Goal: Task Accomplishment & Management: Manage account settings

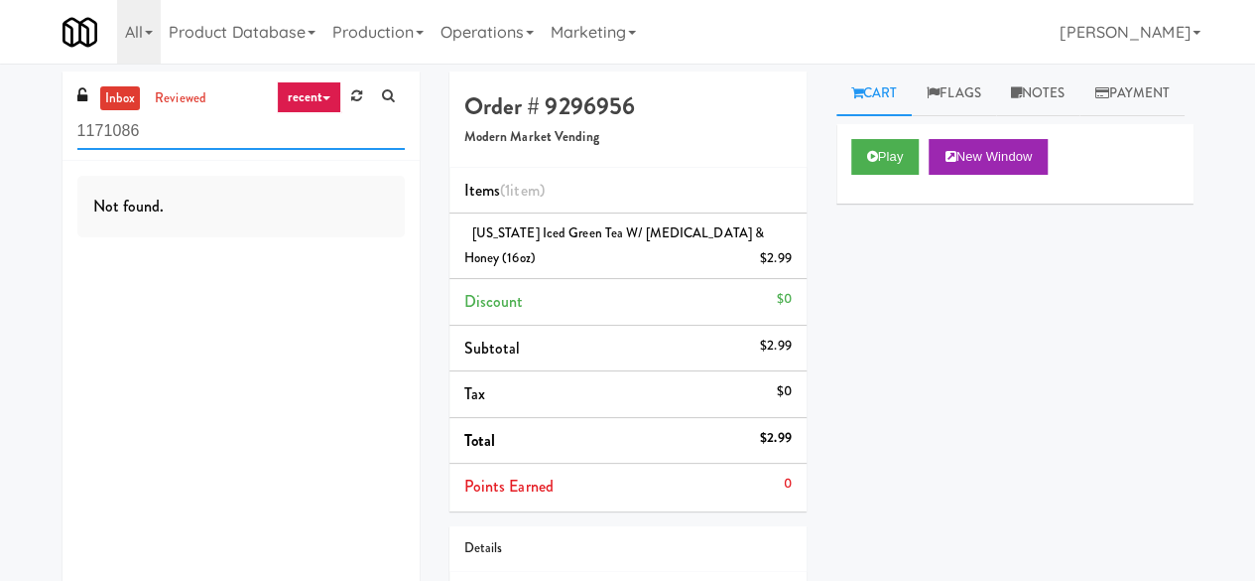
click at [276, 141] on input "1171086" at bounding box center [240, 131] width 327 height 37
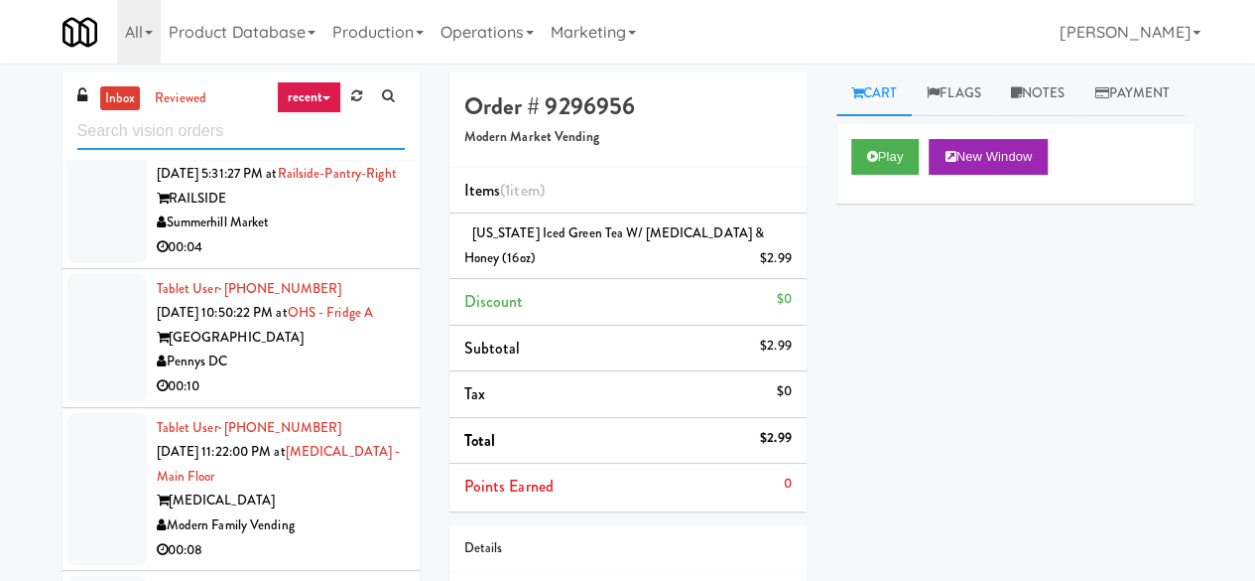
scroll to position [2878, 0]
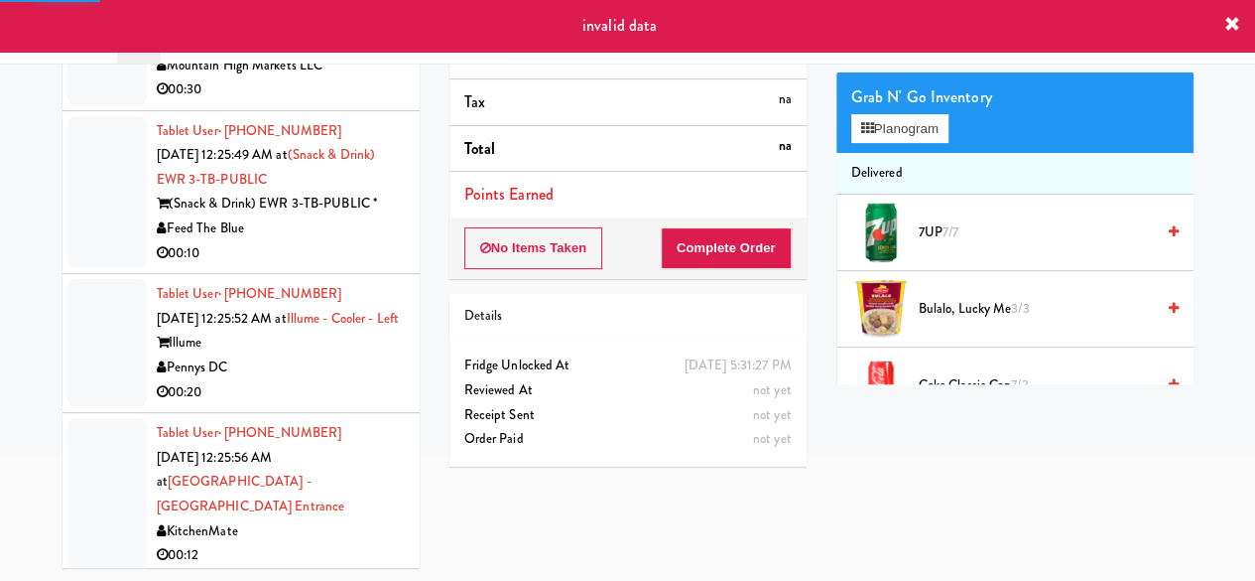
scroll to position [4664, 0]
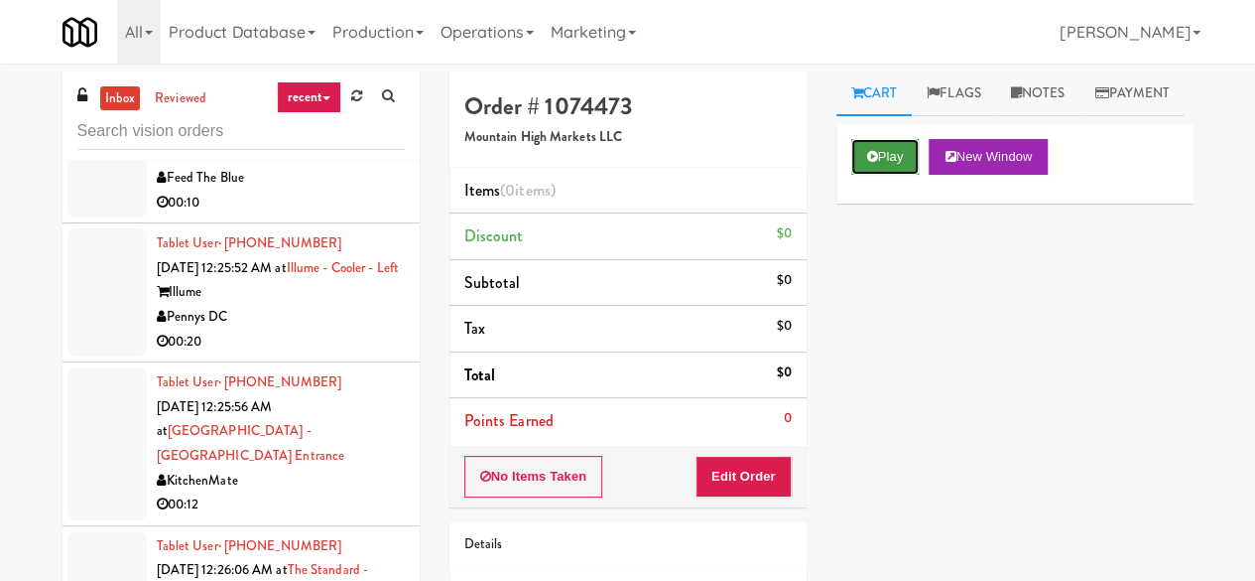
click at [891, 175] on button "Play" at bounding box center [885, 157] width 68 height 36
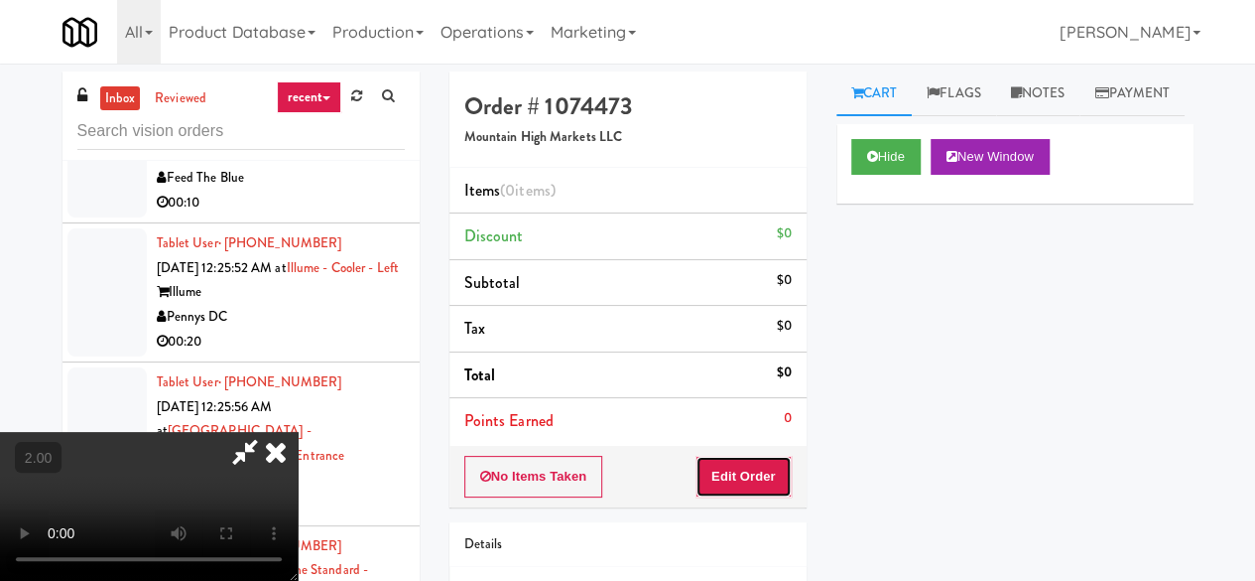
click at [758, 475] on button "Edit Order" at bounding box center [744, 477] width 96 height 42
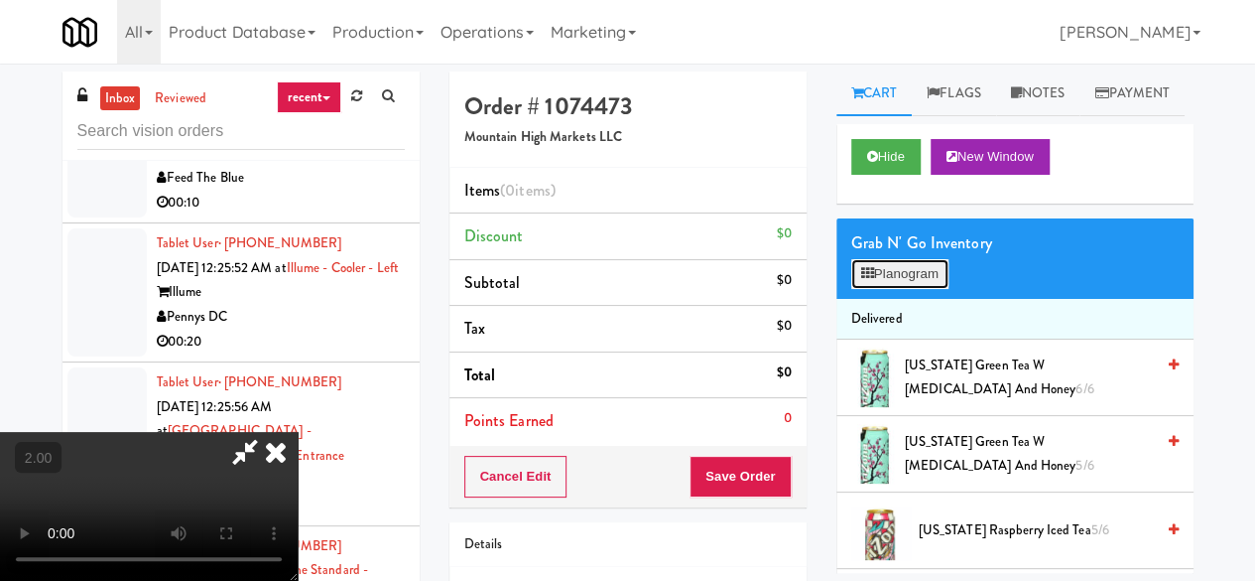
click at [937, 289] on button "Planogram" at bounding box center [899, 274] width 97 height 30
click at [0, 0] on div at bounding box center [0, 0] width 0 height 0
click at [937, 289] on button "Planogram" at bounding box center [899, 274] width 97 height 30
click at [0, 0] on div at bounding box center [0, 0] width 0 height 0
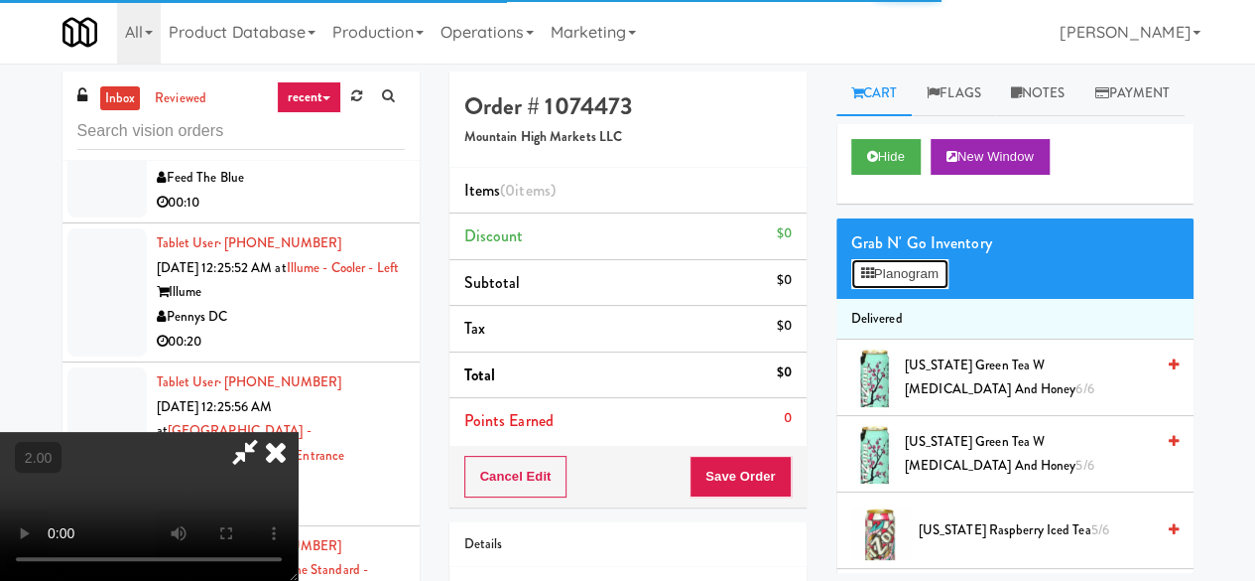
click at [937, 289] on button "Planogram" at bounding box center [899, 274] width 97 height 30
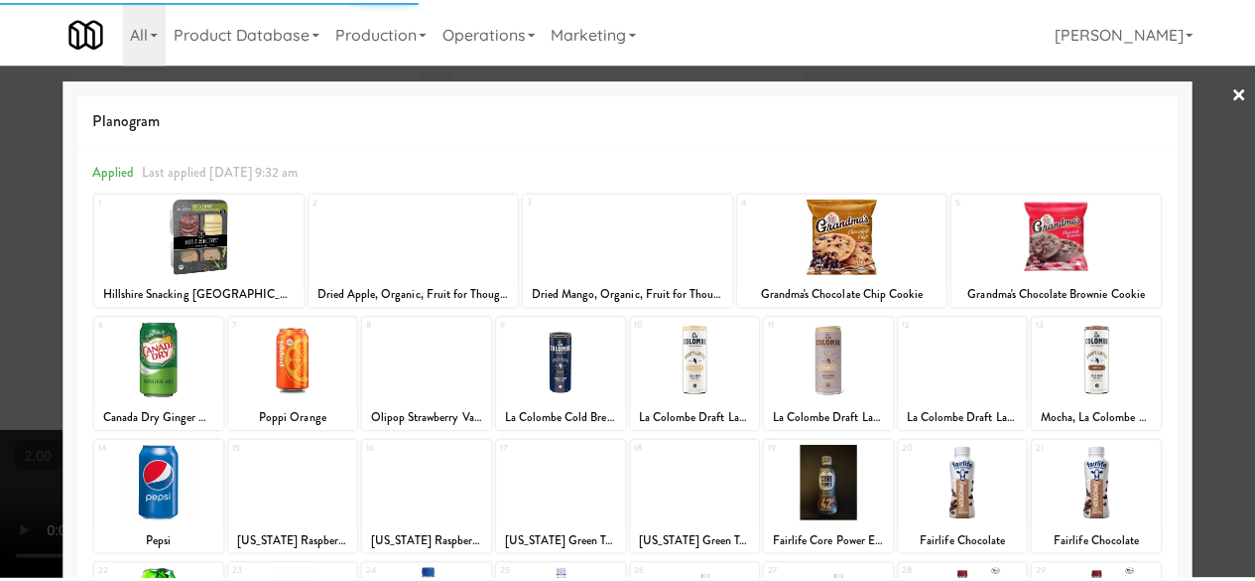
scroll to position [393, 0]
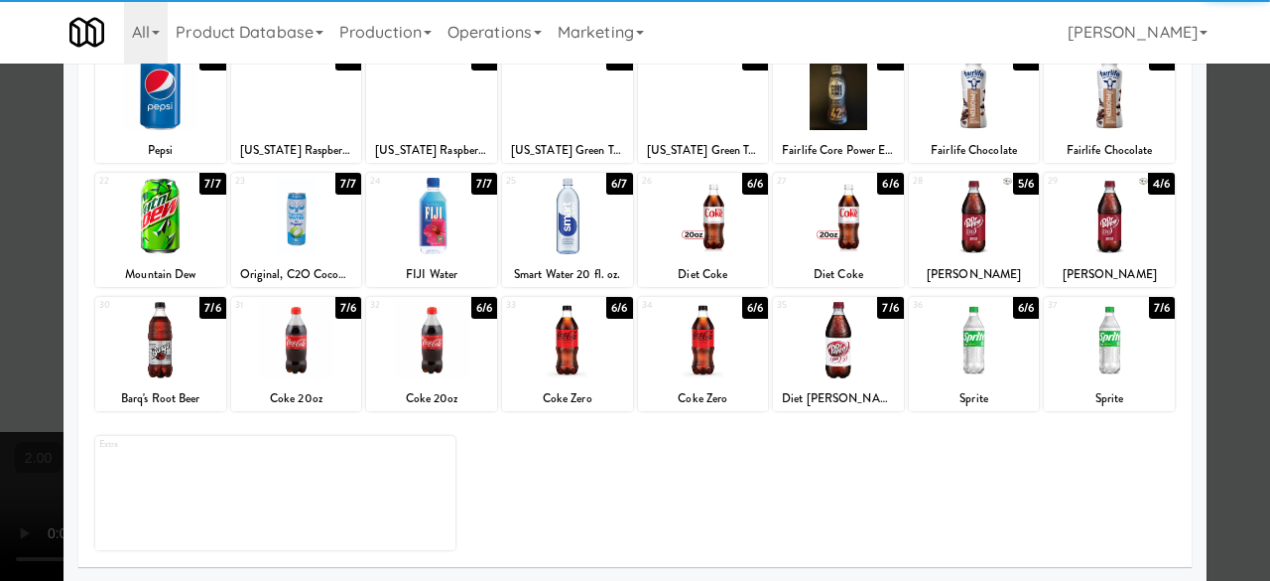
click at [959, 358] on div at bounding box center [974, 340] width 131 height 76
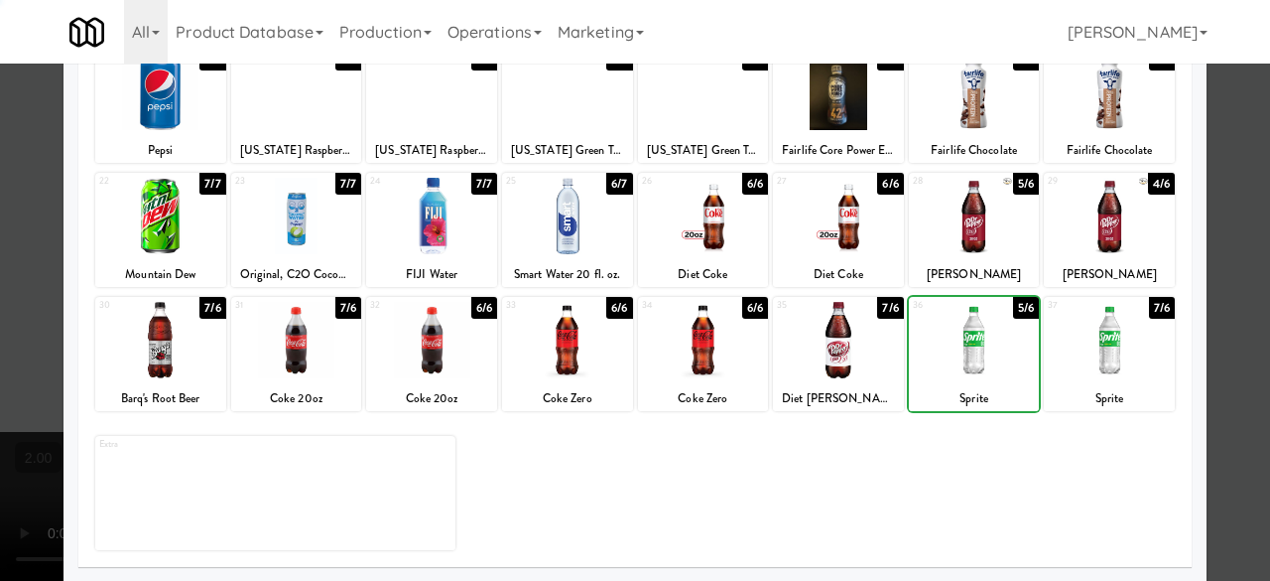
click at [1074, 374] on div at bounding box center [1109, 340] width 131 height 76
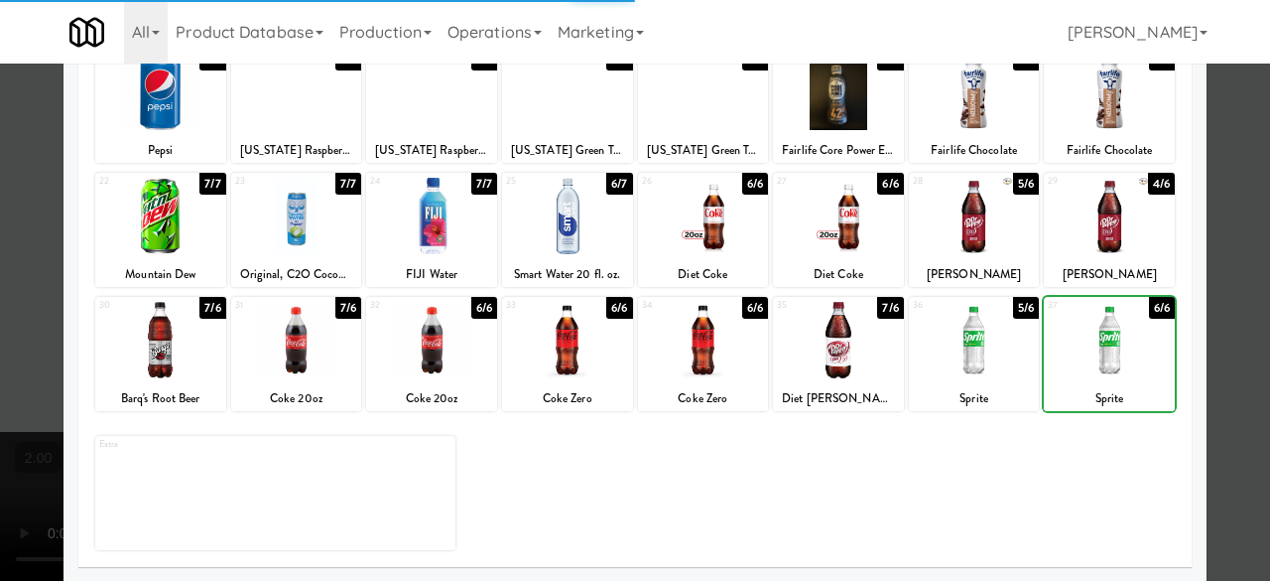
click at [1223, 247] on div at bounding box center [635, 290] width 1270 height 581
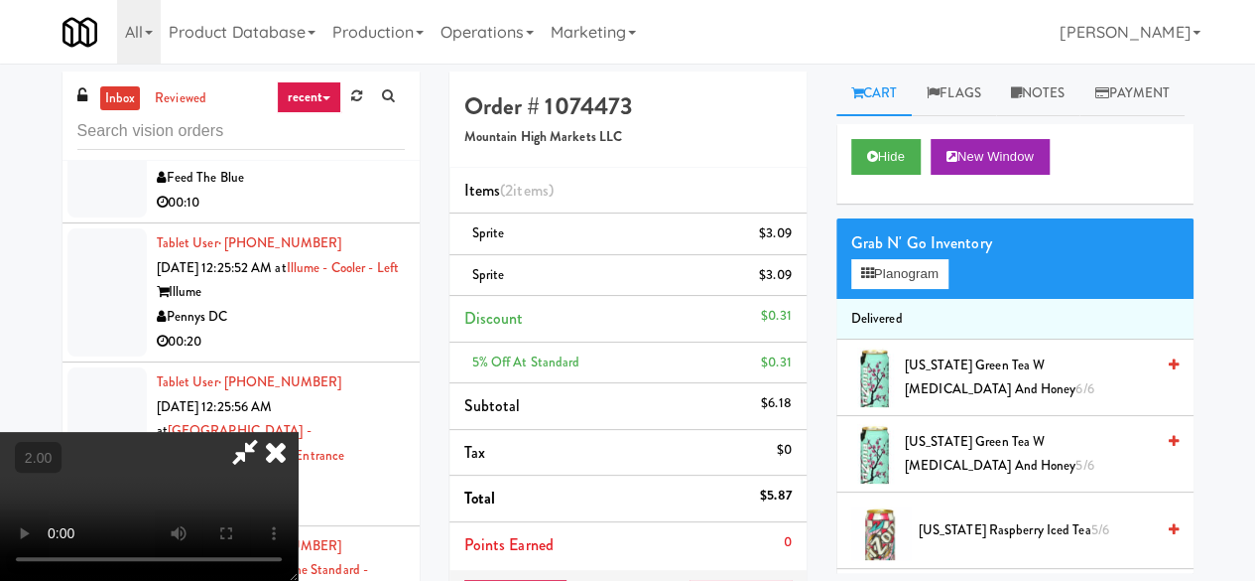
click at [697, 155] on div "Order # 1074473 Mountain High Markets LLC" at bounding box center [628, 119] width 357 height 96
click at [268, 432] on icon at bounding box center [245, 452] width 46 height 40
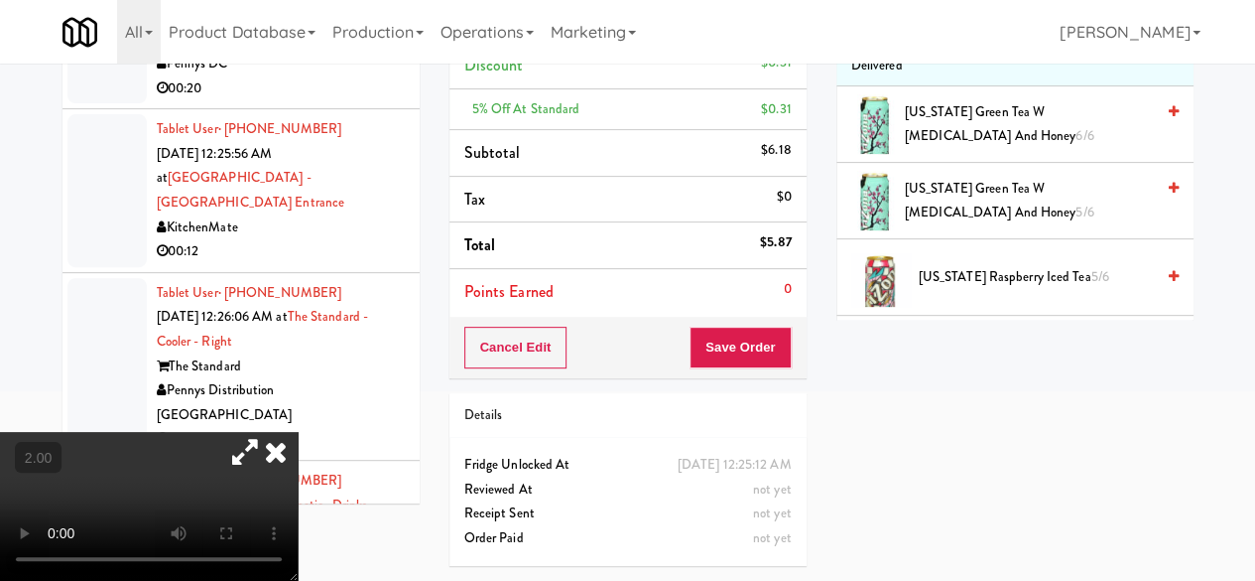
click at [720, 317] on div "Cancel Edit Save Order" at bounding box center [628, 348] width 357 height 62
click at [726, 326] on button "Save Order" at bounding box center [740, 347] width 101 height 42
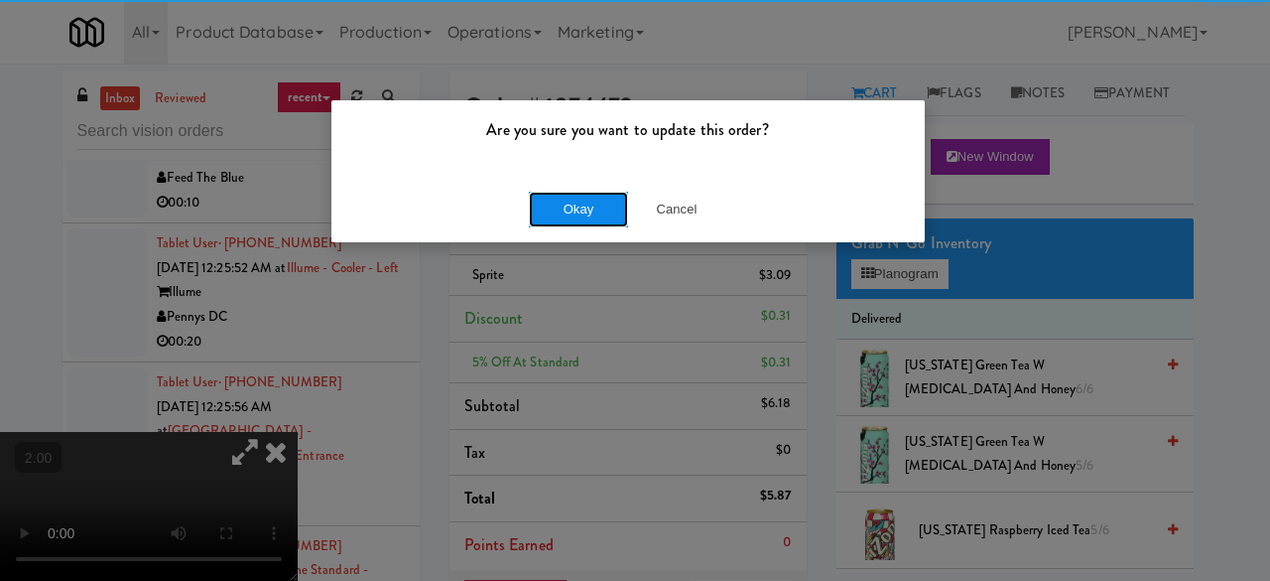
click at [593, 212] on button "Okay" at bounding box center [578, 210] width 99 height 36
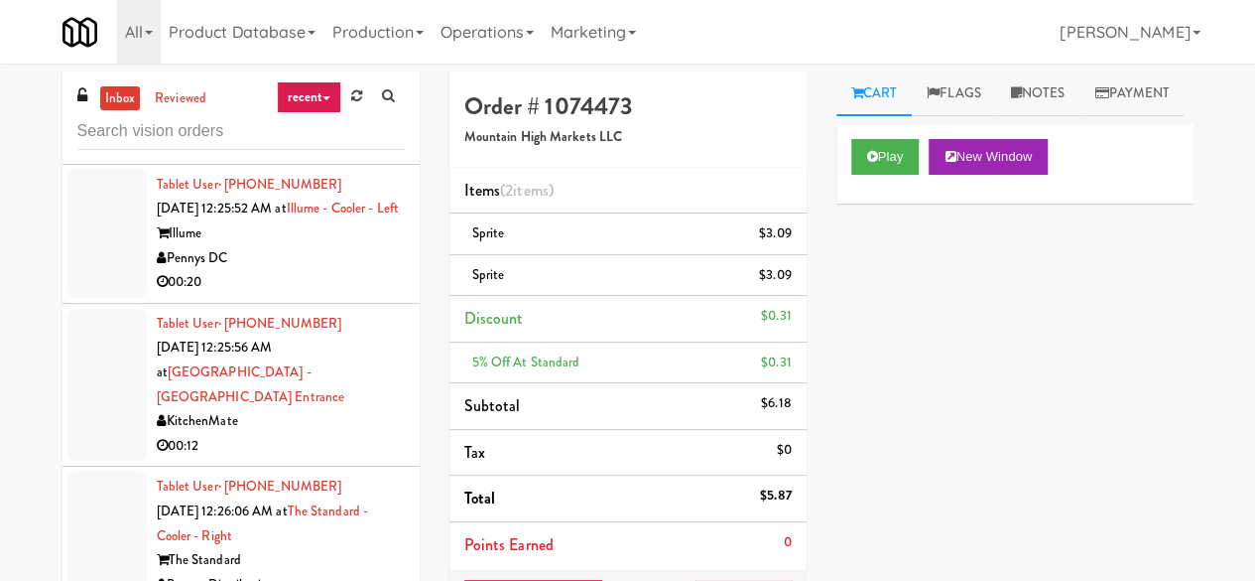
scroll to position [5061, 0]
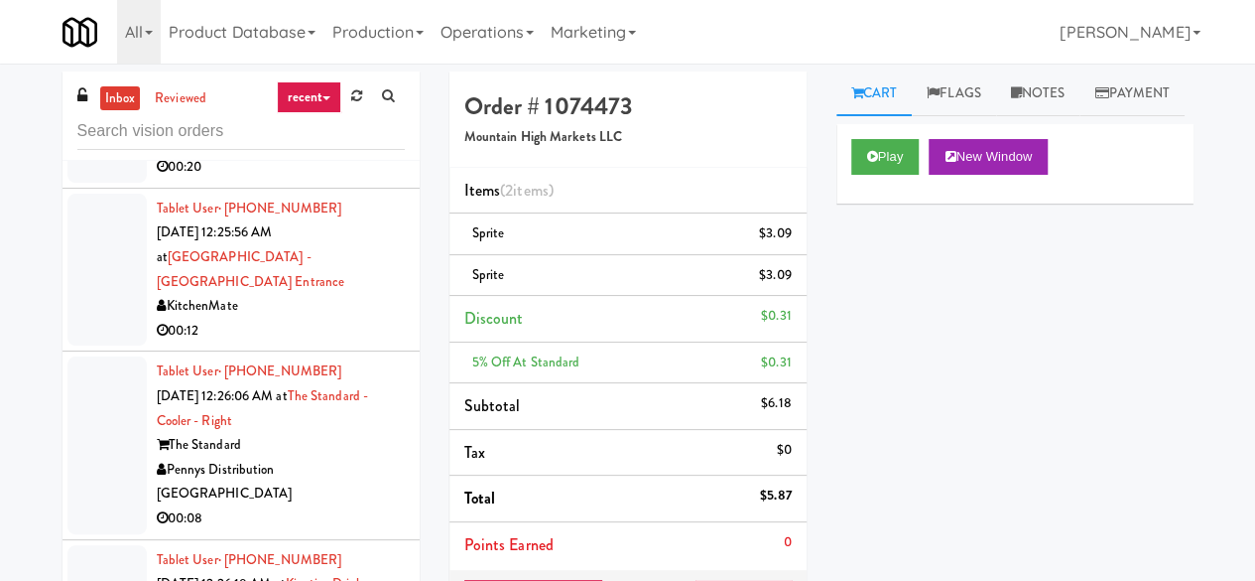
click at [333, 41] on div "00:10" at bounding box center [281, 28] width 248 height 25
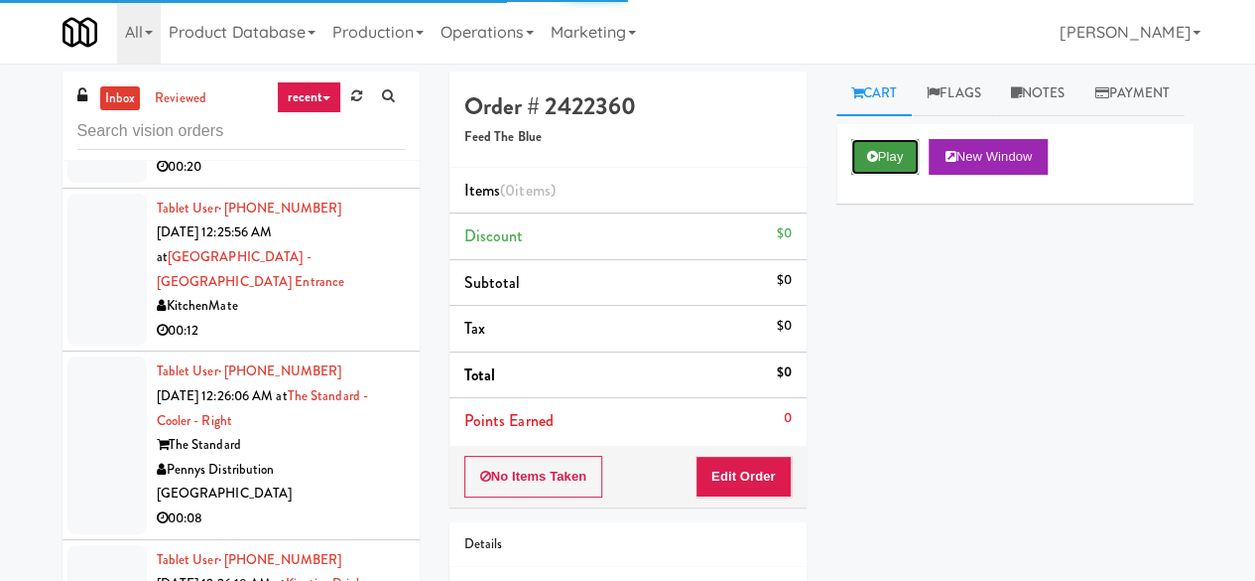
click at [886, 175] on button "Play" at bounding box center [885, 157] width 68 height 36
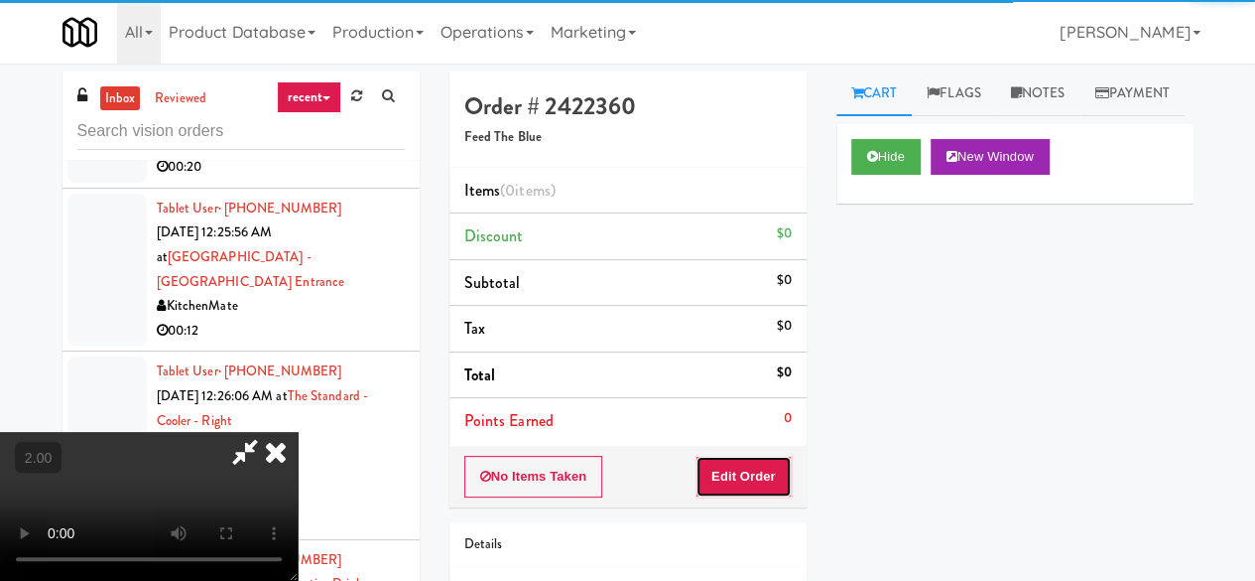
click at [758, 459] on button "Edit Order" at bounding box center [744, 477] width 96 height 42
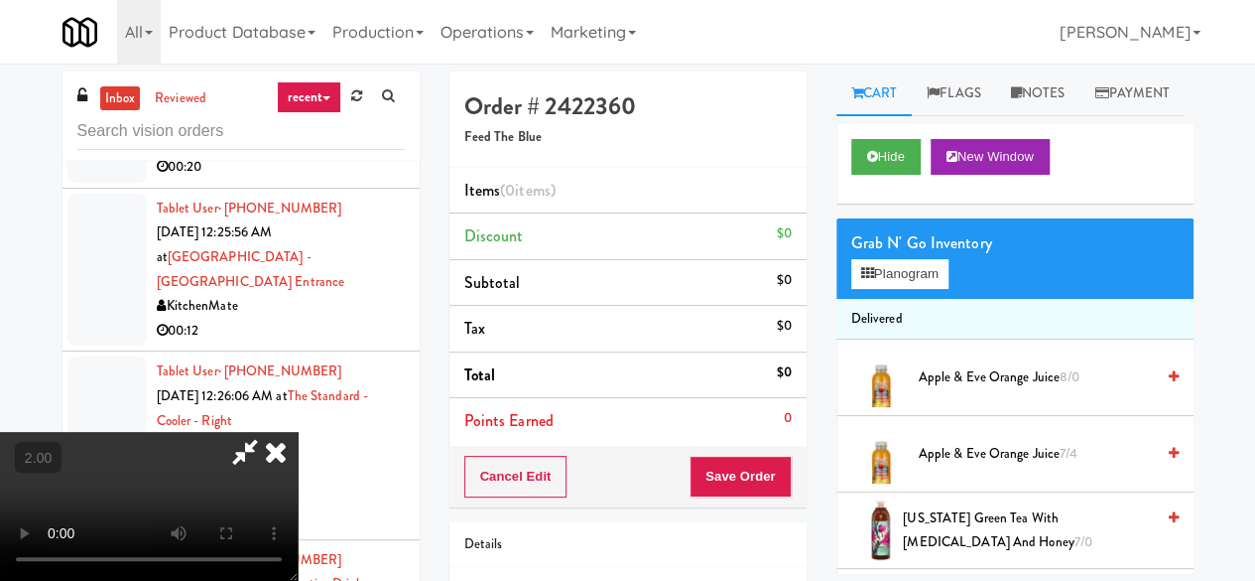
scroll to position [41, 0]
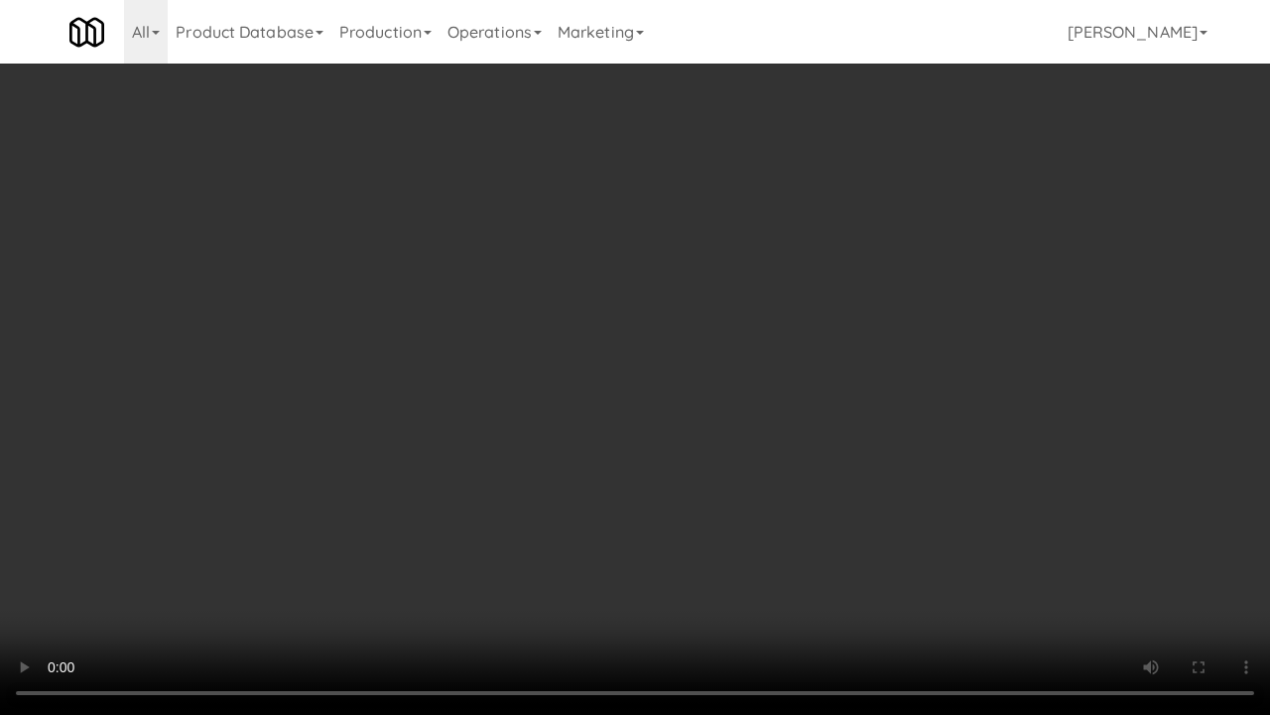
click at [728, 384] on video at bounding box center [635, 357] width 1270 height 715
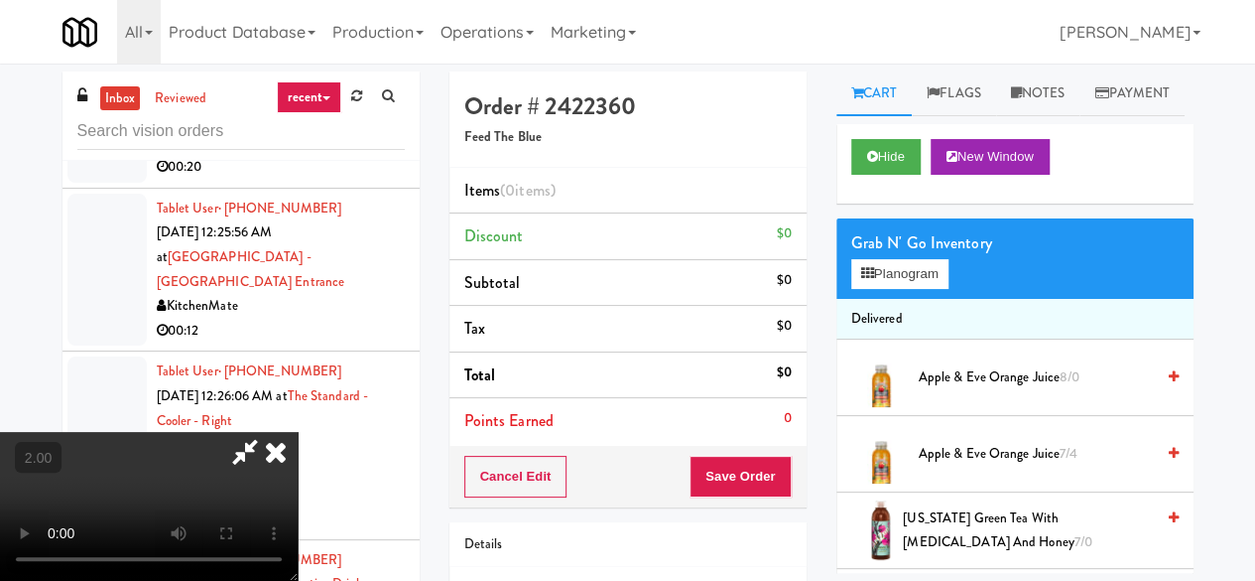
click at [298, 432] on video at bounding box center [149, 506] width 298 height 149
click at [921, 340] on li "Delivered" at bounding box center [1015, 320] width 357 height 42
click at [920, 289] on button "Planogram" at bounding box center [899, 274] width 97 height 30
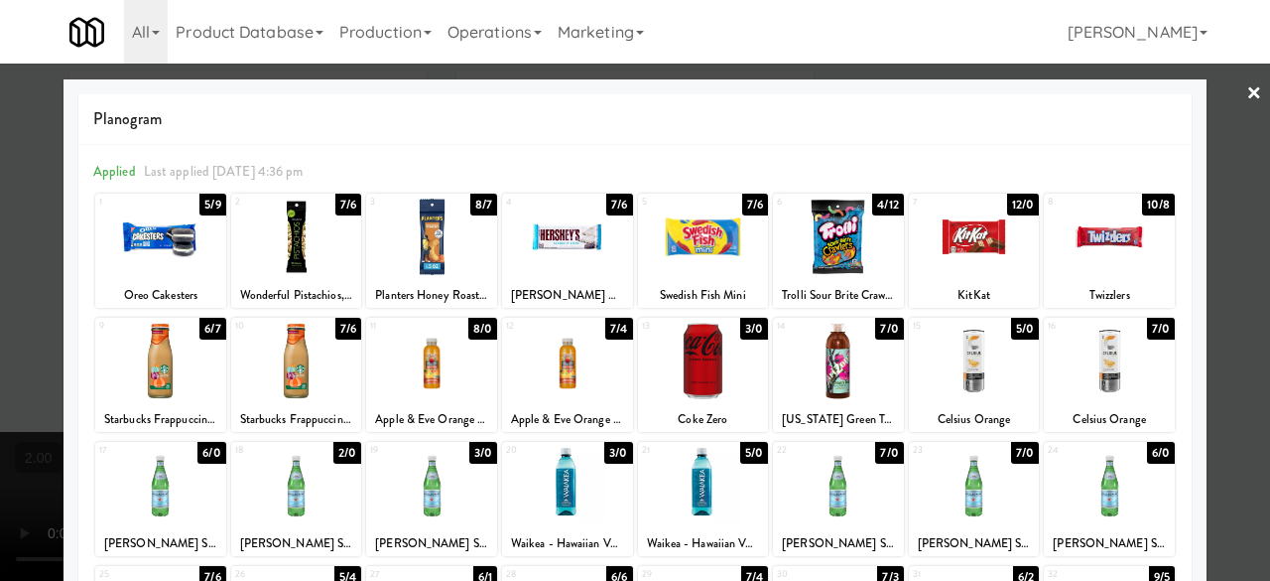
click at [964, 368] on div at bounding box center [974, 361] width 131 height 76
click at [1218, 266] on div at bounding box center [635, 290] width 1270 height 581
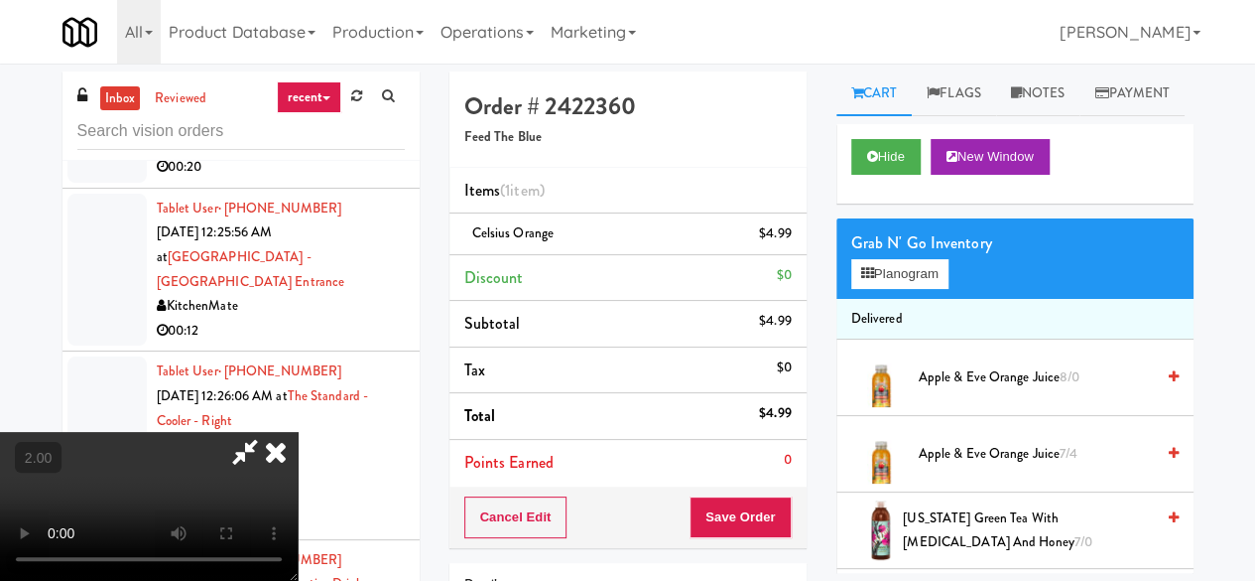
click at [268, 432] on icon at bounding box center [245, 452] width 46 height 40
click at [699, 533] on button "Save Order" at bounding box center [740, 517] width 101 height 42
click at [711, 523] on button "Save Order" at bounding box center [740, 517] width 101 height 42
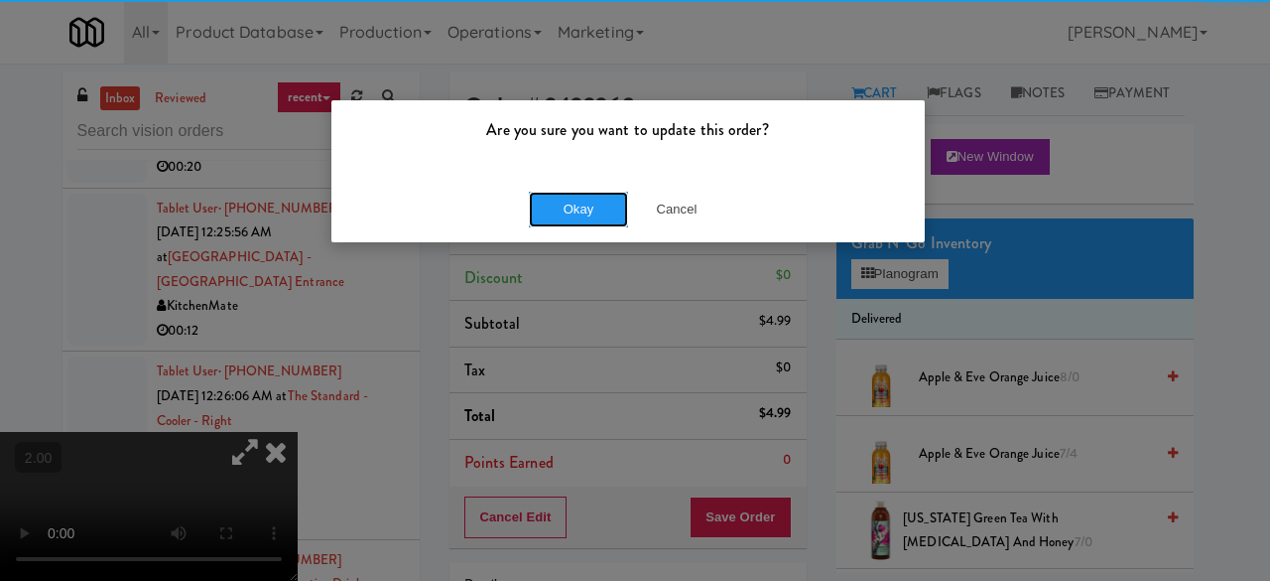
drag, startPoint x: 593, startPoint y: 223, endPoint x: 580, endPoint y: 213, distance: 17.1
click at [591, 222] on button "Okay" at bounding box center [578, 210] width 99 height 36
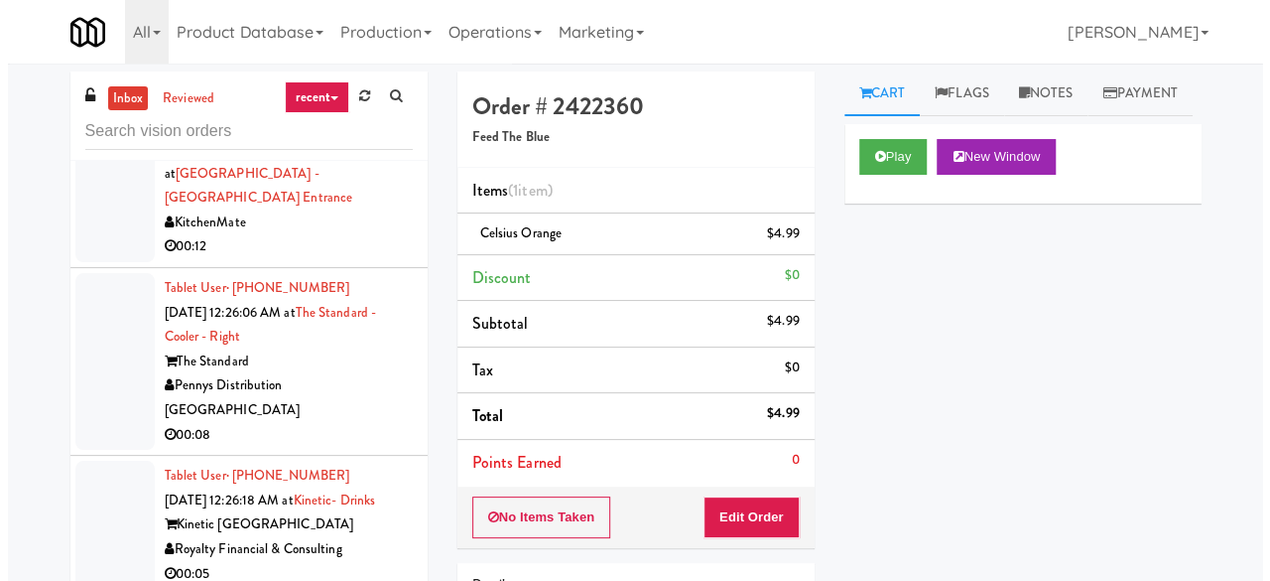
scroll to position [5260, 0]
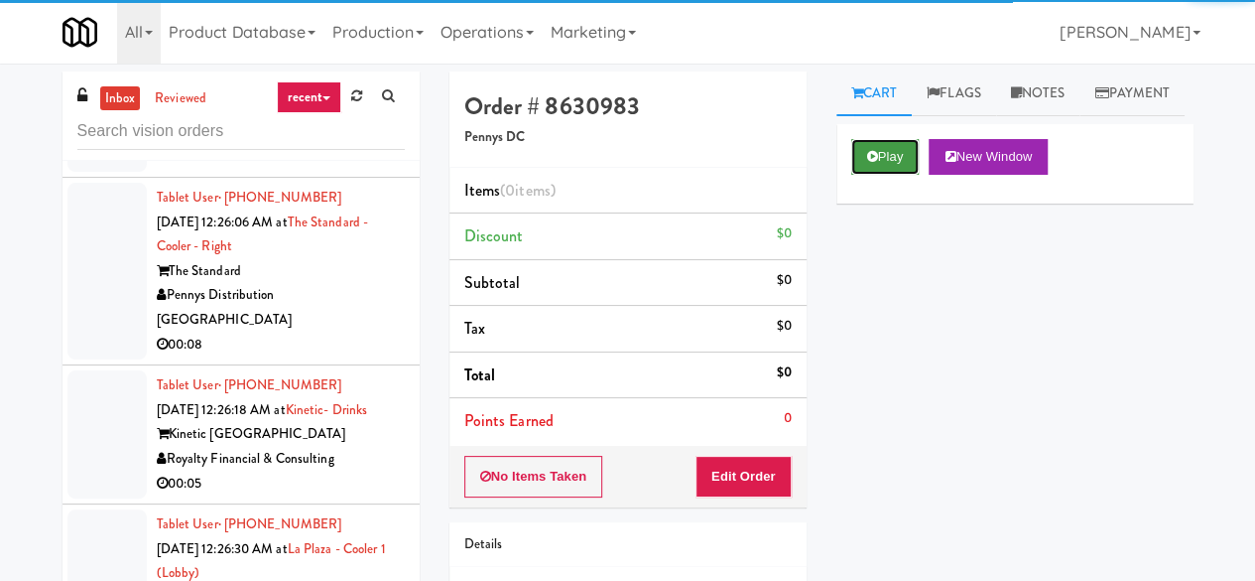
click at [867, 163] on icon at bounding box center [872, 156] width 11 height 13
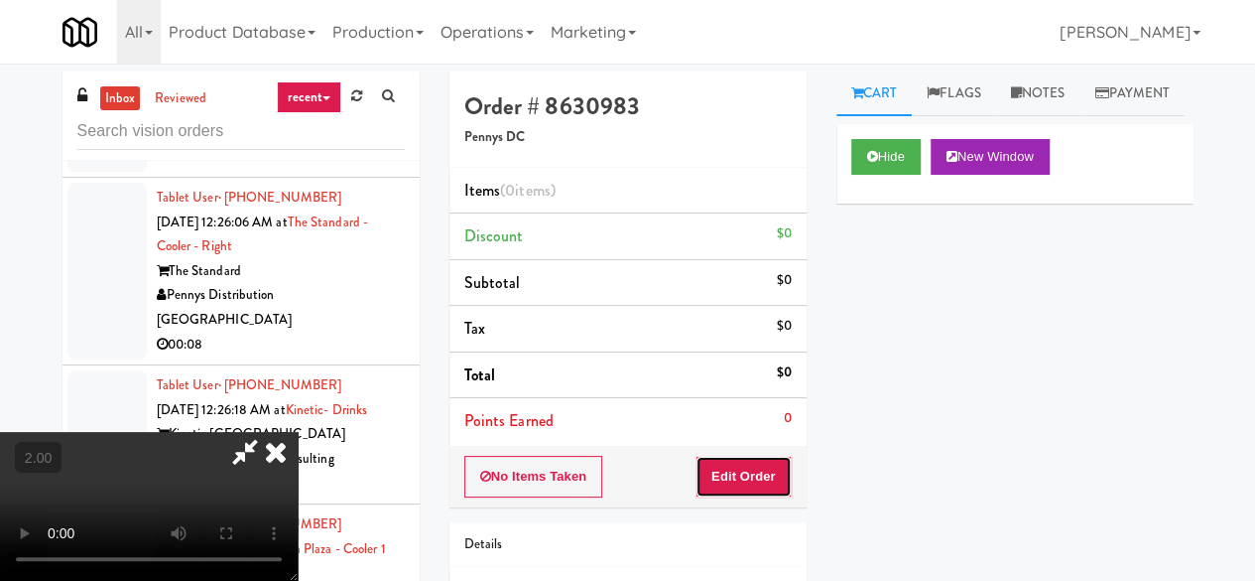
click at [776, 461] on button "Edit Order" at bounding box center [744, 477] width 96 height 42
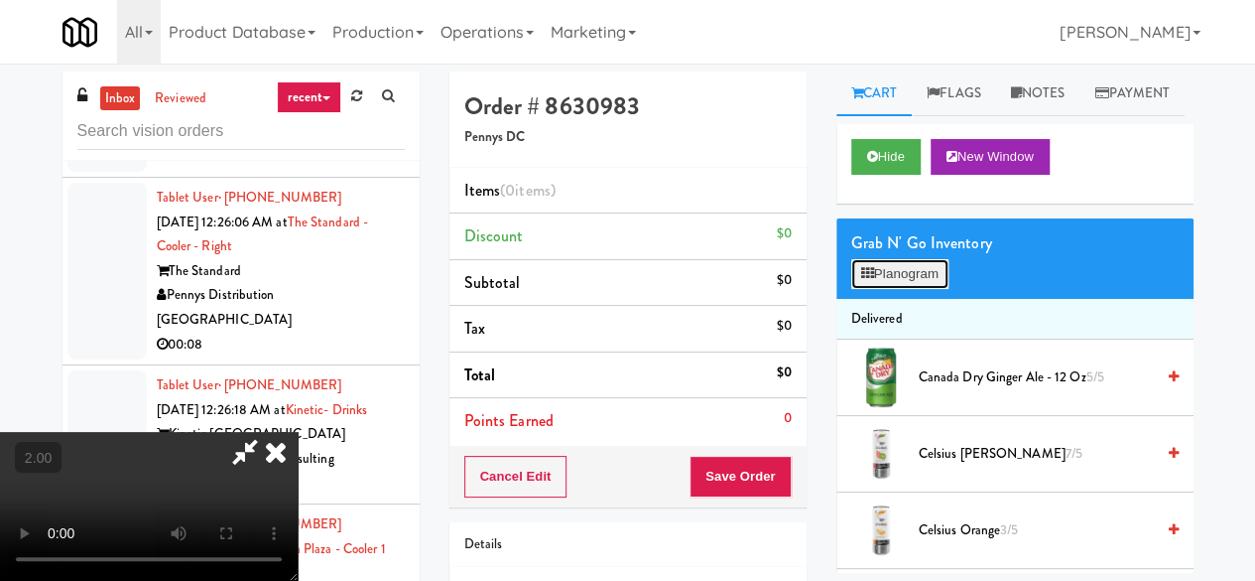
click at [917, 289] on button "Planogram" at bounding box center [899, 274] width 97 height 30
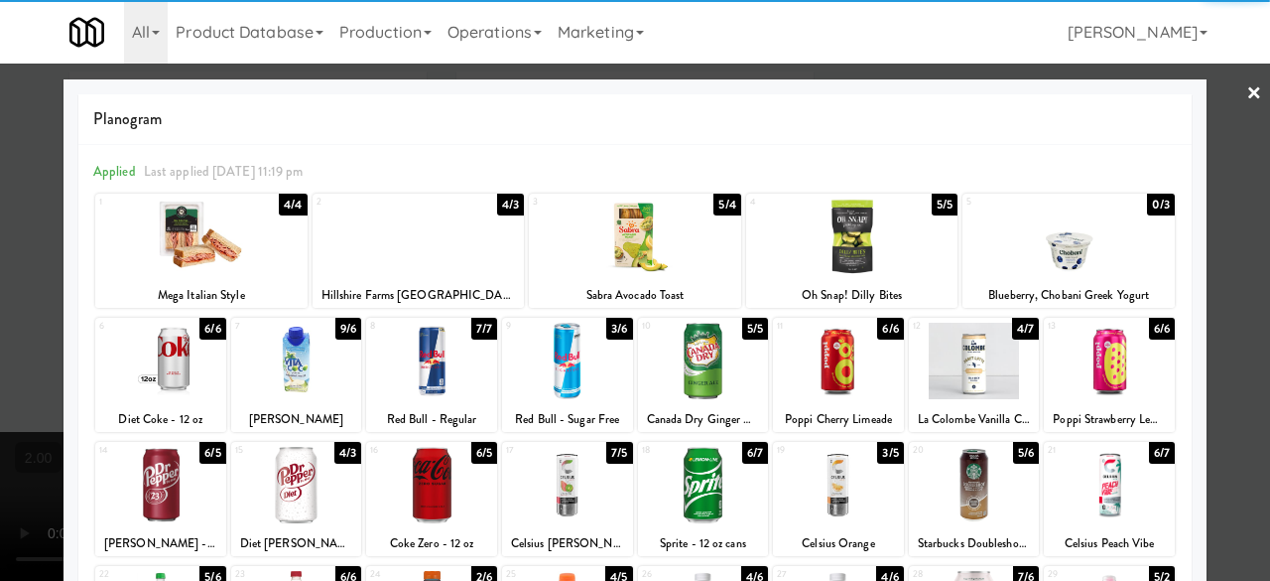
click at [276, 356] on div at bounding box center [296, 361] width 131 height 76
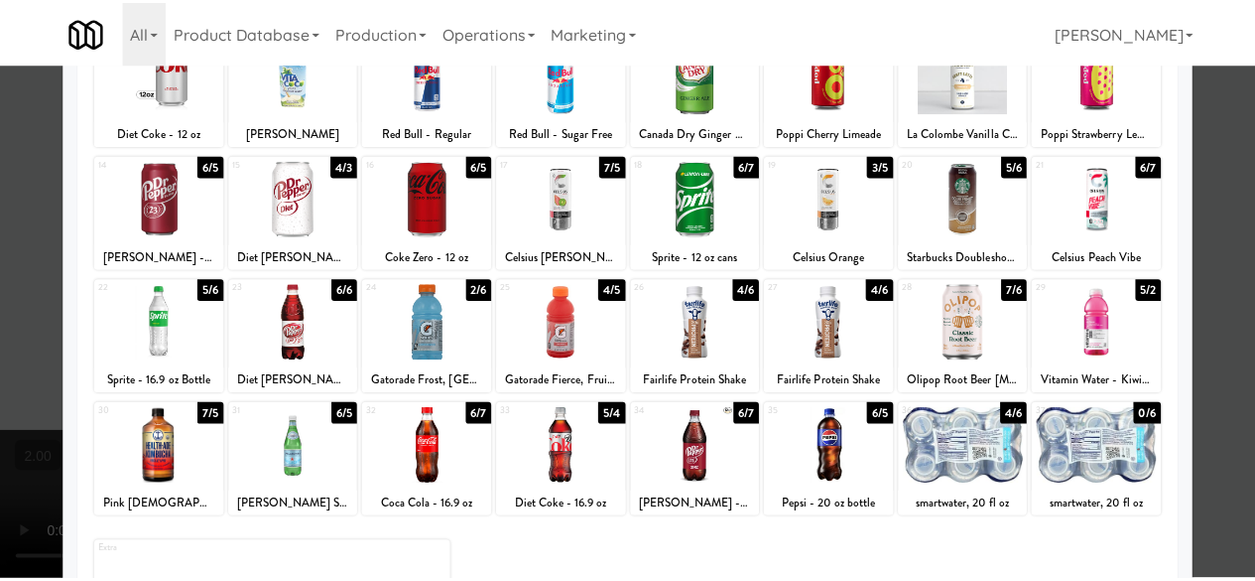
scroll to position [195, 0]
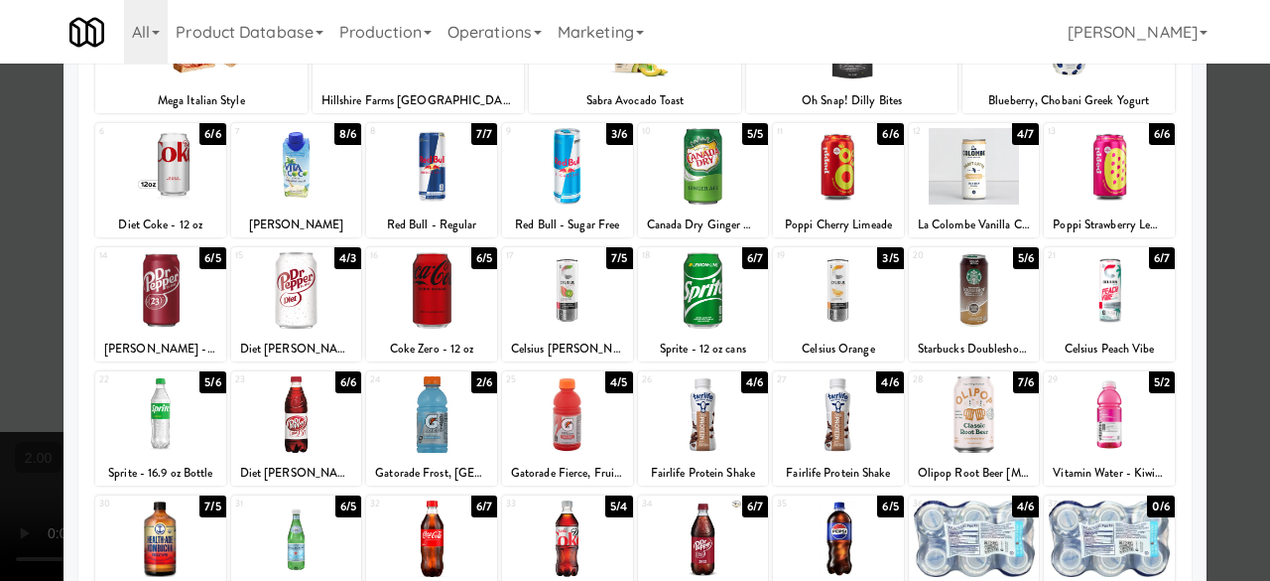
drag, startPoint x: 1109, startPoint y: 412, endPoint x: 1149, endPoint y: 396, distance: 43.7
click at [1109, 412] on div at bounding box center [1109, 414] width 131 height 76
click at [1208, 311] on div at bounding box center [635, 290] width 1270 height 581
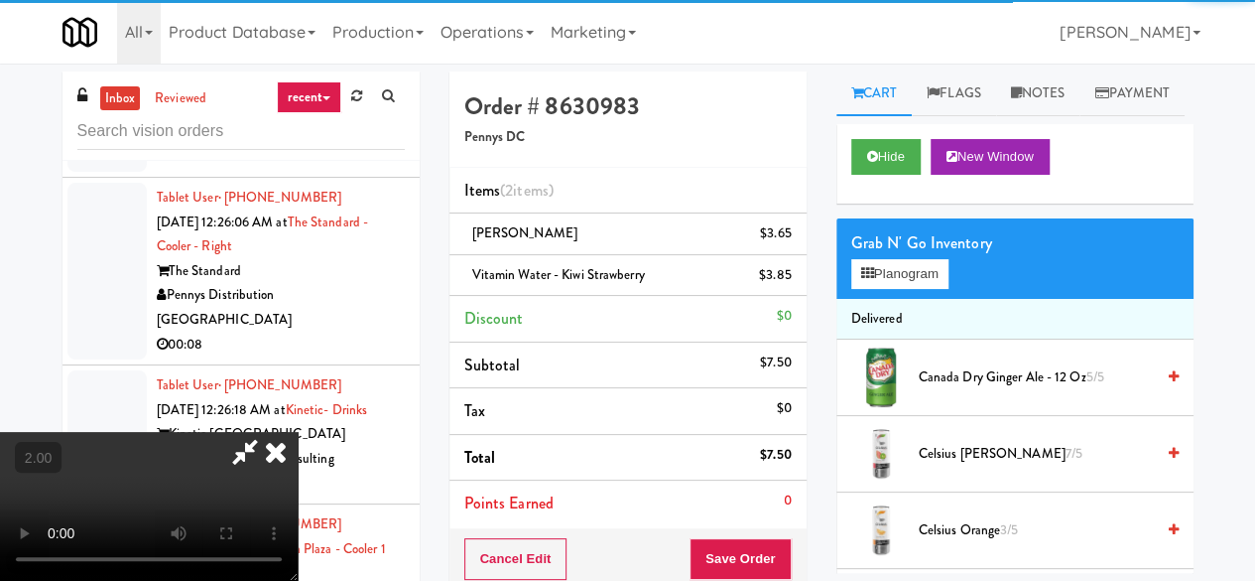
click at [298, 432] on video at bounding box center [149, 506] width 298 height 149
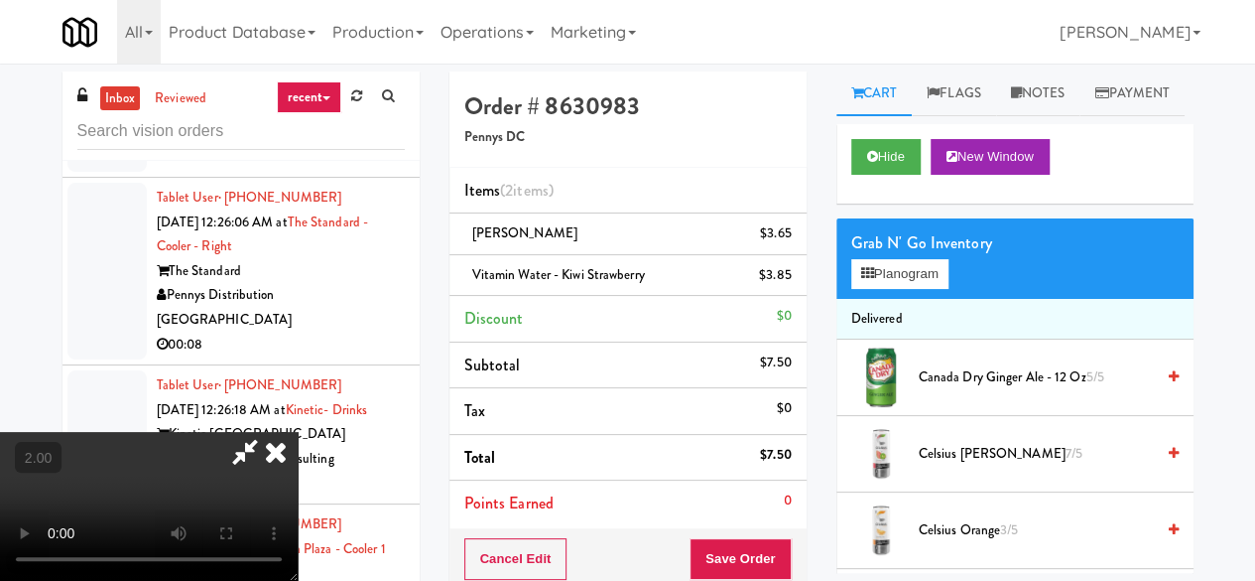
click at [268, 432] on icon at bounding box center [245, 452] width 46 height 40
click at [708, 553] on button "Save Order" at bounding box center [740, 559] width 101 height 42
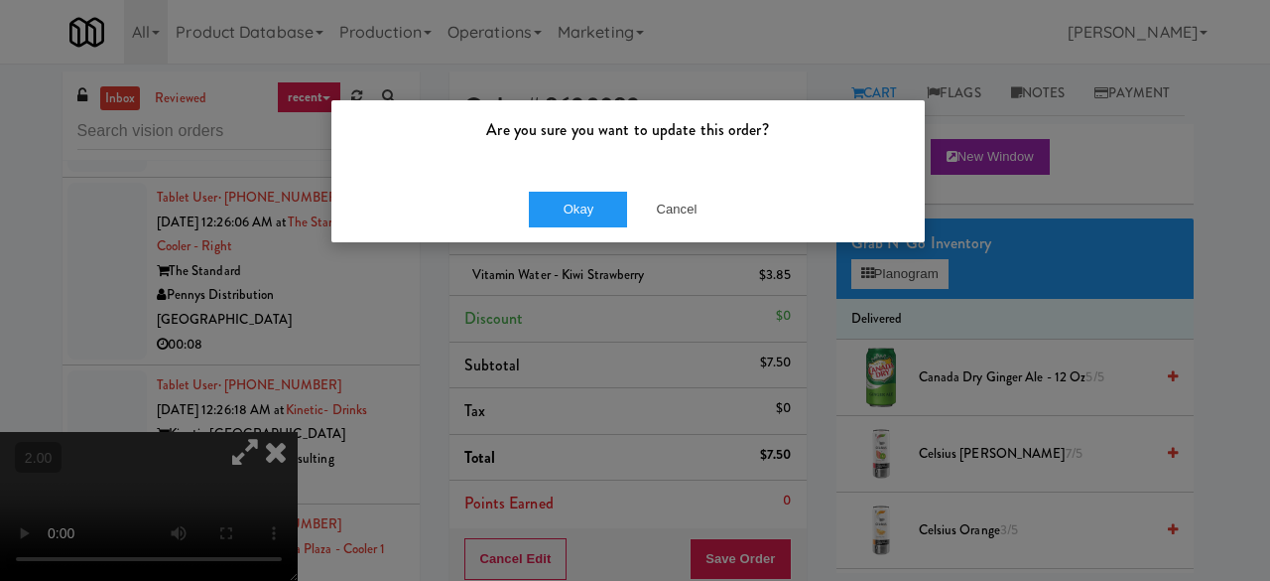
click at [625, 227] on div "Okay Cancel" at bounding box center [627, 209] width 593 height 66
click at [612, 221] on button "Okay" at bounding box center [578, 210] width 99 height 36
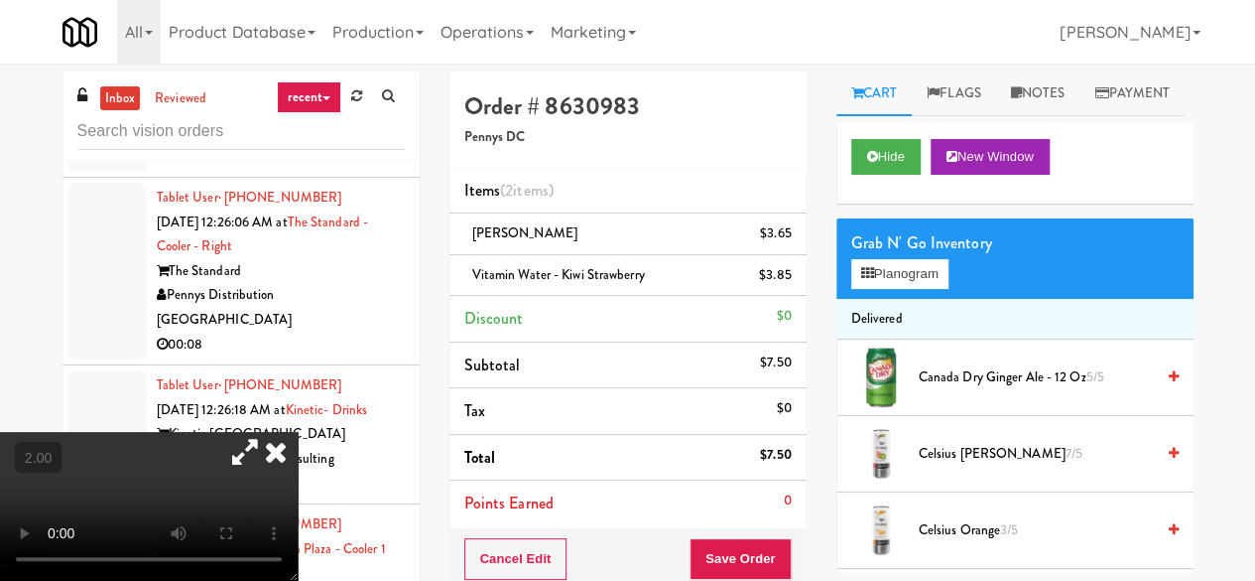
click at [298, 432] on icon at bounding box center [276, 452] width 44 height 40
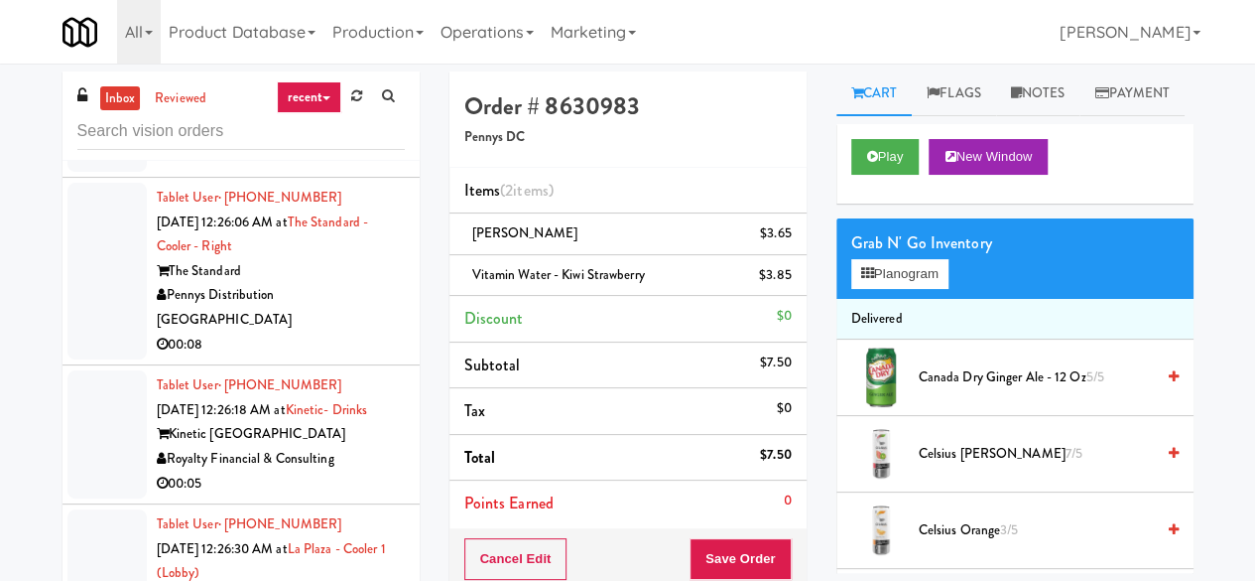
click at [327, 145] on div "KitchenMate" at bounding box center [281, 132] width 248 height 25
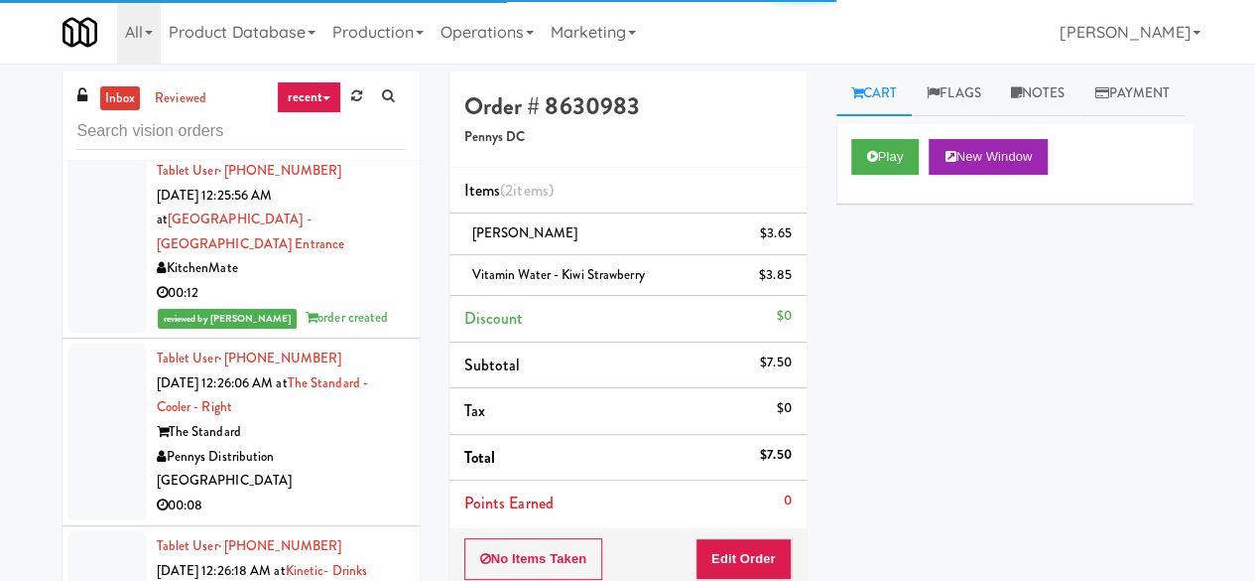
scroll to position [4962, 0]
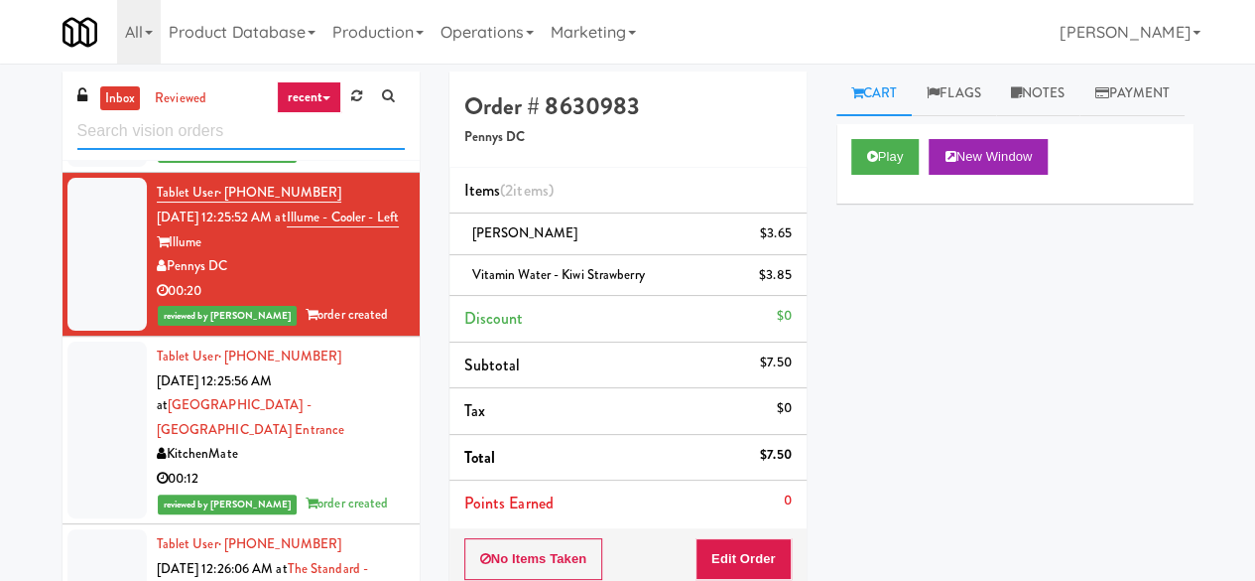
click at [229, 126] on input "text" at bounding box center [240, 131] width 327 height 37
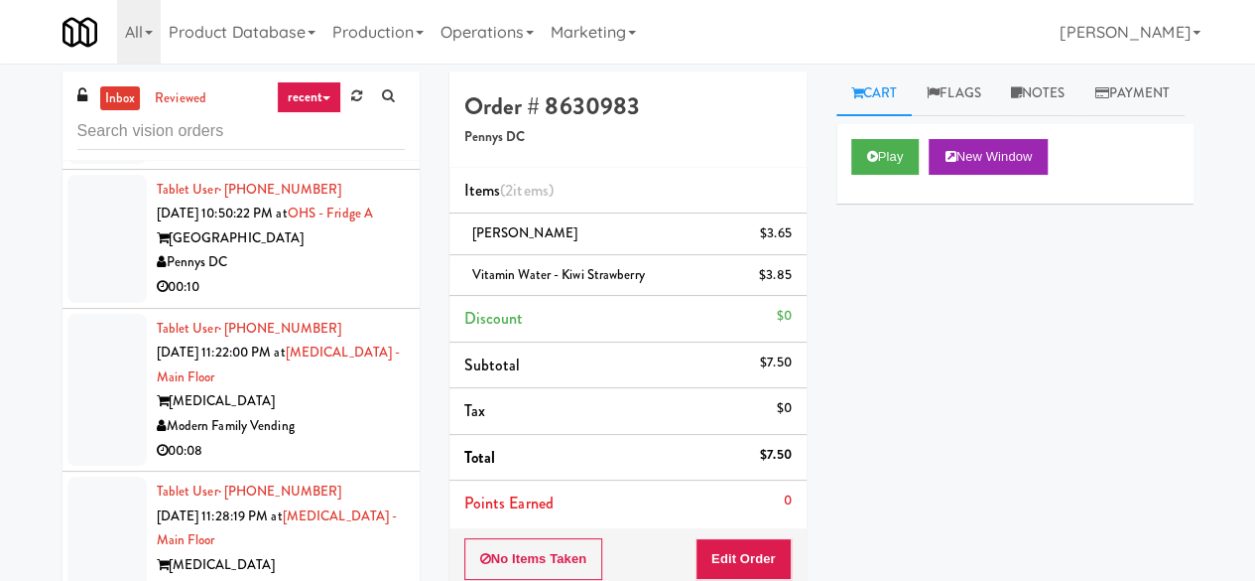
click at [304, 22] on div "00:21" at bounding box center [281, 9] width 248 height 25
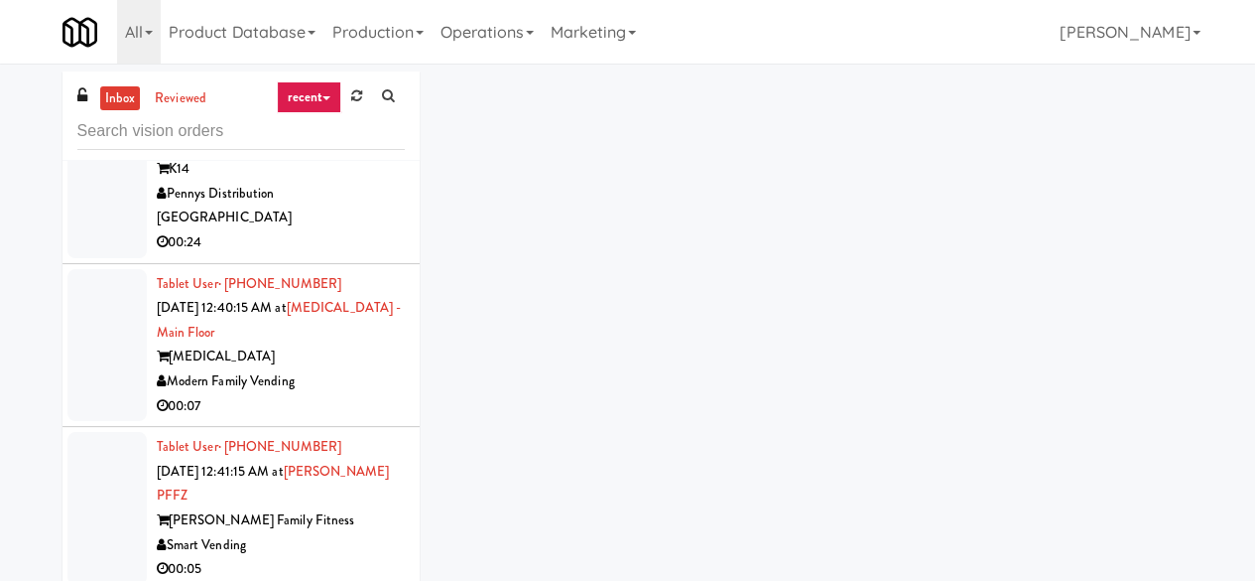
scroll to position [5978, 0]
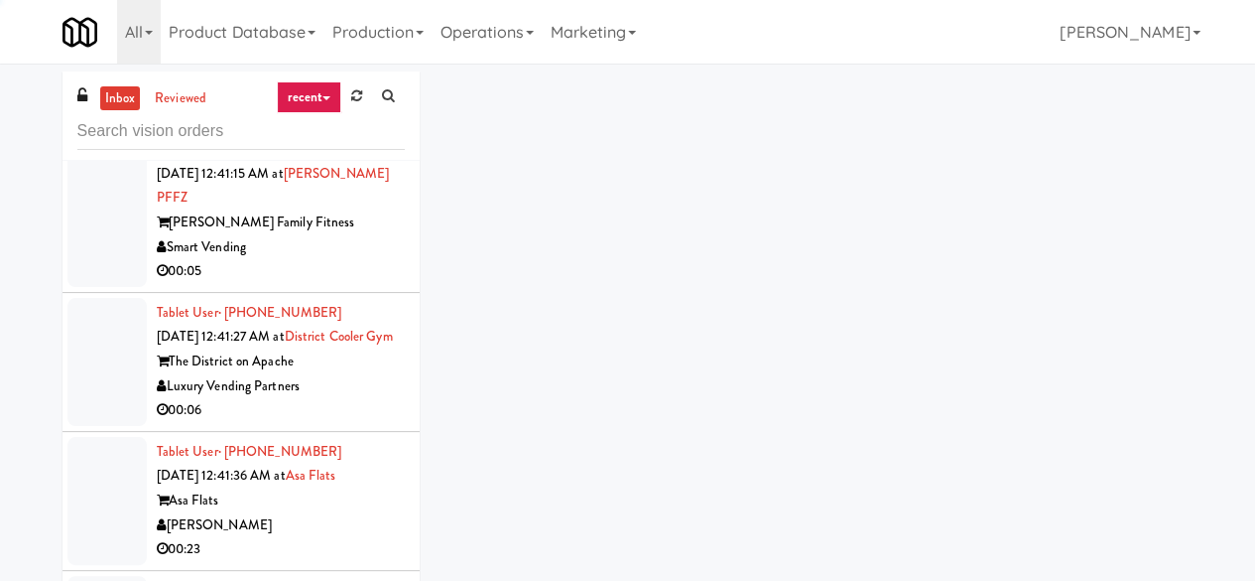
scroll to position [6177, 0]
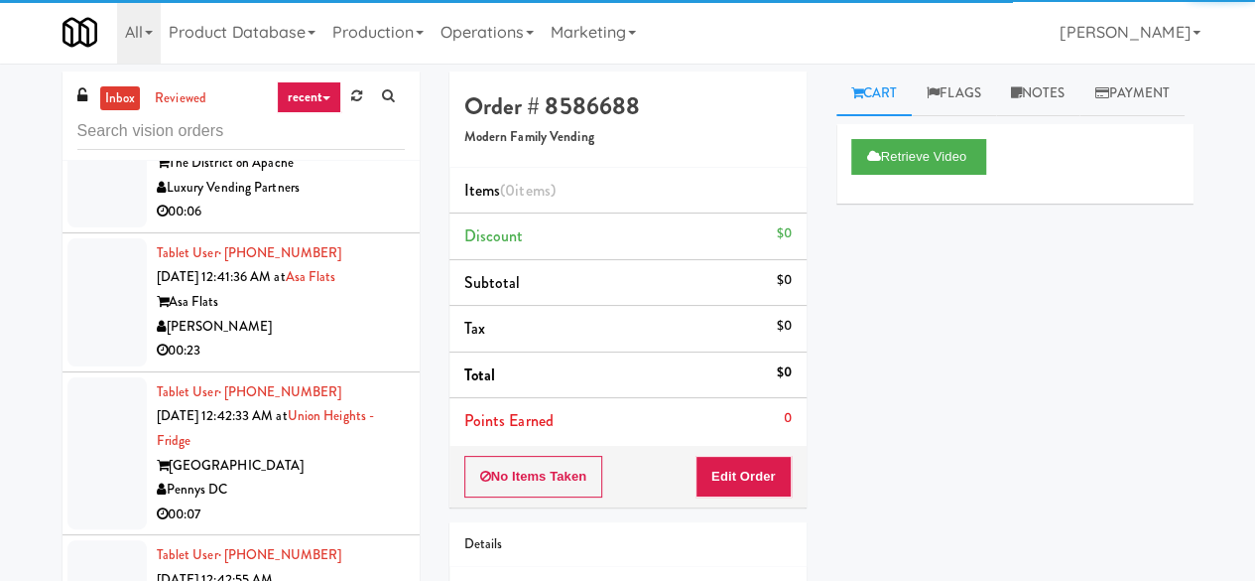
click at [353, 37] on div "[PERSON_NAME] Family Fitness" at bounding box center [281, 24] width 248 height 25
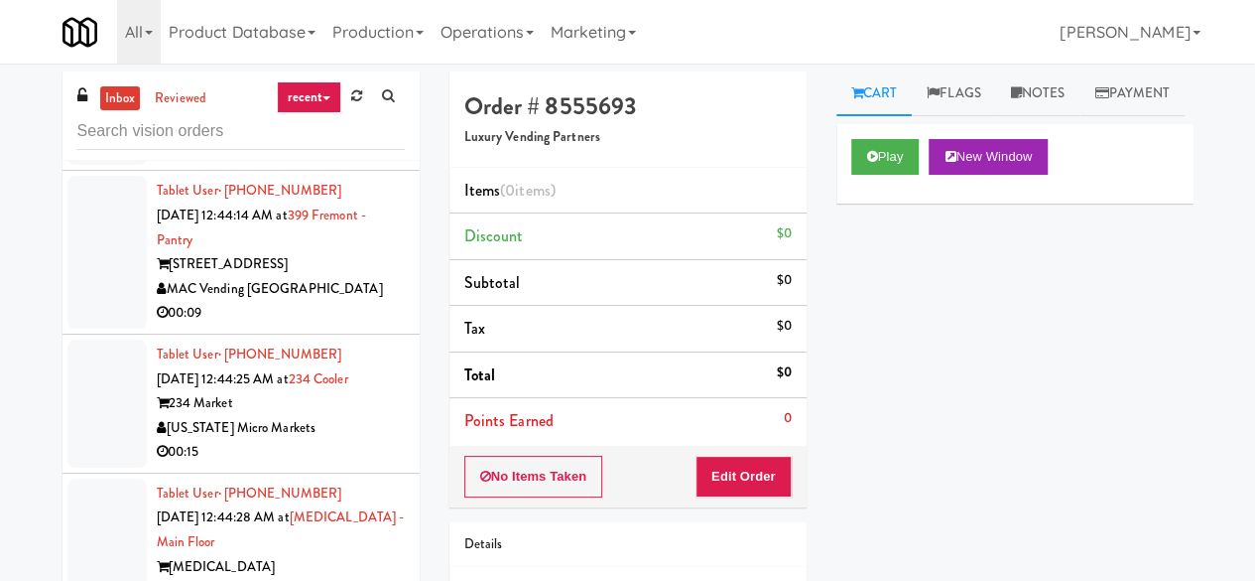
scroll to position [7268, 0]
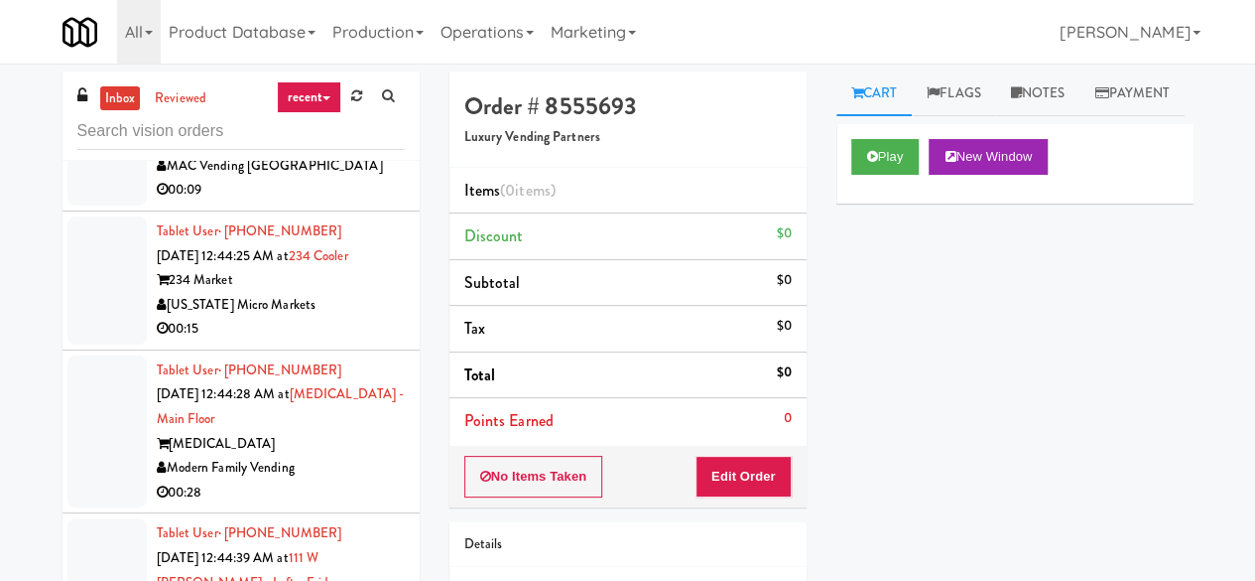
click at [848, 201] on div "Play New Window" at bounding box center [1015, 163] width 357 height 79
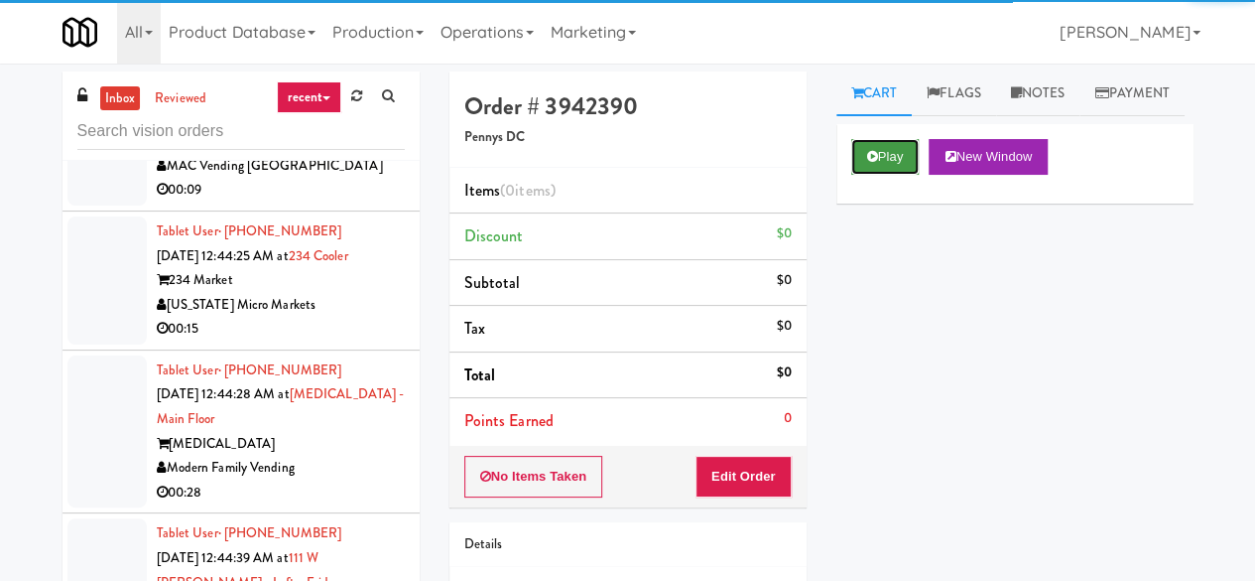
click at [867, 163] on icon at bounding box center [872, 156] width 11 height 13
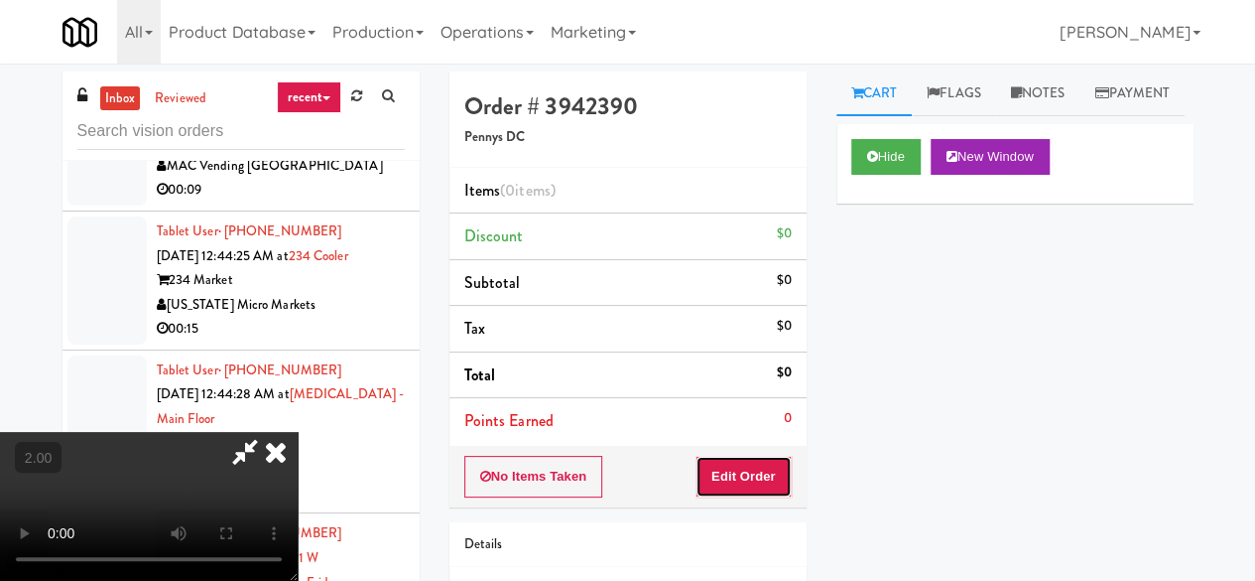
click at [754, 471] on button "Edit Order" at bounding box center [744, 477] width 96 height 42
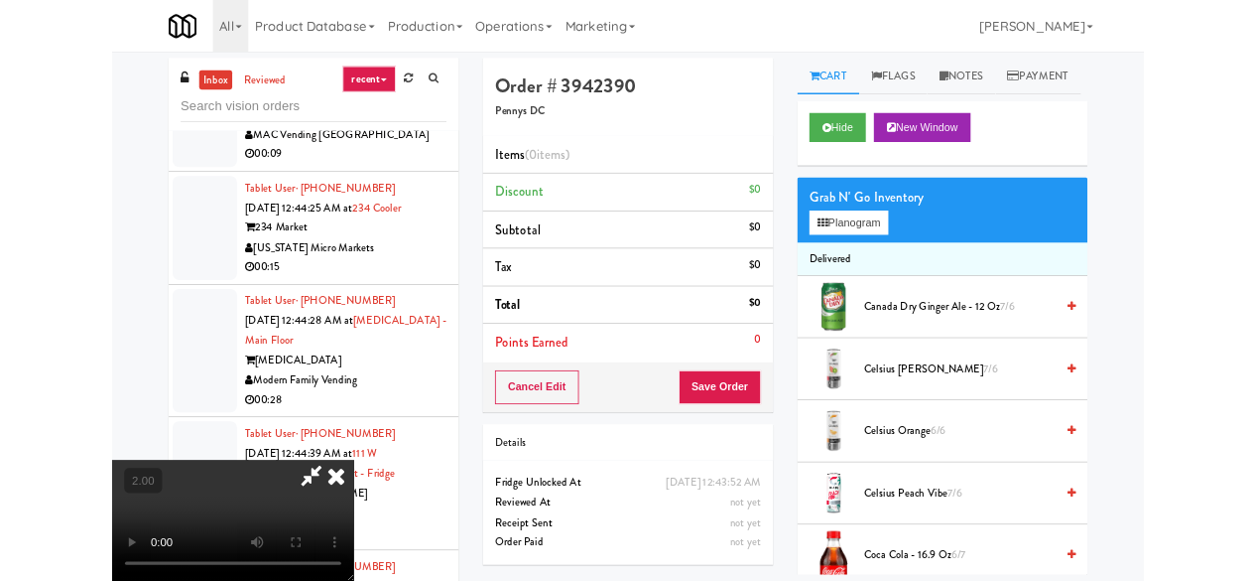
scroll to position [41, 0]
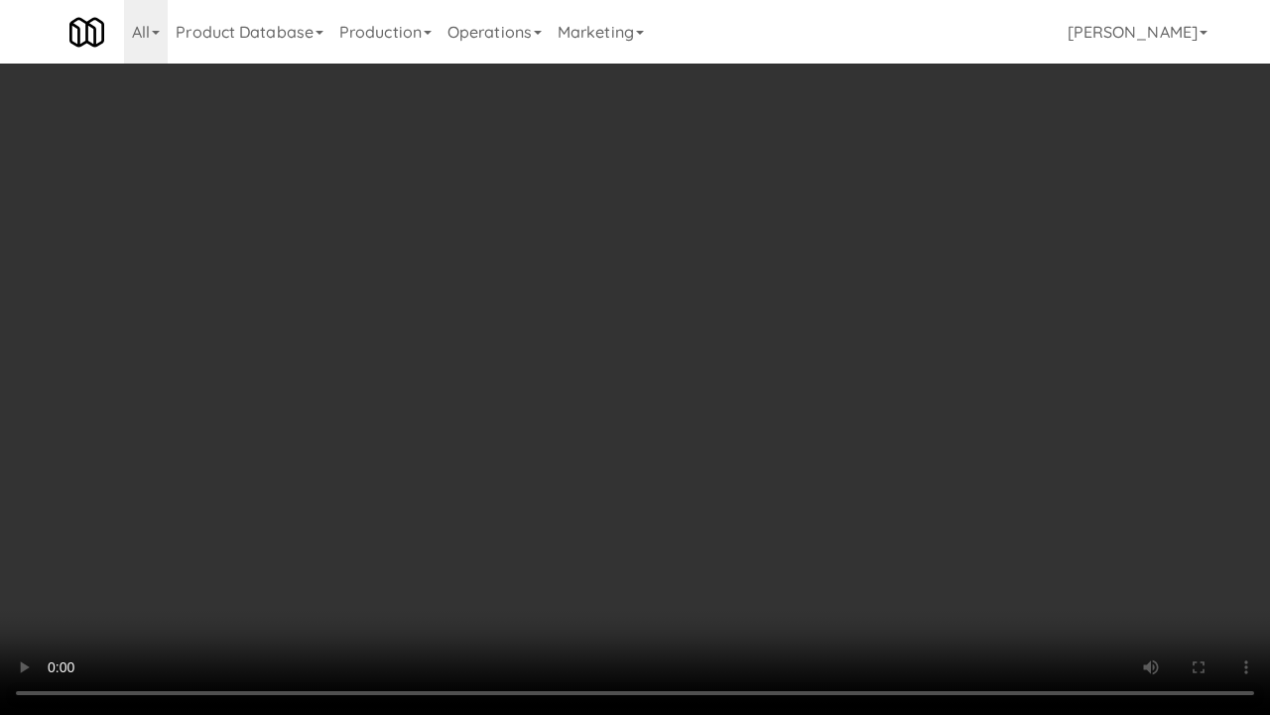
click at [713, 328] on video at bounding box center [635, 357] width 1270 height 715
click at [723, 309] on video at bounding box center [635, 357] width 1270 height 715
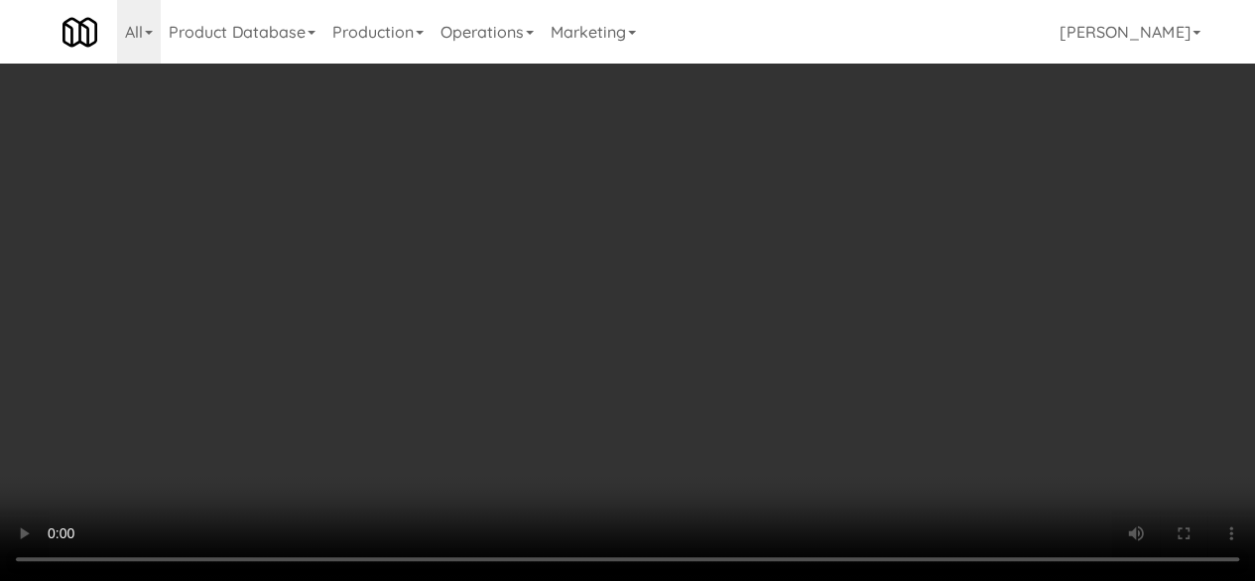
click at [685, 241] on video at bounding box center [627, 290] width 1255 height 581
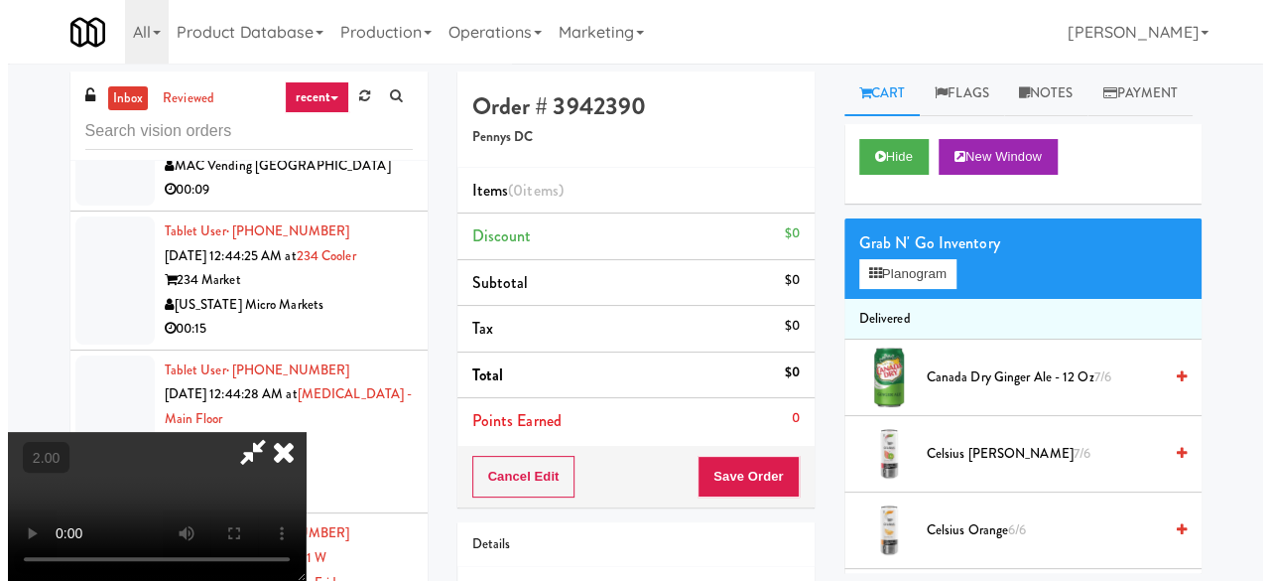
scroll to position [0, 0]
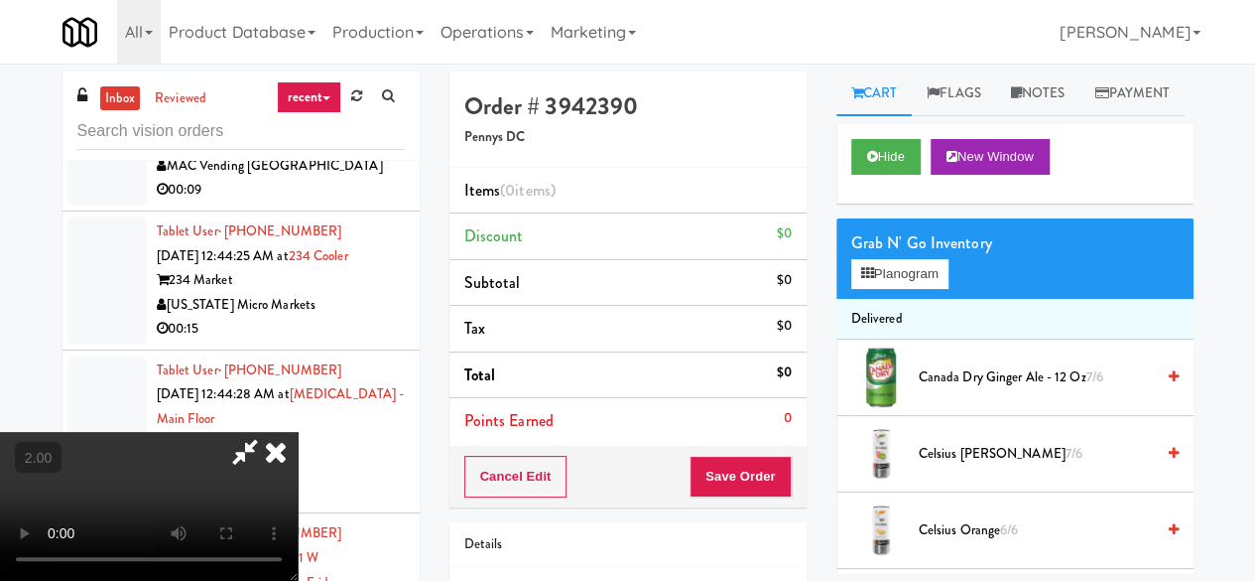
click at [268, 432] on icon at bounding box center [245, 452] width 46 height 40
click at [889, 289] on button "Planogram" at bounding box center [899, 274] width 97 height 30
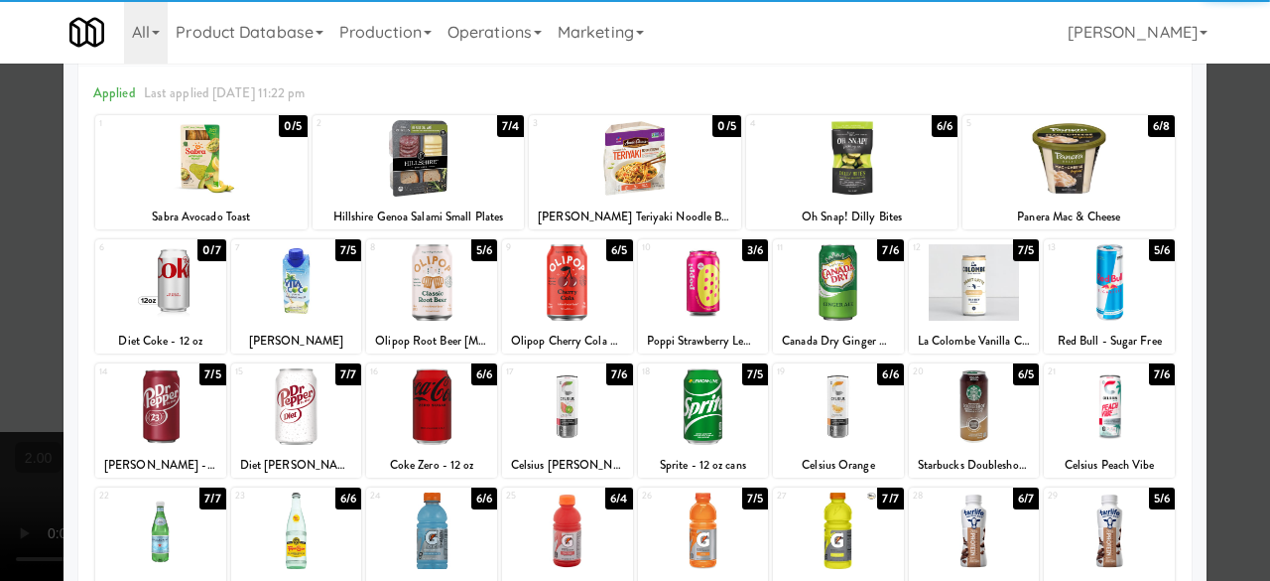
scroll to position [99, 0]
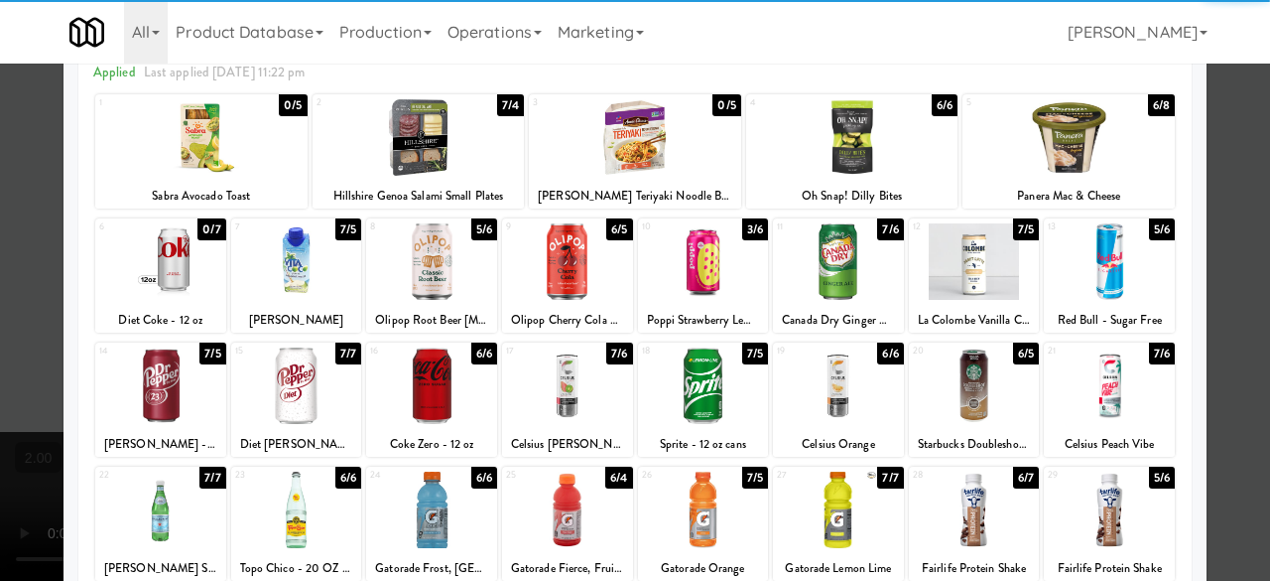
click at [697, 370] on div at bounding box center [703, 385] width 131 height 76
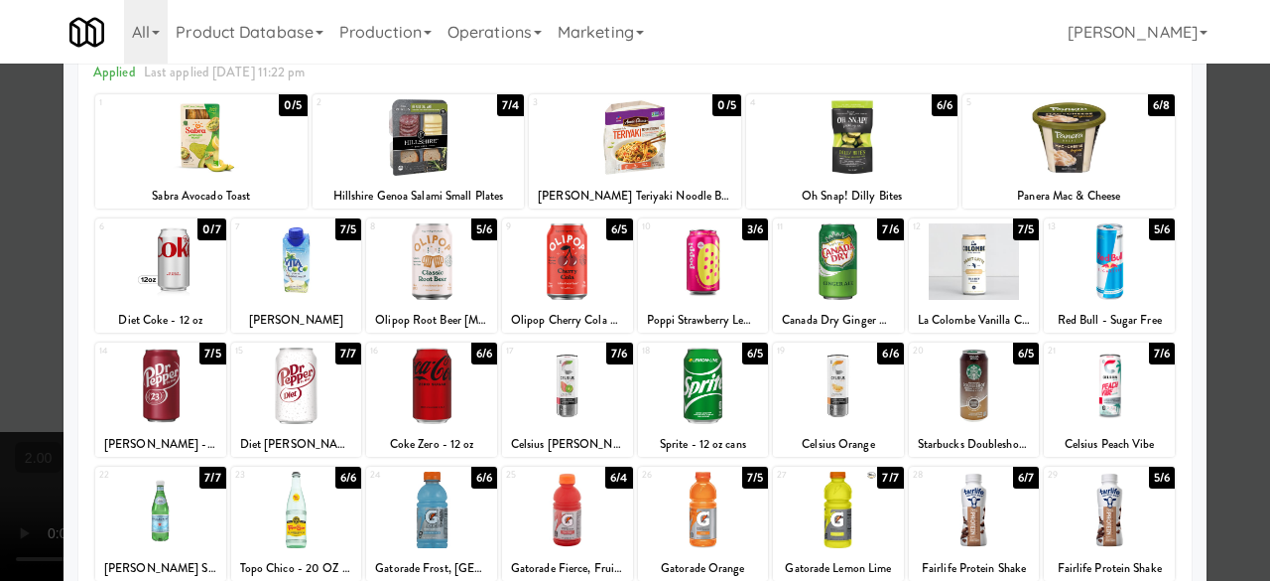
click at [315, 382] on div at bounding box center [296, 385] width 131 height 76
click at [165, 540] on div at bounding box center [160, 509] width 131 height 76
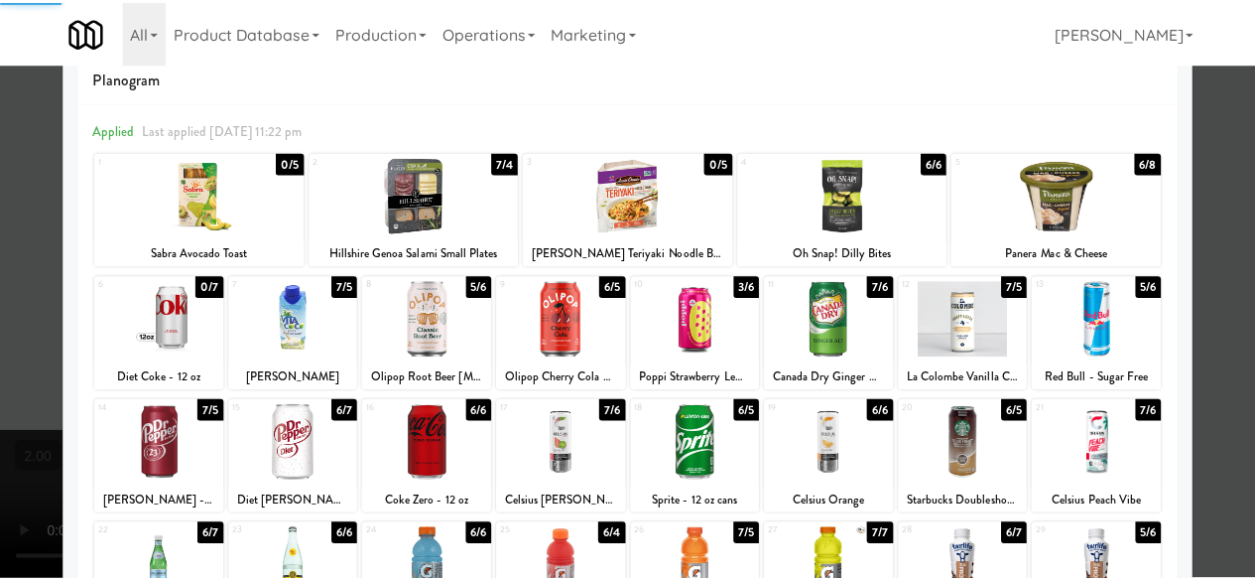
scroll to position [0, 0]
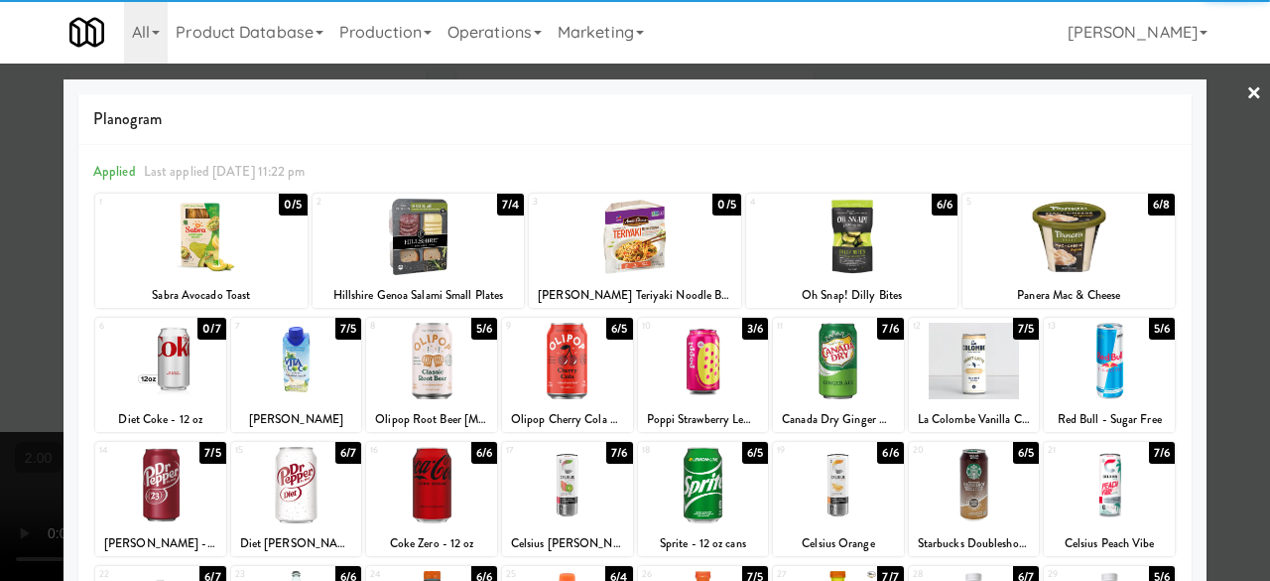
click at [1197, 124] on div at bounding box center [635, 290] width 1270 height 581
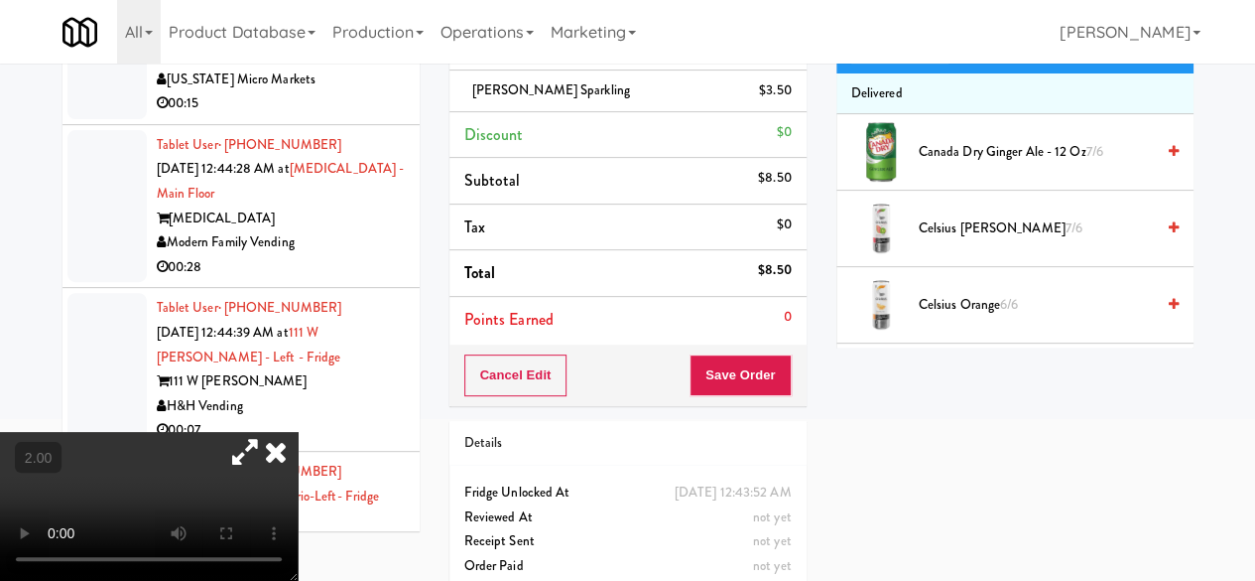
scroll to position [272, 0]
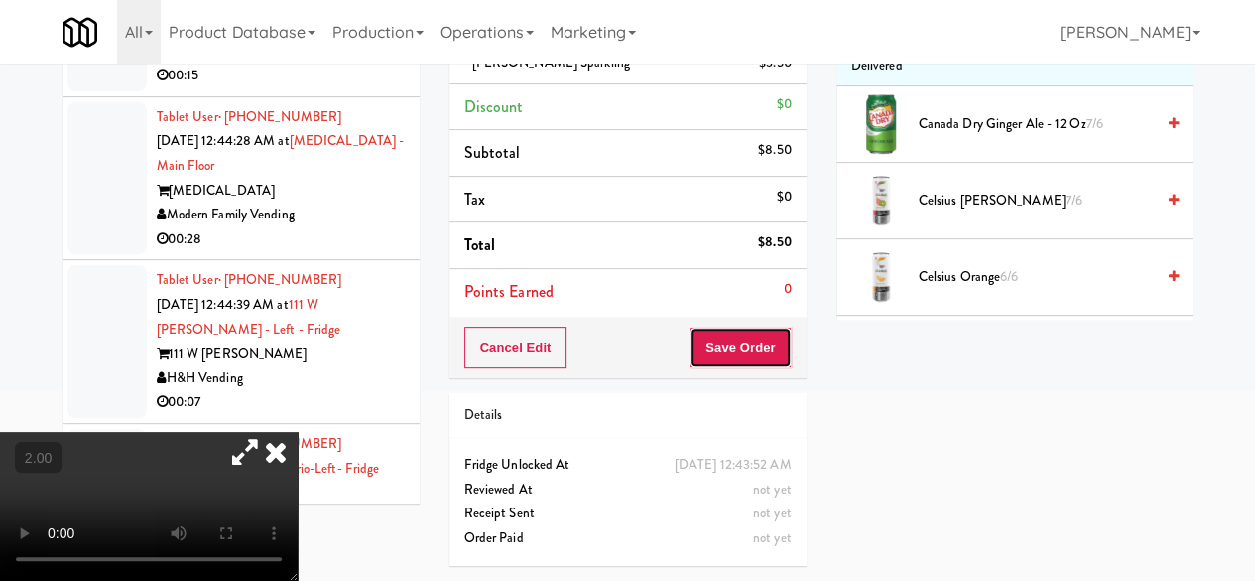
click at [734, 341] on button "Save Order" at bounding box center [740, 347] width 101 height 42
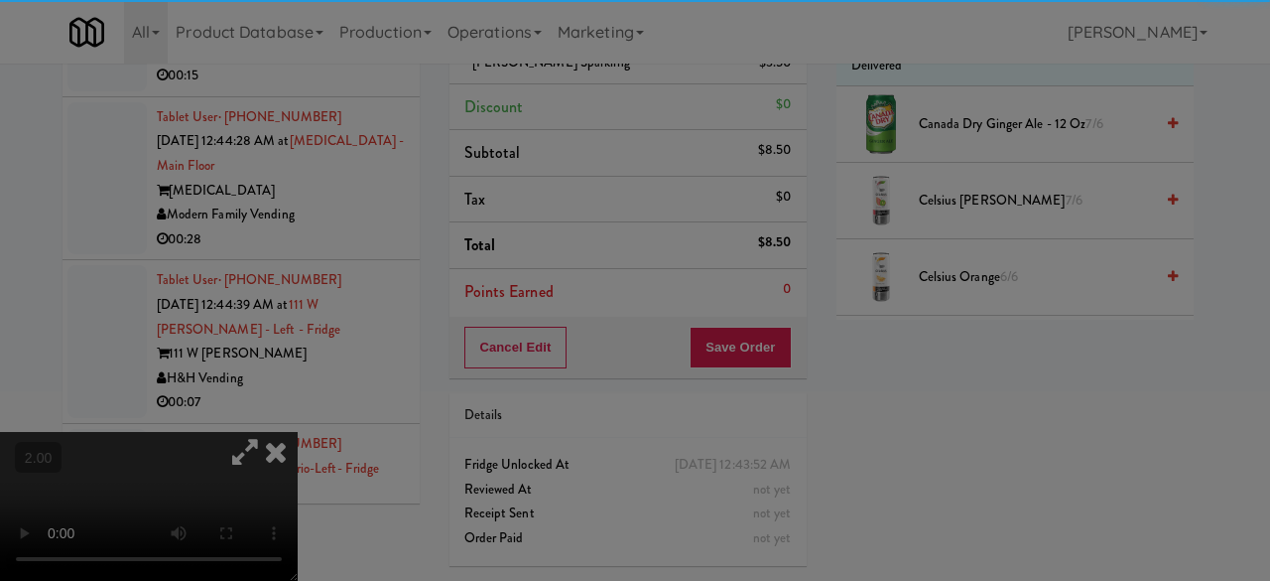
click at [742, 328] on div at bounding box center [635, 290] width 1270 height 581
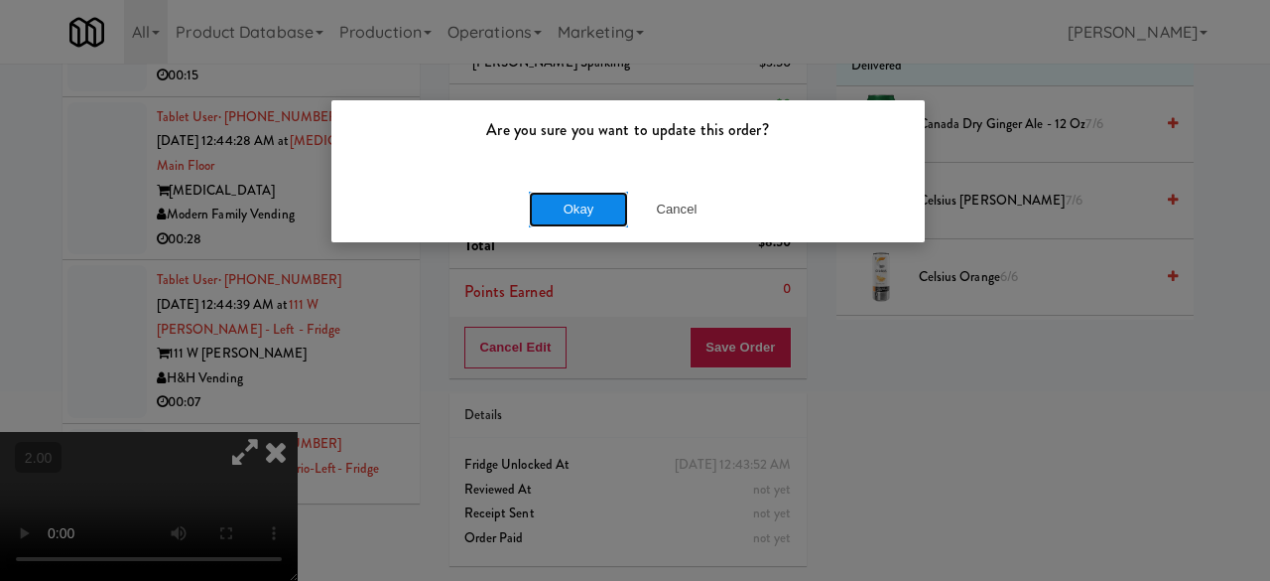
click at [596, 208] on button "Okay" at bounding box center [578, 210] width 99 height 36
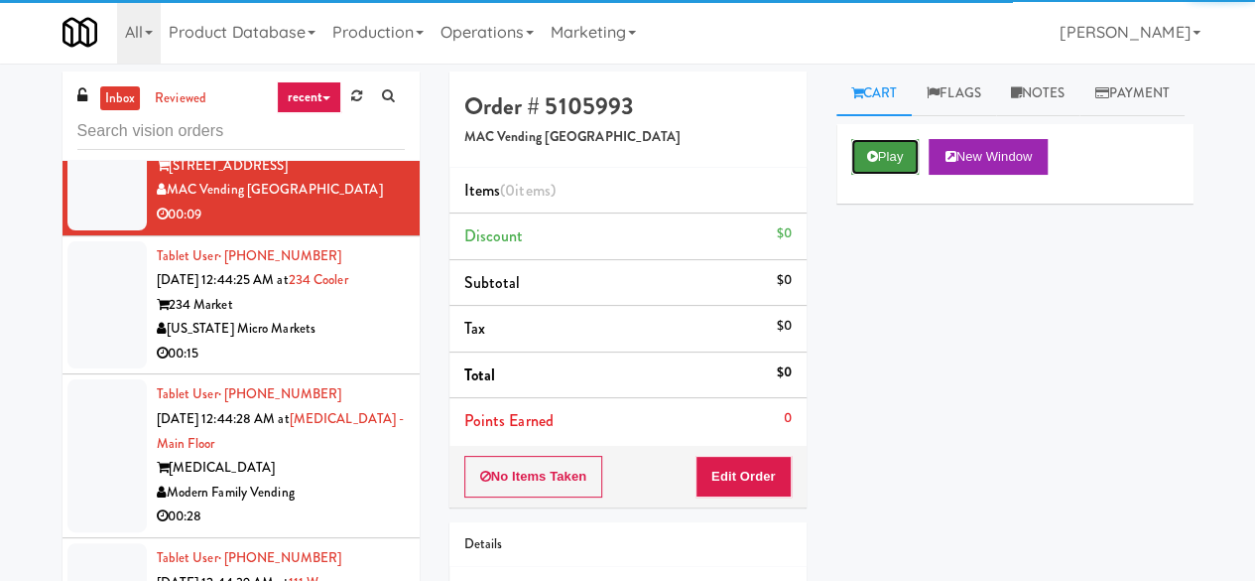
click at [867, 163] on icon at bounding box center [872, 156] width 11 height 13
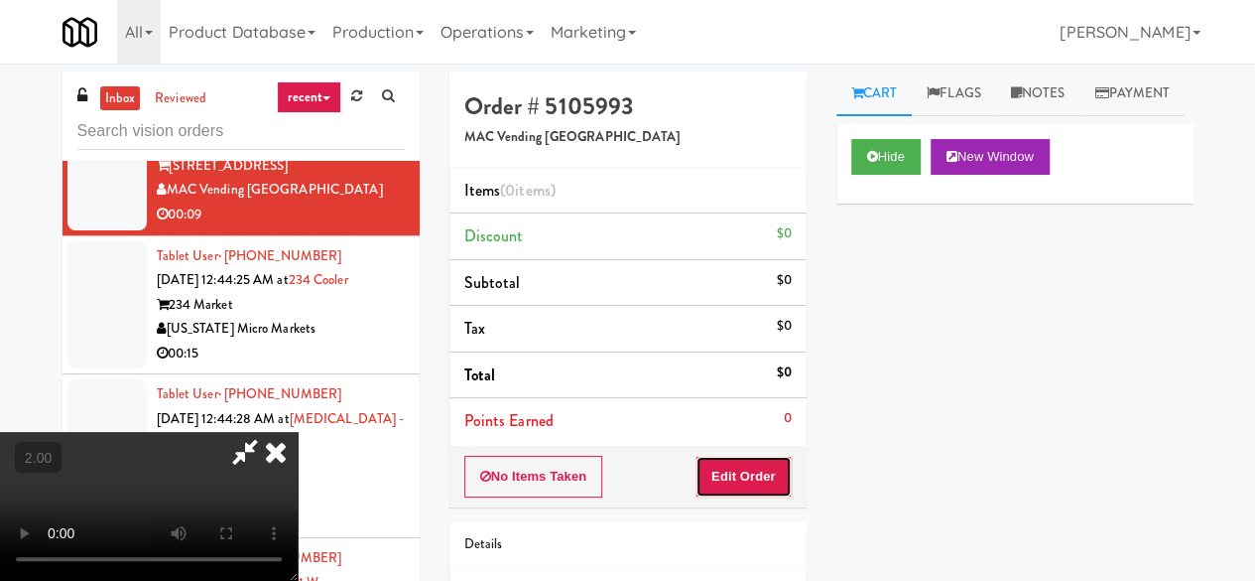
click at [756, 479] on button "Edit Order" at bounding box center [744, 477] width 96 height 42
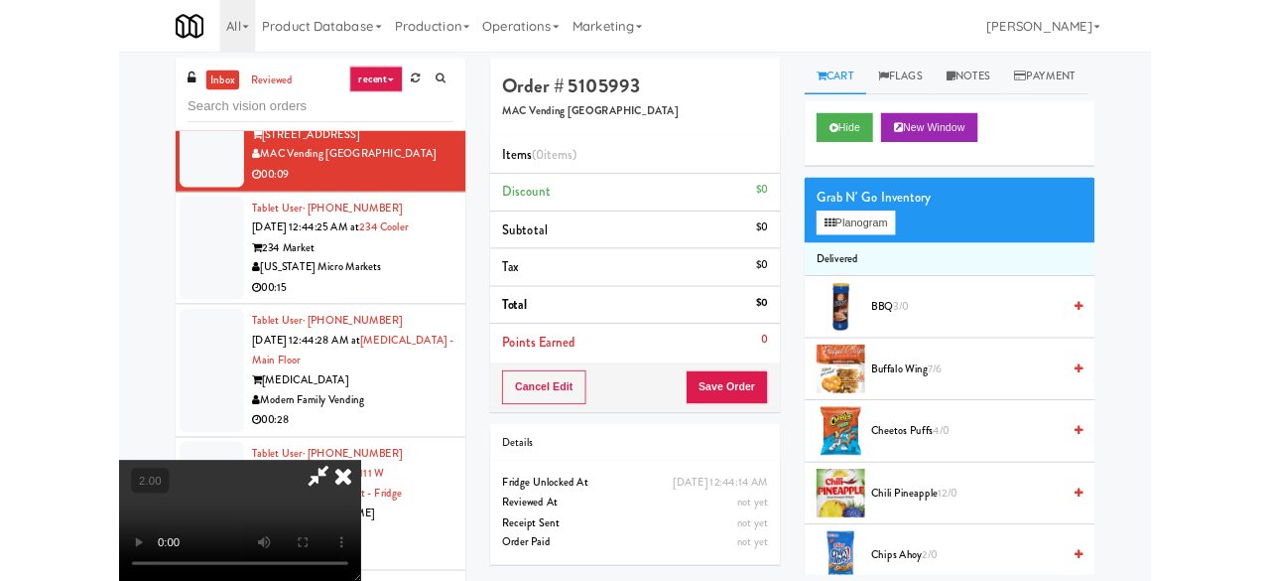
scroll to position [41, 0]
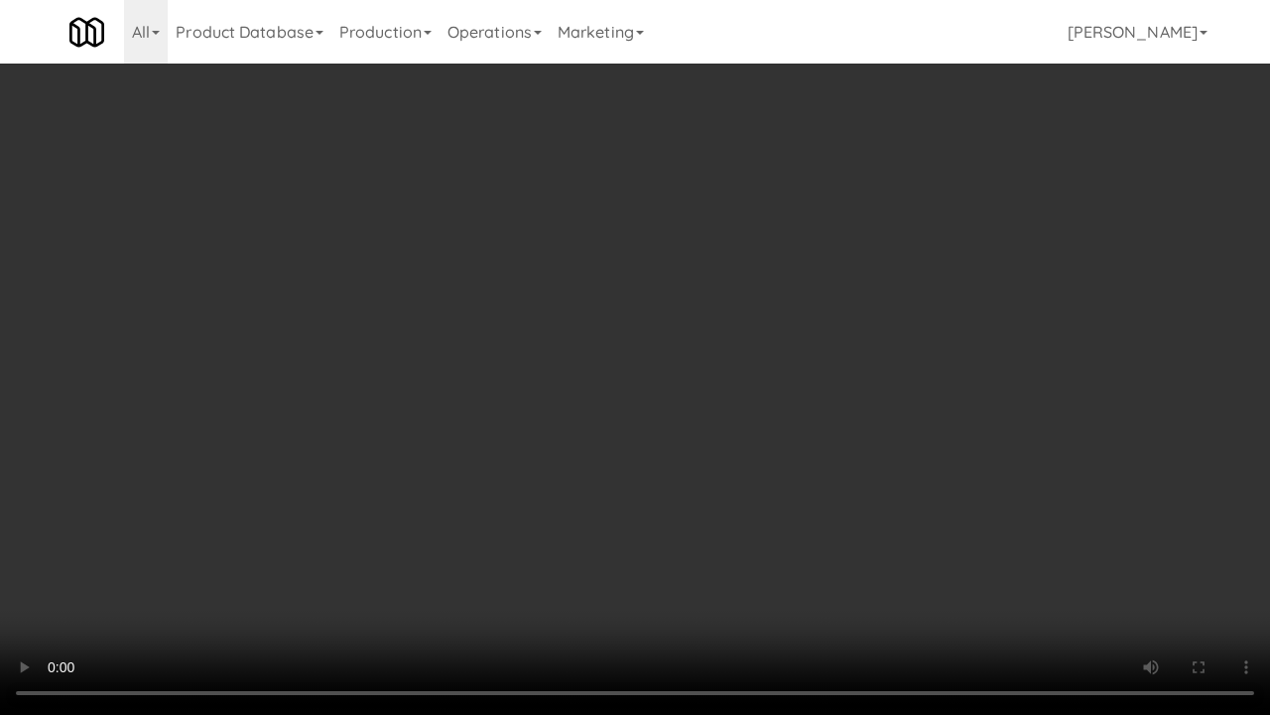
click at [663, 401] on video at bounding box center [635, 357] width 1270 height 715
click at [664, 398] on video at bounding box center [635, 357] width 1270 height 715
click at [665, 392] on video at bounding box center [635, 357] width 1270 height 715
click at [666, 390] on video at bounding box center [635, 357] width 1270 height 715
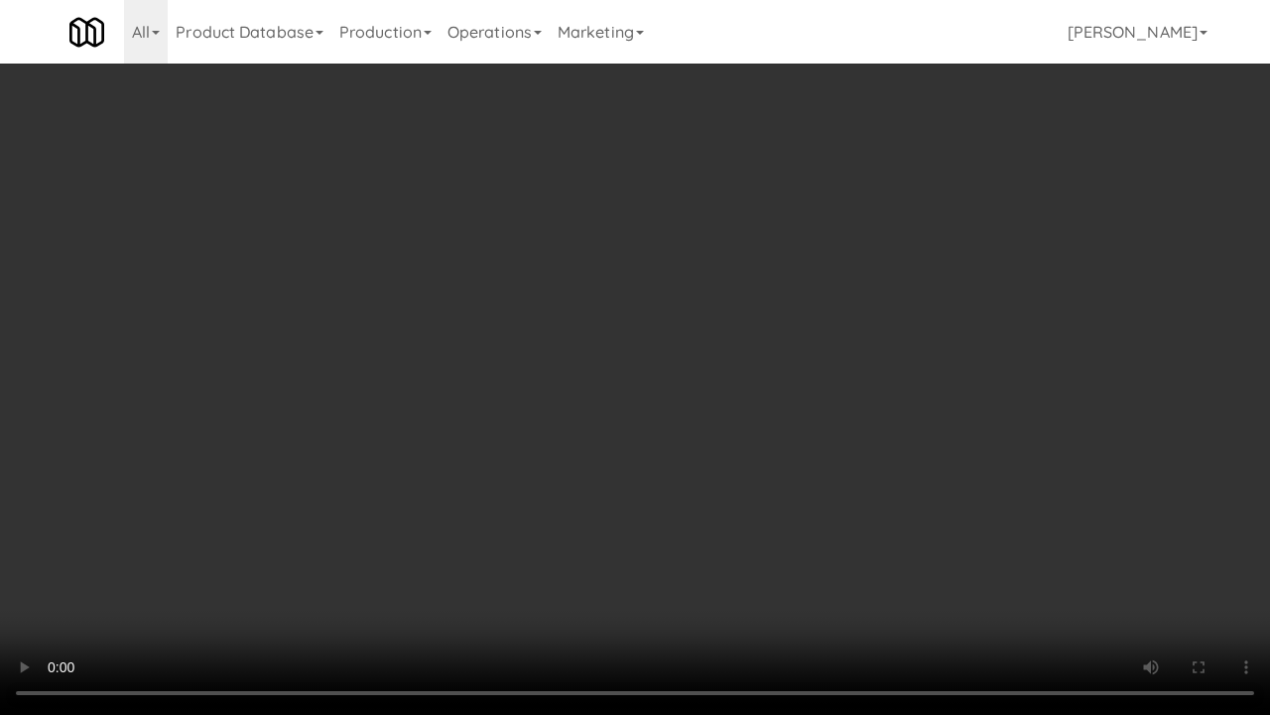
click at [666, 390] on video at bounding box center [635, 357] width 1270 height 715
click at [873, 290] on video at bounding box center [635, 357] width 1270 height 715
click at [865, 283] on video at bounding box center [635, 357] width 1270 height 715
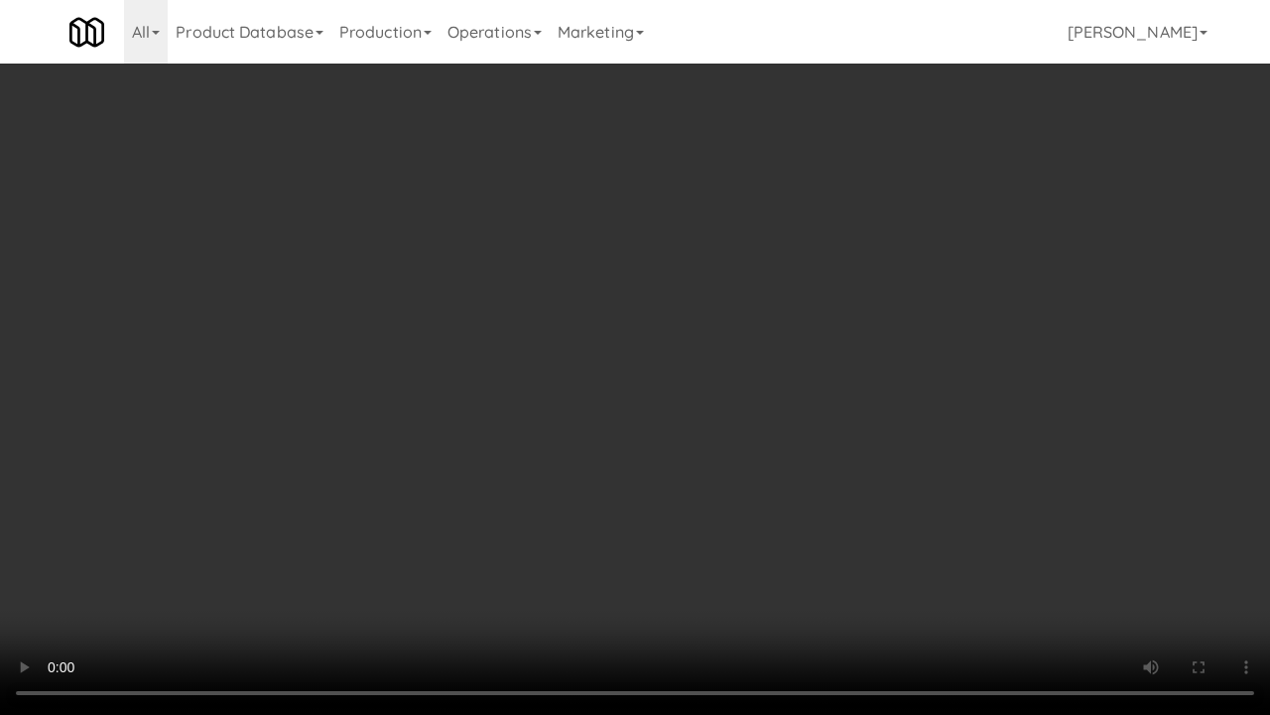
click at [861, 283] on video at bounding box center [635, 357] width 1270 height 715
click at [814, 285] on video at bounding box center [635, 357] width 1270 height 715
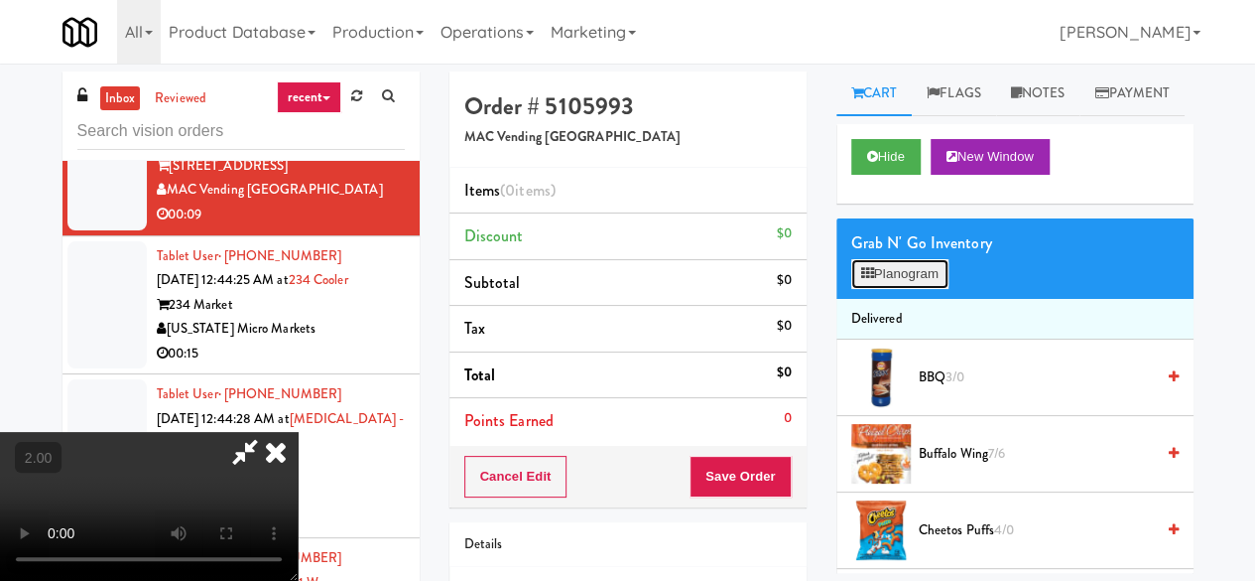
click at [922, 289] on button "Planogram" at bounding box center [899, 274] width 97 height 30
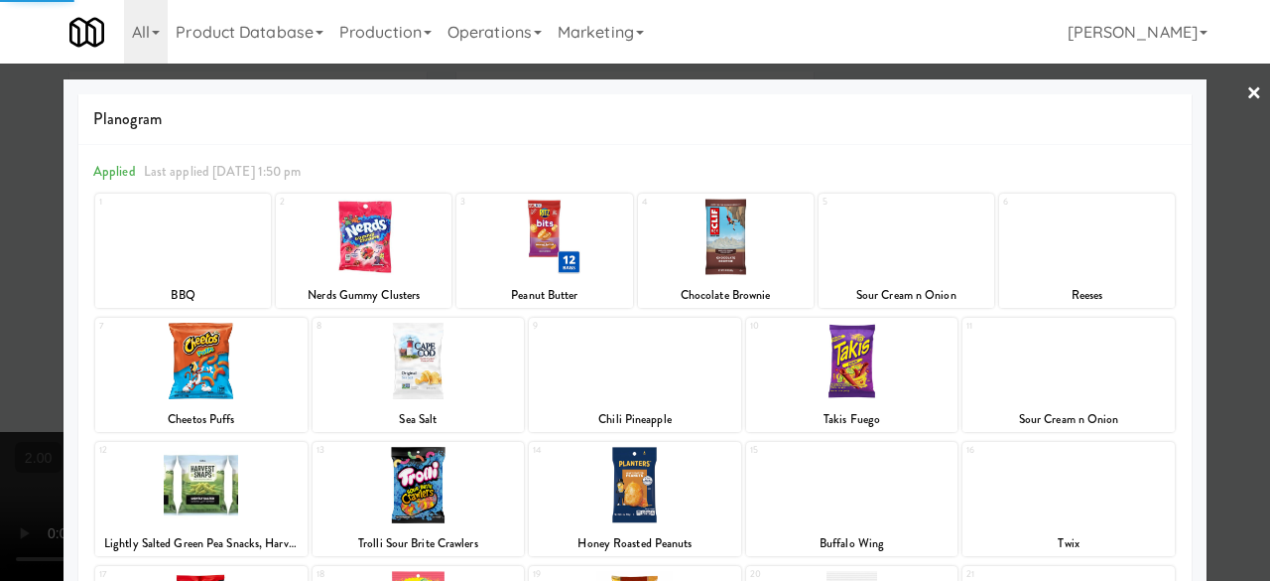
scroll to position [198, 0]
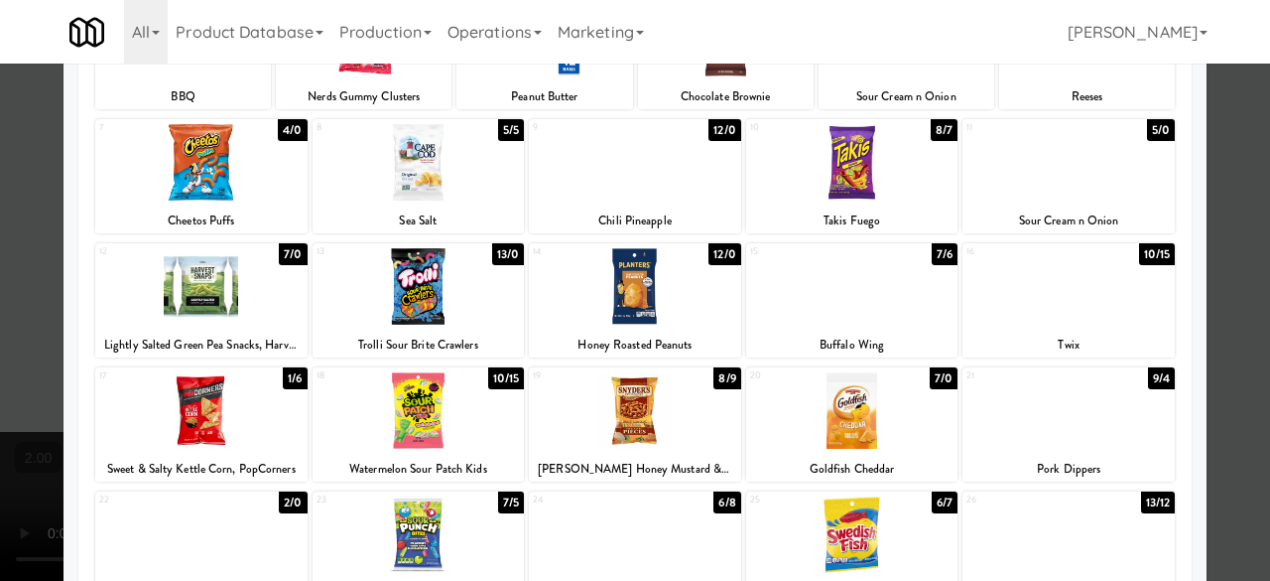
click at [637, 304] on div at bounding box center [635, 286] width 212 height 76
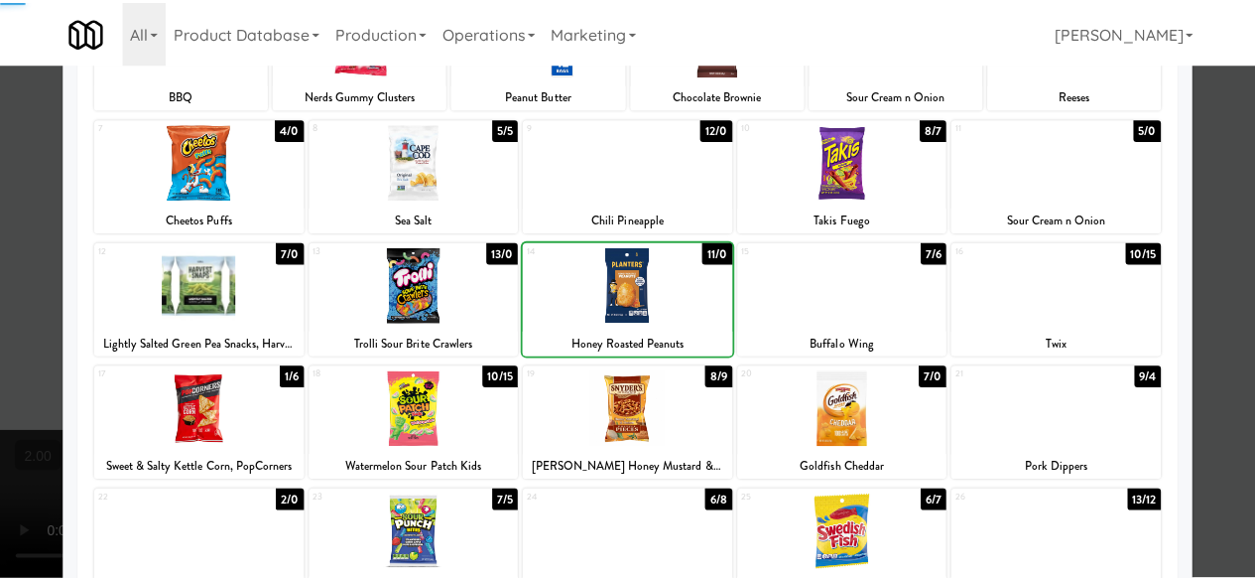
scroll to position [0, 0]
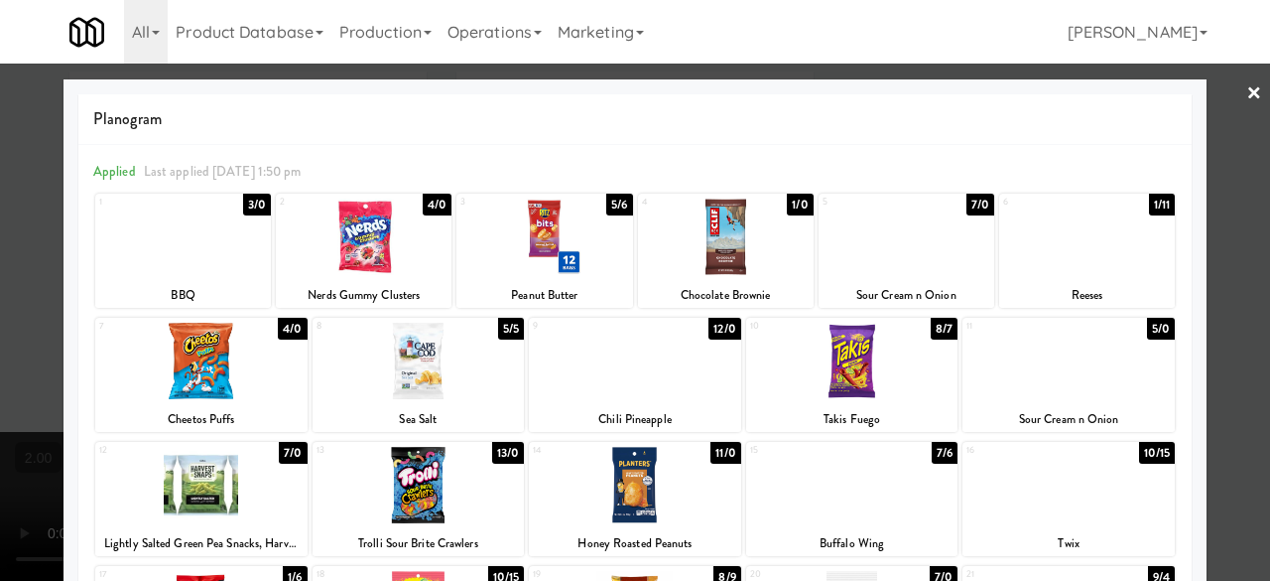
drag, startPoint x: 905, startPoint y: 256, endPoint x: 1269, endPoint y: 221, distance: 365.9
click at [905, 257] on div at bounding box center [907, 236] width 176 height 76
click at [1237, 164] on div at bounding box center [635, 290] width 1270 height 581
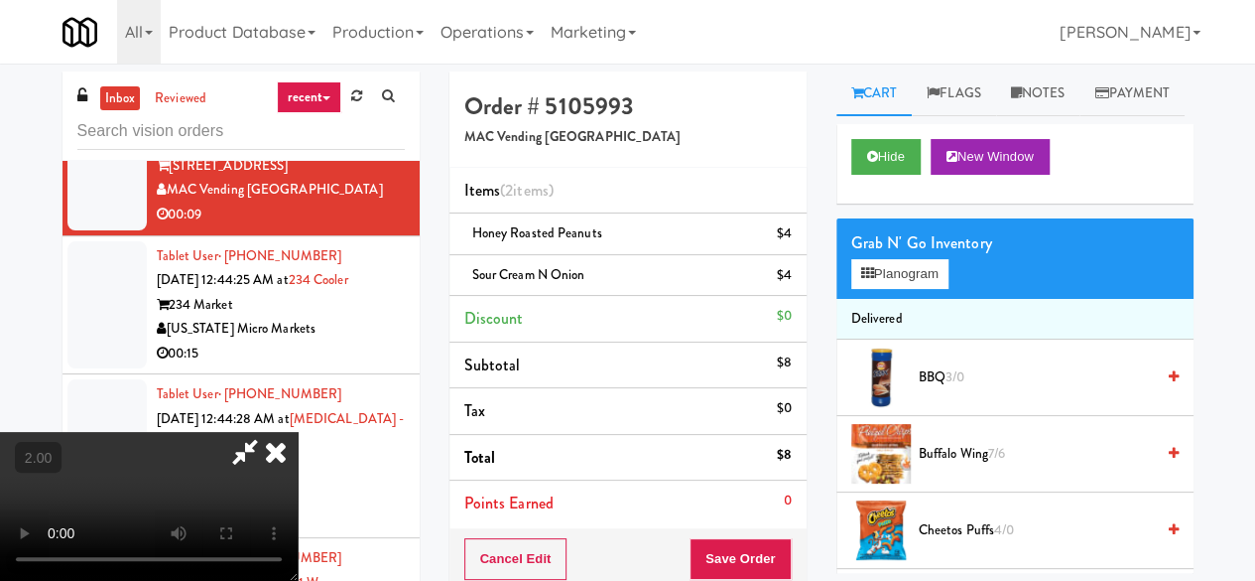
scroll to position [41, 0]
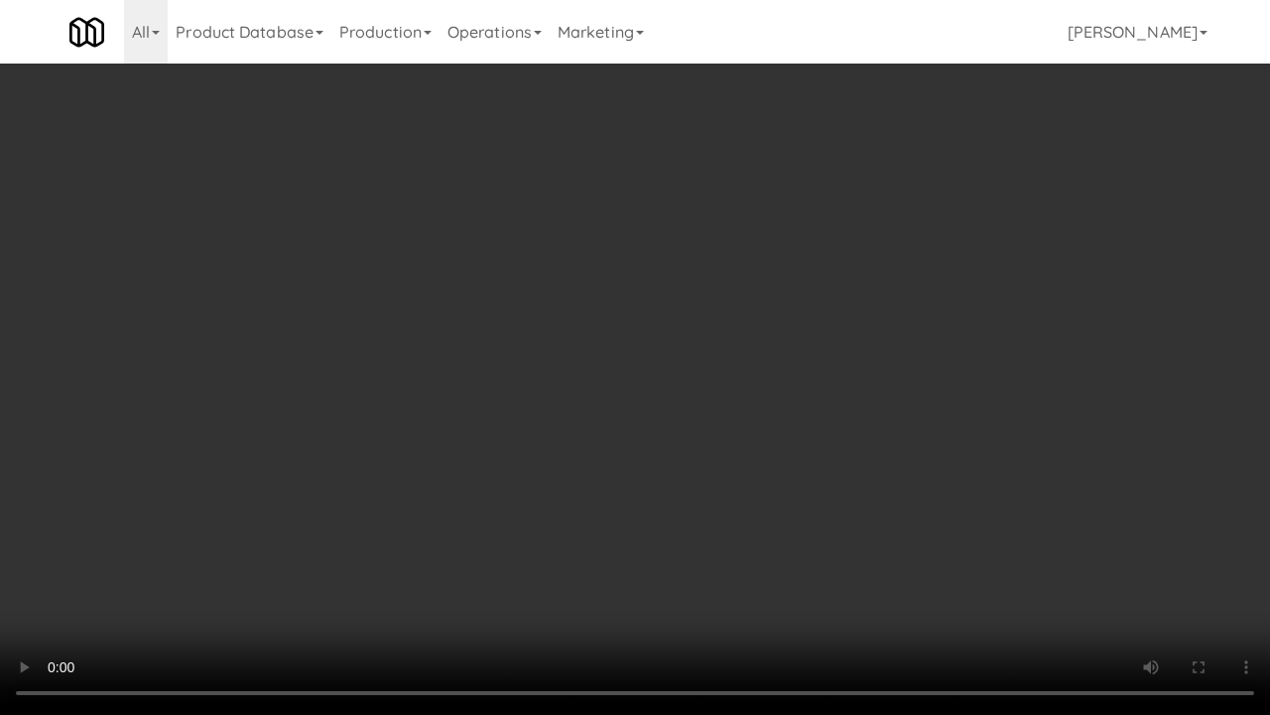
click at [786, 278] on video at bounding box center [635, 357] width 1270 height 715
click at [763, 249] on video at bounding box center [635, 357] width 1270 height 715
drag, startPoint x: 763, startPoint y: 249, endPoint x: 763, endPoint y: 163, distance: 86.3
click at [763, 249] on video at bounding box center [635, 357] width 1270 height 715
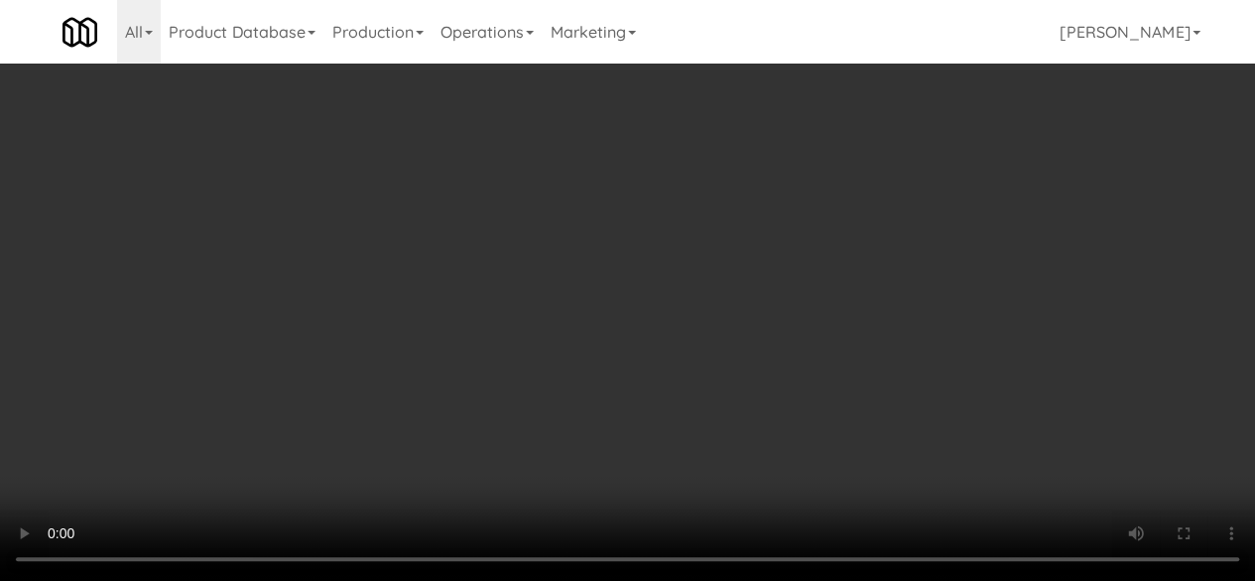
click at [484, 213] on video at bounding box center [627, 290] width 1255 height 581
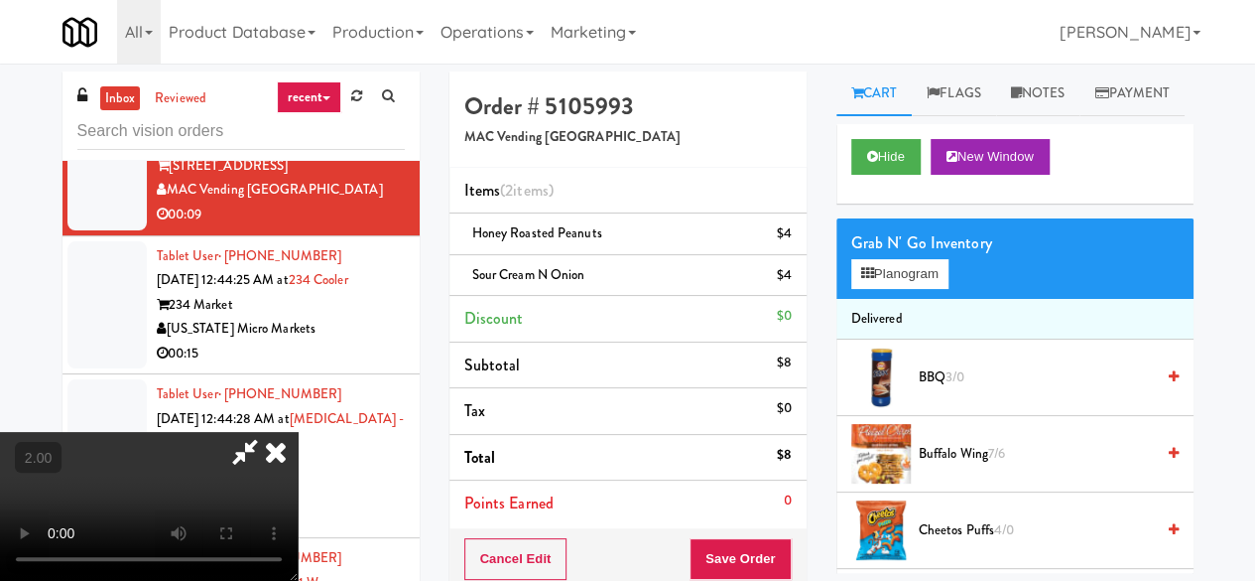
click at [298, 432] on video at bounding box center [149, 506] width 298 height 149
click at [897, 289] on button "Planogram" at bounding box center [899, 274] width 97 height 30
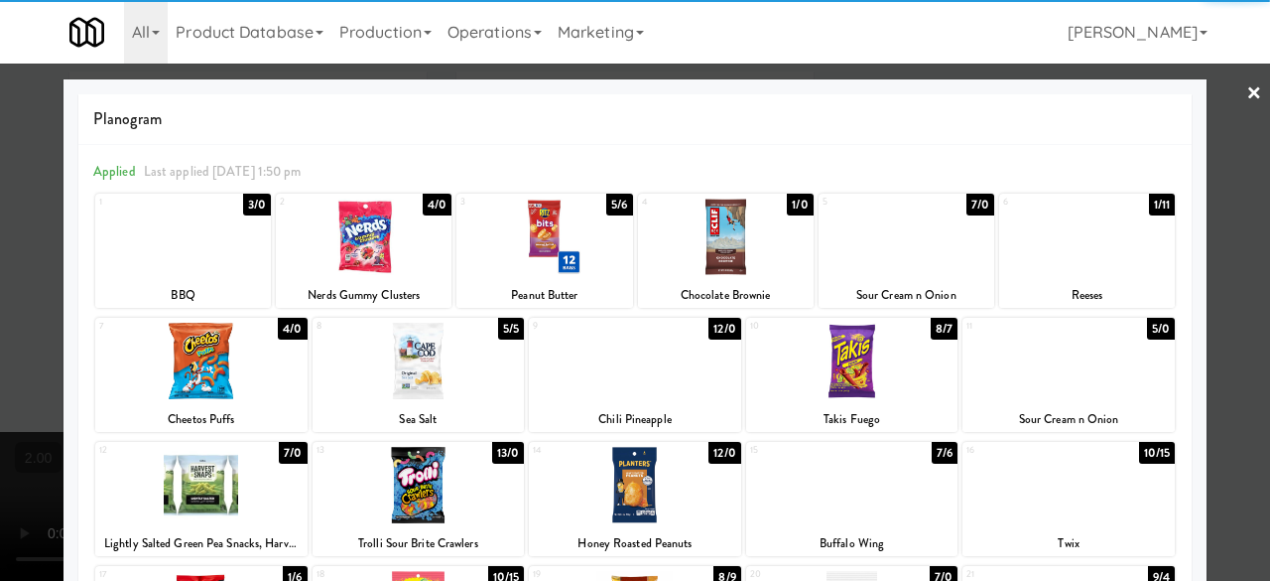
drag, startPoint x: 718, startPoint y: 231, endPoint x: 883, endPoint y: 246, distance: 165.4
click at [718, 229] on div at bounding box center [726, 236] width 176 height 76
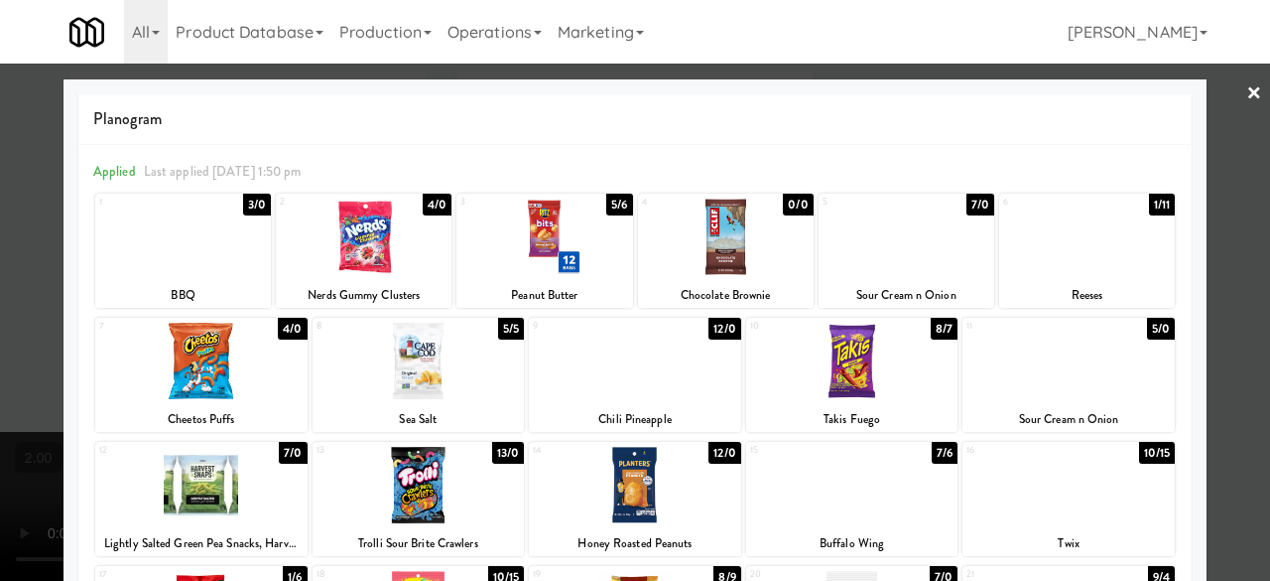
click at [1219, 96] on div at bounding box center [635, 290] width 1270 height 581
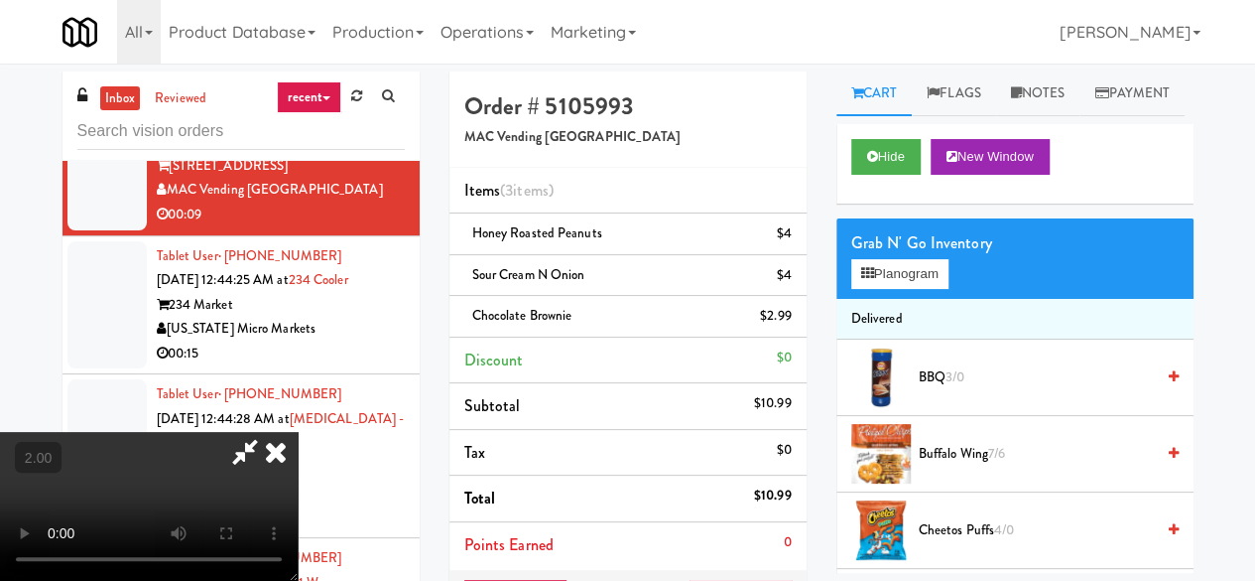
click at [268, 432] on icon at bounding box center [245, 452] width 46 height 40
click at [791, 281] on icon at bounding box center [793, 282] width 10 height 13
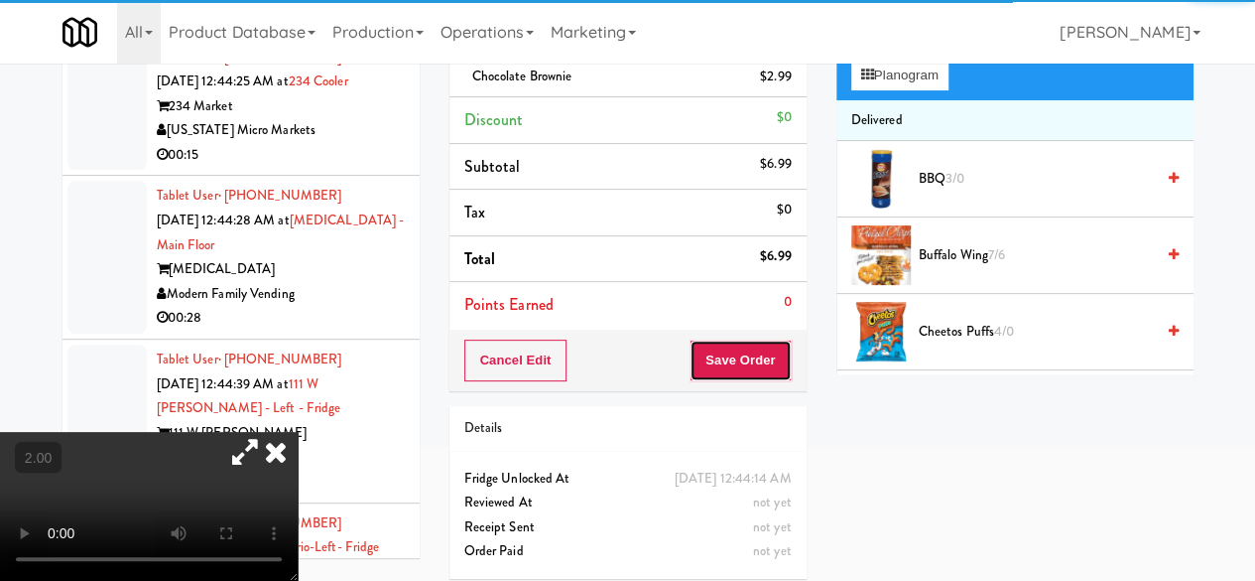
click at [742, 356] on button "Save Order" at bounding box center [740, 360] width 101 height 42
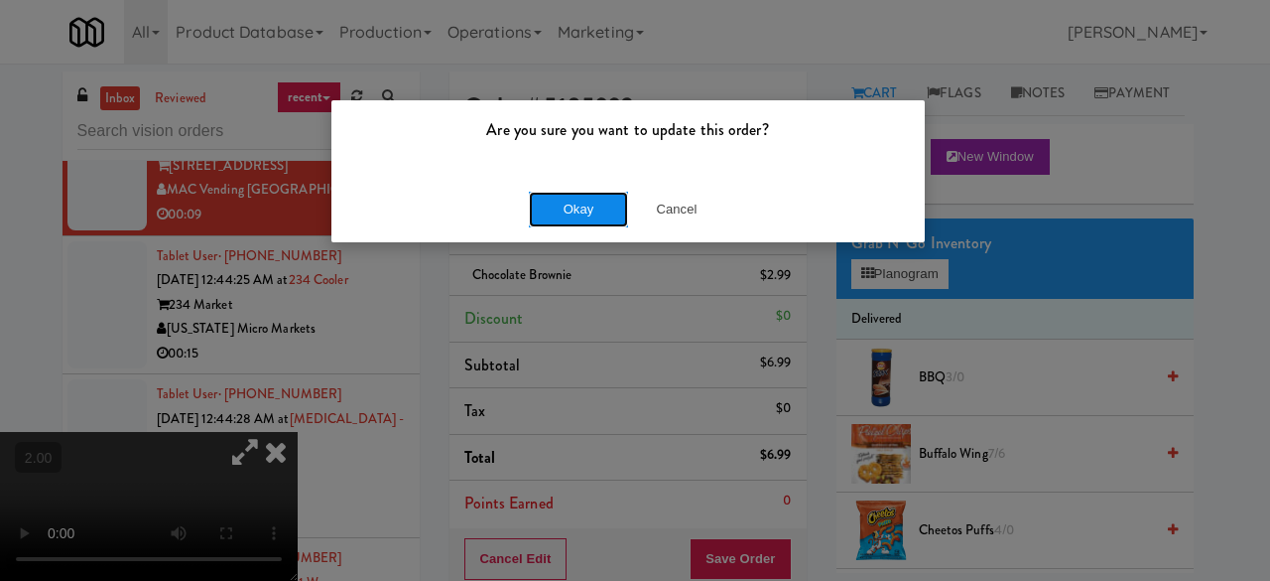
click at [610, 208] on button "Okay" at bounding box center [578, 210] width 99 height 36
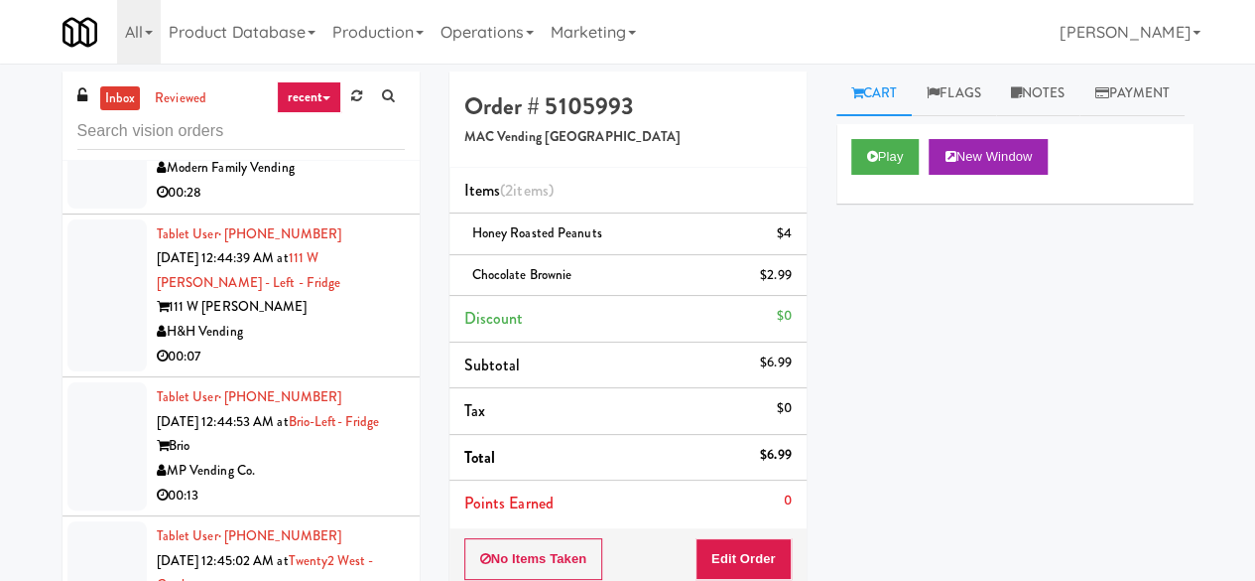
scroll to position [7764, 0]
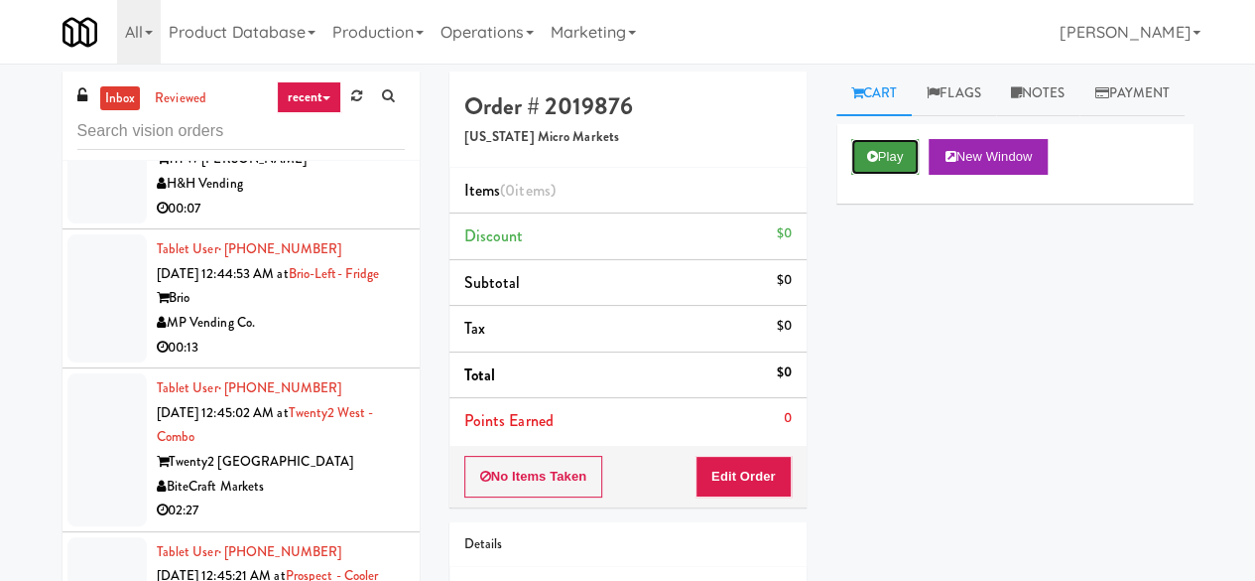
click at [888, 175] on button "Play" at bounding box center [885, 157] width 68 height 36
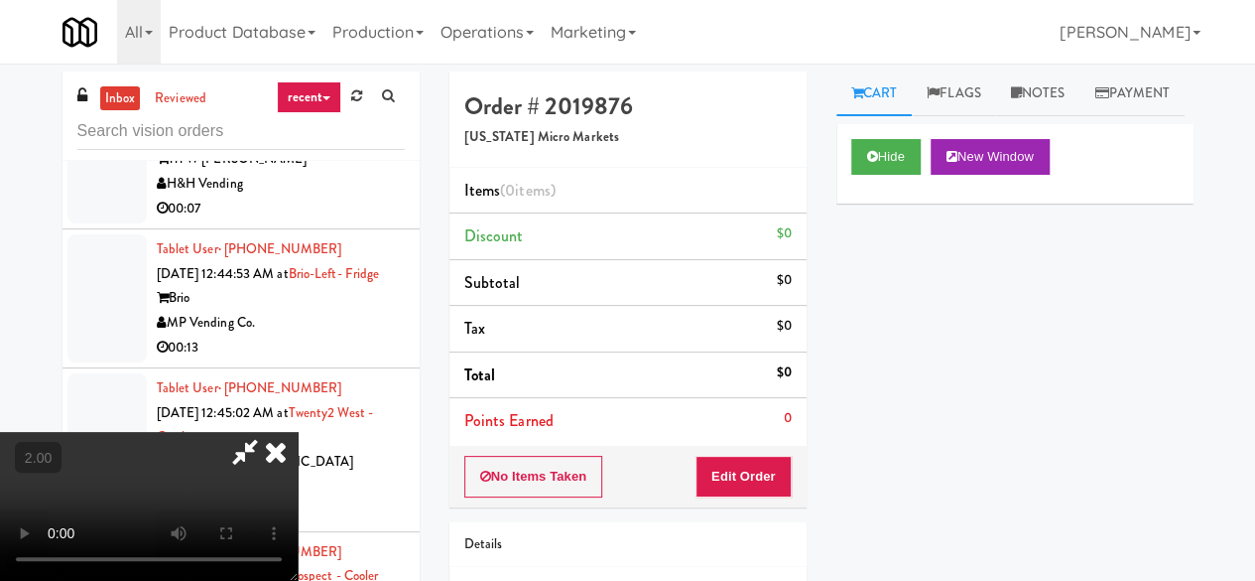
drag, startPoint x: 750, startPoint y: 450, endPoint x: 743, endPoint y: 464, distance: 16.4
click at [750, 451] on div "No Items Taken Edit Order" at bounding box center [628, 477] width 357 height 62
click at [742, 467] on button "Edit Order" at bounding box center [744, 477] width 96 height 42
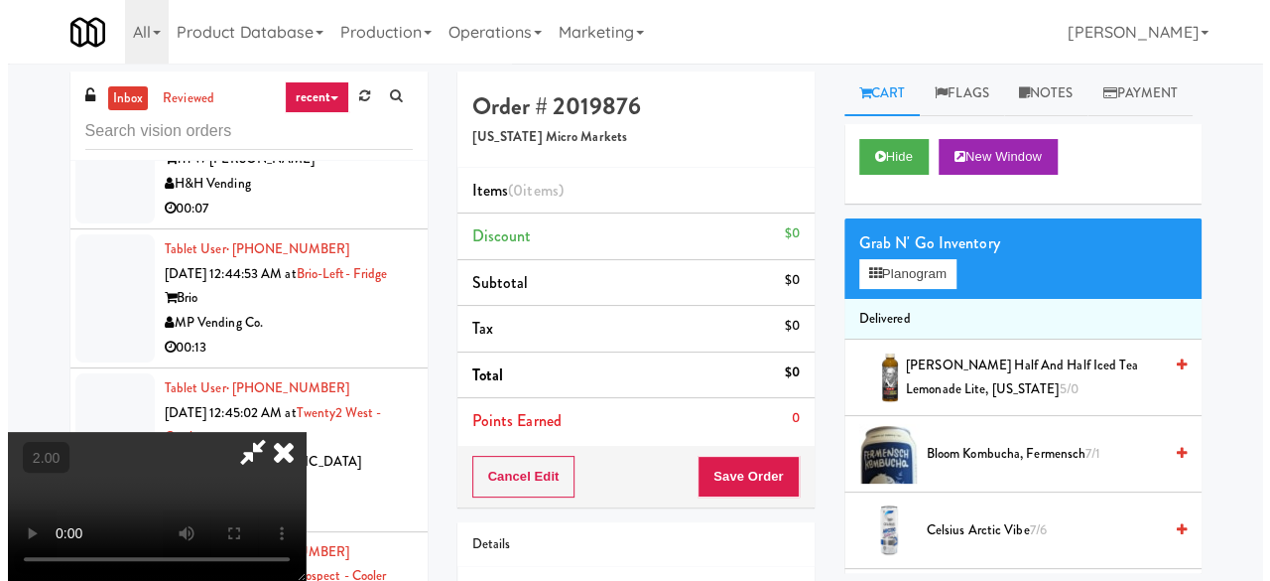
scroll to position [41, 0]
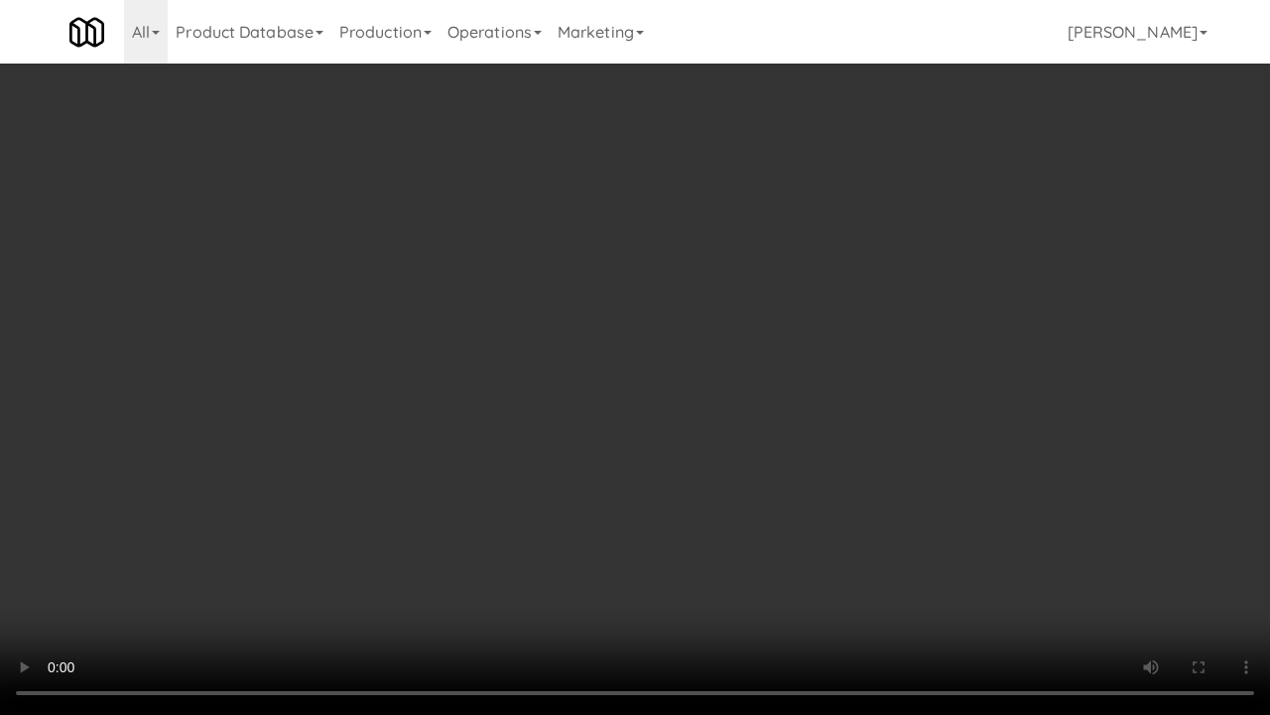
click at [798, 367] on video at bounding box center [635, 357] width 1270 height 715
click at [748, 367] on video at bounding box center [635, 357] width 1270 height 715
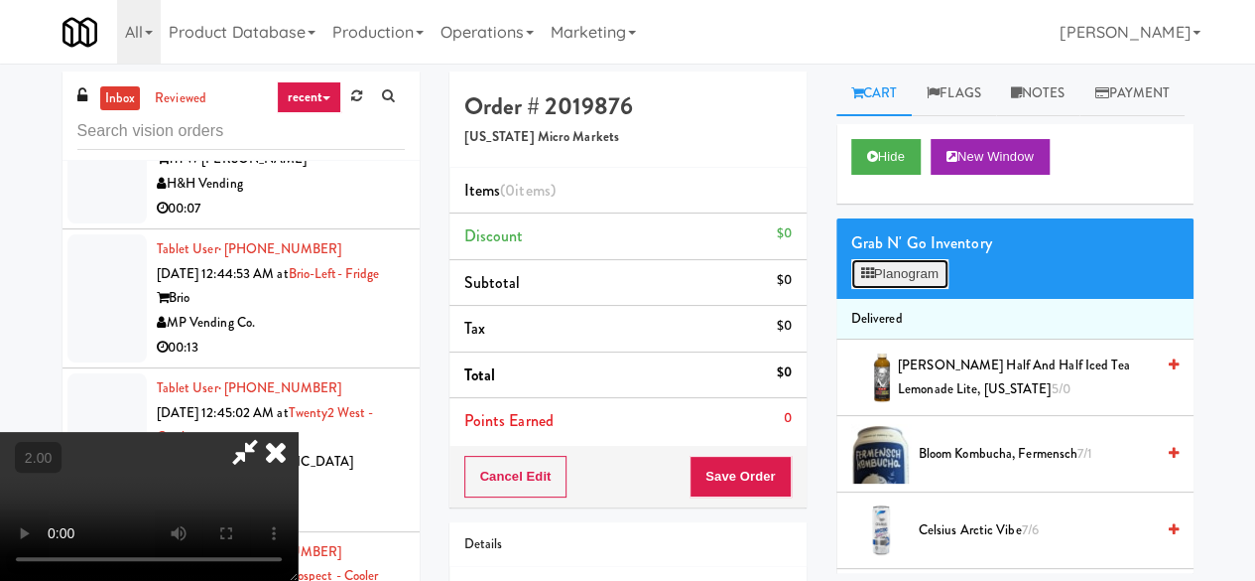
click at [893, 289] on button "Planogram" at bounding box center [899, 274] width 97 height 30
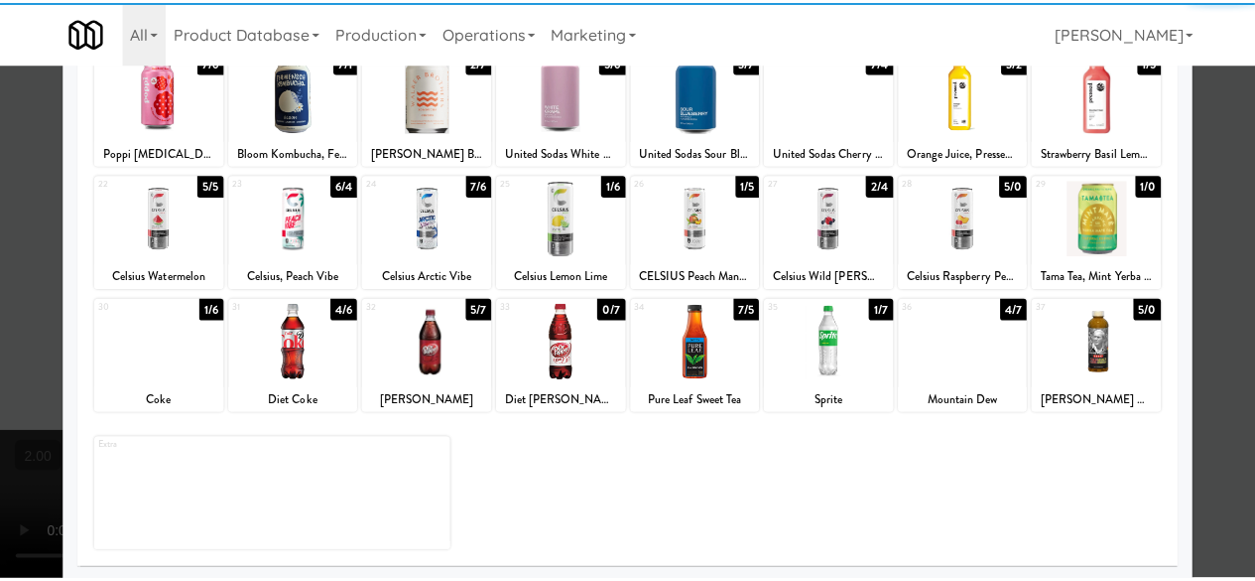
scroll to position [393, 0]
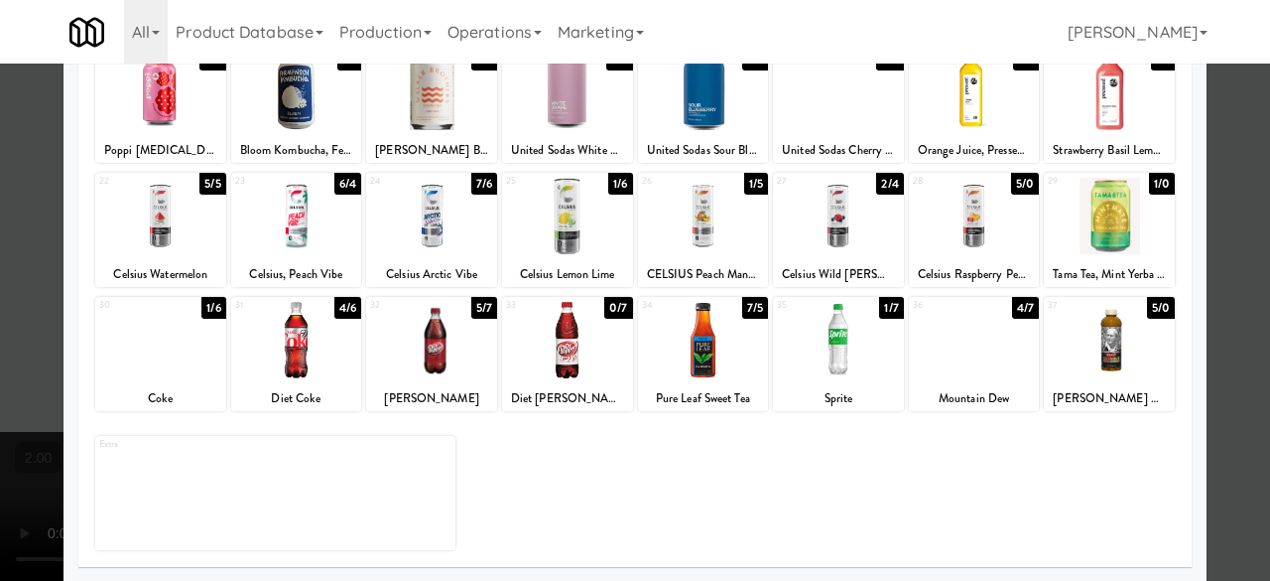
click at [981, 346] on div at bounding box center [974, 340] width 131 height 76
click at [1213, 215] on div at bounding box center [635, 290] width 1270 height 581
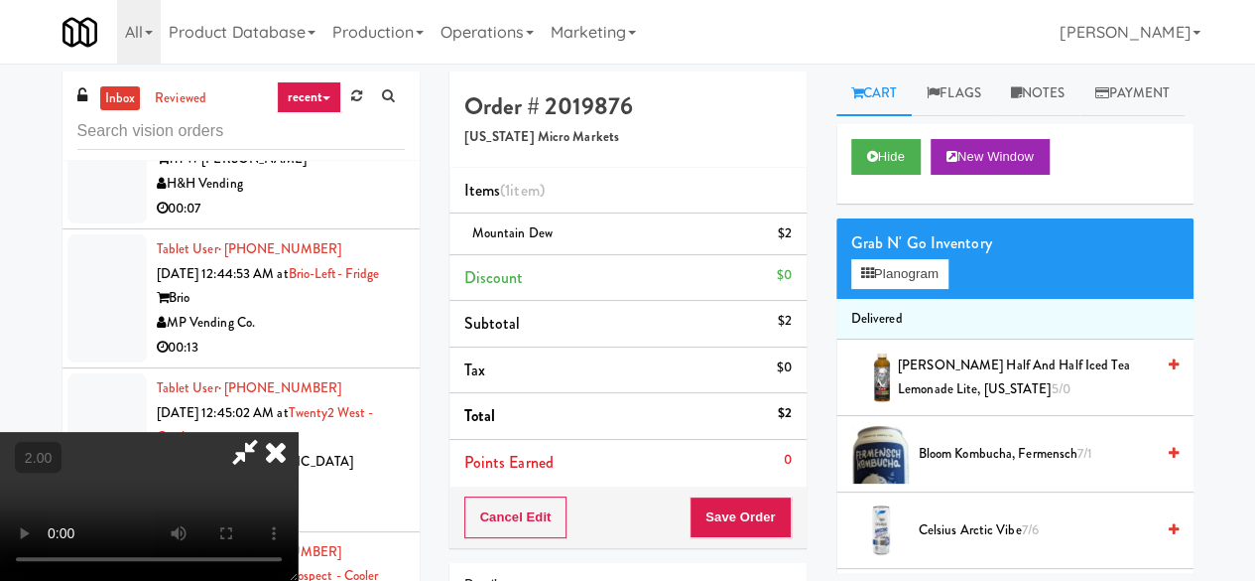
click at [298, 432] on video at bounding box center [149, 506] width 298 height 149
click at [869, 280] on icon at bounding box center [867, 273] width 13 height 13
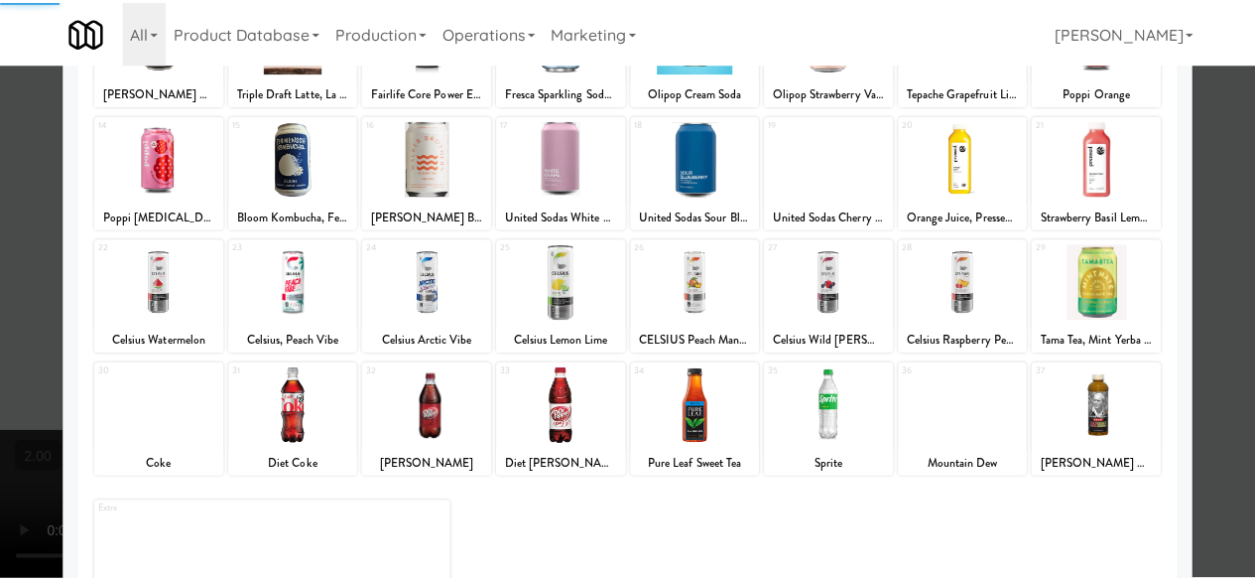
scroll to position [393, 0]
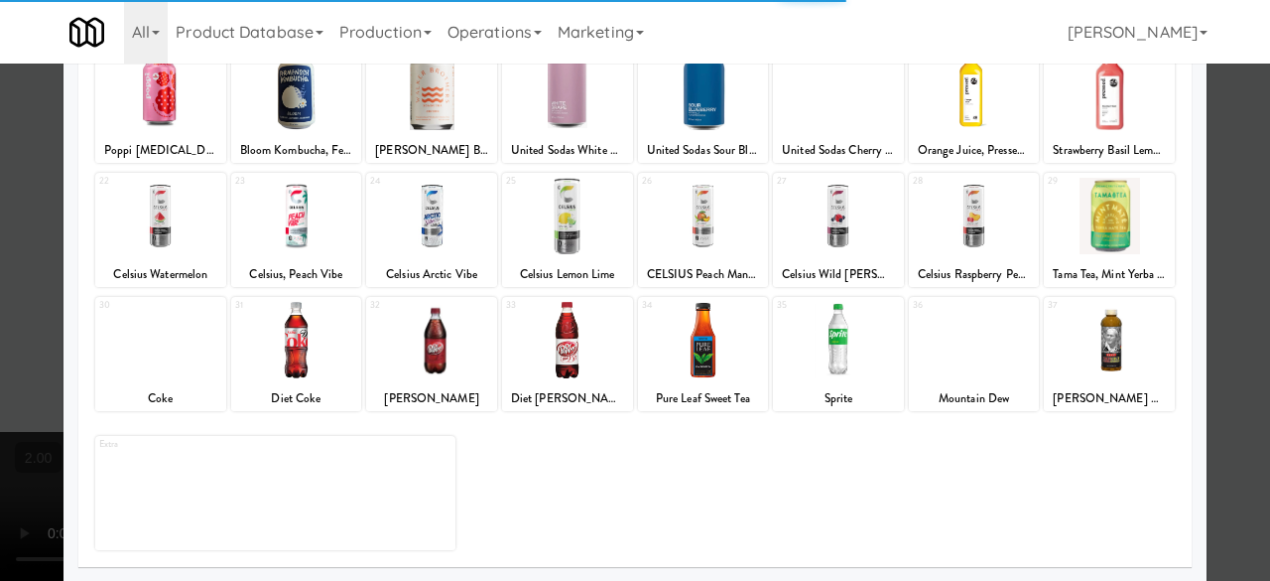
click at [822, 388] on div "Sprite" at bounding box center [838, 398] width 125 height 25
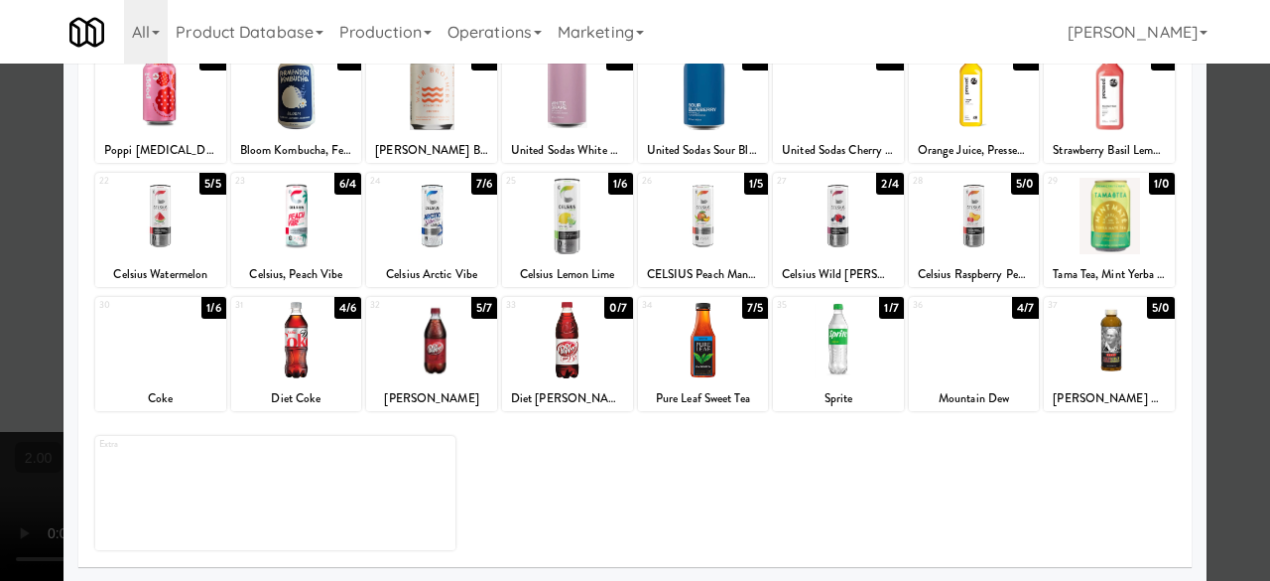
click at [832, 340] on div at bounding box center [838, 340] width 131 height 76
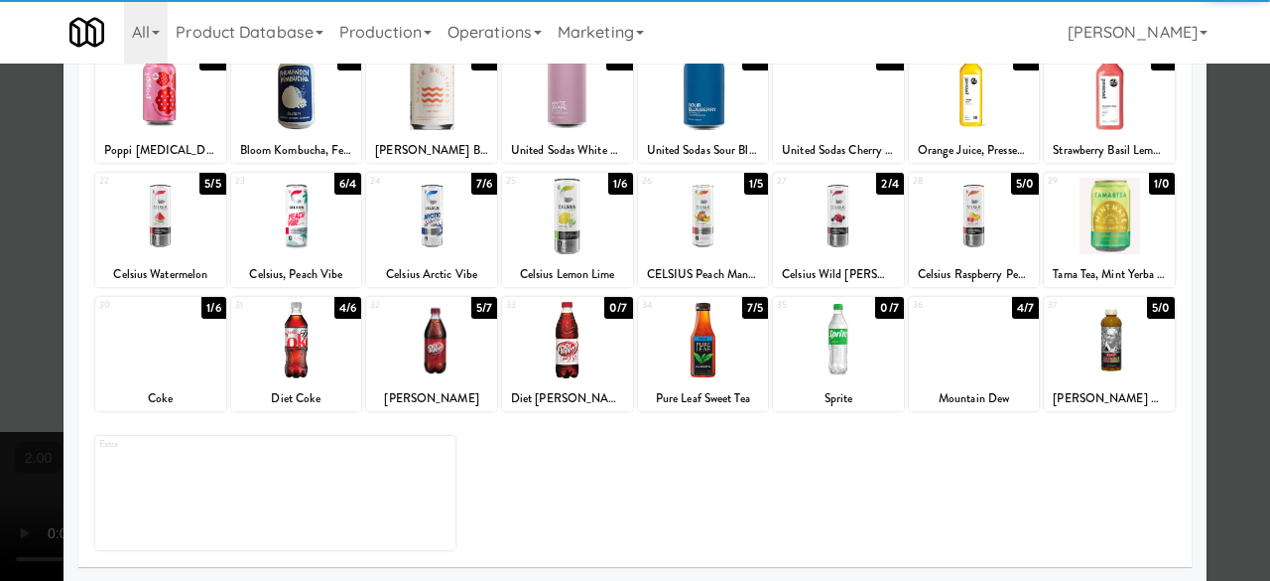
click at [1221, 121] on div at bounding box center [635, 290] width 1270 height 581
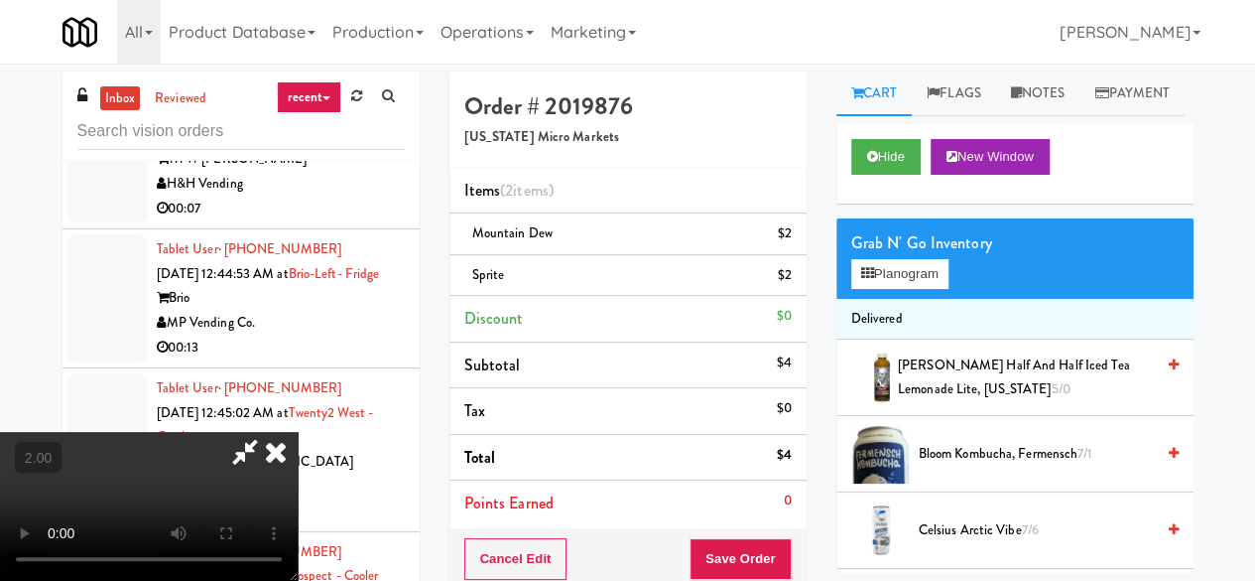
click at [298, 432] on video at bounding box center [149, 506] width 298 height 149
click at [268, 432] on icon at bounding box center [245, 452] width 46 height 40
click at [786, 229] on link at bounding box center [789, 241] width 18 height 25
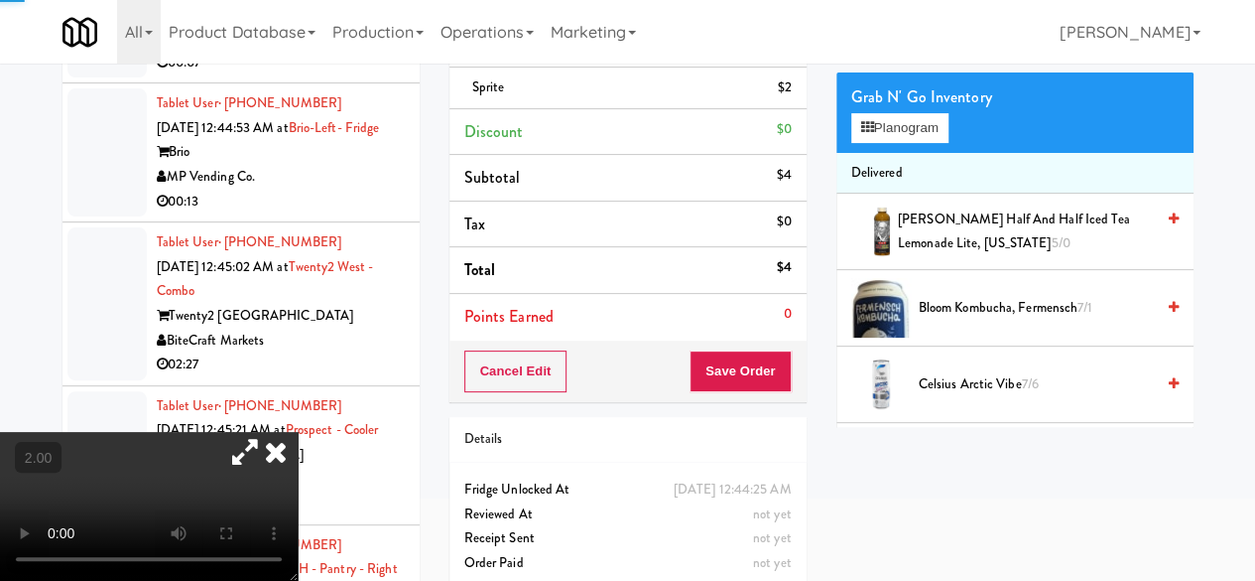
scroll to position [191, 0]
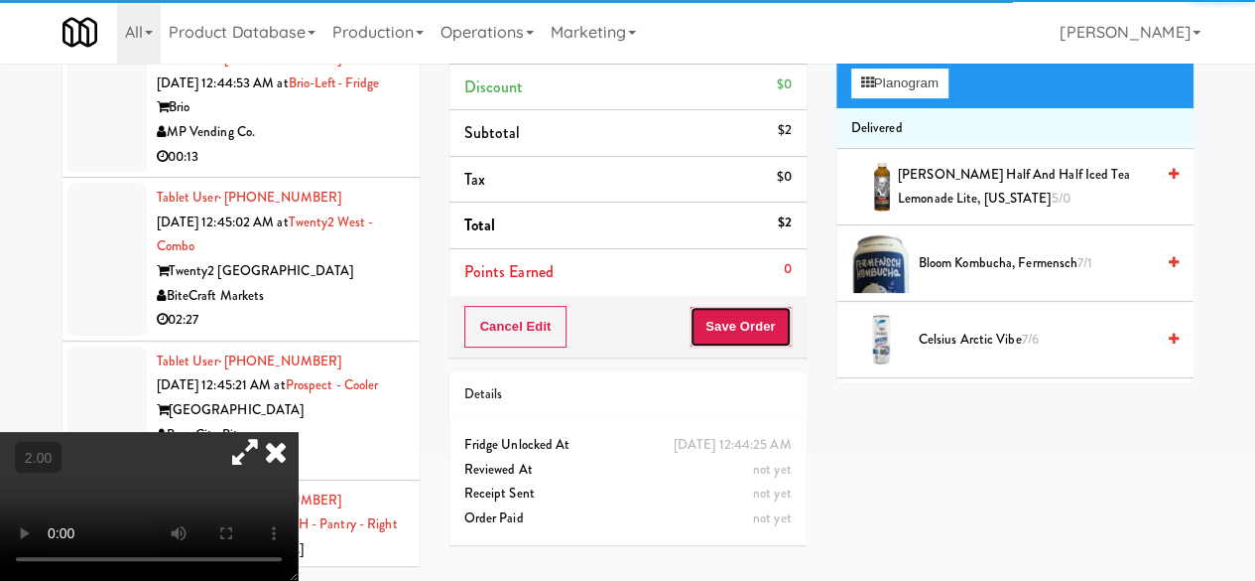
click at [752, 326] on button "Save Order" at bounding box center [740, 327] width 101 height 42
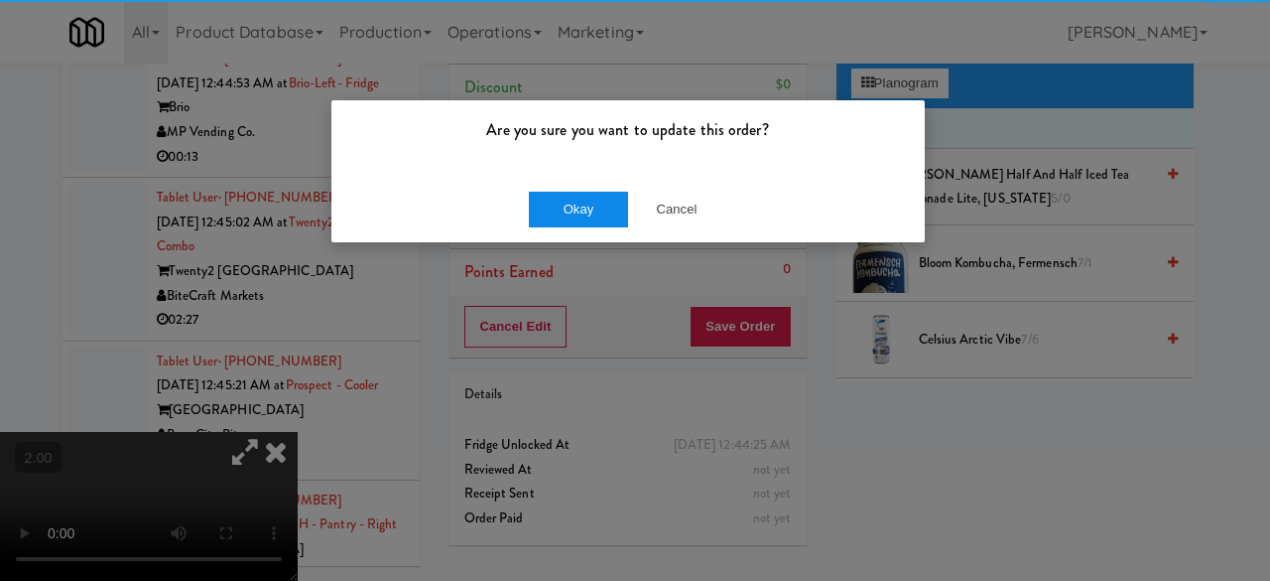
click at [586, 185] on div "Okay Cancel" at bounding box center [627, 209] width 593 height 66
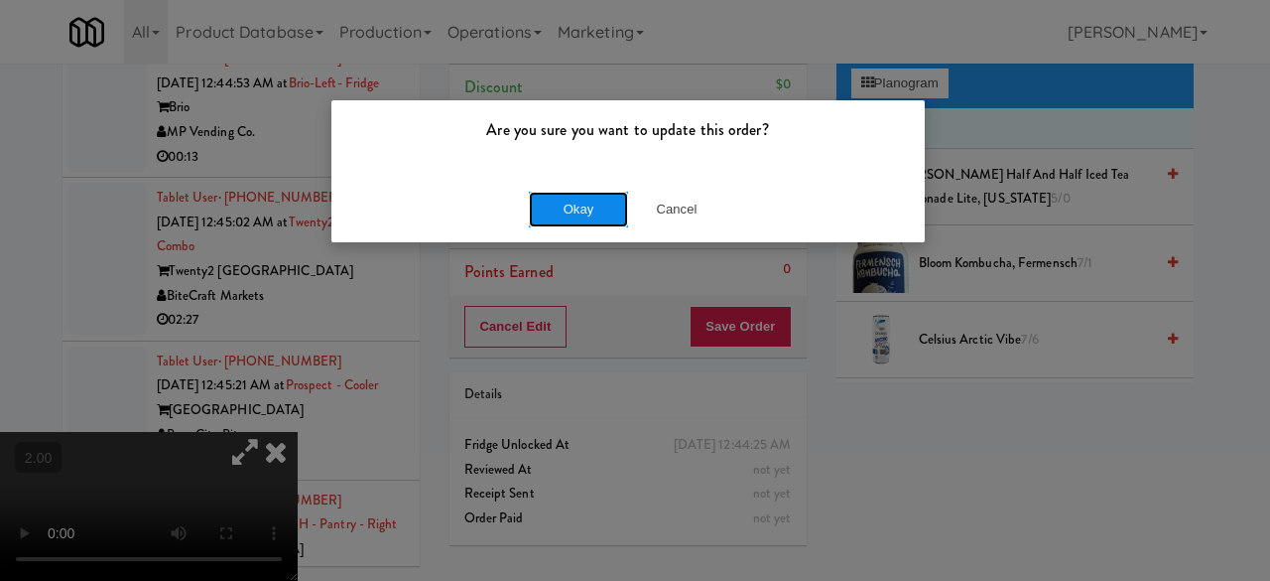
click at [587, 198] on button "Okay" at bounding box center [578, 210] width 99 height 36
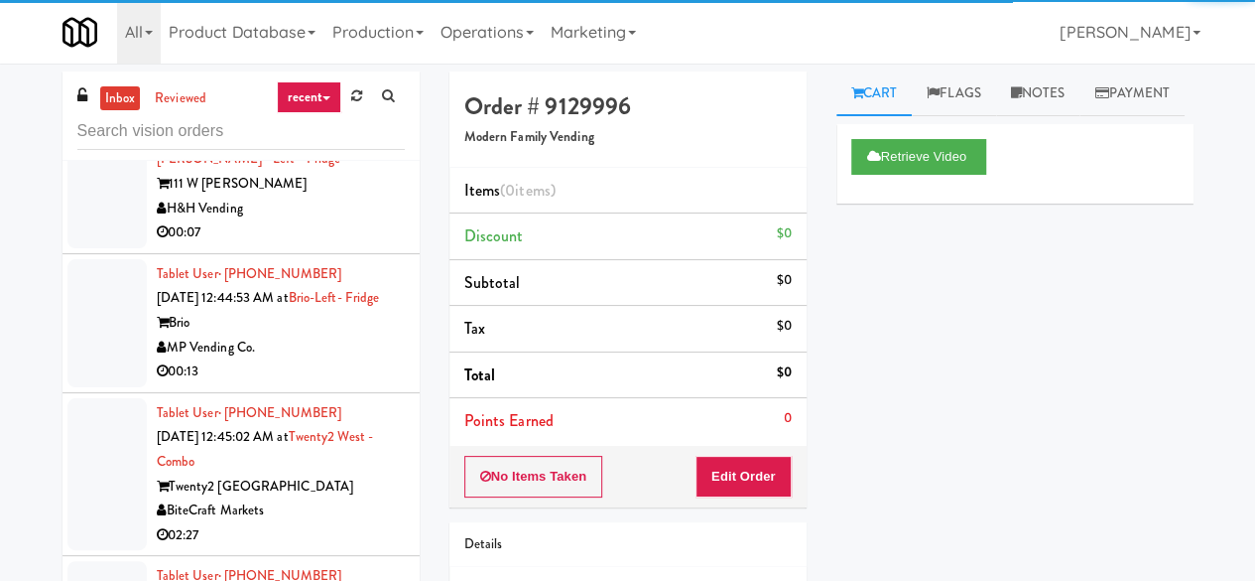
scroll to position [8062, 0]
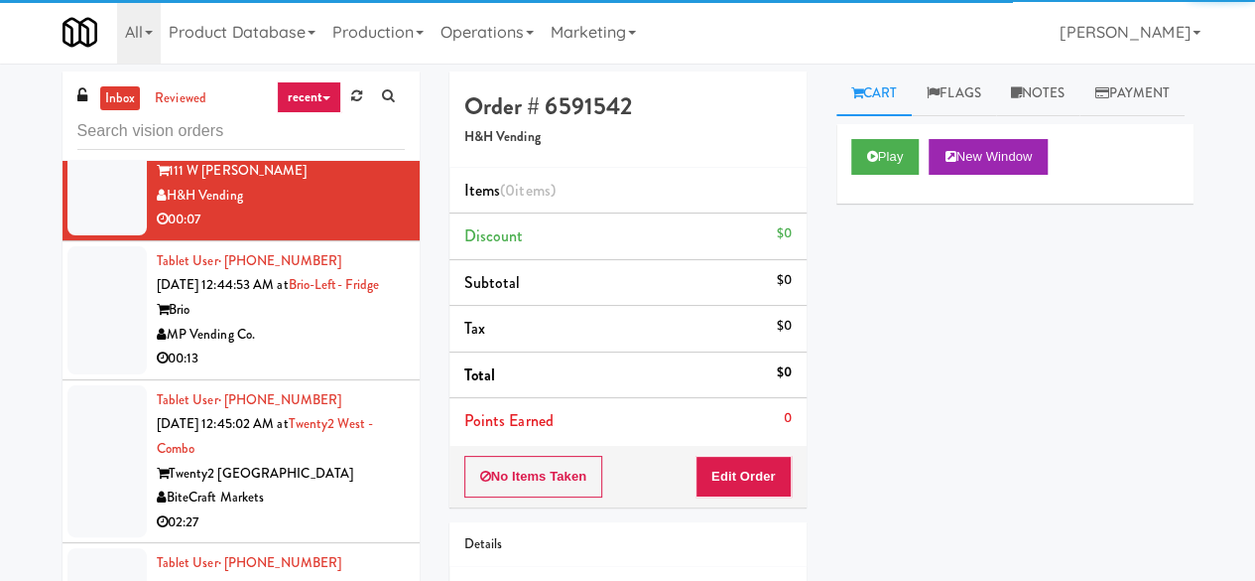
scroll to position [7764, 0]
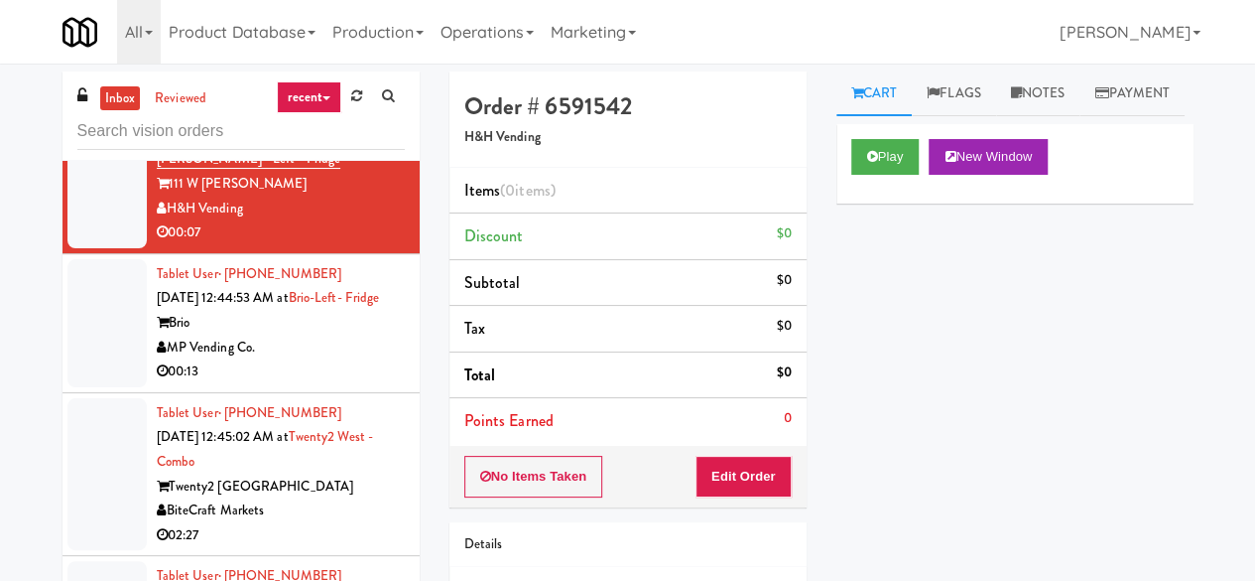
click at [327, 33] on div "[MEDICAL_DATA]" at bounding box center [281, 20] width 248 height 25
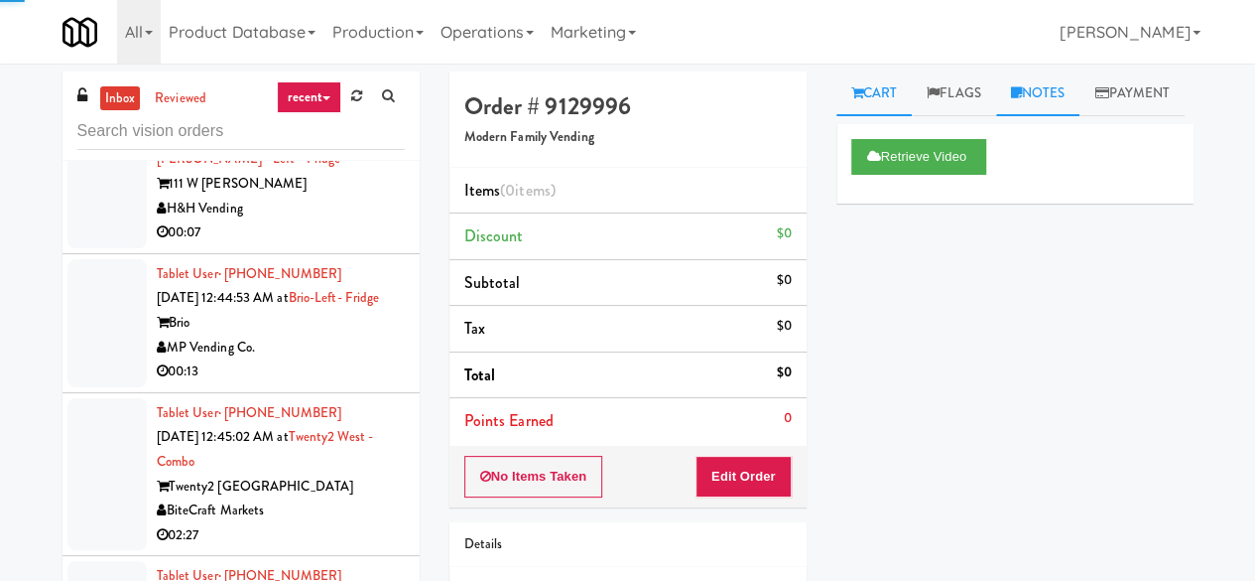
click at [1015, 98] on icon at bounding box center [1016, 92] width 11 height 13
drag, startPoint x: 1015, startPoint y: 98, endPoint x: 988, endPoint y: 136, distance: 46.3
click at [1015, 98] on icon at bounding box center [1016, 92] width 11 height 13
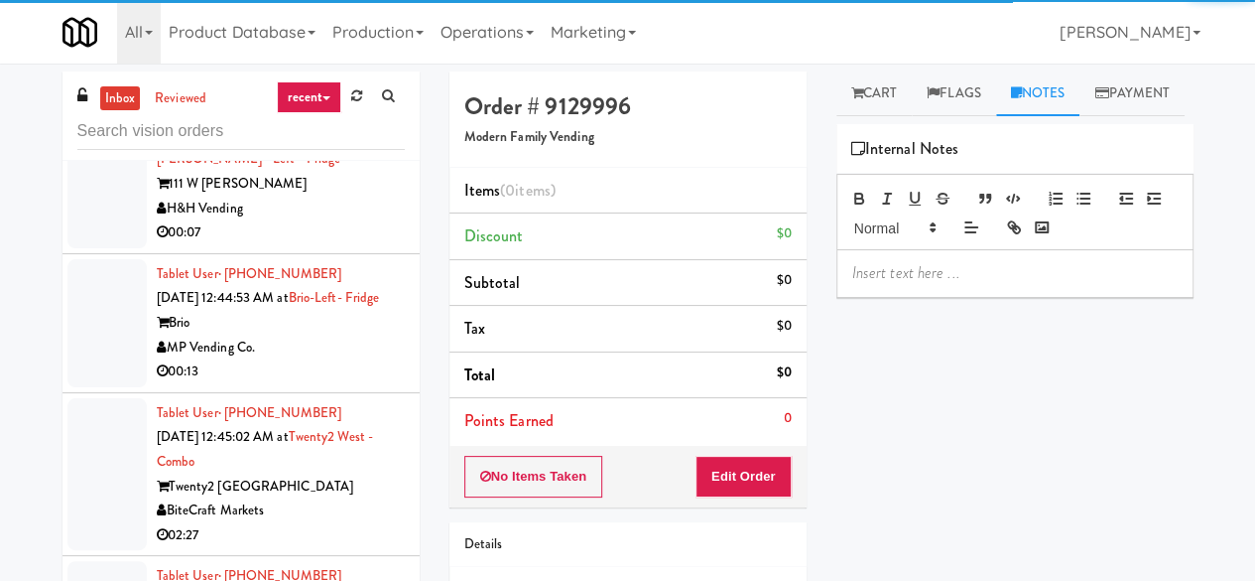
click at [911, 250] on div at bounding box center [1015, 212] width 357 height 76
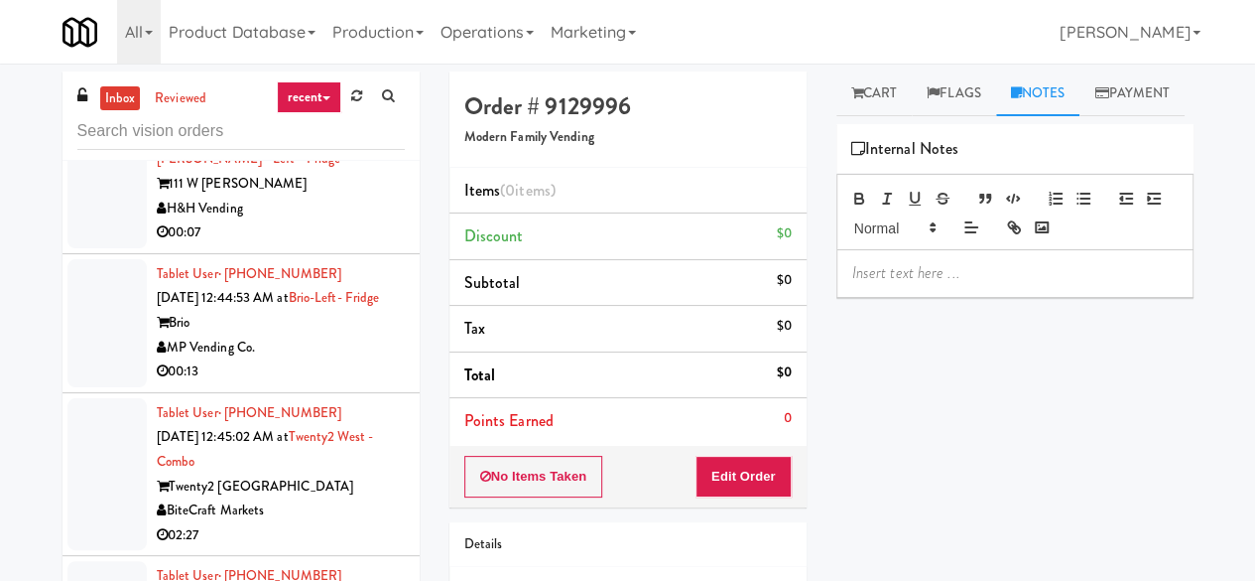
click at [917, 284] on p at bounding box center [1015, 273] width 326 height 22
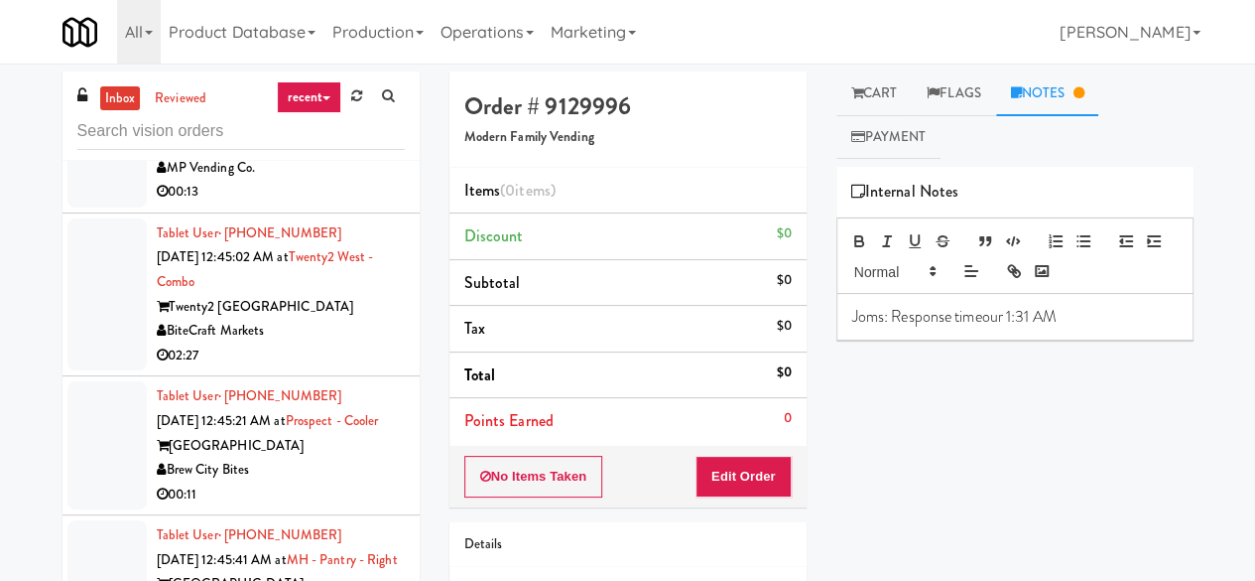
scroll to position [7963, 0]
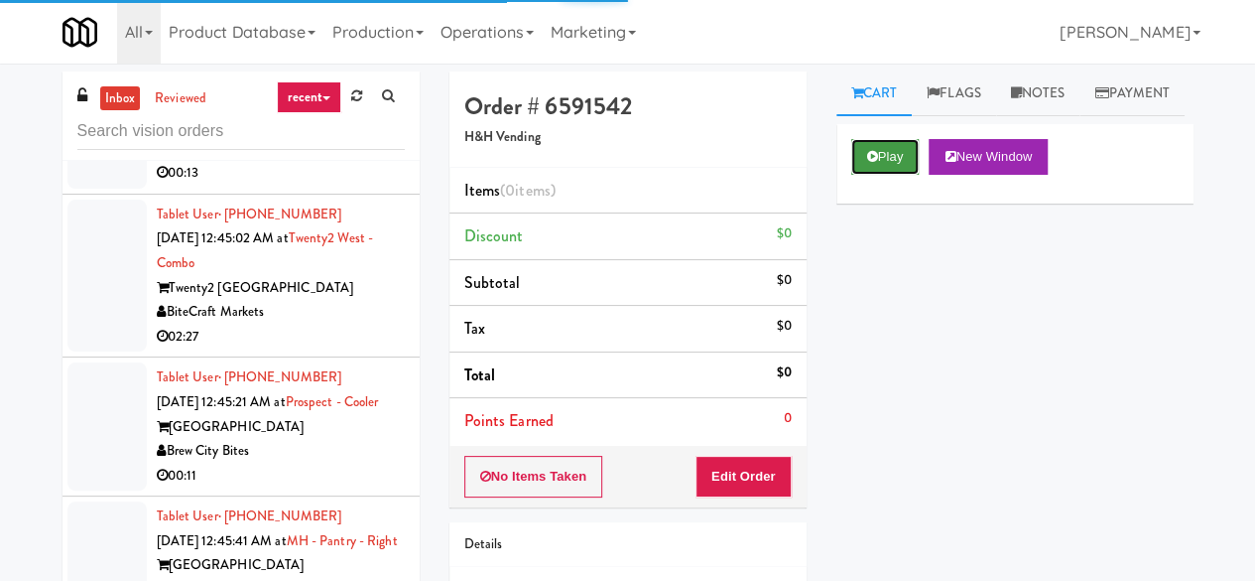
click at [897, 175] on button "Play" at bounding box center [885, 157] width 68 height 36
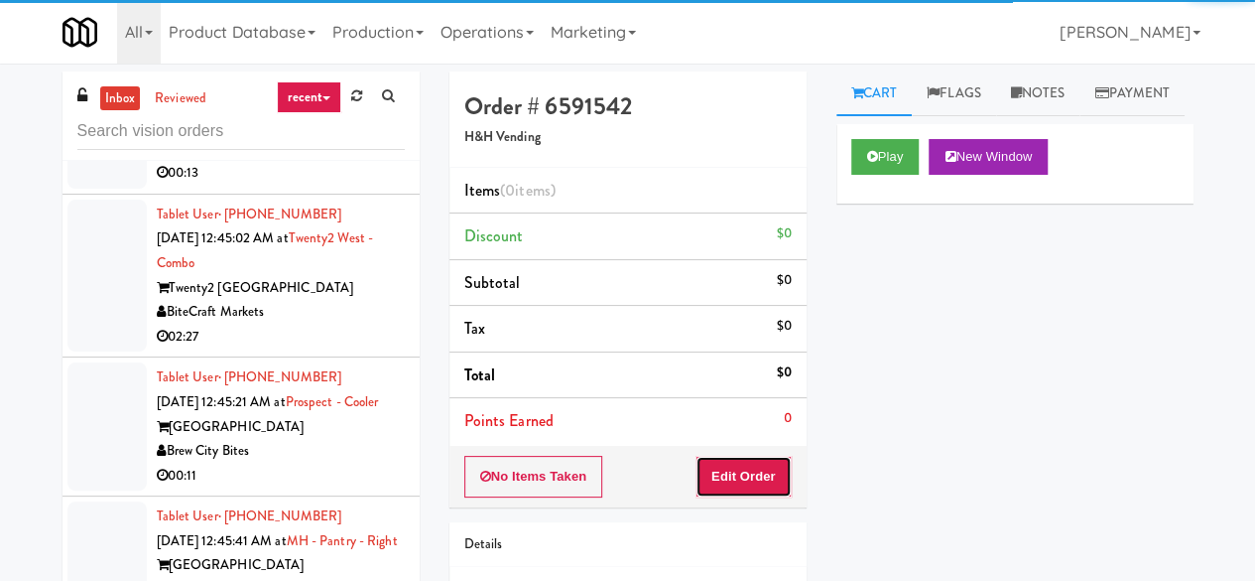
click at [774, 485] on button "Edit Order" at bounding box center [744, 477] width 96 height 42
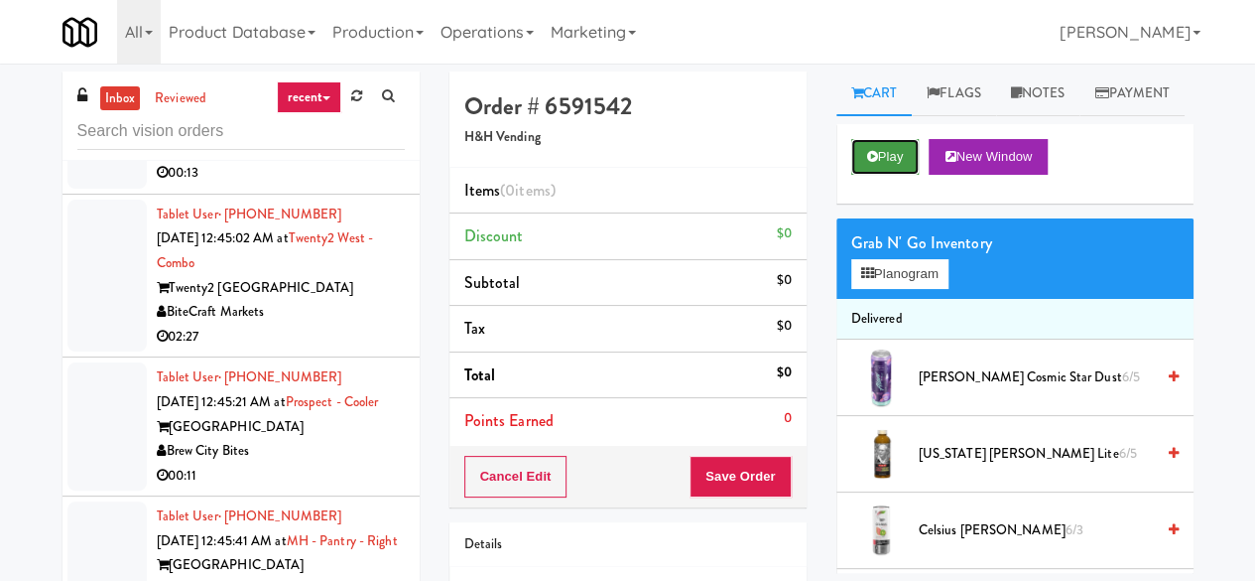
click at [891, 175] on button "Play" at bounding box center [885, 157] width 68 height 36
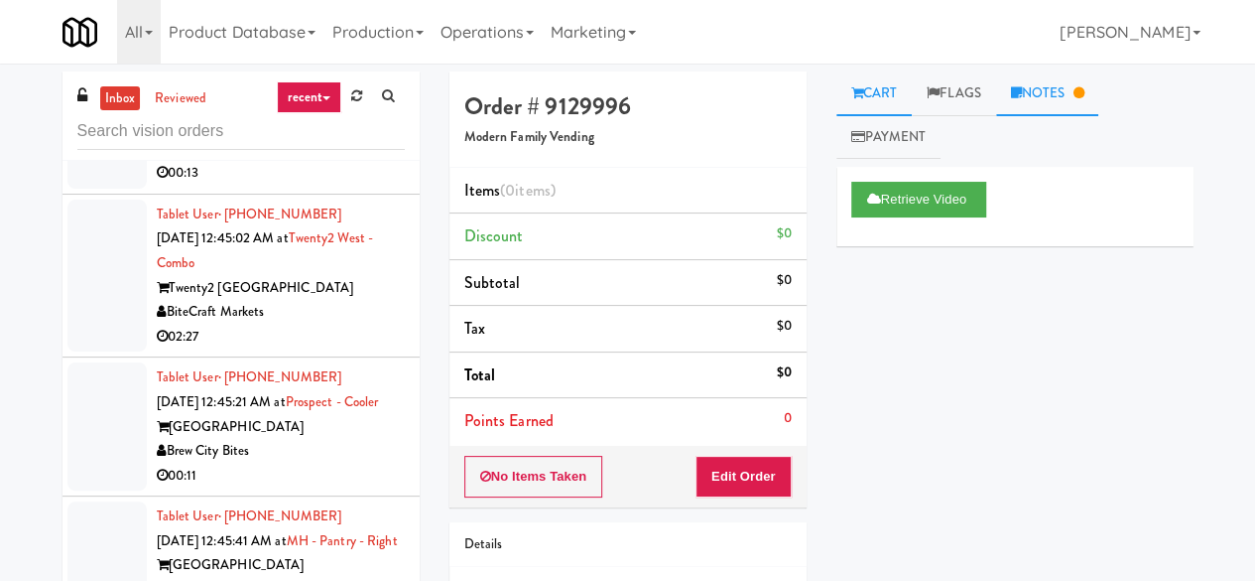
click at [1045, 106] on link "Notes" at bounding box center [1047, 93] width 103 height 45
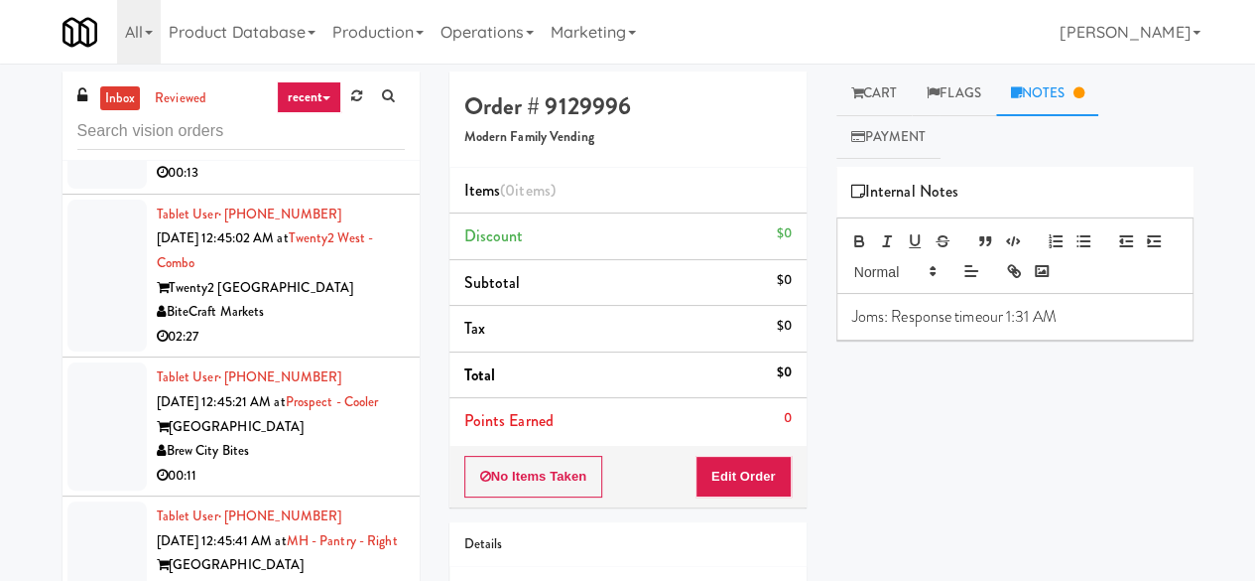
click at [1088, 316] on p "Joms: Response timeour 1:31 AM" at bounding box center [1015, 317] width 326 height 22
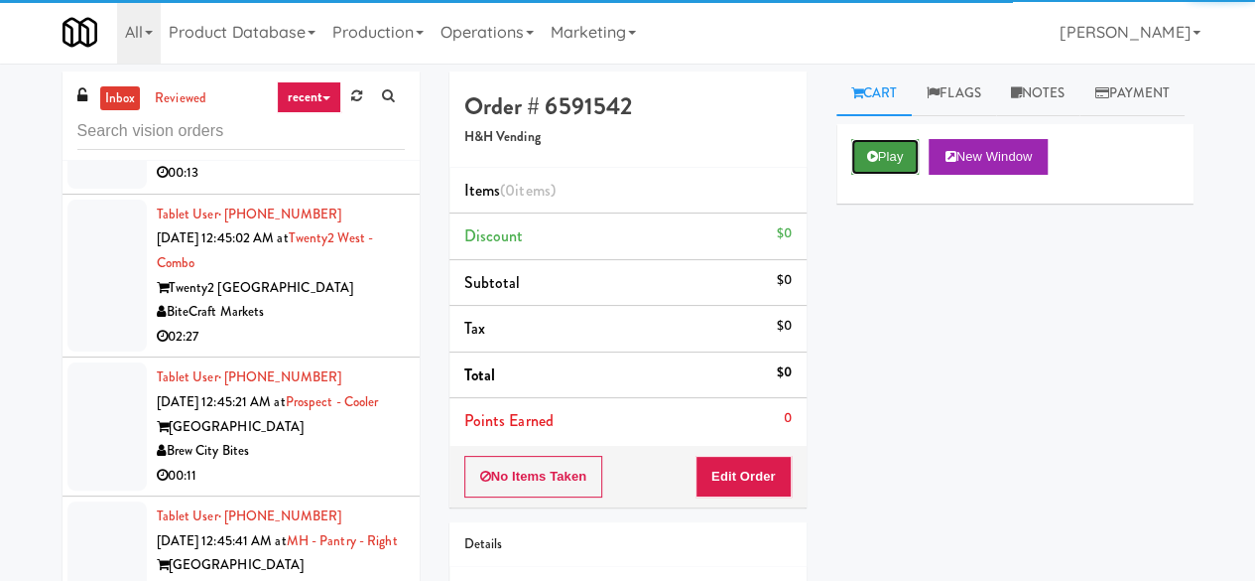
click at [891, 175] on button "Play" at bounding box center [885, 157] width 68 height 36
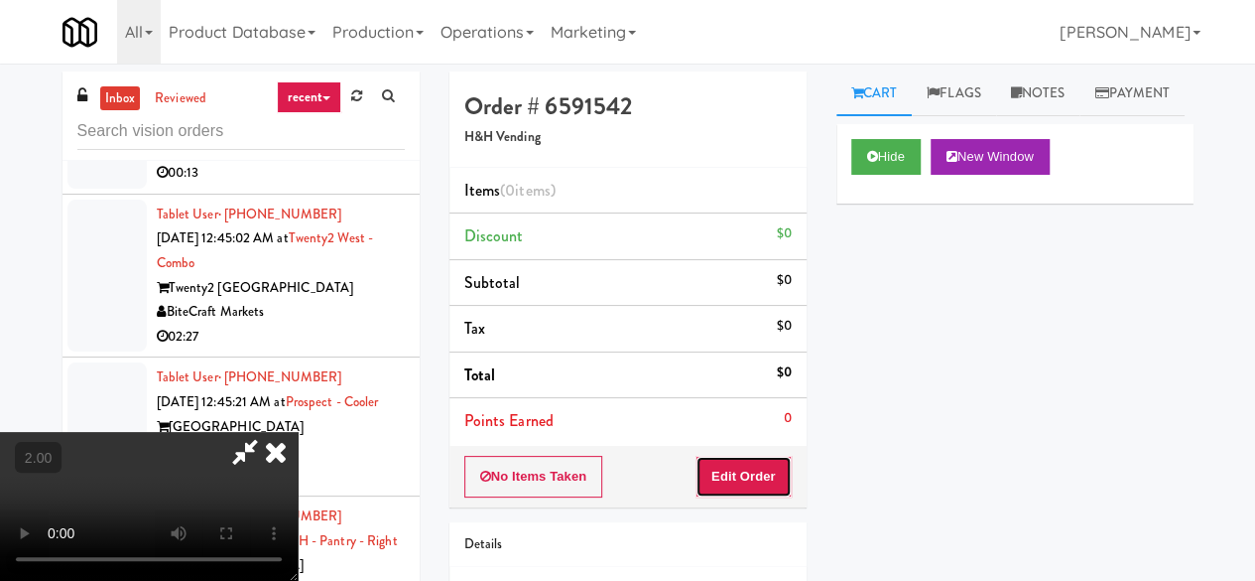
click at [763, 482] on button "Edit Order" at bounding box center [744, 477] width 96 height 42
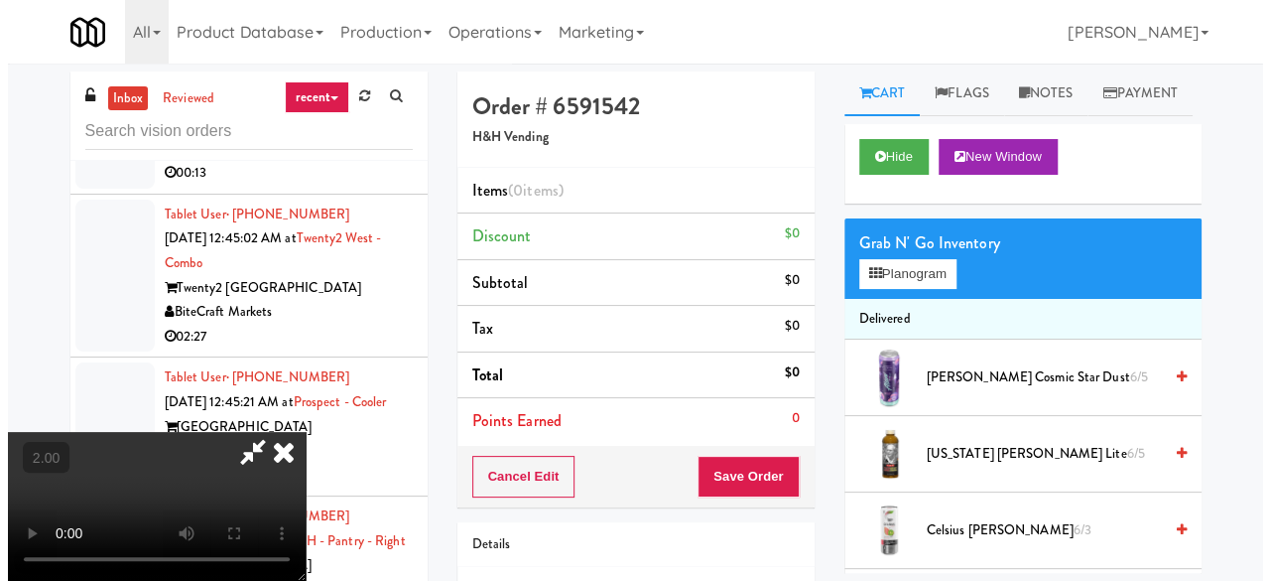
scroll to position [41, 0]
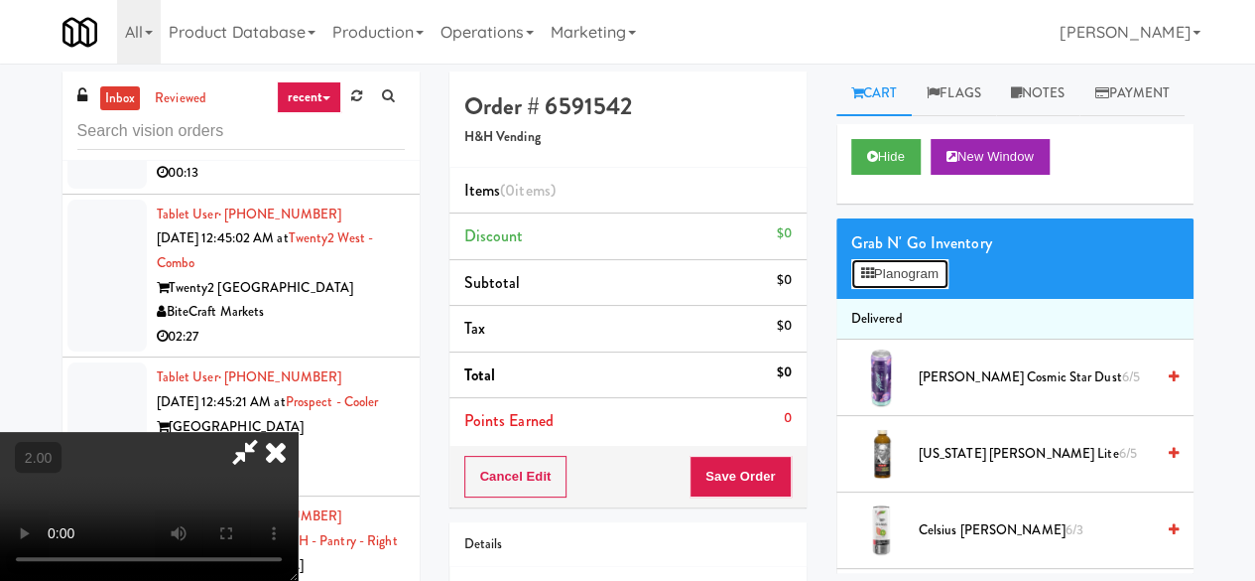
click at [913, 289] on button "Planogram" at bounding box center [899, 274] width 97 height 30
click at [0, 0] on div at bounding box center [0, 0] width 0 height 0
click at [913, 289] on button "Planogram" at bounding box center [899, 274] width 97 height 30
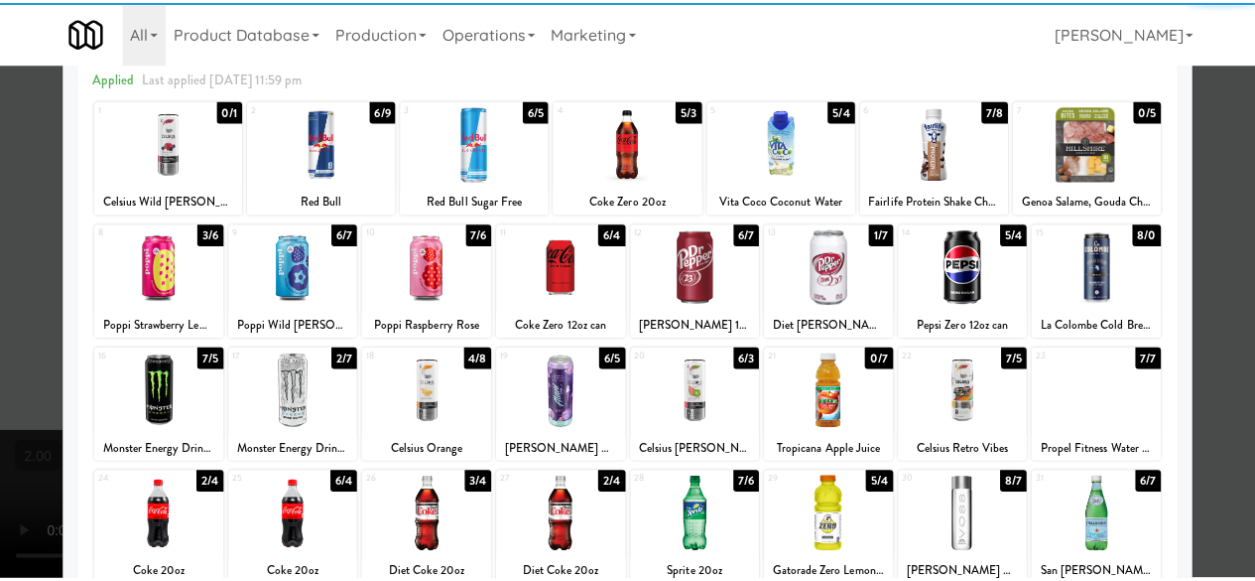
scroll to position [99, 0]
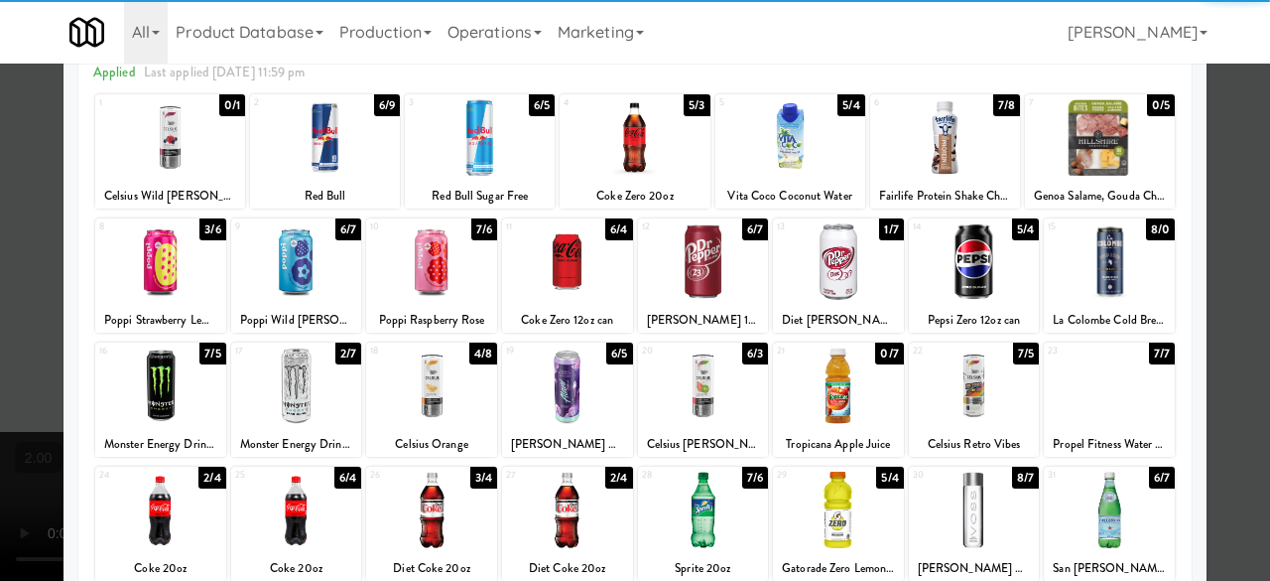
click at [851, 260] on div at bounding box center [838, 261] width 131 height 76
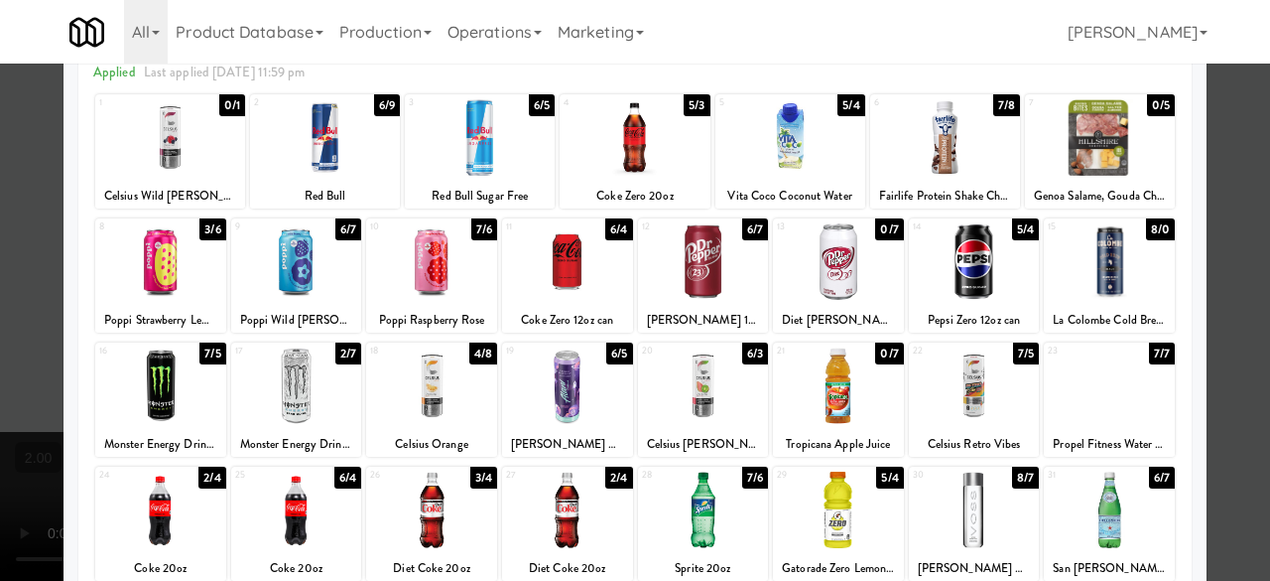
click at [1192, 132] on div "Planogram Applied Last applied [DATE] 11:59 pm 1 0/1 Celsius Wild [PERSON_NAME]…" at bounding box center [635, 427] width 1143 height 895
click at [1211, 132] on div at bounding box center [635, 290] width 1270 height 581
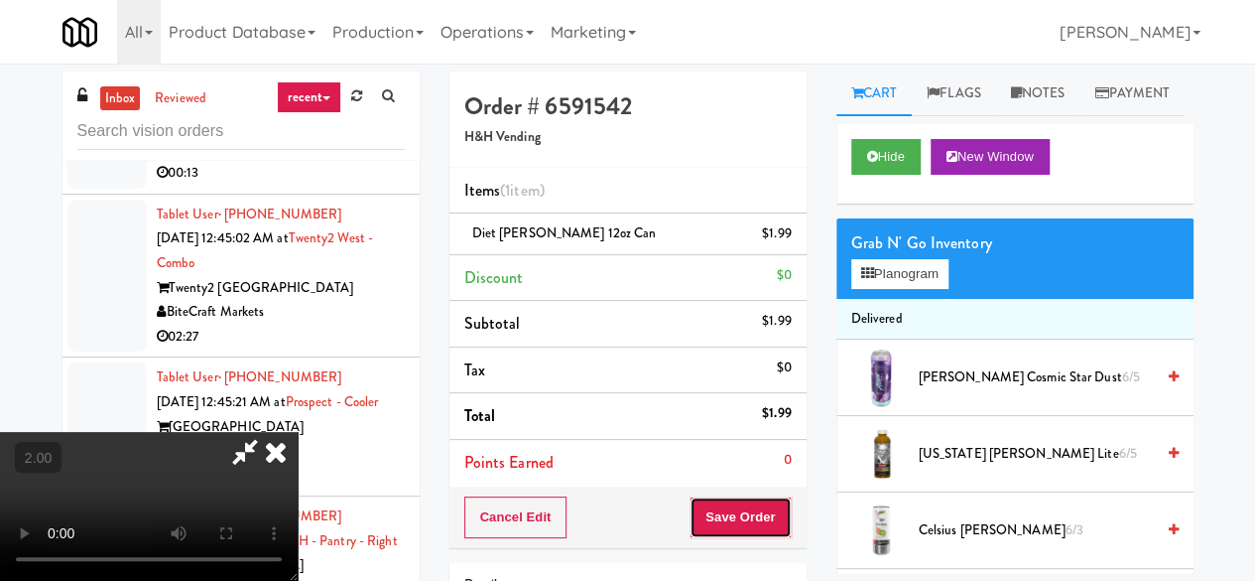
click at [777, 501] on button "Save Order" at bounding box center [740, 517] width 101 height 42
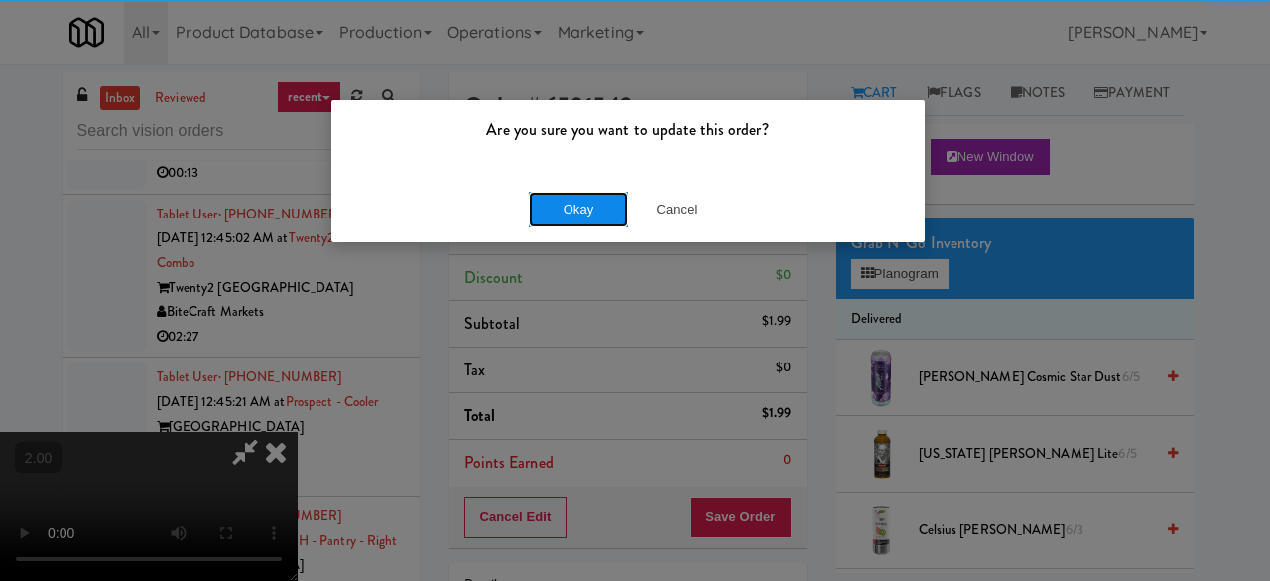
click at [584, 203] on button "Okay" at bounding box center [578, 210] width 99 height 36
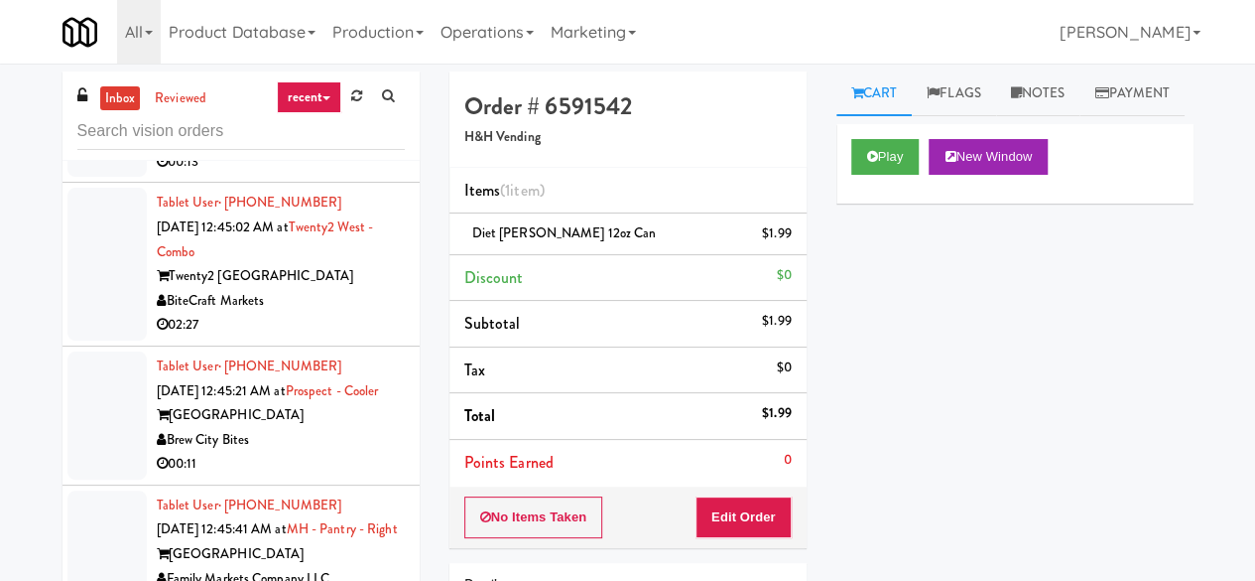
scroll to position [8161, 0]
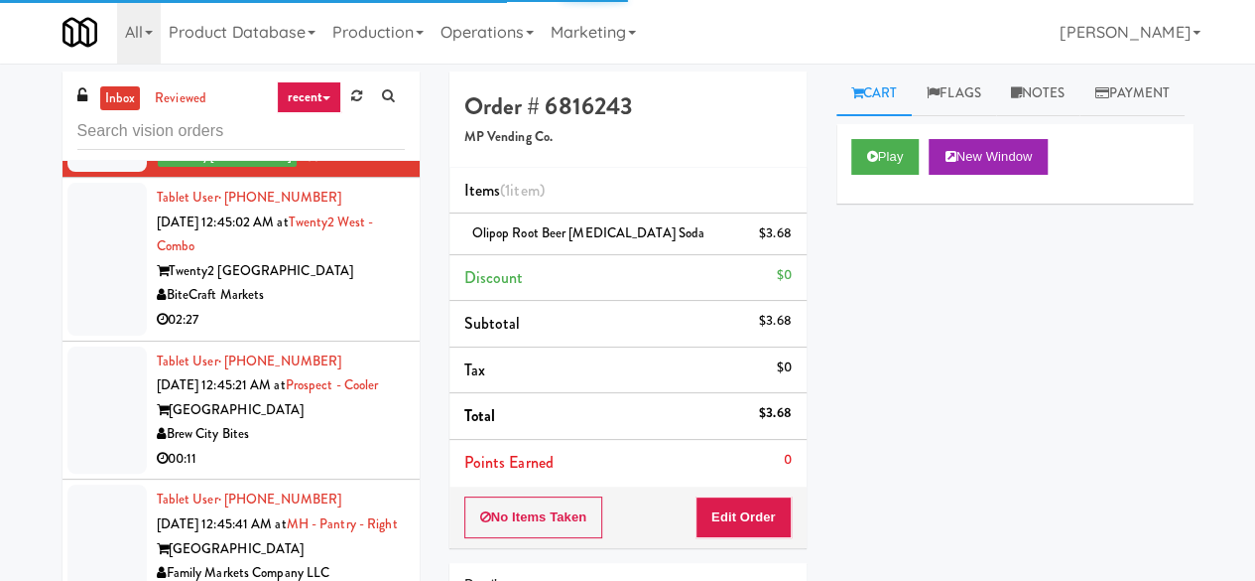
scroll to position [7963, 0]
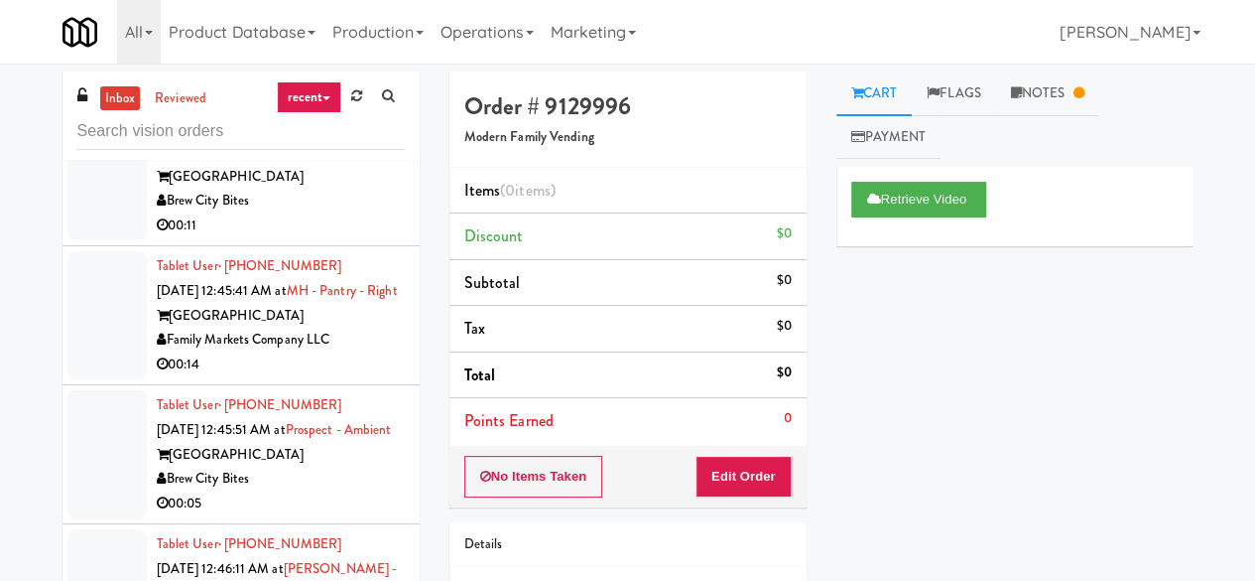
scroll to position [8360, 0]
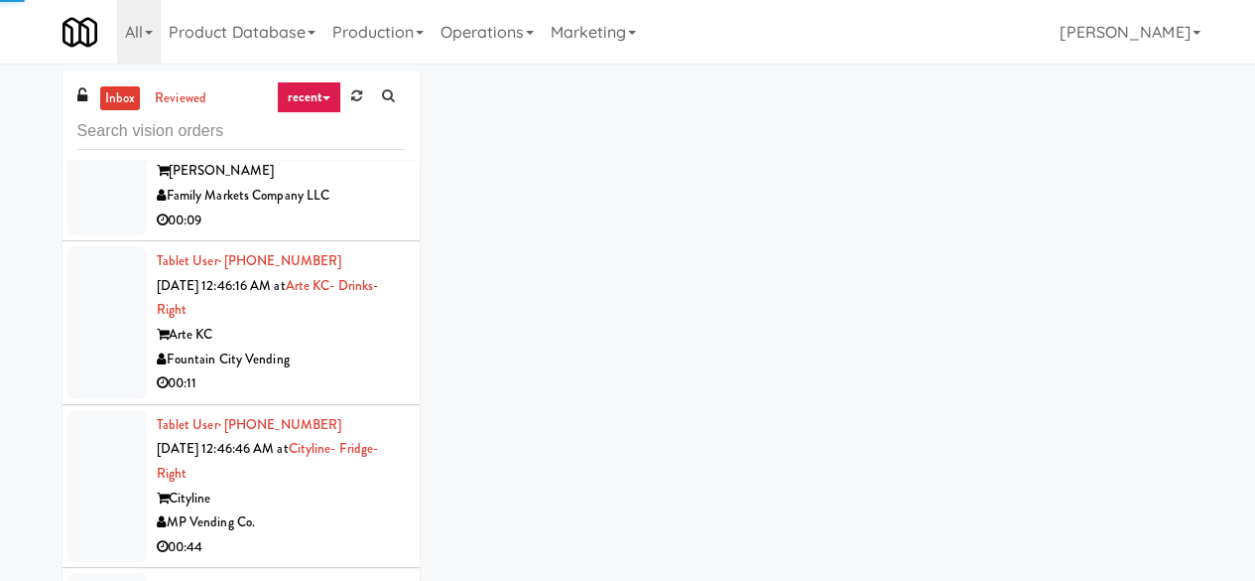
scroll to position [8261, 0]
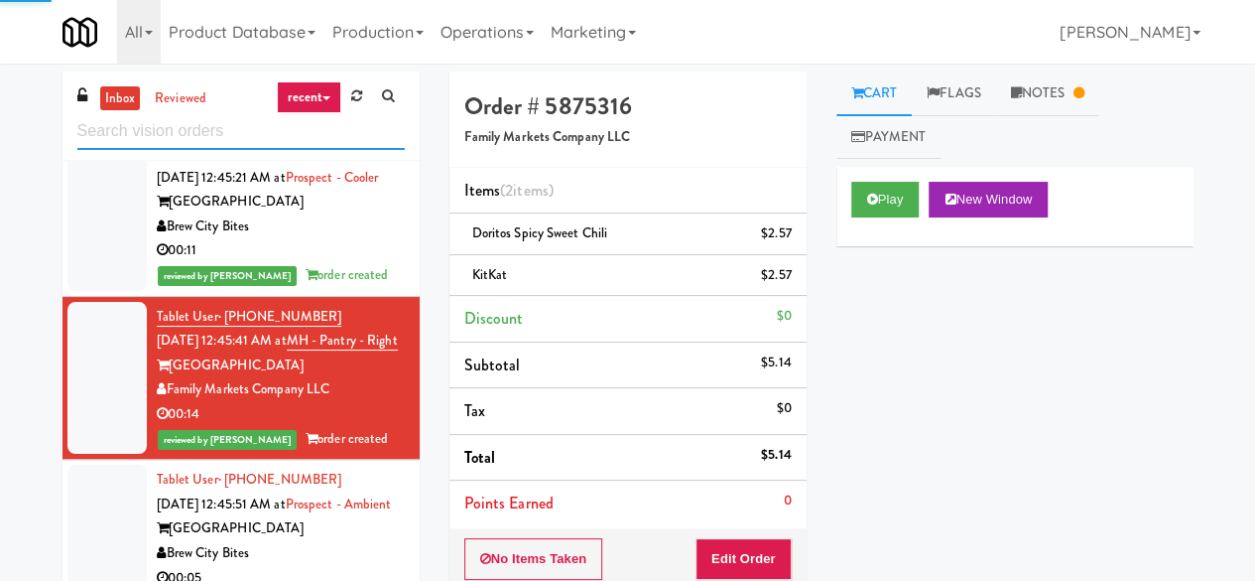
click at [212, 135] on input "text" at bounding box center [240, 131] width 327 height 37
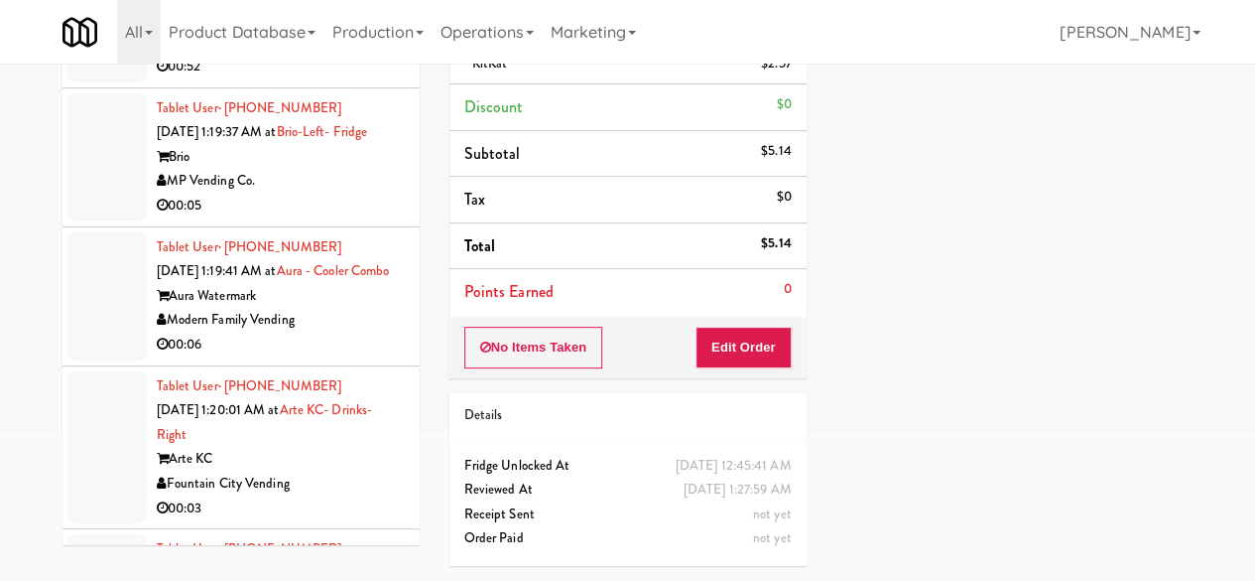
scroll to position [7988, 0]
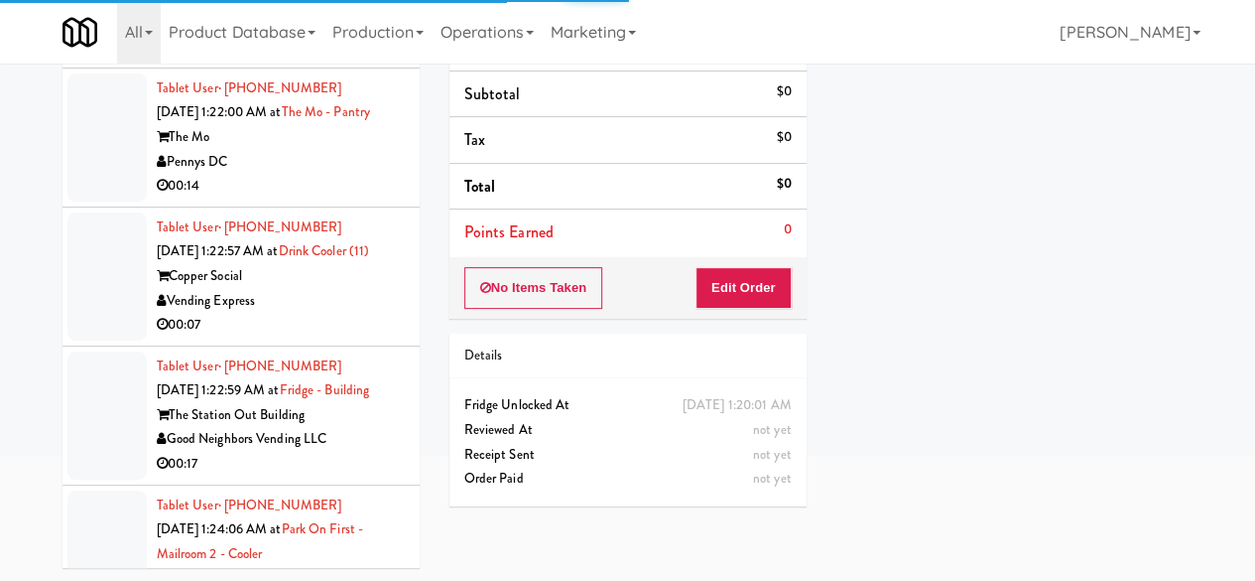
scroll to position [8881, 0]
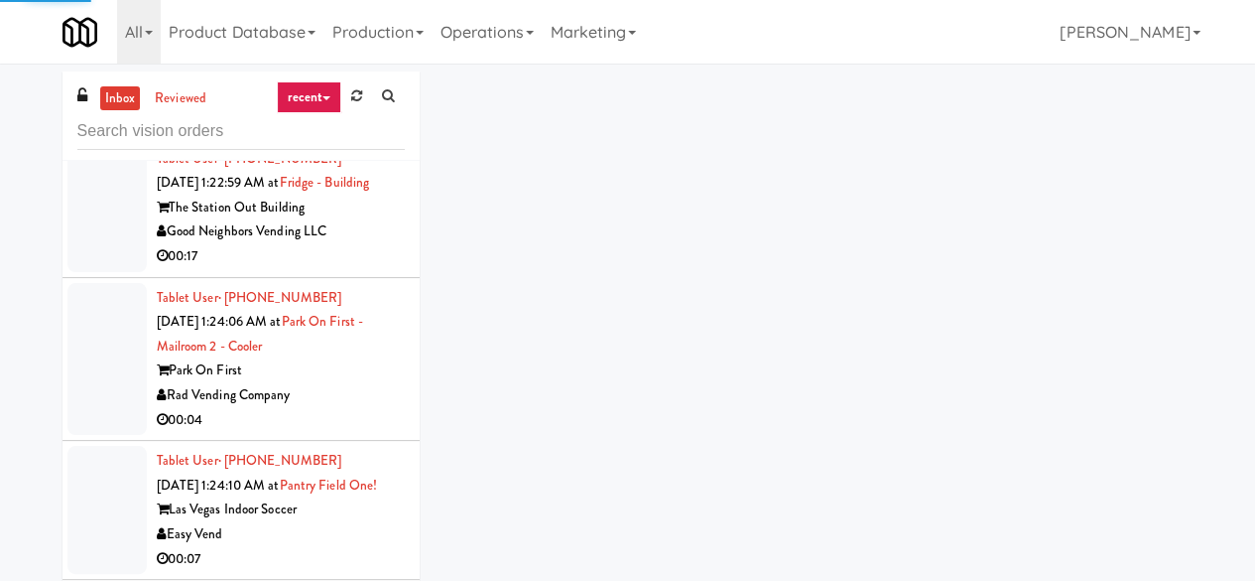
scroll to position [9079, 0]
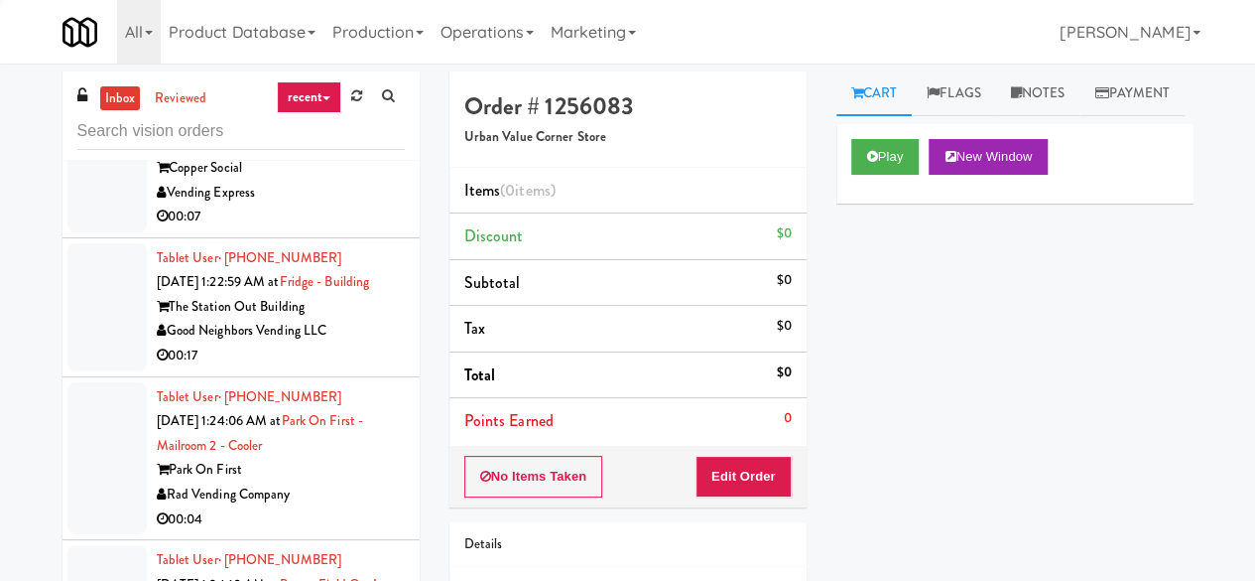
click at [905, 175] on button "Play" at bounding box center [885, 157] width 68 height 36
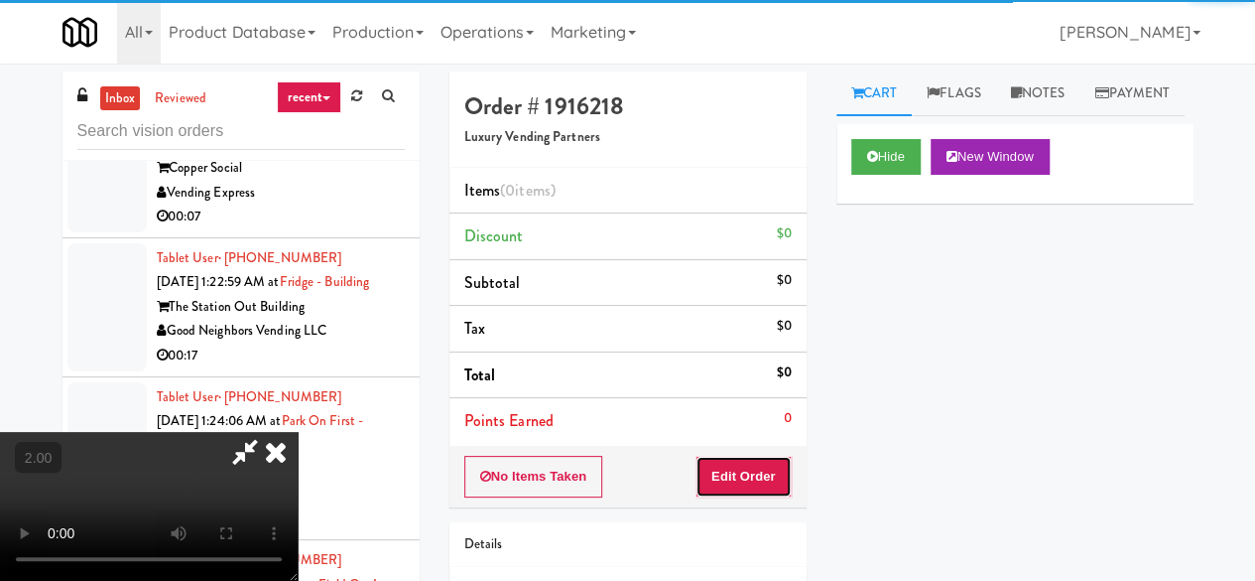
click at [747, 481] on button "Edit Order" at bounding box center [744, 477] width 96 height 42
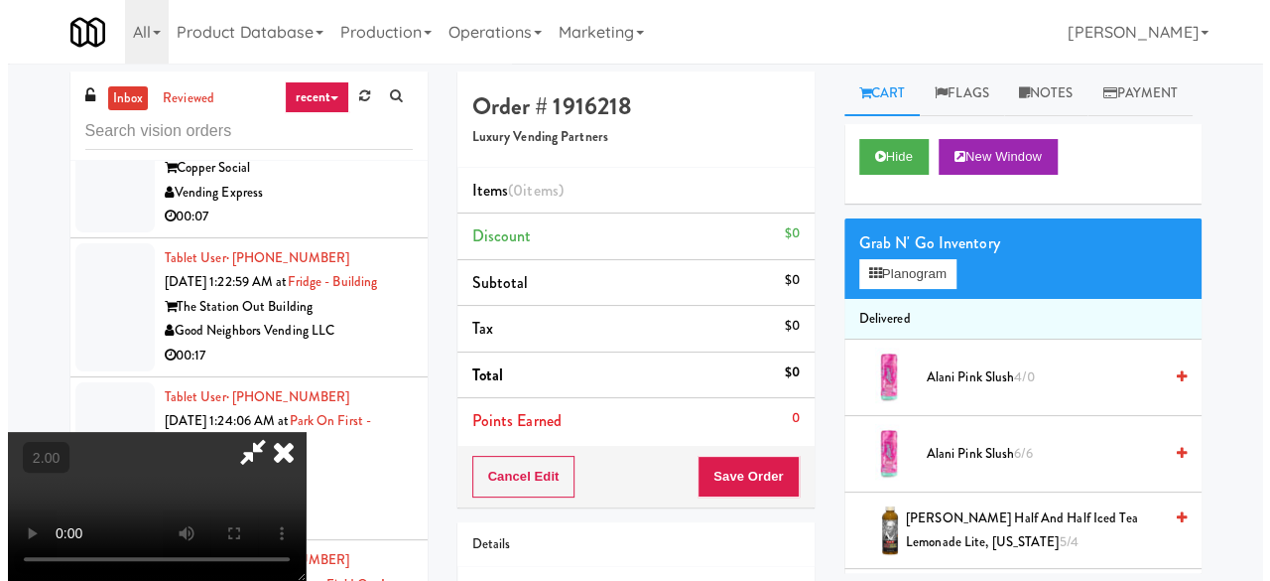
scroll to position [41, 0]
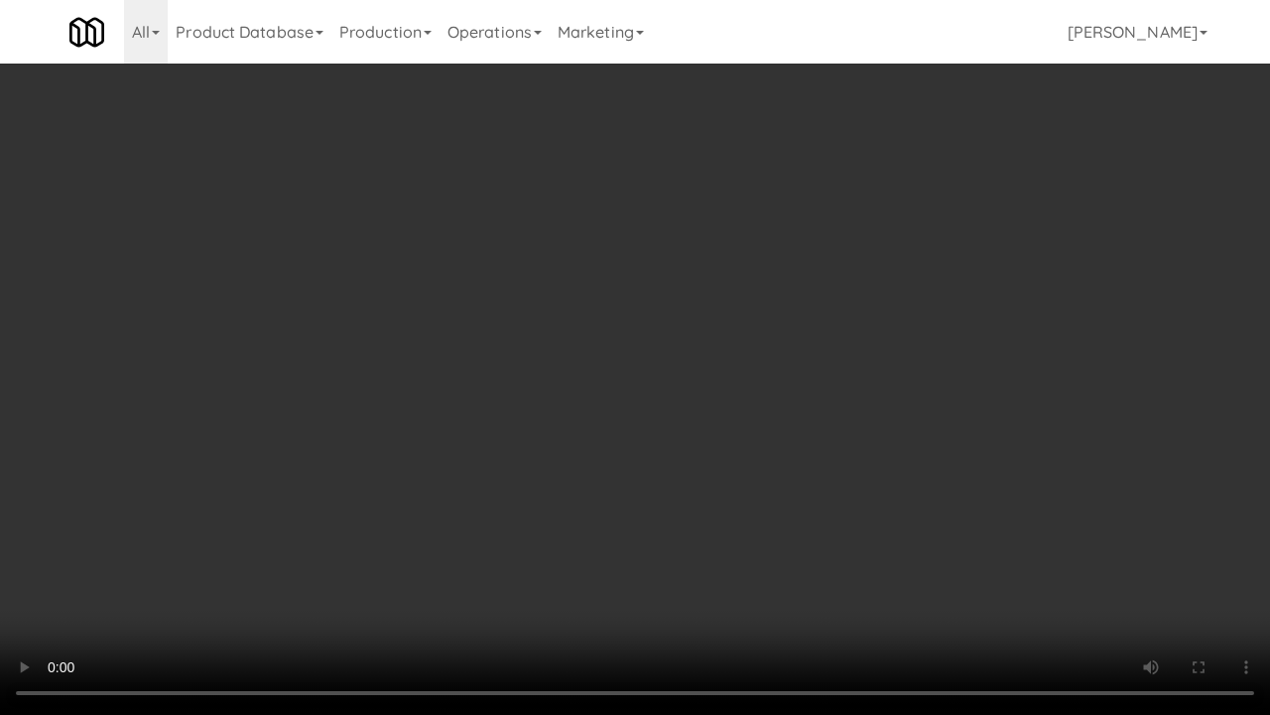
click at [722, 314] on video at bounding box center [635, 357] width 1270 height 715
click at [722, 303] on video at bounding box center [635, 357] width 1270 height 715
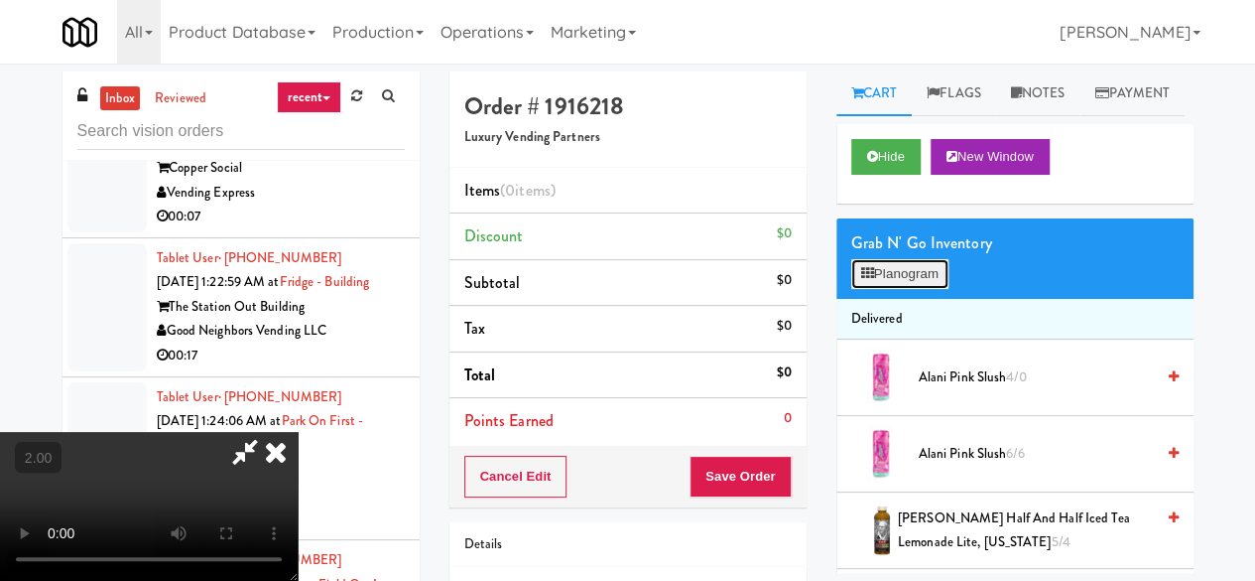
click at [931, 289] on button "Planogram" at bounding box center [899, 274] width 97 height 30
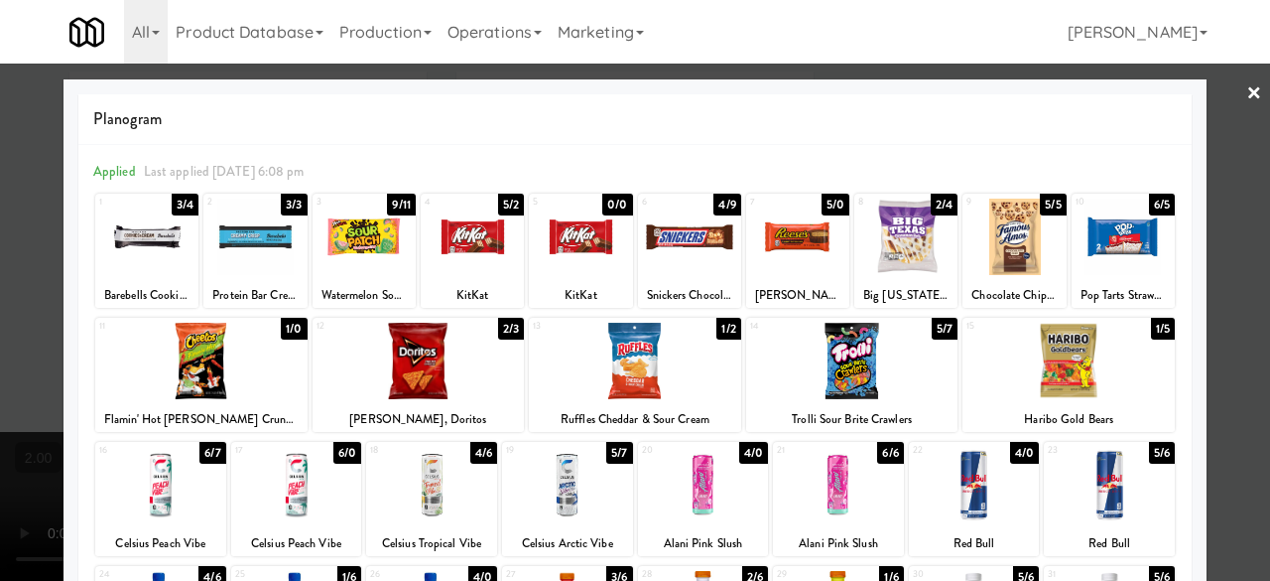
click at [706, 231] on div at bounding box center [689, 236] width 103 height 76
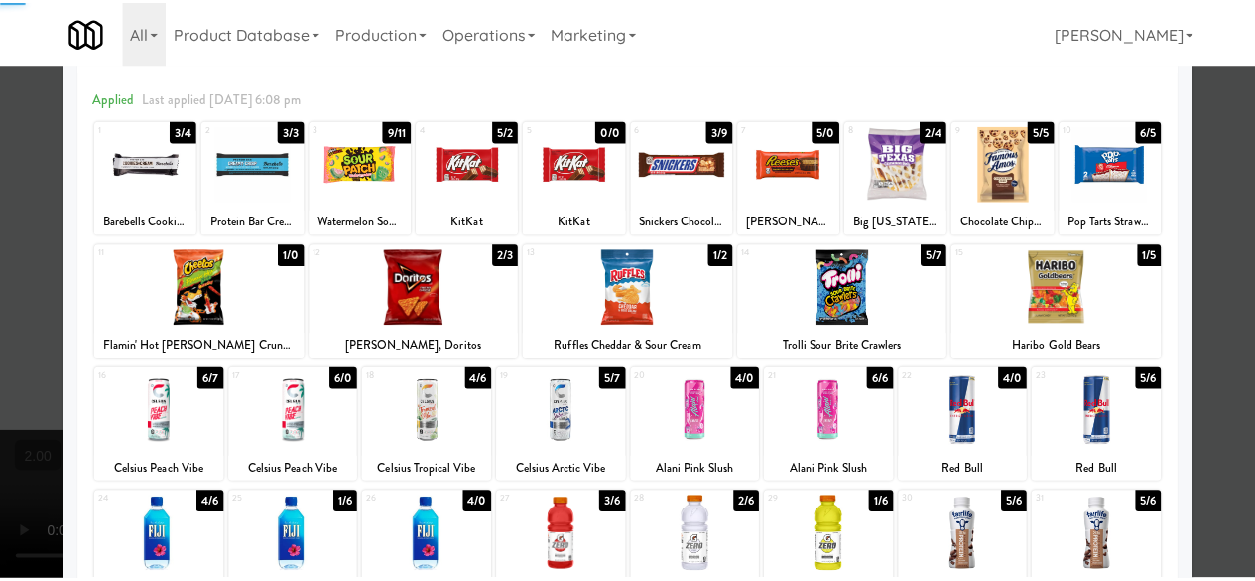
scroll to position [99, 0]
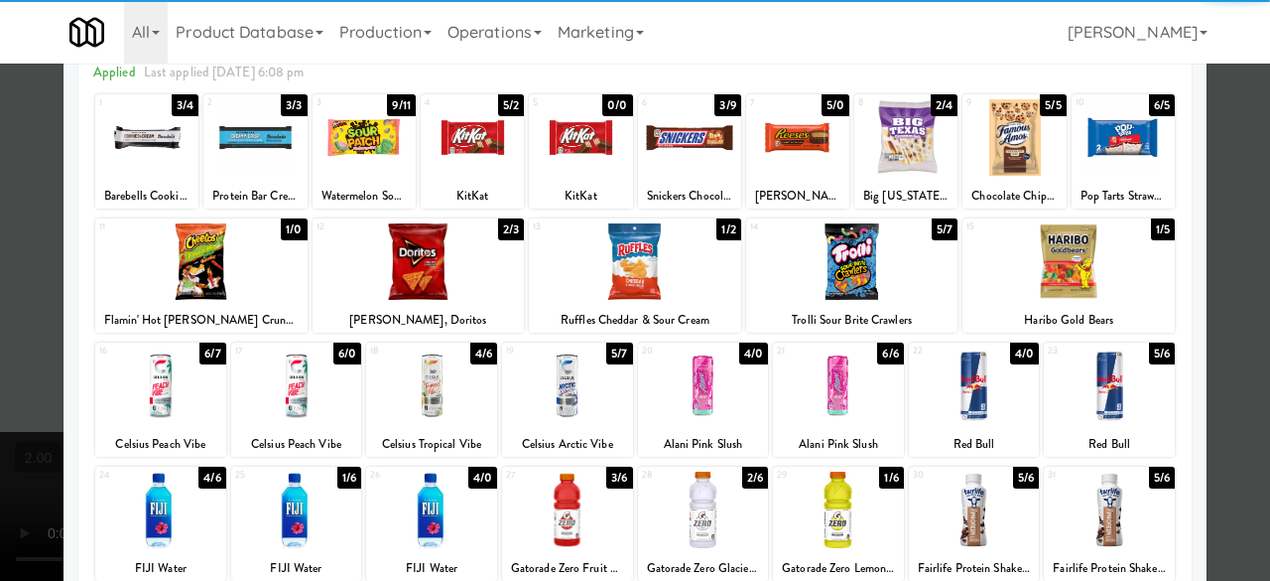
click at [552, 356] on div "19" at bounding box center [537, 350] width 62 height 17
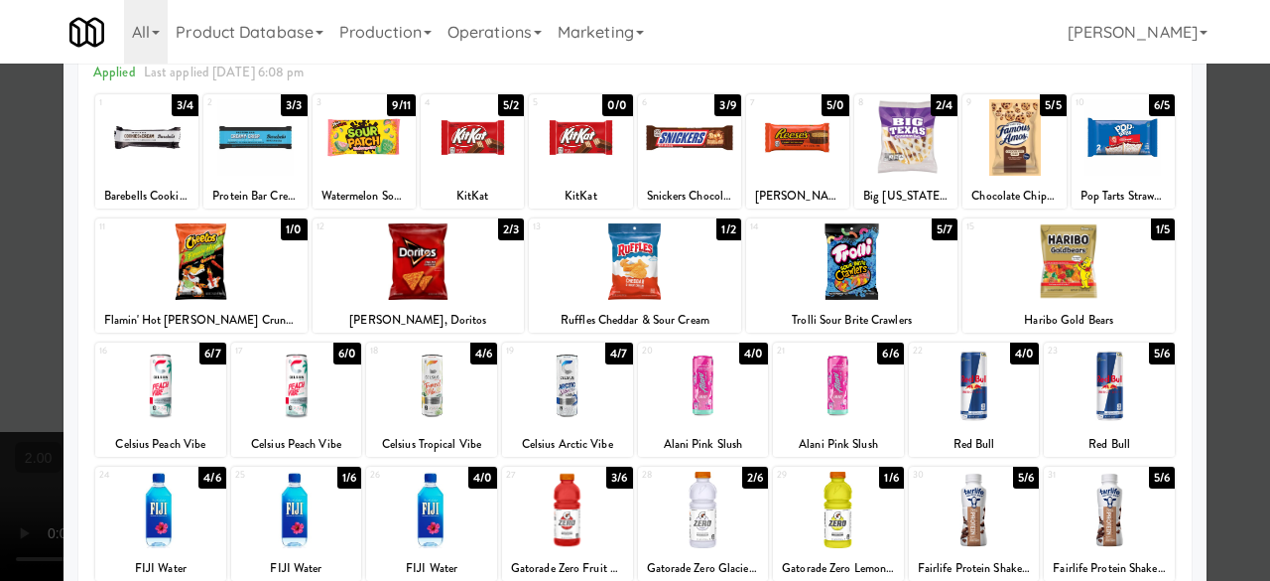
click at [1221, 178] on div at bounding box center [635, 290] width 1270 height 581
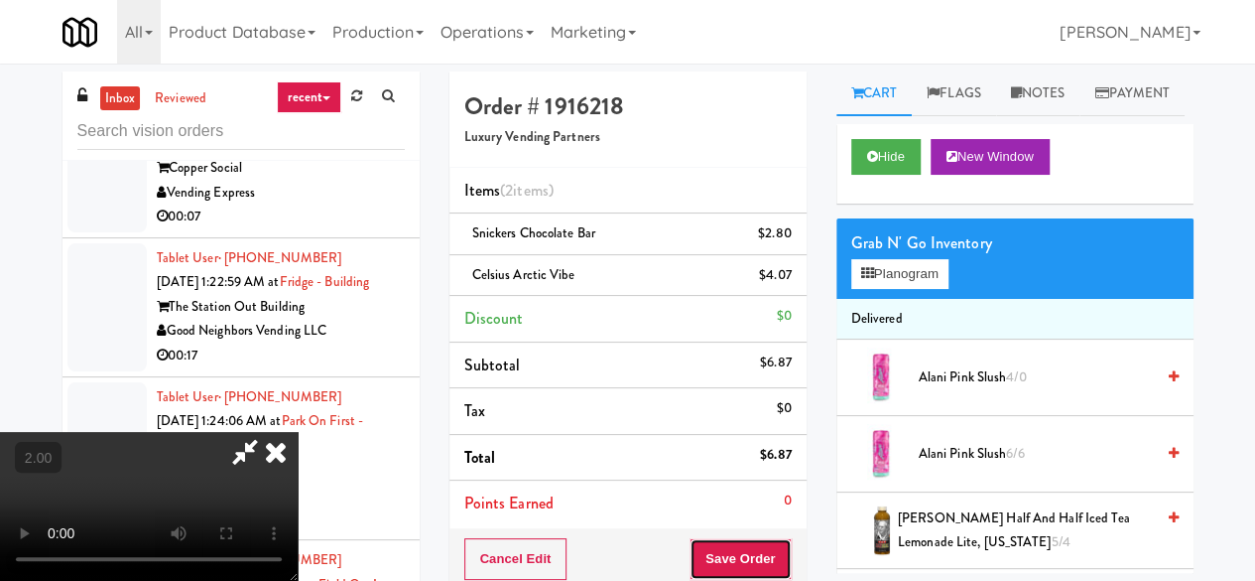
click at [770, 538] on button "Save Order" at bounding box center [740, 559] width 101 height 42
click at [772, 549] on body "Are you sure you want to update this order? Okay Cancel Okay Are you sure you w…" at bounding box center [627, 354] width 1255 height 581
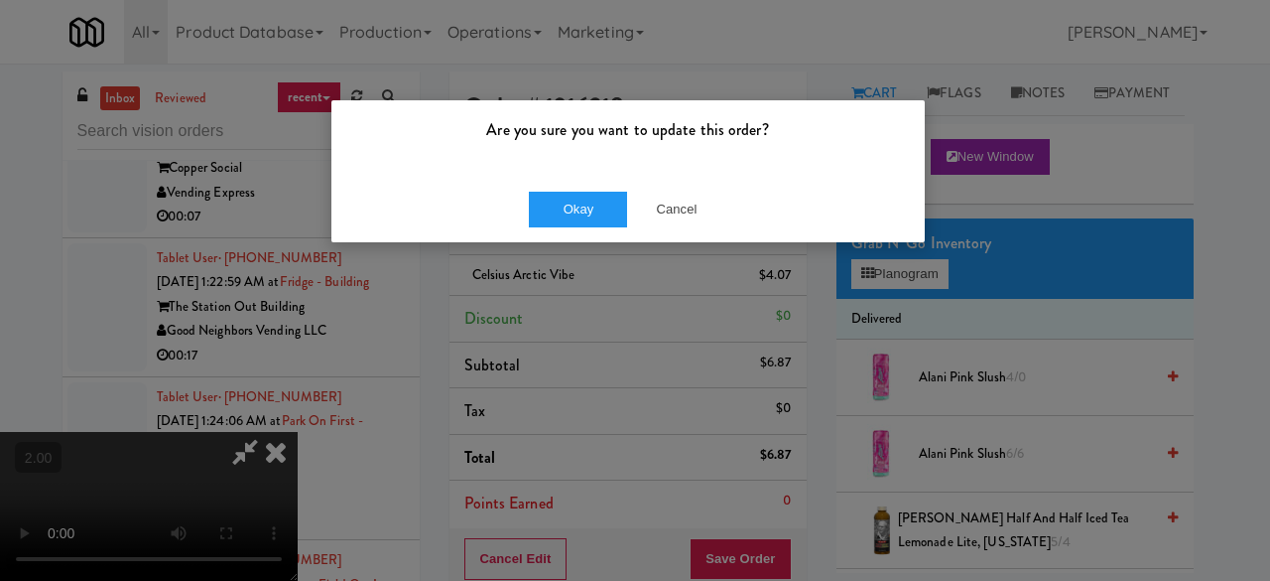
click at [585, 227] on div "Okay Cancel" at bounding box center [627, 209] width 593 height 66
click at [552, 221] on button "Okay" at bounding box center [578, 210] width 99 height 36
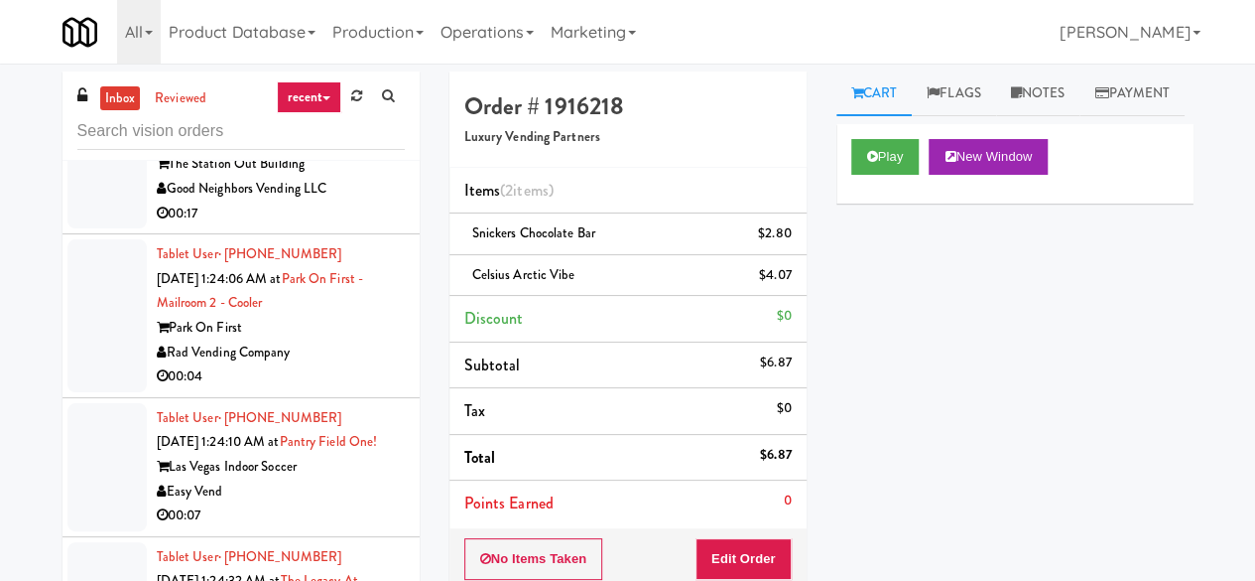
scroll to position [9278, 0]
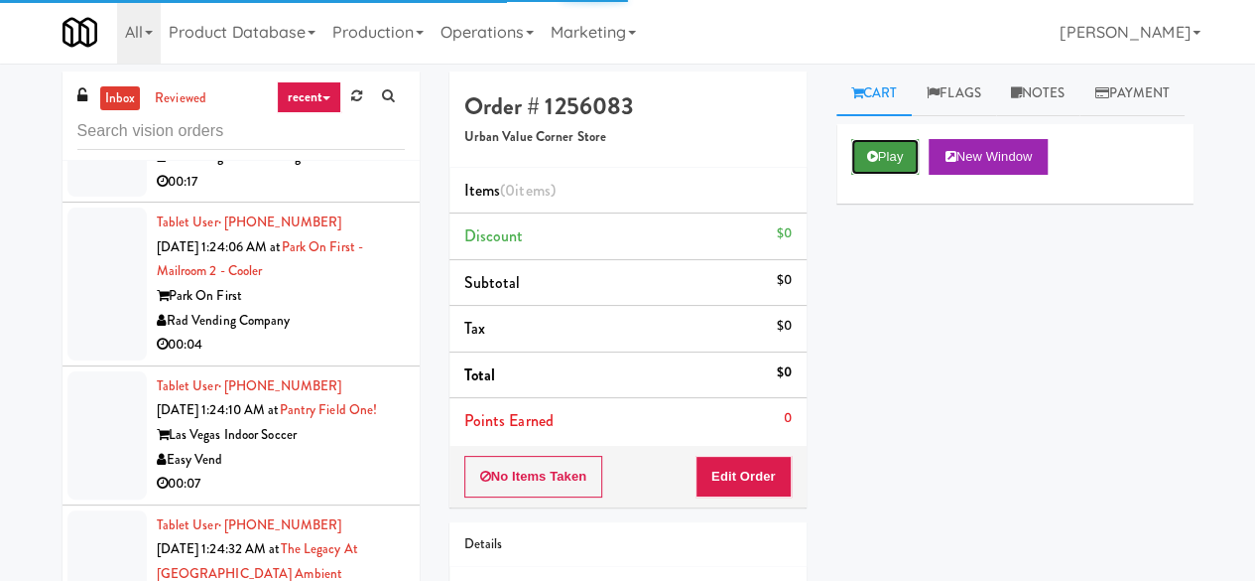
click at [887, 175] on button "Play" at bounding box center [885, 157] width 68 height 36
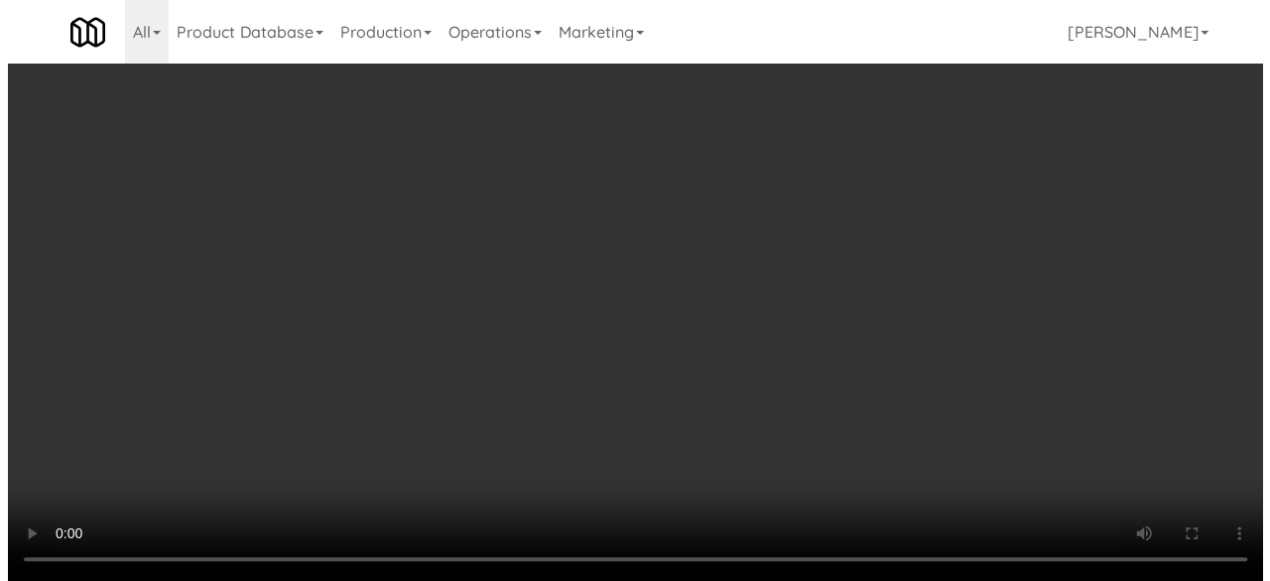
scroll to position [41, 0]
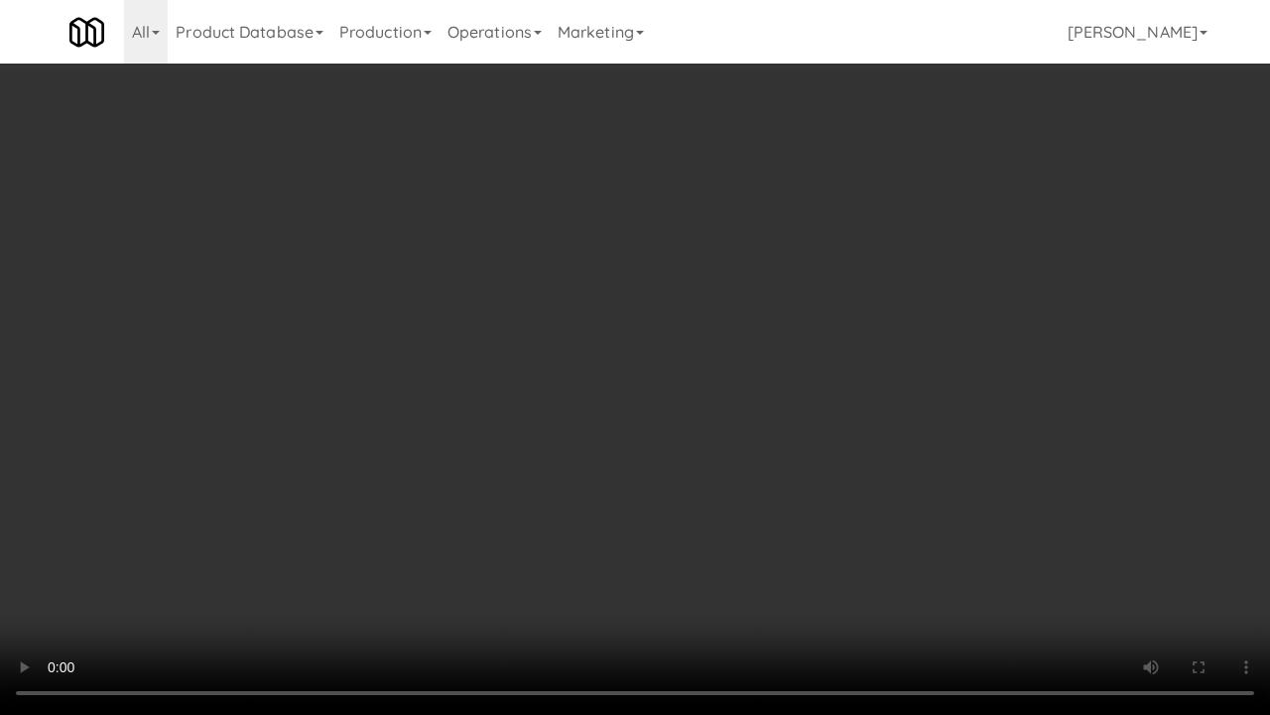
click at [647, 363] on video at bounding box center [635, 357] width 1270 height 715
click at [641, 358] on video at bounding box center [635, 357] width 1270 height 715
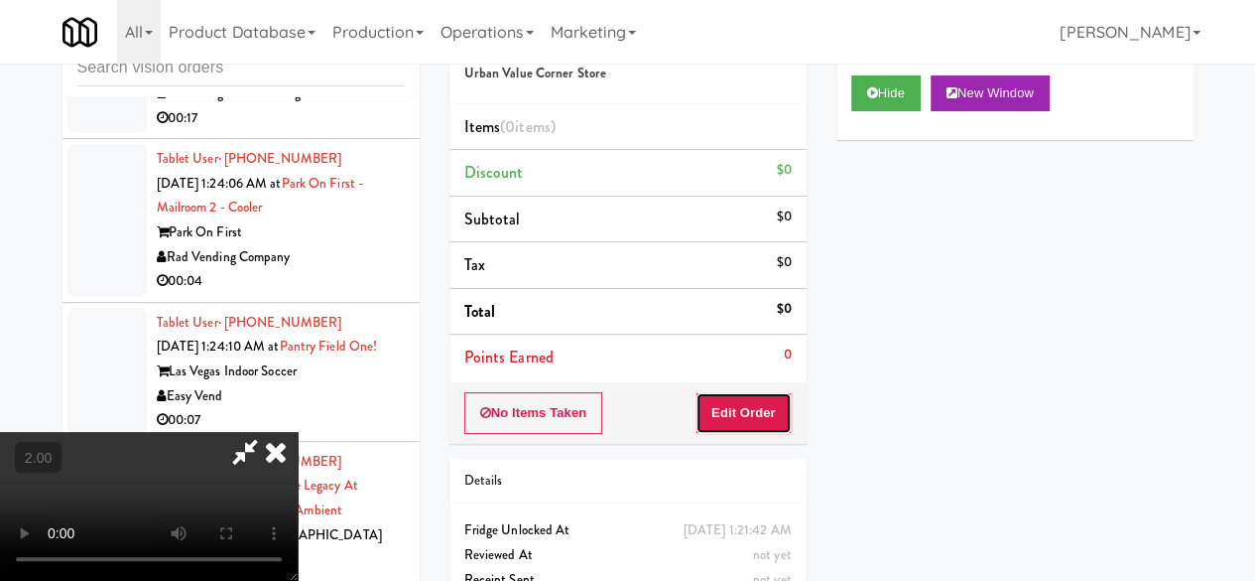
click at [768, 394] on button "Edit Order" at bounding box center [744, 413] width 96 height 42
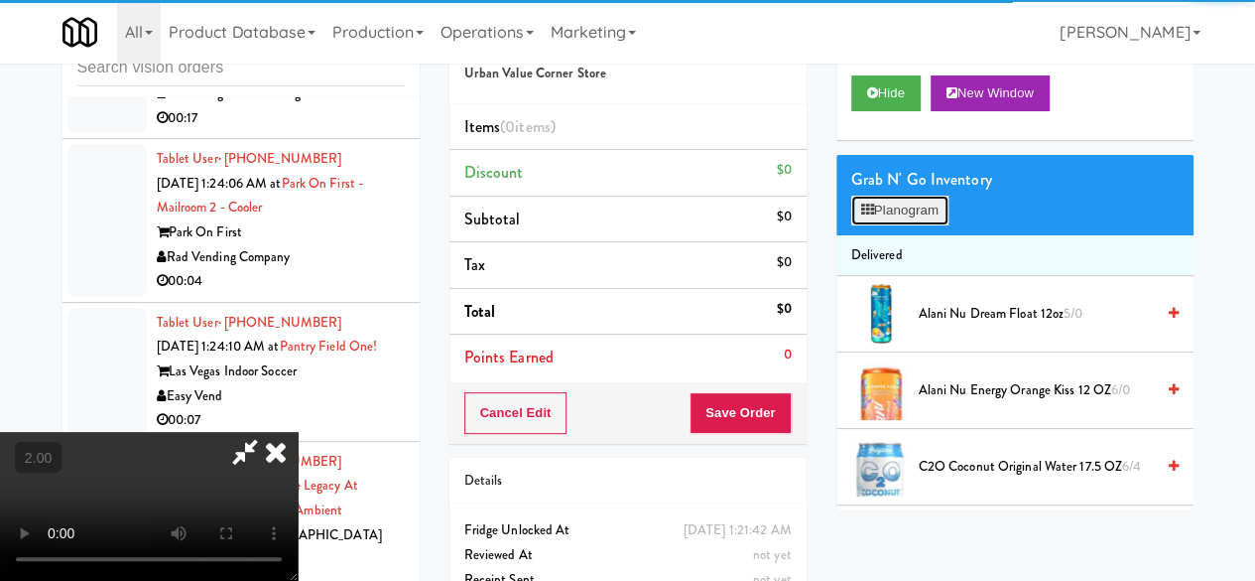
click at [873, 225] on button "Planogram" at bounding box center [899, 211] width 97 height 30
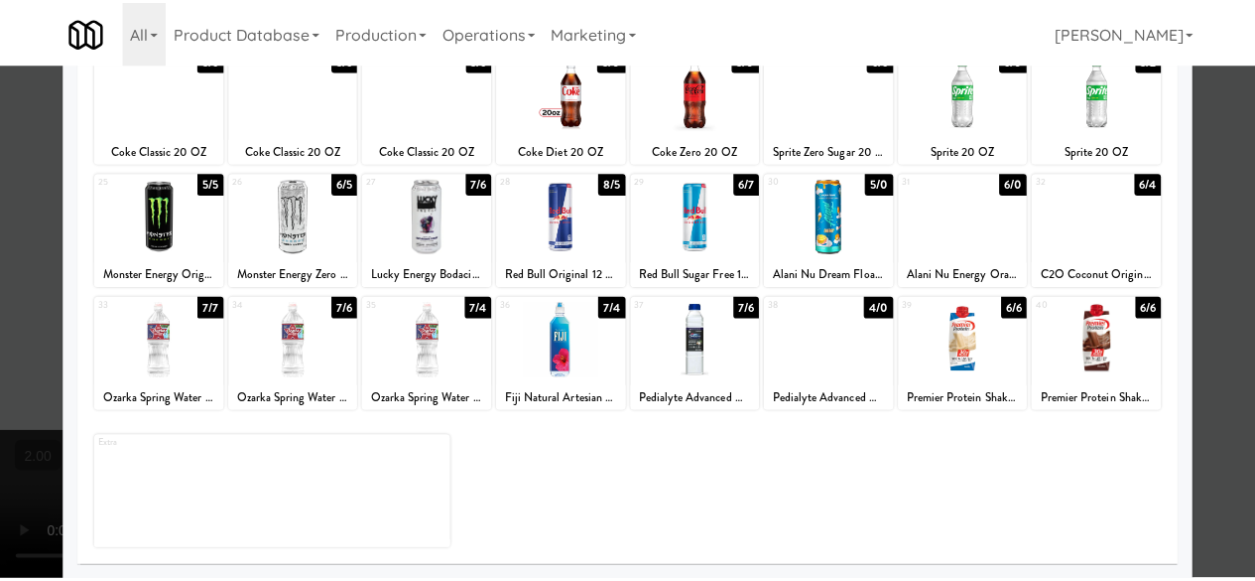
scroll to position [195, 0]
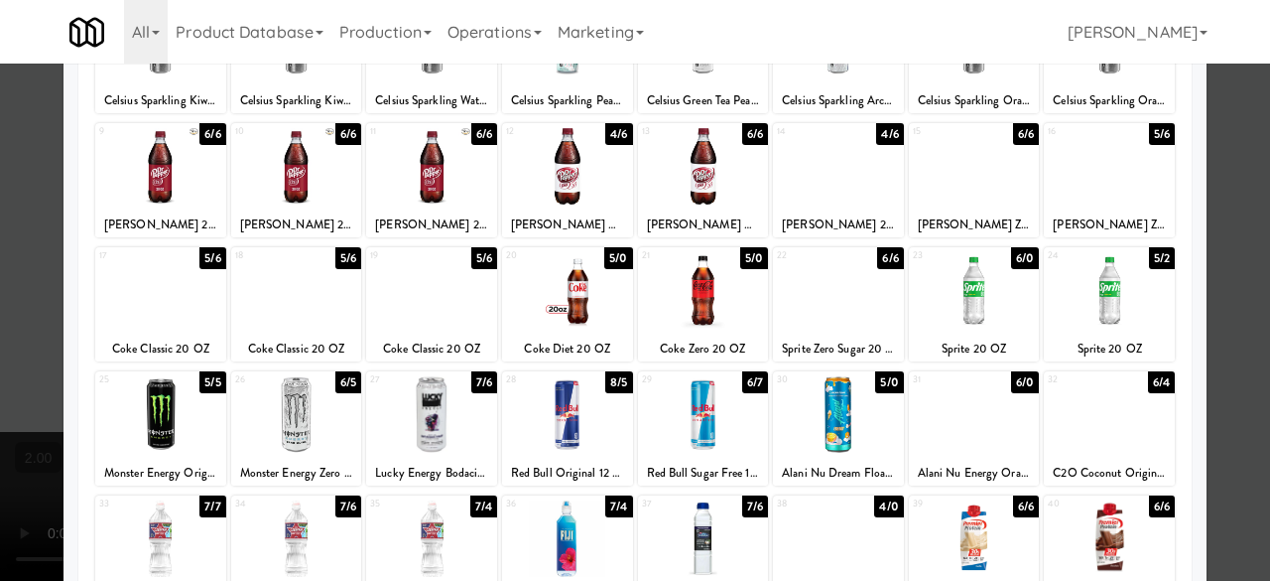
click at [430, 287] on div at bounding box center [431, 290] width 131 height 76
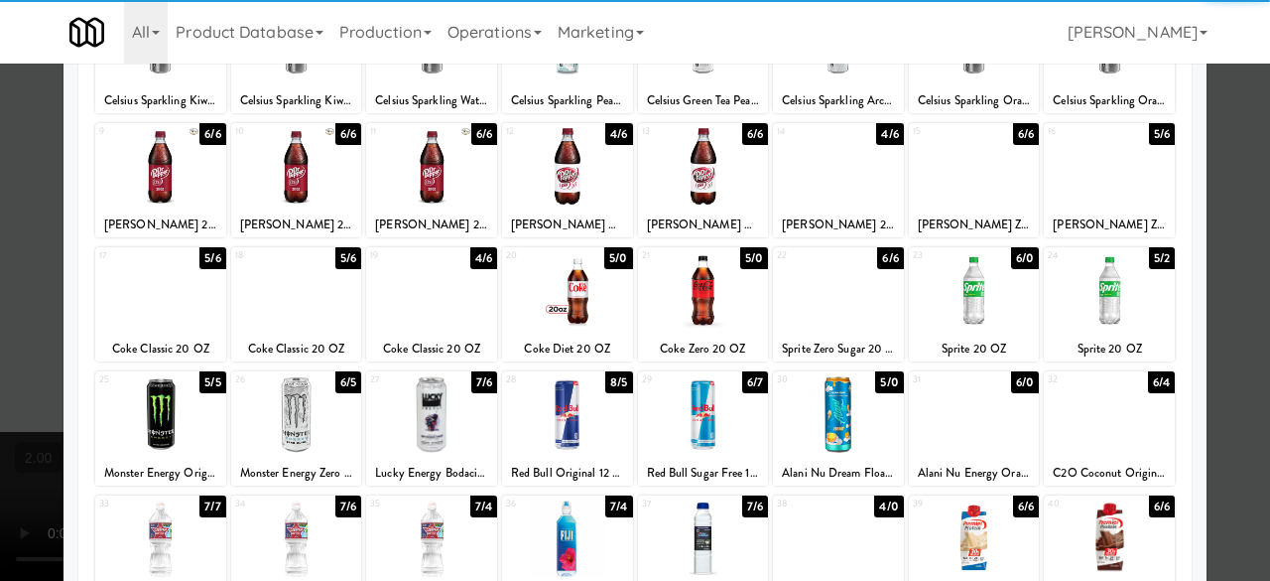
click at [1239, 140] on div at bounding box center [635, 290] width 1270 height 581
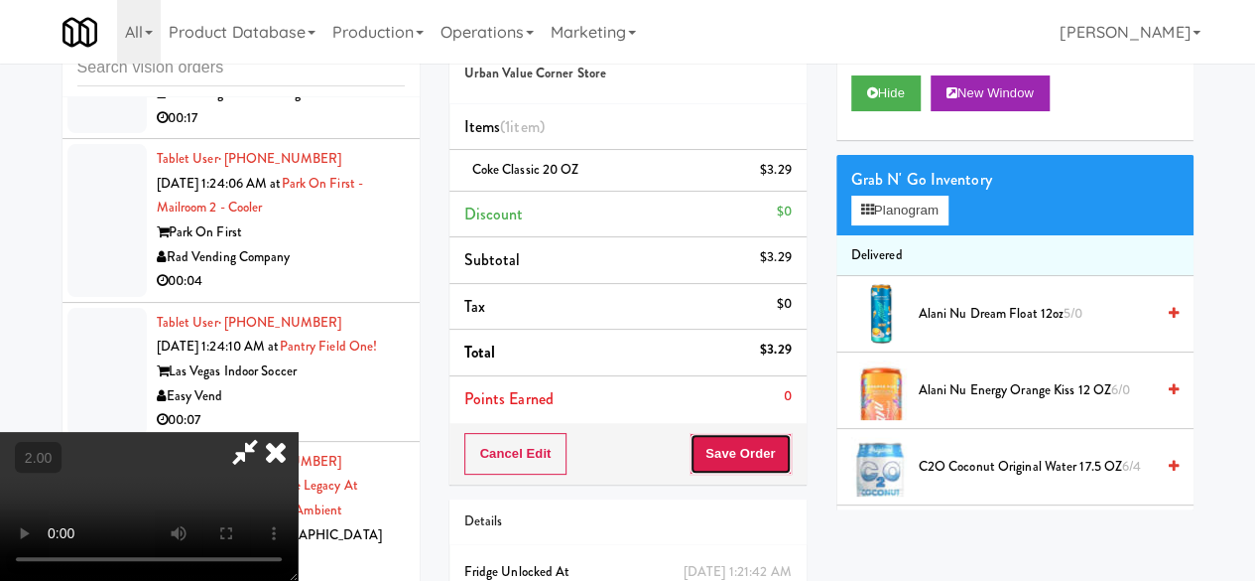
click at [788, 440] on button "Save Order" at bounding box center [740, 454] width 101 height 42
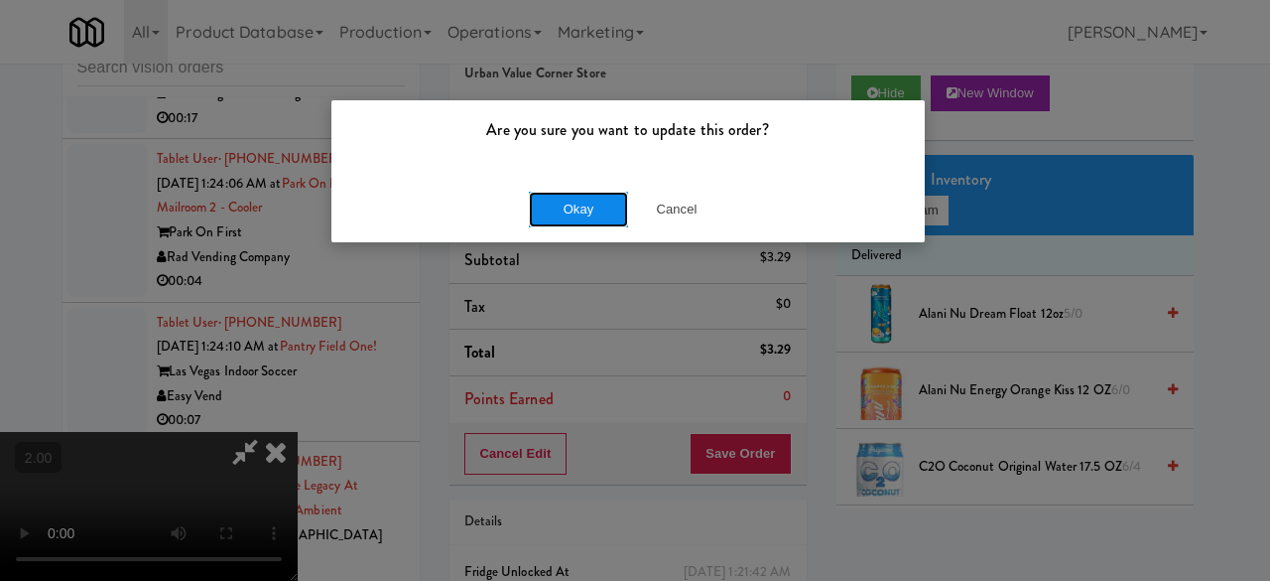
click at [588, 208] on button "Okay" at bounding box center [578, 210] width 99 height 36
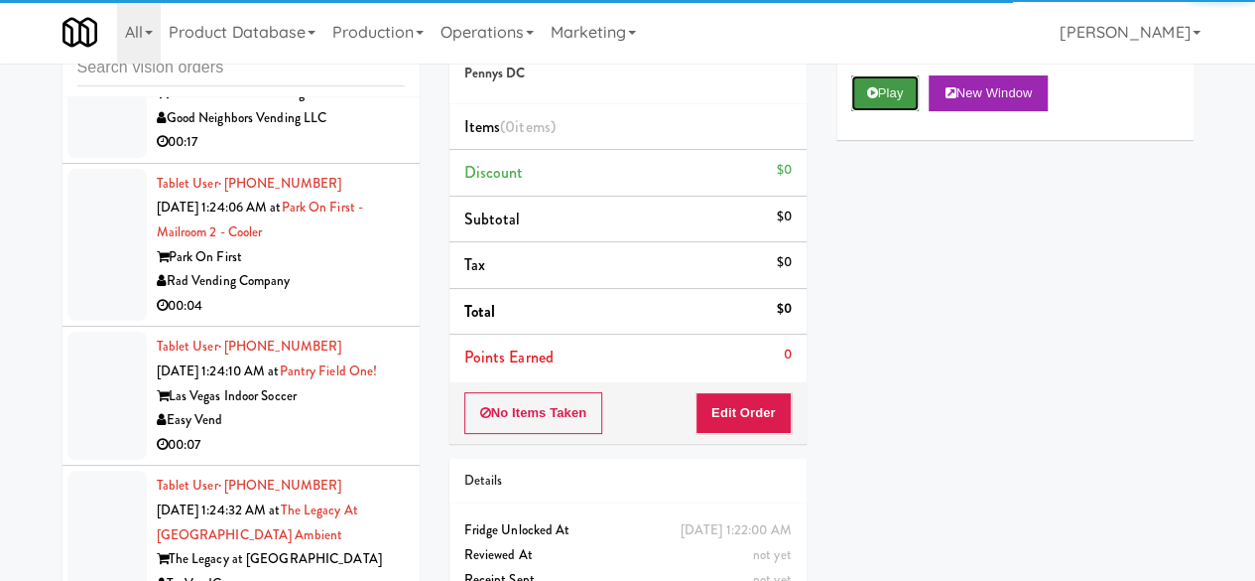
click at [852, 111] on button "Play" at bounding box center [885, 93] width 68 height 36
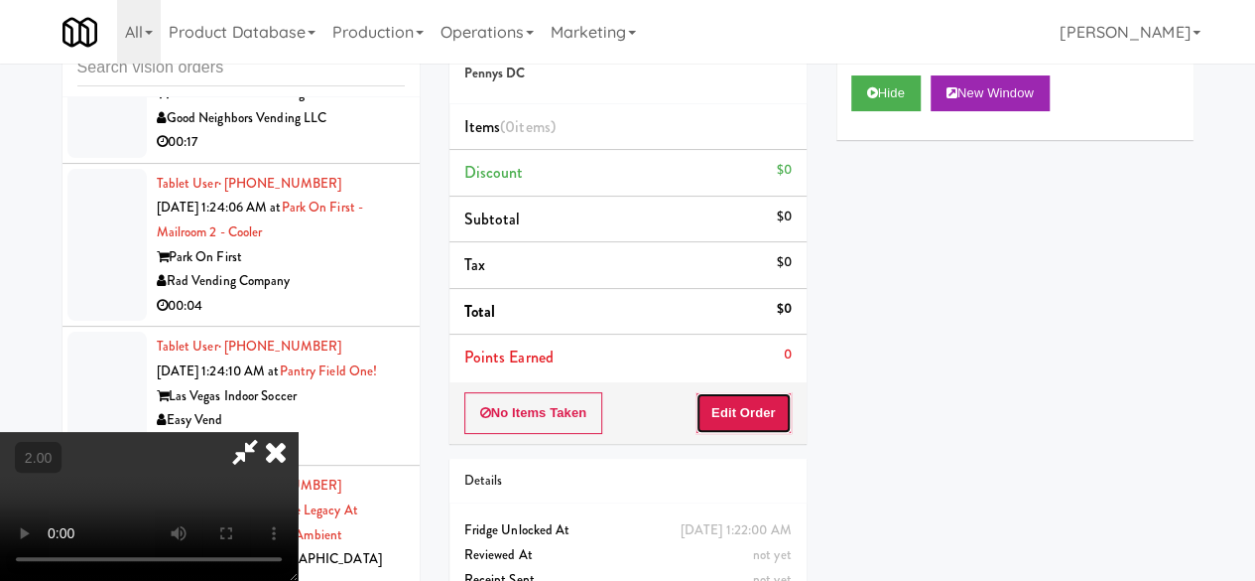
click at [760, 416] on button "Edit Order" at bounding box center [744, 413] width 96 height 42
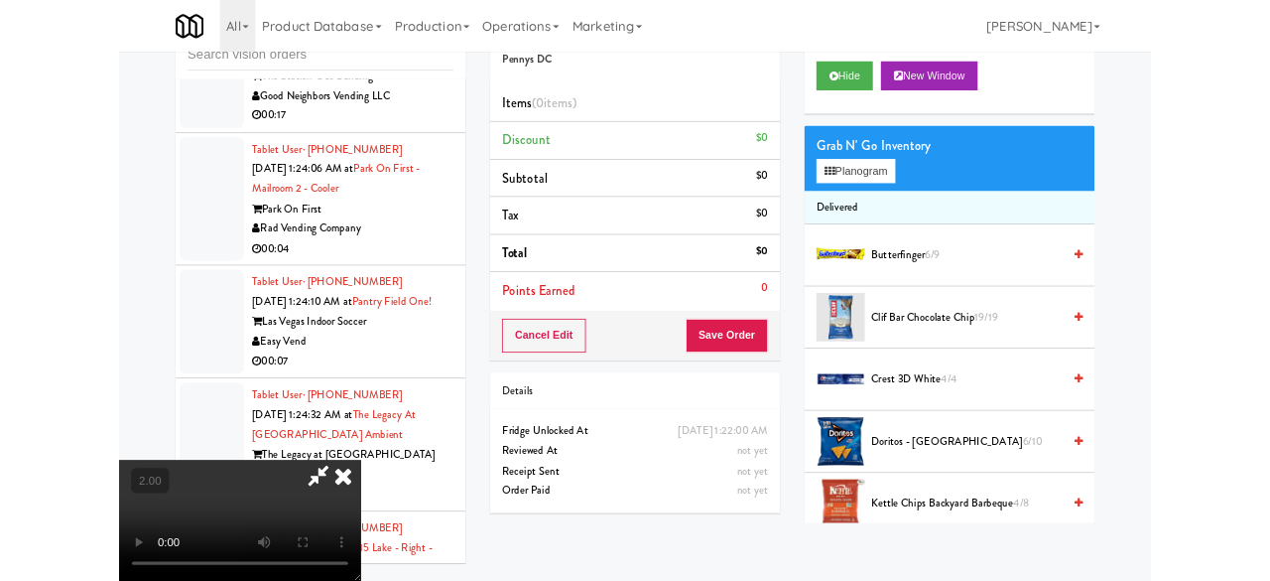
scroll to position [41, 0]
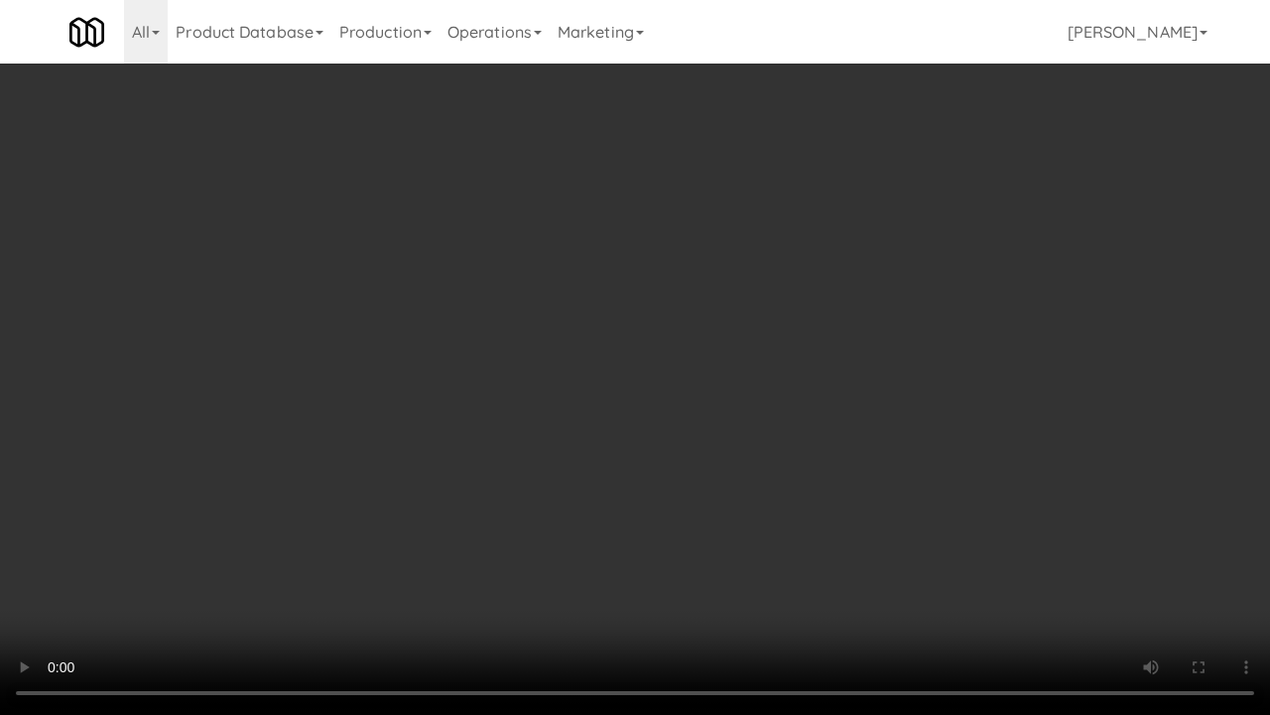
click at [705, 345] on video at bounding box center [635, 357] width 1270 height 715
click at [816, 349] on video at bounding box center [635, 357] width 1270 height 715
click at [796, 329] on video at bounding box center [635, 357] width 1270 height 715
click at [746, 340] on video at bounding box center [635, 357] width 1270 height 715
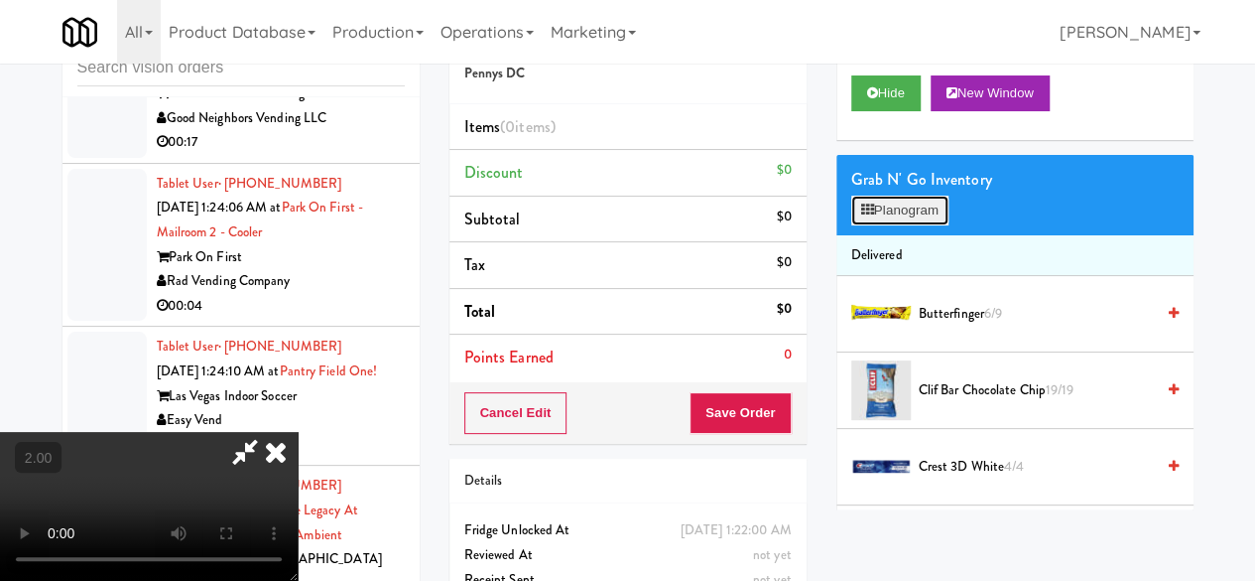
click at [889, 225] on button "Planogram" at bounding box center [899, 211] width 97 height 30
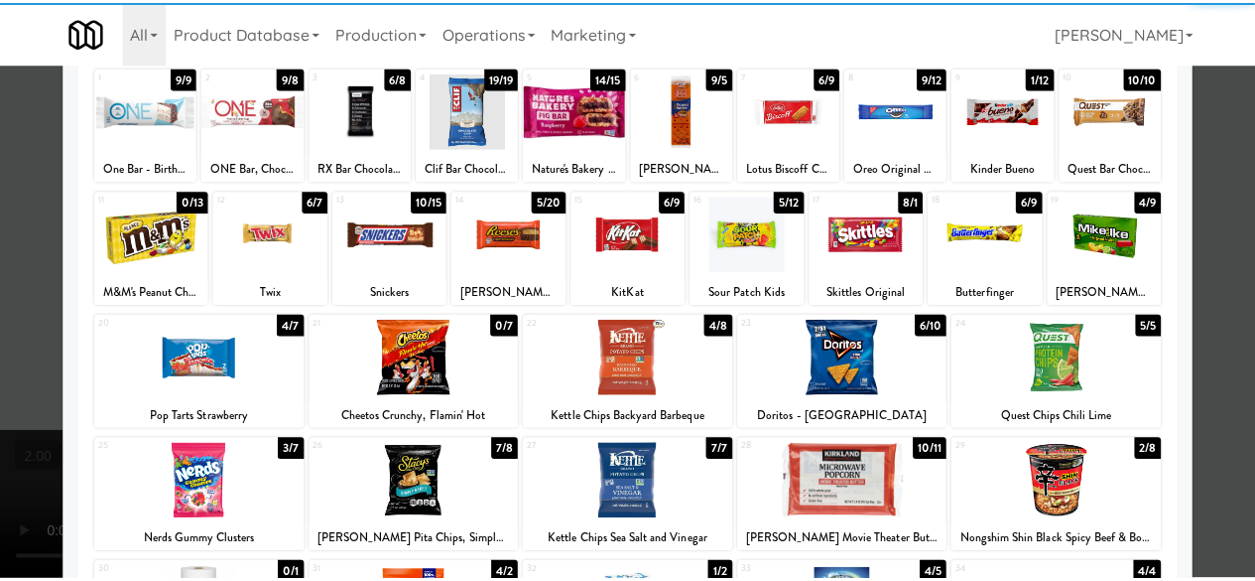
scroll to position [198, 0]
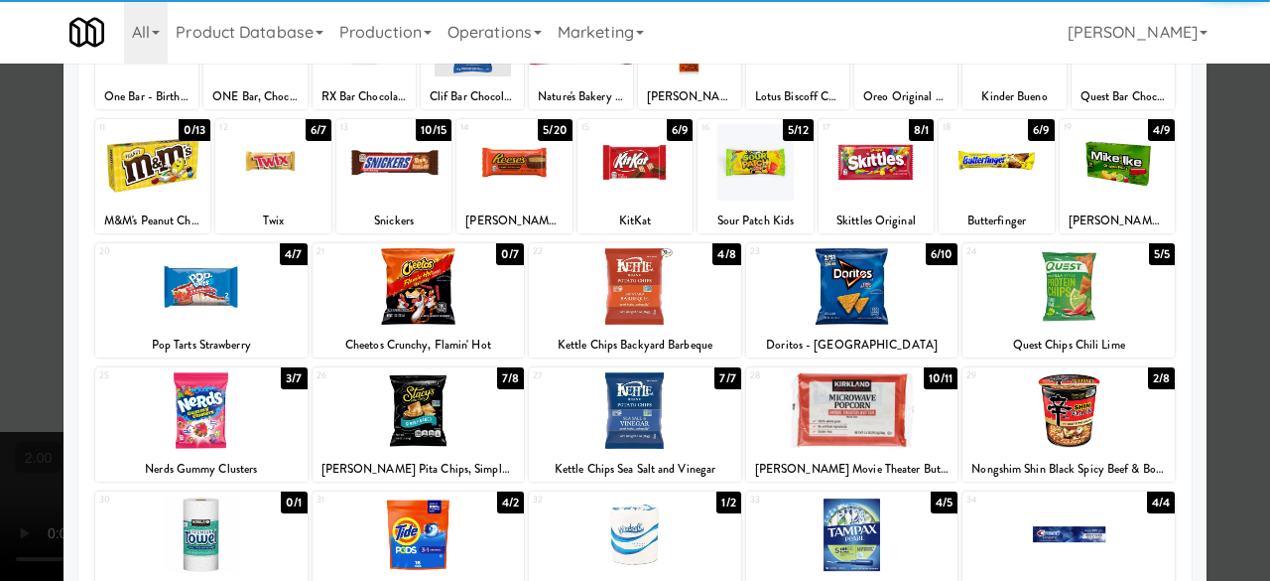
click at [654, 285] on div at bounding box center [635, 286] width 212 height 76
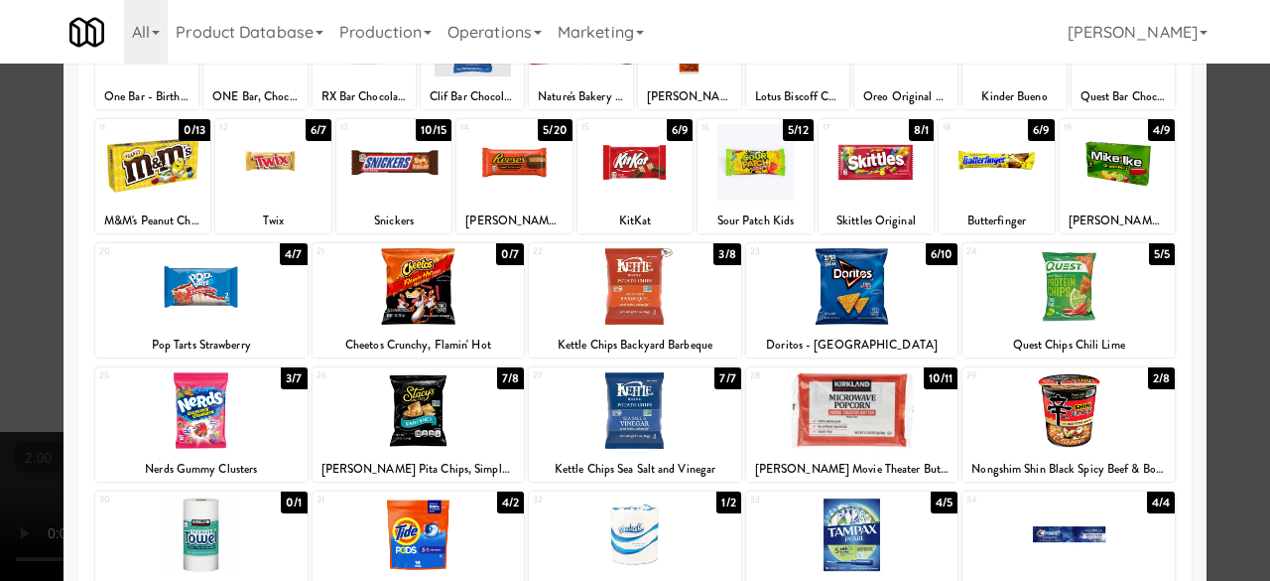
click at [1194, 146] on div at bounding box center [635, 290] width 1270 height 581
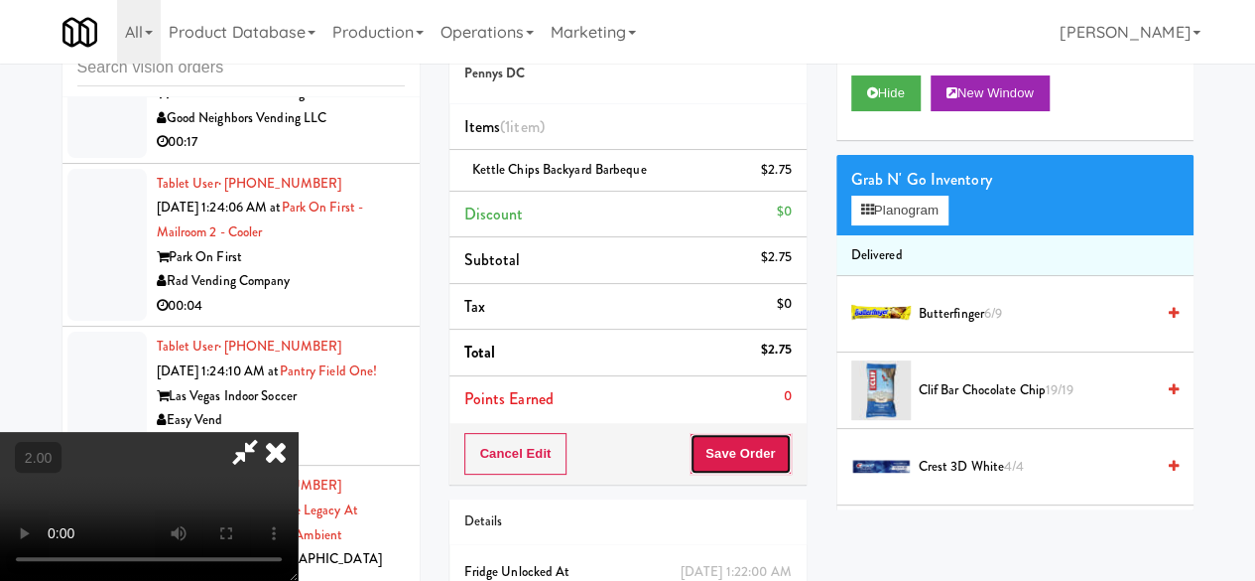
click at [770, 457] on button "Save Order" at bounding box center [740, 454] width 101 height 42
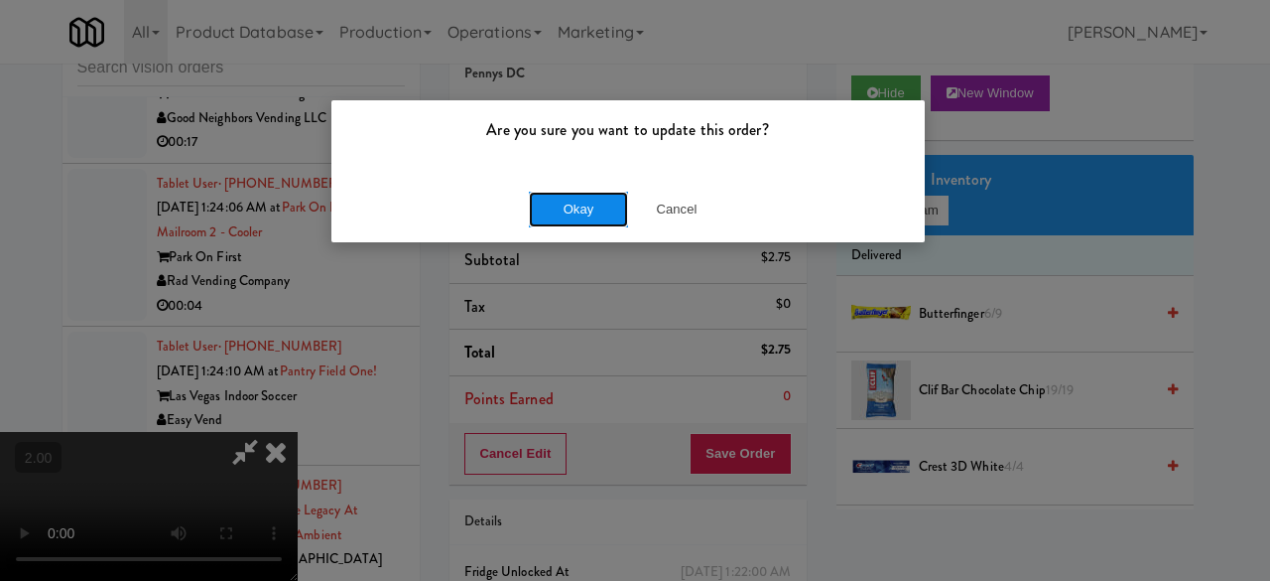
click at [570, 213] on button "Okay" at bounding box center [578, 210] width 99 height 36
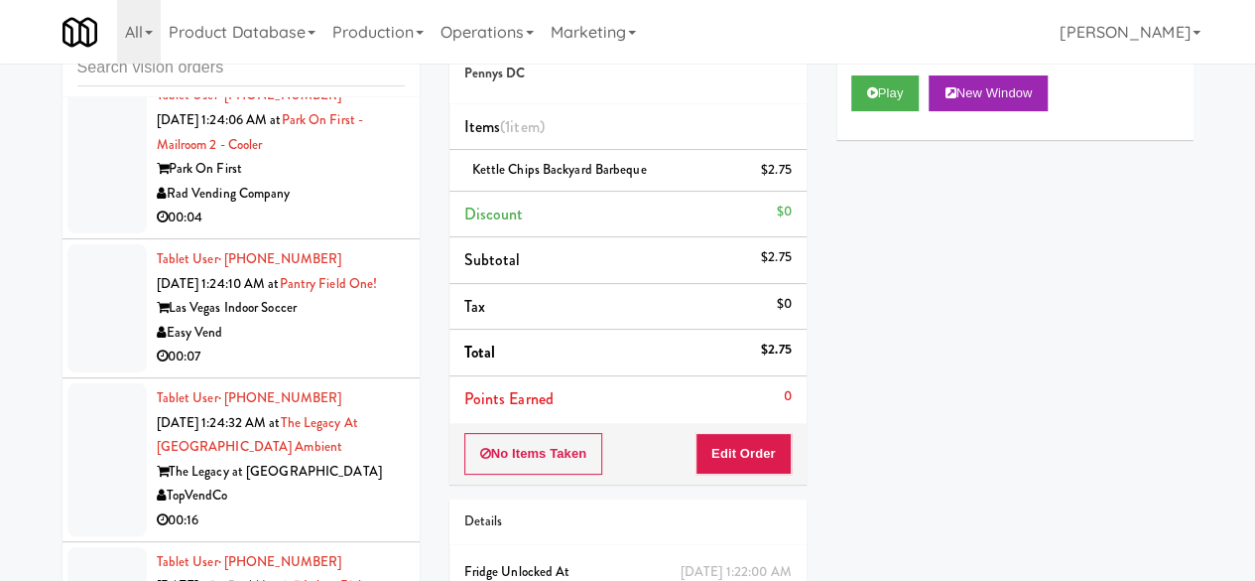
scroll to position [9476, 0]
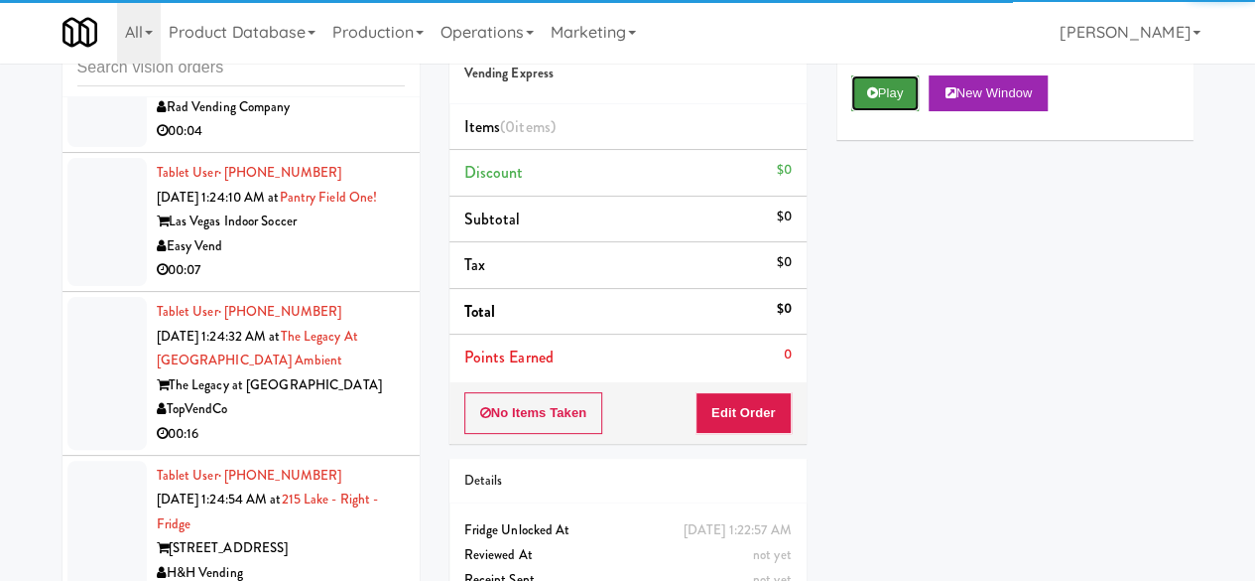
click at [885, 111] on button "Play" at bounding box center [885, 93] width 68 height 36
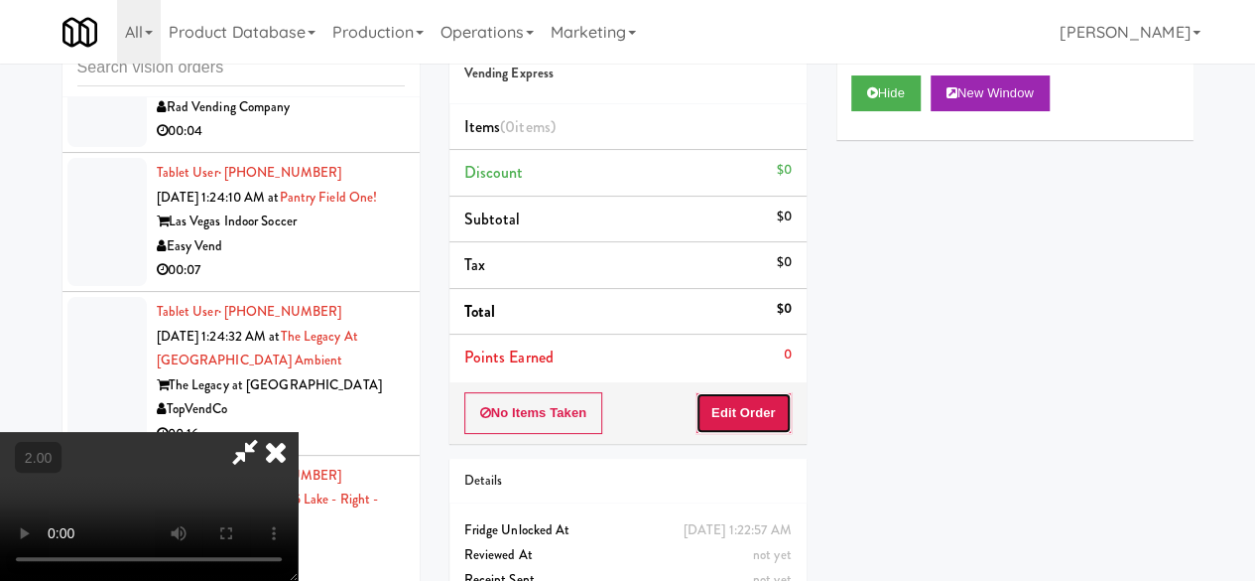
click at [756, 419] on button "Edit Order" at bounding box center [744, 413] width 96 height 42
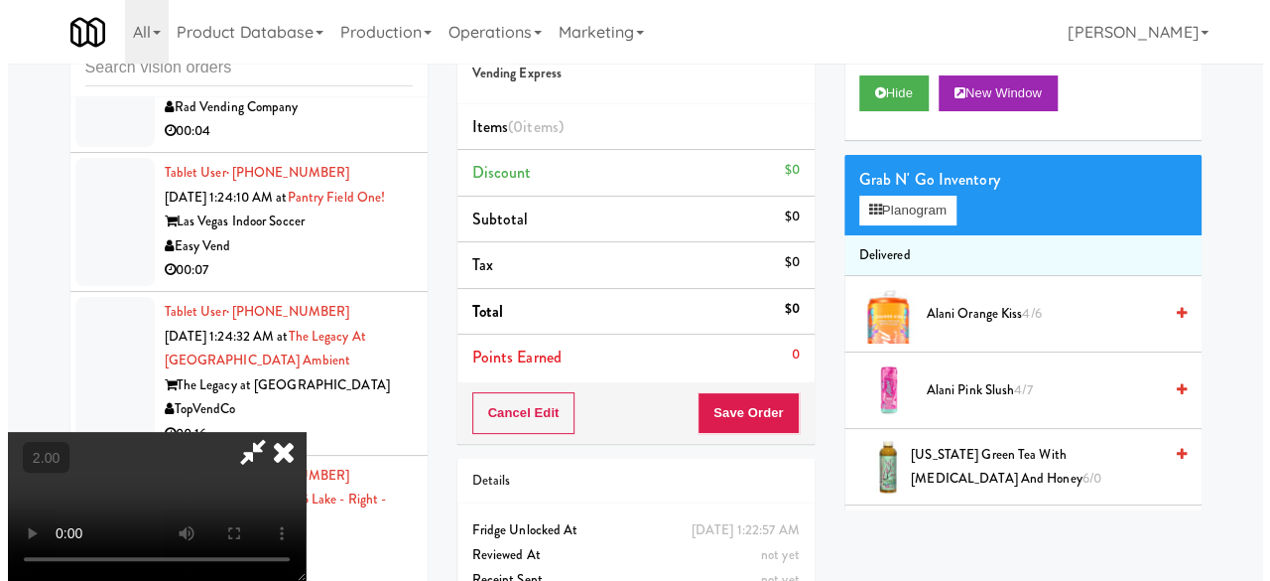
scroll to position [41, 0]
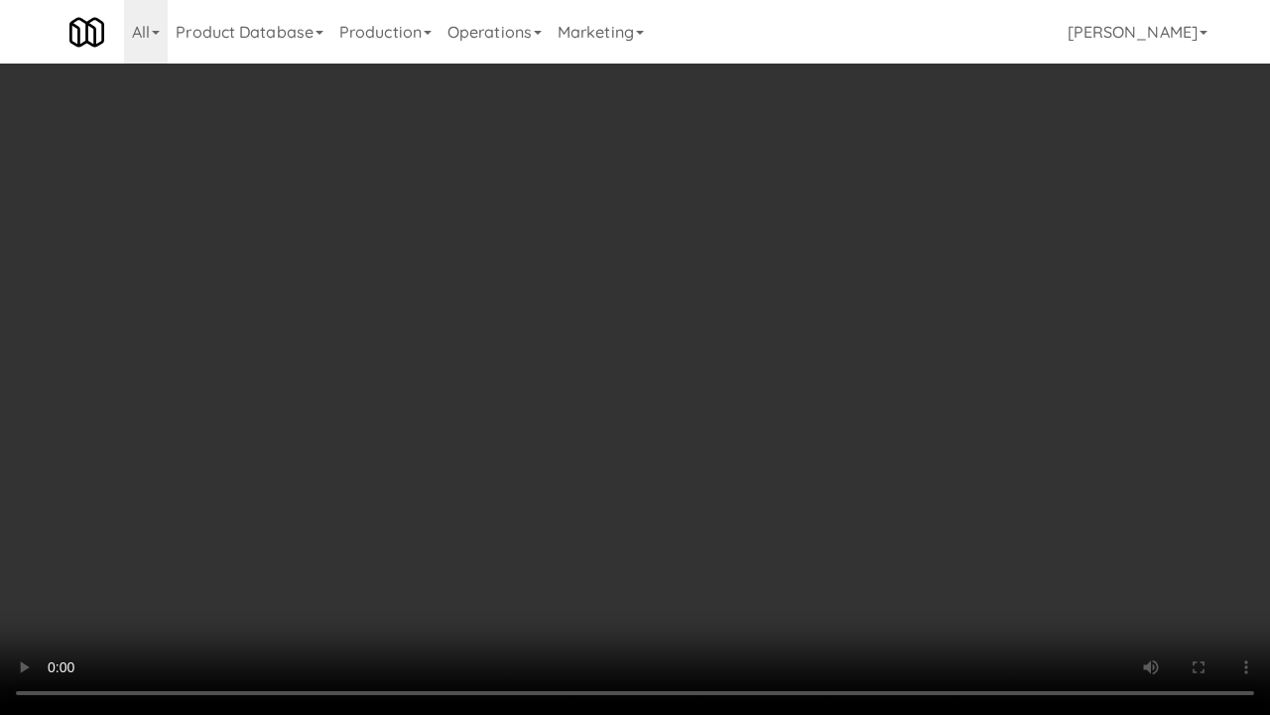
click at [740, 384] on video at bounding box center [635, 357] width 1270 height 715
click at [735, 373] on video at bounding box center [635, 357] width 1270 height 715
click at [722, 375] on video at bounding box center [635, 357] width 1270 height 715
click at [656, 402] on video at bounding box center [635, 357] width 1270 height 715
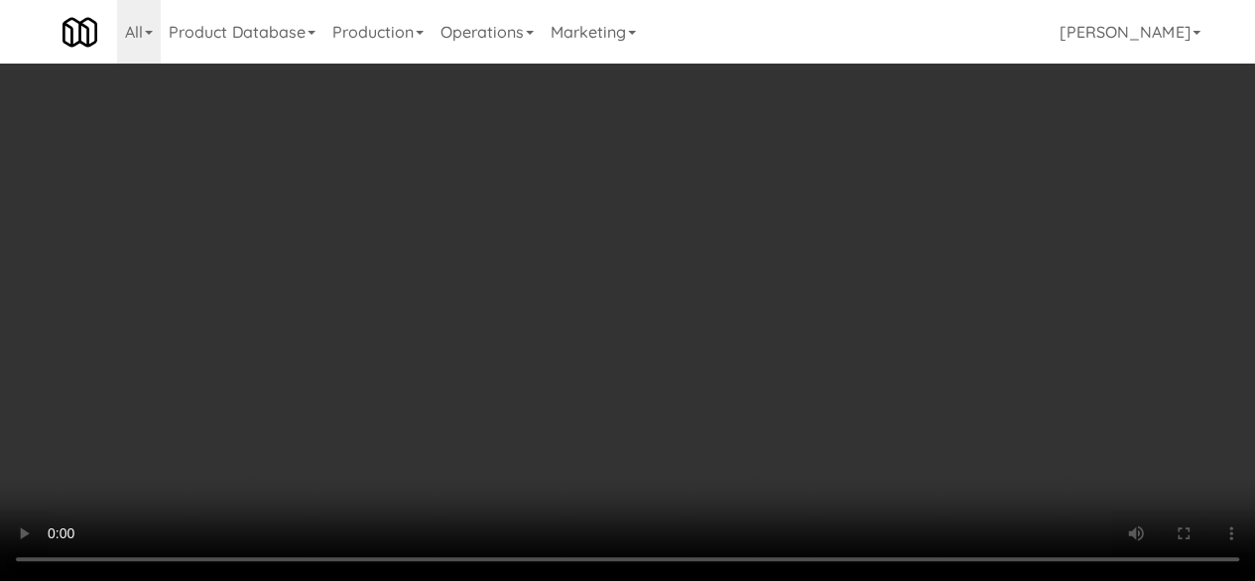
click at [889, 235] on div "Grab N' Go Inventory Planogram" at bounding box center [1015, 195] width 357 height 80
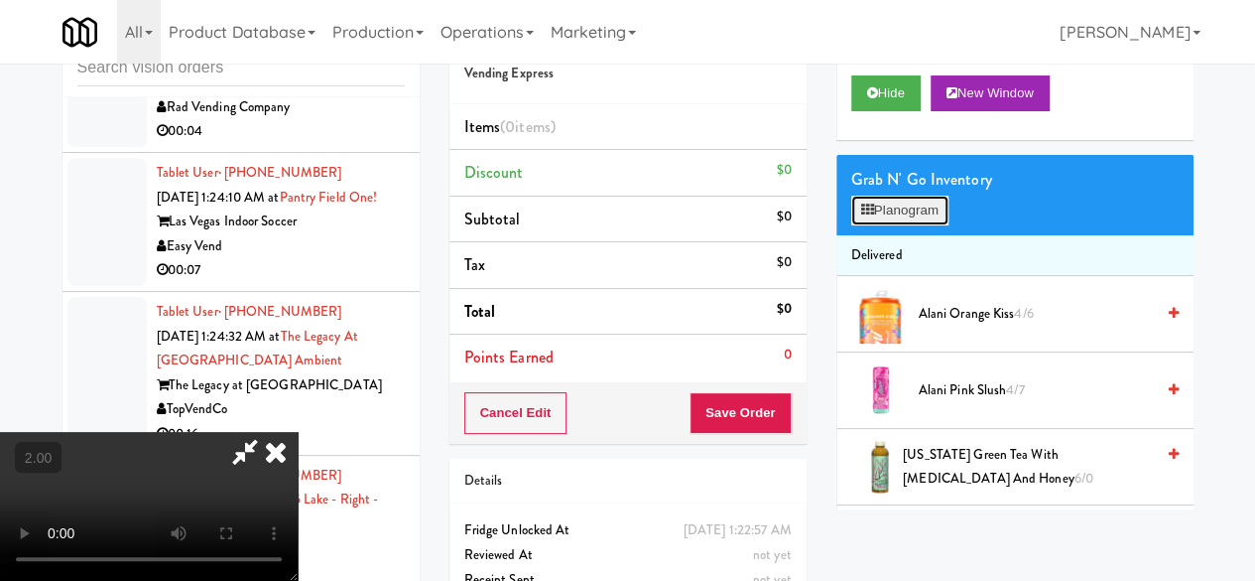
click at [889, 225] on button "Planogram" at bounding box center [899, 211] width 97 height 30
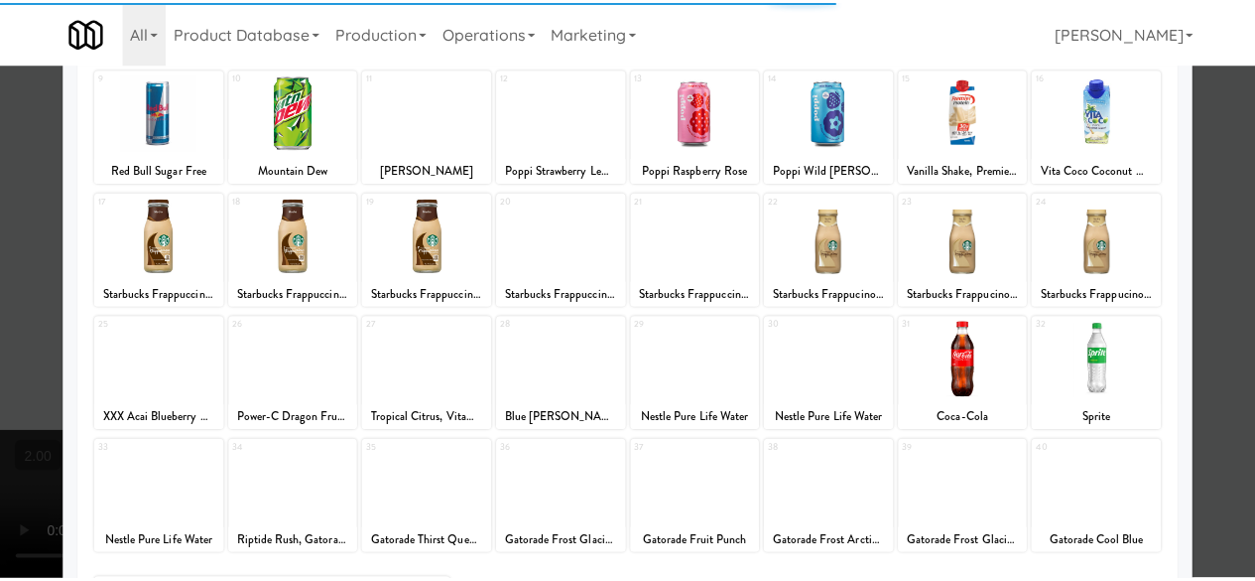
scroll to position [393, 0]
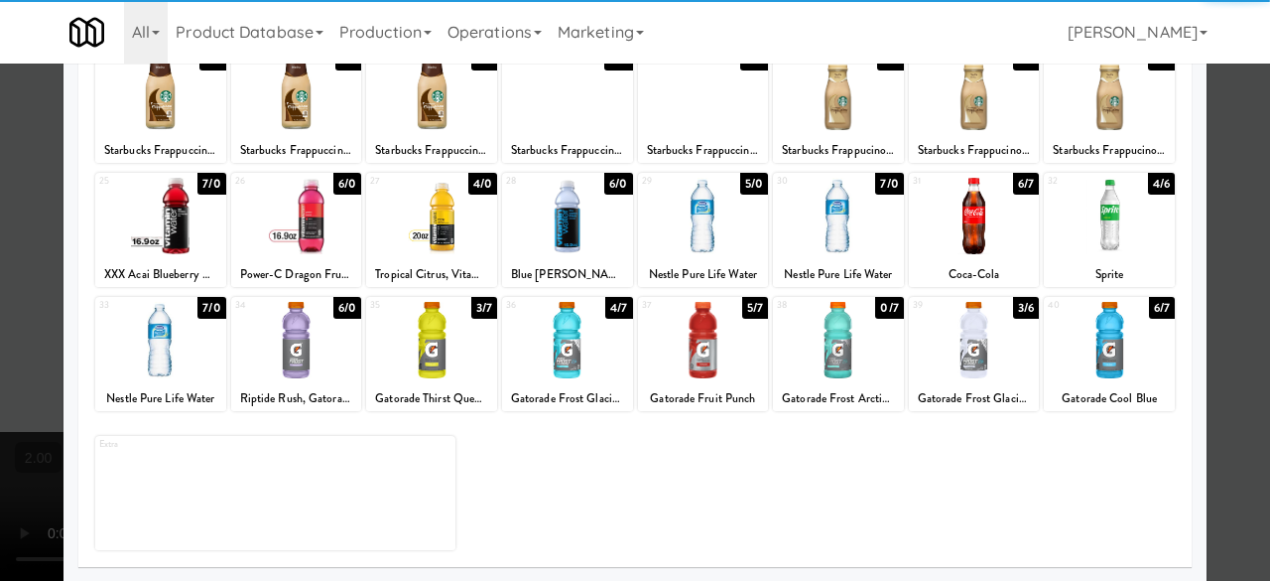
click at [848, 332] on div at bounding box center [838, 340] width 131 height 76
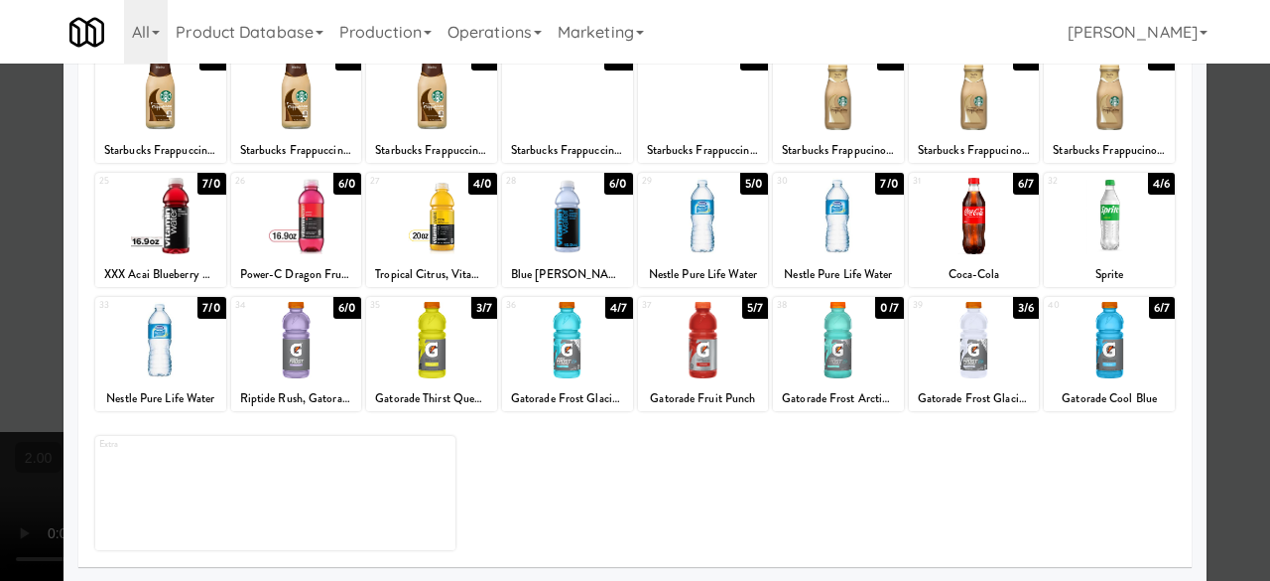
click at [1215, 229] on div at bounding box center [635, 290] width 1270 height 581
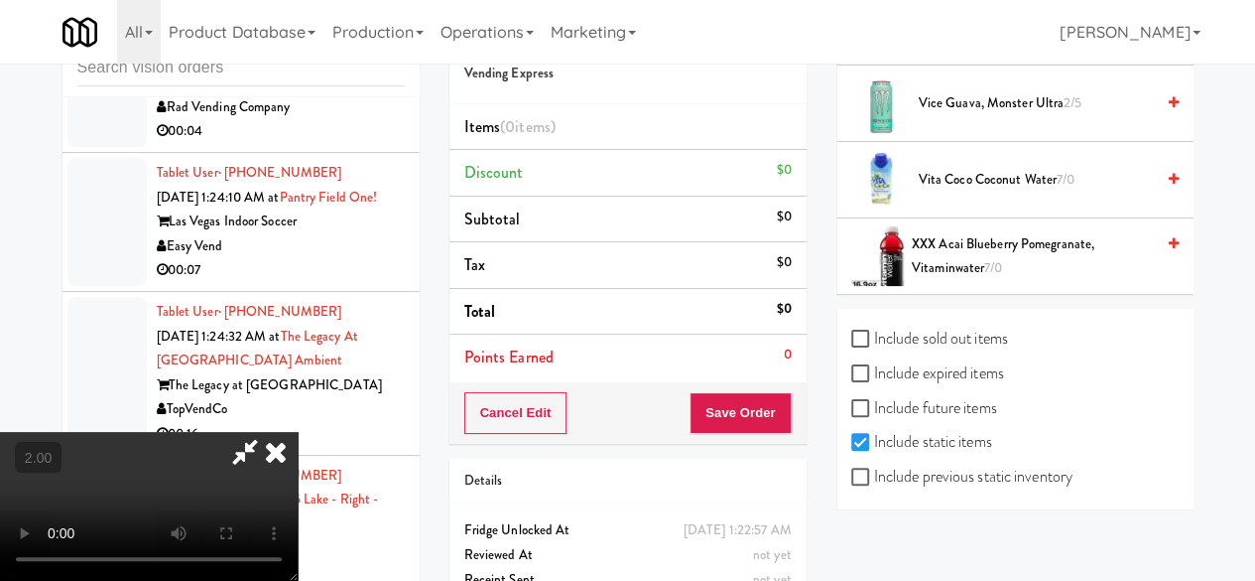
scroll to position [3007, 0]
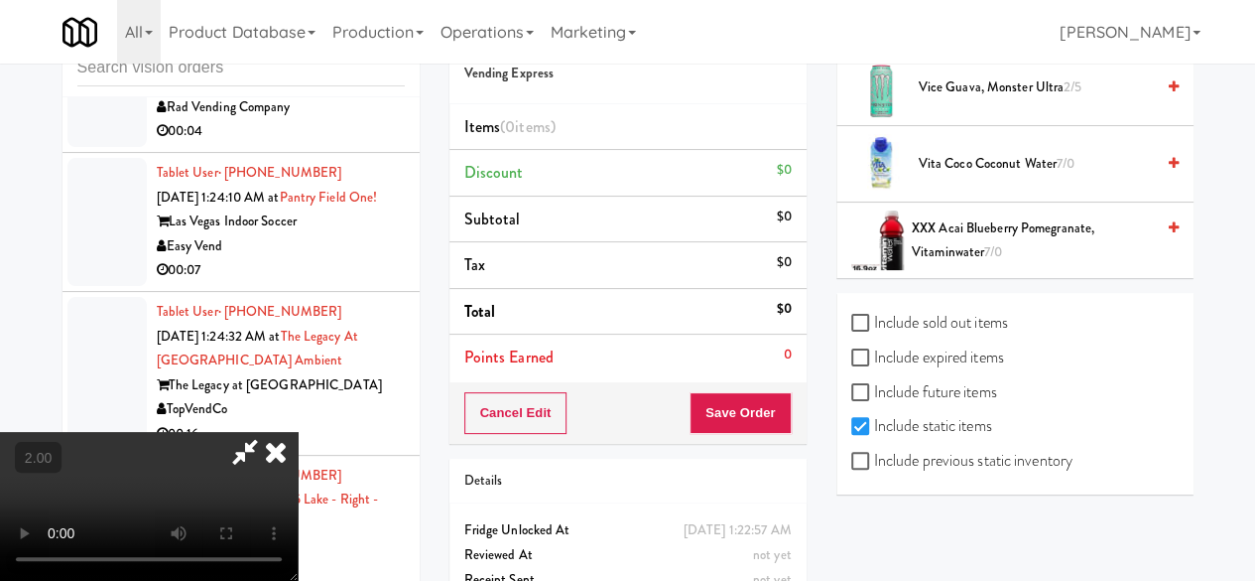
click at [916, 457] on label "Include previous static inventory" at bounding box center [961, 461] width 221 height 30
click at [874, 457] on input "Include previous static inventory" at bounding box center [862, 462] width 23 height 16
checkbox input "true"
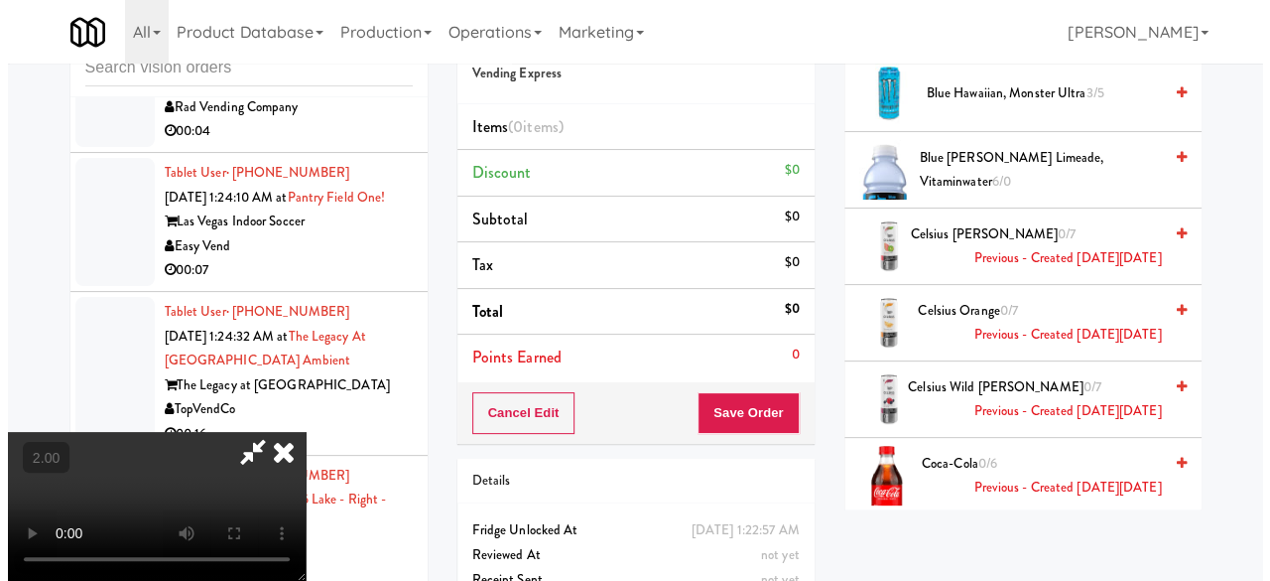
scroll to position [30, 0]
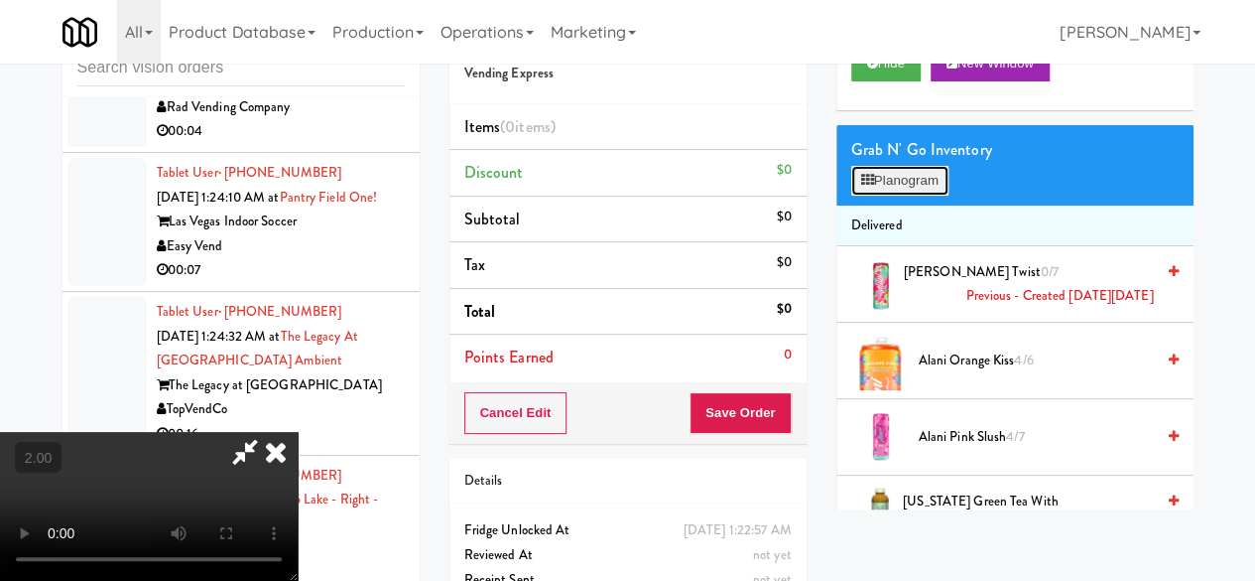
click at [918, 196] on button "Planogram" at bounding box center [899, 181] width 97 height 30
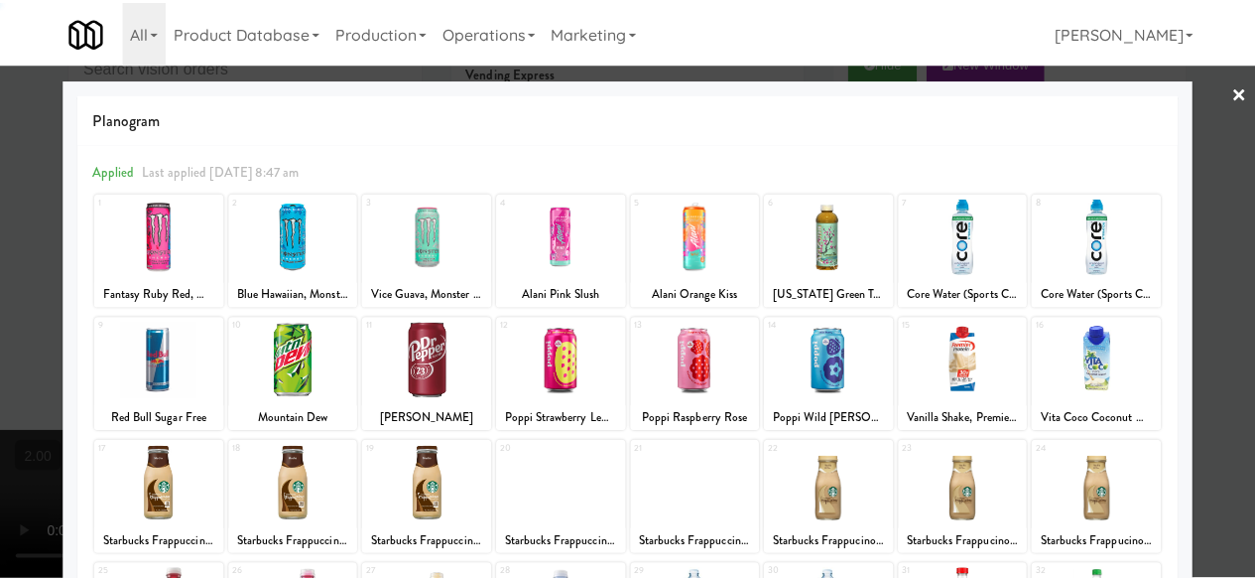
scroll to position [393, 0]
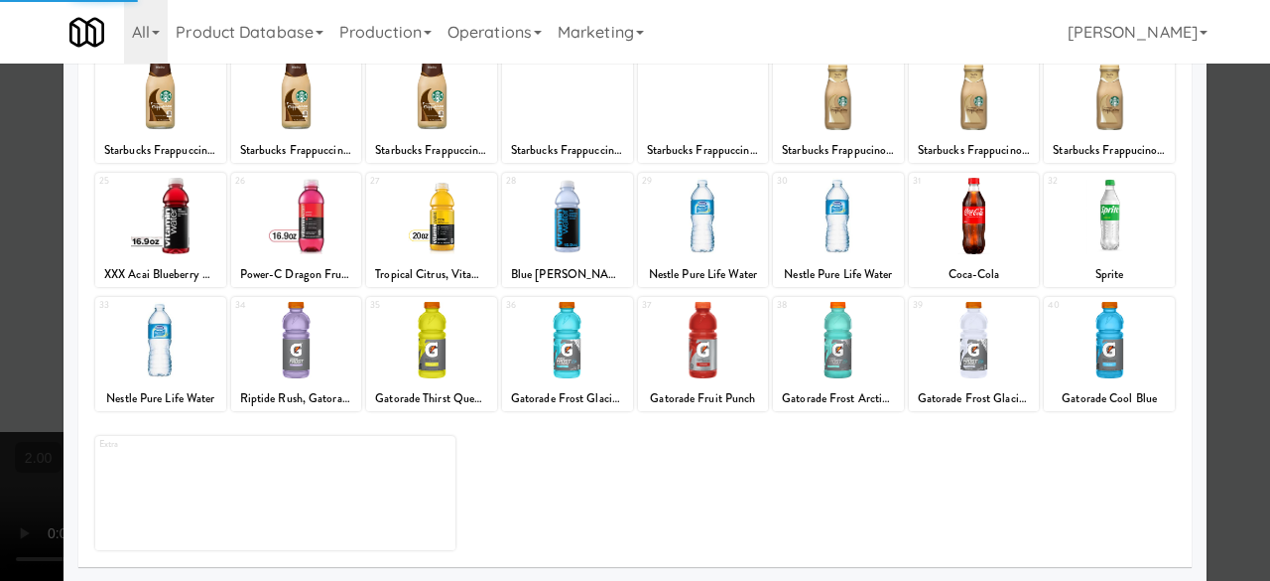
click at [814, 350] on div at bounding box center [838, 340] width 131 height 76
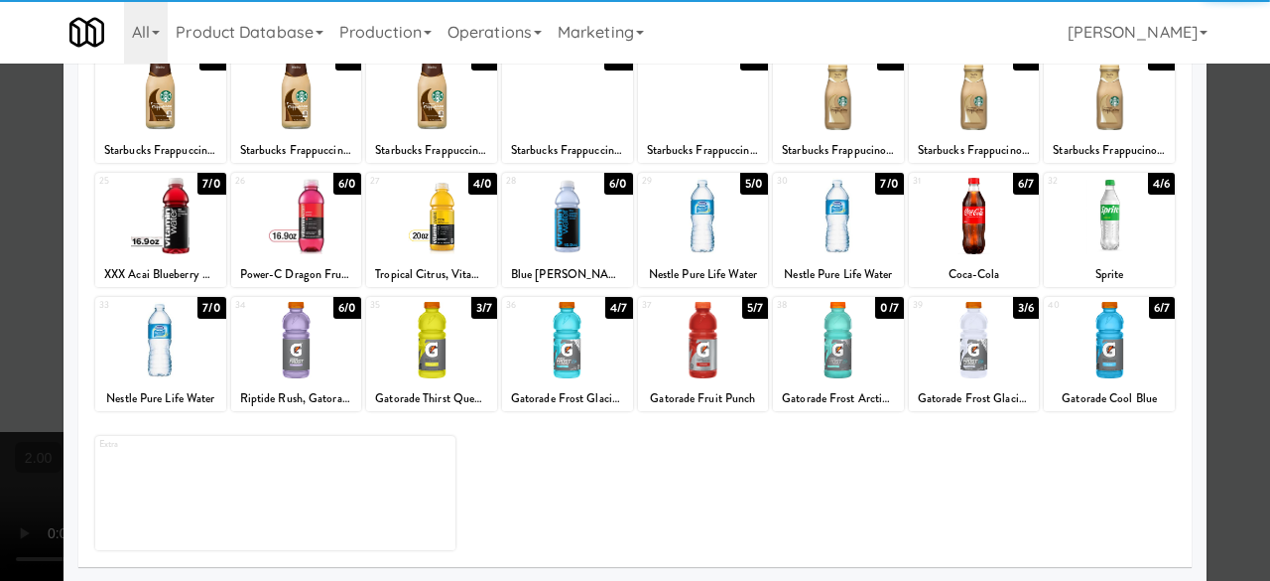
click at [840, 339] on div at bounding box center [838, 340] width 131 height 76
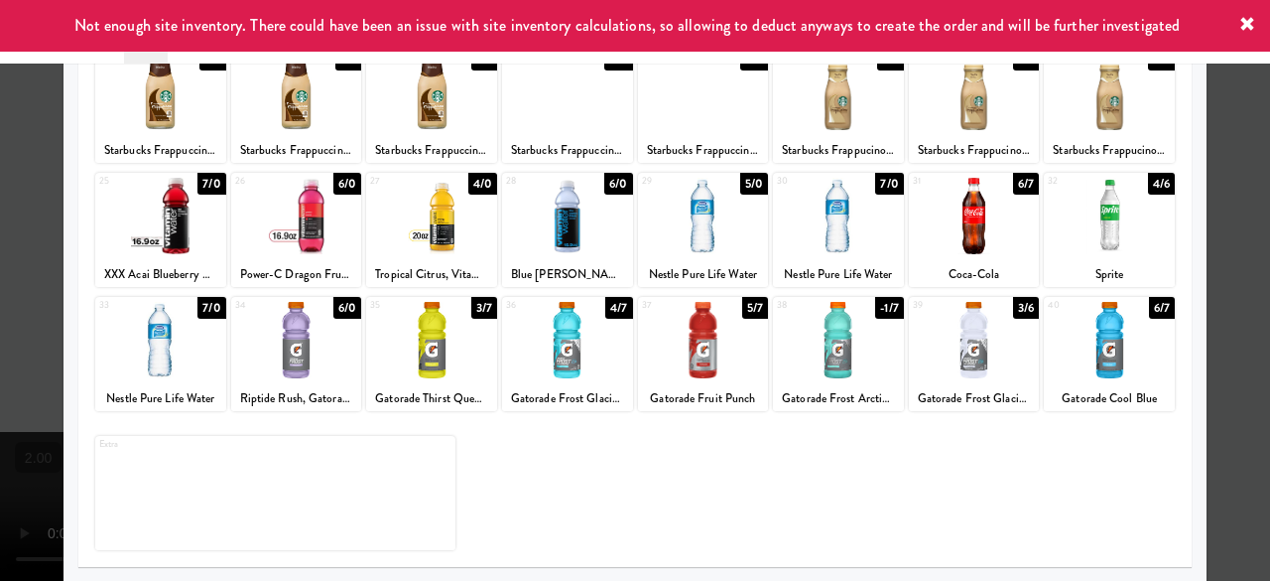
click at [1215, 174] on div at bounding box center [635, 290] width 1270 height 581
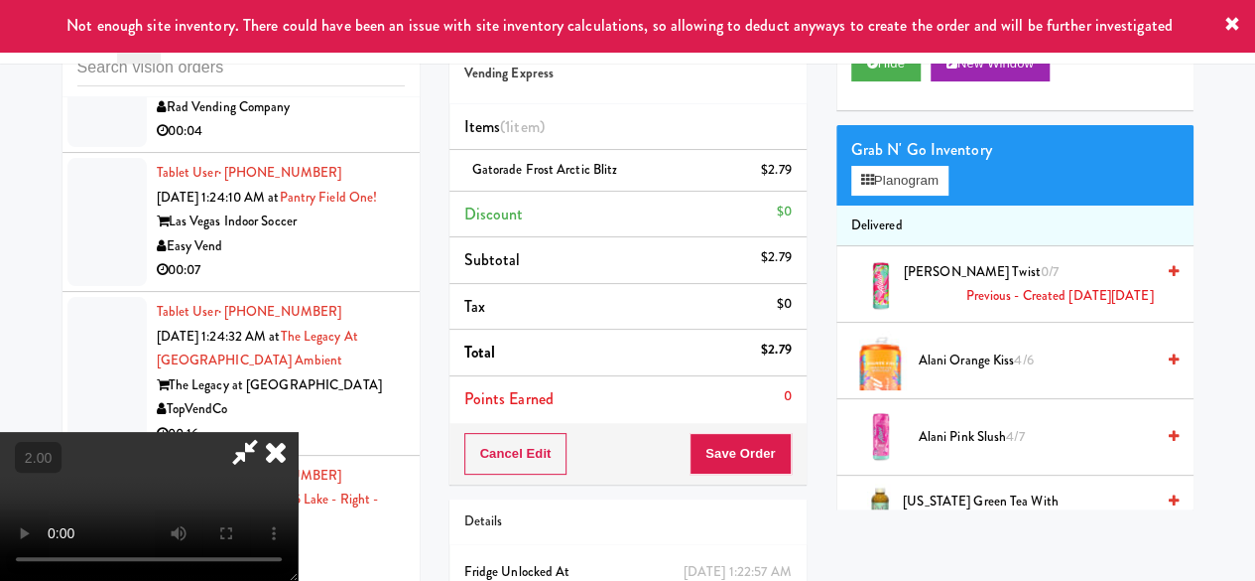
scroll to position [41, 0]
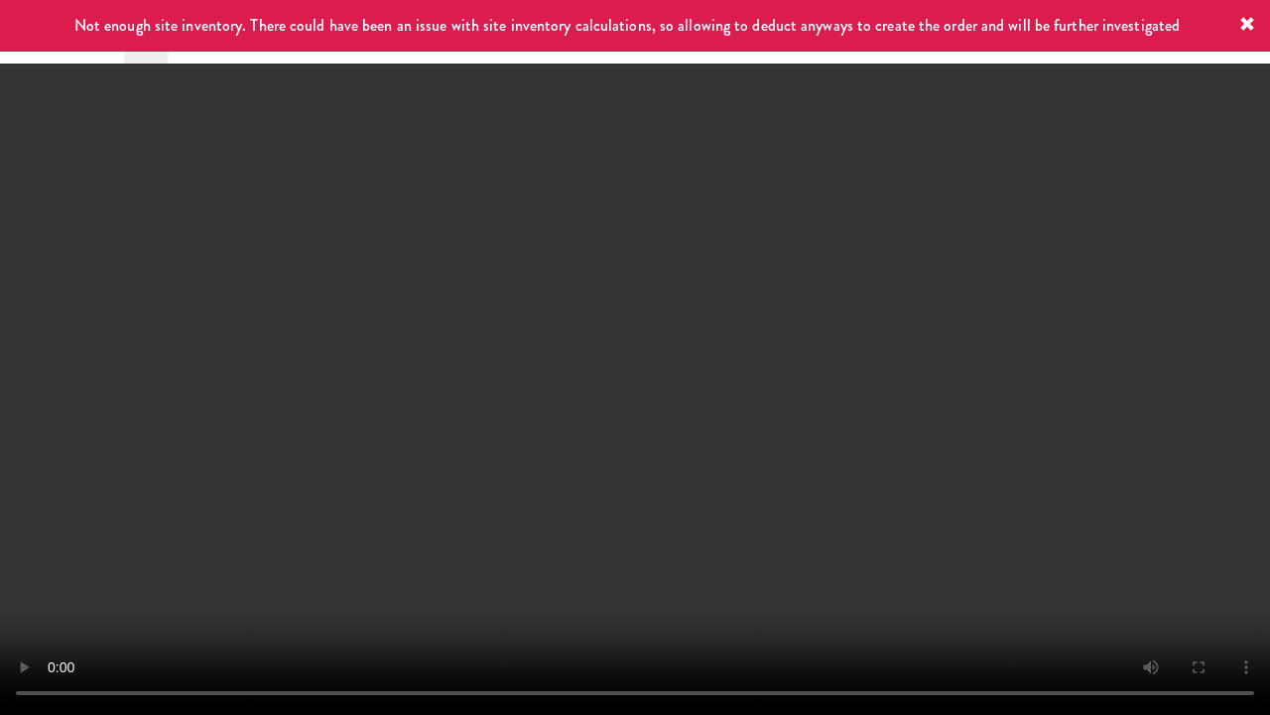
click at [797, 389] on video at bounding box center [635, 357] width 1270 height 715
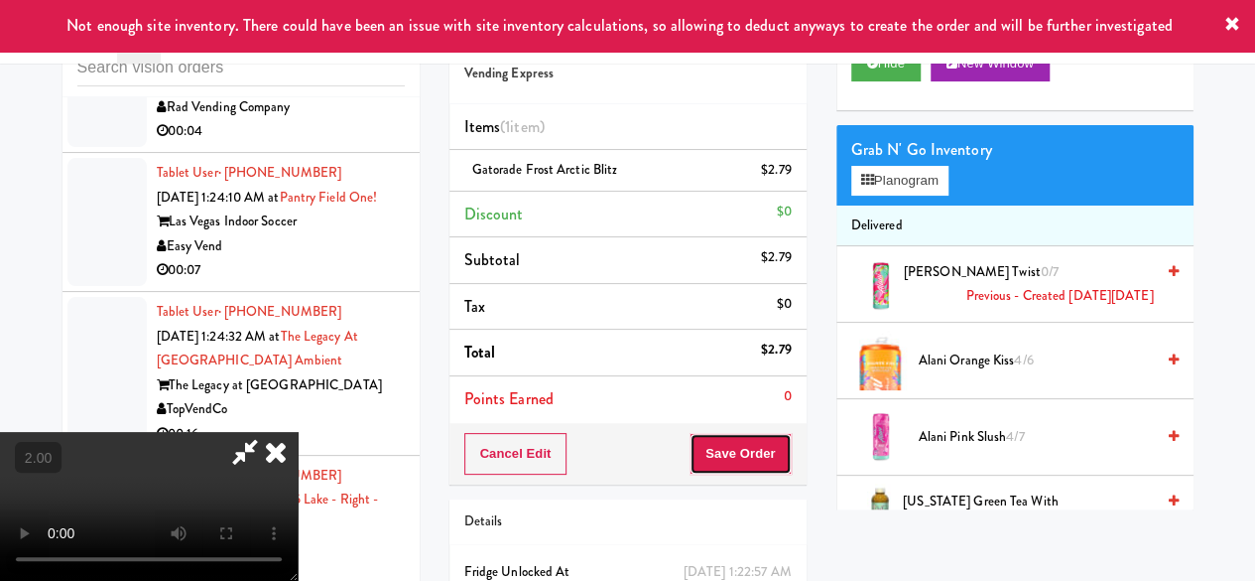
click at [780, 449] on button "Save Order" at bounding box center [740, 454] width 101 height 42
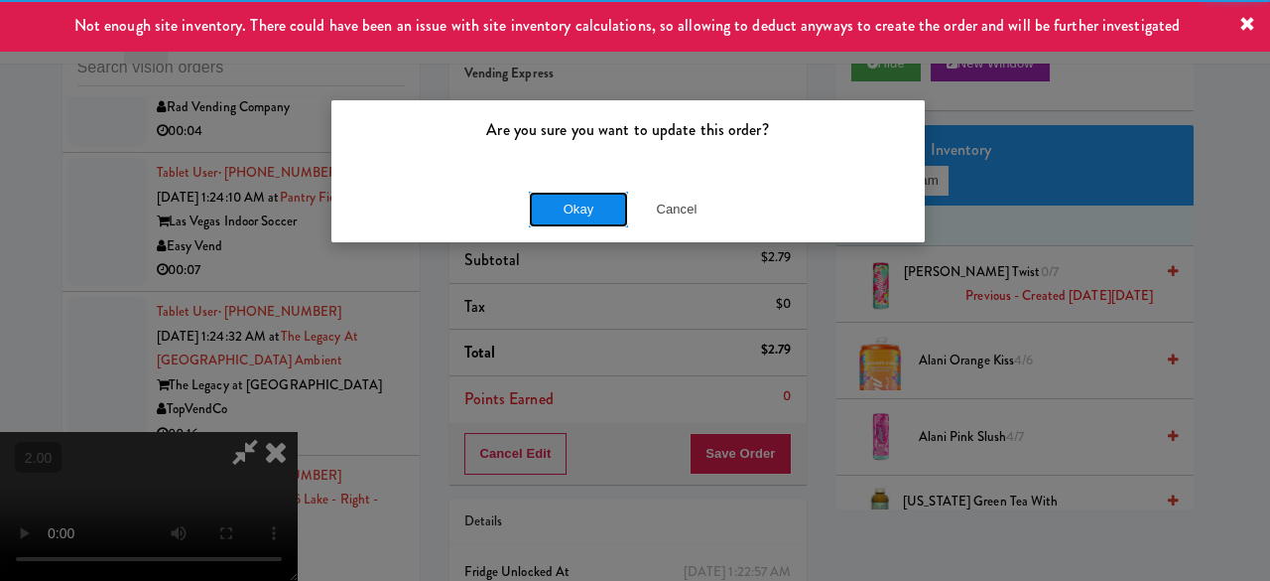
click at [554, 194] on button "Okay" at bounding box center [578, 210] width 99 height 36
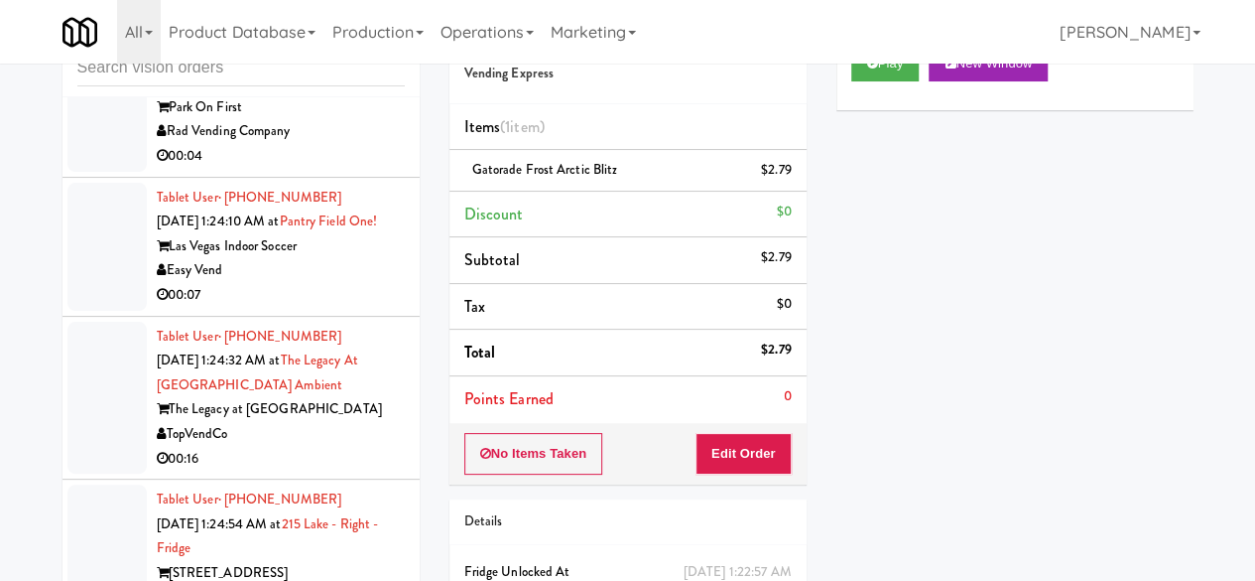
scroll to position [9774, 0]
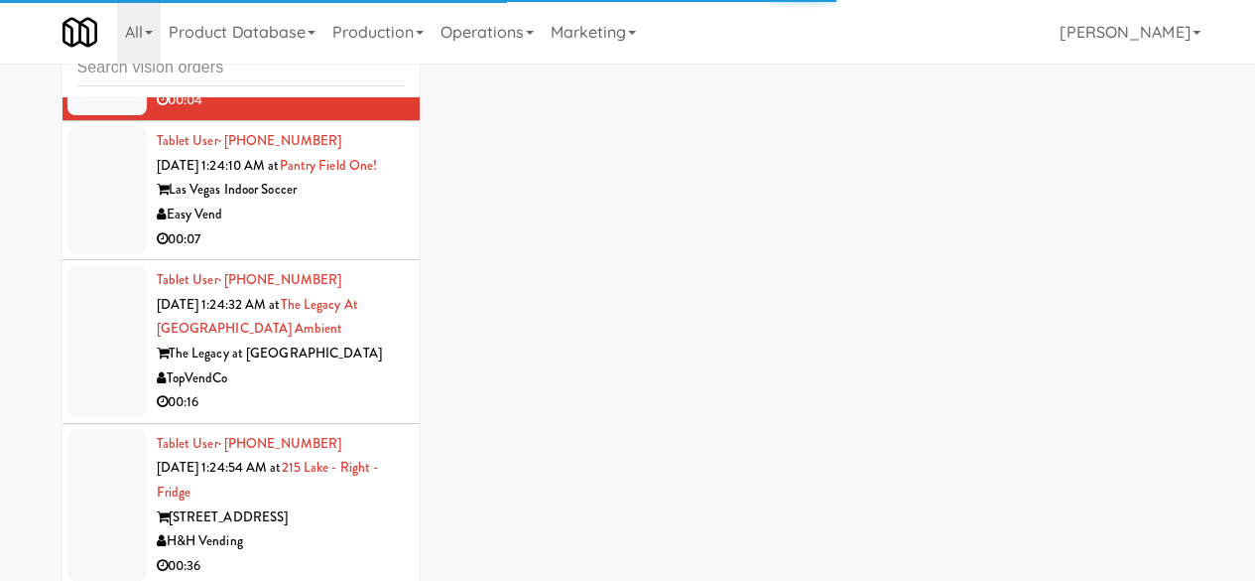
scroll to position [9476, 0]
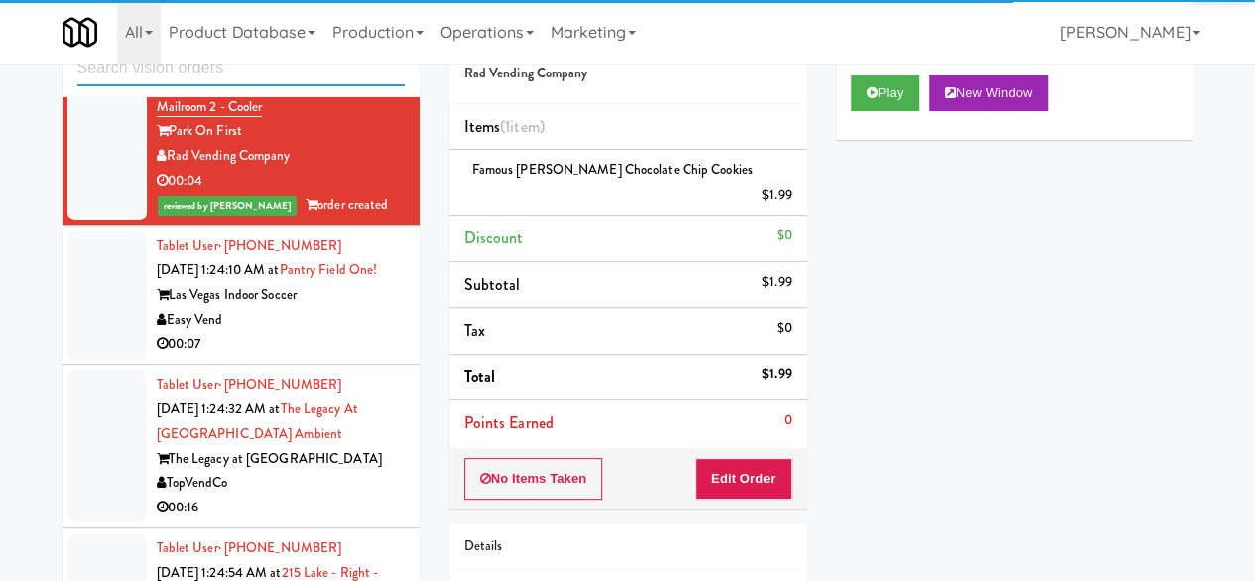
click at [220, 74] on input "text" at bounding box center [240, 68] width 327 height 37
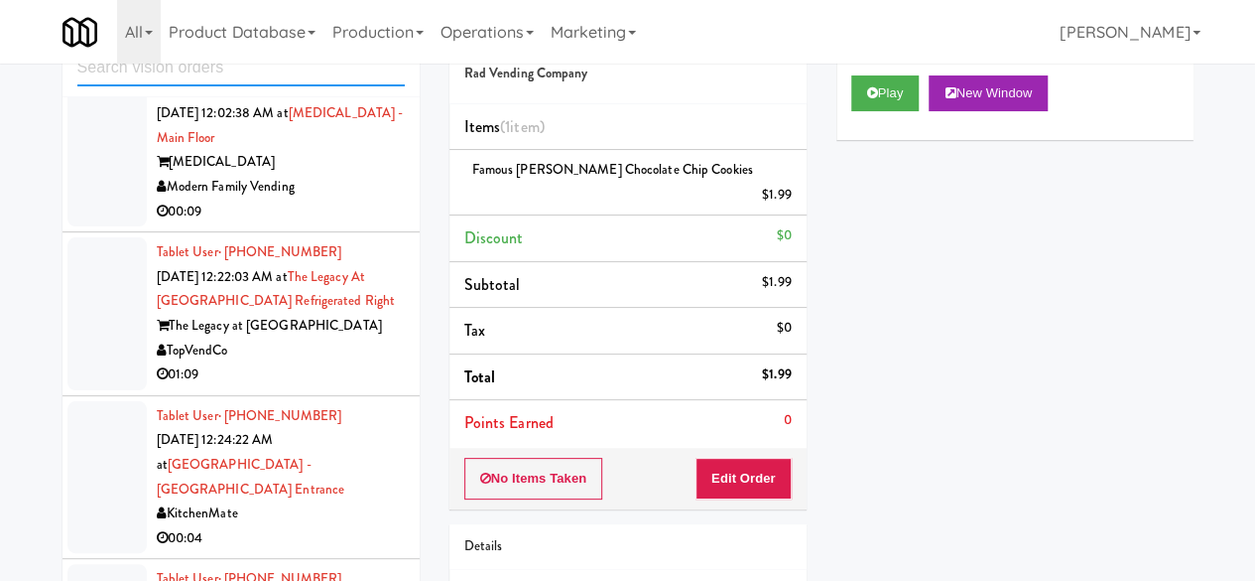
scroll to position [3374, 0]
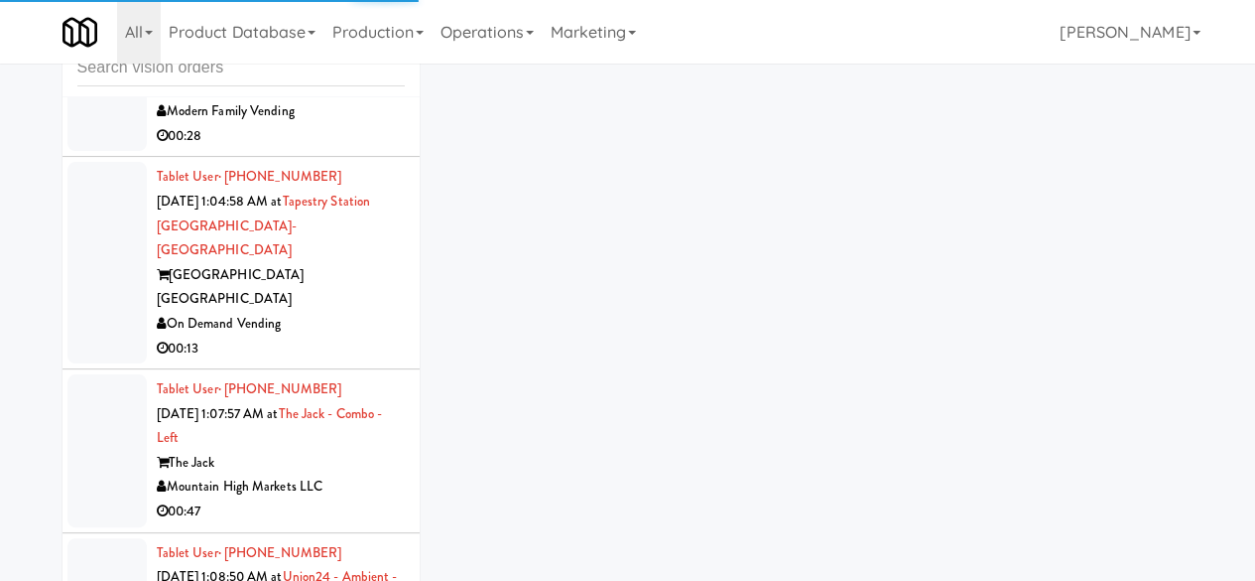
scroll to position [4863, 0]
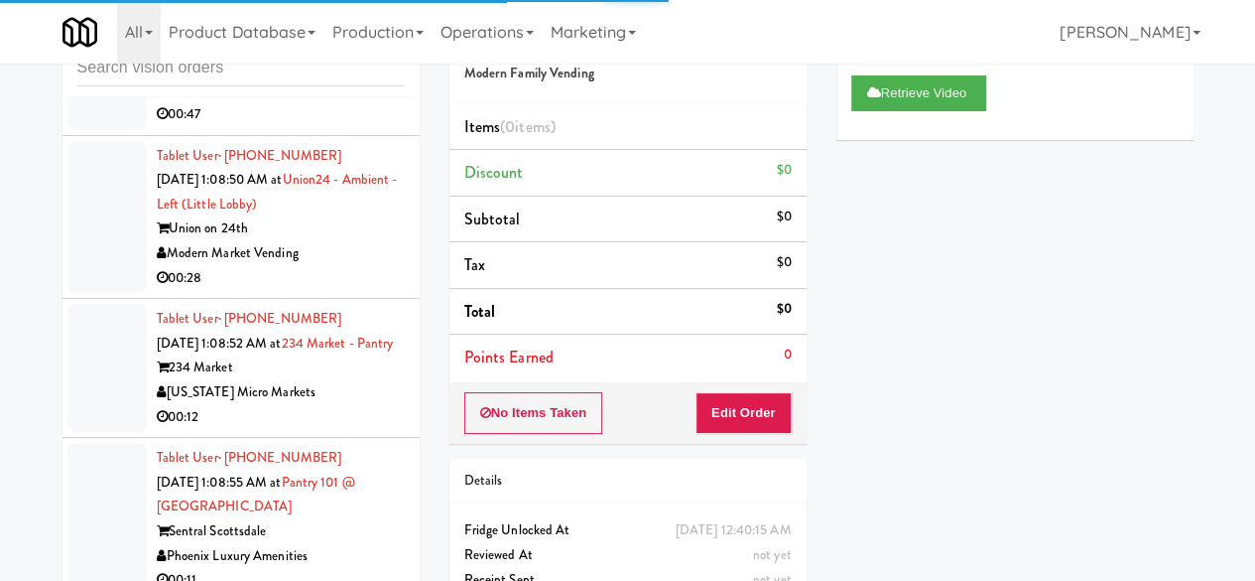
click at [356, 78] on div "The Jack" at bounding box center [281, 66] width 248 height 25
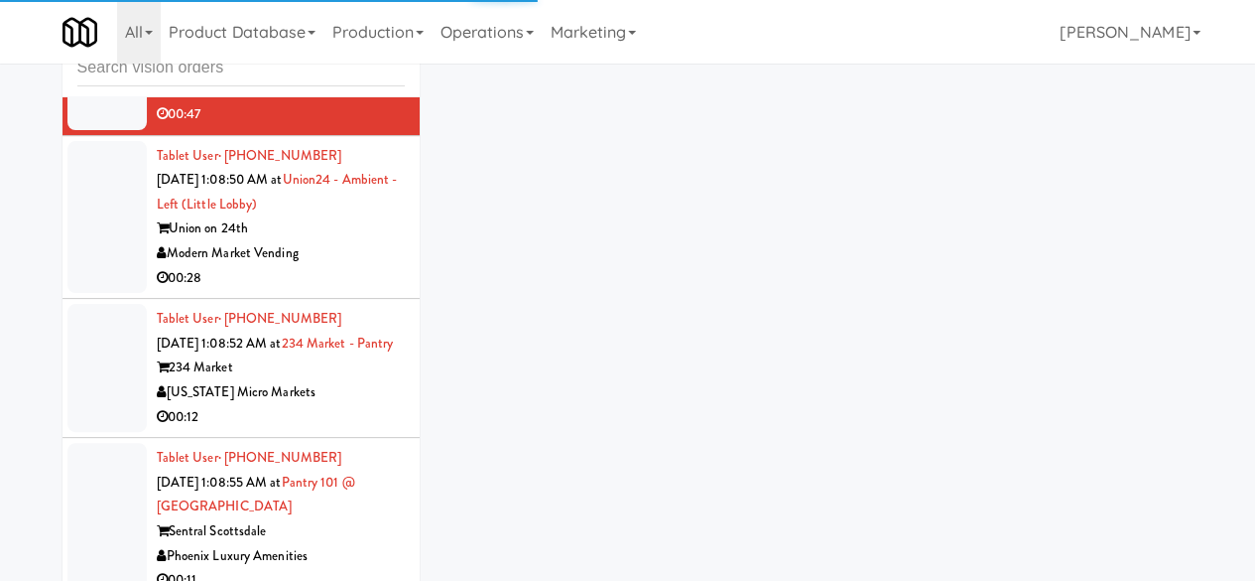
scroll to position [5061, 0]
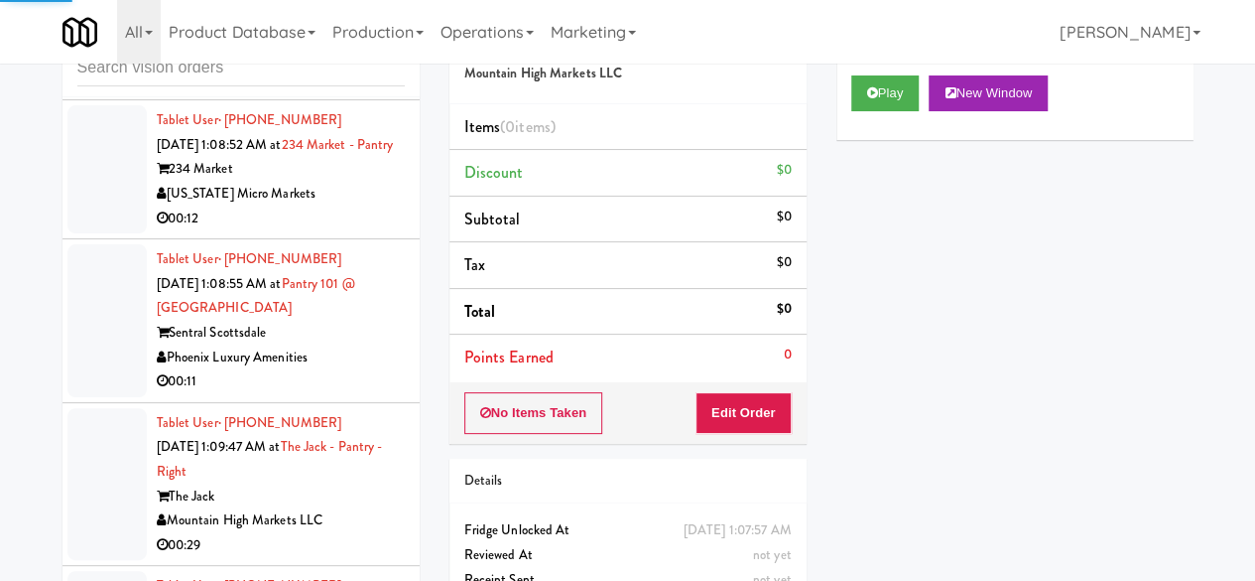
click at [336, 43] on div "Union on 24th" at bounding box center [281, 30] width 248 height 25
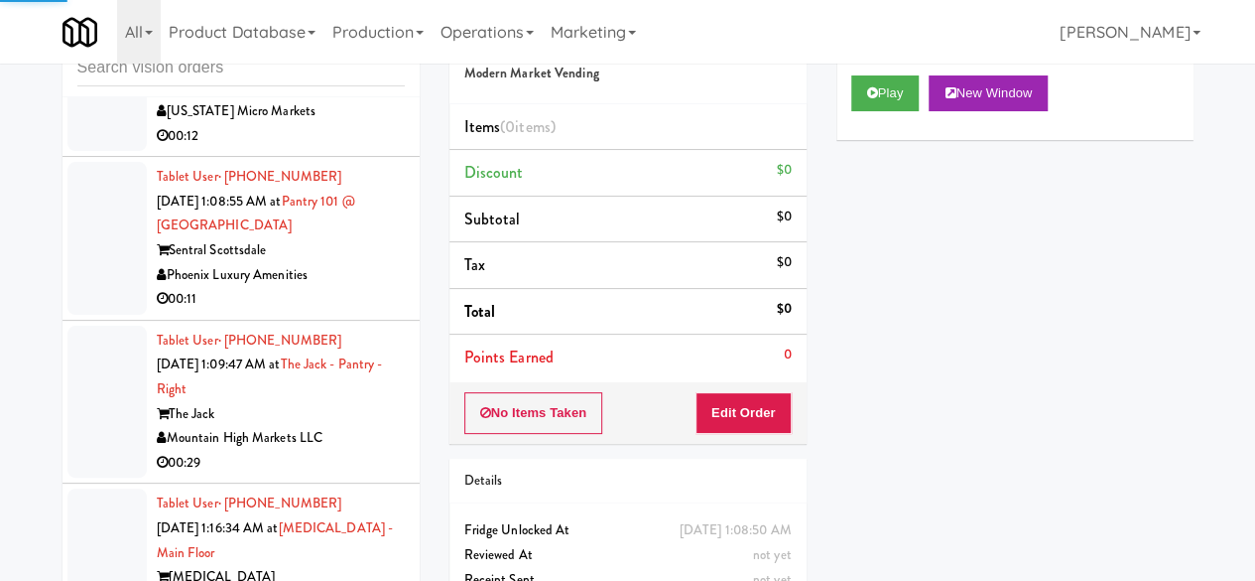
scroll to position [5260, 0]
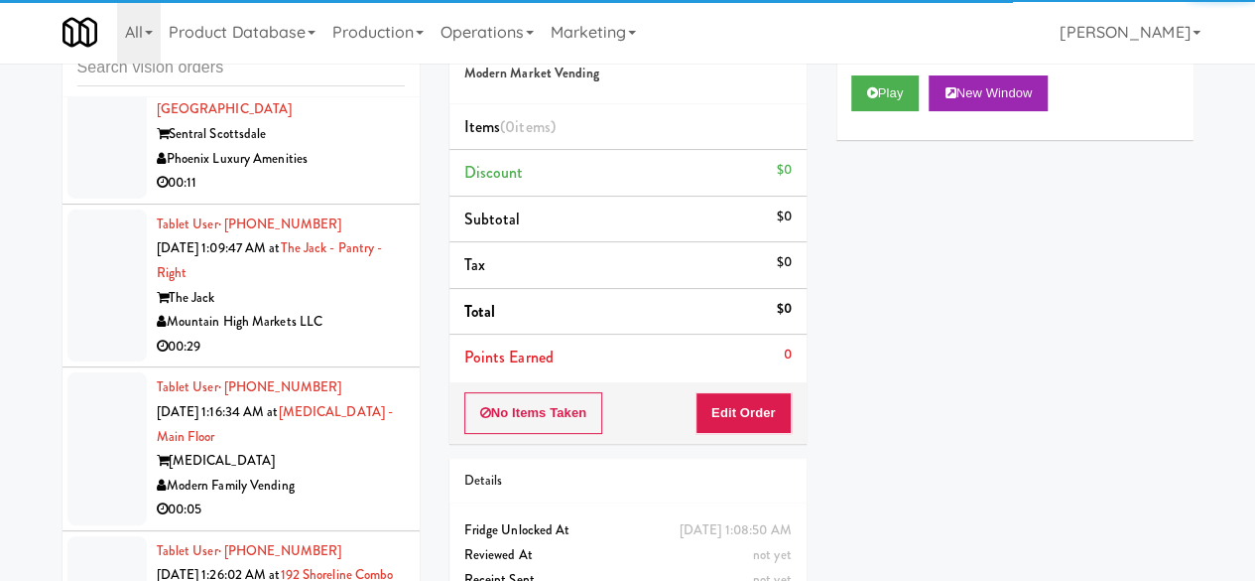
click at [892, 111] on button "Play" at bounding box center [885, 93] width 68 height 36
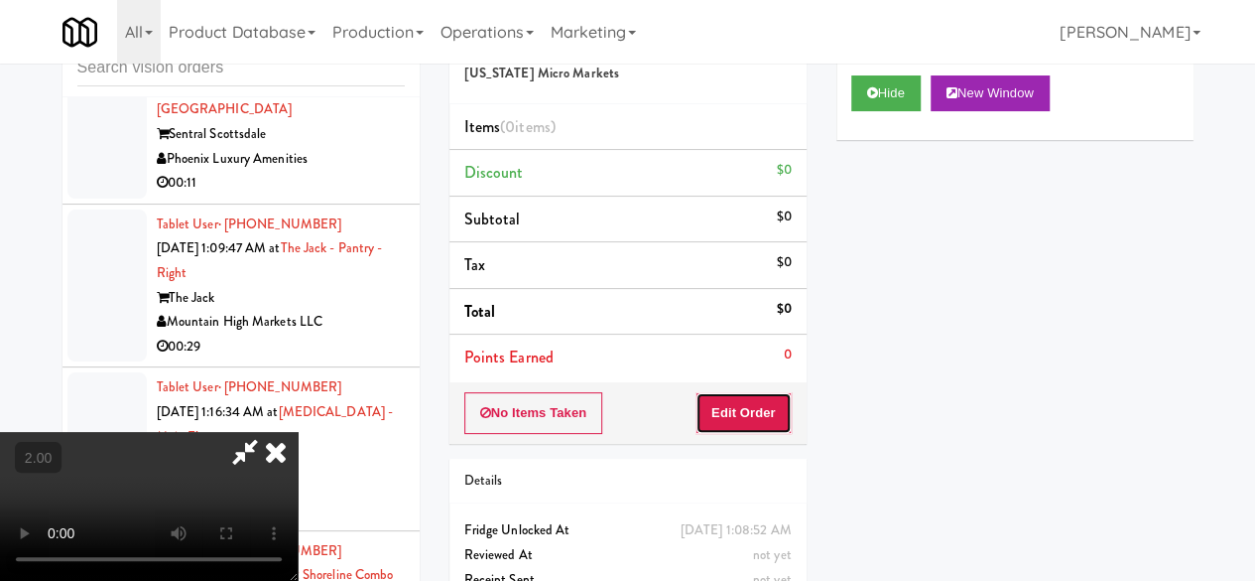
click at [774, 410] on button "Edit Order" at bounding box center [744, 413] width 96 height 42
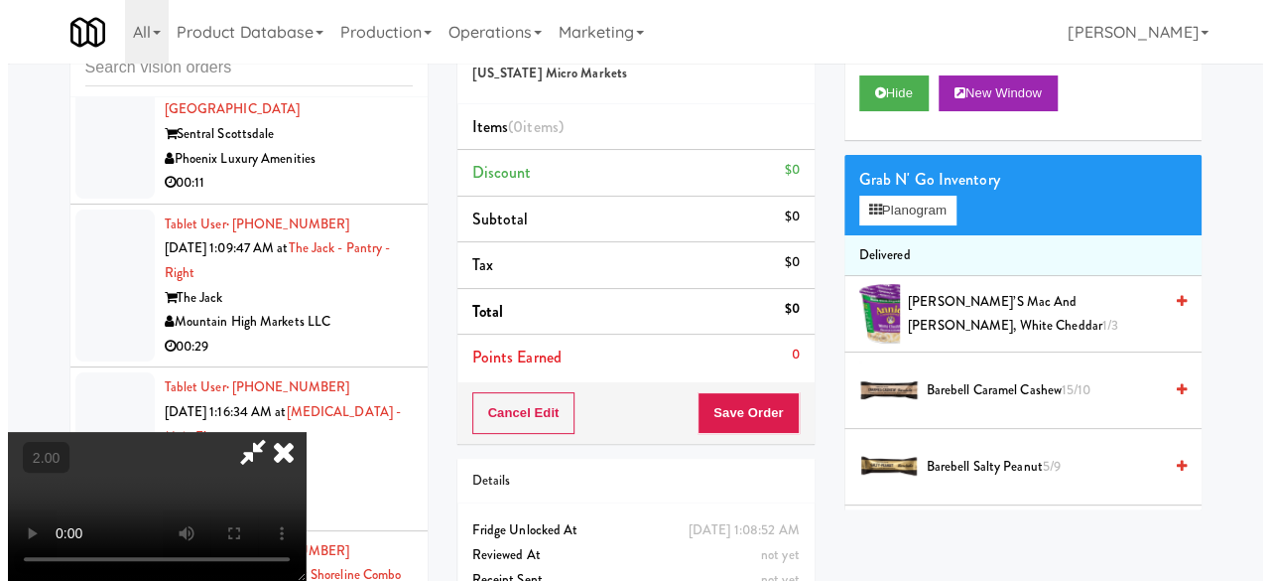
scroll to position [41, 0]
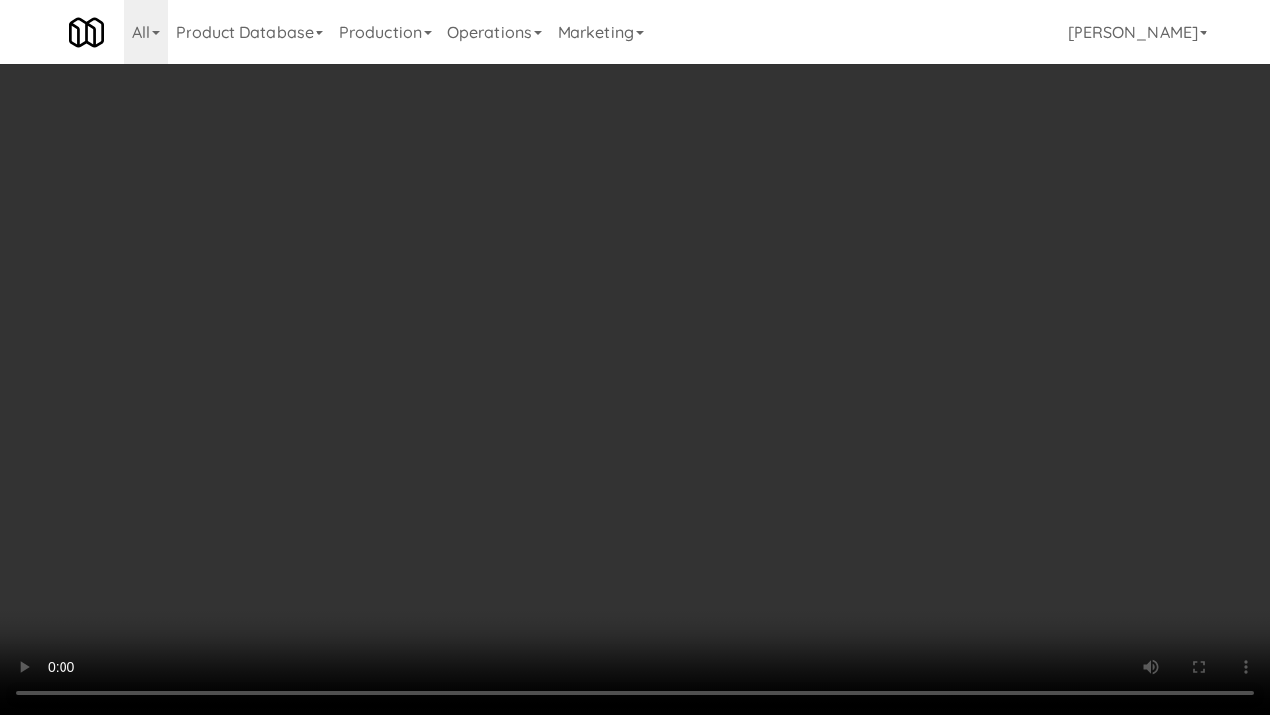
click at [642, 350] on video at bounding box center [635, 357] width 1270 height 715
click at [642, 349] on video at bounding box center [635, 357] width 1270 height 715
click at [633, 335] on video at bounding box center [635, 357] width 1270 height 715
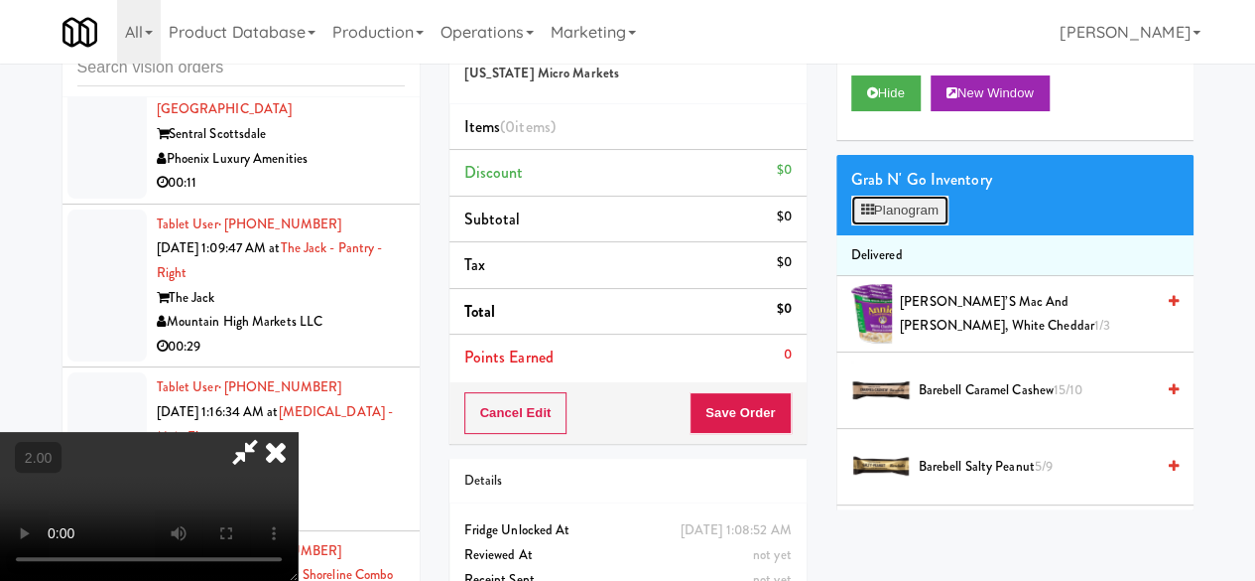
click at [930, 225] on button "Planogram" at bounding box center [899, 211] width 97 height 30
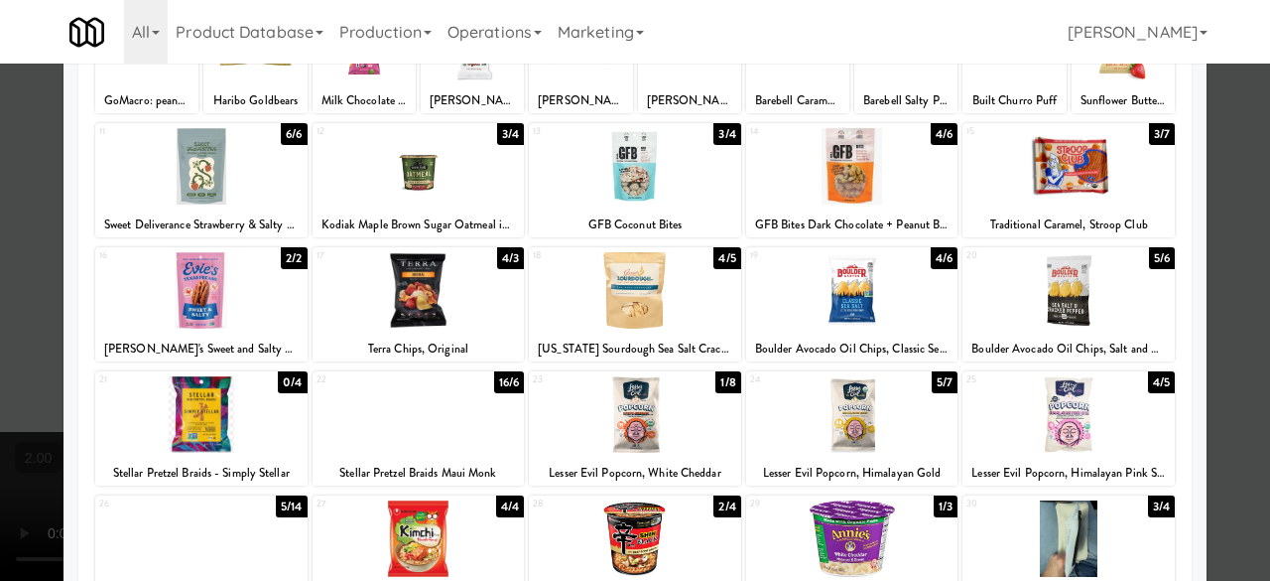
click at [855, 285] on div at bounding box center [852, 290] width 212 height 76
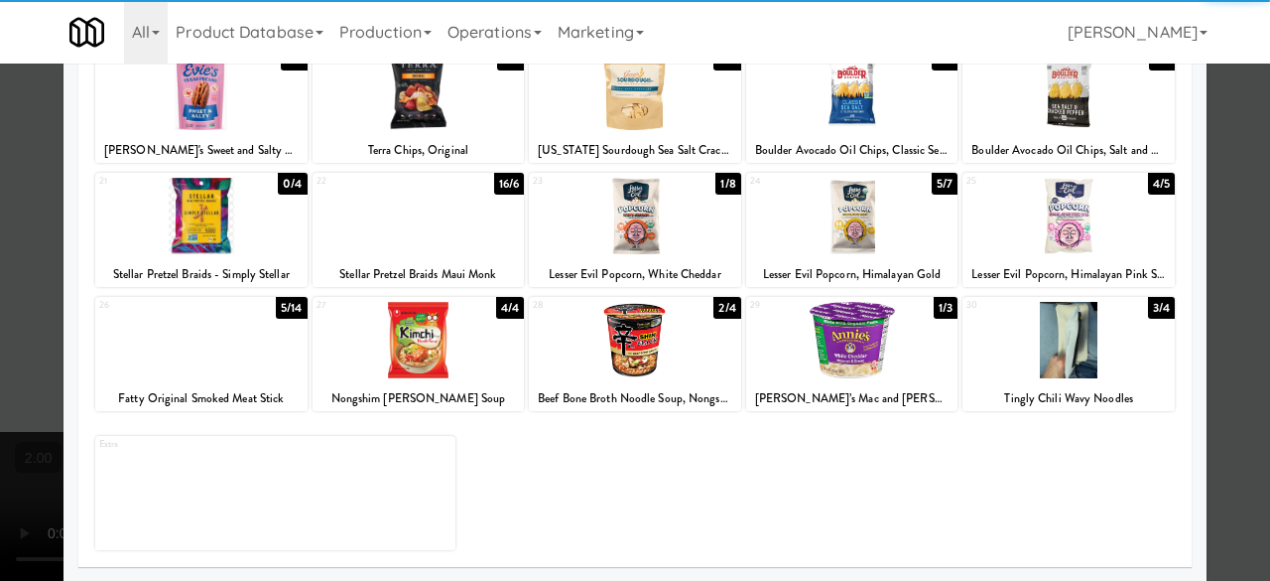
click at [855, 345] on div at bounding box center [852, 340] width 212 height 76
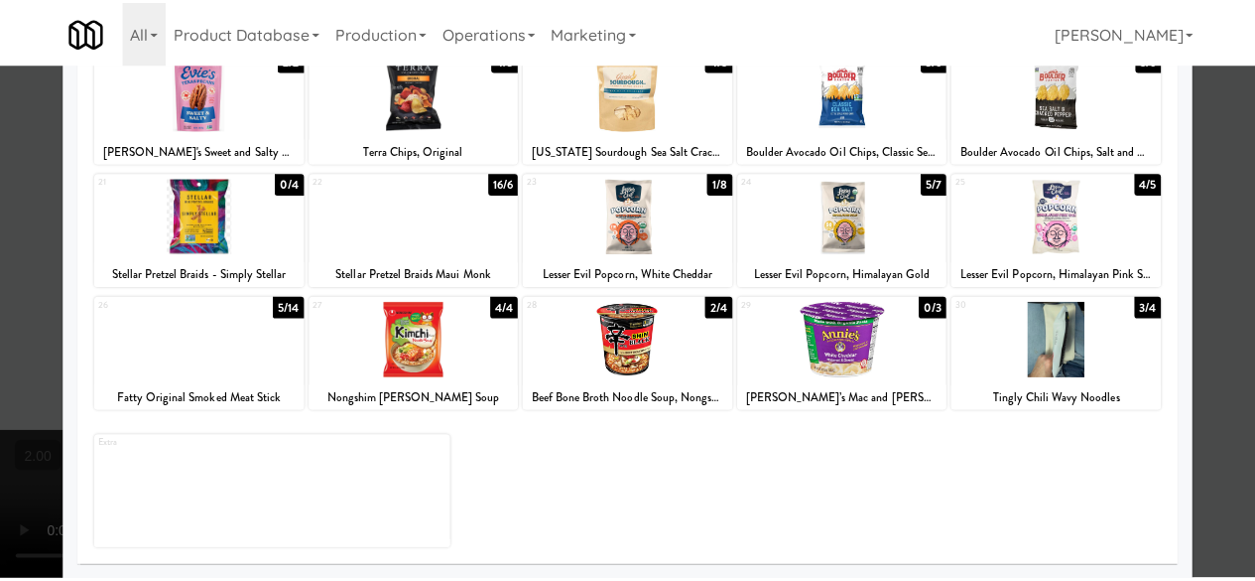
scroll to position [95, 0]
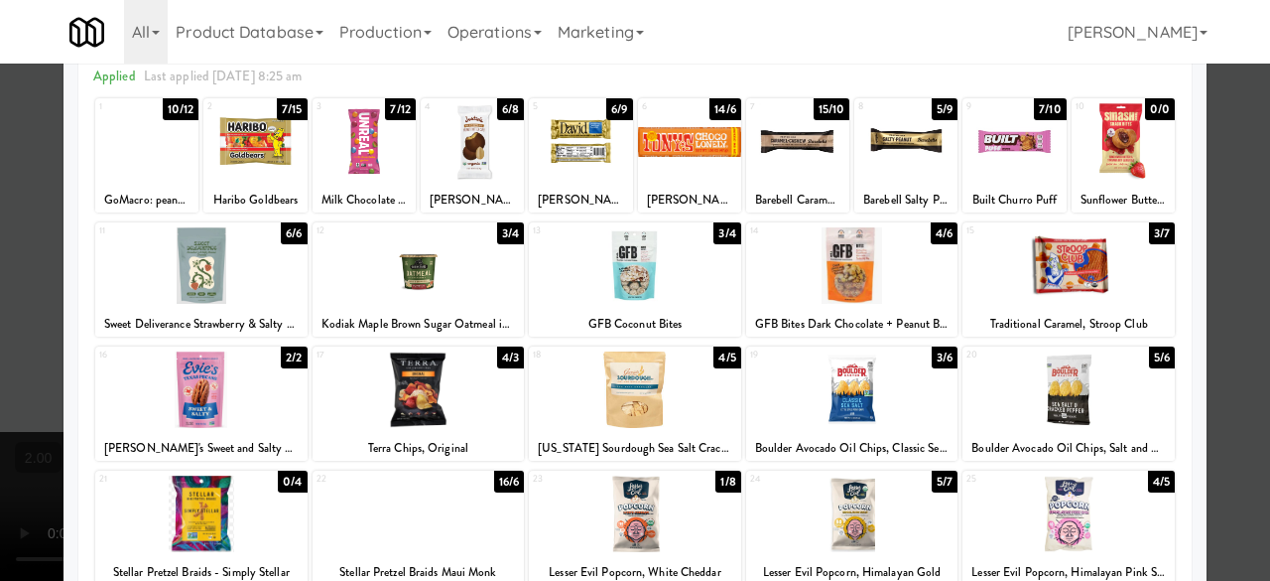
click at [1233, 196] on div at bounding box center [635, 290] width 1270 height 581
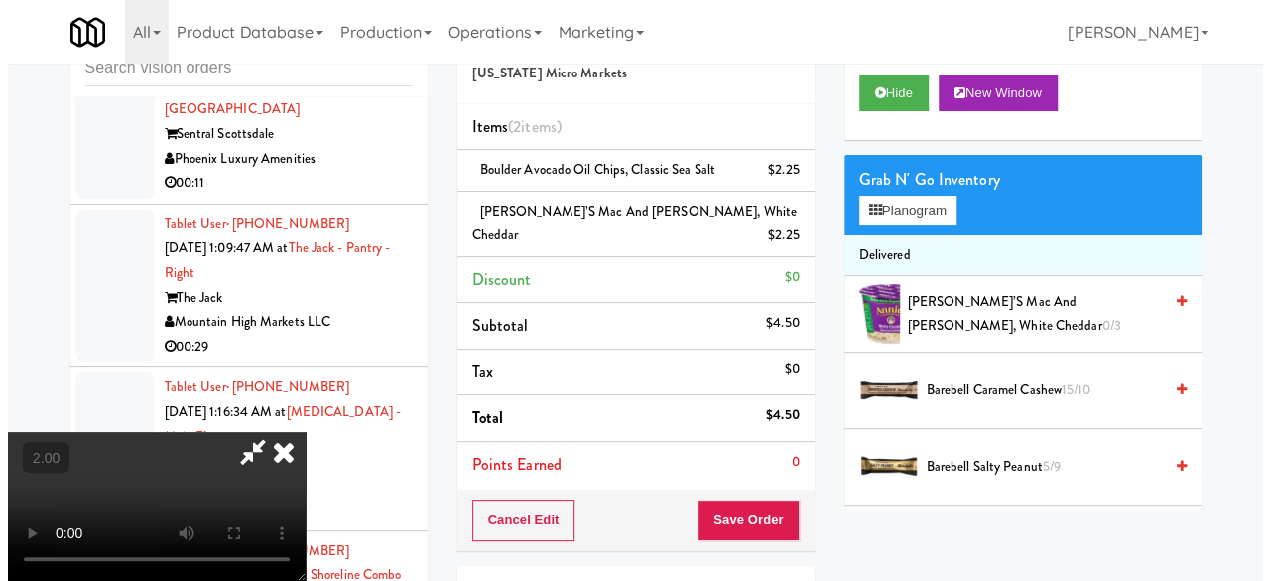
scroll to position [41, 0]
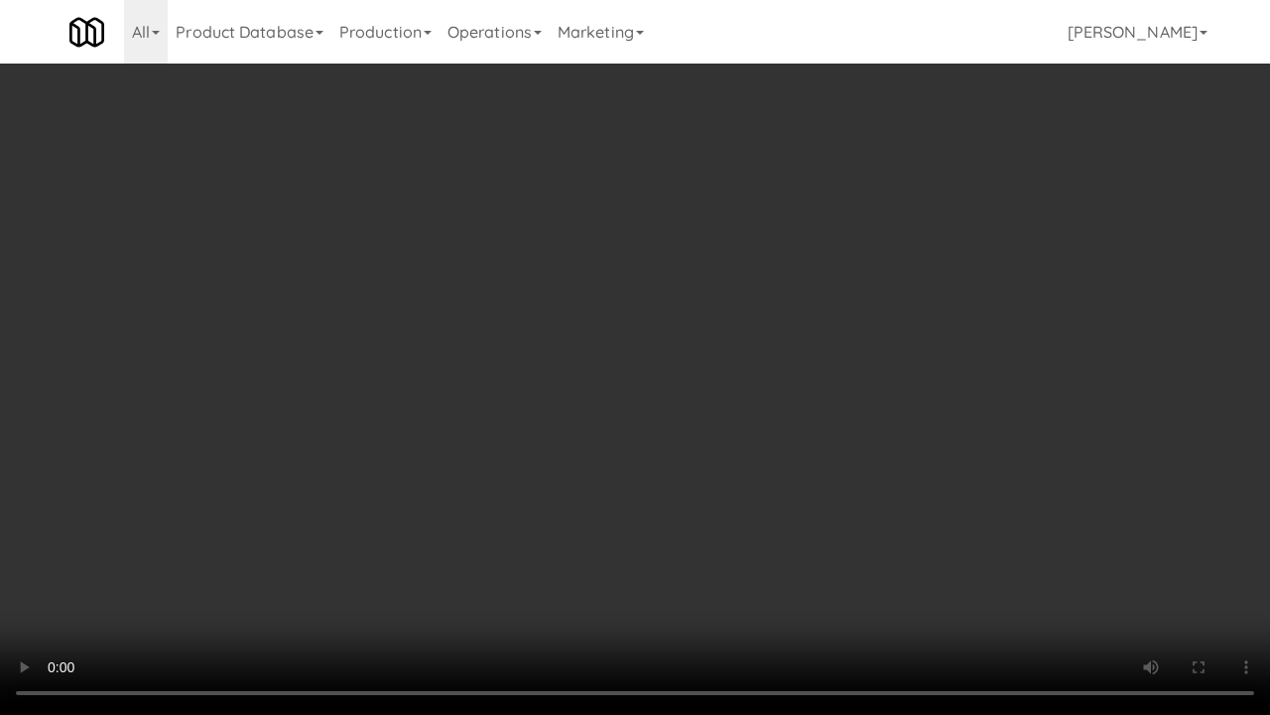
click at [662, 579] on video at bounding box center [635, 357] width 1270 height 715
click at [810, 361] on video at bounding box center [635, 357] width 1270 height 715
click at [741, 404] on video at bounding box center [635, 357] width 1270 height 715
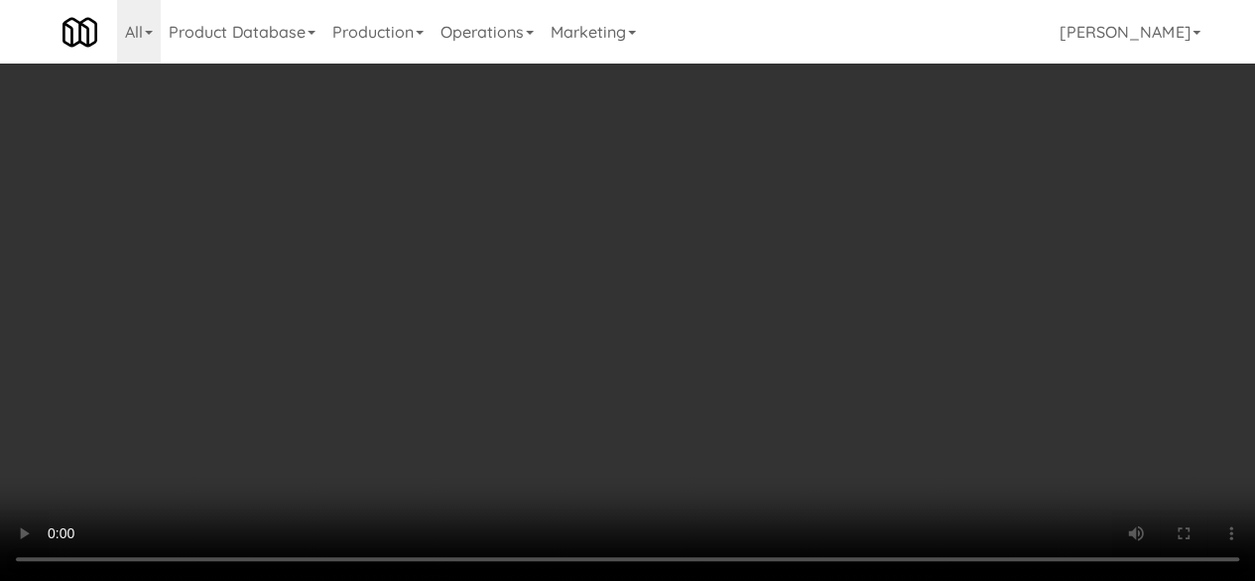
click at [787, 231] on link at bounding box center [789, 243] width 18 height 25
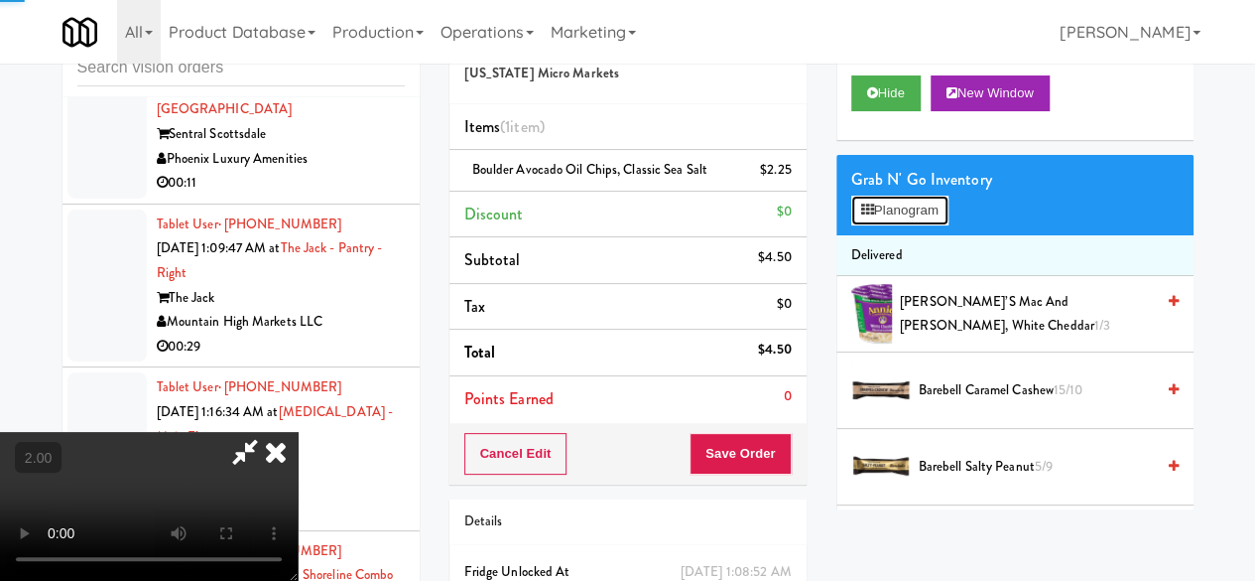
click at [885, 225] on button "Planogram" at bounding box center [899, 211] width 97 height 30
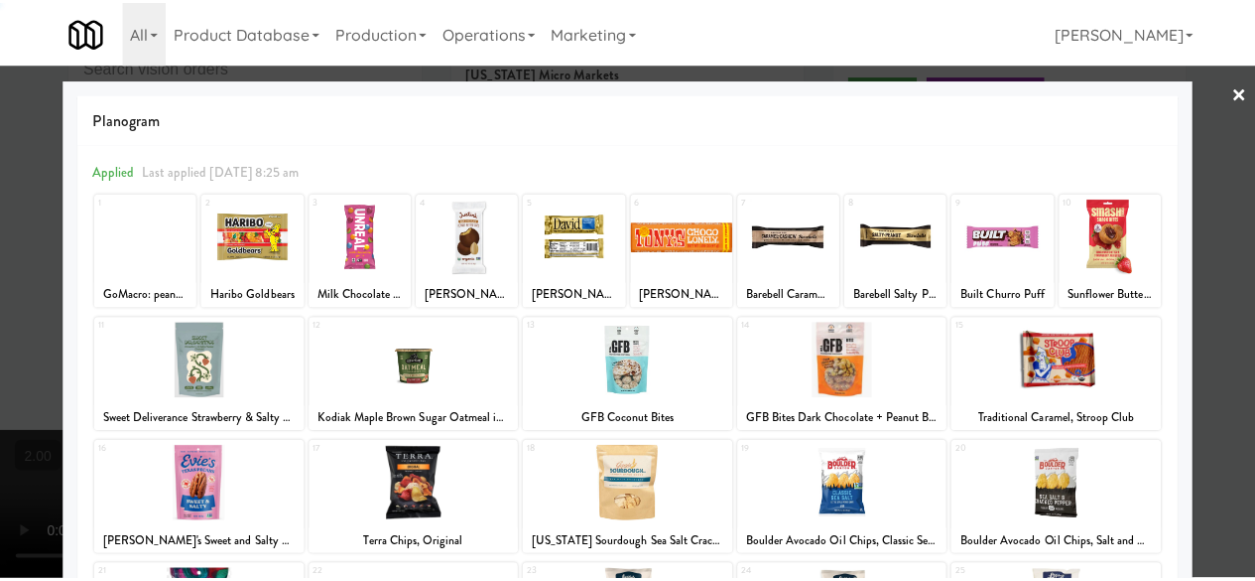
scroll to position [393, 0]
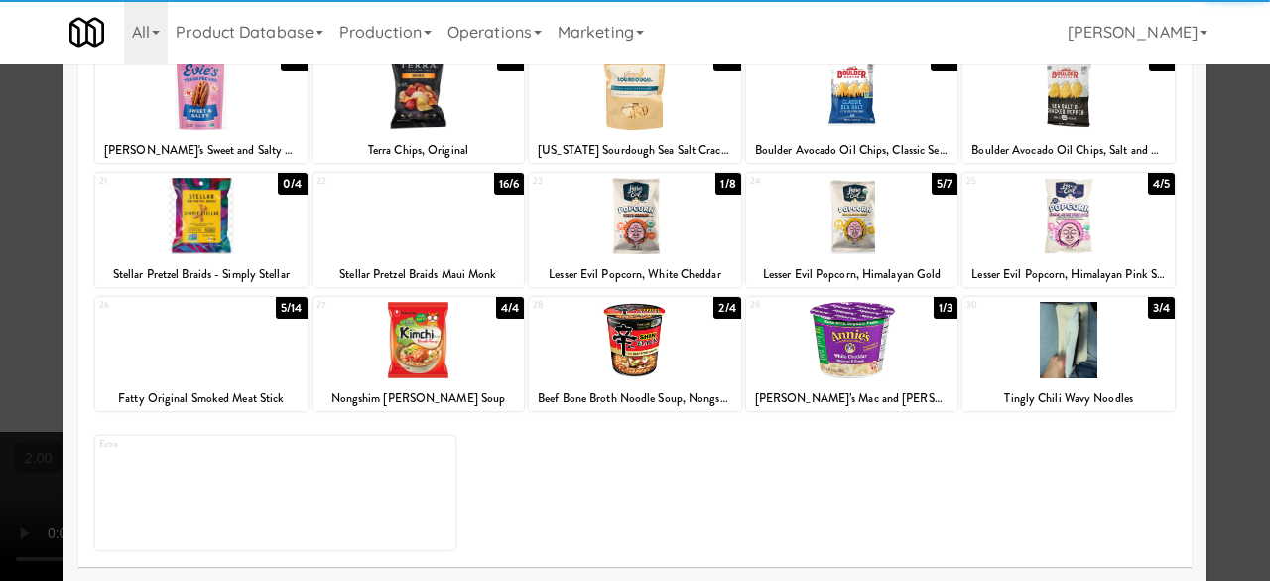
drag, startPoint x: 847, startPoint y: 211, endPoint x: 961, endPoint y: 218, distance: 114.3
click at [848, 211] on div at bounding box center [852, 216] width 212 height 76
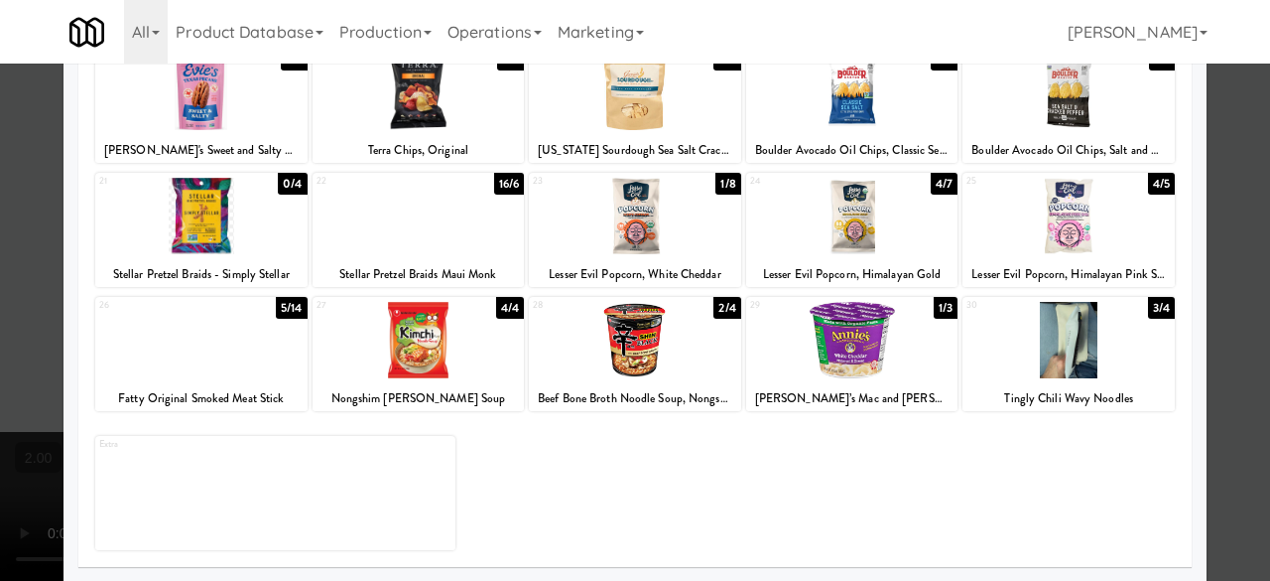
drag, startPoint x: 1198, startPoint y: 141, endPoint x: 1139, endPoint y: 151, distance: 59.4
click at [1200, 140] on div at bounding box center [635, 290] width 1270 height 581
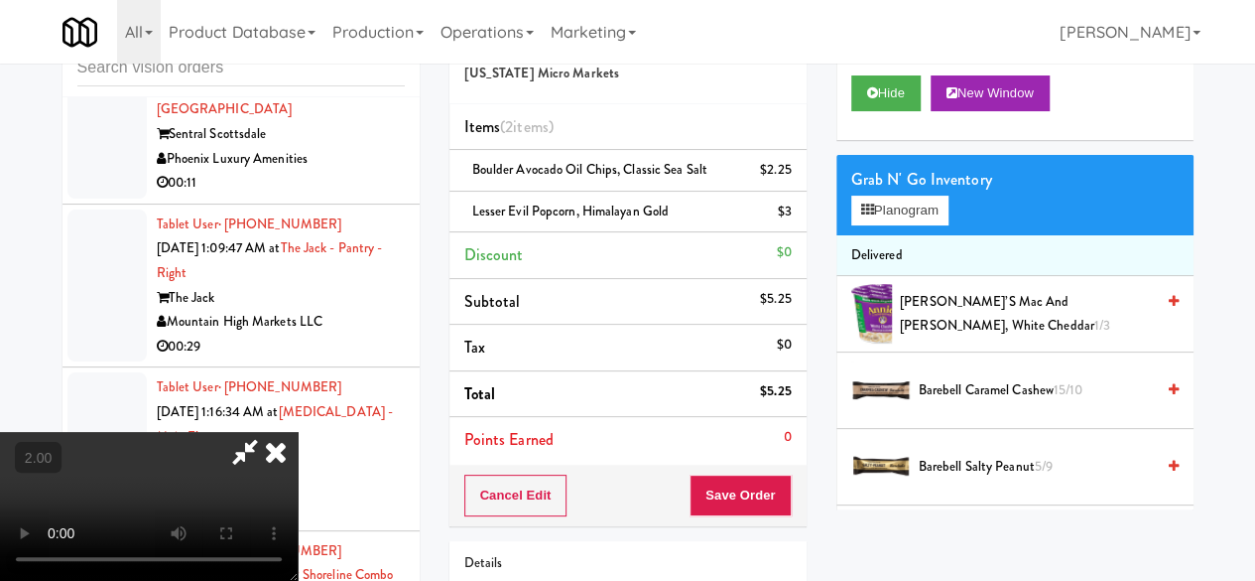
click at [268, 432] on icon at bounding box center [245, 452] width 46 height 40
click at [738, 511] on button "Save Order" at bounding box center [740, 495] width 101 height 42
click at [738, 511] on body "Are you sure you want to update this order? Okay Cancel Okay Are you sure you w…" at bounding box center [627, 290] width 1255 height 581
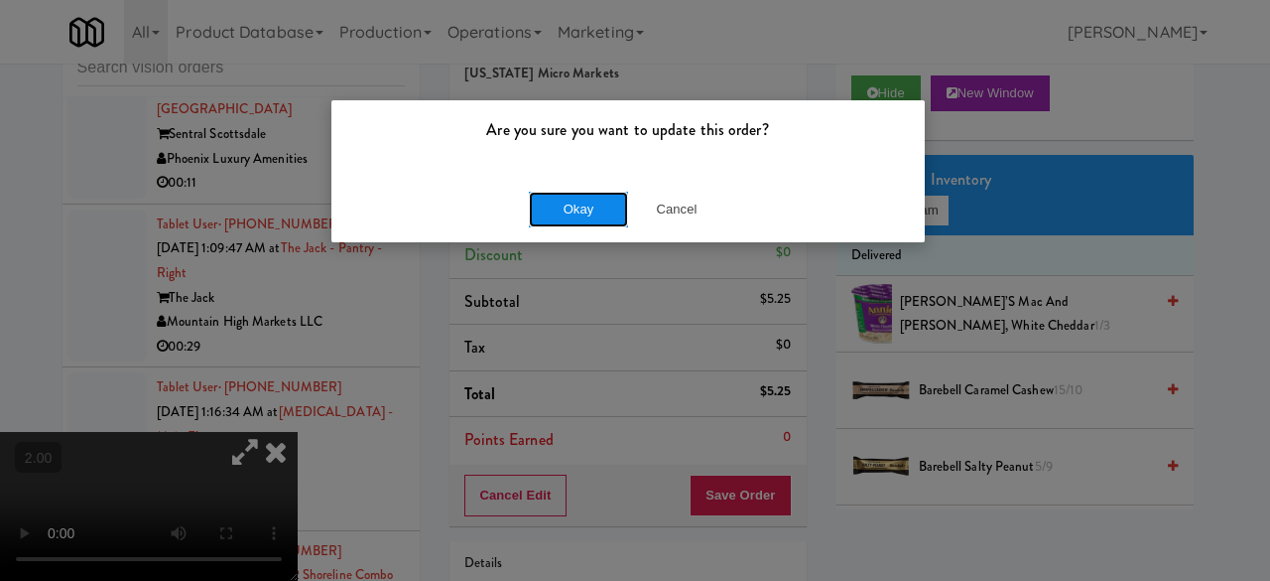
click at [611, 194] on button "Okay" at bounding box center [578, 210] width 99 height 36
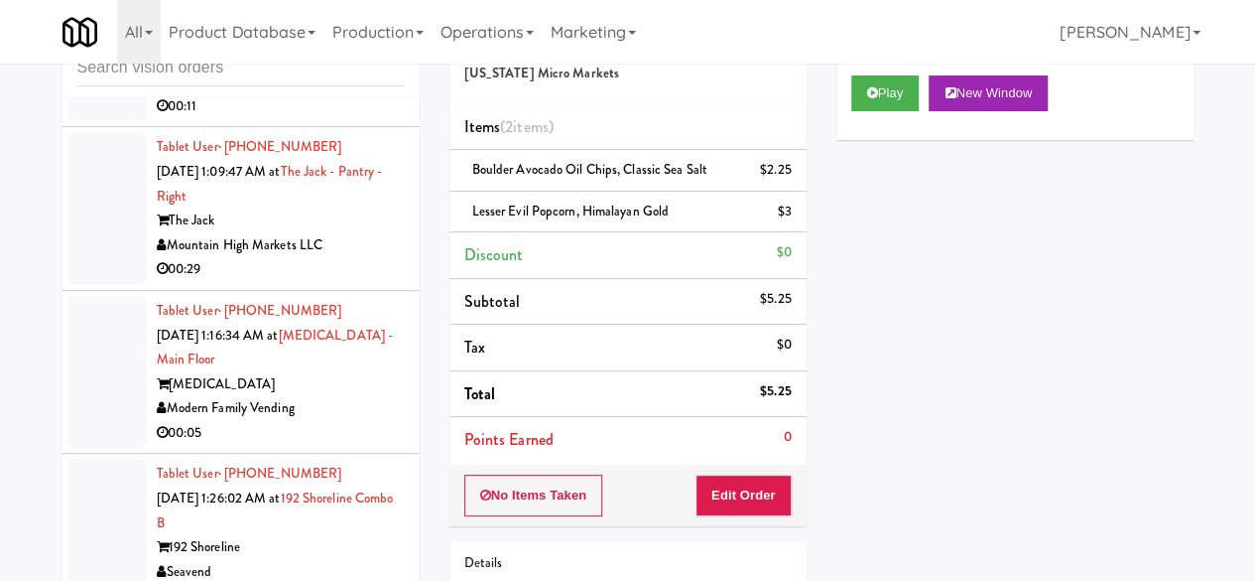
scroll to position [5458, 0]
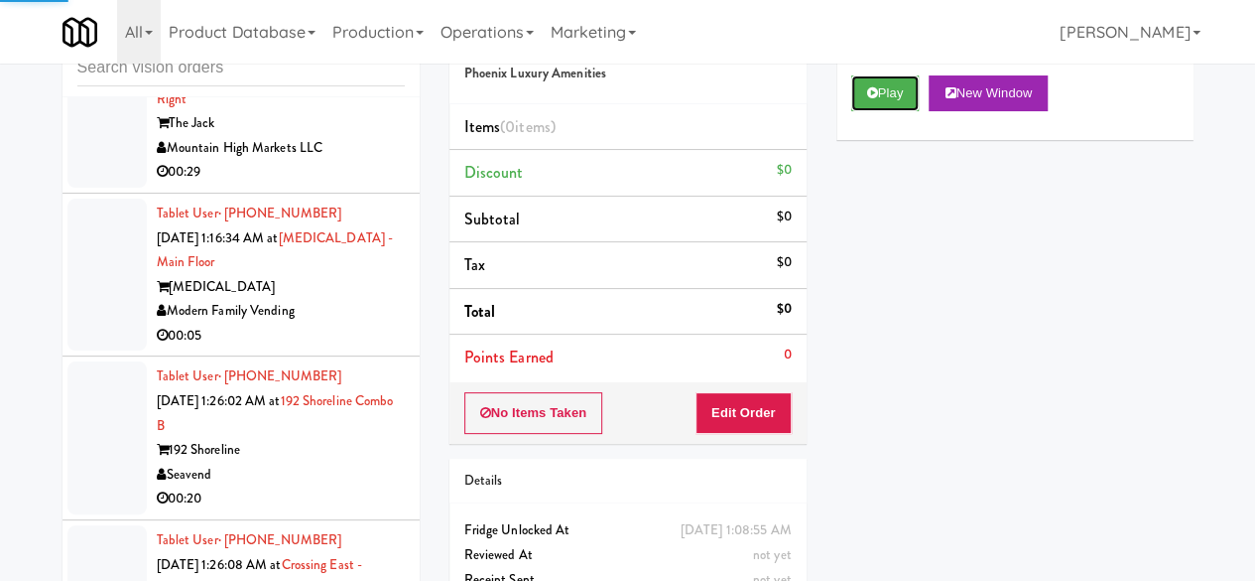
click at [867, 99] on icon at bounding box center [872, 92] width 11 height 13
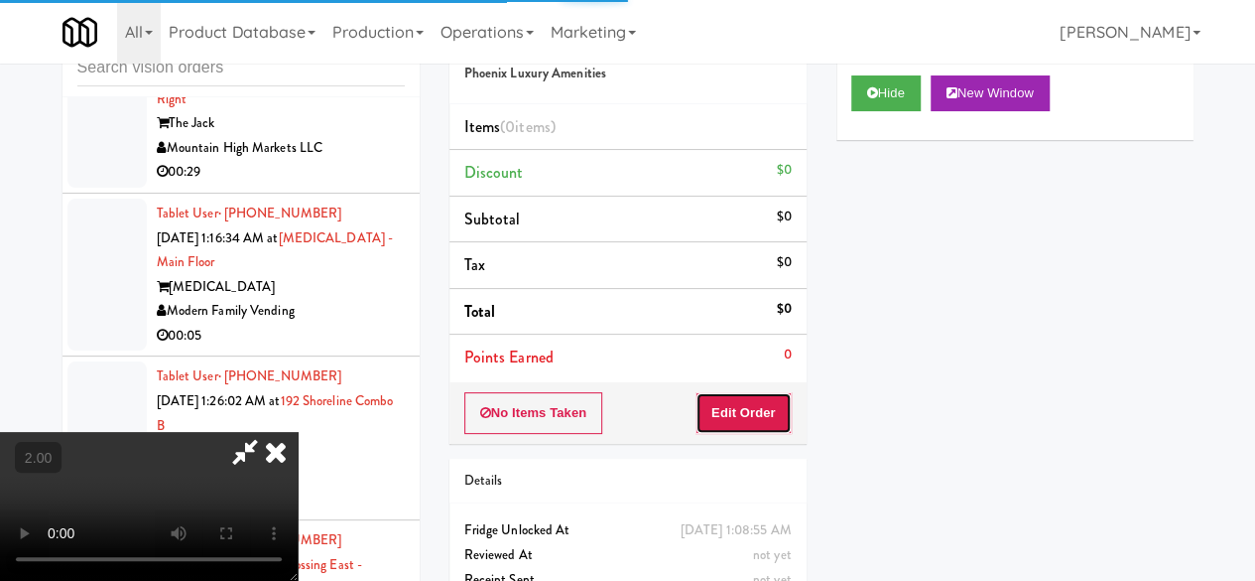
click at [776, 400] on button "Edit Order" at bounding box center [744, 413] width 96 height 42
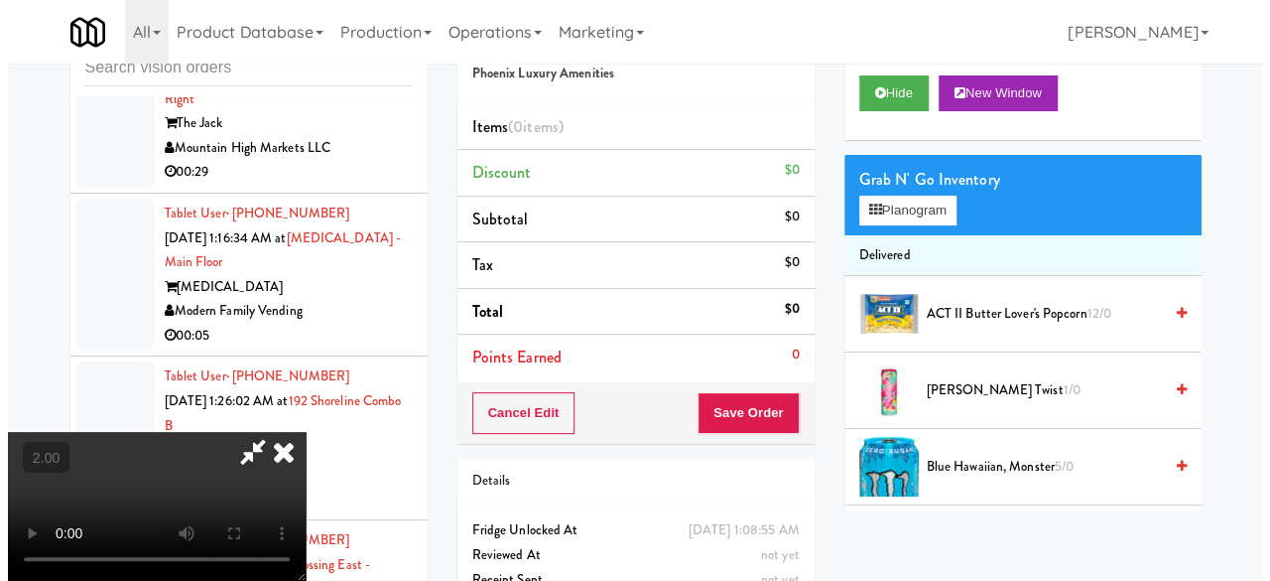
scroll to position [41, 0]
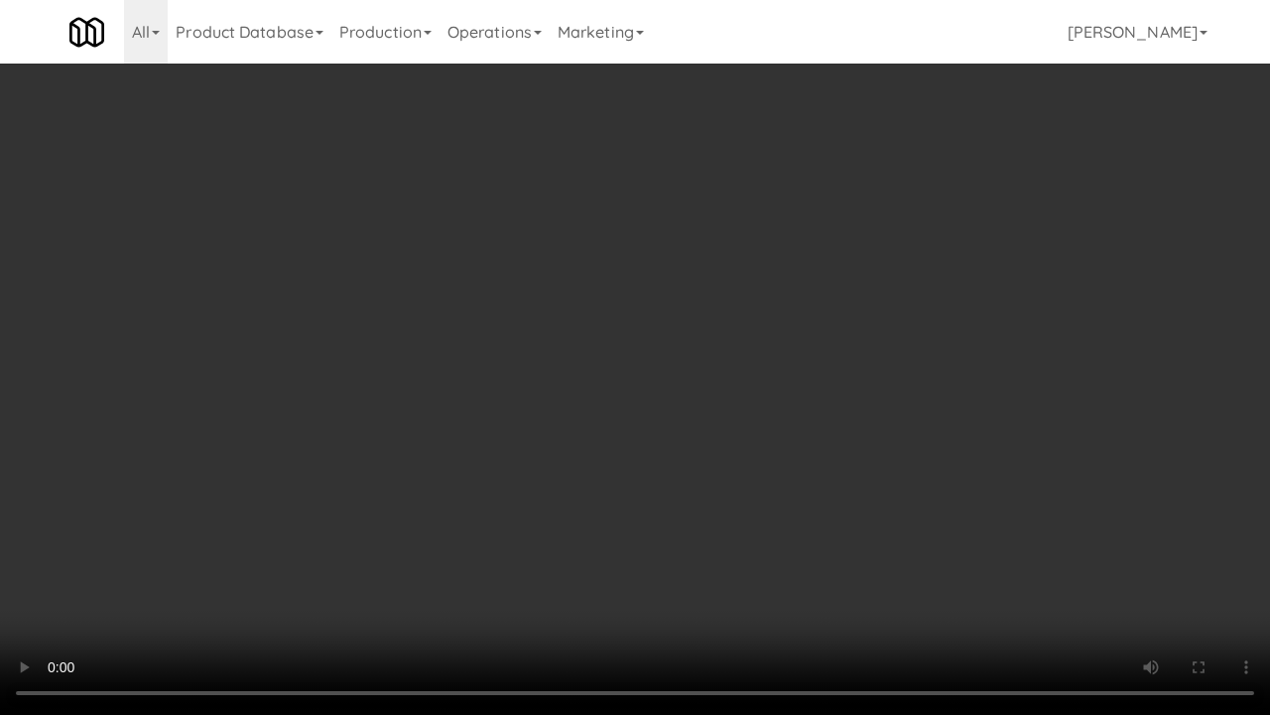
click at [703, 436] on video at bounding box center [635, 357] width 1270 height 715
click at [675, 359] on video at bounding box center [635, 357] width 1270 height 715
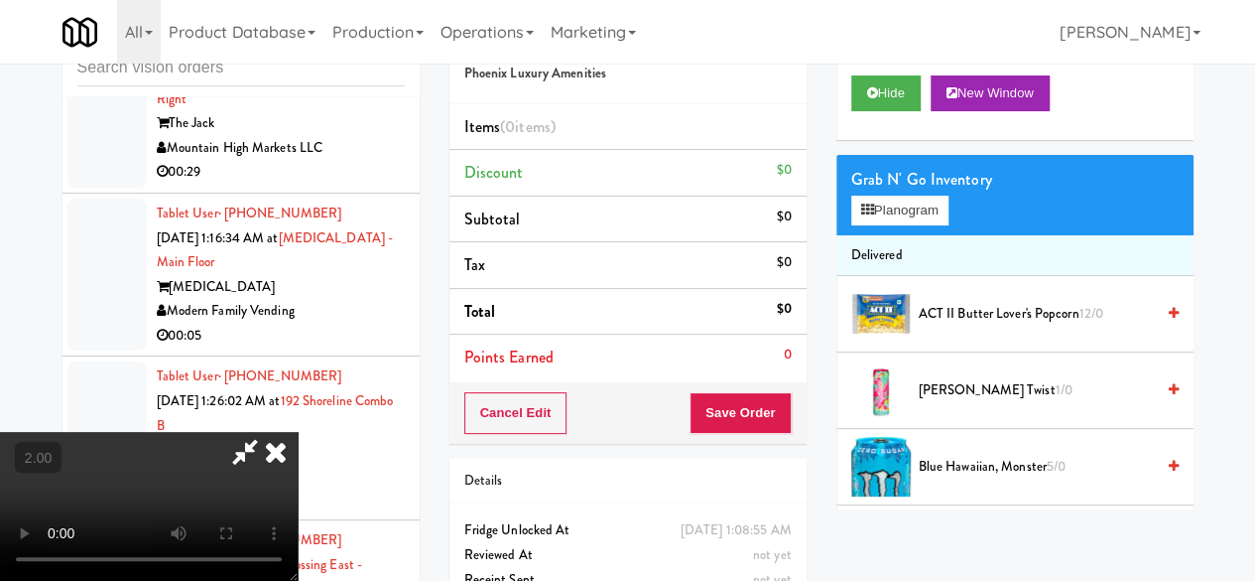
click at [891, 235] on div "Grab N' Go Inventory Planogram" at bounding box center [1015, 195] width 357 height 80
click at [895, 225] on button "Planogram" at bounding box center [899, 211] width 97 height 30
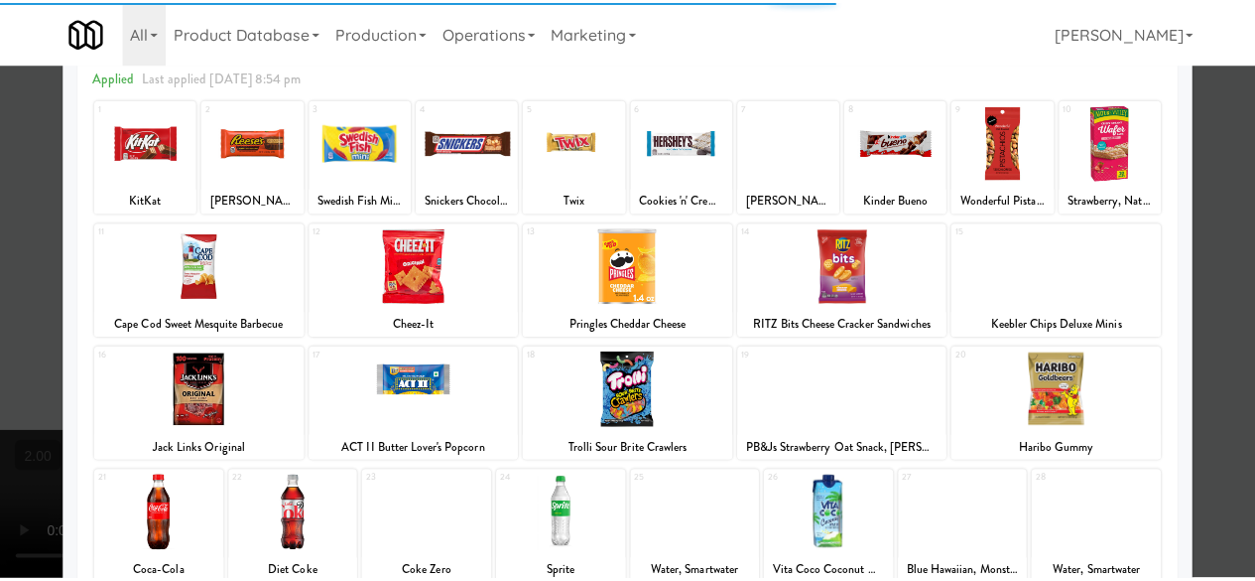
scroll to position [198, 0]
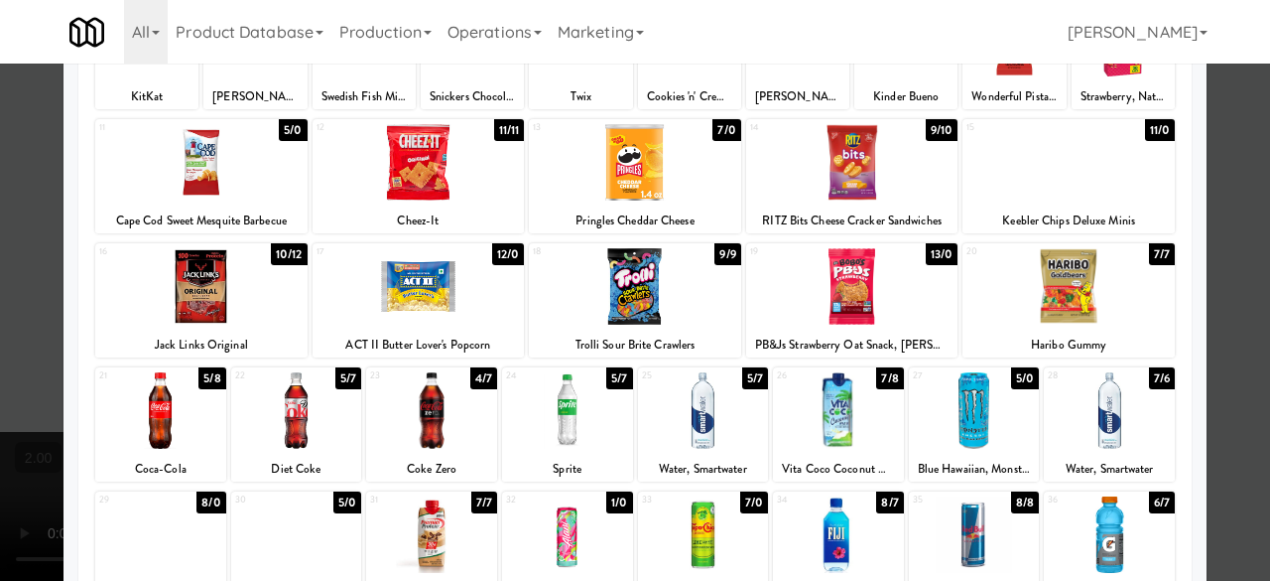
click at [560, 417] on div at bounding box center [567, 410] width 131 height 76
click at [692, 439] on div at bounding box center [703, 410] width 131 height 76
click at [1213, 199] on div at bounding box center [635, 290] width 1270 height 581
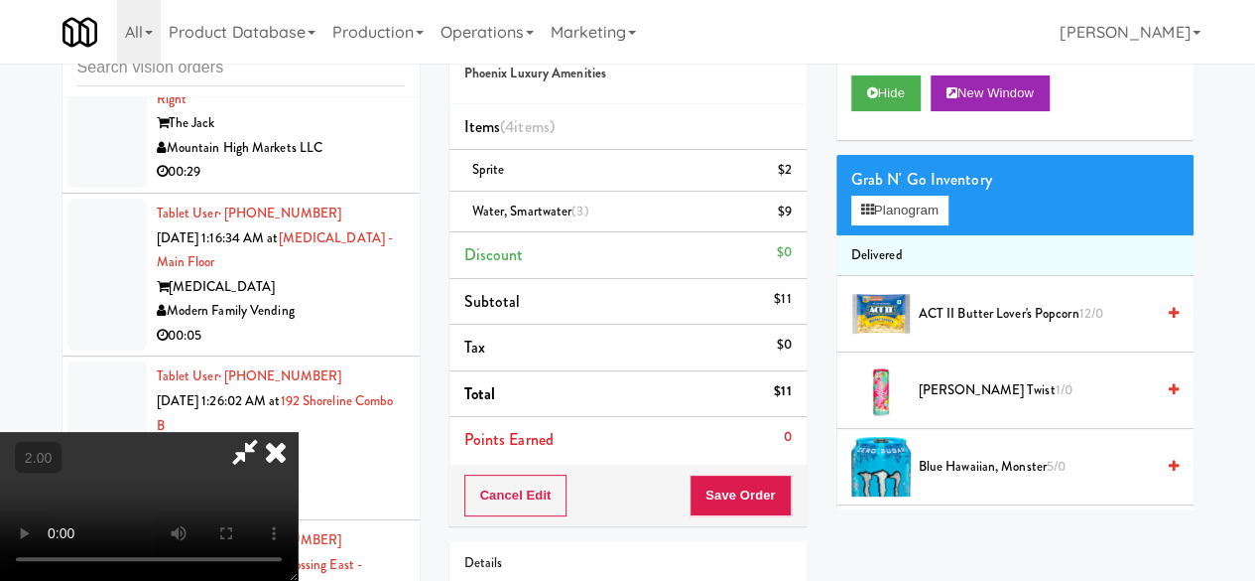
scroll to position [41, 0]
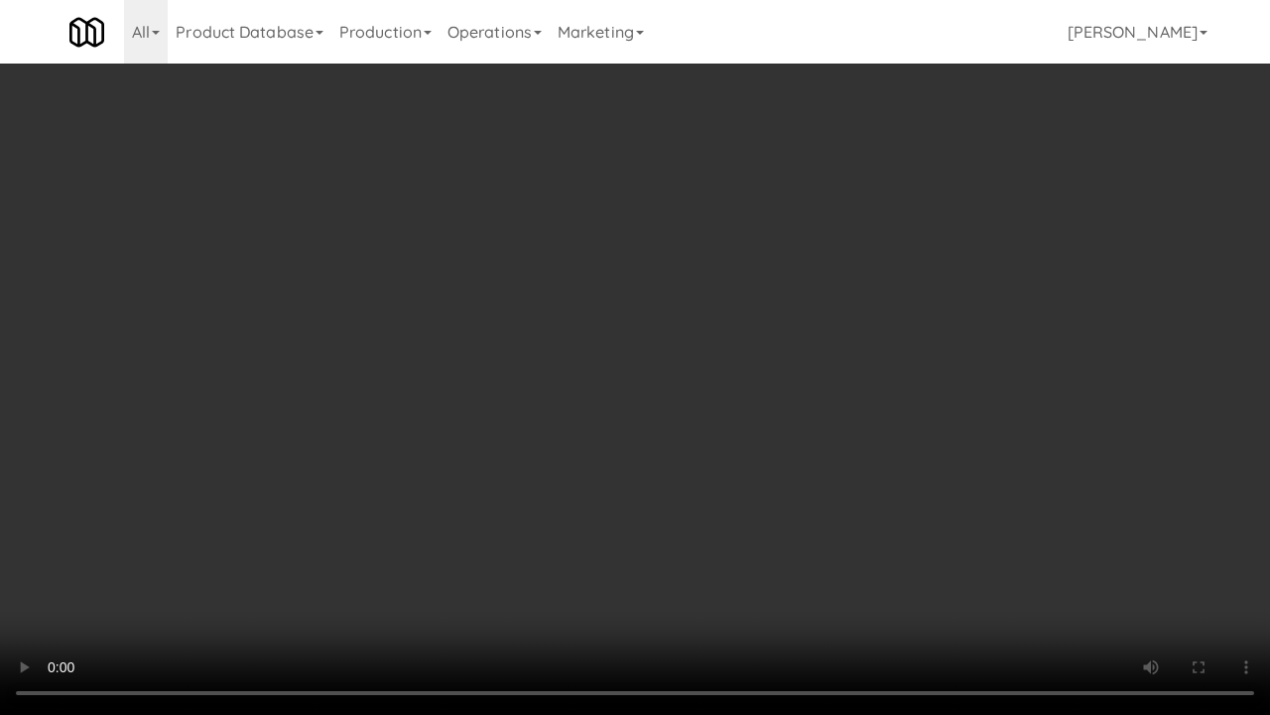
click at [676, 471] on video at bounding box center [635, 357] width 1270 height 715
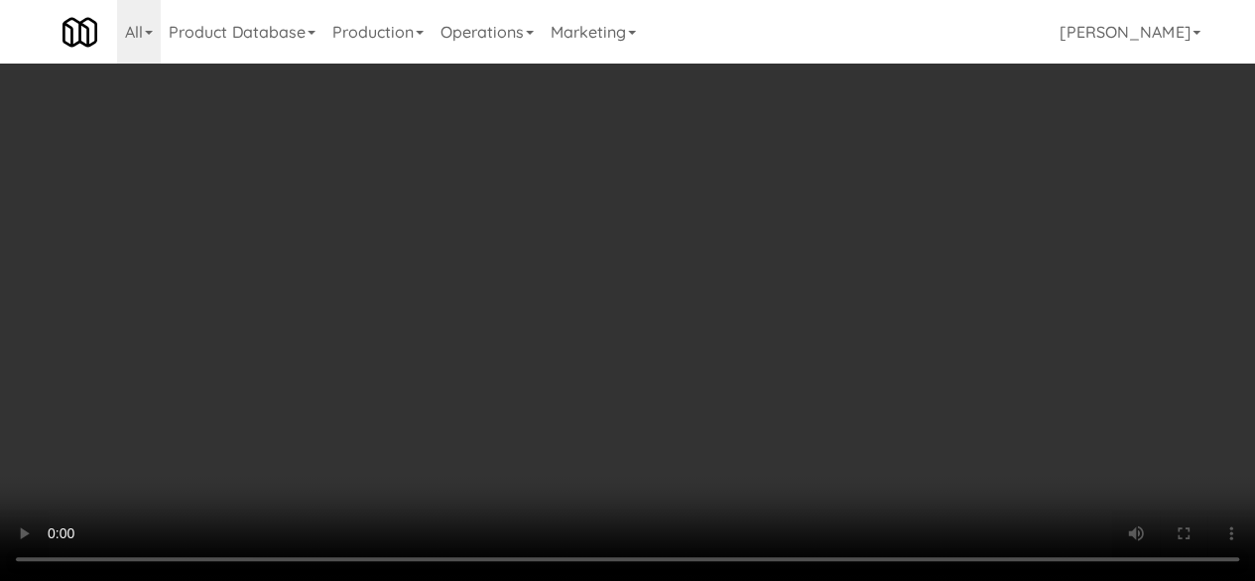
scroll to position [0, 0]
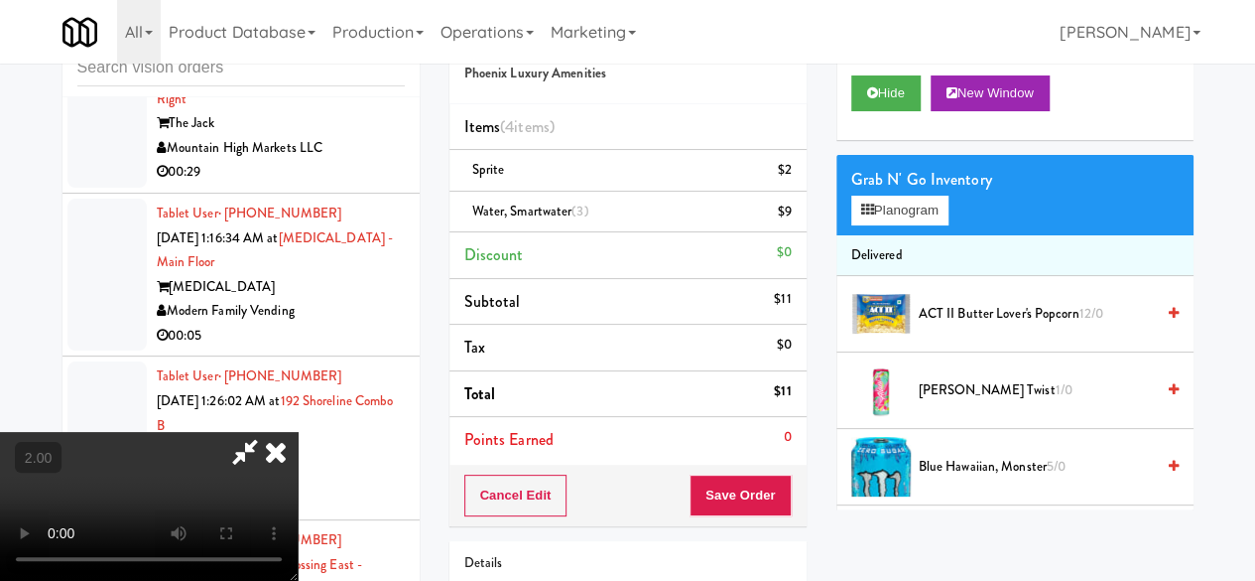
click at [268, 432] on icon at bounding box center [245, 452] width 46 height 40
click at [754, 521] on div "Cancel Edit Save Order" at bounding box center [628, 495] width 357 height 62
click at [756, 498] on button "Save Order" at bounding box center [740, 495] width 101 height 42
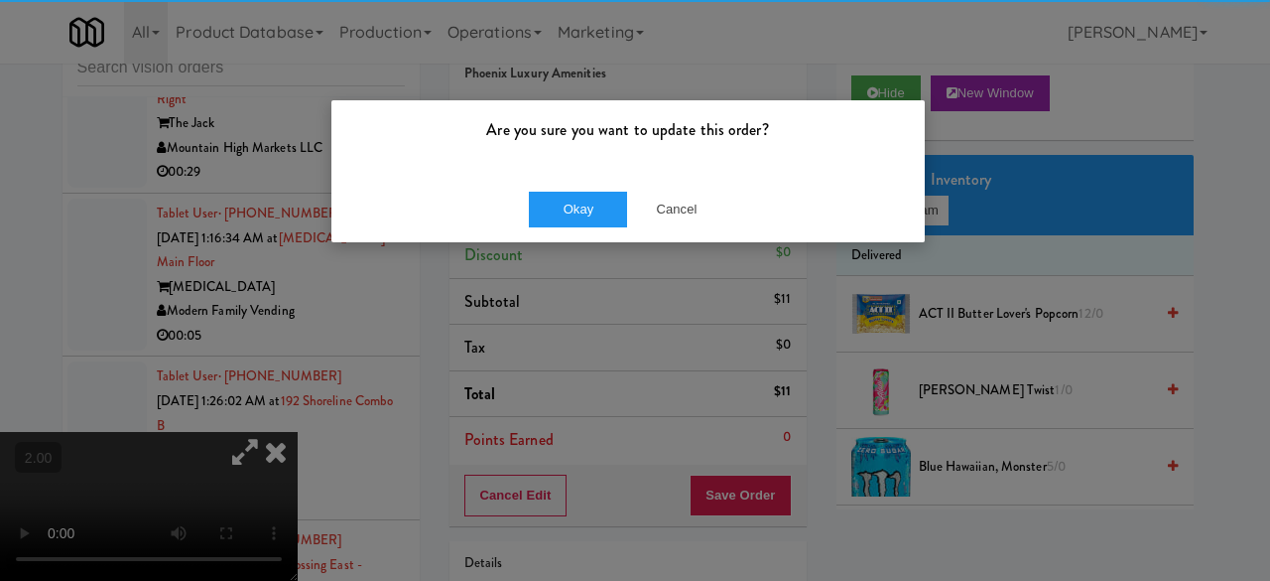
click at [522, 196] on div "Okay Cancel" at bounding box center [627, 209] width 593 height 66
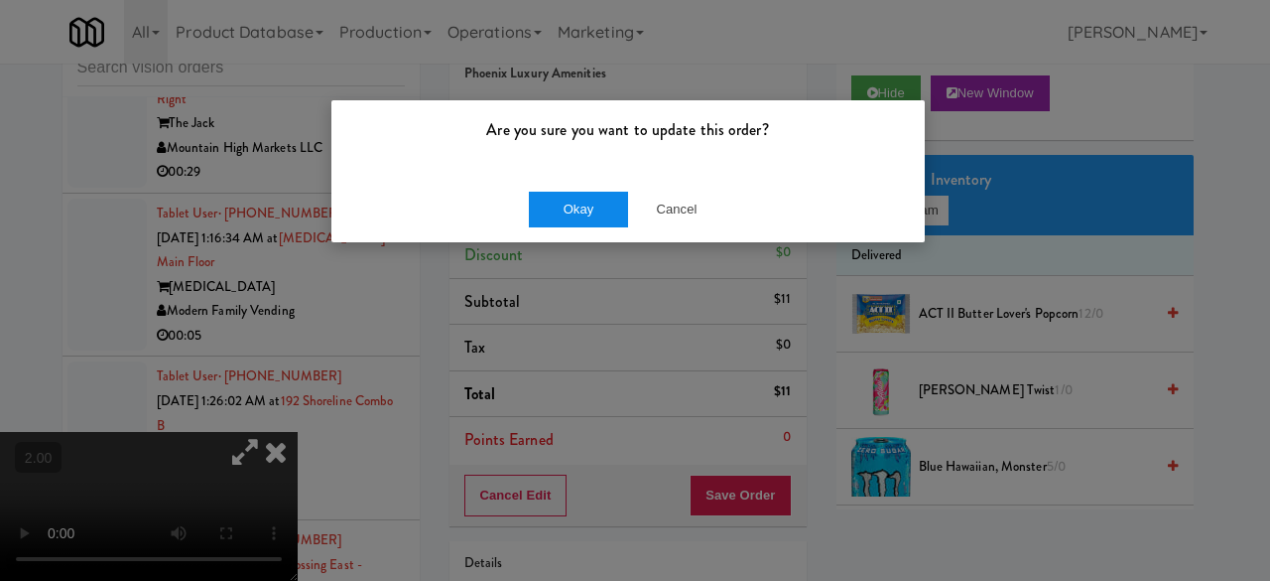
click at [529, 199] on div "Okay Cancel" at bounding box center [627, 209] width 593 height 66
click at [586, 209] on button "Okay" at bounding box center [578, 210] width 99 height 36
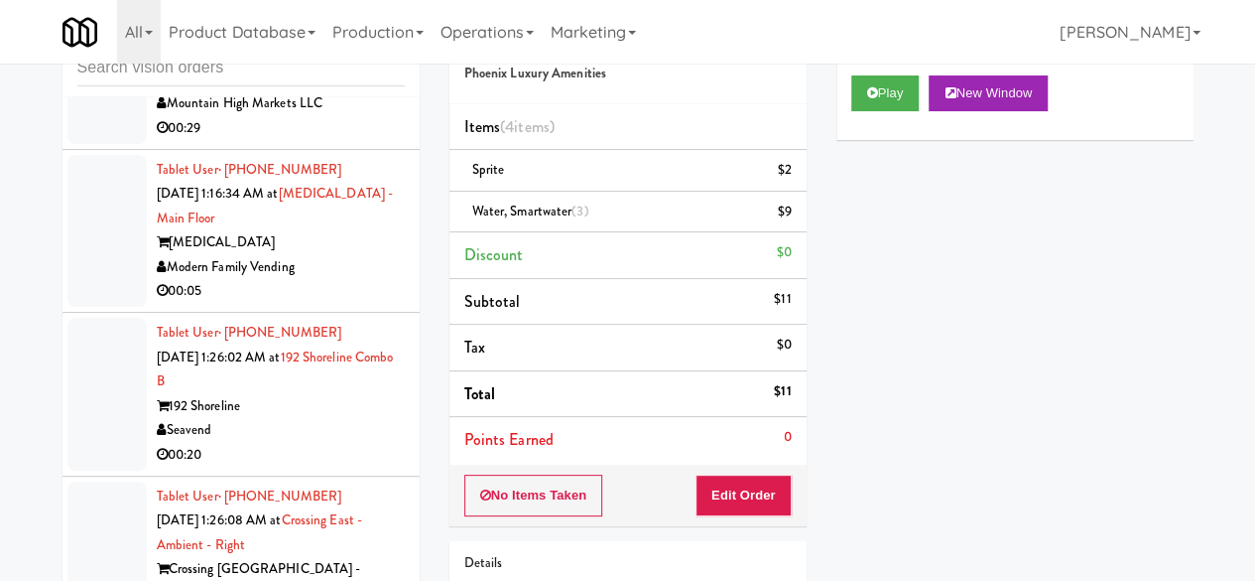
scroll to position [5657, 0]
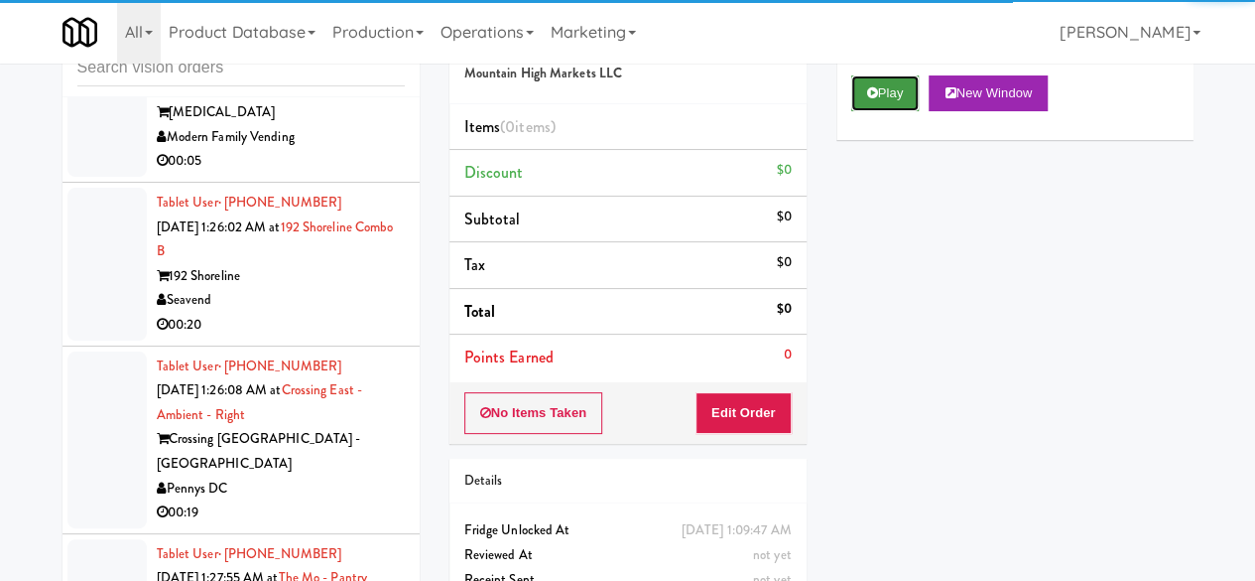
click at [872, 111] on button "Play" at bounding box center [885, 93] width 68 height 36
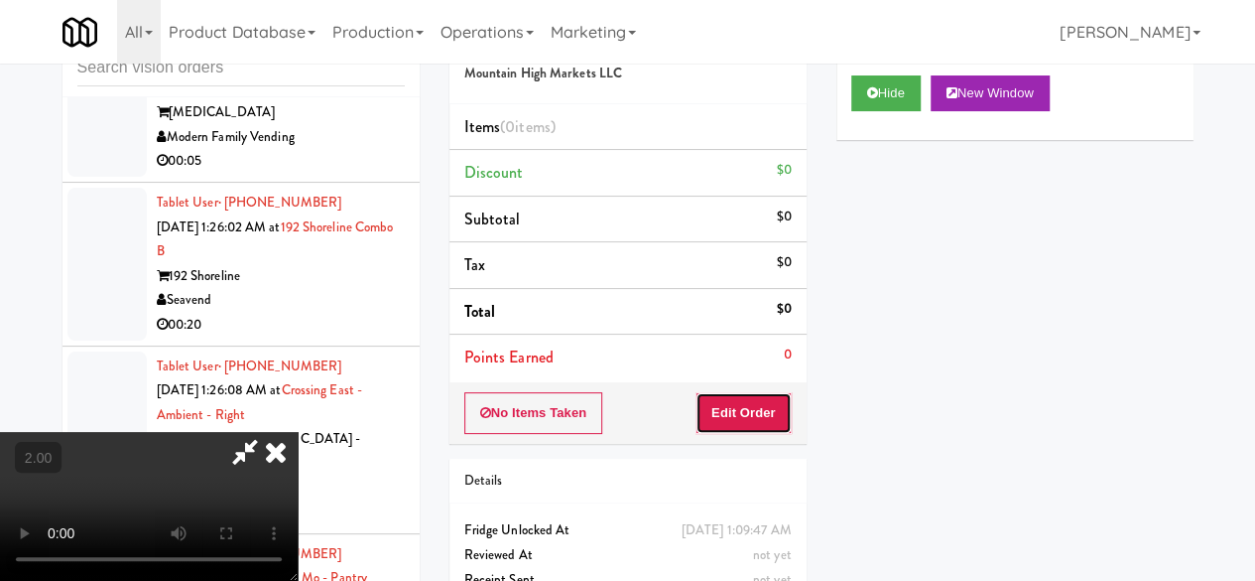
click at [734, 401] on button "Edit Order" at bounding box center [744, 413] width 96 height 42
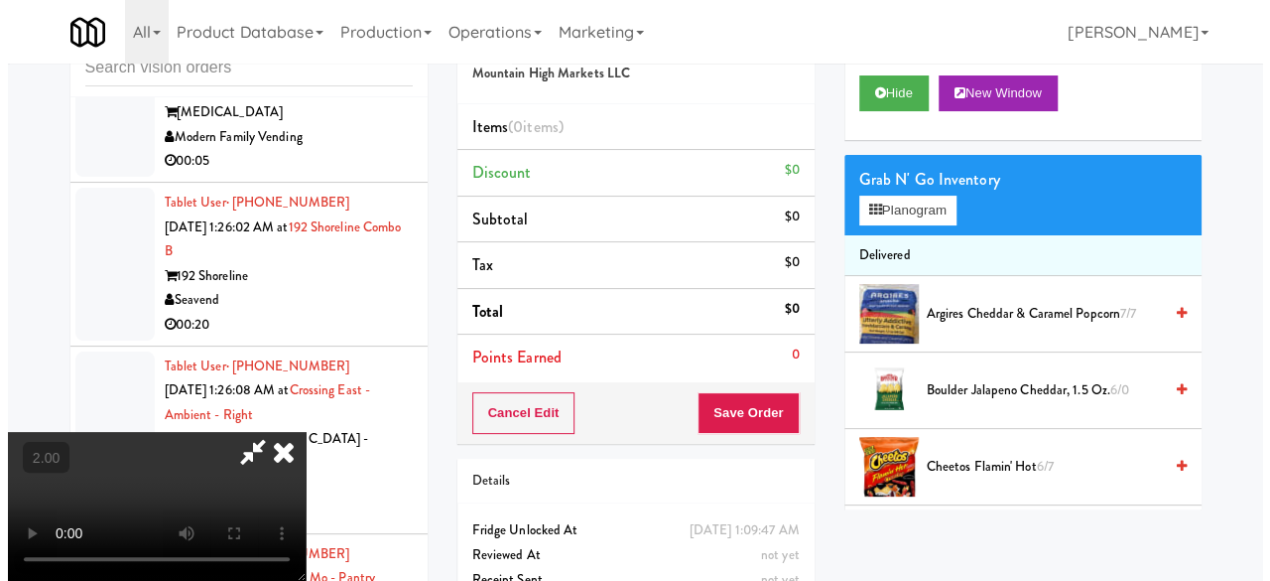
scroll to position [41, 0]
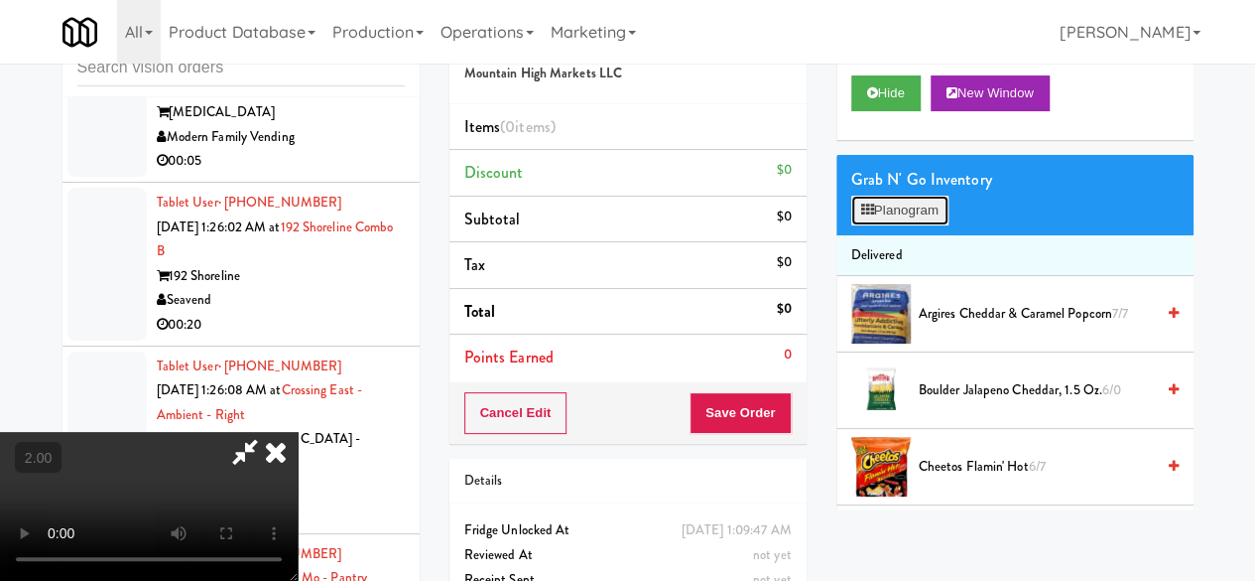
click at [892, 225] on button "Planogram" at bounding box center [899, 211] width 97 height 30
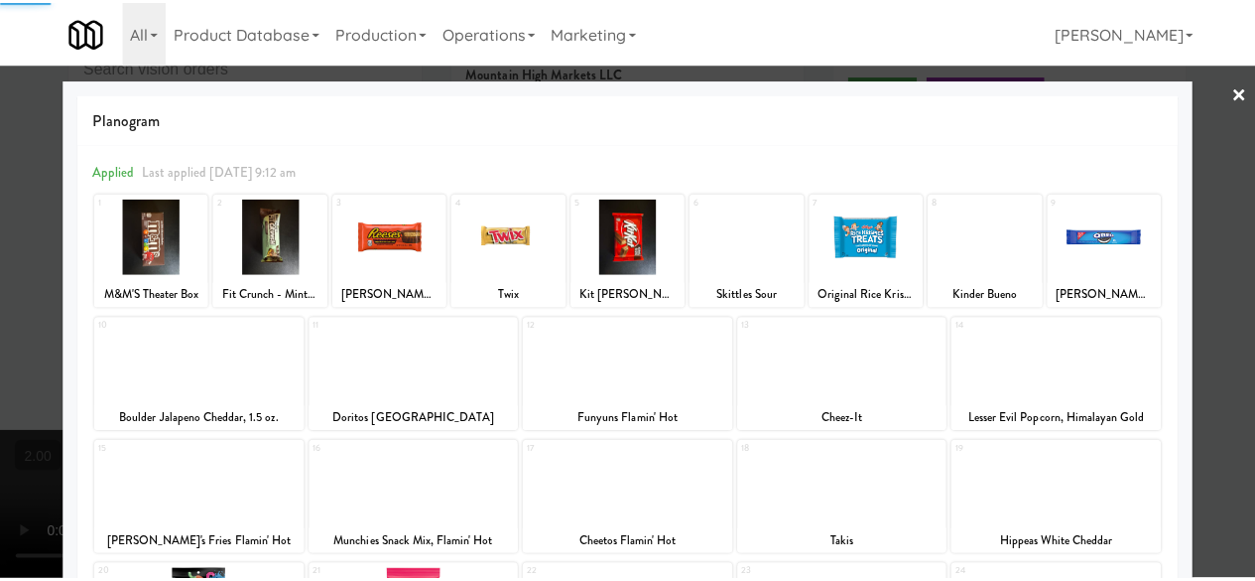
scroll to position [298, 0]
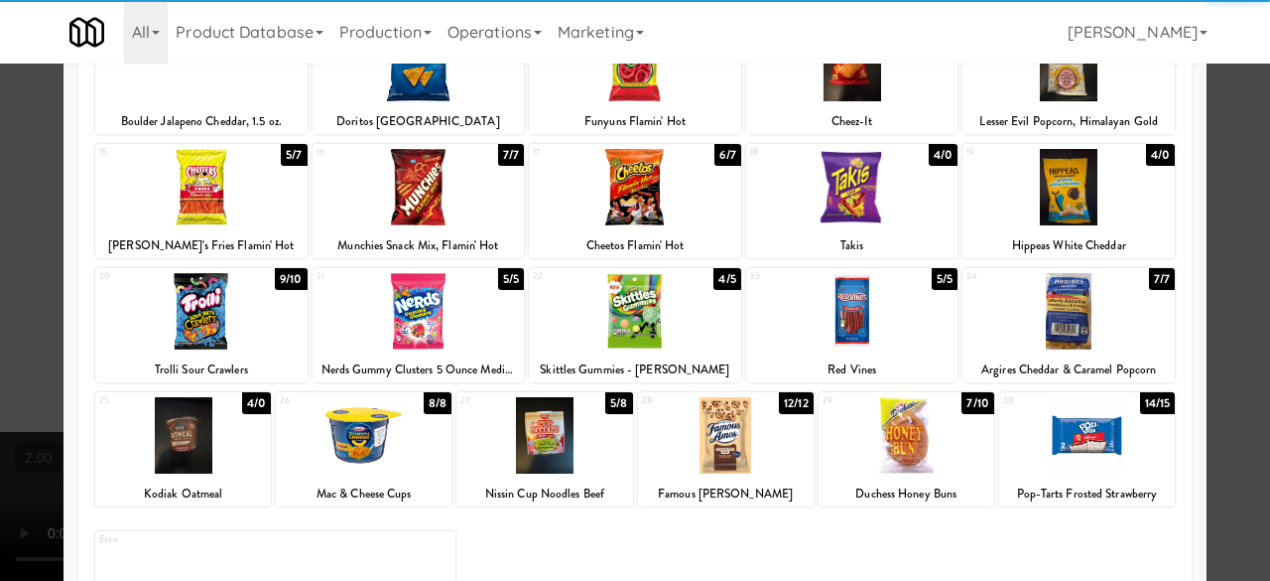
click at [846, 184] on div at bounding box center [852, 187] width 212 height 76
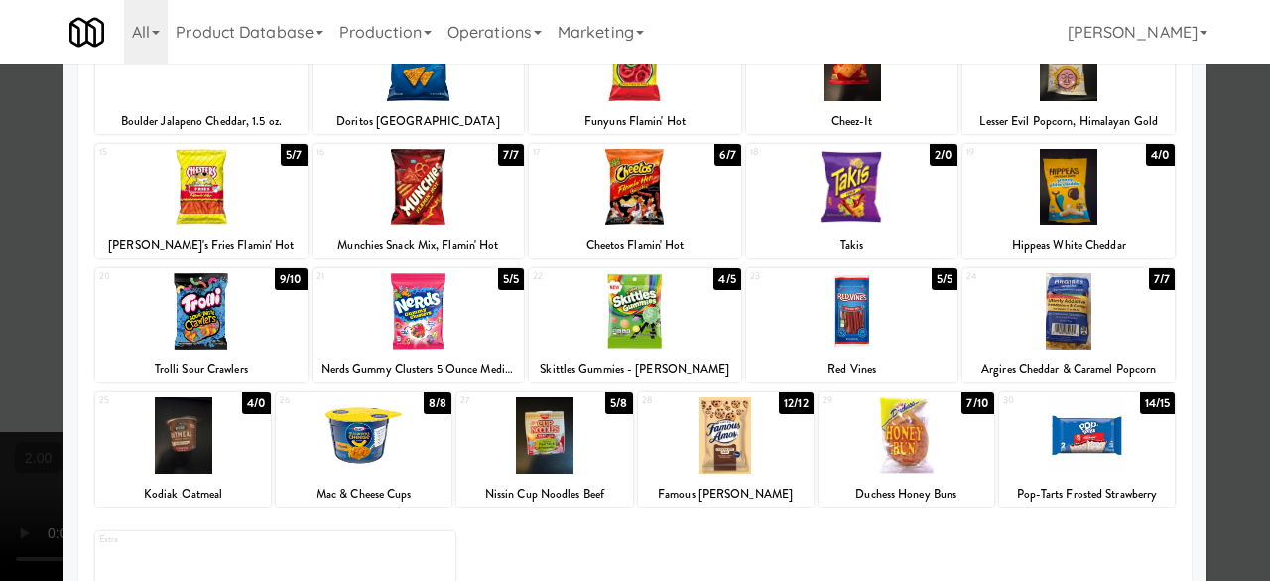
click at [1228, 148] on div at bounding box center [635, 290] width 1270 height 581
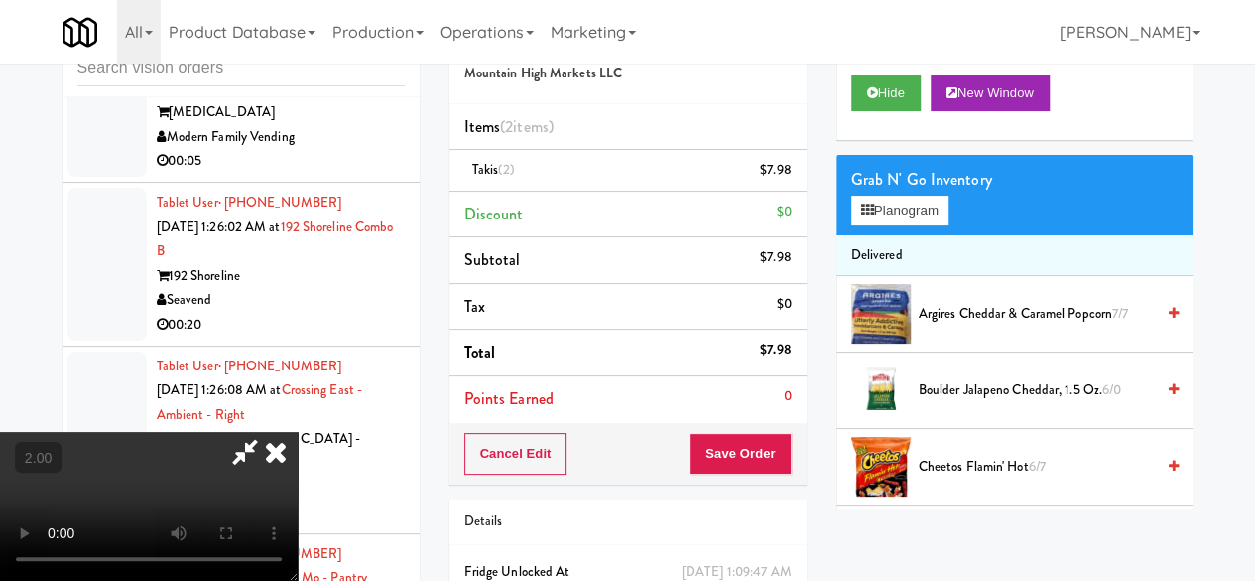
click at [790, 444] on div "Cancel Edit Save Order" at bounding box center [628, 454] width 357 height 62
click at [783, 446] on button "Save Order" at bounding box center [740, 454] width 101 height 42
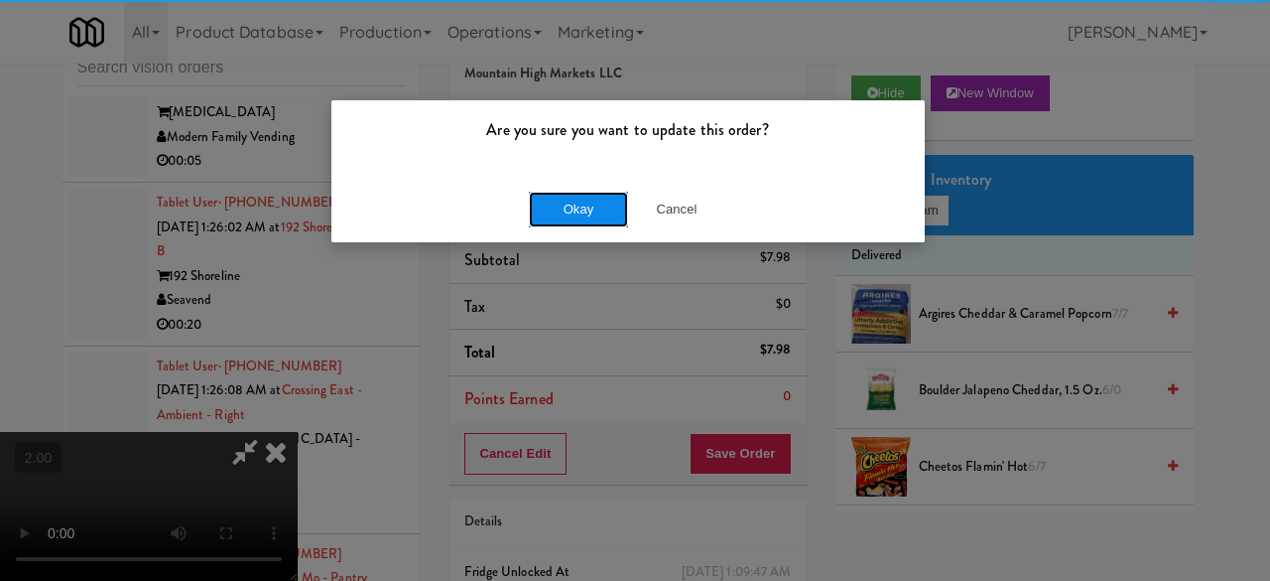
click at [592, 216] on button "Okay" at bounding box center [578, 210] width 99 height 36
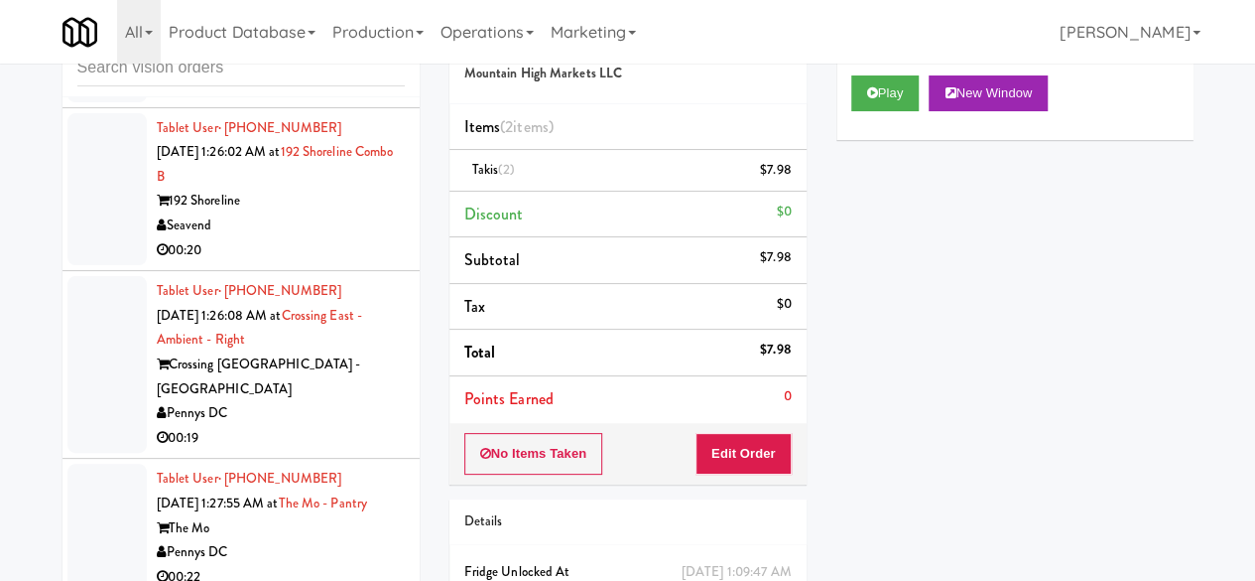
click at [337, 74] on div "Modern Family Vending" at bounding box center [281, 62] width 248 height 25
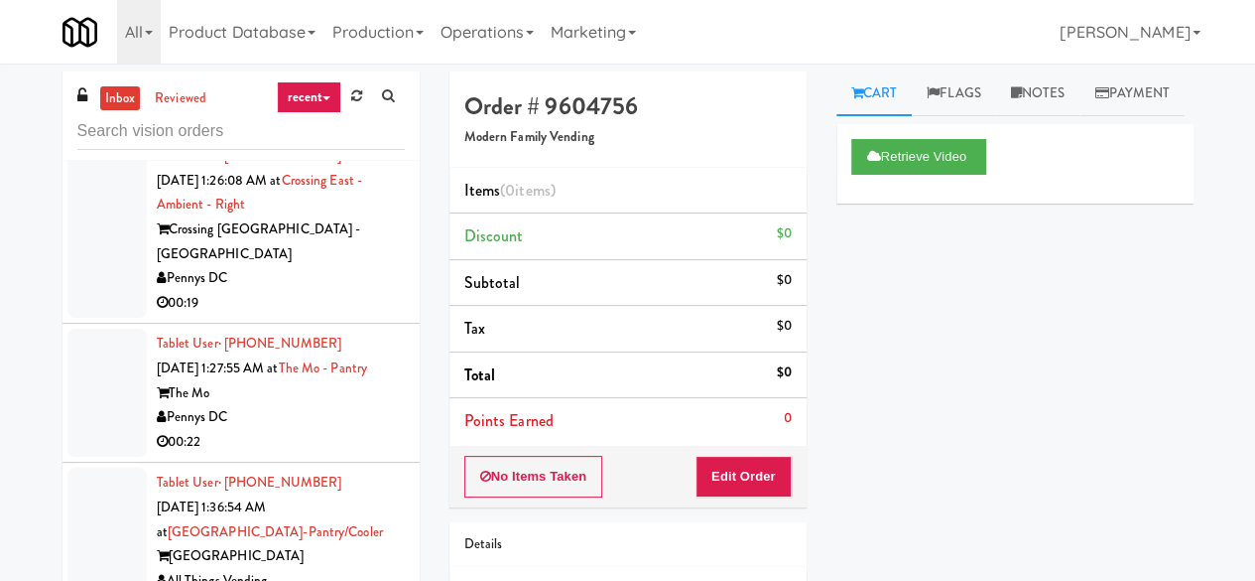
click at [326, 78] on div "192 Shoreline" at bounding box center [281, 66] width 248 height 25
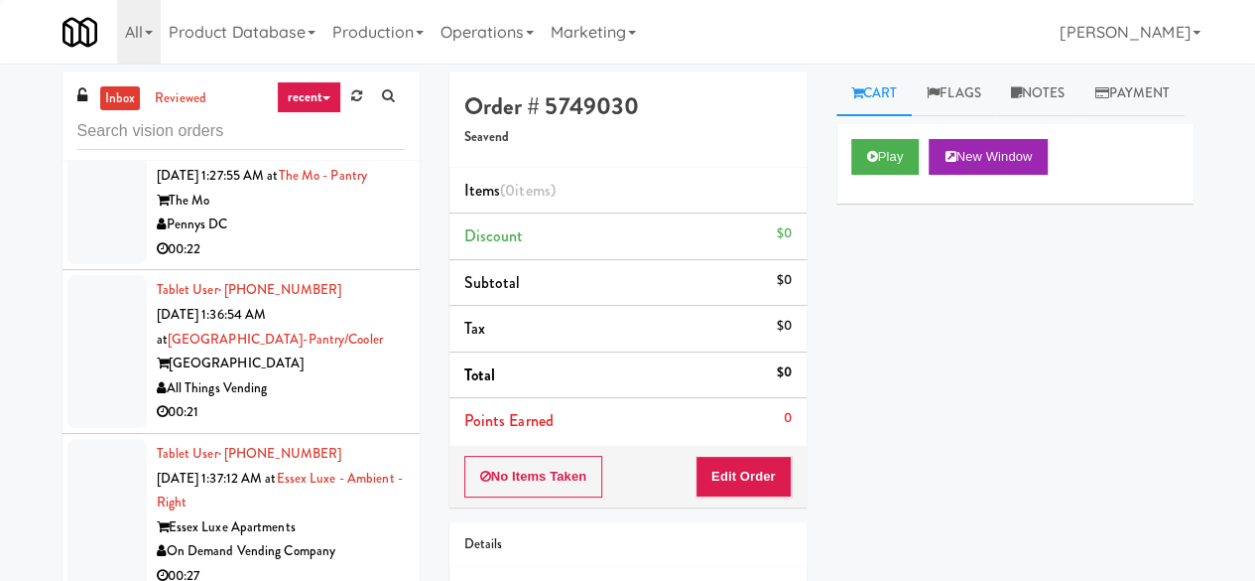
scroll to position [6153, 0]
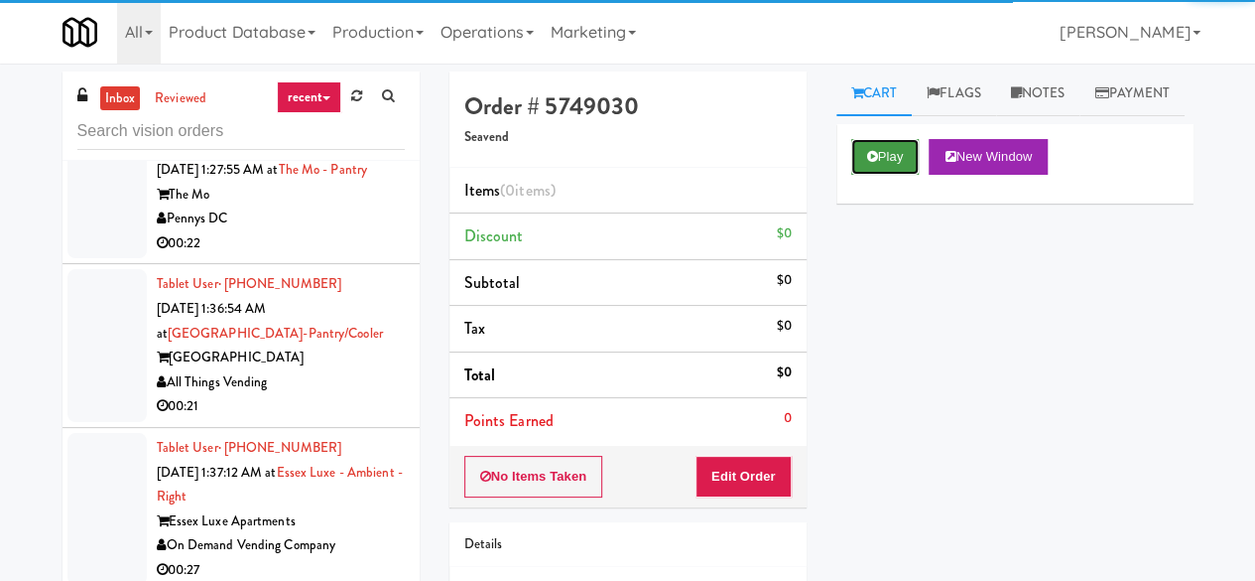
click at [866, 175] on button "Play" at bounding box center [885, 157] width 68 height 36
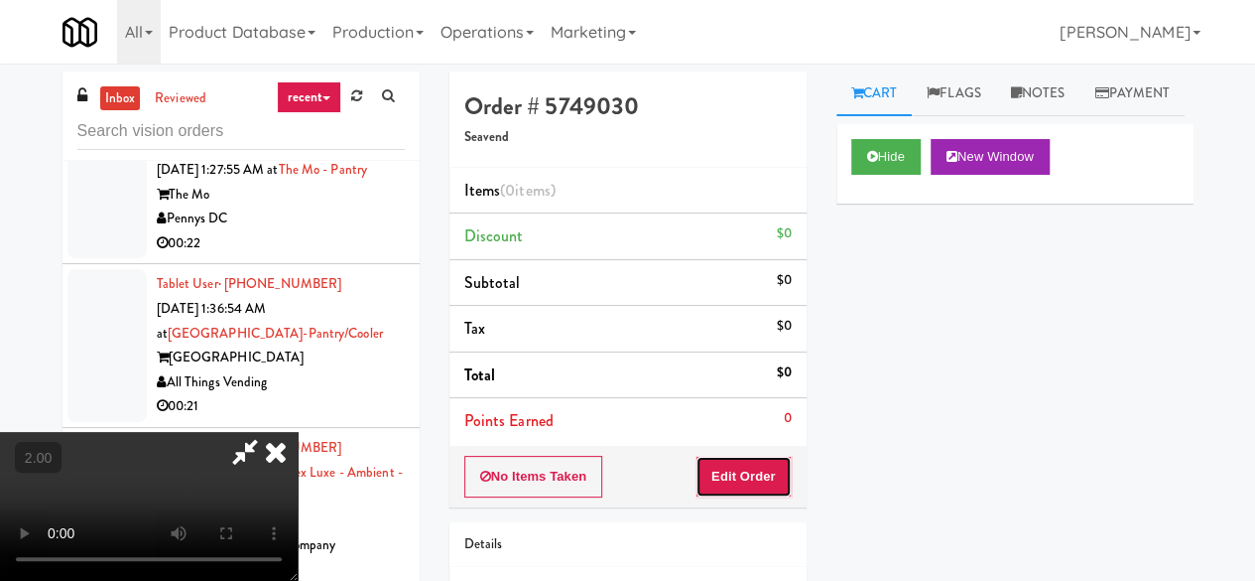
click at [767, 469] on button "Edit Order" at bounding box center [744, 477] width 96 height 42
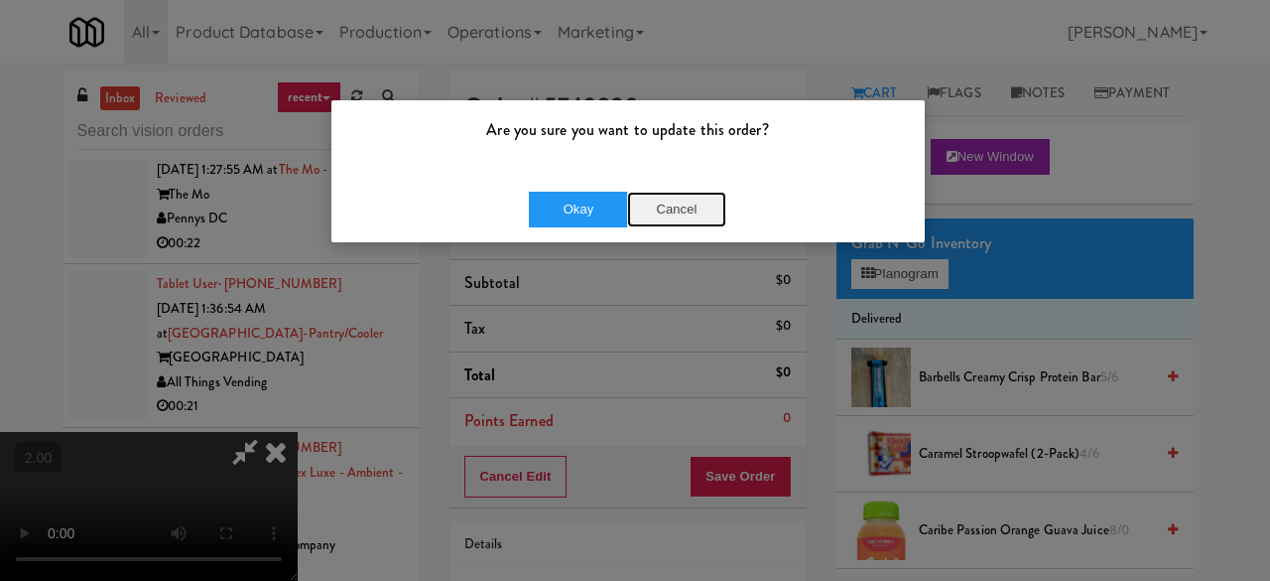
click at [677, 210] on button "Cancel" at bounding box center [676, 210] width 99 height 36
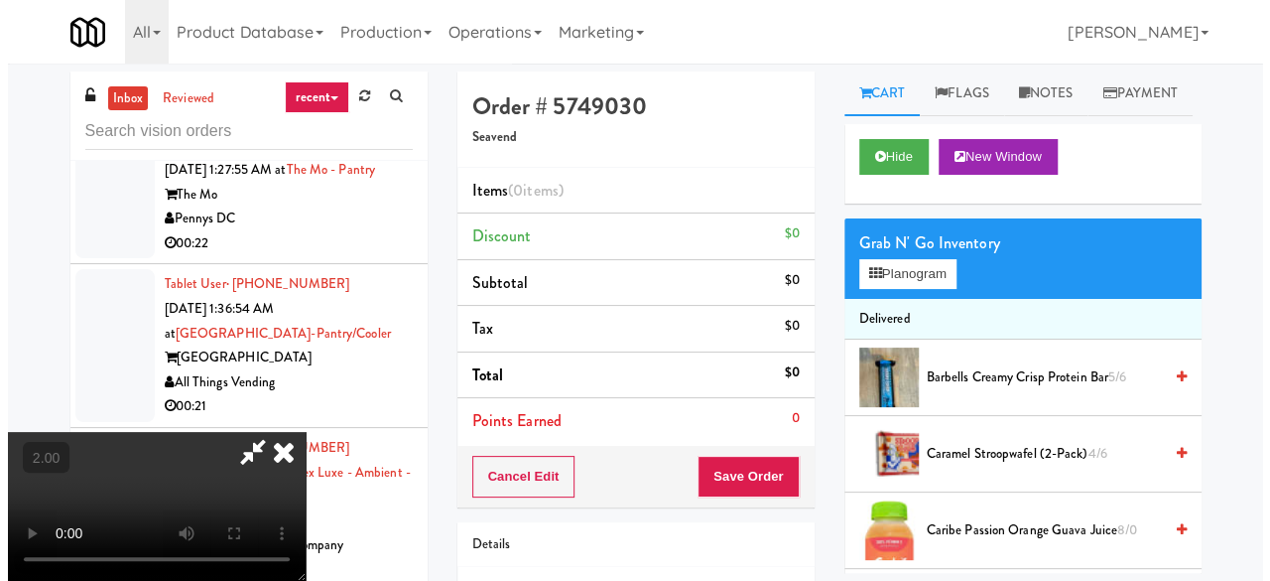
scroll to position [41, 0]
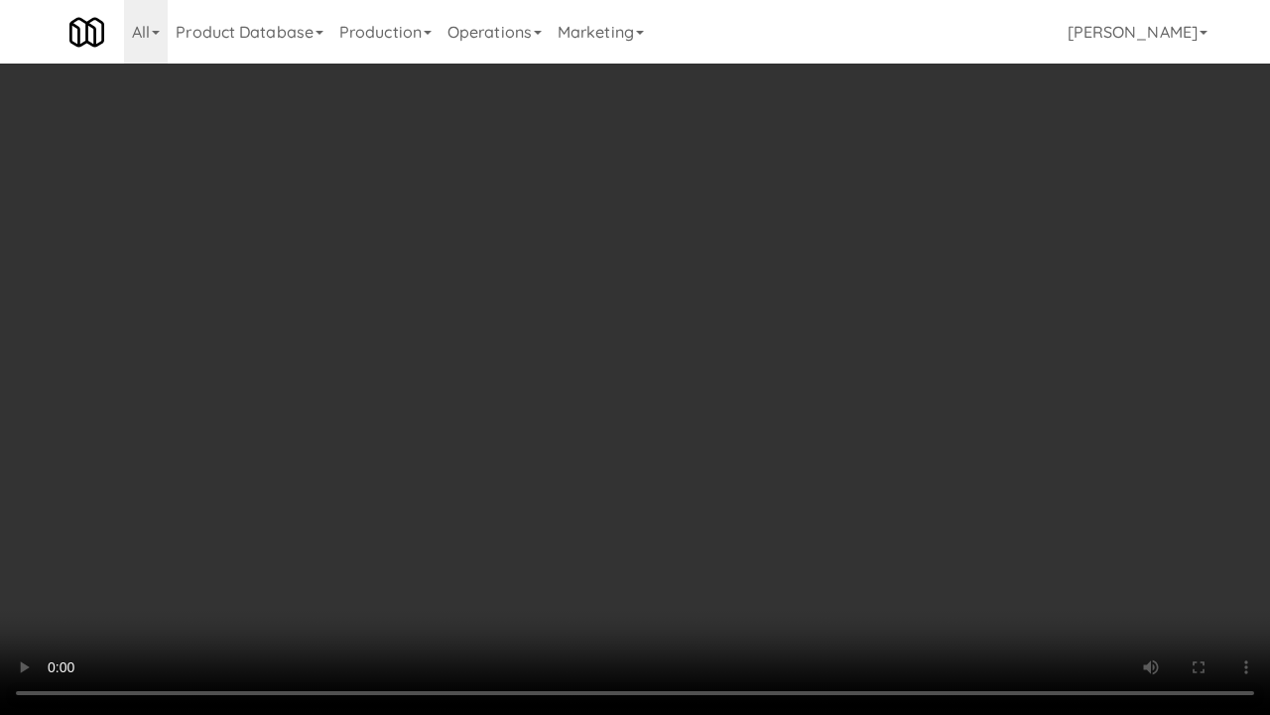
click at [707, 559] on video at bounding box center [635, 357] width 1270 height 715
click at [772, 496] on video at bounding box center [635, 357] width 1270 height 715
click at [847, 384] on video at bounding box center [635, 357] width 1270 height 715
click at [938, 361] on video at bounding box center [635, 357] width 1270 height 715
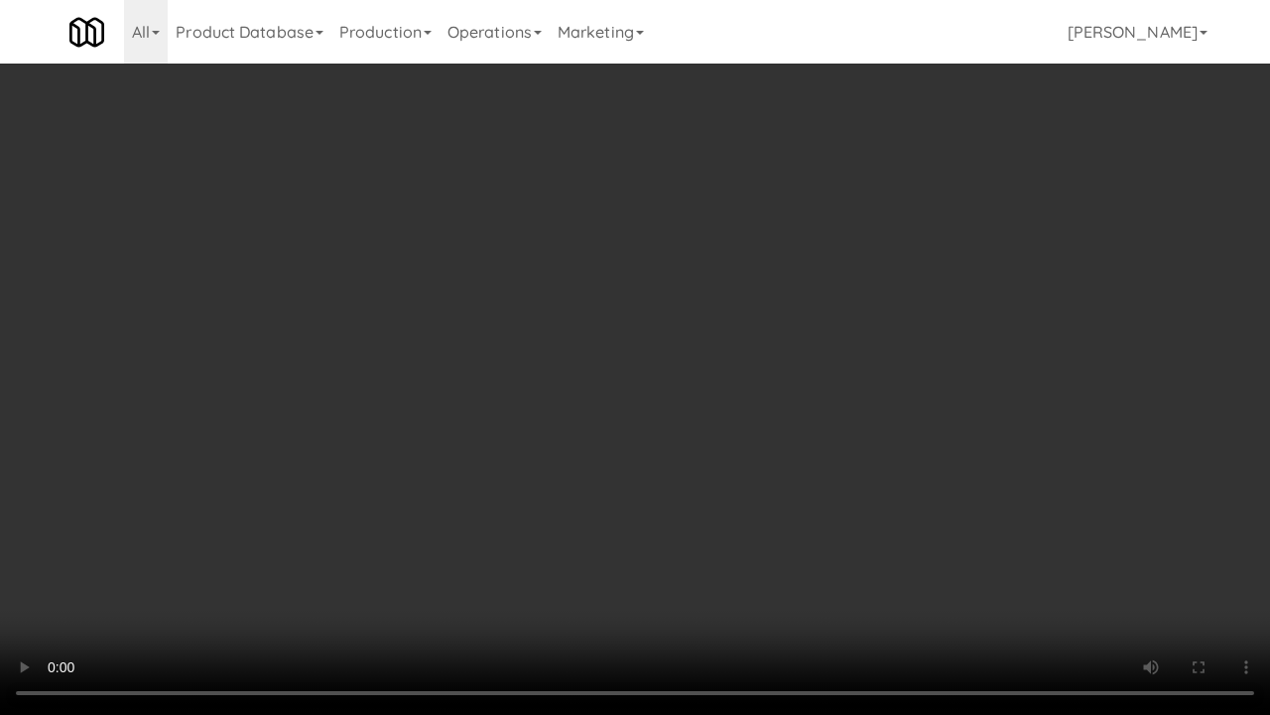
click at [832, 371] on video at bounding box center [635, 357] width 1270 height 715
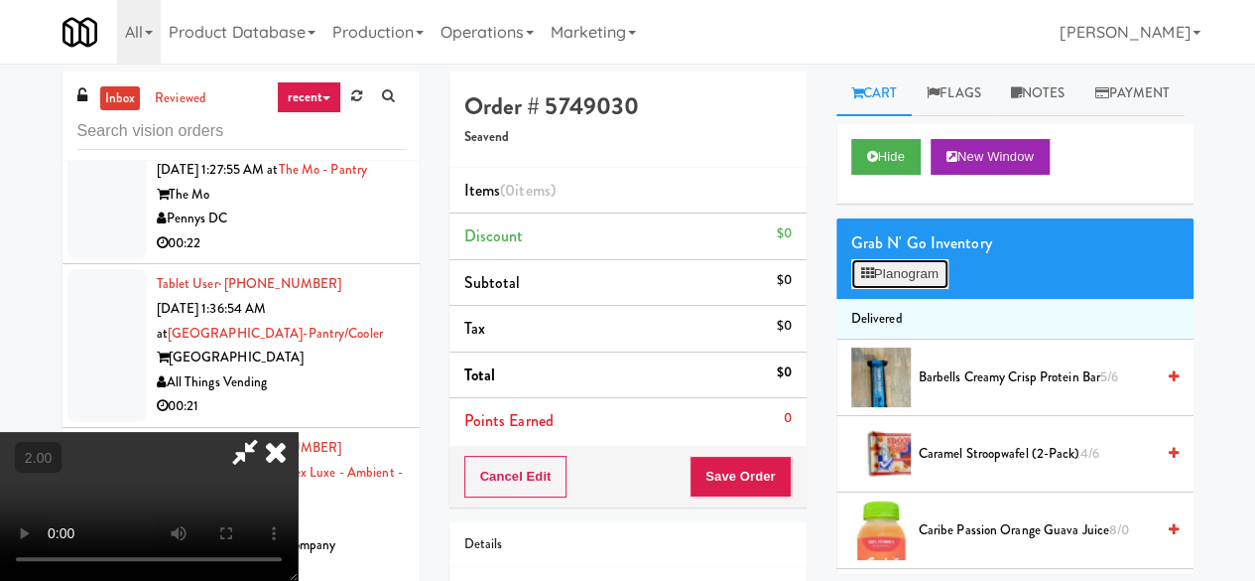
click at [921, 289] on button "Planogram" at bounding box center [899, 274] width 97 height 30
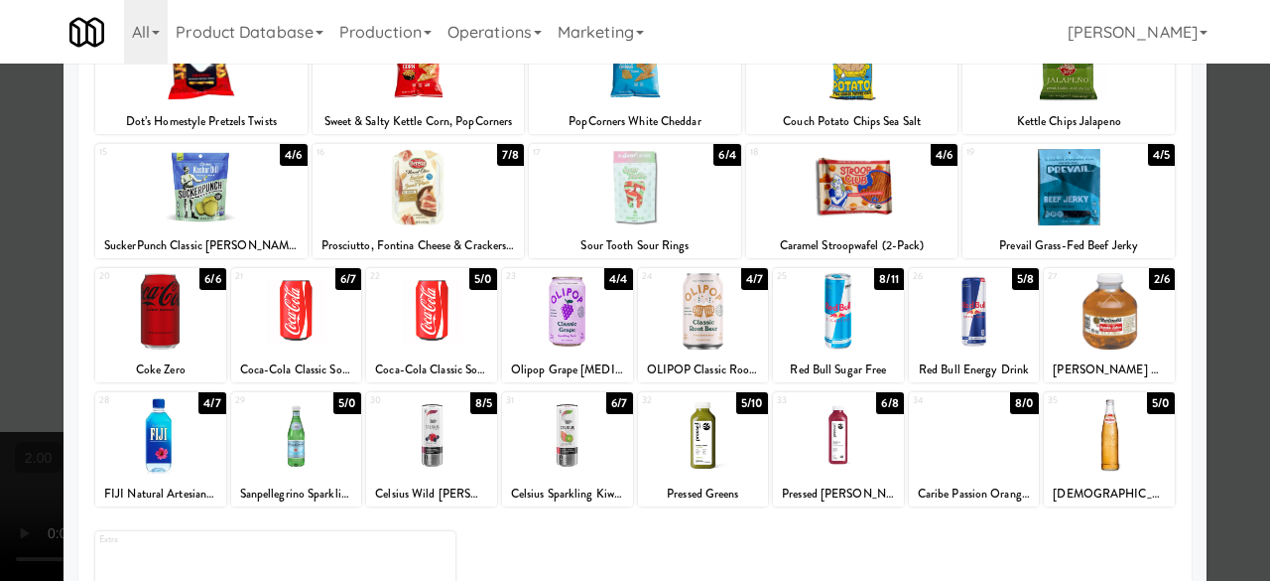
click at [269, 303] on div at bounding box center [296, 311] width 131 height 76
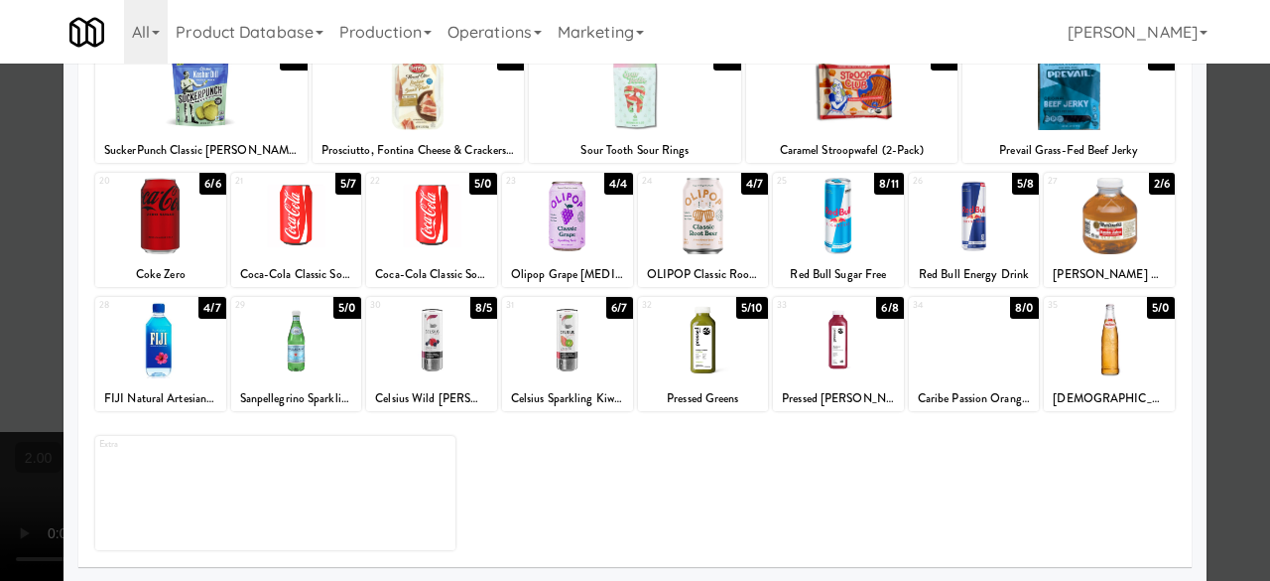
click at [1125, 325] on div at bounding box center [1109, 340] width 131 height 76
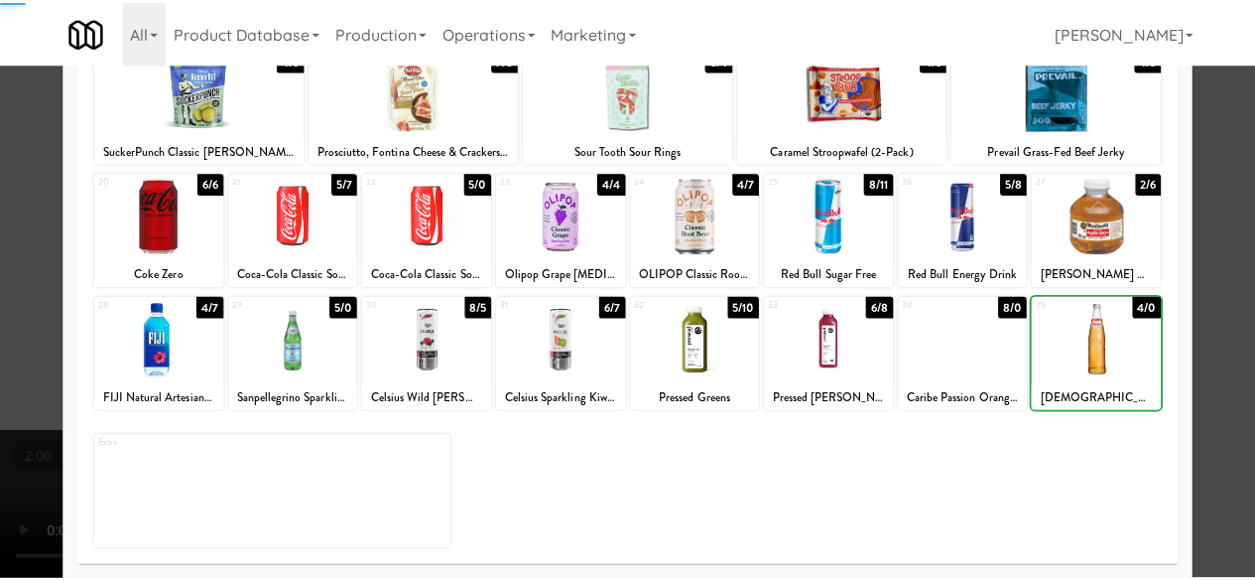
scroll to position [0, 0]
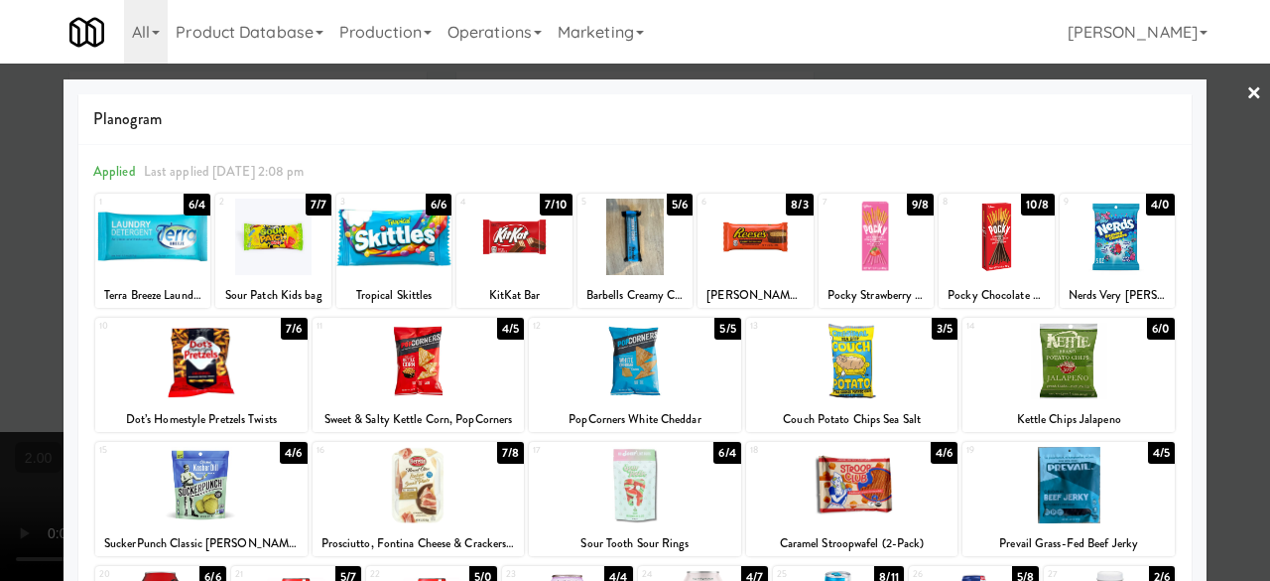
click at [1222, 97] on div at bounding box center [635, 290] width 1270 height 581
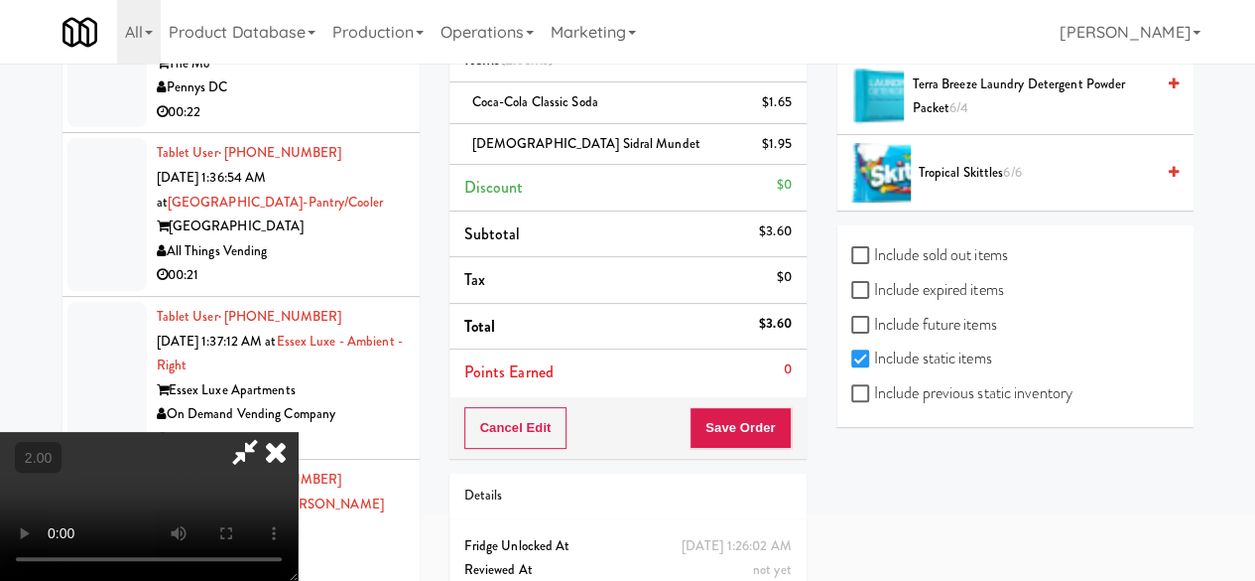
scroll to position [207, 0]
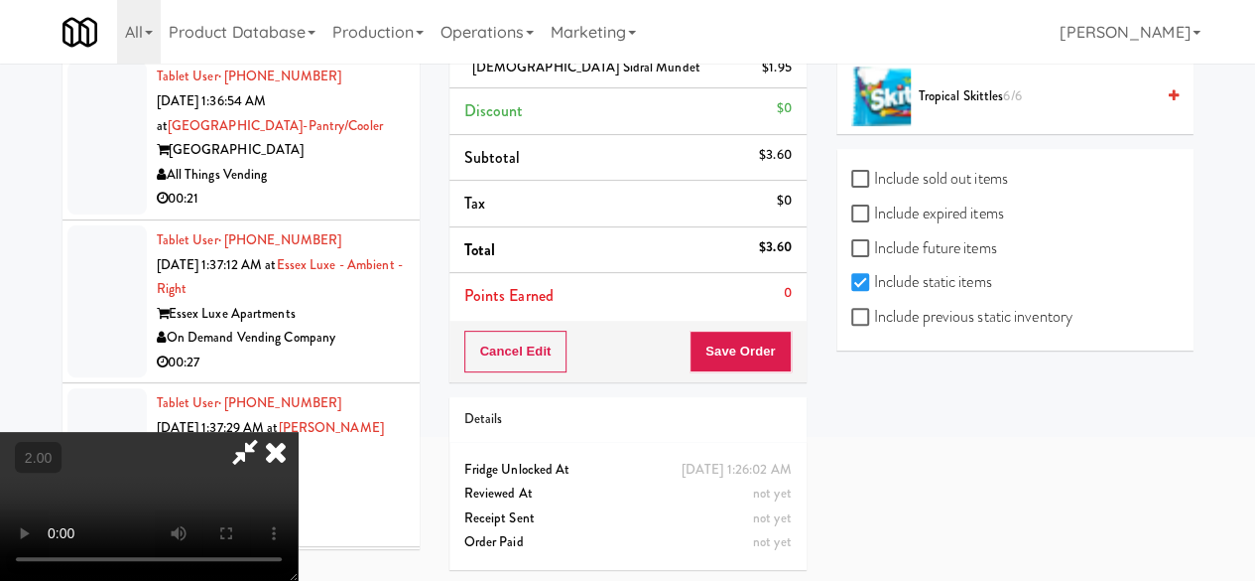
click at [919, 307] on label "Include previous static inventory" at bounding box center [961, 317] width 221 height 30
click at [874, 310] on input "Include previous static inventory" at bounding box center [862, 318] width 23 height 16
checkbox input "true"
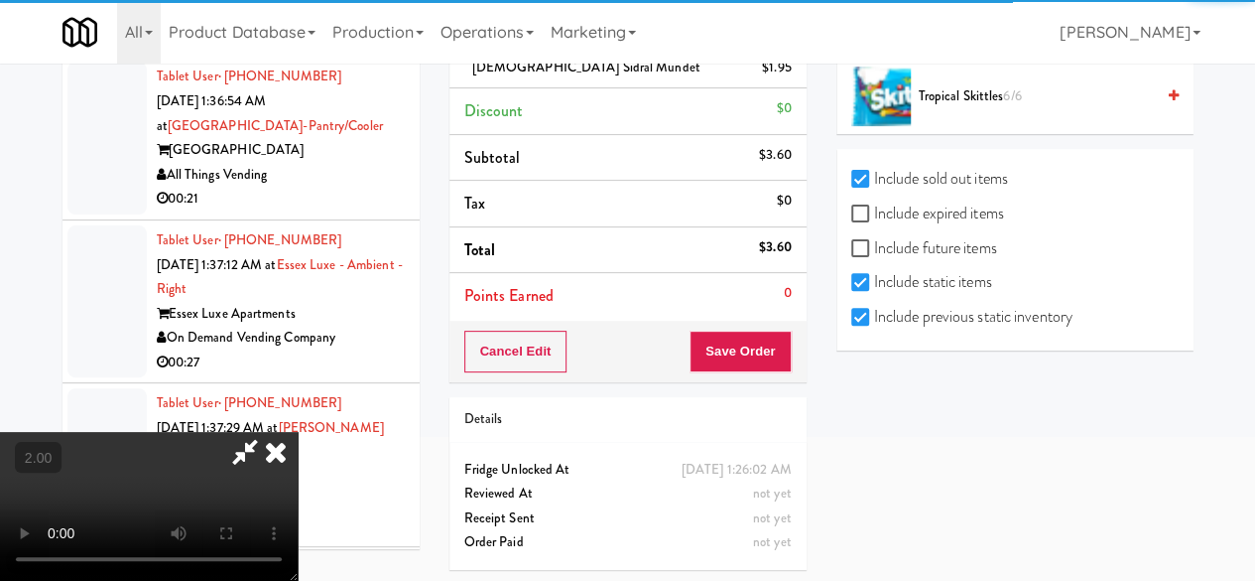
click at [933, 207] on label "Include expired items" at bounding box center [927, 213] width 153 height 30
click at [874, 207] on input "Include expired items" at bounding box center [862, 214] width 23 height 16
checkbox input "true"
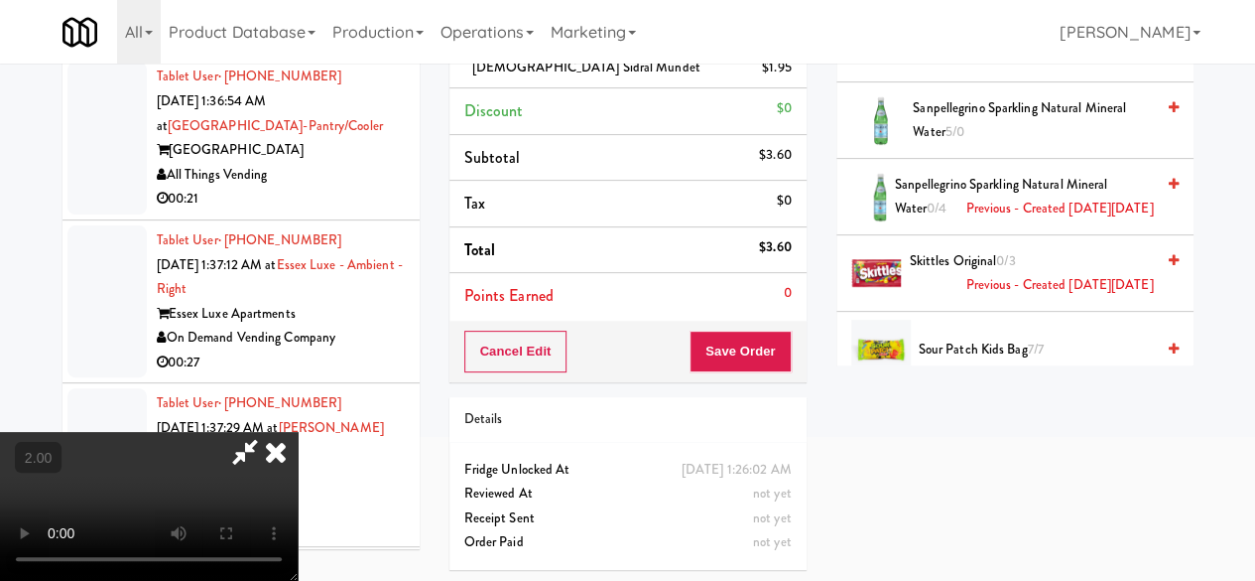
scroll to position [4389, 0]
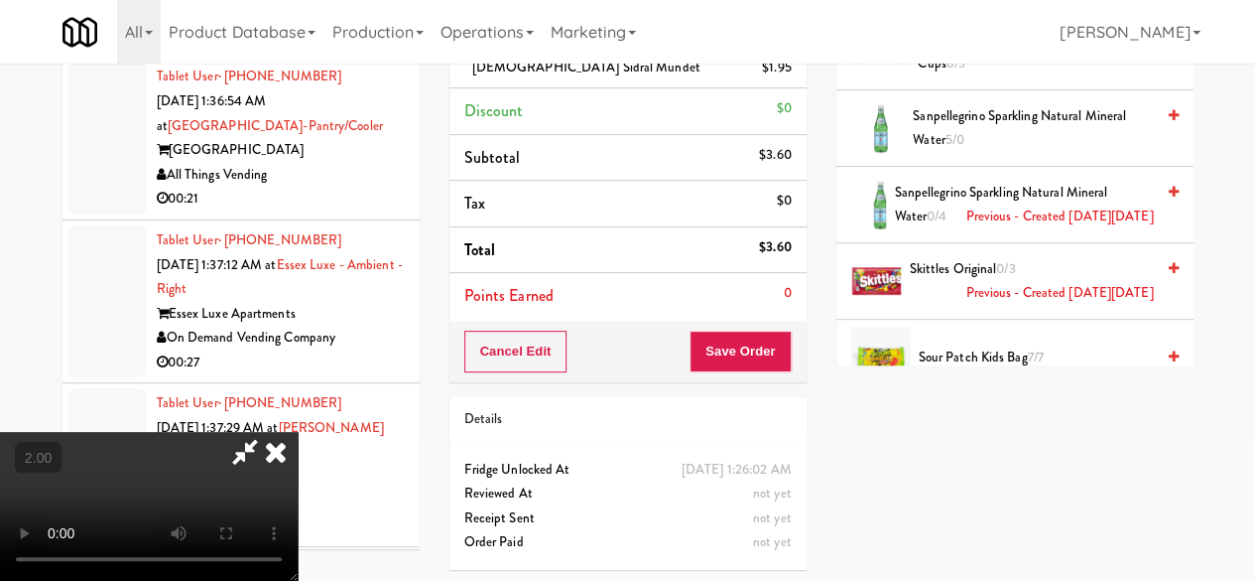
click at [996, 281] on span "Previous - Created [DATE][DATE]" at bounding box center [1060, 293] width 188 height 25
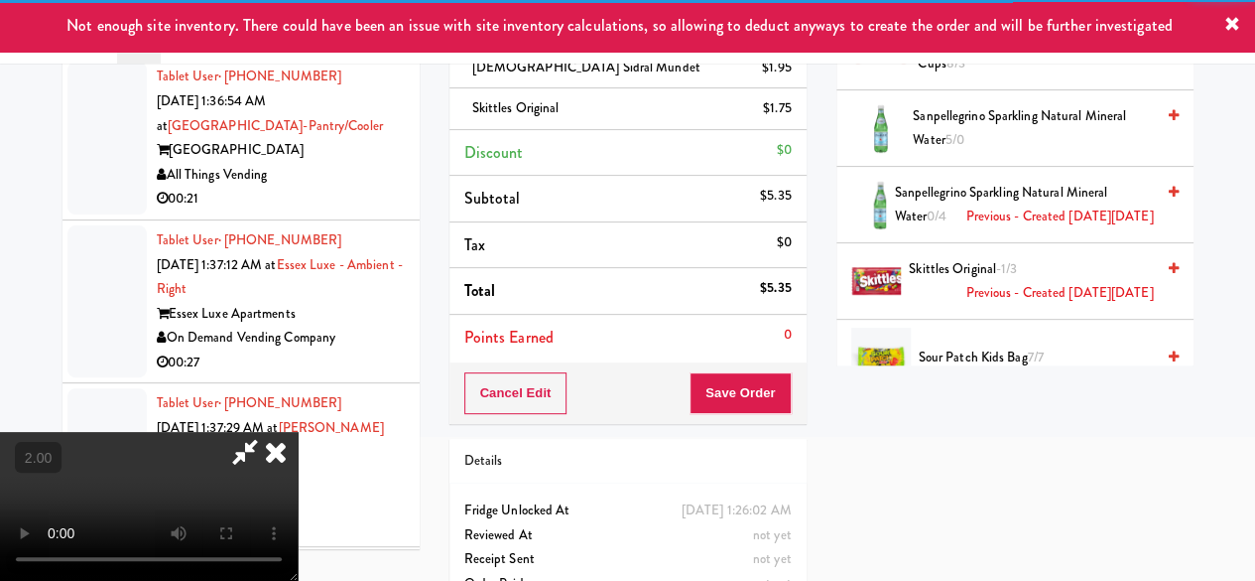
scroll to position [0, 0]
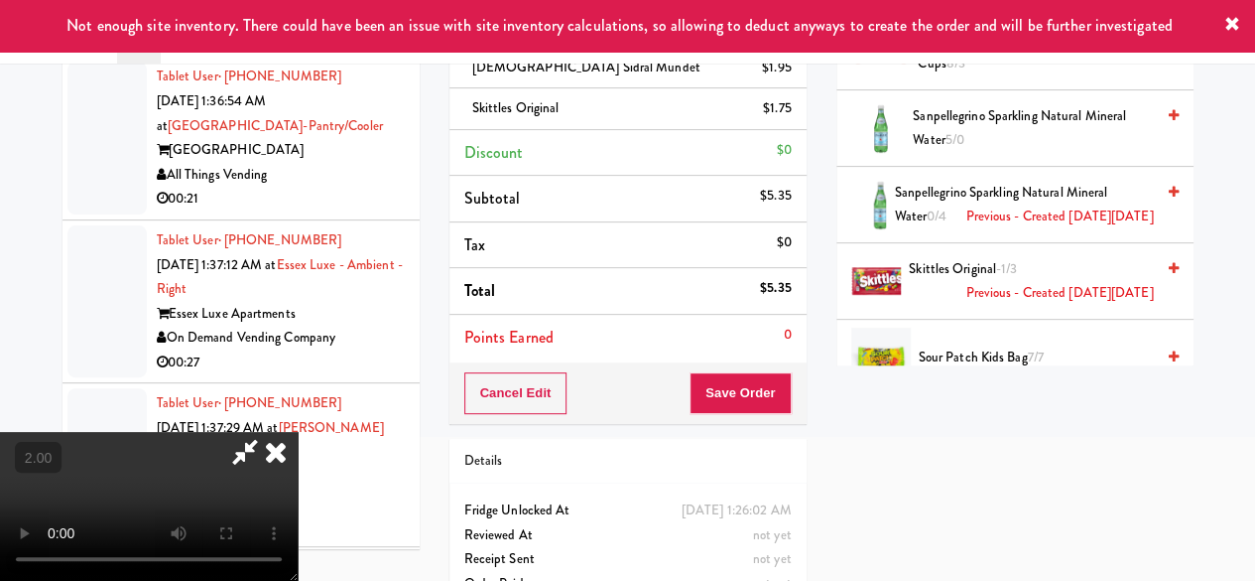
click at [268, 432] on icon at bounding box center [245, 452] width 46 height 40
drag, startPoint x: 731, startPoint y: 328, endPoint x: 726, endPoint y: 358, distance: 30.2
click at [731, 331] on li "Points Earned 0" at bounding box center [628, 338] width 357 height 46
click at [726, 372] on button "Save Order" at bounding box center [740, 393] width 101 height 42
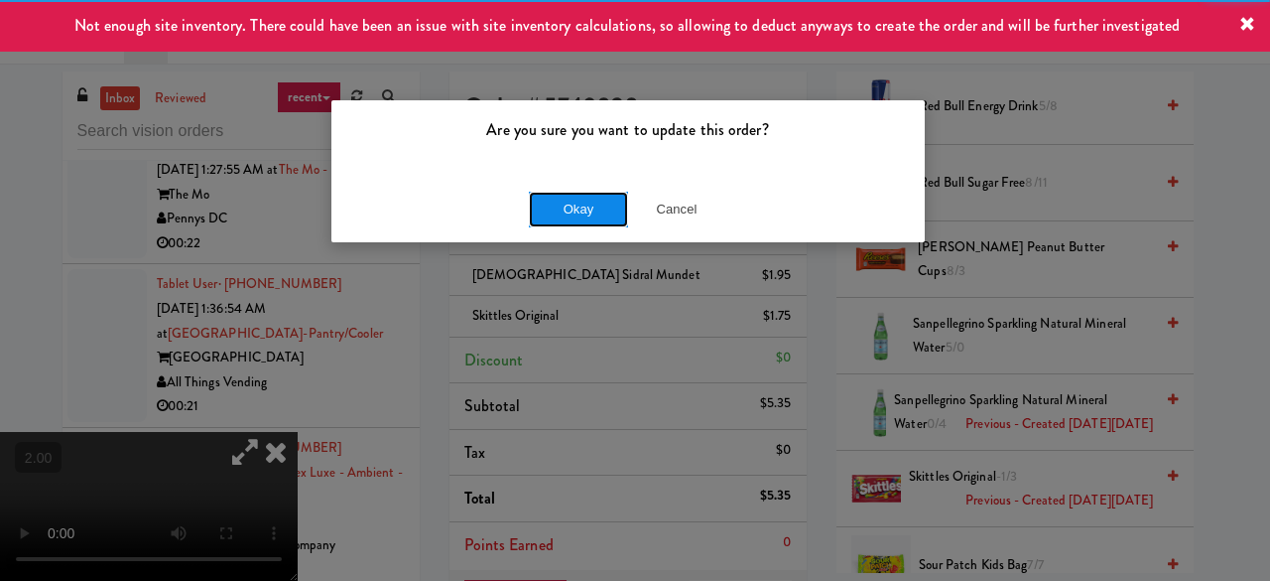
click at [557, 205] on button "Okay" at bounding box center [578, 210] width 99 height 36
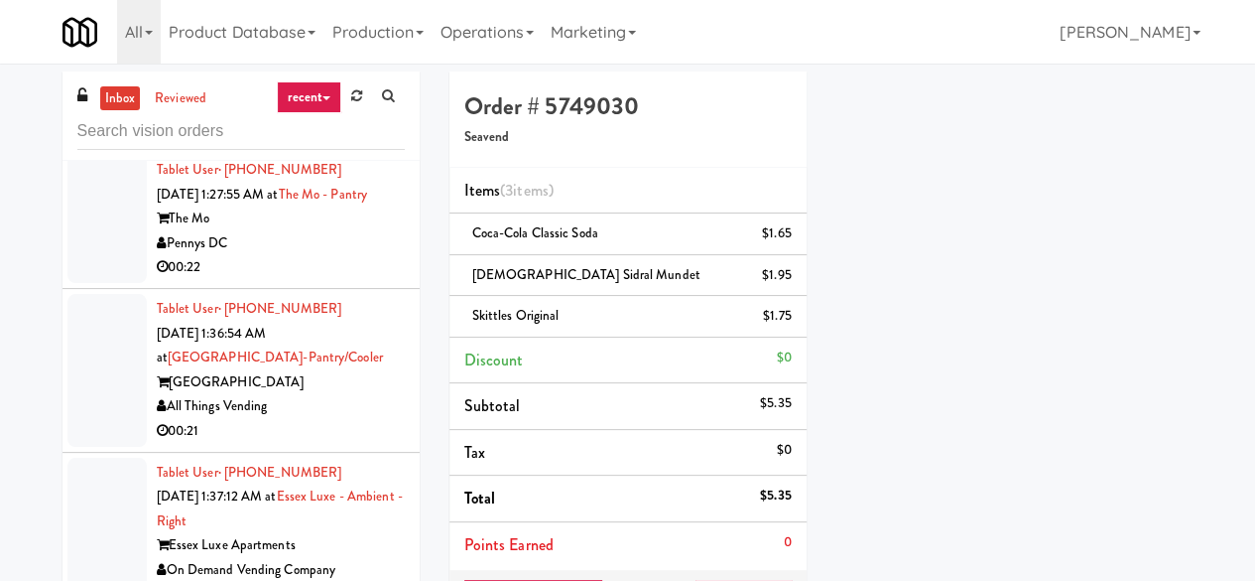
scroll to position [6252, 0]
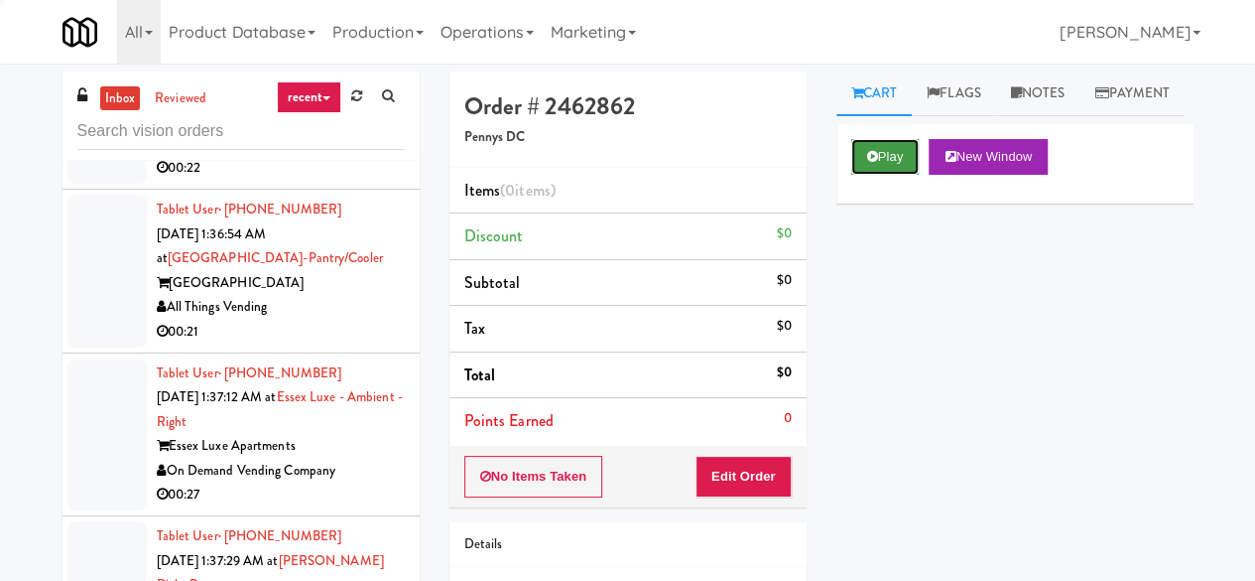
click at [870, 175] on button "Play" at bounding box center [885, 157] width 68 height 36
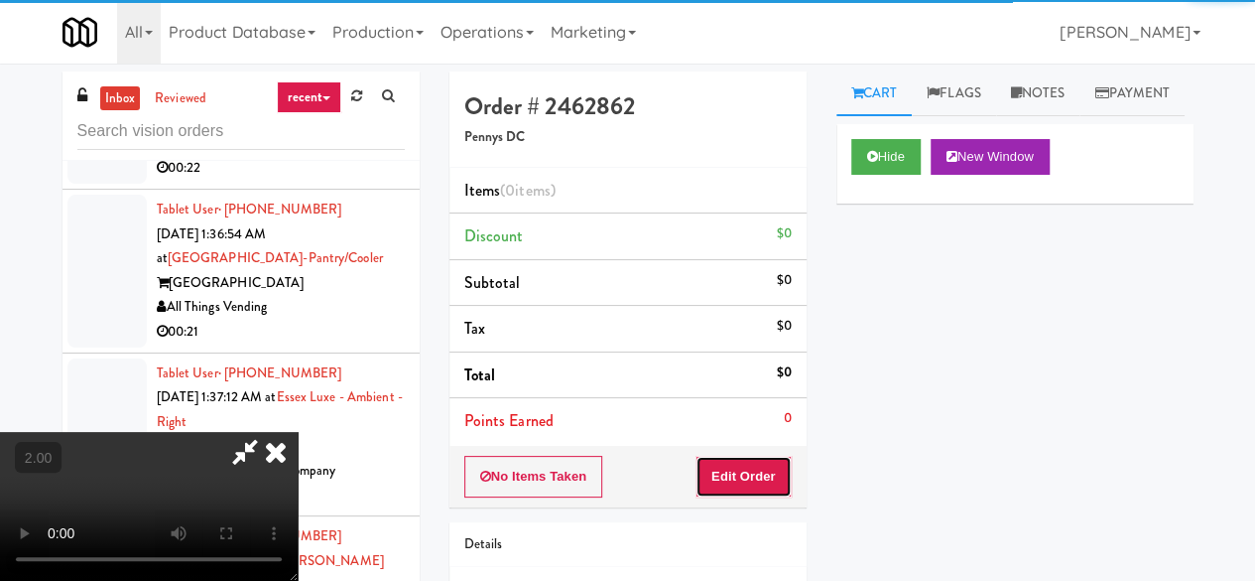
click at [746, 483] on button "Edit Order" at bounding box center [744, 477] width 96 height 42
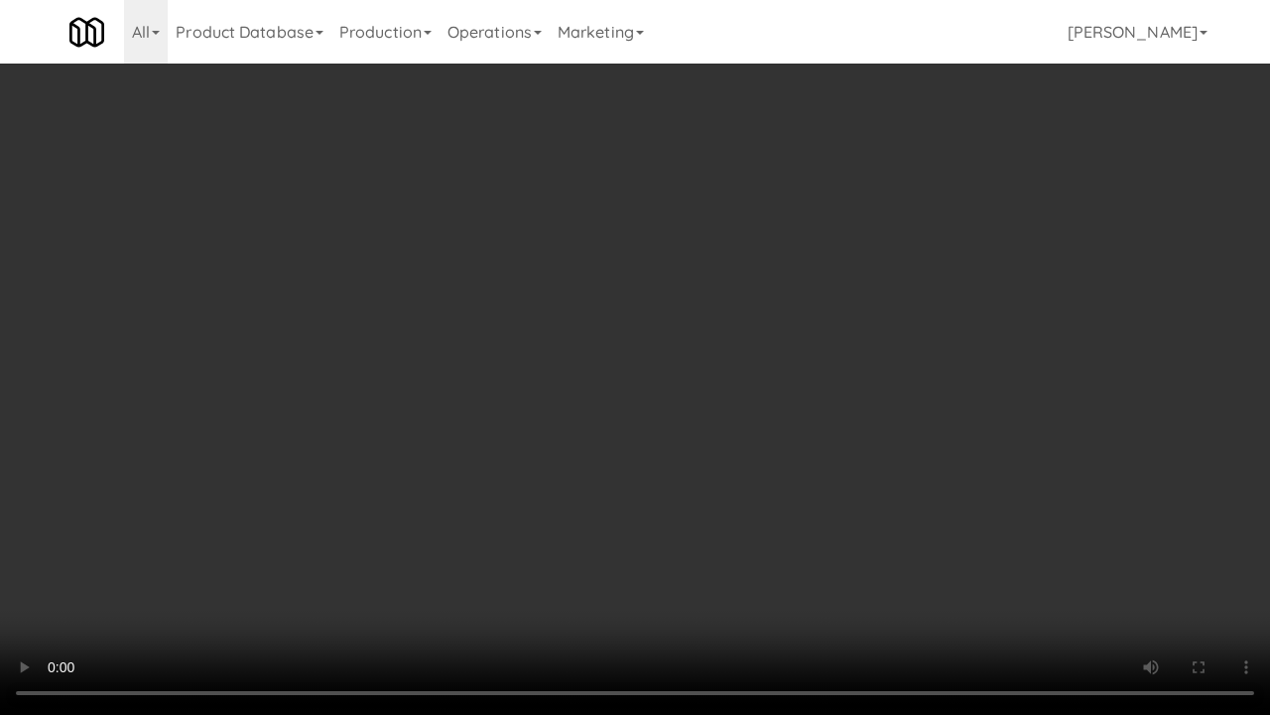
click at [929, 272] on video at bounding box center [635, 357] width 1270 height 715
click at [823, 401] on video at bounding box center [635, 357] width 1270 height 715
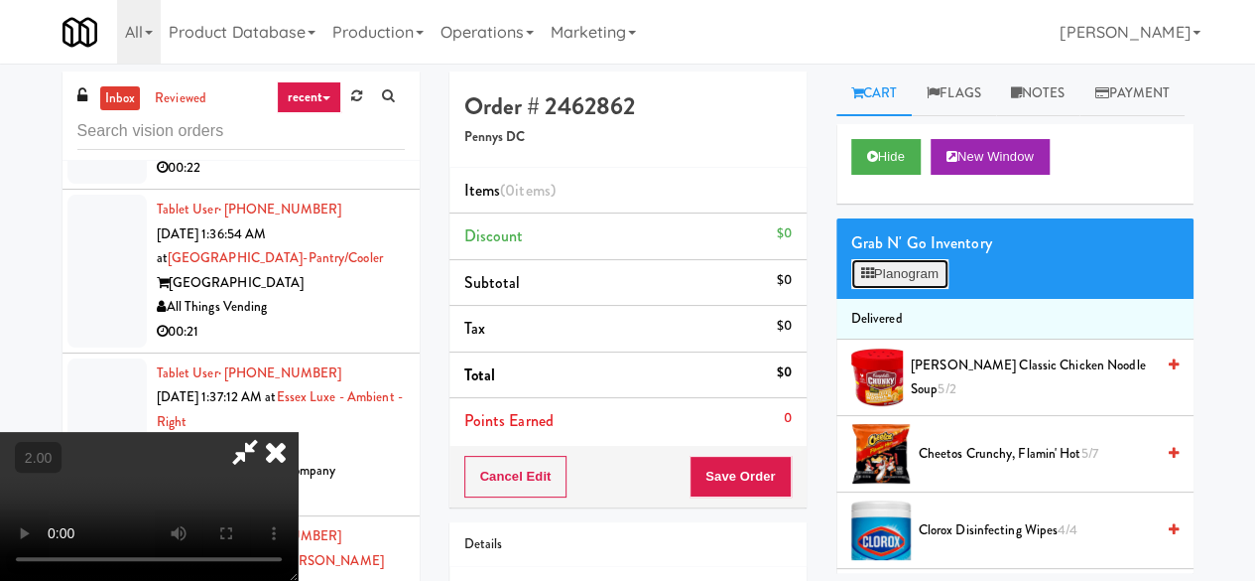
click at [901, 289] on button "Planogram" at bounding box center [899, 274] width 97 height 30
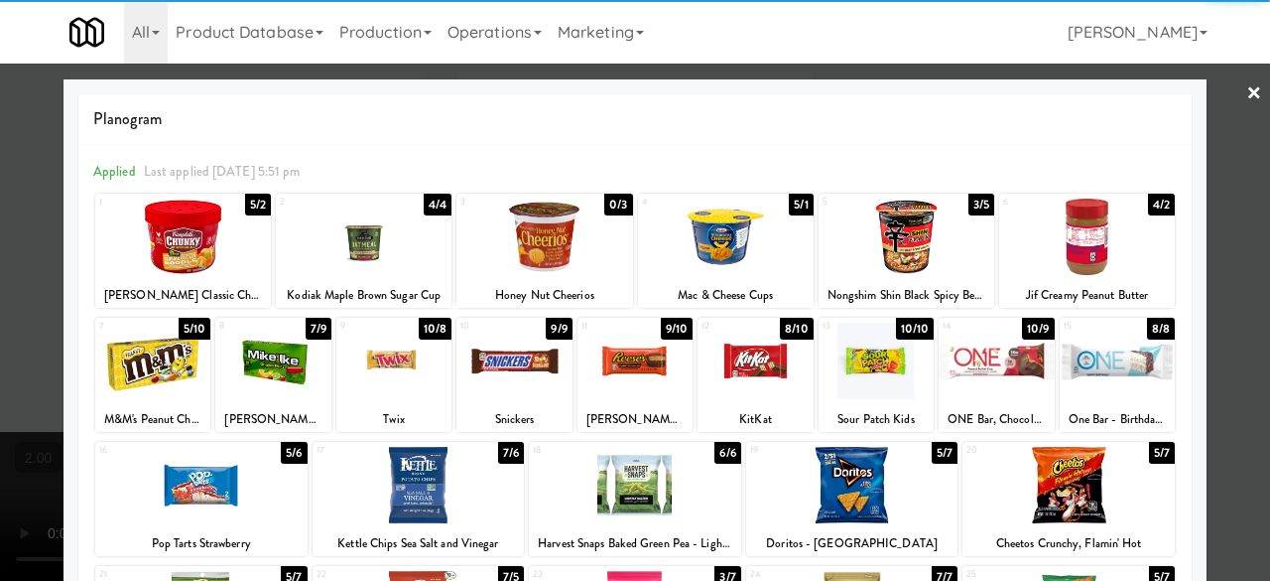
click at [752, 238] on div at bounding box center [726, 236] width 176 height 76
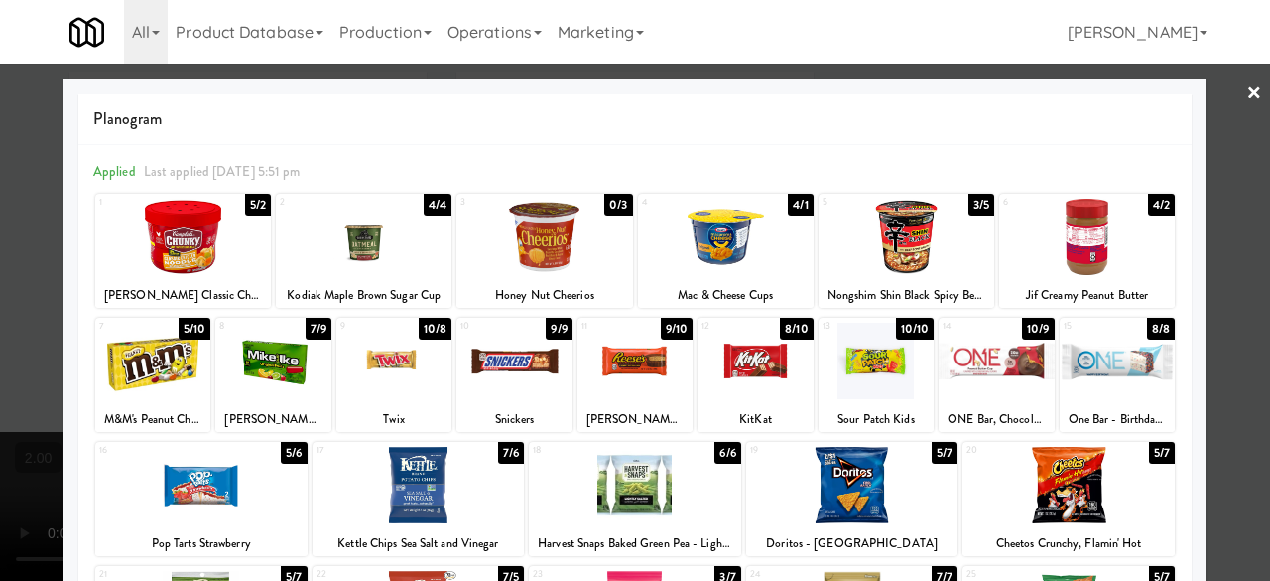
click at [1246, 73] on link "×" at bounding box center [1254, 95] width 16 height 62
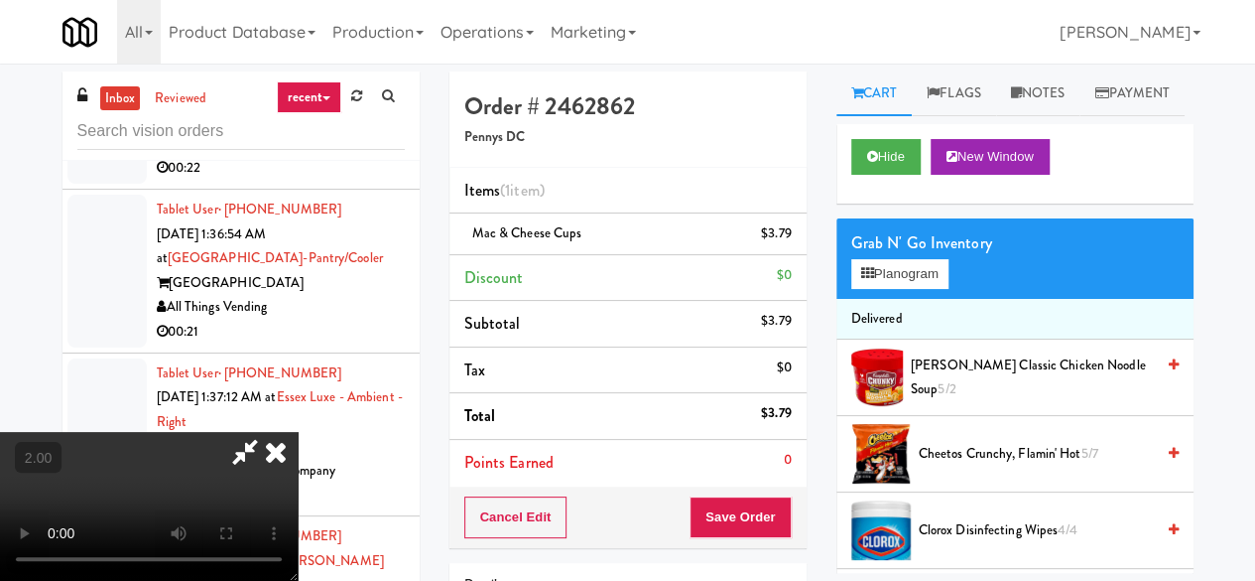
click at [268, 432] on icon at bounding box center [245, 452] width 46 height 40
click at [707, 521] on button "Save Order" at bounding box center [740, 517] width 101 height 42
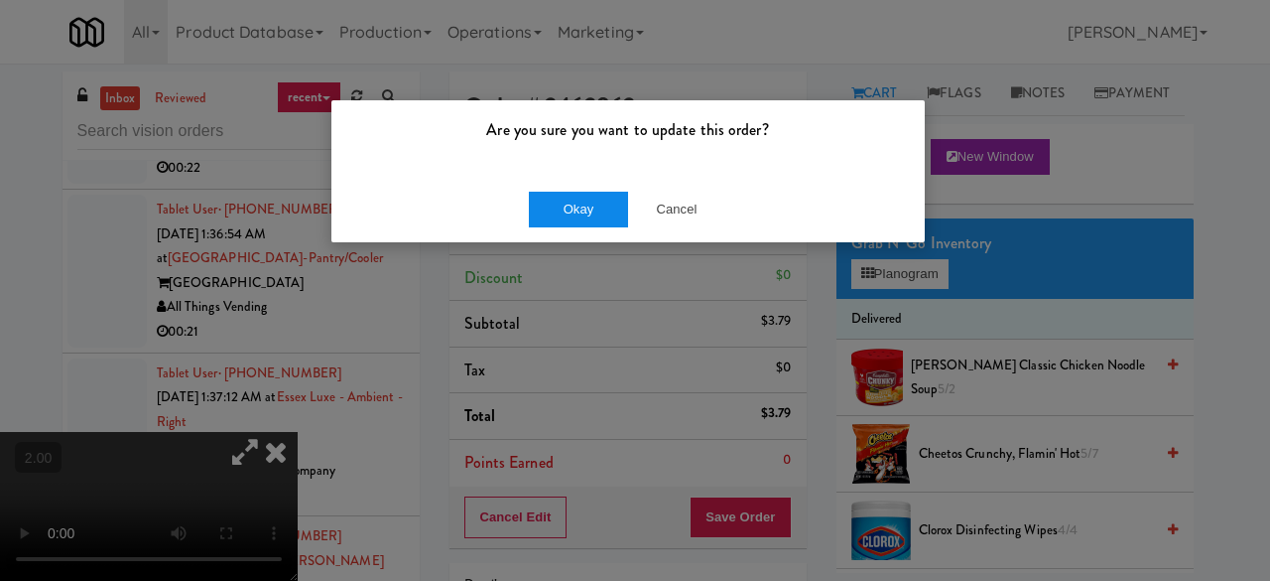
click at [579, 219] on button "Okay" at bounding box center [578, 210] width 99 height 36
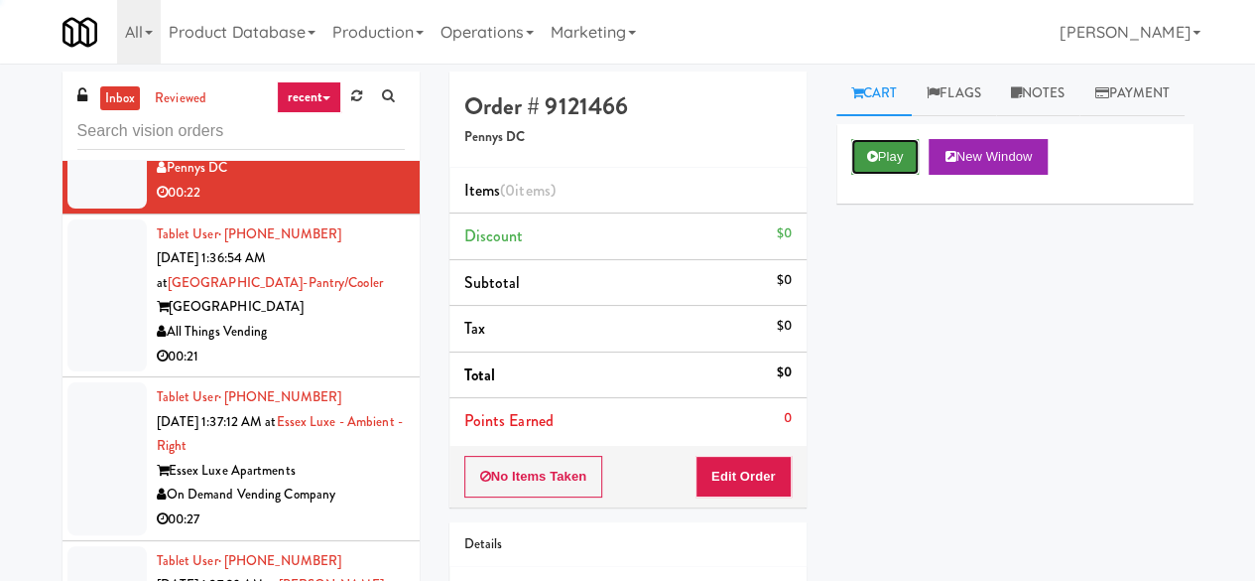
click at [875, 163] on icon at bounding box center [872, 156] width 11 height 13
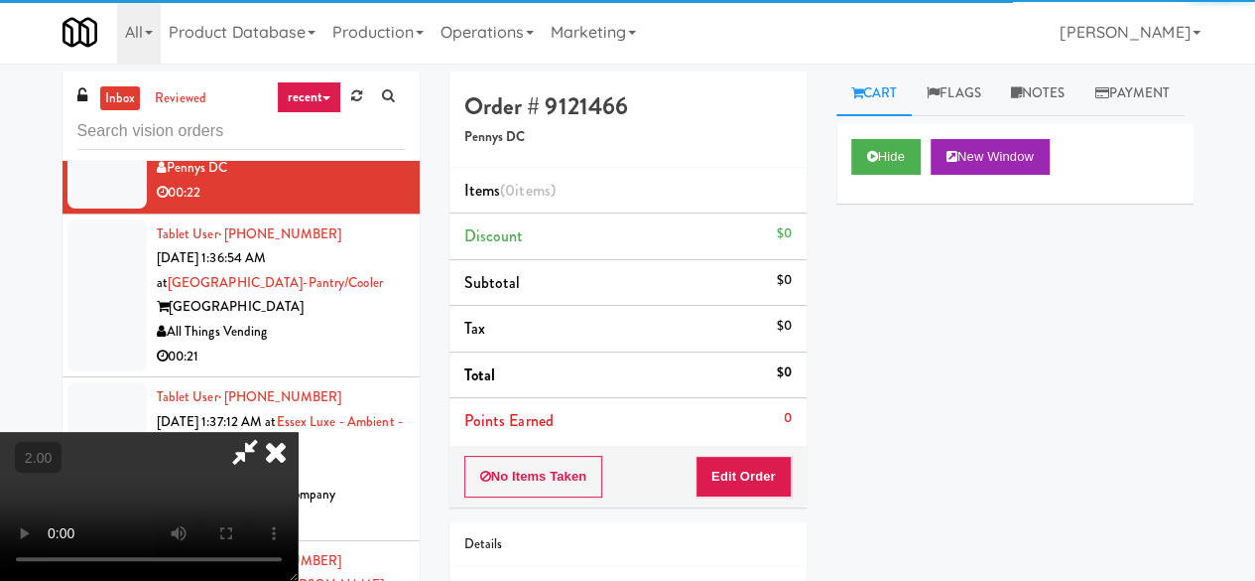
click at [745, 506] on div "Order # 9121466 Pennys DC Items (0 items ) Discount $0 Subtotal $0 Tax $0 Total…" at bounding box center [628, 390] width 387 height 638
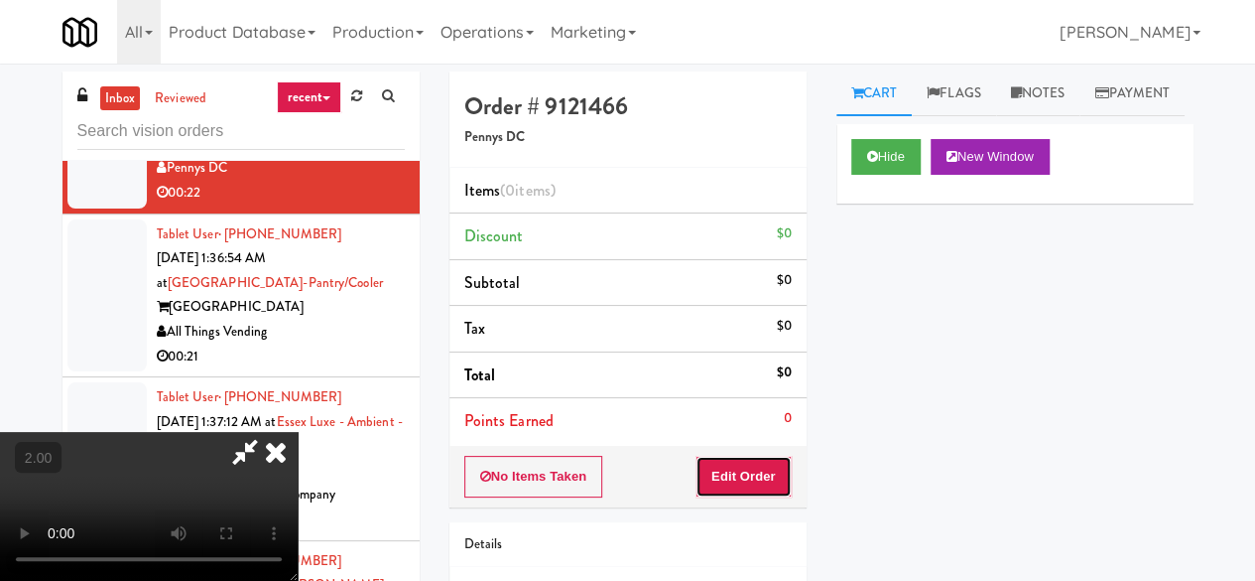
click at [742, 479] on button "Edit Order" at bounding box center [744, 477] width 96 height 42
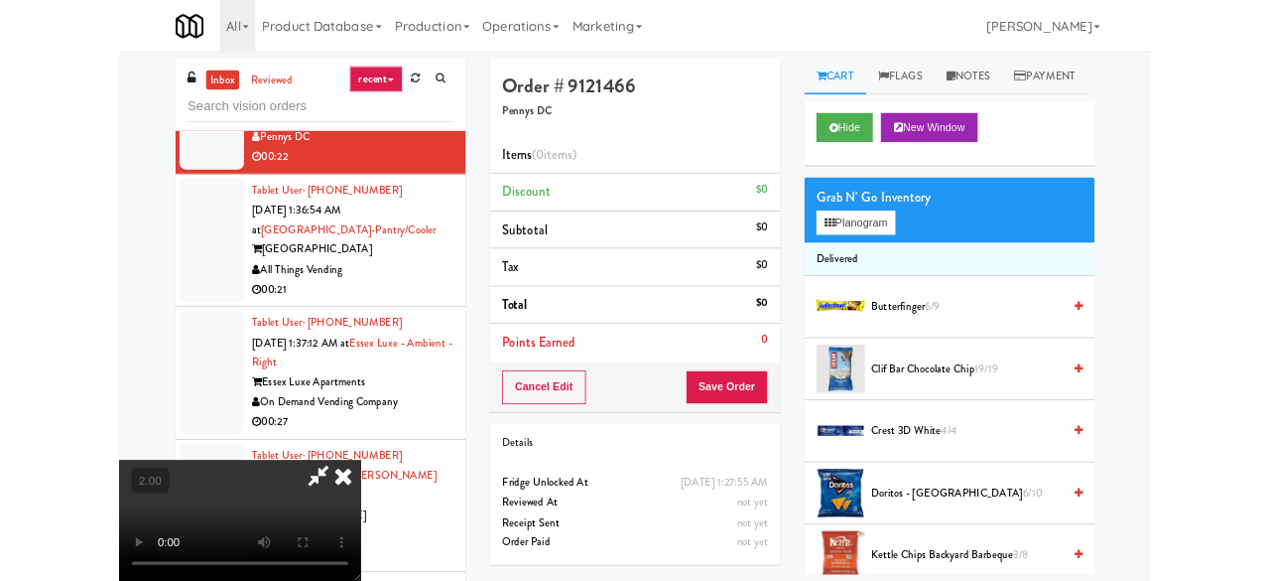
scroll to position [41, 0]
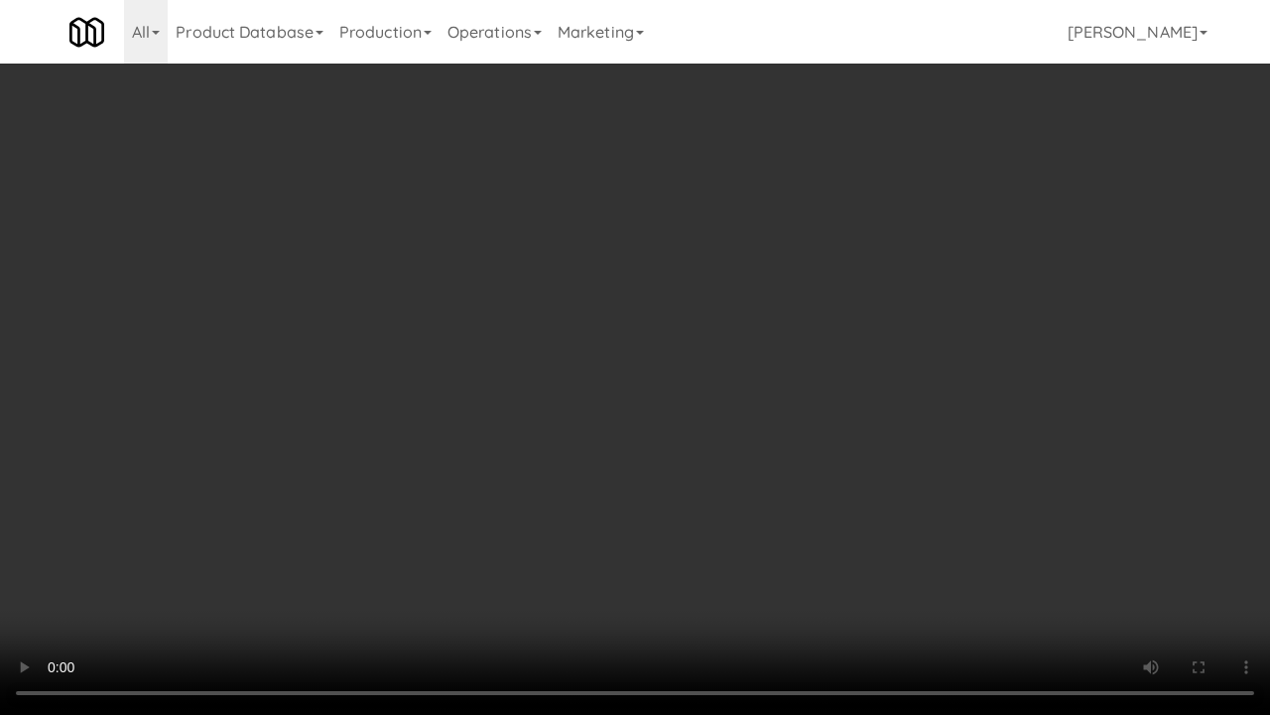
click at [653, 354] on video at bounding box center [635, 357] width 1270 height 715
click at [653, 415] on video at bounding box center [635, 357] width 1270 height 715
click at [832, 333] on video at bounding box center [635, 357] width 1270 height 715
click at [699, 361] on video at bounding box center [635, 357] width 1270 height 715
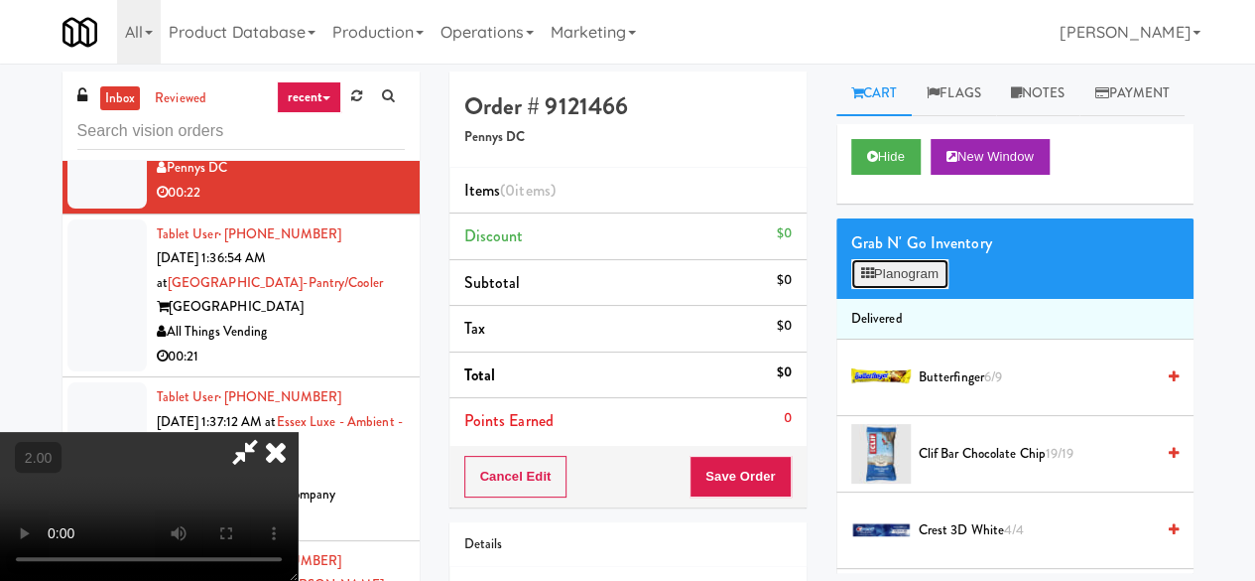
click at [912, 289] on button "Planogram" at bounding box center [899, 274] width 97 height 30
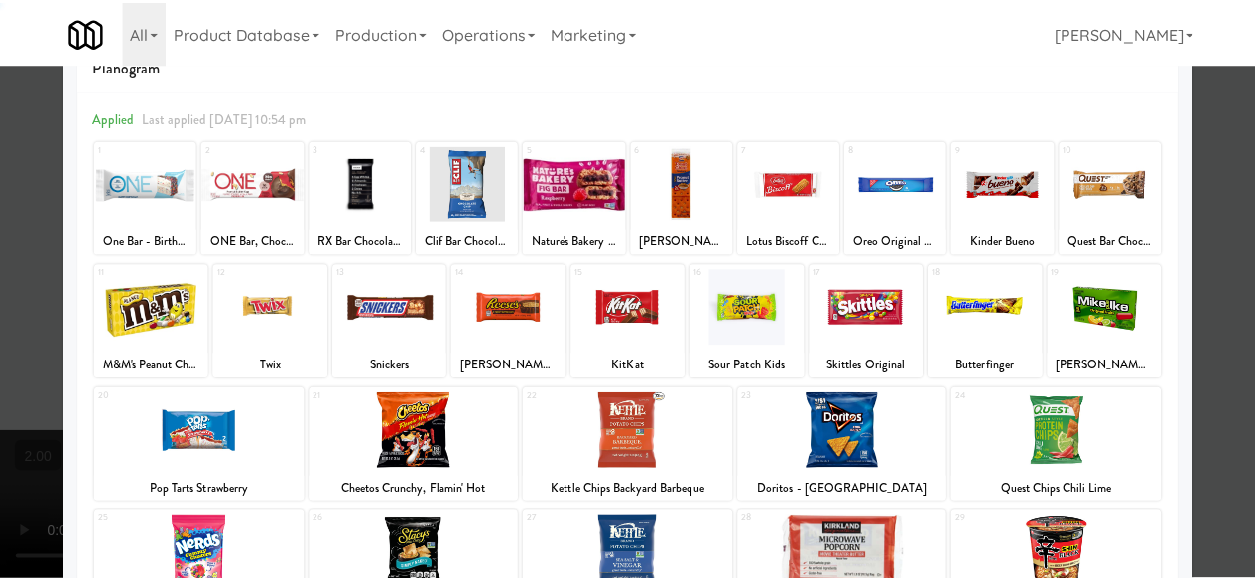
scroll to position [99, 0]
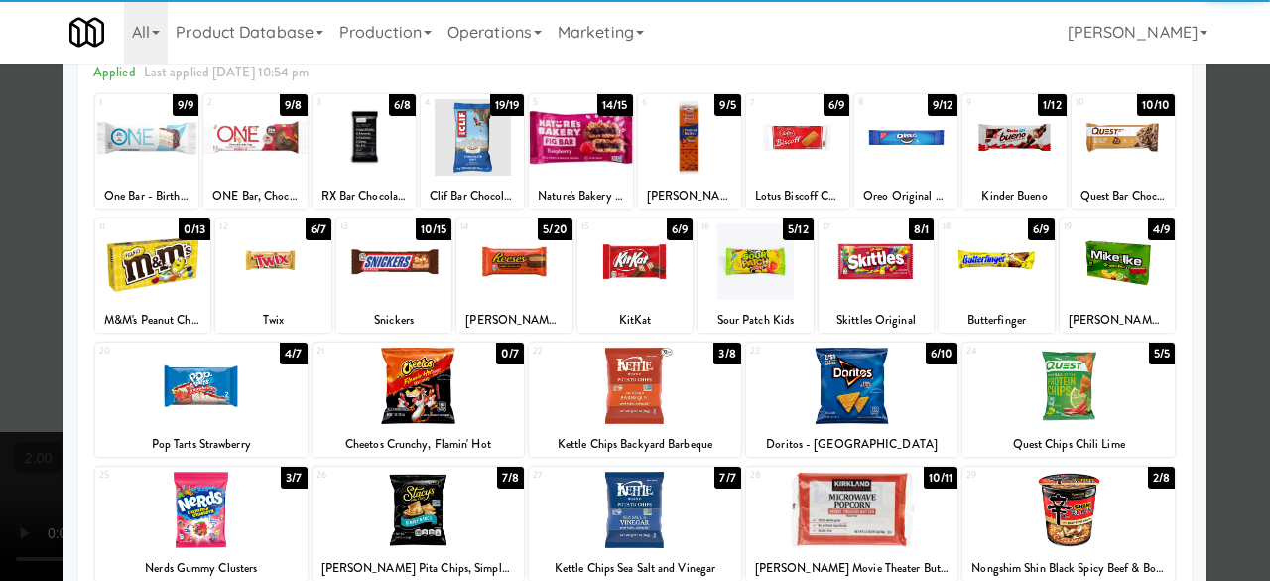
click at [636, 379] on div at bounding box center [635, 385] width 212 height 76
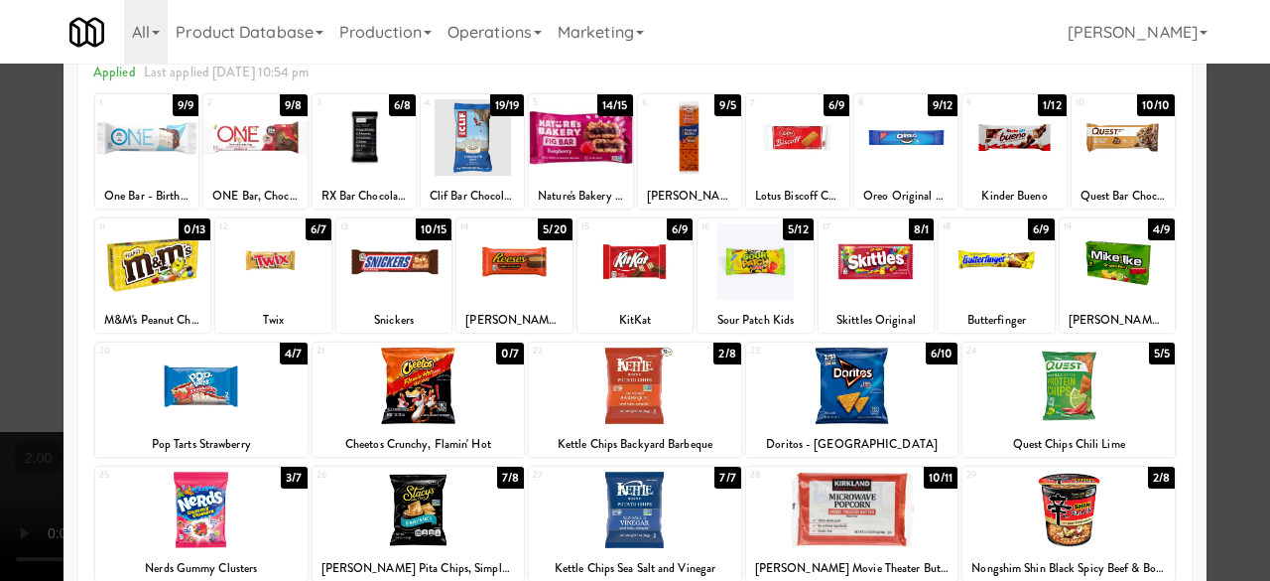
click at [625, 281] on div at bounding box center [635, 261] width 115 height 76
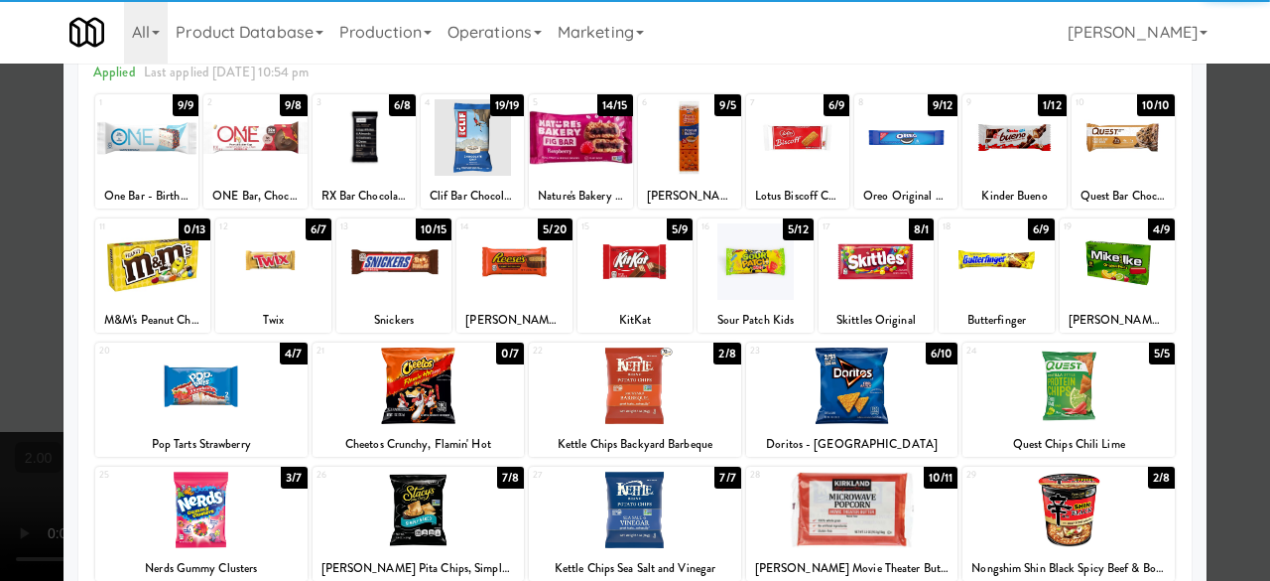
click at [1211, 189] on div at bounding box center [635, 290] width 1270 height 581
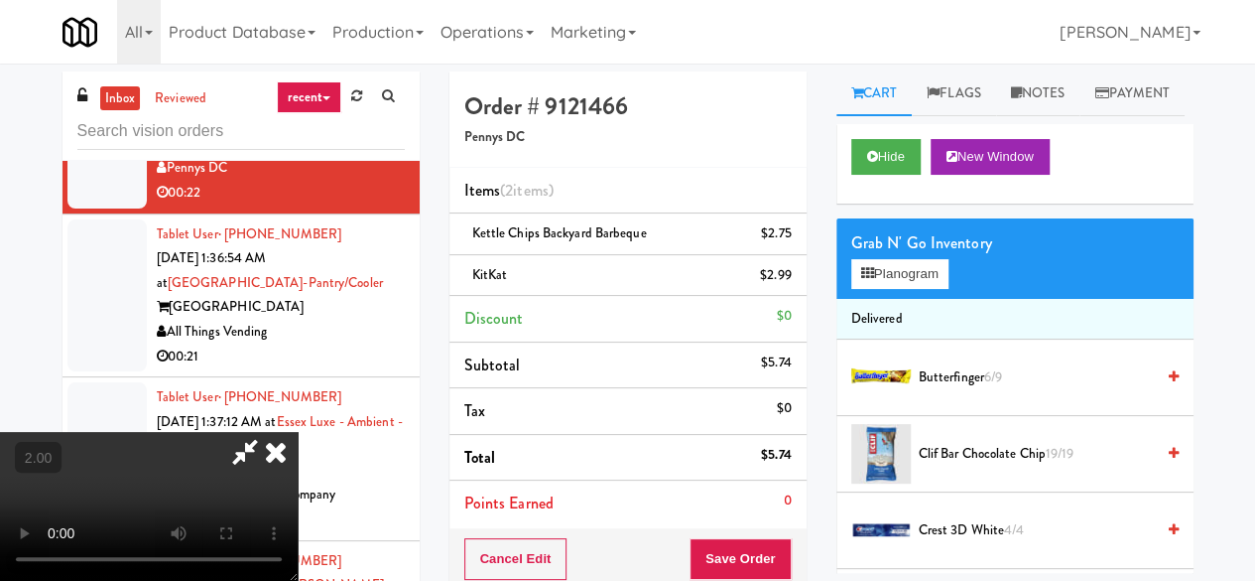
scroll to position [41, 0]
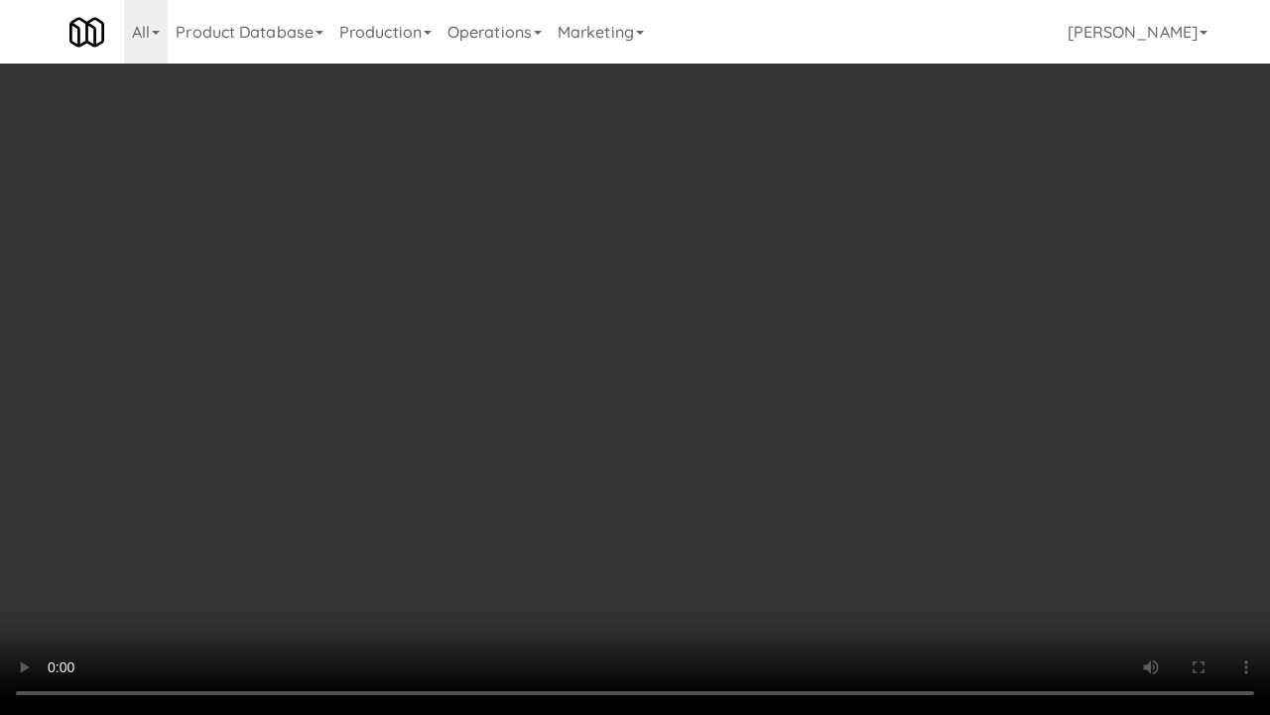
click at [865, 546] on video at bounding box center [635, 357] width 1270 height 715
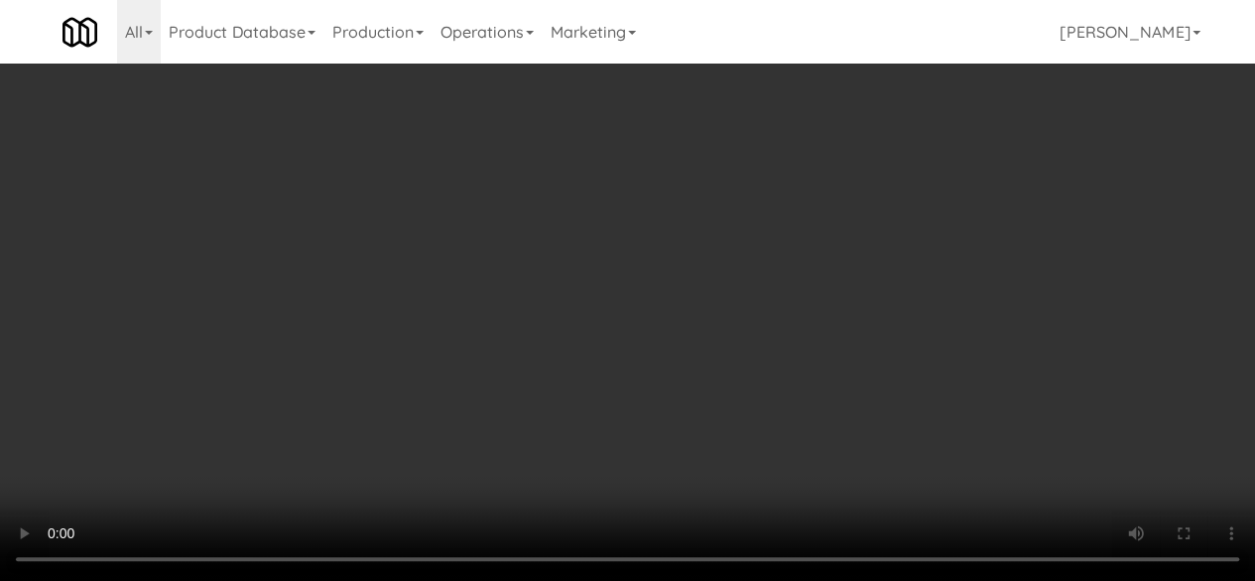
scroll to position [0, 0]
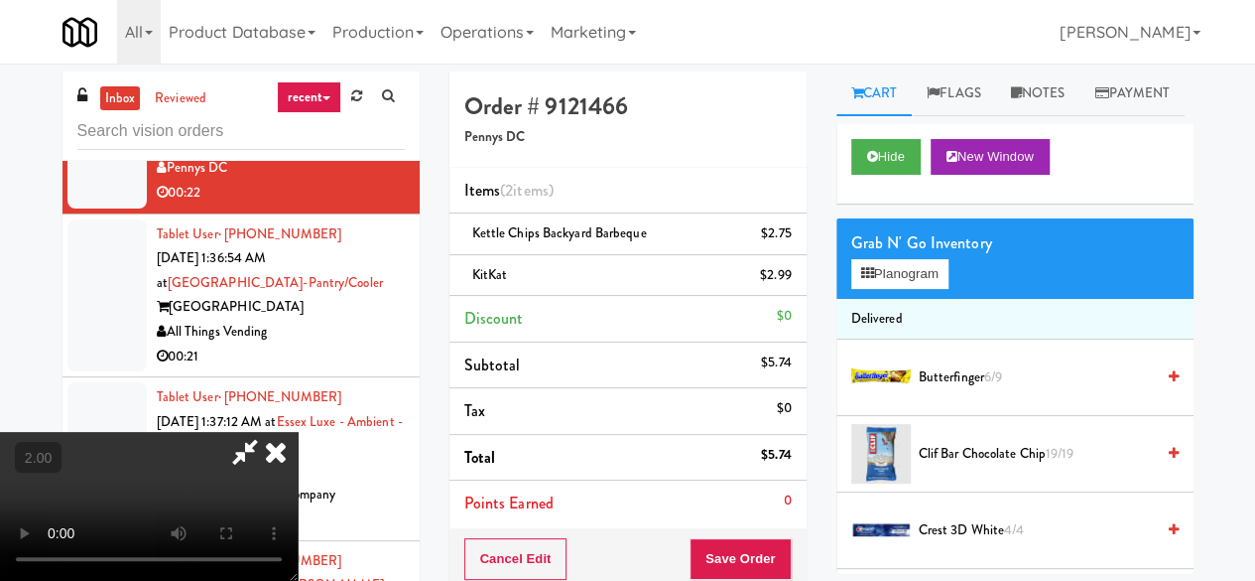
click at [268, 432] on icon at bounding box center [245, 452] width 46 height 40
click at [752, 543] on button "Save Order" at bounding box center [740, 559] width 101 height 42
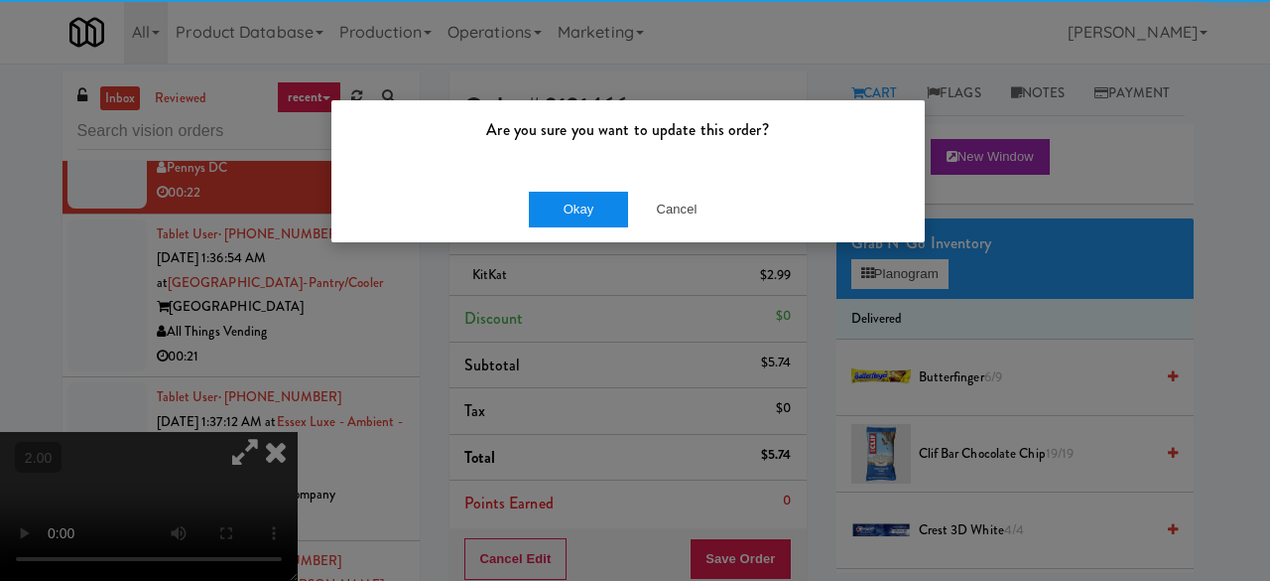
drag, startPoint x: 495, startPoint y: 217, endPoint x: 569, endPoint y: 222, distance: 73.6
click at [498, 217] on div "Okay Cancel" at bounding box center [627, 209] width 593 height 66
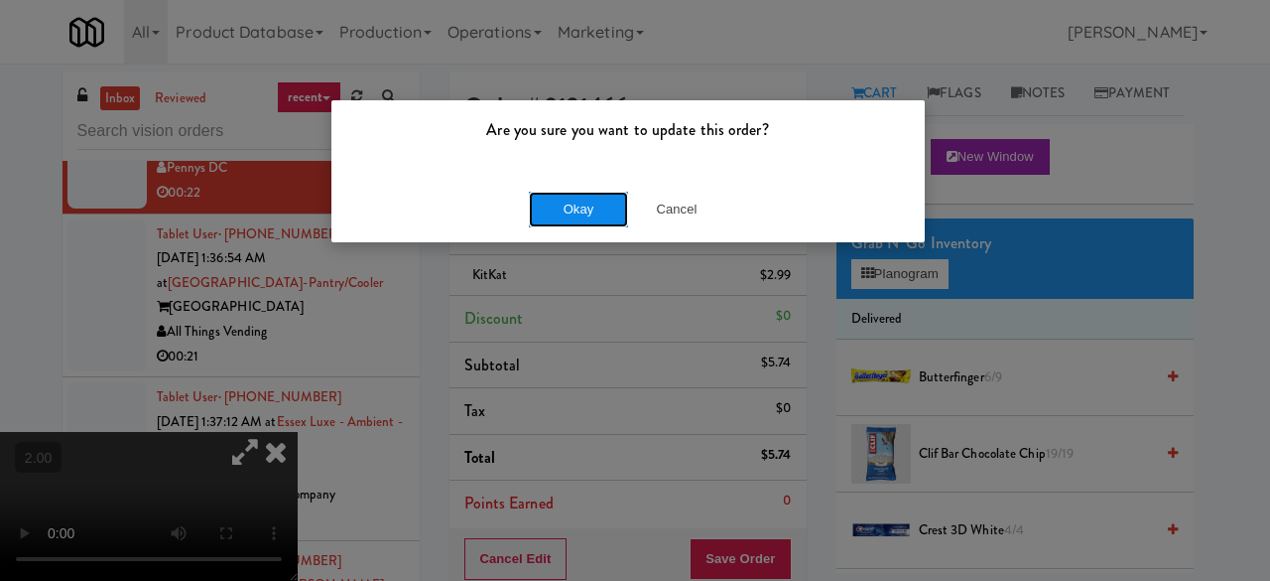
click at [569, 222] on button "Okay" at bounding box center [578, 210] width 99 height 36
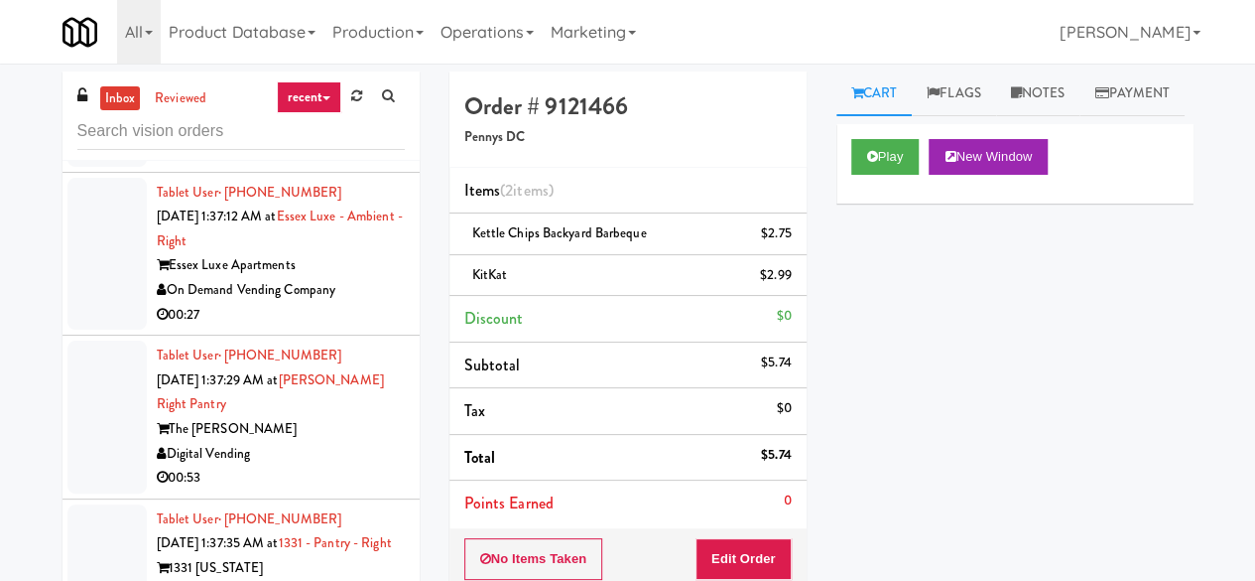
scroll to position [6649, 0]
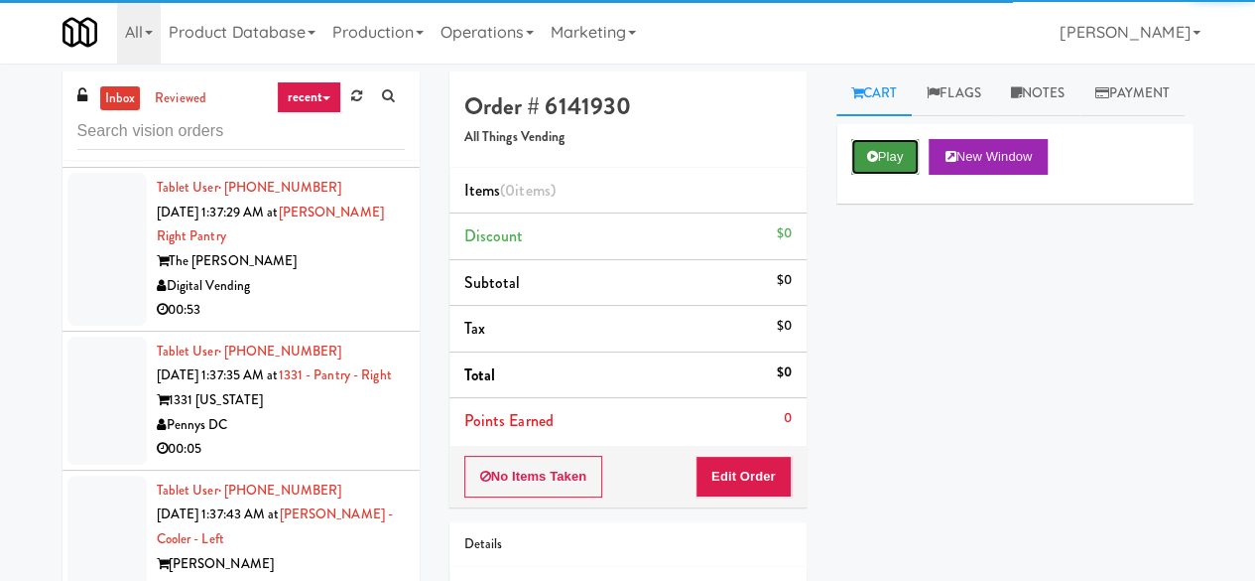
click at [897, 175] on button "Play" at bounding box center [885, 157] width 68 height 36
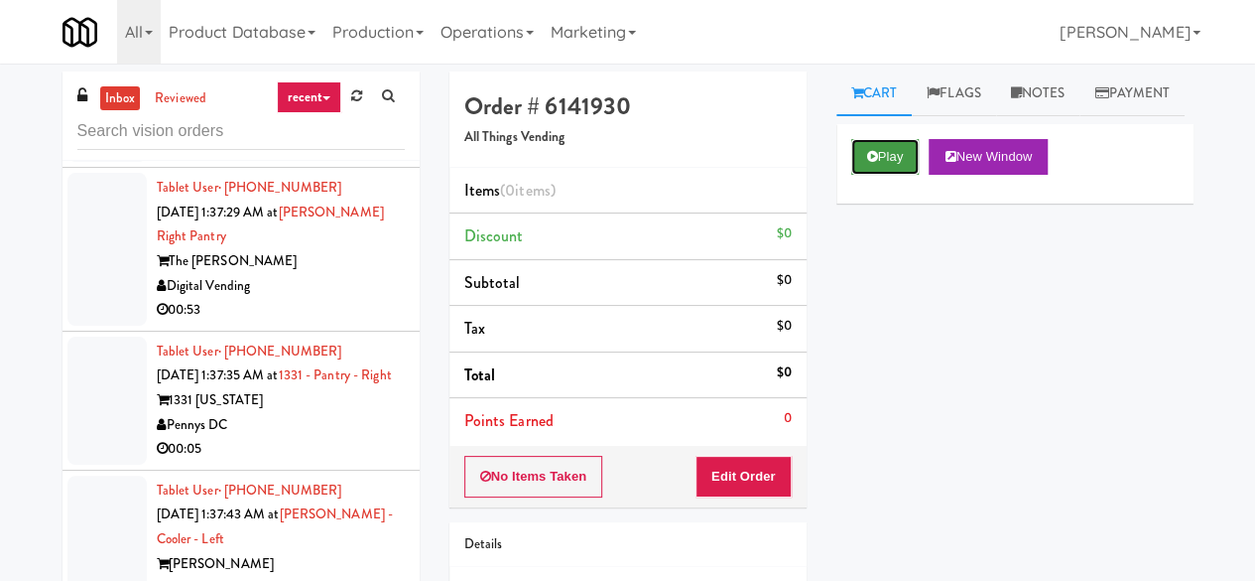
click at [876, 163] on icon at bounding box center [872, 156] width 11 height 13
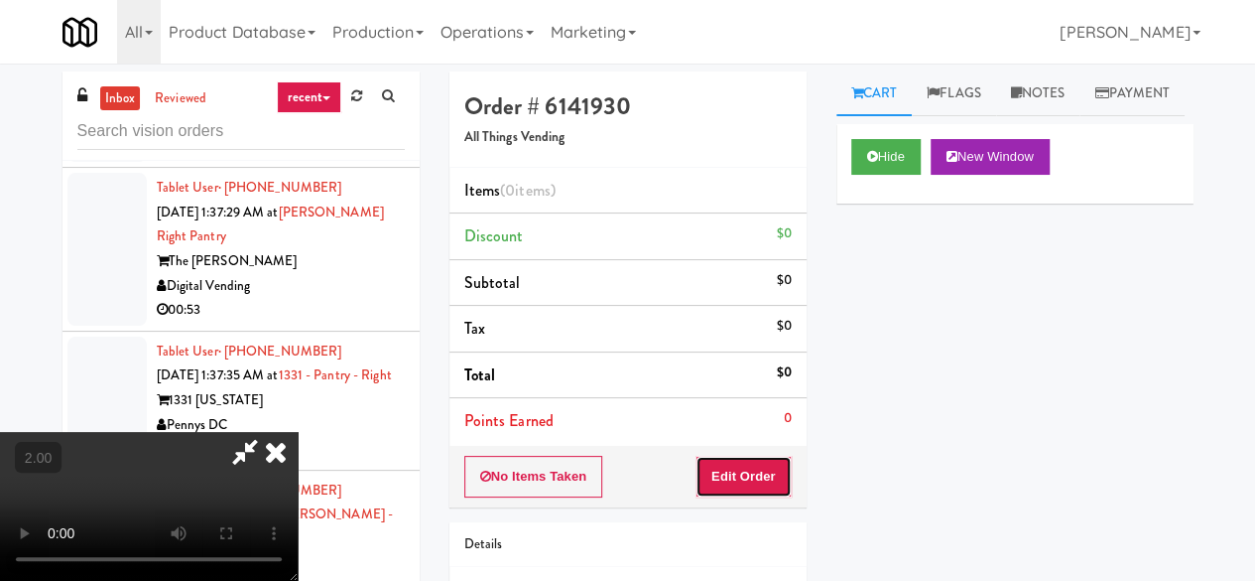
click at [756, 473] on button "Edit Order" at bounding box center [744, 477] width 96 height 42
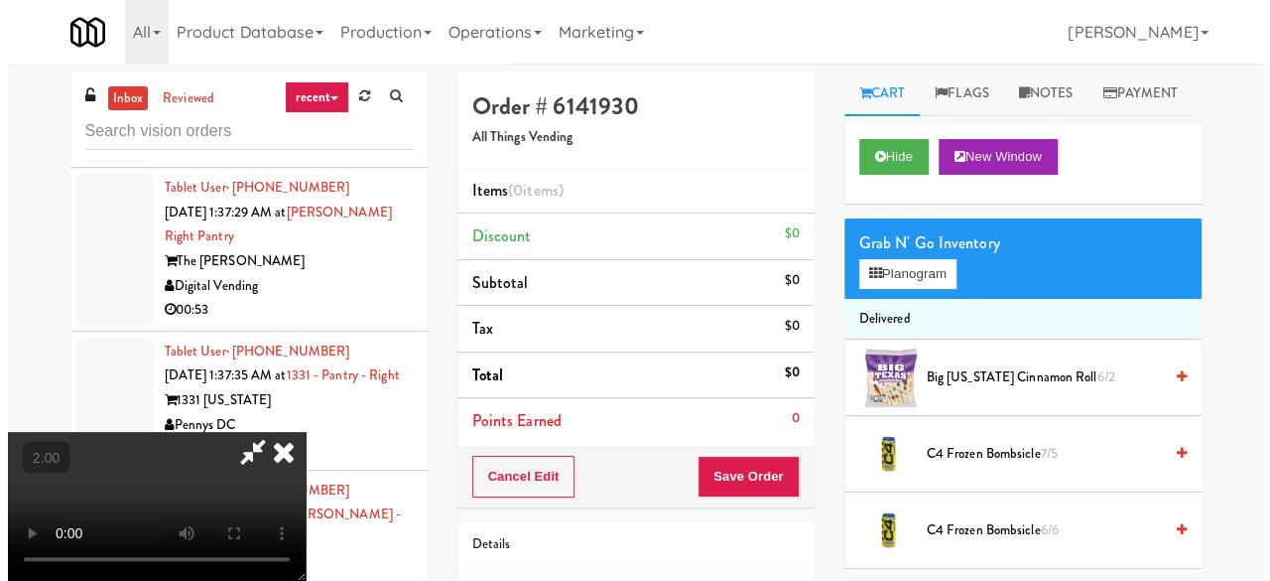
scroll to position [41, 0]
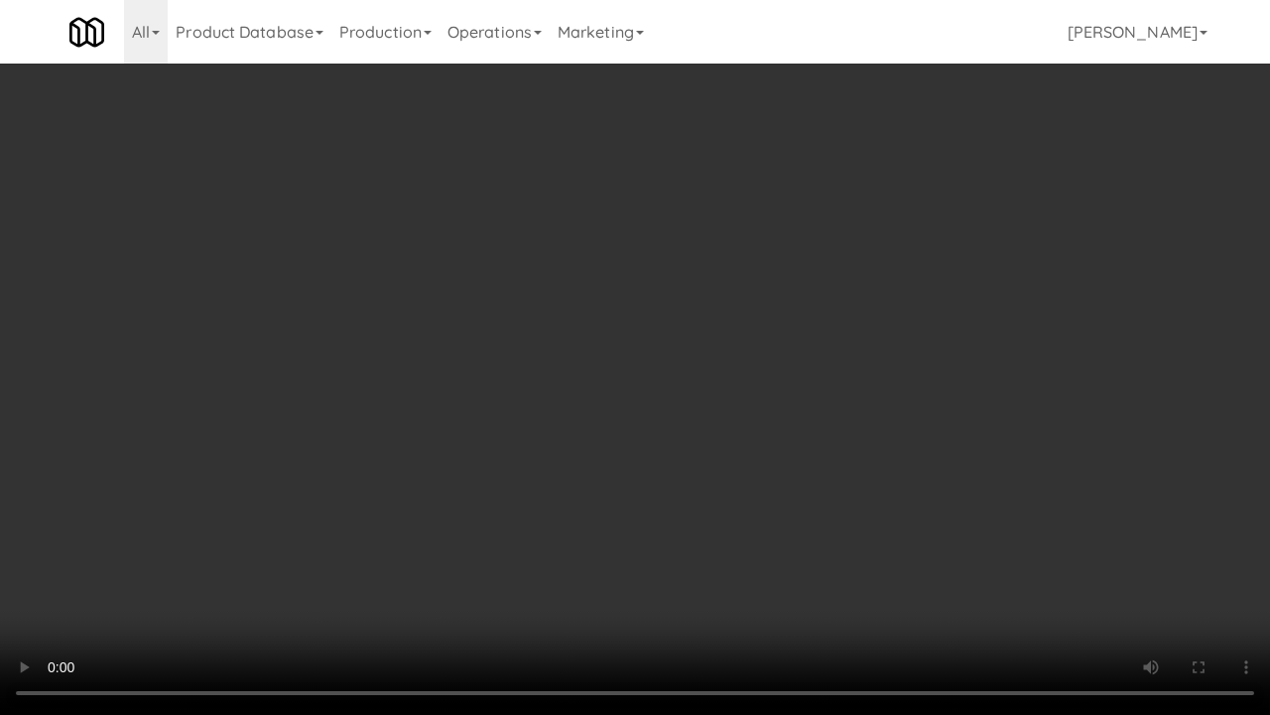
click at [818, 313] on video at bounding box center [635, 357] width 1270 height 715
click at [803, 313] on video at bounding box center [635, 357] width 1270 height 715
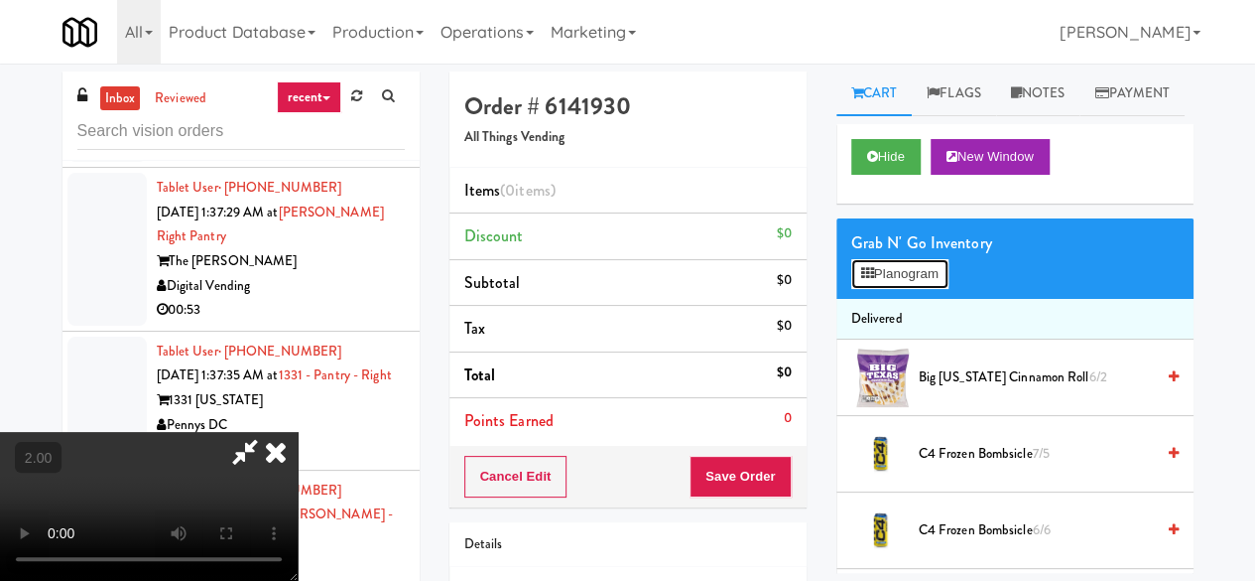
click at [927, 289] on button "Planogram" at bounding box center [899, 274] width 97 height 30
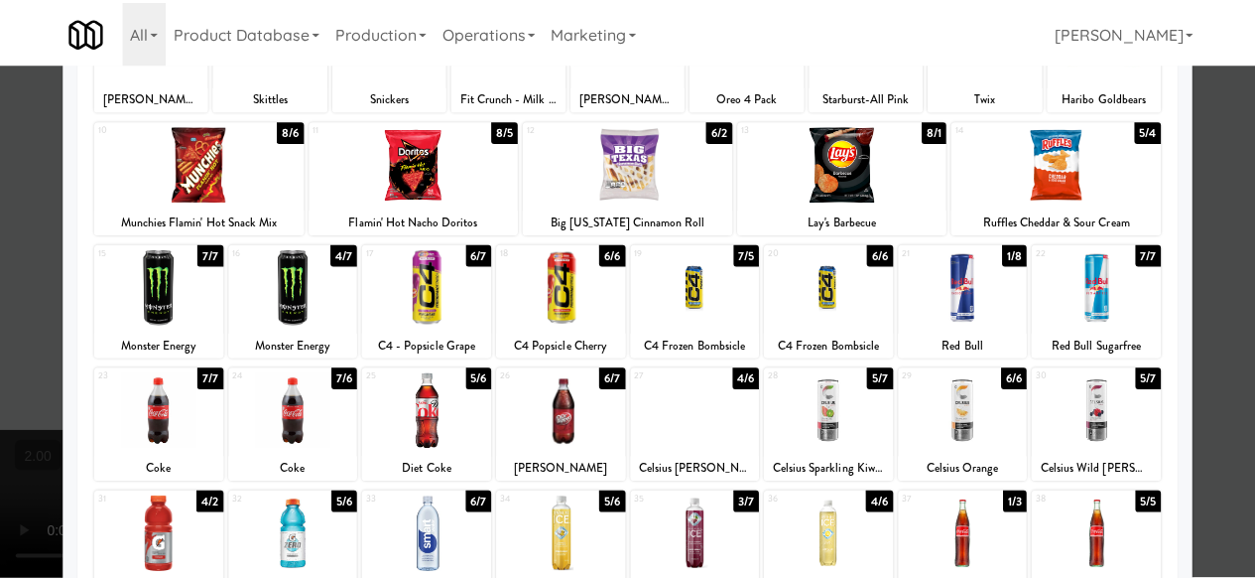
scroll to position [198, 0]
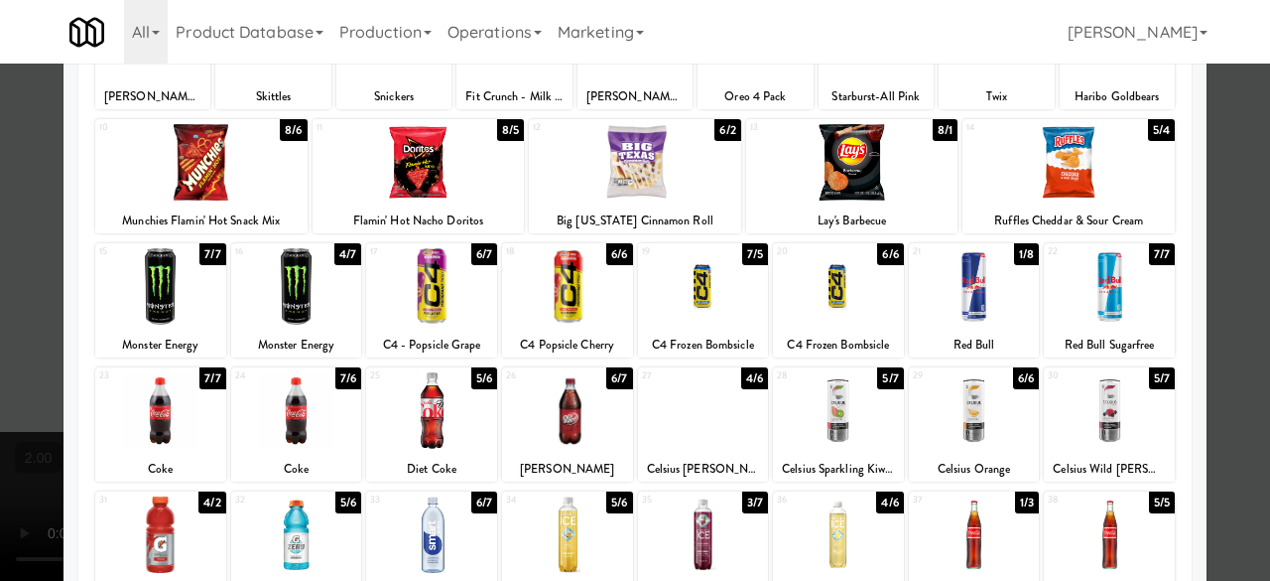
click at [338, 291] on div at bounding box center [296, 286] width 131 height 76
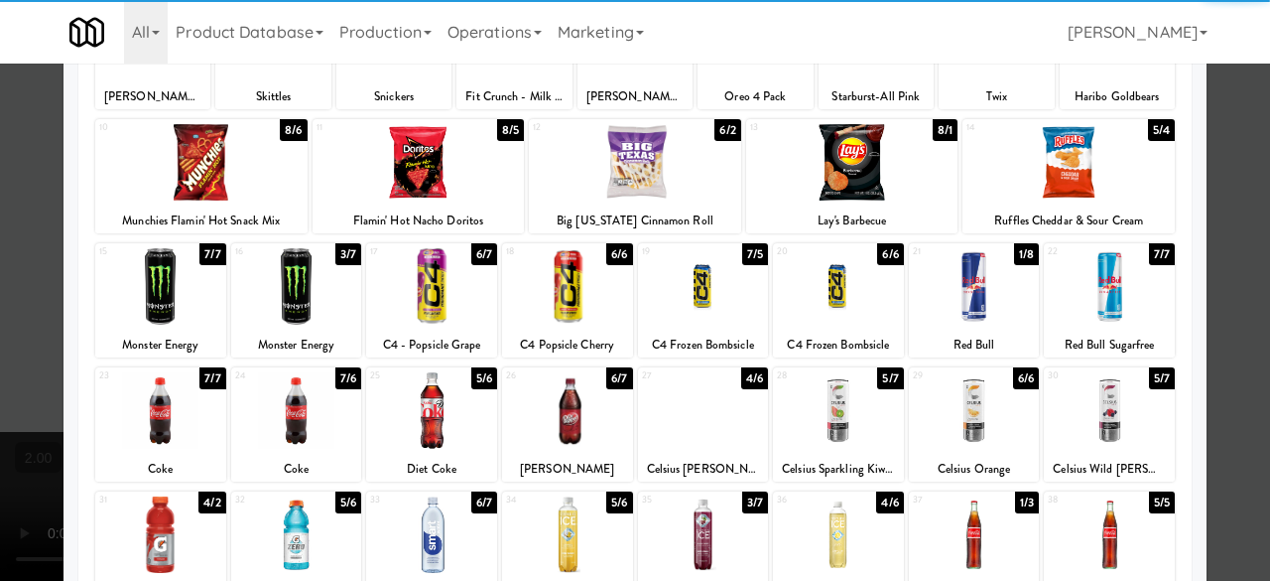
drag, startPoint x: 1003, startPoint y: 277, endPoint x: 988, endPoint y: 277, distance: 14.9
click at [1000, 277] on div at bounding box center [974, 286] width 131 height 76
click at [338, 433] on div at bounding box center [296, 410] width 131 height 76
drag, startPoint x: 1209, startPoint y: 255, endPoint x: 536, endPoint y: 442, distance: 698.2
click at [1209, 255] on div at bounding box center [635, 290] width 1270 height 581
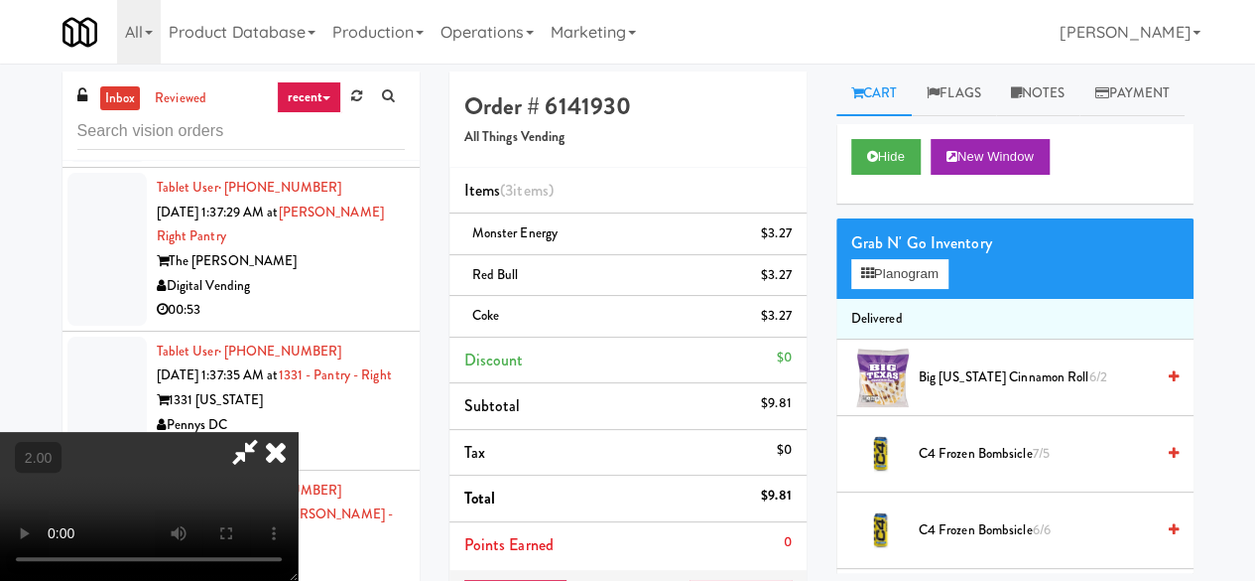
scroll to position [41, 0]
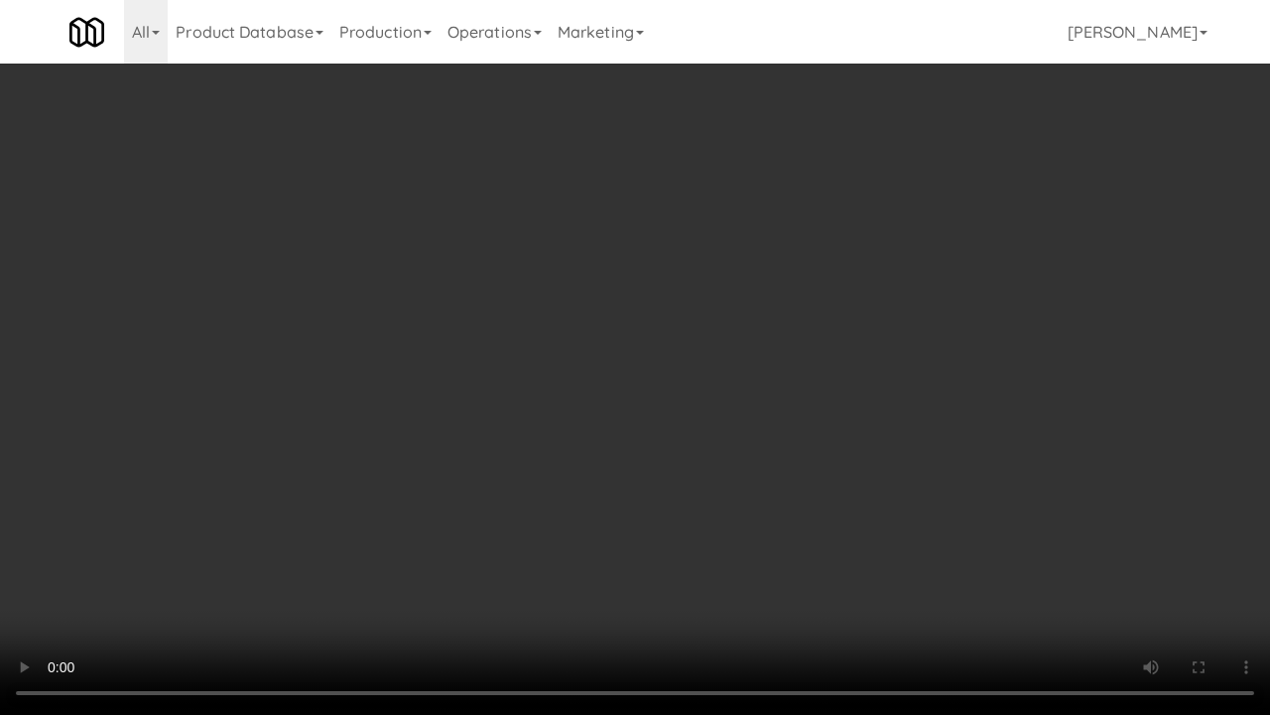
click at [682, 441] on video at bounding box center [635, 357] width 1270 height 715
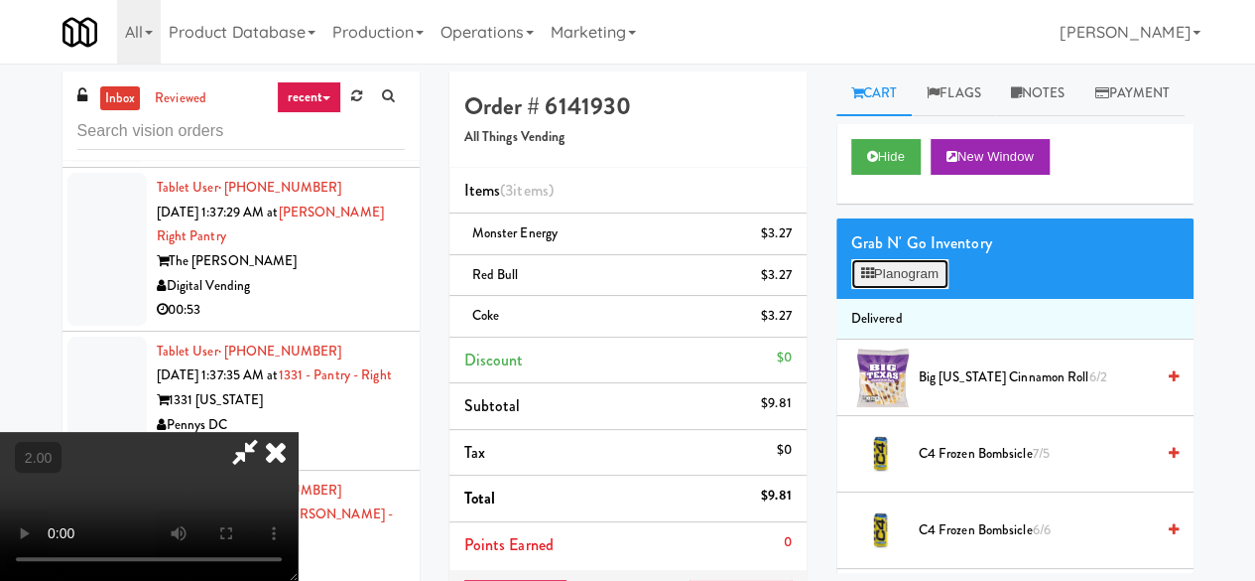
click at [927, 289] on button "Planogram" at bounding box center [899, 274] width 97 height 30
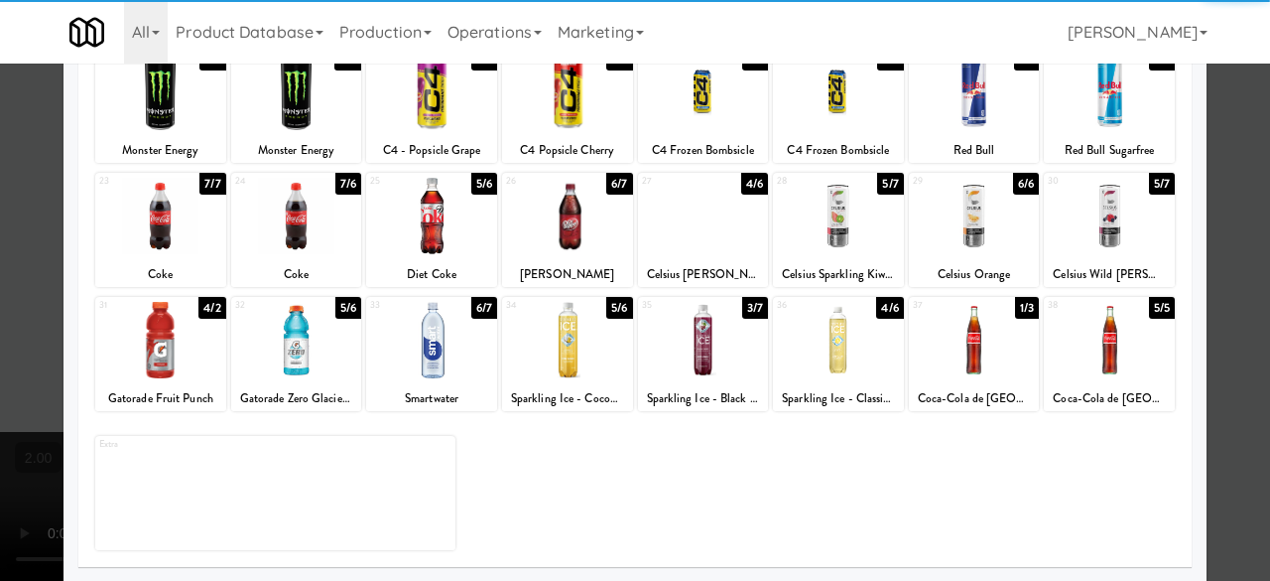
click at [171, 243] on div at bounding box center [160, 216] width 131 height 76
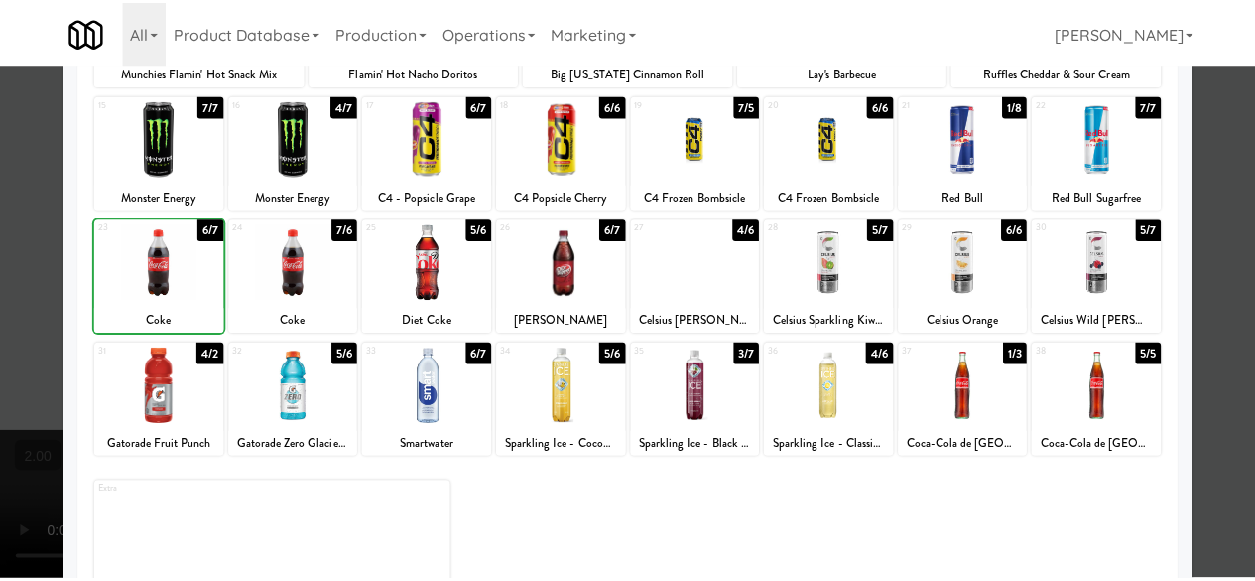
scroll to position [195, 0]
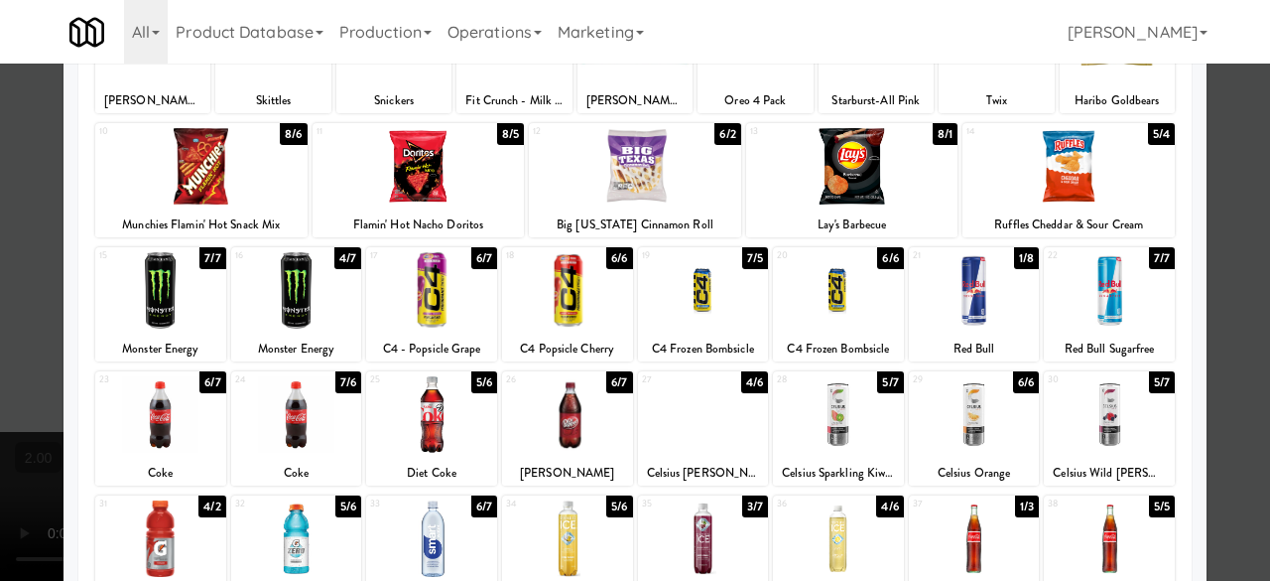
click at [1198, 214] on div at bounding box center [635, 290] width 1270 height 581
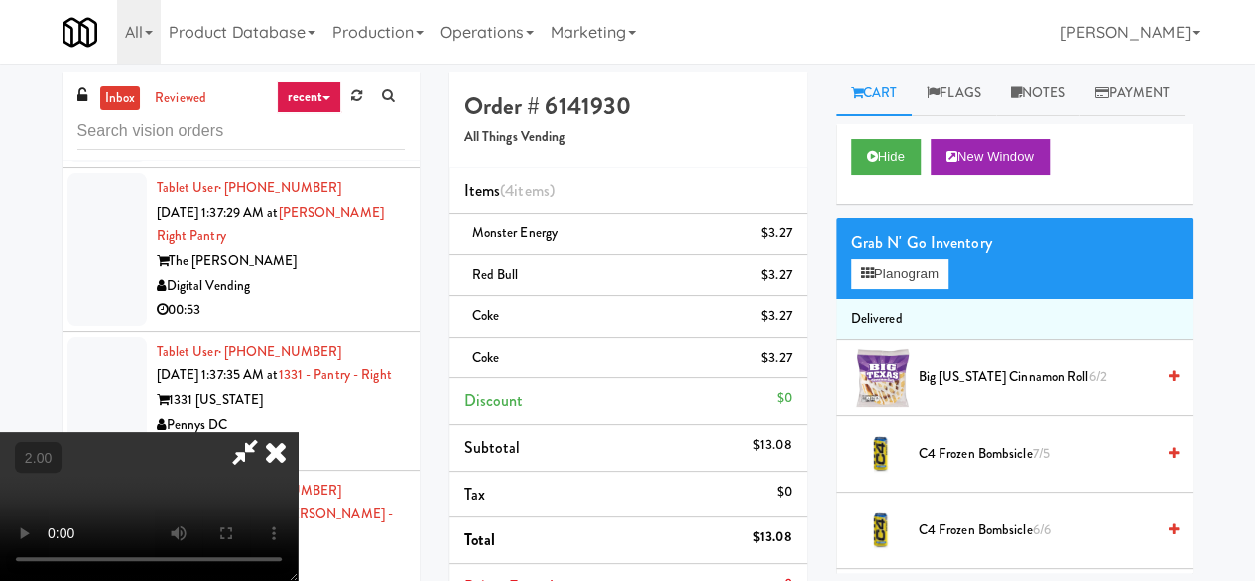
scroll to position [41, 0]
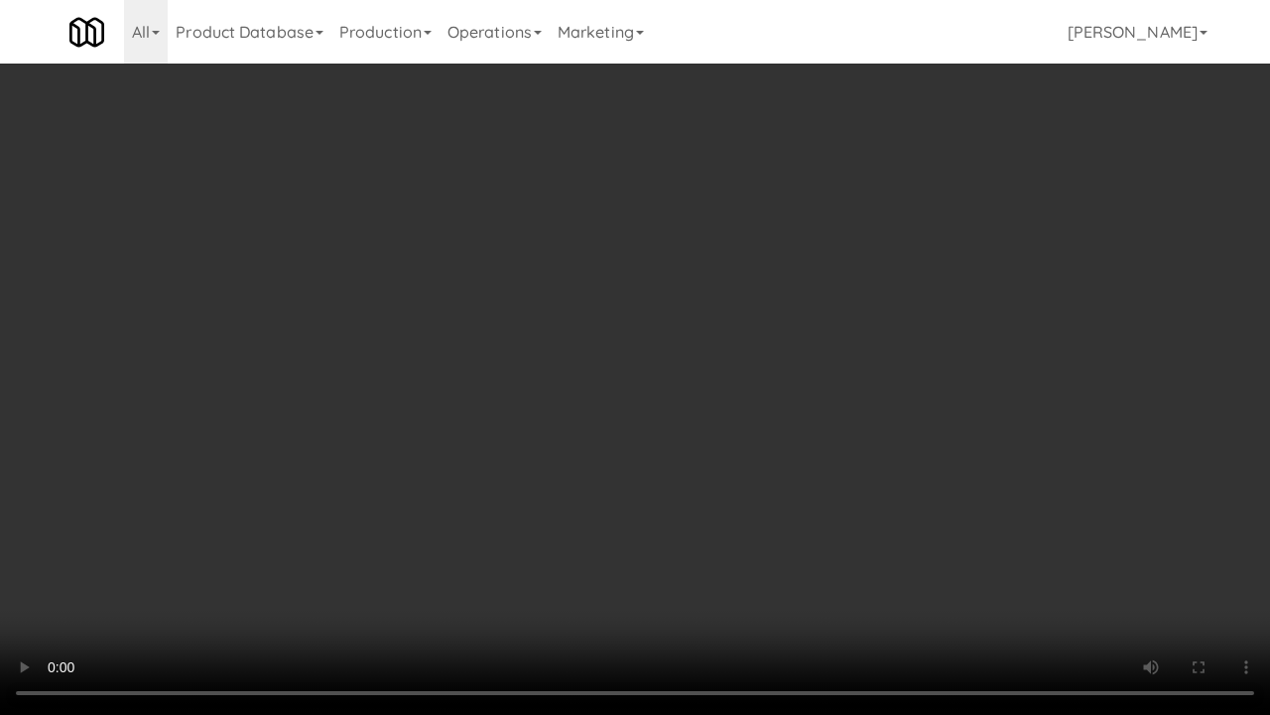
click at [564, 579] on video at bounding box center [635, 357] width 1270 height 715
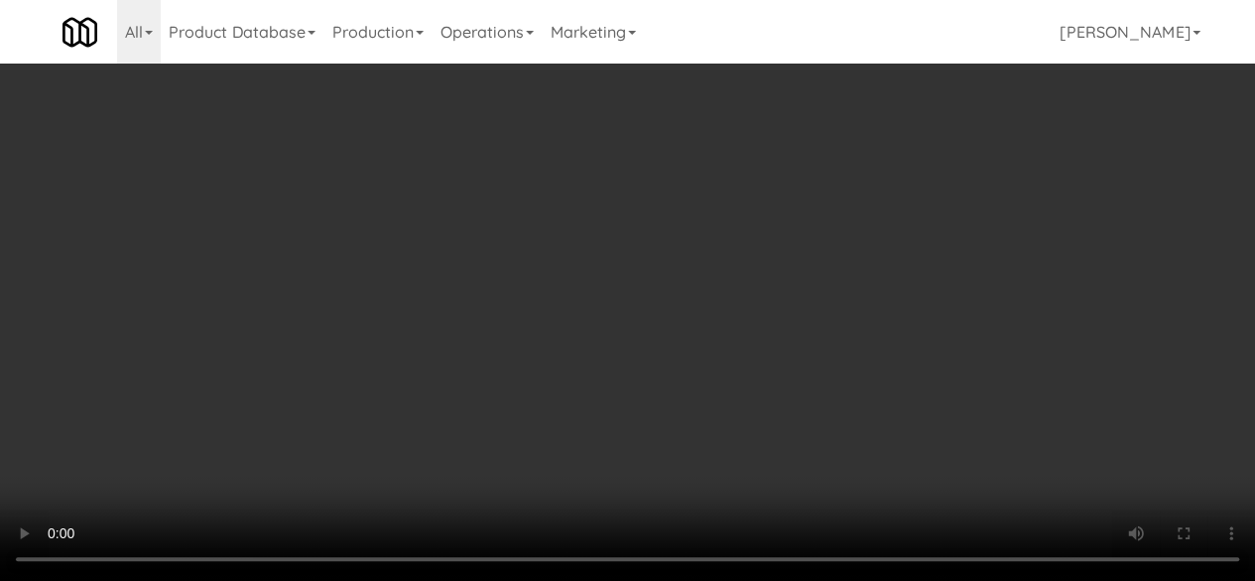
scroll to position [0, 0]
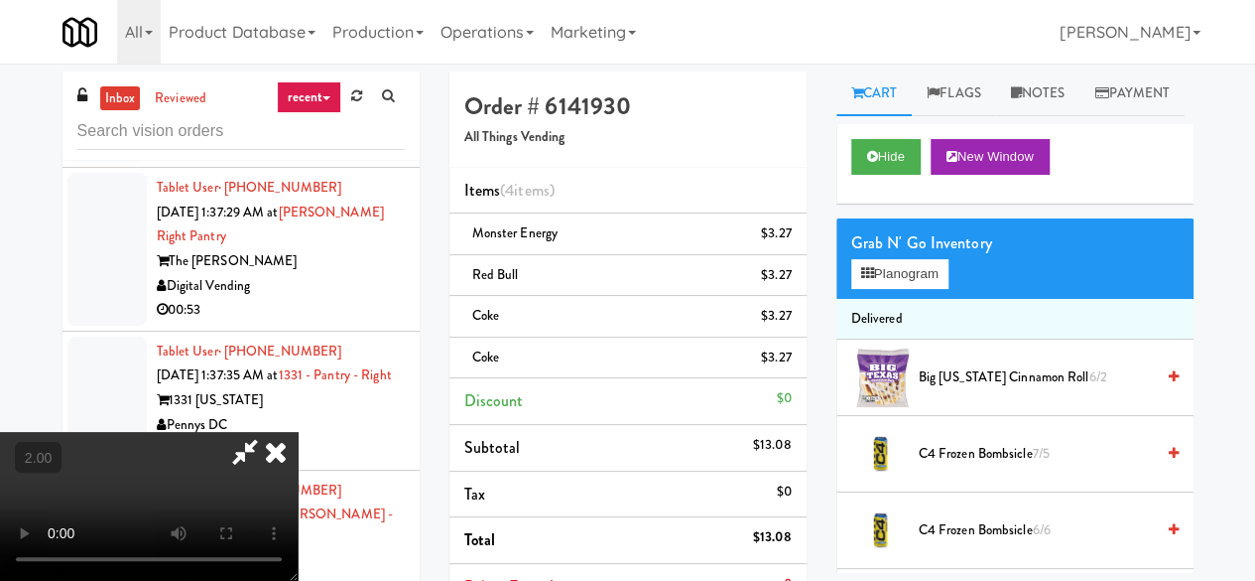
click at [268, 432] on icon at bounding box center [245, 452] width 46 height 40
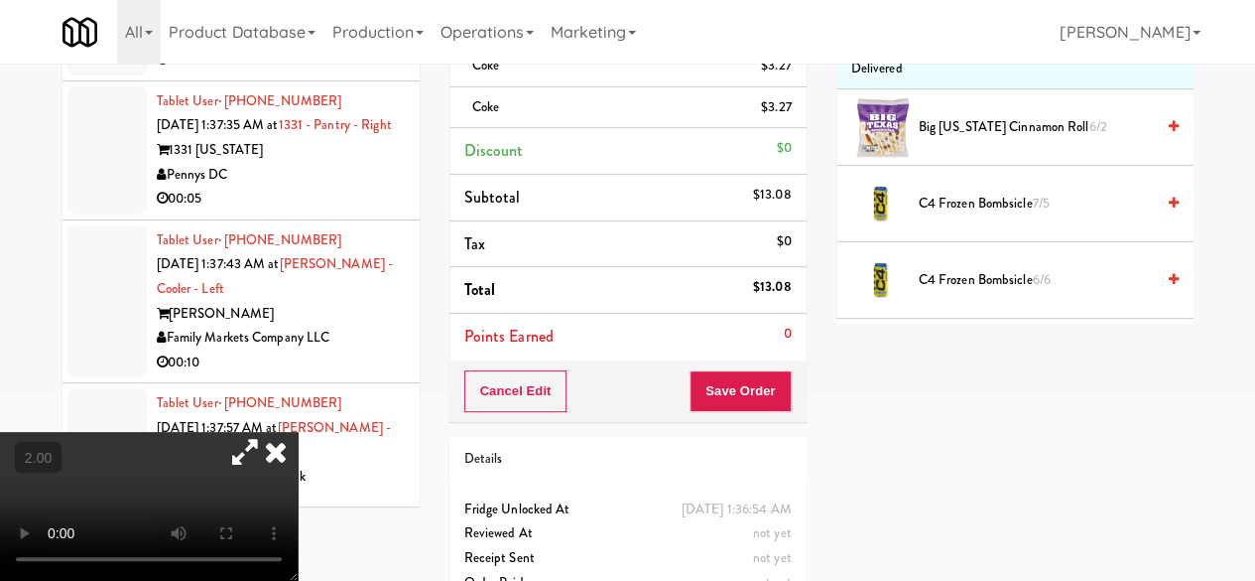
scroll to position [289, 0]
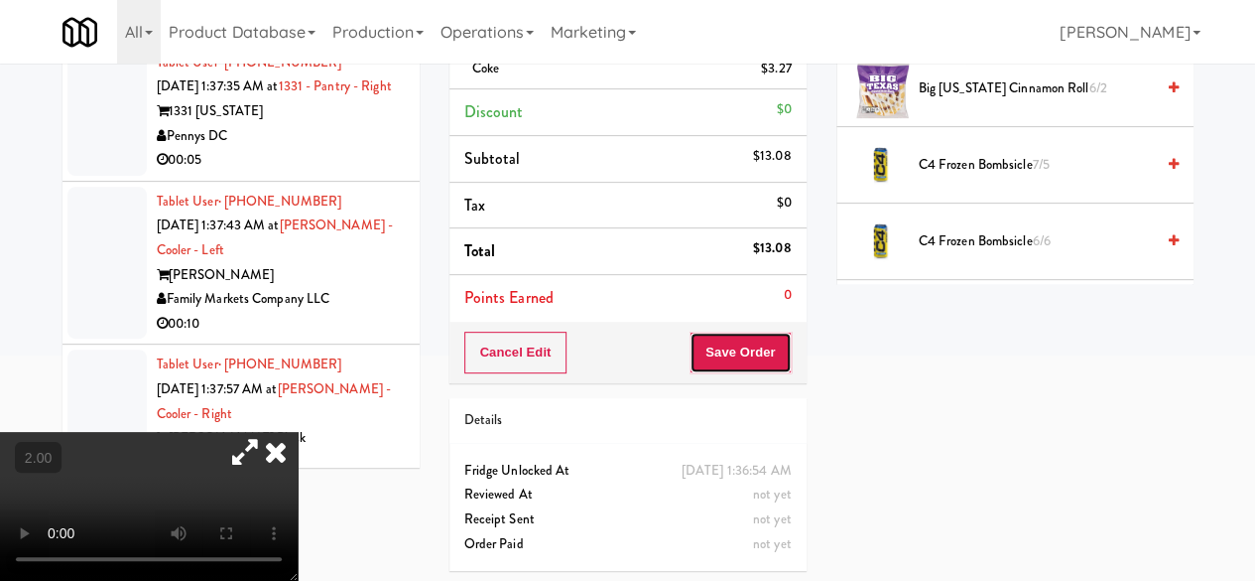
click at [727, 357] on button "Save Order" at bounding box center [740, 352] width 101 height 42
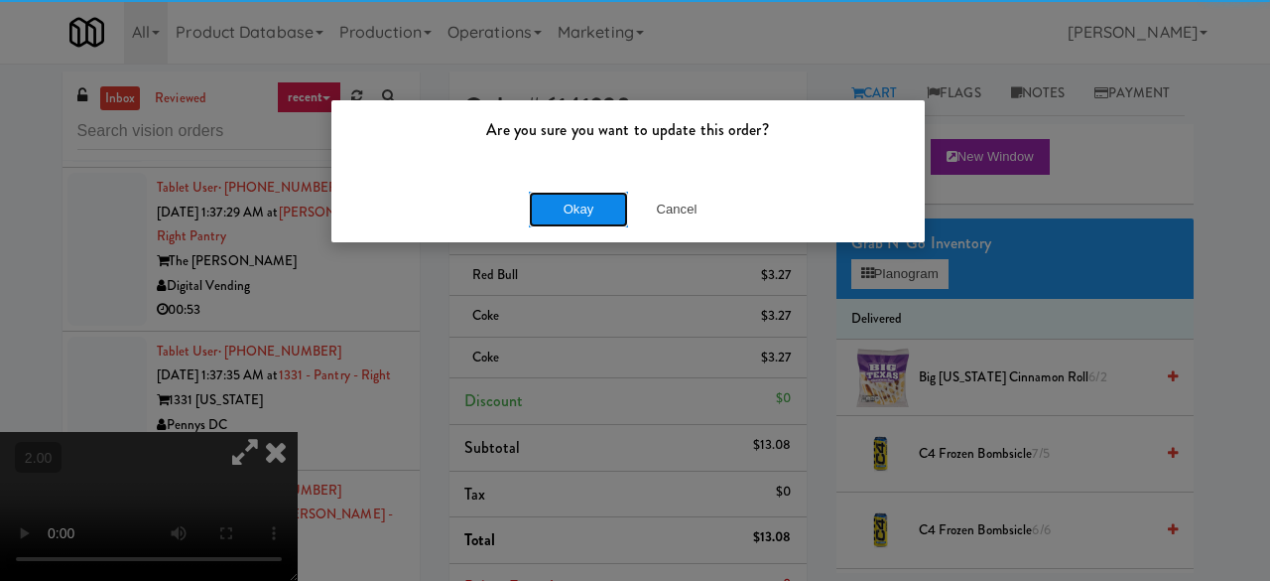
click at [587, 203] on button "Okay" at bounding box center [578, 210] width 99 height 36
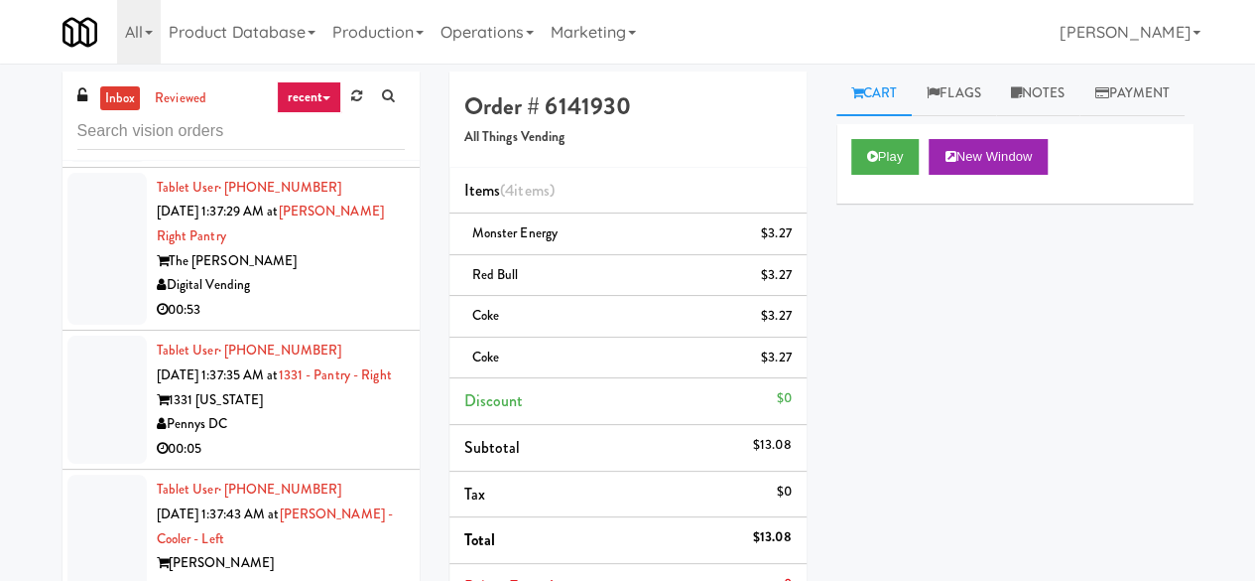
scroll to position [6748, 0]
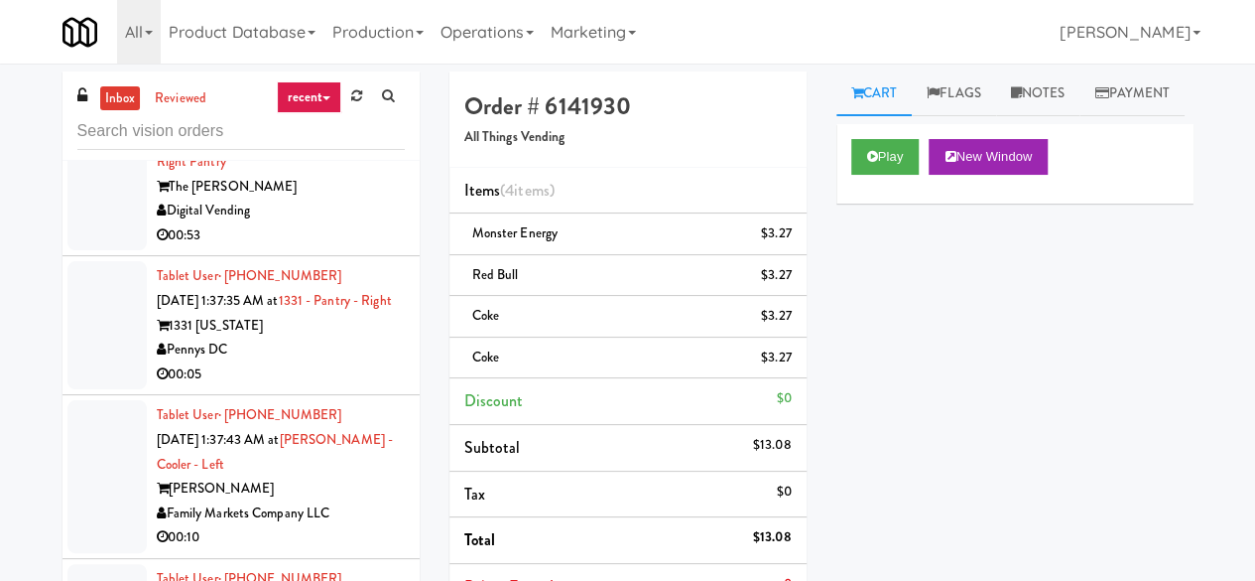
click at [334, 36] on div "Essex Luxe Apartments" at bounding box center [281, 23] width 248 height 25
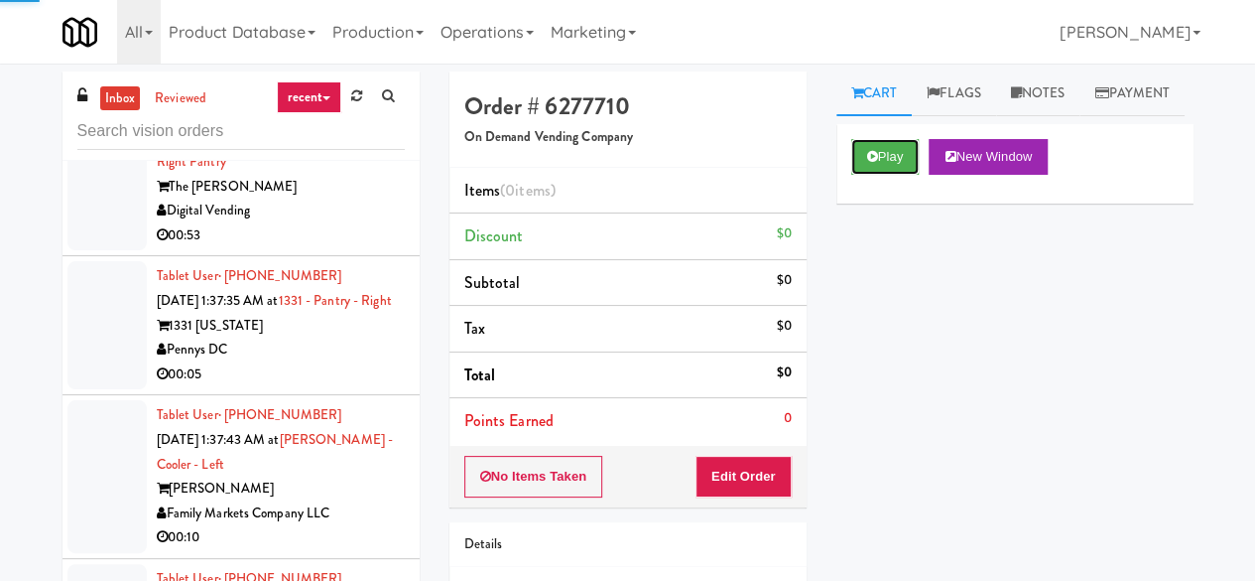
click at [895, 175] on button "Play" at bounding box center [885, 157] width 68 height 36
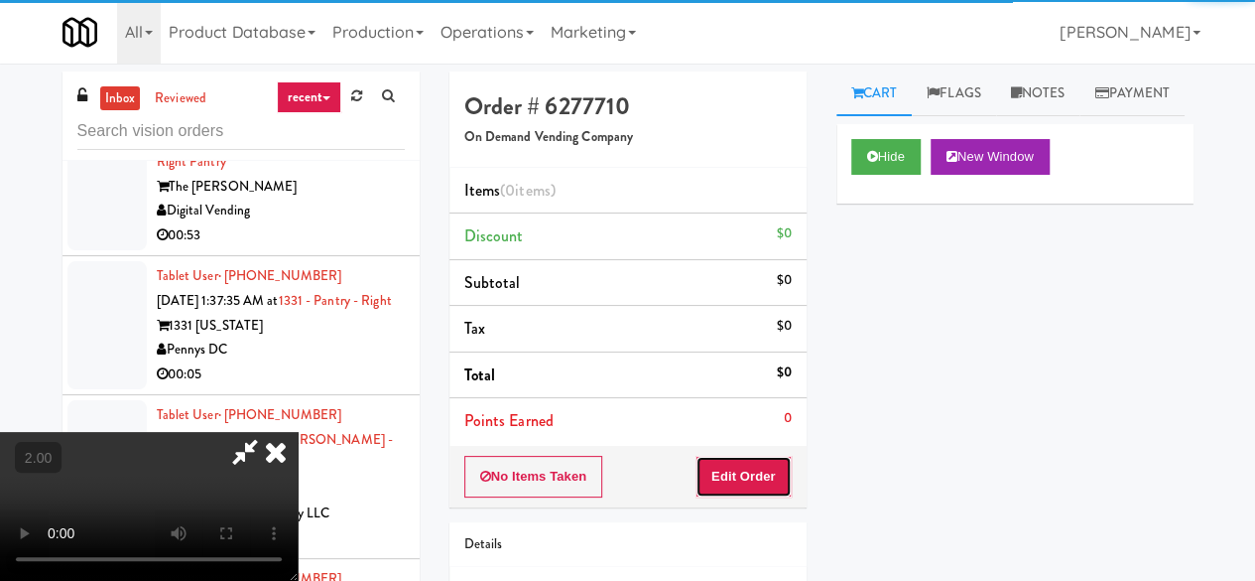
click at [752, 468] on button "Edit Order" at bounding box center [744, 477] width 96 height 42
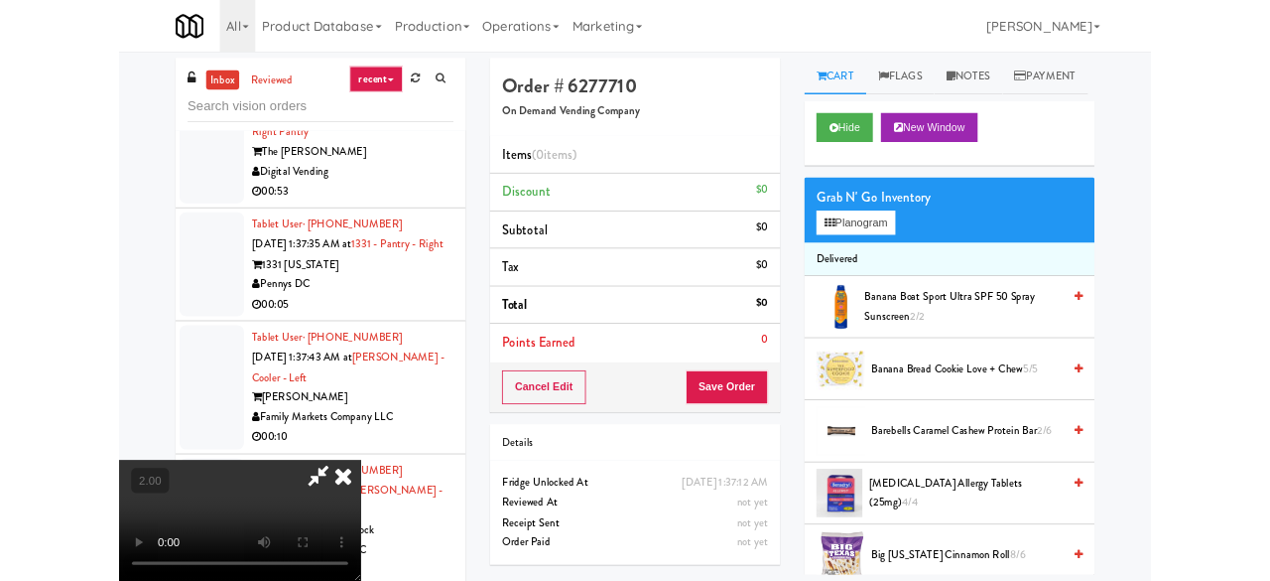
scroll to position [41, 0]
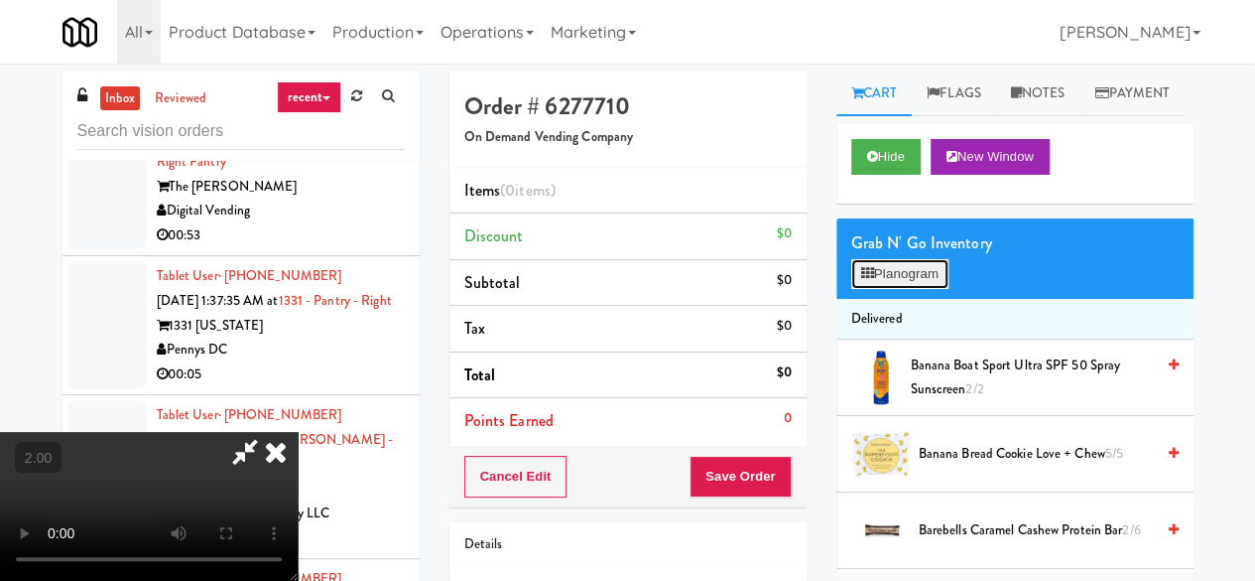
click at [917, 289] on button "Planogram" at bounding box center [899, 274] width 97 height 30
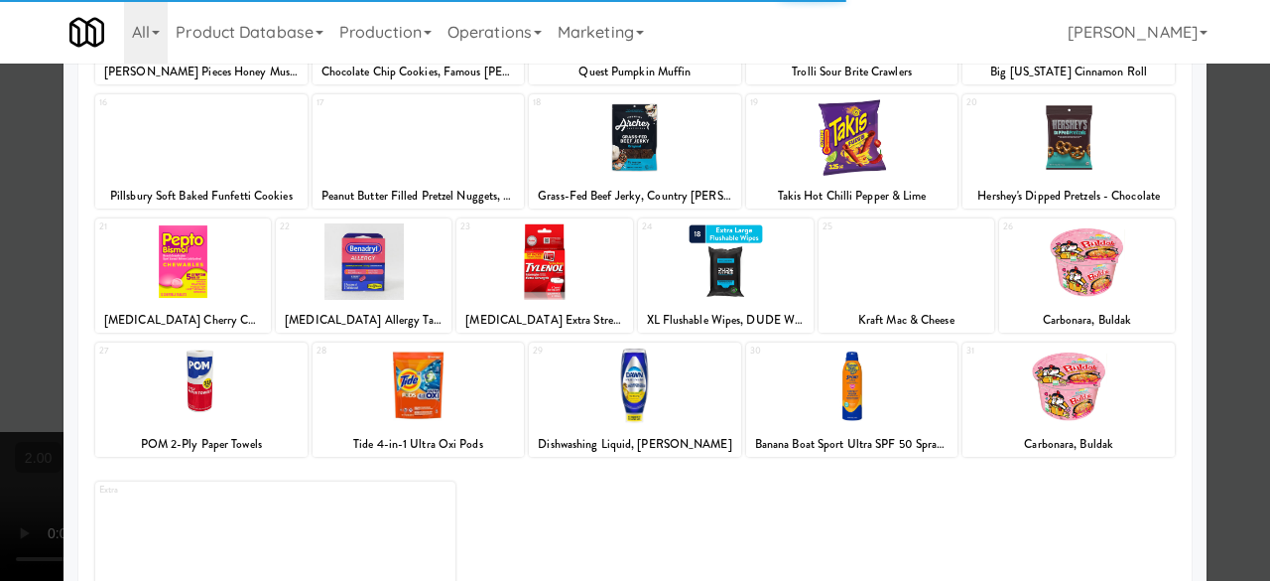
scroll to position [393, 0]
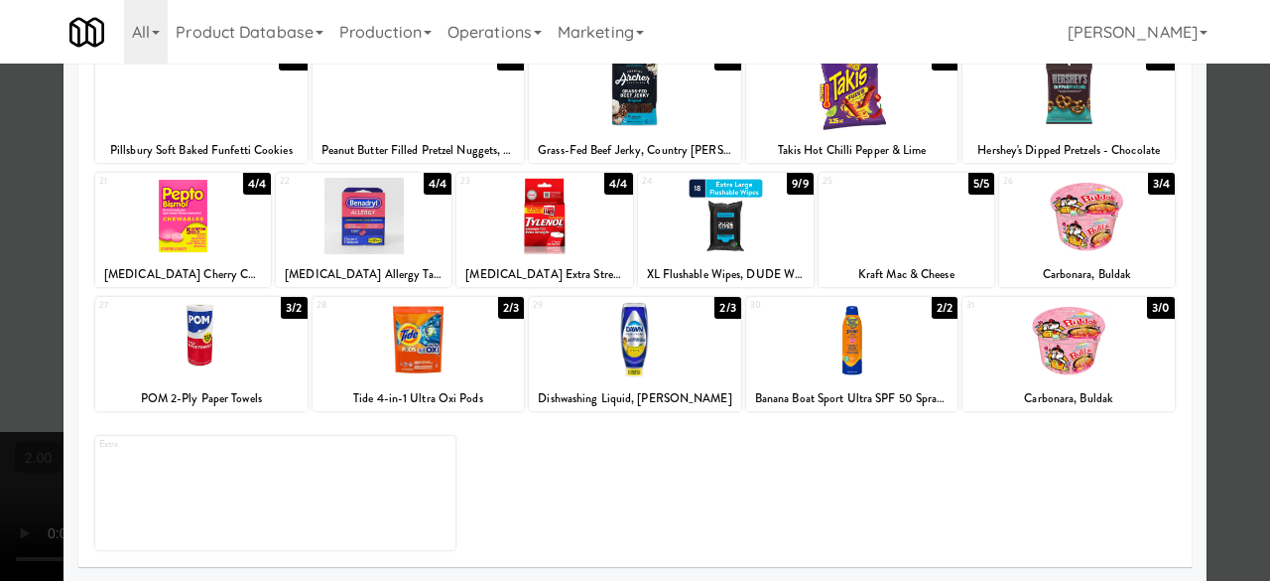
click at [1064, 355] on div at bounding box center [1069, 340] width 212 height 76
click at [1057, 219] on div at bounding box center [1087, 216] width 176 height 76
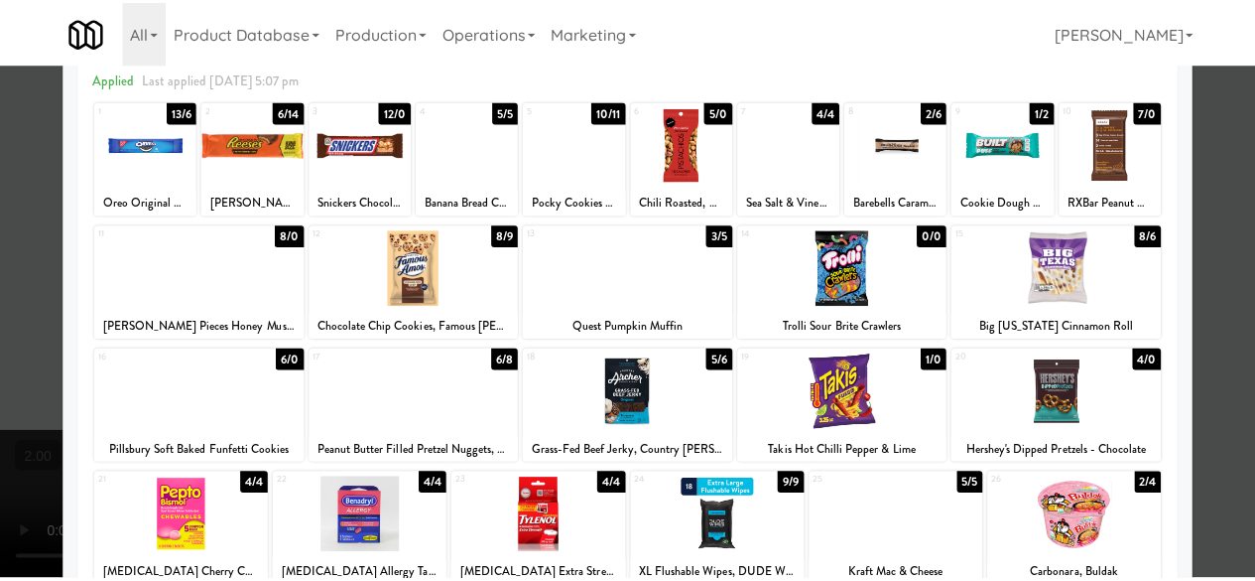
scroll to position [0, 0]
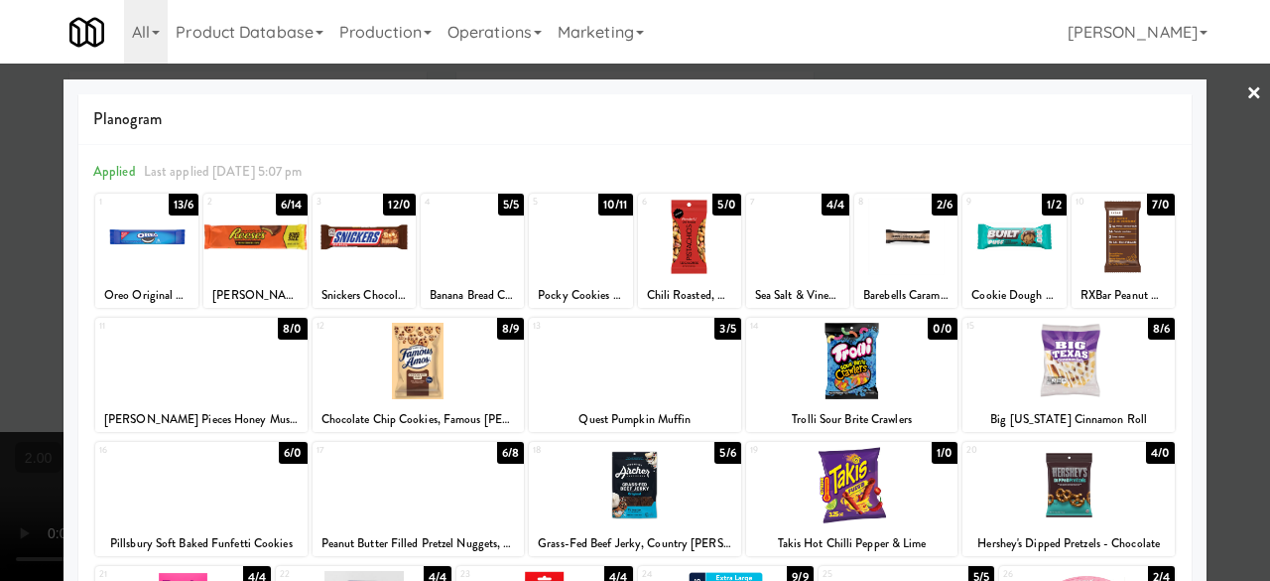
click at [393, 249] on div at bounding box center [364, 236] width 103 height 76
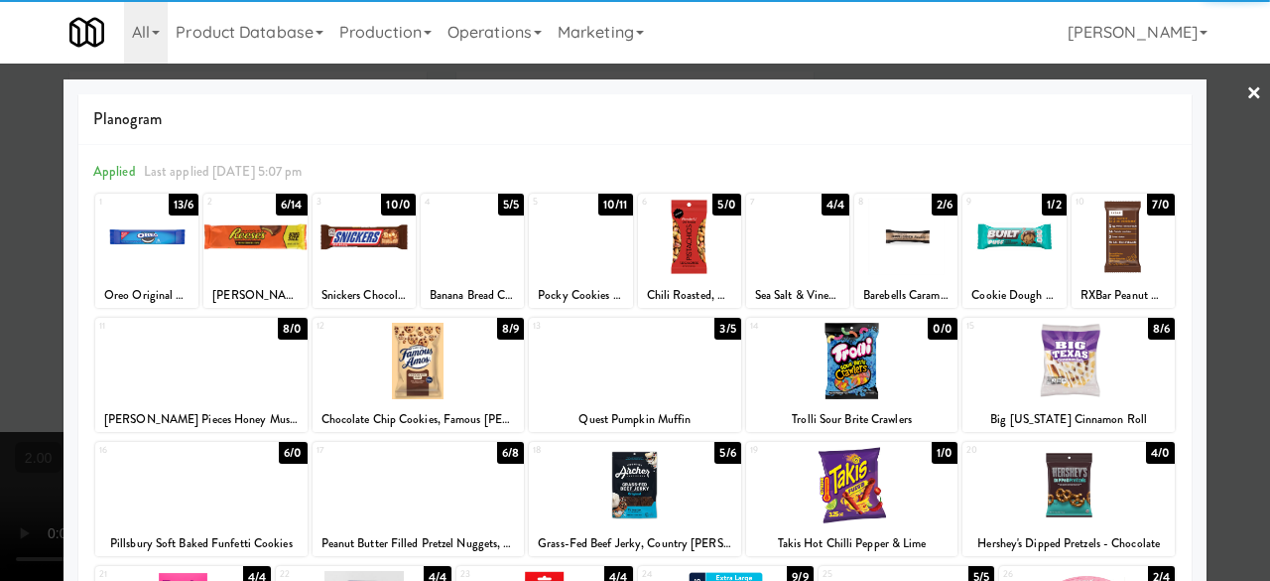
drag, startPoint x: 1237, startPoint y: 198, endPoint x: 1193, endPoint y: 207, distance: 44.6
click at [1237, 197] on div at bounding box center [635, 290] width 1270 height 581
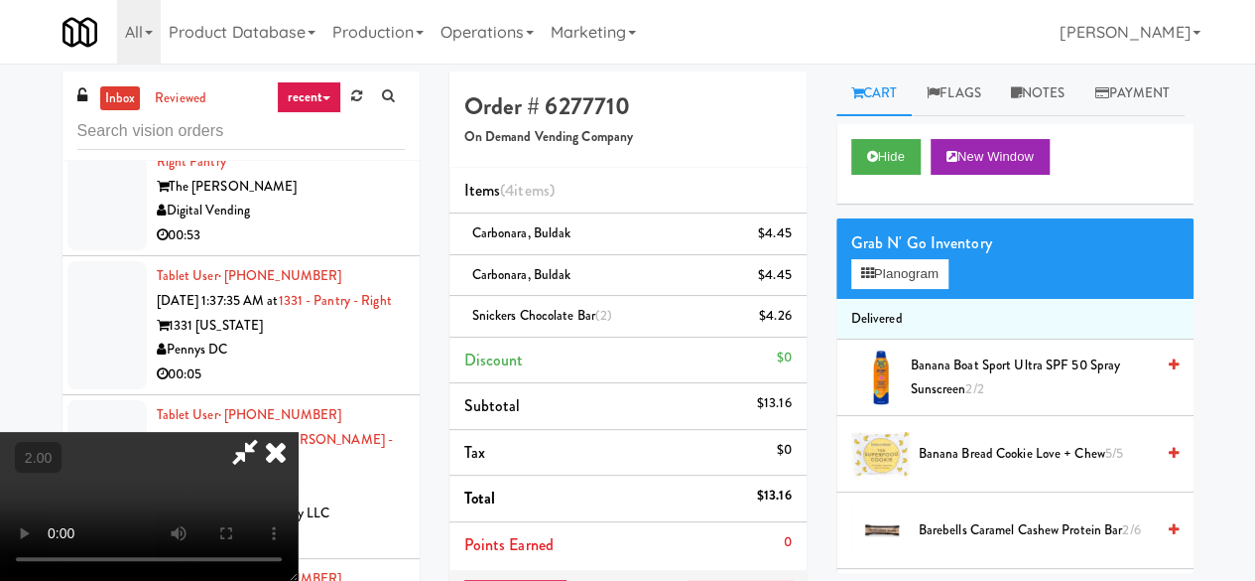
scroll to position [41, 0]
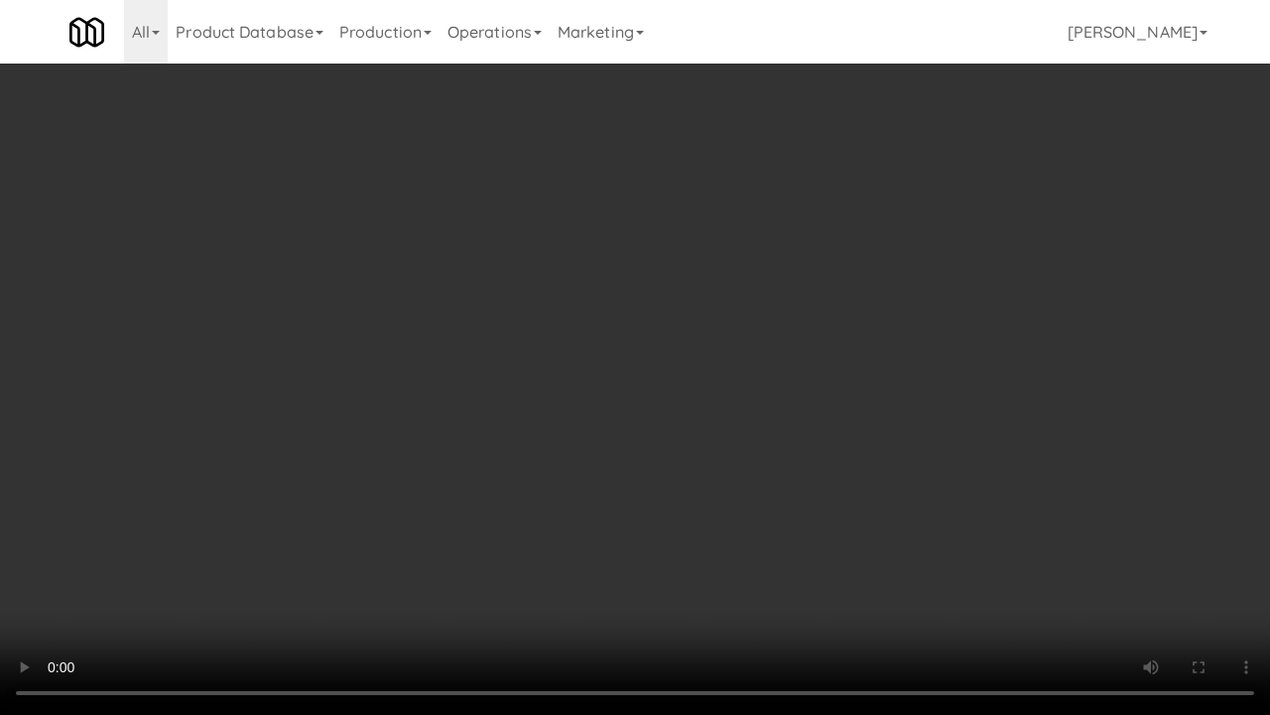
click at [572, 536] on video at bounding box center [635, 357] width 1270 height 715
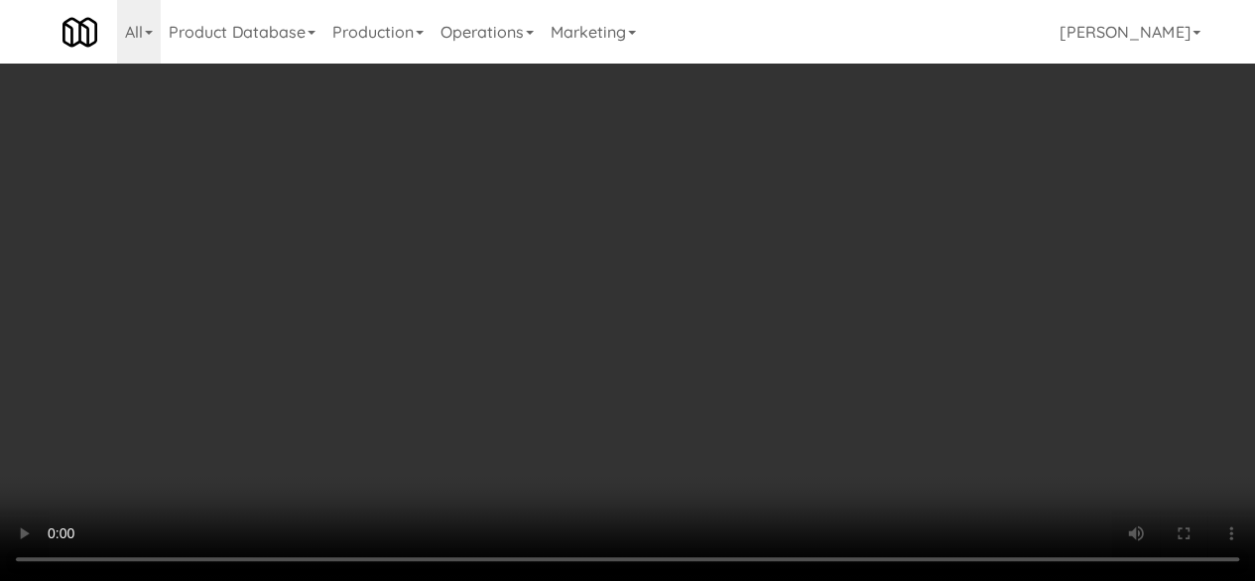
scroll to position [0, 0]
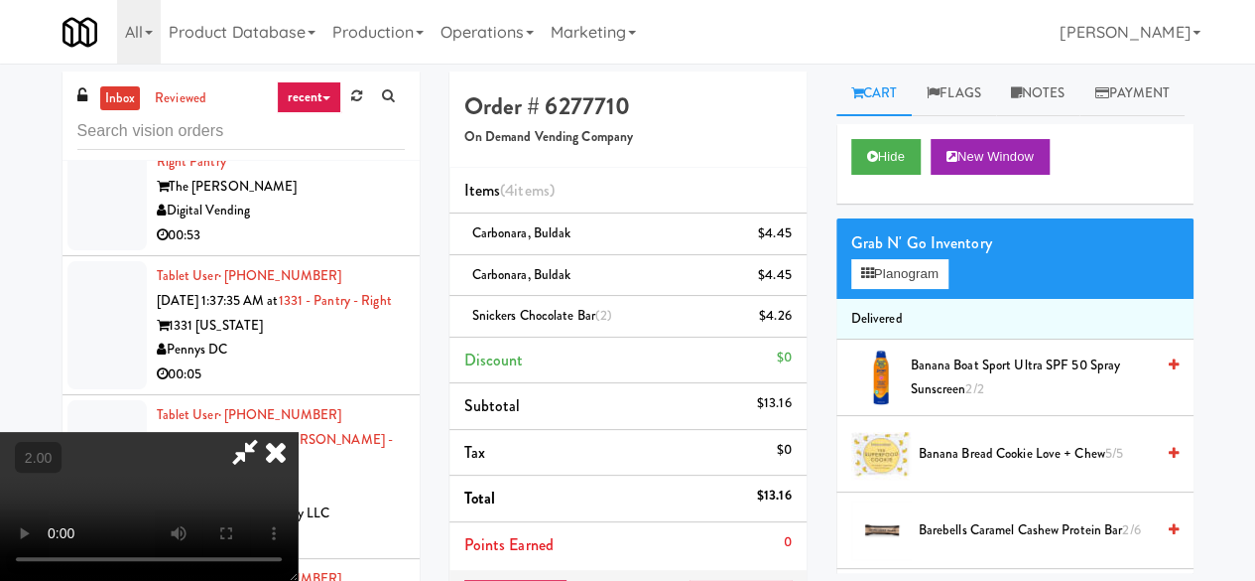
click at [268, 432] on icon at bounding box center [245, 452] width 46 height 40
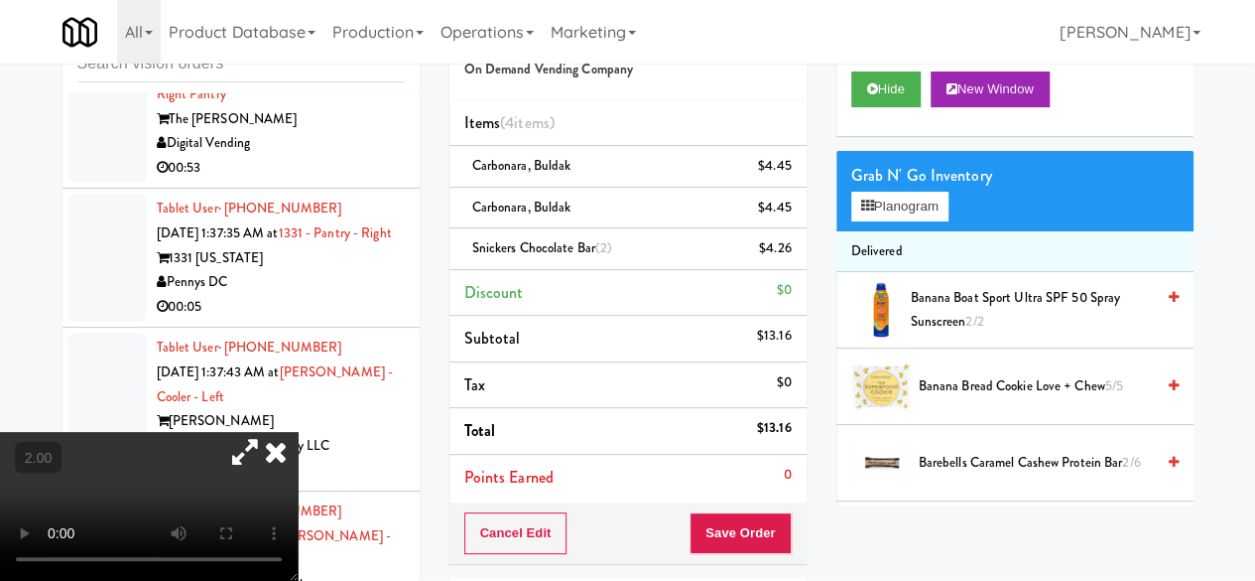
scroll to position [99, 0]
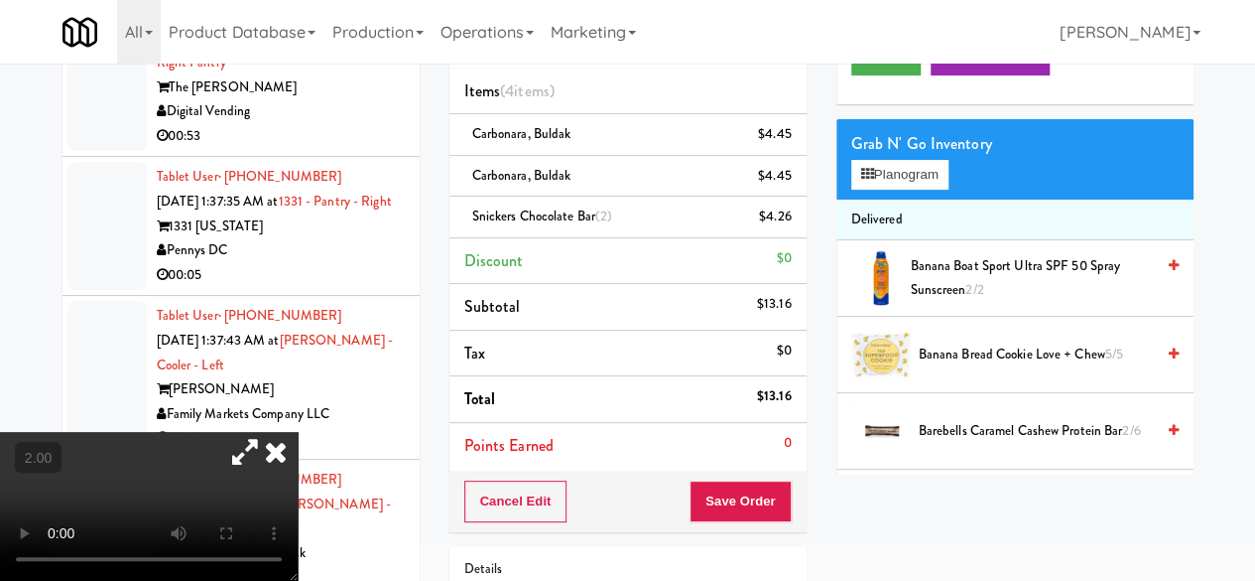
click at [726, 521] on div "Cancel Edit Save Order" at bounding box center [628, 501] width 357 height 62
click at [738, 503] on button "Save Order" at bounding box center [740, 501] width 101 height 42
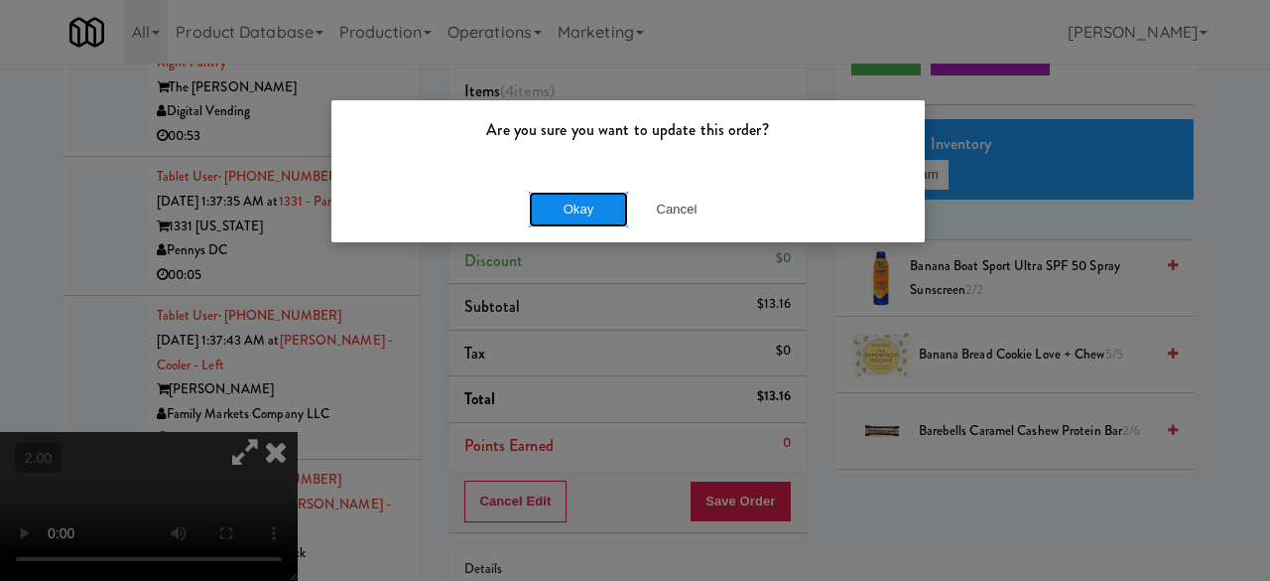
click at [587, 217] on button "Okay" at bounding box center [578, 210] width 99 height 36
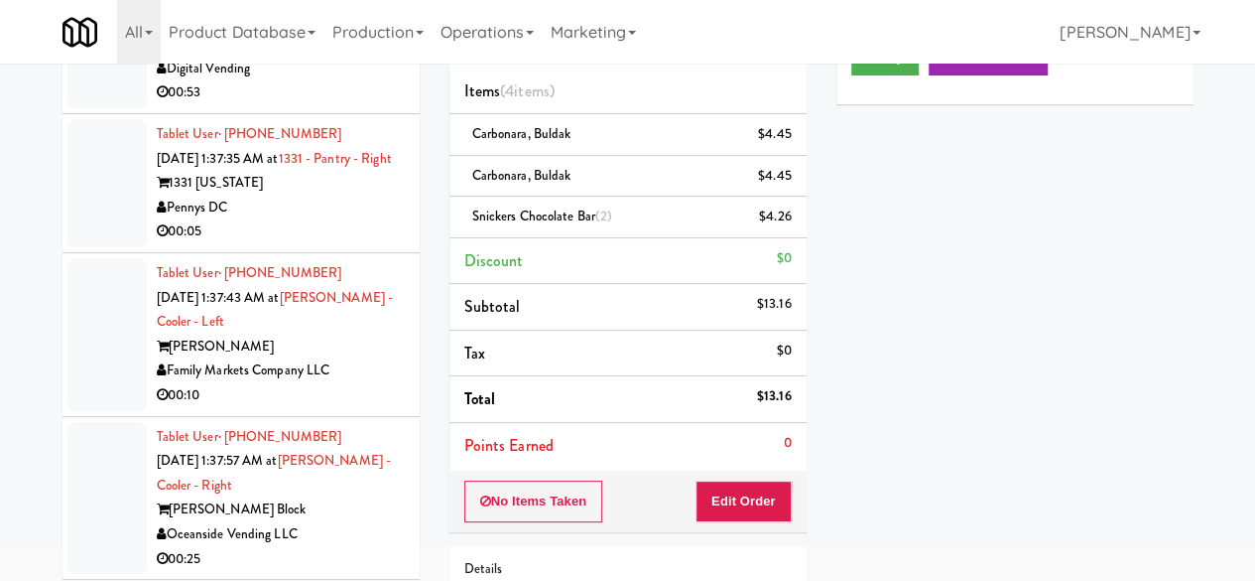
scroll to position [6848, 0]
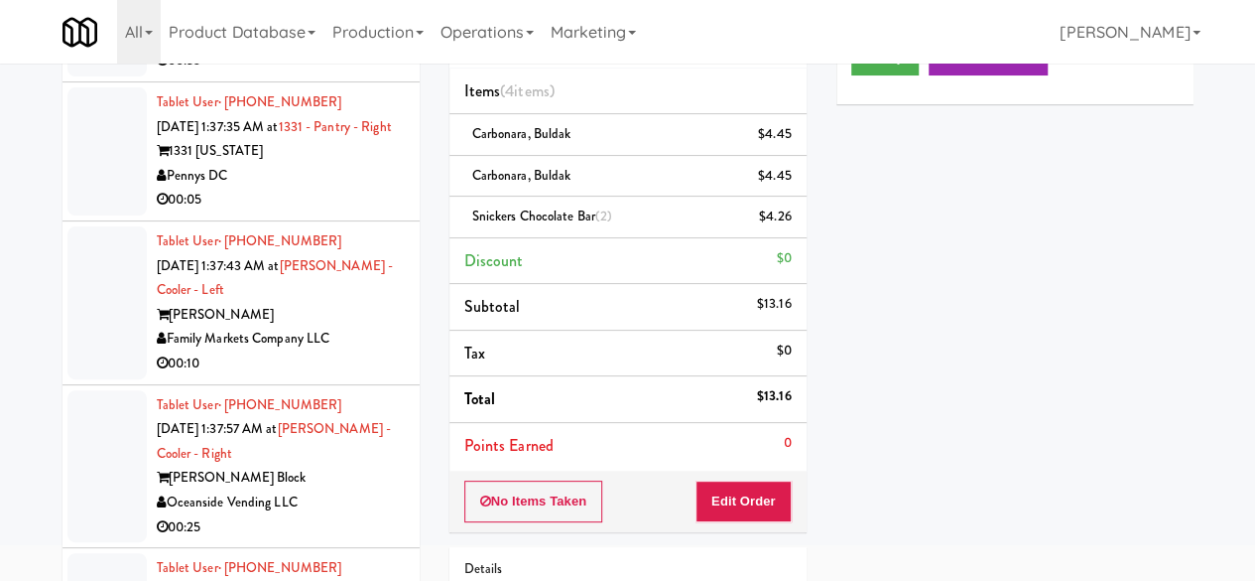
click at [292, 50] on div "Digital Vending" at bounding box center [281, 37] width 248 height 25
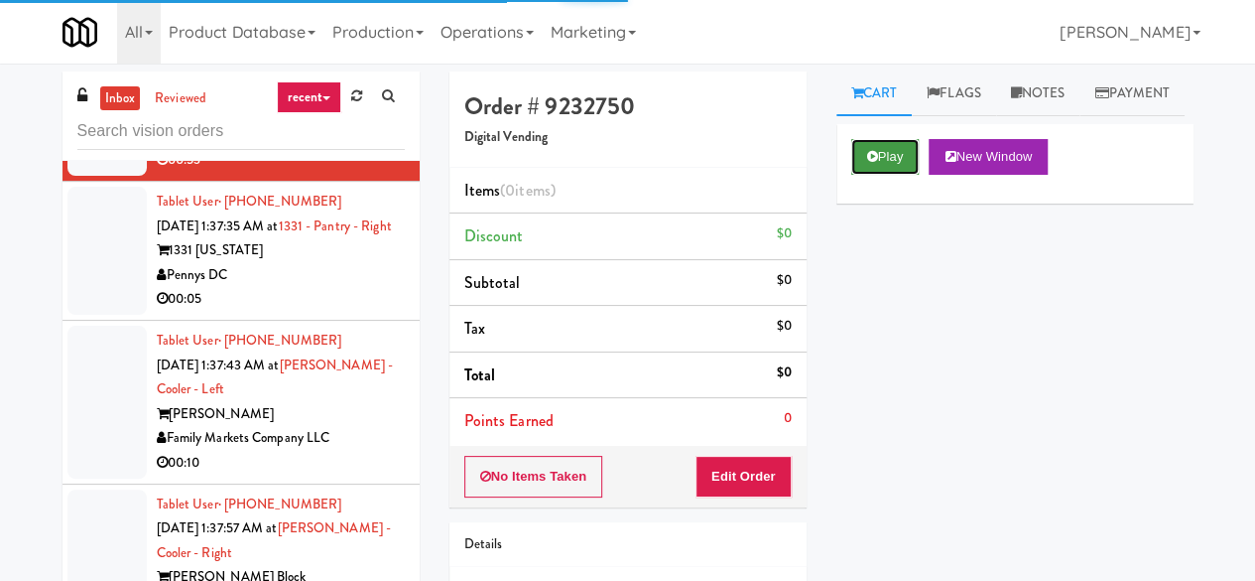
click at [855, 175] on button "Play" at bounding box center [885, 157] width 68 height 36
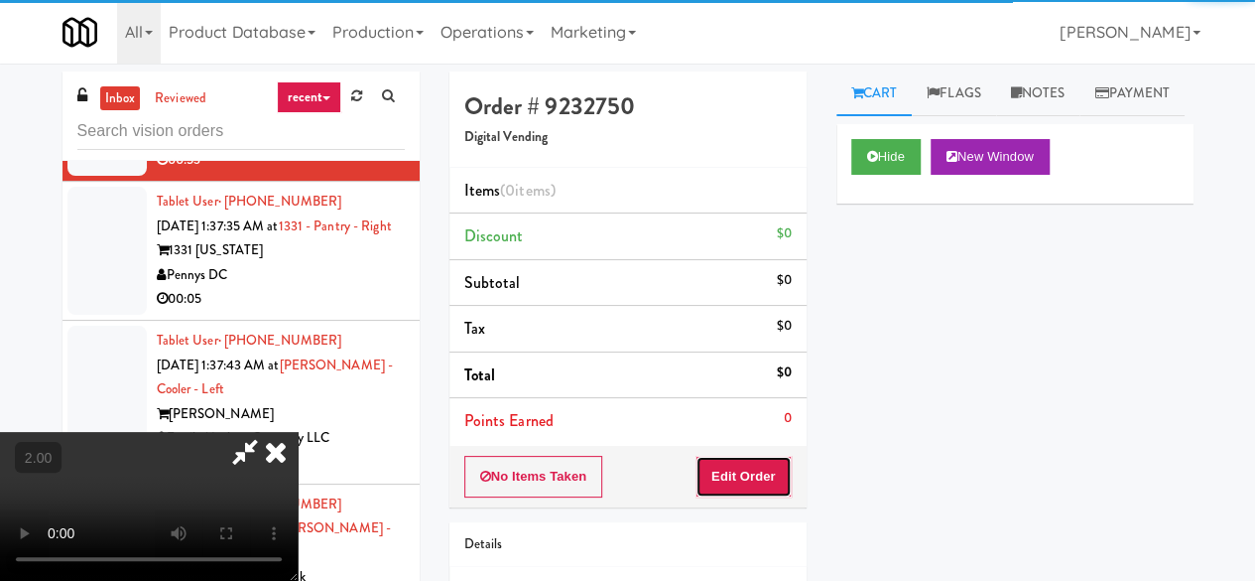
click at [758, 467] on button "Edit Order" at bounding box center [744, 477] width 96 height 42
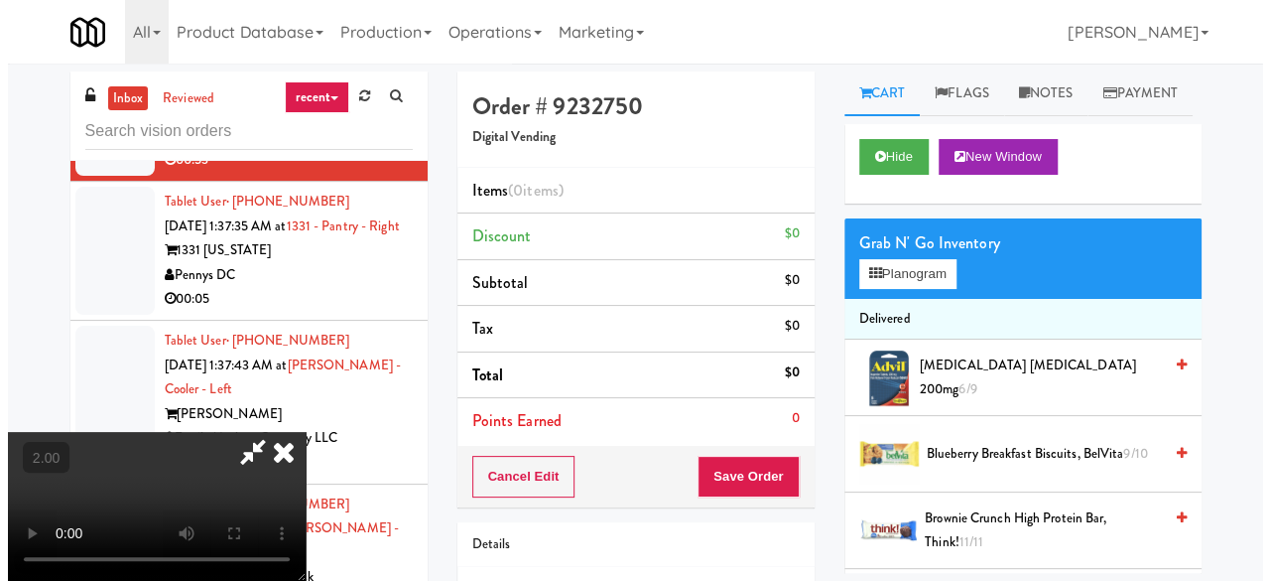
scroll to position [261, 0]
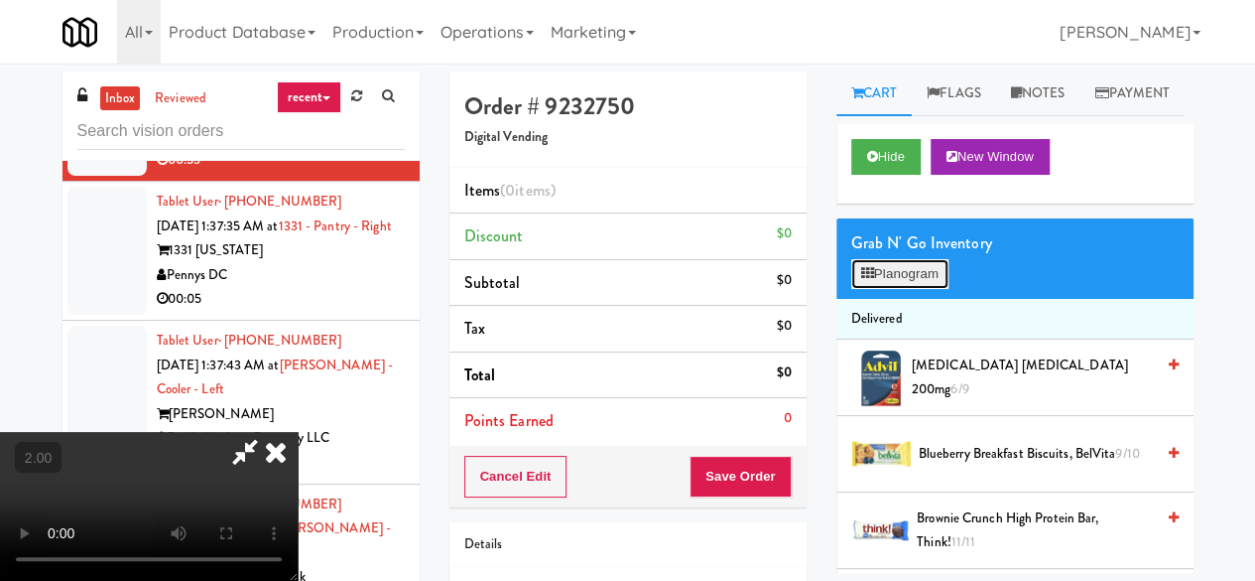
click at [864, 289] on button "Planogram" at bounding box center [899, 274] width 97 height 30
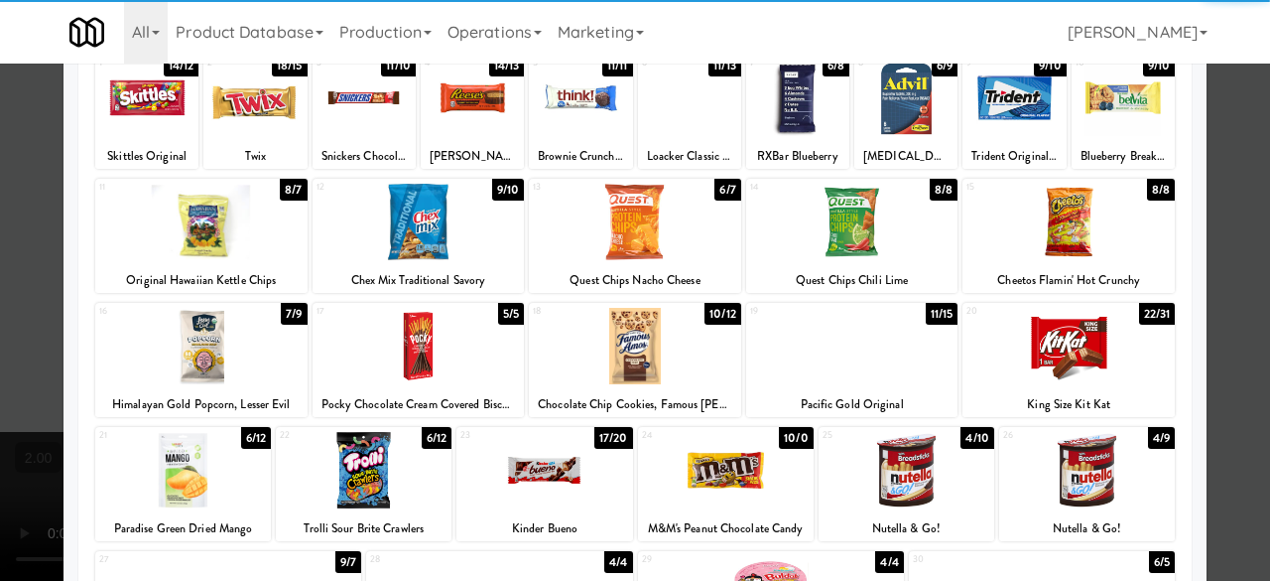
scroll to position [393, 0]
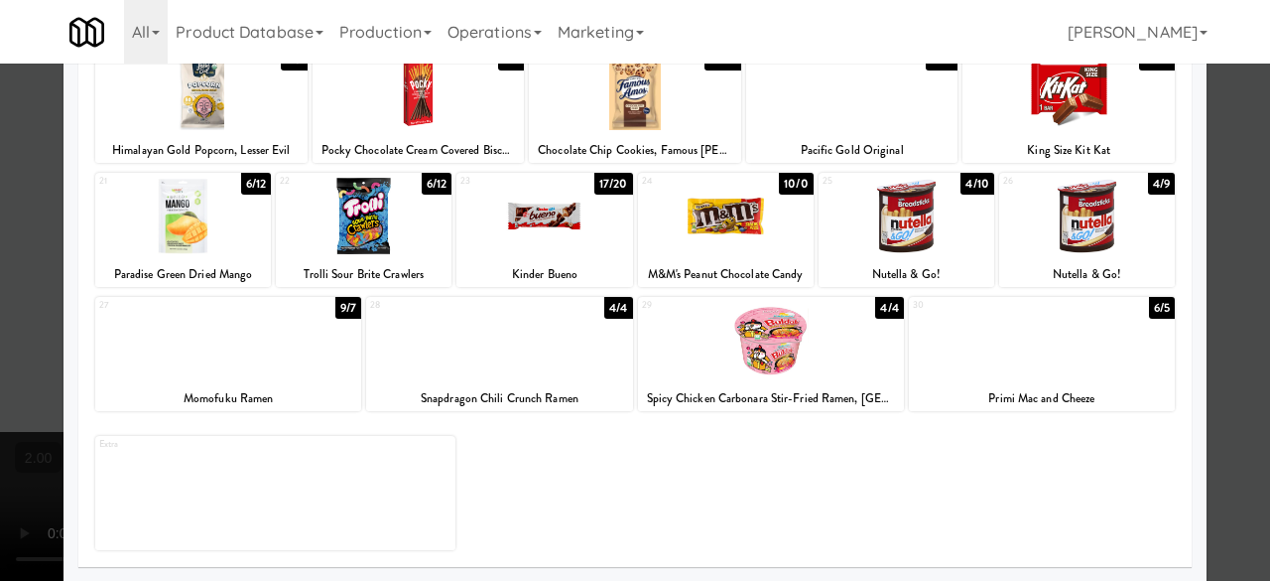
click at [460, 366] on div at bounding box center [499, 340] width 266 height 76
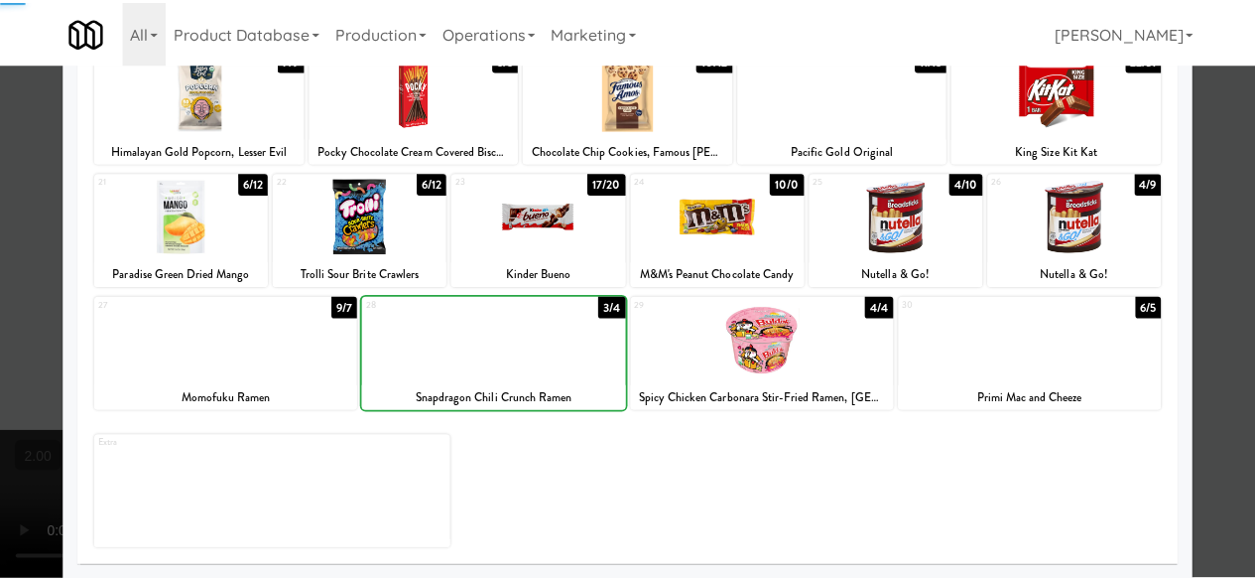
scroll to position [195, 0]
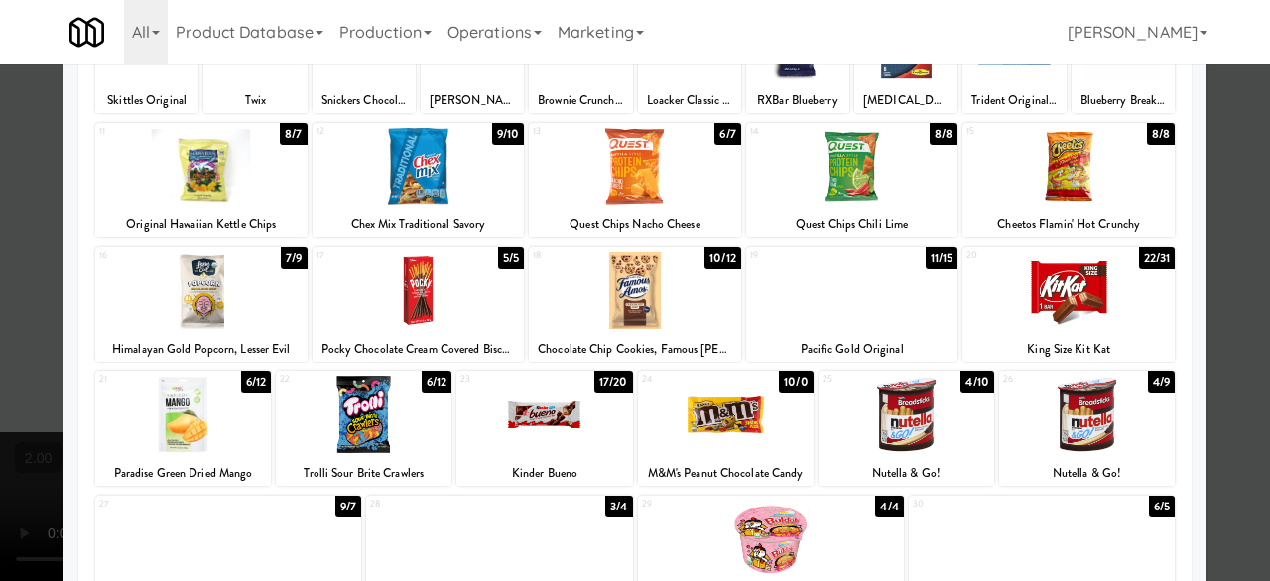
click at [443, 299] on div at bounding box center [419, 290] width 212 height 76
click at [1213, 192] on div at bounding box center [635, 290] width 1270 height 581
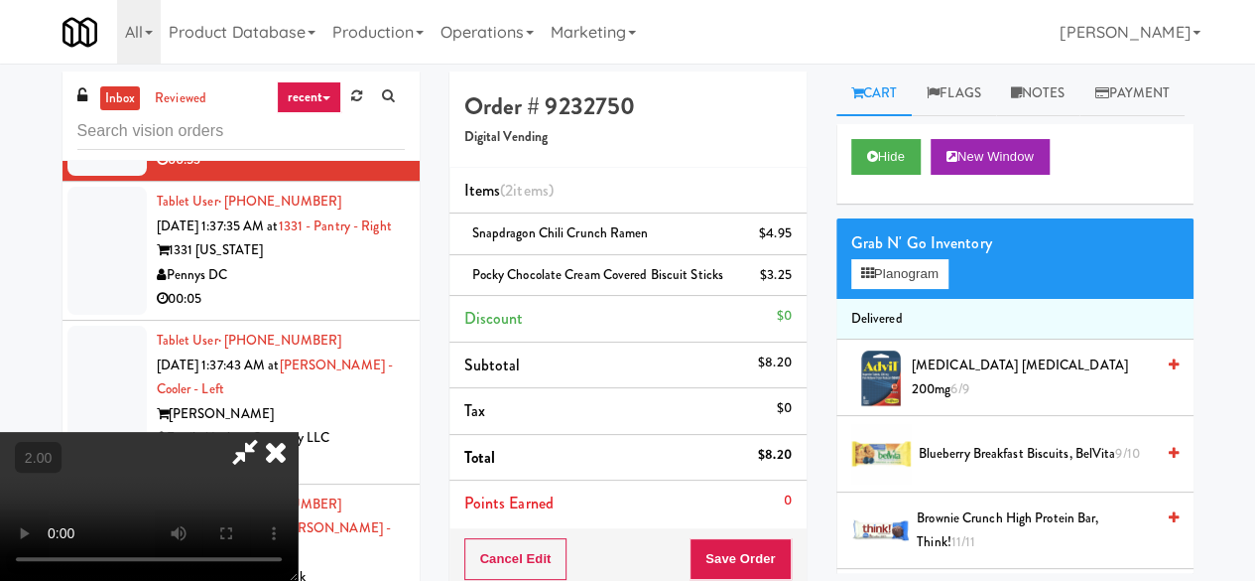
click at [268, 432] on icon at bounding box center [245, 452] width 46 height 40
click at [717, 528] on div "Cancel Edit Save Order" at bounding box center [628, 559] width 357 height 62
click at [725, 538] on button "Save Order" at bounding box center [740, 559] width 101 height 42
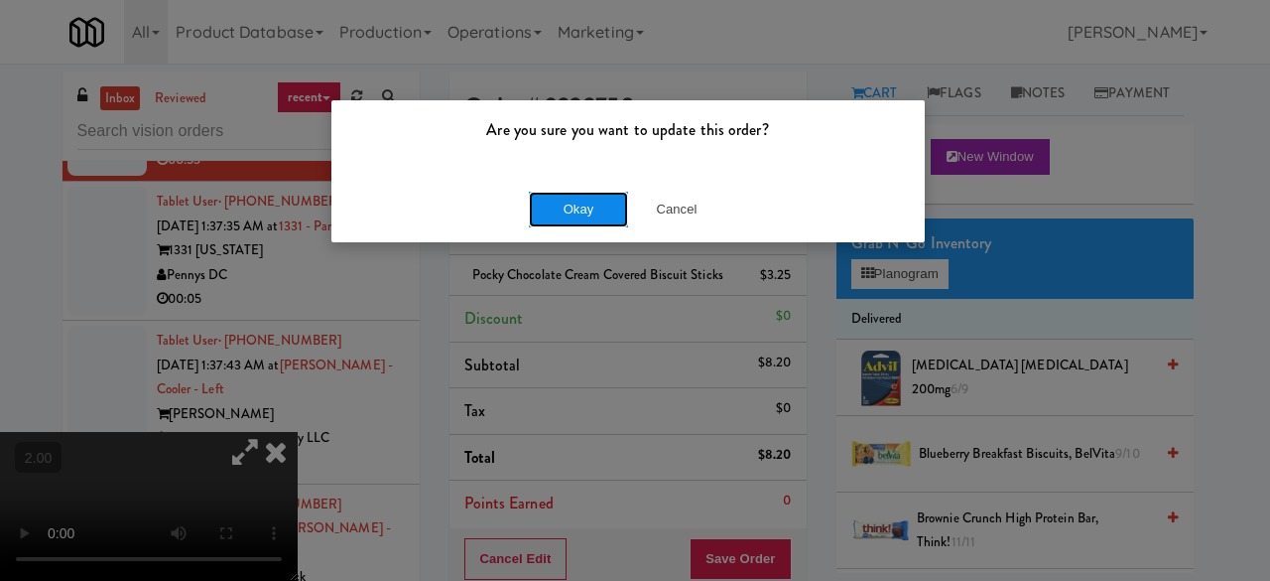
click at [582, 219] on button "Okay" at bounding box center [578, 210] width 99 height 36
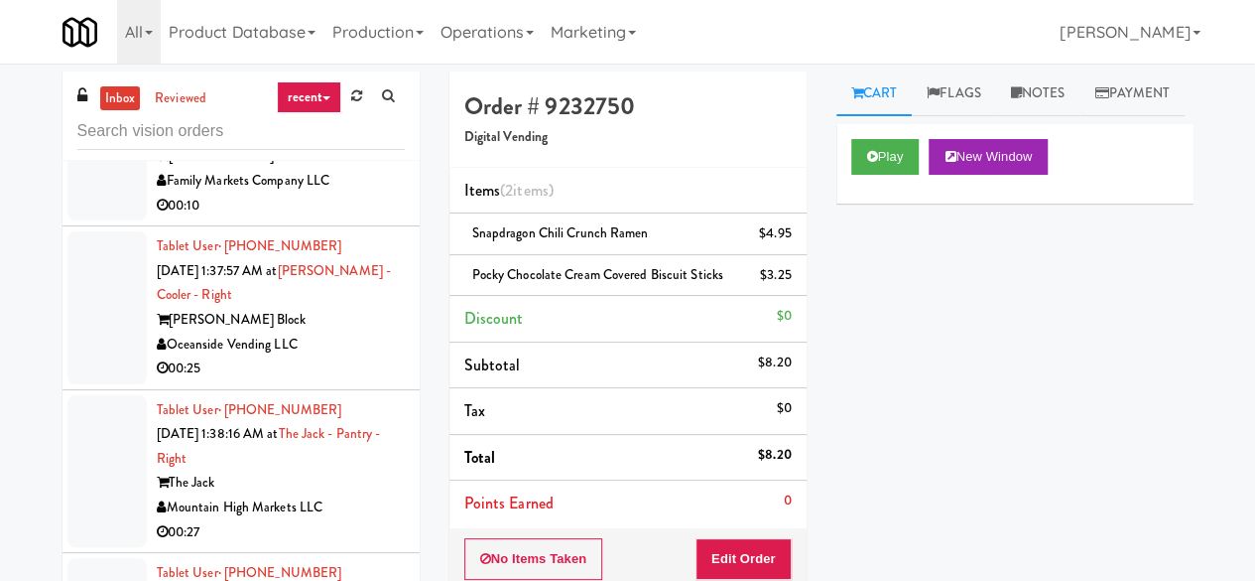
scroll to position [7145, 0]
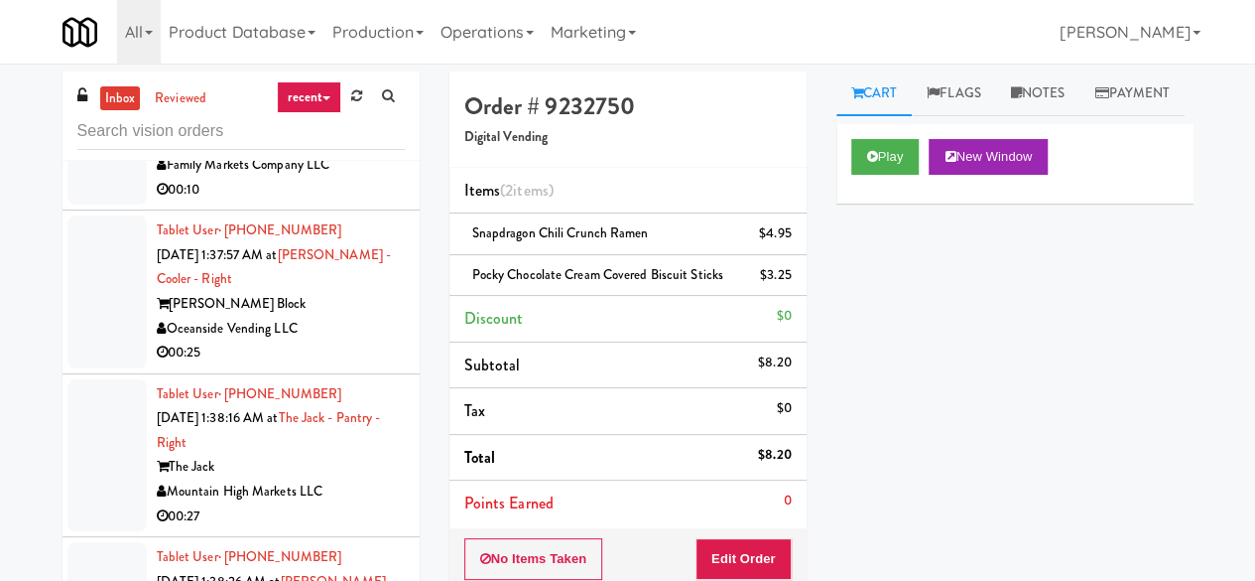
click at [345, 14] on div "Pennys DC" at bounding box center [281, 1] width 248 height 25
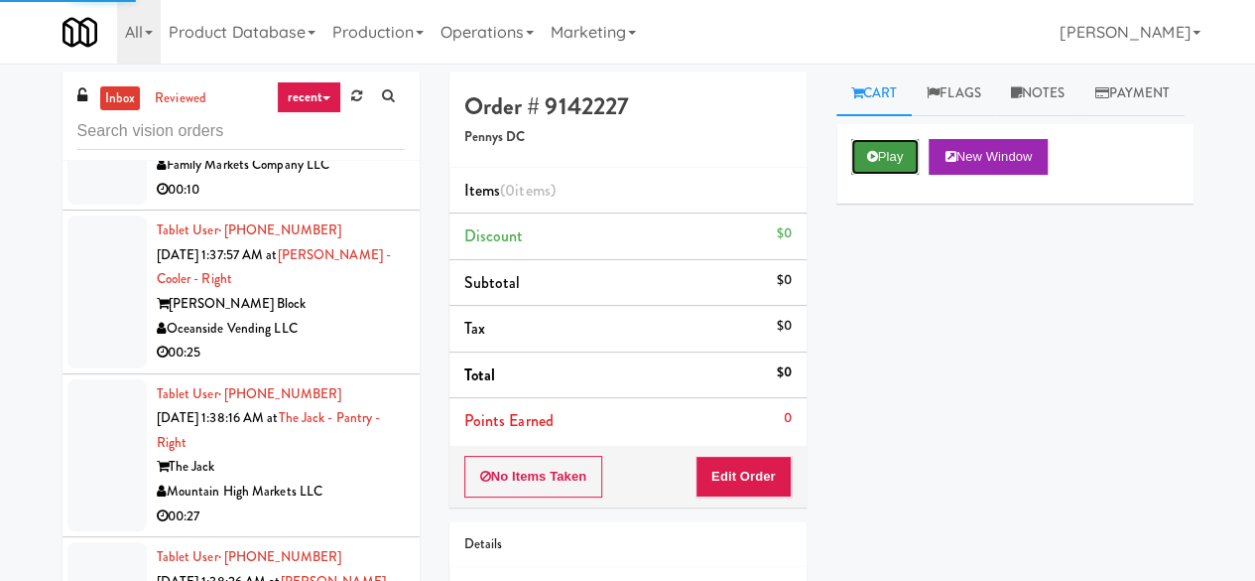
click at [875, 175] on button "Play" at bounding box center [885, 157] width 68 height 36
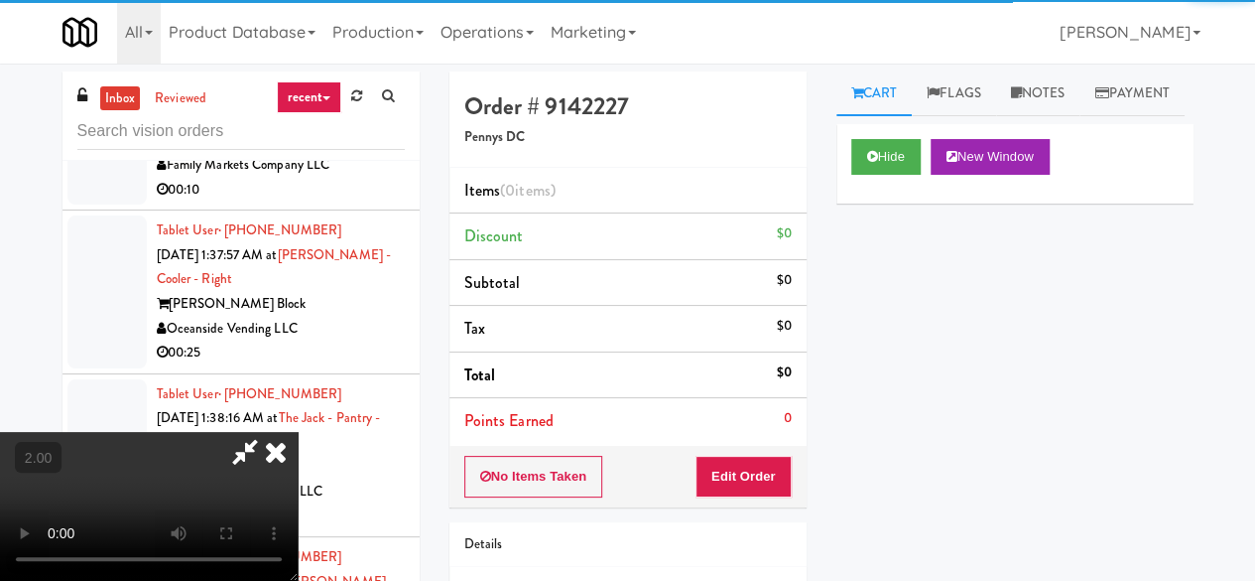
drag, startPoint x: 755, startPoint y: 507, endPoint x: 748, endPoint y: 490, distance: 18.2
click at [752, 507] on div "Order # 9142227 Pennys DC Items (0 items ) Discount $0 Subtotal $0 Tax $0 Total…" at bounding box center [628, 390] width 387 height 638
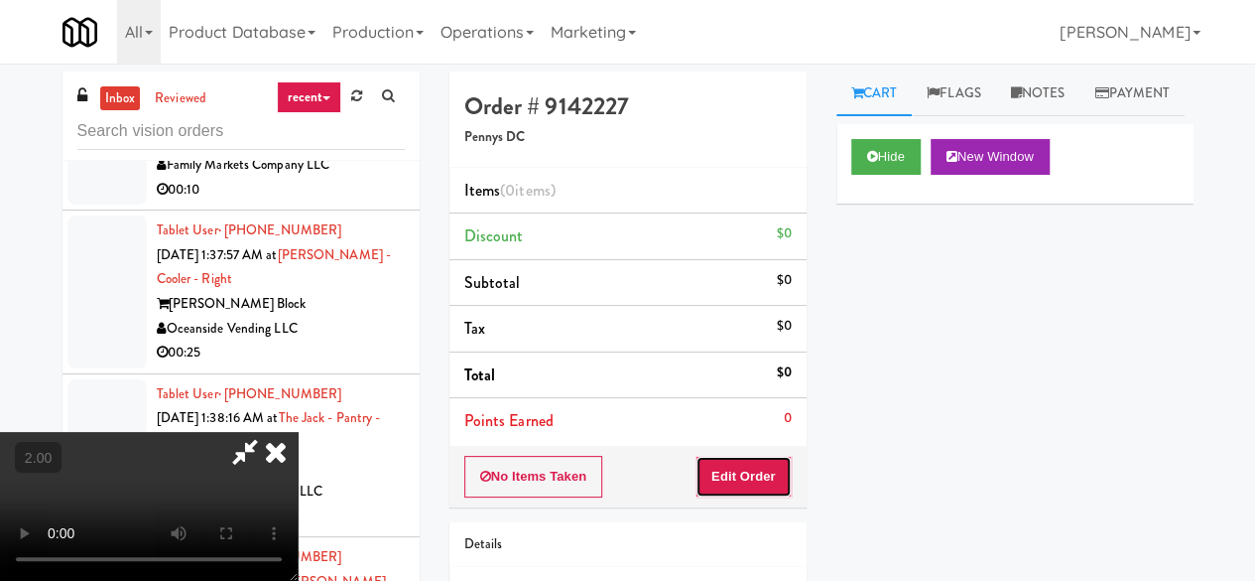
click at [748, 483] on button "Edit Order" at bounding box center [744, 477] width 96 height 42
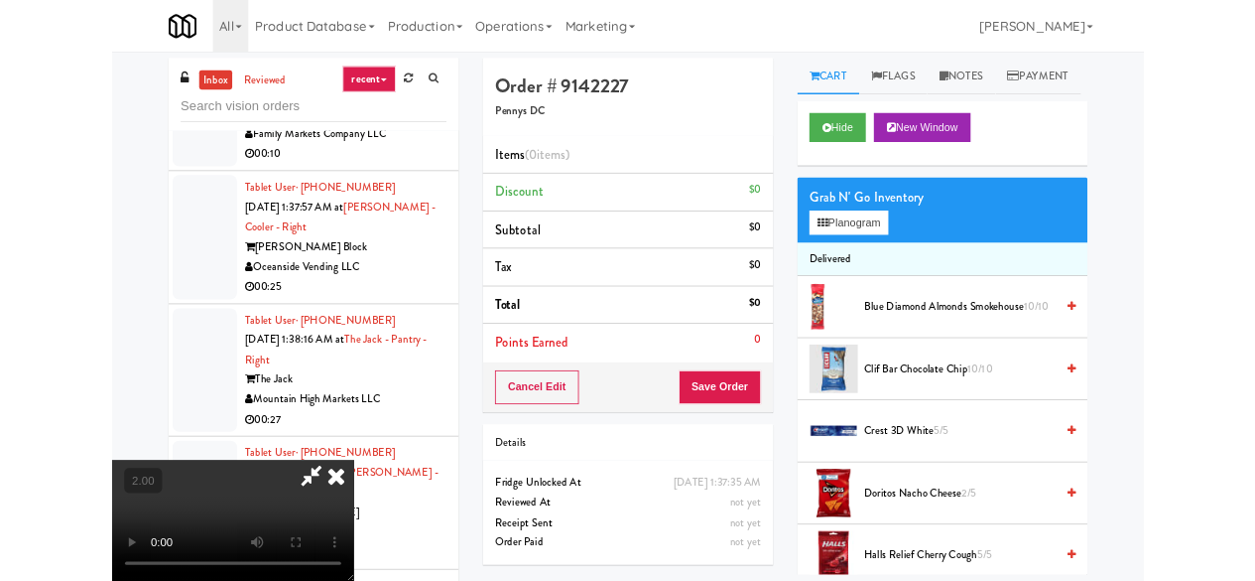
scroll to position [41, 0]
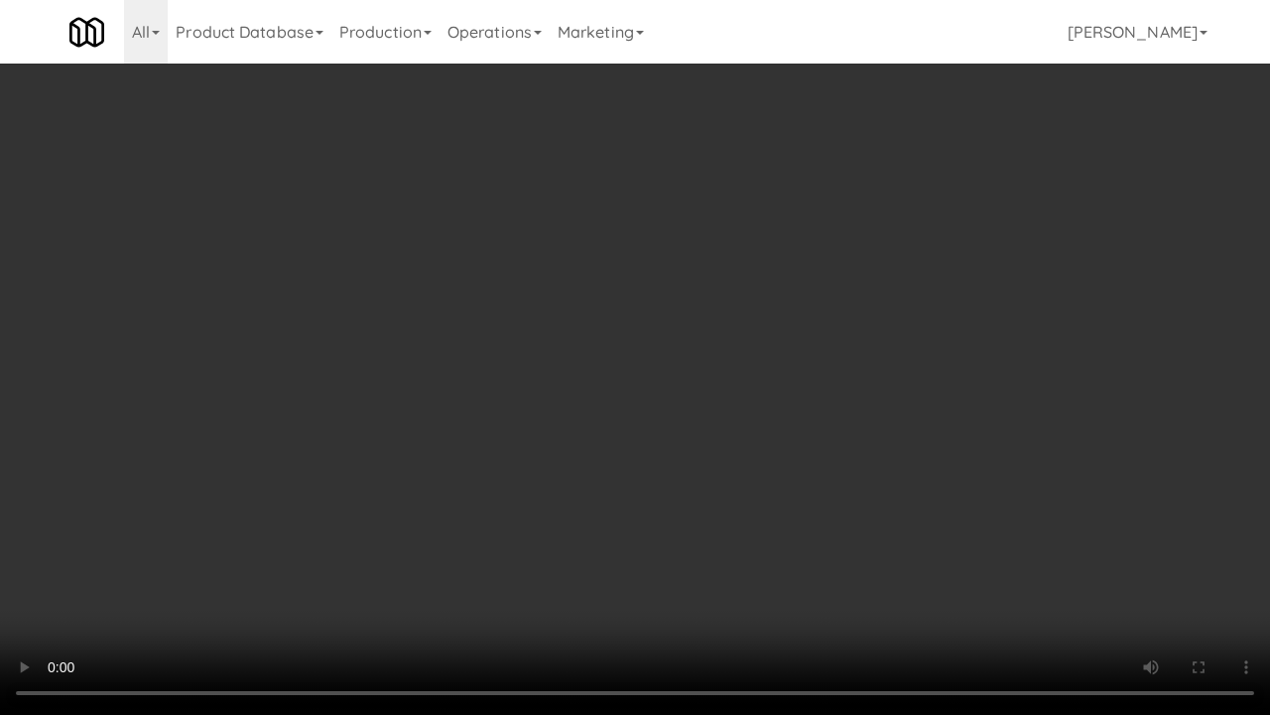
click at [661, 401] on video at bounding box center [635, 357] width 1270 height 715
click at [735, 357] on video at bounding box center [635, 357] width 1270 height 715
click at [741, 350] on video at bounding box center [635, 357] width 1270 height 715
click at [854, 357] on video at bounding box center [635, 357] width 1270 height 715
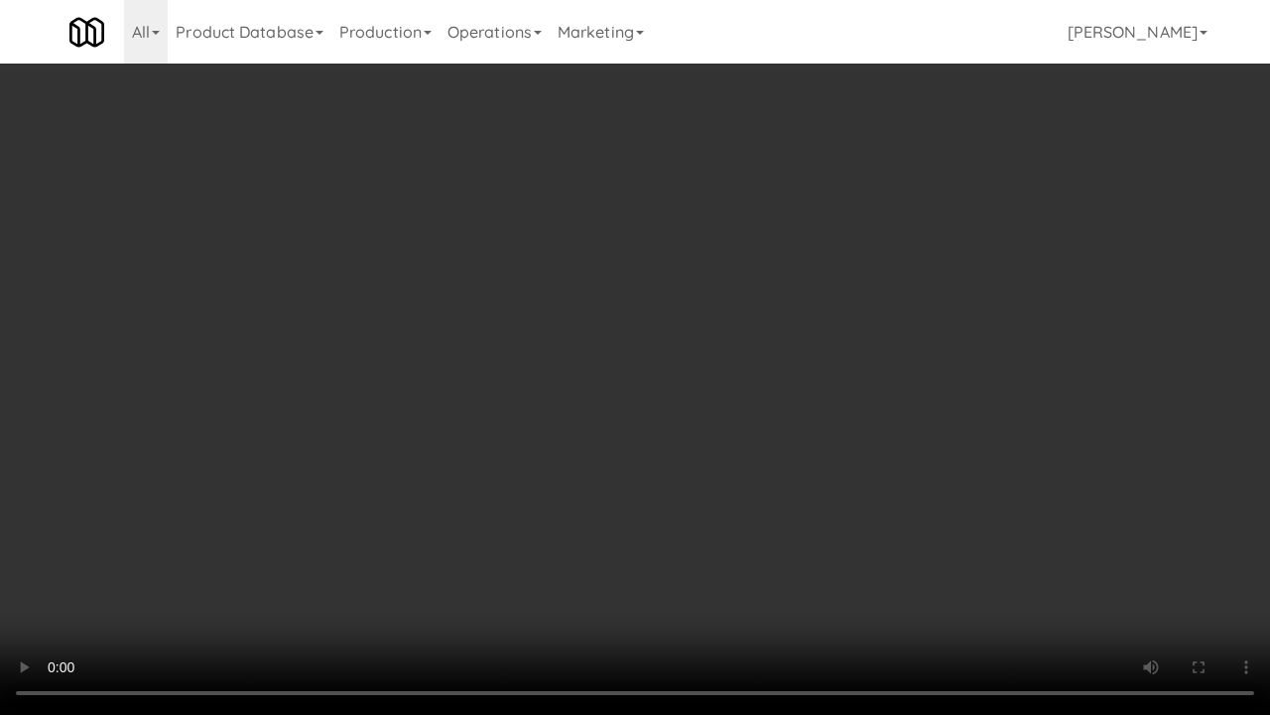
click at [854, 357] on video at bounding box center [635, 357] width 1270 height 715
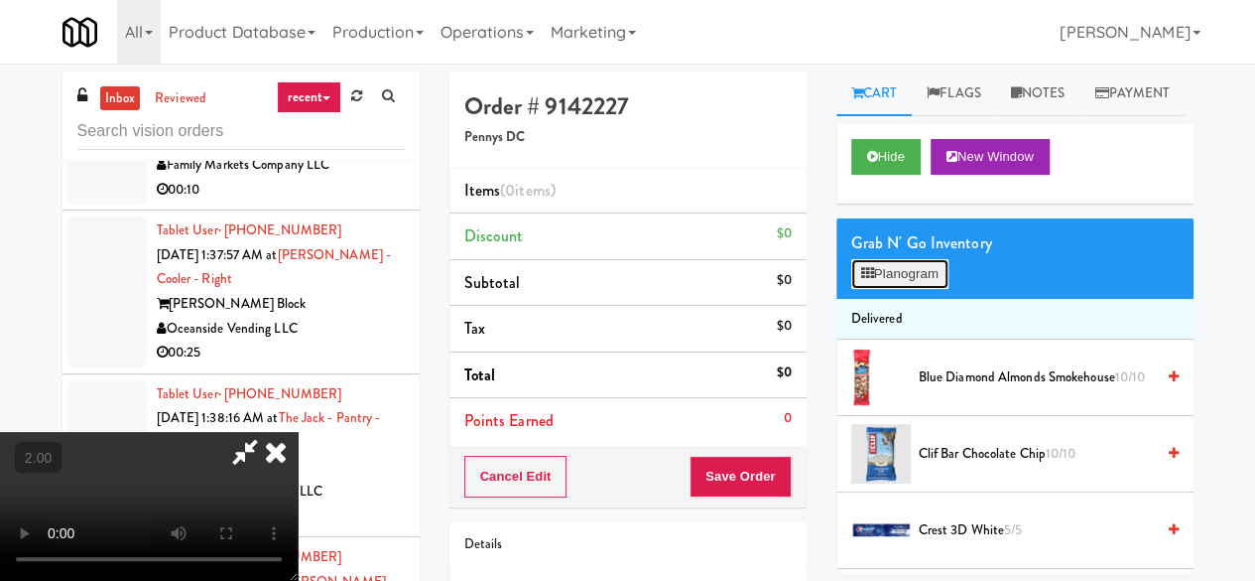
click at [905, 289] on button "Planogram" at bounding box center [899, 274] width 97 height 30
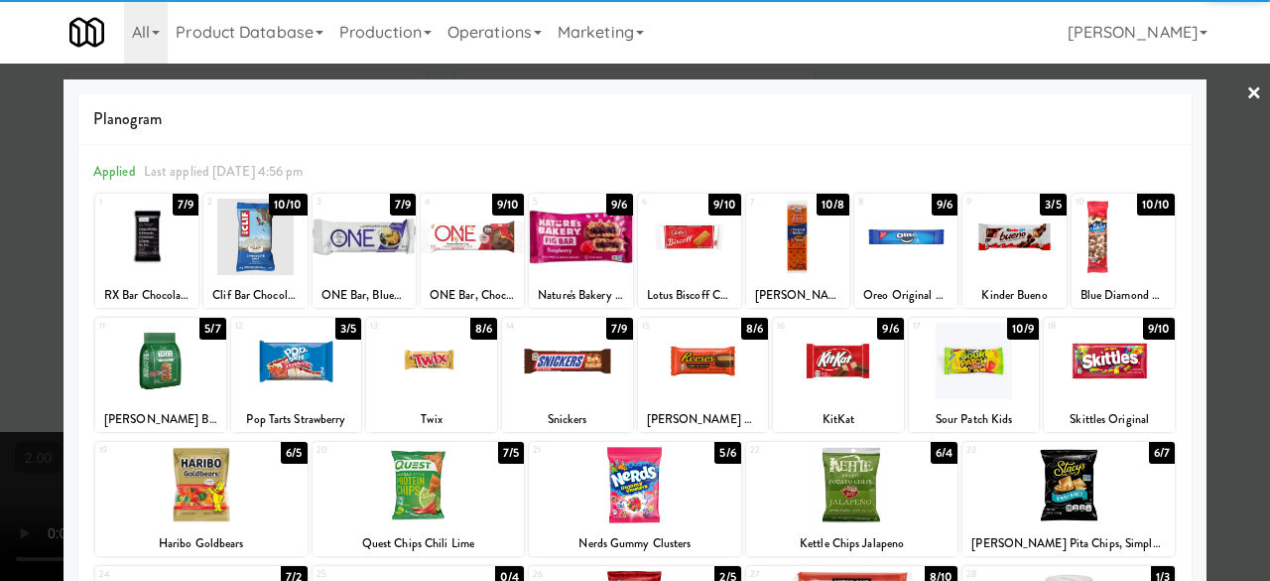
click at [713, 349] on div at bounding box center [703, 361] width 131 height 76
click at [1246, 124] on link "×" at bounding box center [1254, 95] width 16 height 62
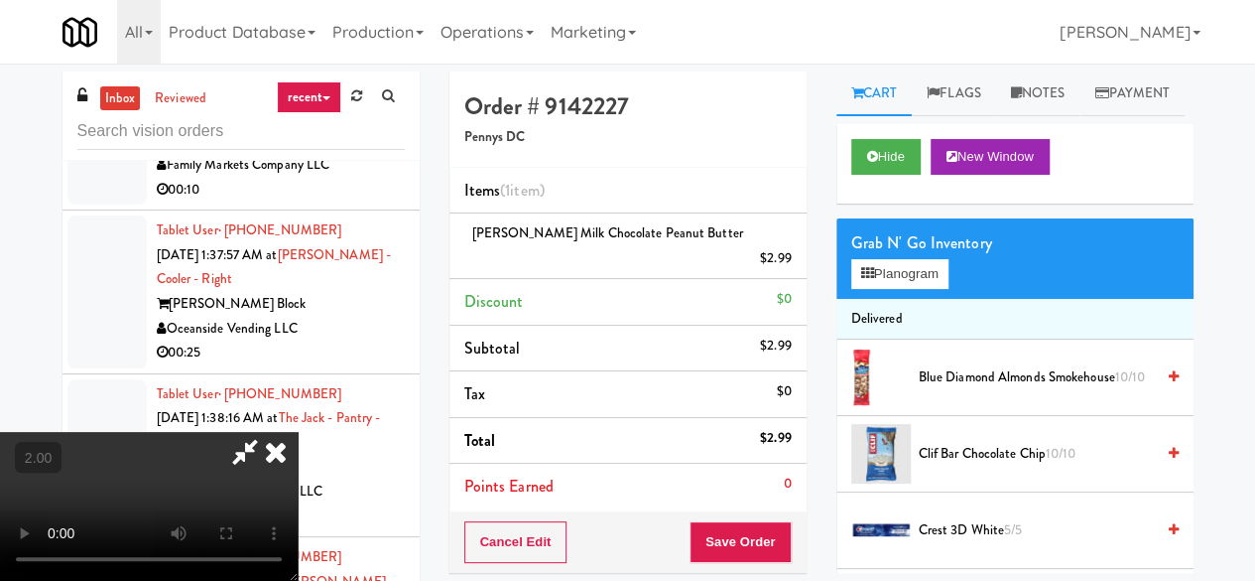
click at [268, 432] on icon at bounding box center [245, 452] width 46 height 40
click at [748, 521] on button "Save Order" at bounding box center [740, 542] width 101 height 42
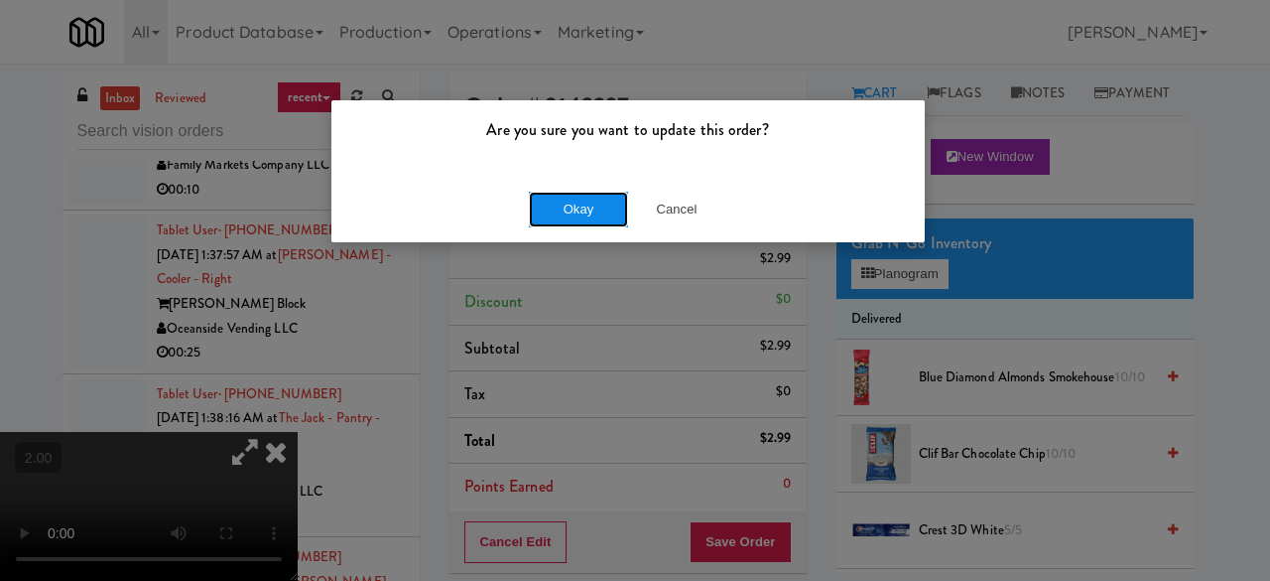
click at [562, 205] on button "Okay" at bounding box center [578, 210] width 99 height 36
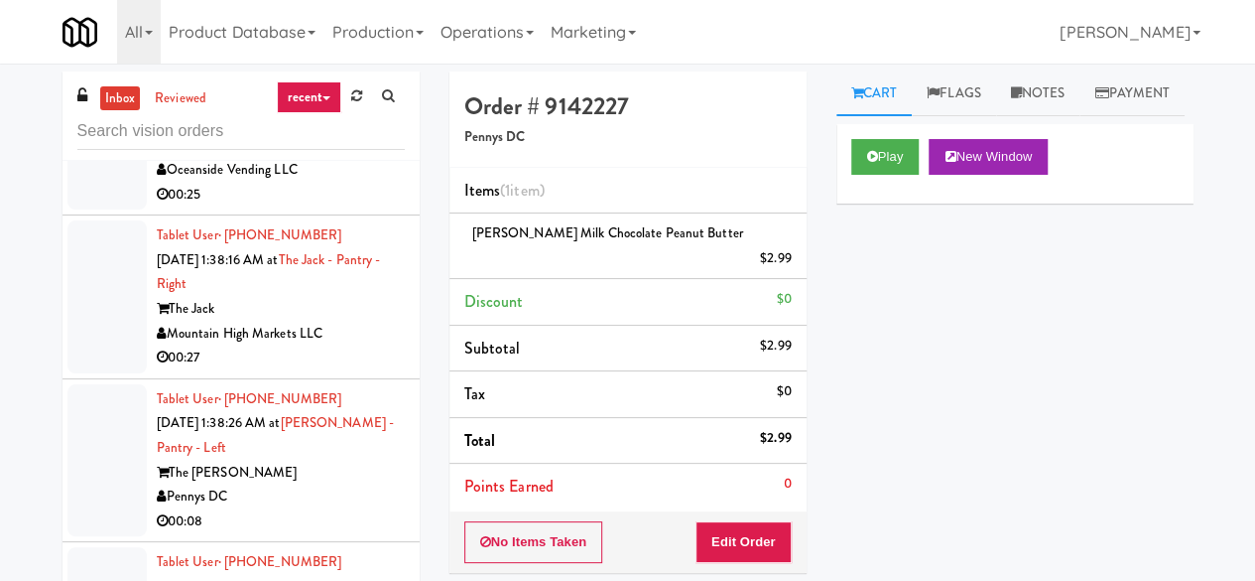
scroll to position [7344, 0]
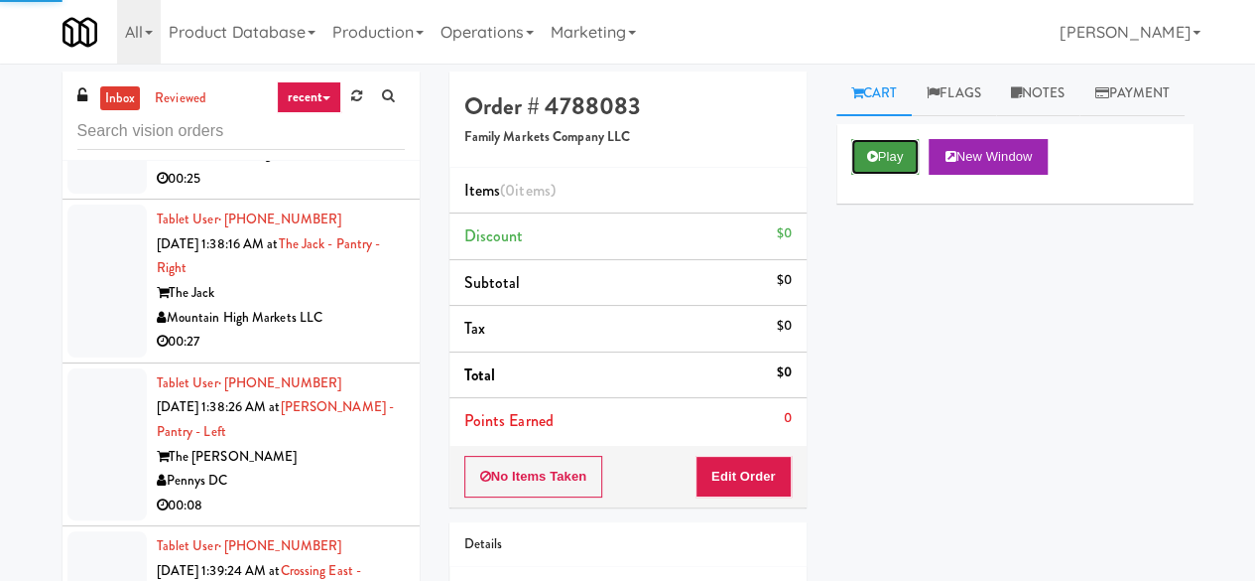
click at [910, 175] on button "Play" at bounding box center [885, 157] width 68 height 36
click at [881, 175] on button "Play" at bounding box center [885, 157] width 68 height 36
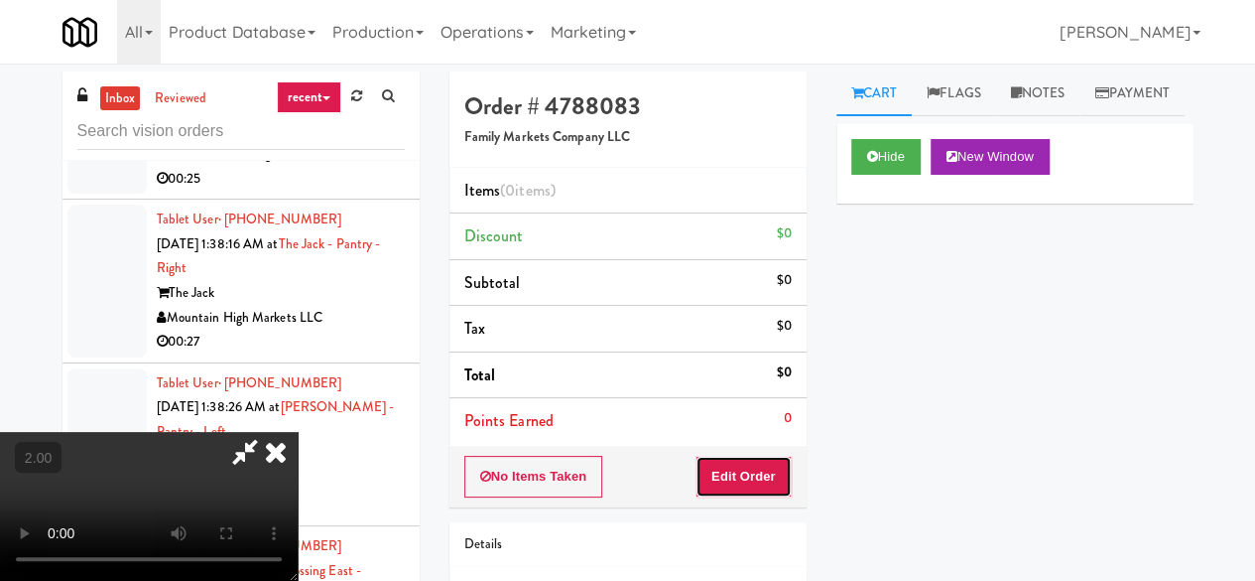
click at [758, 468] on button "Edit Order" at bounding box center [744, 477] width 96 height 42
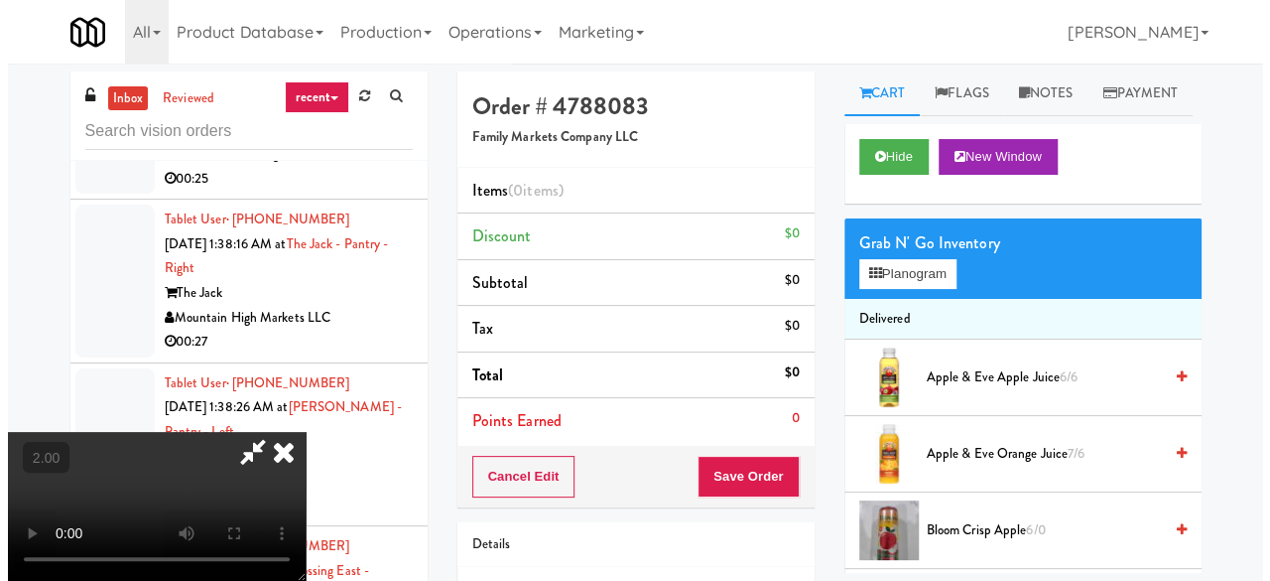
scroll to position [41, 0]
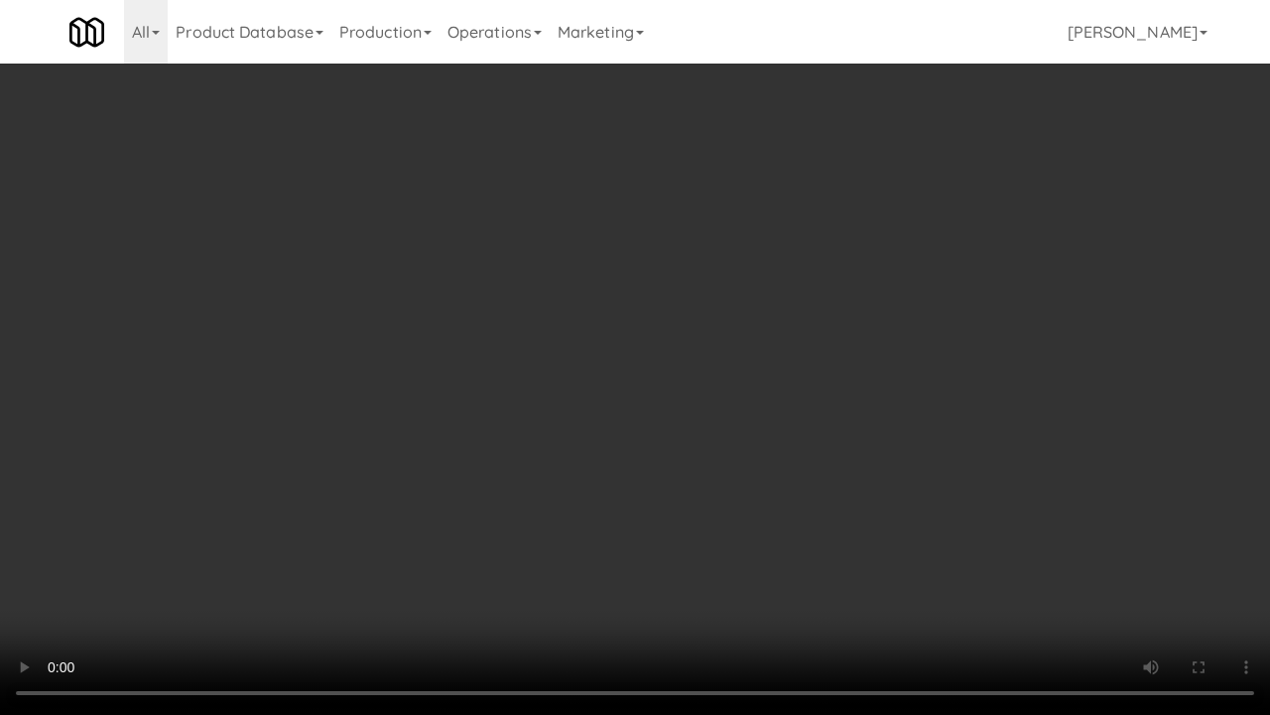
click at [718, 400] on video at bounding box center [635, 357] width 1270 height 715
click at [713, 384] on video at bounding box center [635, 357] width 1270 height 715
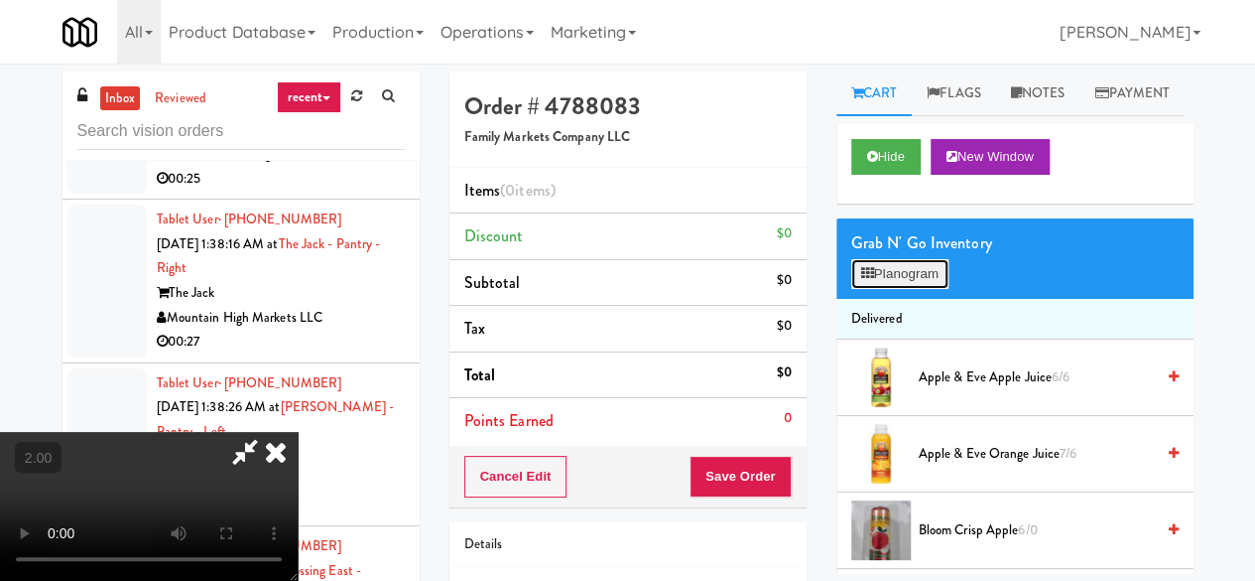
click at [883, 289] on button "Planogram" at bounding box center [899, 274] width 97 height 30
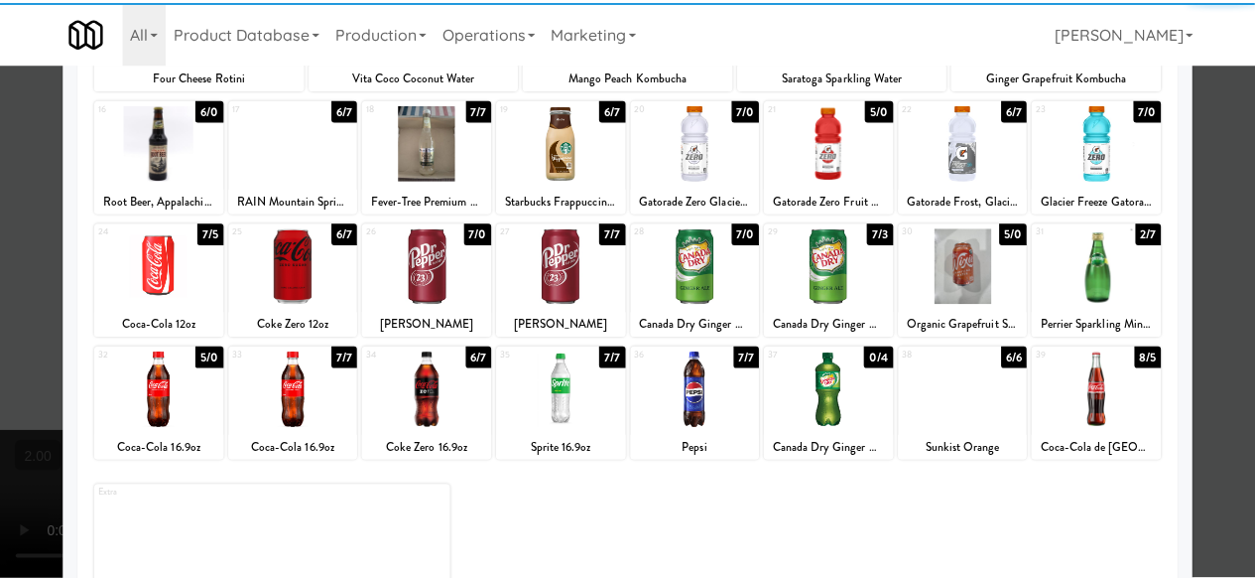
scroll to position [393, 0]
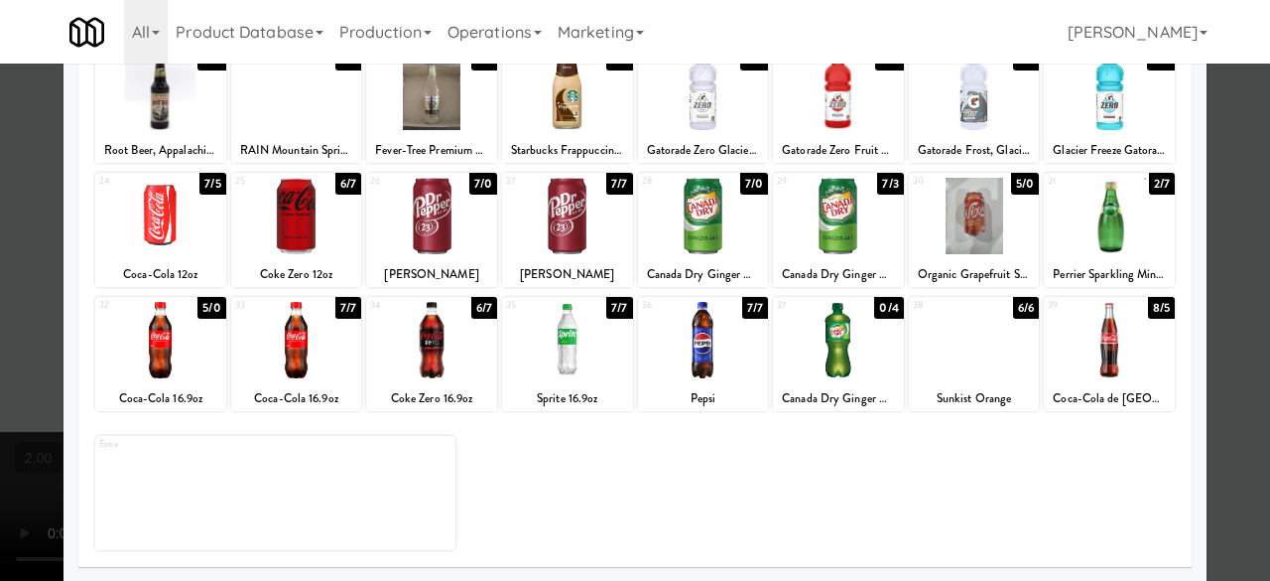
click at [1084, 109] on div at bounding box center [1109, 92] width 131 height 76
click at [1195, 136] on div at bounding box center [635, 290] width 1270 height 581
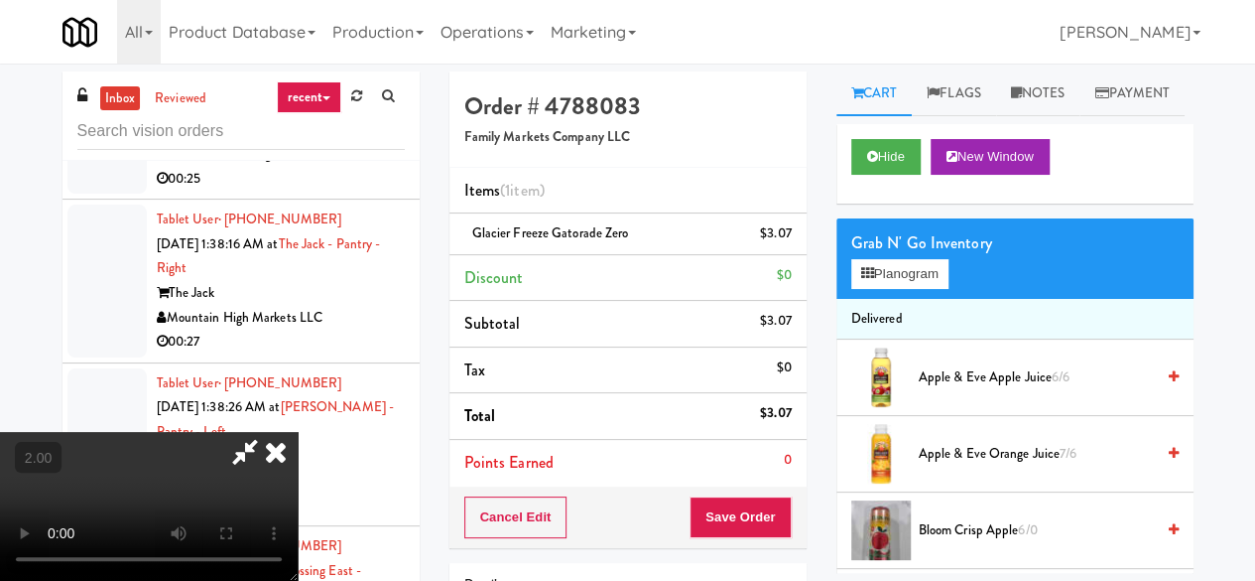
scroll to position [41, 0]
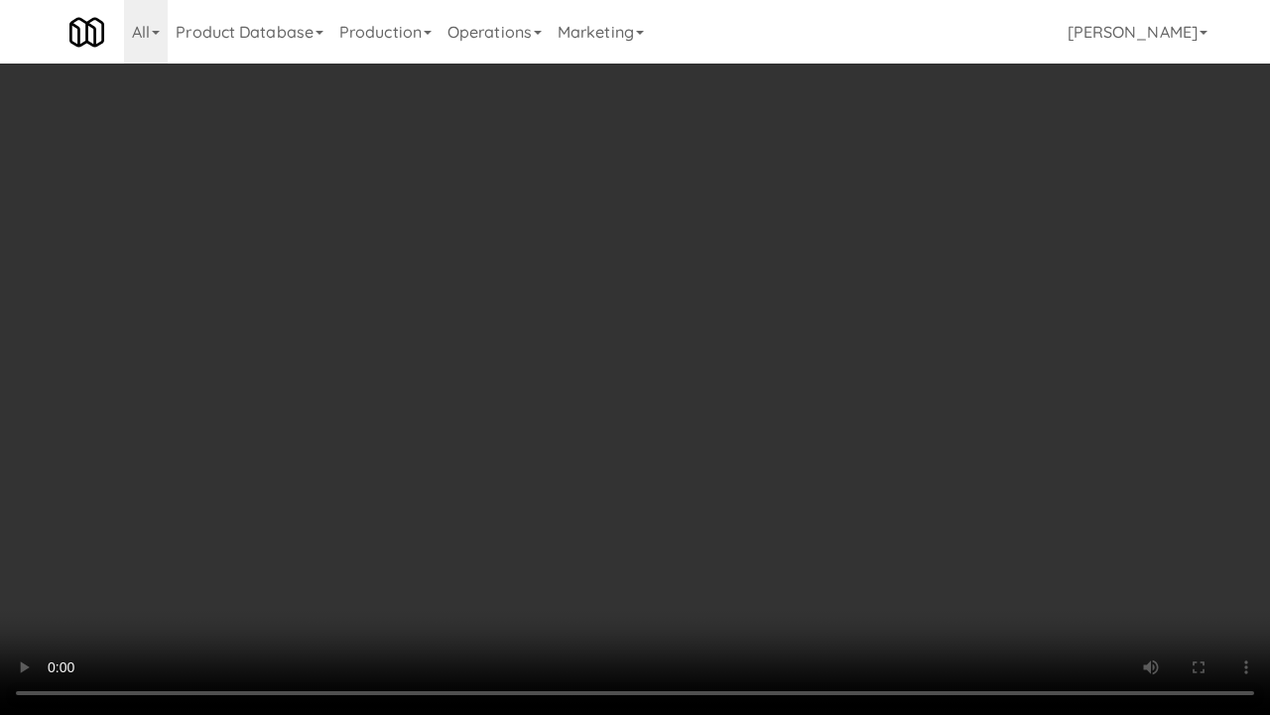
click at [825, 287] on video at bounding box center [635, 357] width 1270 height 715
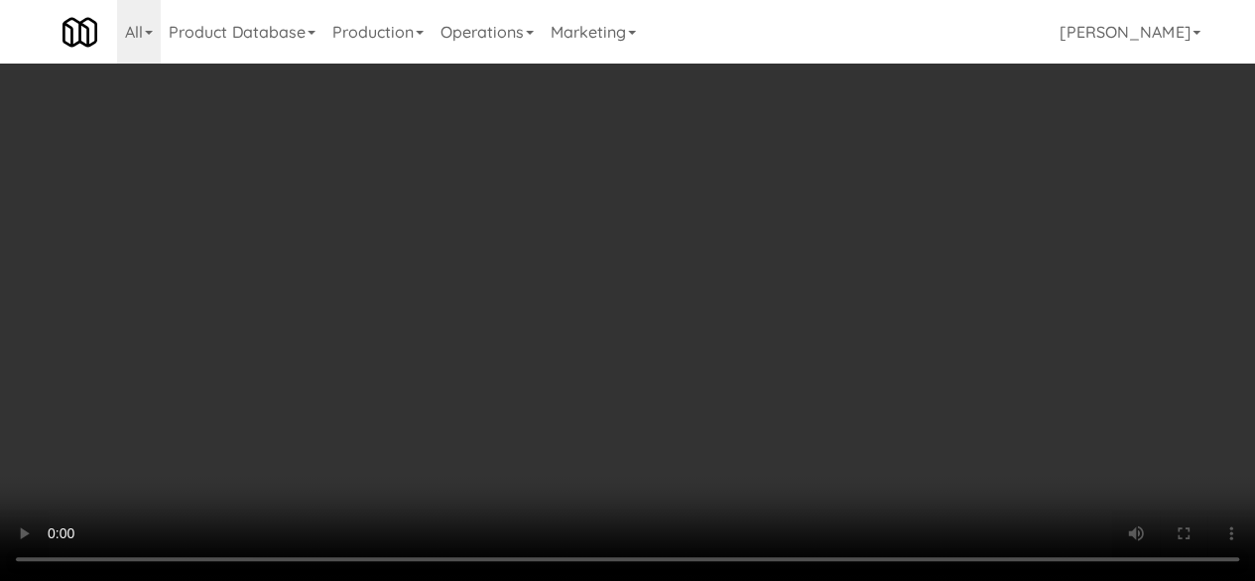
scroll to position [0, 0]
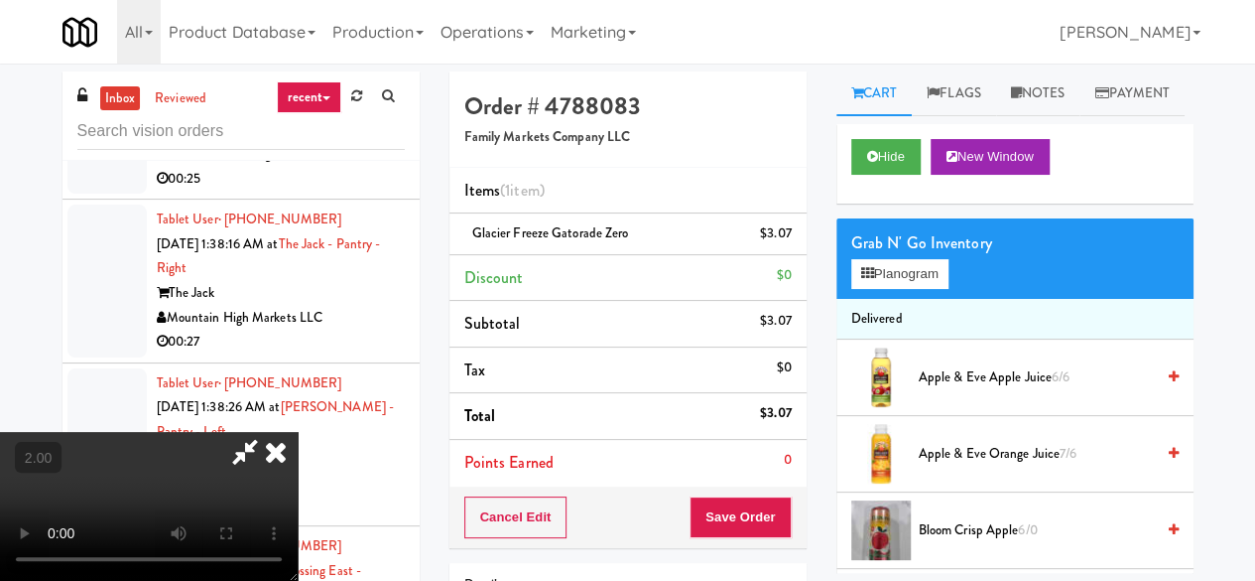
click at [268, 432] on icon at bounding box center [245, 452] width 46 height 40
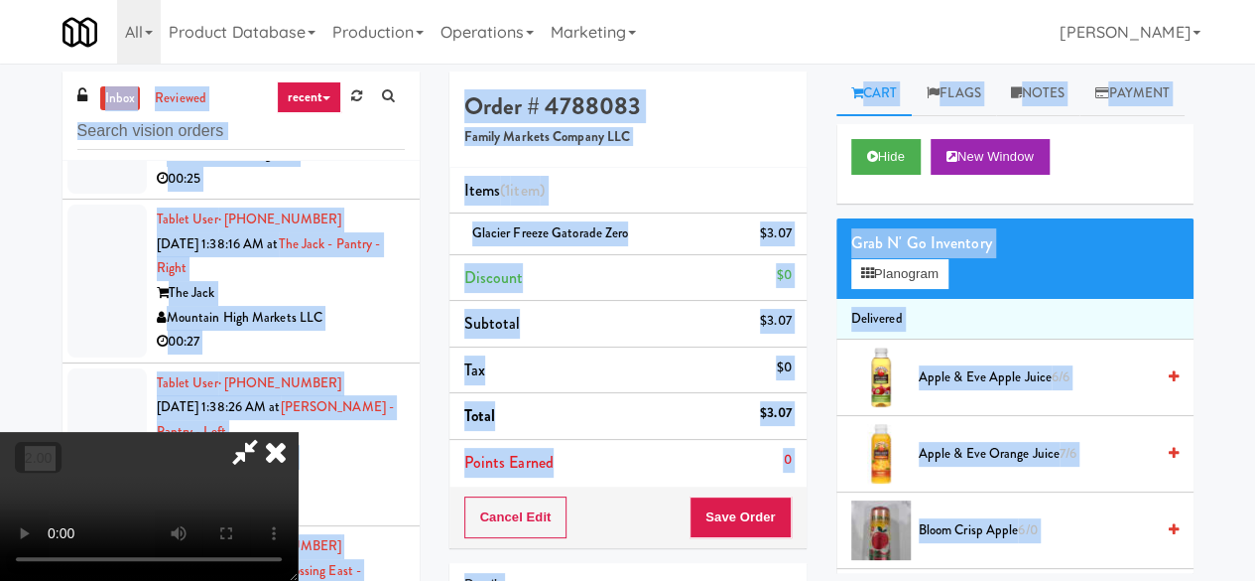
click at [268, 432] on icon at bounding box center [245, 452] width 46 height 40
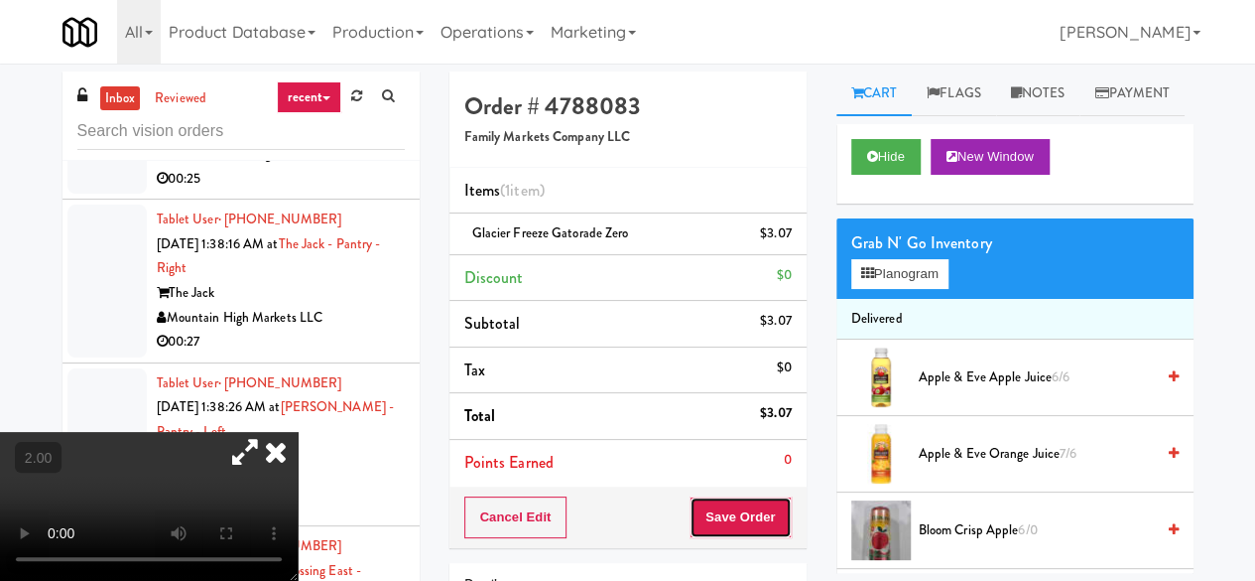
click at [711, 503] on button "Save Order" at bounding box center [740, 517] width 101 height 42
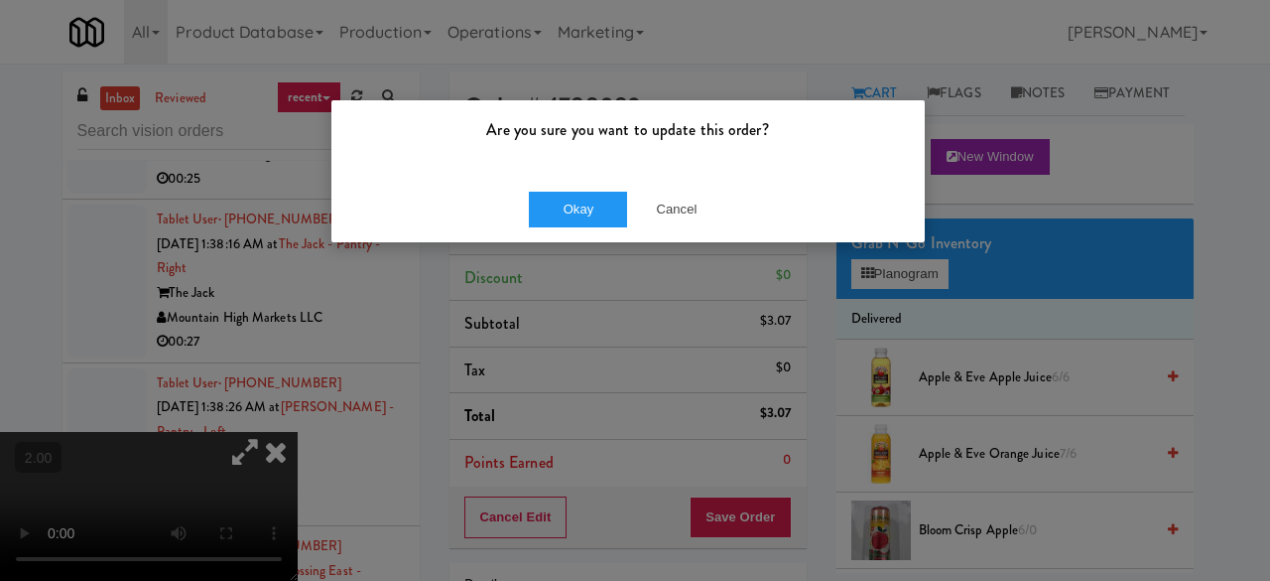
click at [550, 172] on div "Are you sure you want to update this order?" at bounding box center [627, 137] width 593 height 75
click at [579, 207] on button "Okay" at bounding box center [578, 210] width 99 height 36
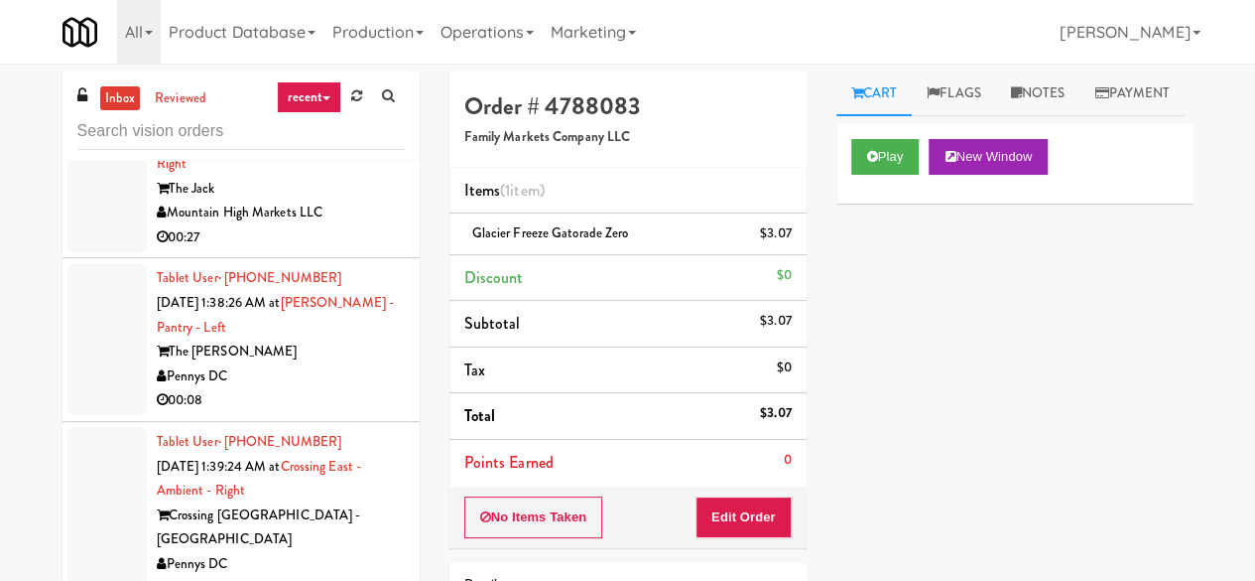
scroll to position [7542, 0]
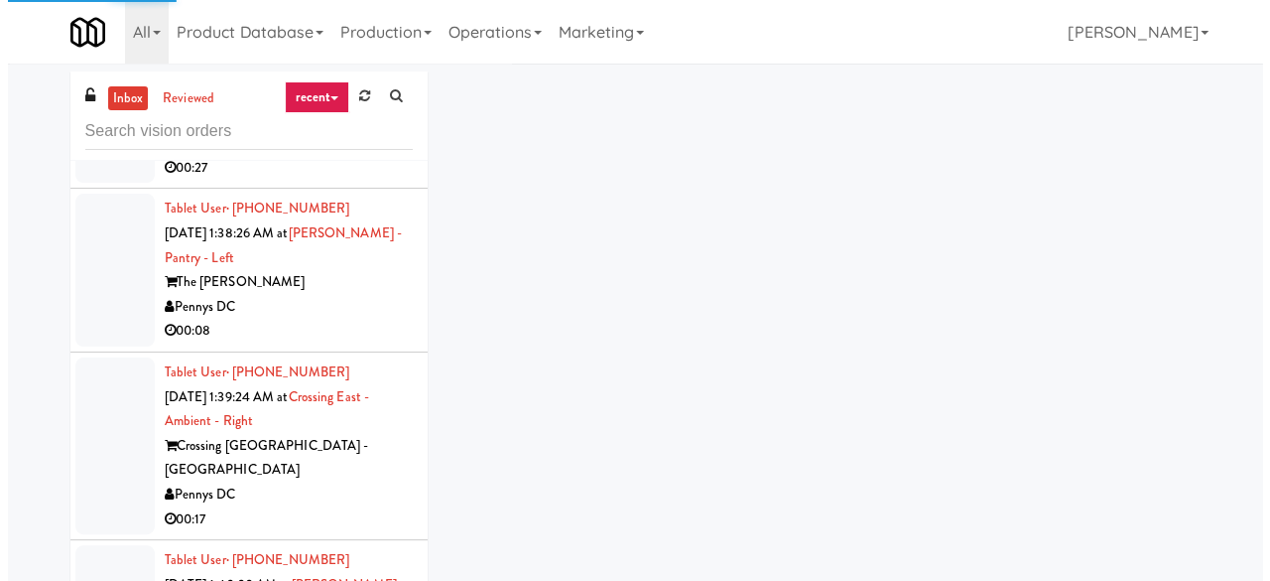
scroll to position [7641, 0]
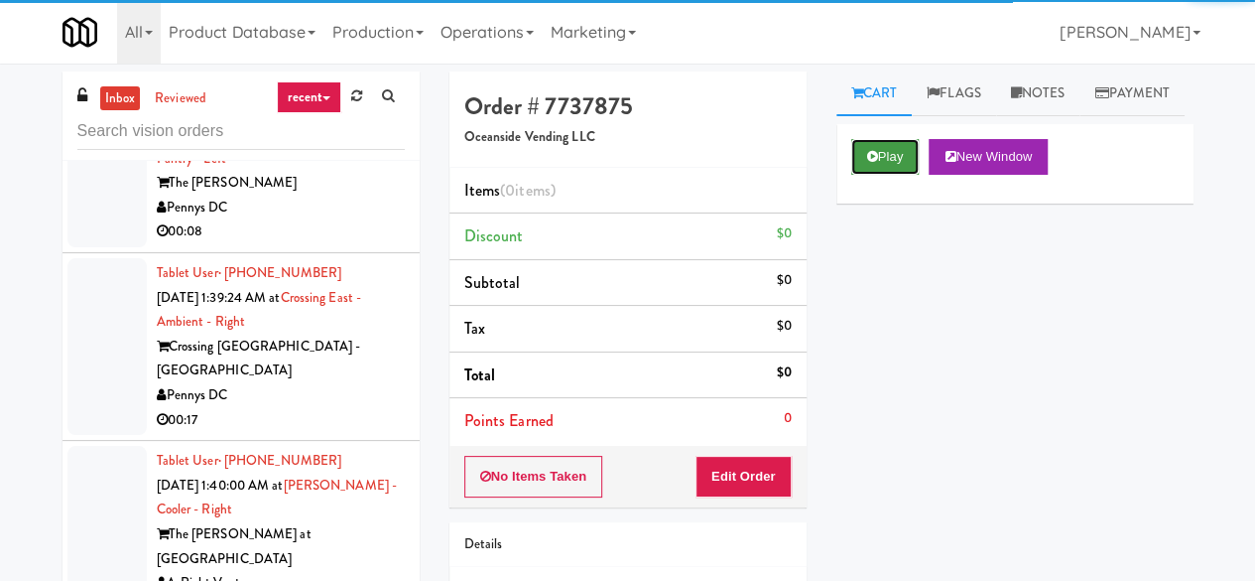
click at [869, 163] on icon at bounding box center [872, 156] width 11 height 13
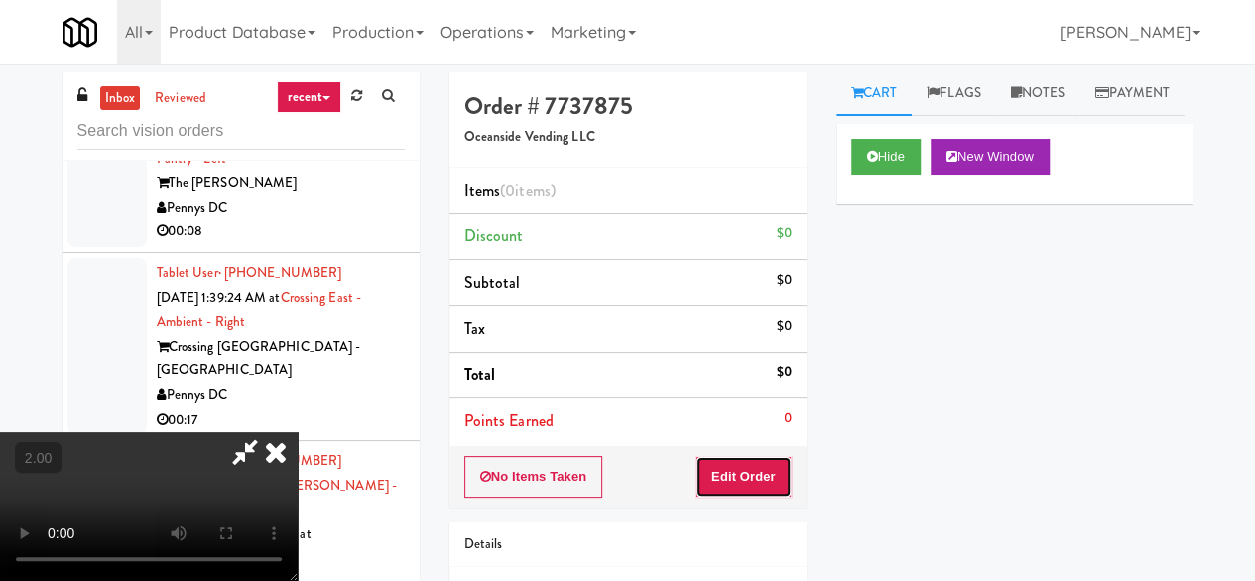
click at [753, 469] on button "Edit Order" at bounding box center [744, 477] width 96 height 42
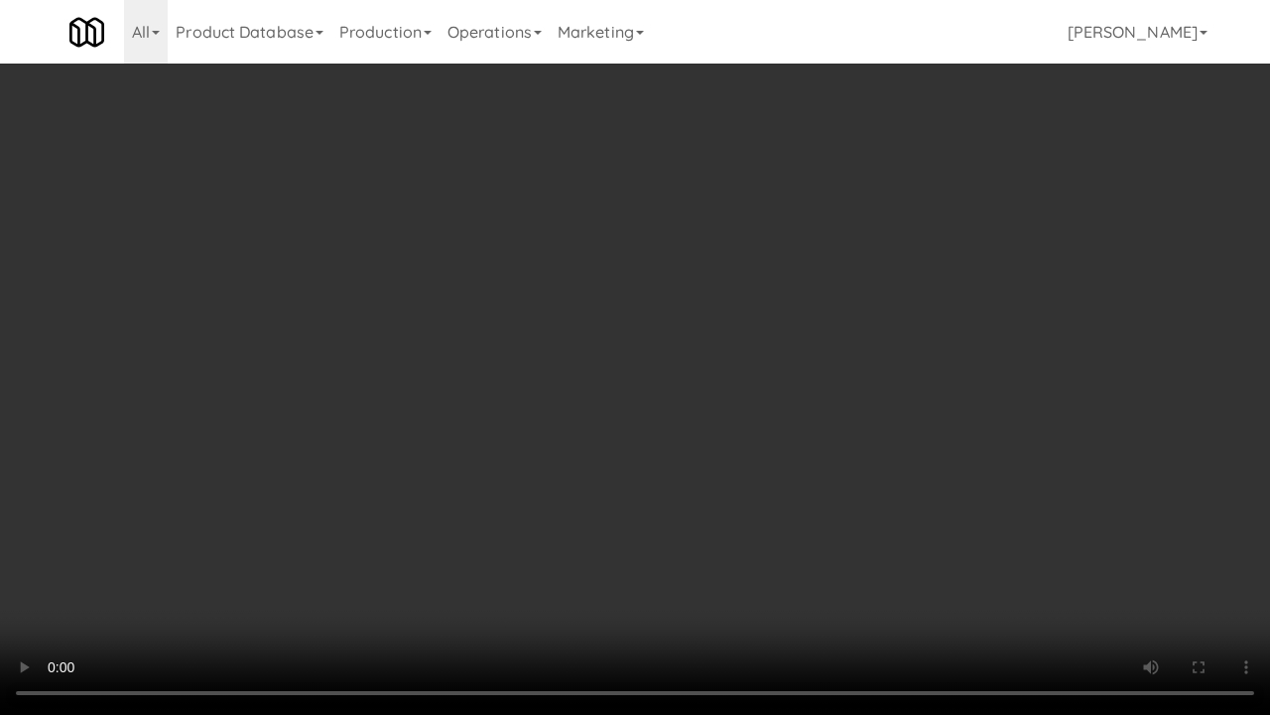
click at [799, 254] on video at bounding box center [635, 357] width 1270 height 715
click at [773, 237] on video at bounding box center [635, 357] width 1270 height 715
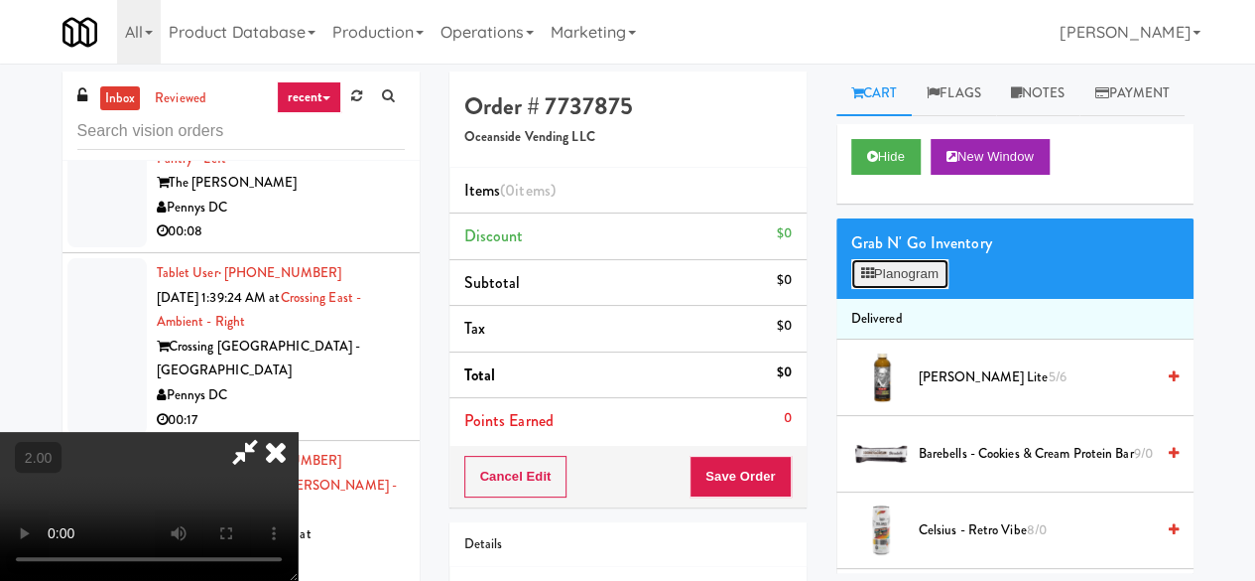
click at [914, 289] on button "Planogram" at bounding box center [899, 274] width 97 height 30
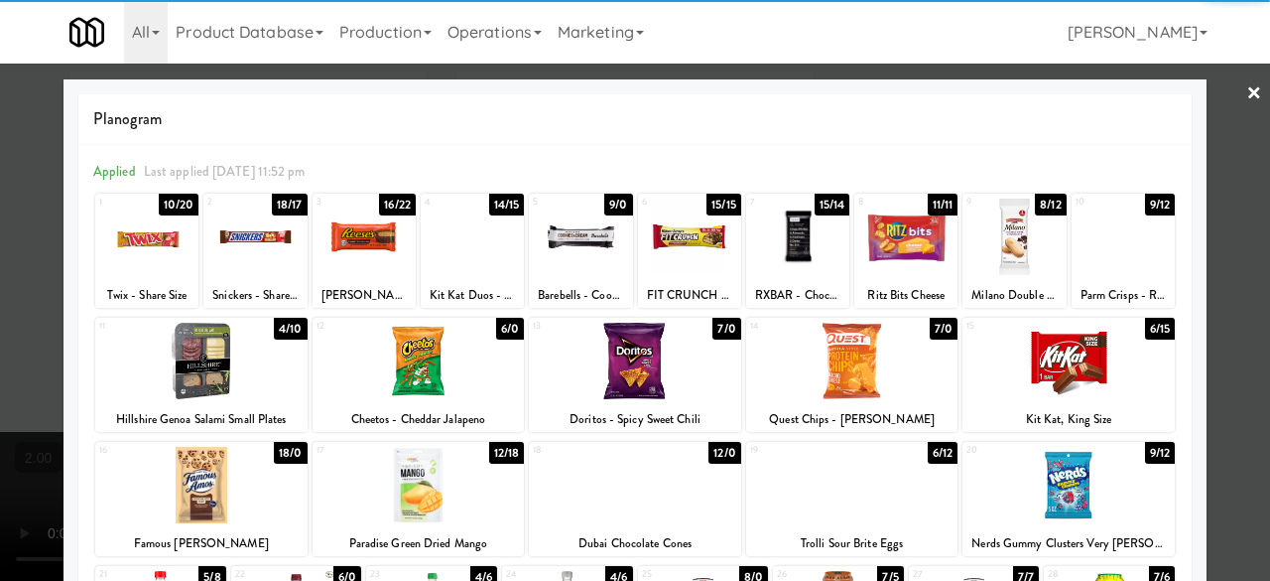
click at [168, 237] on div at bounding box center [146, 236] width 103 height 76
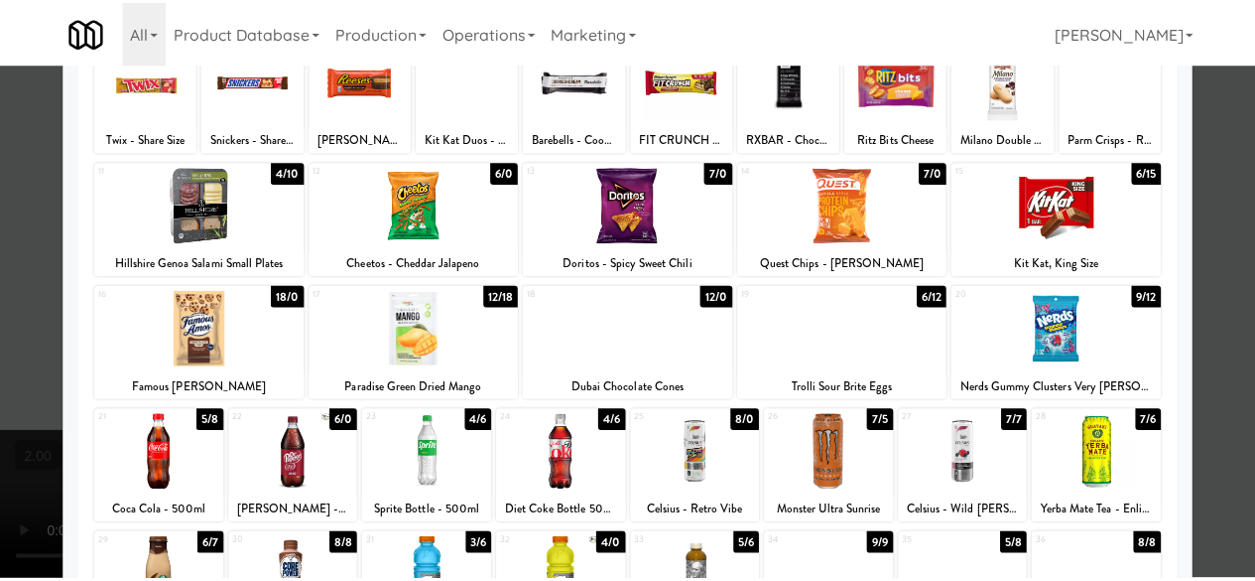
scroll to position [198, 0]
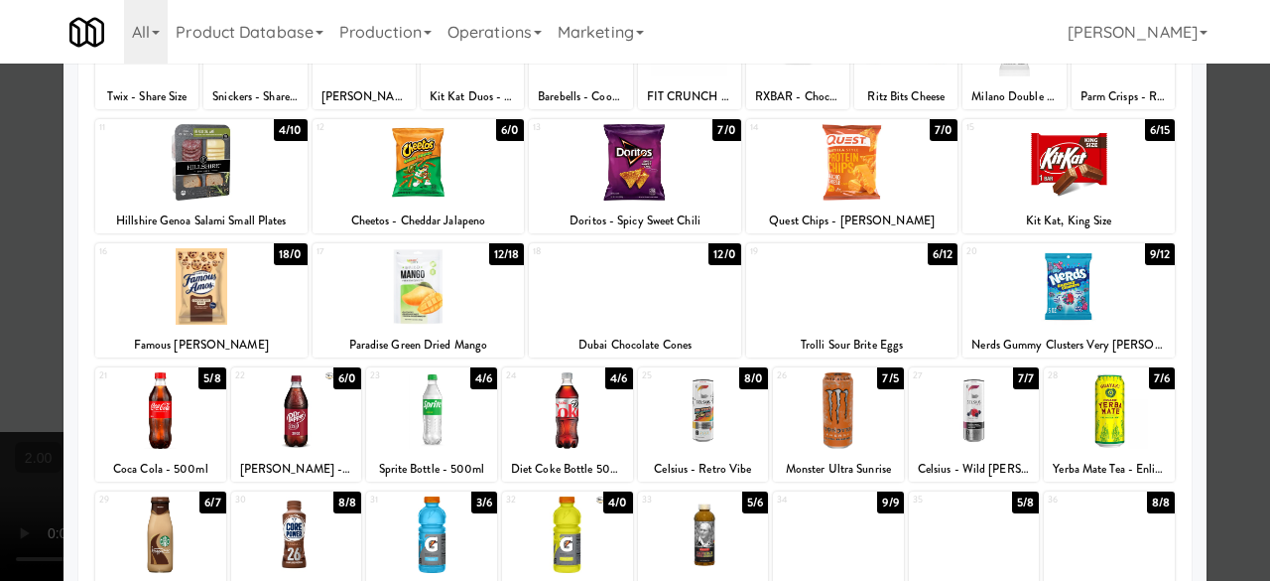
click at [629, 295] on div at bounding box center [635, 286] width 212 height 76
click at [1239, 169] on div at bounding box center [635, 290] width 1270 height 581
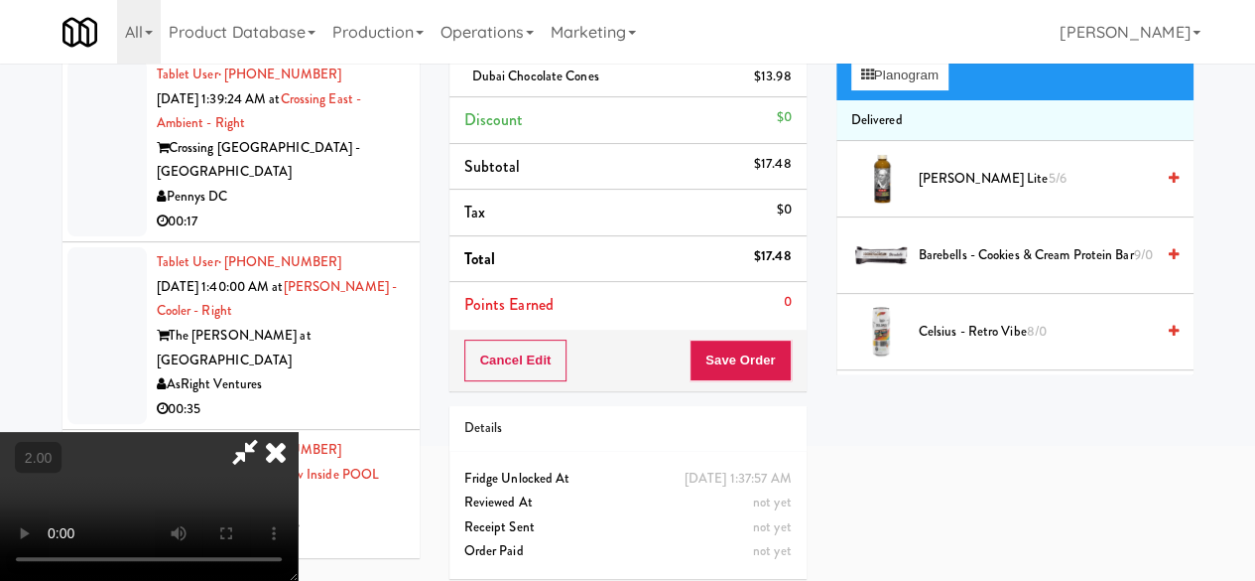
scroll to position [73, 0]
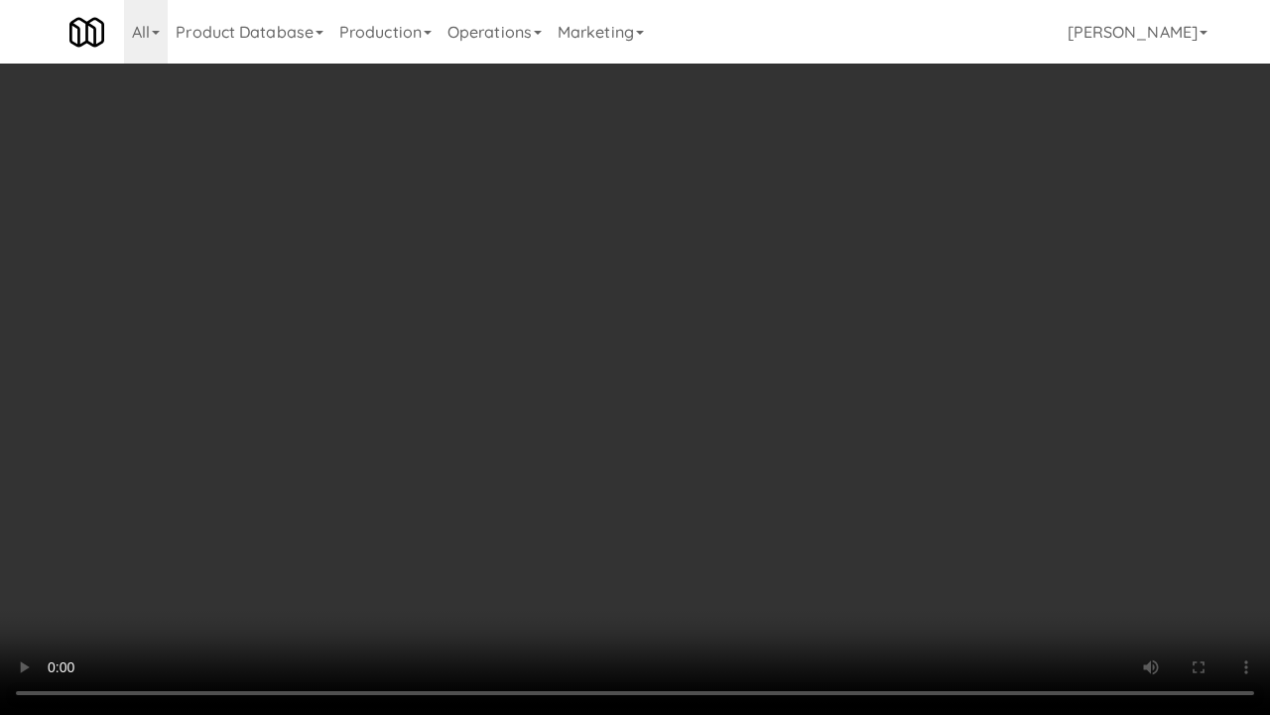
click at [645, 480] on video at bounding box center [635, 357] width 1270 height 715
click at [785, 284] on video at bounding box center [635, 357] width 1270 height 715
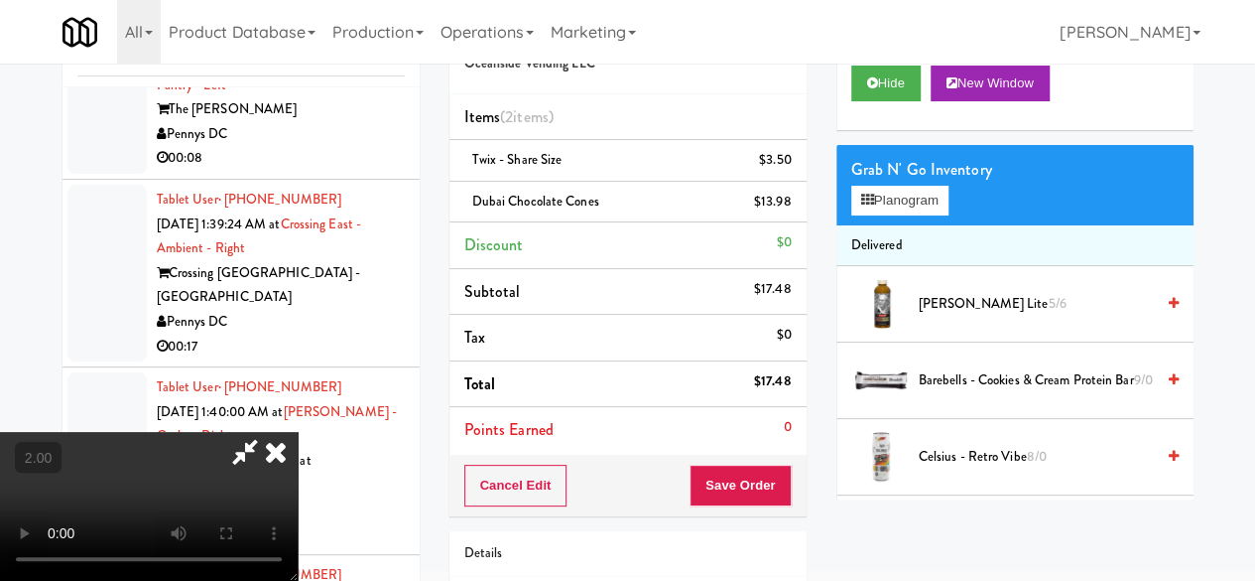
click at [298, 432] on video at bounding box center [149, 506] width 298 height 149
click at [268, 432] on icon at bounding box center [245, 452] width 46 height 40
click at [574, 205] on span "Dubai Chocolate Cones" at bounding box center [535, 201] width 127 height 19
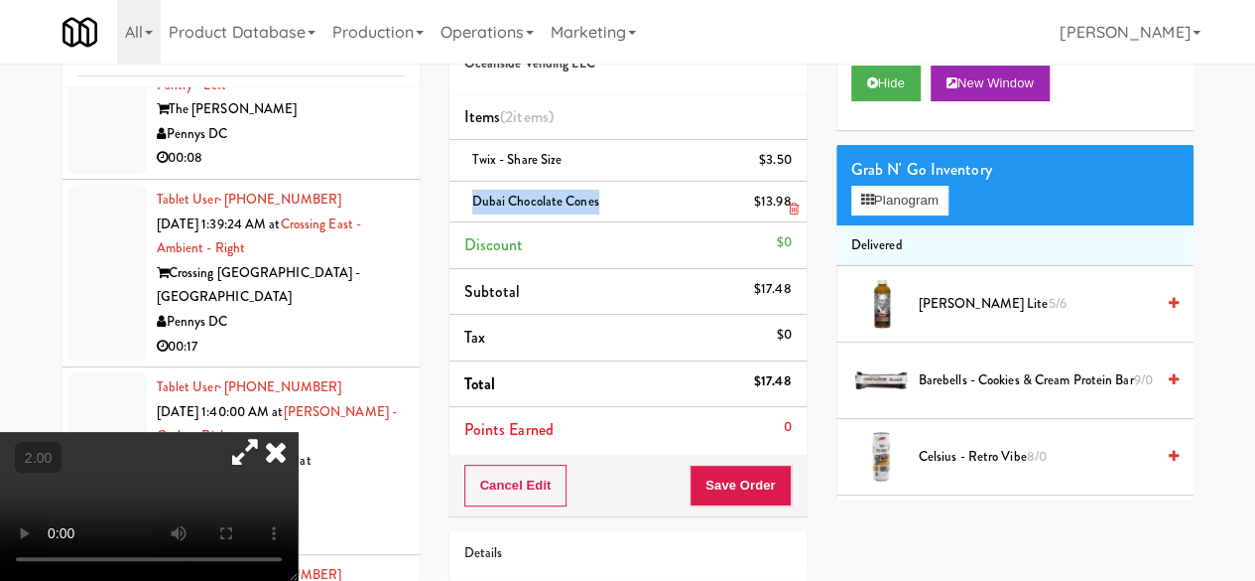
copy span "Dubai Chocolate Cones"
click at [750, 461] on div "Cancel Edit Save Order" at bounding box center [628, 486] width 357 height 62
click at [749, 472] on button "Save Order" at bounding box center [740, 485] width 101 height 42
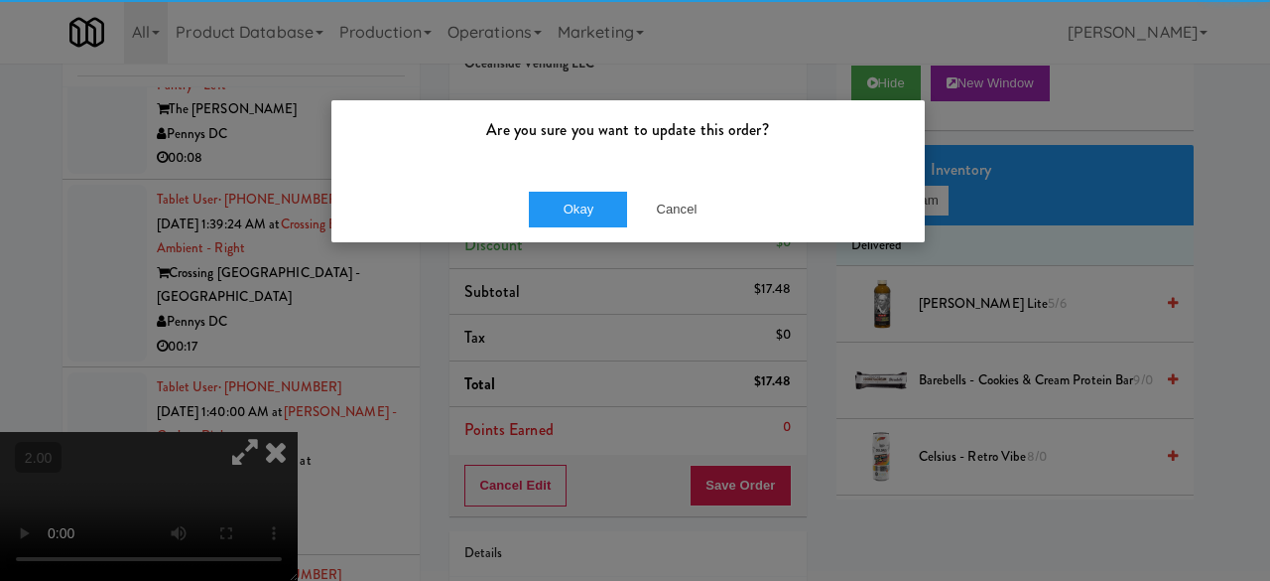
click at [513, 200] on div "Okay Cancel" at bounding box center [627, 209] width 593 height 66
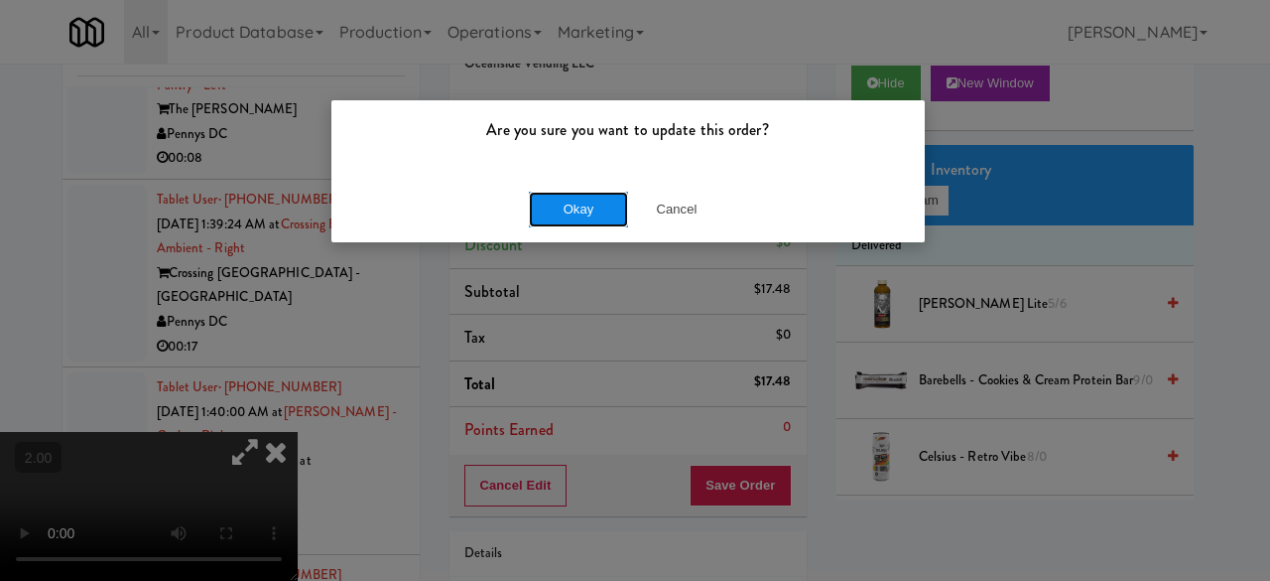
click at [552, 203] on button "Okay" at bounding box center [578, 210] width 99 height 36
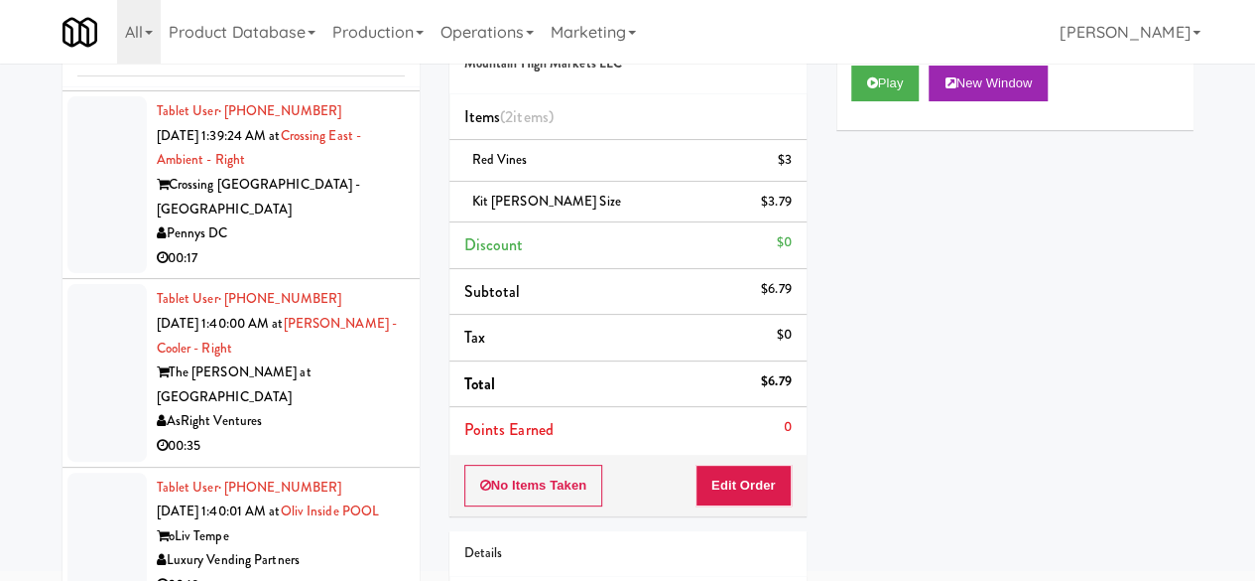
scroll to position [7939, 0]
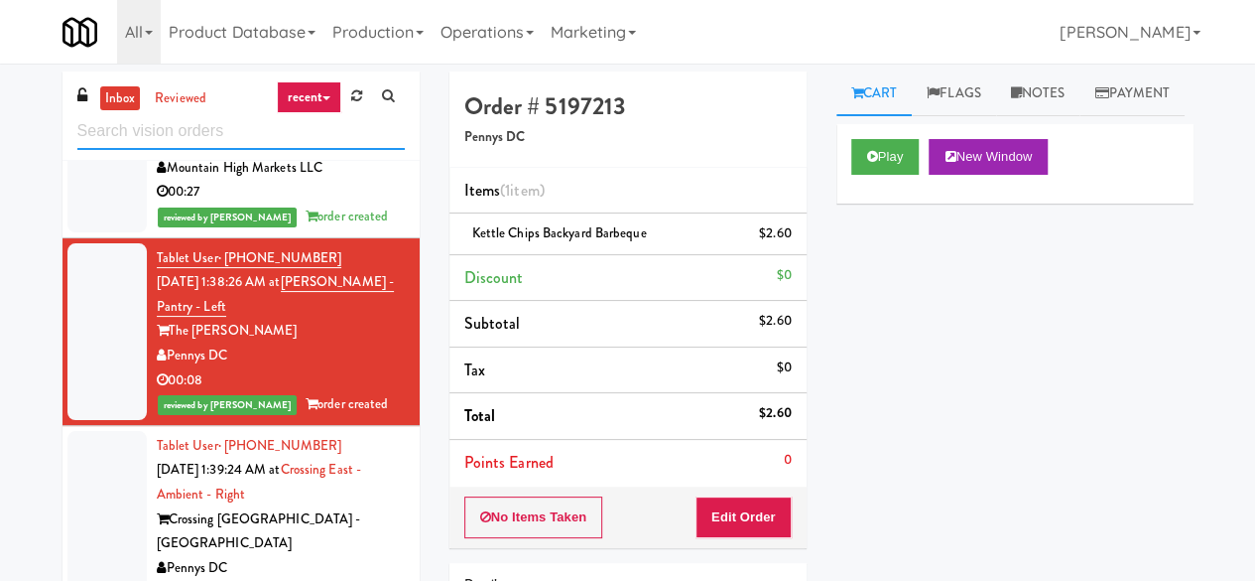
click at [262, 121] on input "text" at bounding box center [240, 131] width 327 height 37
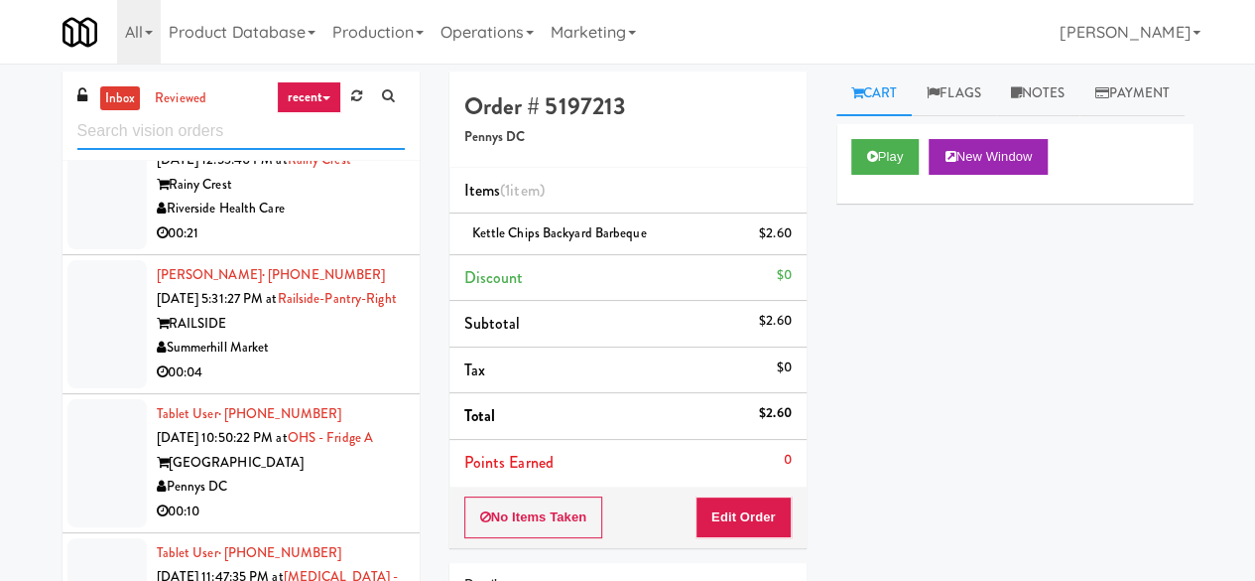
scroll to position [2580, 0]
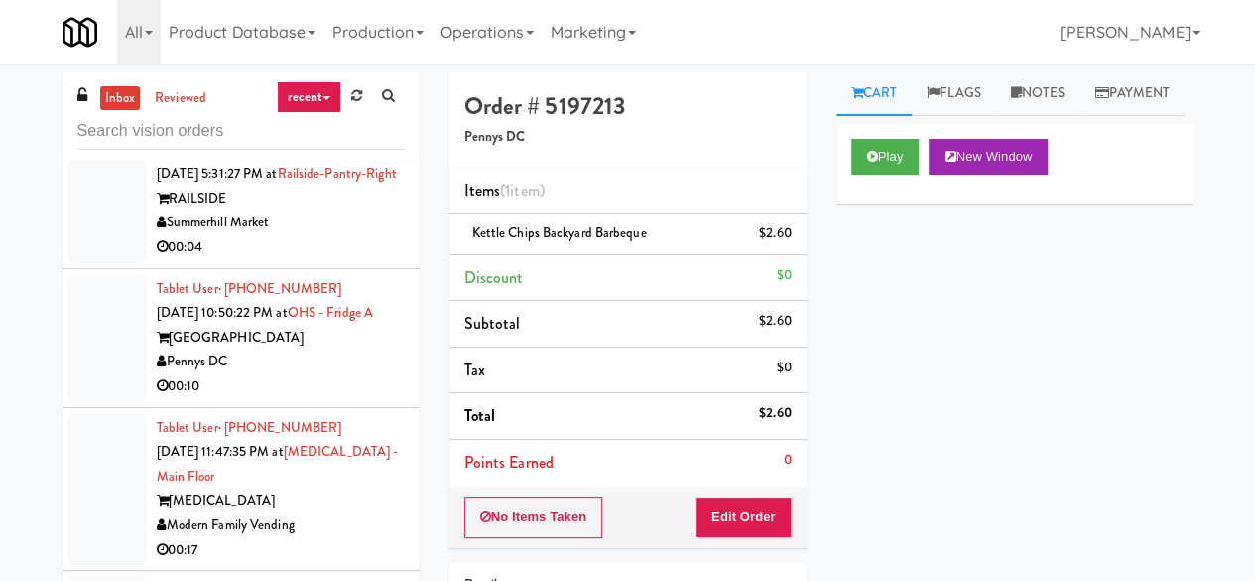
click at [323, 121] on div "00:21" at bounding box center [281, 108] width 248 height 25
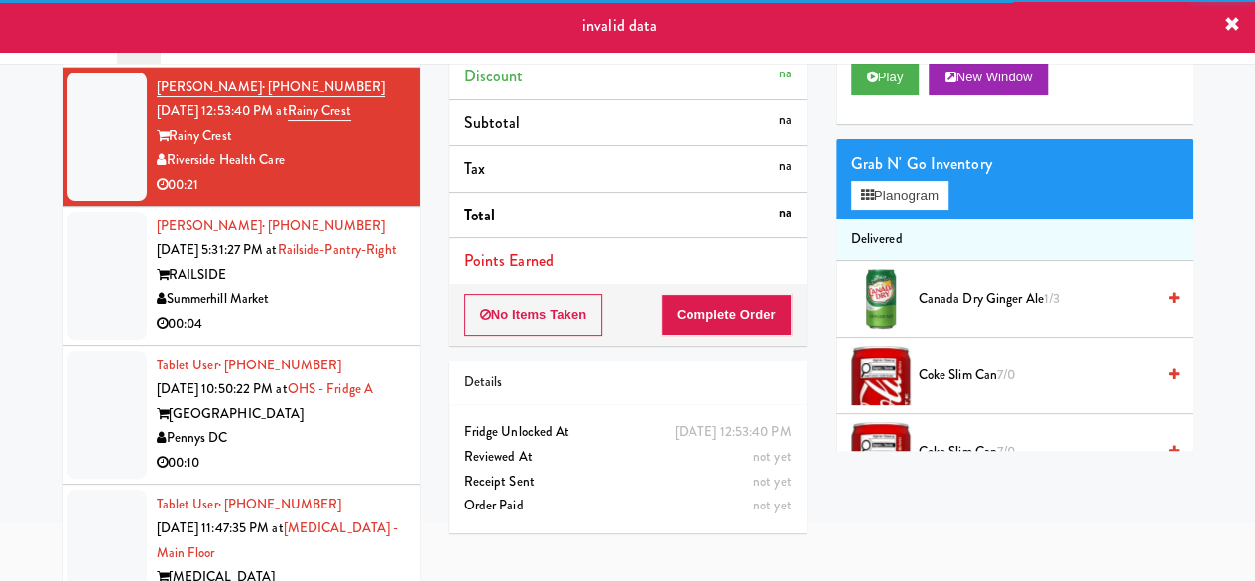
scroll to position [189, 0]
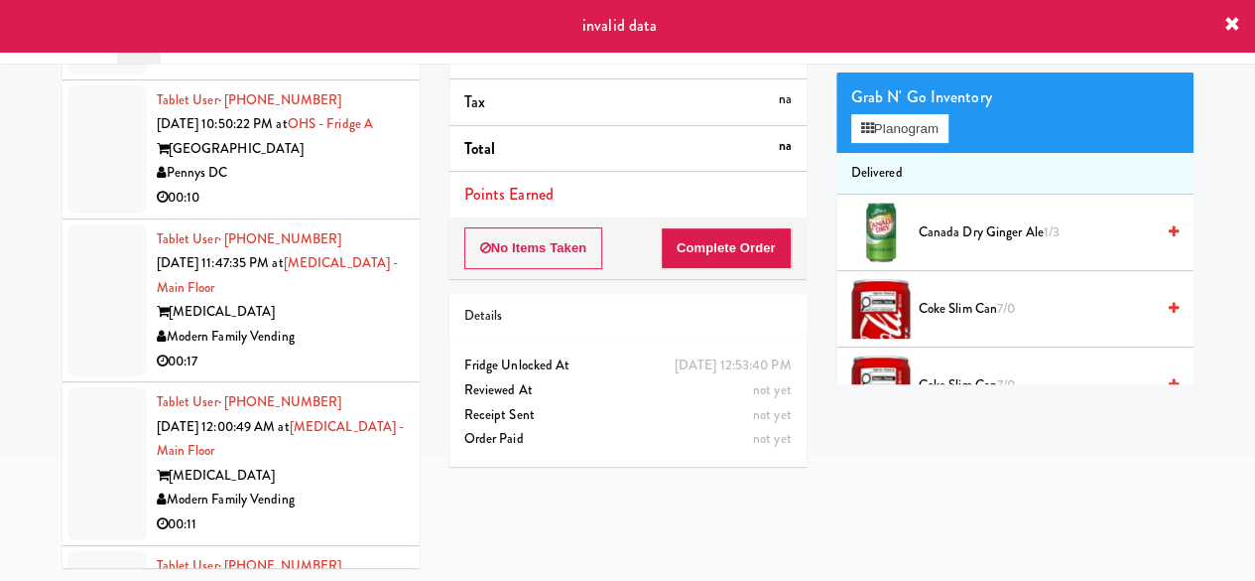
click at [342, 47] on div "Summerhill Market" at bounding box center [281, 34] width 248 height 25
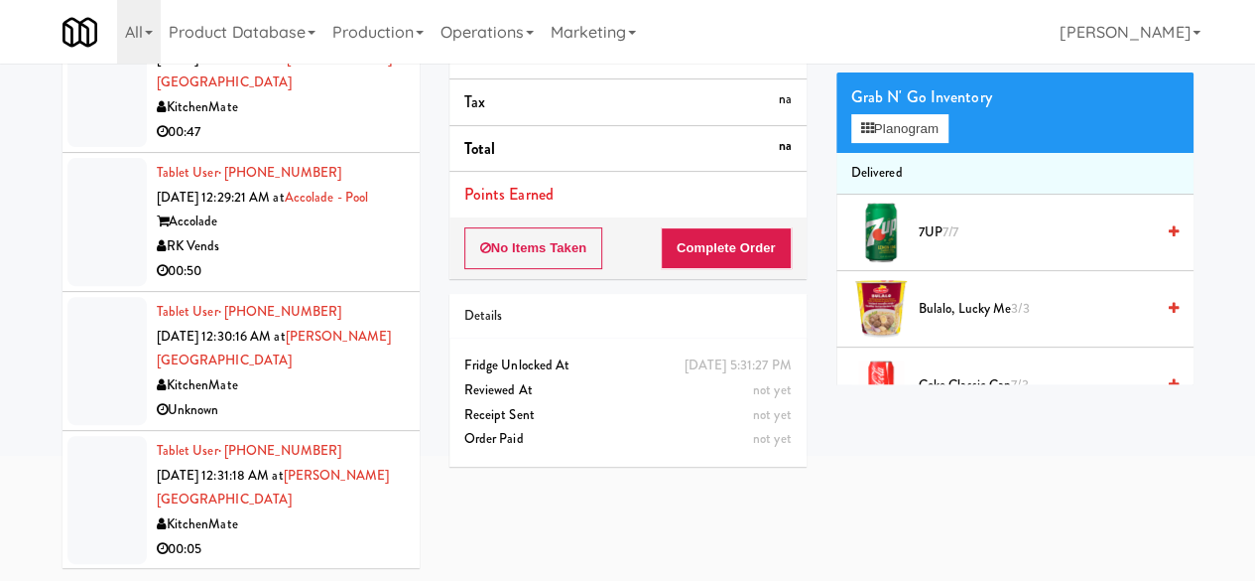
scroll to position [3076, 0]
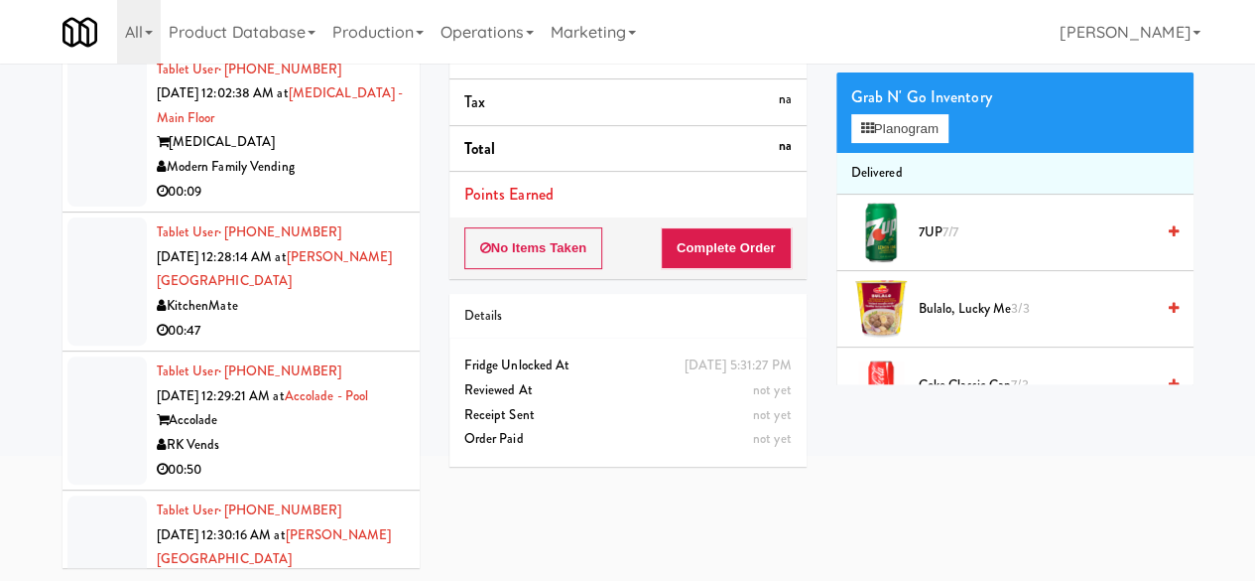
click at [331, 41] on div "00:11" at bounding box center [281, 28] width 248 height 25
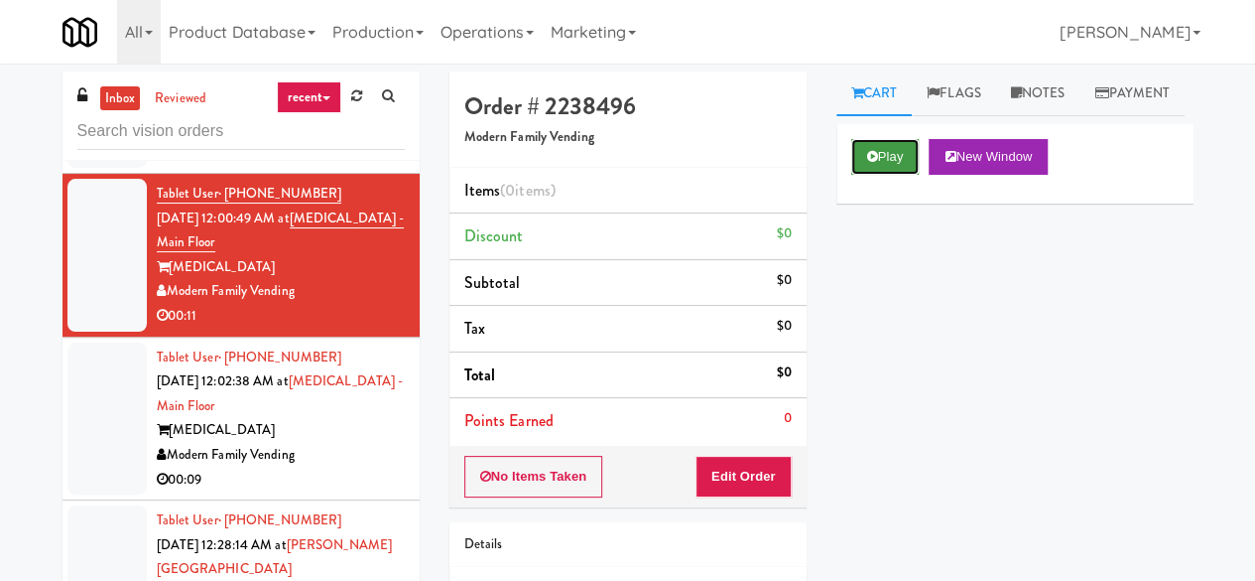
click at [895, 175] on button "Play" at bounding box center [885, 157] width 68 height 36
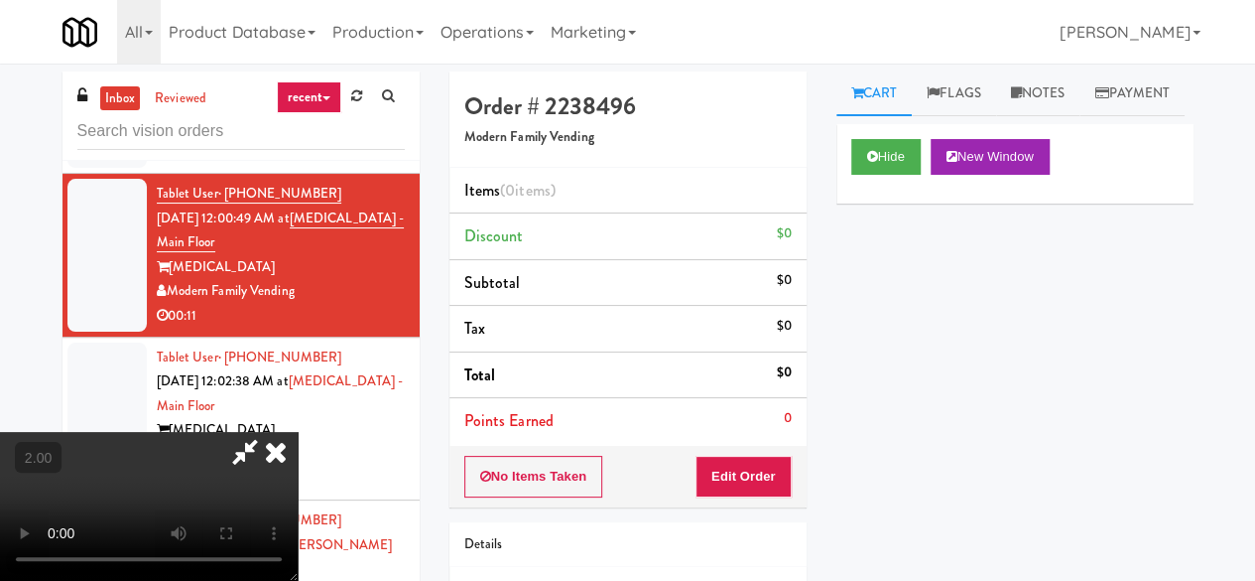
drag, startPoint x: 746, startPoint y: 441, endPoint x: 746, endPoint y: 452, distance: 10.9
click at [746, 444] on div "Order # 2238496 Modern Family Vending Items (0 items ) Discount $0 Subtotal $0 …" at bounding box center [628, 289] width 357 height 436
click at [748, 469] on button "Edit Order" at bounding box center [744, 477] width 96 height 42
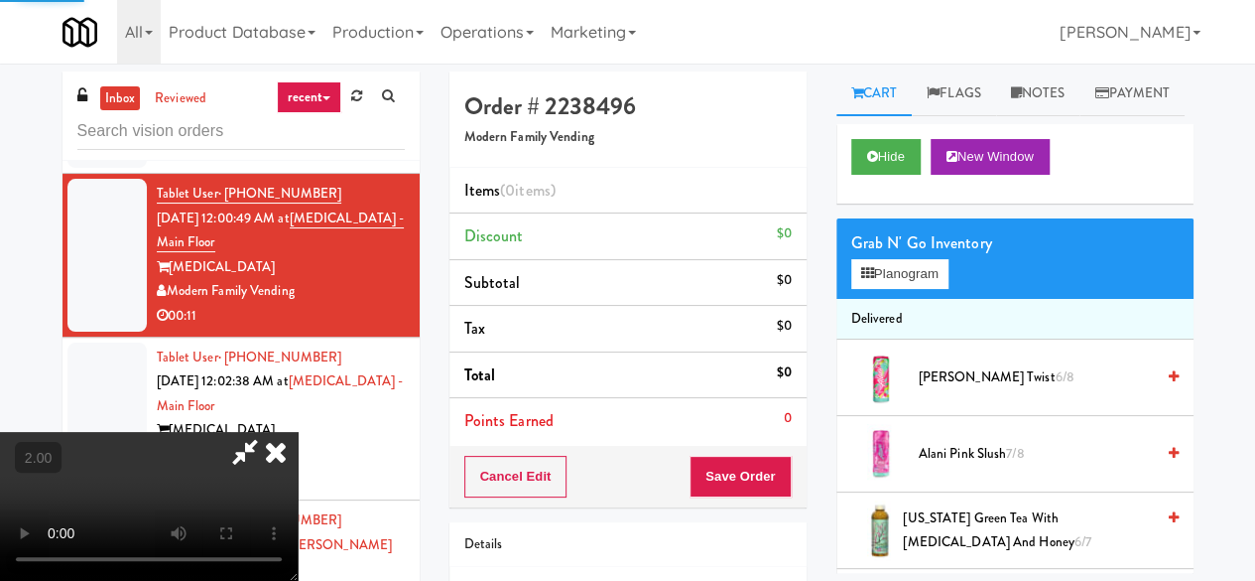
click at [376, 141] on div "Modern Family Vending" at bounding box center [281, 128] width 248 height 25
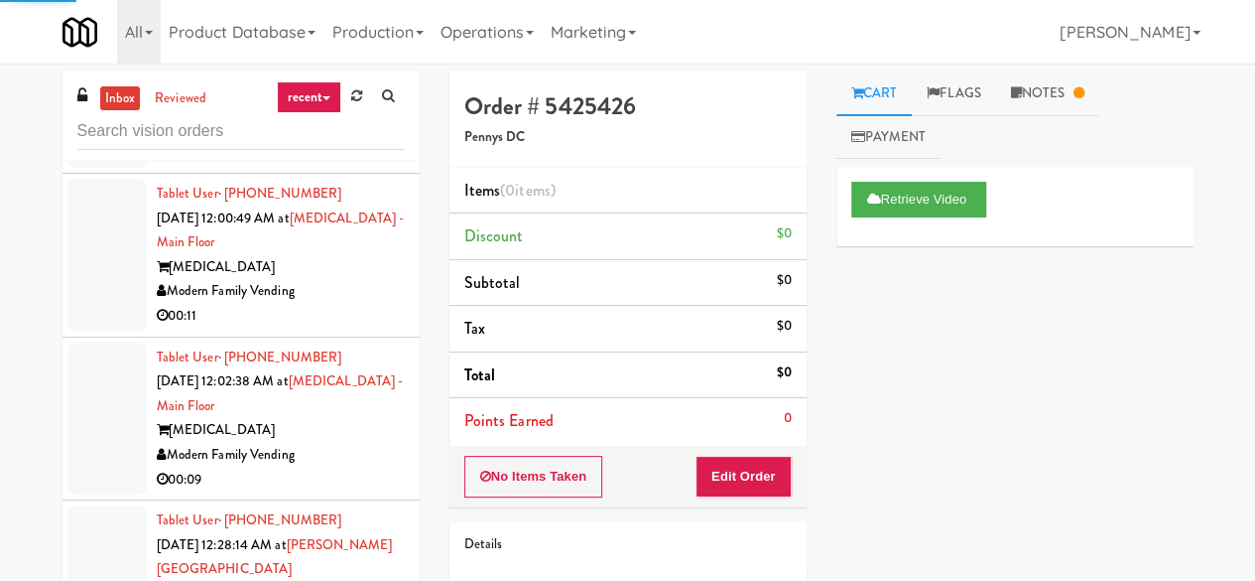
click at [331, 141] on div "Modern Family Vending" at bounding box center [281, 128] width 248 height 25
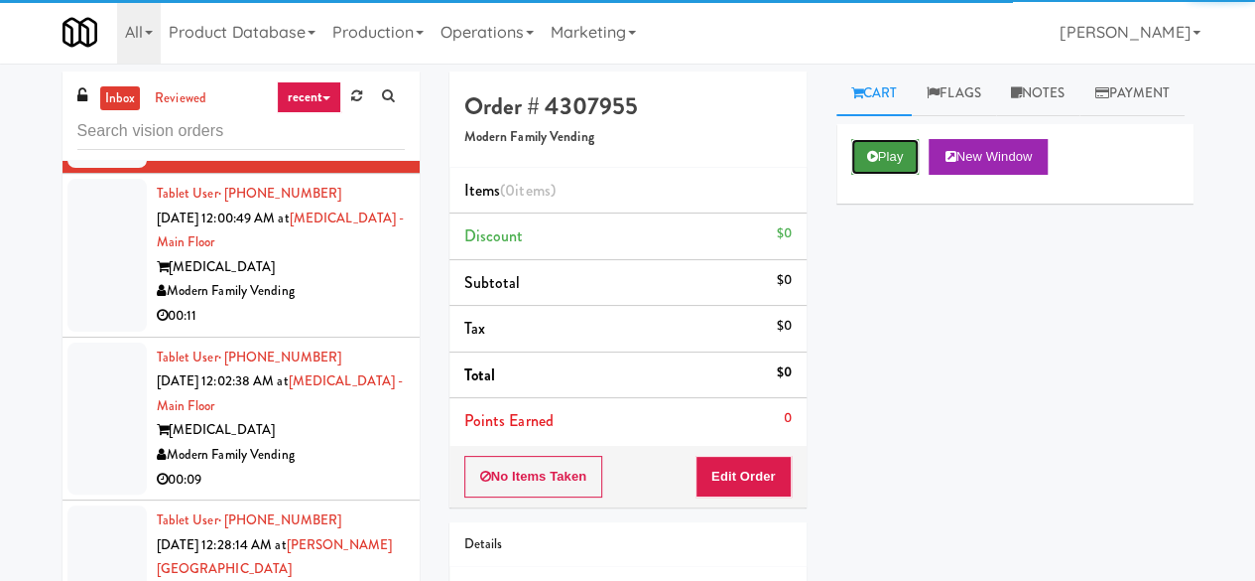
click at [876, 175] on button "Play" at bounding box center [885, 157] width 68 height 36
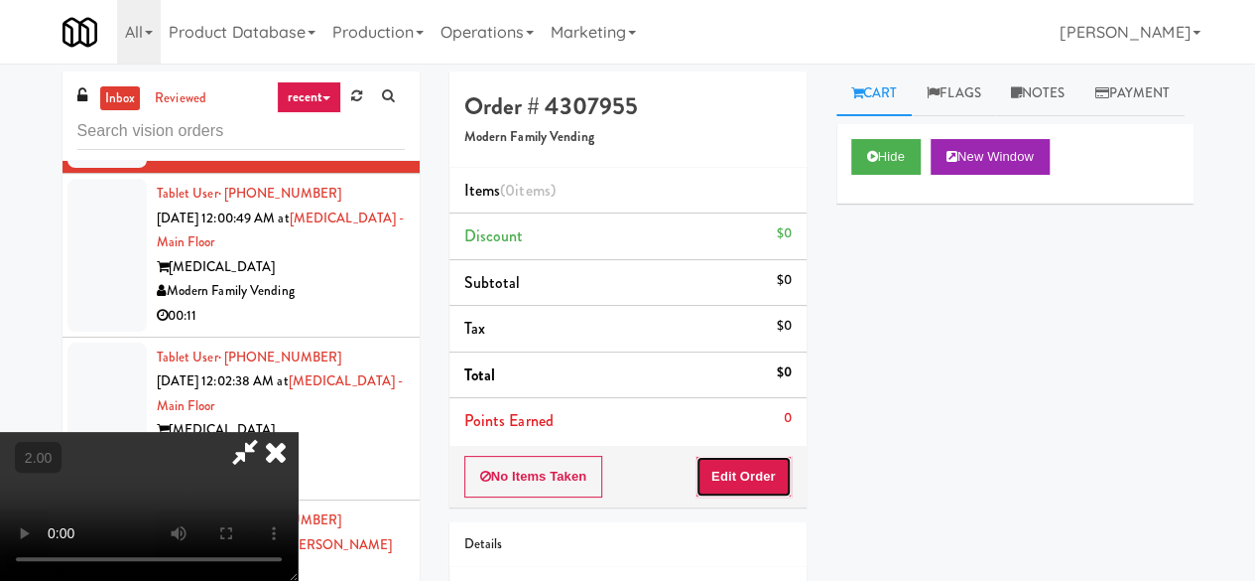
click at [777, 479] on button "Edit Order" at bounding box center [744, 477] width 96 height 42
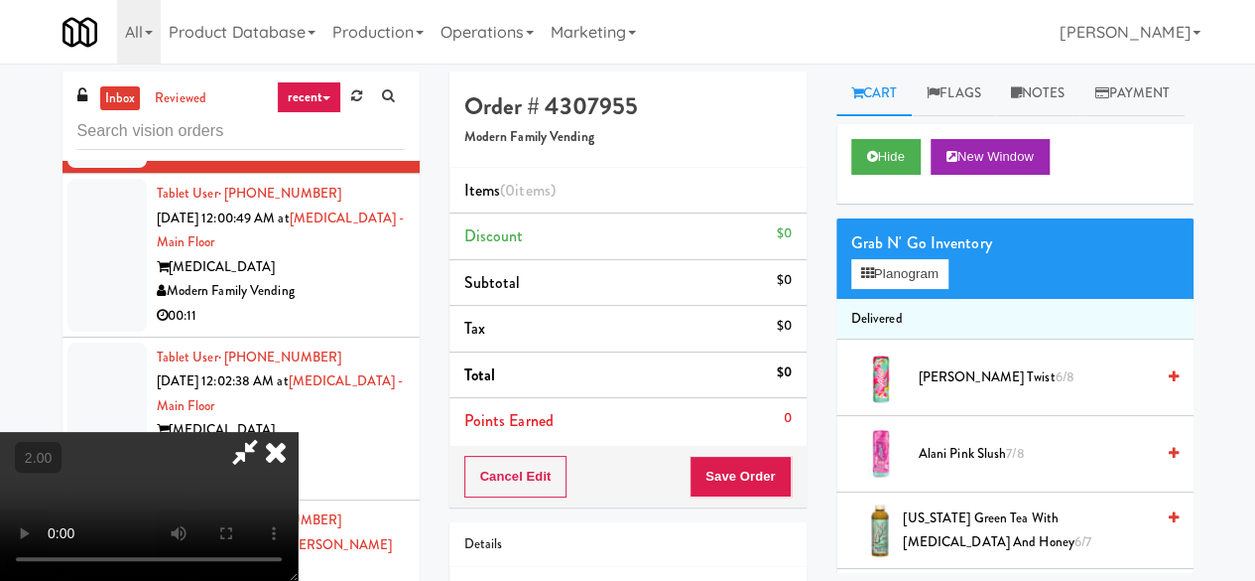
click at [298, 579] on video at bounding box center [149, 506] width 298 height 149
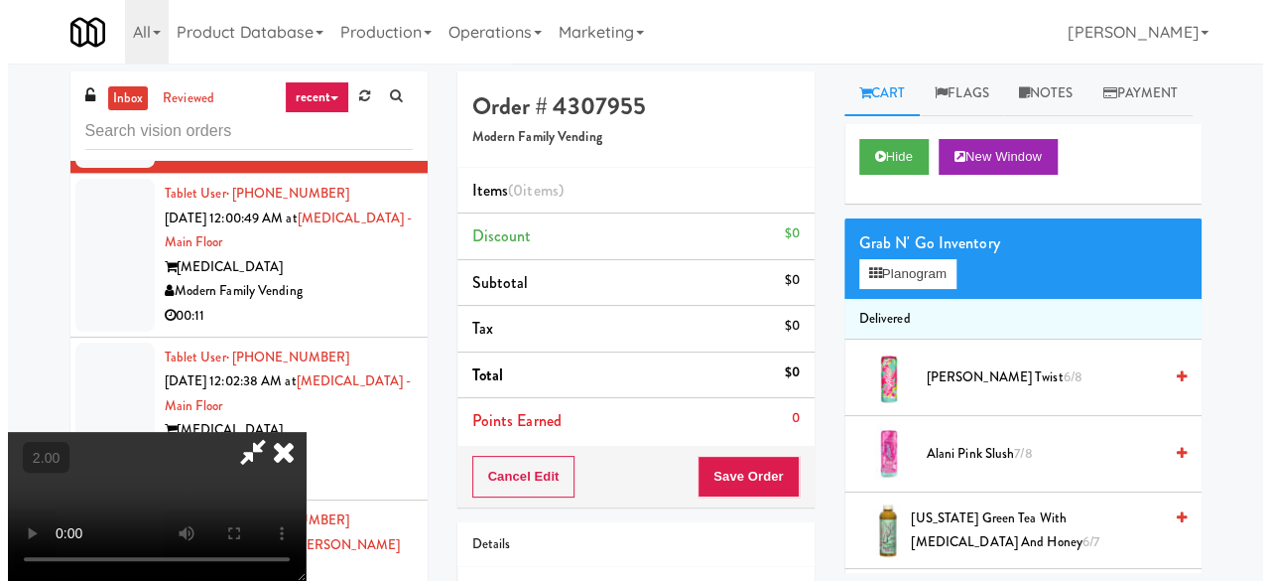
scroll to position [41, 0]
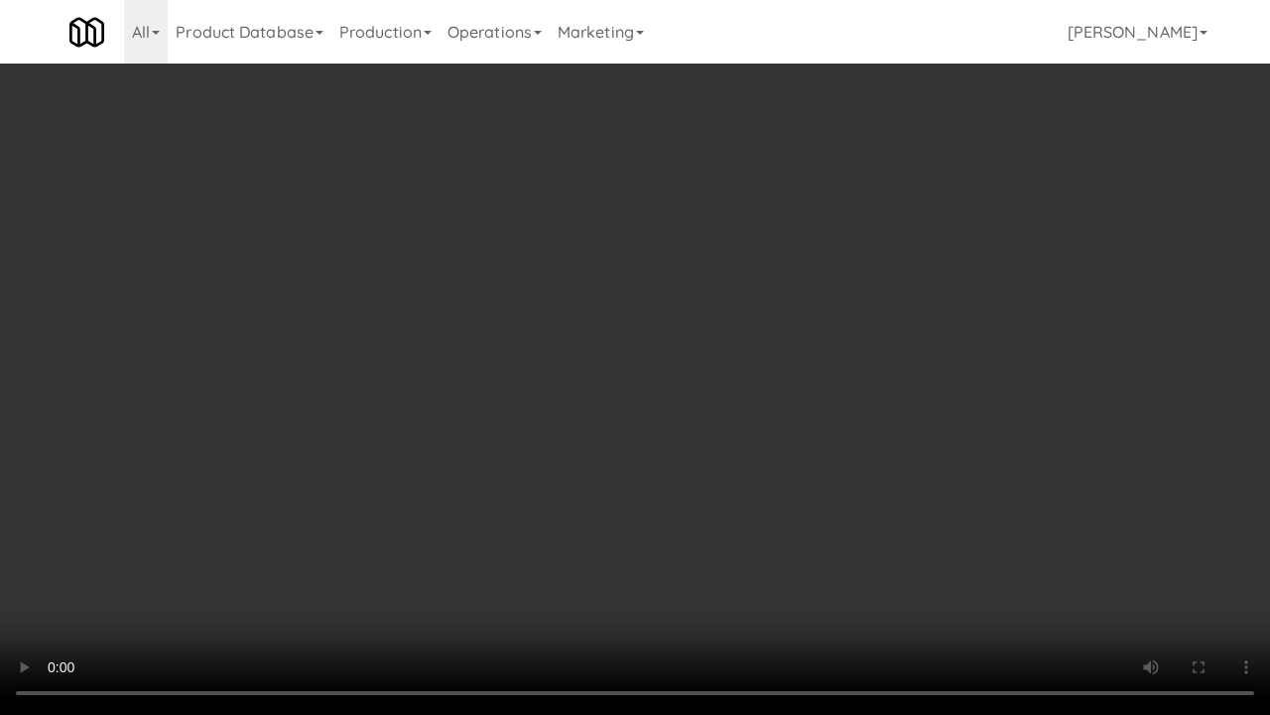
click at [587, 397] on video at bounding box center [635, 357] width 1270 height 715
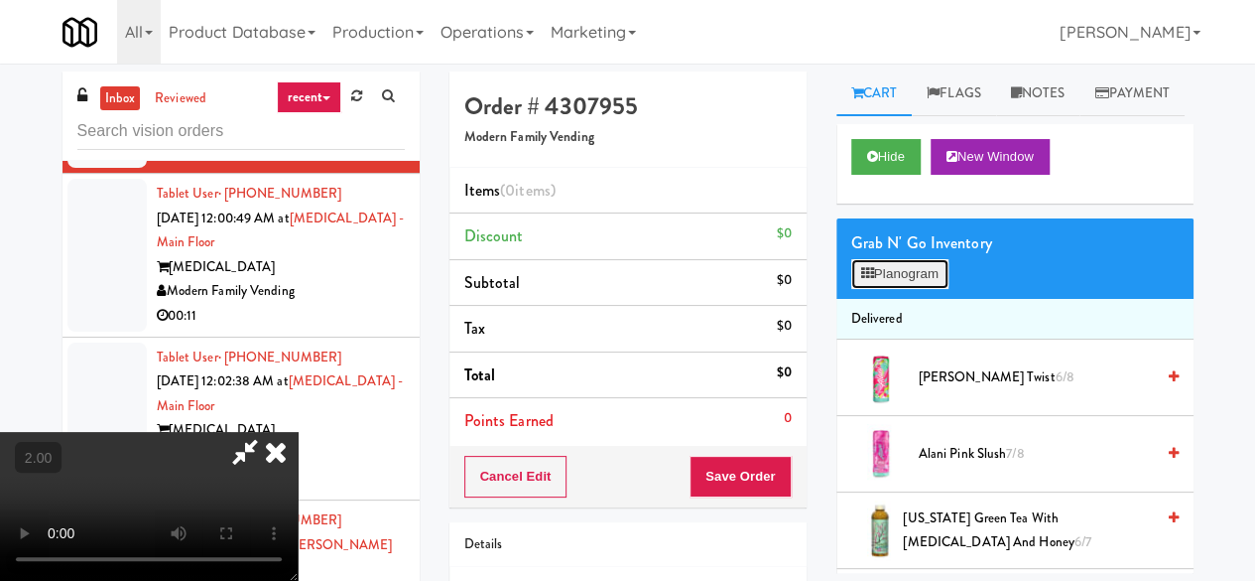
click at [903, 289] on button "Planogram" at bounding box center [899, 274] width 97 height 30
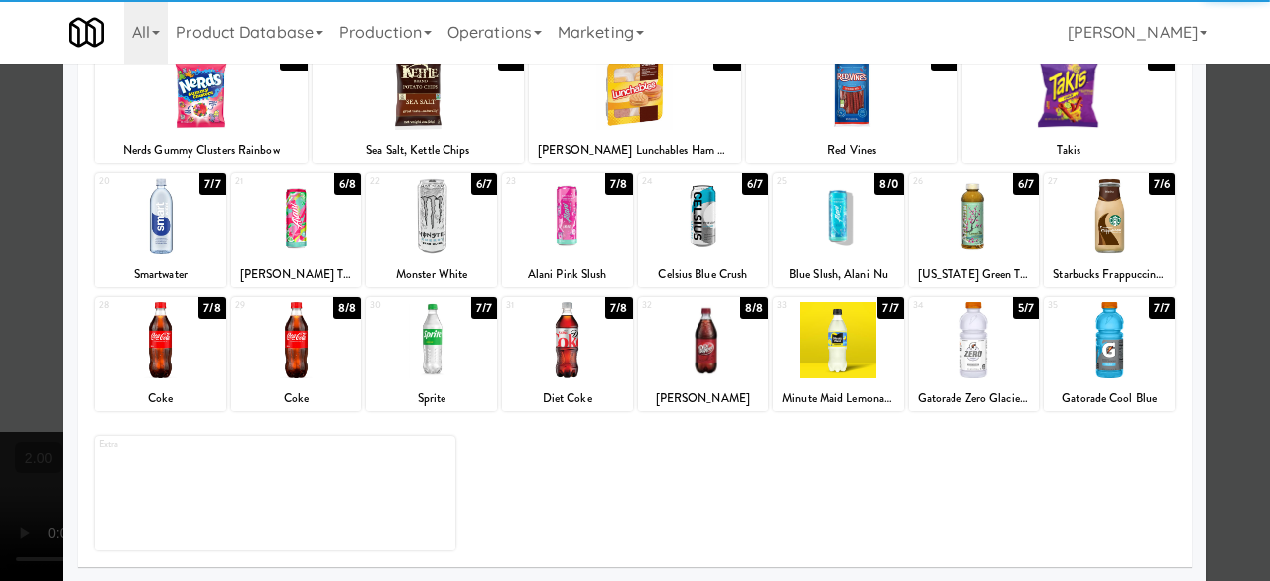
click at [296, 372] on div at bounding box center [296, 340] width 131 height 76
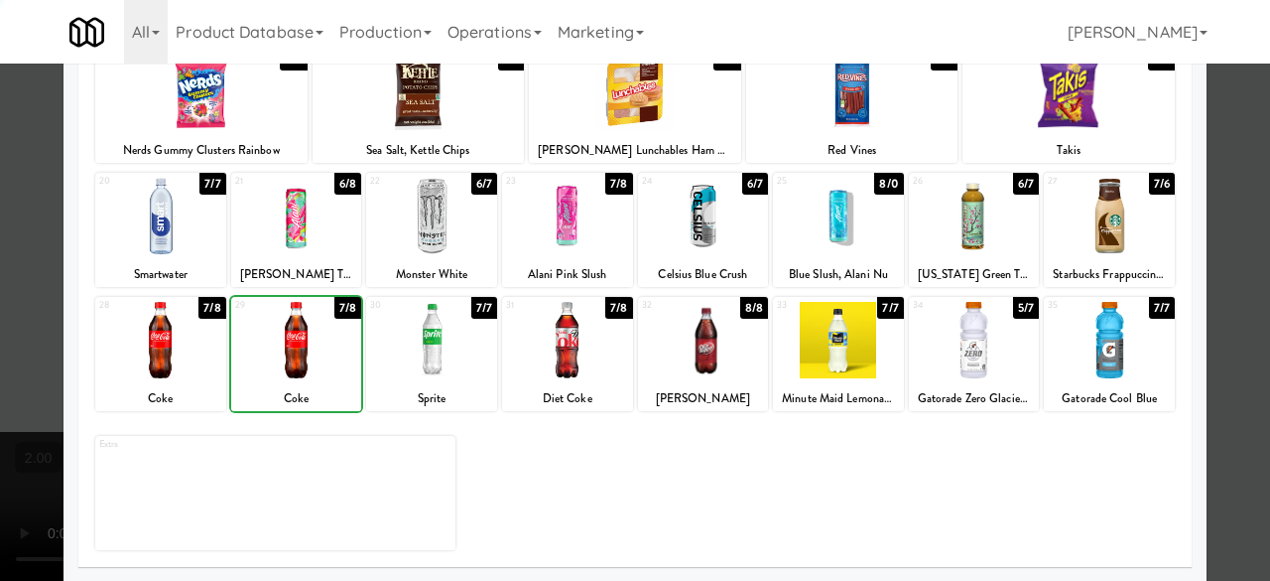
scroll to position [95, 0]
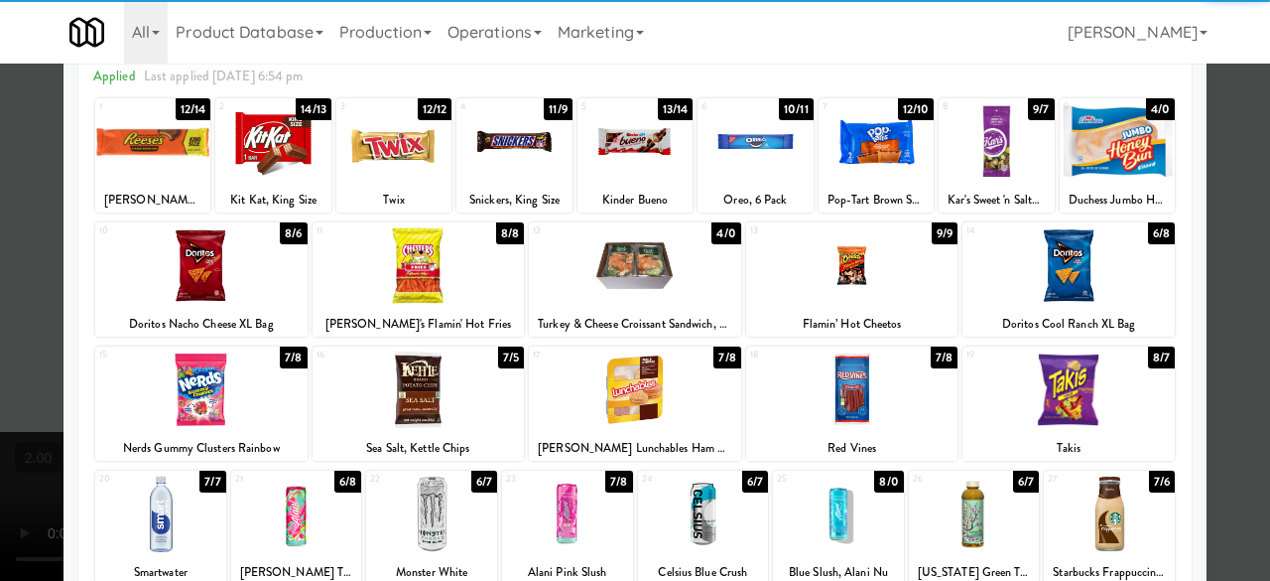
click at [220, 406] on div at bounding box center [201, 389] width 212 height 76
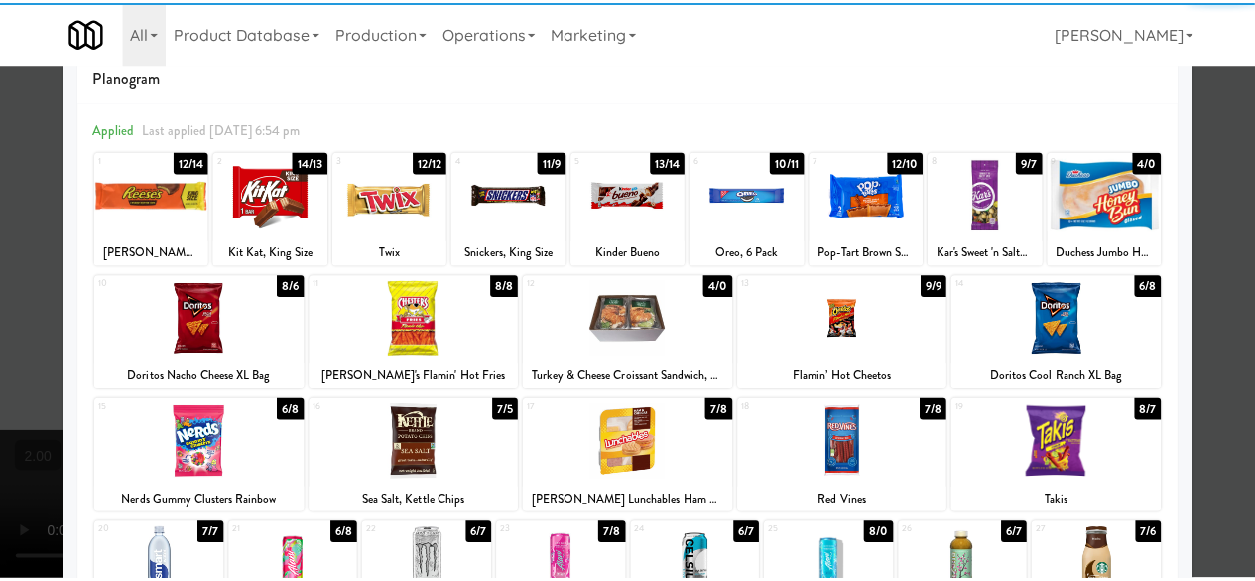
scroll to position [0, 0]
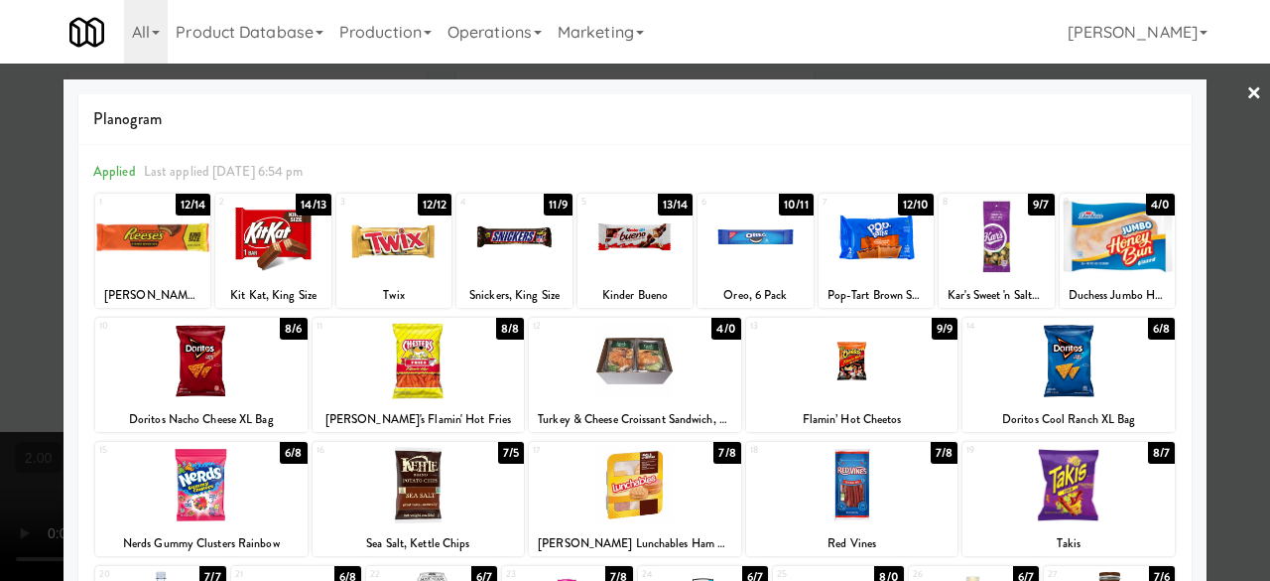
click at [853, 249] on div at bounding box center [876, 236] width 115 height 76
drag, startPoint x: 1228, startPoint y: 203, endPoint x: 800, endPoint y: 286, distance: 435.6
click at [1228, 202] on div at bounding box center [635, 290] width 1270 height 581
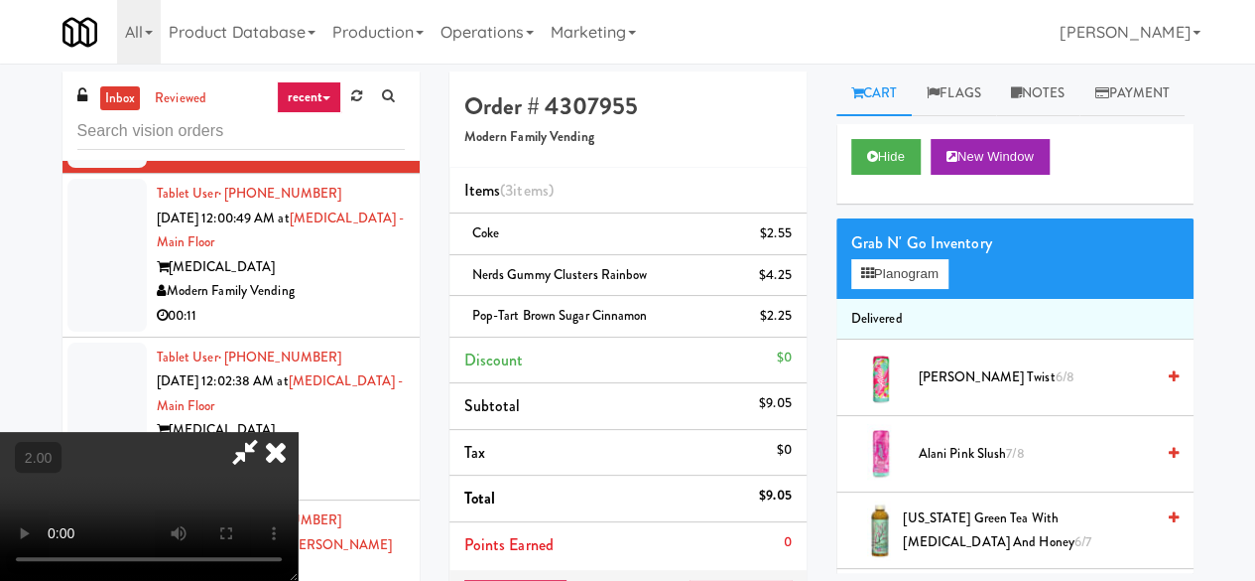
scroll to position [41, 0]
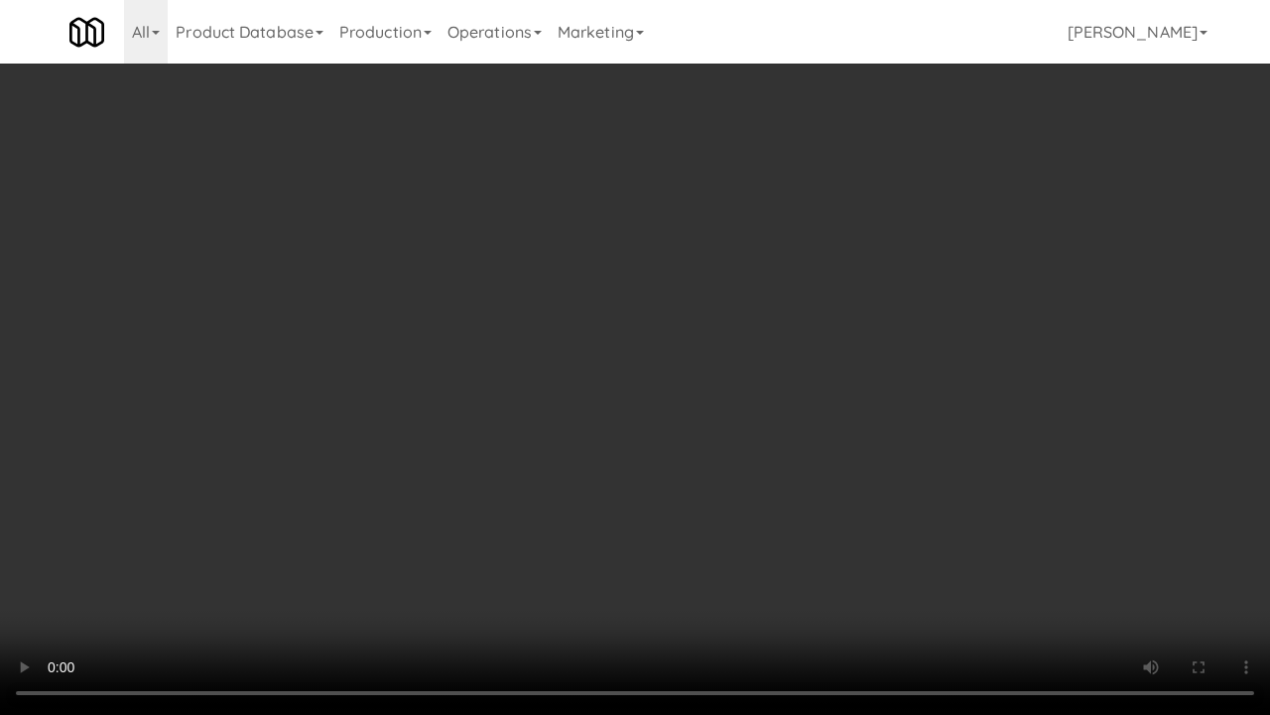
click at [578, 570] on video at bounding box center [635, 357] width 1270 height 715
click at [643, 579] on video at bounding box center [635, 357] width 1270 height 715
click at [752, 462] on video at bounding box center [635, 357] width 1270 height 715
click at [767, 357] on video at bounding box center [635, 357] width 1270 height 715
click at [745, 333] on video at bounding box center [635, 357] width 1270 height 715
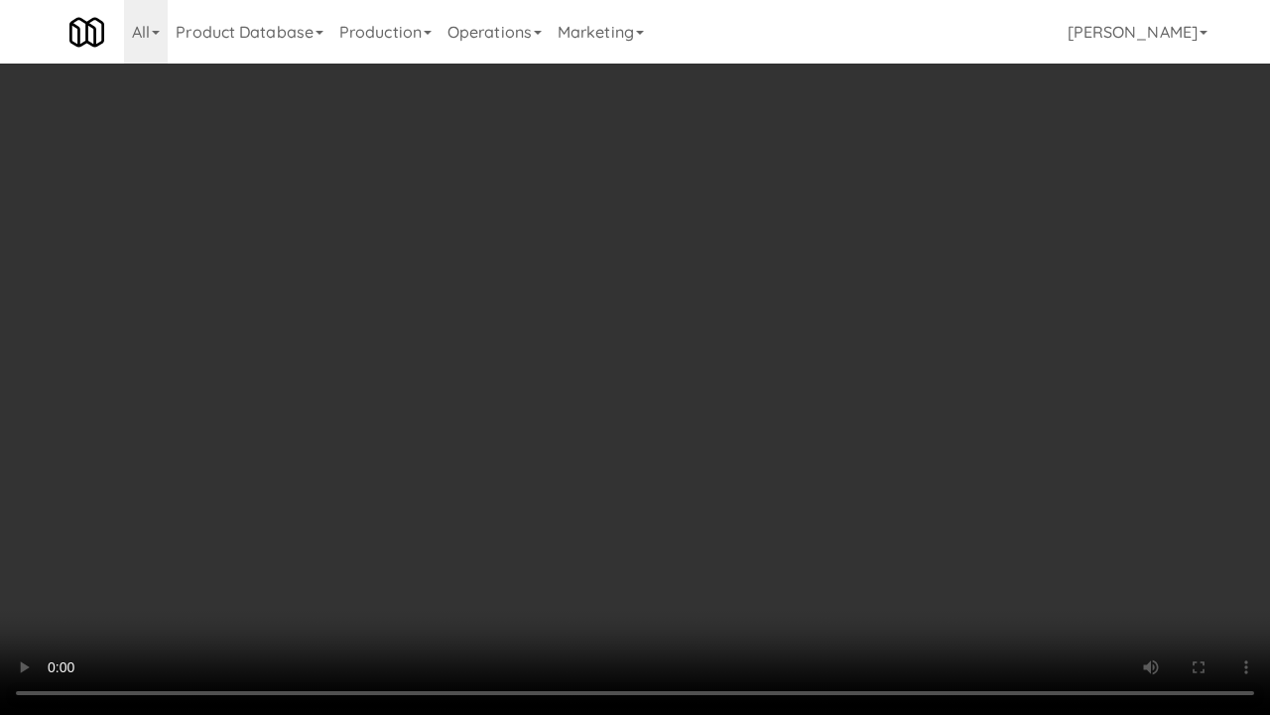
click at [721, 314] on video at bounding box center [635, 357] width 1270 height 715
click at [724, 264] on video at bounding box center [635, 357] width 1270 height 715
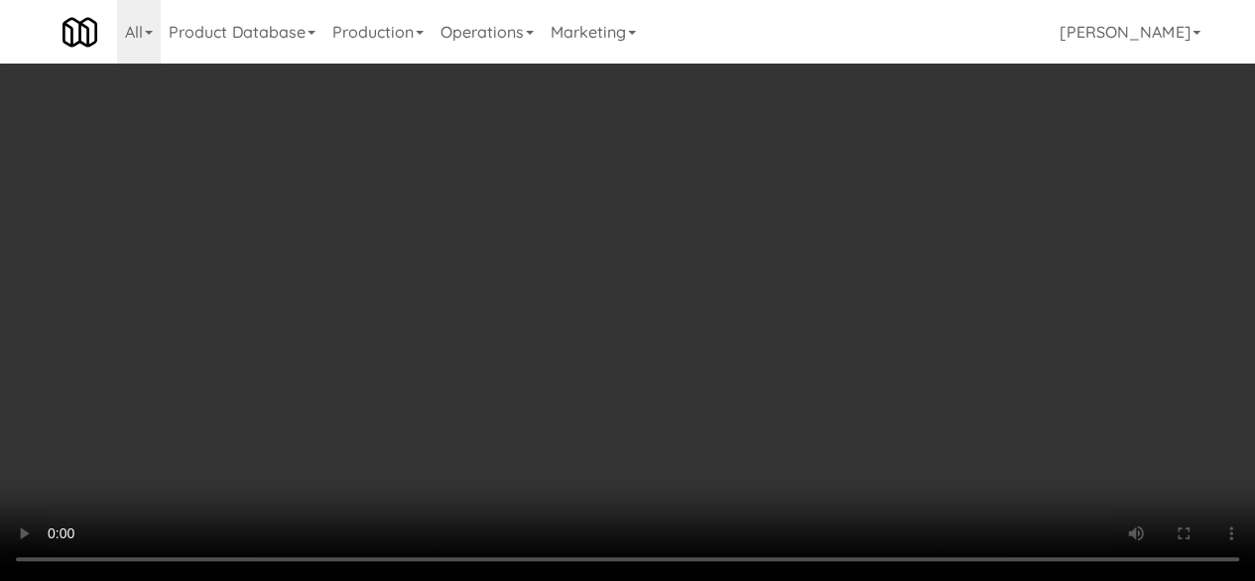
scroll to position [0, 0]
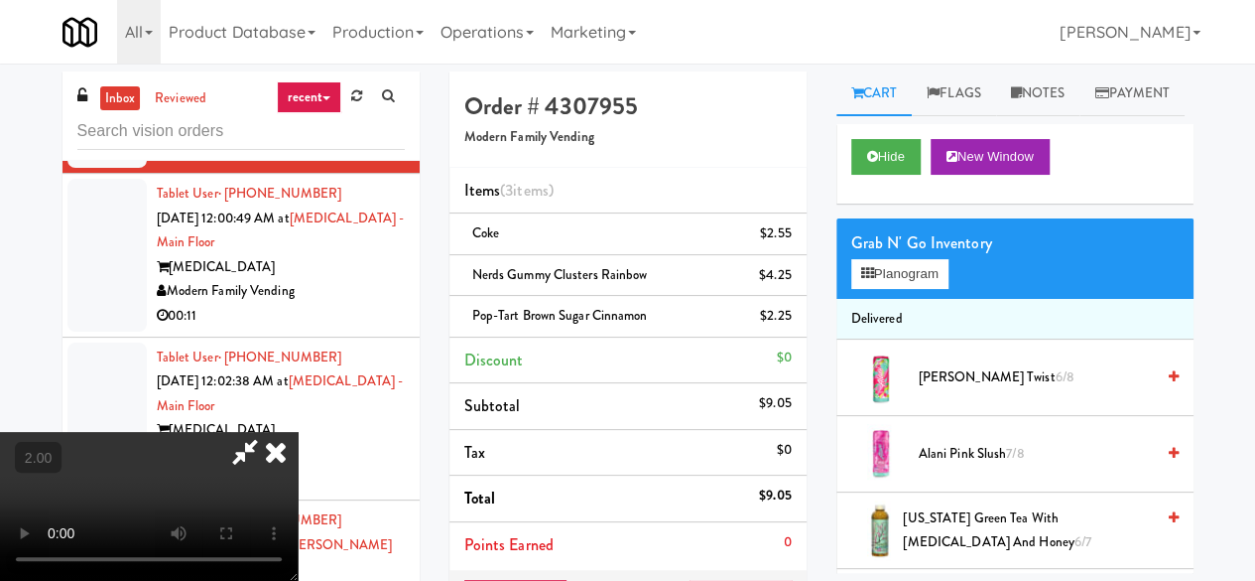
click at [268, 432] on icon at bounding box center [245, 452] width 46 height 40
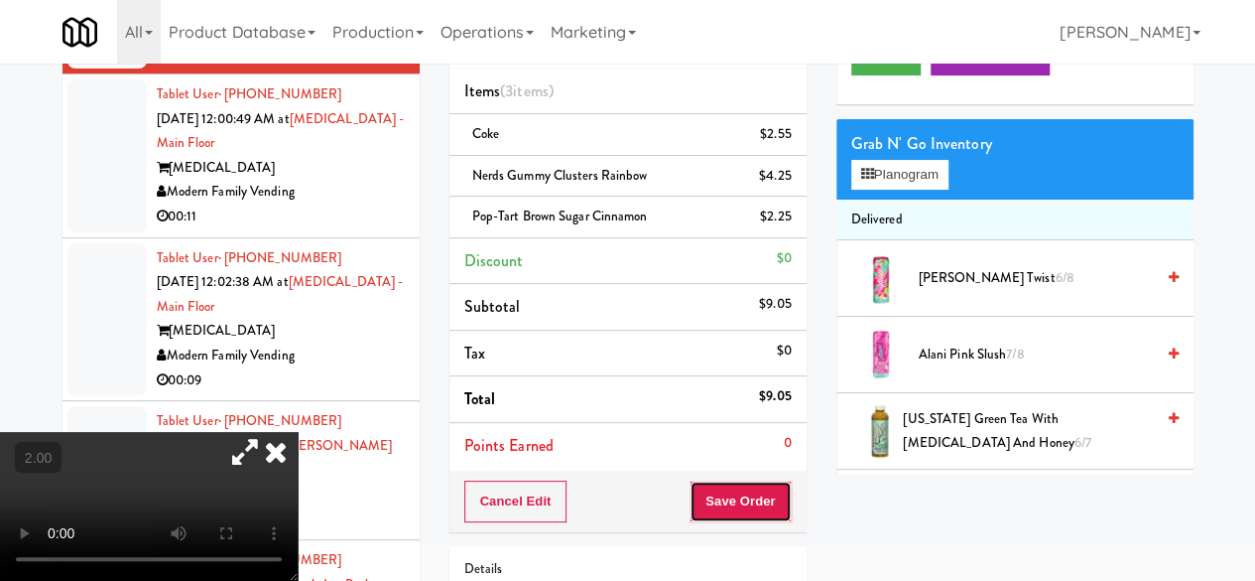
click at [743, 508] on button "Save Order" at bounding box center [740, 501] width 101 height 42
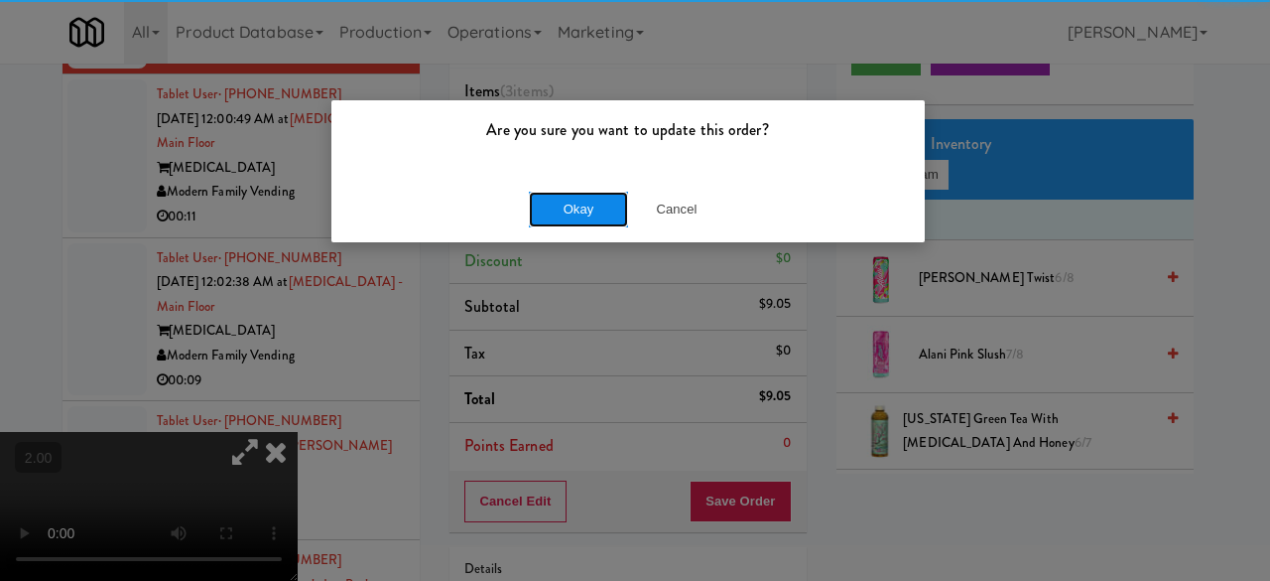
click at [559, 206] on button "Okay" at bounding box center [578, 210] width 99 height 36
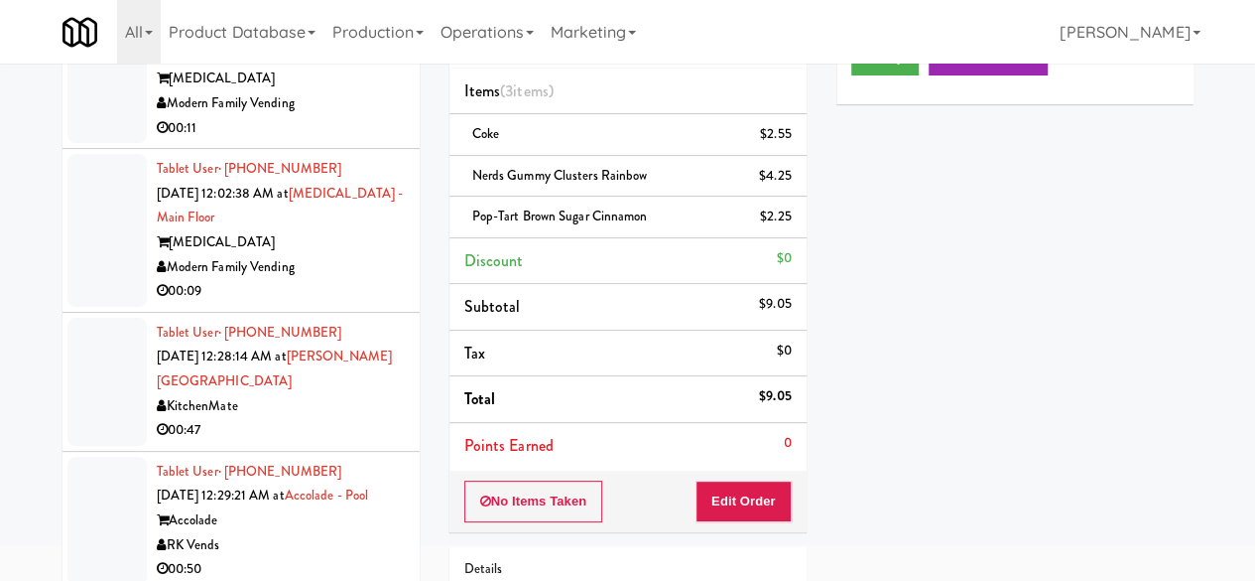
scroll to position [3275, 0]
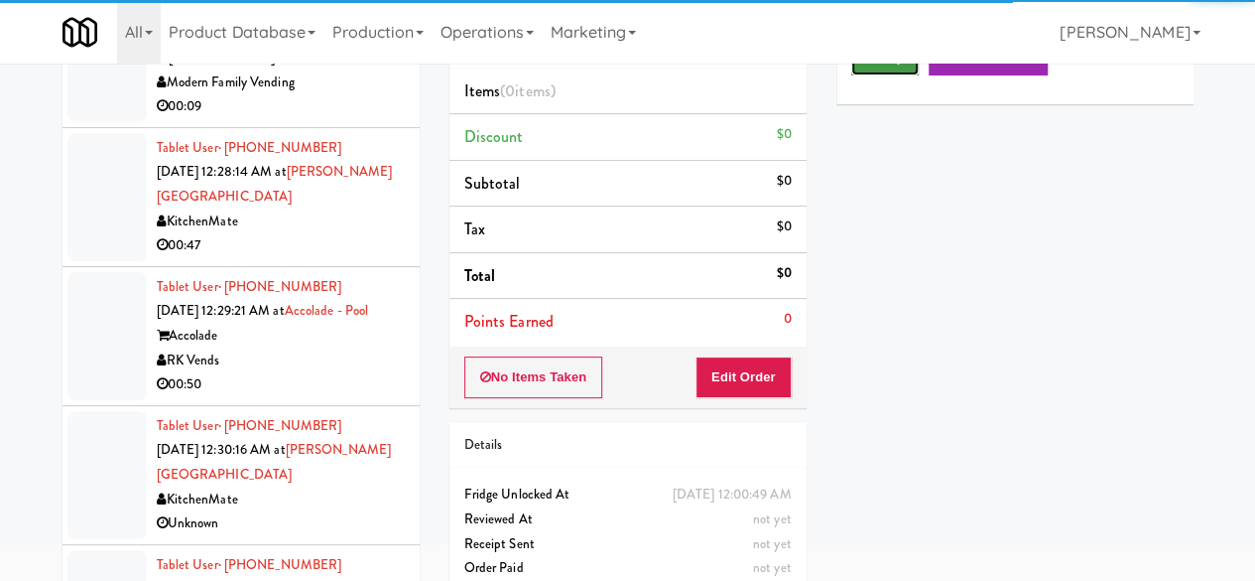
click at [882, 75] on button "Play" at bounding box center [885, 58] width 68 height 36
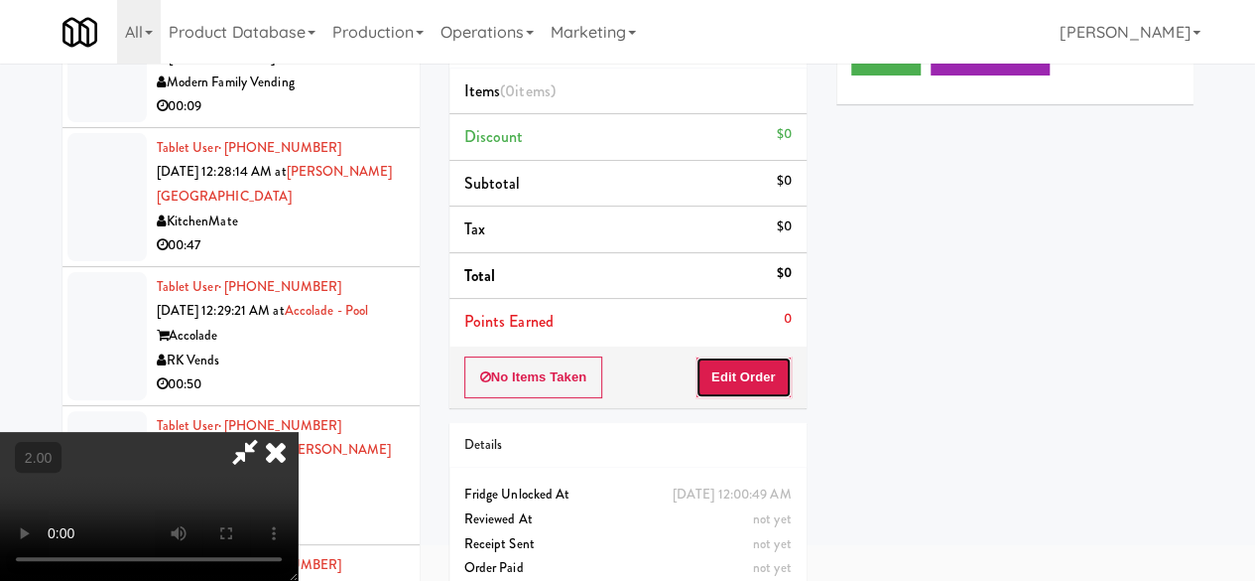
click at [752, 369] on button "Edit Order" at bounding box center [744, 377] width 96 height 42
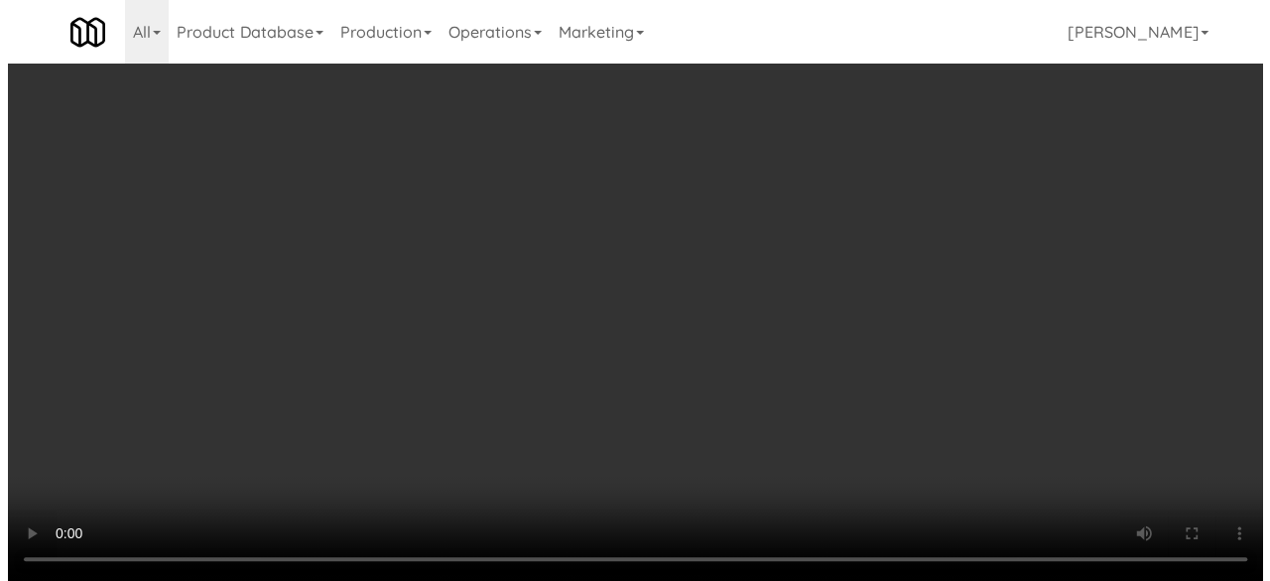
scroll to position [41, 0]
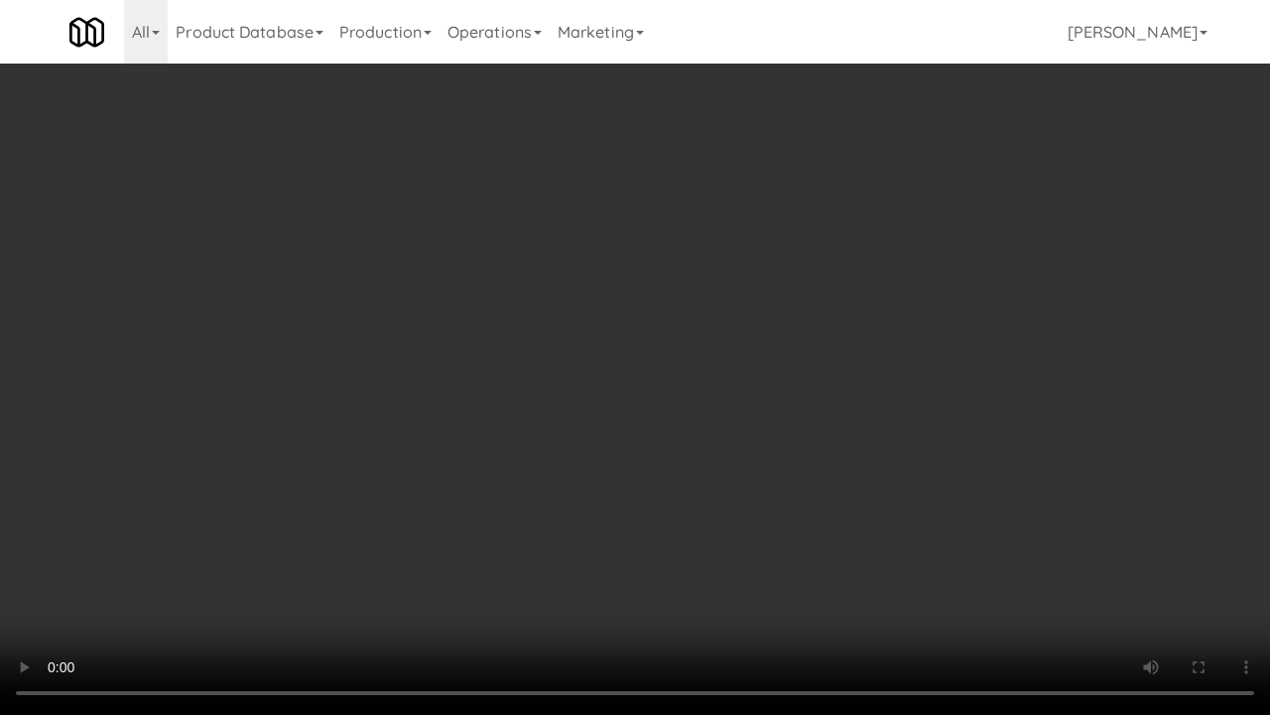
click at [732, 371] on video at bounding box center [635, 357] width 1270 height 715
click at [760, 335] on video at bounding box center [635, 357] width 1270 height 715
click at [711, 364] on video at bounding box center [635, 357] width 1270 height 715
click at [689, 399] on video at bounding box center [635, 357] width 1270 height 715
click at [864, 224] on video at bounding box center [635, 357] width 1270 height 715
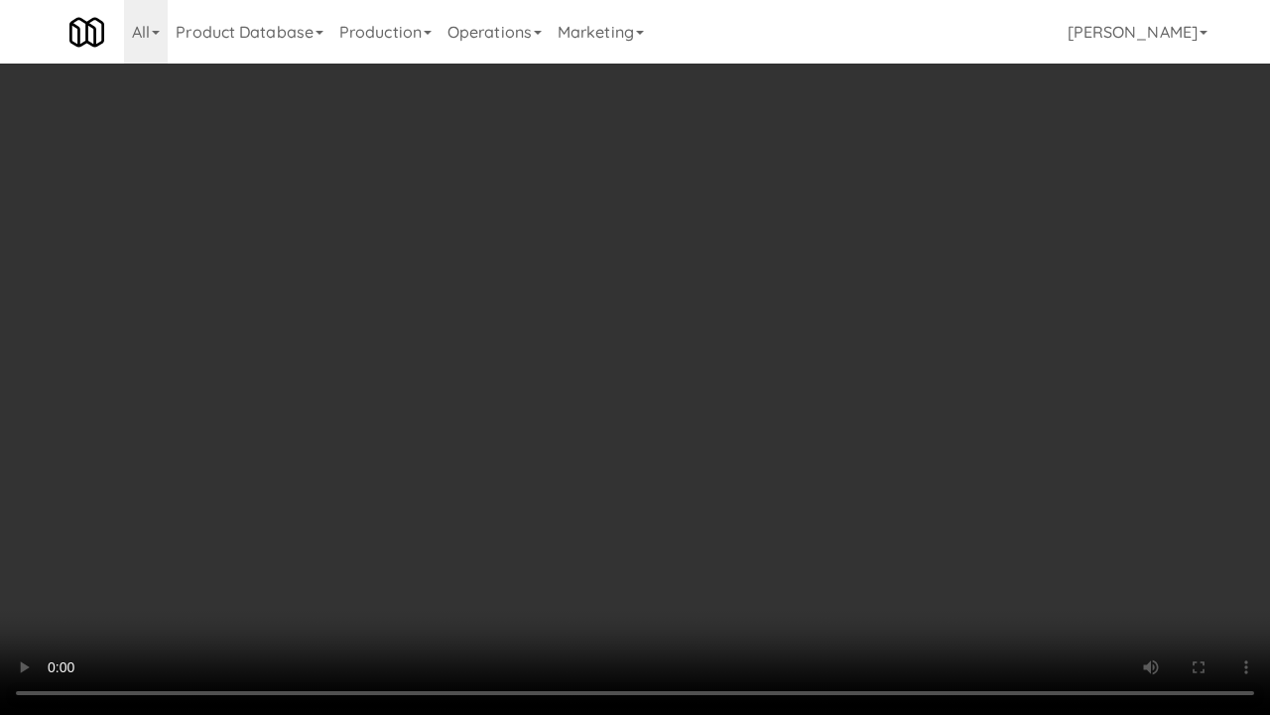
click at [713, 251] on video at bounding box center [635, 357] width 1270 height 715
click at [764, 260] on video at bounding box center [635, 357] width 1270 height 715
click at [685, 221] on video at bounding box center [635, 357] width 1270 height 715
click at [709, 262] on video at bounding box center [635, 357] width 1270 height 715
click at [754, 341] on video at bounding box center [635, 357] width 1270 height 715
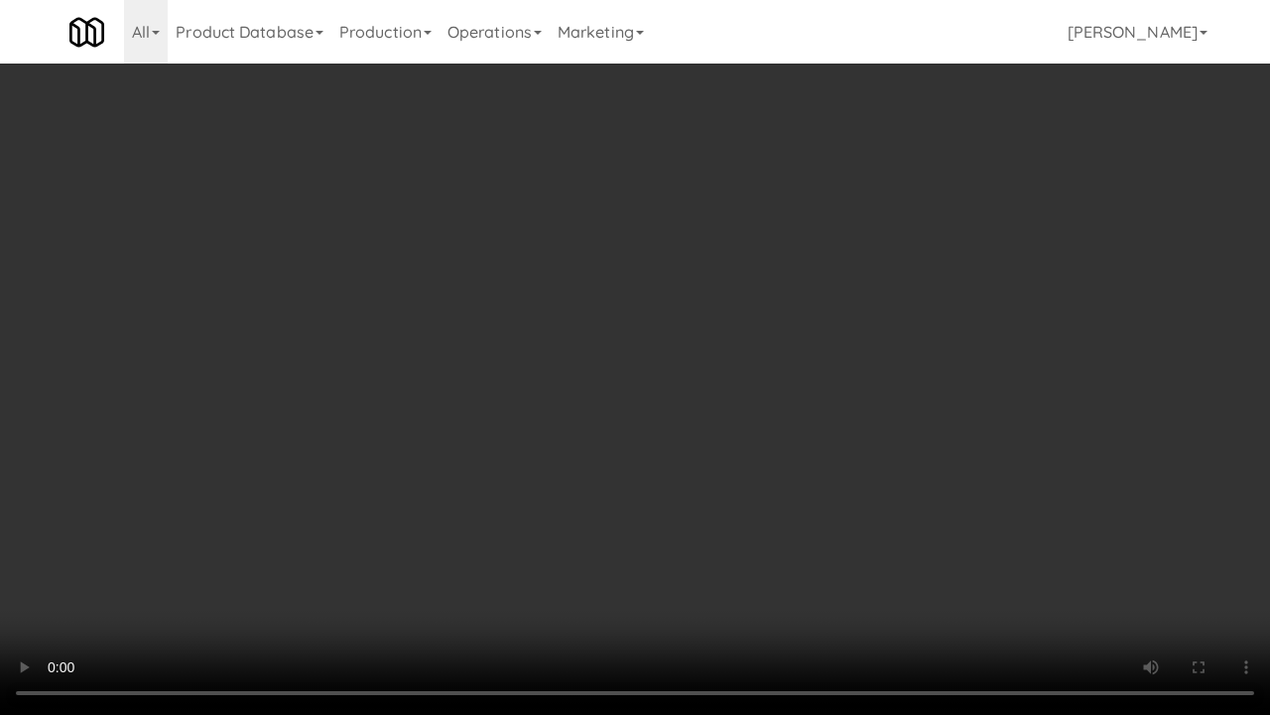
click at [763, 464] on video at bounding box center [635, 357] width 1270 height 715
click at [726, 355] on video at bounding box center [635, 357] width 1270 height 715
click at [673, 308] on video at bounding box center [635, 357] width 1270 height 715
click at [665, 293] on video at bounding box center [635, 357] width 1270 height 715
click at [643, 292] on video at bounding box center [635, 357] width 1270 height 715
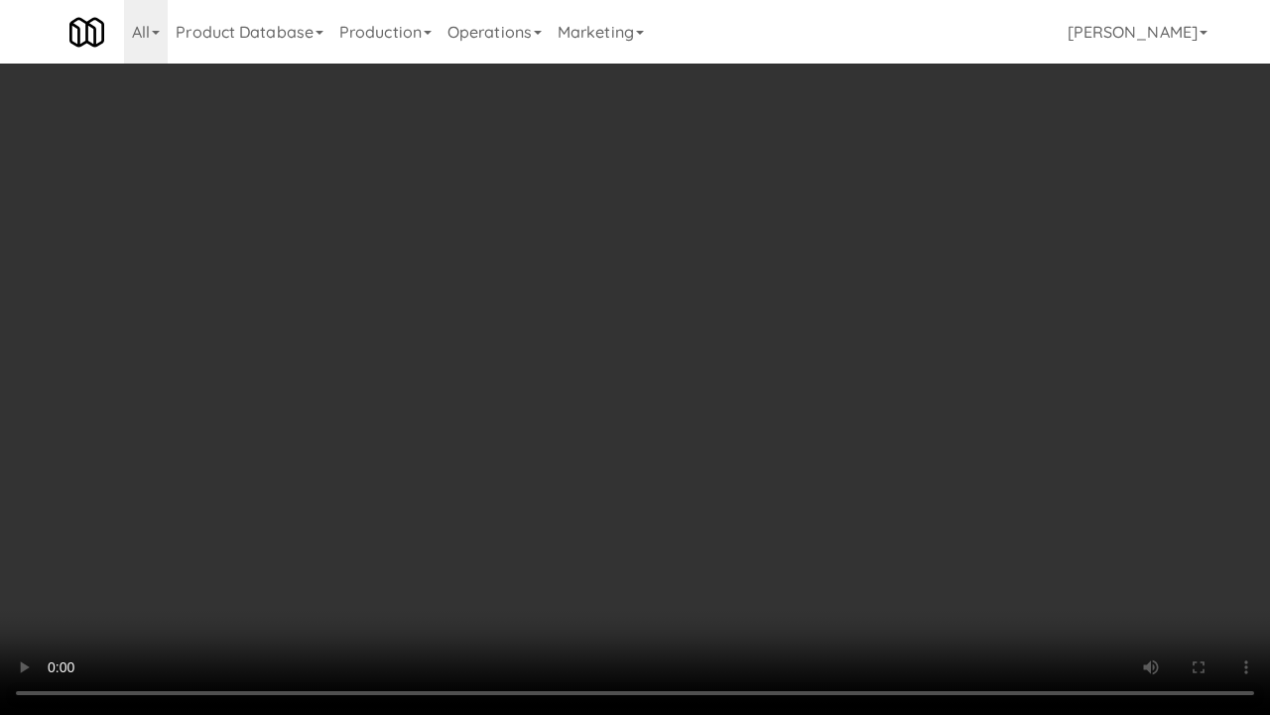
click at [670, 302] on video at bounding box center [635, 357] width 1270 height 715
click at [725, 300] on video at bounding box center [635, 357] width 1270 height 715
click at [840, 322] on video at bounding box center [635, 357] width 1270 height 715
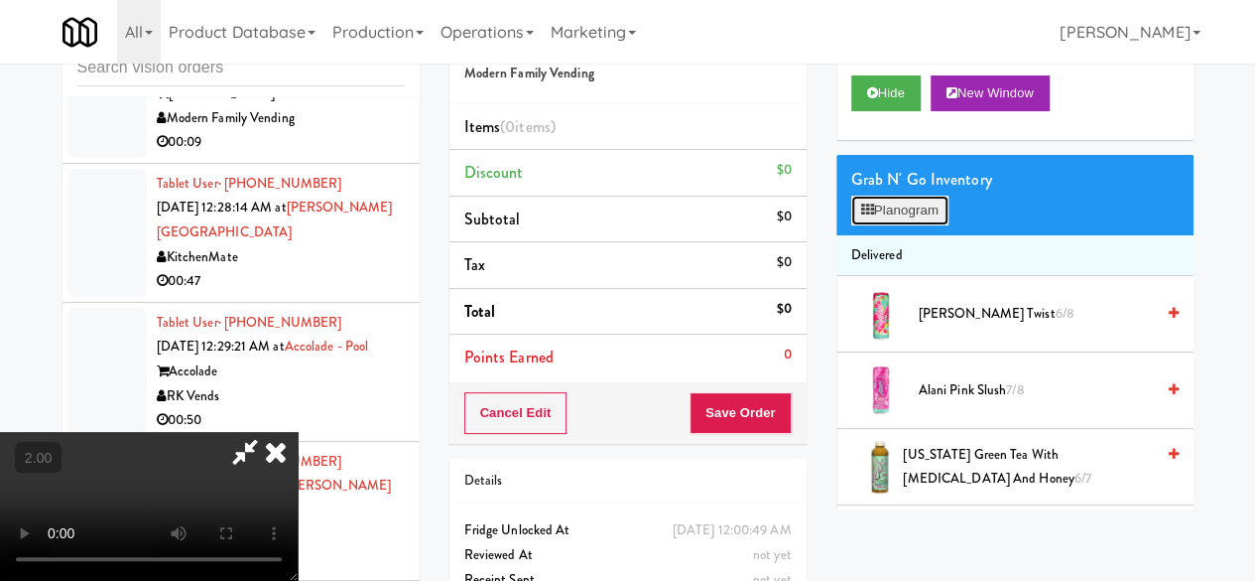
click at [889, 225] on button "Planogram" at bounding box center [899, 211] width 97 height 30
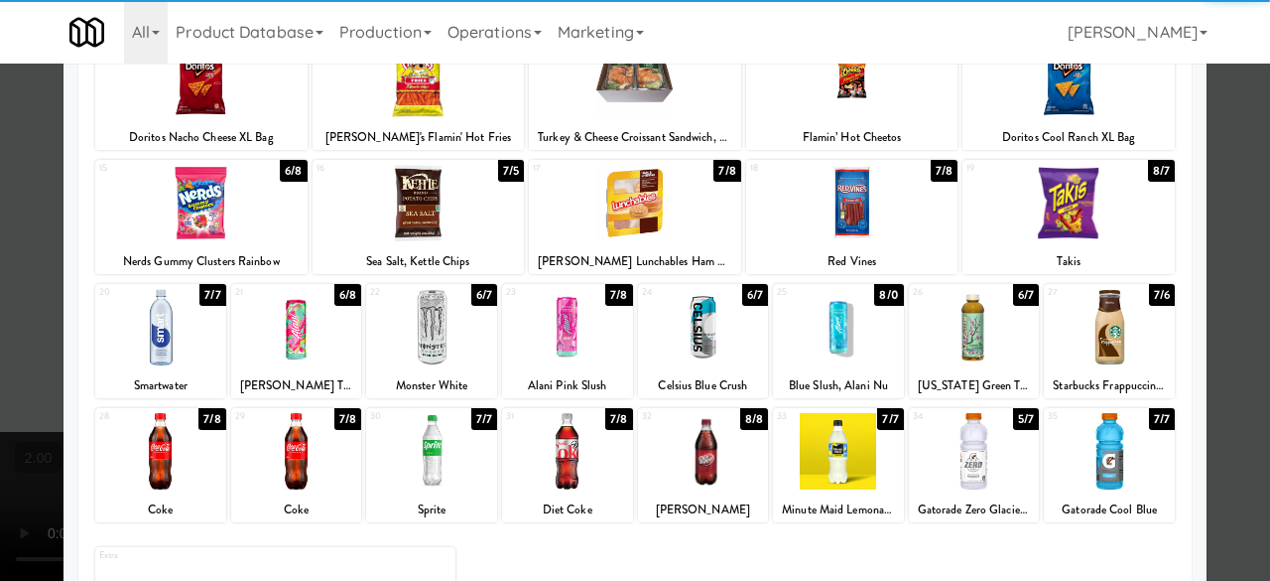
scroll to position [393, 0]
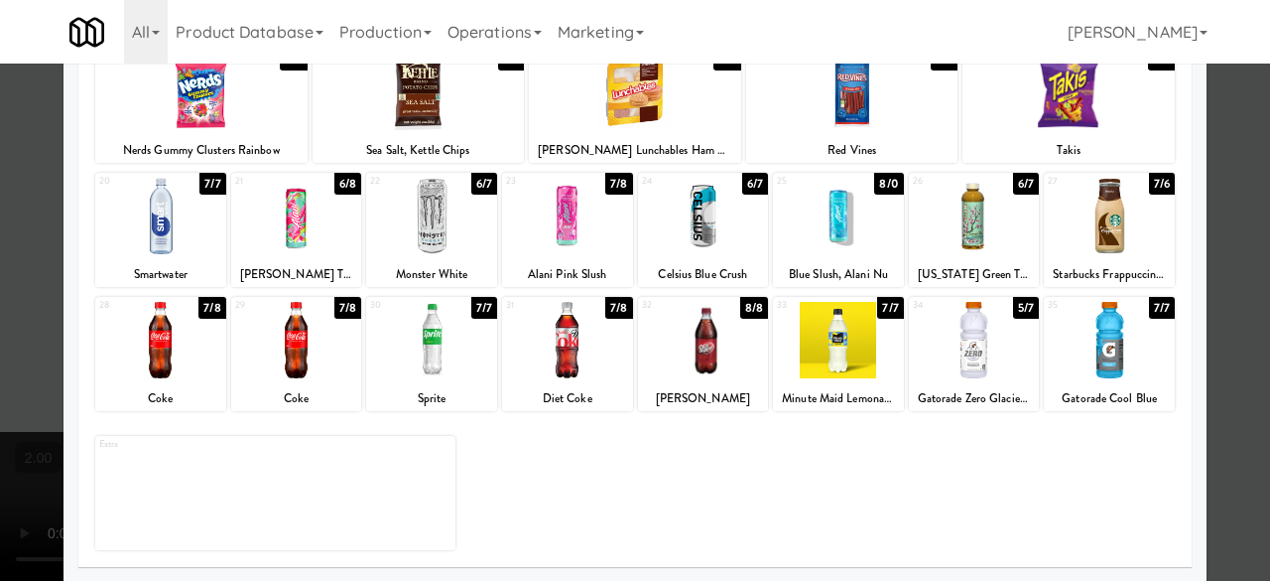
click at [1070, 214] on div at bounding box center [1109, 216] width 131 height 76
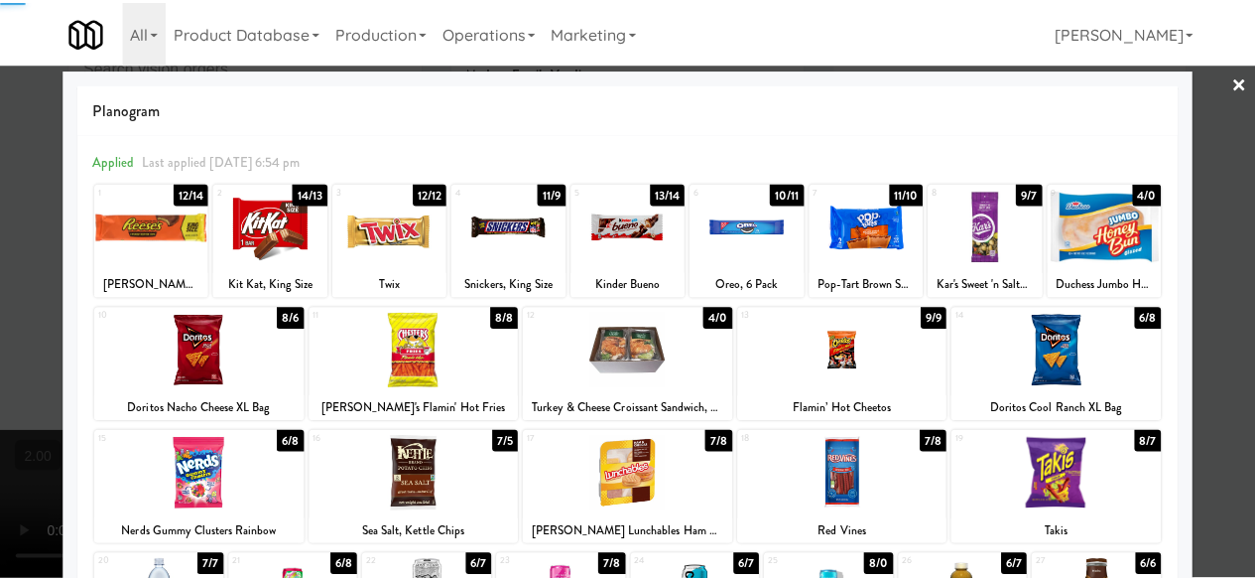
scroll to position [0, 0]
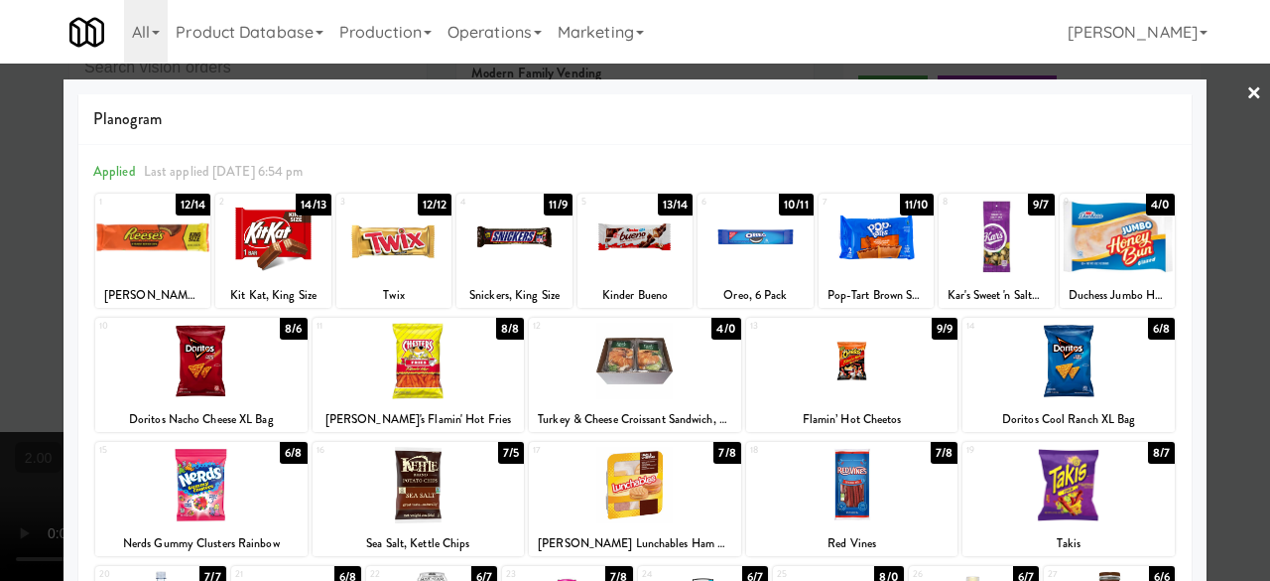
click at [265, 249] on div at bounding box center [272, 236] width 115 height 76
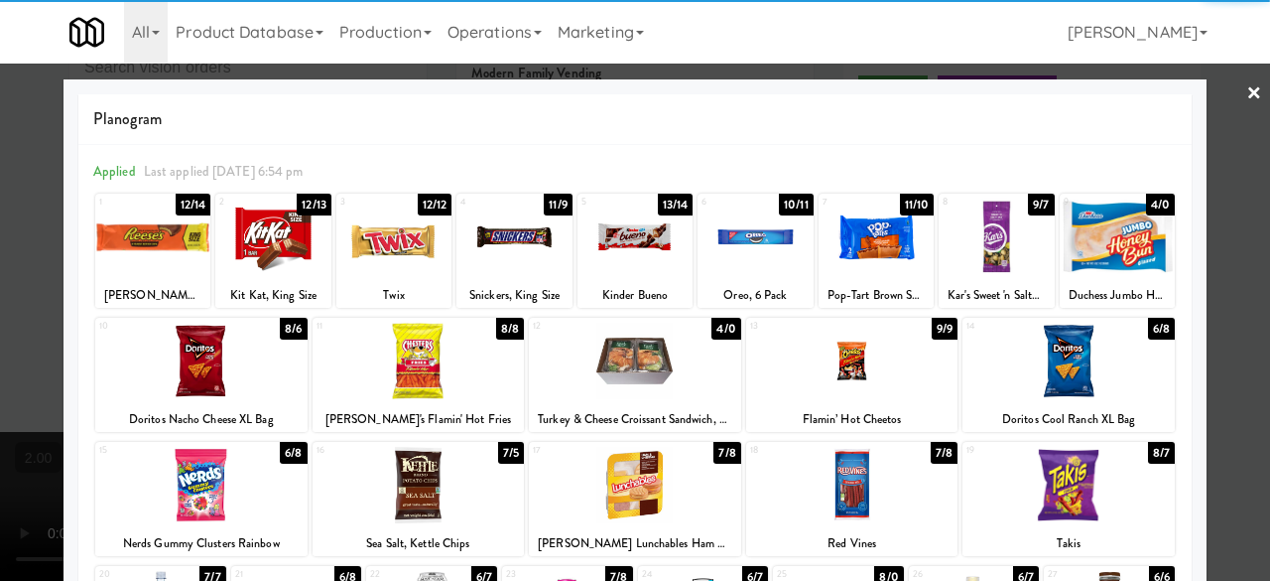
click at [1121, 349] on div at bounding box center [1069, 361] width 212 height 76
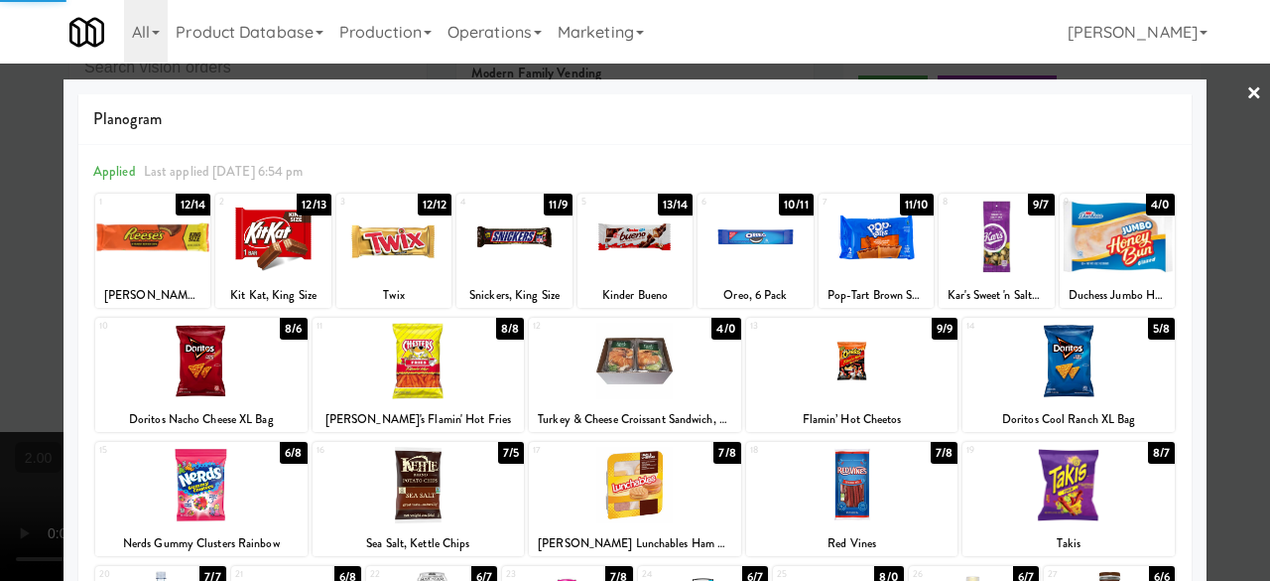
click at [1197, 241] on div at bounding box center [635, 290] width 1270 height 581
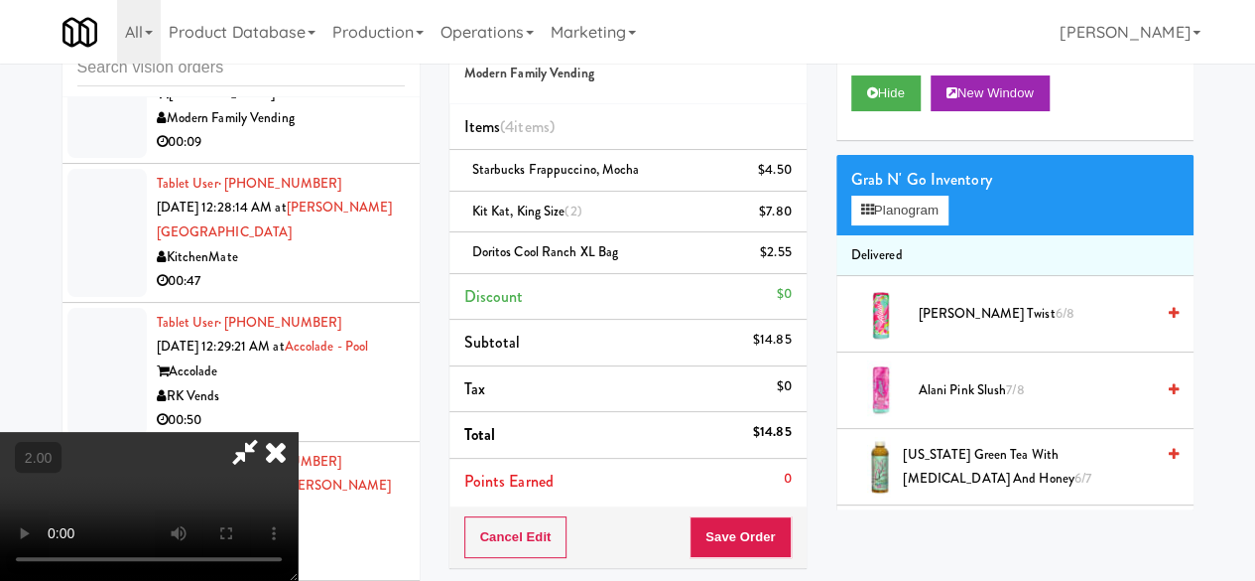
click at [298, 432] on video at bounding box center [149, 506] width 298 height 149
click at [268, 432] on icon at bounding box center [245, 452] width 46 height 40
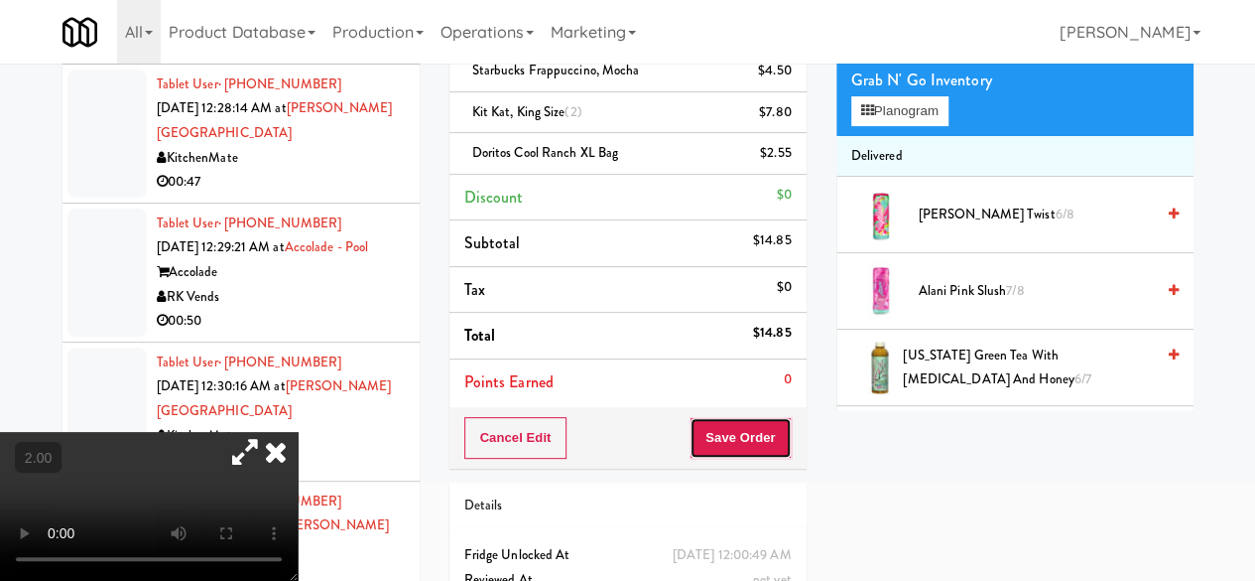
click at [754, 433] on button "Save Order" at bounding box center [740, 438] width 101 height 42
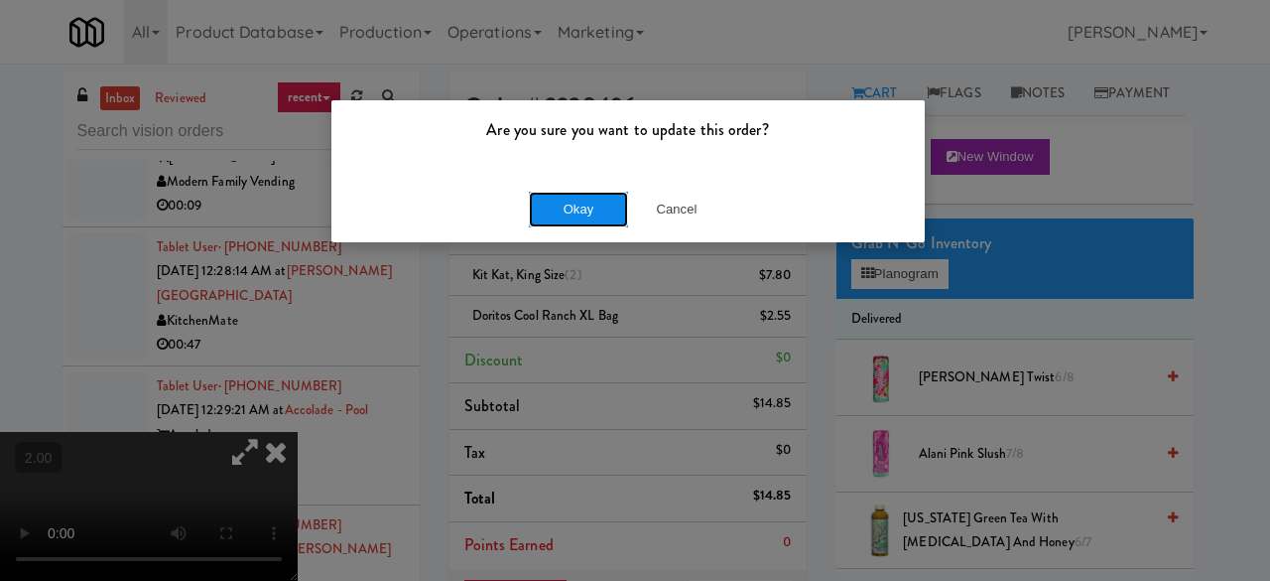
click at [594, 218] on button "Okay" at bounding box center [578, 210] width 99 height 36
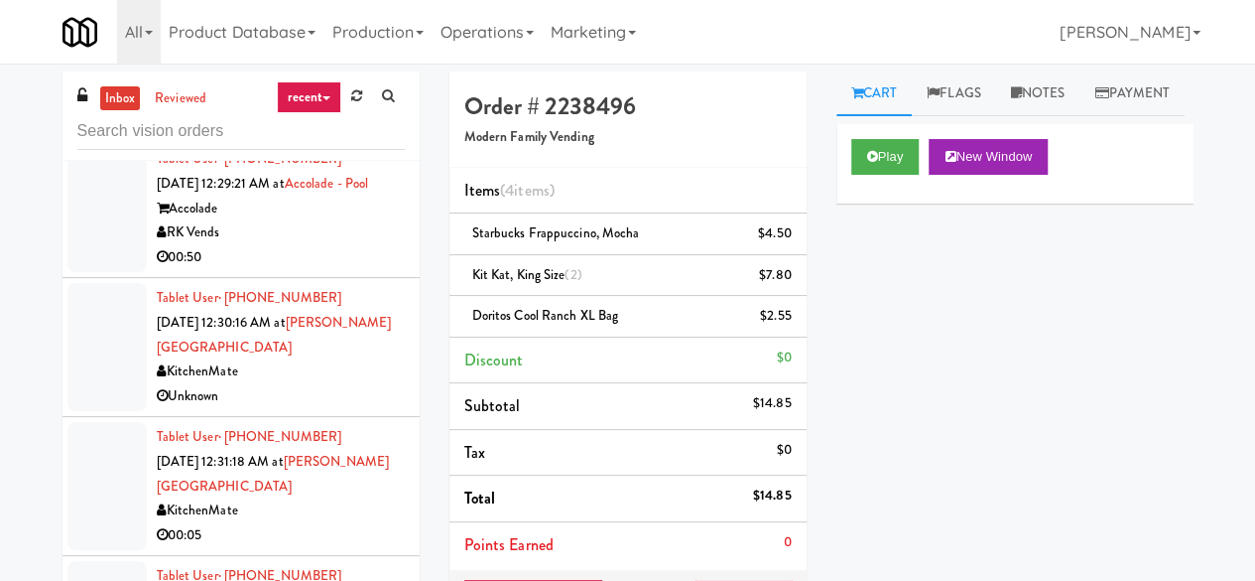
scroll to position [3573, 0]
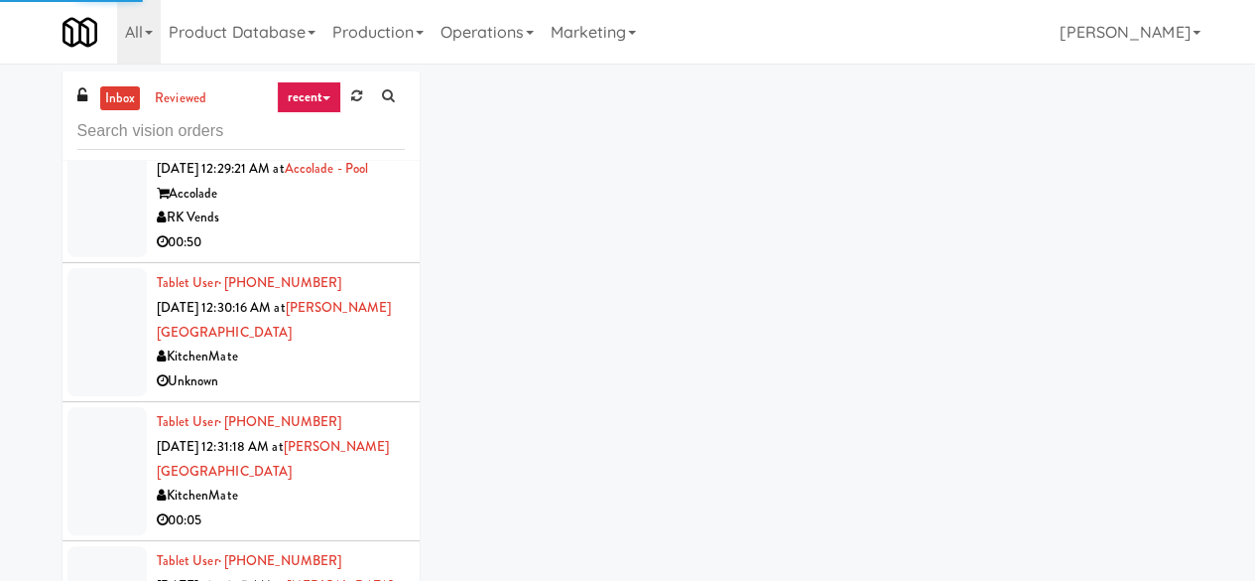
scroll to position [3374, 0]
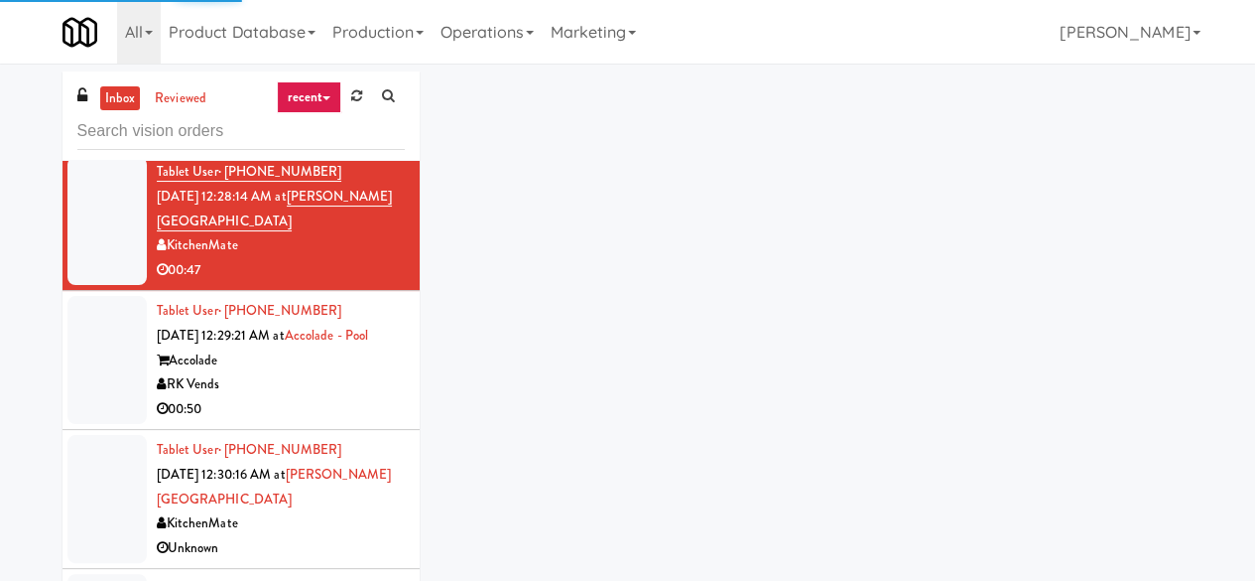
click at [376, 119] on div "Modern Family Vending" at bounding box center [281, 106] width 248 height 25
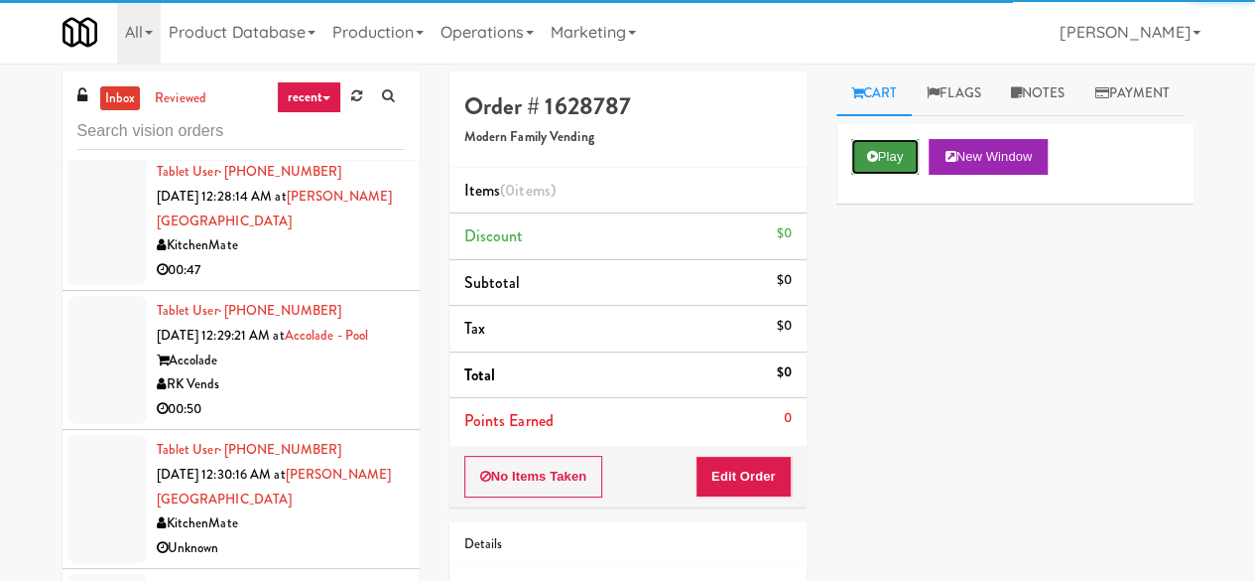
click at [856, 175] on button "Play" at bounding box center [885, 157] width 68 height 36
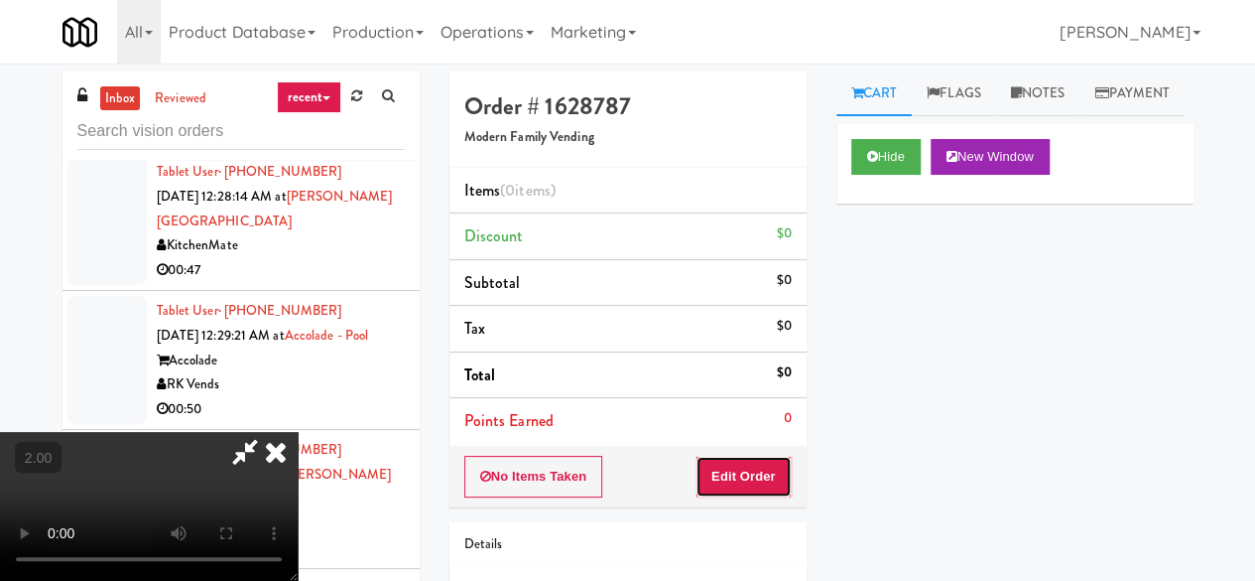
click at [745, 466] on button "Edit Order" at bounding box center [744, 477] width 96 height 42
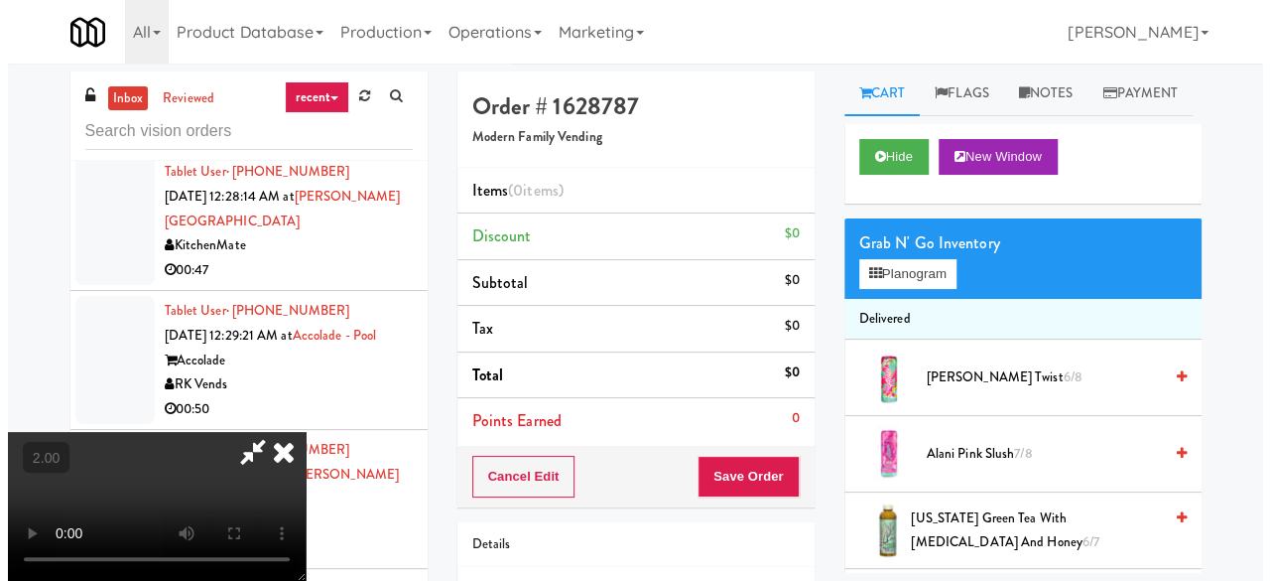
scroll to position [41, 0]
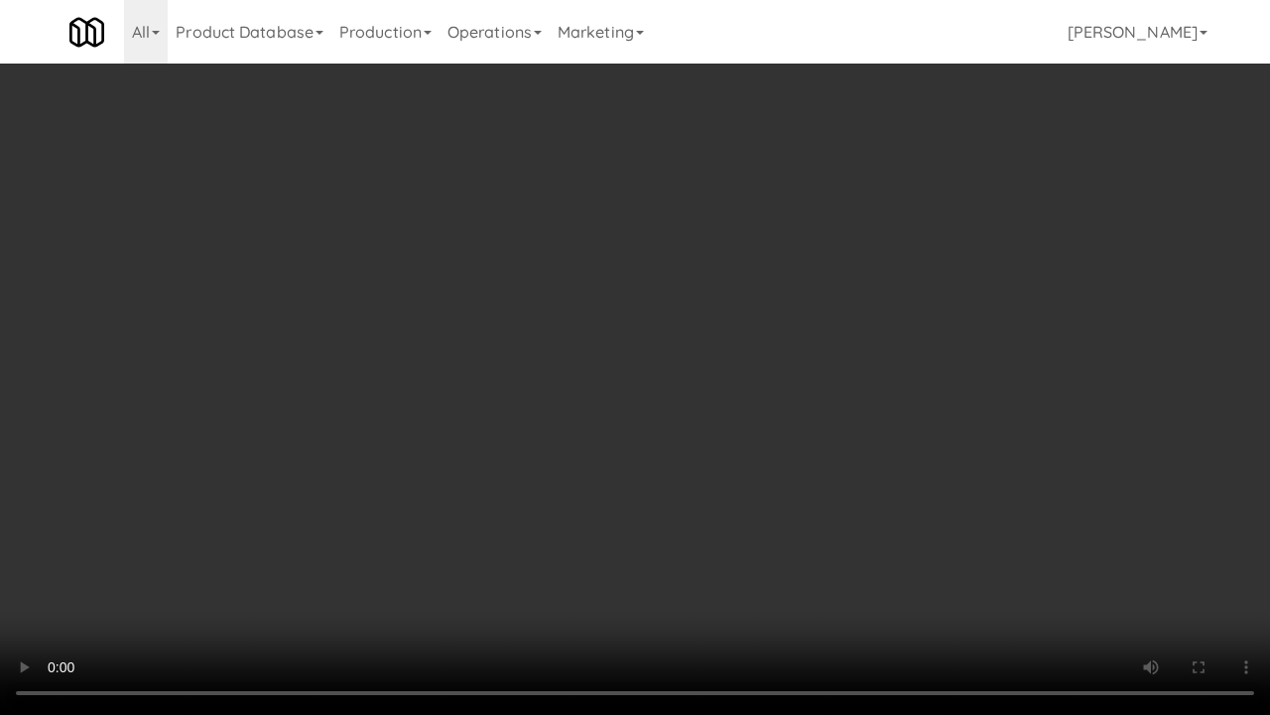
click at [691, 362] on video at bounding box center [635, 357] width 1270 height 715
click at [599, 351] on video at bounding box center [635, 357] width 1270 height 715
click at [548, 384] on video at bounding box center [635, 357] width 1270 height 715
click at [555, 382] on video at bounding box center [635, 357] width 1270 height 715
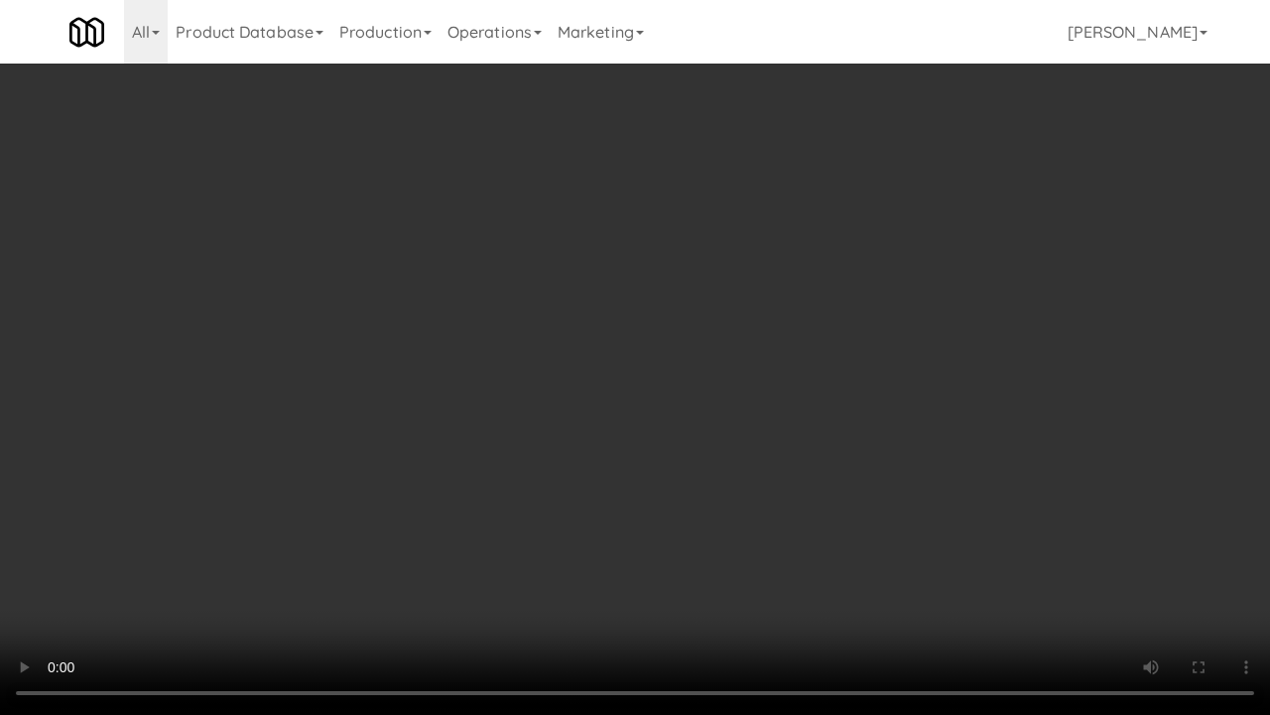
click at [596, 382] on video at bounding box center [635, 357] width 1270 height 715
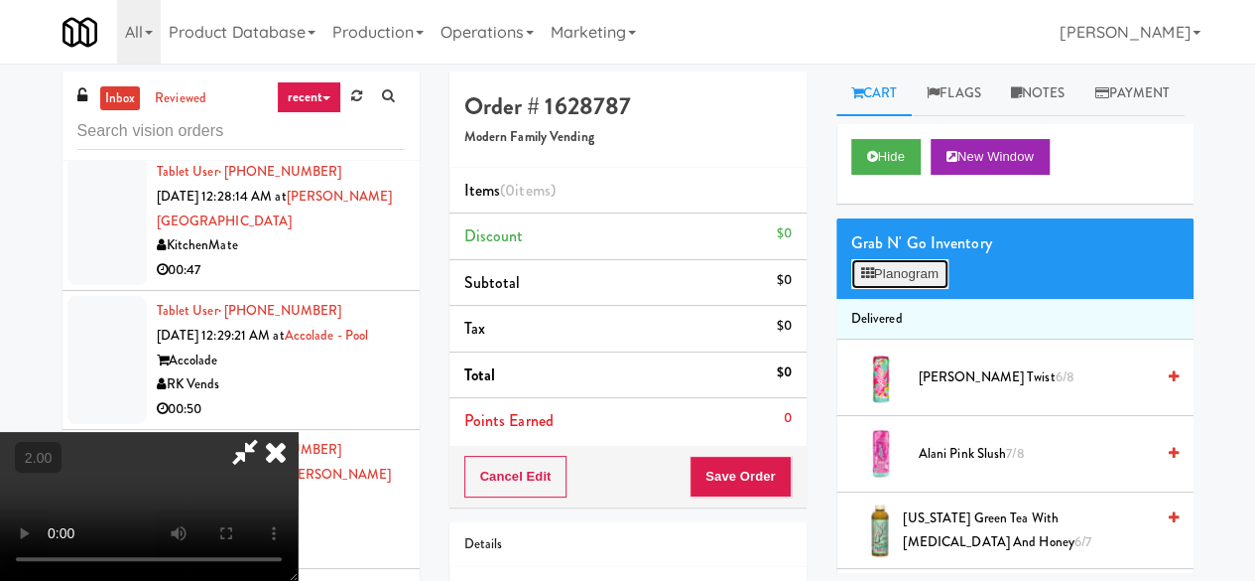
click at [909, 289] on button "Planogram" at bounding box center [899, 274] width 97 height 30
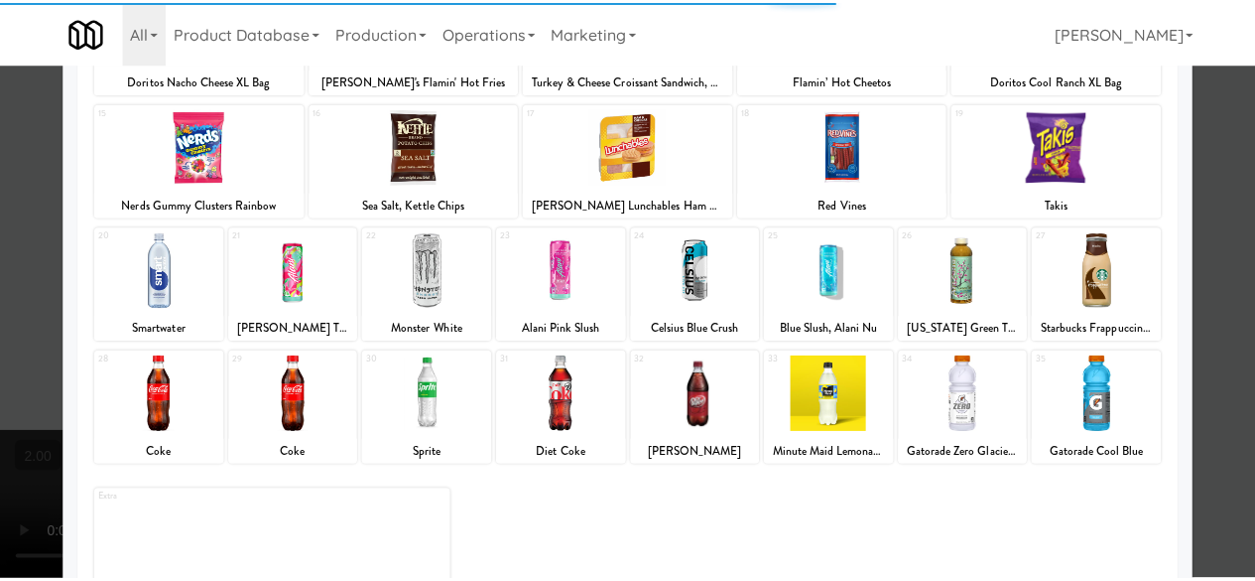
scroll to position [393, 0]
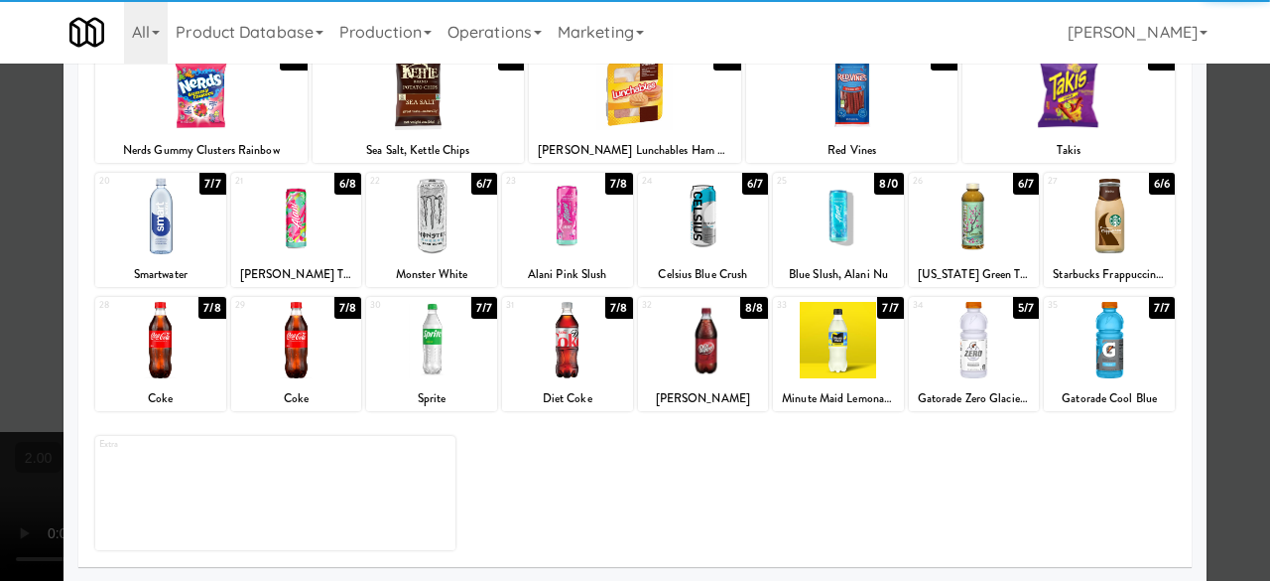
click at [703, 356] on div at bounding box center [703, 340] width 131 height 76
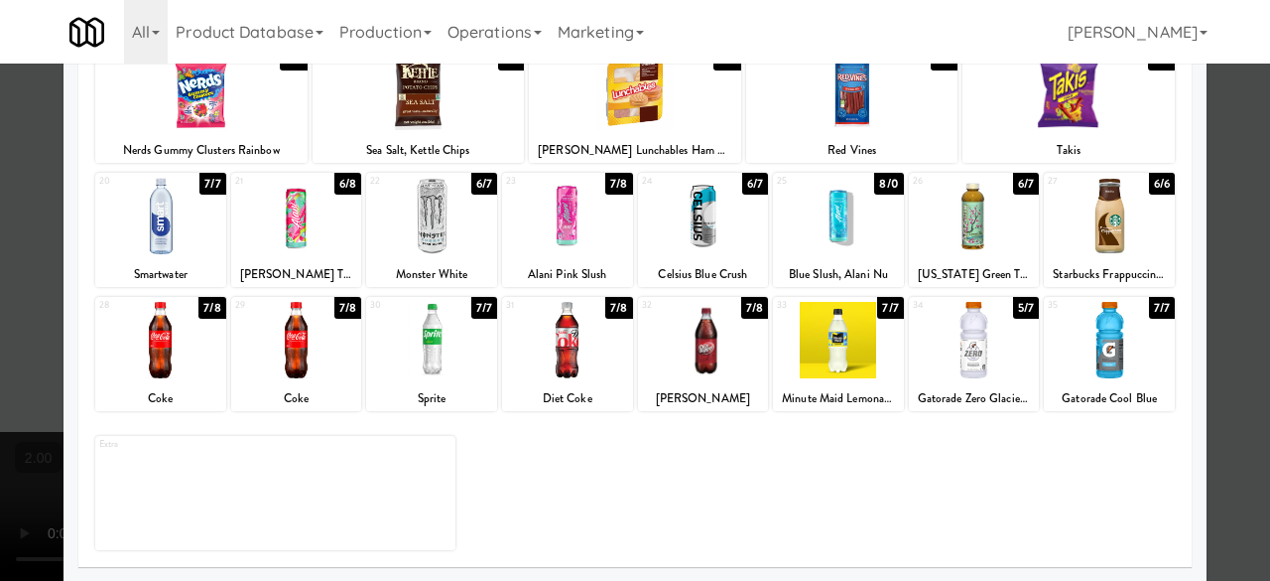
click at [1222, 201] on div at bounding box center [635, 290] width 1270 height 581
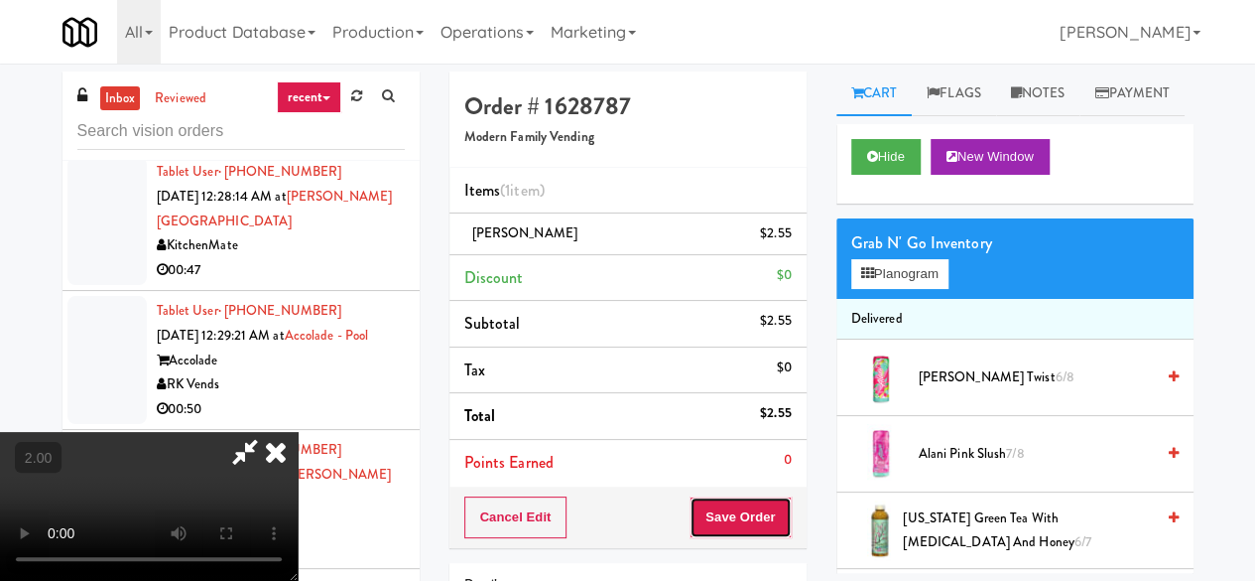
click at [776, 515] on button "Save Order" at bounding box center [740, 517] width 101 height 42
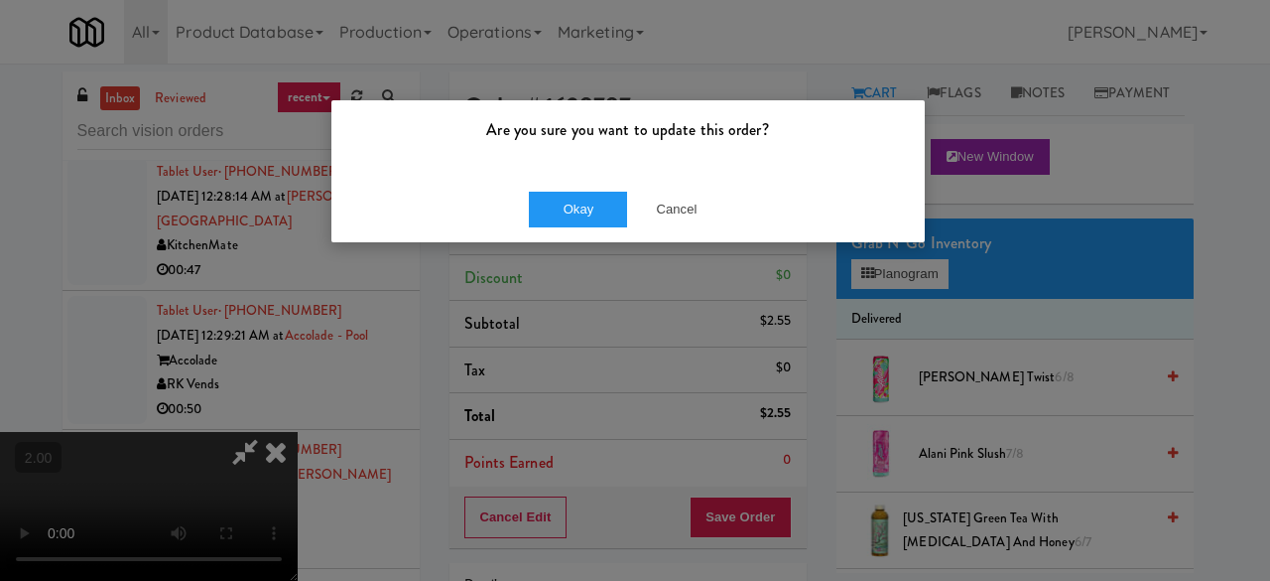
click at [615, 231] on div "Okay Cancel" at bounding box center [627, 209] width 593 height 66
click at [587, 210] on button "Okay" at bounding box center [578, 210] width 99 height 36
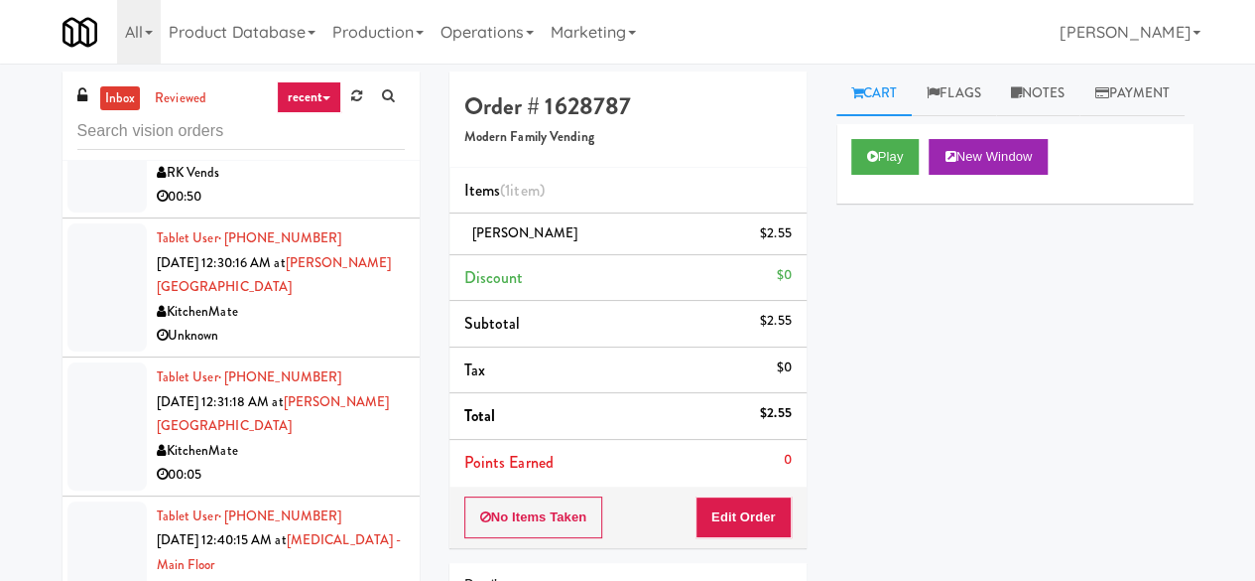
scroll to position [3771, 0]
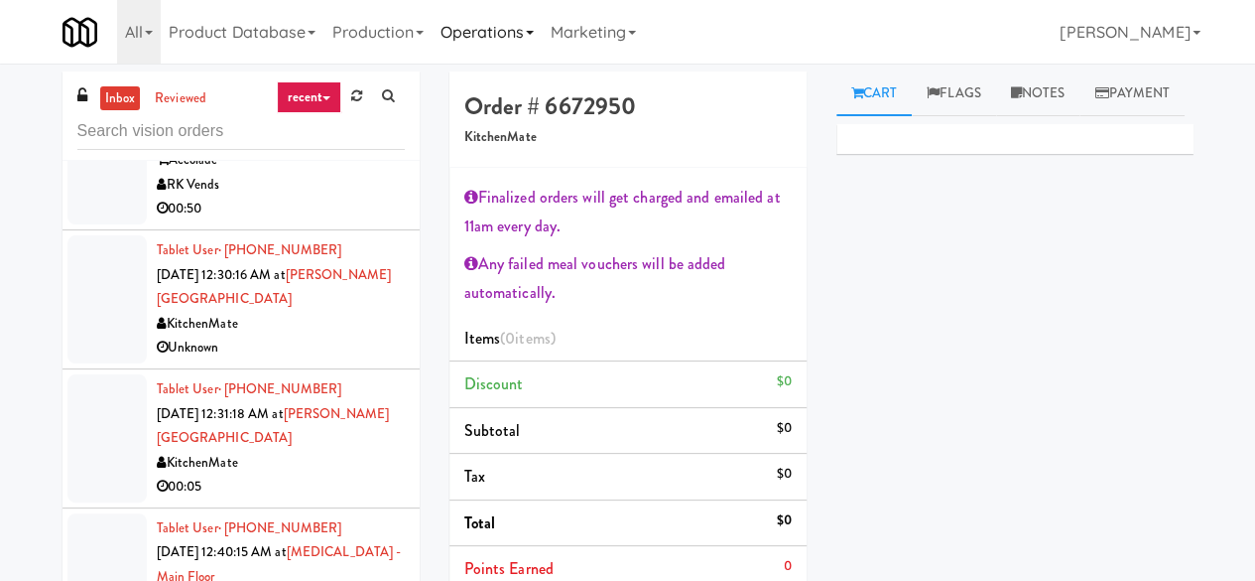
scroll to position [3573, 0]
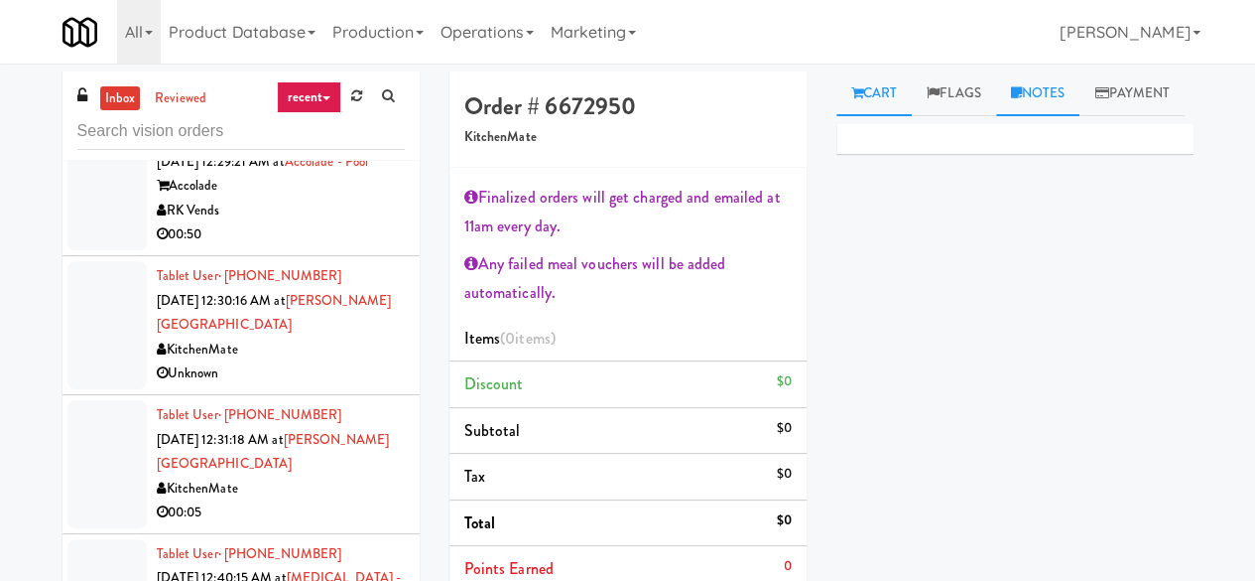
click at [1033, 78] on link "Notes" at bounding box center [1038, 93] width 84 height 45
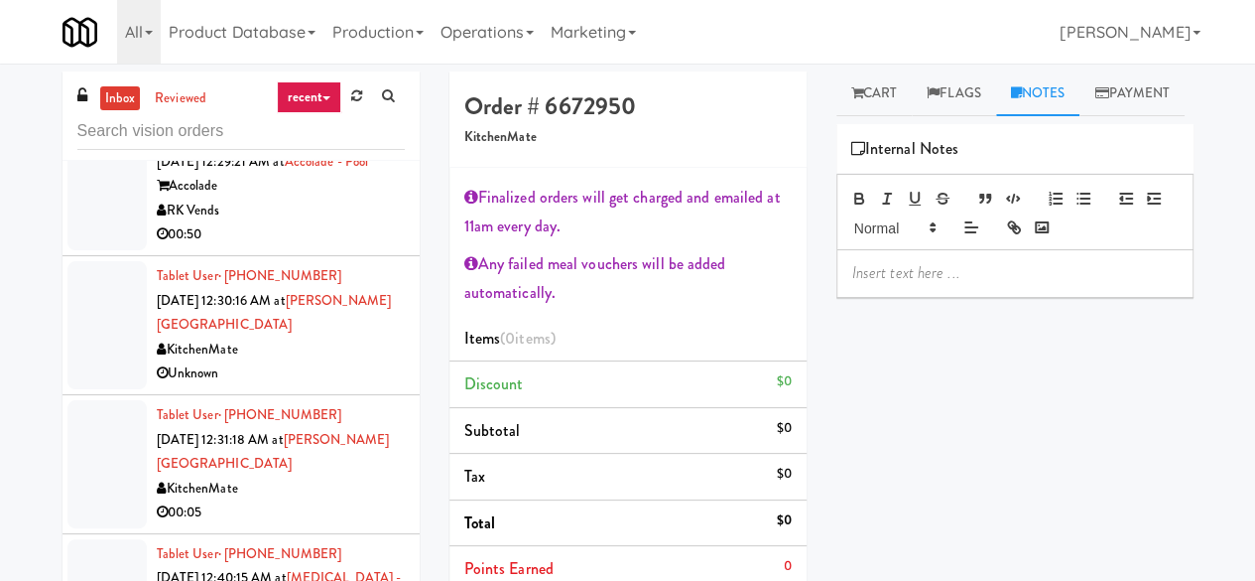
click at [953, 284] on p at bounding box center [1015, 273] width 326 height 22
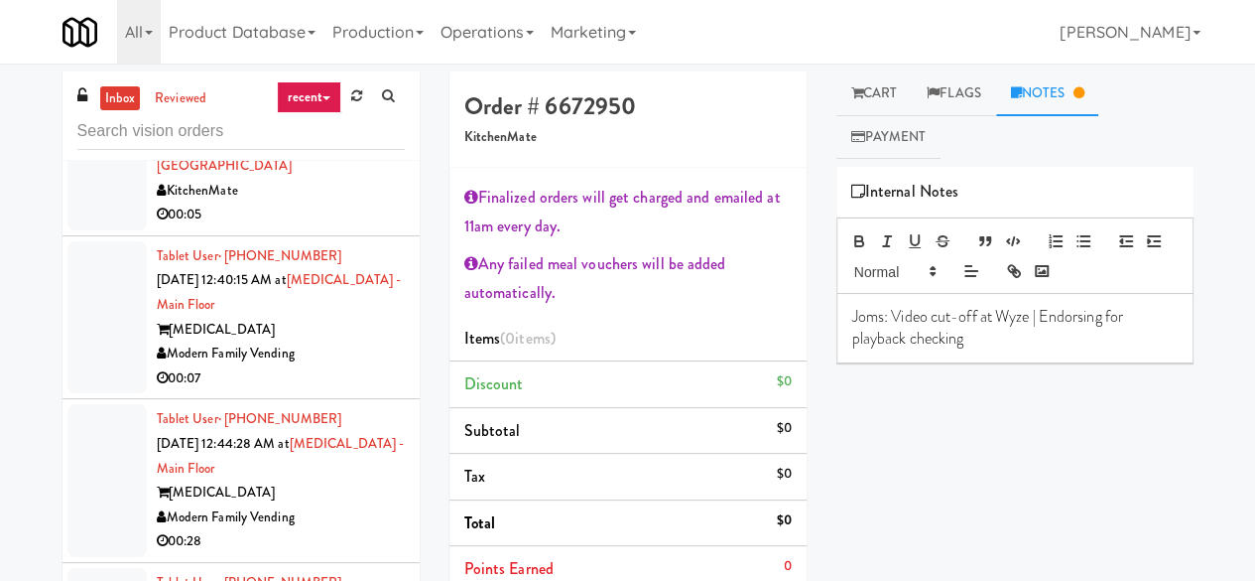
scroll to position [3672, 0]
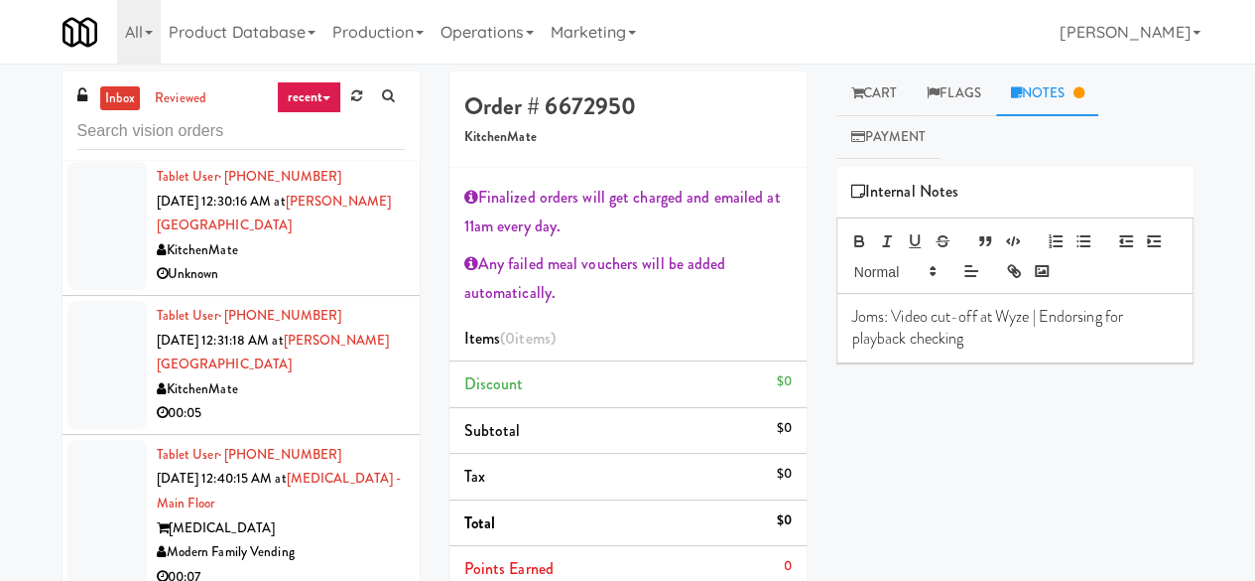
click at [335, 99] on div "Accolade" at bounding box center [281, 86] width 248 height 25
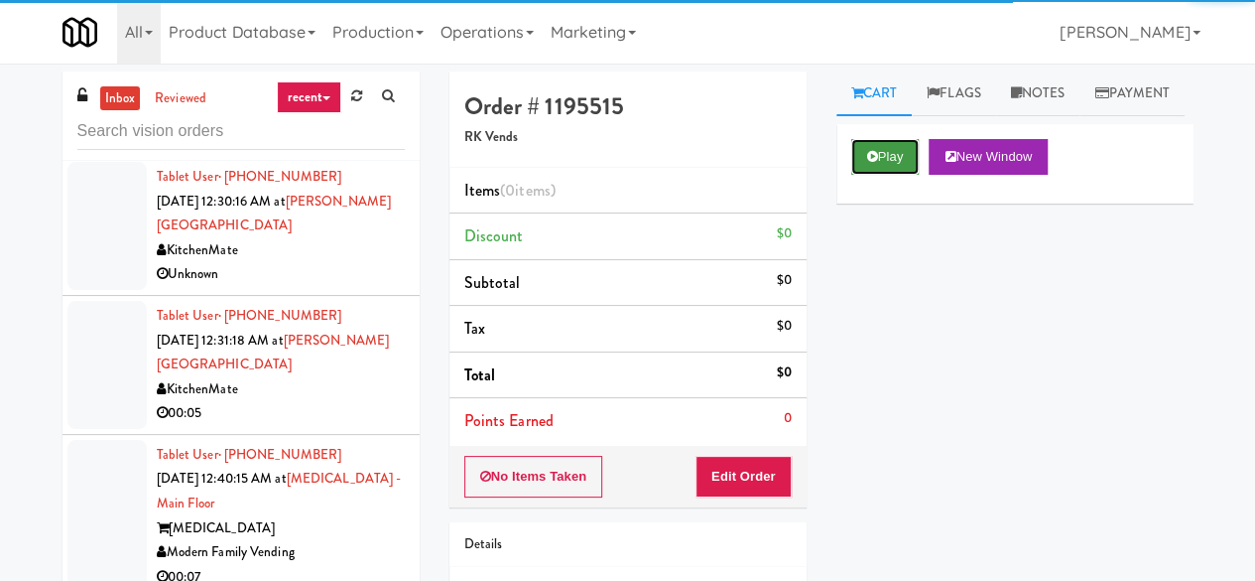
click at [899, 175] on button "Play" at bounding box center [885, 157] width 68 height 36
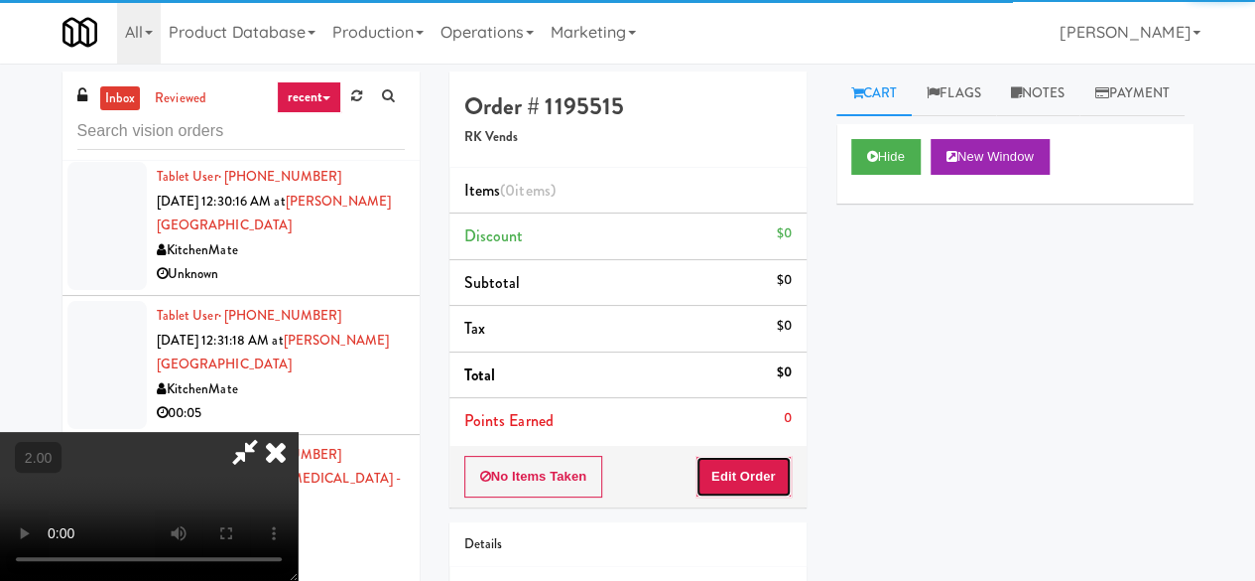
click at [763, 490] on button "Edit Order" at bounding box center [744, 477] width 96 height 42
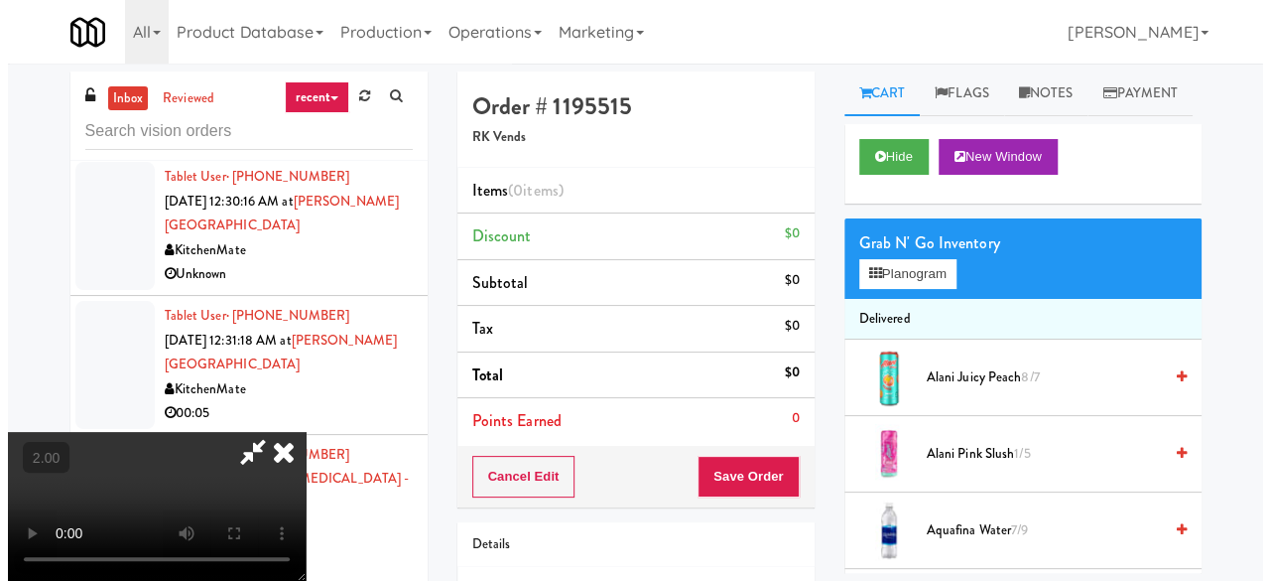
scroll to position [41, 0]
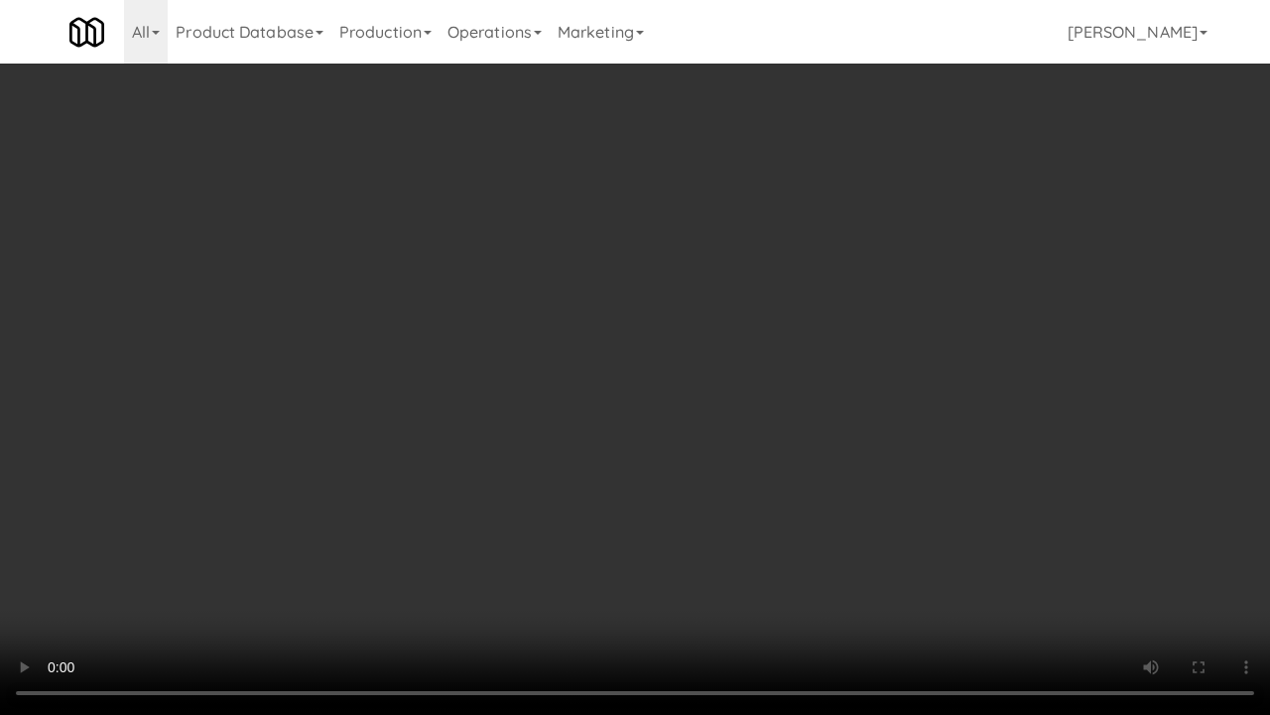
click at [804, 409] on video at bounding box center [635, 357] width 1270 height 715
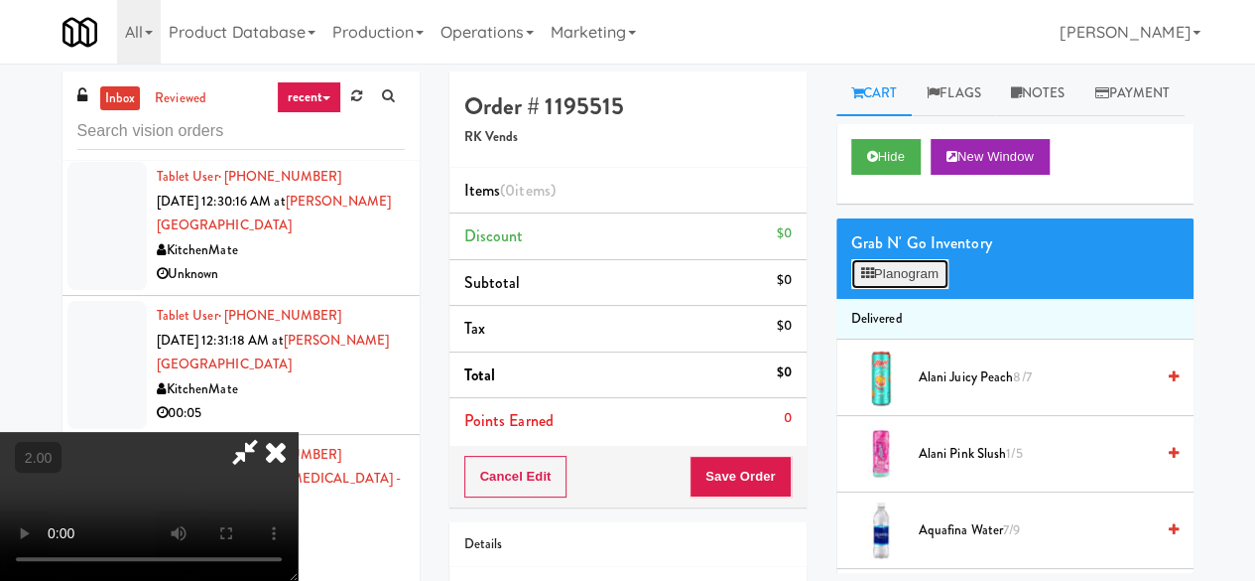
click at [892, 289] on button "Planogram" at bounding box center [899, 274] width 97 height 30
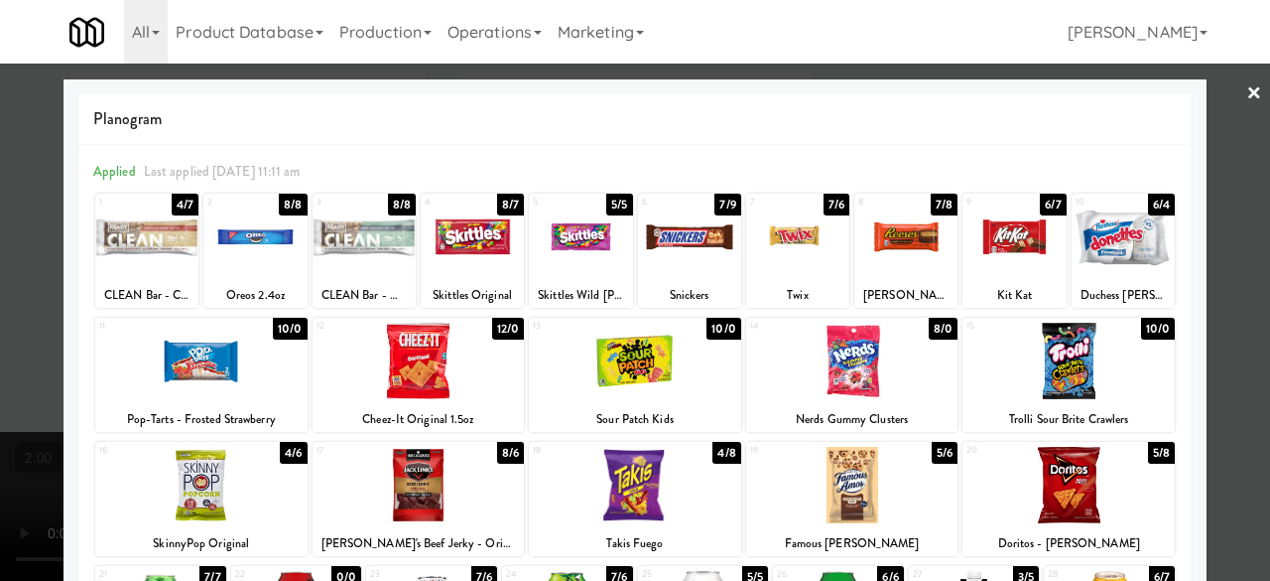
drag, startPoint x: 412, startPoint y: 484, endPoint x: 431, endPoint y: 497, distance: 22.8
click at [413, 484] on div at bounding box center [419, 485] width 212 height 76
click at [760, 254] on div at bounding box center [797, 236] width 103 height 76
click at [889, 270] on div at bounding box center [905, 236] width 103 height 76
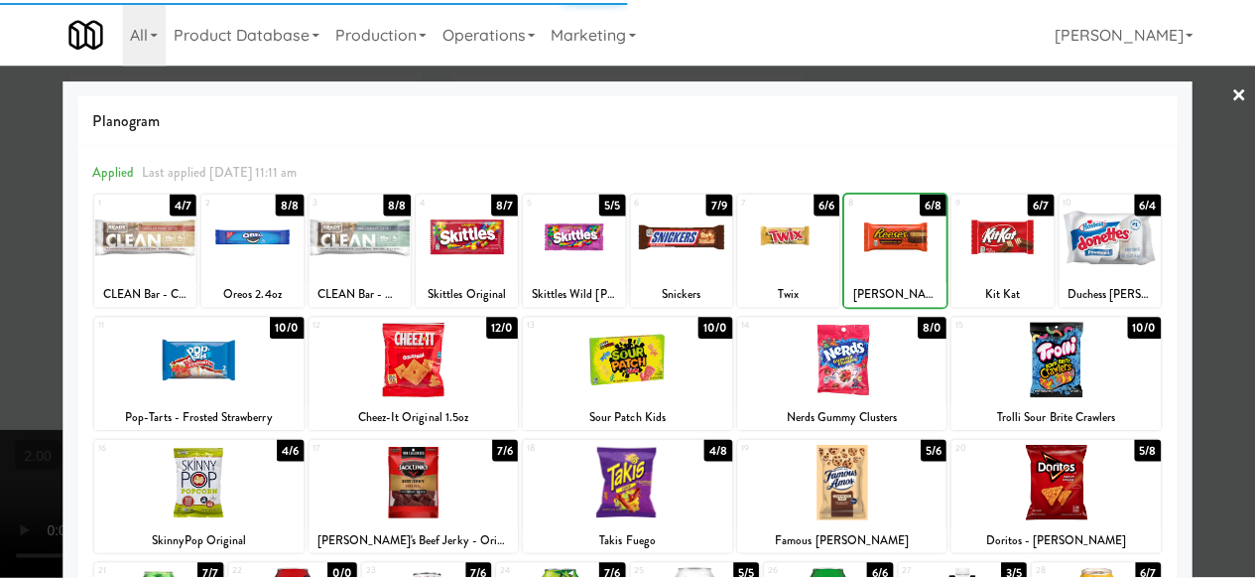
scroll to position [517, 0]
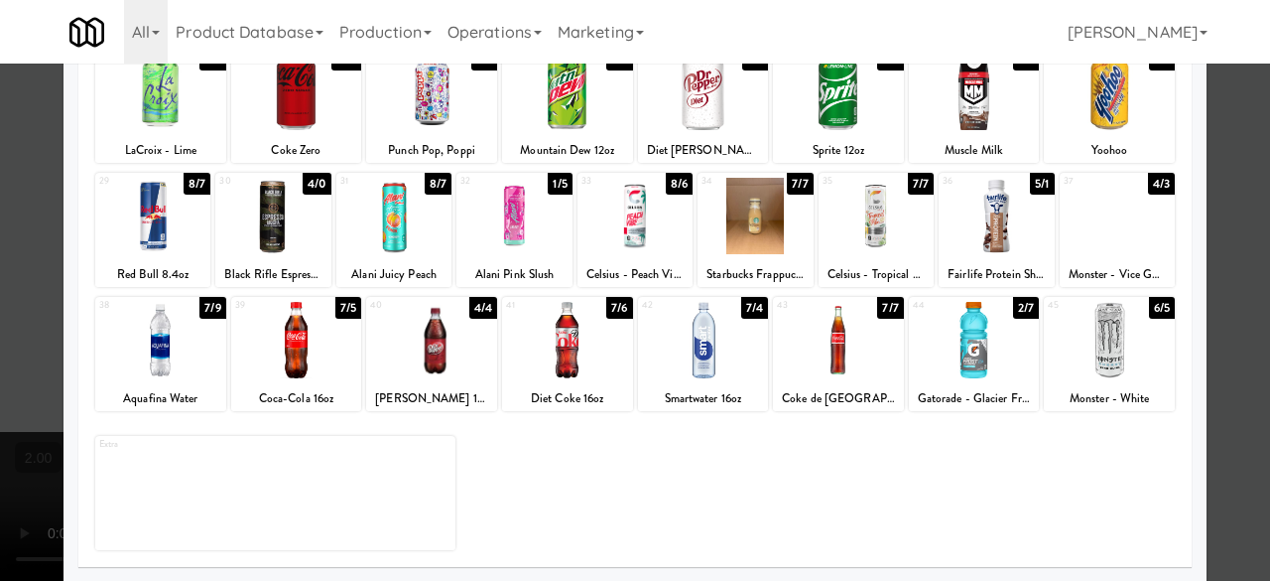
click at [750, 226] on div at bounding box center [755, 216] width 115 height 76
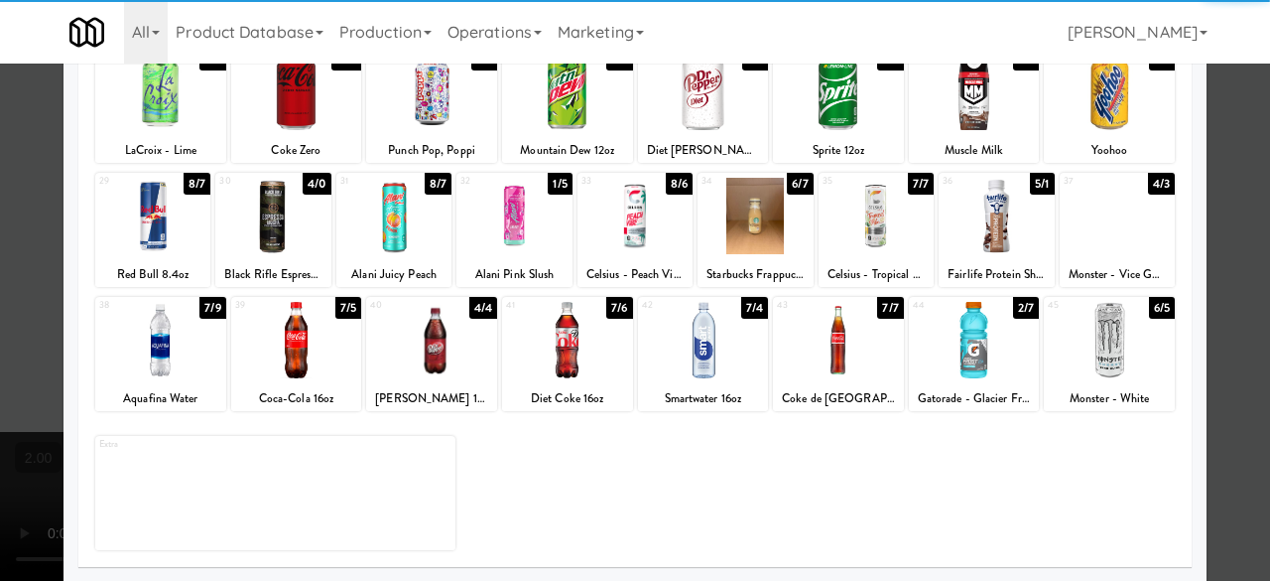
click at [1215, 133] on div at bounding box center [635, 290] width 1270 height 581
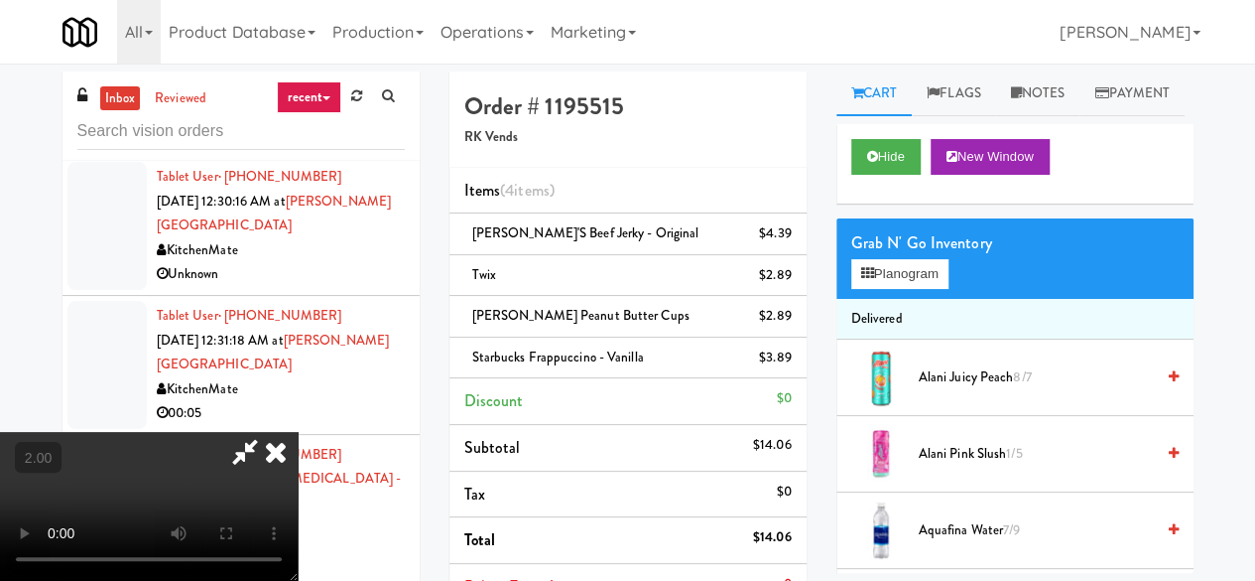
click at [298, 432] on video at bounding box center [149, 506] width 298 height 149
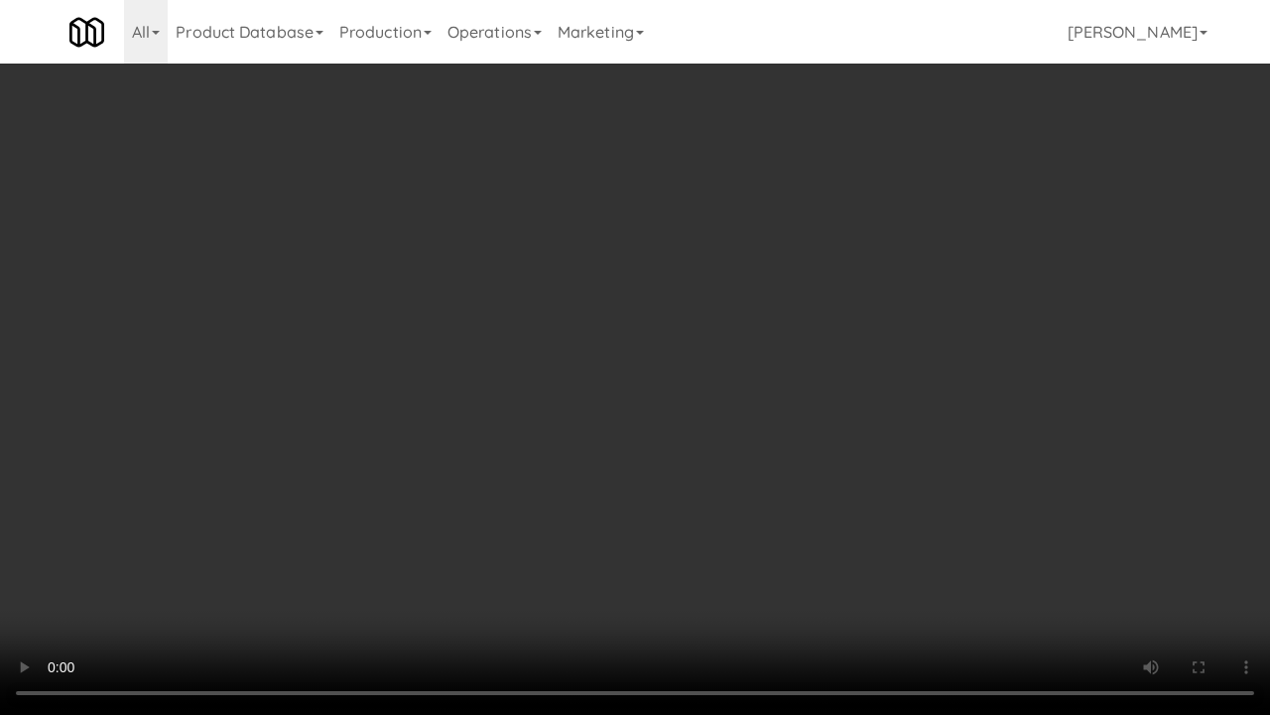
click at [926, 324] on video at bounding box center [635, 357] width 1270 height 715
click at [751, 326] on video at bounding box center [635, 357] width 1270 height 715
click at [731, 326] on video at bounding box center [635, 357] width 1270 height 715
click at [840, 334] on video at bounding box center [635, 357] width 1270 height 715
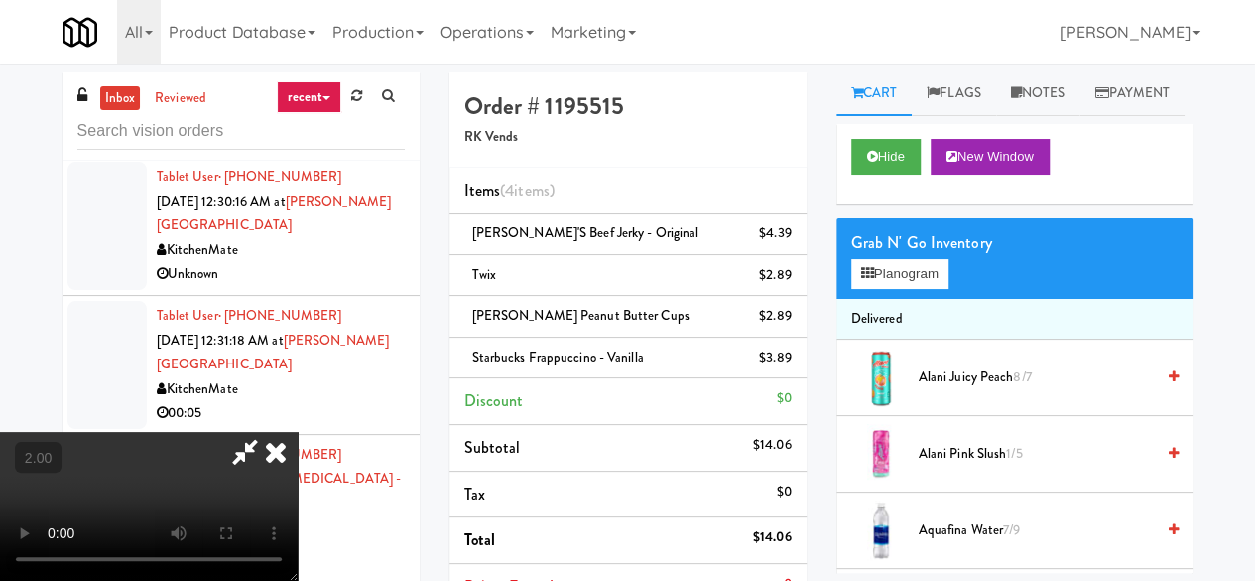
click at [298, 432] on video at bounding box center [149, 506] width 298 height 149
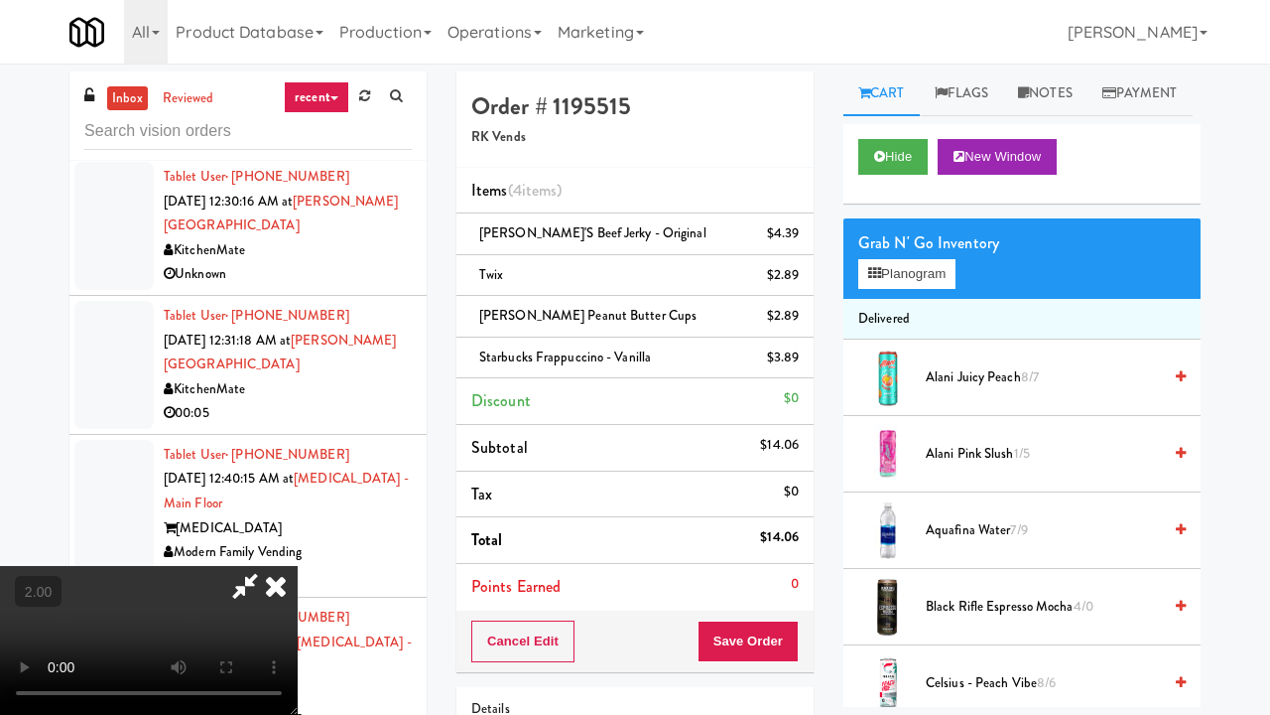
click at [298, 566] on video at bounding box center [149, 640] width 298 height 149
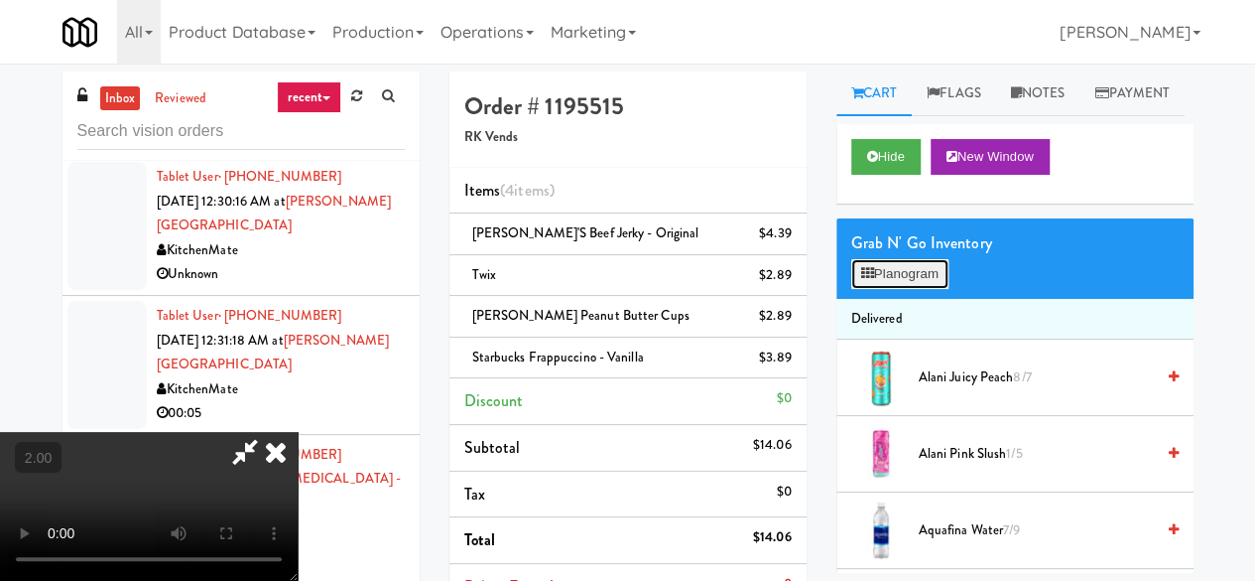
click at [937, 289] on button "Planogram" at bounding box center [899, 274] width 97 height 30
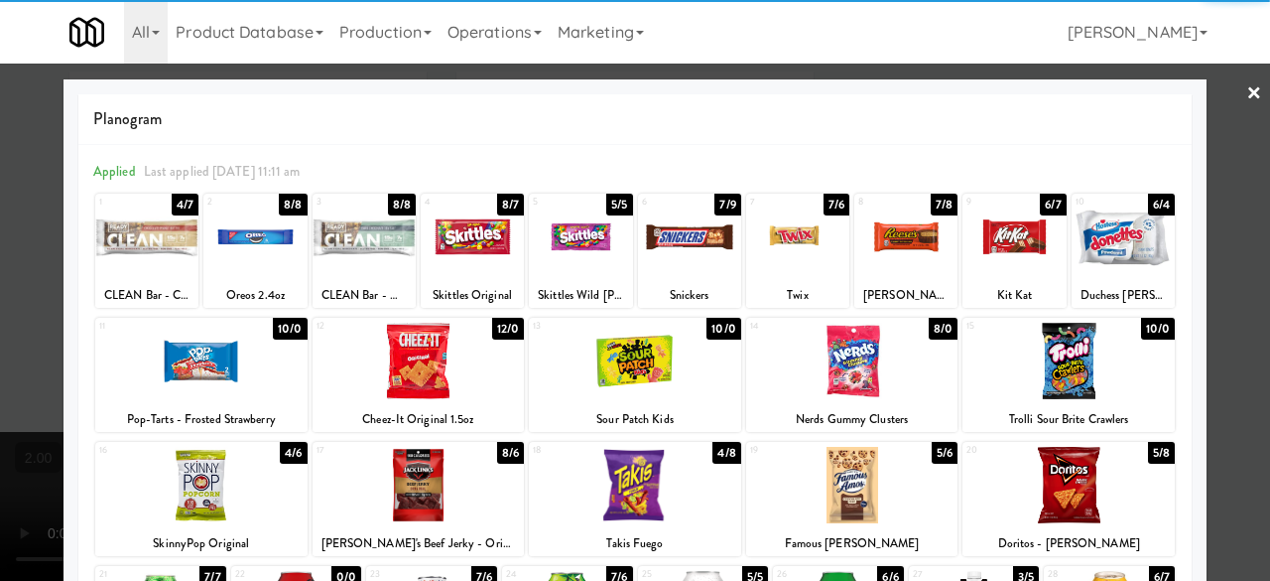
click at [1004, 251] on div at bounding box center [1014, 236] width 103 height 76
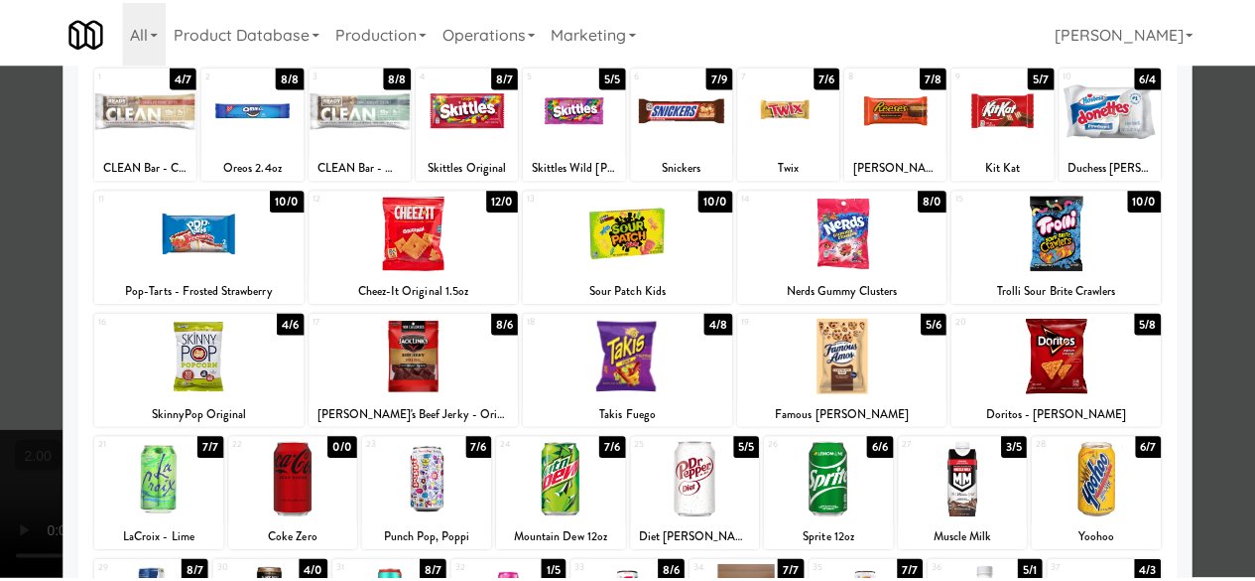
scroll to position [198, 0]
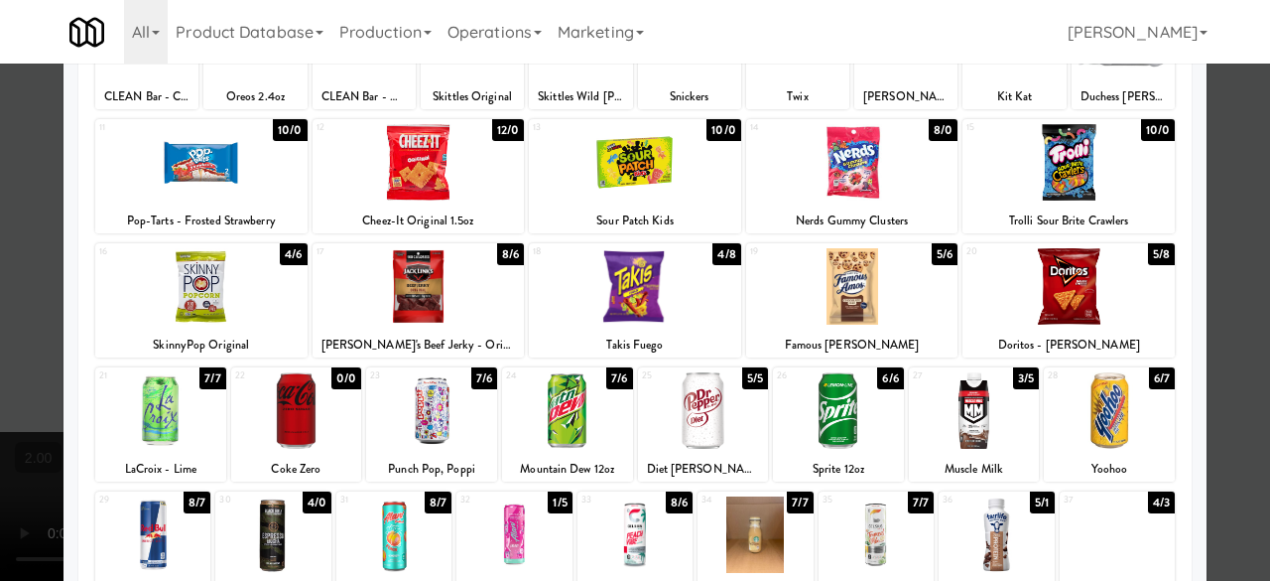
click at [1234, 197] on div at bounding box center [635, 290] width 1270 height 581
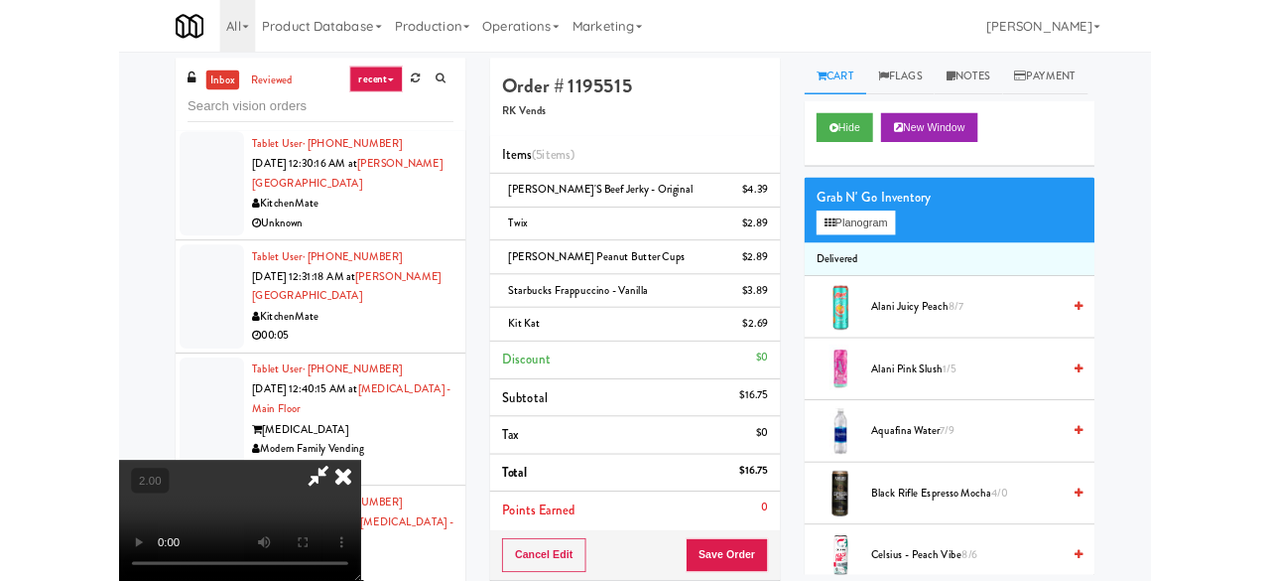
scroll to position [41, 0]
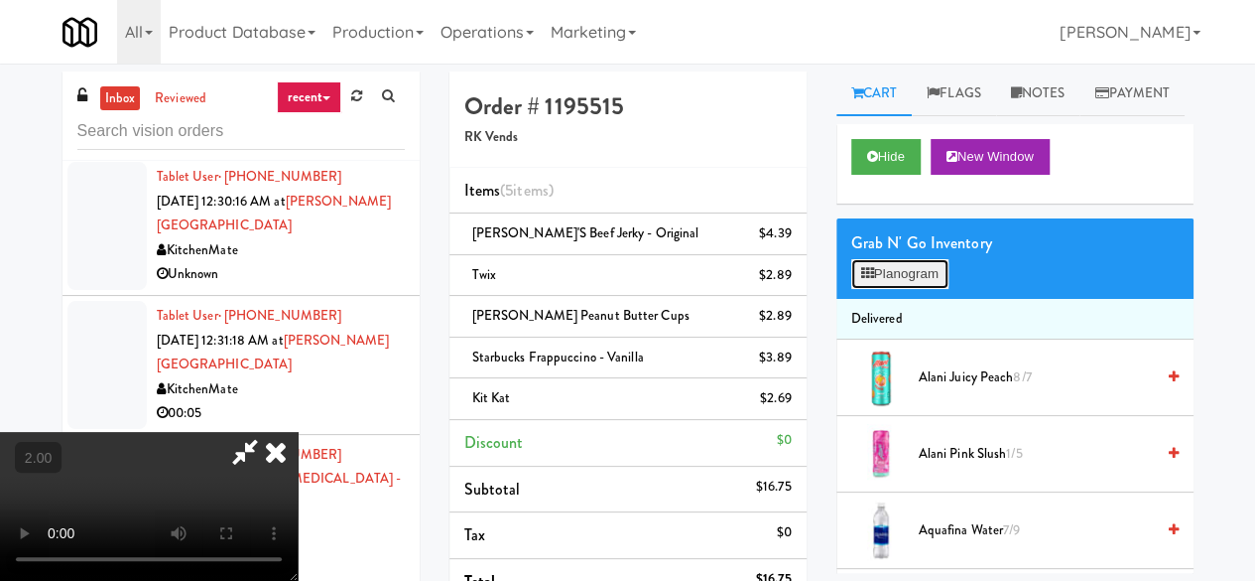
click at [937, 289] on button "Planogram" at bounding box center [899, 274] width 97 height 30
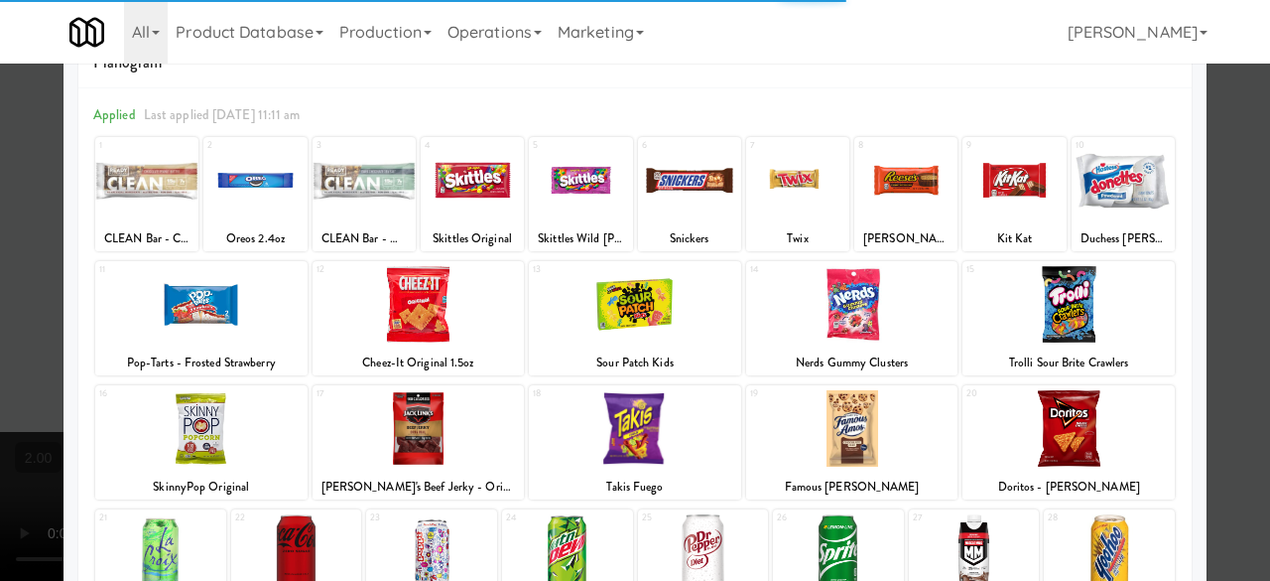
scroll to position [99, 0]
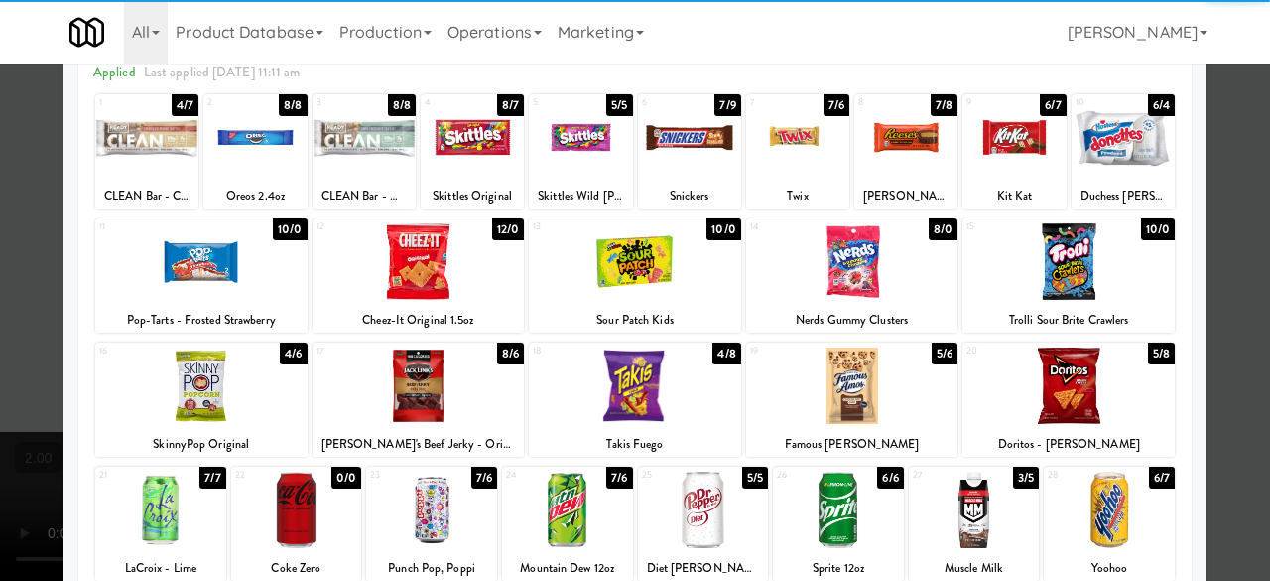
click at [712, 505] on div at bounding box center [703, 509] width 131 height 76
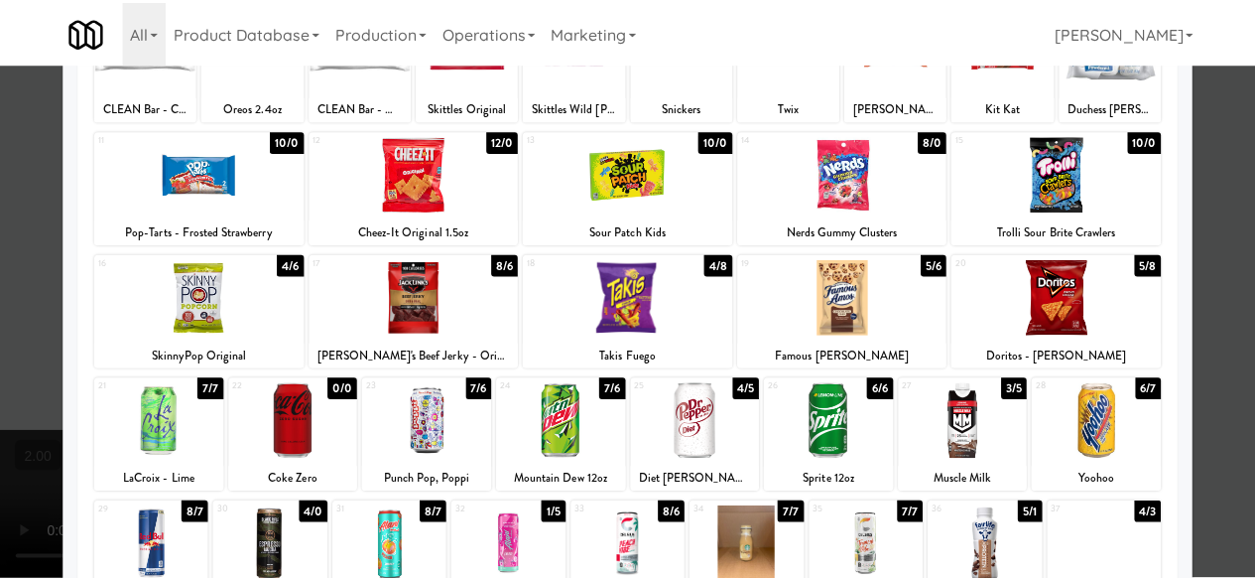
scroll to position [198, 0]
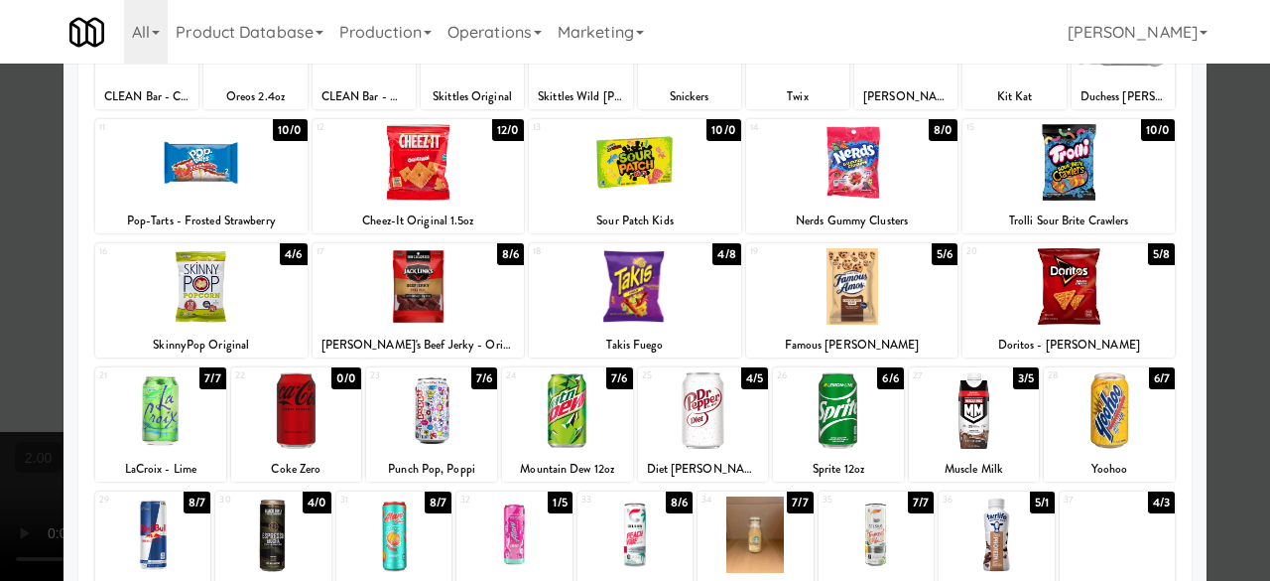
click at [1224, 205] on div at bounding box center [635, 290] width 1270 height 581
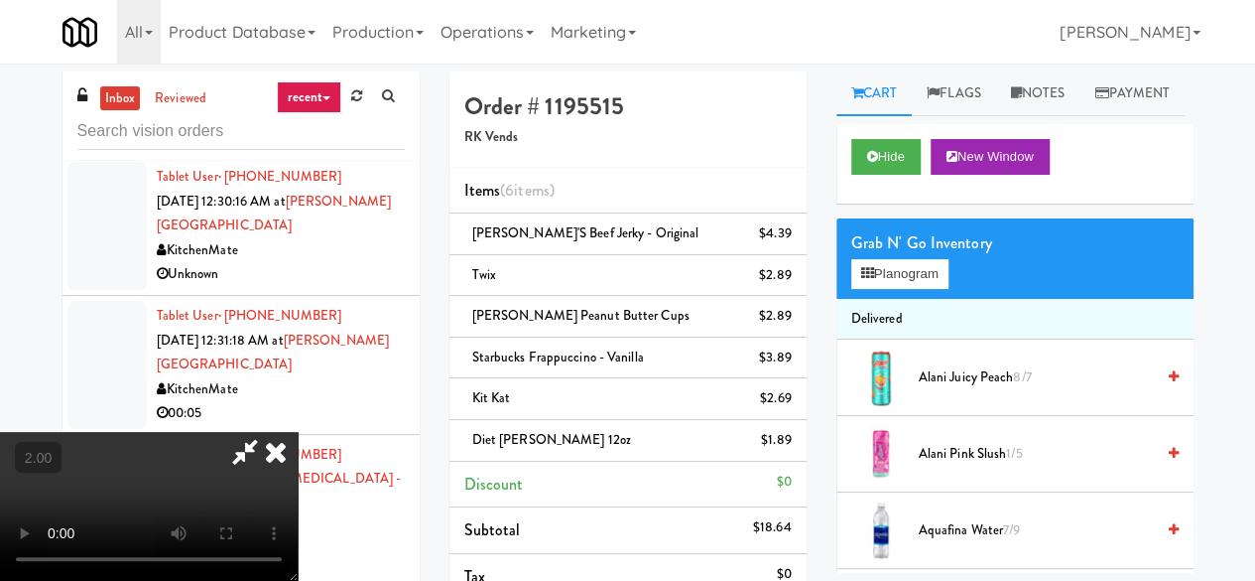
click at [298, 432] on video at bounding box center [149, 506] width 298 height 149
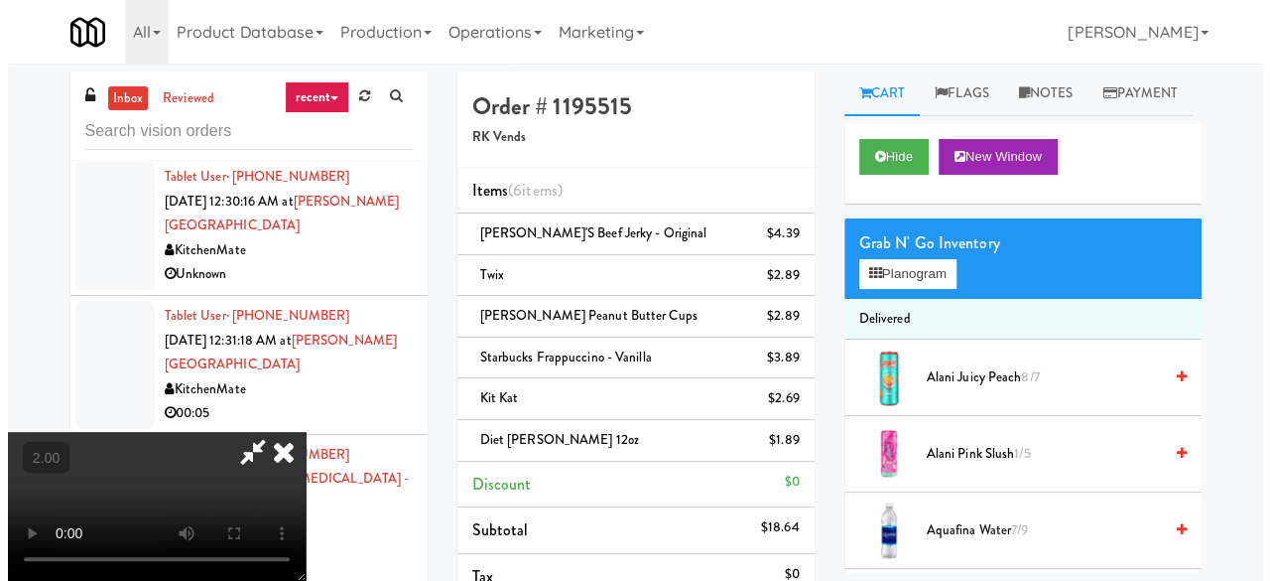
scroll to position [41, 0]
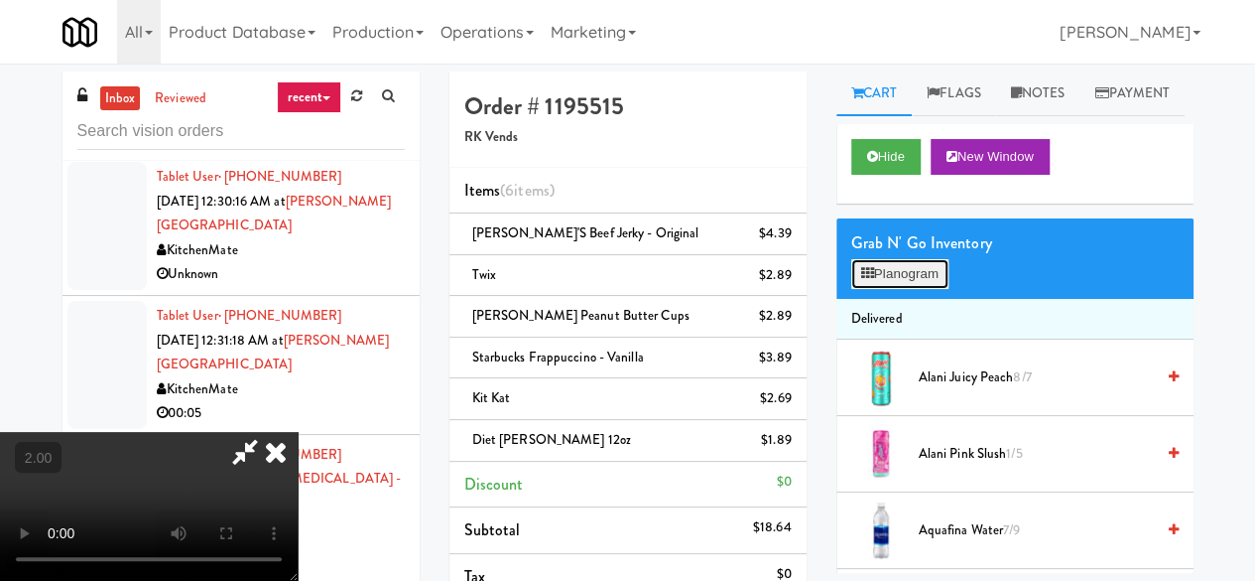
click at [878, 289] on button "Planogram" at bounding box center [899, 274] width 97 height 30
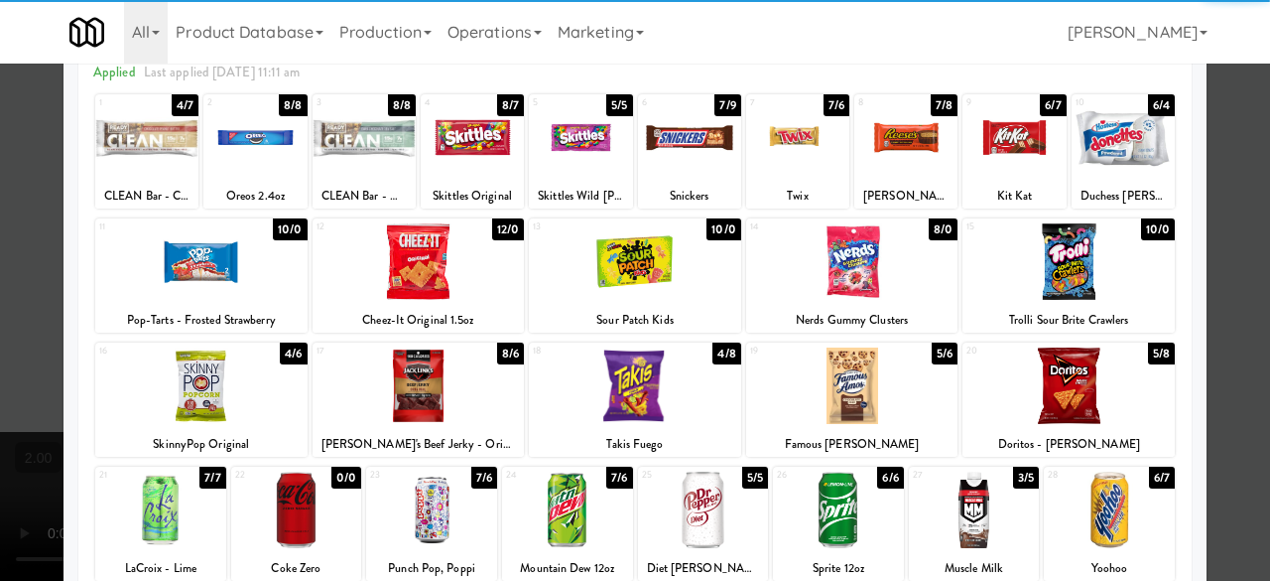
click at [220, 380] on div at bounding box center [201, 385] width 212 height 76
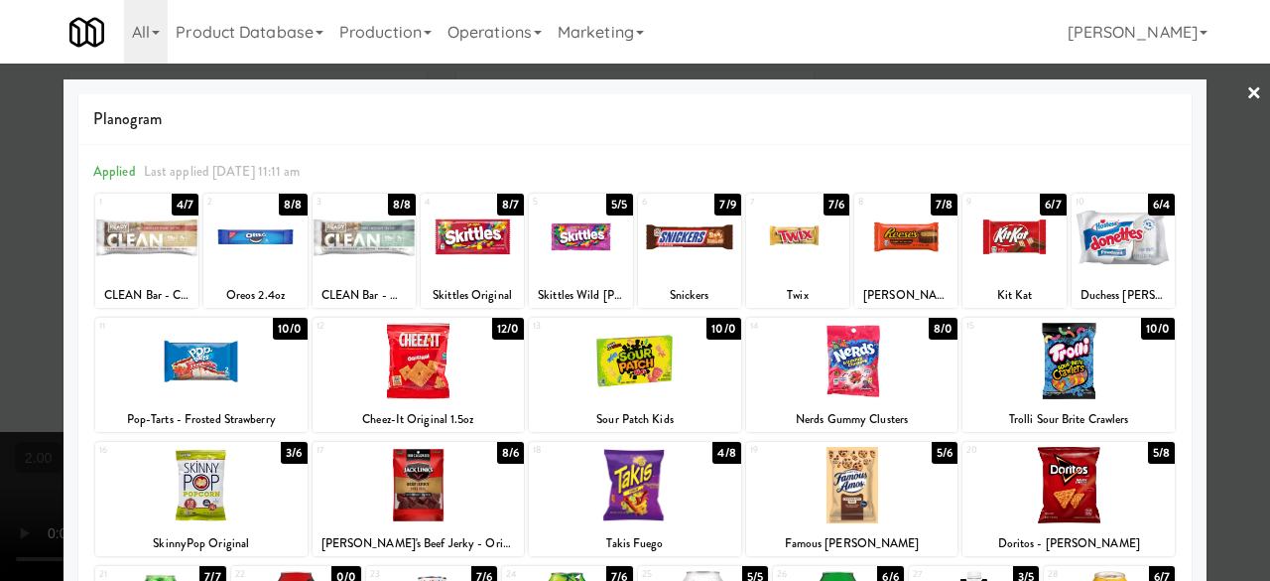
click at [1222, 40] on nav "Toggle navigation All 325 Vending [URL][DOMAIN_NAME] 901 Smrt Mrkt [URL][DOMAIN…" at bounding box center [635, 32] width 1270 height 64
click at [1223, 93] on div at bounding box center [635, 290] width 1270 height 581
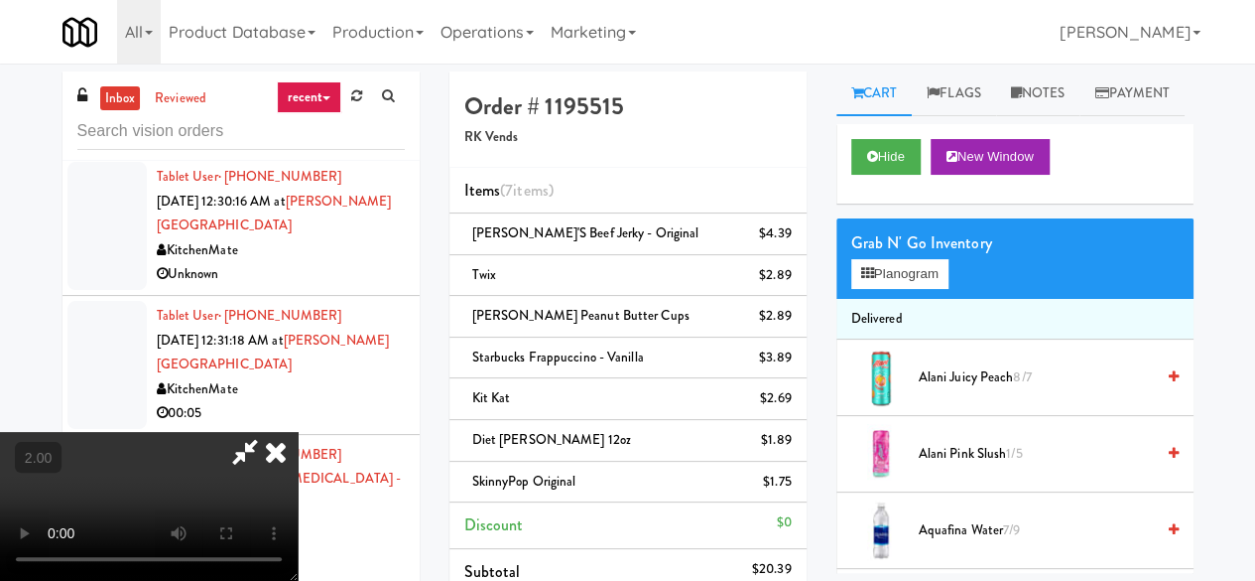
click at [268, 432] on icon at bounding box center [245, 452] width 46 height 40
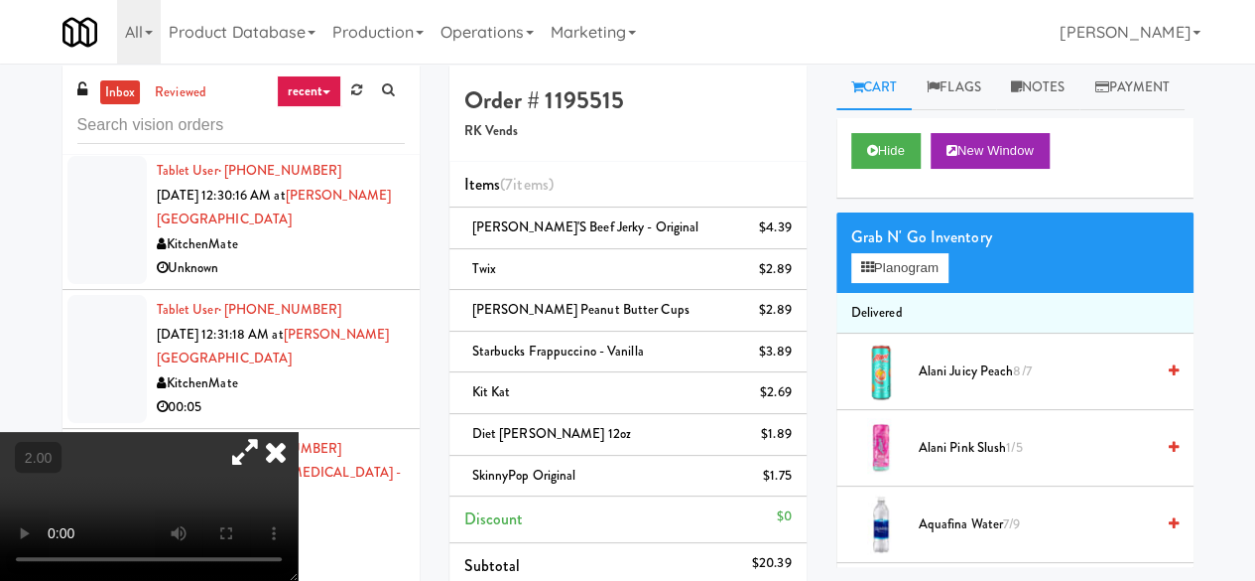
scroll to position [99, 0]
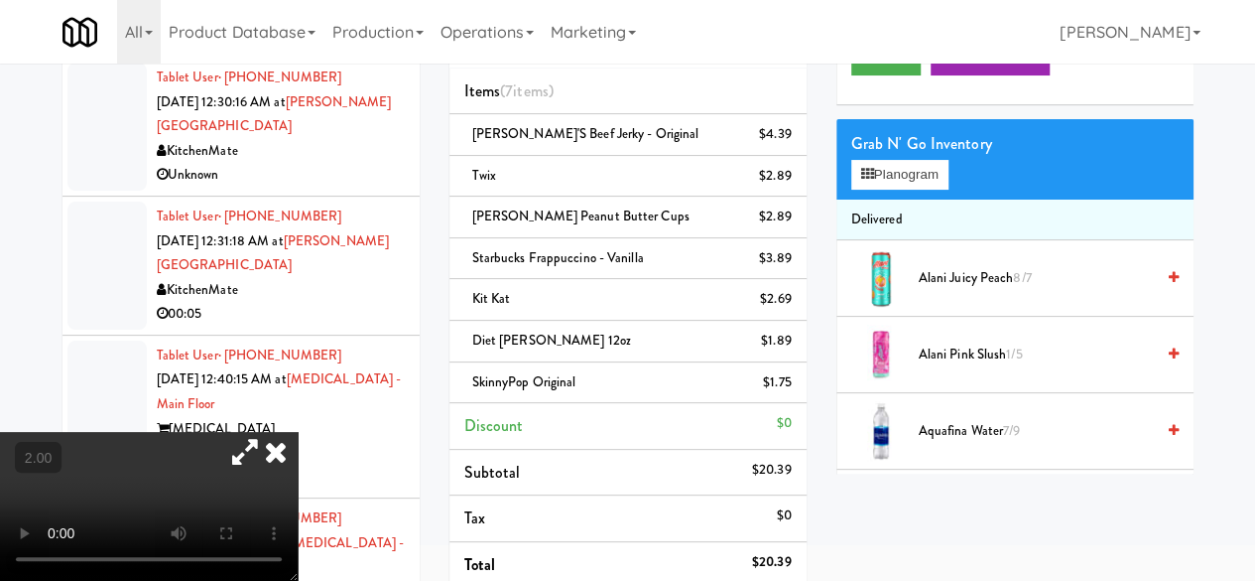
click at [284, 488] on video at bounding box center [149, 506] width 298 height 149
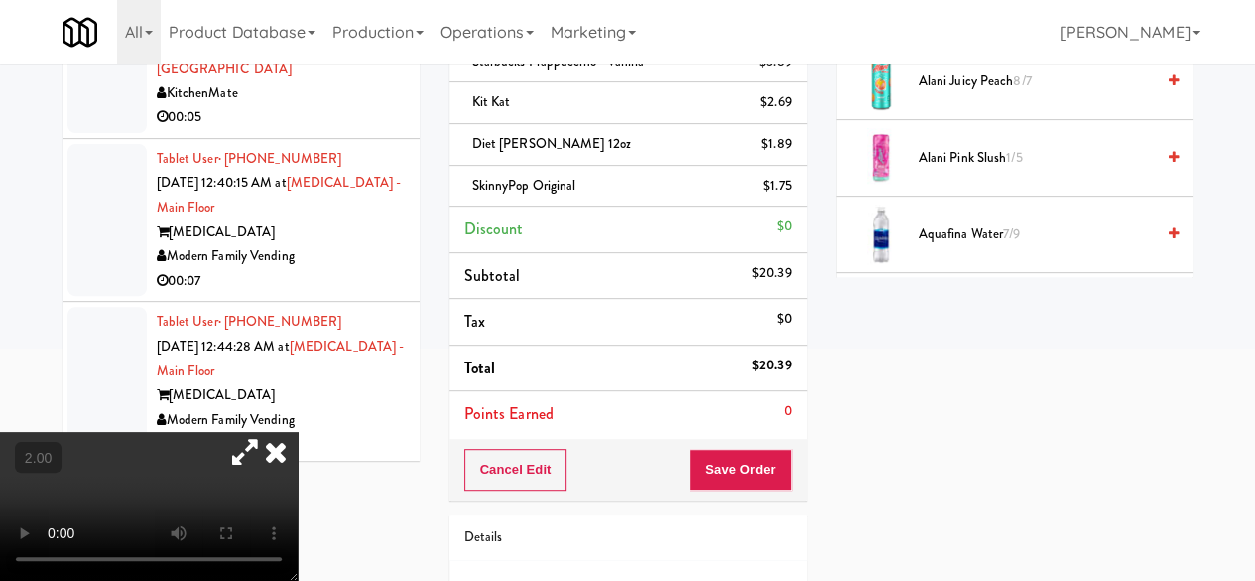
scroll to position [298, 0]
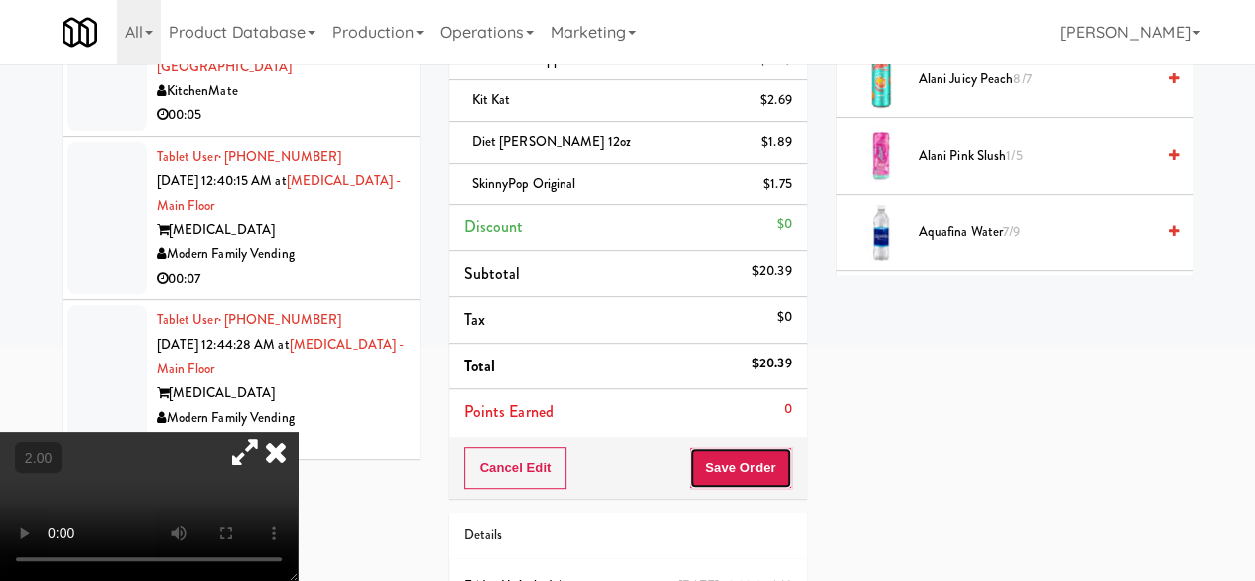
click at [736, 471] on button "Save Order" at bounding box center [740, 468] width 101 height 42
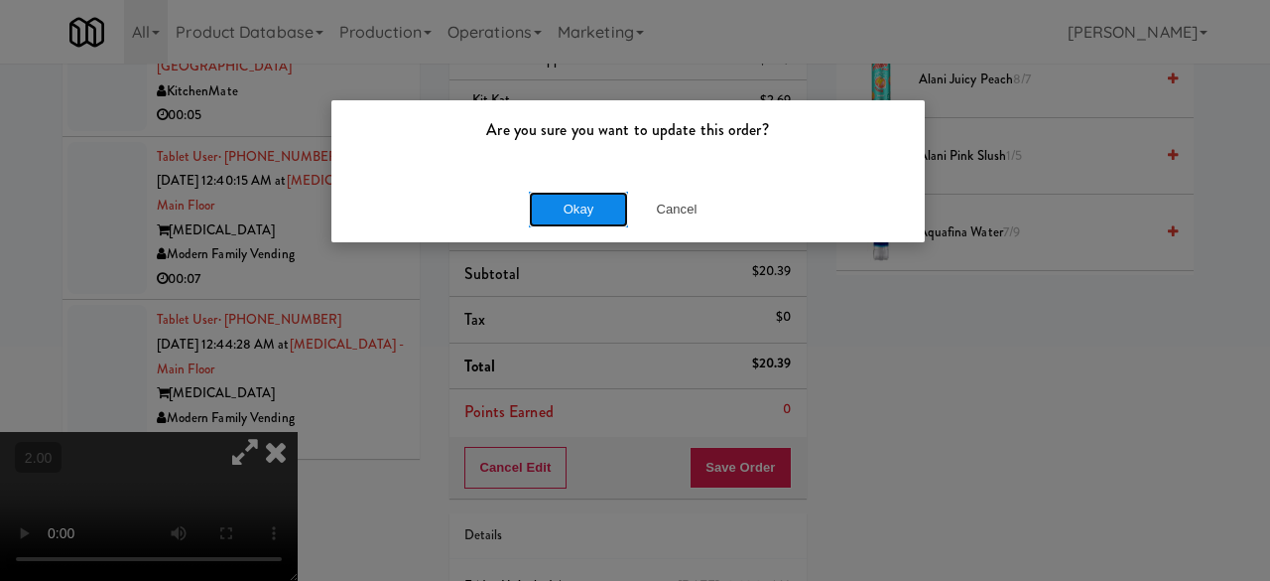
click at [604, 203] on button "Okay" at bounding box center [578, 210] width 99 height 36
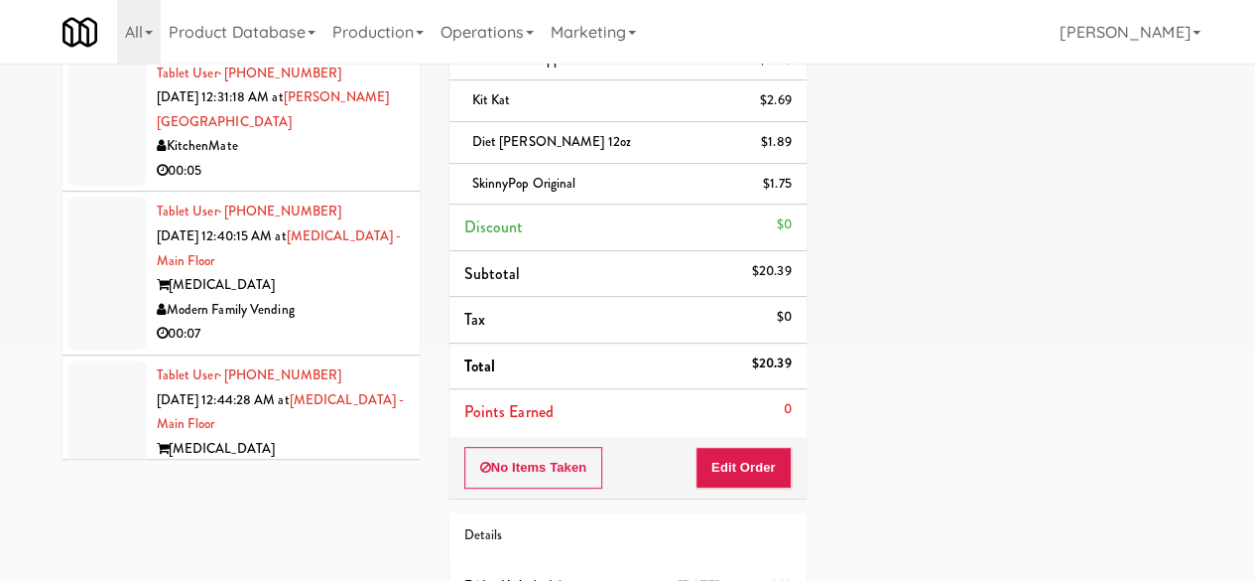
scroll to position [3771, 0]
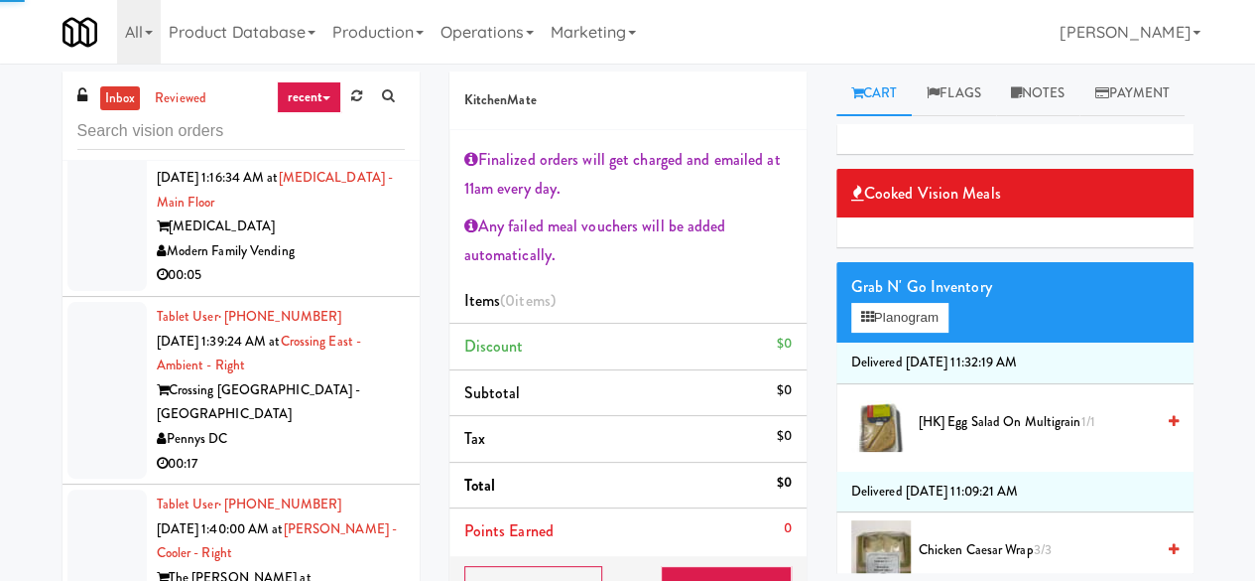
scroll to position [5260, 0]
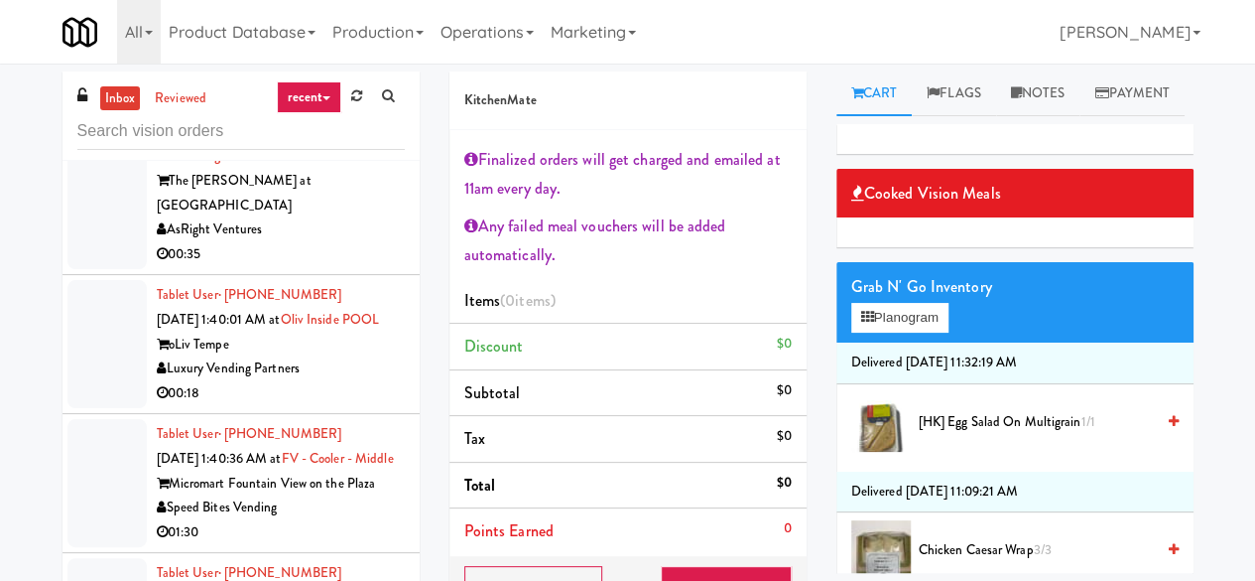
click at [258, 150] on div "inbox reviewed recent all unclear take inventory issue suspicious failed recent…" at bounding box center [241, 115] width 357 height 89
click at [256, 150] on div "inbox reviewed recent all unclear take inventory issue suspicious failed recent…" at bounding box center [241, 115] width 357 height 89
click at [250, 138] on input "text" at bounding box center [240, 131] width 327 height 37
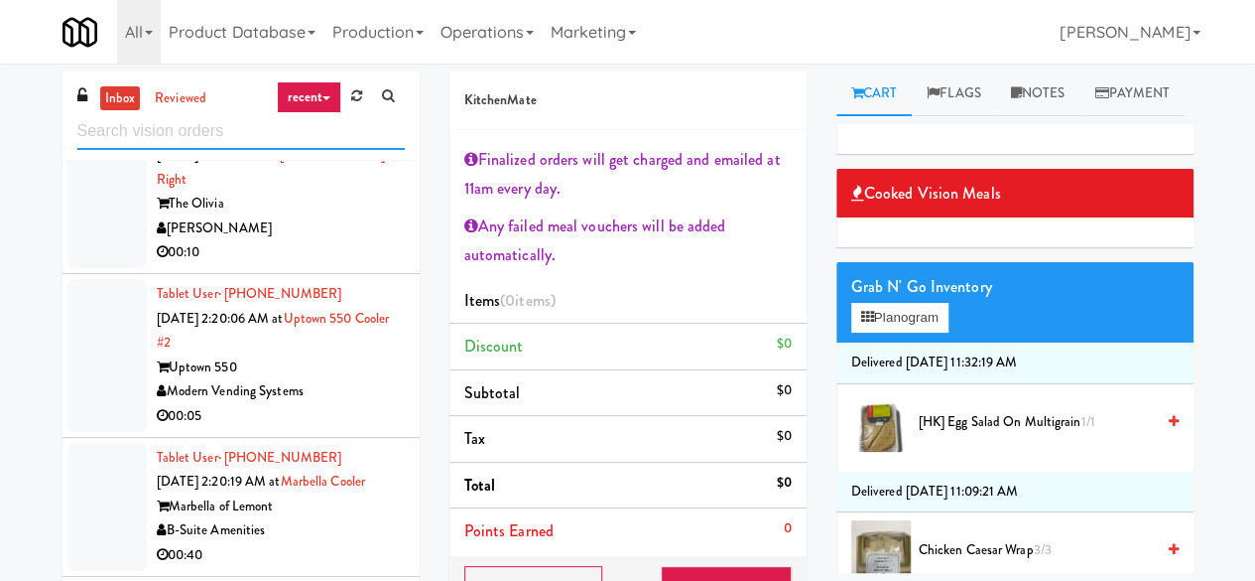
scroll to position [5067, 0]
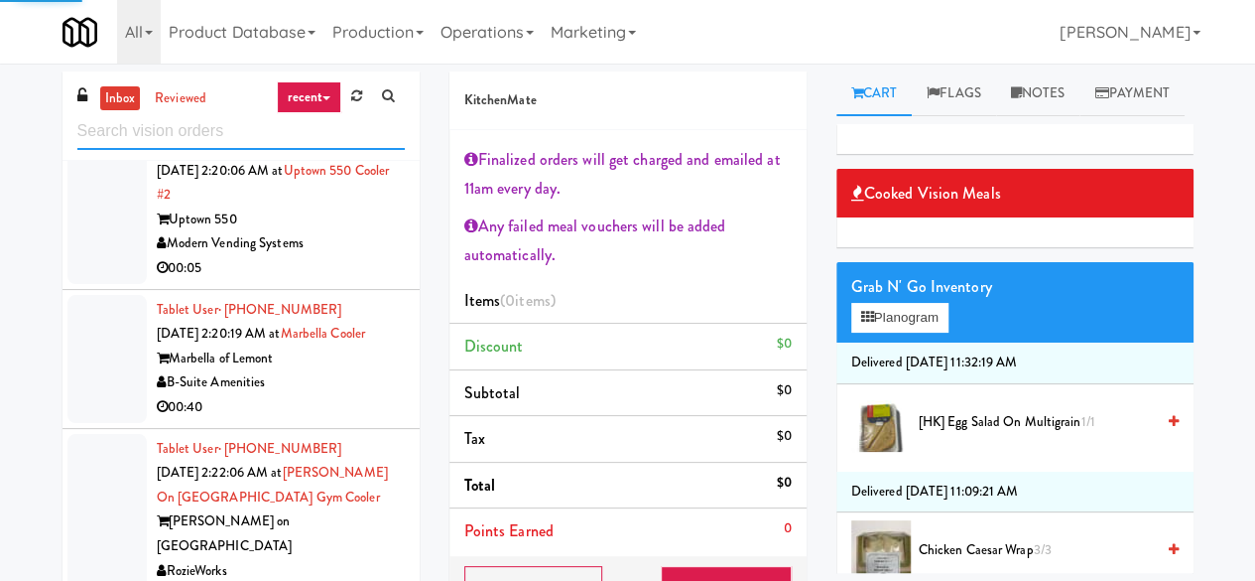
click at [252, 127] on input "text" at bounding box center [240, 131] width 327 height 37
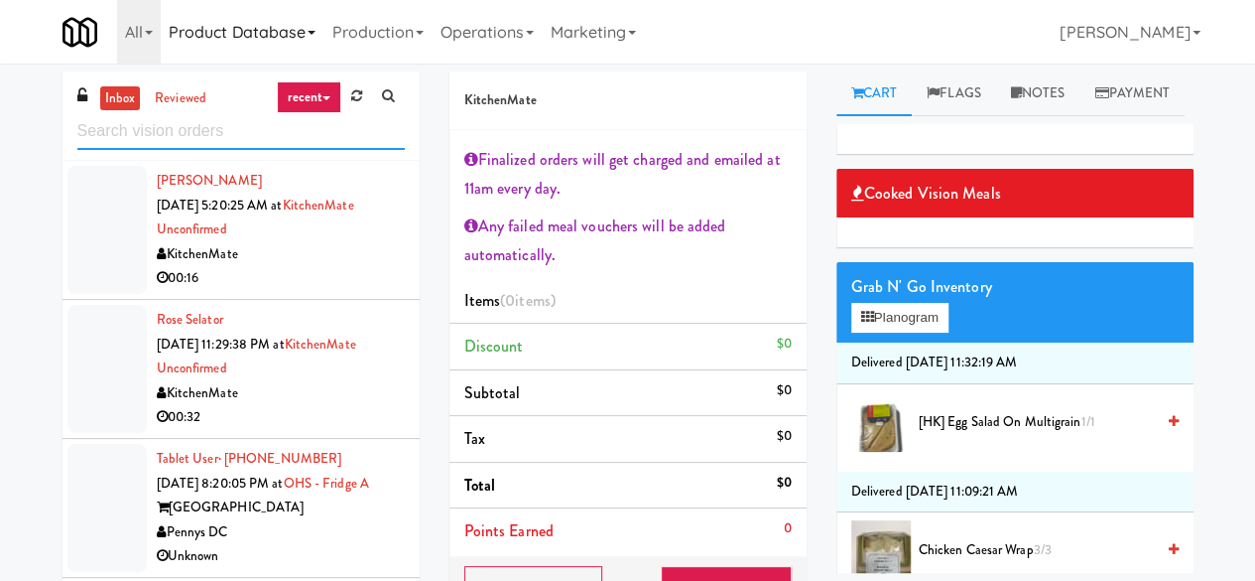
scroll to position [3281, 0]
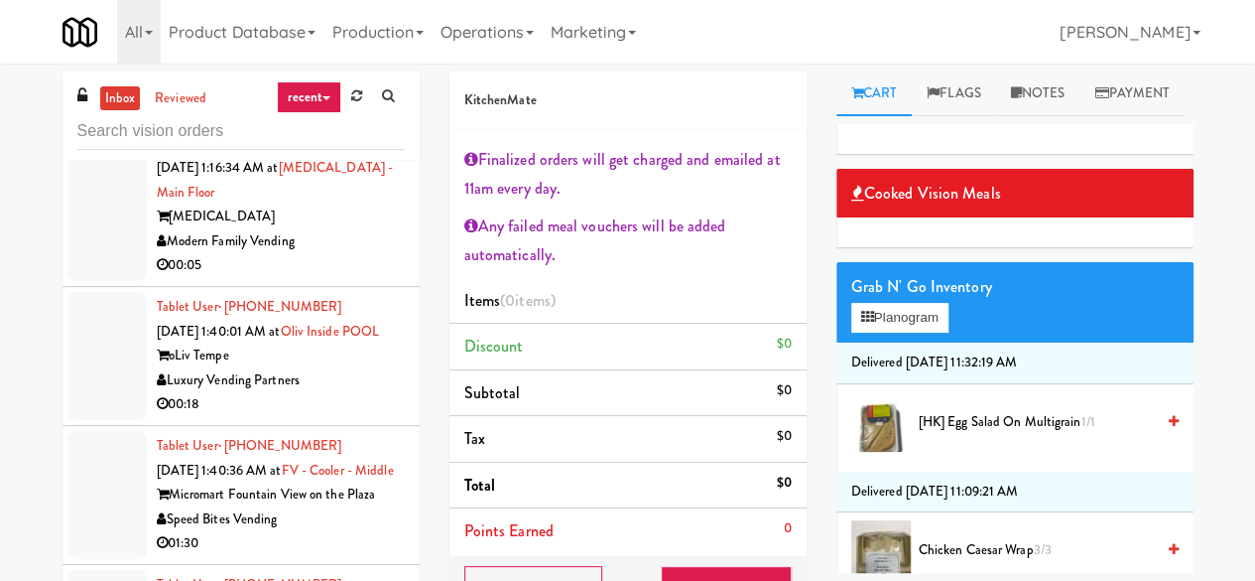
click at [324, 114] on div "Tablet User · (647) 868-1672 [DATE] 12:31:18 AM at [PERSON_NAME][GEOGRAPHIC_DAT…" at bounding box center [281, 53] width 248 height 122
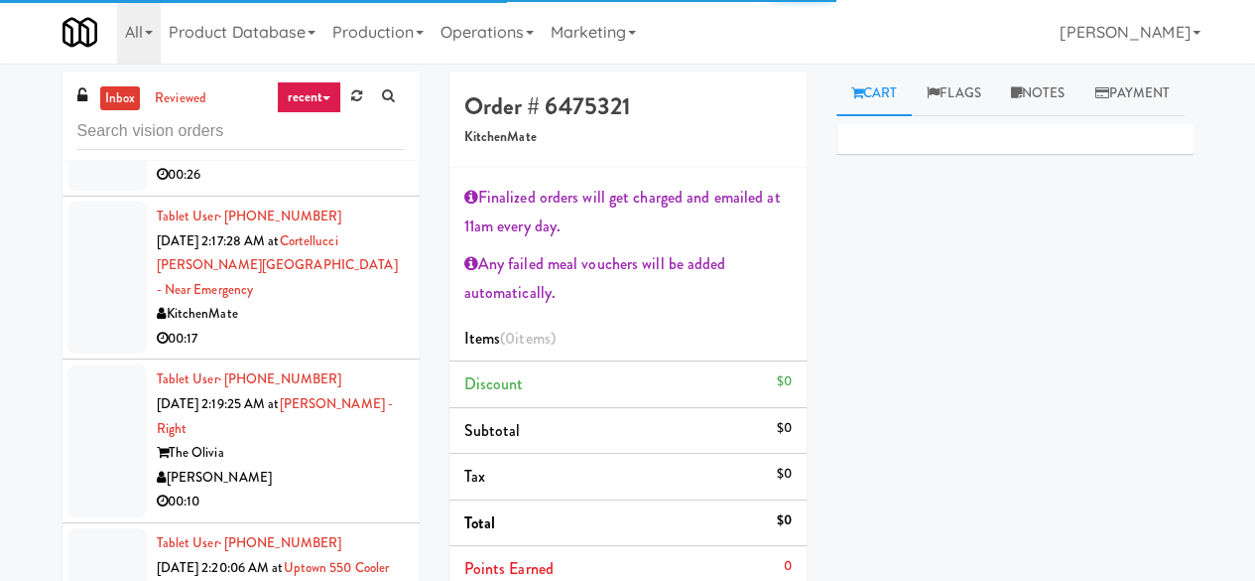
scroll to position [5266, 0]
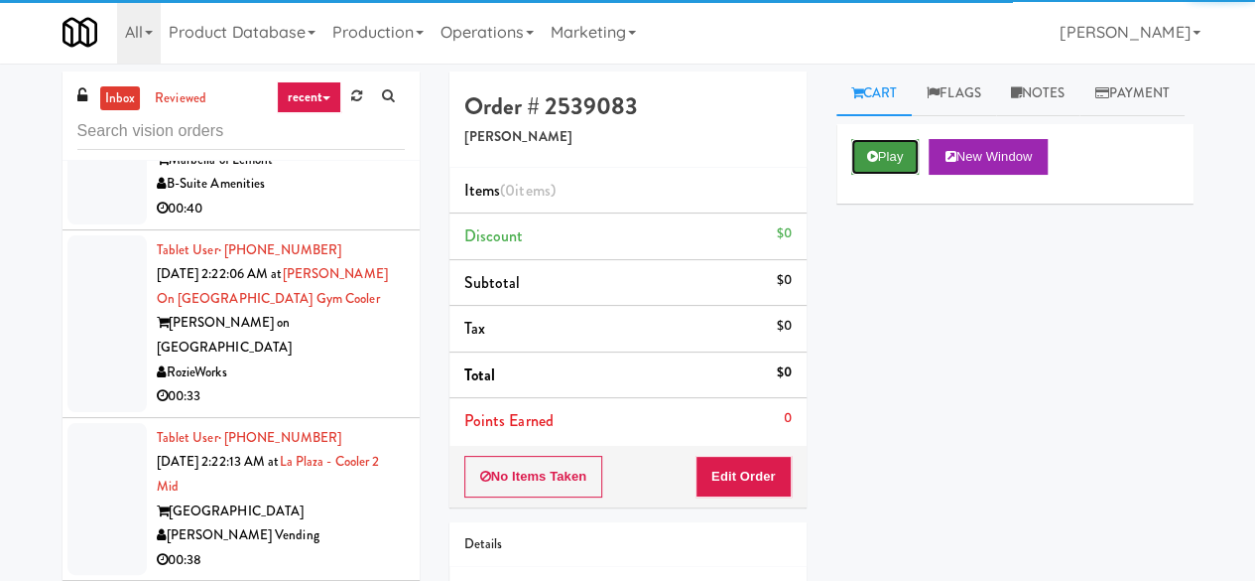
click at [881, 175] on button "Play" at bounding box center [885, 157] width 68 height 36
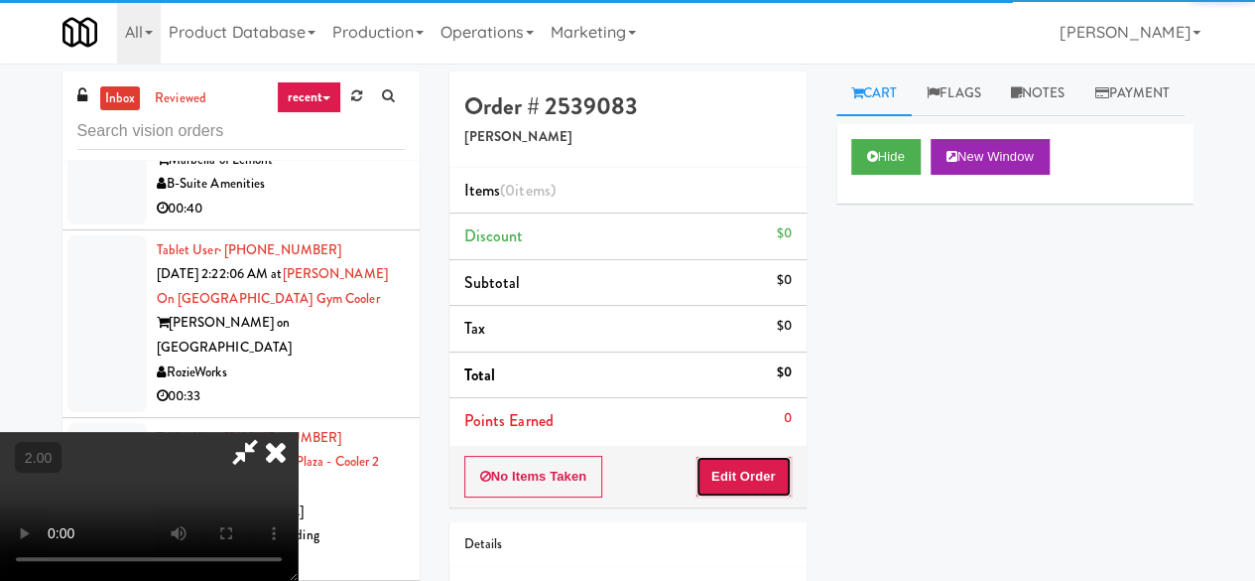
click at [754, 469] on button "Edit Order" at bounding box center [744, 477] width 96 height 42
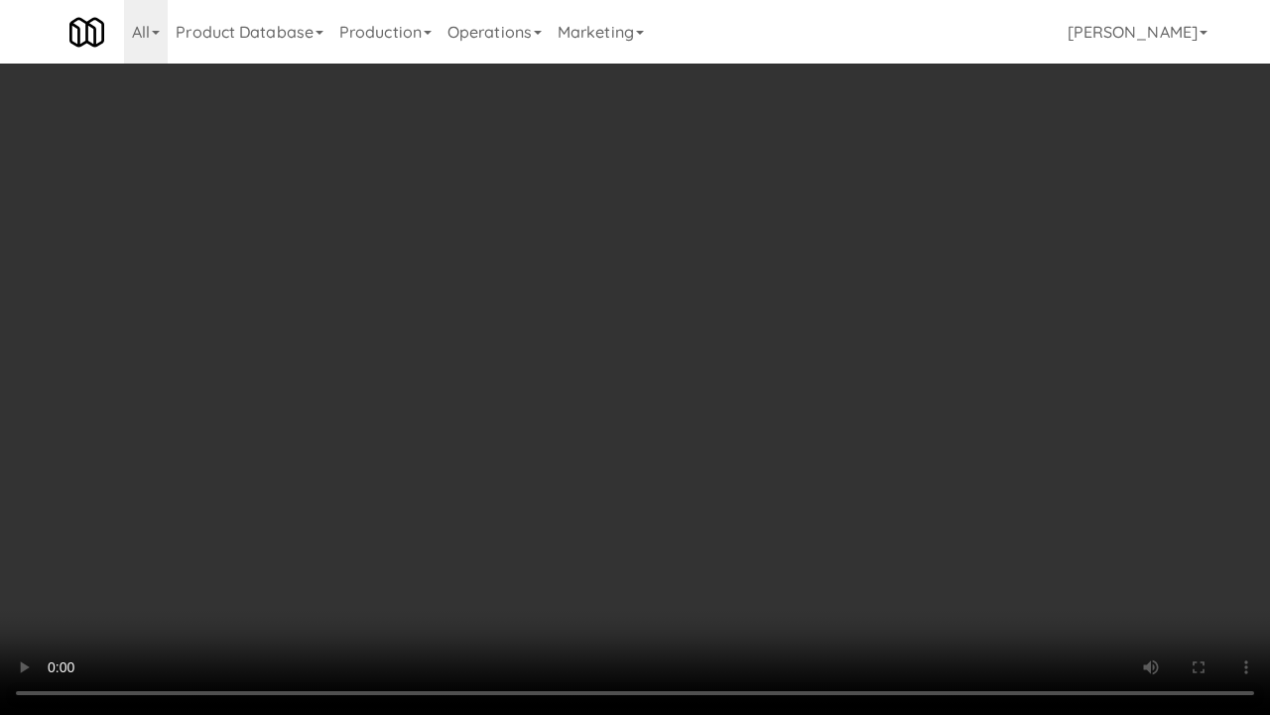
click at [784, 402] on video at bounding box center [635, 357] width 1270 height 715
click at [653, 378] on video at bounding box center [635, 357] width 1270 height 715
click at [717, 347] on video at bounding box center [635, 357] width 1270 height 715
click at [749, 316] on video at bounding box center [635, 357] width 1270 height 715
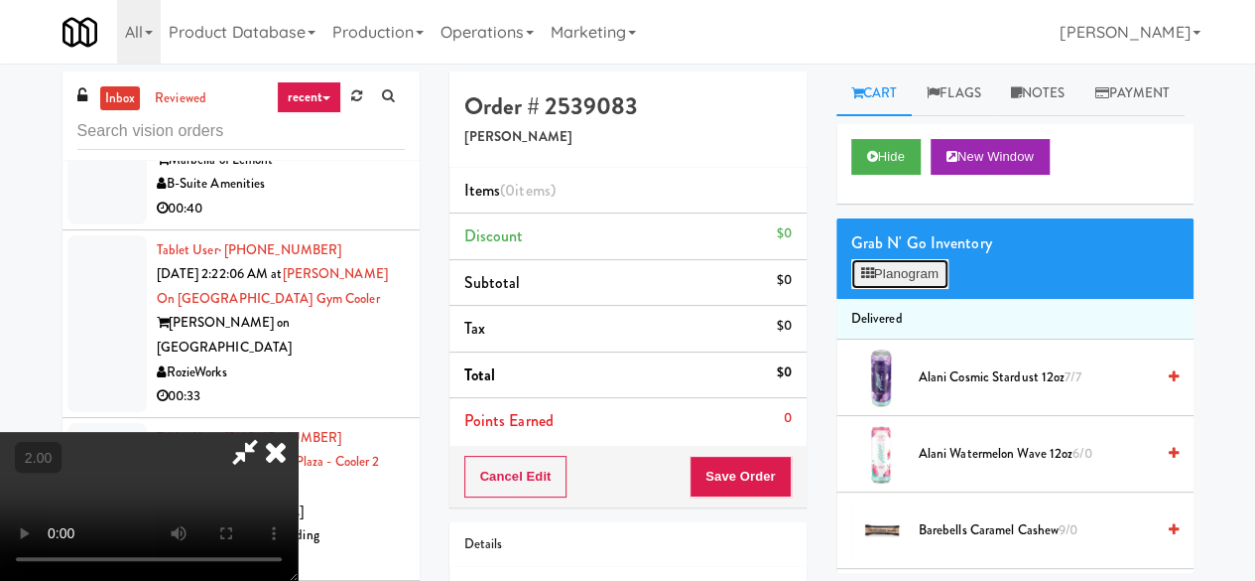
click at [914, 289] on button "Planogram" at bounding box center [899, 274] width 97 height 30
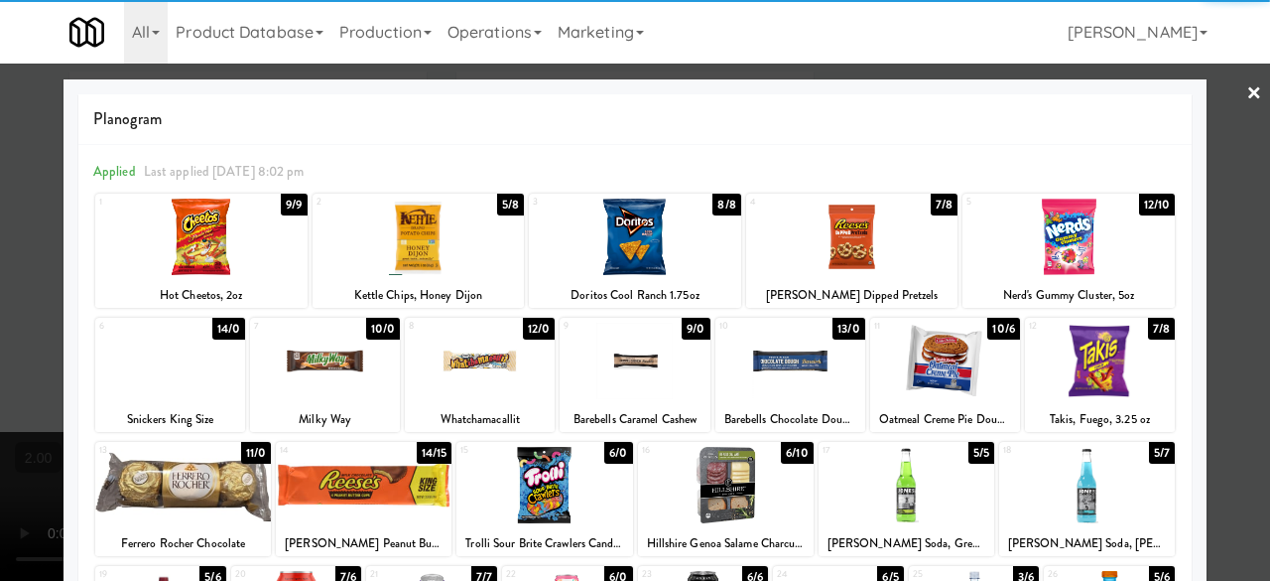
click at [353, 366] on div at bounding box center [325, 361] width 150 height 76
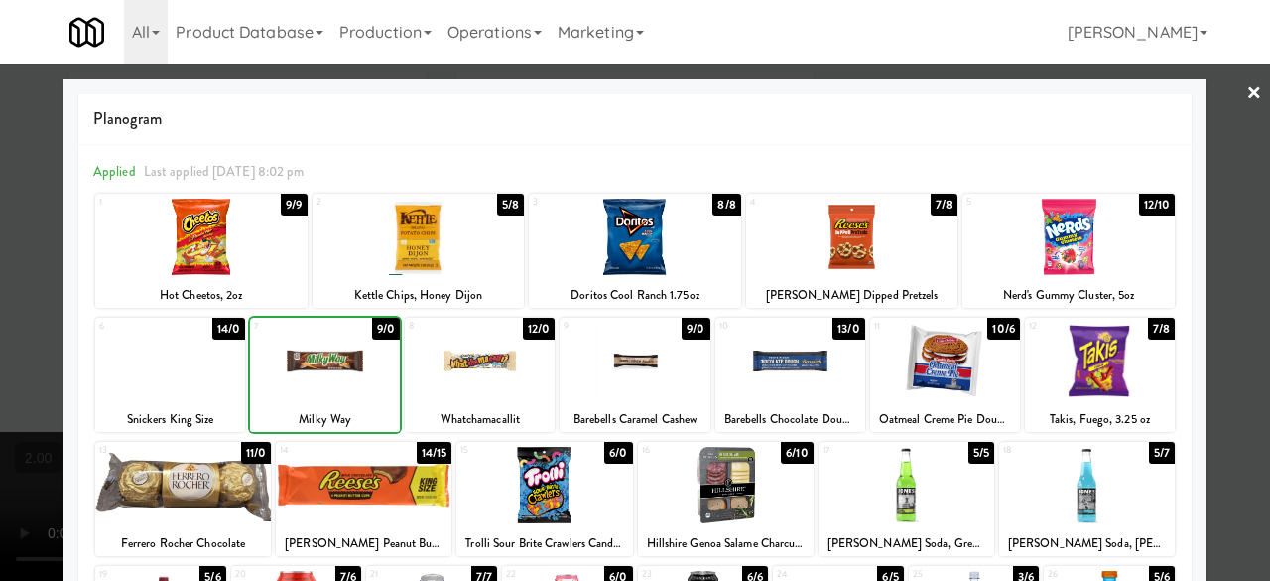
click at [526, 499] on div at bounding box center [545, 485] width 176 height 76
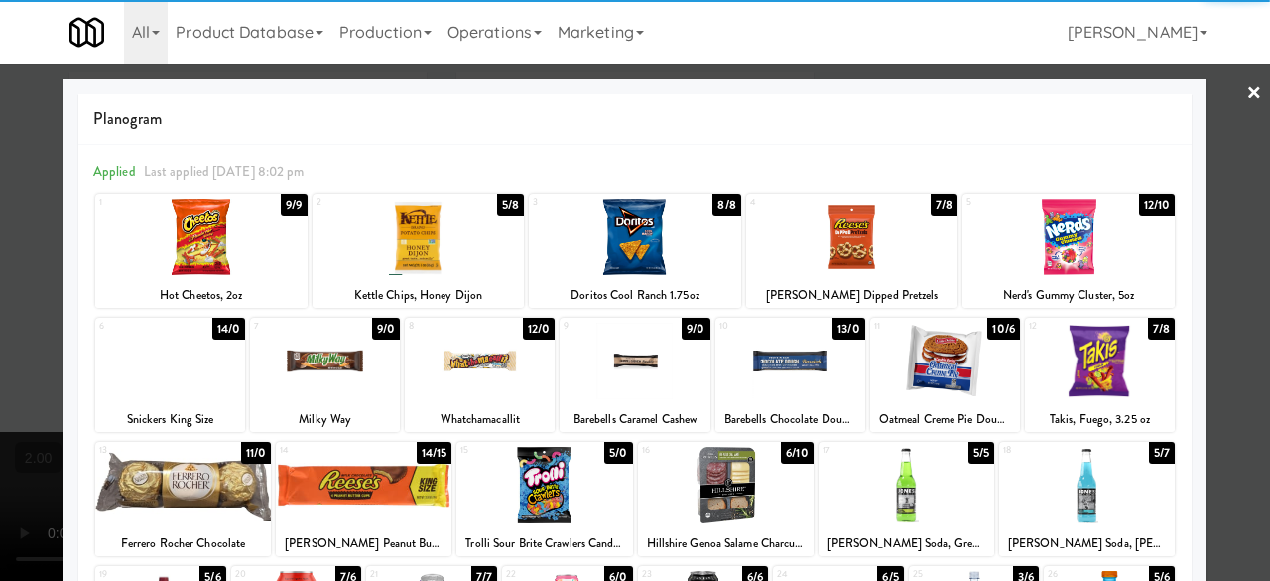
click at [1210, 240] on div at bounding box center [635, 290] width 1270 height 581
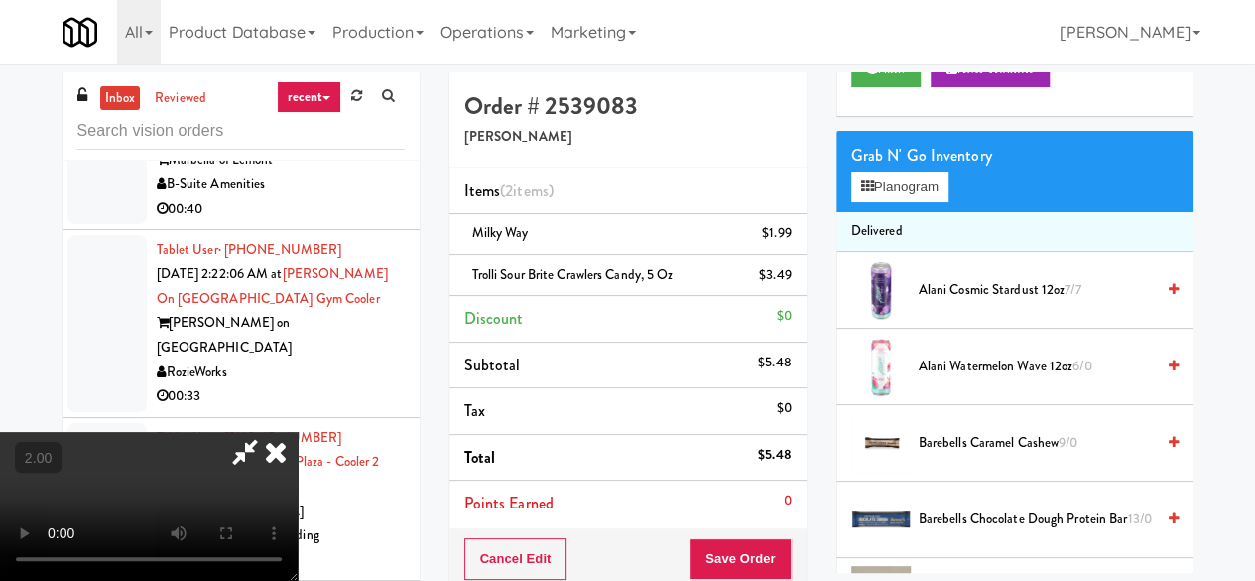
scroll to position [397, 0]
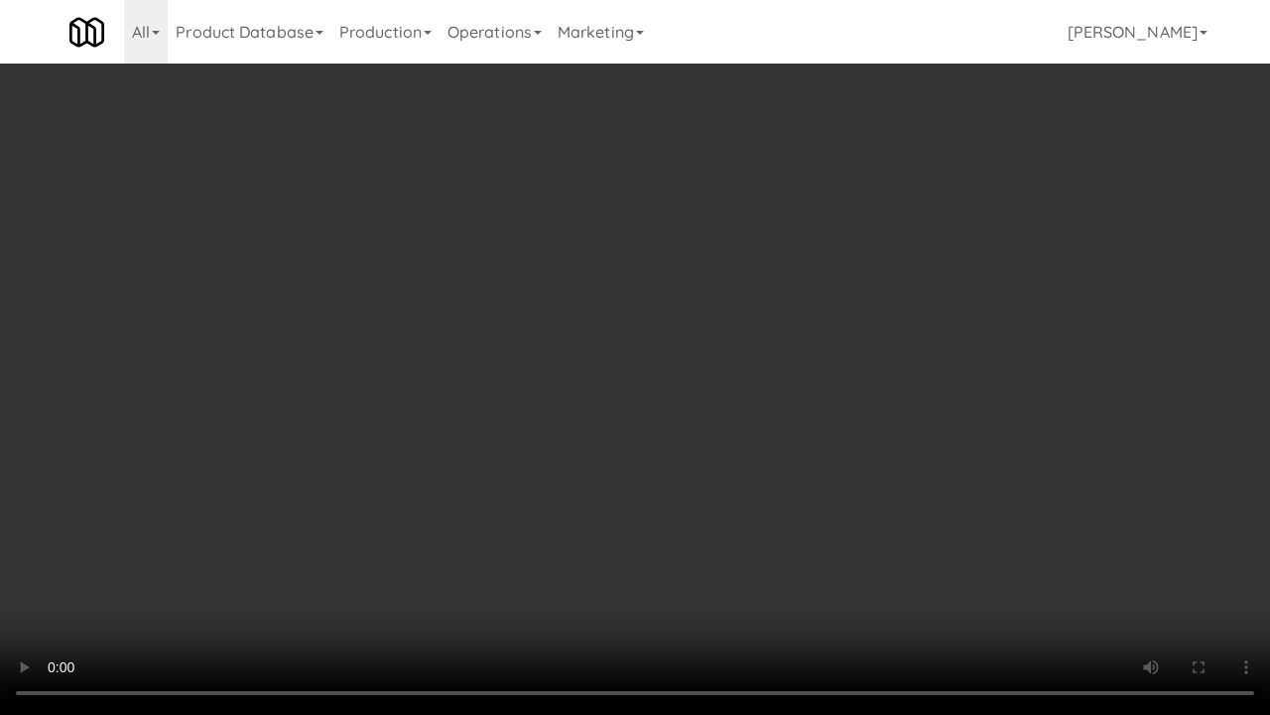
click at [599, 463] on video at bounding box center [635, 357] width 1270 height 715
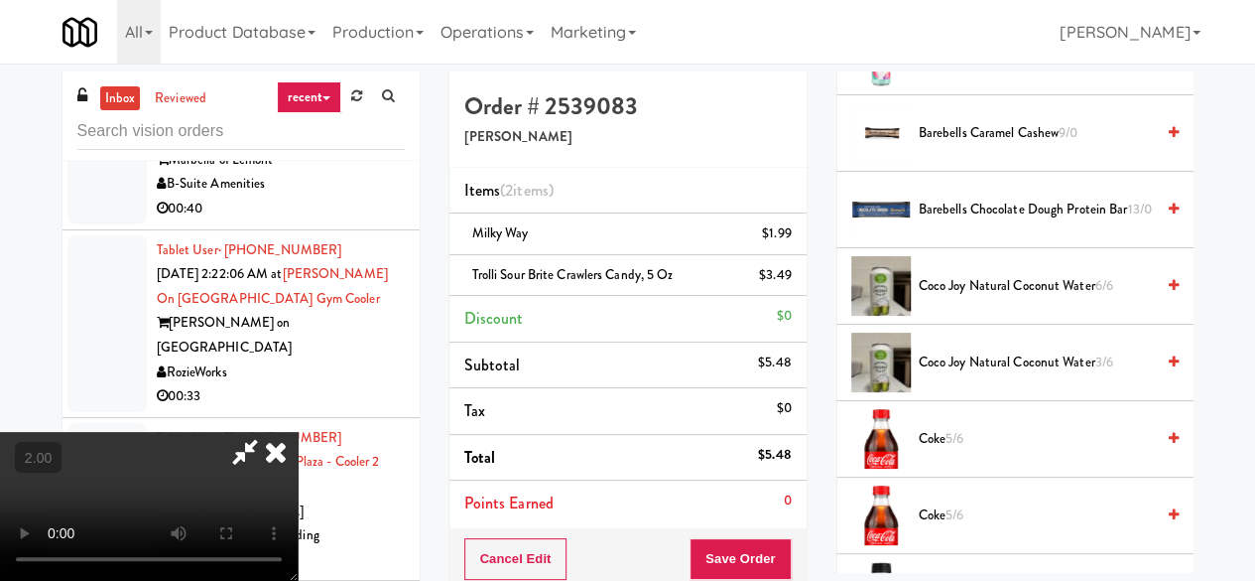
click at [268, 432] on icon at bounding box center [245, 452] width 46 height 40
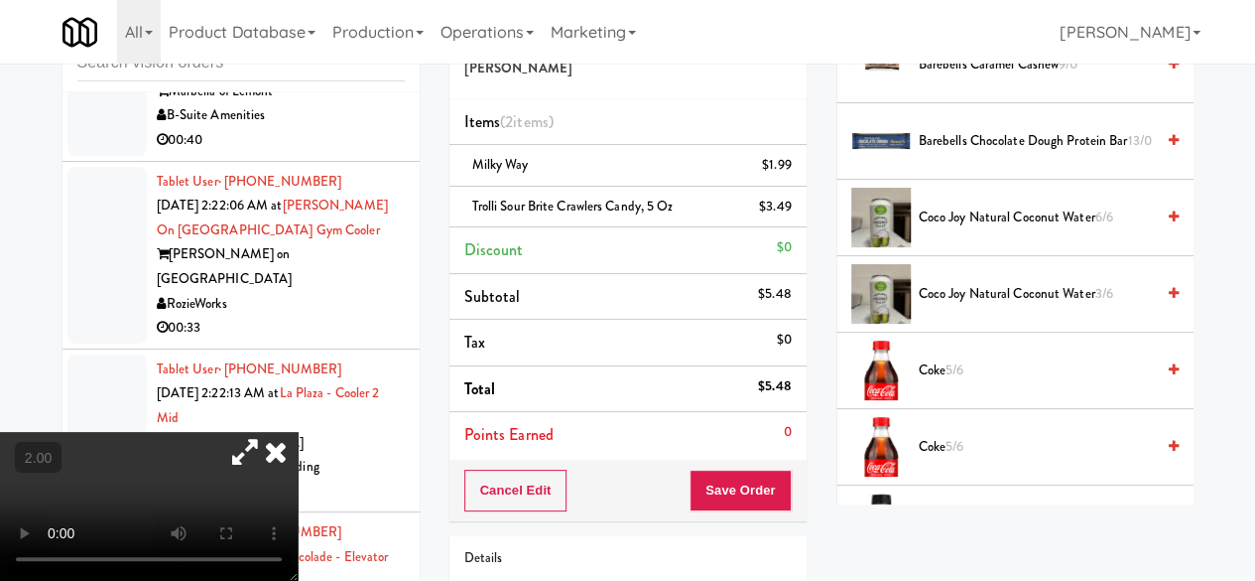
scroll to position [99, 0]
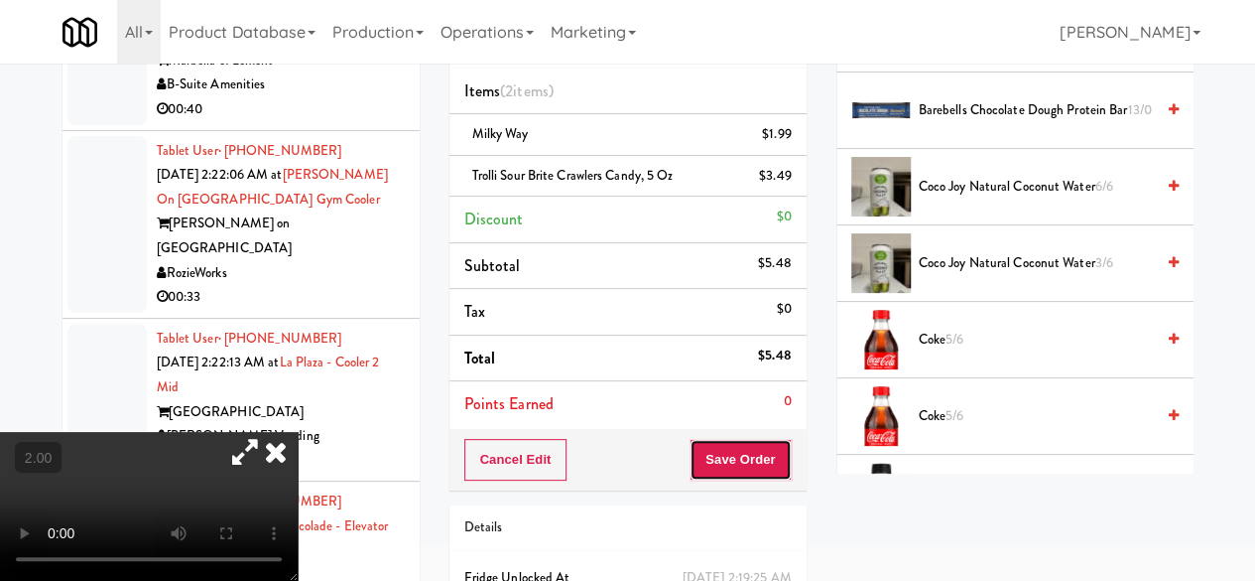
click at [722, 457] on button "Save Order" at bounding box center [740, 460] width 101 height 42
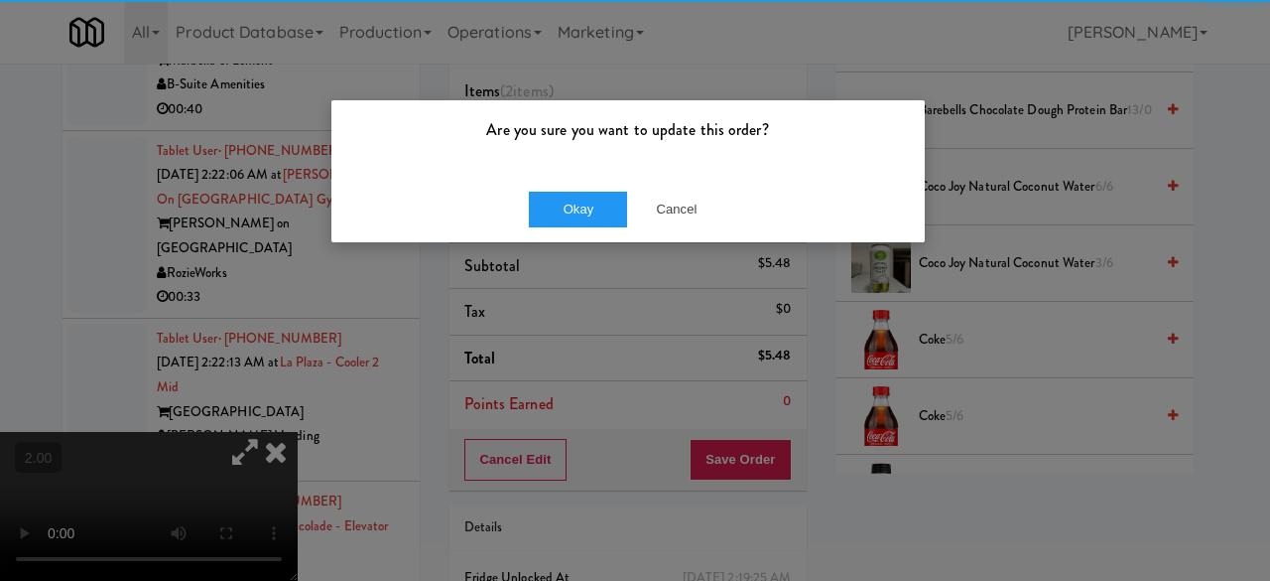
click at [564, 227] on div "Okay Cancel" at bounding box center [627, 209] width 593 height 66
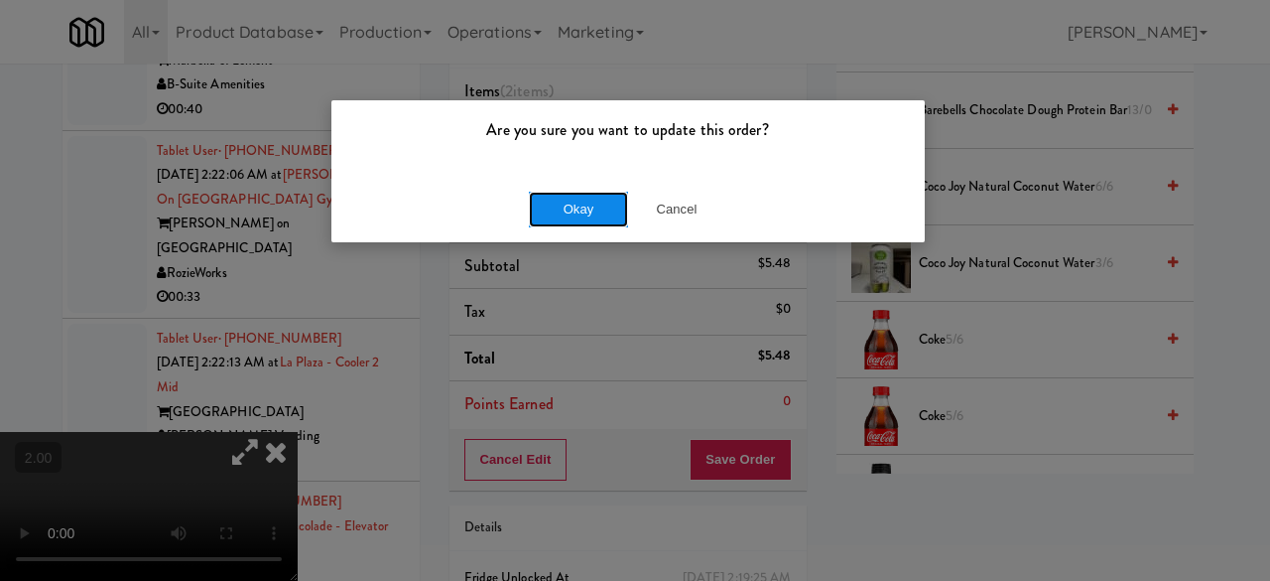
click at [572, 217] on button "Okay" at bounding box center [578, 210] width 99 height 36
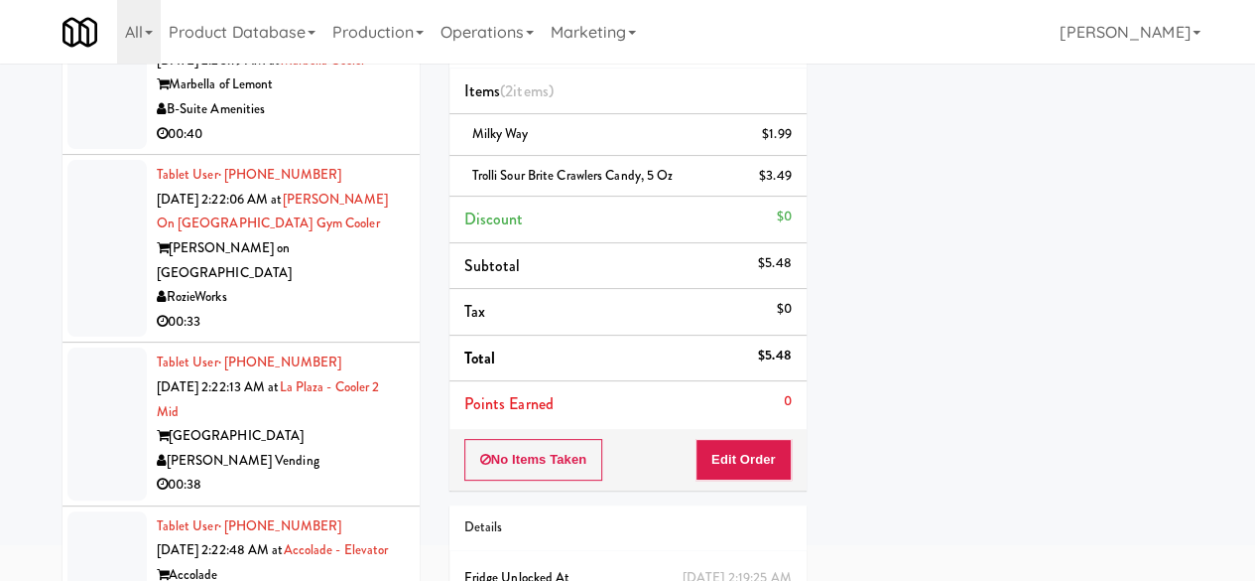
scroll to position [337, 0]
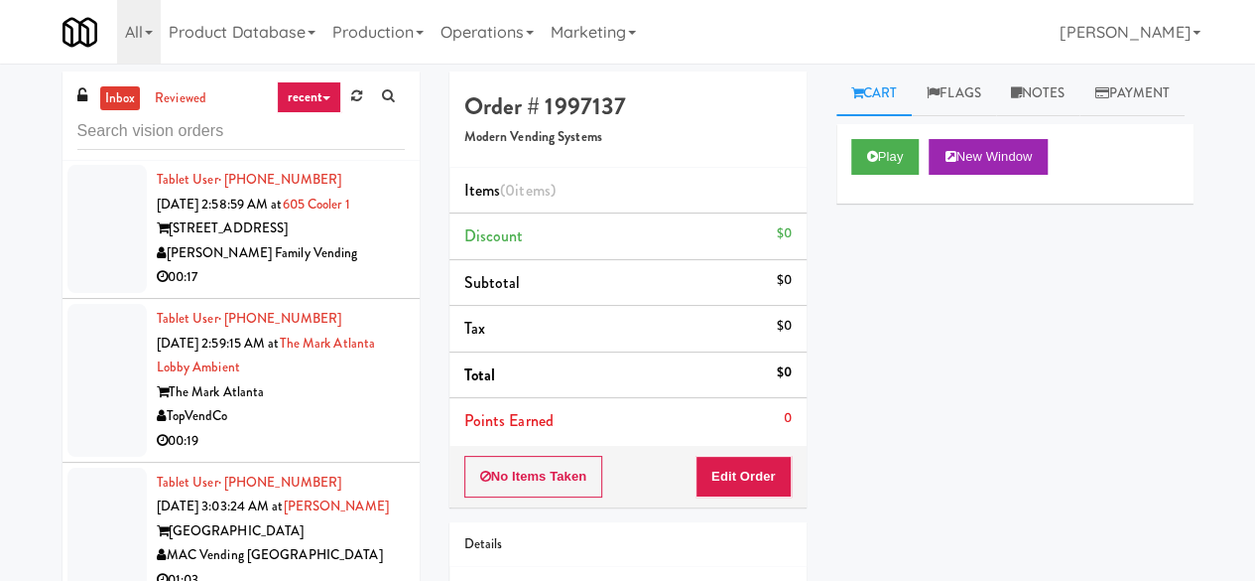
scroll to position [12014, 0]
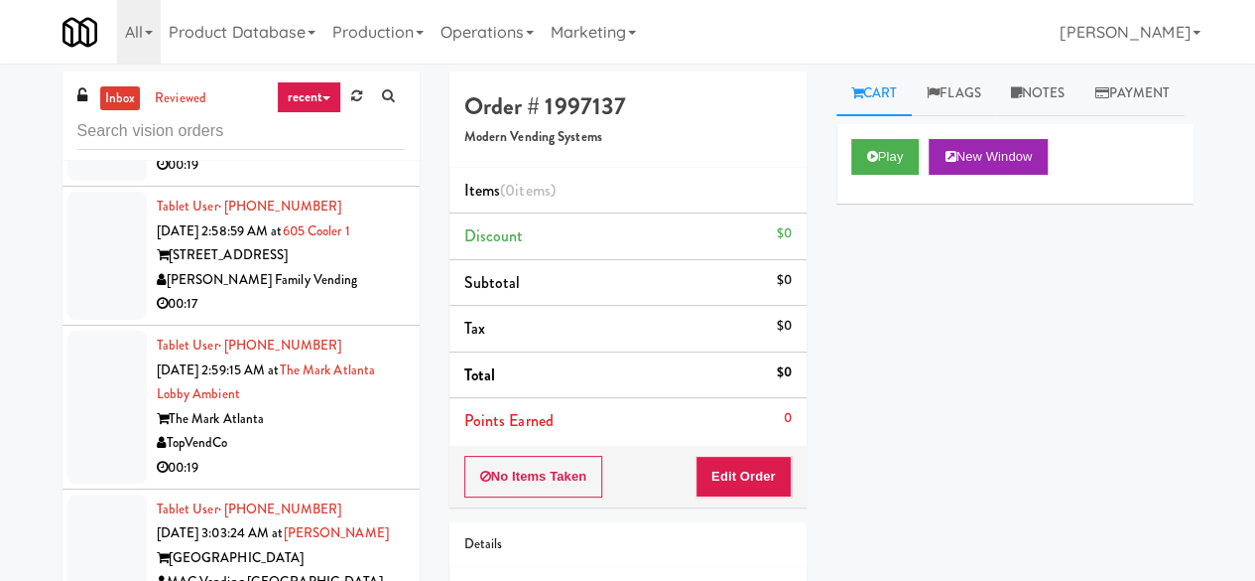
click at [849, 203] on div "Play New Window" at bounding box center [1015, 163] width 357 height 79
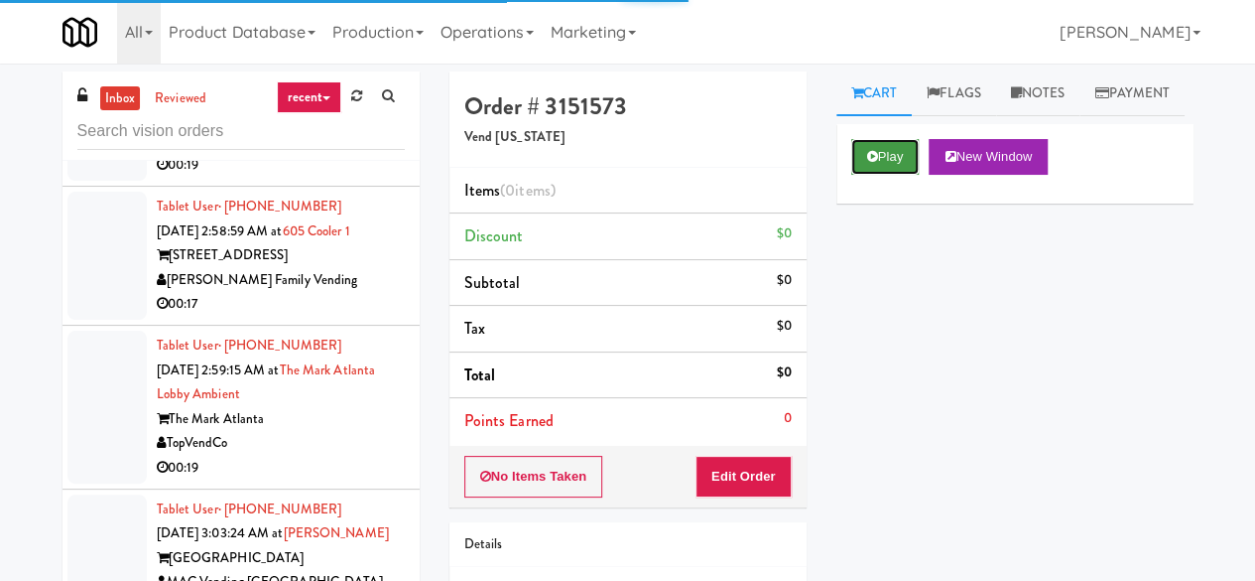
click at [887, 175] on button "Play" at bounding box center [885, 157] width 68 height 36
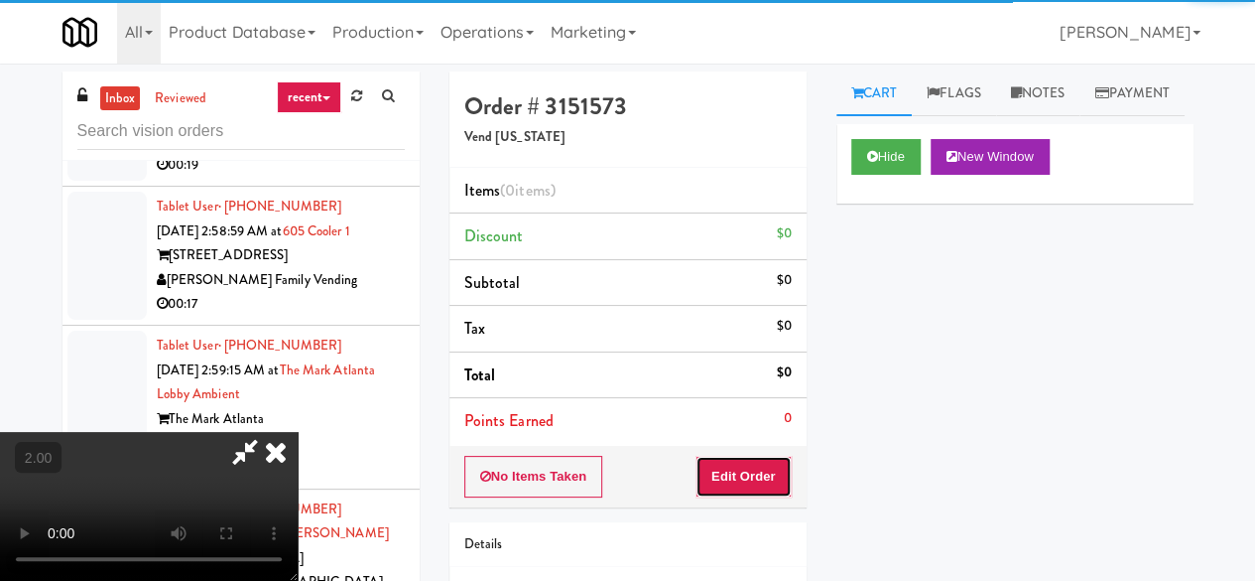
click at [750, 467] on button "Edit Order" at bounding box center [744, 477] width 96 height 42
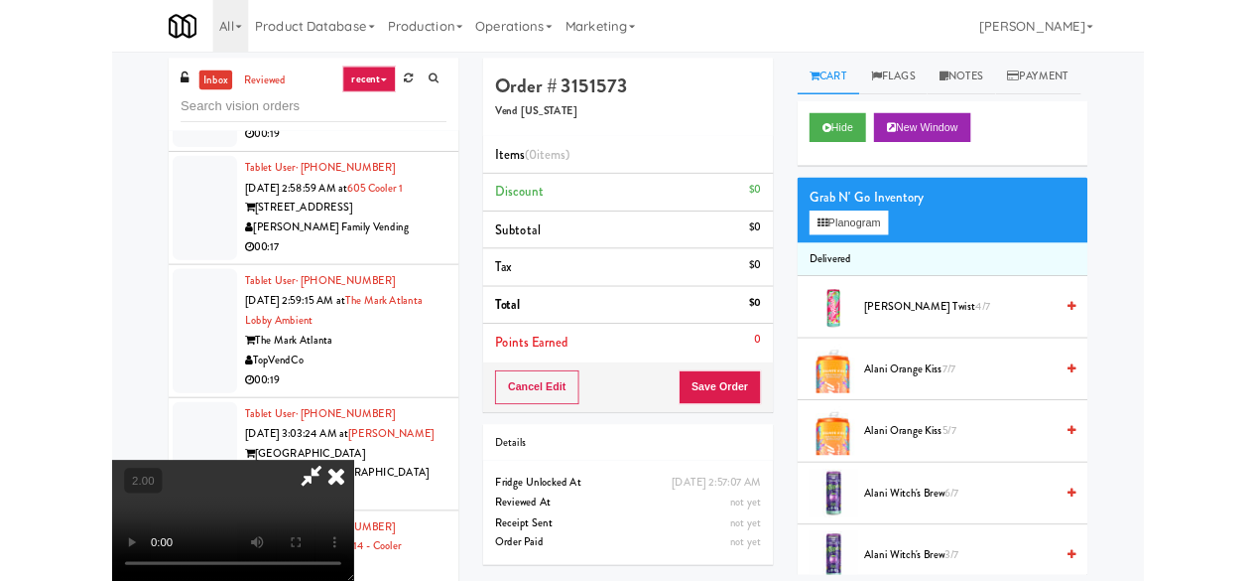
scroll to position [41, 0]
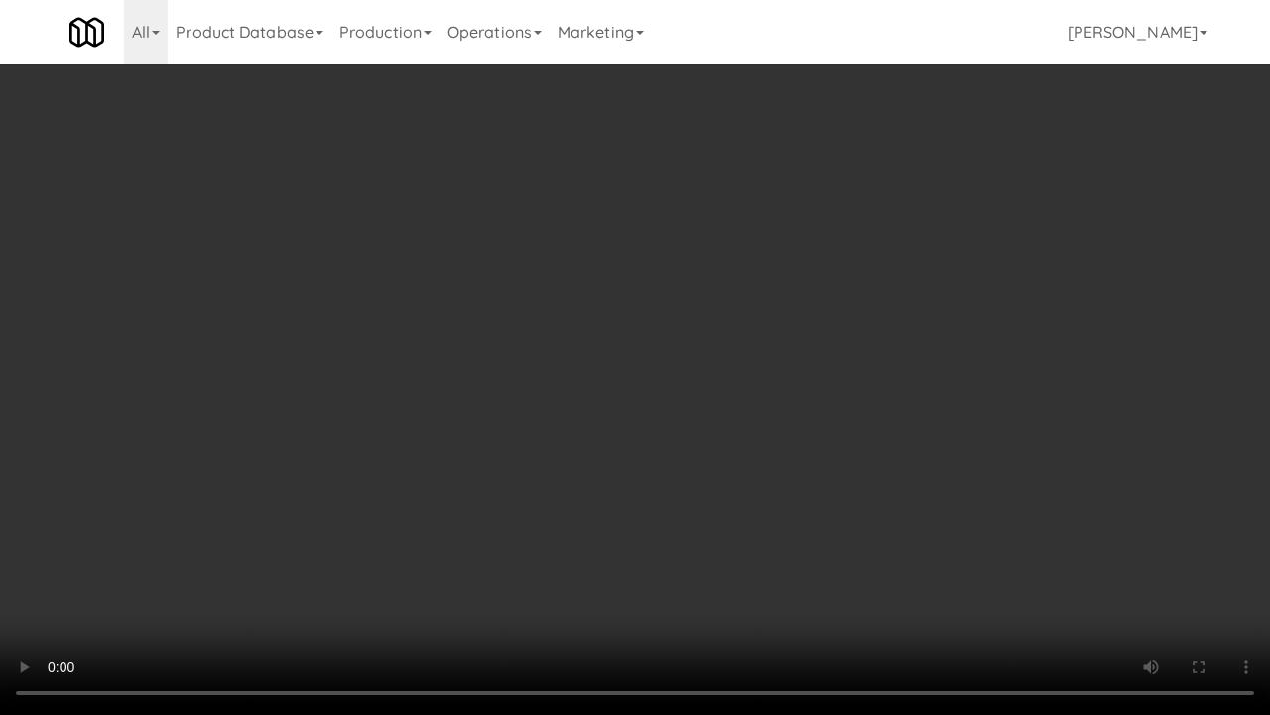
click at [621, 447] on video at bounding box center [635, 357] width 1270 height 715
click at [615, 426] on video at bounding box center [635, 357] width 1270 height 715
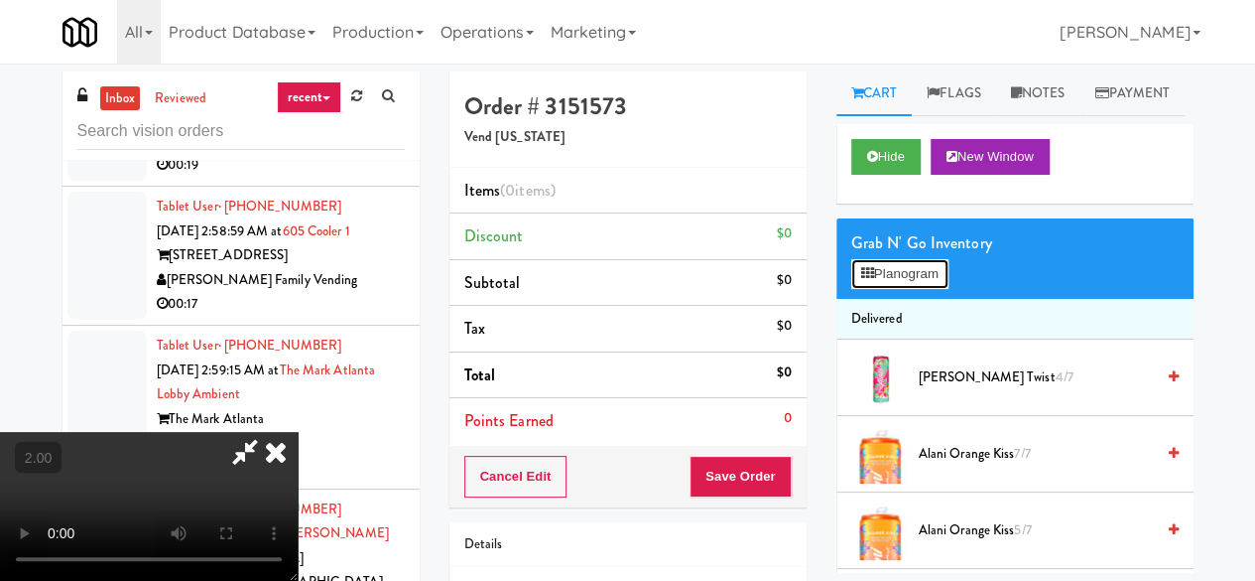
click at [867, 280] on icon at bounding box center [867, 273] width 13 height 13
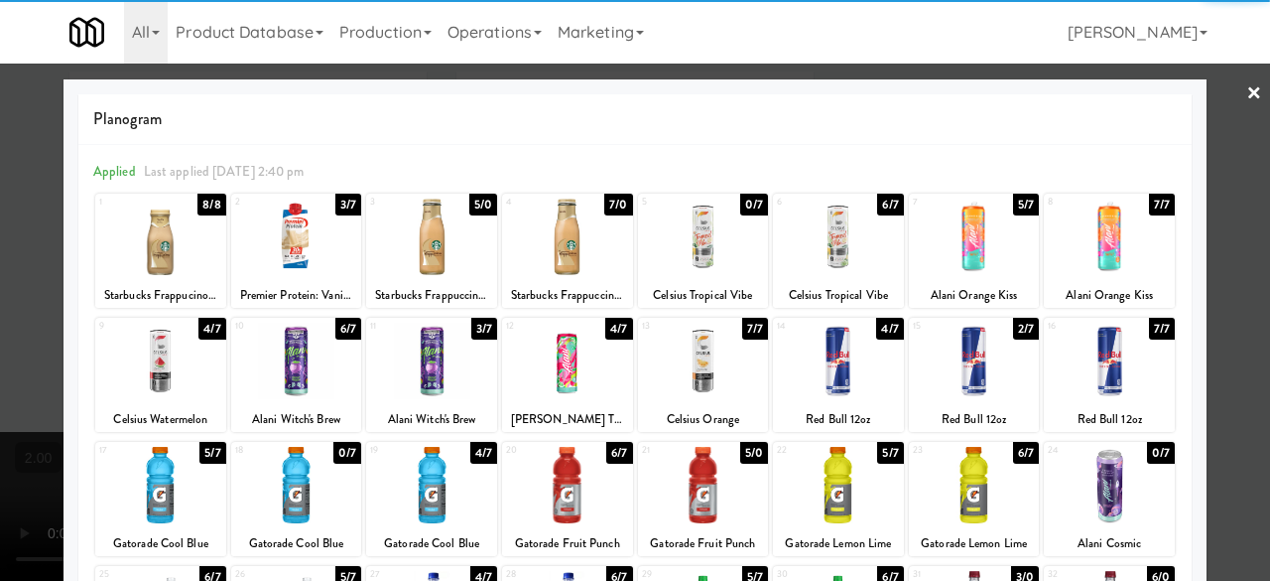
click at [183, 353] on div at bounding box center [160, 361] width 131 height 76
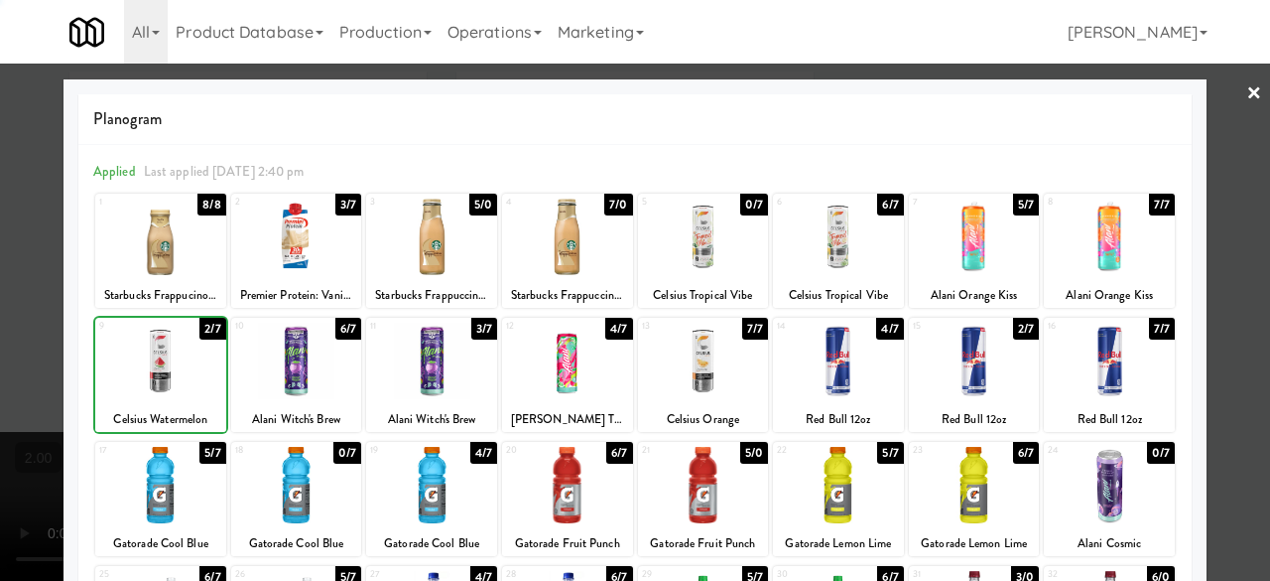
click at [183, 353] on div at bounding box center [160, 361] width 131 height 76
click at [1223, 106] on div at bounding box center [635, 290] width 1270 height 581
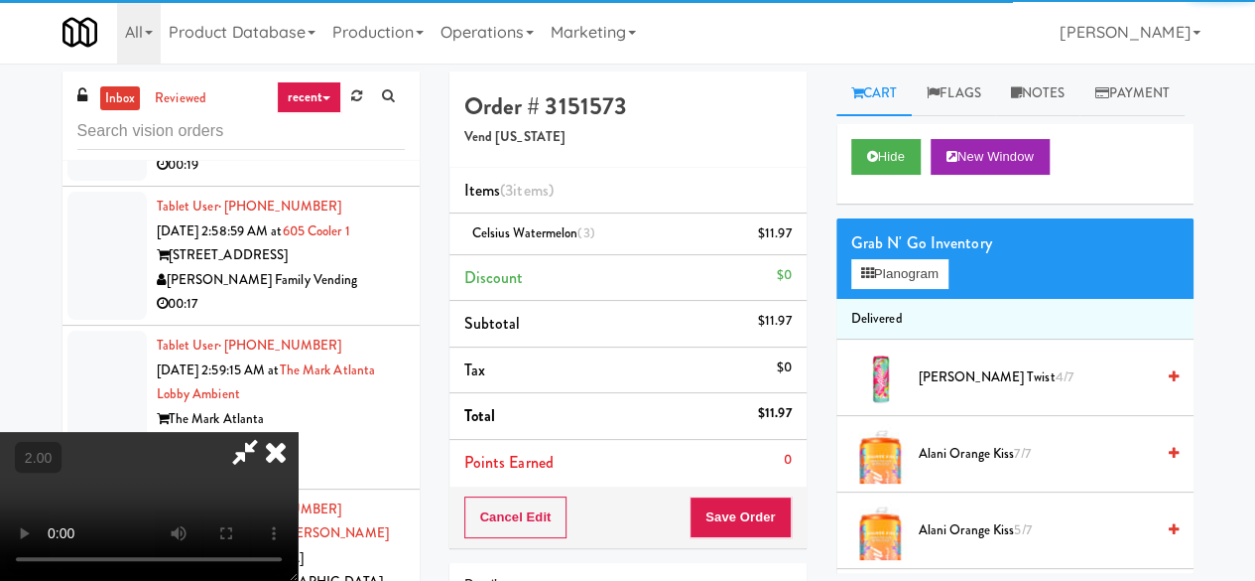
click at [268, 432] on icon at bounding box center [245, 452] width 46 height 40
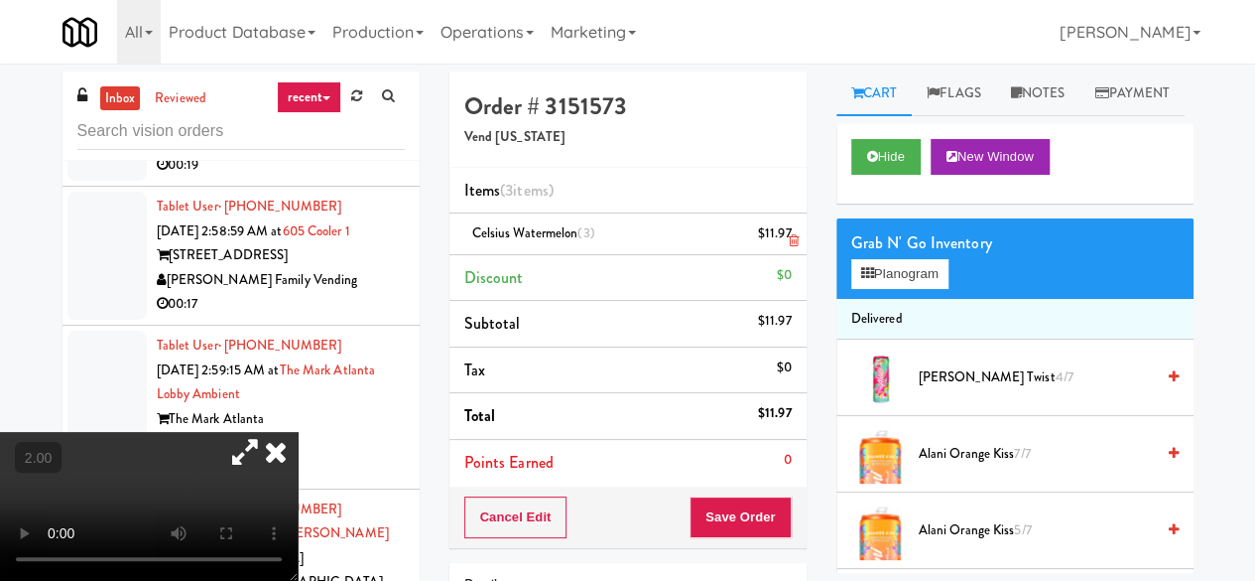
click at [792, 236] on icon at bounding box center [793, 240] width 10 height 13
click at [746, 504] on button "Save Order" at bounding box center [740, 517] width 101 height 42
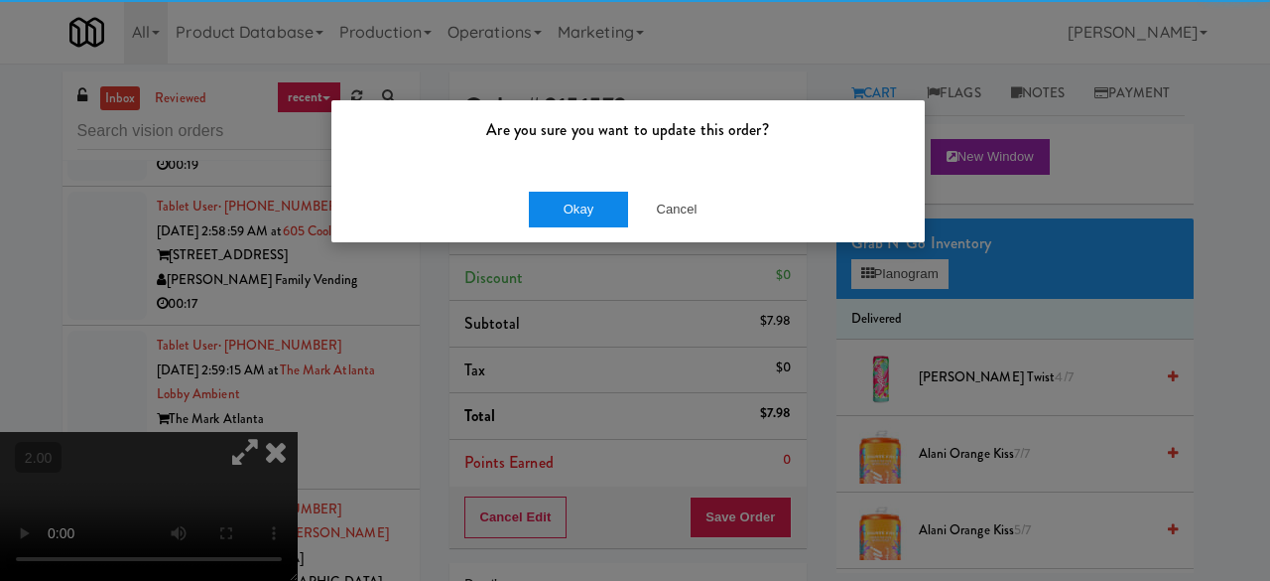
drag, startPoint x: 513, startPoint y: 199, endPoint x: 558, endPoint y: 196, distance: 44.8
click at [533, 196] on div "Okay Cancel" at bounding box center [627, 209] width 593 height 66
click at [556, 196] on button "Okay" at bounding box center [578, 210] width 99 height 36
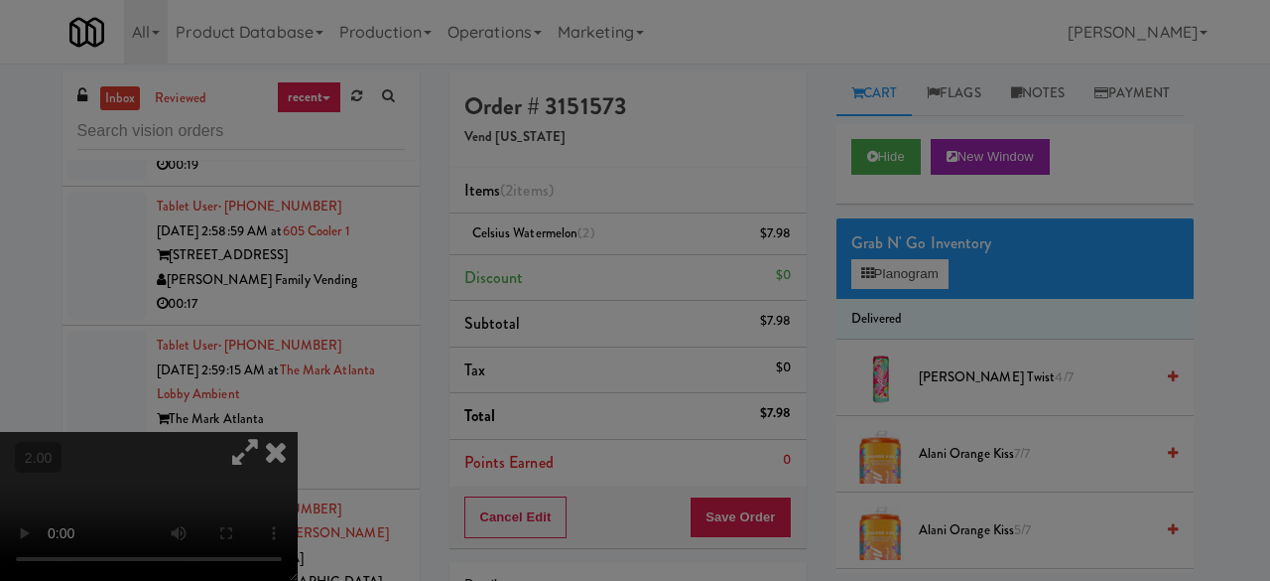
click at [558, 191] on button "Okay" at bounding box center [578, 173] width 99 height 36
click at [558, 196] on div at bounding box center [635, 290] width 1270 height 581
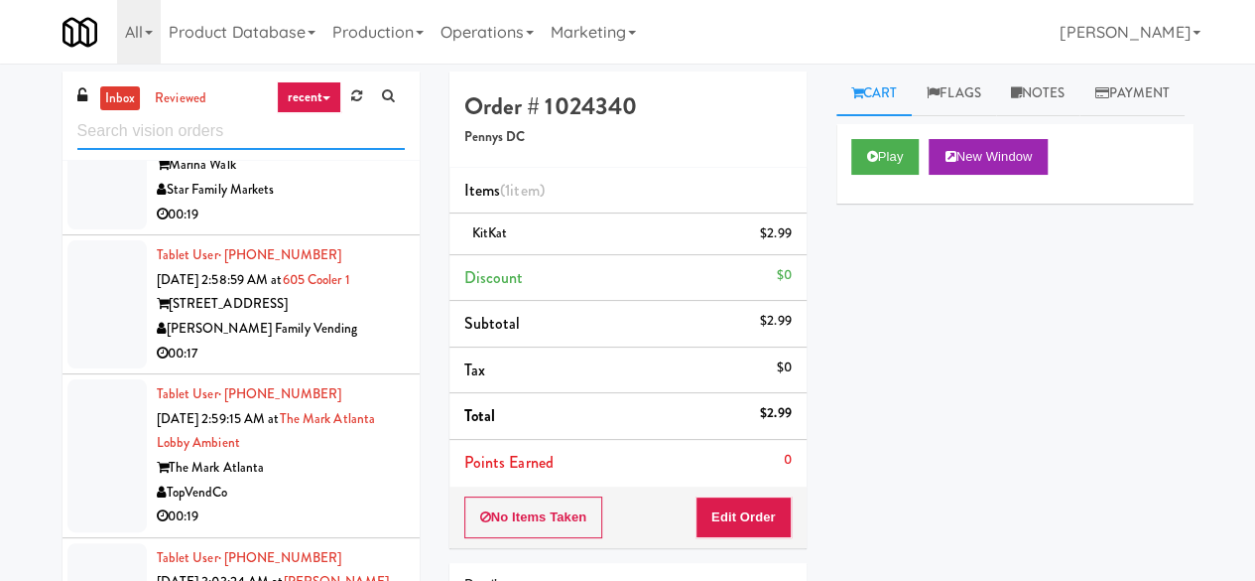
click at [170, 136] on input "text" at bounding box center [240, 131] width 327 height 37
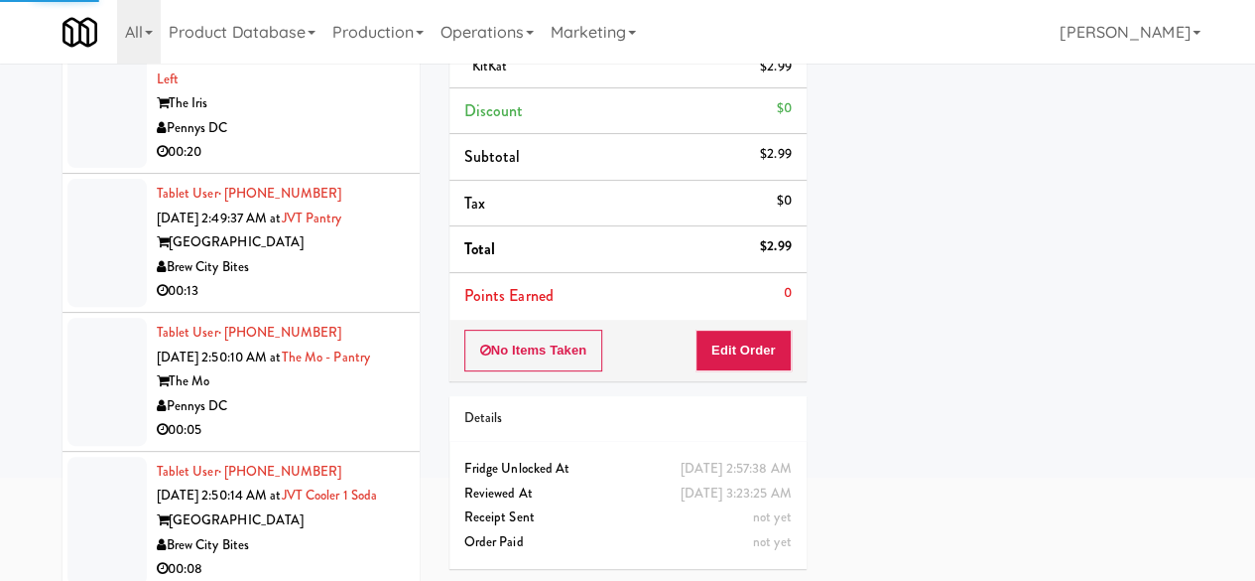
scroll to position [5583, 0]
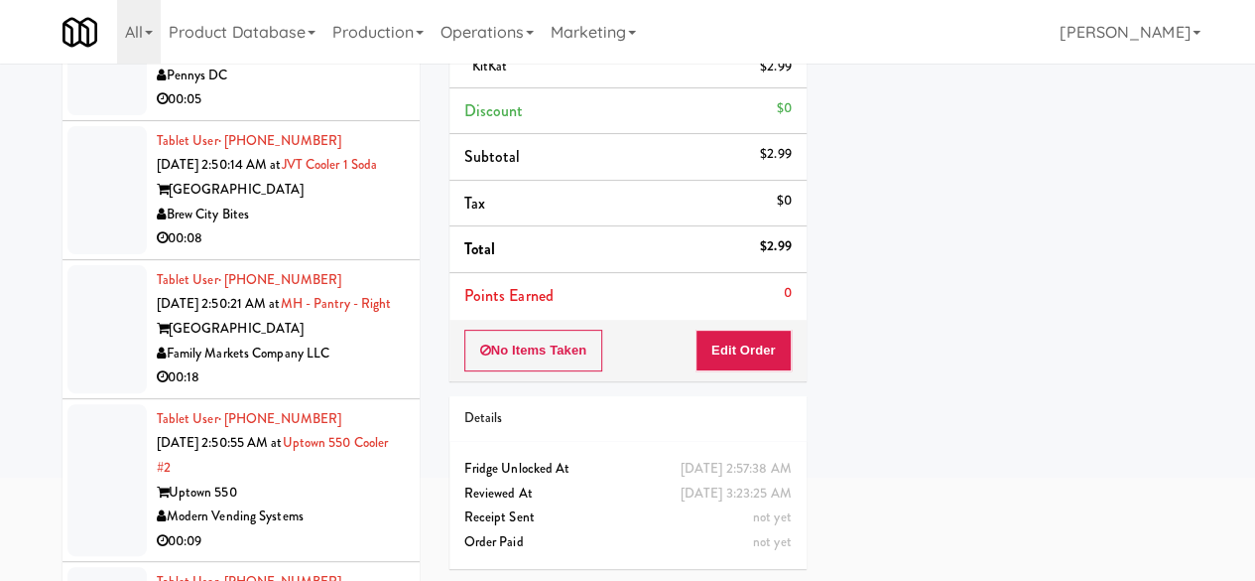
click at [319, 88] on div "Pennys DC" at bounding box center [281, 76] width 248 height 25
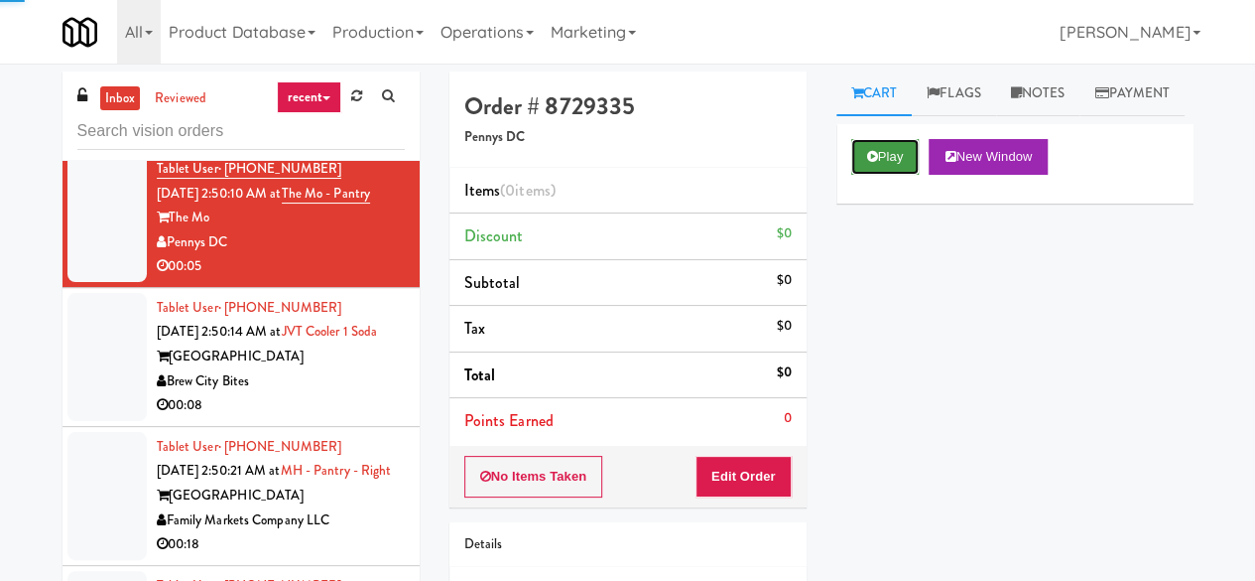
click at [871, 163] on icon at bounding box center [872, 156] width 11 height 13
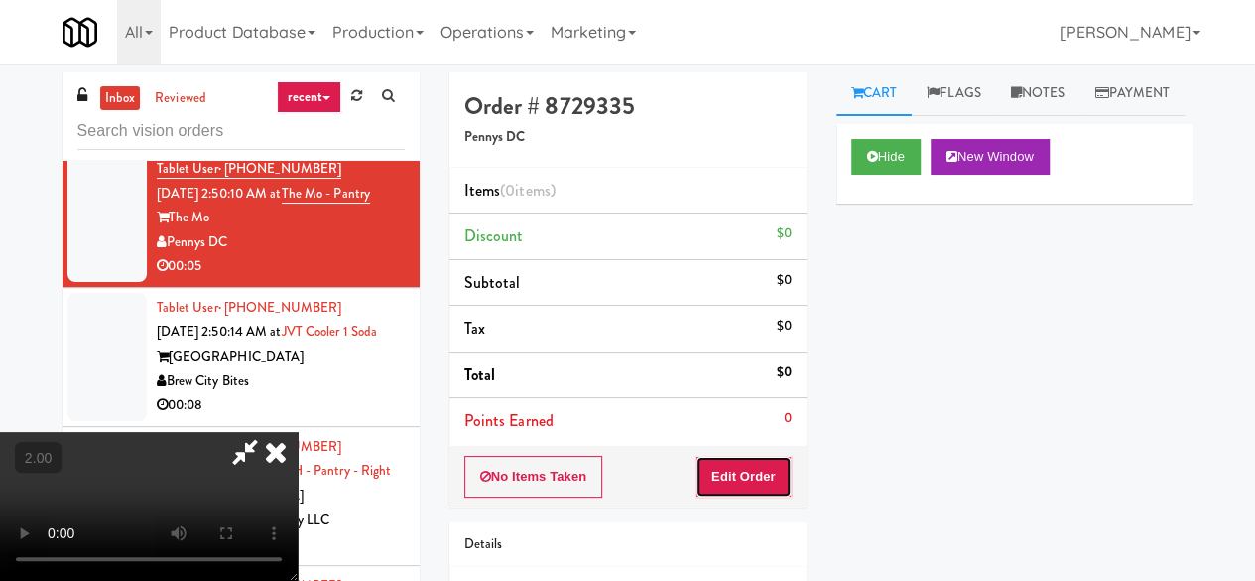
click at [742, 467] on button "Edit Order" at bounding box center [744, 477] width 96 height 42
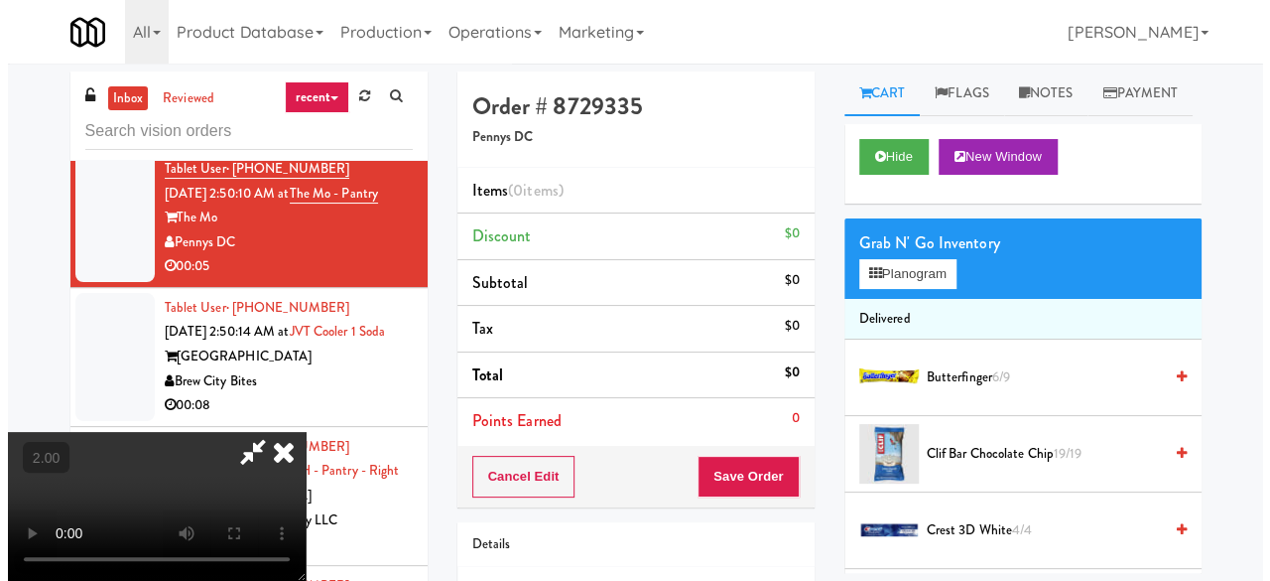
scroll to position [41, 0]
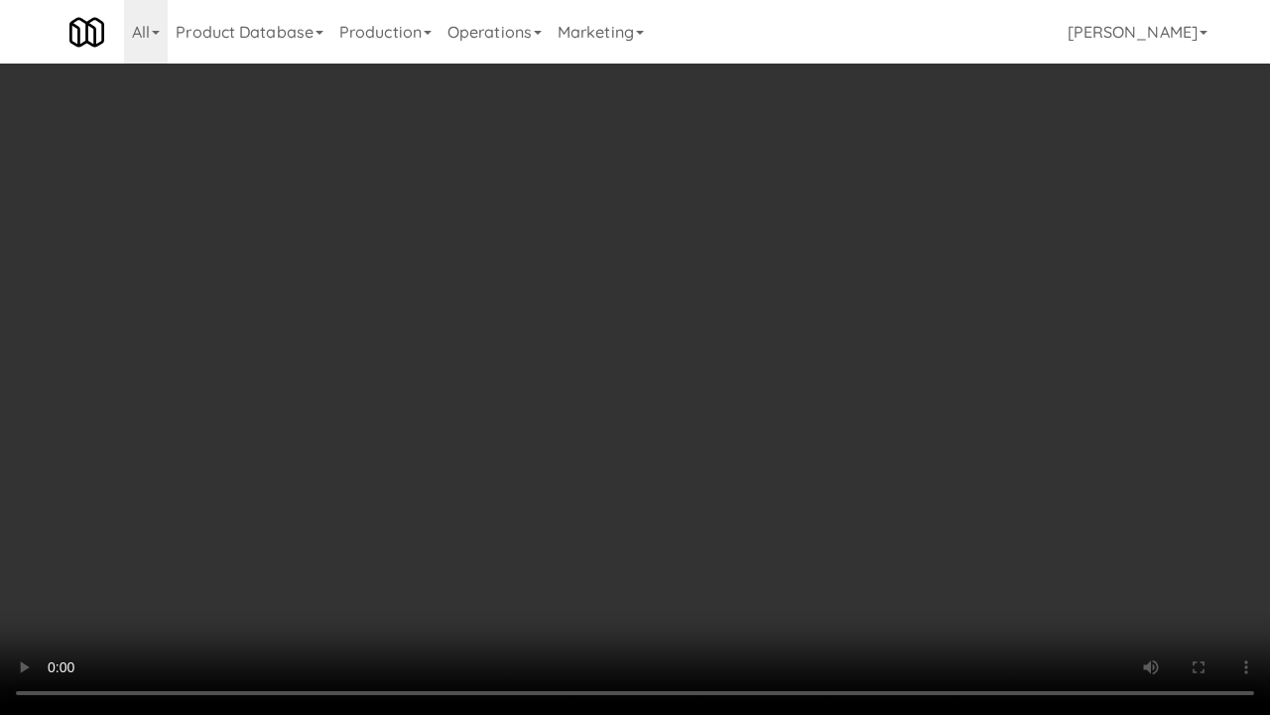
click at [621, 292] on video at bounding box center [635, 357] width 1270 height 715
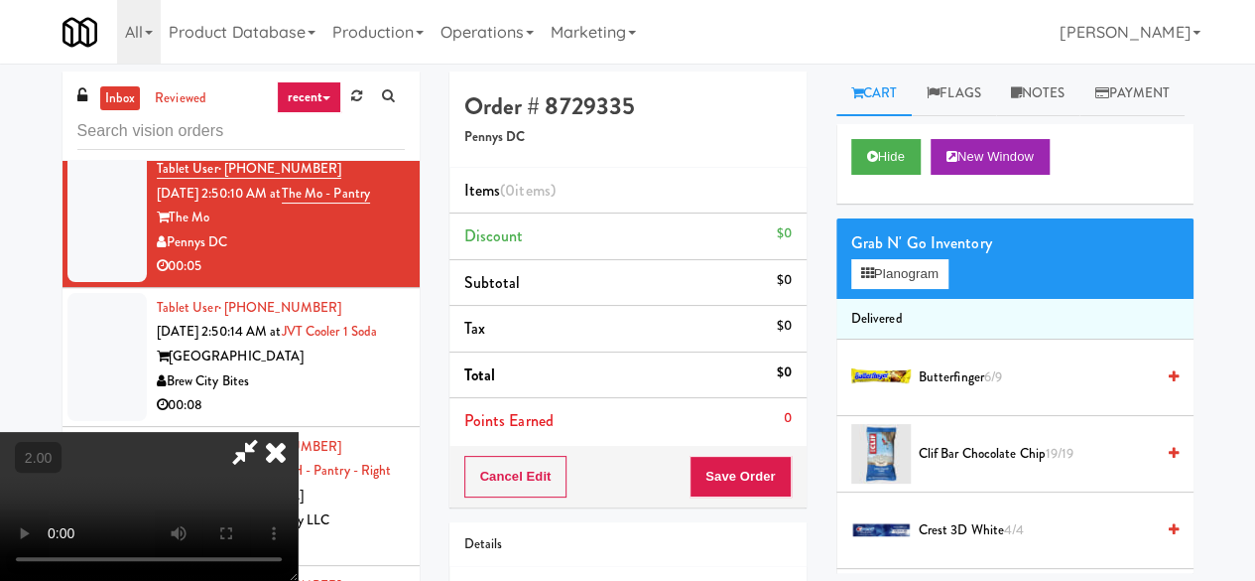
click at [895, 299] on div "Grab N' Go Inventory Planogram" at bounding box center [1015, 258] width 357 height 80
click at [895, 289] on button "Planogram" at bounding box center [899, 274] width 97 height 30
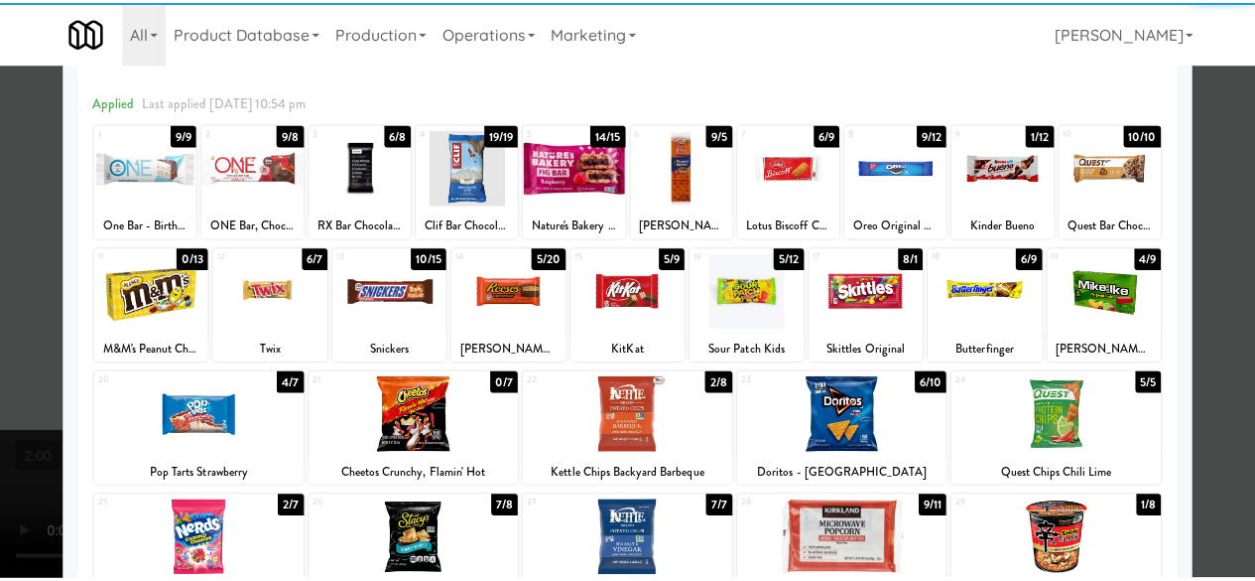
scroll to position [99, 0]
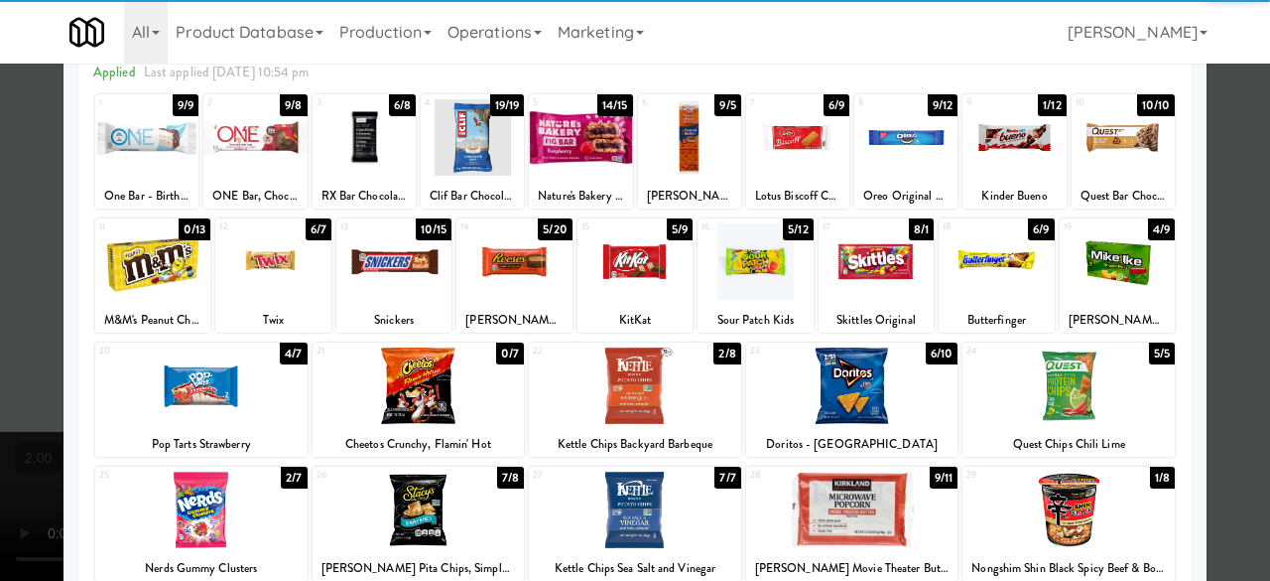
drag, startPoint x: 1074, startPoint y: 397, endPoint x: 1170, endPoint y: 333, distance: 115.3
click at [1076, 397] on div at bounding box center [1069, 385] width 212 height 76
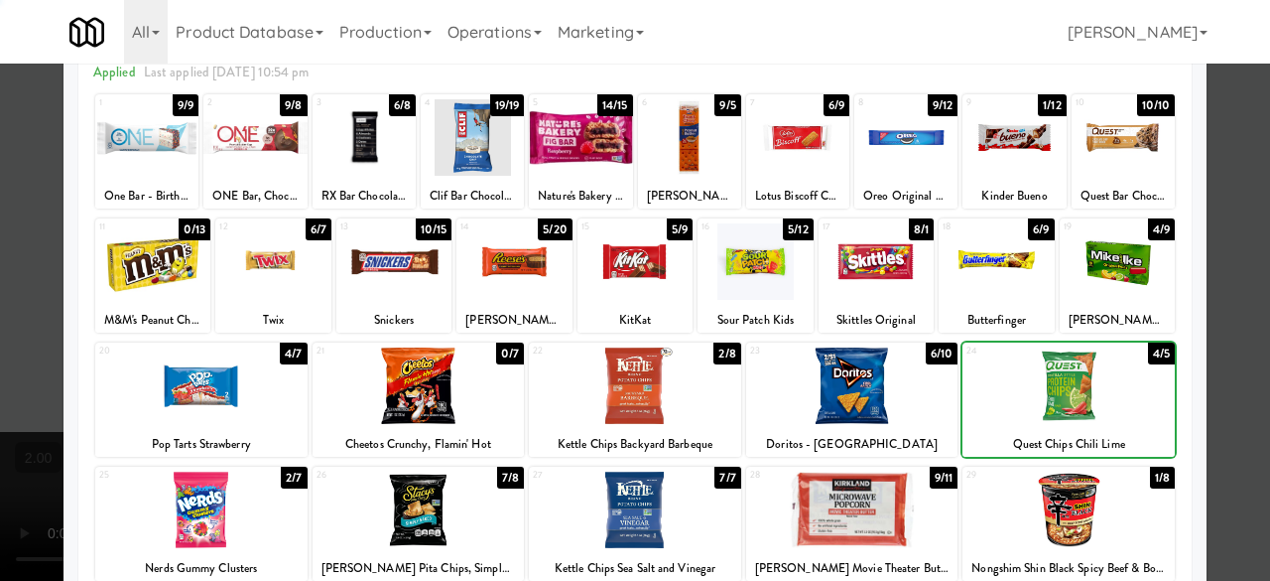
drag, startPoint x: 1227, startPoint y: 253, endPoint x: 1210, endPoint y: 253, distance: 16.9
click at [1227, 253] on div at bounding box center [635, 290] width 1270 height 581
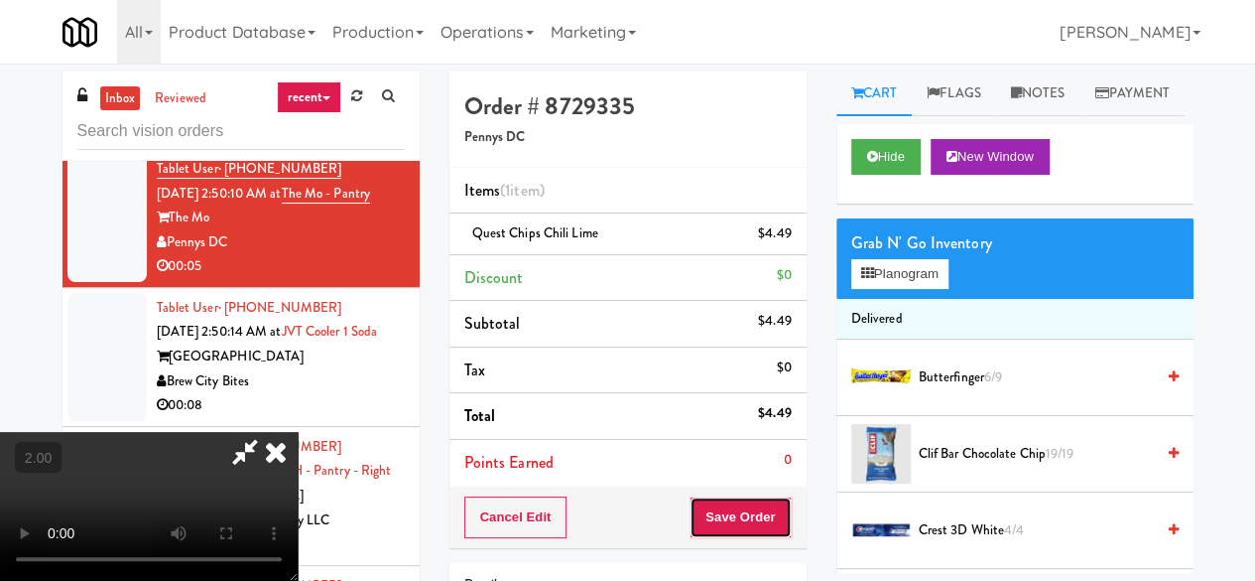
click at [786, 527] on button "Save Order" at bounding box center [740, 517] width 101 height 42
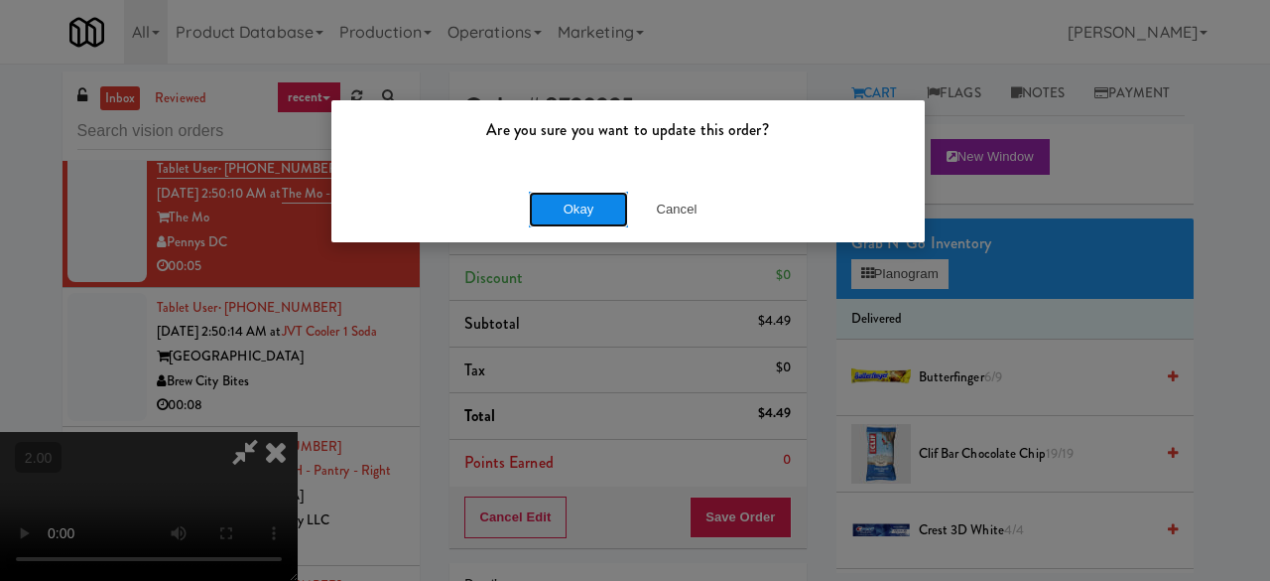
click at [574, 222] on button "Okay" at bounding box center [578, 210] width 99 height 36
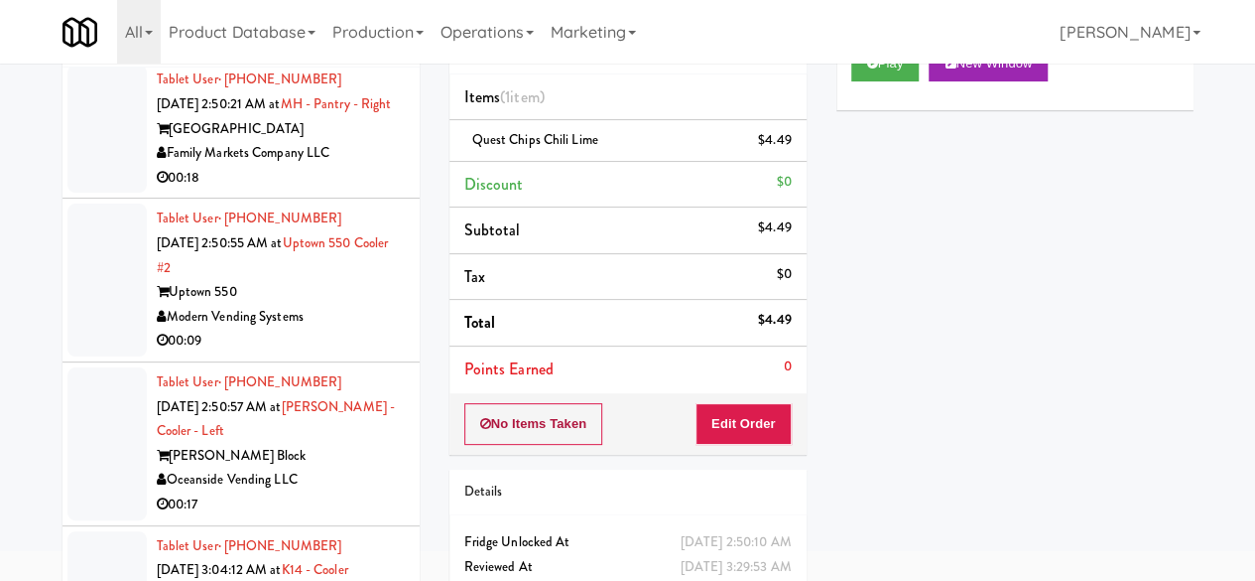
scroll to position [189, 0]
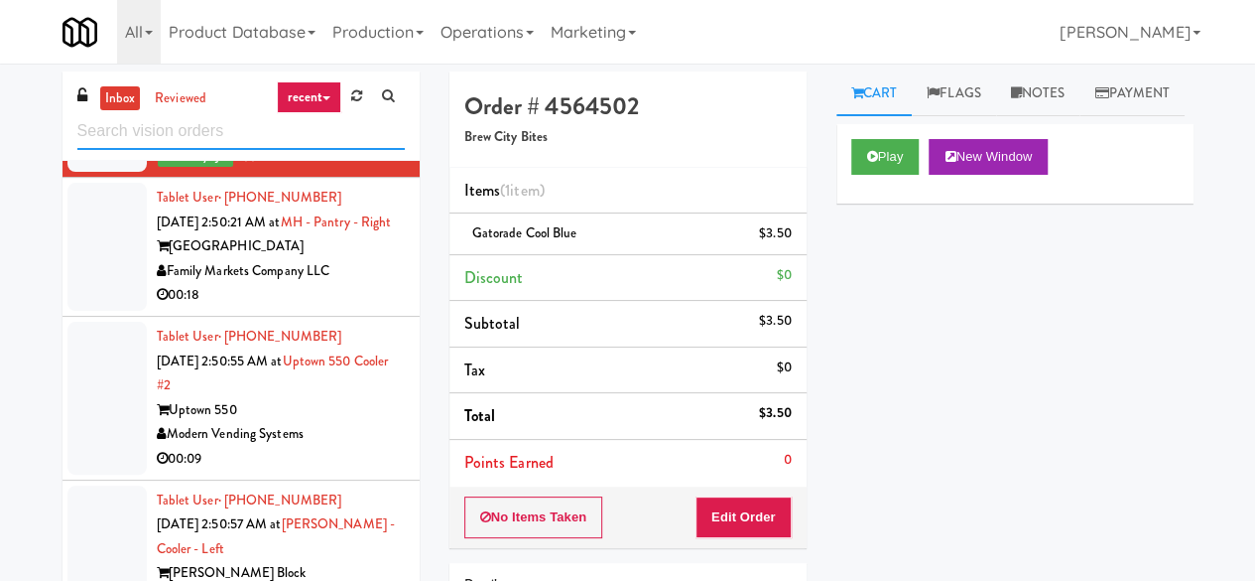
click at [232, 139] on input "text" at bounding box center [240, 131] width 327 height 37
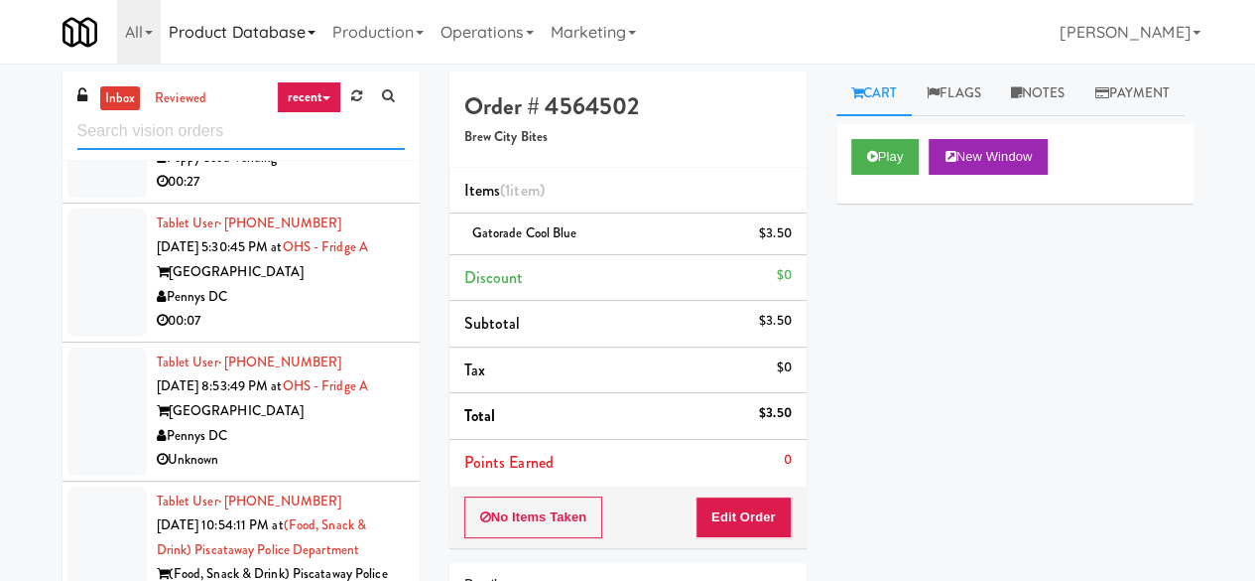
scroll to position [992, 0]
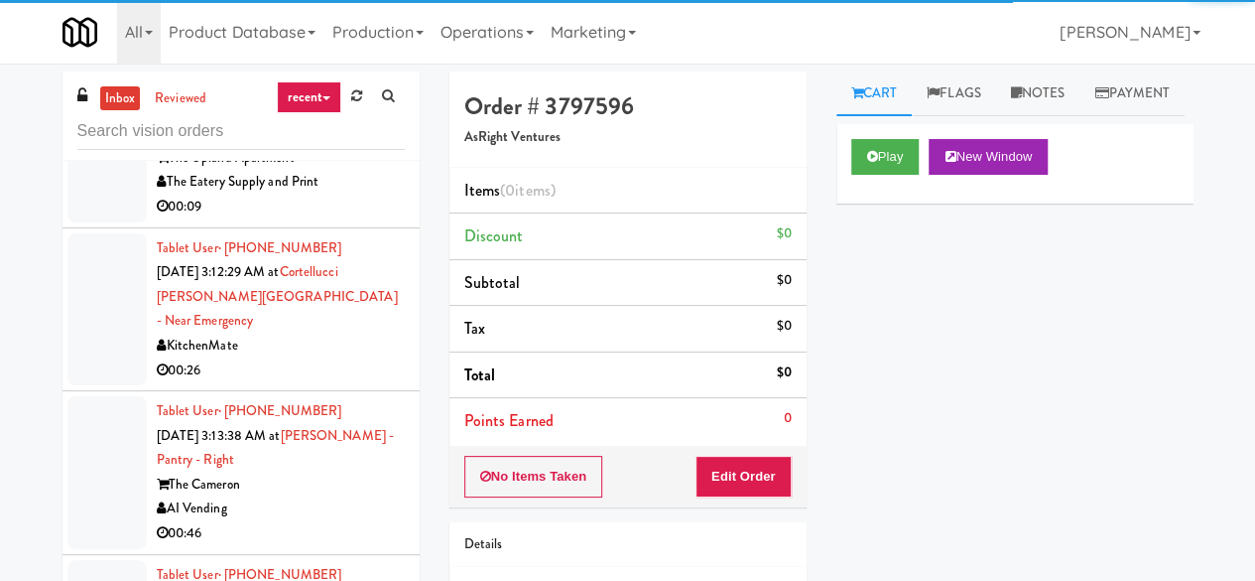
scroll to position [5359, 0]
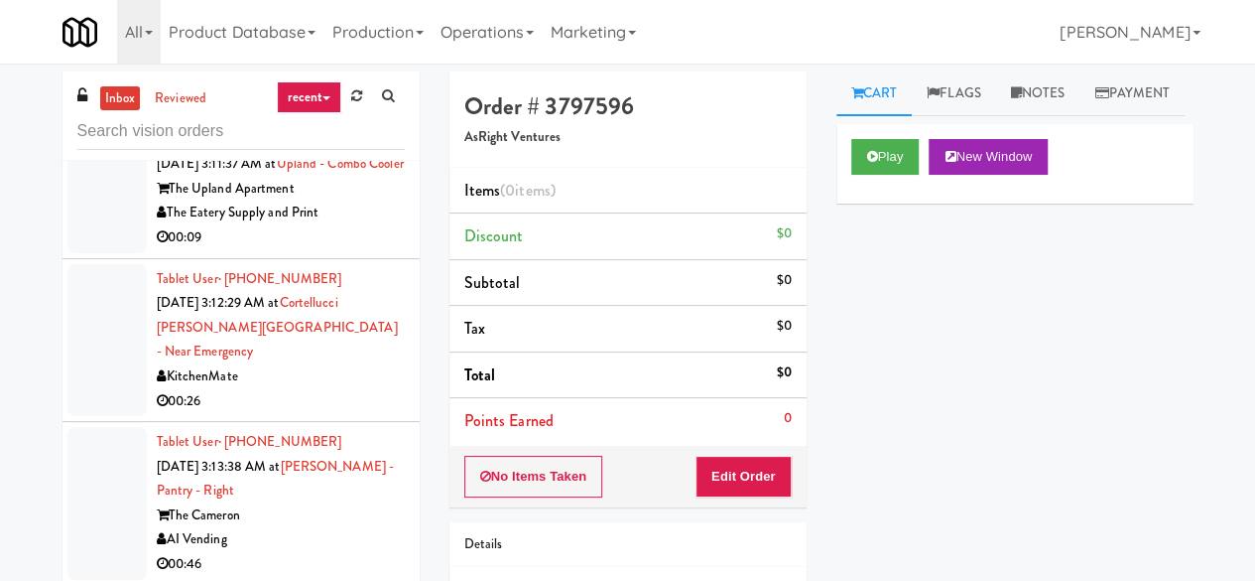
click at [878, 175] on button "Play" at bounding box center [885, 157] width 68 height 36
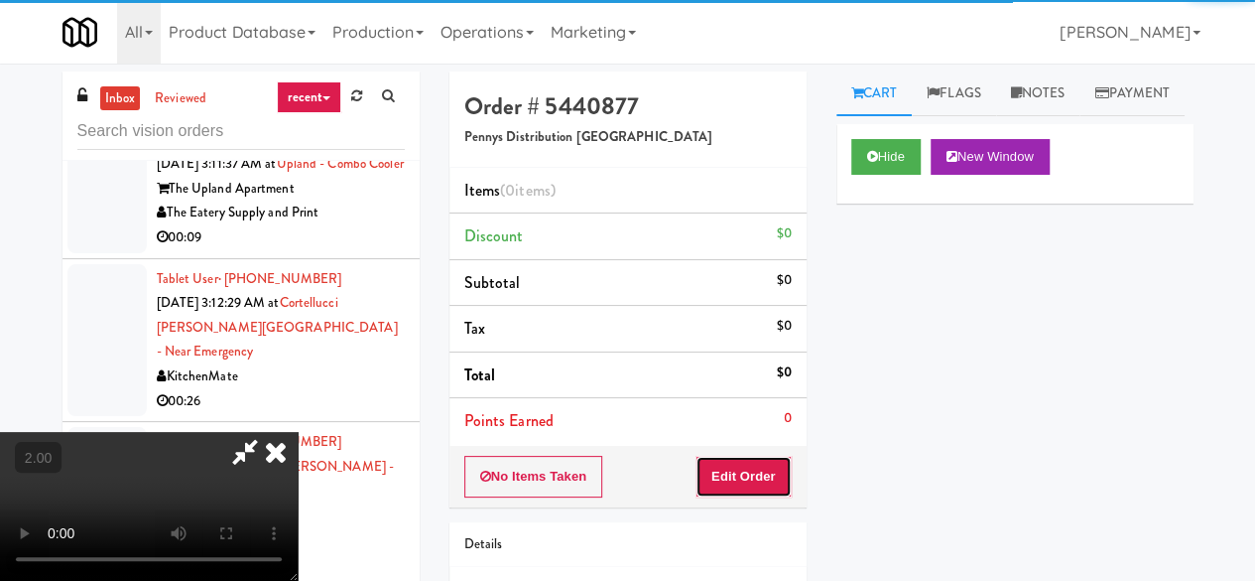
click at [751, 487] on button "Edit Order" at bounding box center [744, 477] width 96 height 42
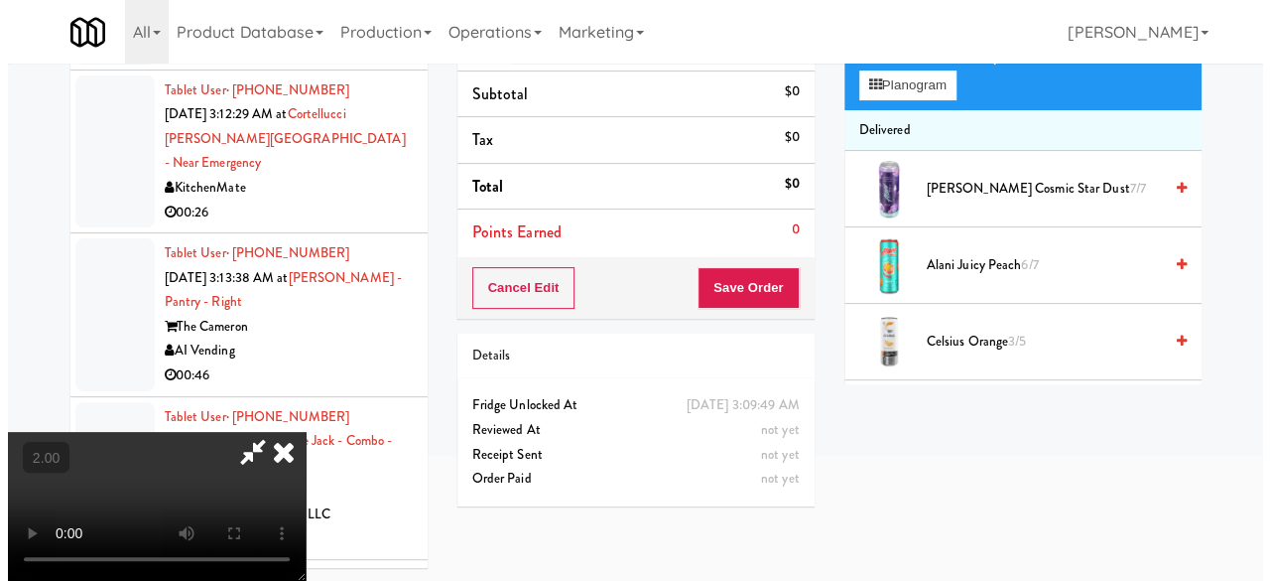
scroll to position [64, 0]
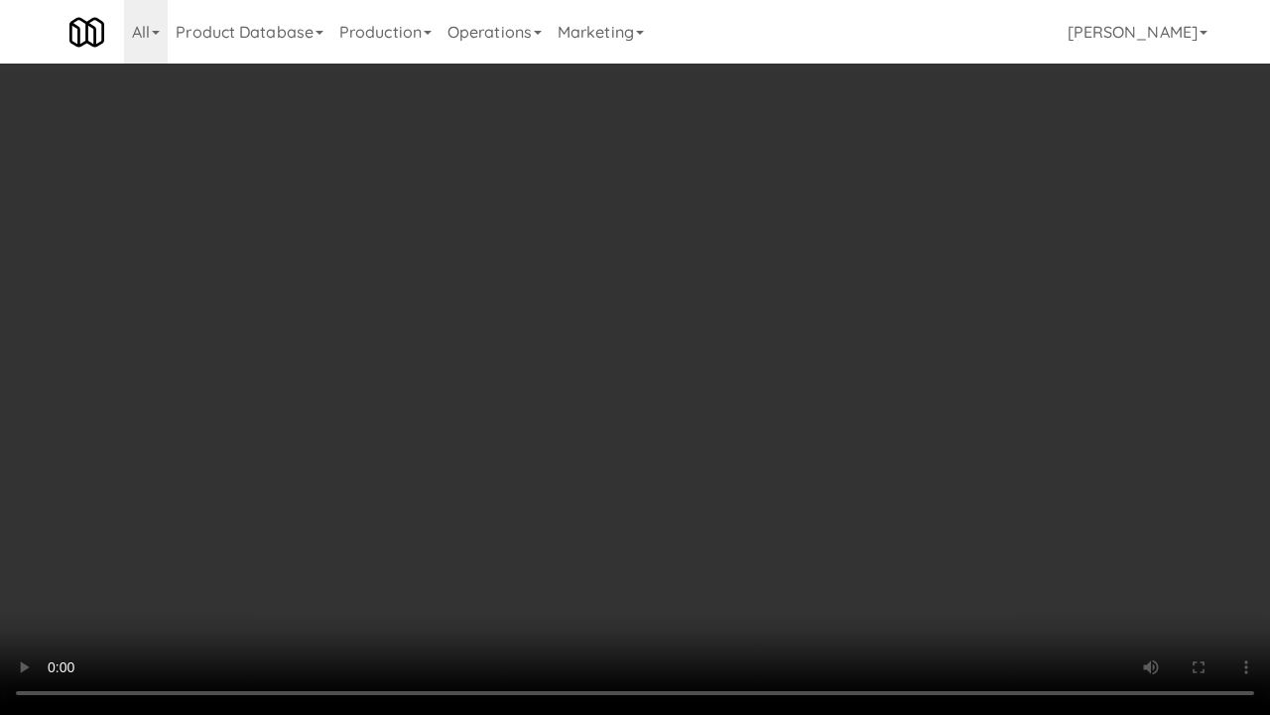
click at [758, 368] on video at bounding box center [635, 357] width 1270 height 715
click at [756, 367] on video at bounding box center [635, 357] width 1270 height 715
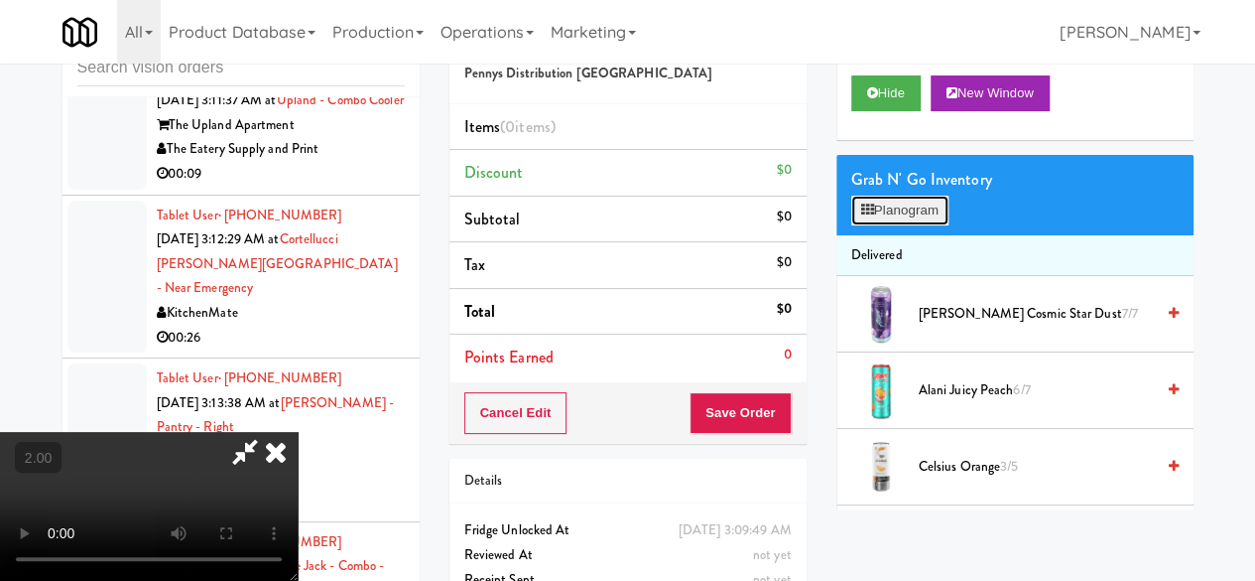
click at [913, 225] on button "Planogram" at bounding box center [899, 211] width 97 height 30
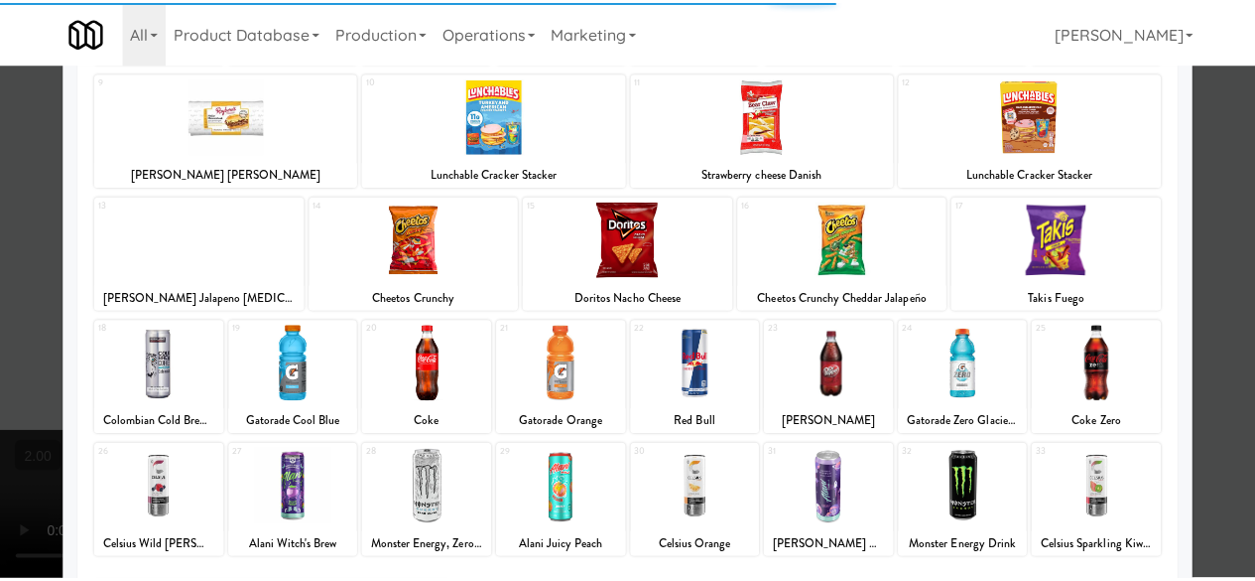
scroll to position [298, 0]
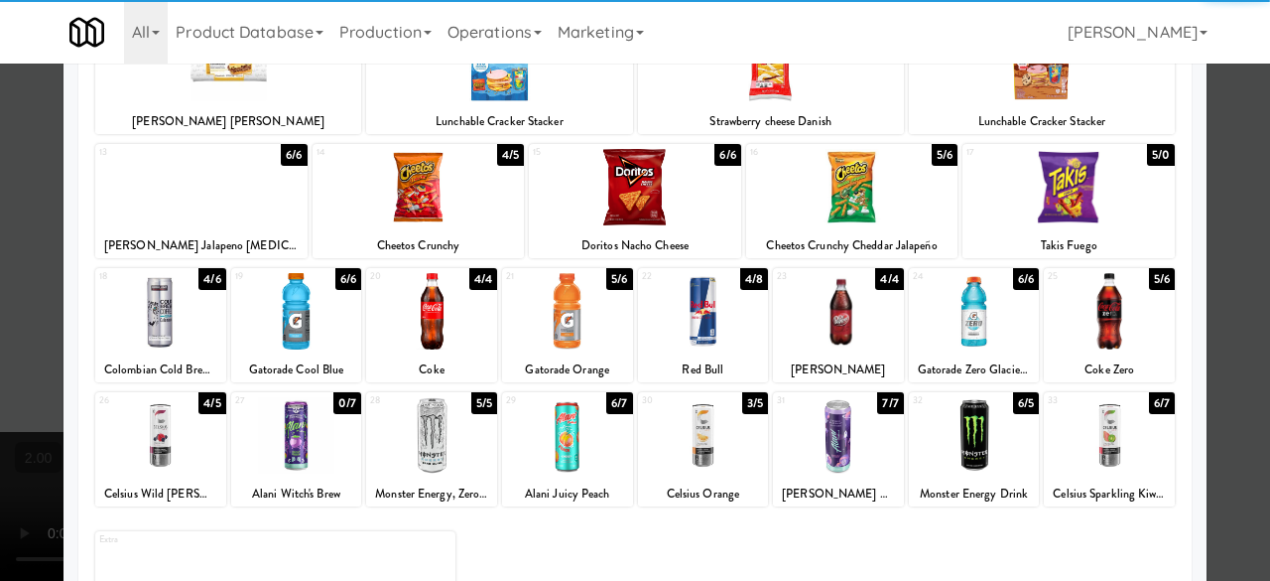
click at [847, 309] on div at bounding box center [838, 311] width 131 height 76
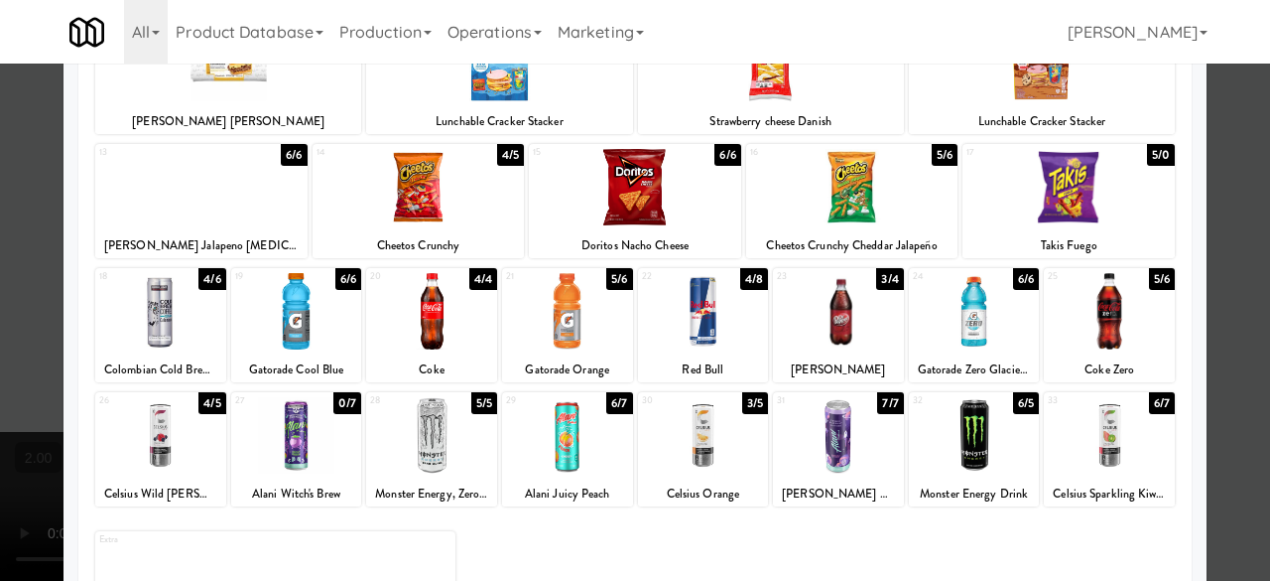
click at [1181, 170] on div "Planogram Applied Last applied [DATE] 3:35 pm 1 12/1 Skittles Wild [PERSON_NAME…" at bounding box center [635, 229] width 1143 height 895
click at [1210, 170] on div at bounding box center [635, 290] width 1270 height 581
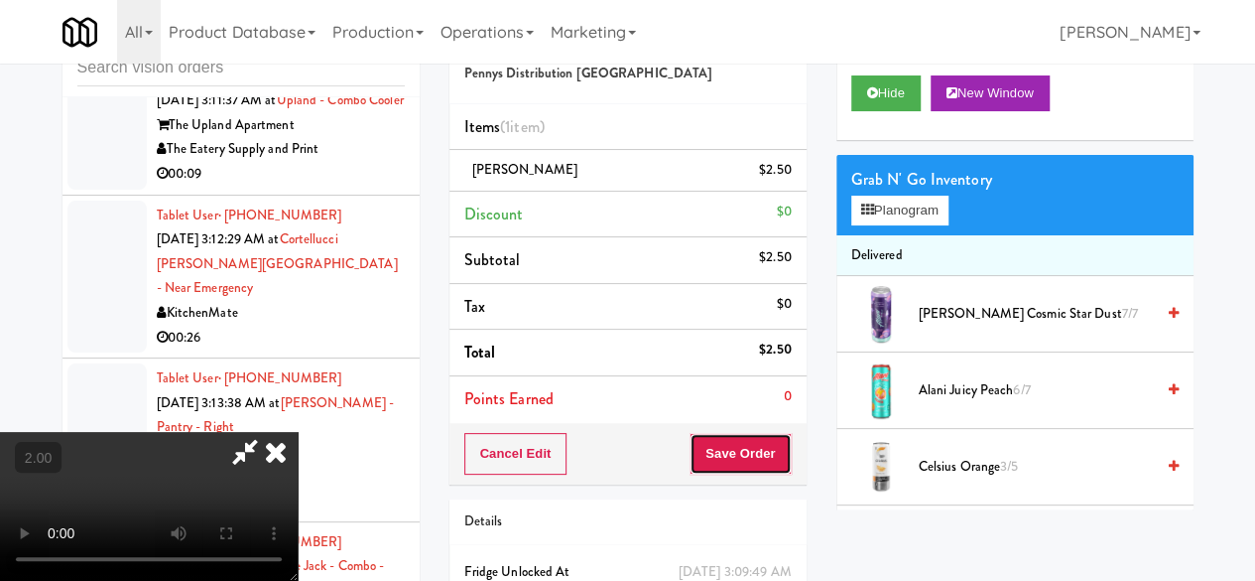
click at [773, 451] on button "Save Order" at bounding box center [740, 454] width 101 height 42
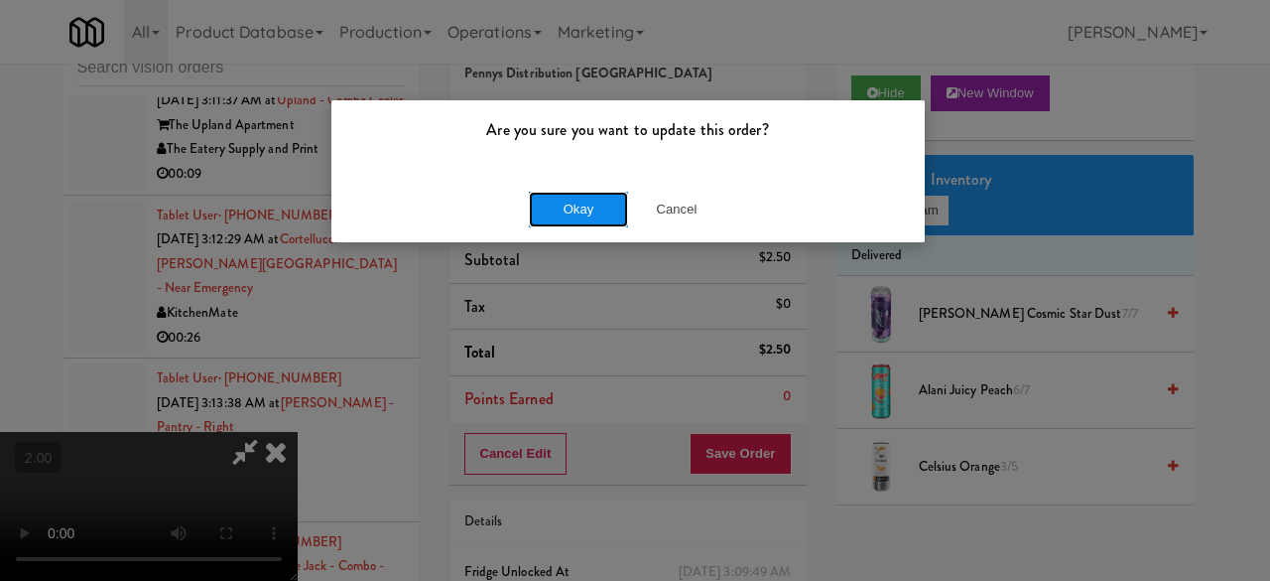
click at [589, 205] on button "Okay" at bounding box center [578, 210] width 99 height 36
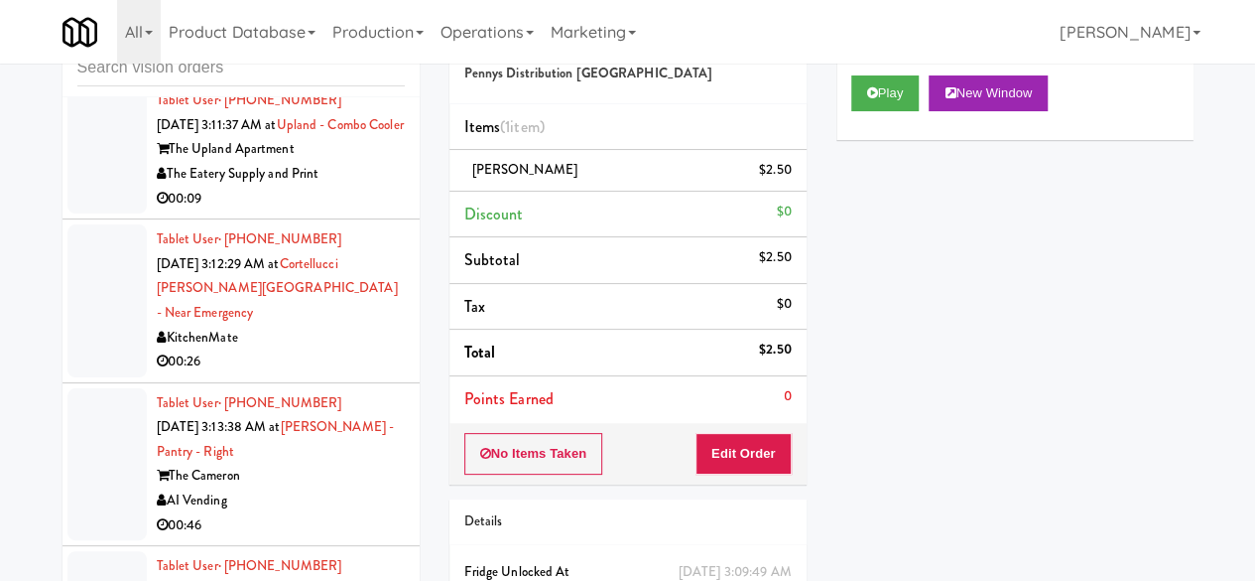
click at [306, 48] on div "RK Vends" at bounding box center [281, 35] width 248 height 25
drag, startPoint x: 306, startPoint y: 354, endPoint x: 353, endPoint y: 332, distance: 52.4
click at [306, 48] on div "RK Vends" at bounding box center [281, 35] width 248 height 25
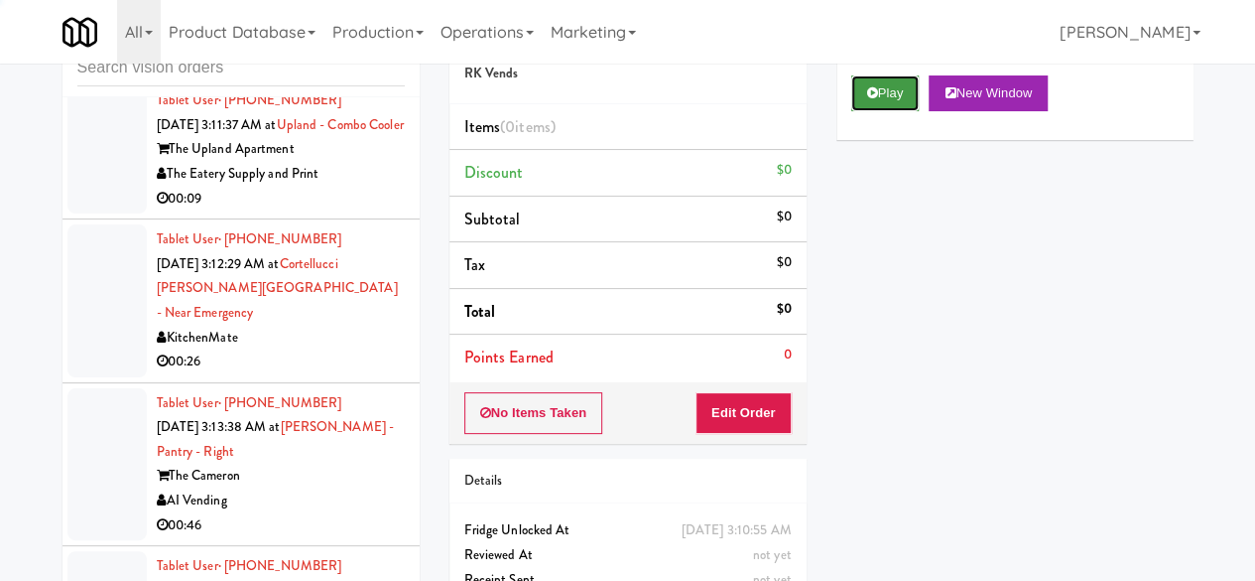
click at [880, 111] on button "Play" at bounding box center [885, 93] width 68 height 36
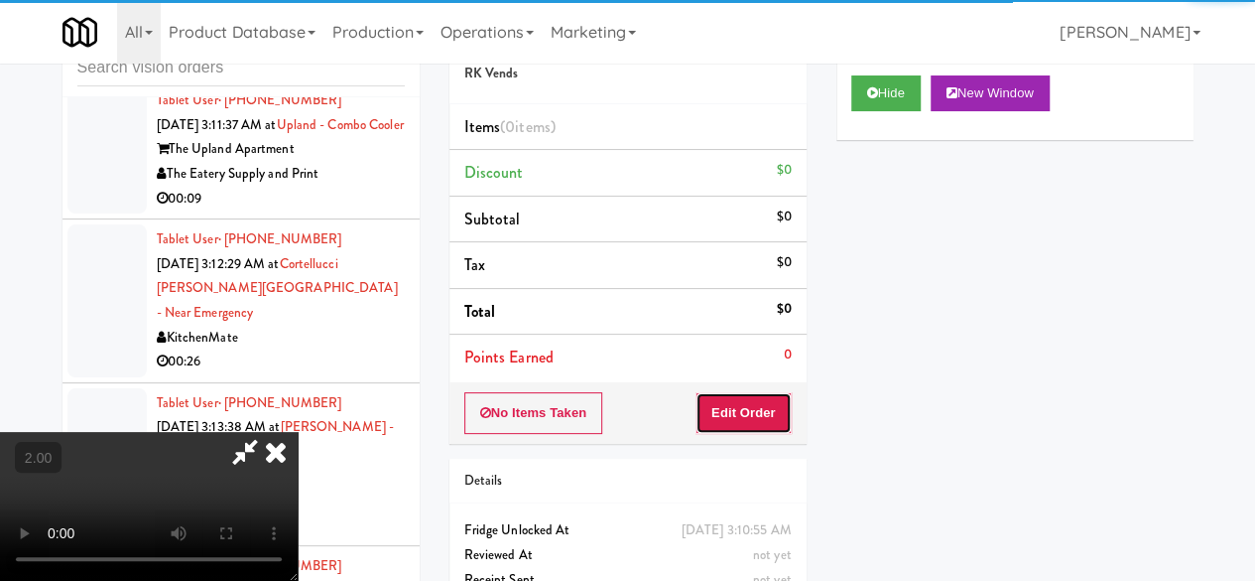
click at [742, 410] on button "Edit Order" at bounding box center [744, 413] width 96 height 42
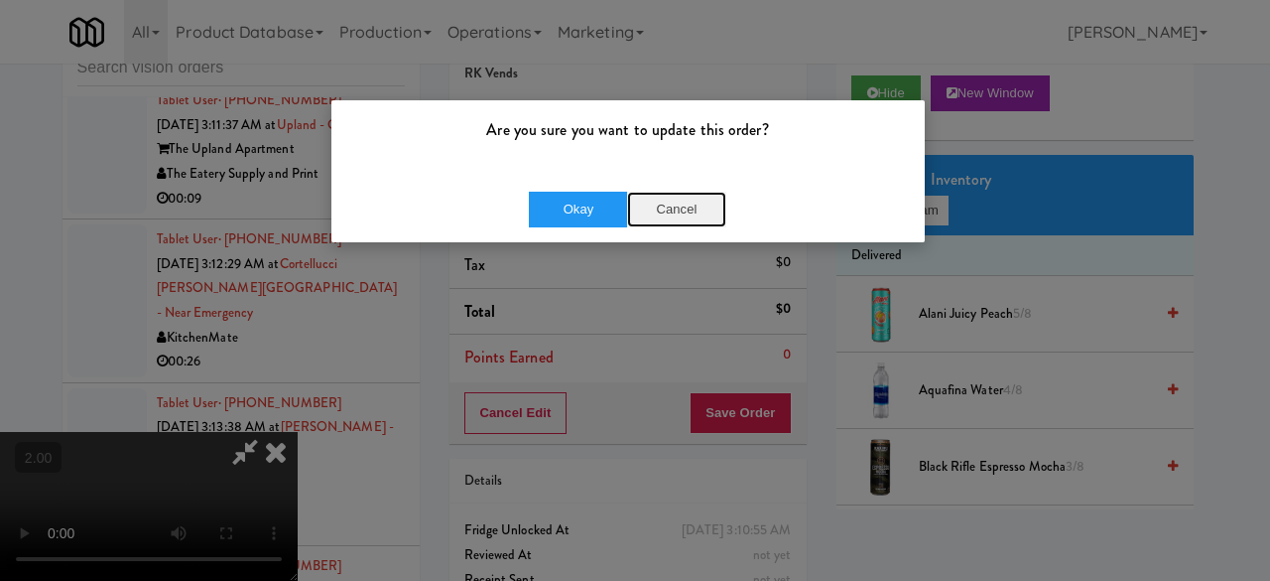
click at [675, 210] on button "Cancel" at bounding box center [676, 210] width 99 height 36
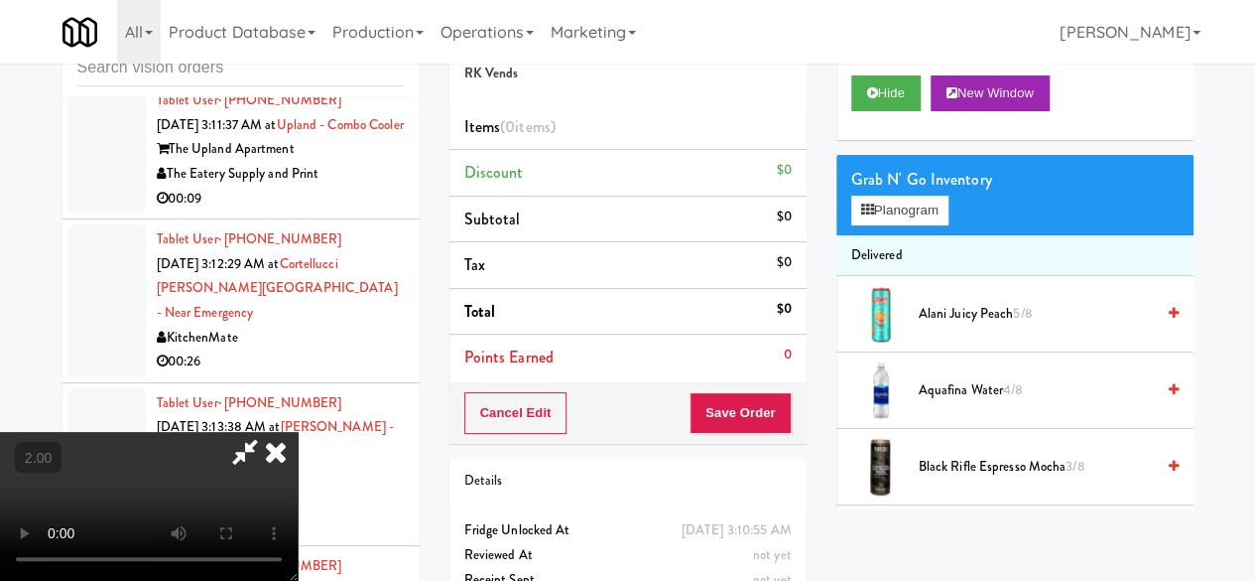
scroll to position [41, 0]
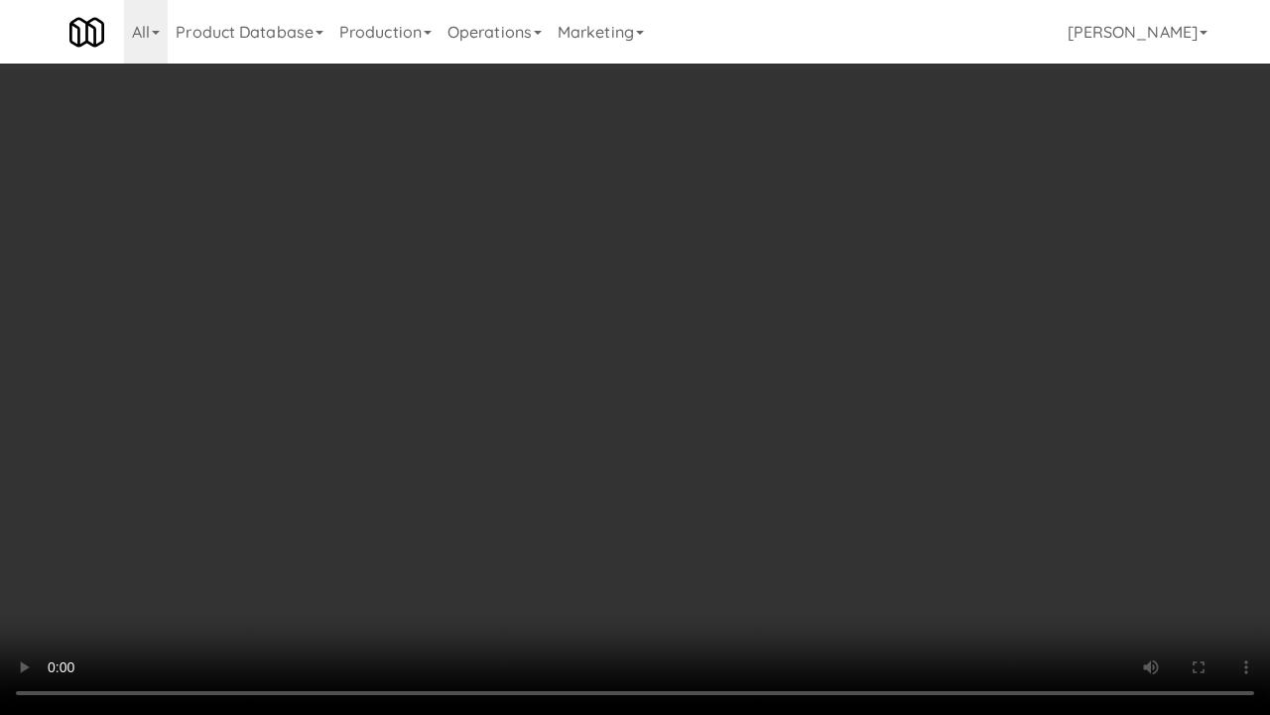
click at [668, 425] on video at bounding box center [635, 357] width 1270 height 715
click at [764, 371] on video at bounding box center [635, 357] width 1270 height 715
click at [778, 357] on video at bounding box center [635, 357] width 1270 height 715
click at [780, 349] on video at bounding box center [635, 357] width 1270 height 715
click at [822, 296] on video at bounding box center [635, 357] width 1270 height 715
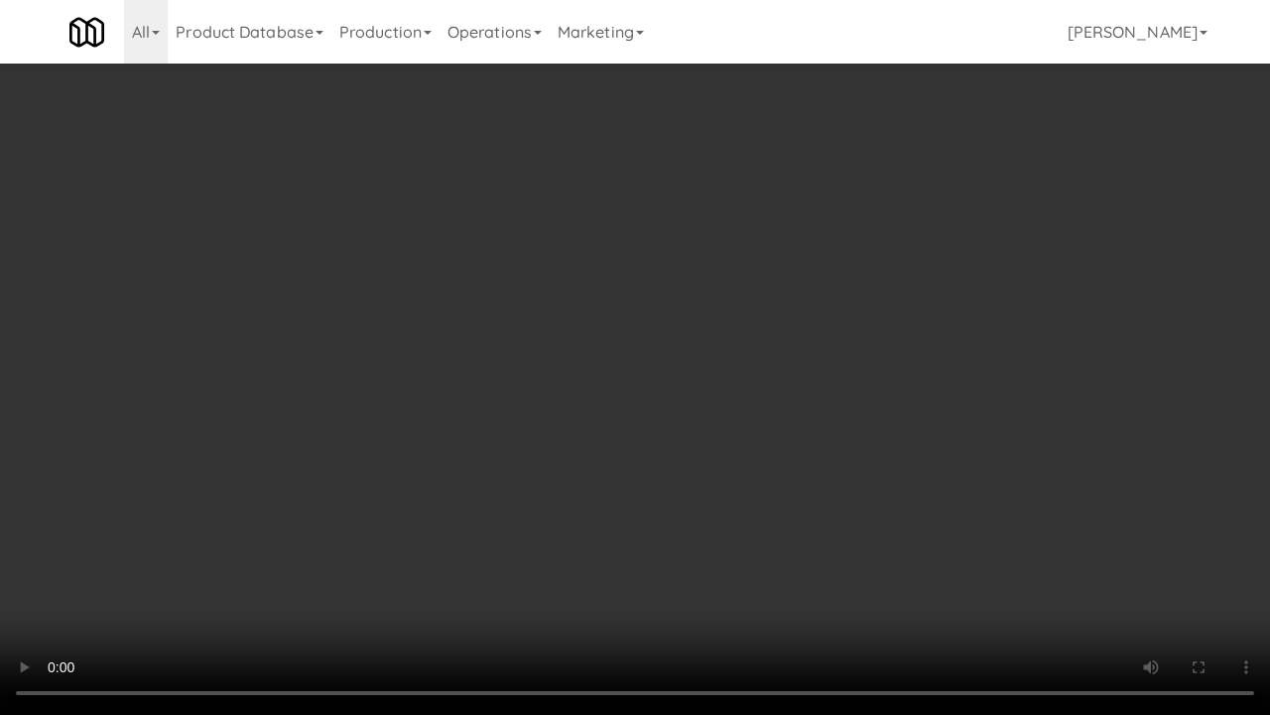
click at [733, 329] on video at bounding box center [635, 357] width 1270 height 715
click at [735, 327] on video at bounding box center [635, 357] width 1270 height 715
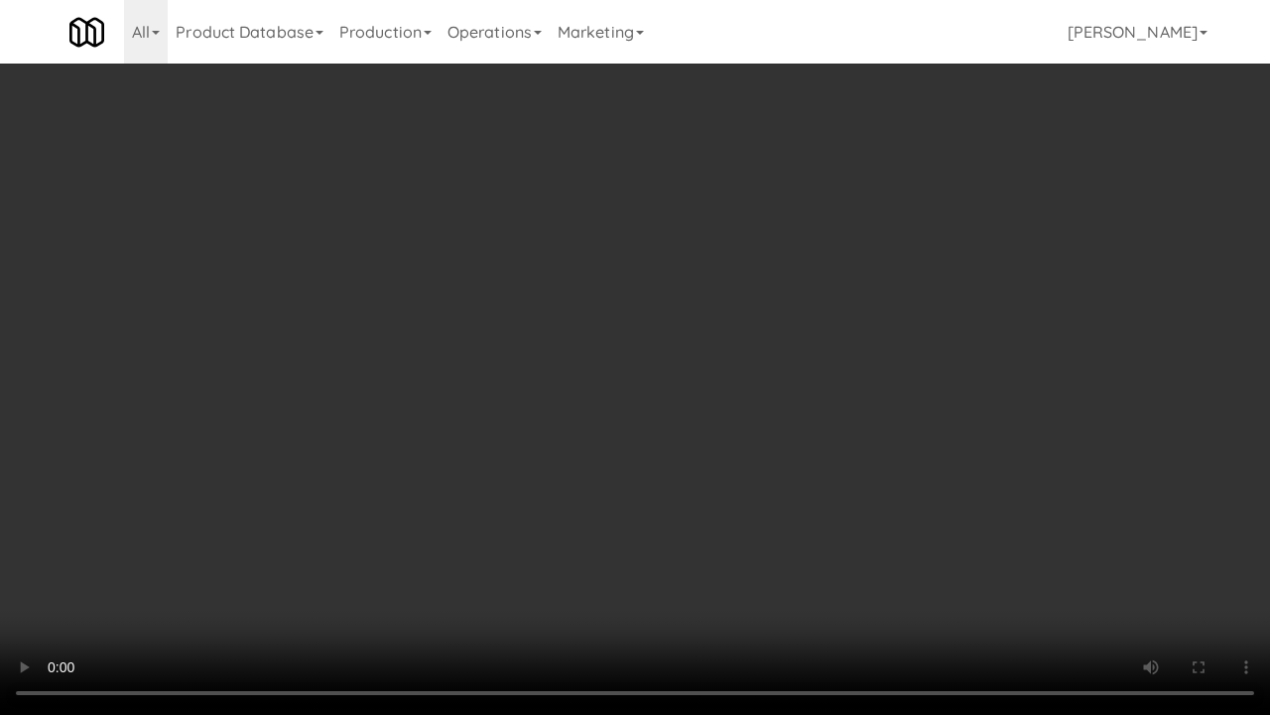
click at [872, 292] on video at bounding box center [635, 357] width 1270 height 715
click at [776, 407] on video at bounding box center [635, 357] width 1270 height 715
click at [775, 366] on video at bounding box center [635, 357] width 1270 height 715
click at [684, 417] on video at bounding box center [635, 357] width 1270 height 715
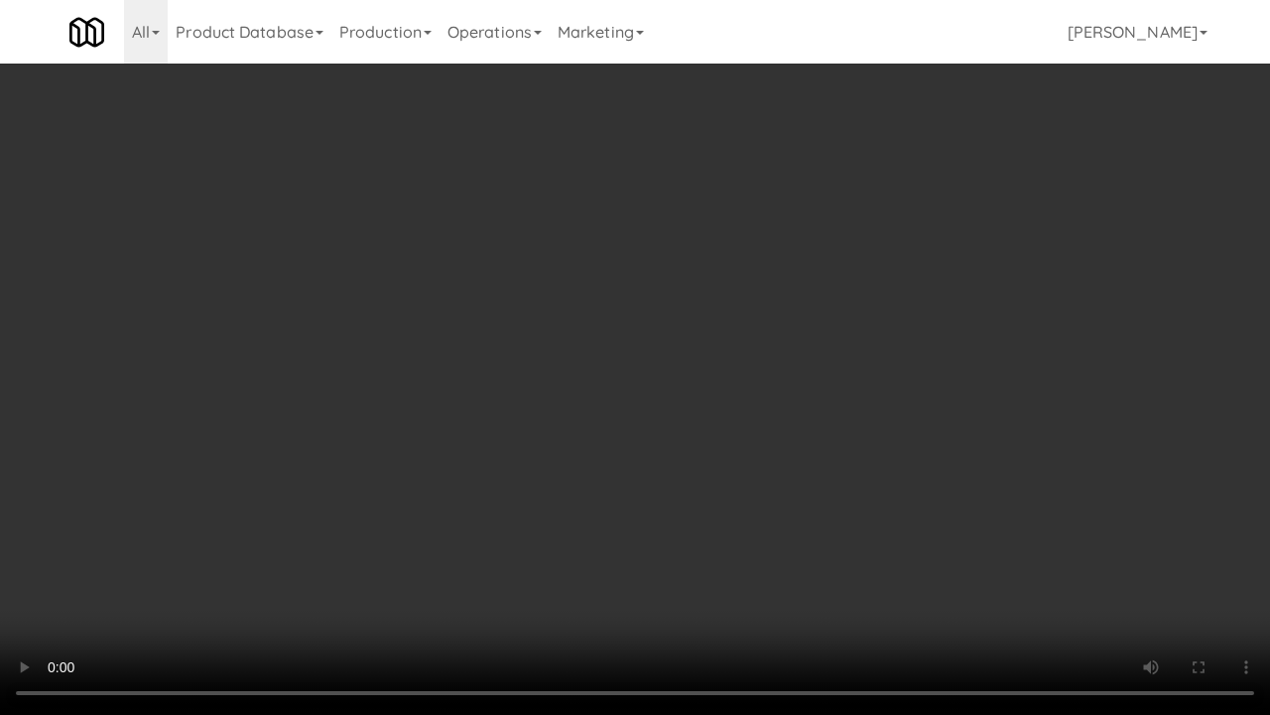
click at [693, 327] on video at bounding box center [635, 357] width 1270 height 715
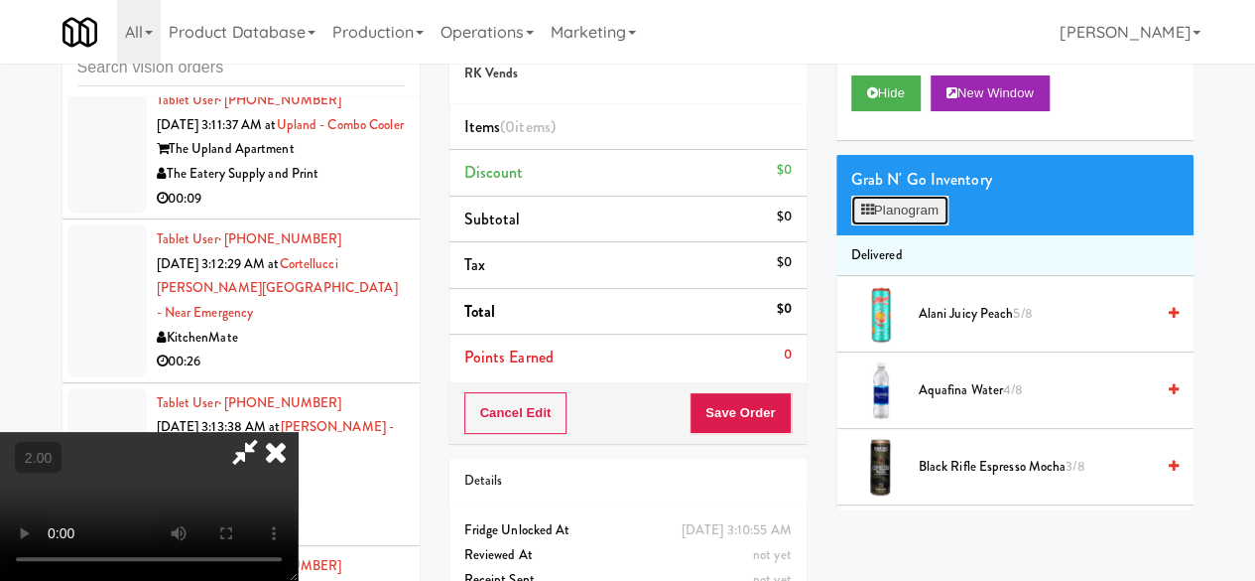
click at [914, 225] on button "Planogram" at bounding box center [899, 211] width 97 height 30
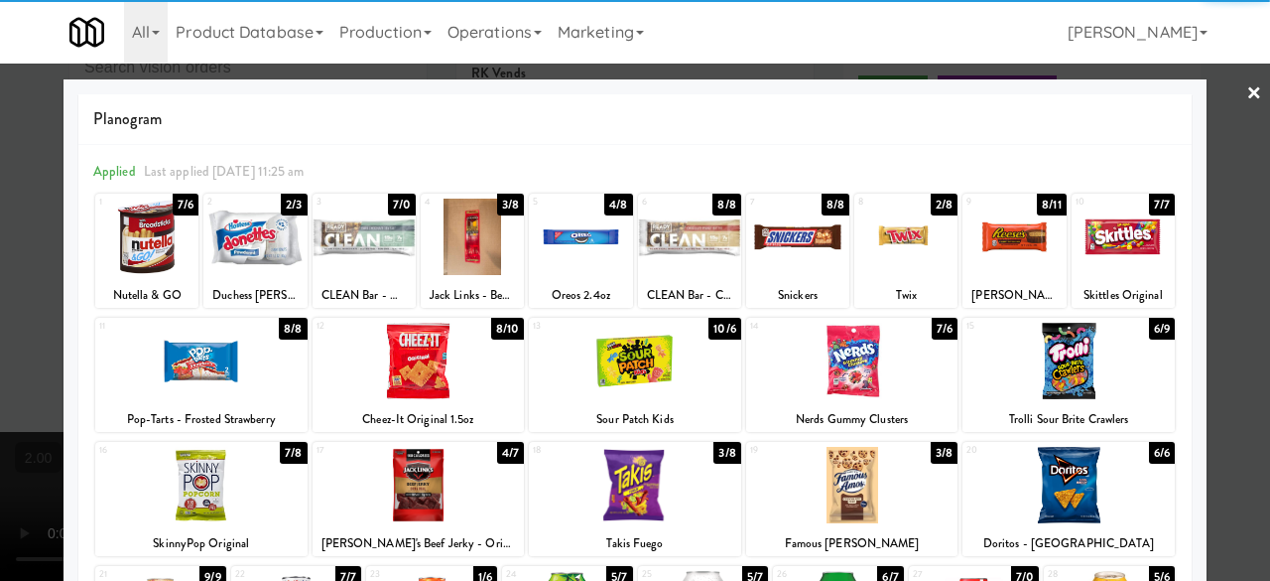
click at [891, 239] on div at bounding box center [905, 236] width 103 height 76
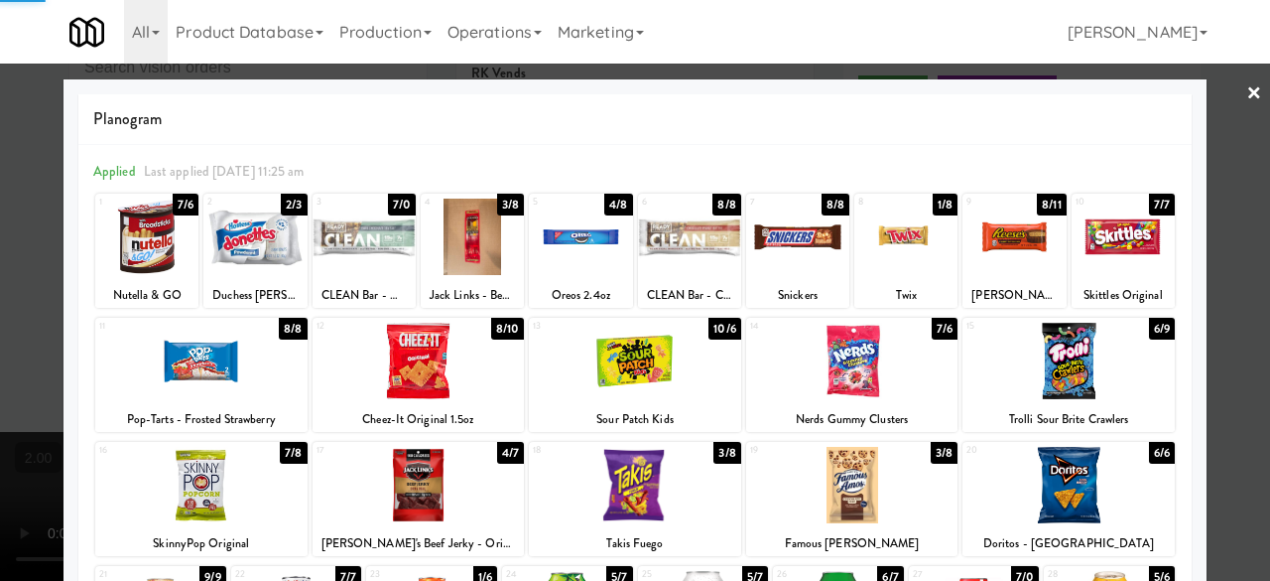
drag, startPoint x: 981, startPoint y: 245, endPoint x: 1128, endPoint y: 218, distance: 149.3
click at [982, 245] on div at bounding box center [1014, 236] width 103 height 76
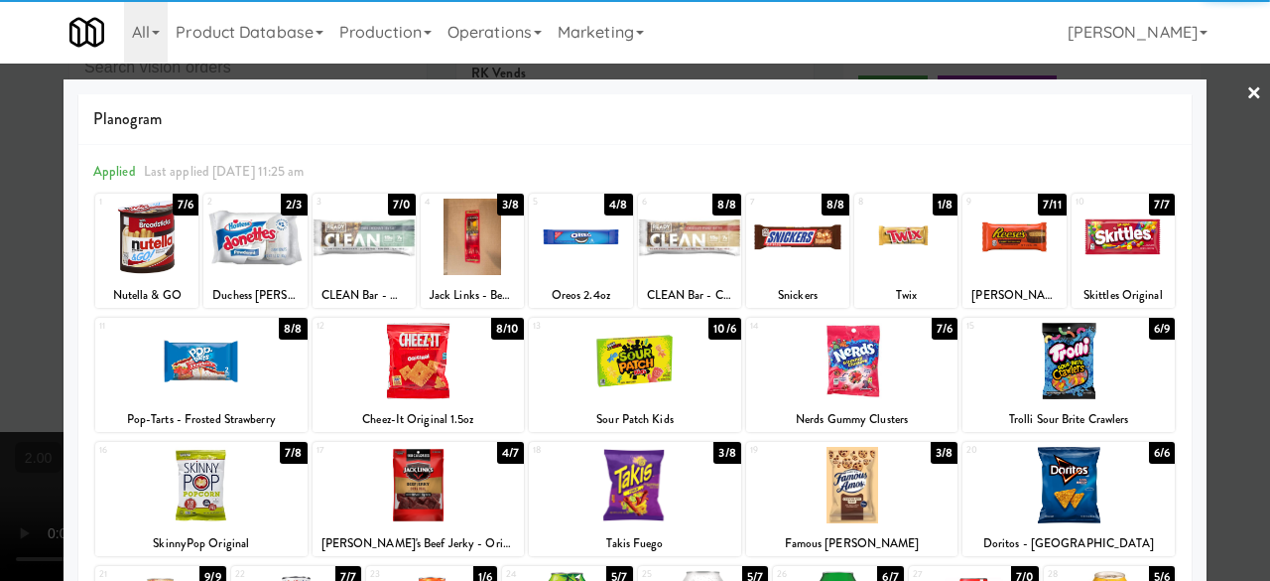
click at [1212, 85] on div at bounding box center [635, 290] width 1270 height 581
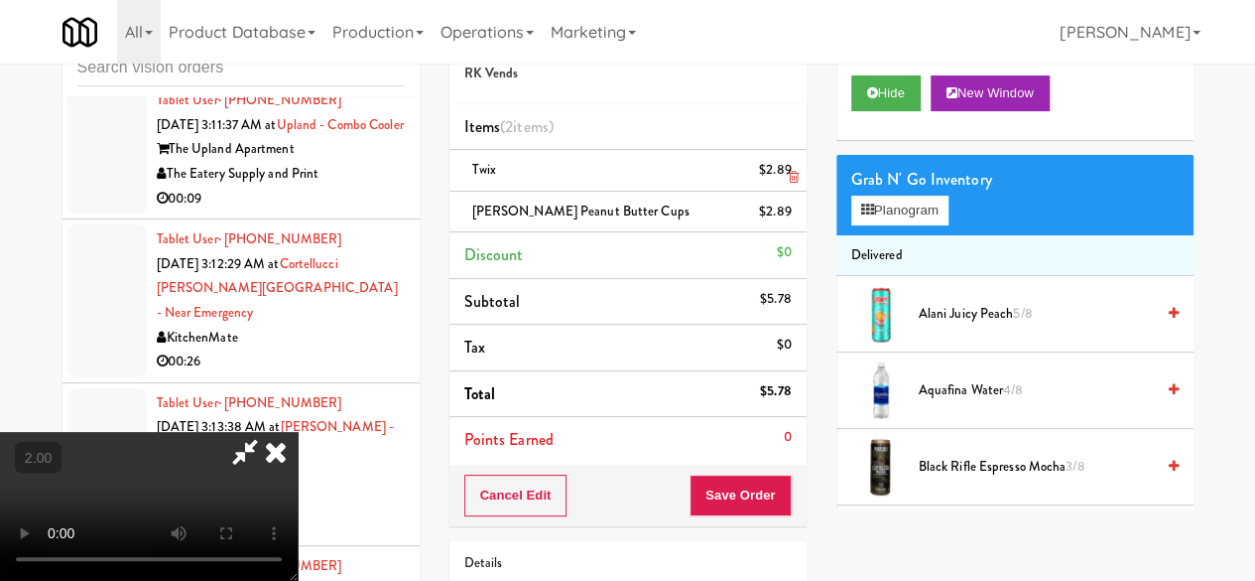
drag, startPoint x: 689, startPoint y: 78, endPoint x: 693, endPoint y: 173, distance: 94.4
click at [268, 432] on icon at bounding box center [245, 452] width 46 height 40
drag, startPoint x: 748, startPoint y: 508, endPoint x: 755, endPoint y: 486, distance: 22.9
click at [748, 507] on button "Save Order" at bounding box center [740, 495] width 101 height 42
click at [755, 486] on button "Save Order" at bounding box center [740, 495] width 101 height 42
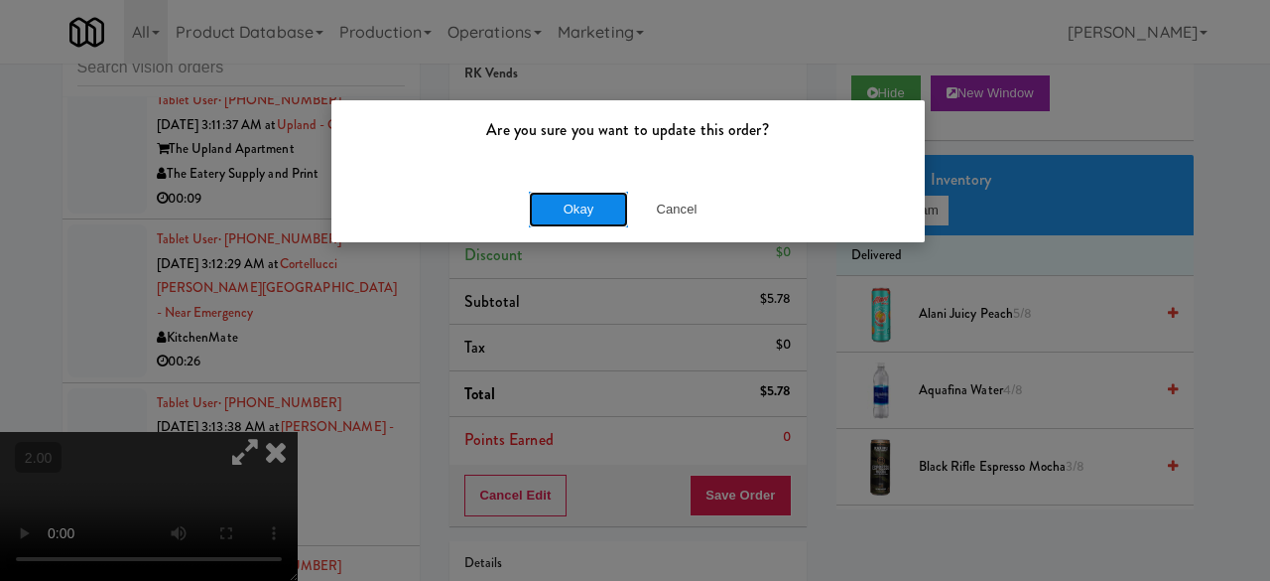
click at [558, 214] on button "Okay" at bounding box center [578, 210] width 99 height 36
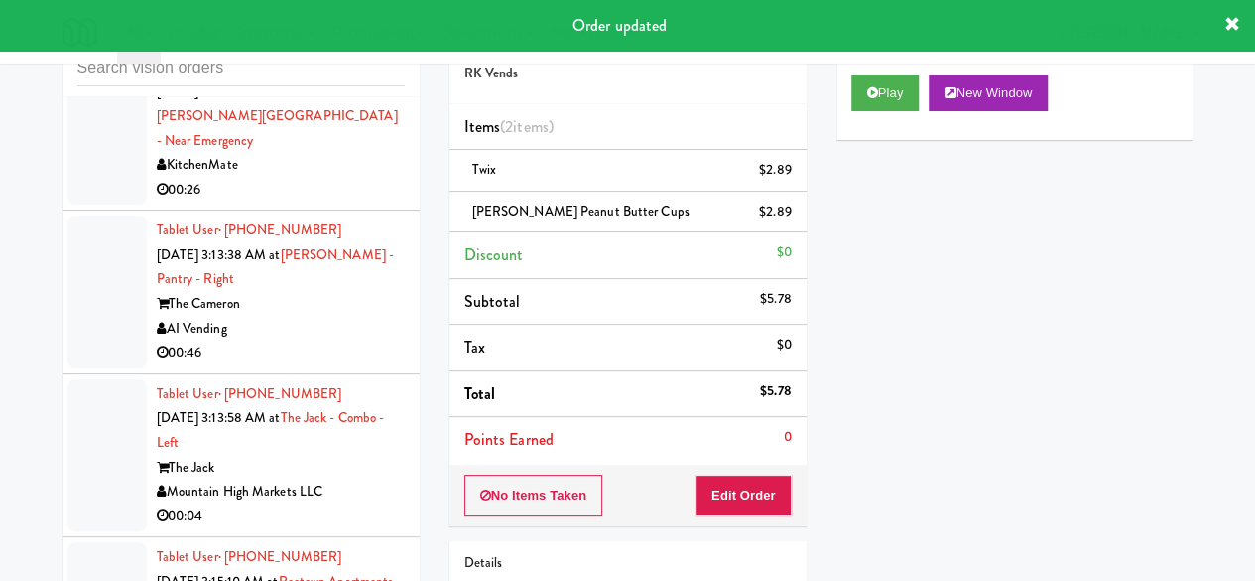
scroll to position [5557, 0]
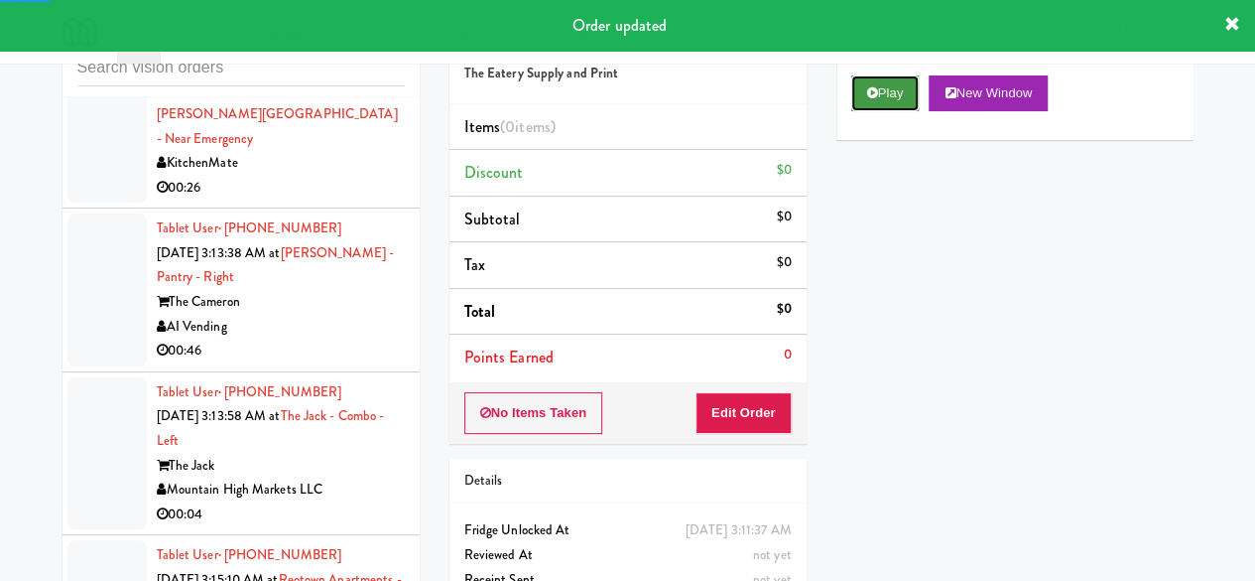
click at [885, 111] on button "Play" at bounding box center [885, 93] width 68 height 36
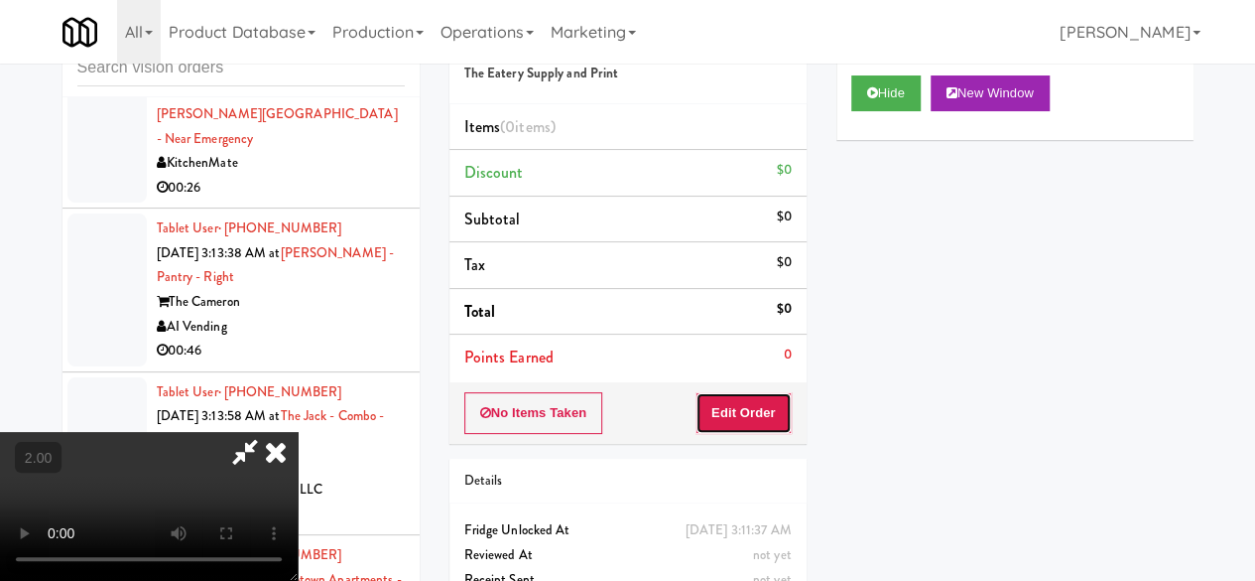
click at [756, 419] on button "Edit Order" at bounding box center [744, 413] width 96 height 42
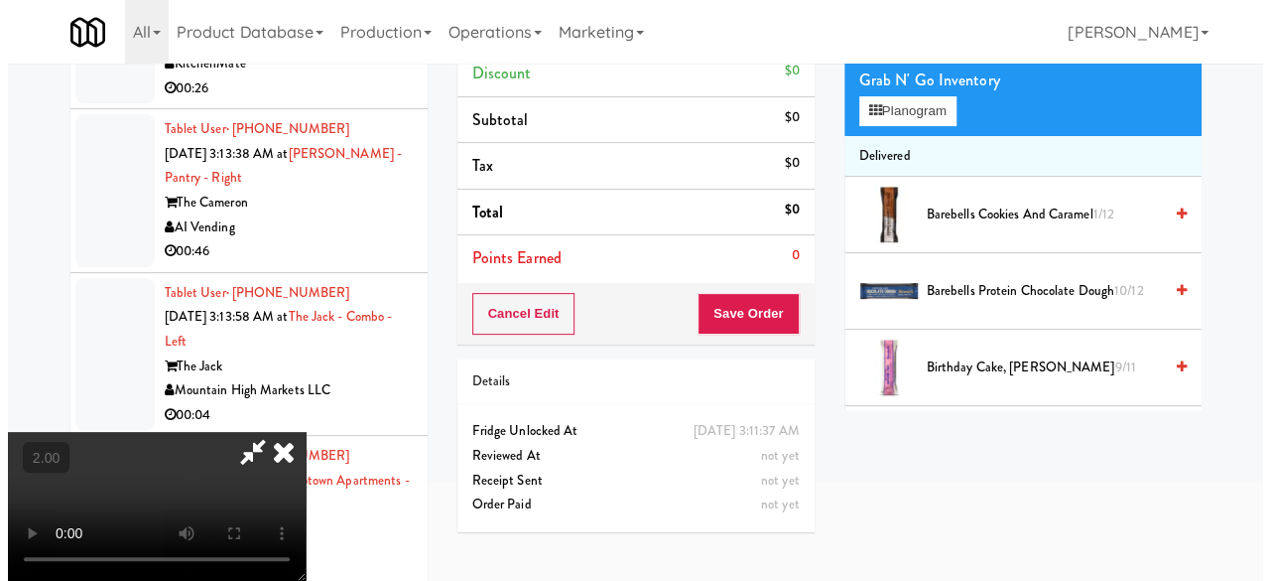
scroll to position [64, 0]
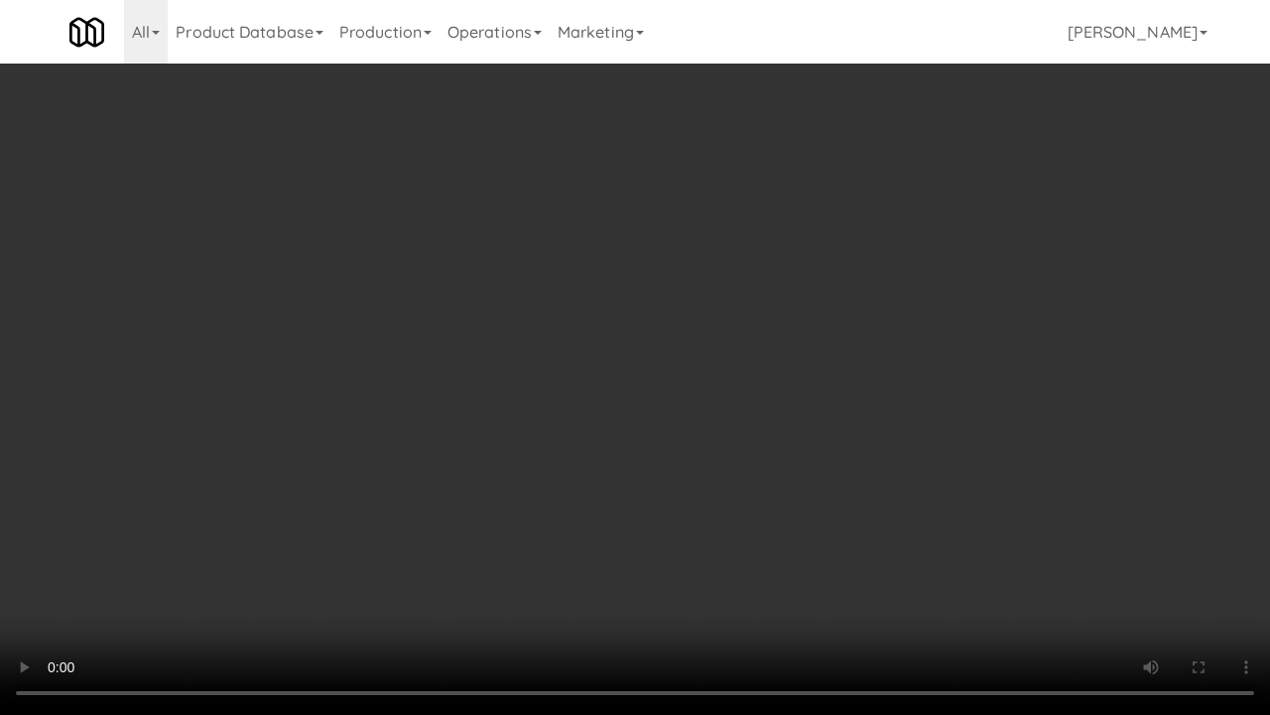
click at [885, 421] on video at bounding box center [635, 357] width 1270 height 715
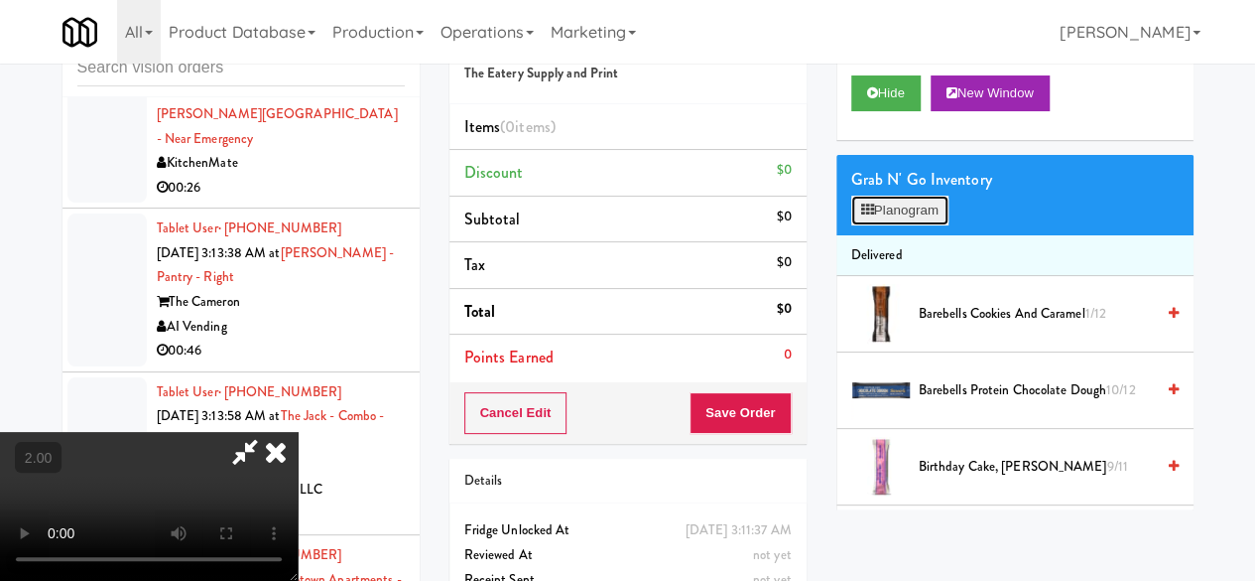
click at [879, 225] on button "Planogram" at bounding box center [899, 211] width 97 height 30
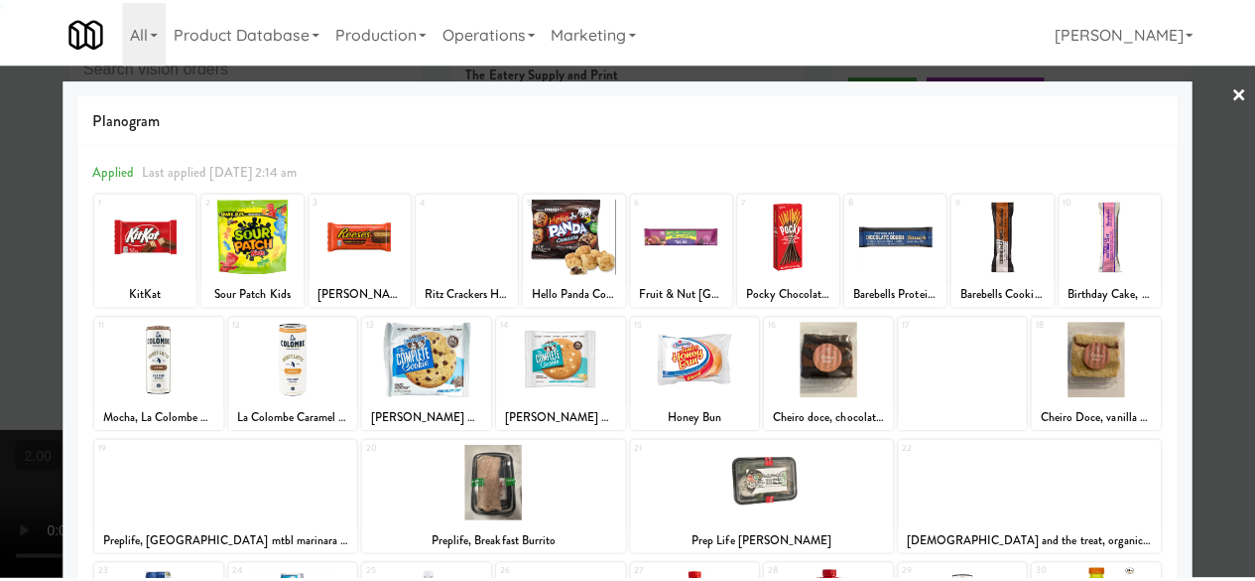
scroll to position [393, 0]
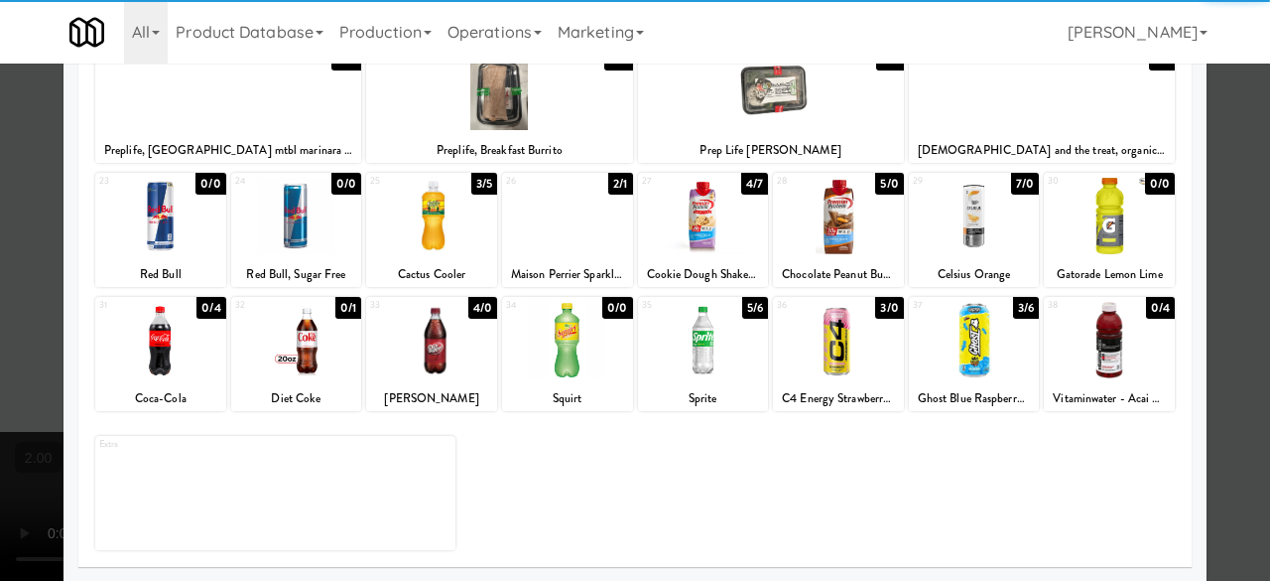
click at [849, 246] on div at bounding box center [838, 216] width 131 height 76
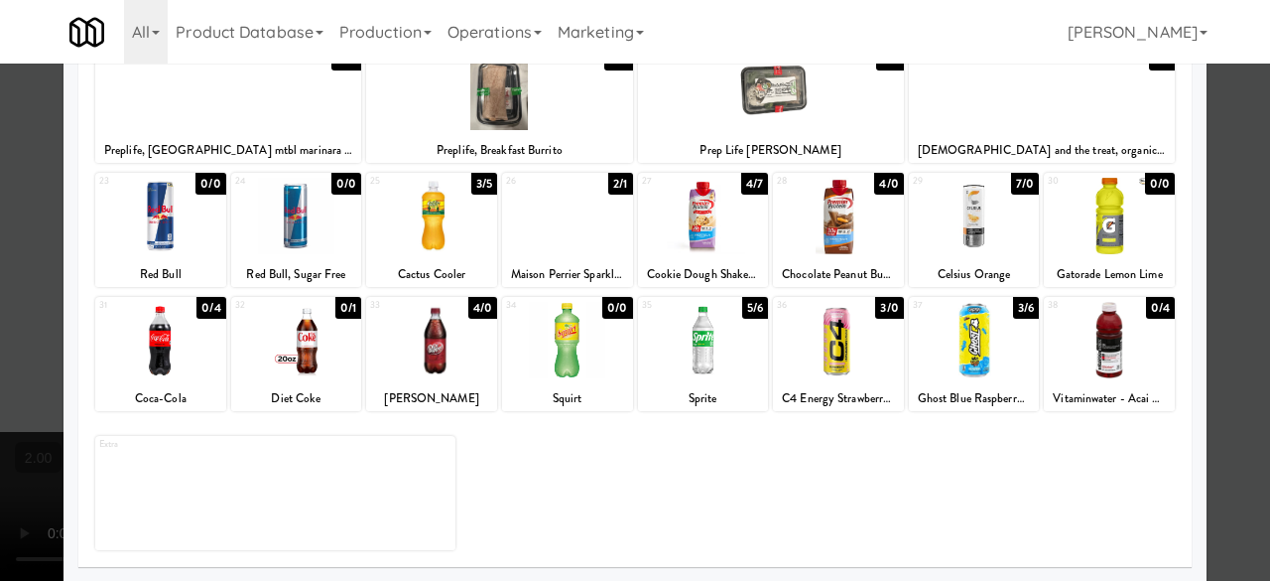
click at [1241, 174] on div at bounding box center [635, 290] width 1270 height 581
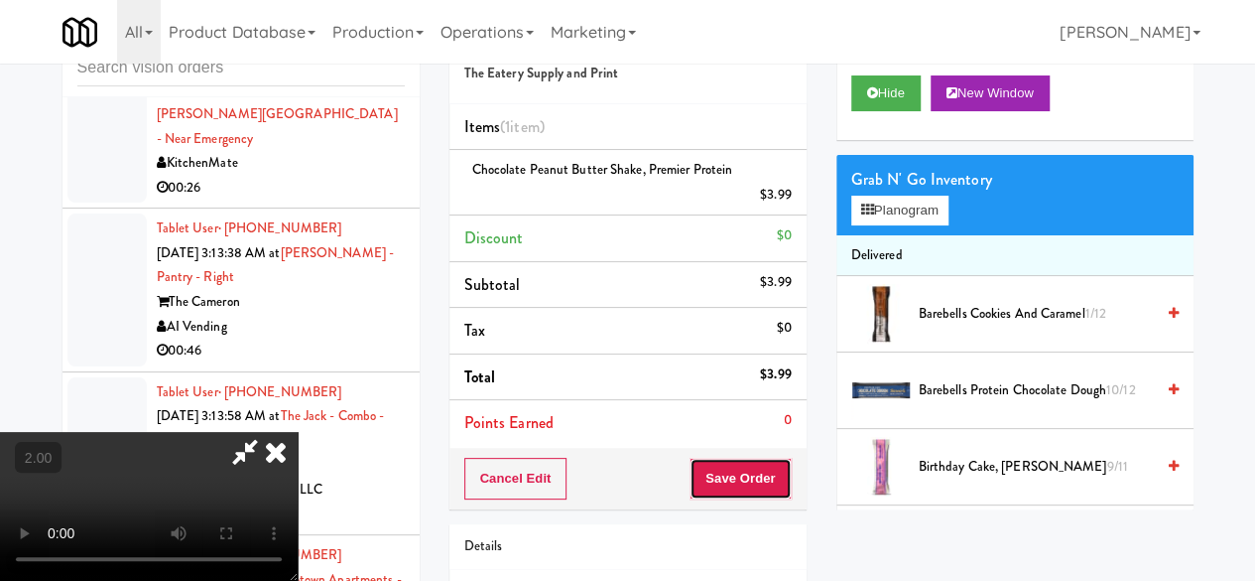
click at [774, 471] on button "Save Order" at bounding box center [740, 478] width 101 height 42
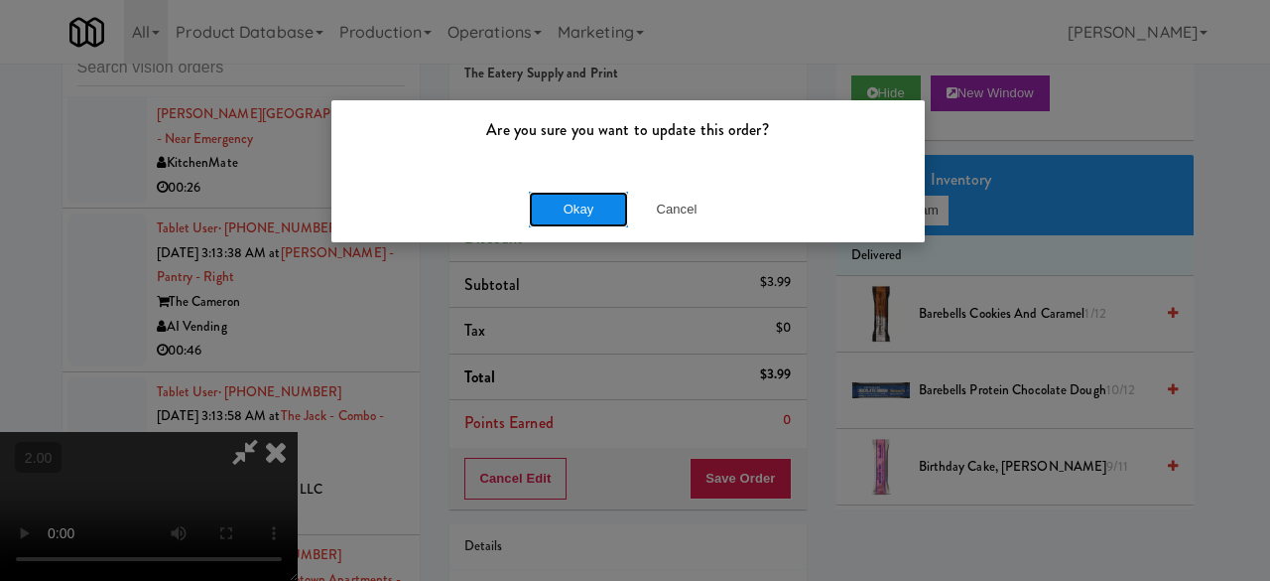
click at [599, 209] on button "Okay" at bounding box center [578, 210] width 99 height 36
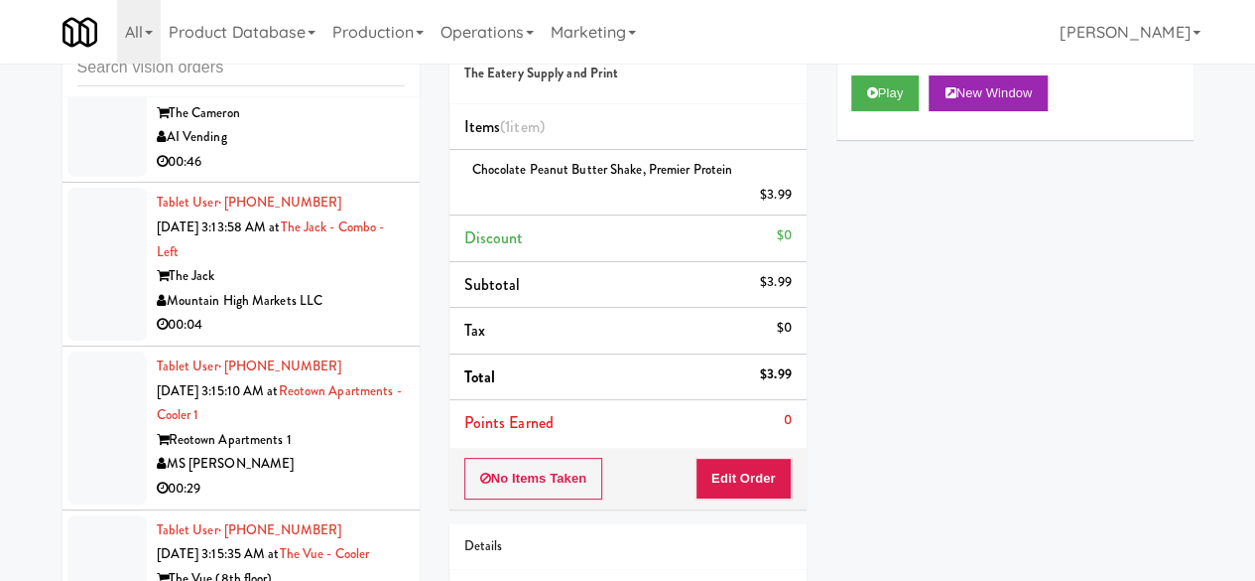
scroll to position [5855, 0]
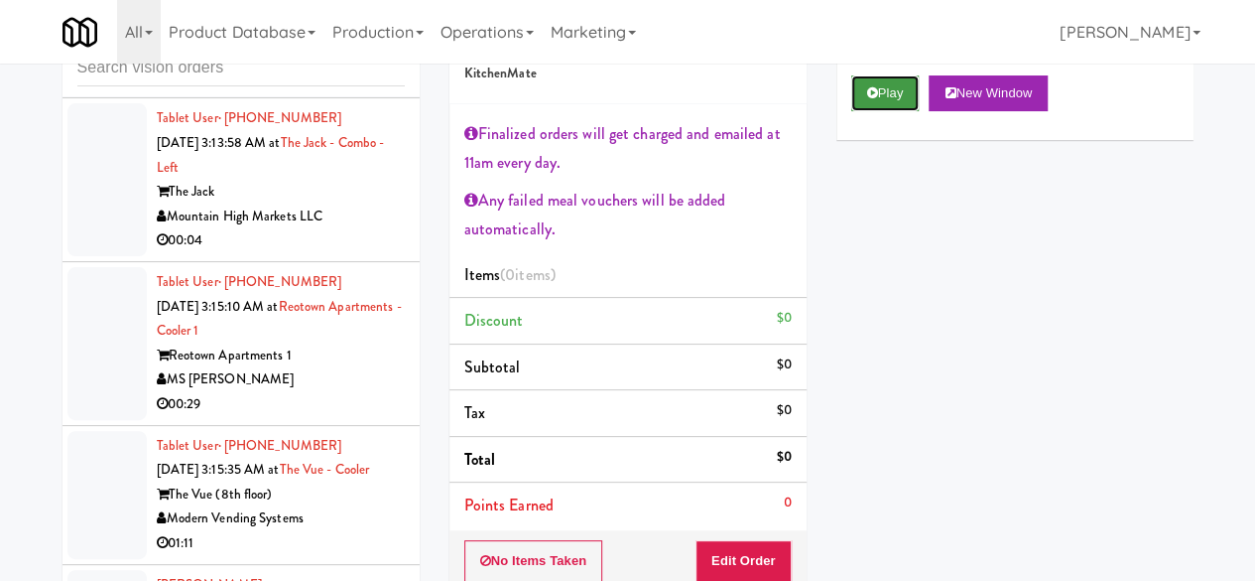
click at [872, 99] on icon at bounding box center [872, 92] width 11 height 13
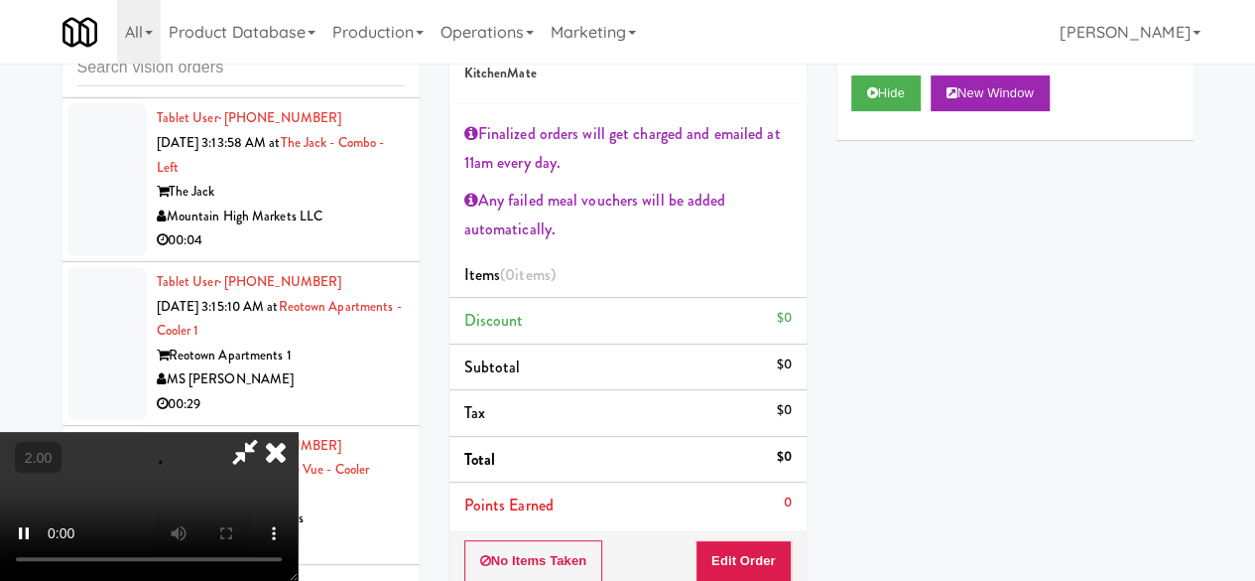
click at [725, 537] on div "No Items Taken Edit Order" at bounding box center [628, 561] width 357 height 62
click at [729, 544] on button "Edit Order" at bounding box center [744, 561] width 96 height 42
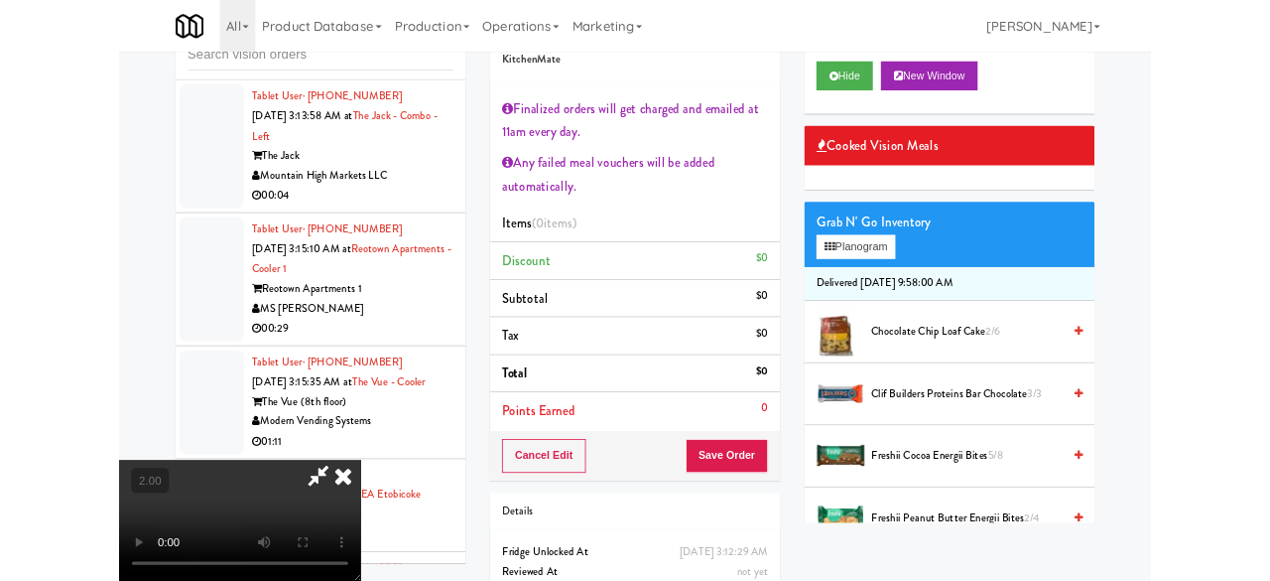
scroll to position [41, 0]
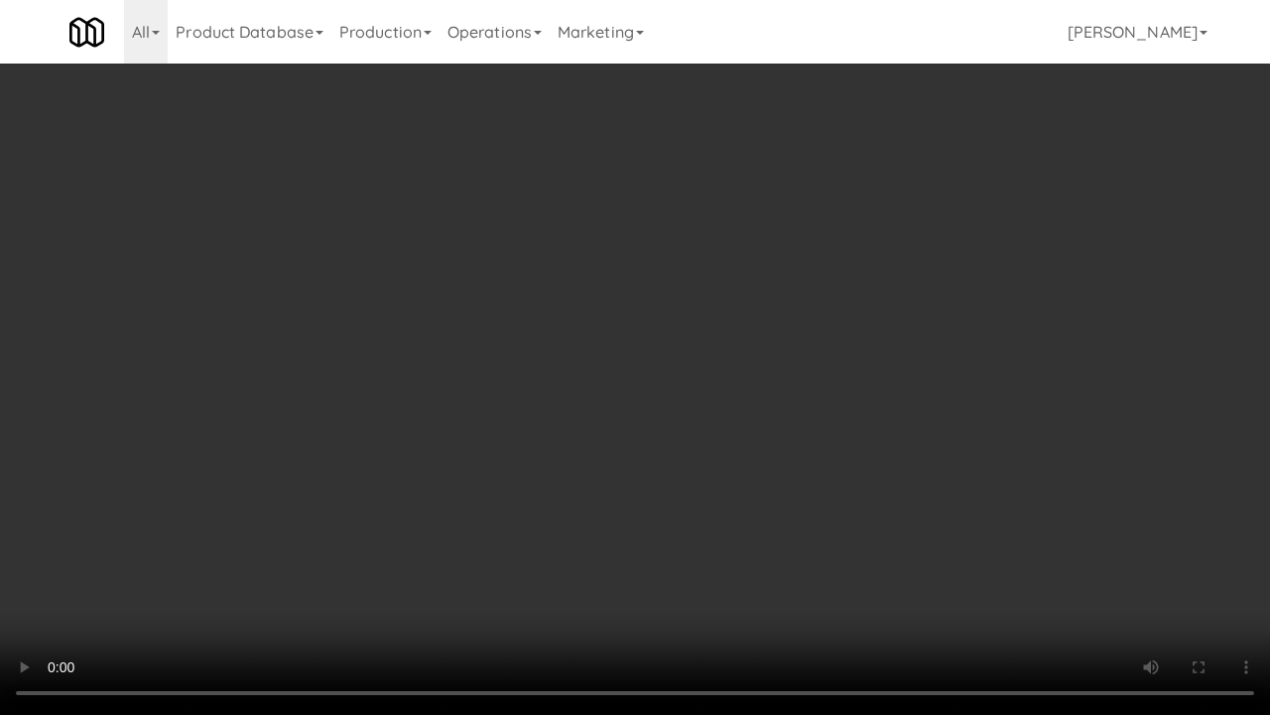
click at [790, 339] on video at bounding box center [635, 357] width 1270 height 715
click at [748, 343] on video at bounding box center [635, 357] width 1270 height 715
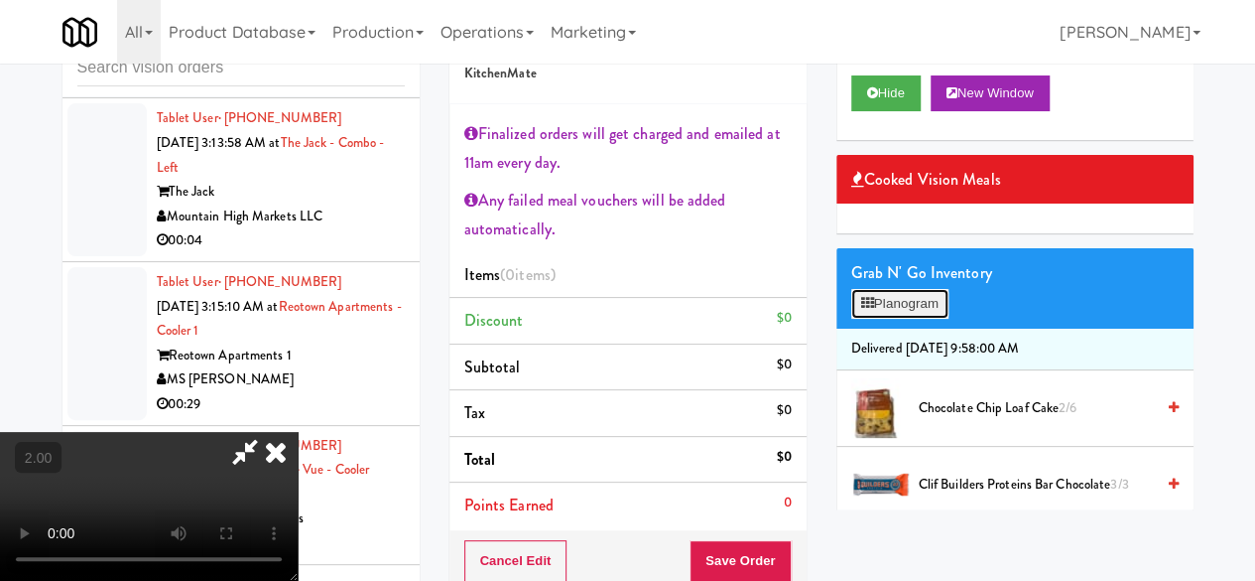
click at [897, 319] on button "Planogram" at bounding box center [899, 304] width 97 height 30
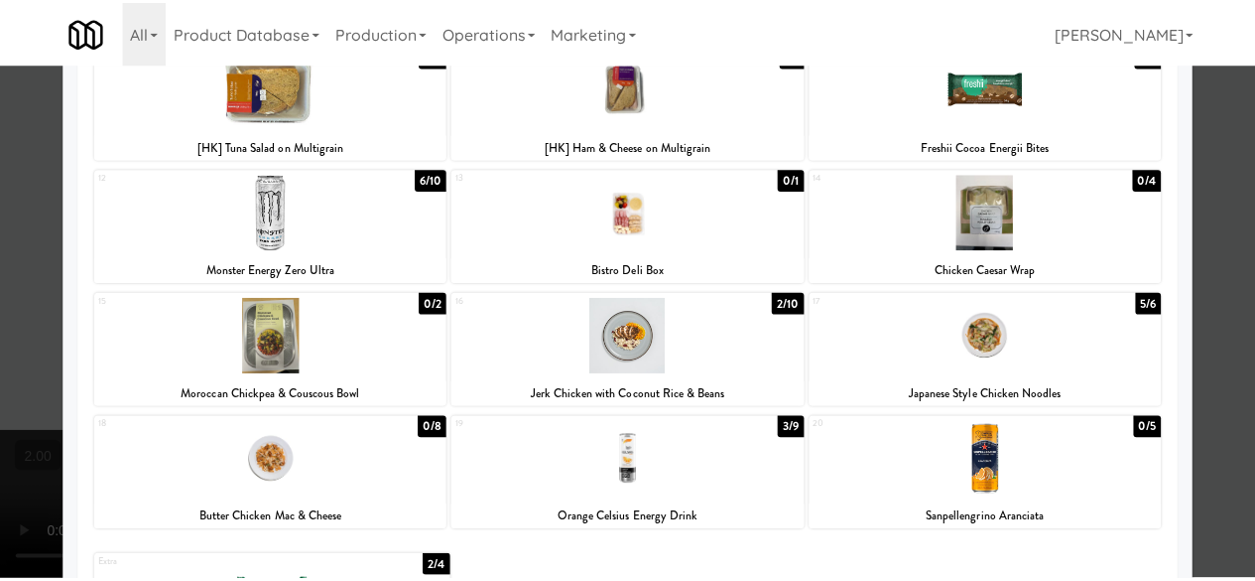
scroll to position [517, 0]
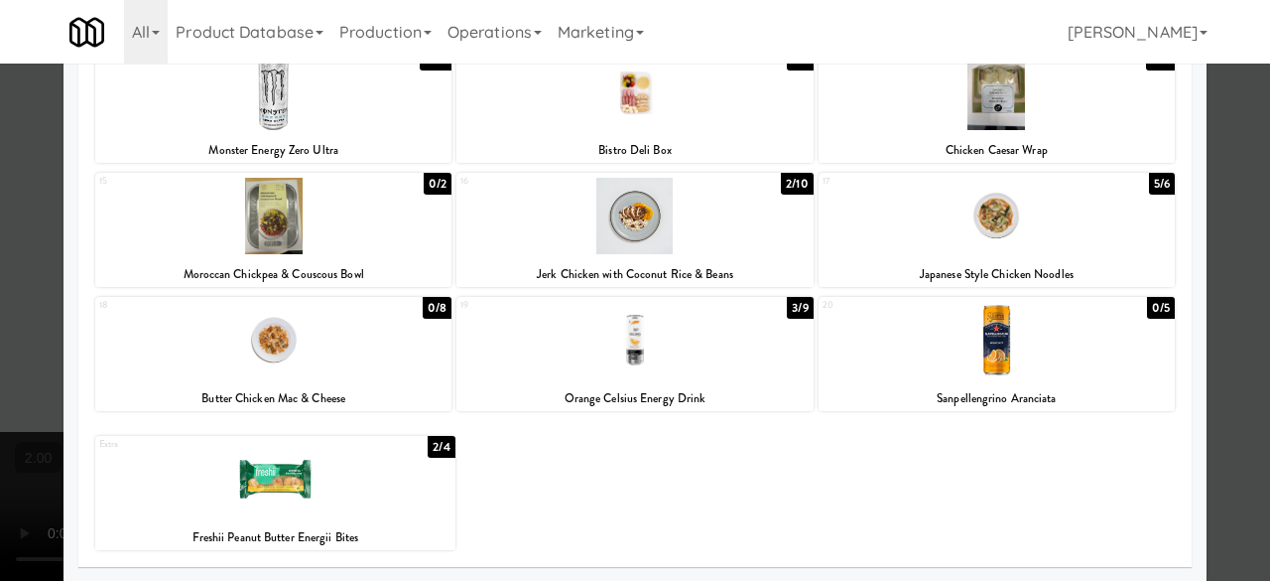
click at [1217, 255] on div at bounding box center [635, 290] width 1270 height 581
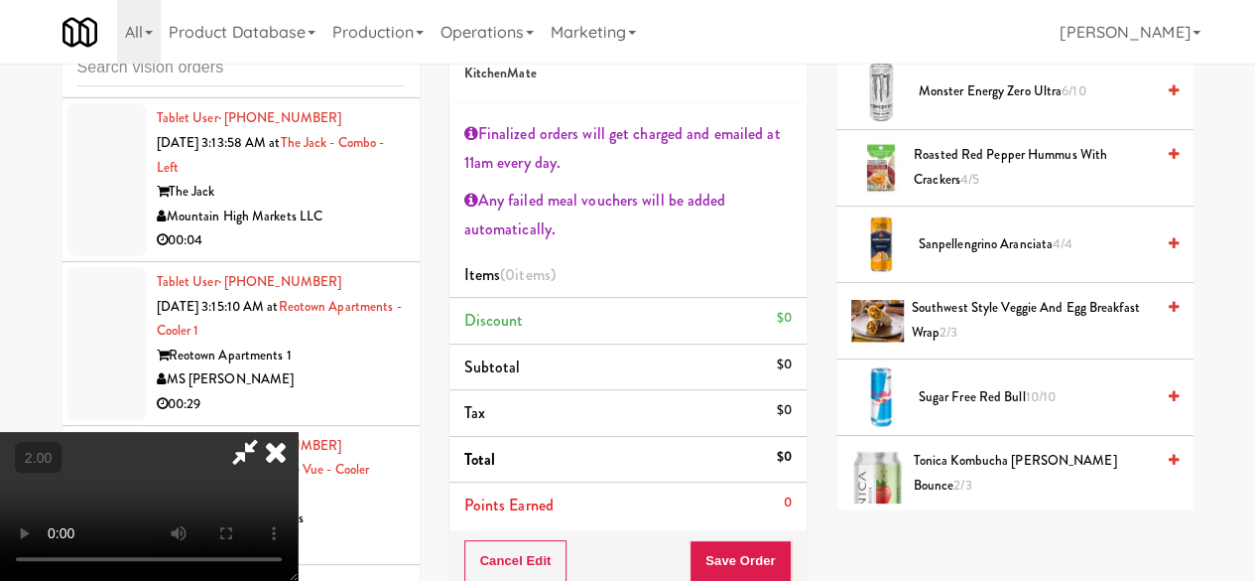
scroll to position [695, 0]
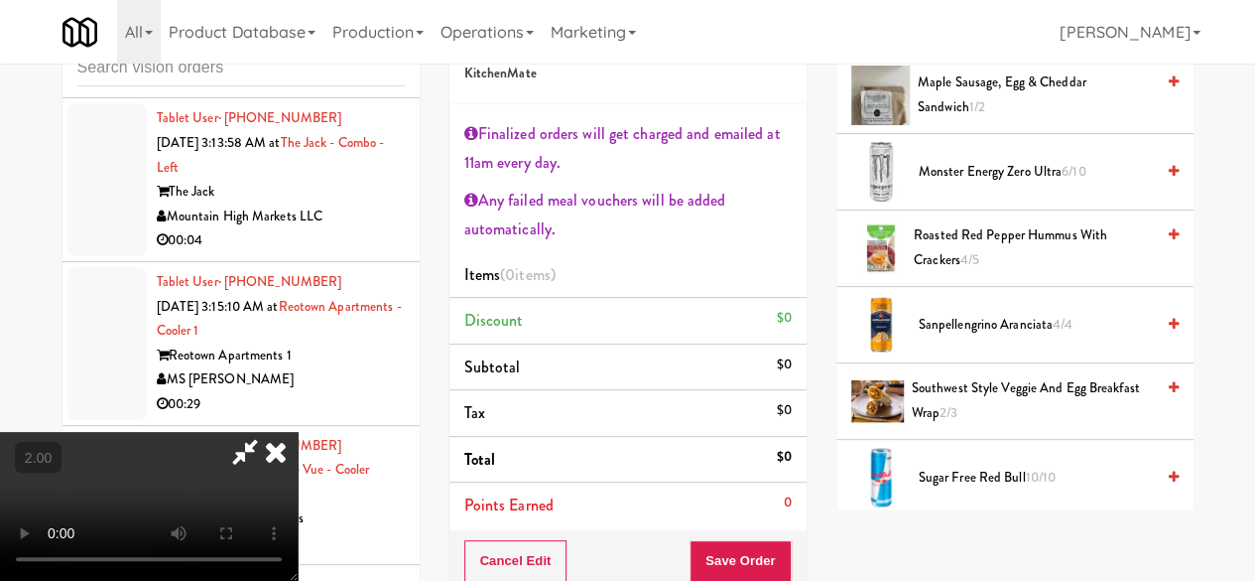
click at [977, 269] on span "4/5" at bounding box center [970, 259] width 19 height 19
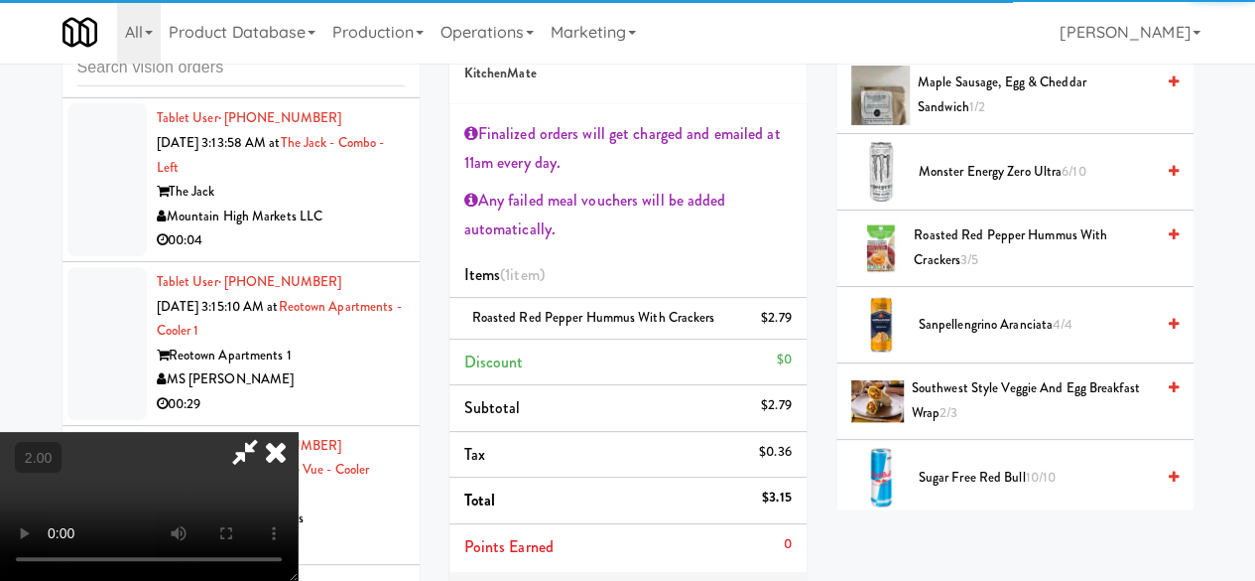
scroll to position [262, 0]
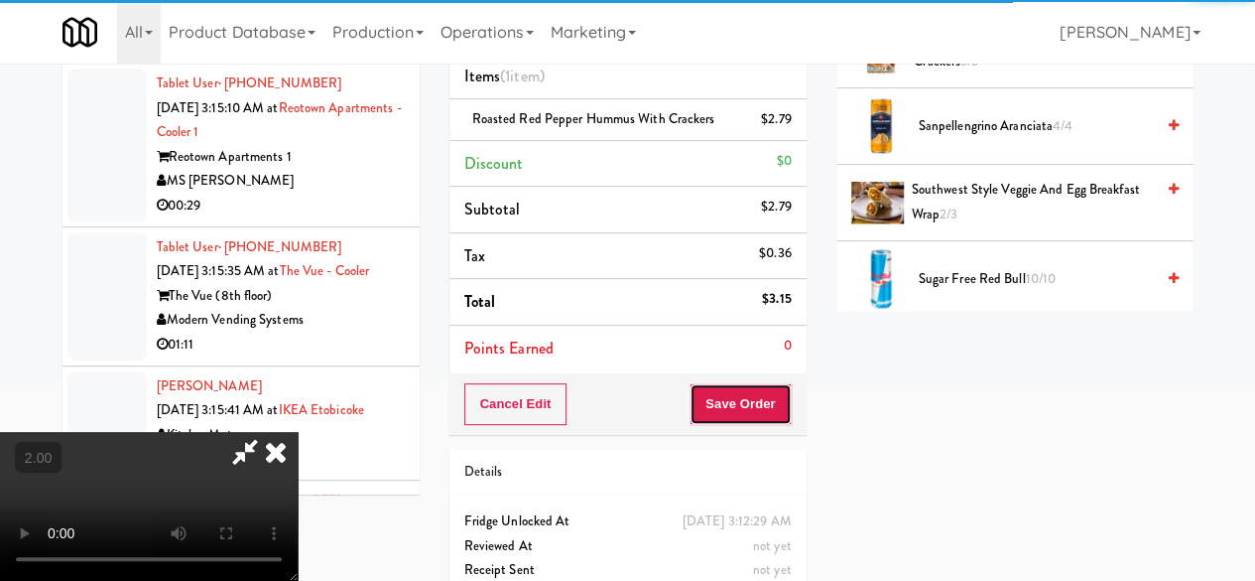
click at [782, 421] on button "Save Order" at bounding box center [740, 404] width 101 height 42
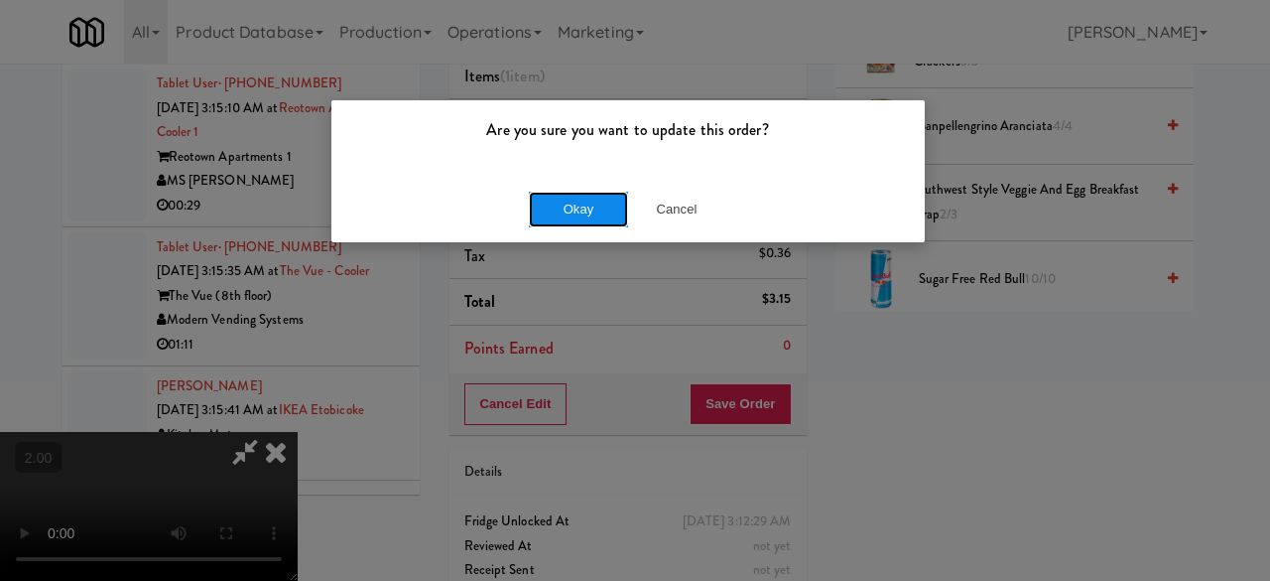
click at [577, 209] on button "Okay" at bounding box center [578, 210] width 99 height 36
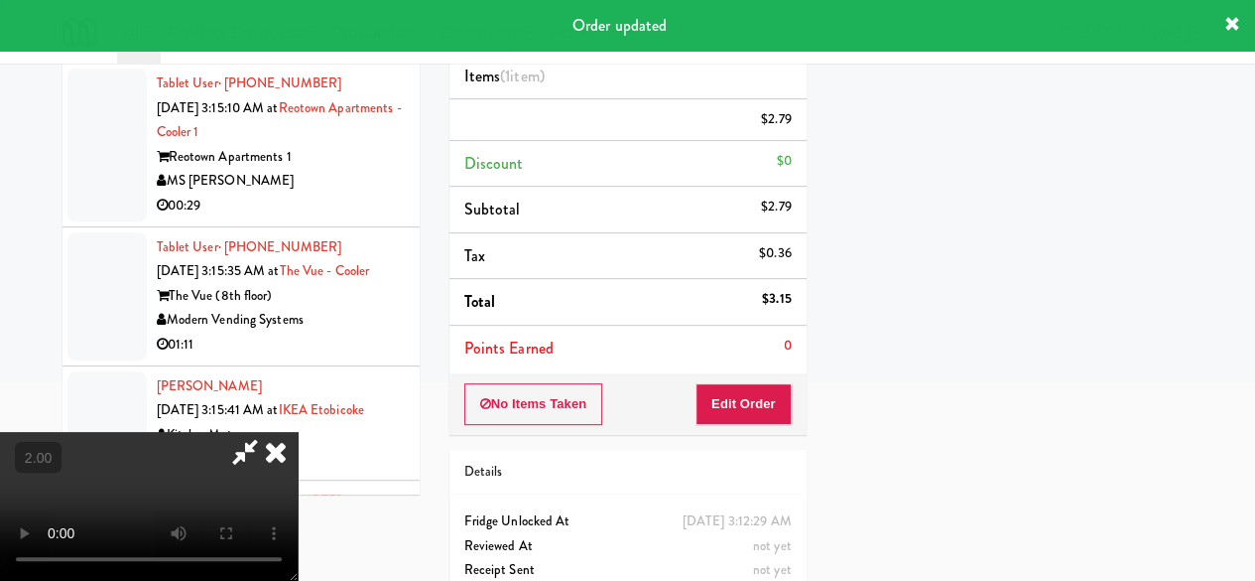
scroll to position [0, 0]
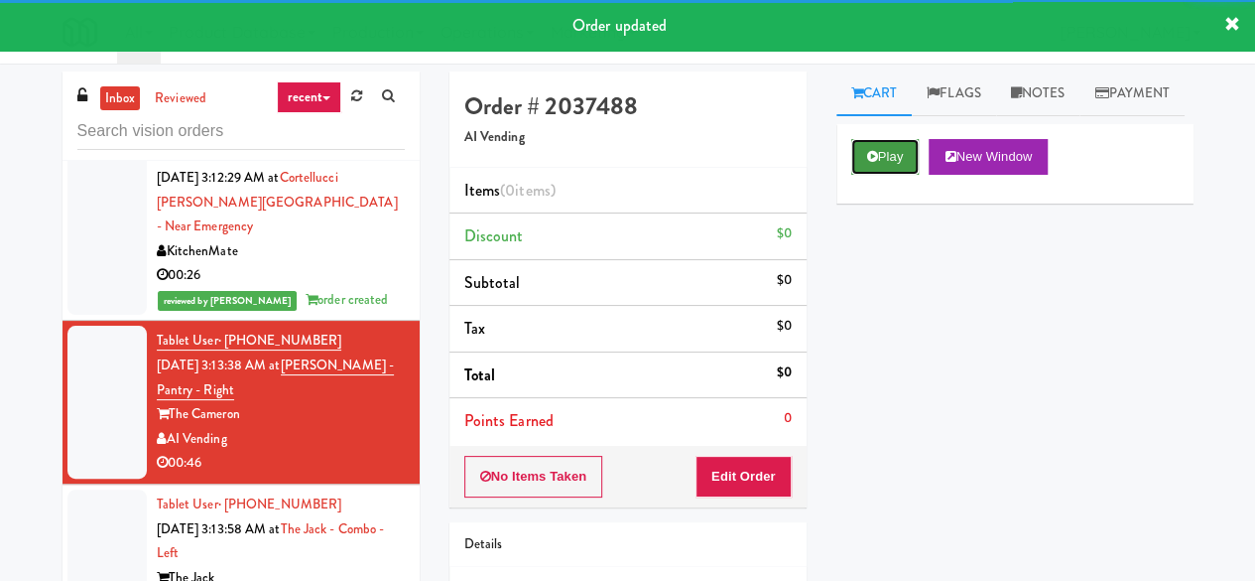
click at [873, 163] on icon at bounding box center [872, 156] width 11 height 13
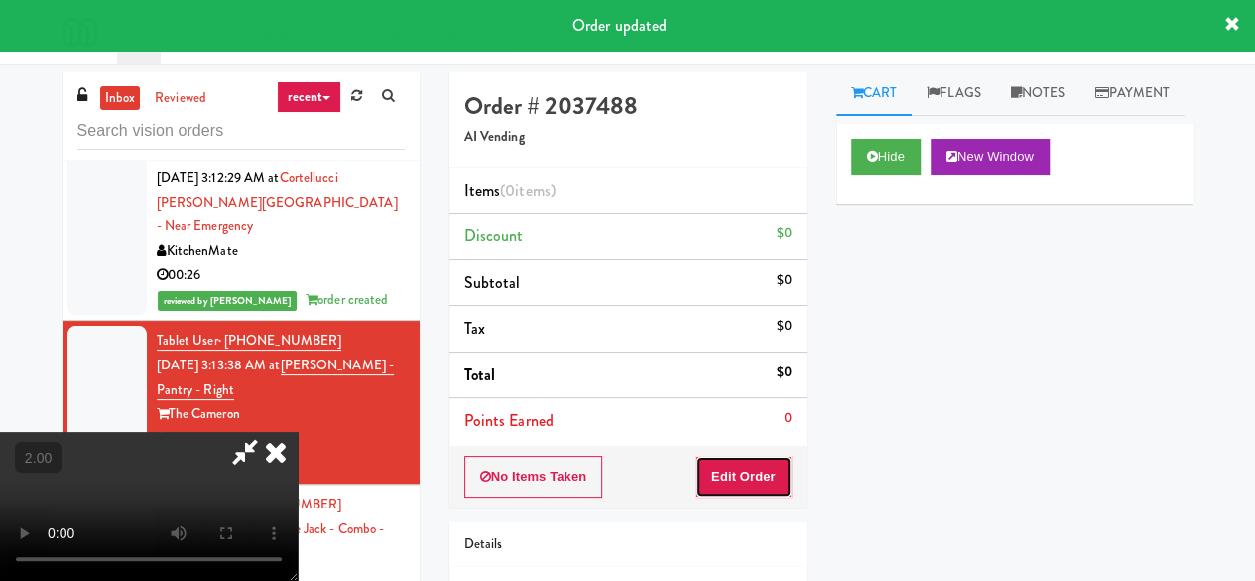
click at [752, 492] on button "Edit Order" at bounding box center [744, 477] width 96 height 42
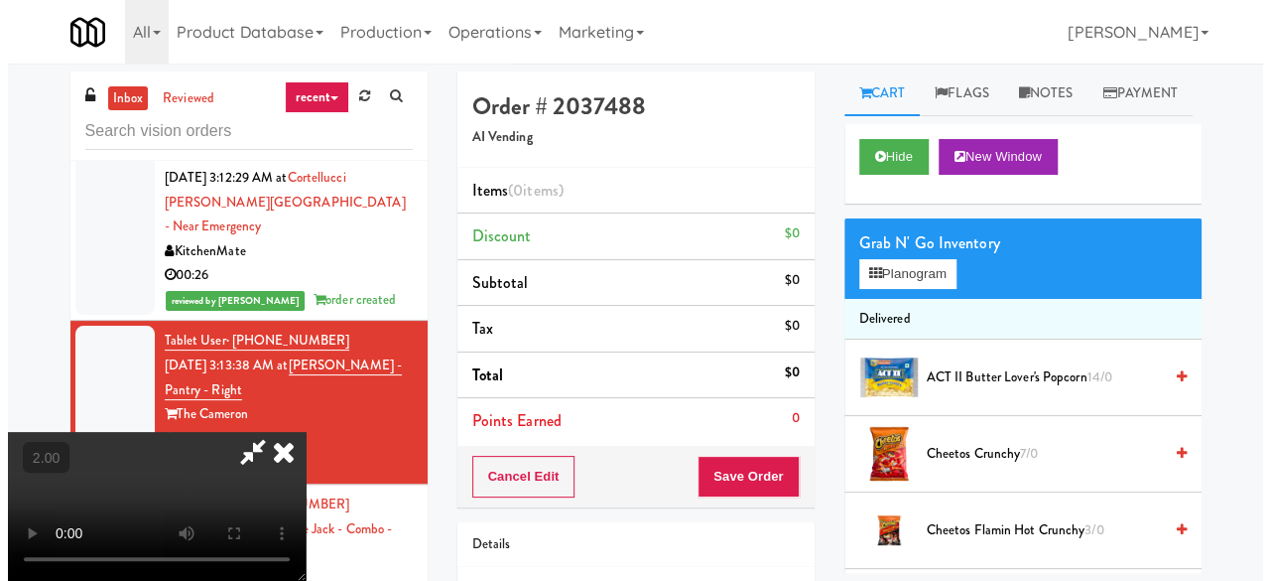
scroll to position [41, 0]
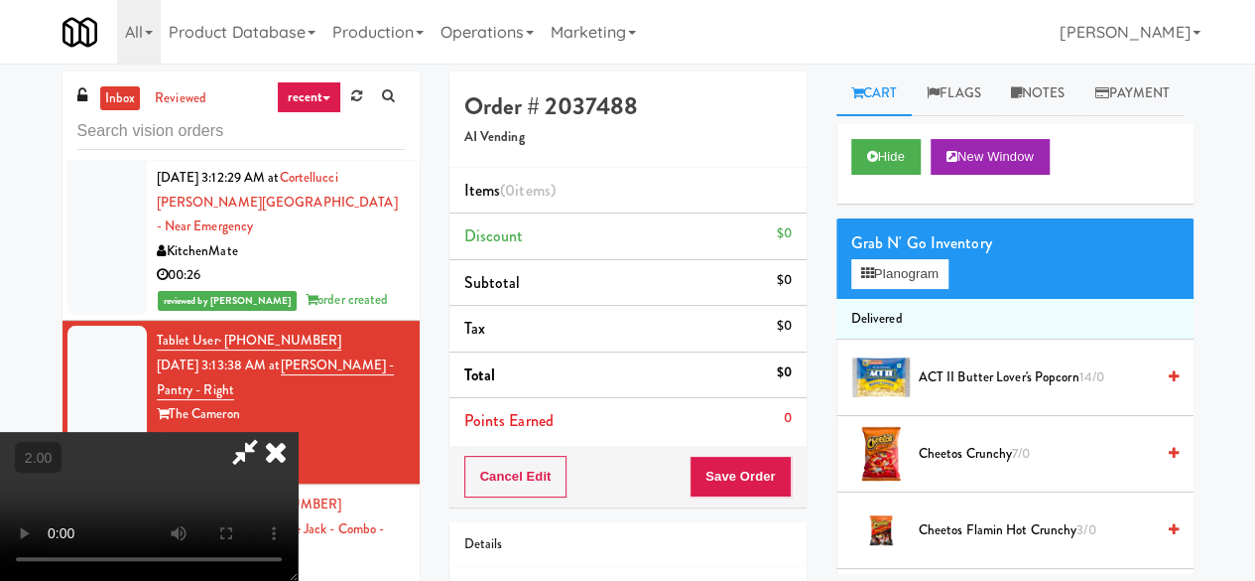
click at [935, 258] on div "Grab N' Go Inventory" at bounding box center [1014, 243] width 327 height 30
click at [932, 289] on button "Planogram" at bounding box center [899, 274] width 97 height 30
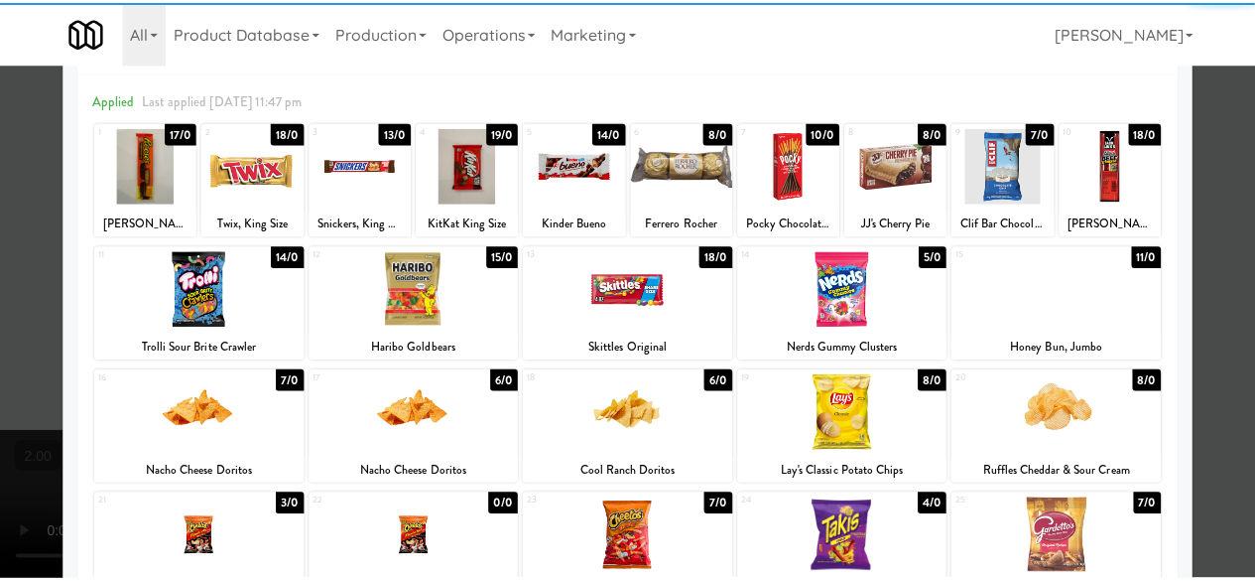
scroll to position [99, 0]
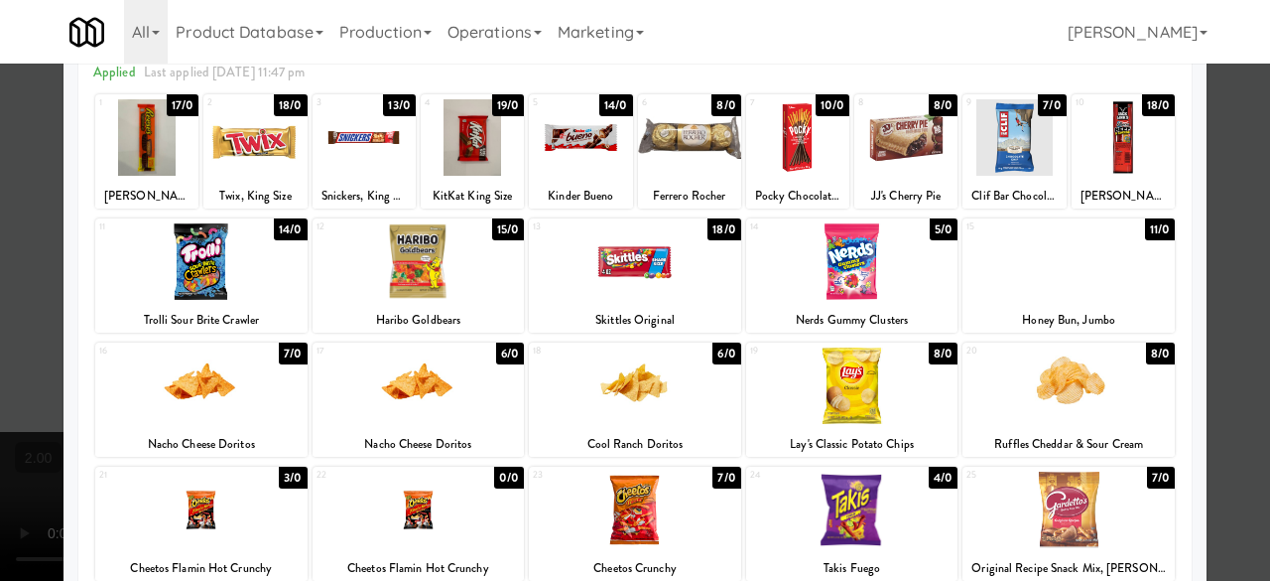
click at [465, 237] on div at bounding box center [419, 261] width 212 height 76
click at [1211, 114] on div at bounding box center [635, 290] width 1270 height 581
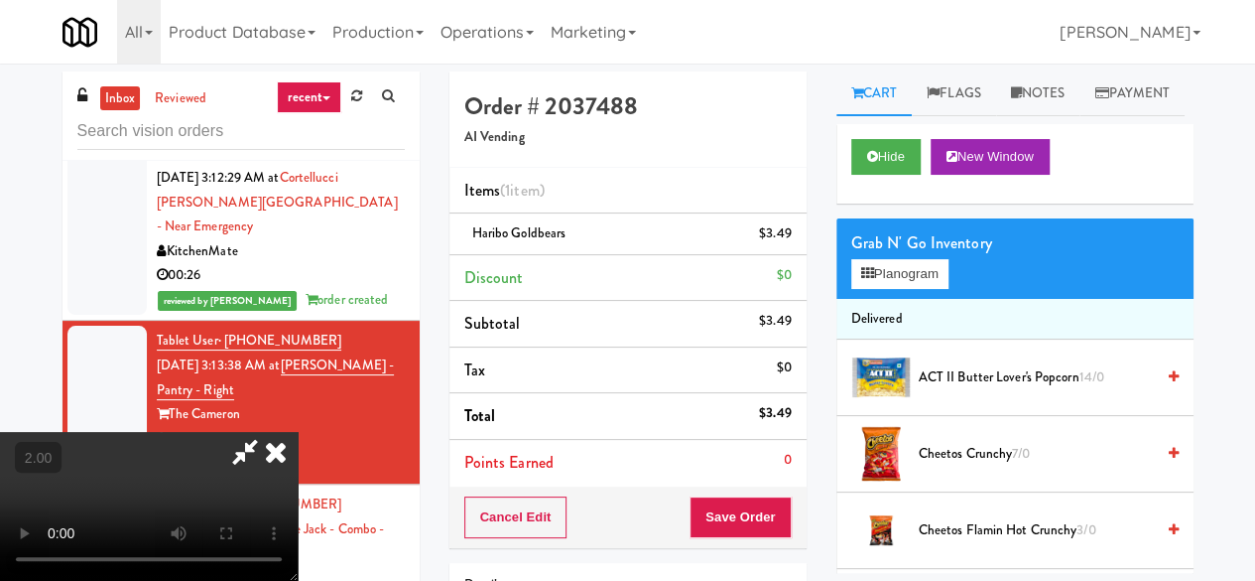
click at [268, 432] on icon at bounding box center [245, 452] width 46 height 40
click at [742, 512] on button "Save Order" at bounding box center [740, 517] width 101 height 42
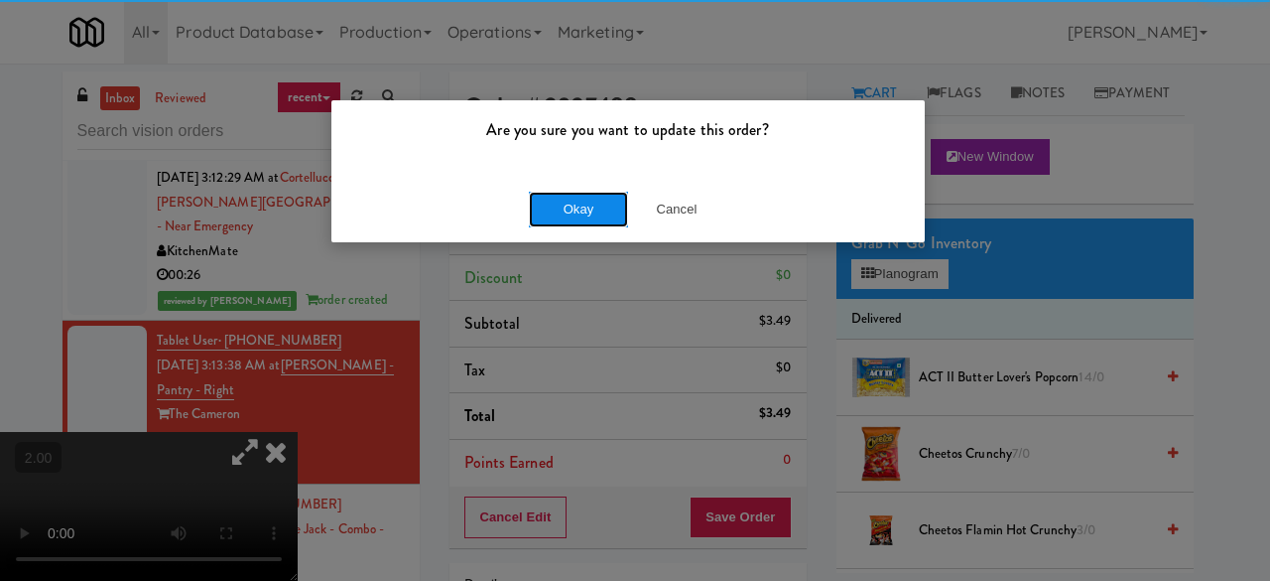
click at [580, 203] on button "Okay" at bounding box center [578, 210] width 99 height 36
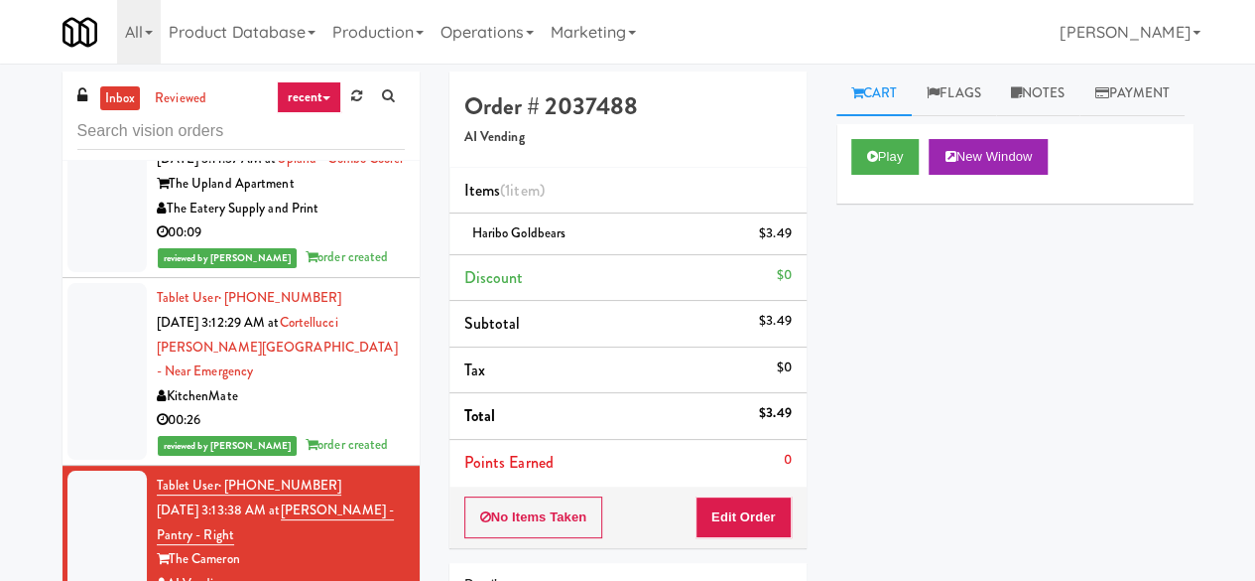
scroll to position [5160, 0]
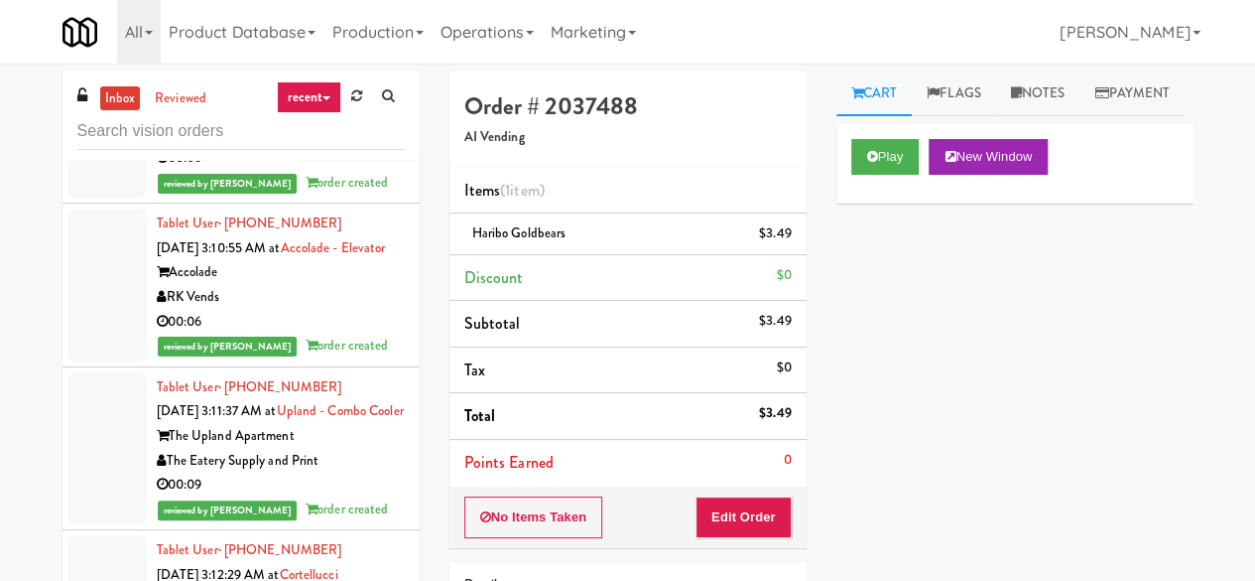
click at [349, 196] on div "reviewed by [PERSON_NAME] Y order created" at bounding box center [281, 183] width 248 height 25
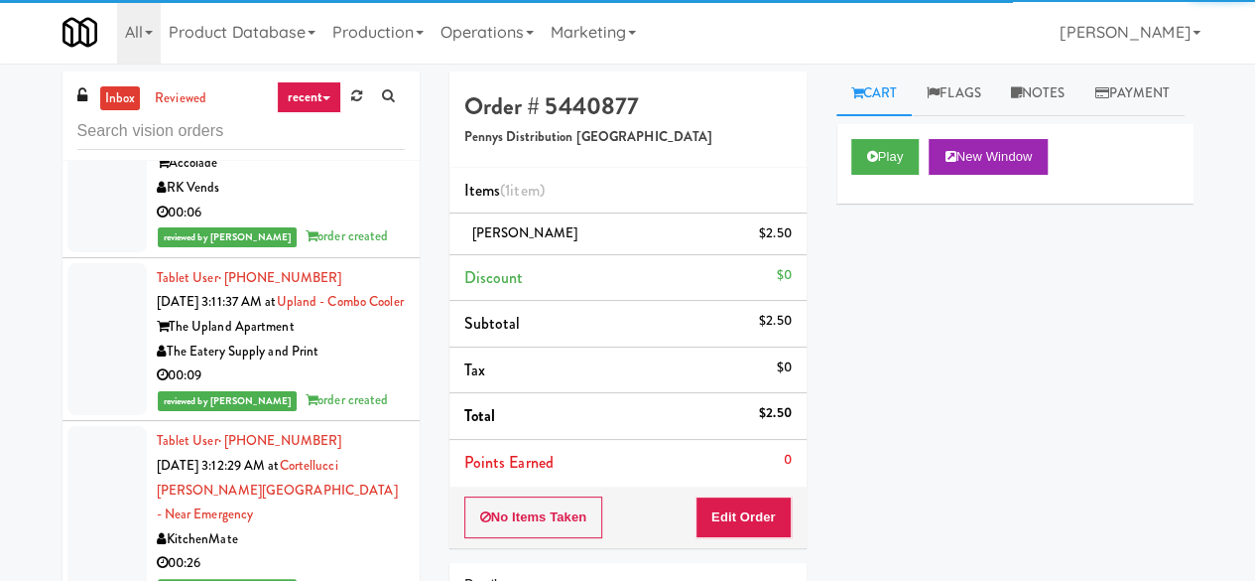
scroll to position [5359, 0]
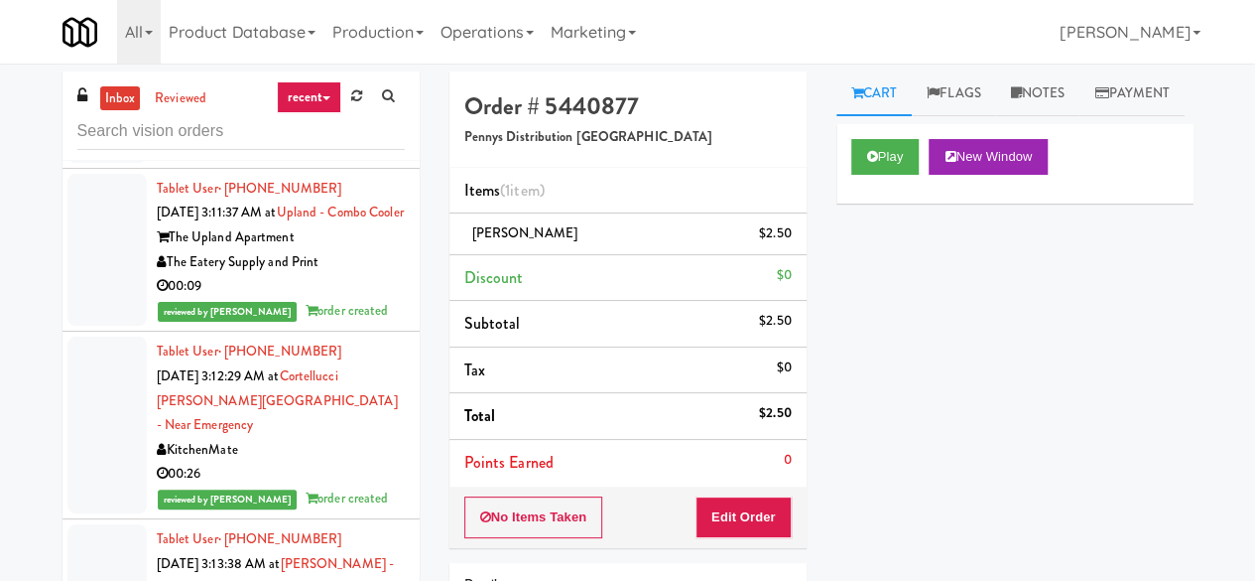
click at [319, 86] on div "Accolade" at bounding box center [281, 74] width 248 height 25
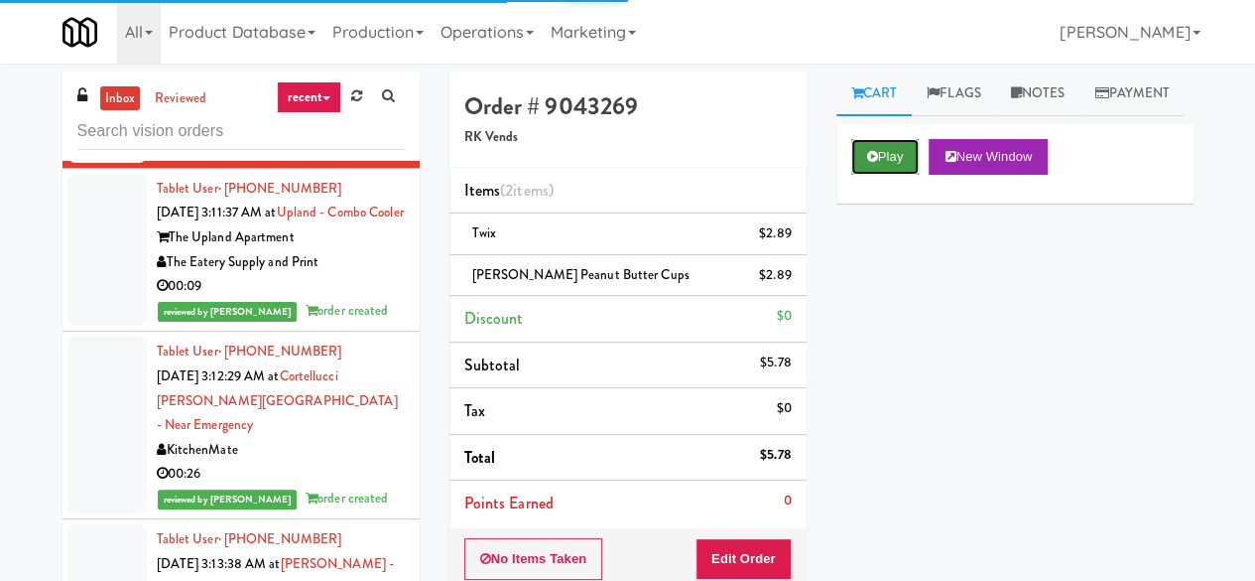
click at [865, 175] on button "Play" at bounding box center [885, 157] width 68 height 36
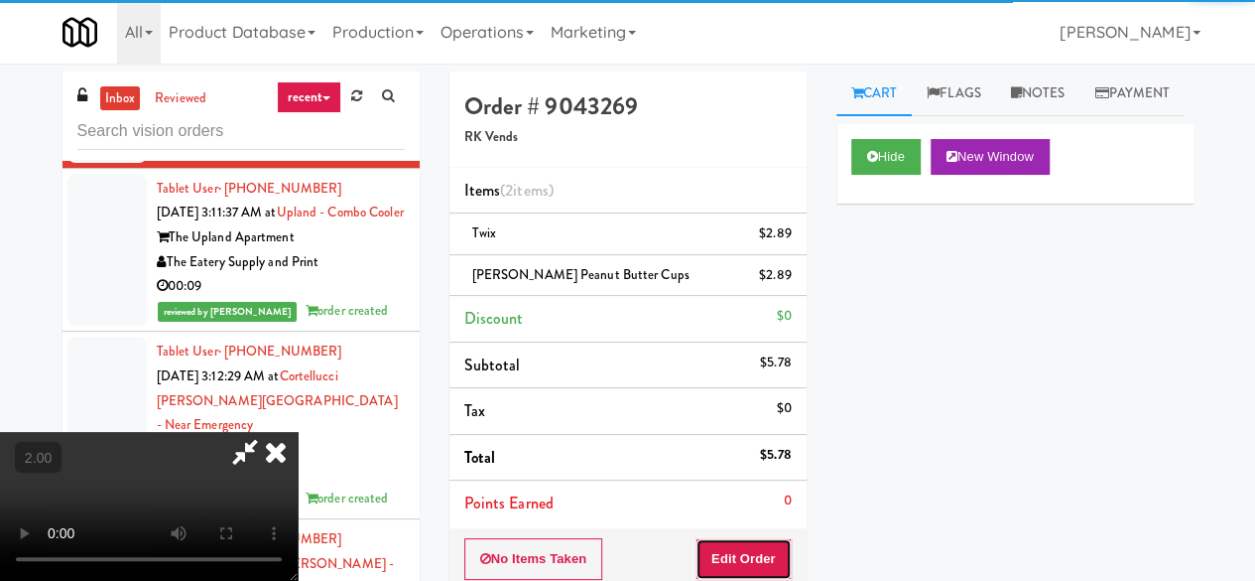
click at [747, 551] on button "Edit Order" at bounding box center [744, 559] width 96 height 42
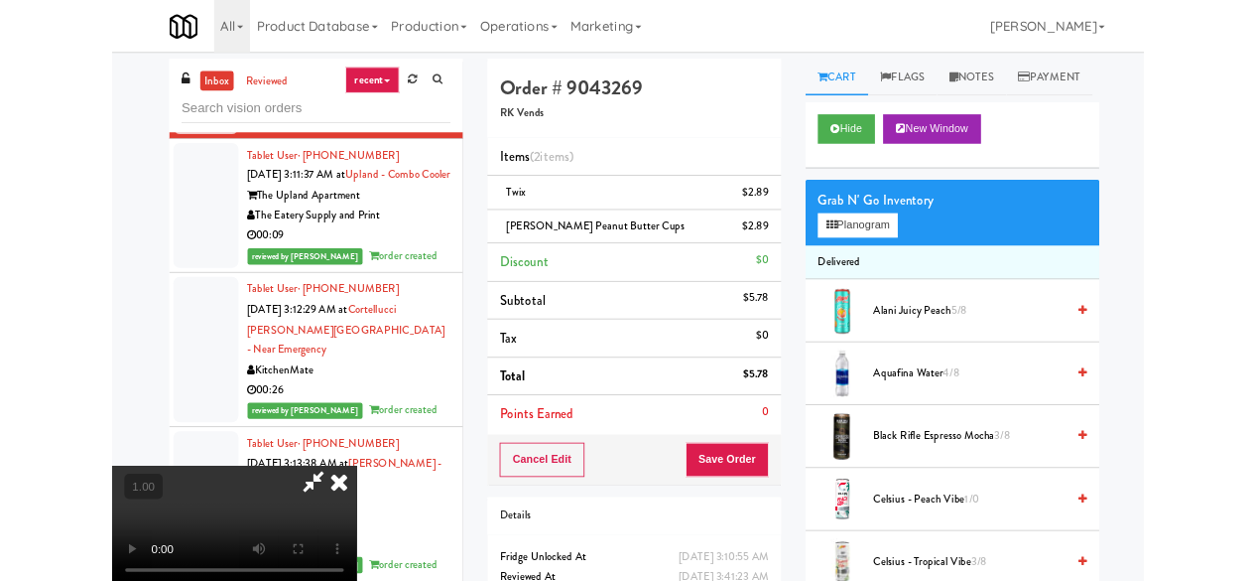
scroll to position [41, 0]
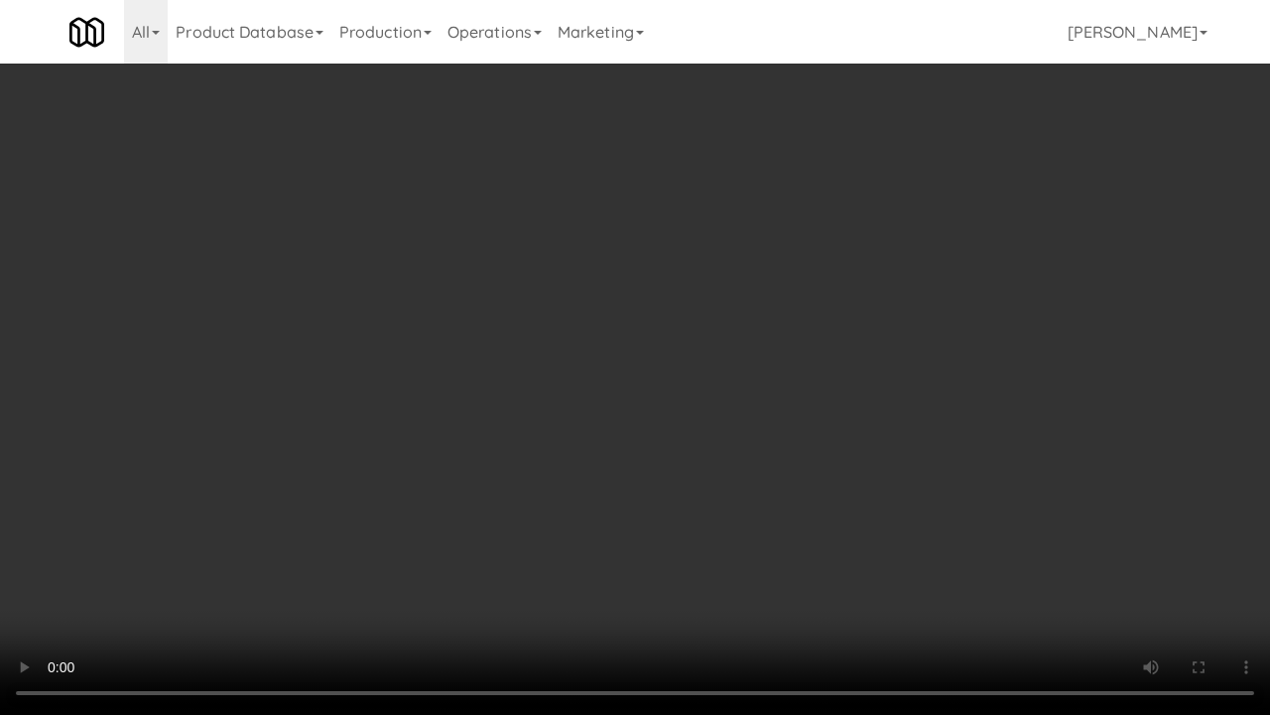
click at [921, 268] on video at bounding box center [635, 357] width 1270 height 715
click at [784, 342] on video at bounding box center [635, 357] width 1270 height 715
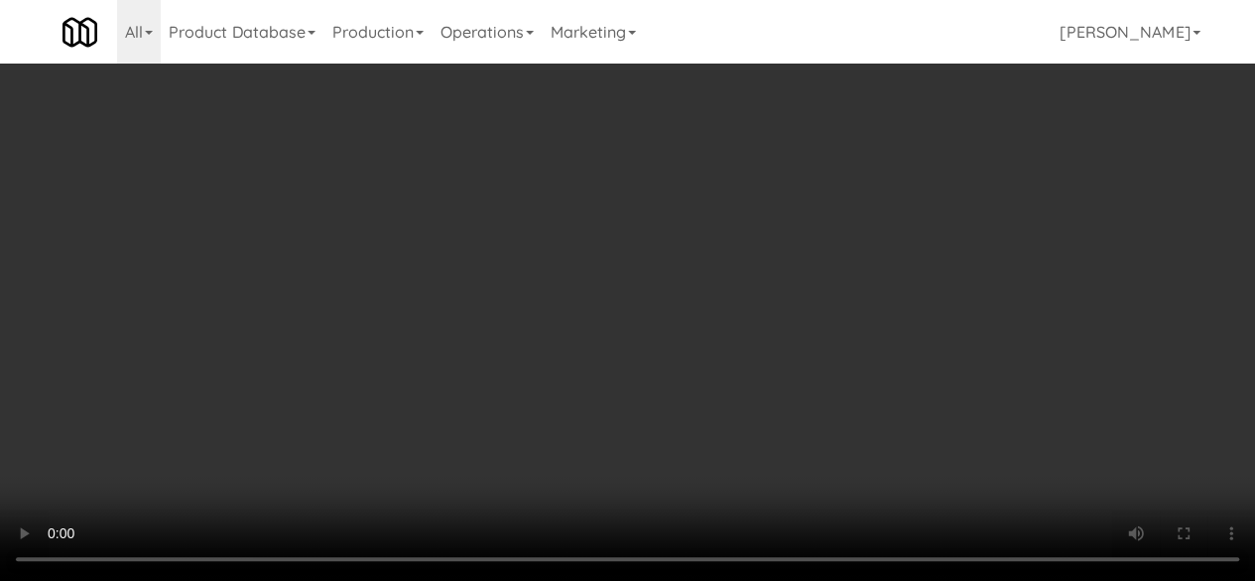
scroll to position [0, 0]
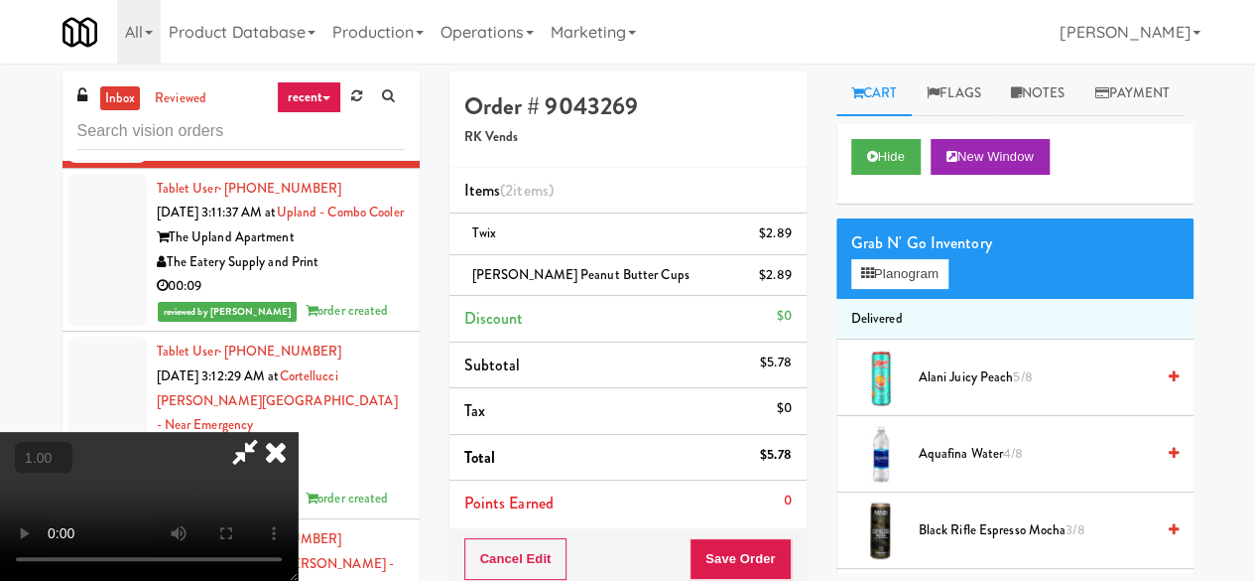
click at [0, 0] on button "+" at bounding box center [0, 0] width 0 height 0
click at [268, 432] on icon at bounding box center [245, 452] width 46 height 40
click at [298, 432] on icon at bounding box center [276, 452] width 44 height 40
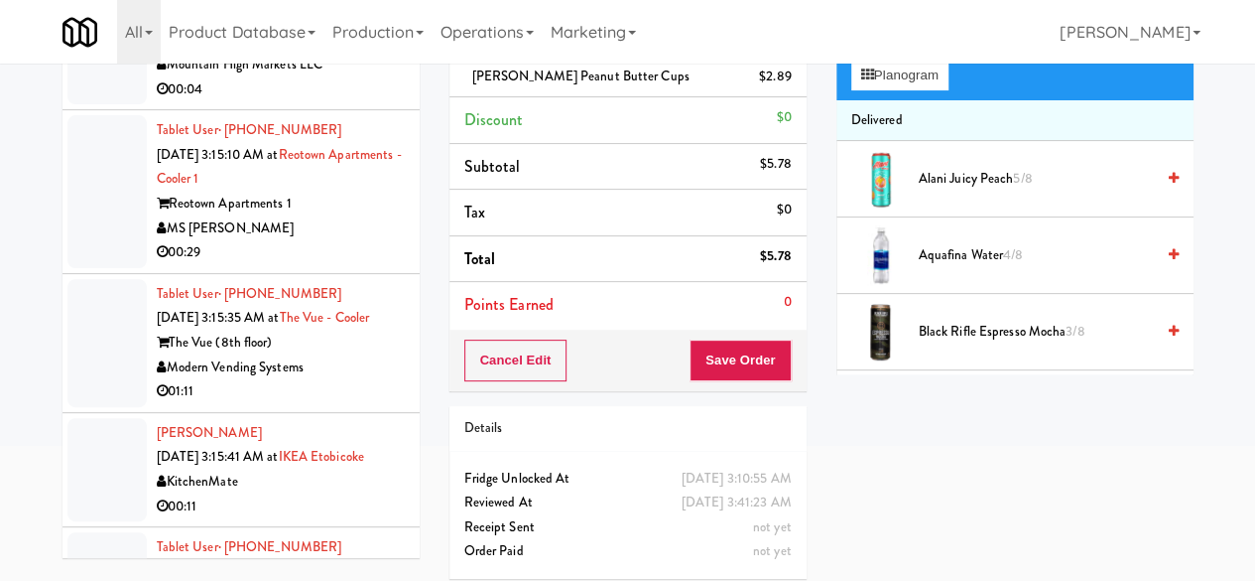
scroll to position [5954, 0]
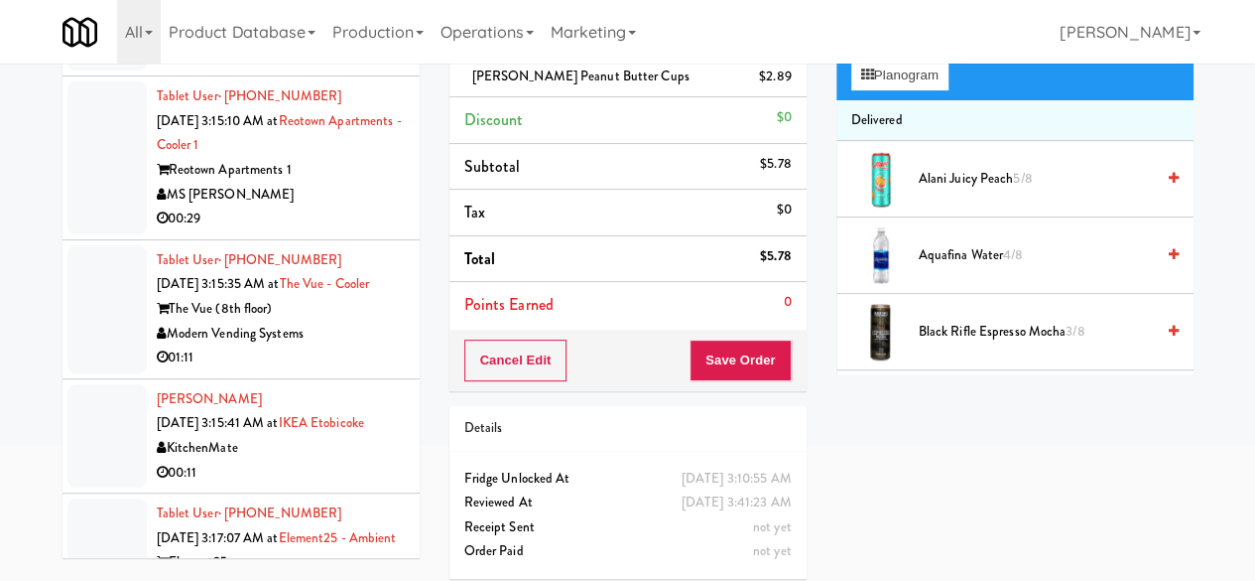
click at [306, 44] on div "Mountain High Markets LLC" at bounding box center [281, 31] width 248 height 25
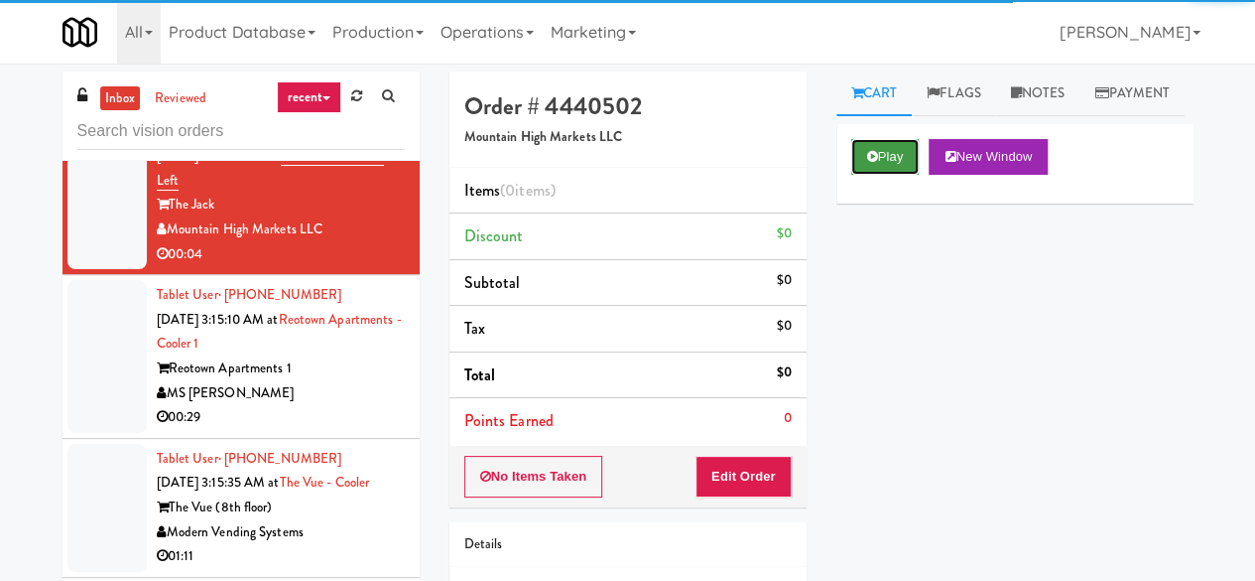
click at [874, 163] on icon at bounding box center [872, 156] width 11 height 13
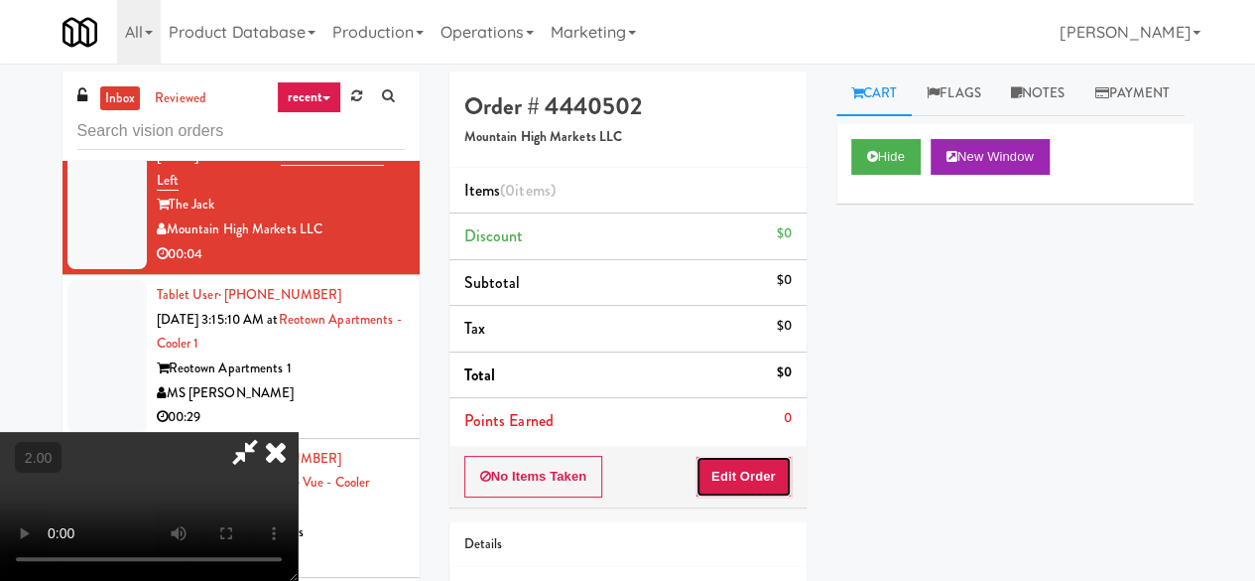
click at [750, 473] on button "Edit Order" at bounding box center [744, 477] width 96 height 42
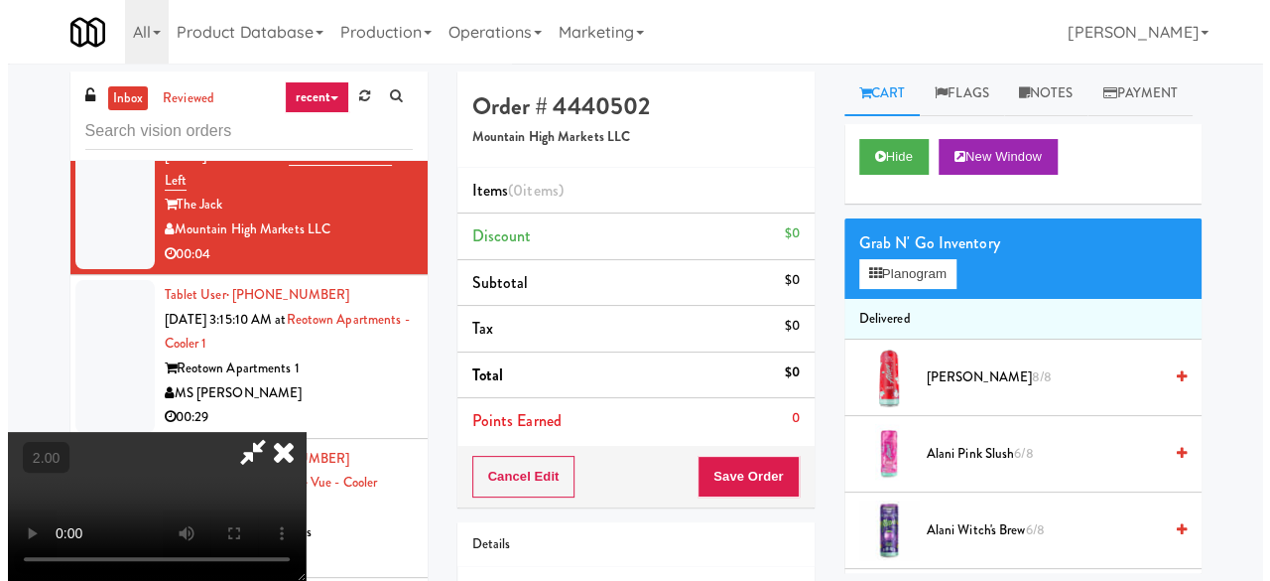
scroll to position [41, 0]
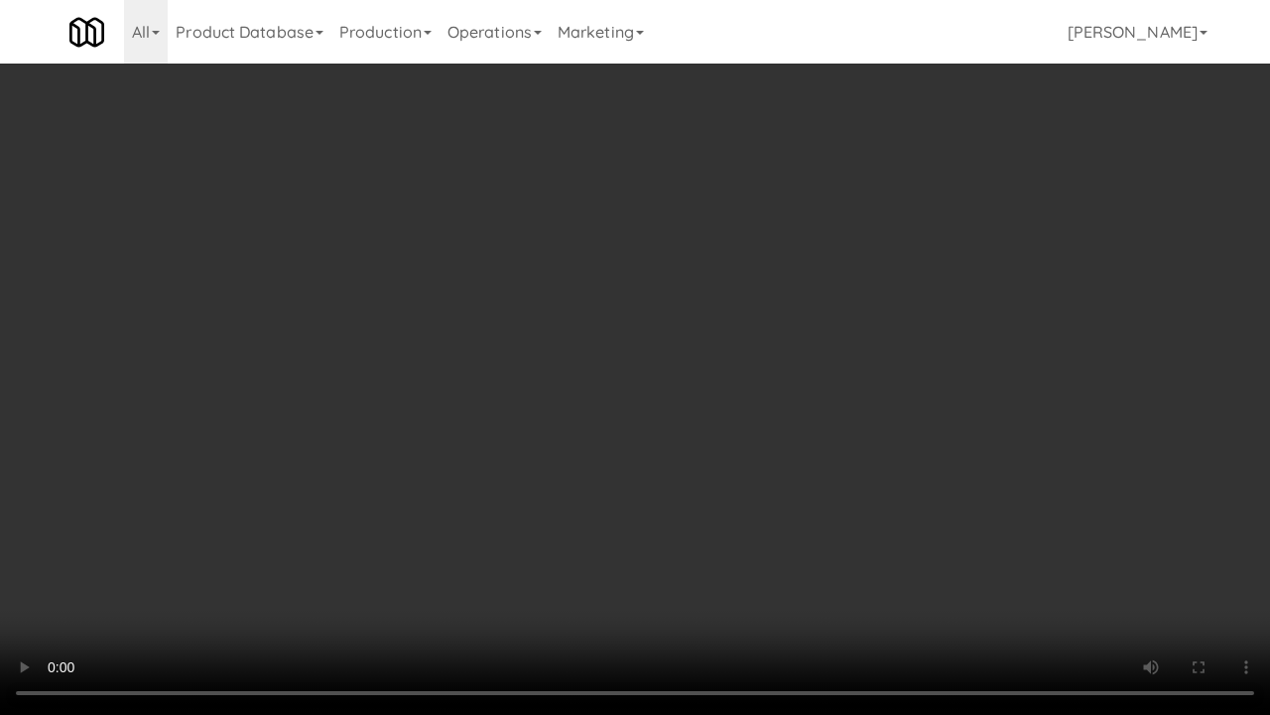
click at [715, 393] on video at bounding box center [635, 357] width 1270 height 715
click at [711, 371] on video at bounding box center [635, 357] width 1270 height 715
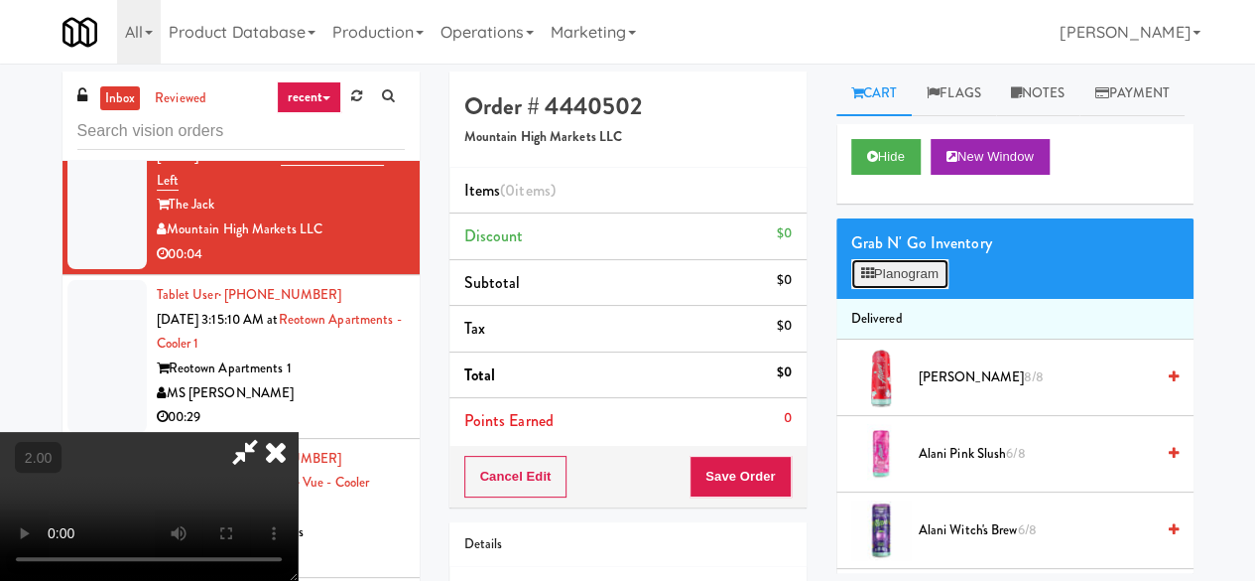
click at [882, 289] on button "Planogram" at bounding box center [899, 274] width 97 height 30
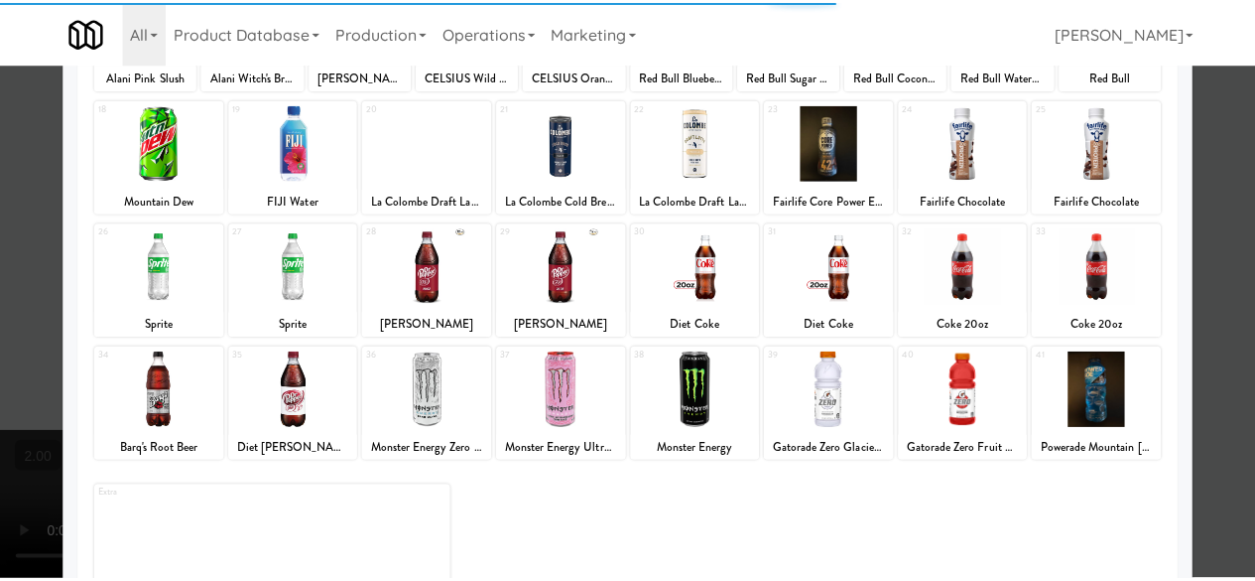
scroll to position [393, 0]
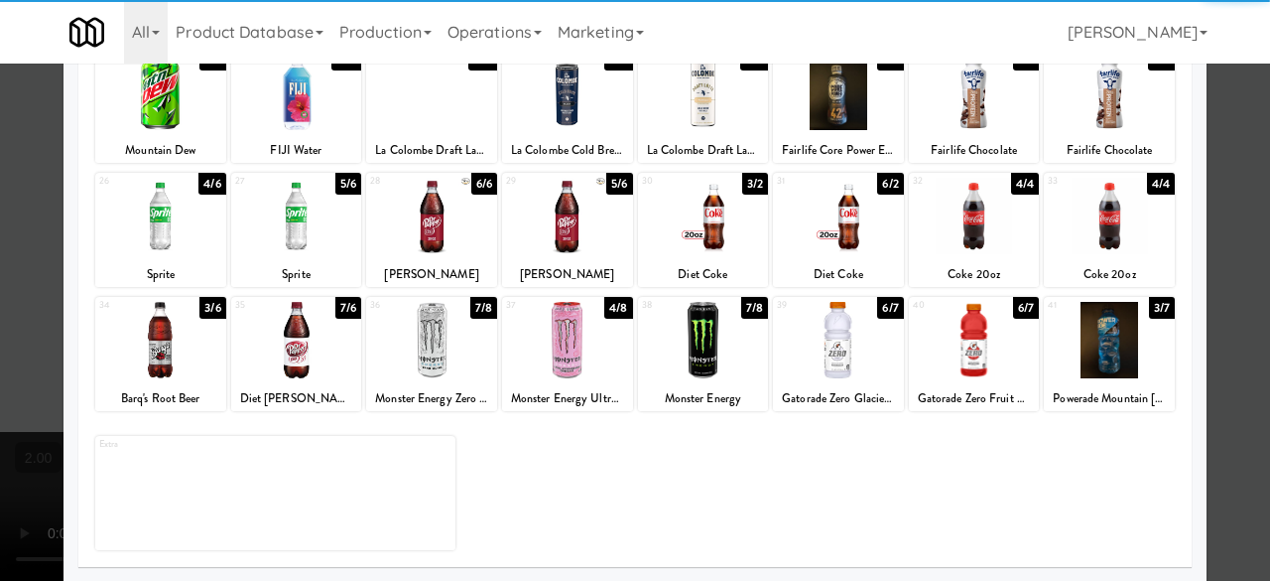
click at [171, 339] on div at bounding box center [160, 340] width 131 height 76
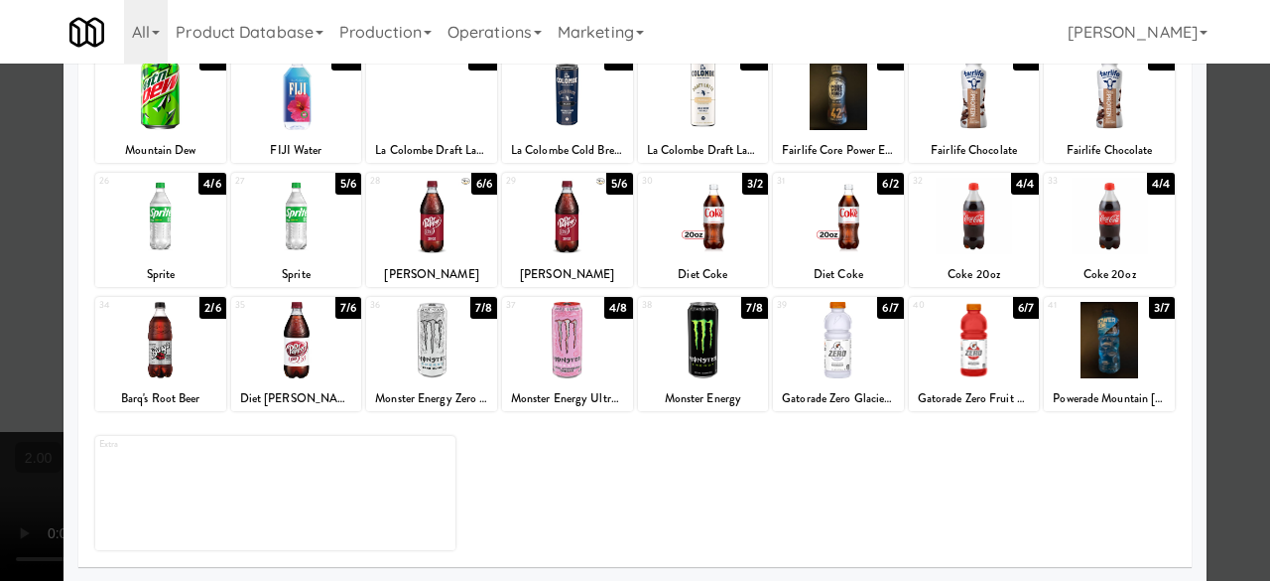
click at [1219, 130] on div at bounding box center [635, 290] width 1270 height 581
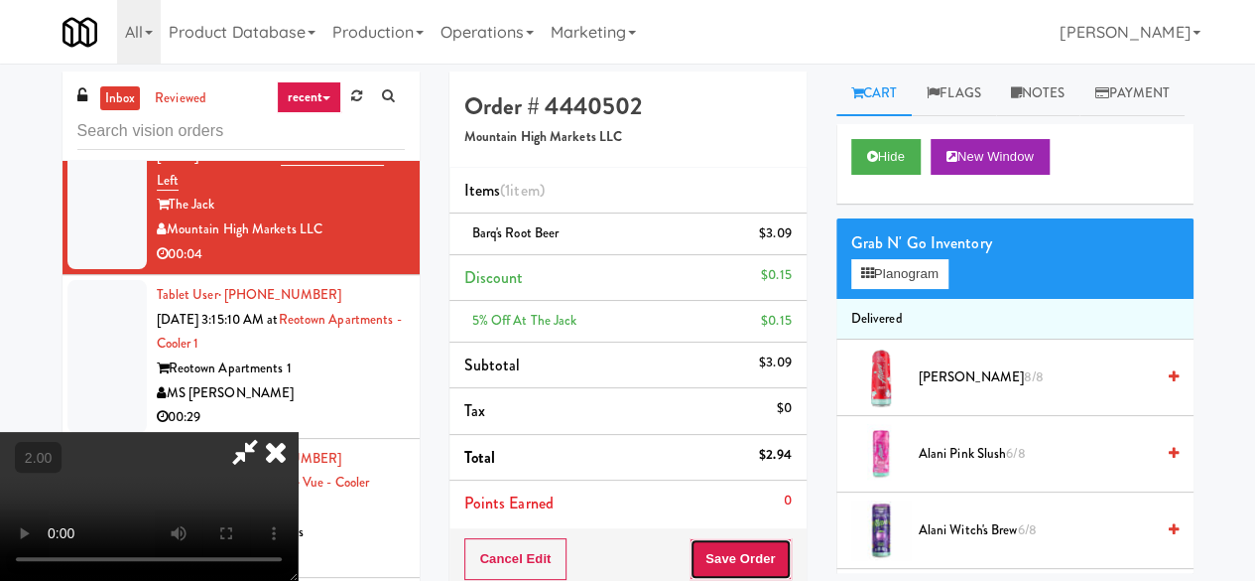
click at [776, 550] on button "Save Order" at bounding box center [740, 559] width 101 height 42
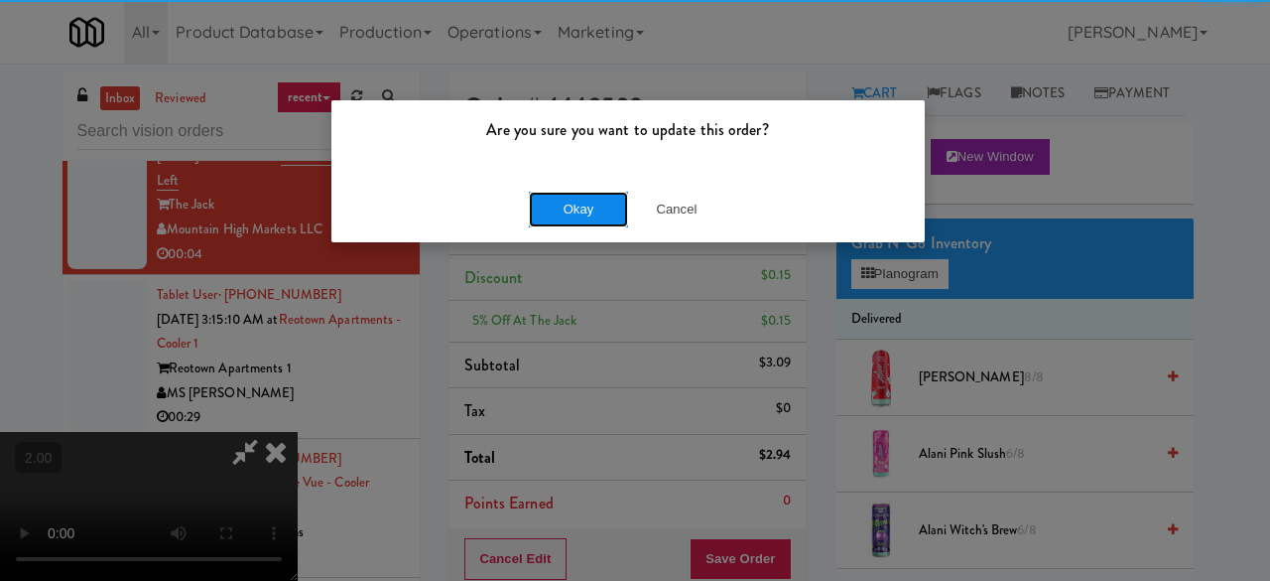
click at [553, 215] on button "Okay" at bounding box center [578, 210] width 99 height 36
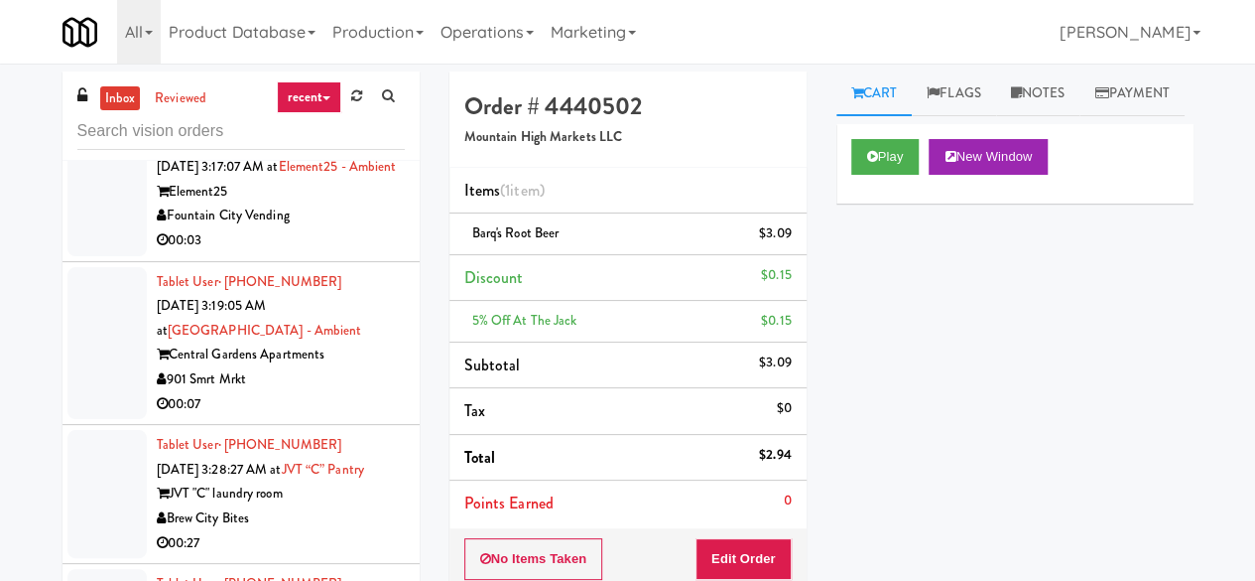
scroll to position [6451, 0]
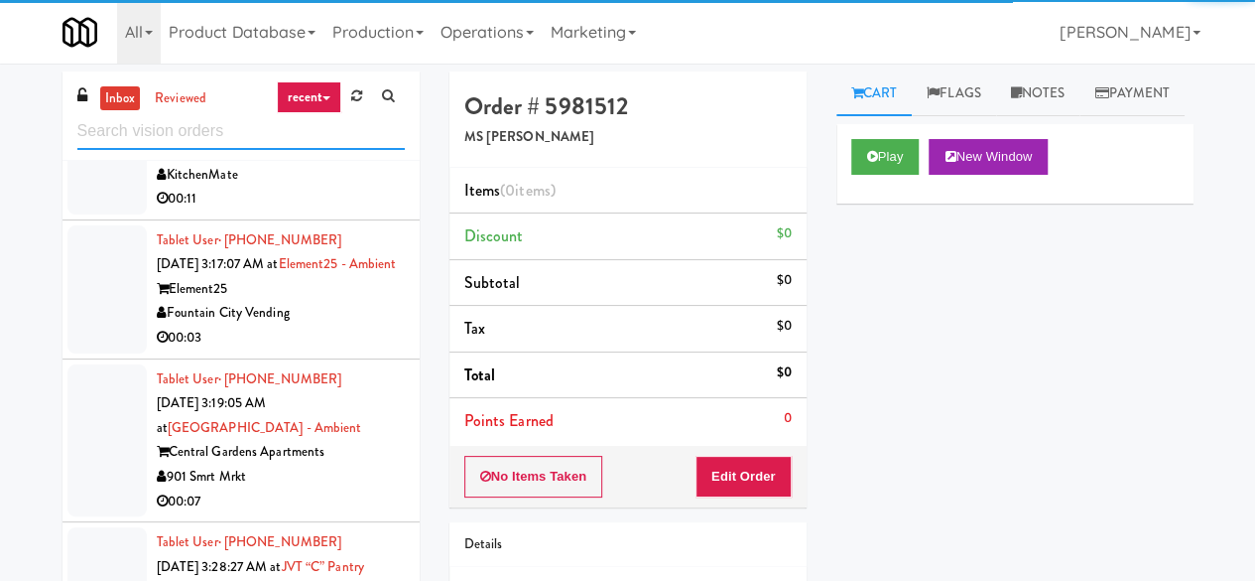
click at [287, 113] on input "text" at bounding box center [240, 131] width 327 height 37
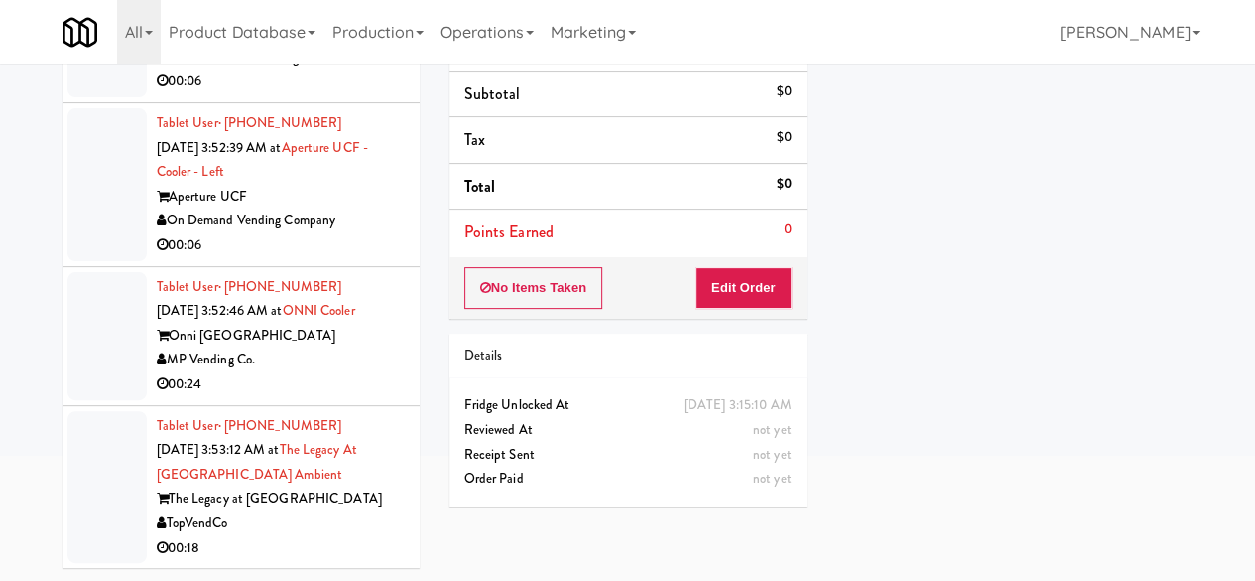
scroll to position [5935, 0]
click at [329, 506] on div "The Legacy at [GEOGRAPHIC_DATA]" at bounding box center [281, 498] width 248 height 25
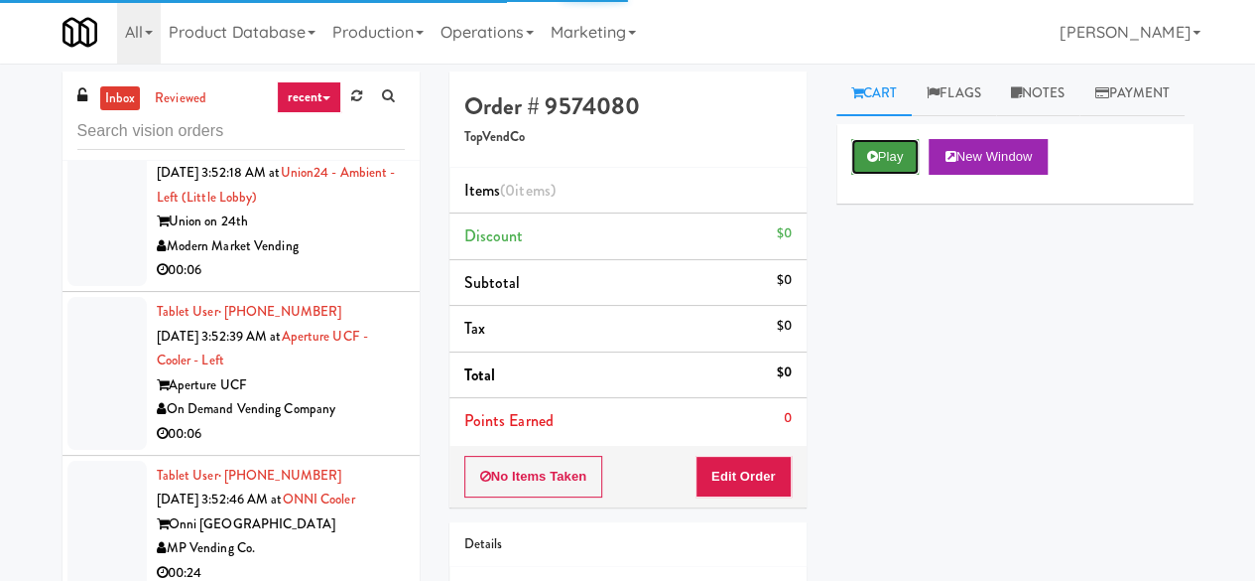
click at [867, 163] on icon at bounding box center [872, 156] width 11 height 13
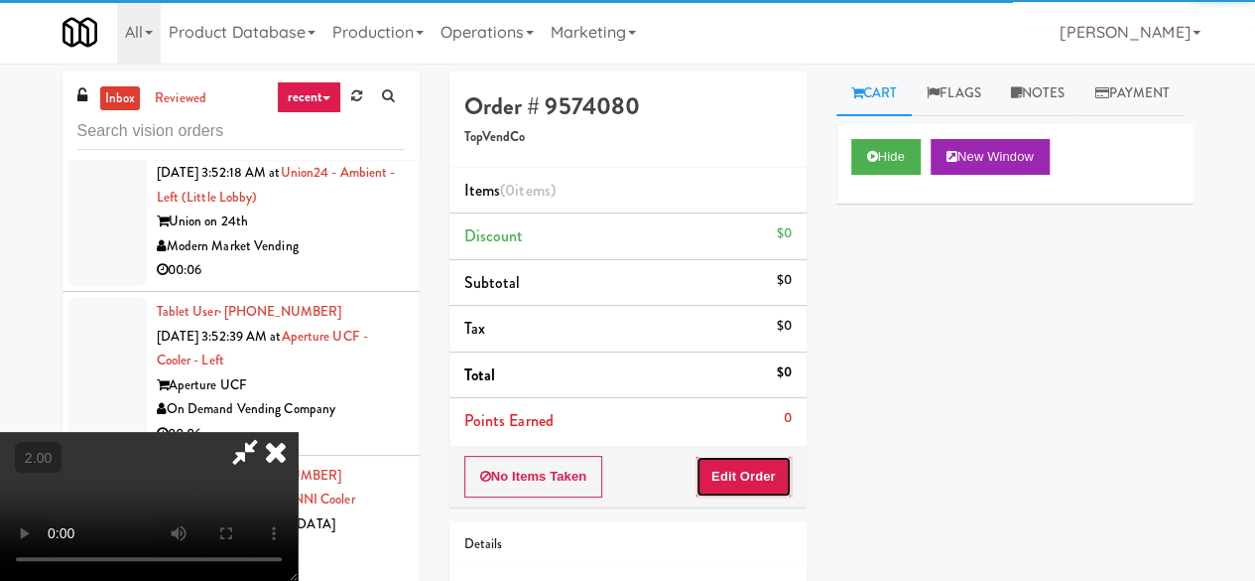
click at [757, 469] on button "Edit Order" at bounding box center [744, 477] width 96 height 42
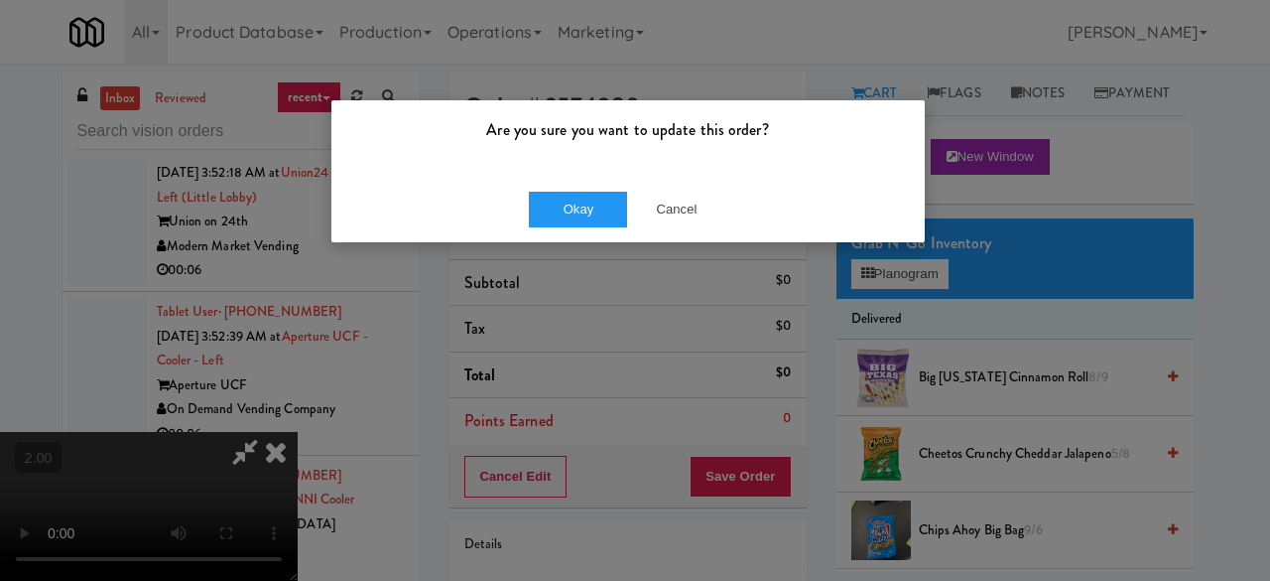
click at [679, 231] on div "Okay Cancel" at bounding box center [627, 209] width 593 height 66
click at [683, 218] on button "Cancel" at bounding box center [676, 210] width 99 height 36
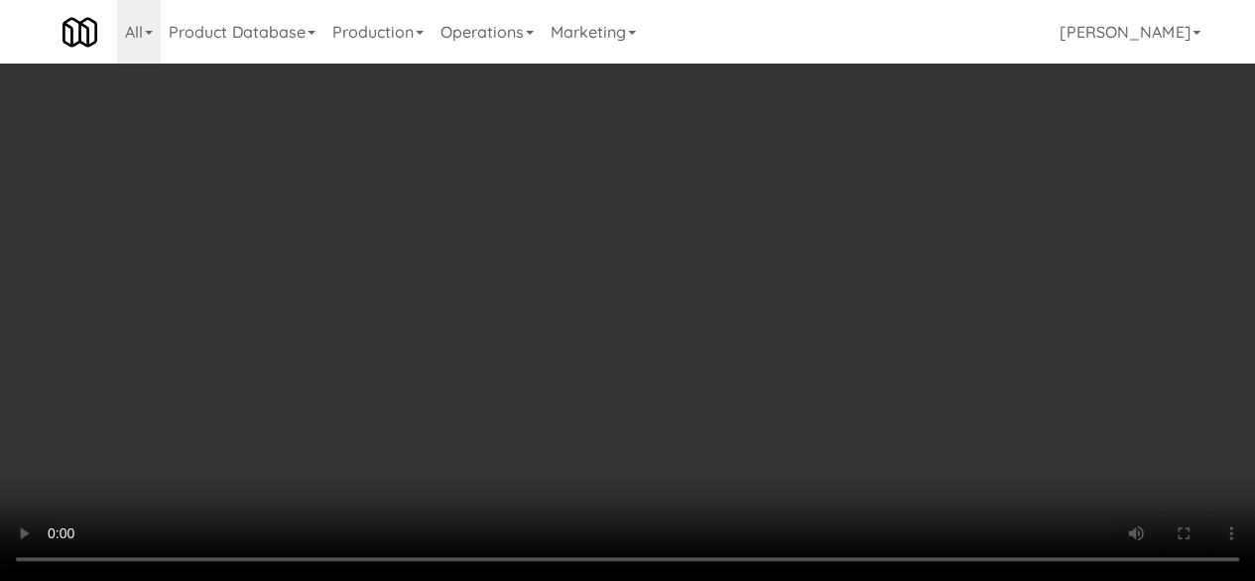
scroll to position [41, 0]
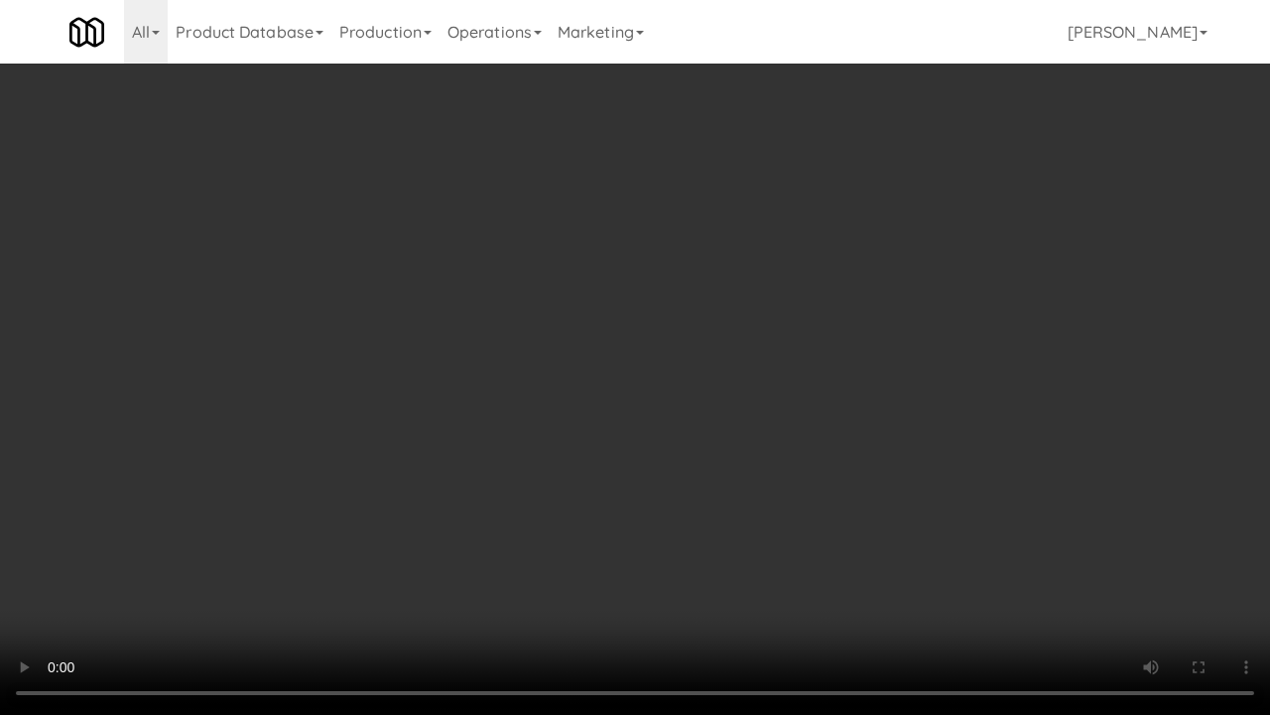
click at [667, 403] on video at bounding box center [635, 357] width 1270 height 715
click at [667, 395] on video at bounding box center [635, 357] width 1270 height 715
click at [652, 371] on video at bounding box center [635, 357] width 1270 height 715
click at [643, 351] on video at bounding box center [635, 357] width 1270 height 715
click at [627, 355] on video at bounding box center [635, 357] width 1270 height 715
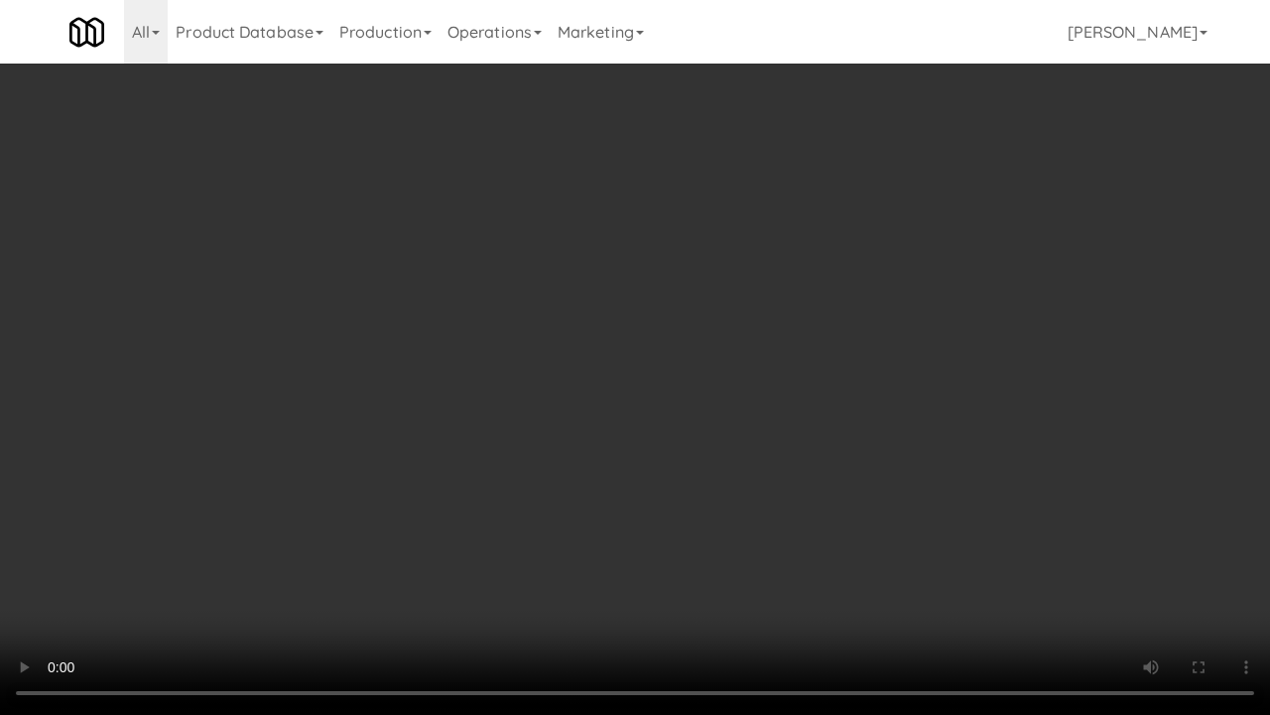
click at [608, 284] on video at bounding box center [635, 357] width 1270 height 715
click at [857, 266] on video at bounding box center [635, 357] width 1270 height 715
click at [859, 274] on video at bounding box center [635, 357] width 1270 height 715
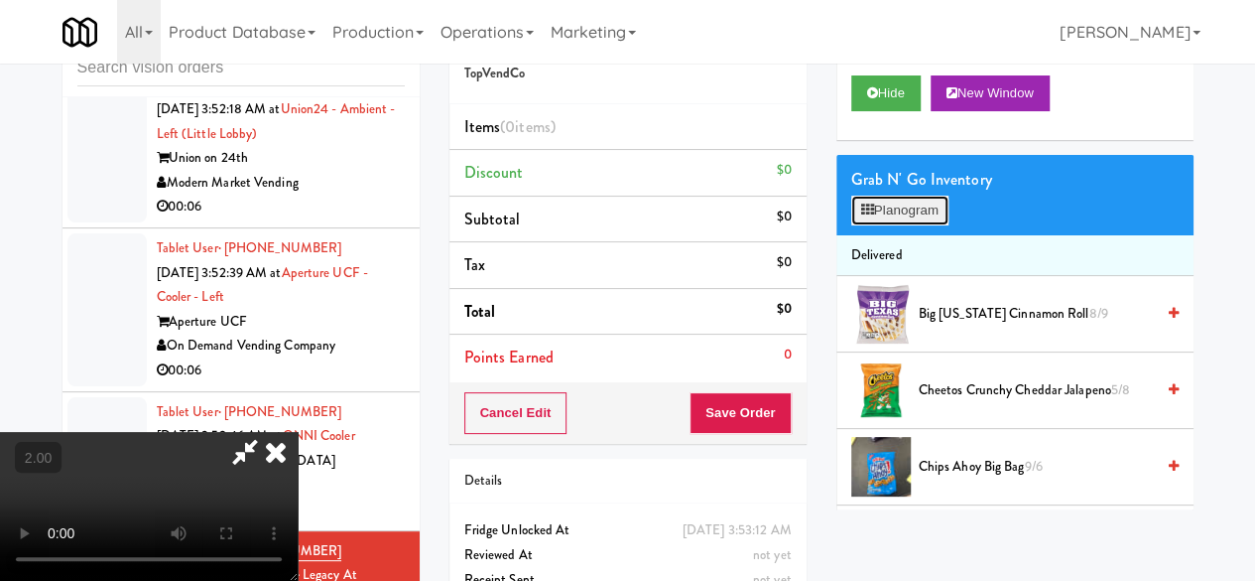
click at [900, 225] on button "Planogram" at bounding box center [899, 211] width 97 height 30
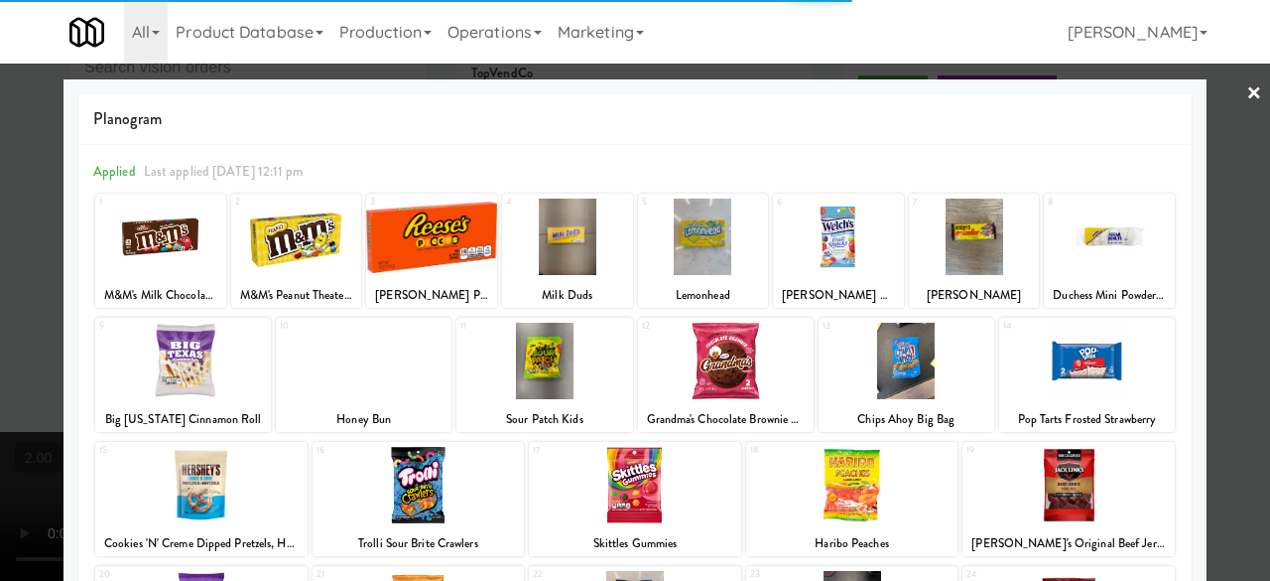
click at [740, 372] on div at bounding box center [726, 361] width 176 height 76
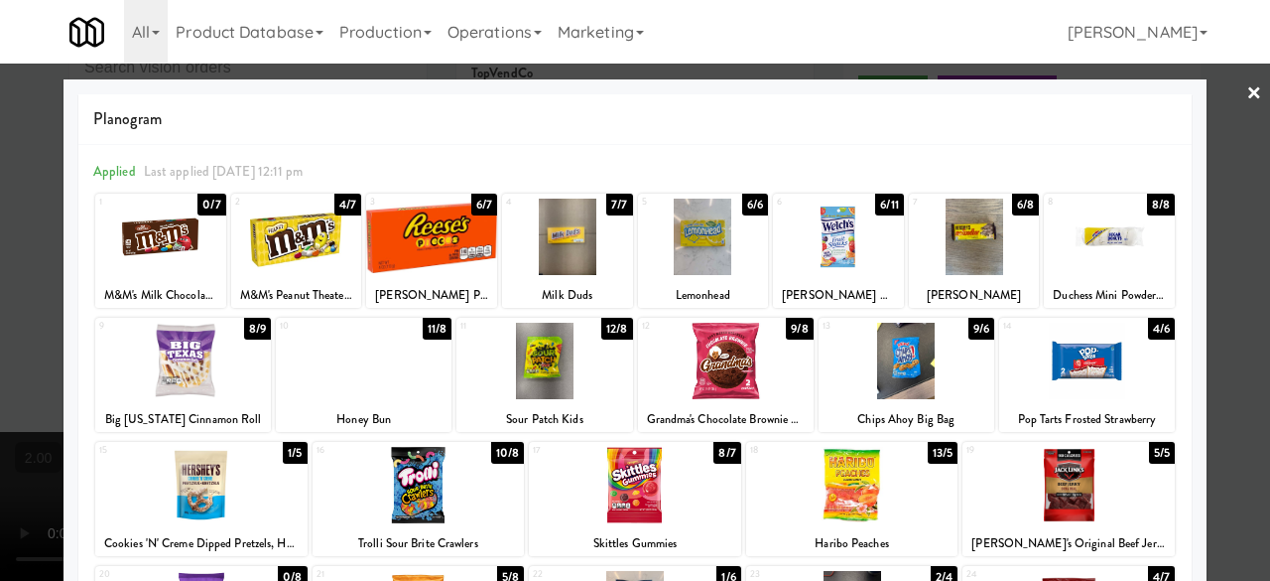
click at [951, 245] on div at bounding box center [974, 236] width 131 height 76
click at [758, 384] on div at bounding box center [726, 361] width 176 height 76
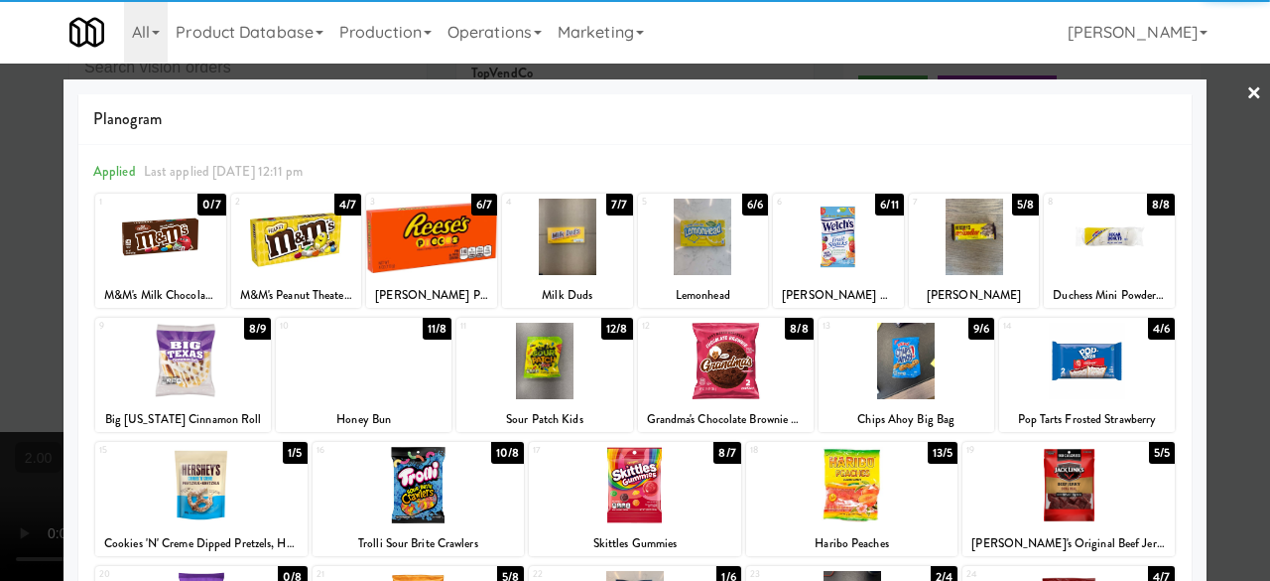
click at [1222, 80] on div at bounding box center [635, 290] width 1270 height 581
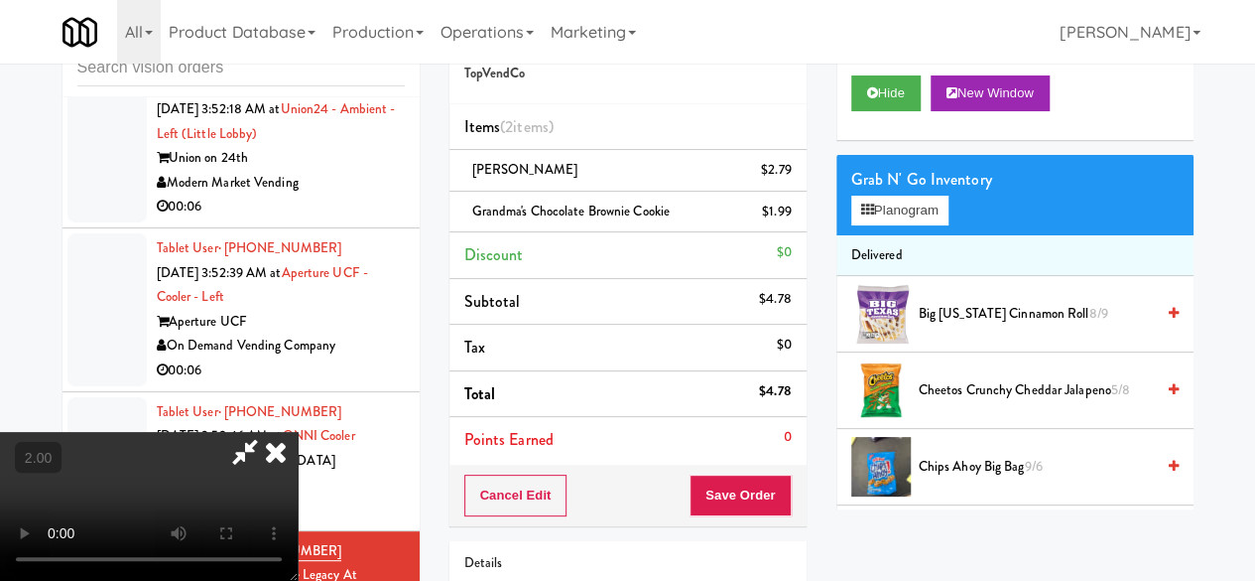
click at [268, 432] on icon at bounding box center [245, 452] width 46 height 40
drag, startPoint x: 757, startPoint y: 475, endPoint x: 762, endPoint y: 487, distance: 12.9
click at [760, 485] on div "Cancel Edit Save Order" at bounding box center [628, 495] width 357 height 62
click at [762, 487] on button "Save Order" at bounding box center [740, 495] width 101 height 42
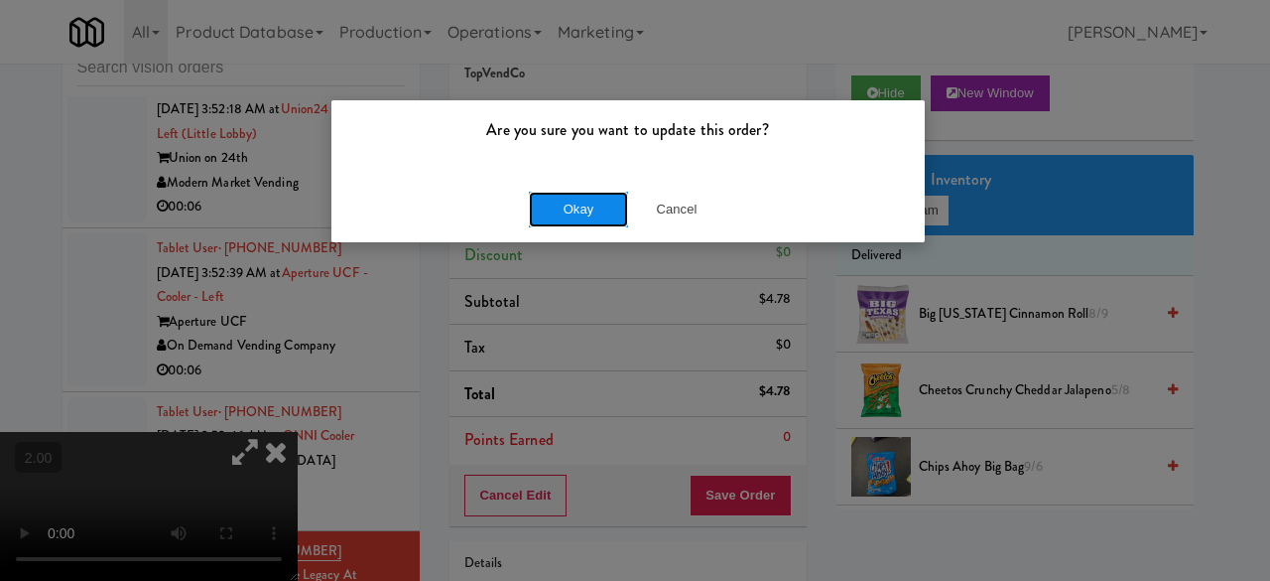
click at [579, 211] on button "Okay" at bounding box center [578, 210] width 99 height 36
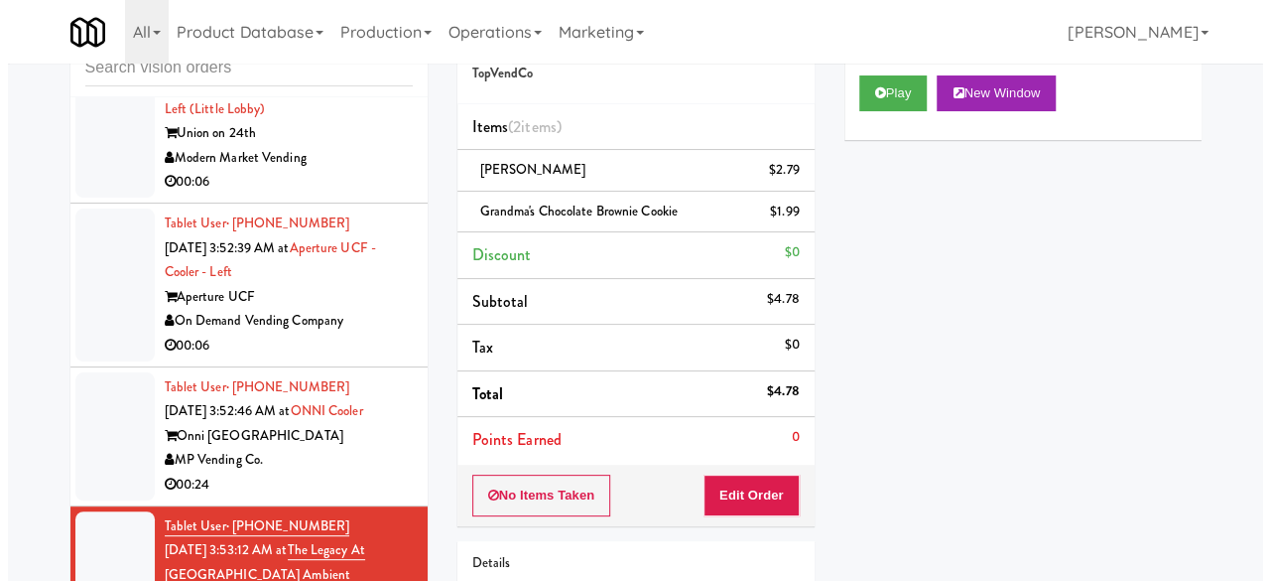
scroll to position [6455, 0]
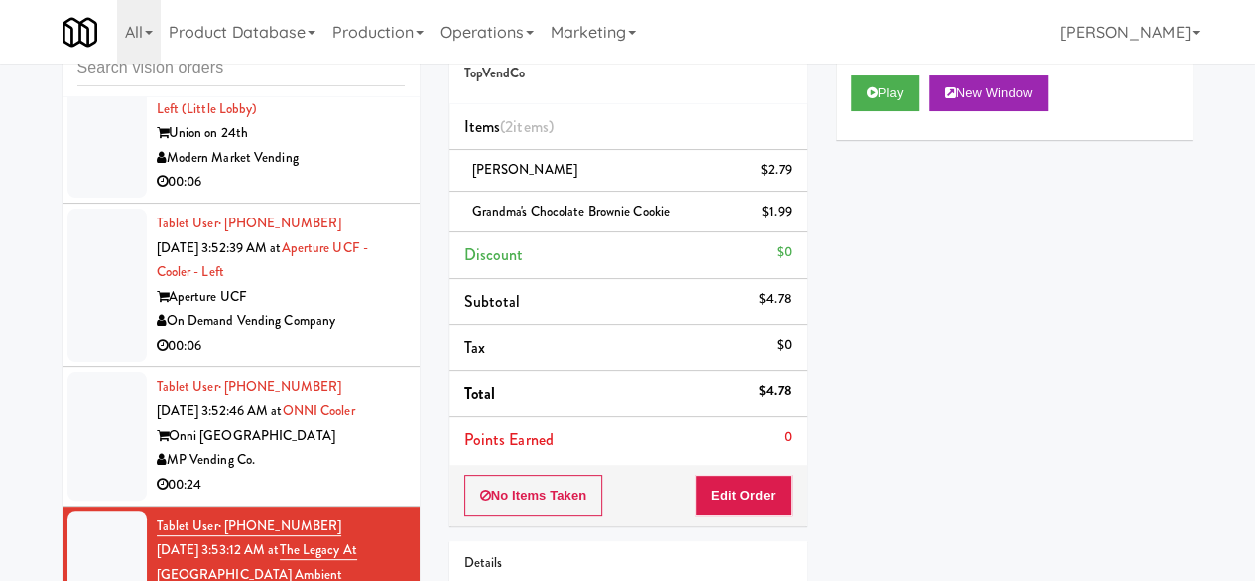
click at [335, 475] on div "00:24" at bounding box center [281, 484] width 248 height 25
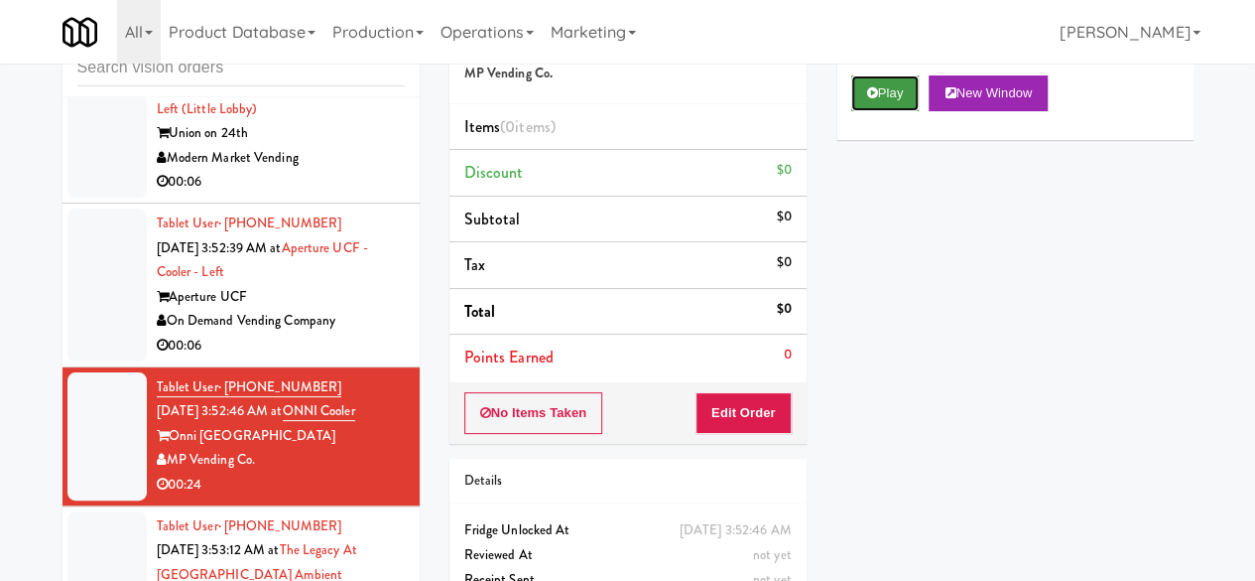
click at [877, 111] on button "Play" at bounding box center [885, 93] width 68 height 36
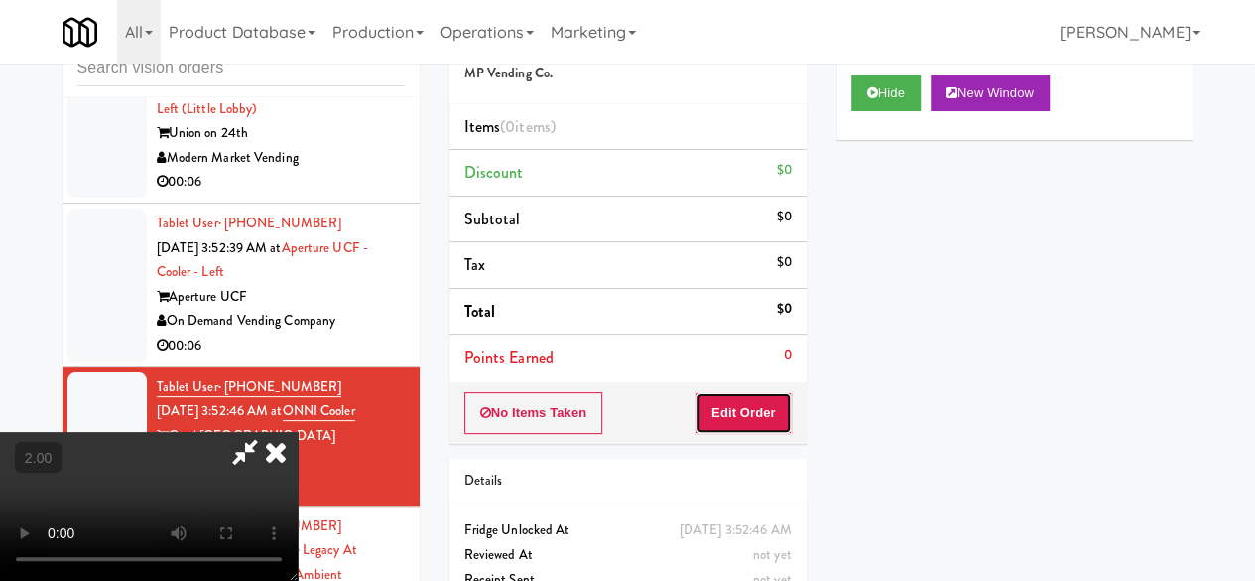
click at [749, 424] on button "Edit Order" at bounding box center [744, 413] width 96 height 42
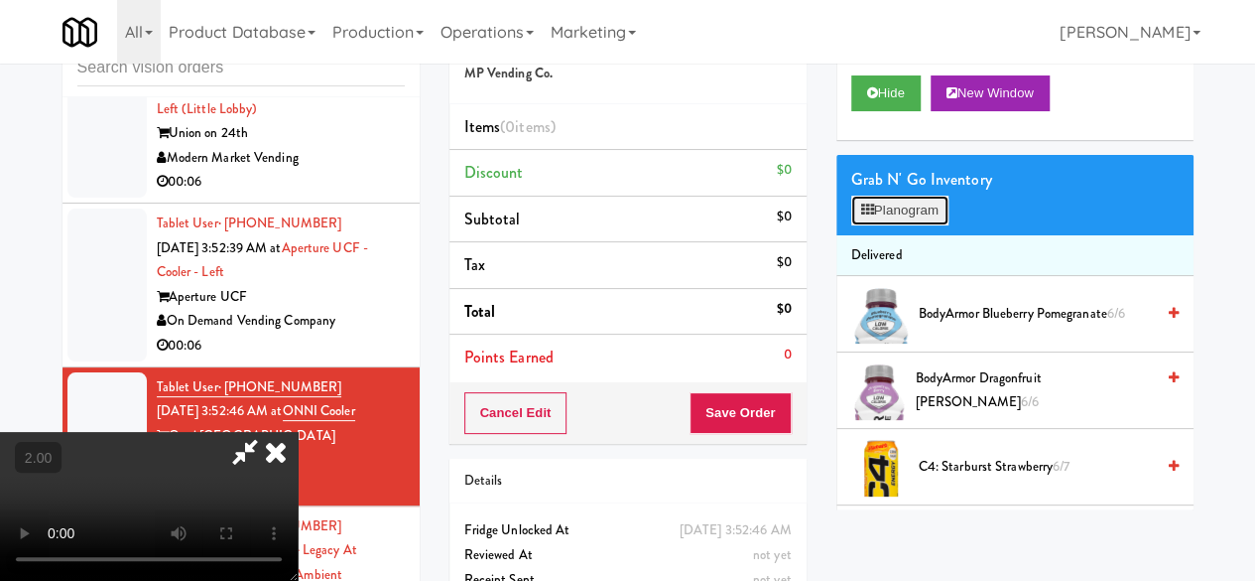
click at [903, 225] on button "Planogram" at bounding box center [899, 211] width 97 height 30
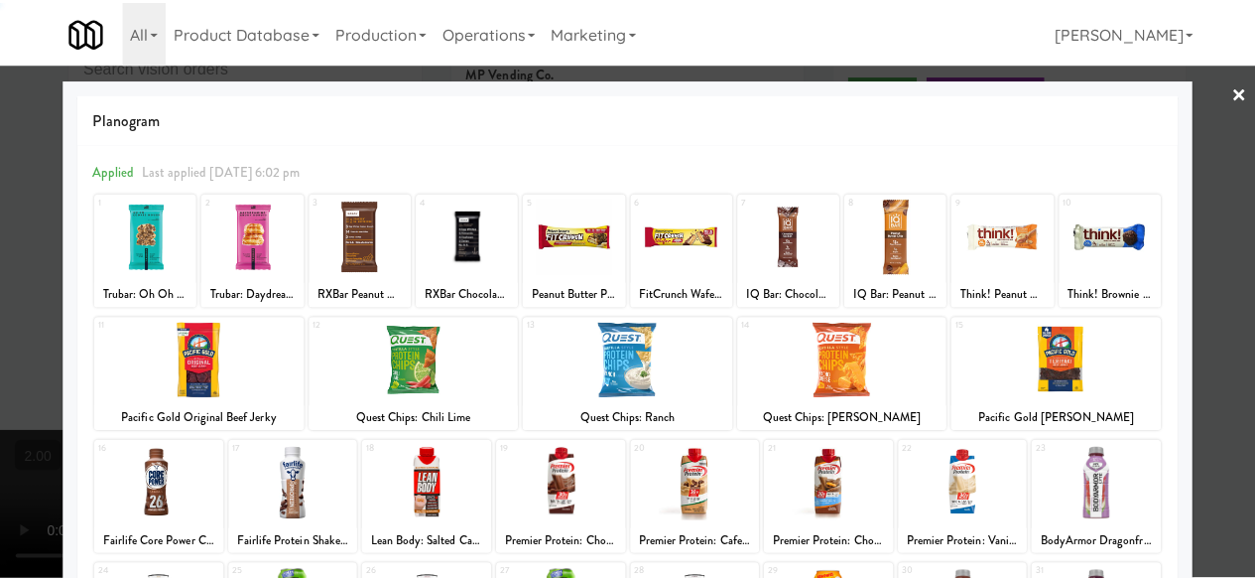
scroll to position [393, 0]
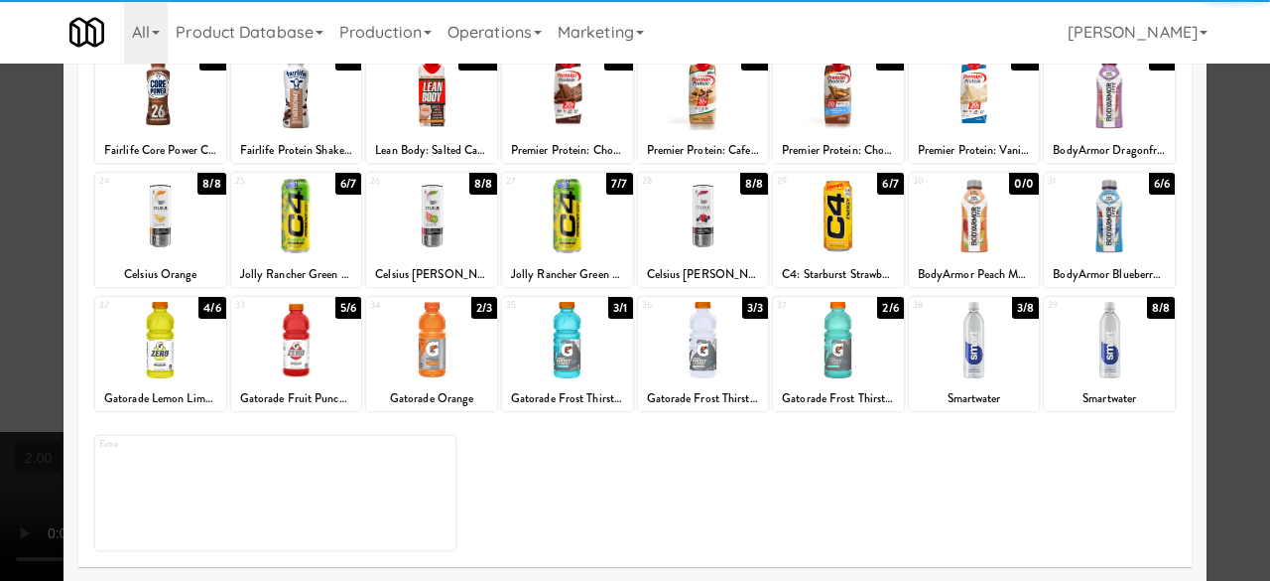
click at [967, 334] on div at bounding box center [974, 340] width 131 height 76
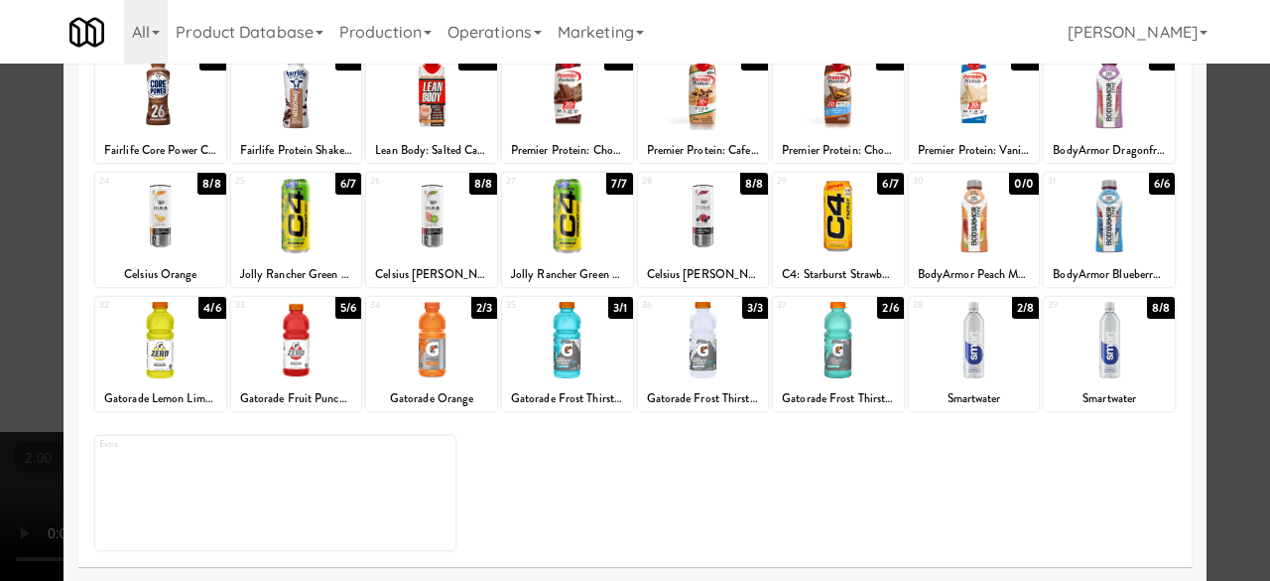
click at [572, 334] on div at bounding box center [567, 340] width 131 height 76
click at [315, 348] on div at bounding box center [296, 340] width 131 height 76
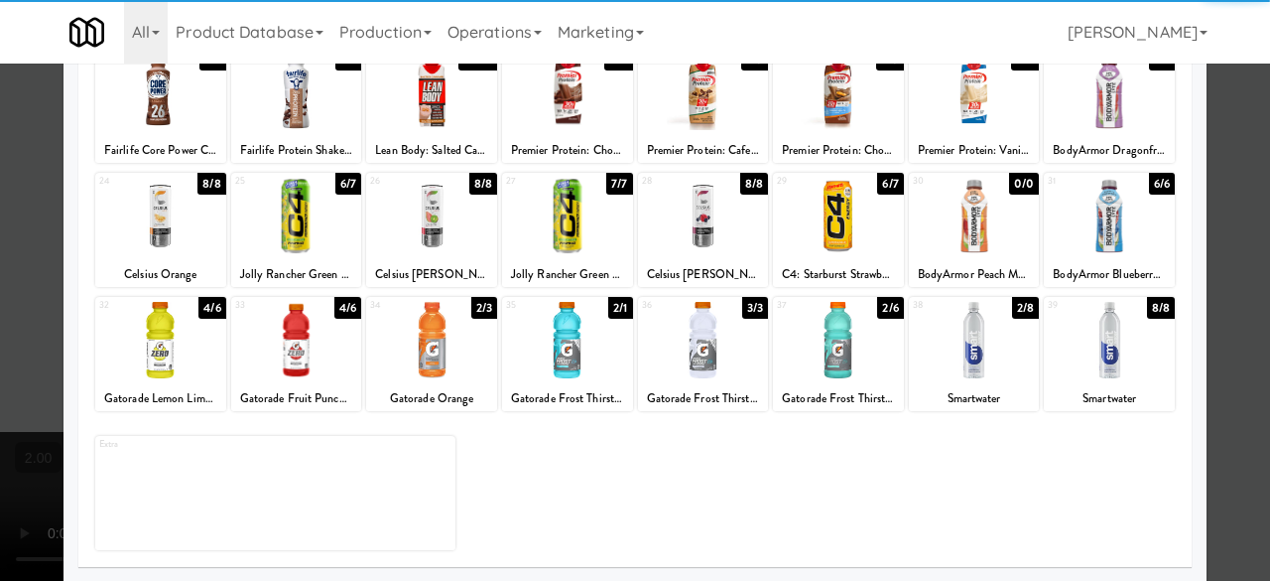
click at [923, 334] on div at bounding box center [974, 340] width 131 height 76
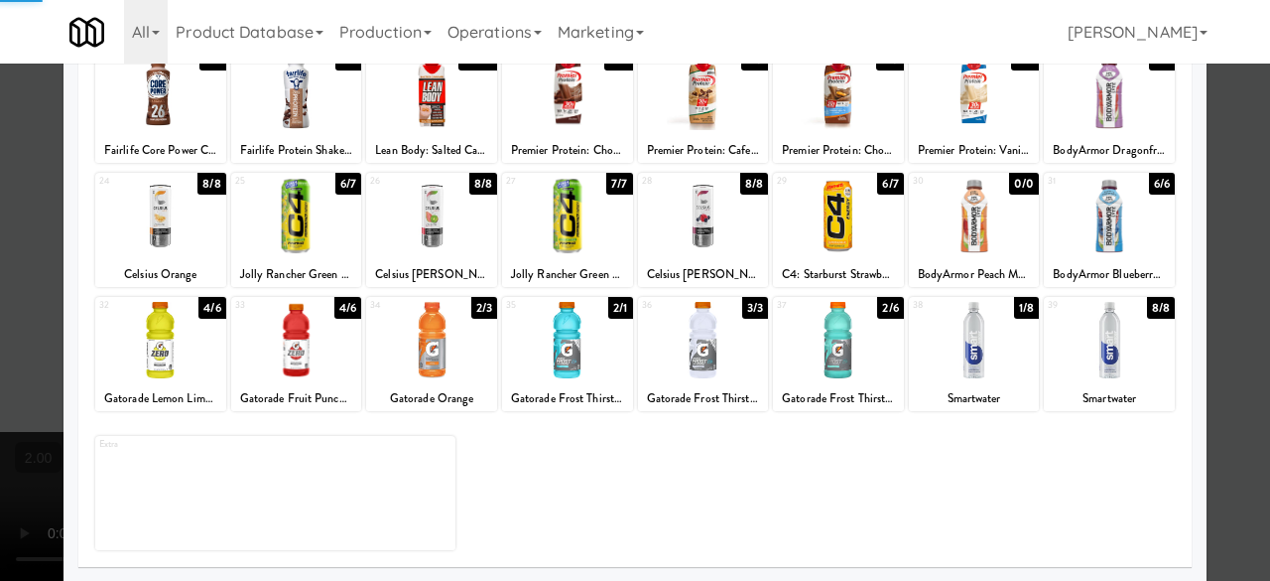
drag, startPoint x: 1235, startPoint y: 149, endPoint x: 1182, endPoint y: 146, distance: 52.7
click at [1234, 149] on div at bounding box center [635, 290] width 1270 height 581
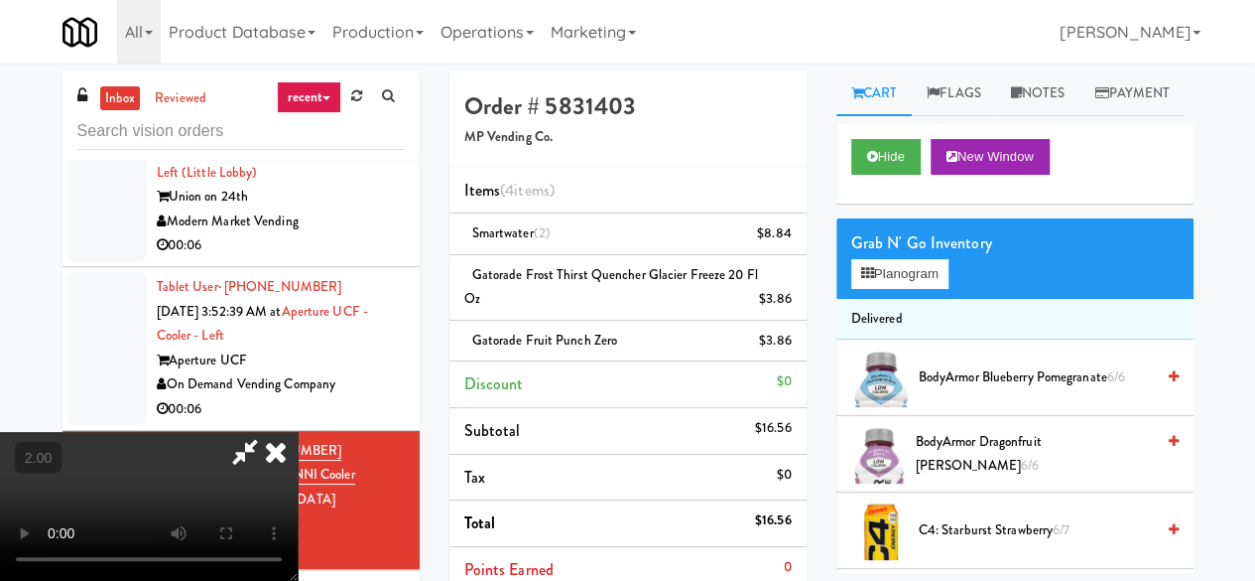
click at [268, 432] on icon at bounding box center [245, 452] width 46 height 40
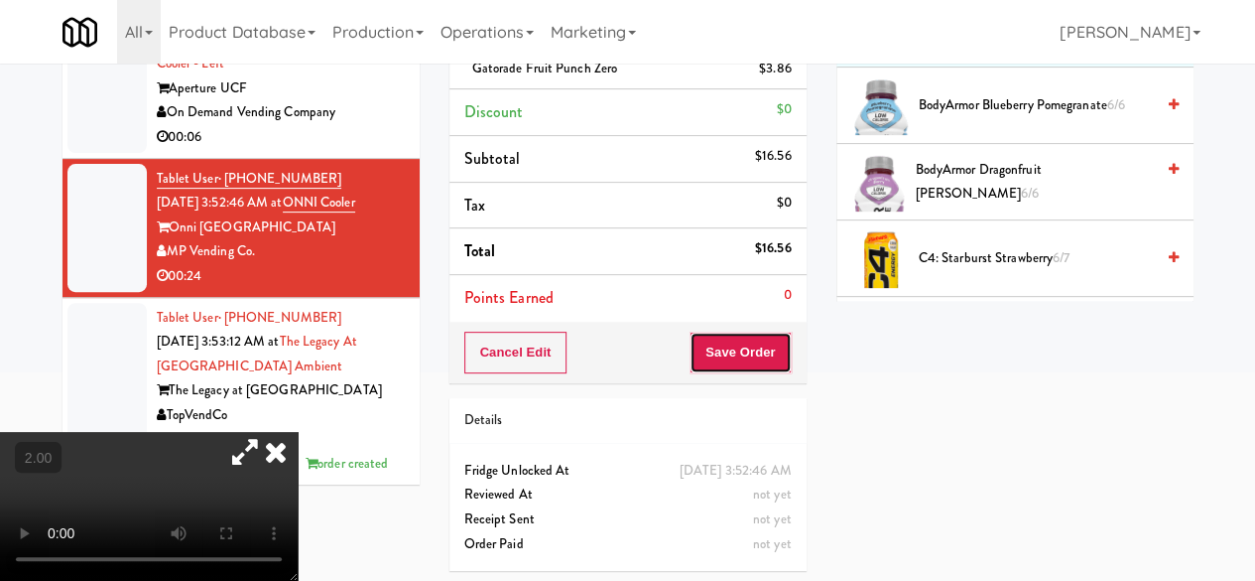
click at [749, 340] on button "Save Order" at bounding box center [740, 352] width 101 height 42
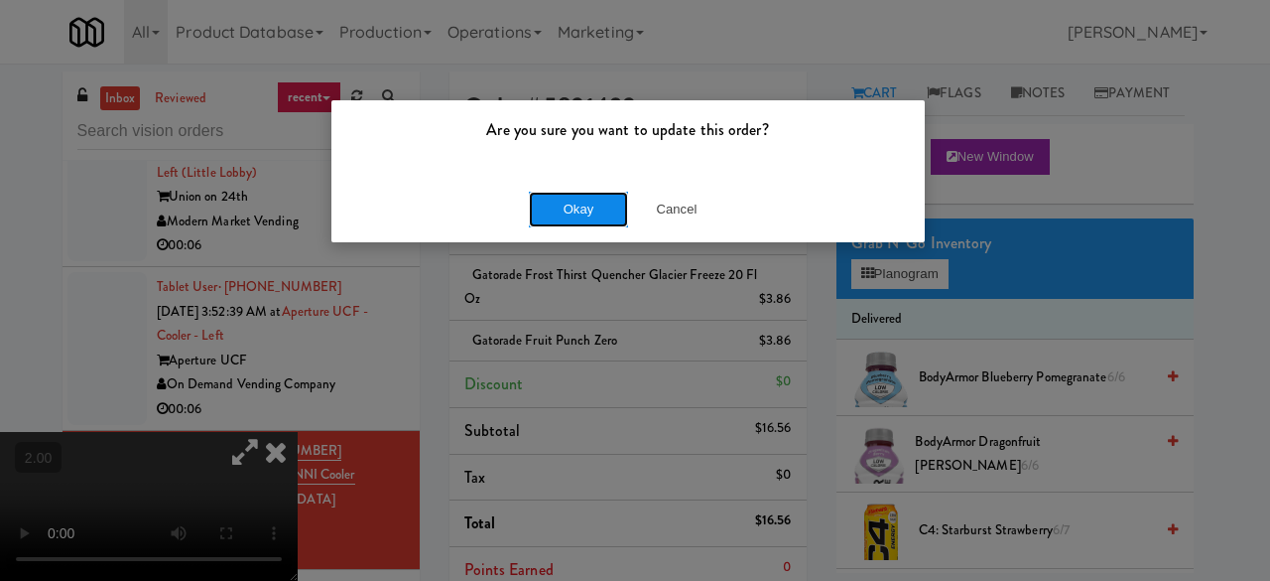
click at [589, 212] on button "Okay" at bounding box center [578, 210] width 99 height 36
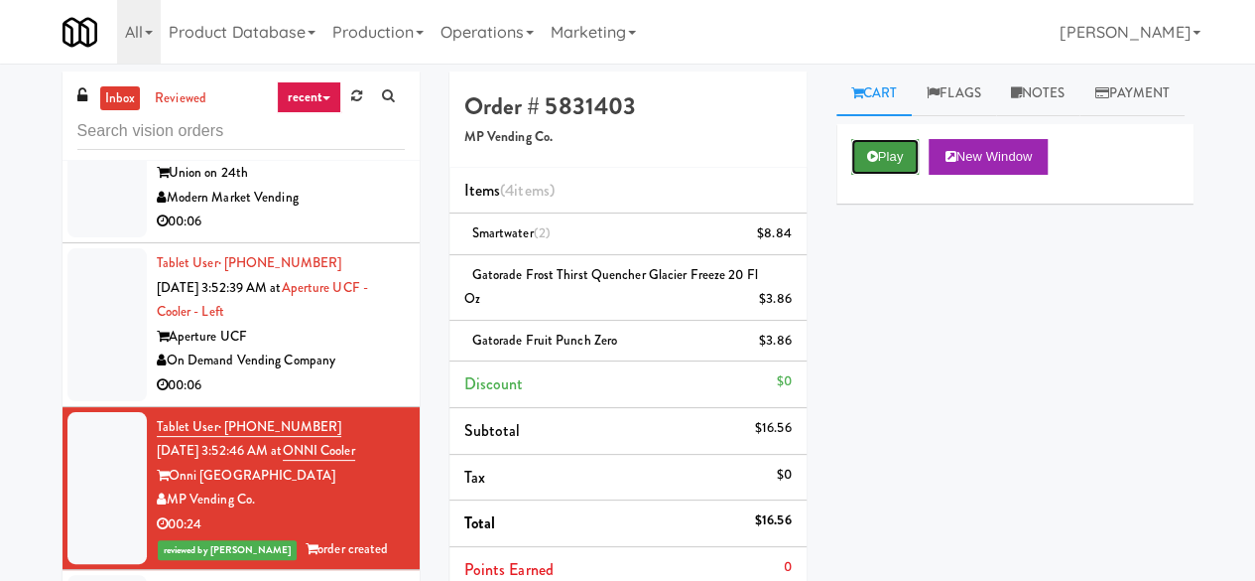
click at [861, 175] on button "Play" at bounding box center [885, 157] width 68 height 36
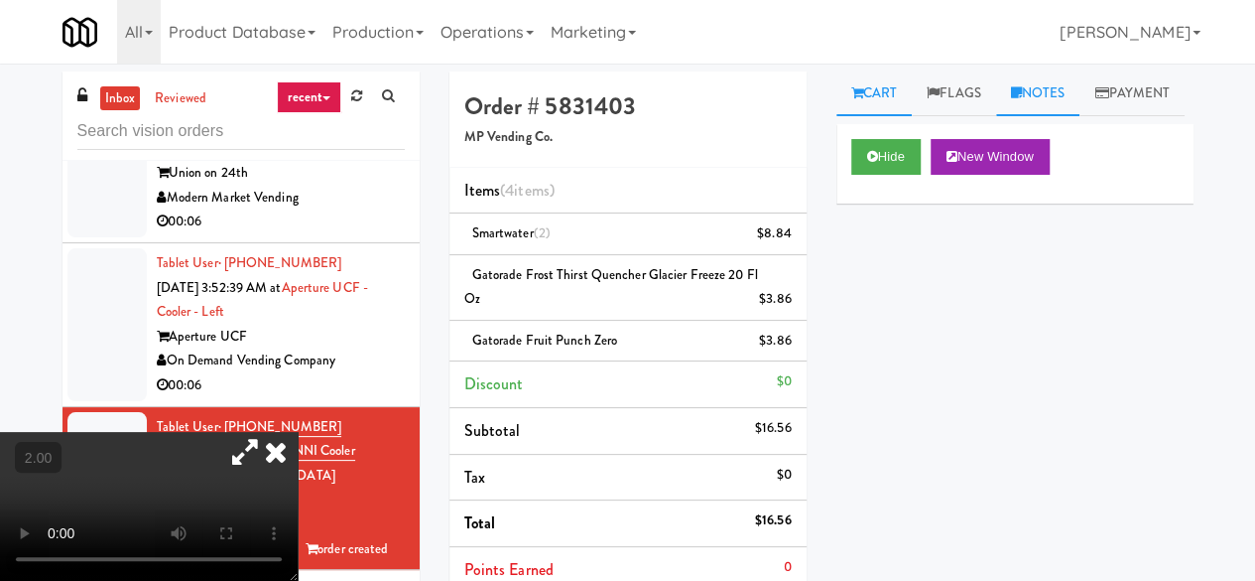
click at [1032, 96] on link "Notes" at bounding box center [1038, 93] width 84 height 45
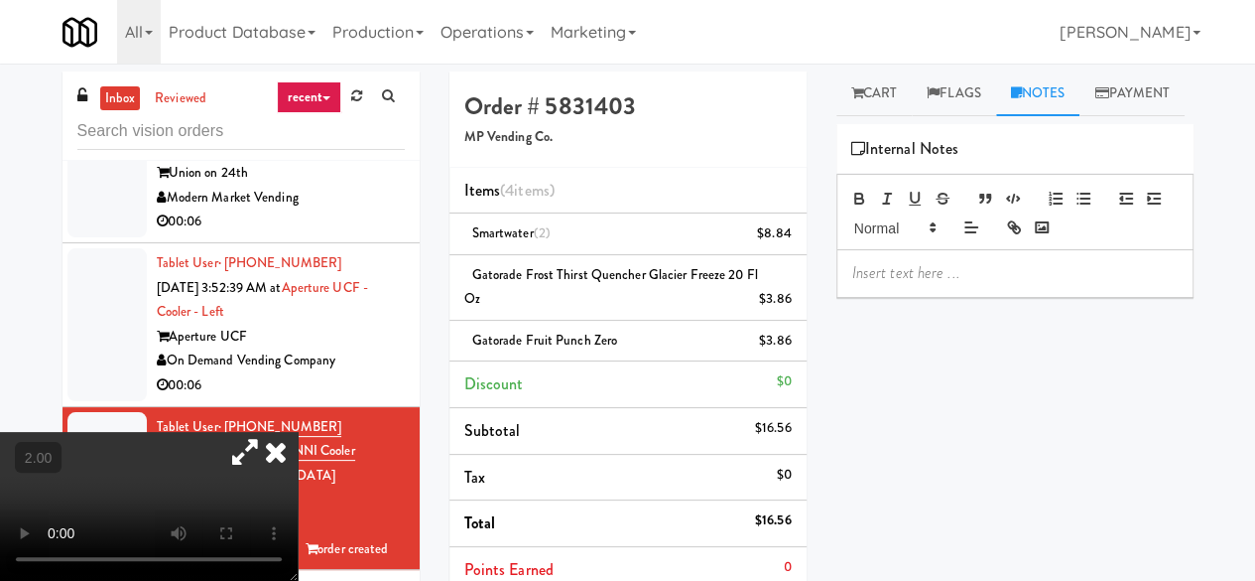
click at [907, 296] on div at bounding box center [1015, 273] width 355 height 46
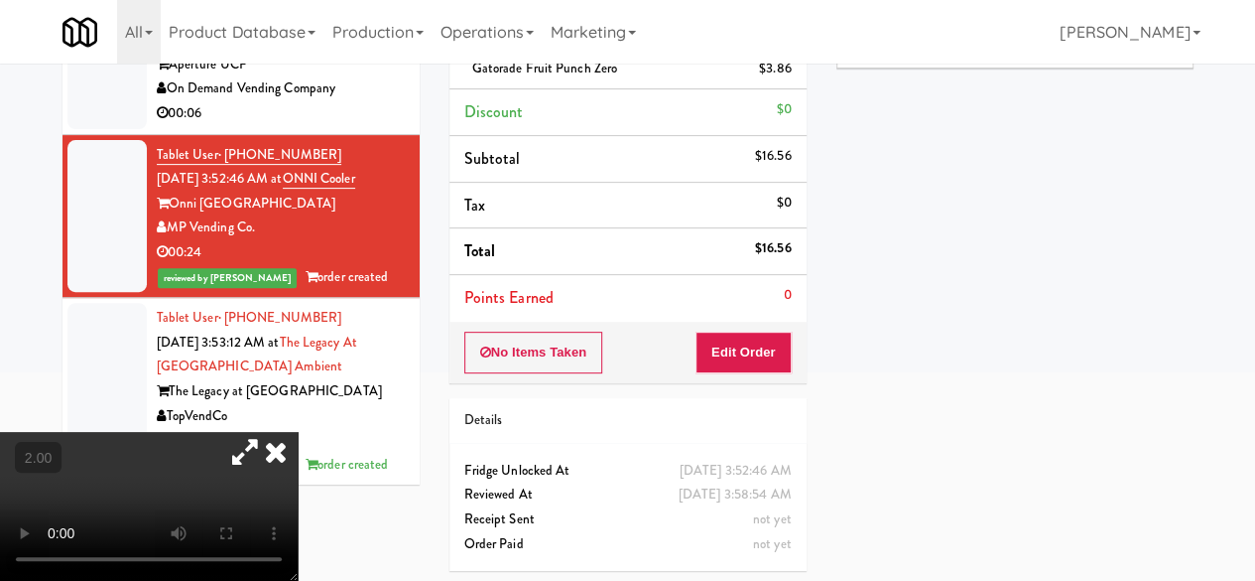
scroll to position [6479, 0]
click at [268, 432] on icon at bounding box center [245, 452] width 46 height 40
click at [298, 432] on icon at bounding box center [276, 452] width 44 height 40
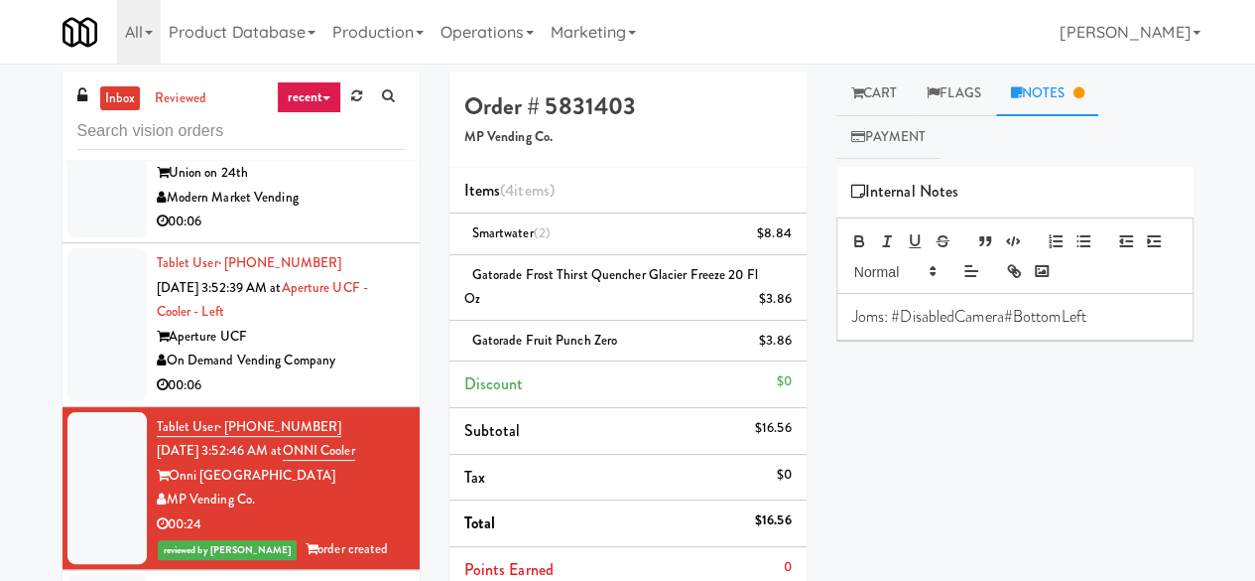
scroll to position [6380, 0]
click at [341, 349] on div "Aperture UCF" at bounding box center [281, 337] width 248 height 25
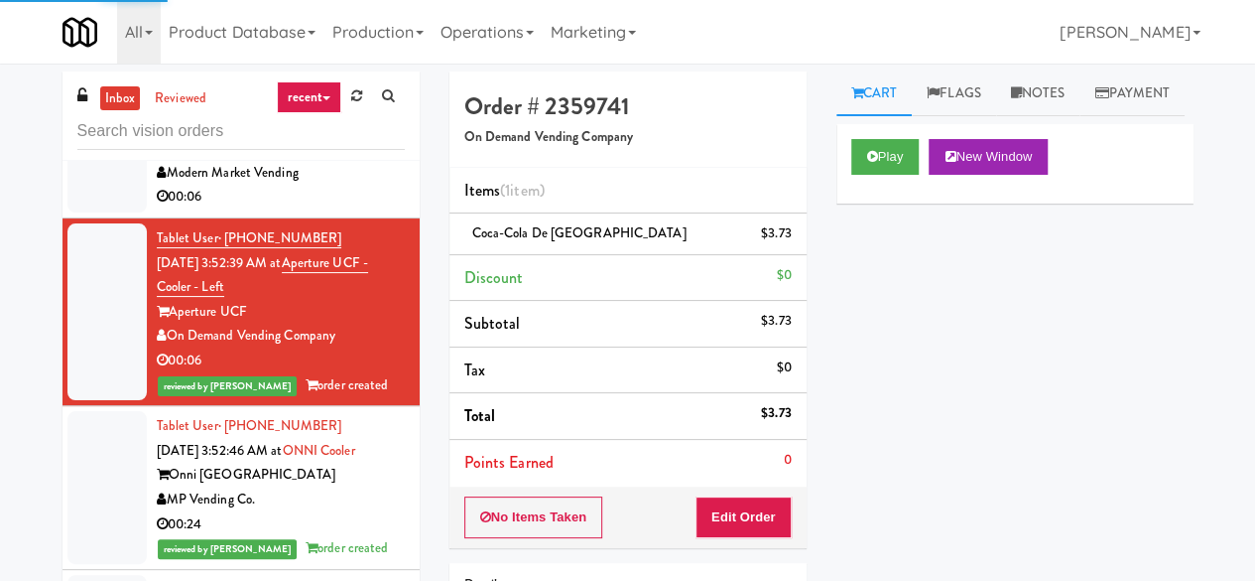
click at [351, 186] on div "Modern Market Vending" at bounding box center [281, 173] width 248 height 25
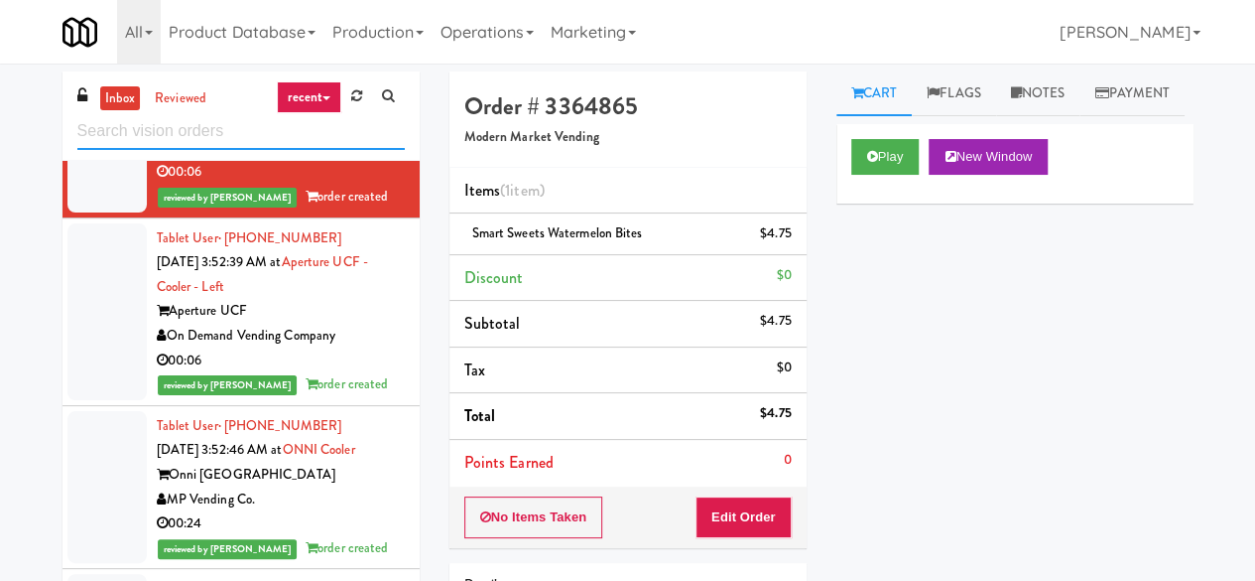
click at [238, 136] on input "text" at bounding box center [240, 131] width 327 height 37
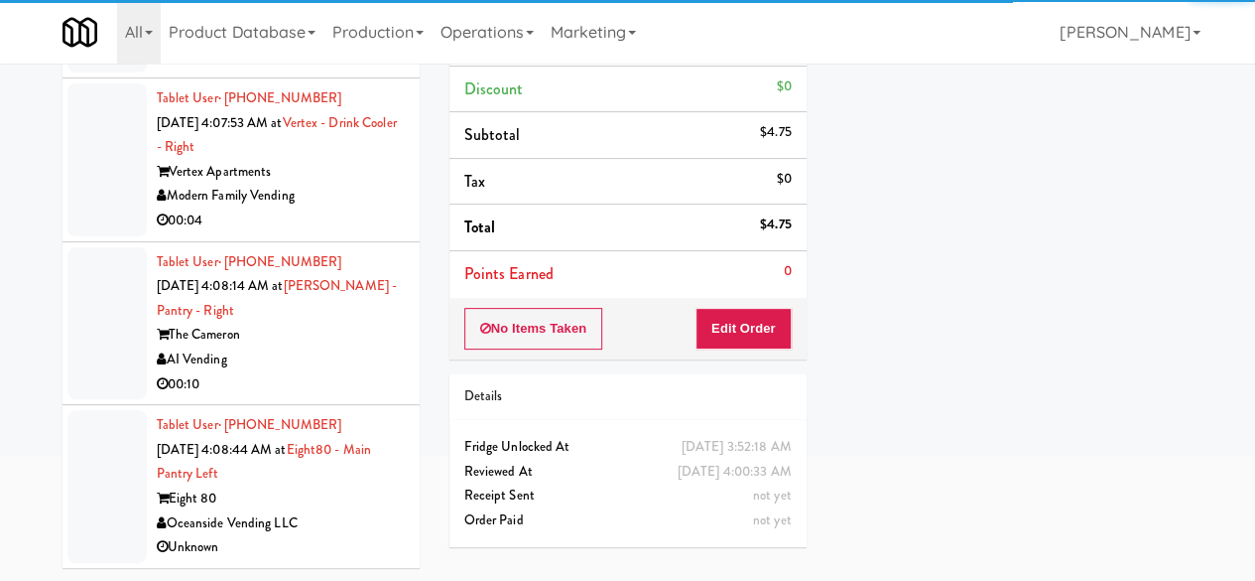
scroll to position [6104, 0]
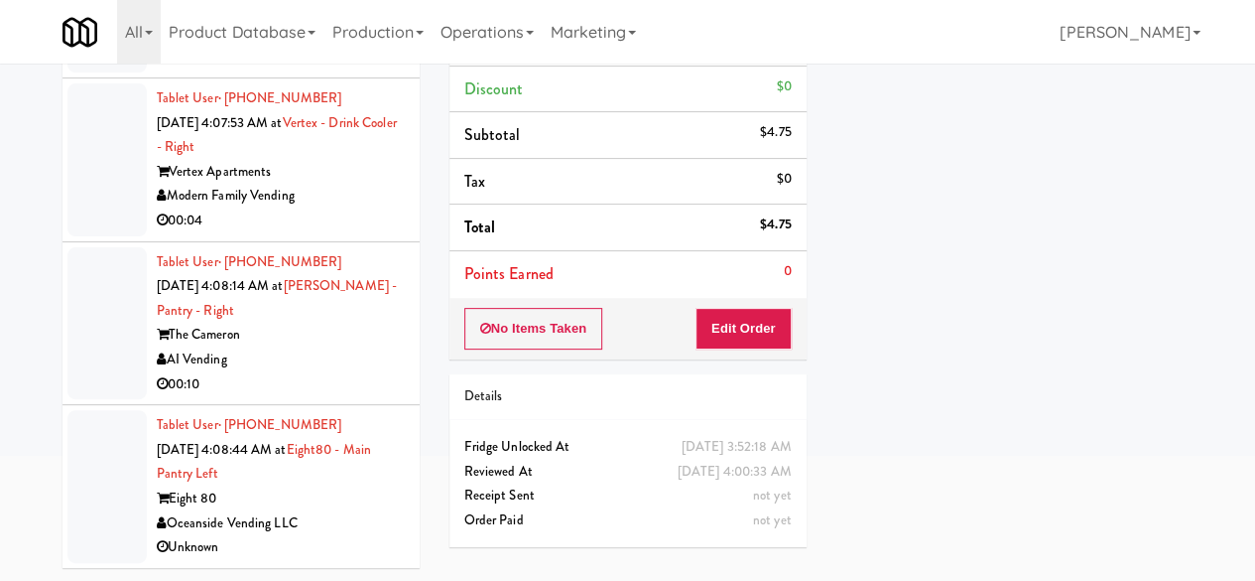
click at [337, 373] on div "00:10" at bounding box center [281, 384] width 248 height 25
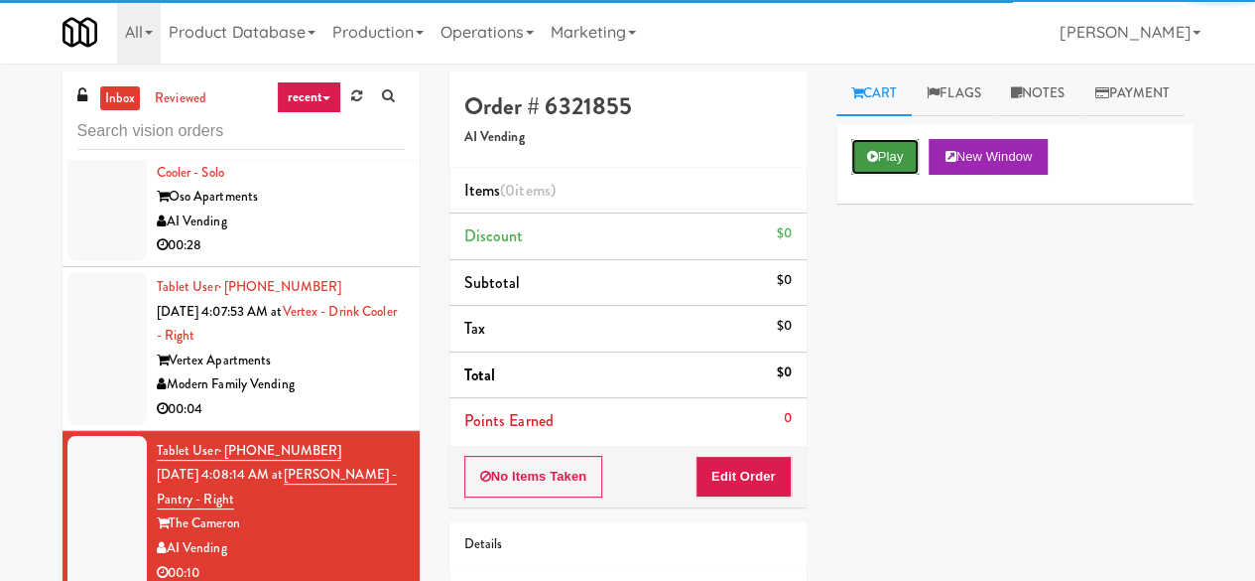
drag, startPoint x: 897, startPoint y: 212, endPoint x: 824, endPoint y: 337, distance: 145.0
click at [896, 175] on button "Play" at bounding box center [885, 157] width 68 height 36
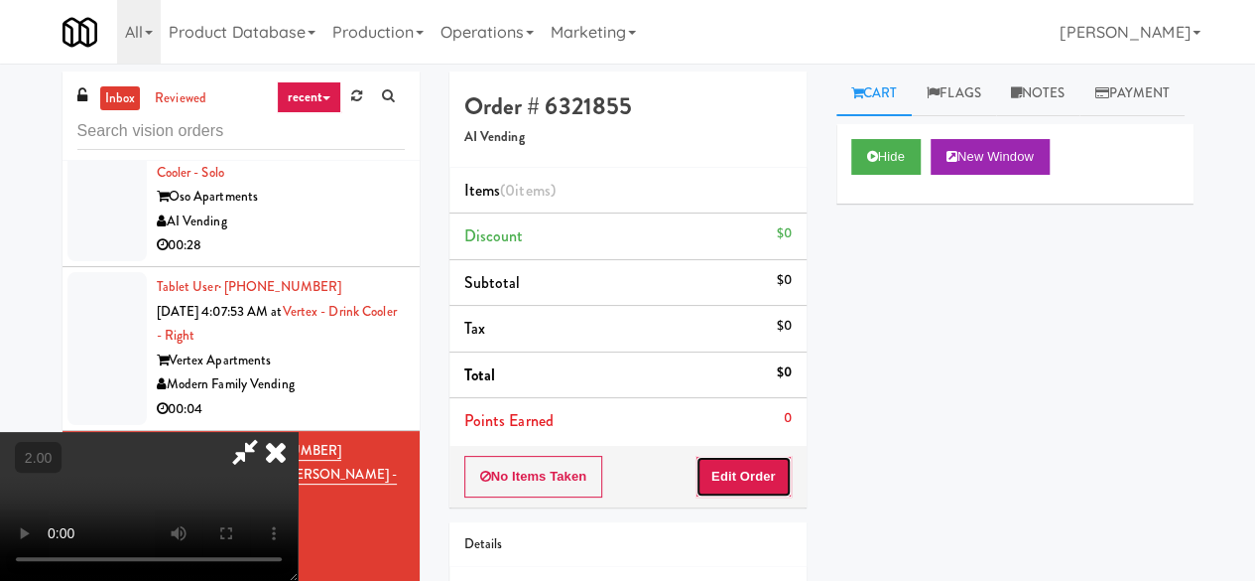
click at [746, 477] on button "Edit Order" at bounding box center [744, 477] width 96 height 42
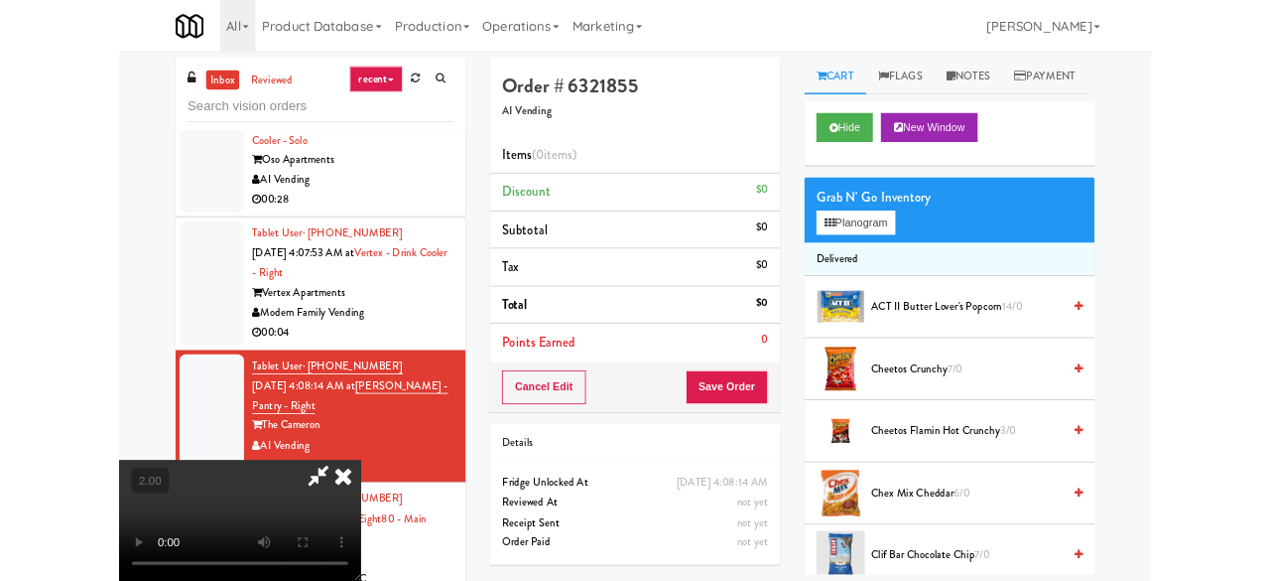
scroll to position [41, 0]
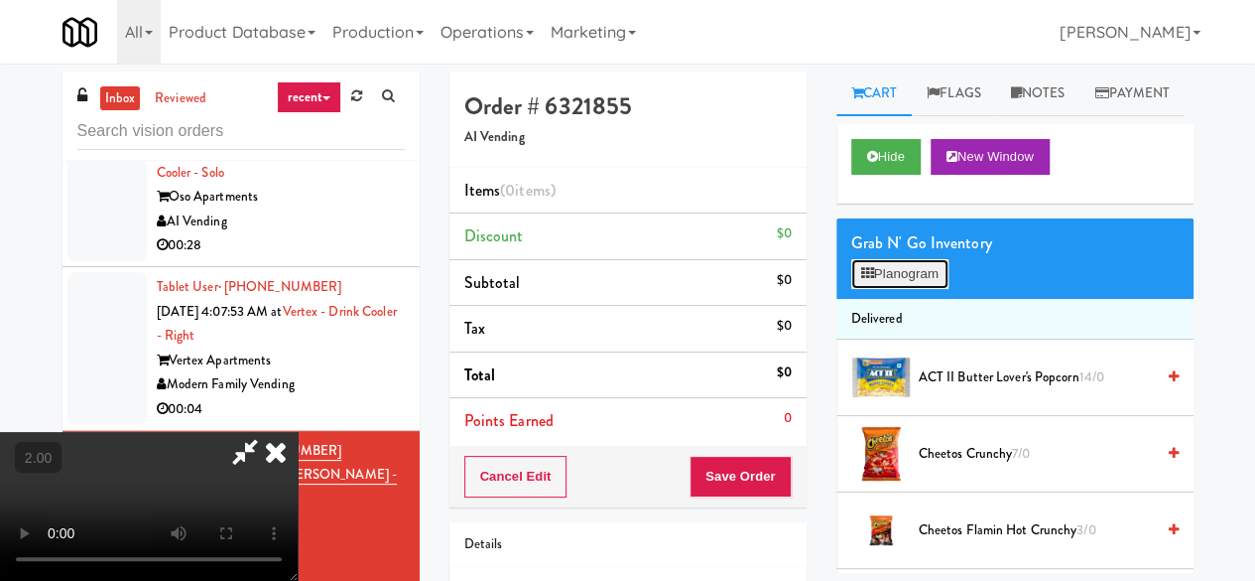
click at [917, 289] on button "Planogram" at bounding box center [899, 274] width 97 height 30
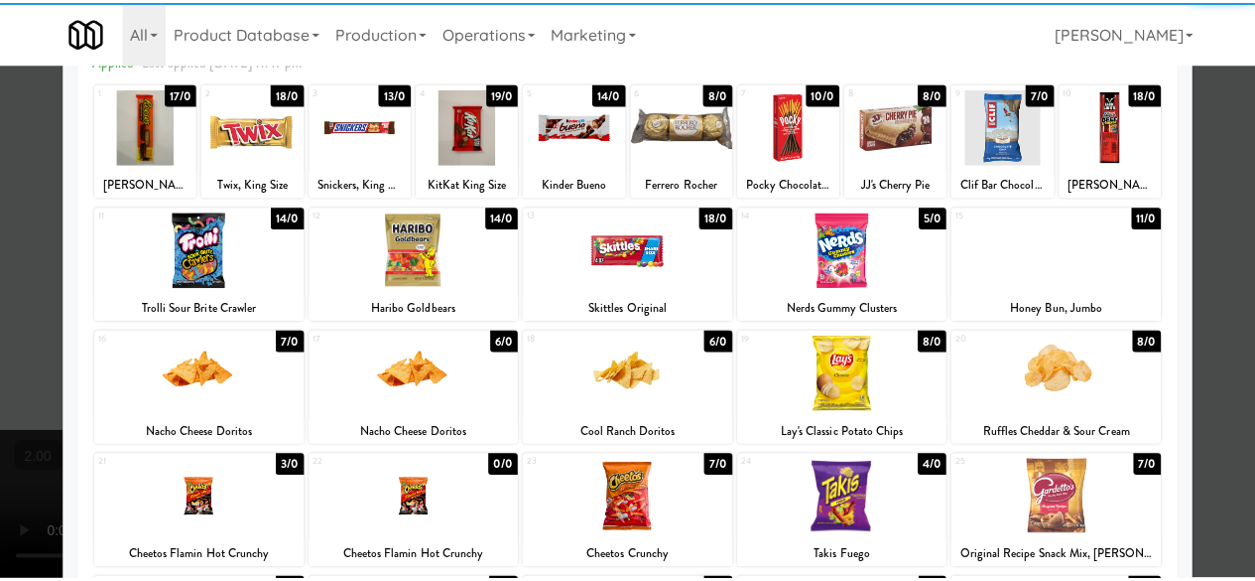
scroll to position [298, 0]
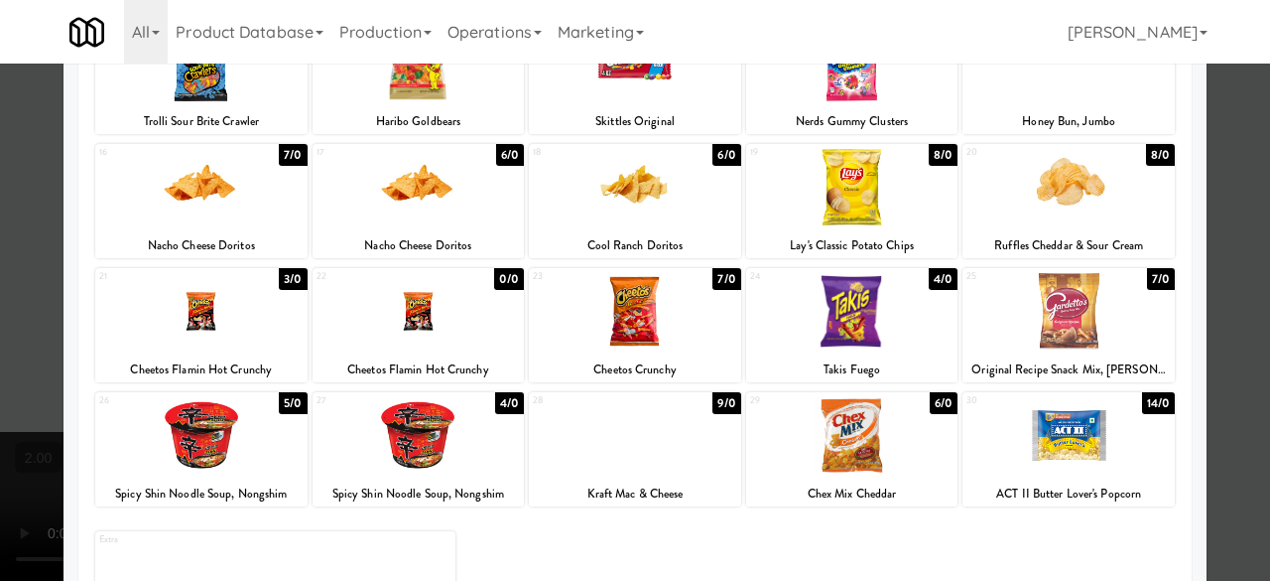
click at [686, 211] on div at bounding box center [635, 187] width 212 height 76
click at [1228, 153] on div at bounding box center [635, 290] width 1270 height 581
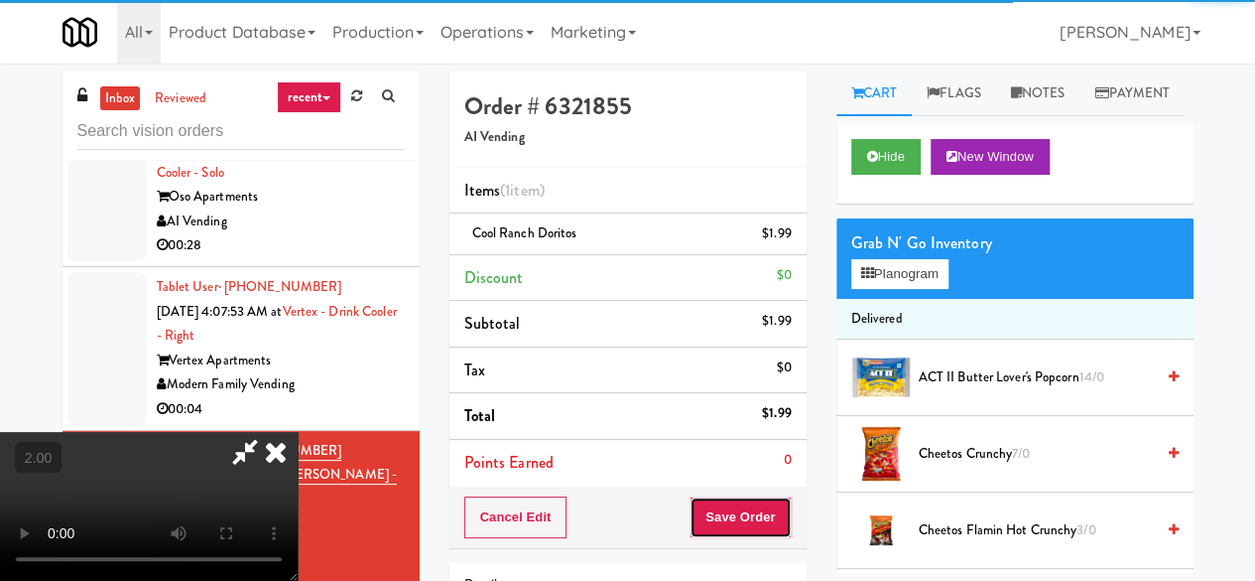
click at [773, 528] on button "Save Order" at bounding box center [740, 517] width 101 height 42
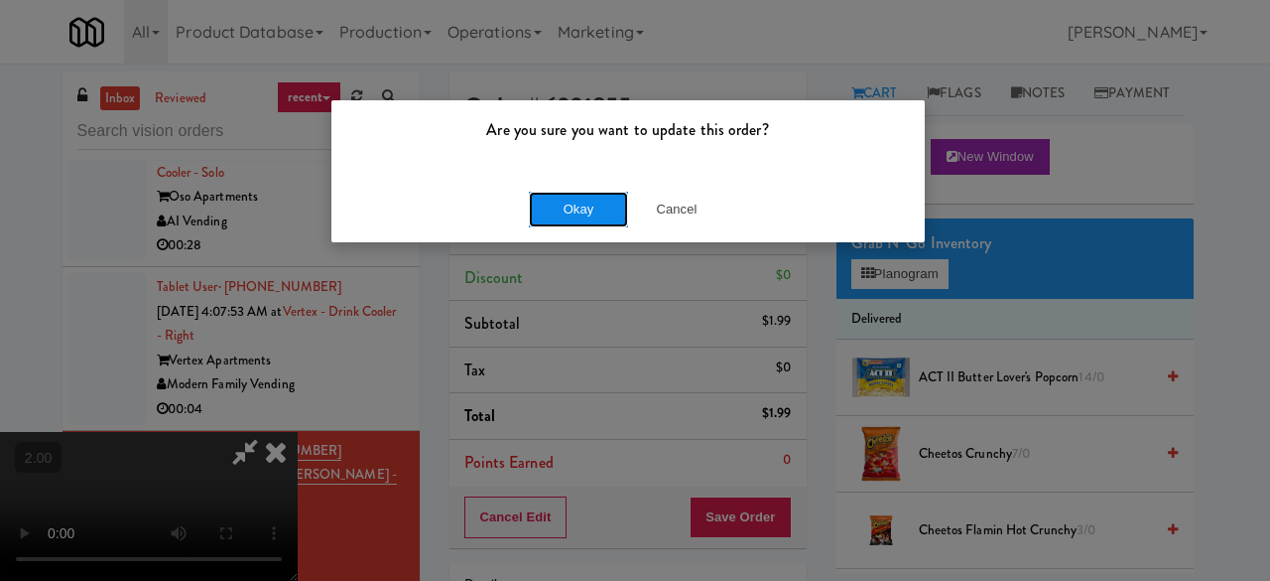
click at [564, 204] on button "Okay" at bounding box center [578, 210] width 99 height 36
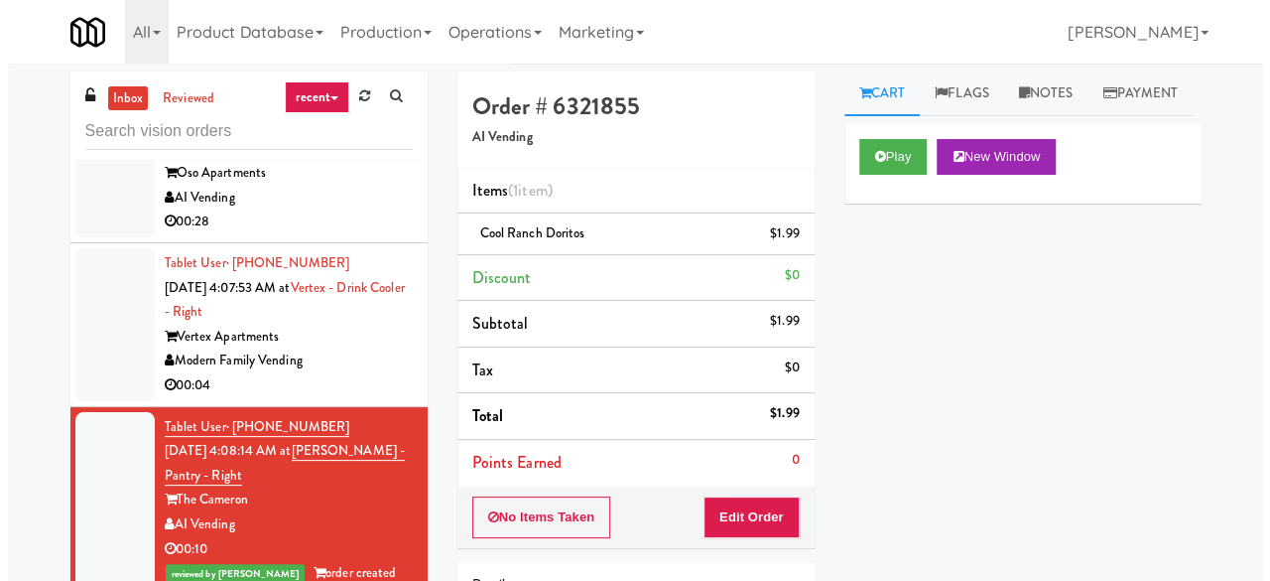
scroll to position [6129, 0]
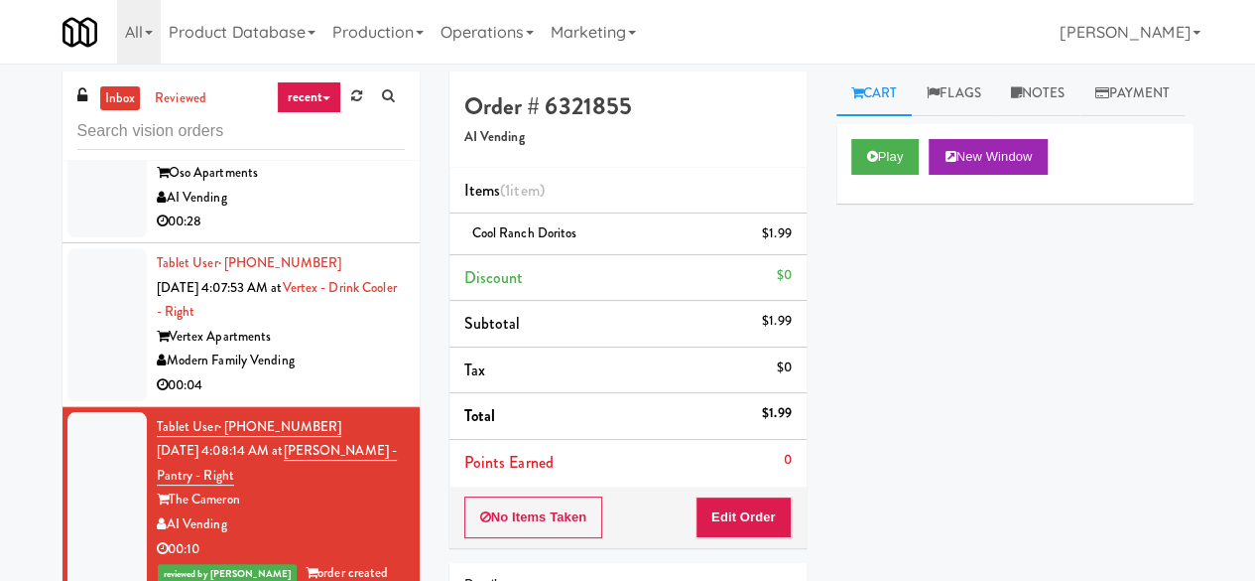
click at [345, 361] on div "Modern Family Vending" at bounding box center [281, 360] width 248 height 25
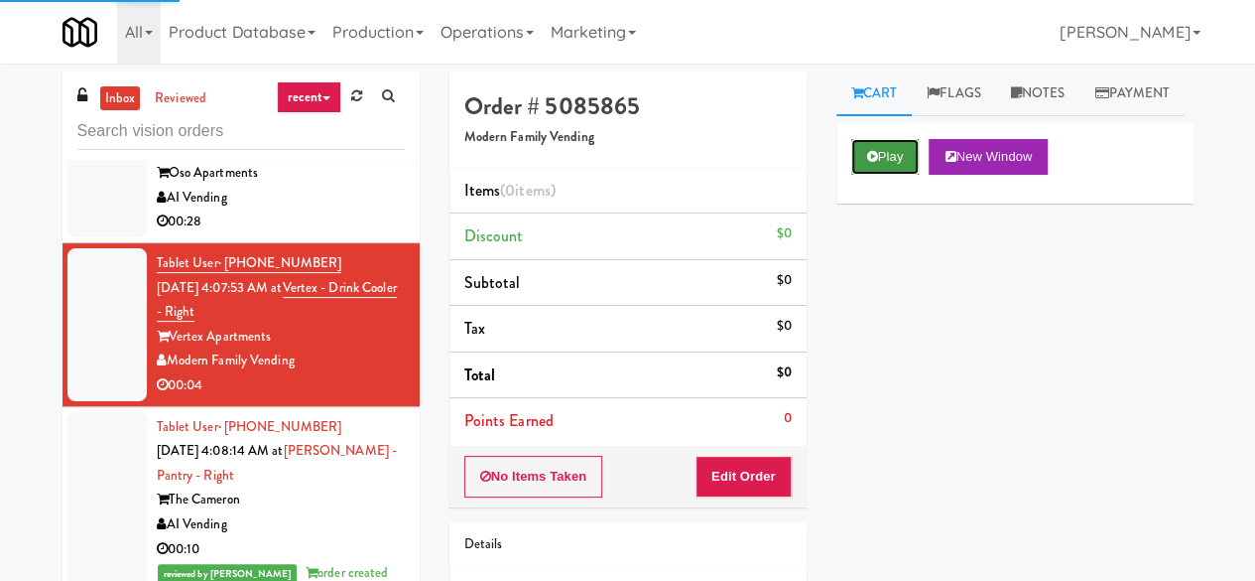
click at [887, 175] on button "Play" at bounding box center [885, 157] width 68 height 36
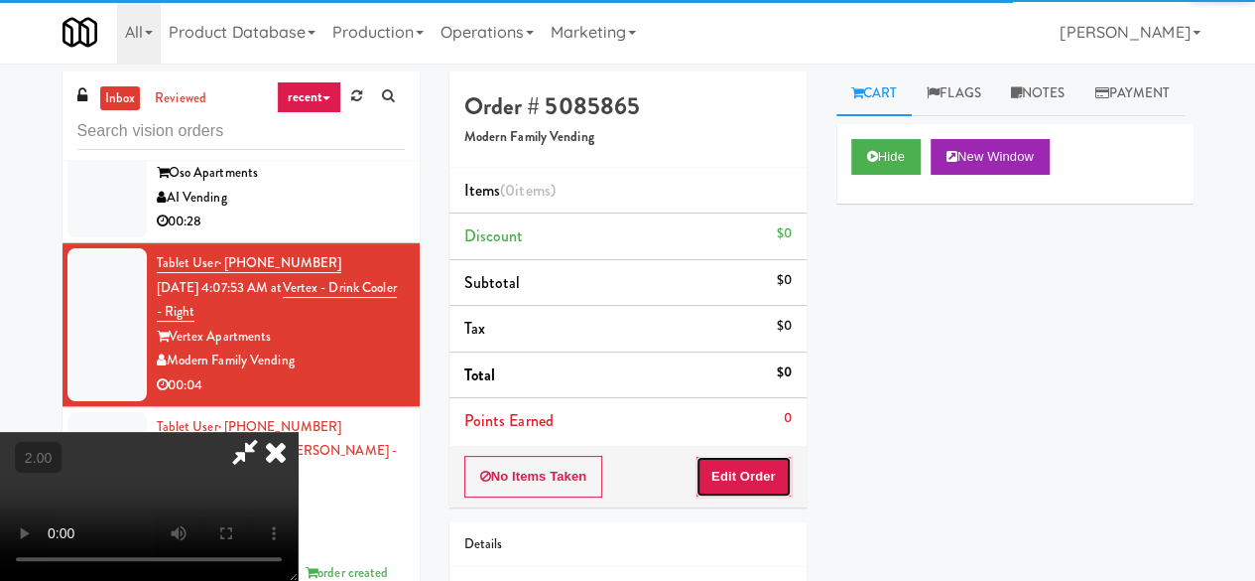
click at [778, 467] on button "Edit Order" at bounding box center [744, 477] width 96 height 42
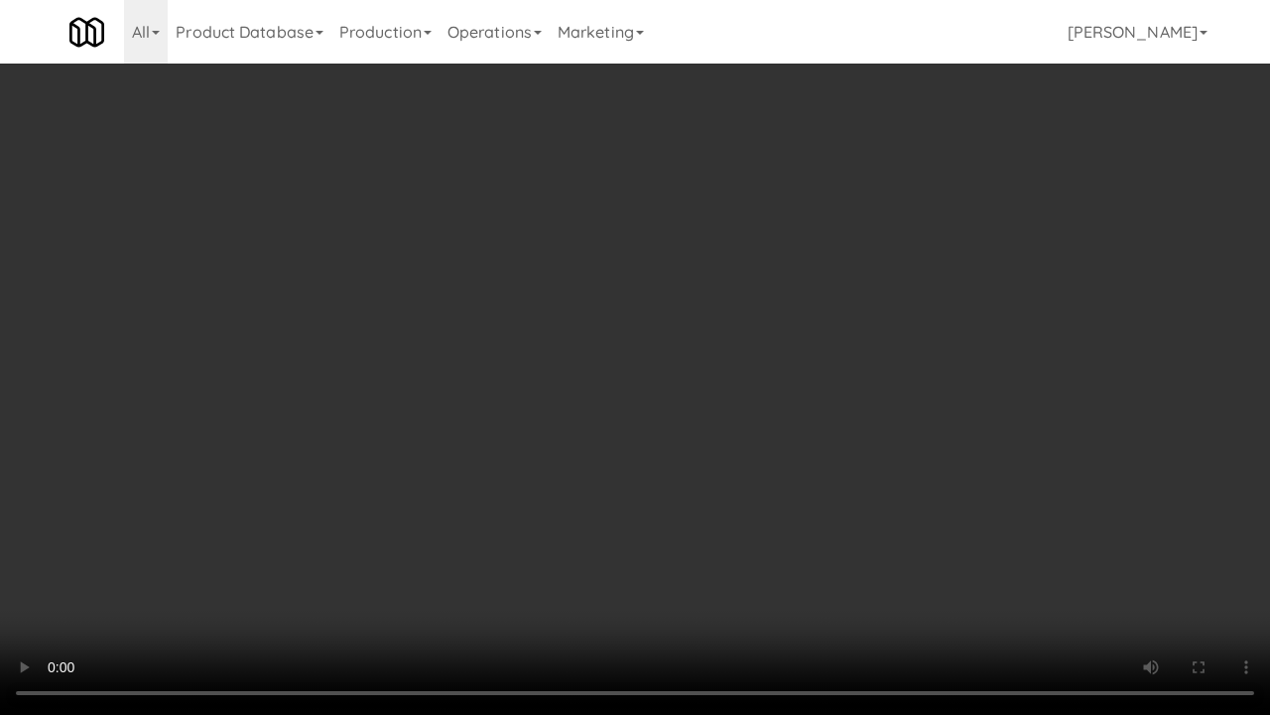
click at [629, 326] on video at bounding box center [635, 357] width 1270 height 715
click at [682, 303] on video at bounding box center [635, 357] width 1270 height 715
click at [681, 301] on video at bounding box center [635, 357] width 1270 height 715
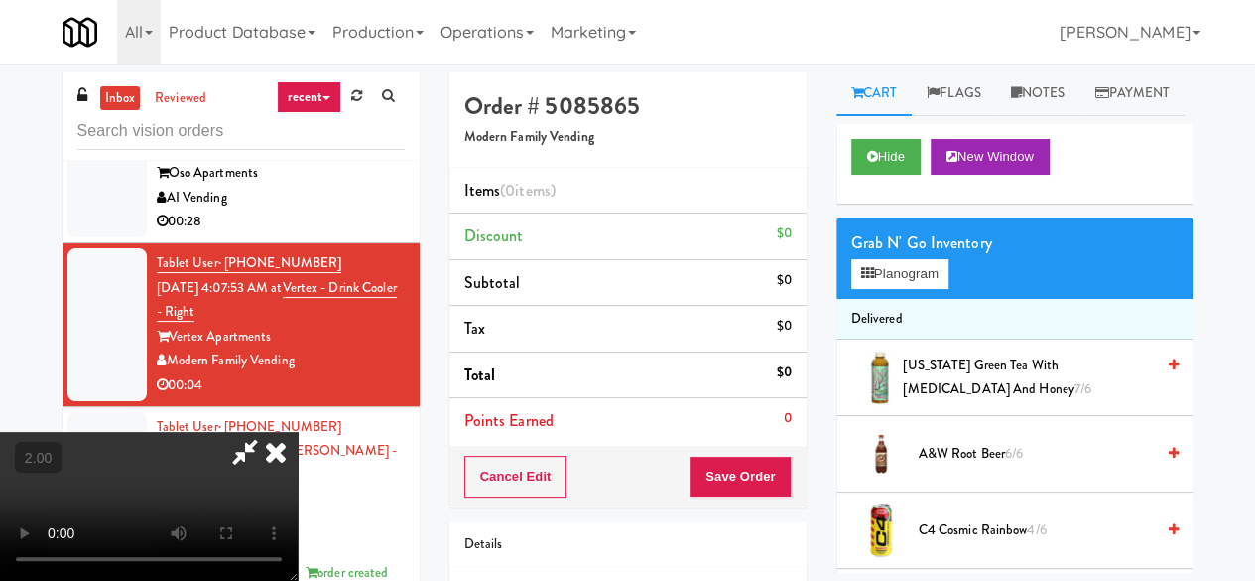
drag, startPoint x: 945, startPoint y: 292, endPoint x: 935, endPoint y: 297, distance: 11.1
click at [943, 258] on div "Grab N' Go Inventory" at bounding box center [1014, 243] width 327 height 30
click at [932, 289] on button "Planogram" at bounding box center [899, 274] width 97 height 30
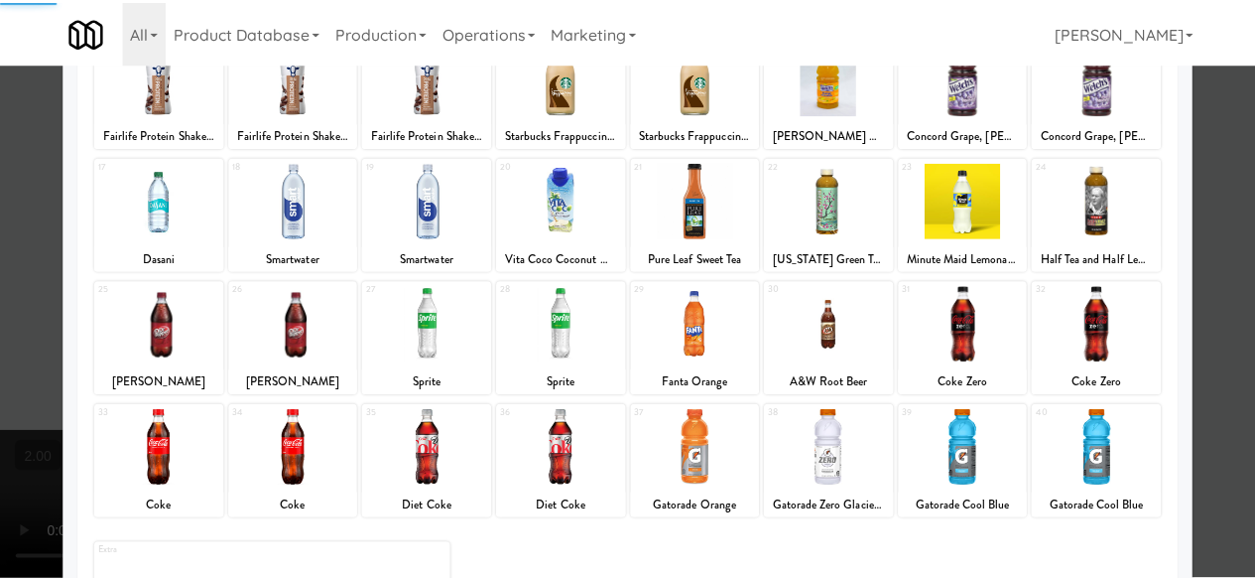
scroll to position [393, 0]
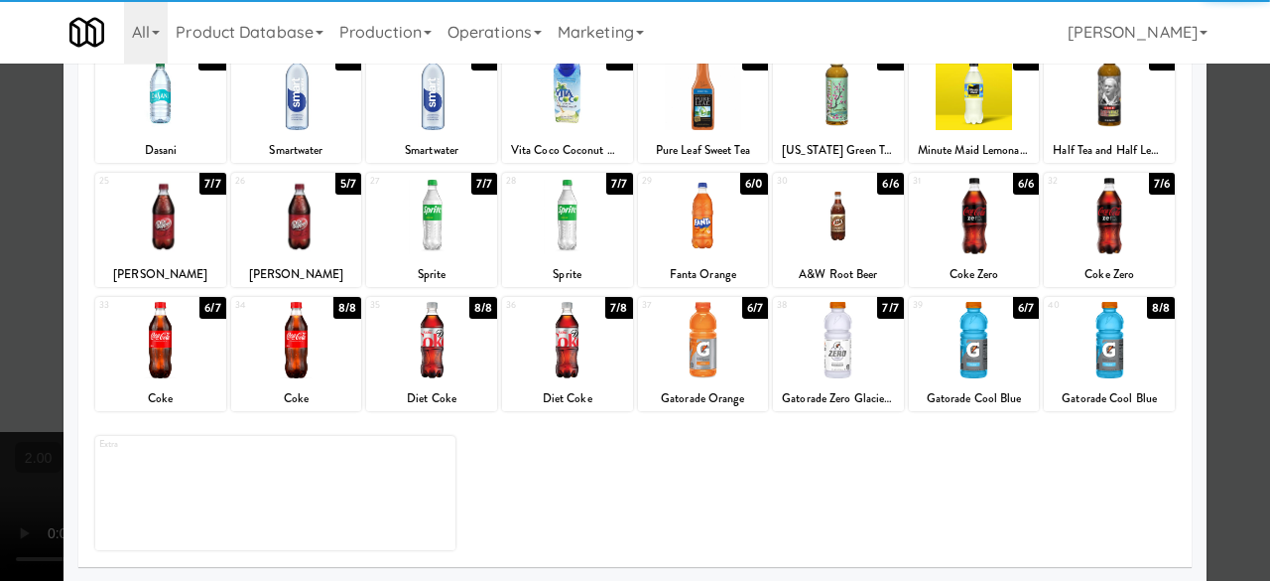
click at [851, 234] on div at bounding box center [838, 216] width 131 height 76
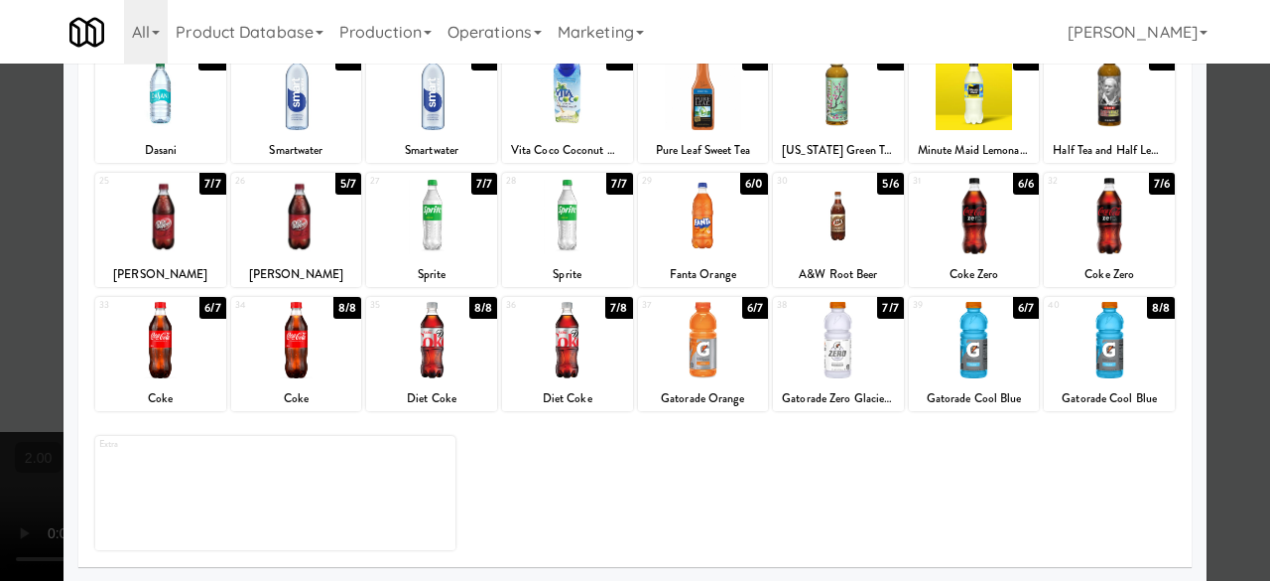
click at [1239, 162] on div at bounding box center [635, 290] width 1270 height 581
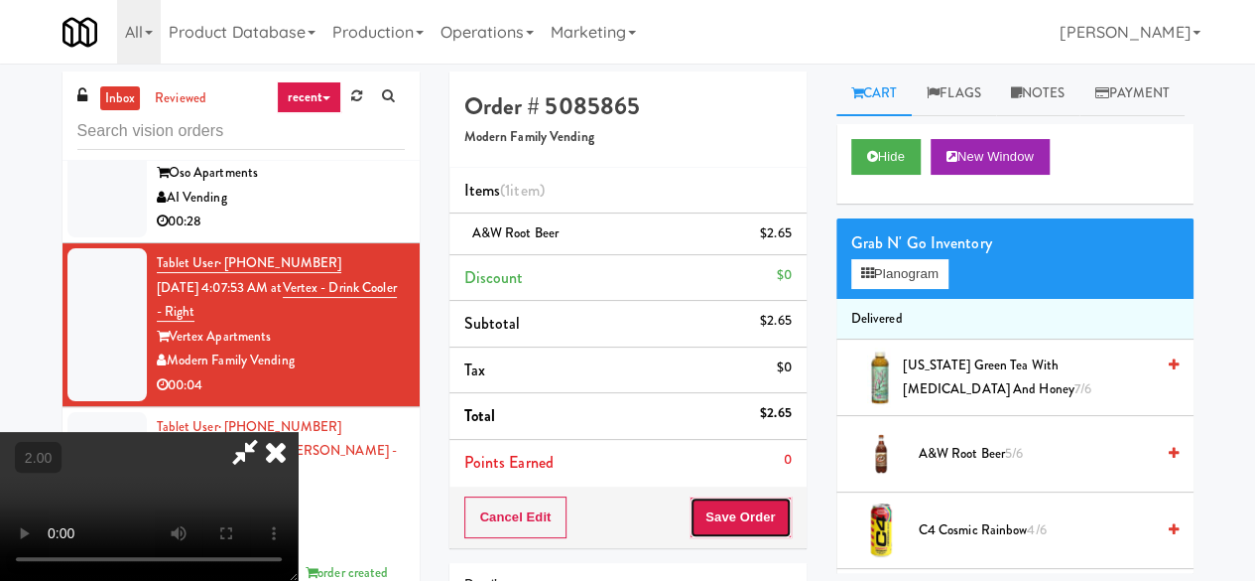
drag, startPoint x: 785, startPoint y: 510, endPoint x: 776, endPoint y: 516, distance: 10.7
click at [783, 511] on button "Save Order" at bounding box center [740, 517] width 101 height 42
click at [776, 516] on button "Save Order" at bounding box center [740, 517] width 101 height 42
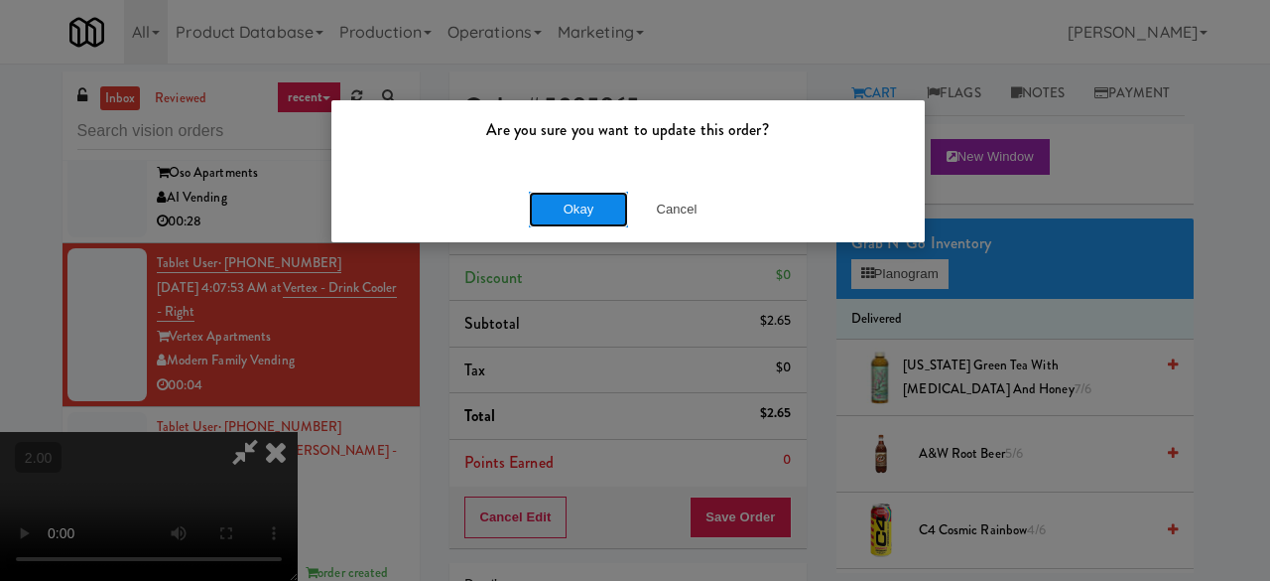
click at [572, 221] on button "Okay" at bounding box center [578, 210] width 99 height 36
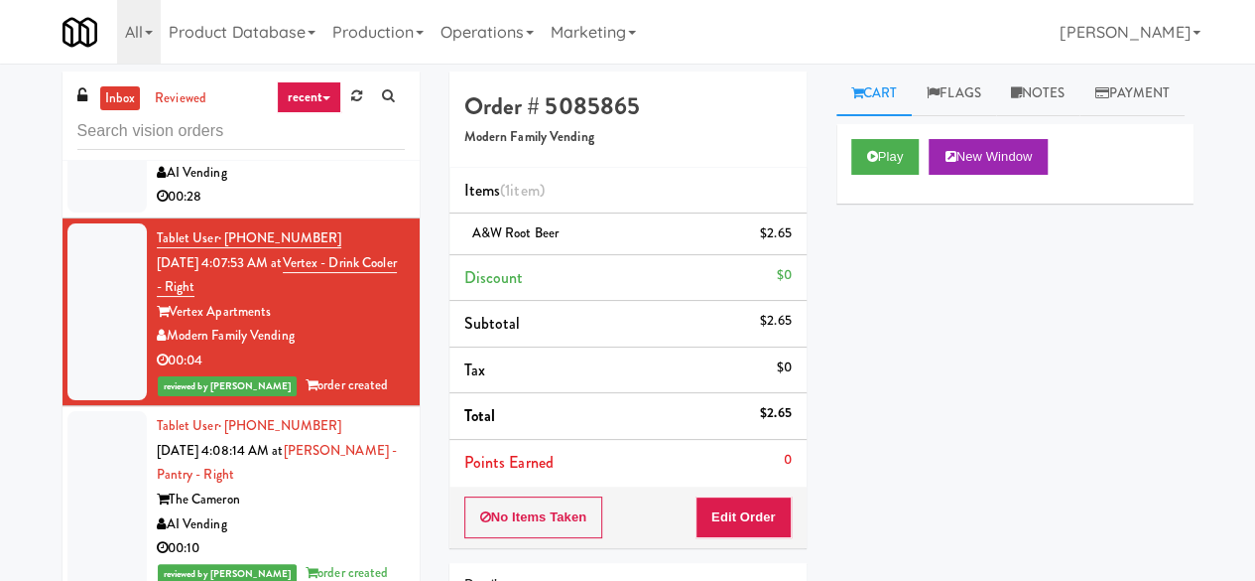
click at [290, 209] on div "00:28" at bounding box center [281, 197] width 248 height 25
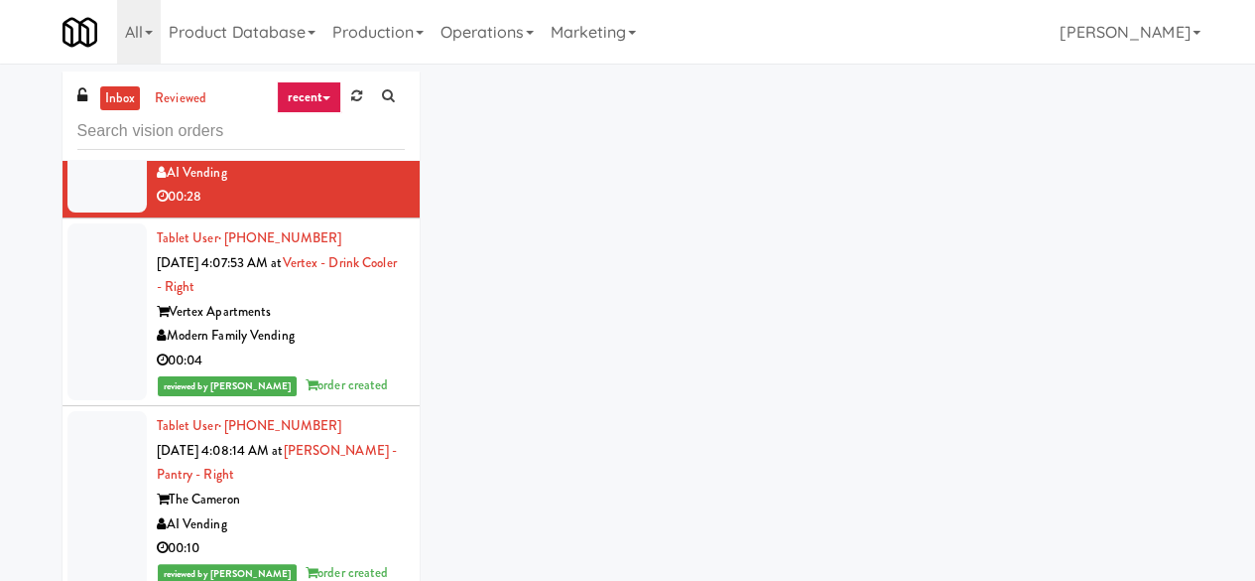
scroll to position [5931, 0]
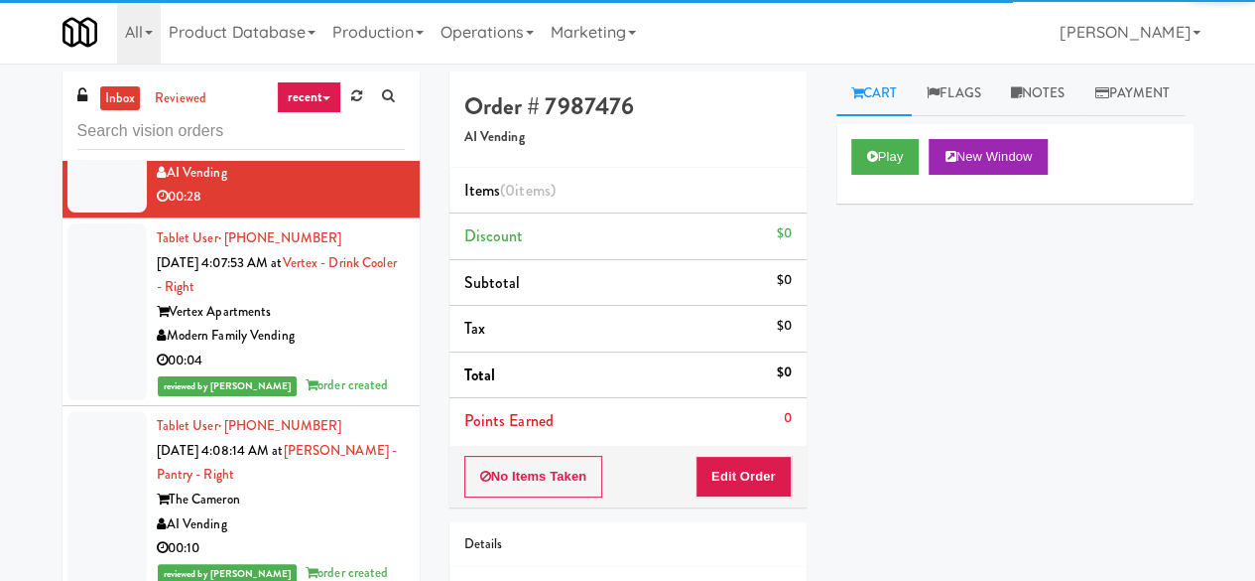
click at [865, 203] on div "Play New Window" at bounding box center [1015, 163] width 357 height 79
click at [875, 175] on button "Play" at bounding box center [885, 157] width 68 height 36
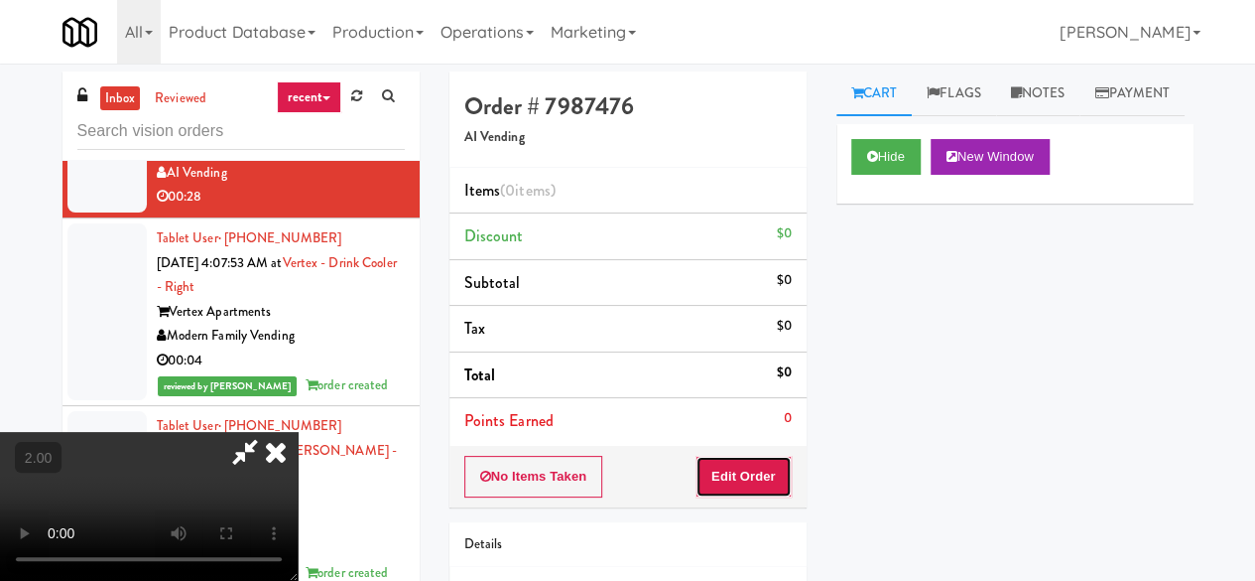
click at [722, 482] on button "Edit Order" at bounding box center [744, 477] width 96 height 42
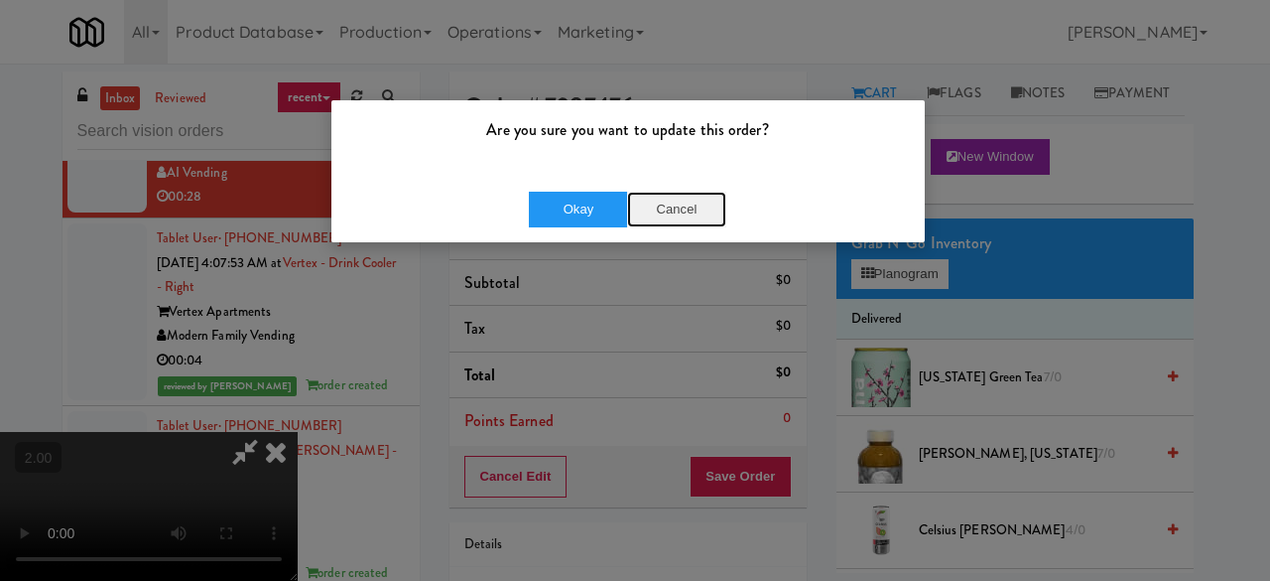
click at [672, 217] on button "Cancel" at bounding box center [676, 210] width 99 height 36
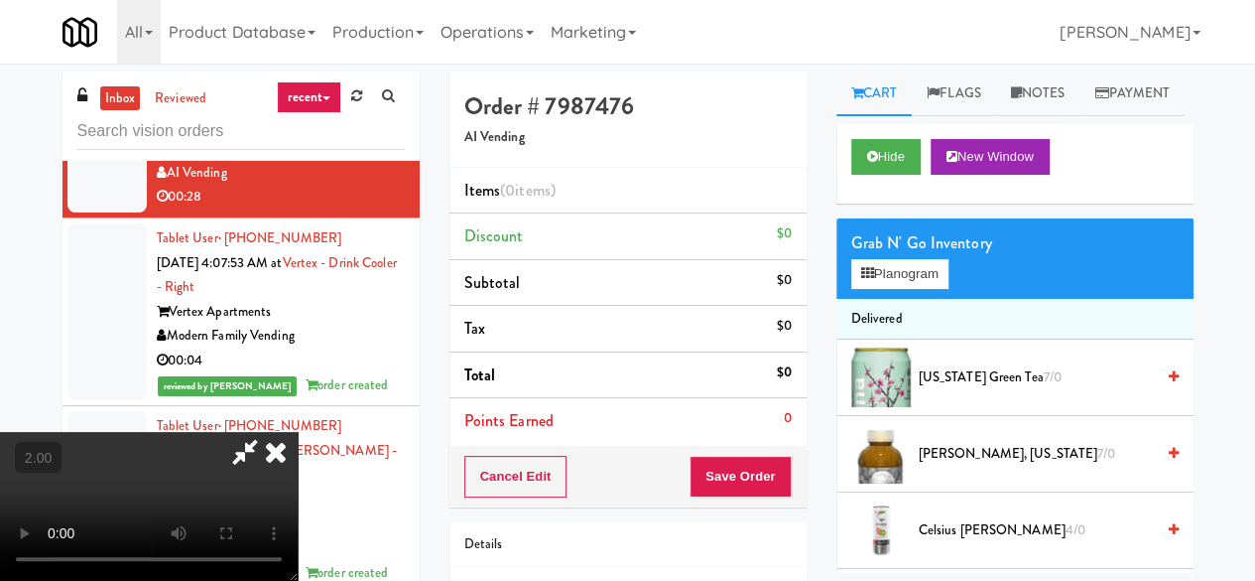
scroll to position [41, 0]
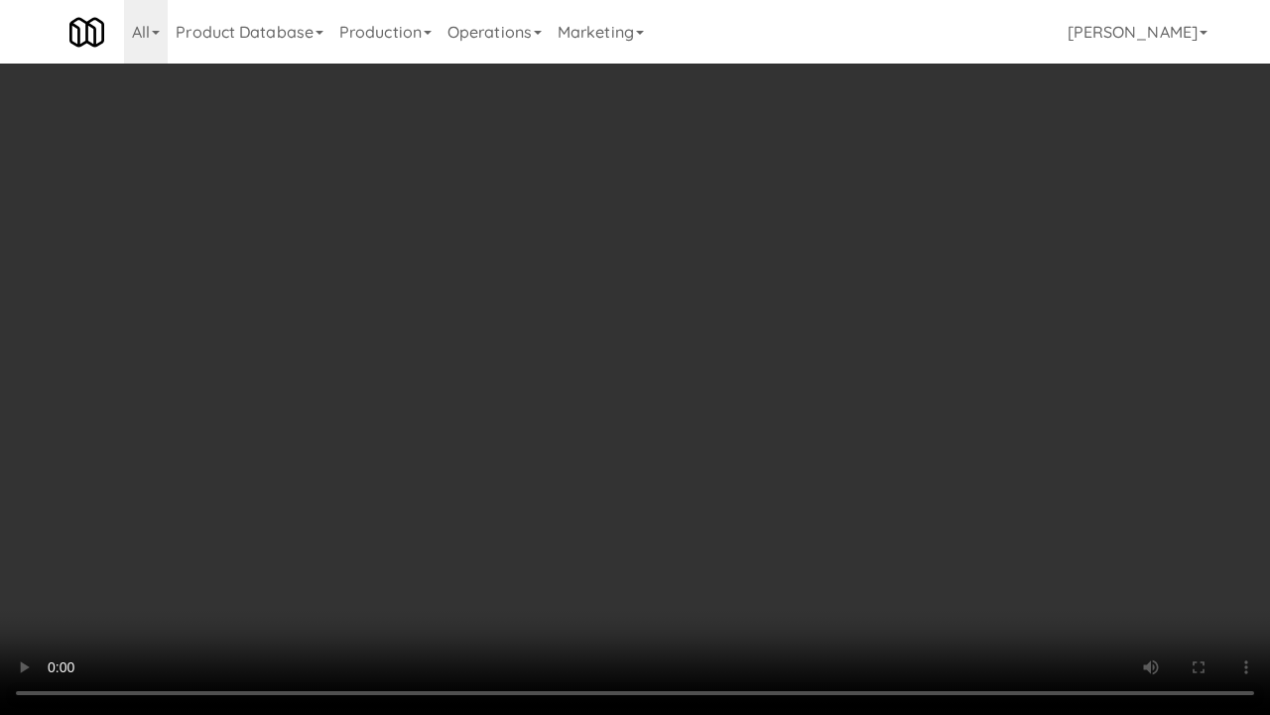
click at [633, 357] on video at bounding box center [635, 357] width 1270 height 715
click at [684, 381] on video at bounding box center [635, 357] width 1270 height 715
click at [717, 339] on video at bounding box center [635, 357] width 1270 height 715
click at [717, 337] on video at bounding box center [635, 357] width 1270 height 715
click at [730, 306] on video at bounding box center [635, 357] width 1270 height 715
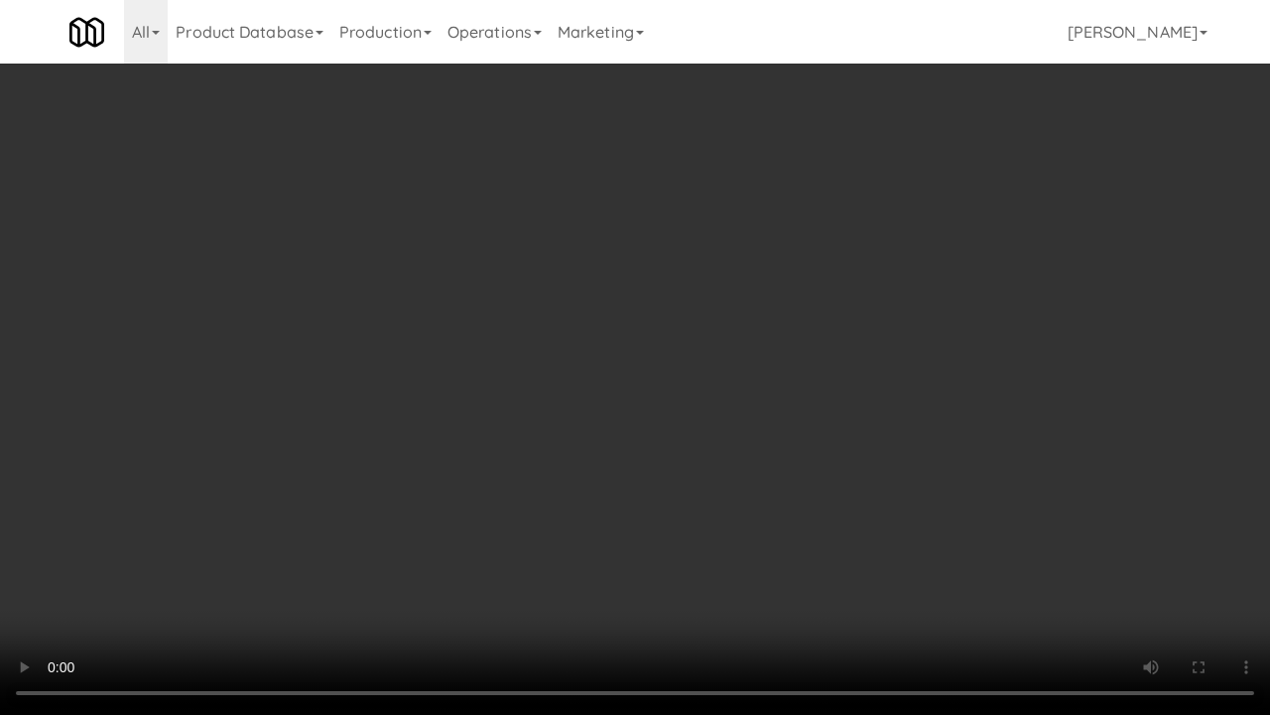
click at [722, 304] on video at bounding box center [635, 357] width 1270 height 715
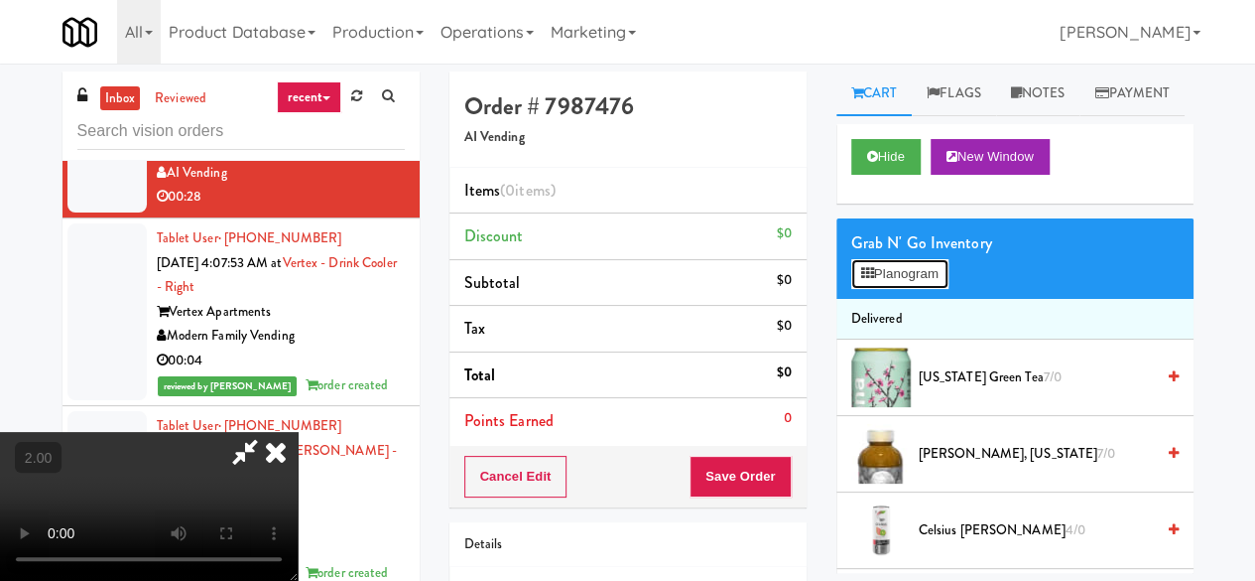
click at [923, 289] on button "Planogram" at bounding box center [899, 274] width 97 height 30
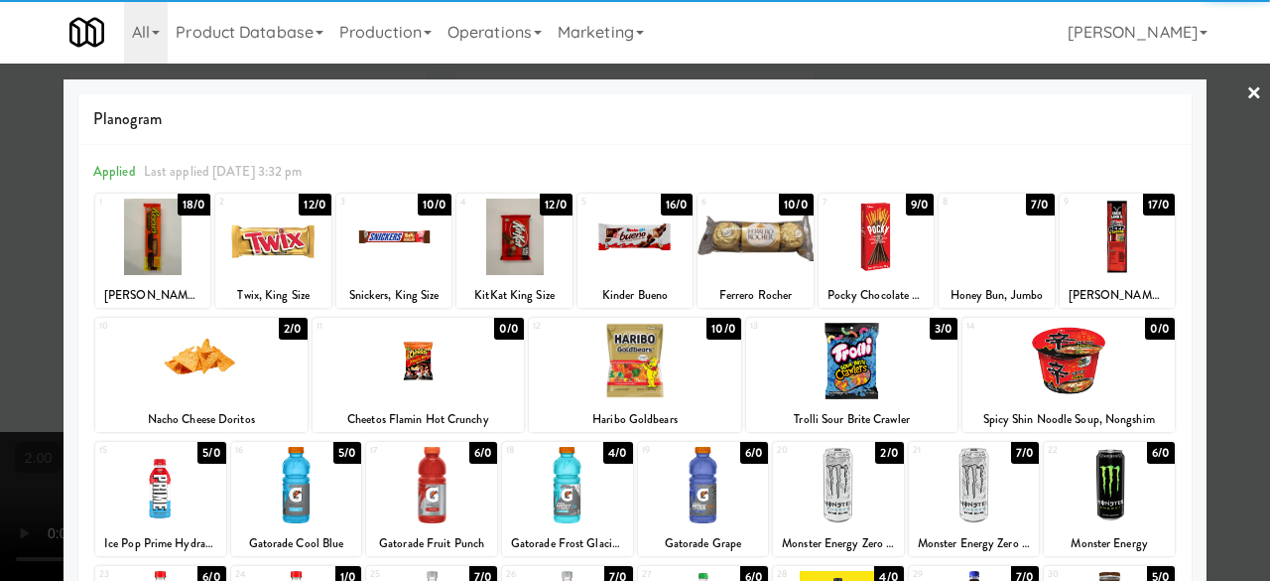
click at [213, 360] on div at bounding box center [201, 361] width 212 height 76
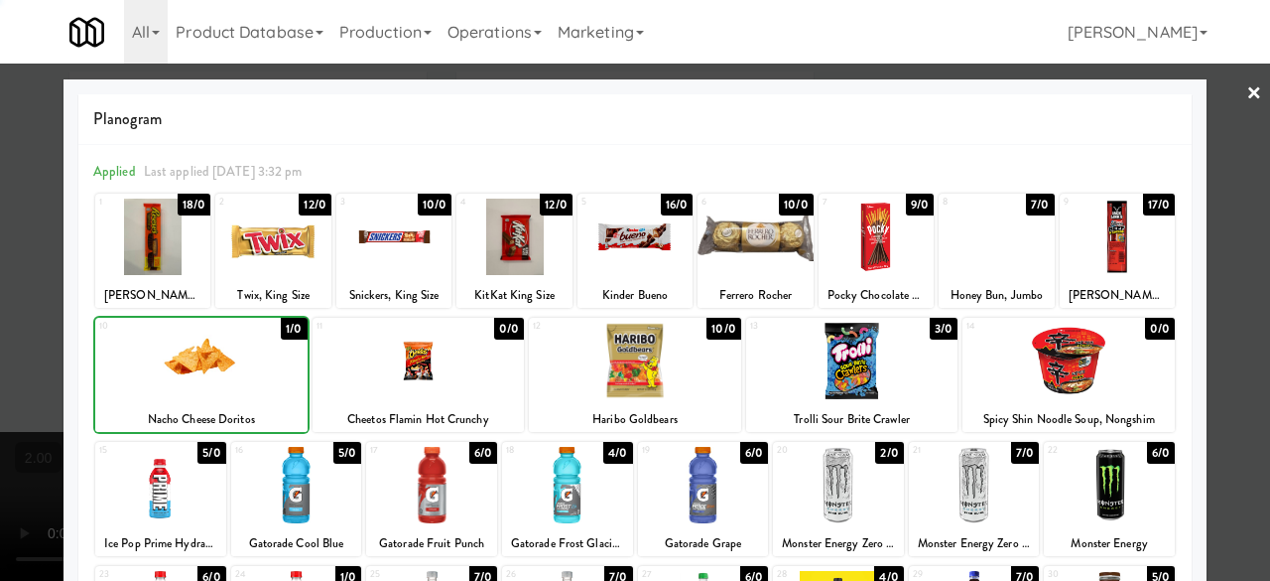
click at [213, 360] on div at bounding box center [201, 361] width 212 height 76
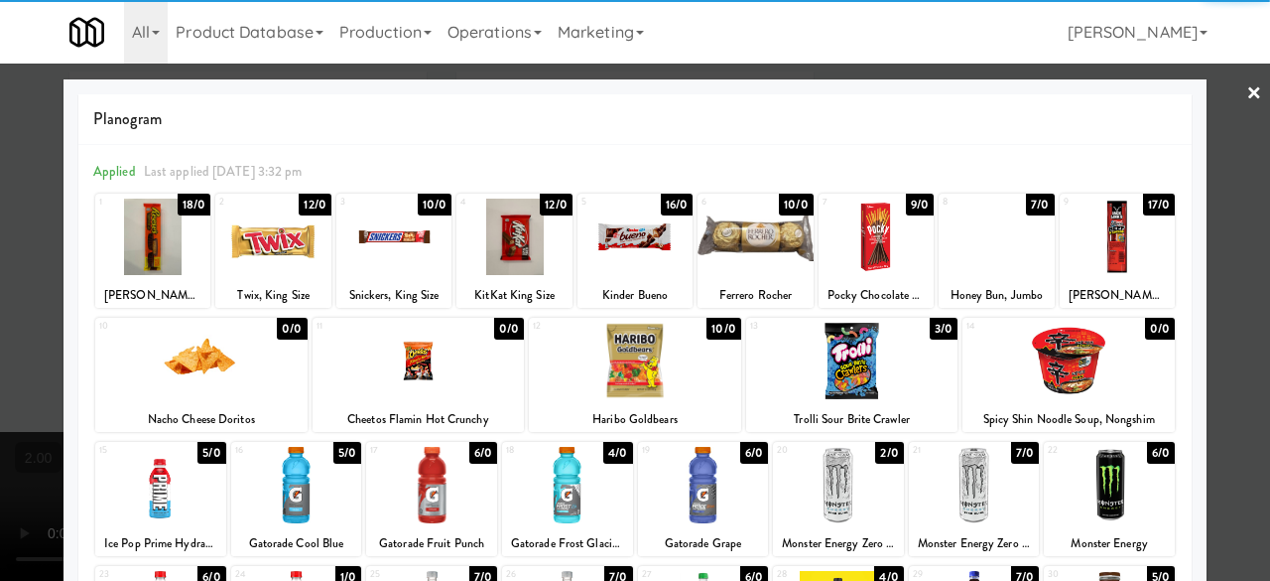
click at [1113, 241] on div at bounding box center [1117, 236] width 115 height 76
click at [1216, 107] on div at bounding box center [635, 290] width 1270 height 581
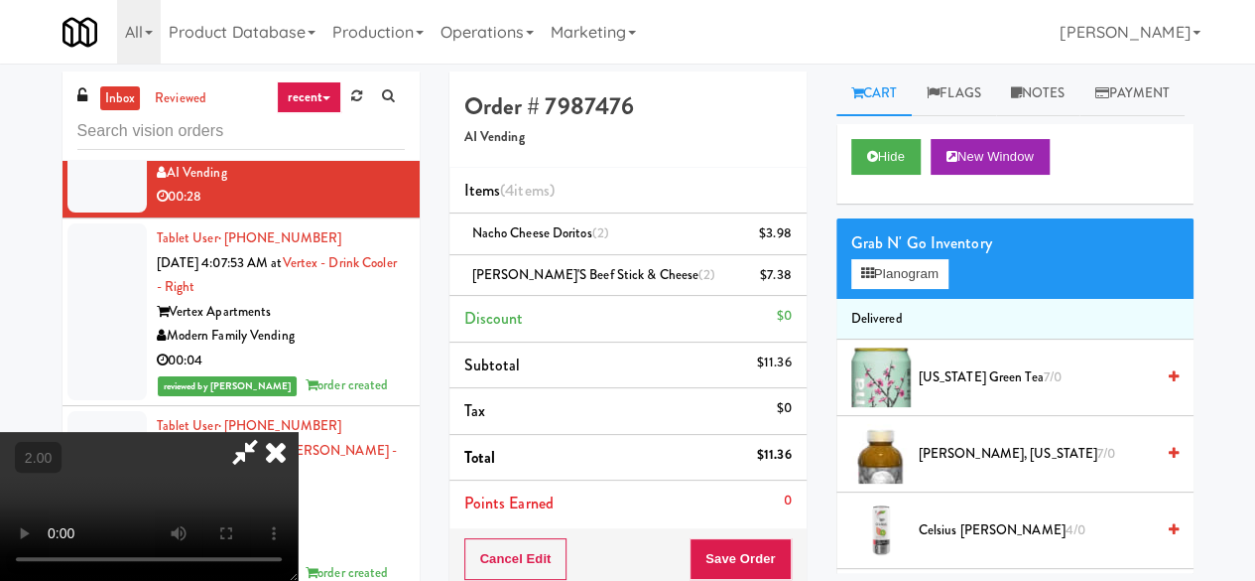
click at [268, 432] on icon at bounding box center [245, 452] width 46 height 40
click at [734, 555] on button "Save Order" at bounding box center [740, 559] width 101 height 42
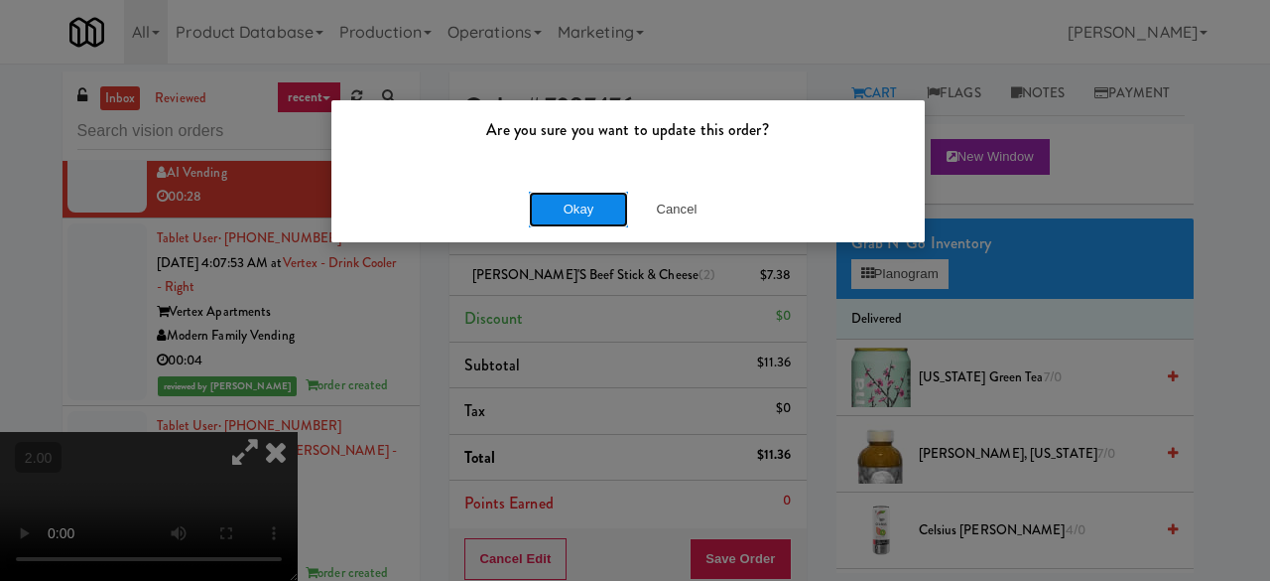
click at [593, 211] on button "Okay" at bounding box center [578, 210] width 99 height 36
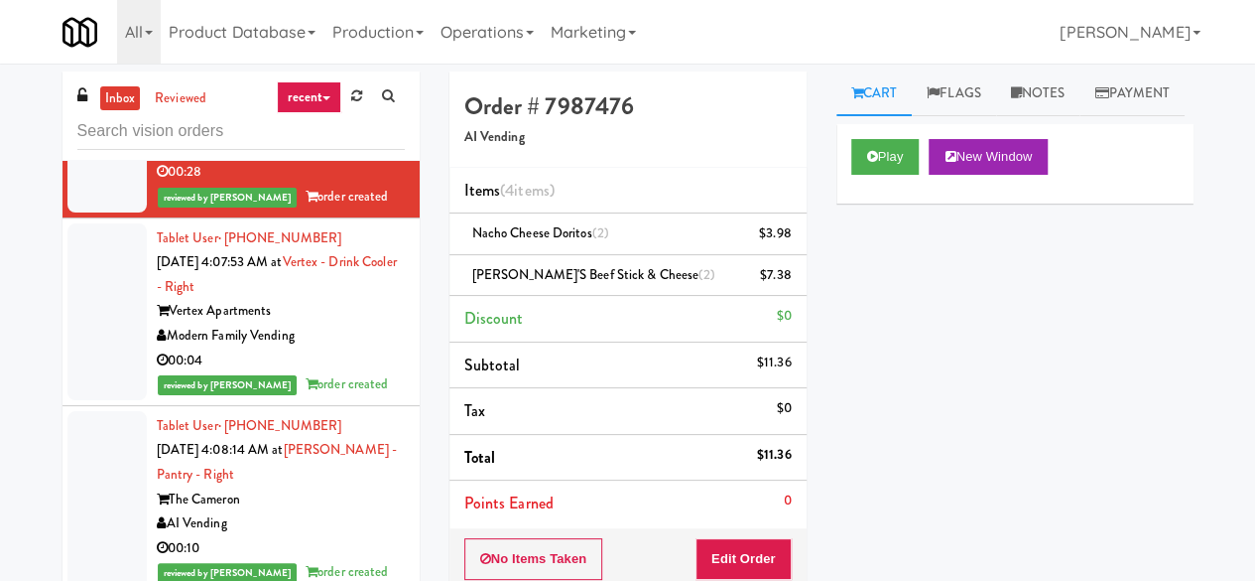
click at [369, 22] on div "00:07" at bounding box center [281, 9] width 248 height 25
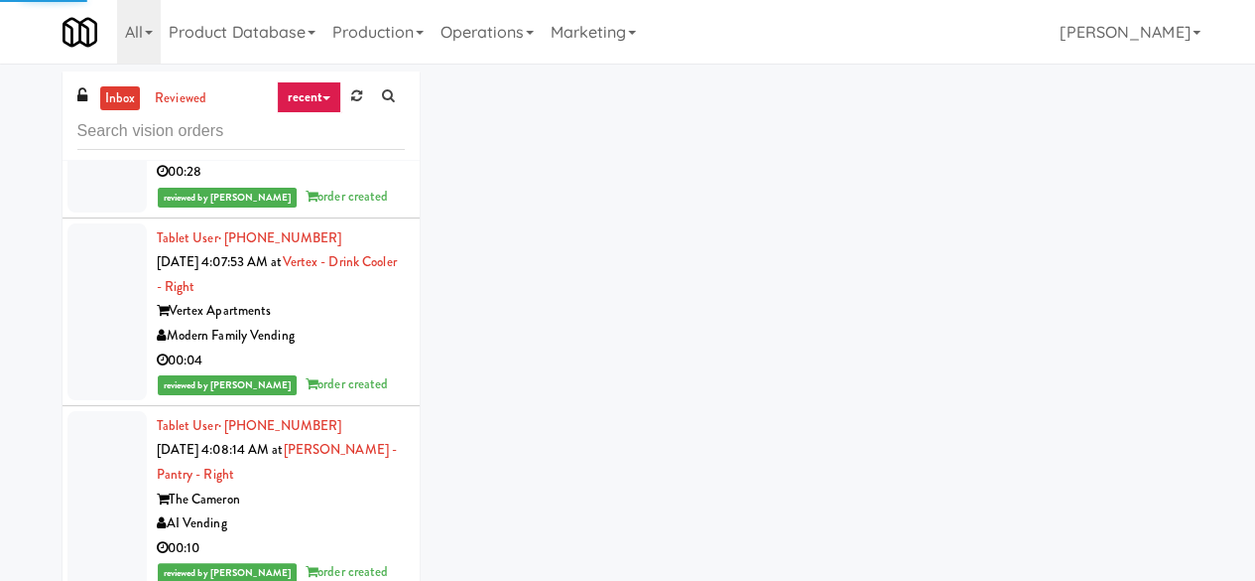
scroll to position [5732, 0]
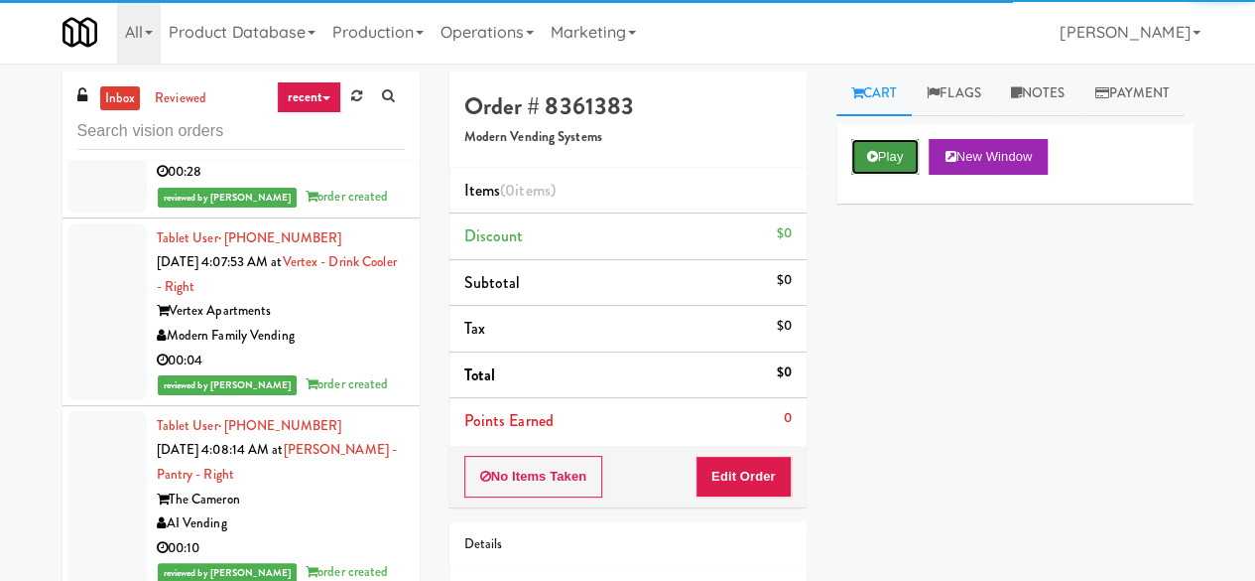
click at [885, 175] on button "Play" at bounding box center [885, 157] width 68 height 36
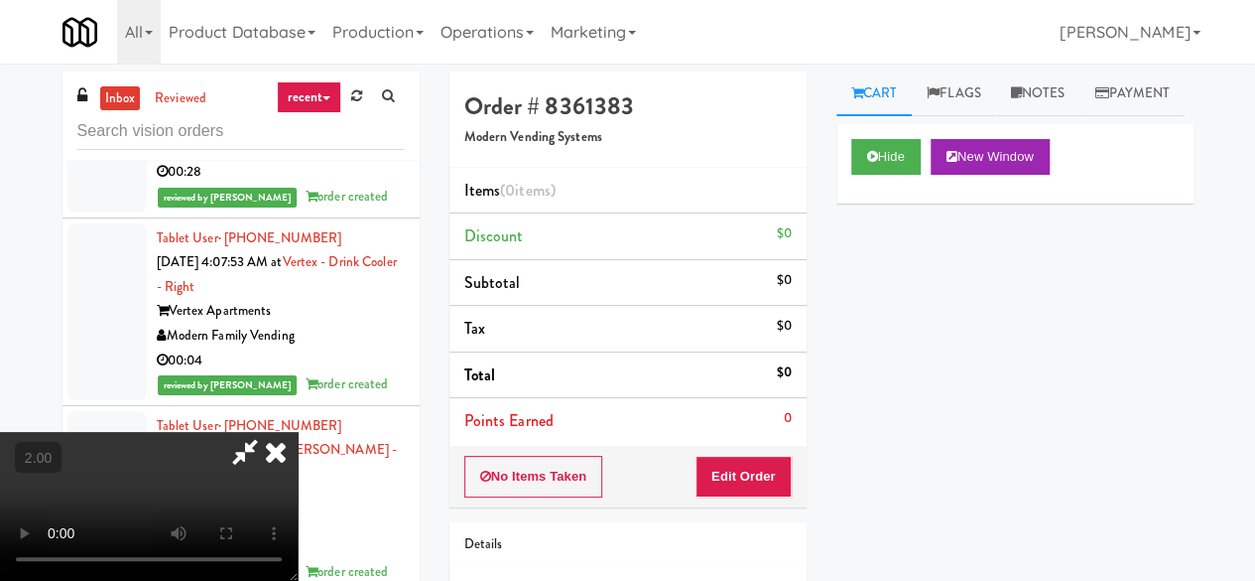
click at [762, 494] on div "No Items Taken Edit Order" at bounding box center [628, 477] width 357 height 62
click at [298, 481] on video at bounding box center [149, 506] width 298 height 149
click at [771, 478] on button "Edit Order" at bounding box center [744, 477] width 96 height 42
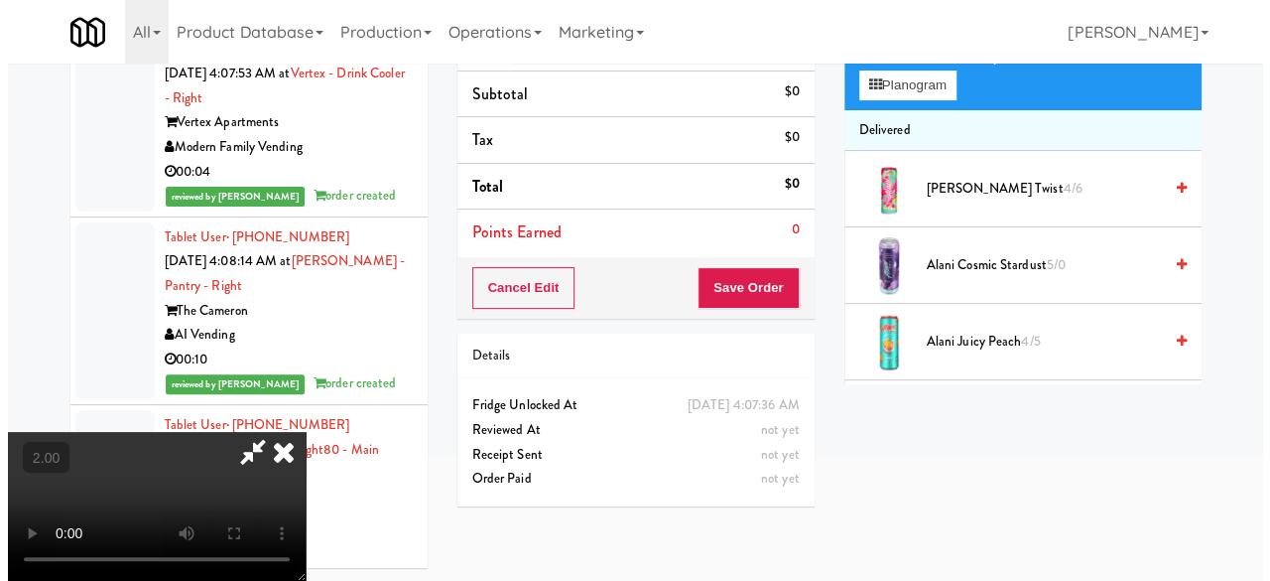
scroll to position [64, 0]
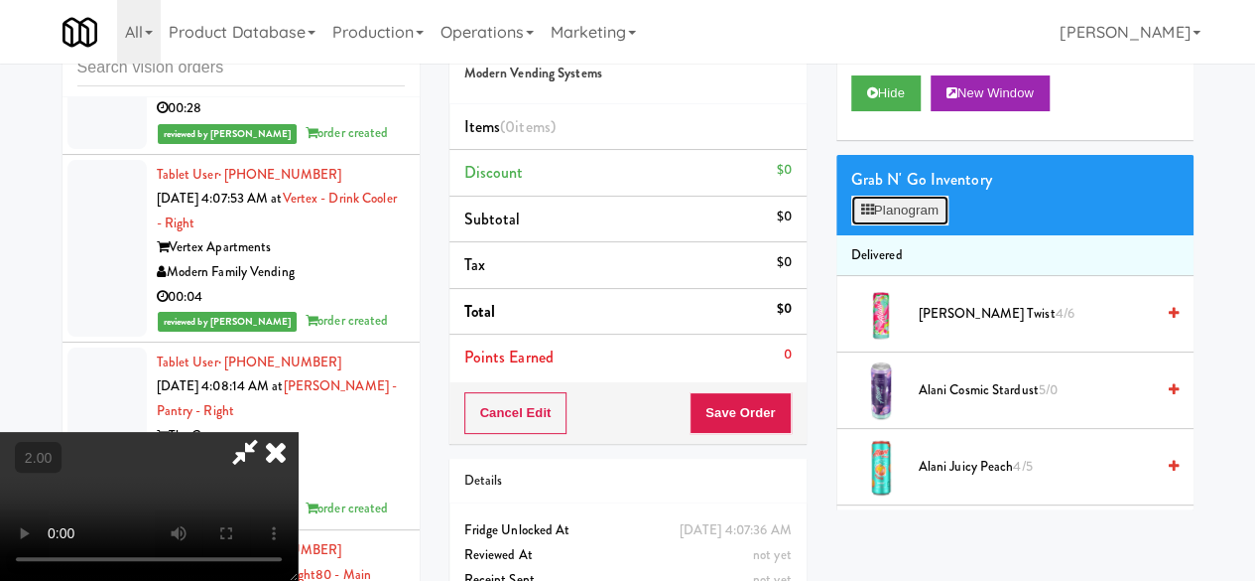
click at [887, 225] on button "Planogram" at bounding box center [899, 211] width 97 height 30
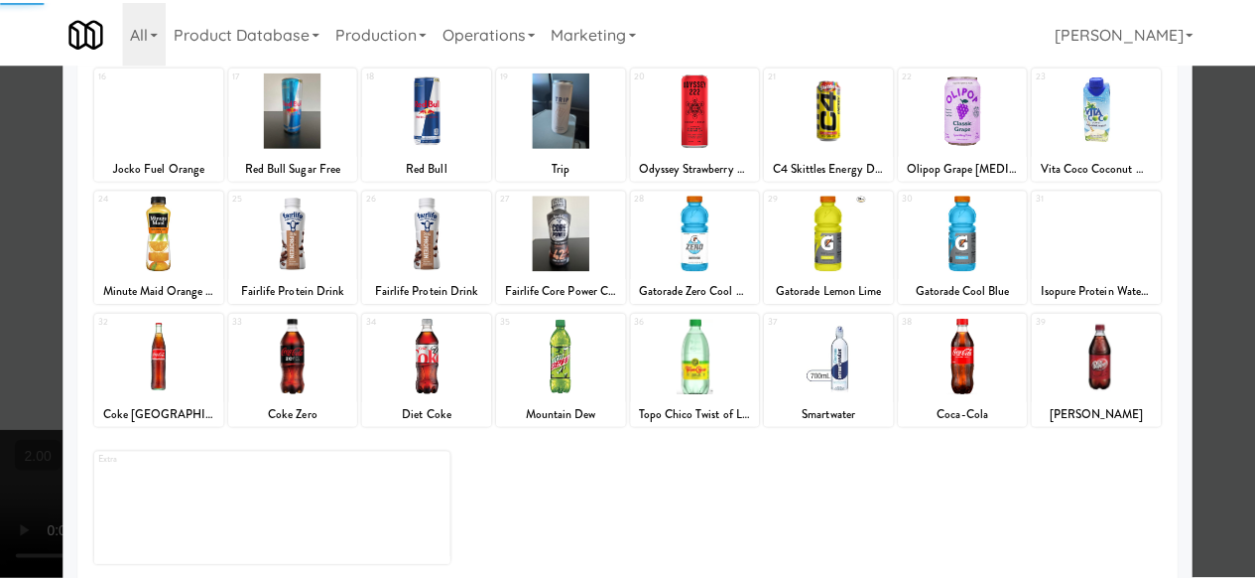
scroll to position [393, 0]
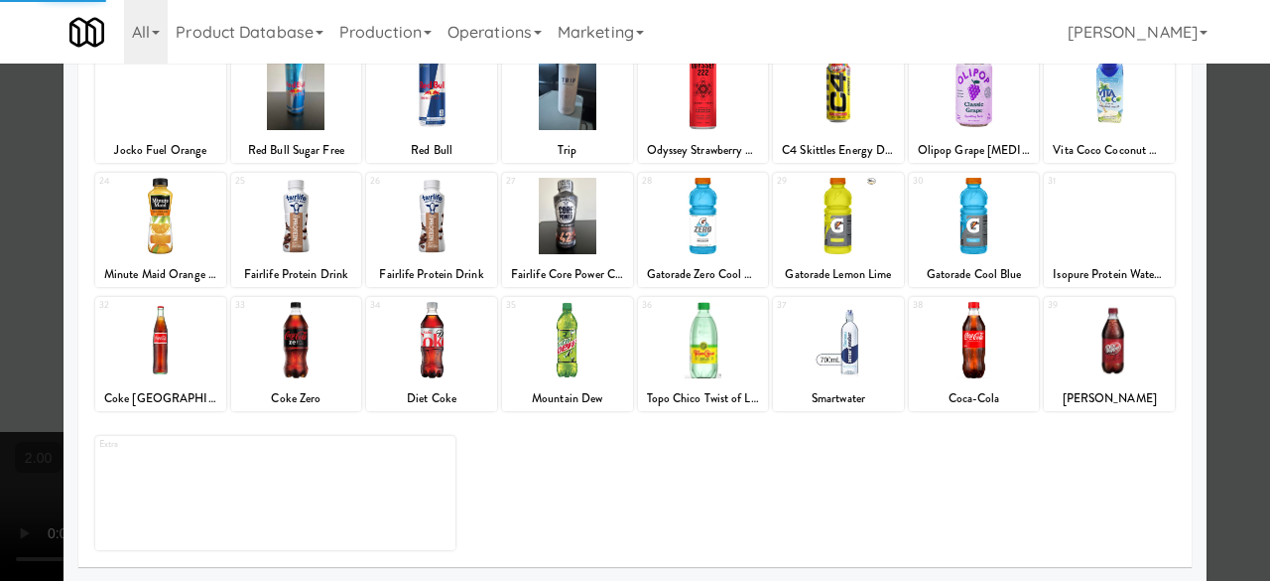
click at [174, 330] on div at bounding box center [160, 340] width 131 height 76
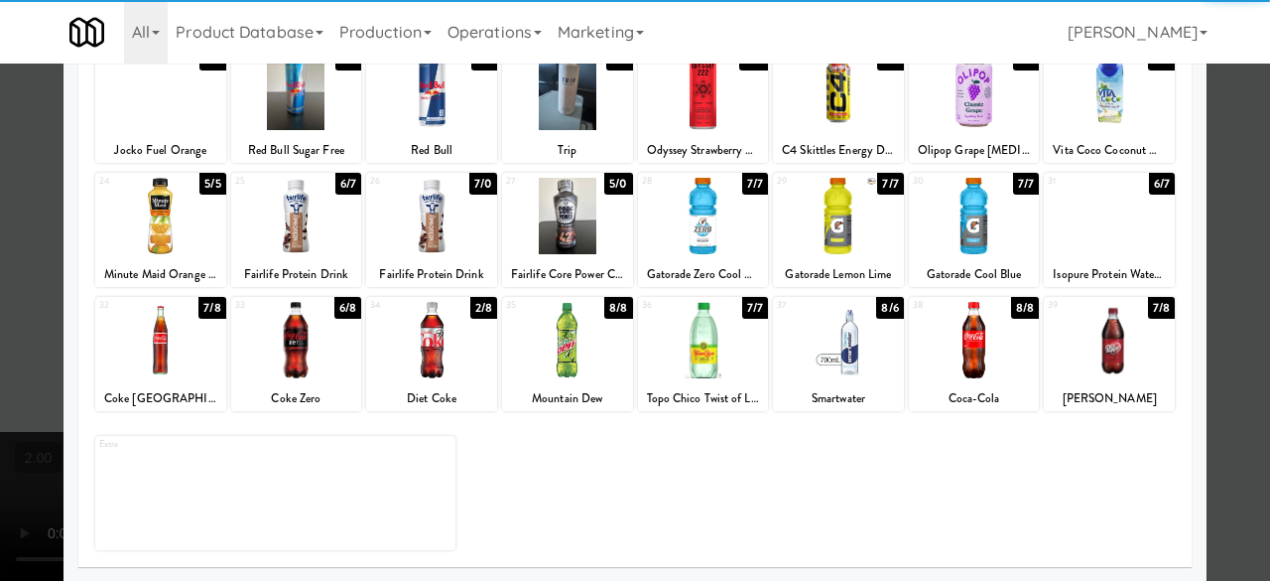
click at [167, 348] on div at bounding box center [160, 340] width 131 height 76
click at [1231, 130] on div at bounding box center [635, 290] width 1270 height 581
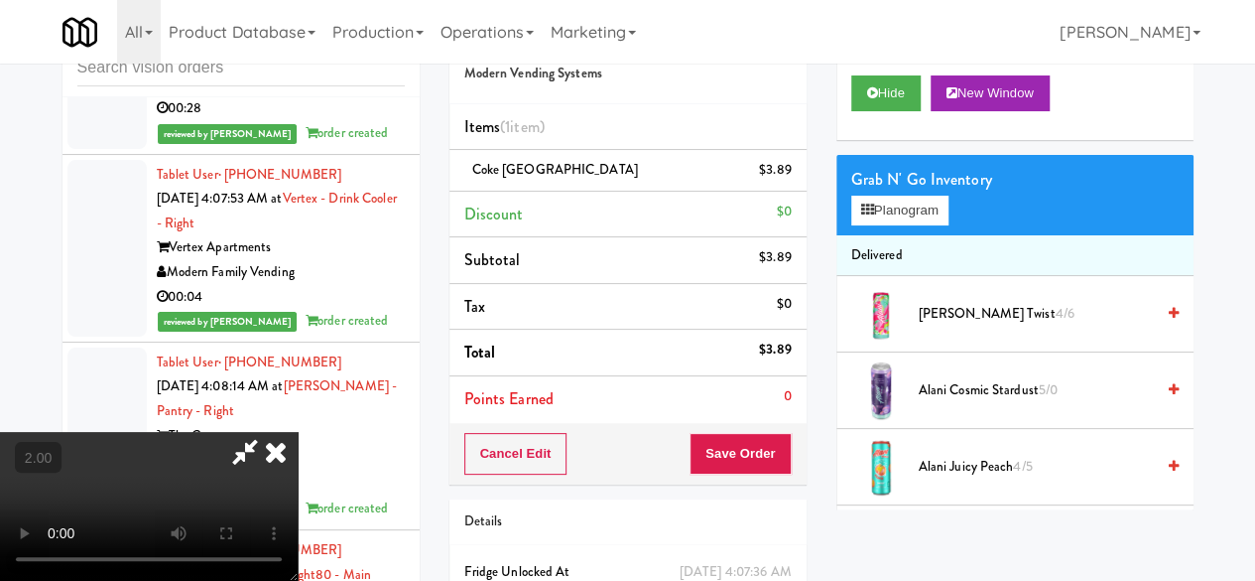
click at [268, 432] on icon at bounding box center [245, 452] width 46 height 40
click at [734, 455] on button "Save Order" at bounding box center [740, 454] width 101 height 42
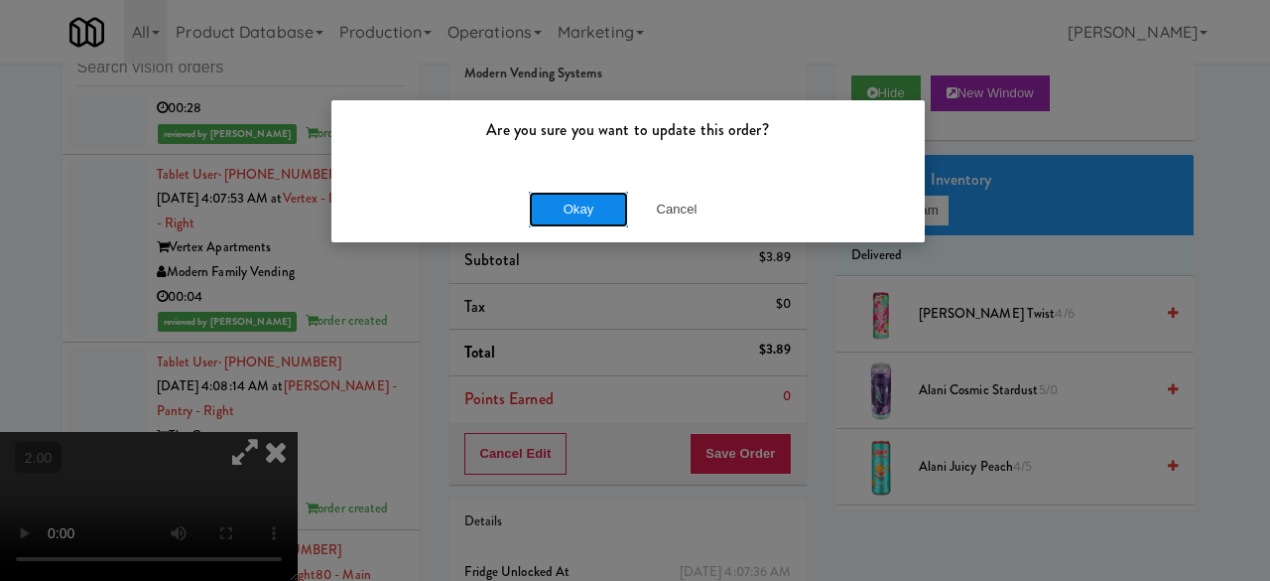
click at [614, 219] on button "Okay" at bounding box center [578, 210] width 99 height 36
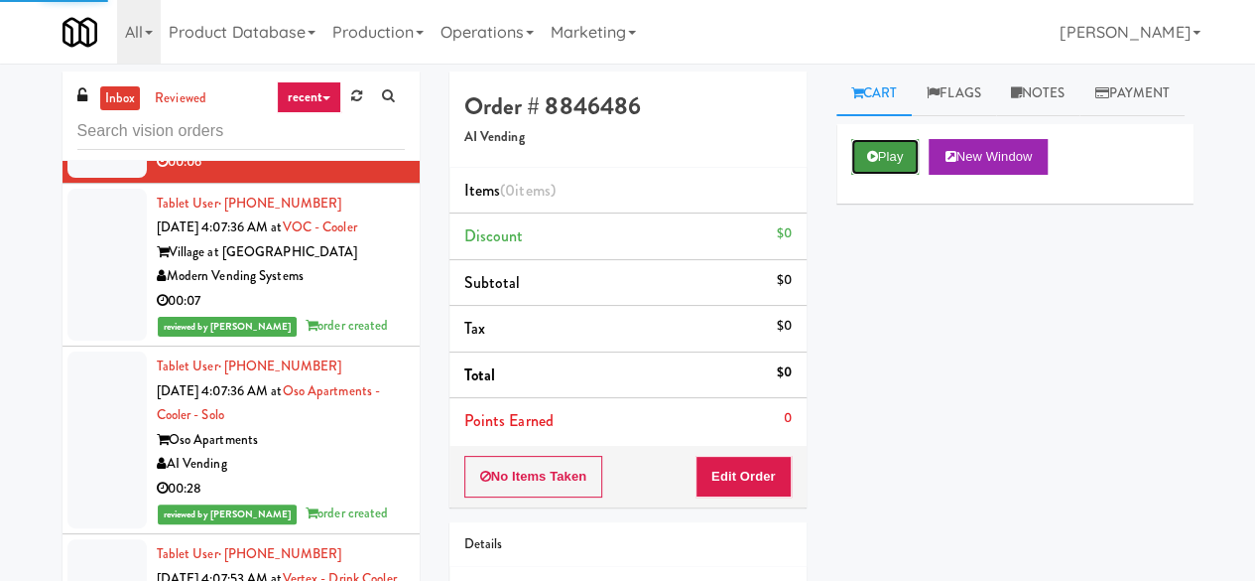
click at [853, 175] on button "Play" at bounding box center [885, 157] width 68 height 36
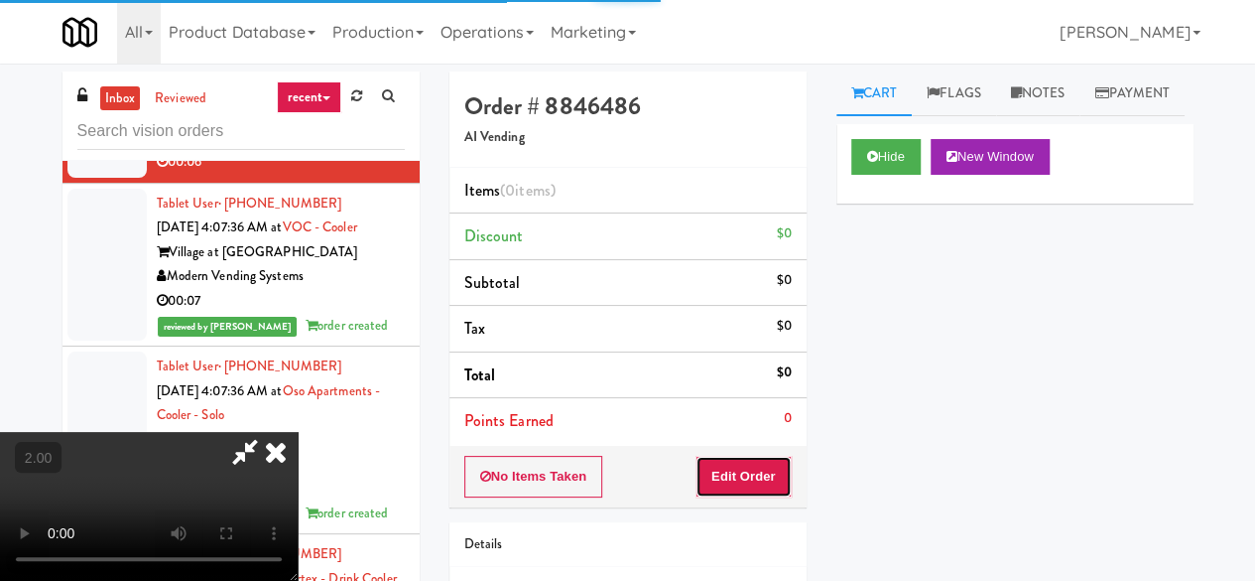
click at [764, 468] on button "Edit Order" at bounding box center [744, 477] width 96 height 42
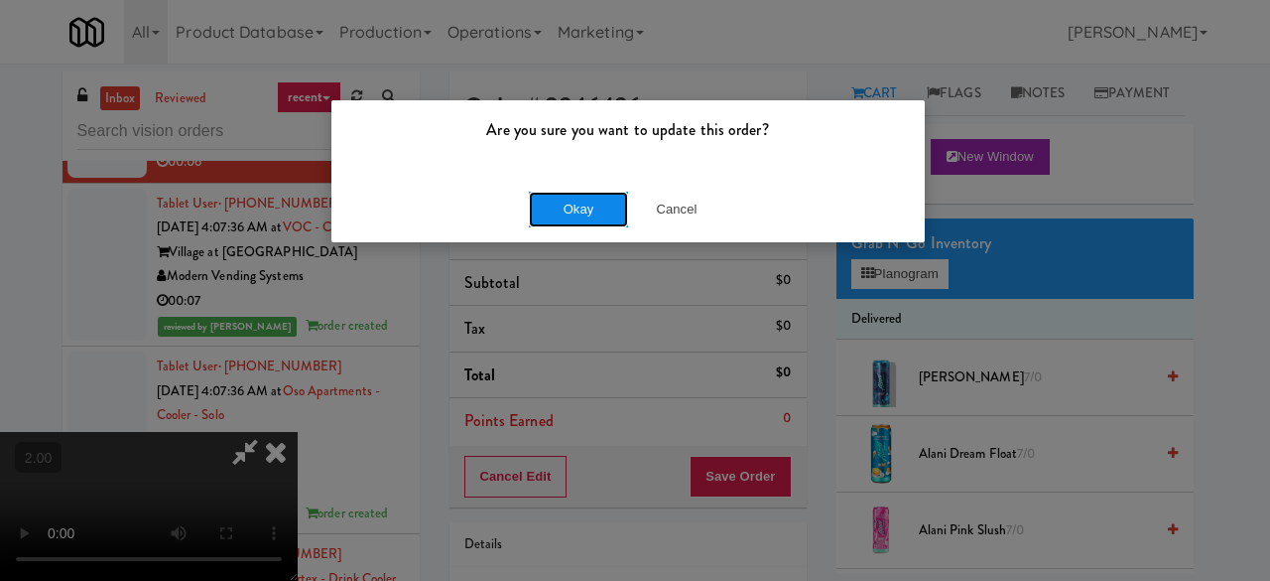
click at [602, 196] on button "Okay" at bounding box center [578, 210] width 99 height 36
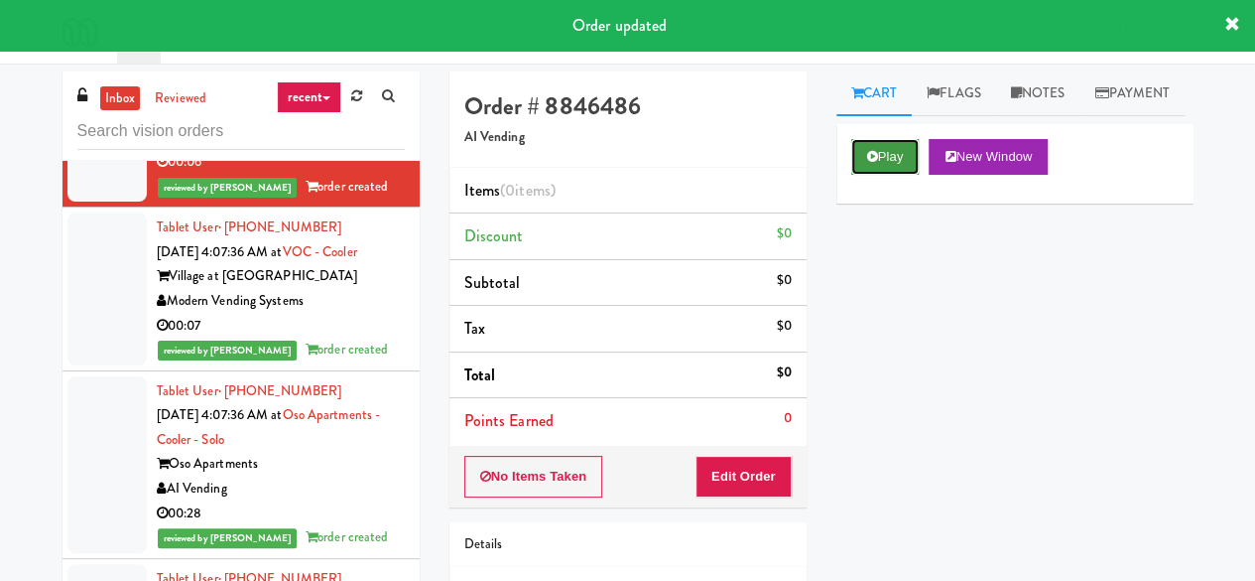
click at [885, 175] on button "Play" at bounding box center [885, 157] width 68 height 36
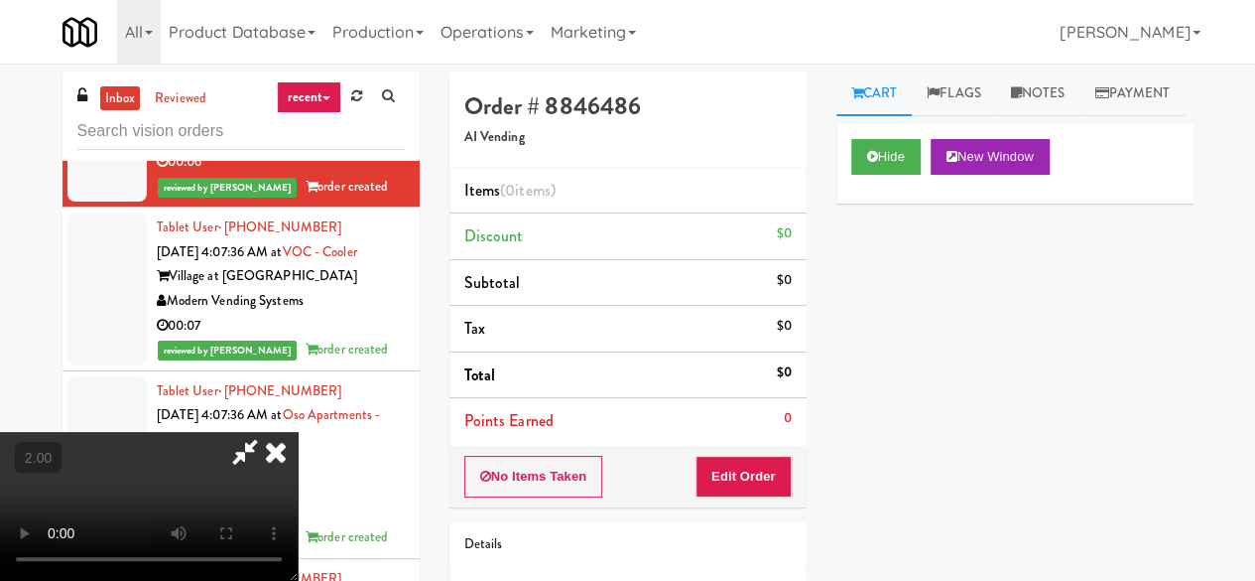
scroll to position [41, 0]
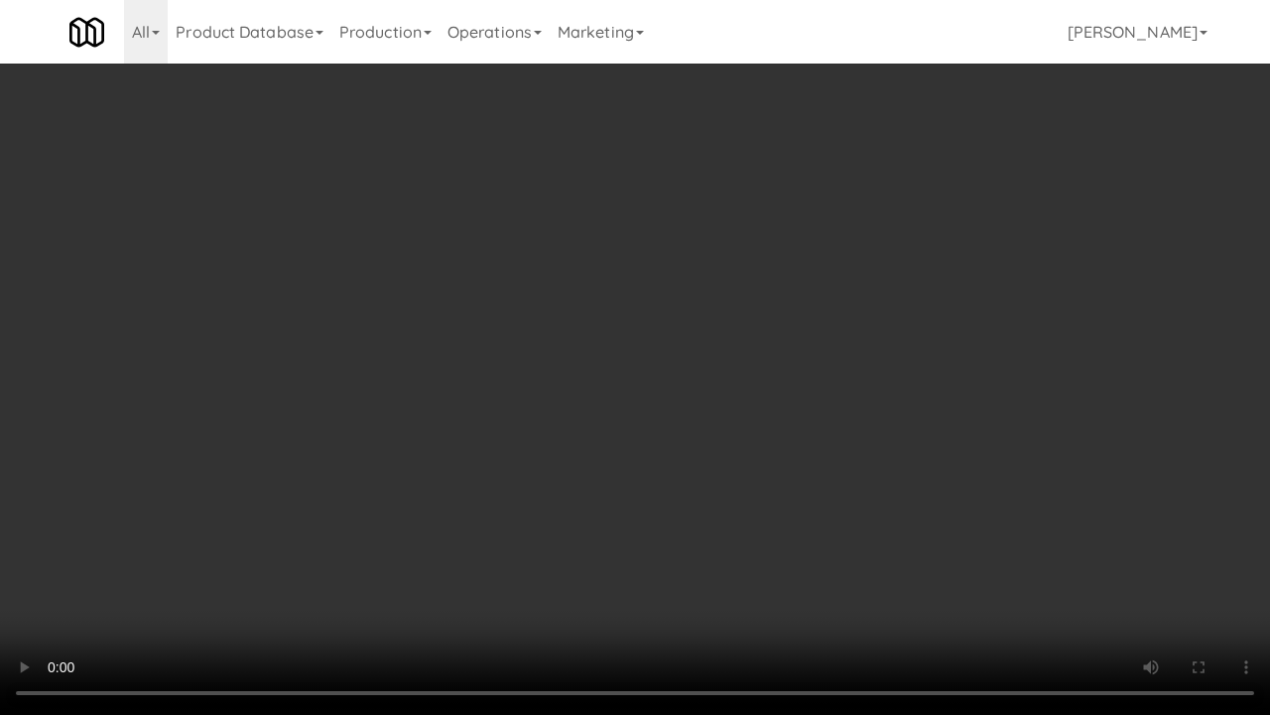
click at [718, 351] on video at bounding box center [635, 357] width 1270 height 715
click at [850, 272] on video at bounding box center [635, 357] width 1270 height 715
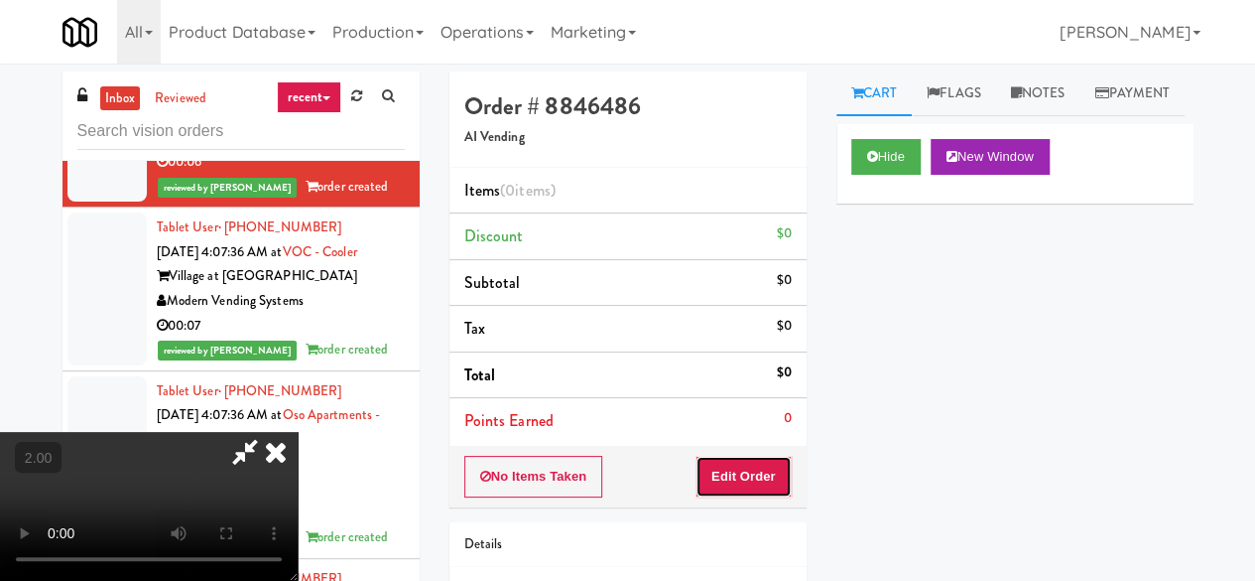
click at [774, 474] on button "Edit Order" at bounding box center [744, 477] width 96 height 42
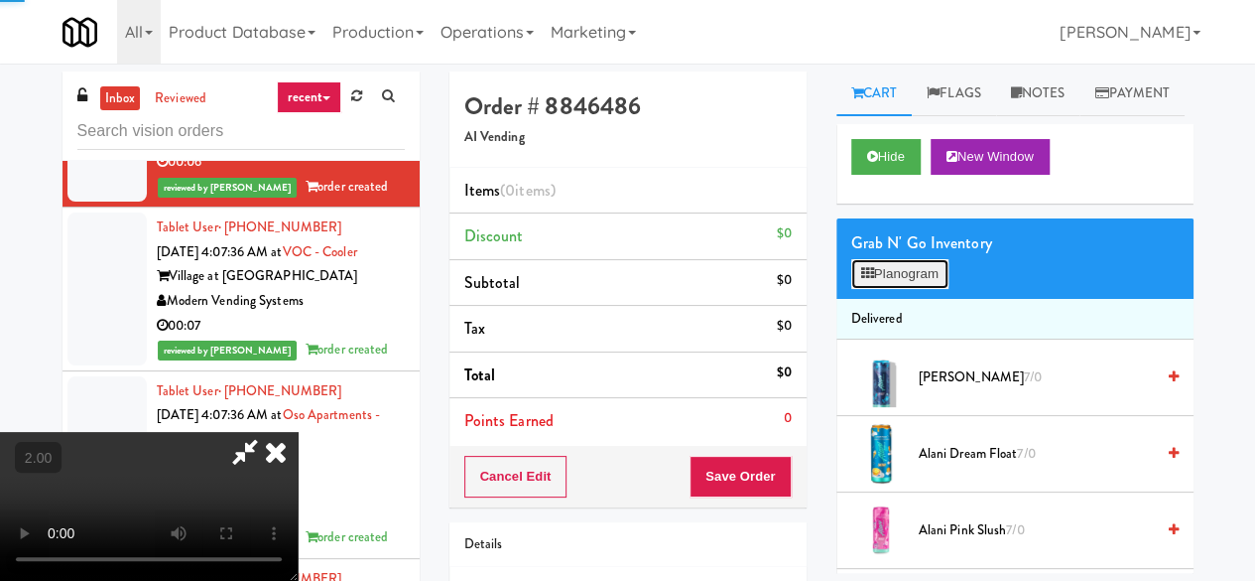
click at [889, 289] on button "Planogram" at bounding box center [899, 274] width 97 height 30
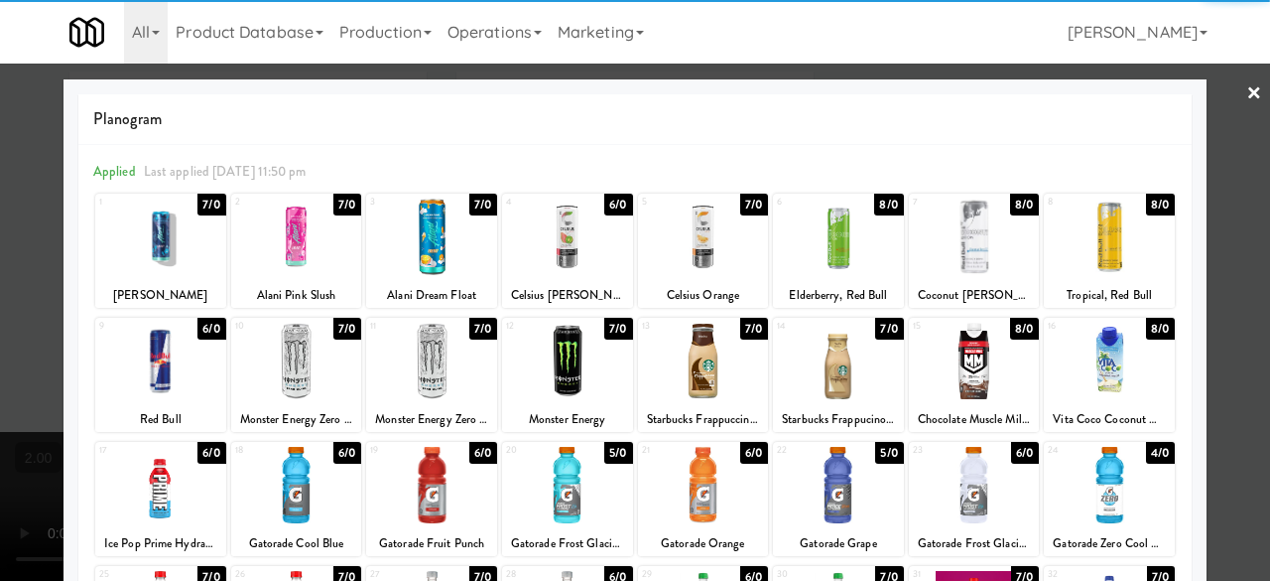
click at [961, 223] on div at bounding box center [974, 236] width 131 height 76
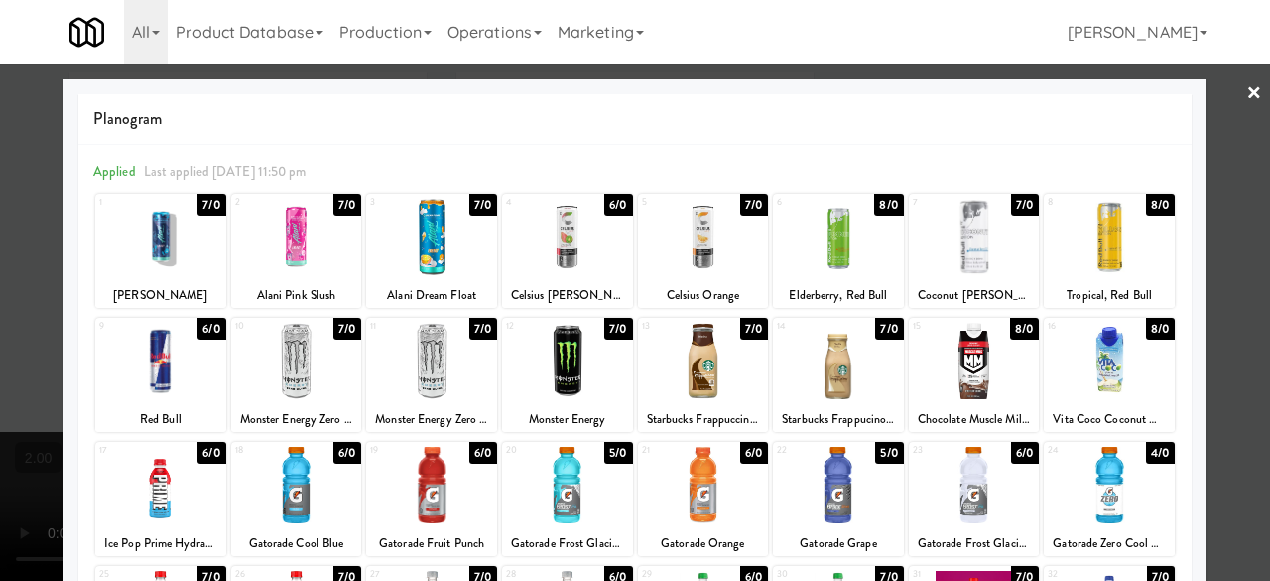
click at [1225, 98] on div at bounding box center [635, 290] width 1270 height 581
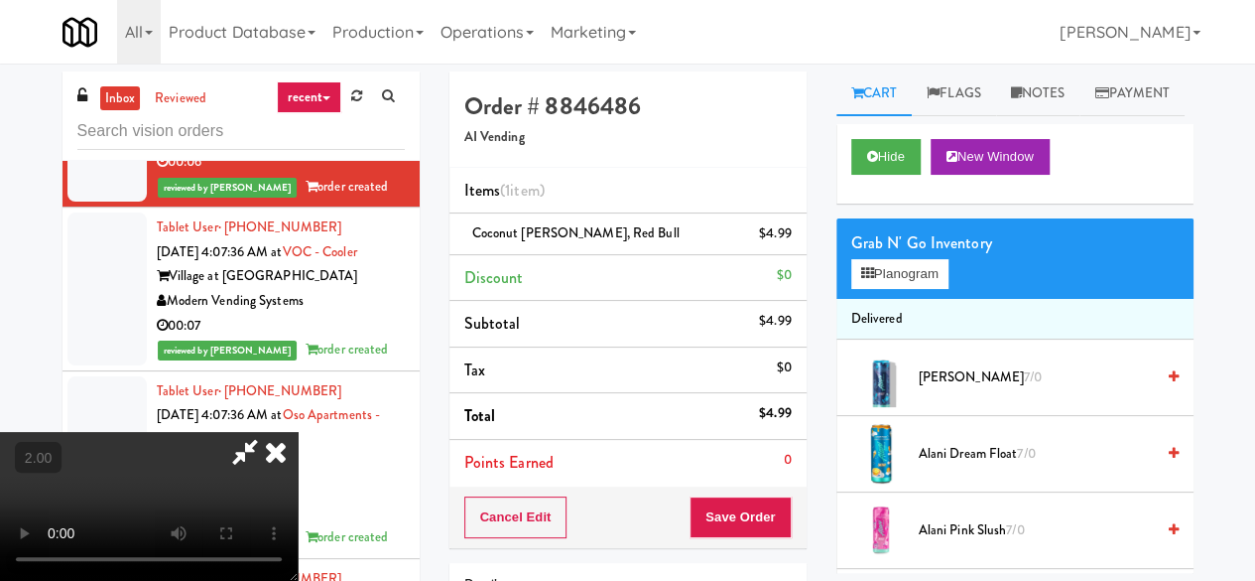
click at [268, 432] on icon at bounding box center [245, 452] width 46 height 40
click at [733, 518] on button "Save Order" at bounding box center [740, 517] width 101 height 42
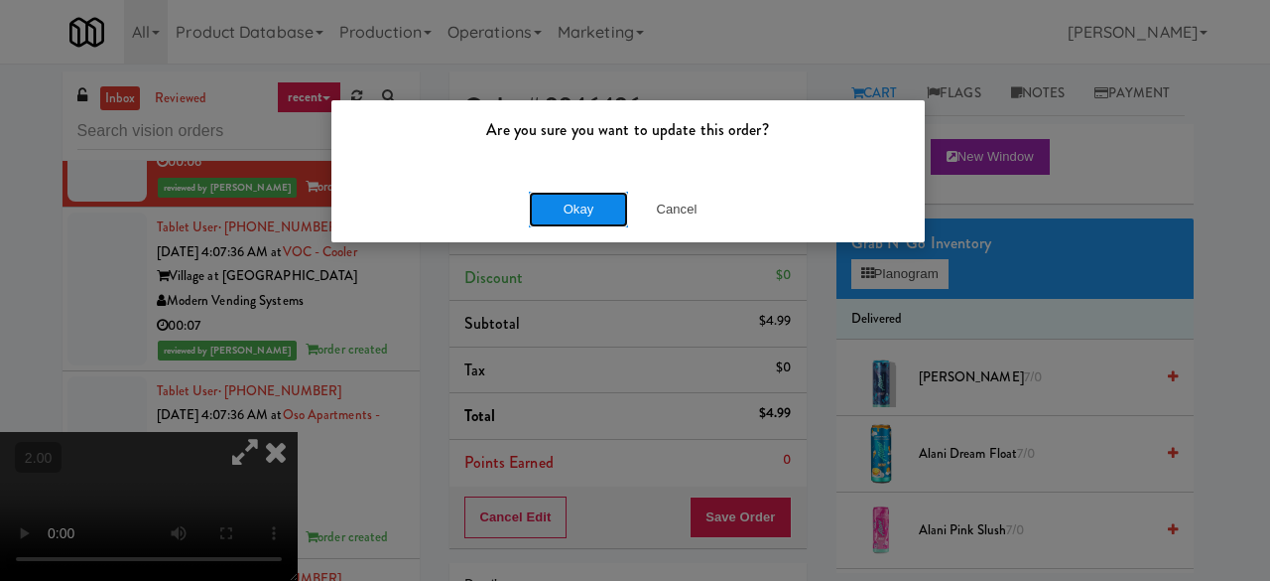
click at [574, 215] on button "Okay" at bounding box center [578, 210] width 99 height 36
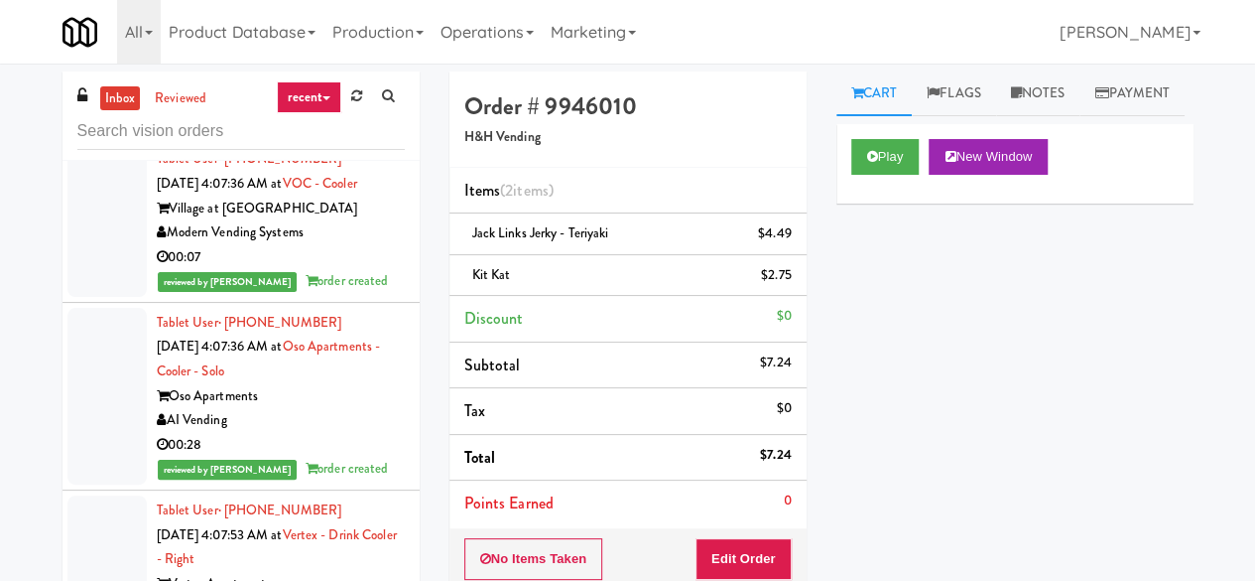
scroll to position [5335, 0]
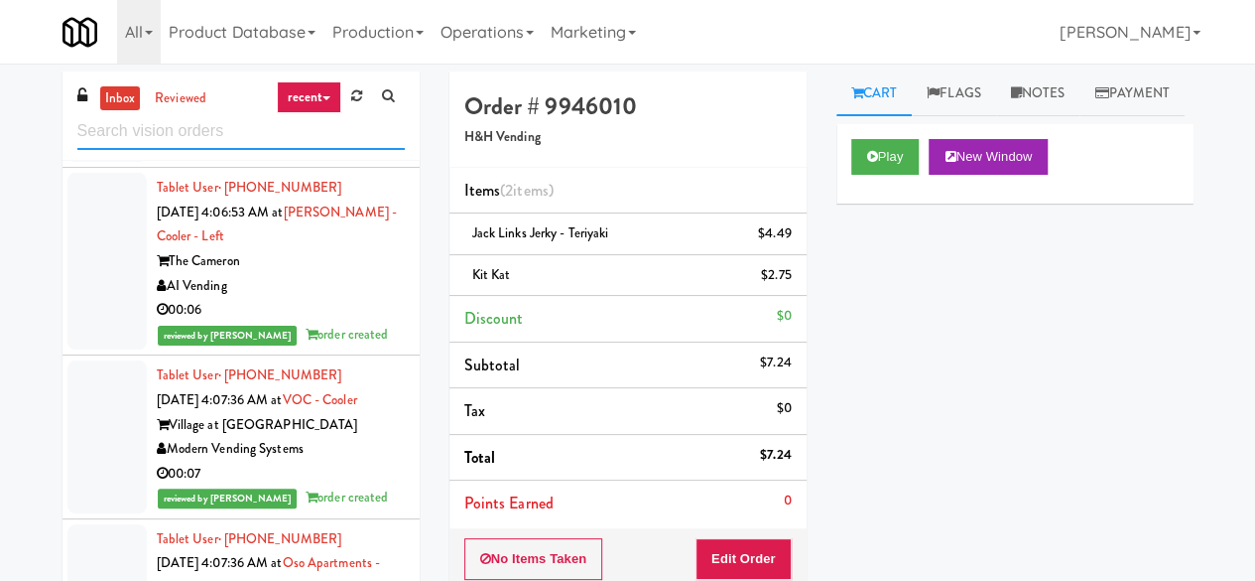
click at [250, 118] on input "text" at bounding box center [240, 131] width 327 height 37
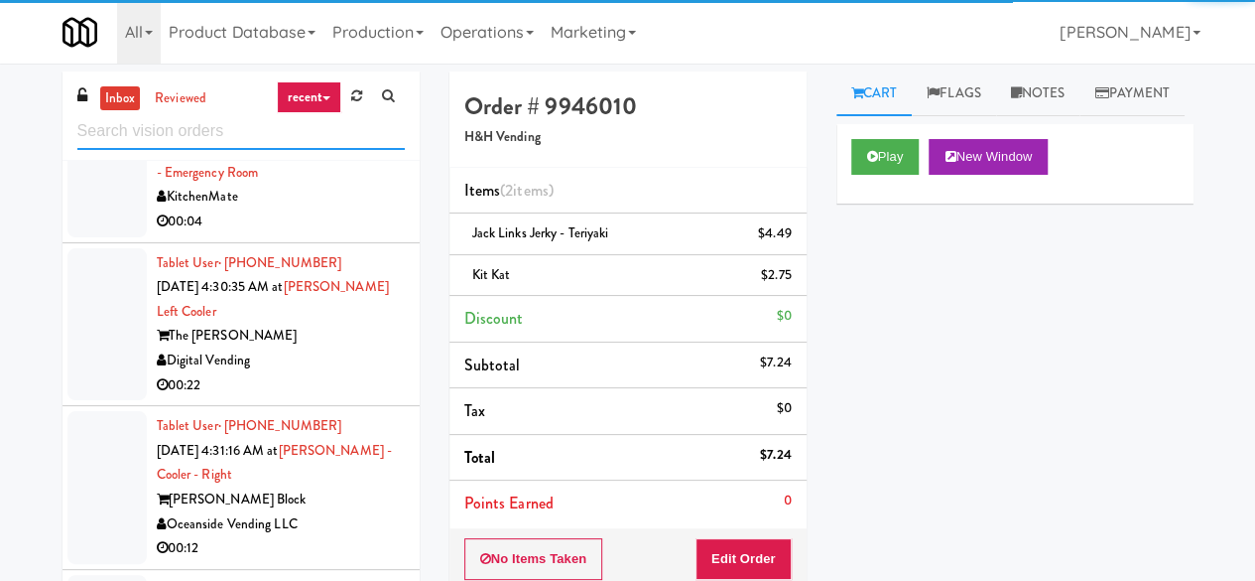
scroll to position [5730, 0]
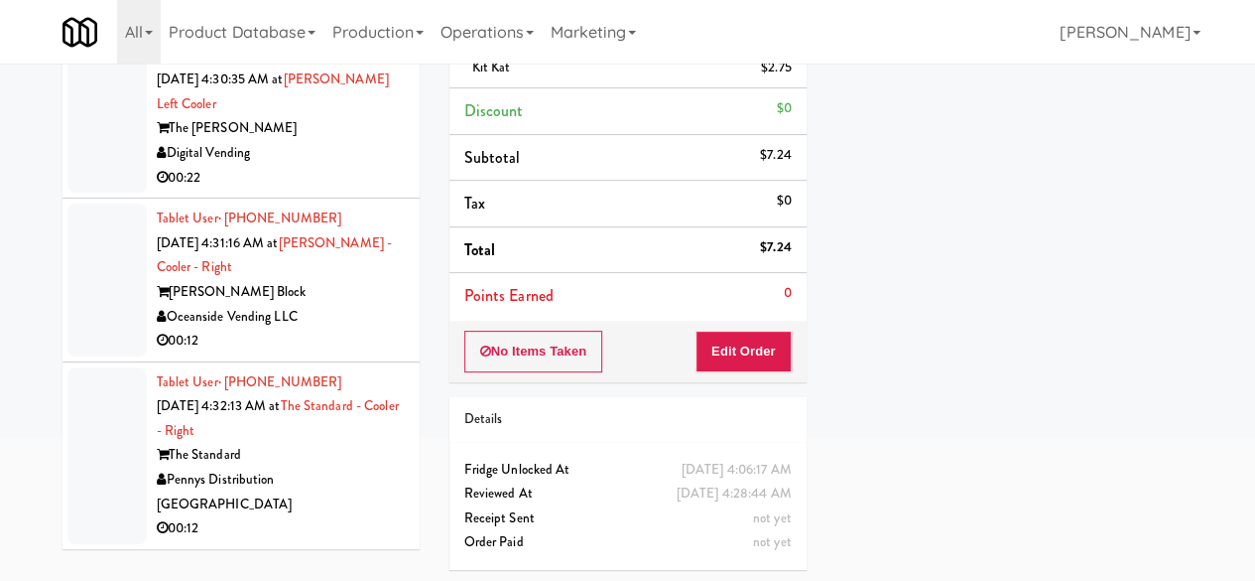
drag, startPoint x: 331, startPoint y: 483, endPoint x: 335, endPoint y: 493, distance: 10.7
click at [331, 467] on div "The Standard" at bounding box center [281, 455] width 248 height 25
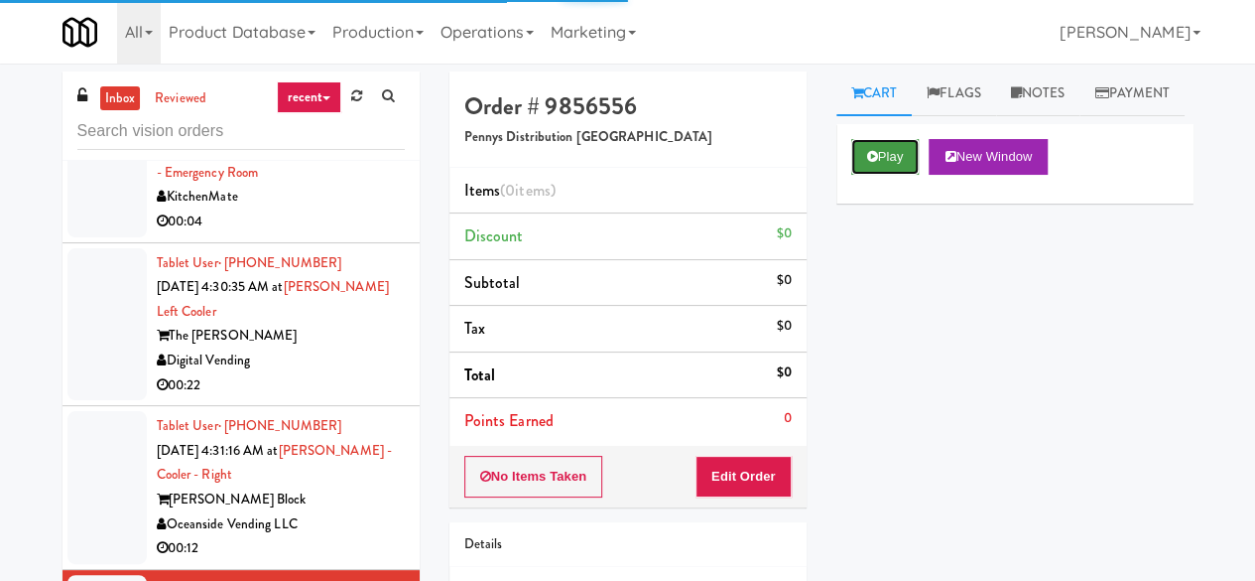
click at [884, 175] on button "Play" at bounding box center [885, 157] width 68 height 36
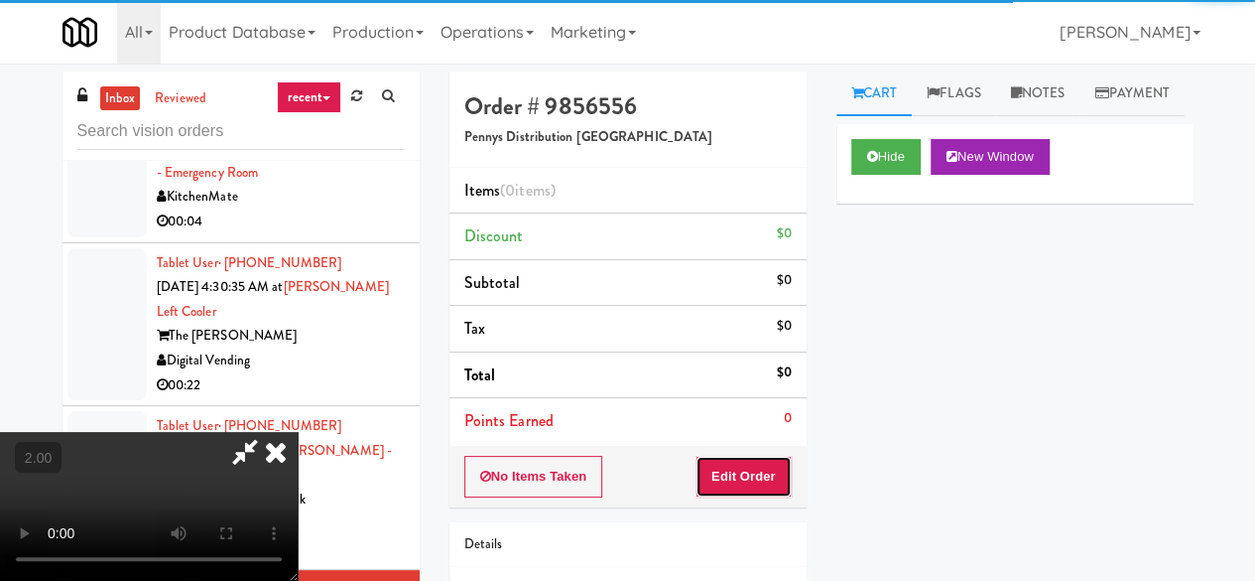
click at [739, 470] on button "Edit Order" at bounding box center [744, 477] width 96 height 42
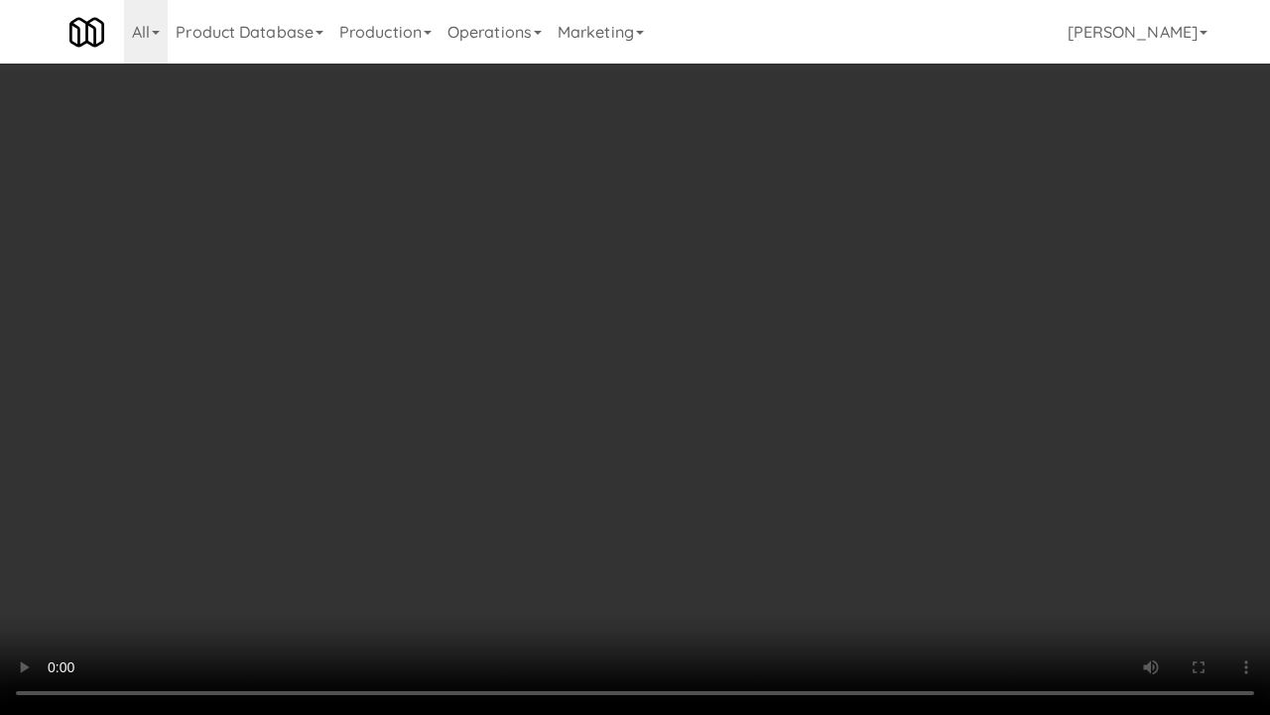
click at [654, 352] on video at bounding box center [635, 357] width 1270 height 715
click at [651, 343] on video at bounding box center [635, 357] width 1270 height 715
click at [555, 381] on video at bounding box center [635, 357] width 1270 height 715
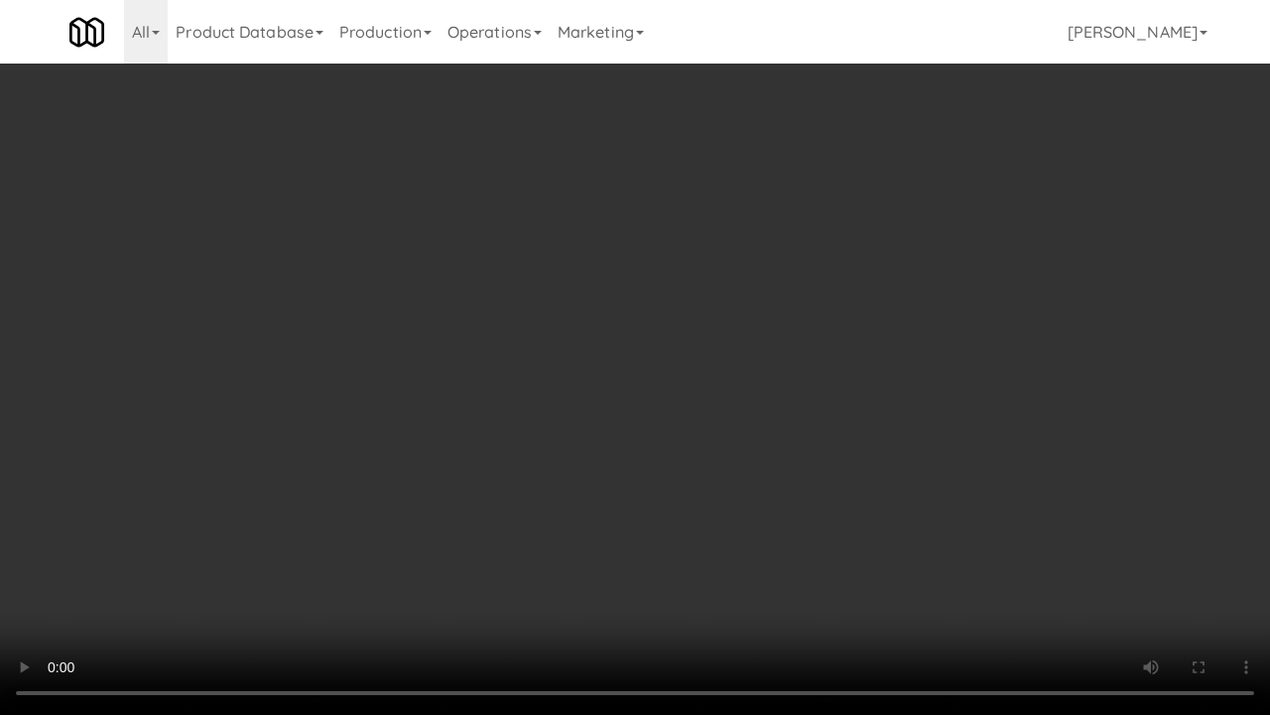
click at [609, 379] on video at bounding box center [635, 357] width 1270 height 715
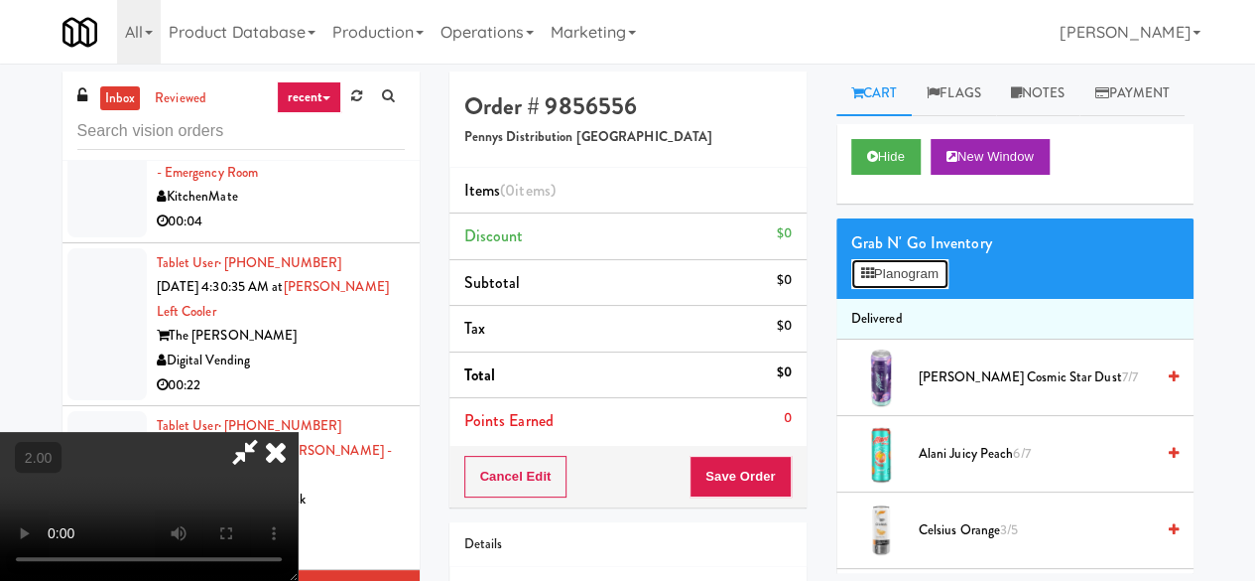
click at [902, 289] on button "Planogram" at bounding box center [899, 274] width 97 height 30
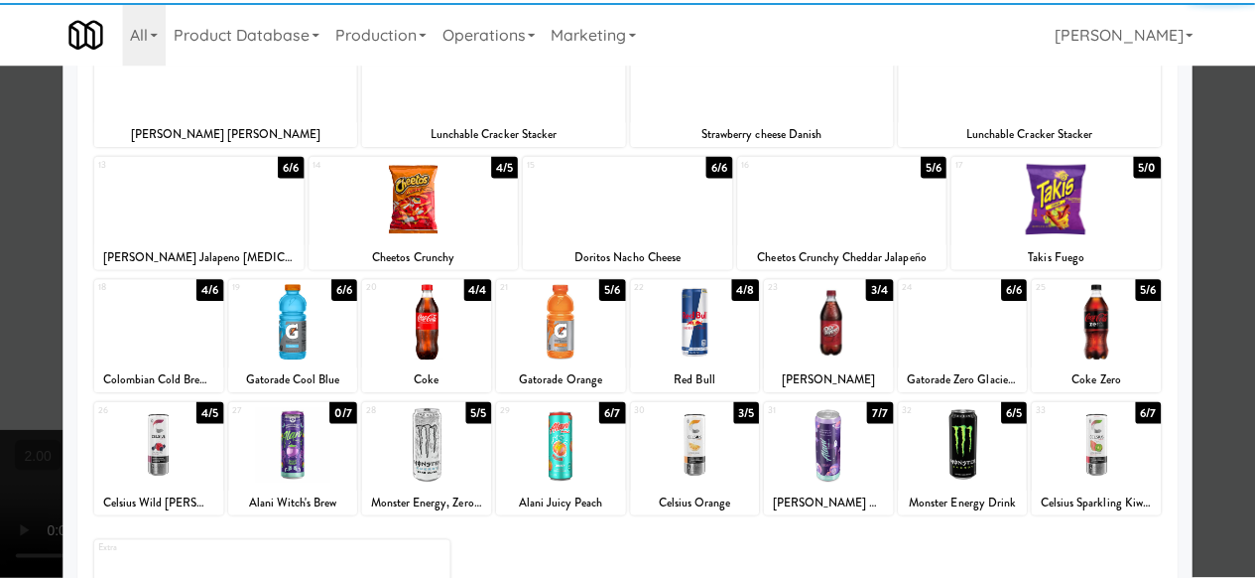
scroll to position [393, 0]
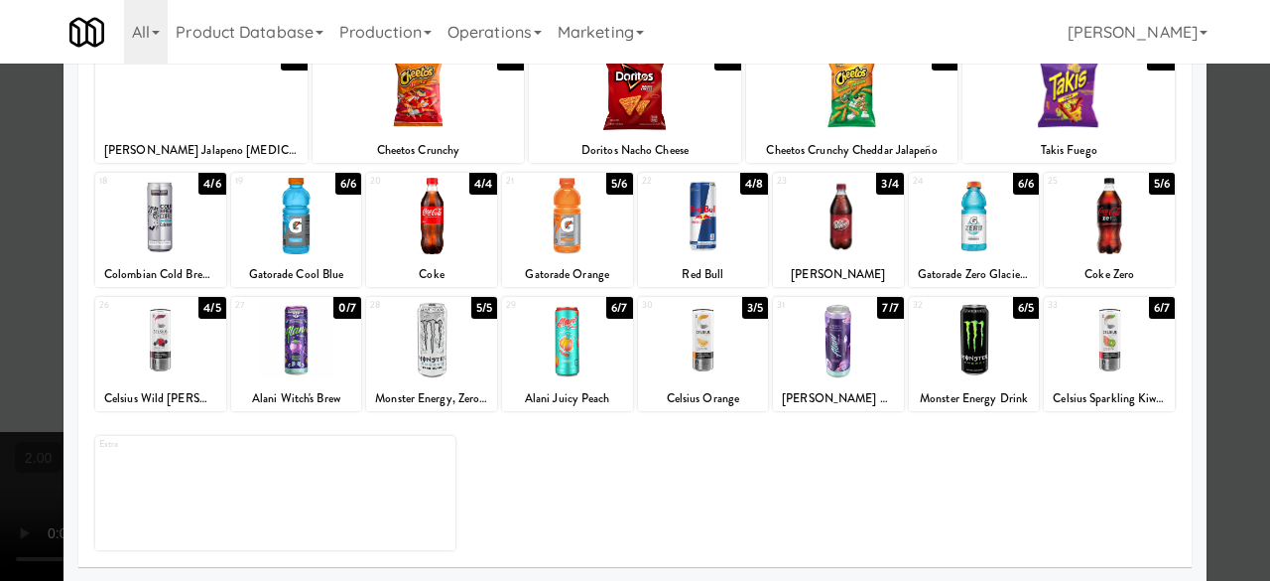
click at [691, 235] on div at bounding box center [703, 216] width 131 height 76
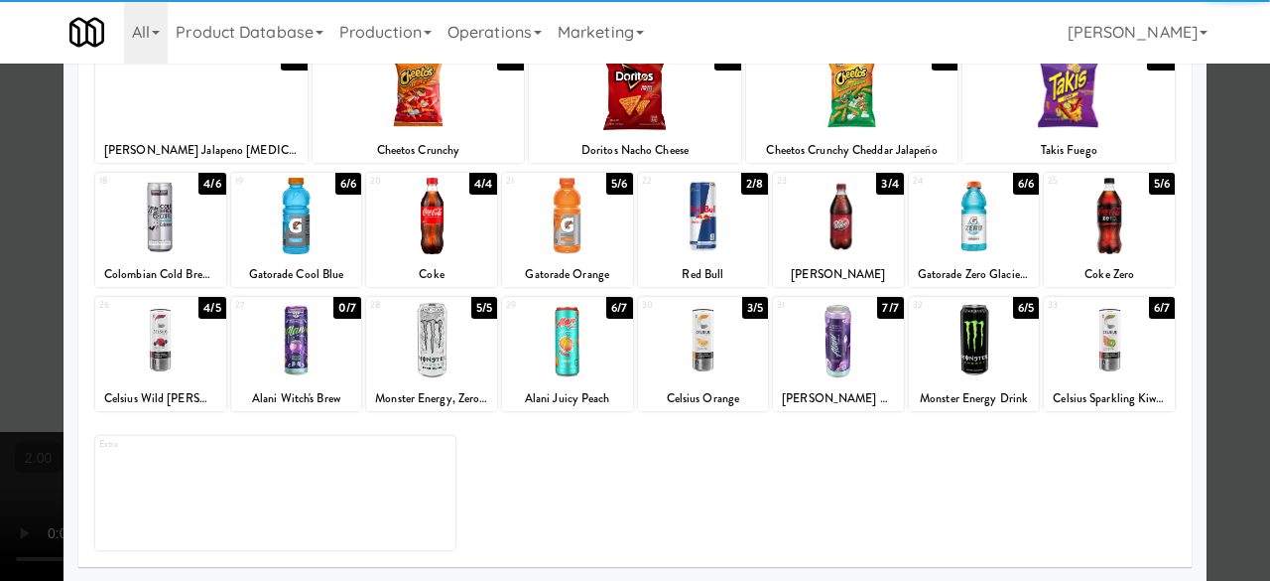
click at [971, 209] on div at bounding box center [974, 216] width 131 height 76
drag, startPoint x: 1239, startPoint y: 163, endPoint x: 613, endPoint y: 392, distance: 665.9
click at [1237, 163] on div at bounding box center [635, 290] width 1270 height 581
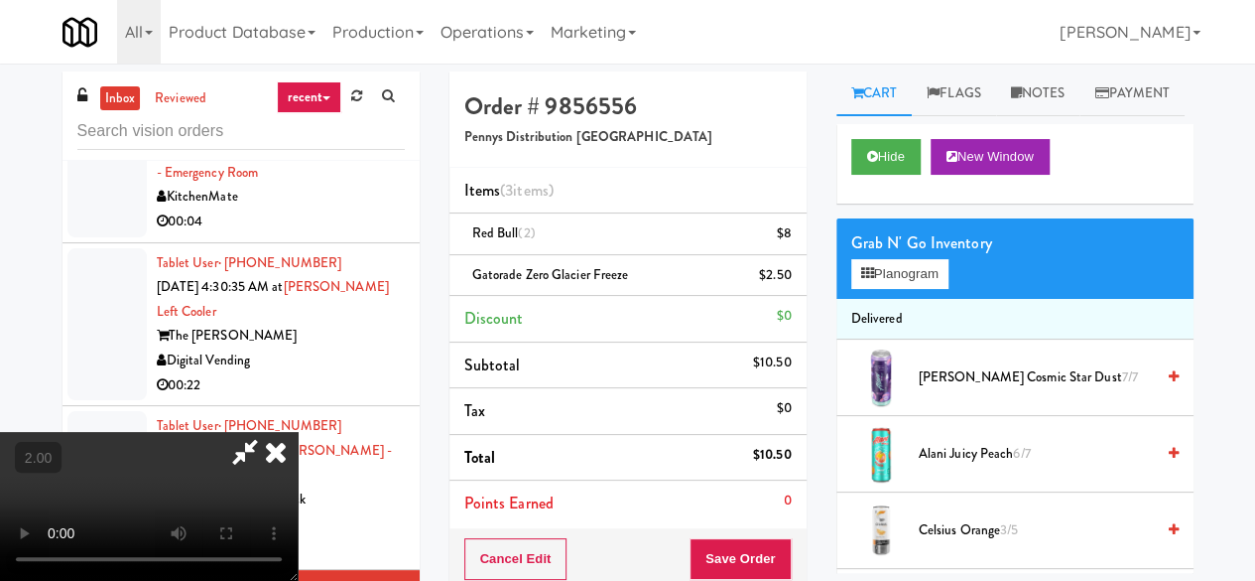
click at [268, 432] on icon at bounding box center [245, 452] width 46 height 40
click at [737, 539] on button "Save Order" at bounding box center [740, 559] width 101 height 42
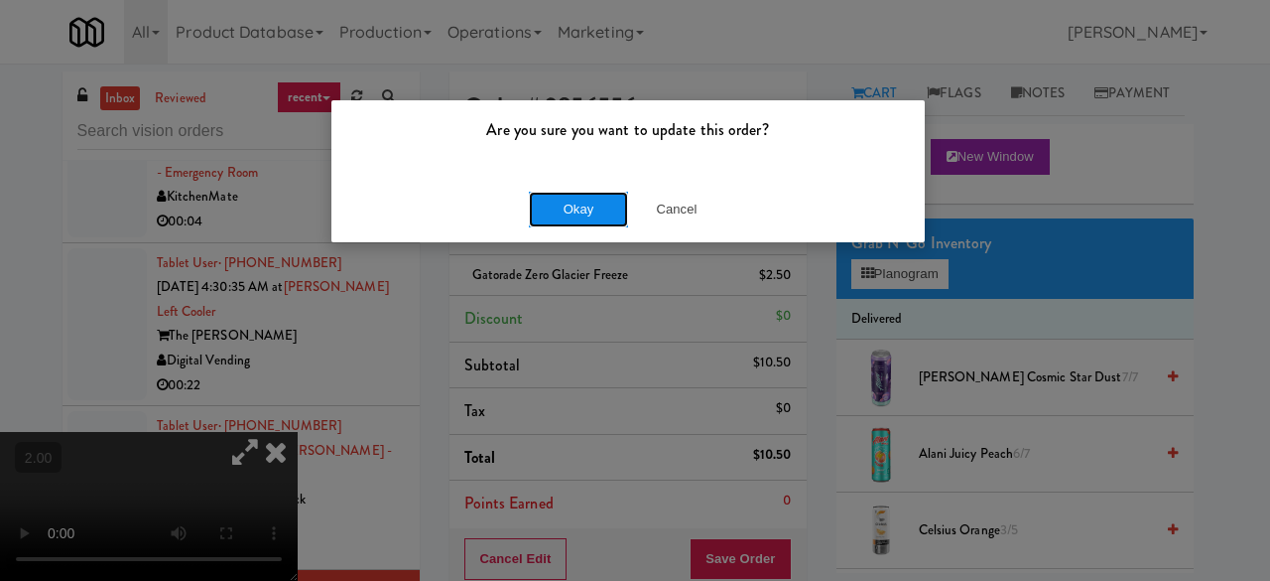
click at [578, 217] on button "Okay" at bounding box center [578, 210] width 99 height 36
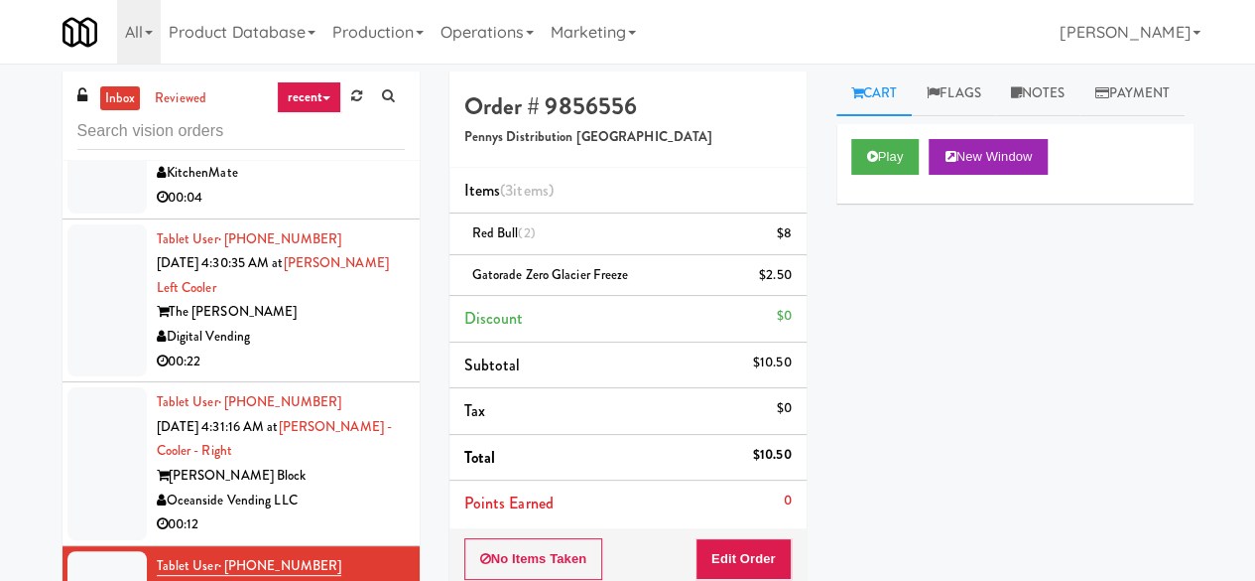
scroll to position [5754, 0]
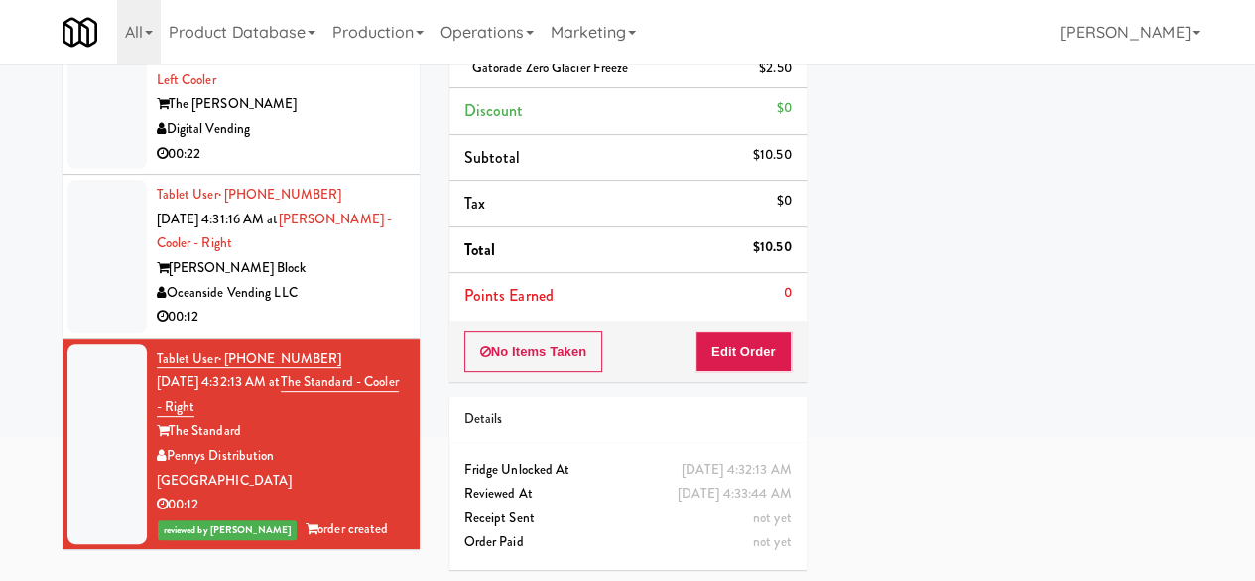
click at [385, 306] on div "Oceanside Vending LLC" at bounding box center [281, 293] width 248 height 25
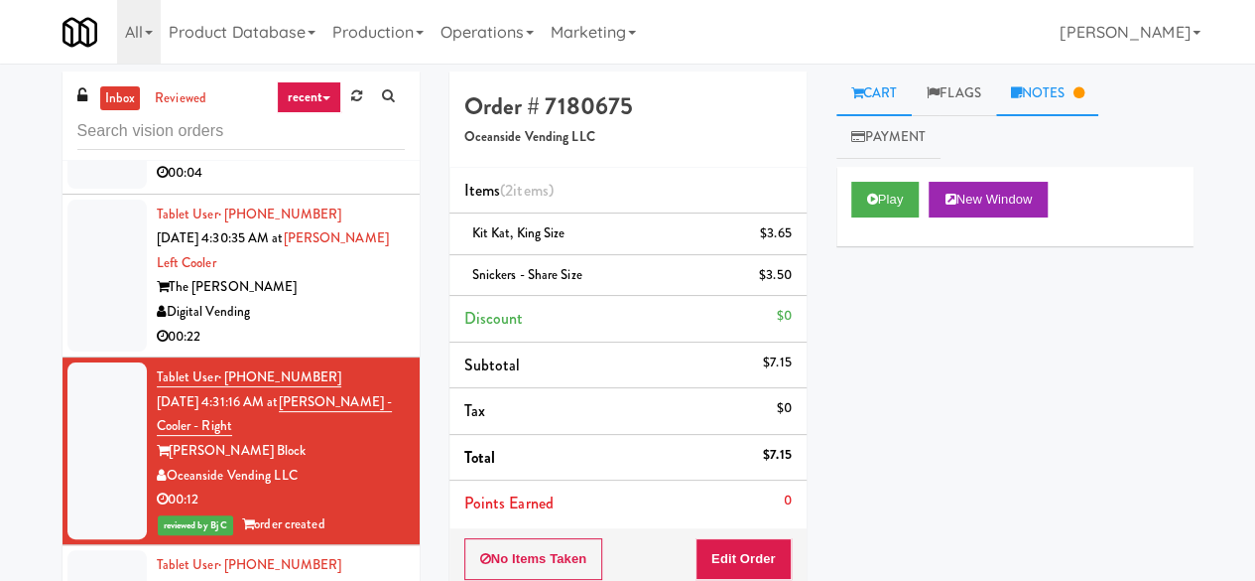
click at [1068, 98] on link "Notes" at bounding box center [1047, 93] width 103 height 45
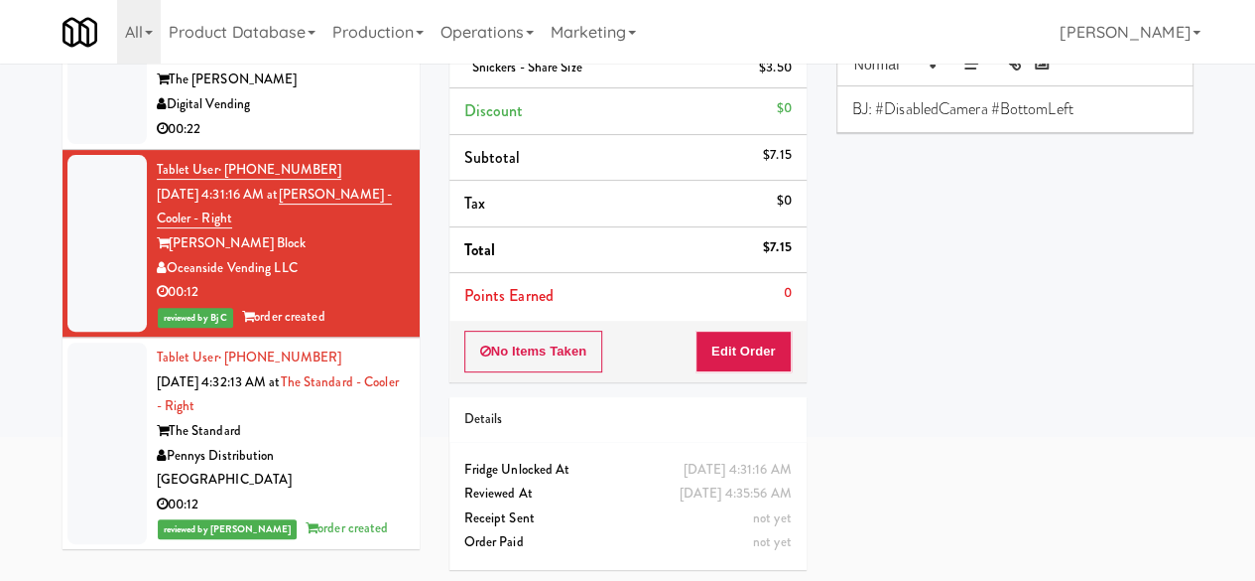
scroll to position [5580, 0]
click at [318, 117] on div "Digital Vending" at bounding box center [281, 104] width 248 height 25
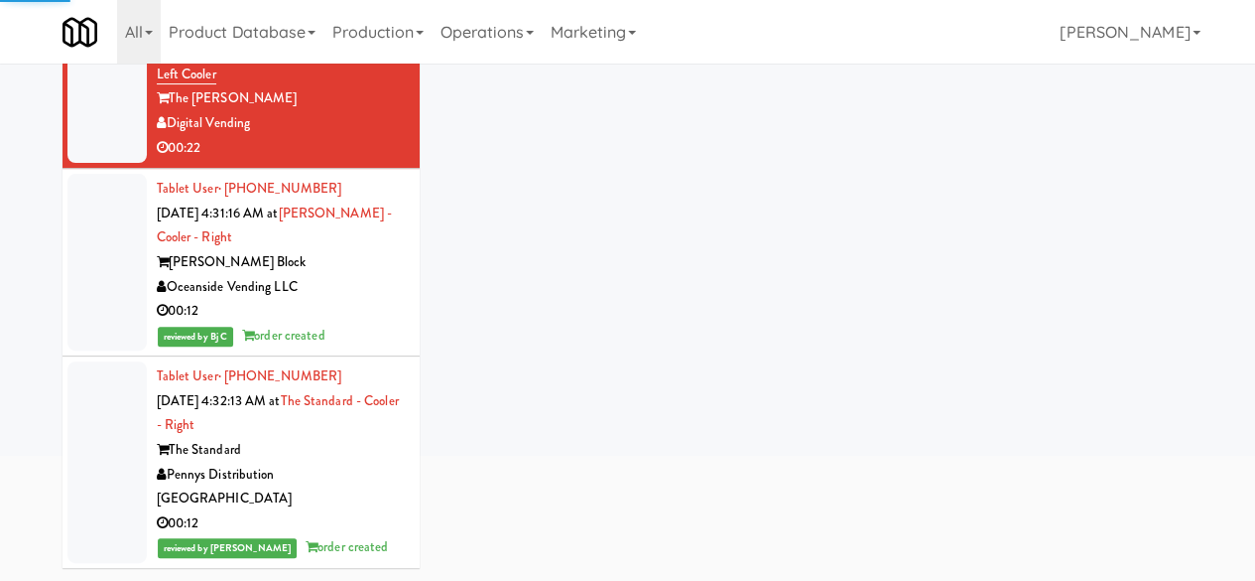
scroll to position [5382, 0]
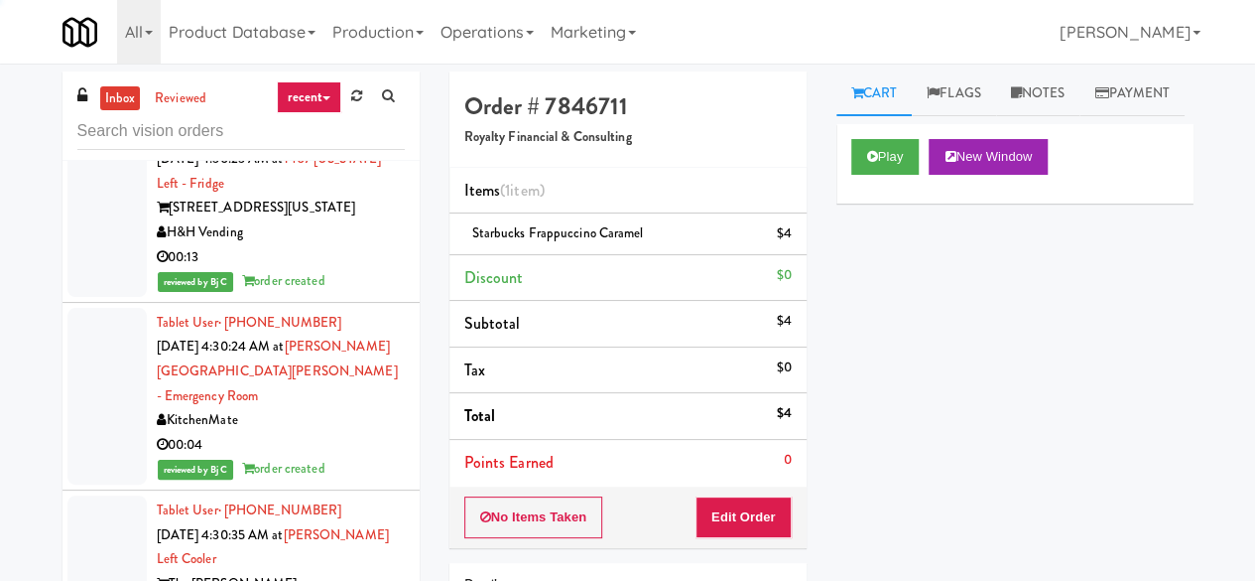
scroll to position [5084, 0]
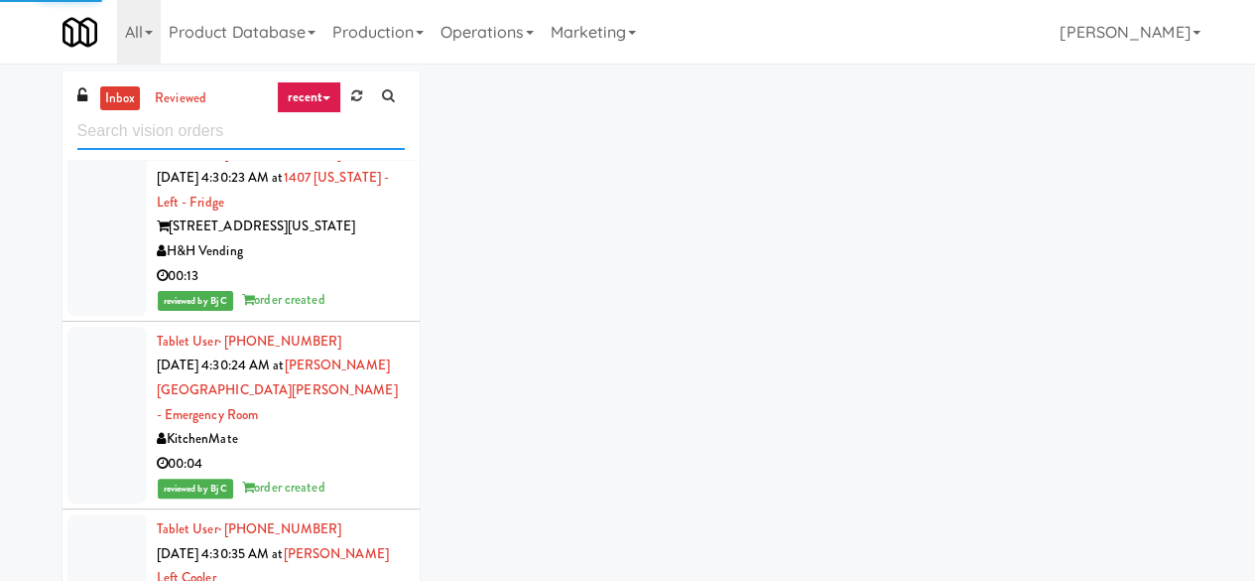
click at [206, 132] on input "text" at bounding box center [240, 131] width 327 height 37
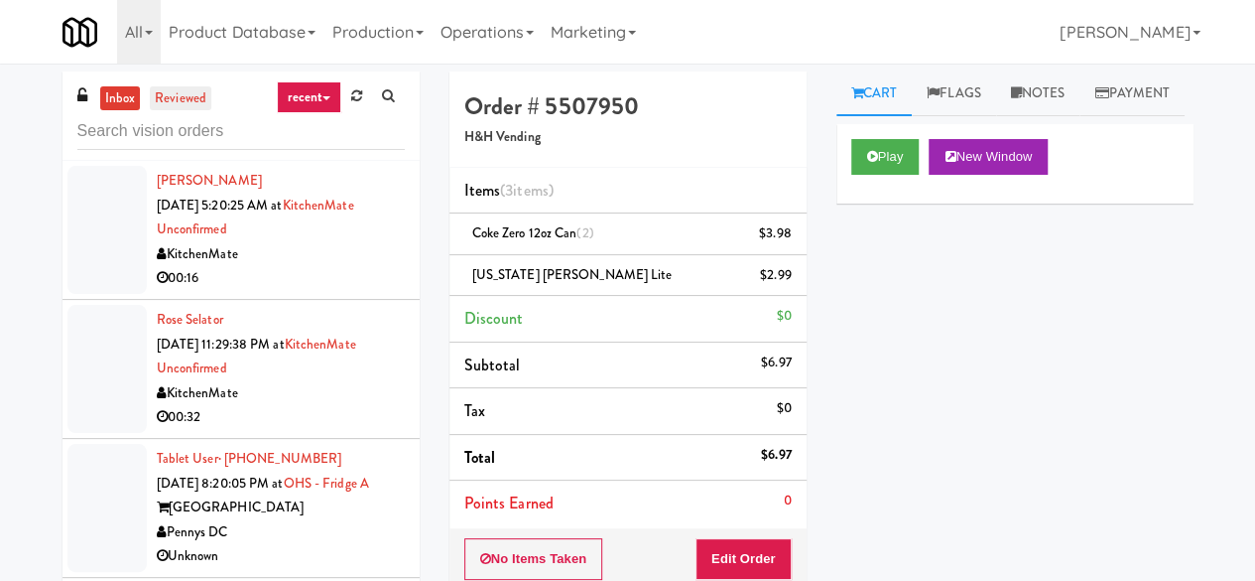
click at [169, 102] on link "reviewed" at bounding box center [181, 98] width 62 height 25
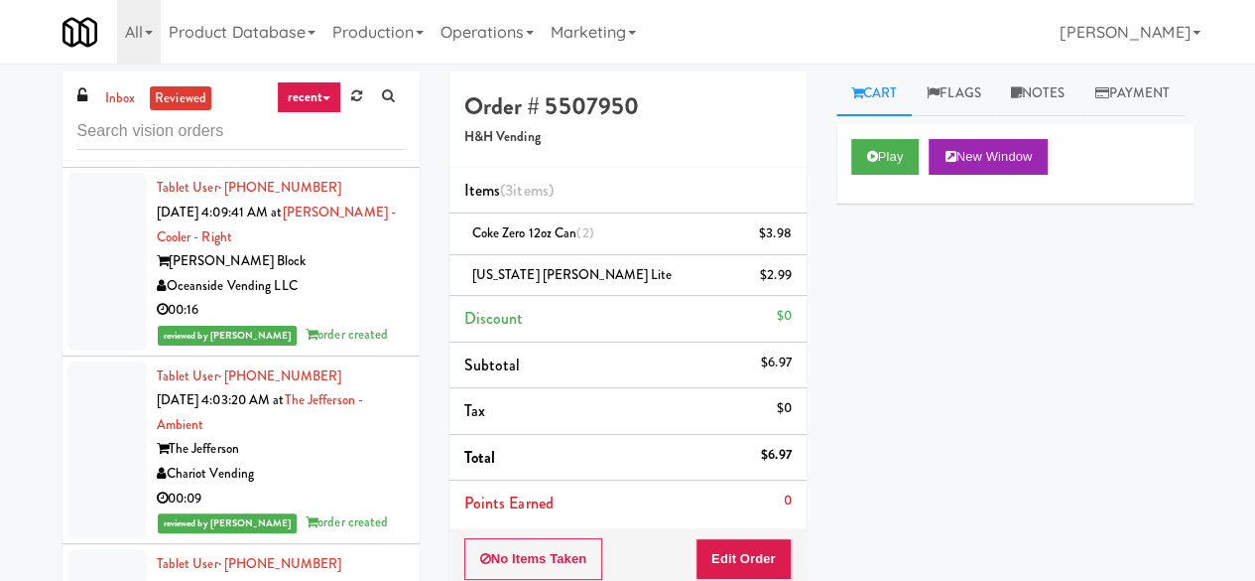
scroll to position [4863, 0]
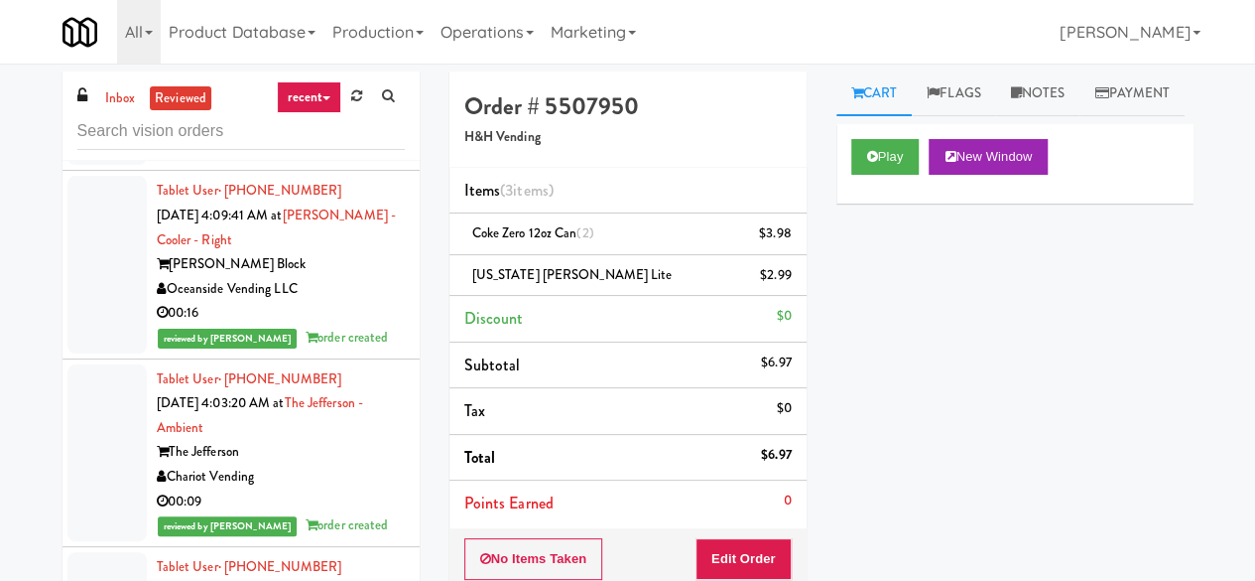
click at [350, 302] on div "Oceanside Vending LLC" at bounding box center [281, 289] width 248 height 25
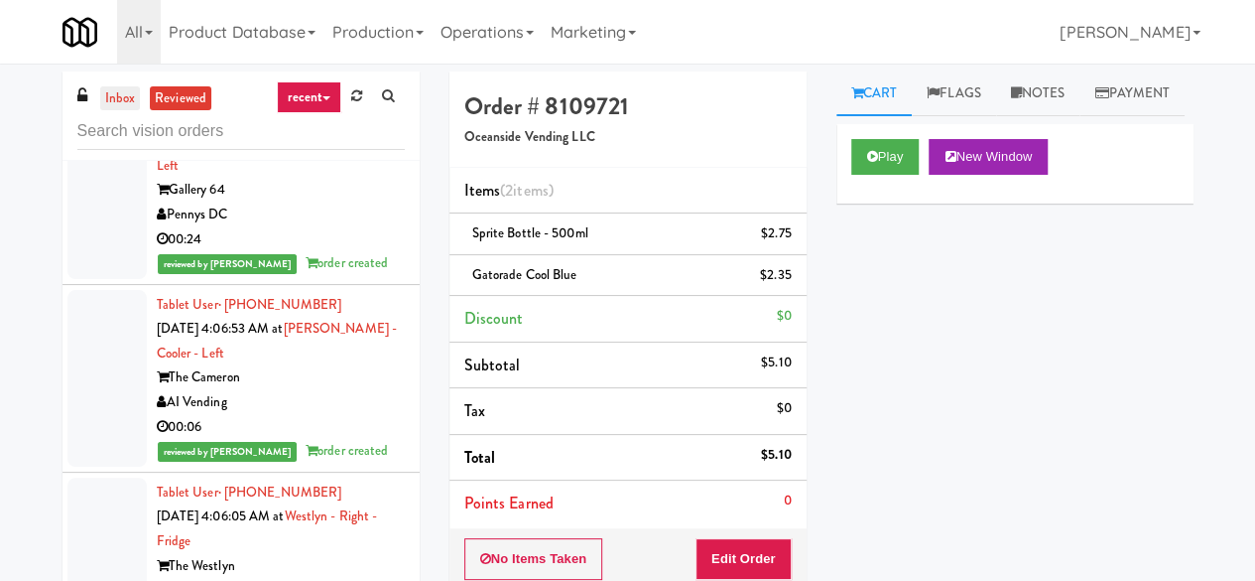
click at [115, 96] on link "inbox" at bounding box center [120, 98] width 41 height 25
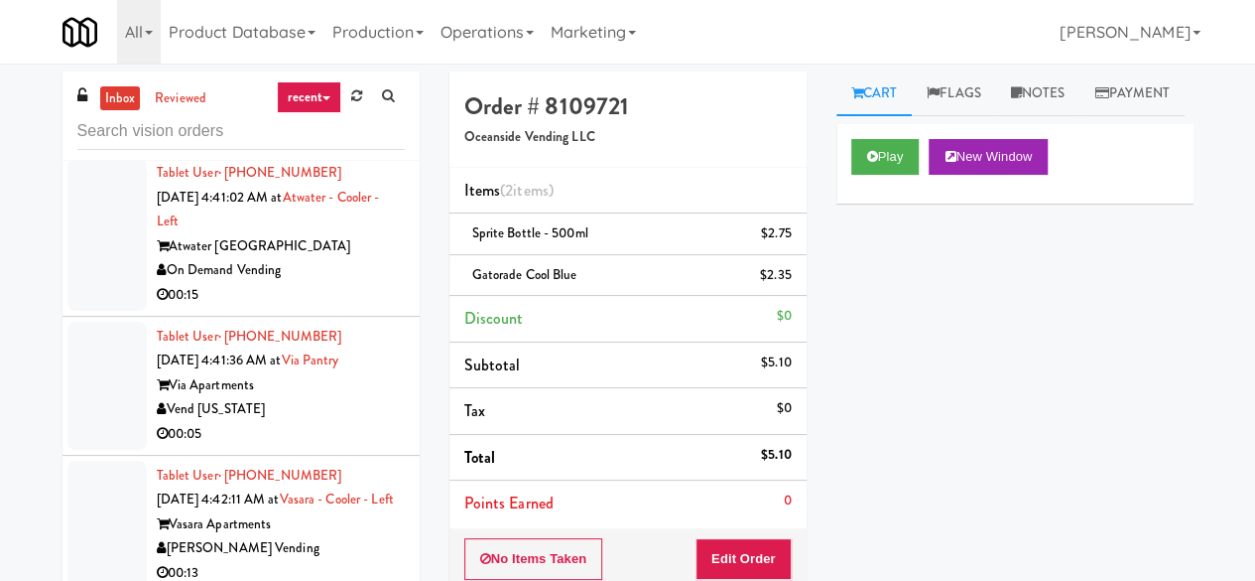
scroll to position [5265, 0]
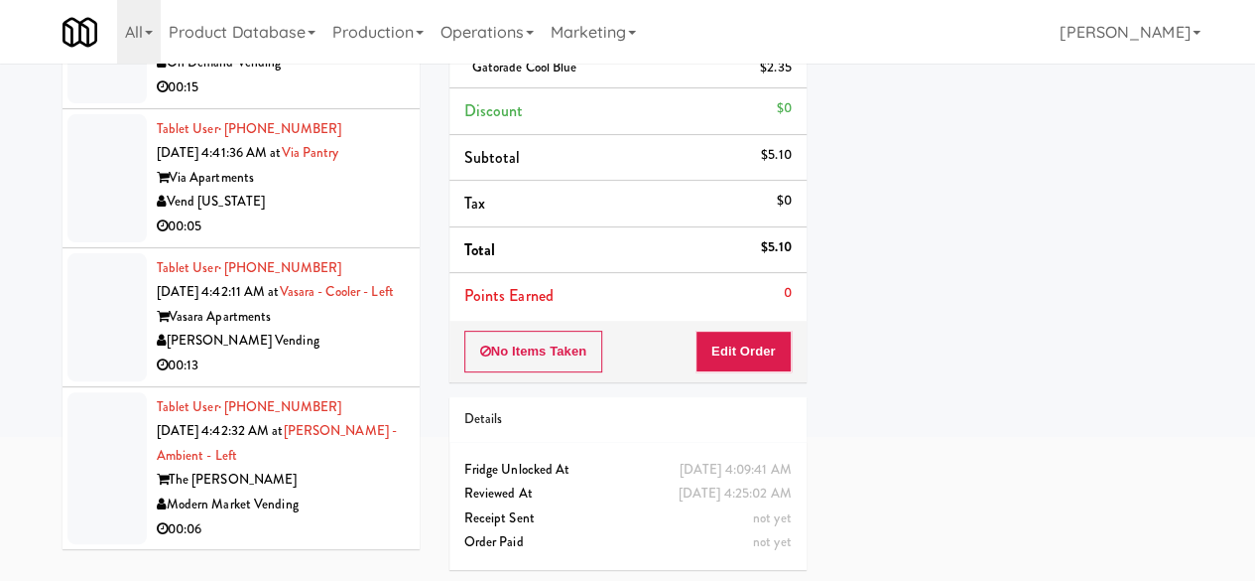
click at [359, 483] on div "The [PERSON_NAME]" at bounding box center [281, 479] width 248 height 25
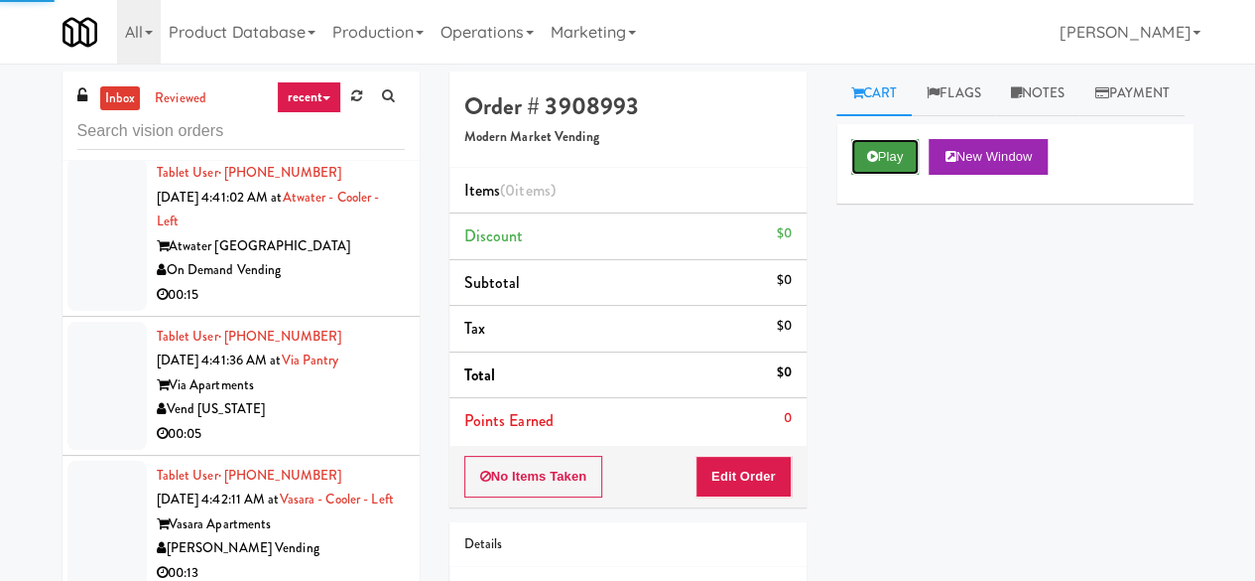
click at [882, 175] on button "Play" at bounding box center [885, 157] width 68 height 36
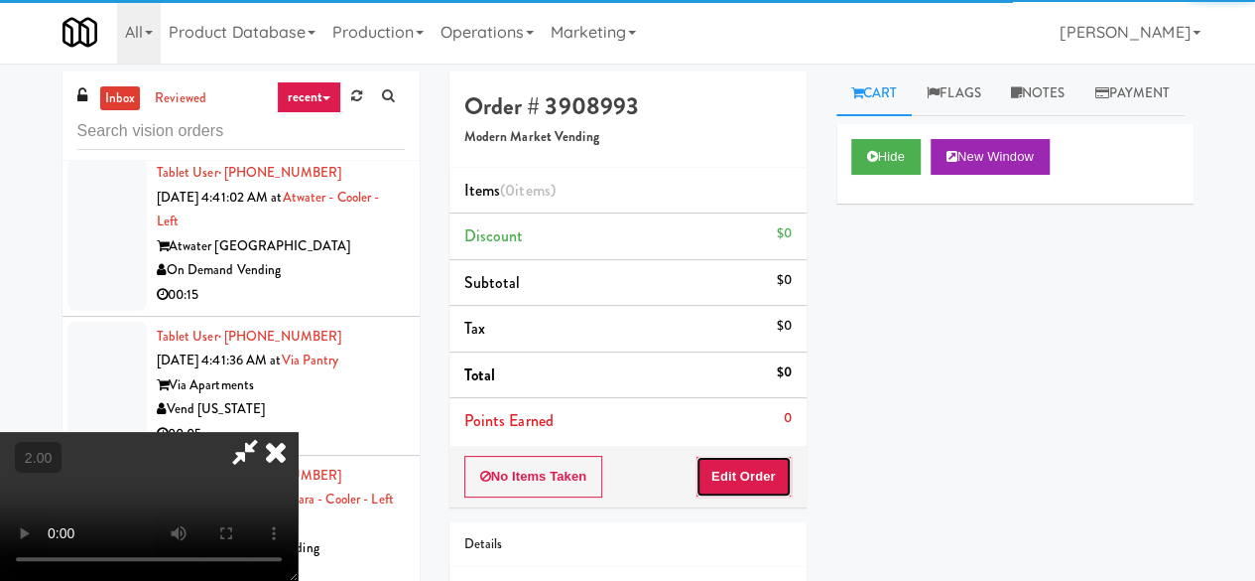
click at [756, 490] on button "Edit Order" at bounding box center [744, 477] width 96 height 42
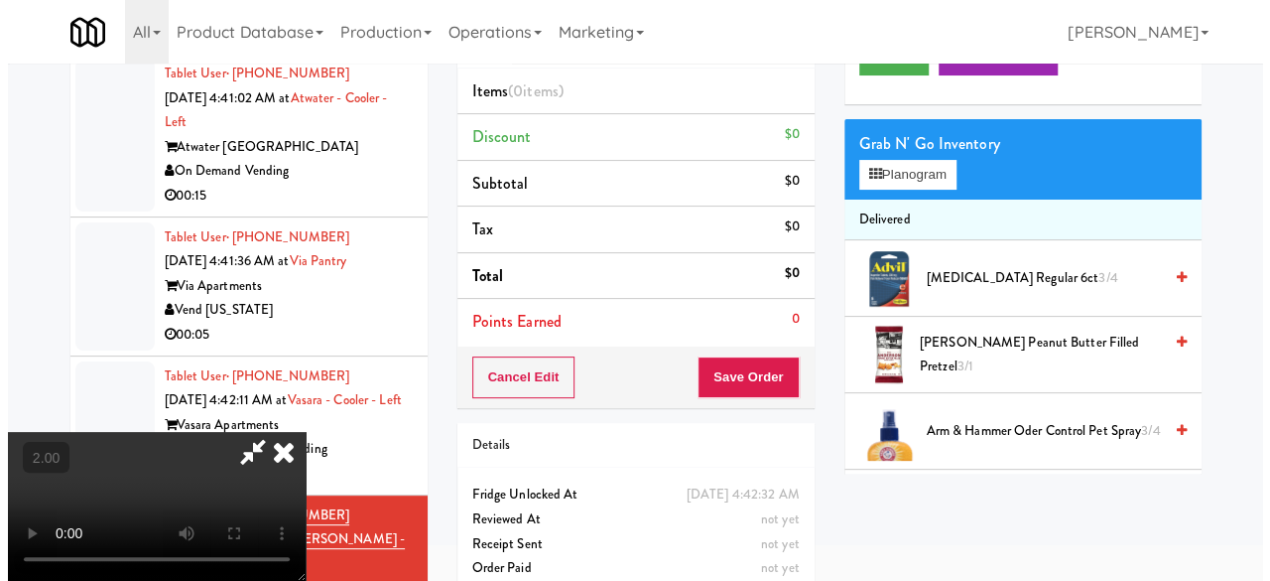
scroll to position [64, 0]
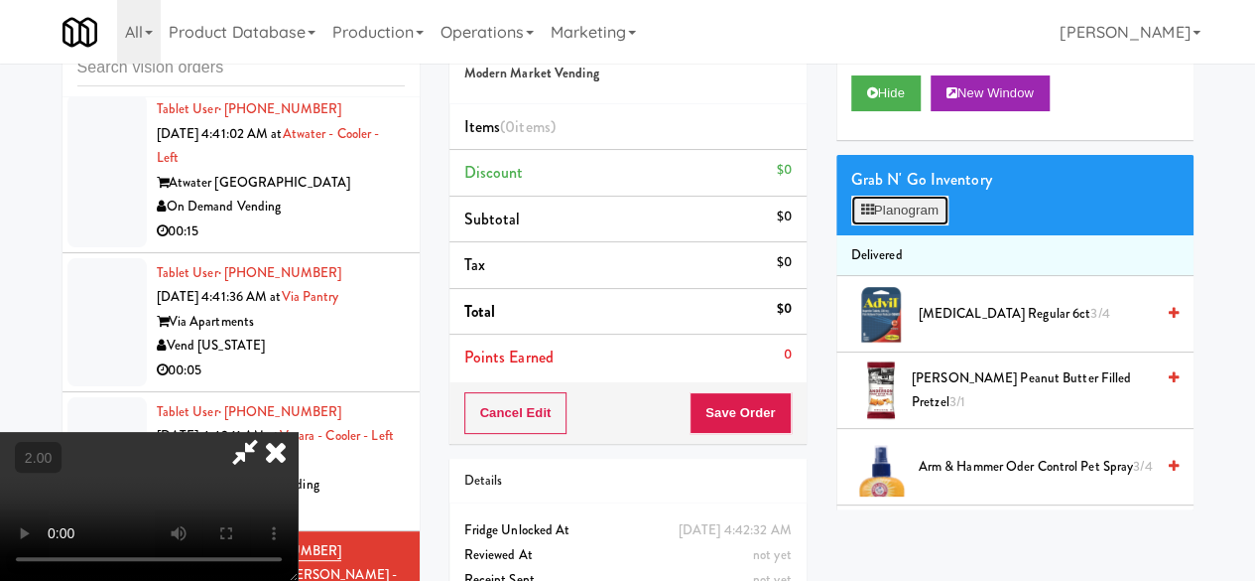
click at [889, 225] on button "Planogram" at bounding box center [899, 211] width 97 height 30
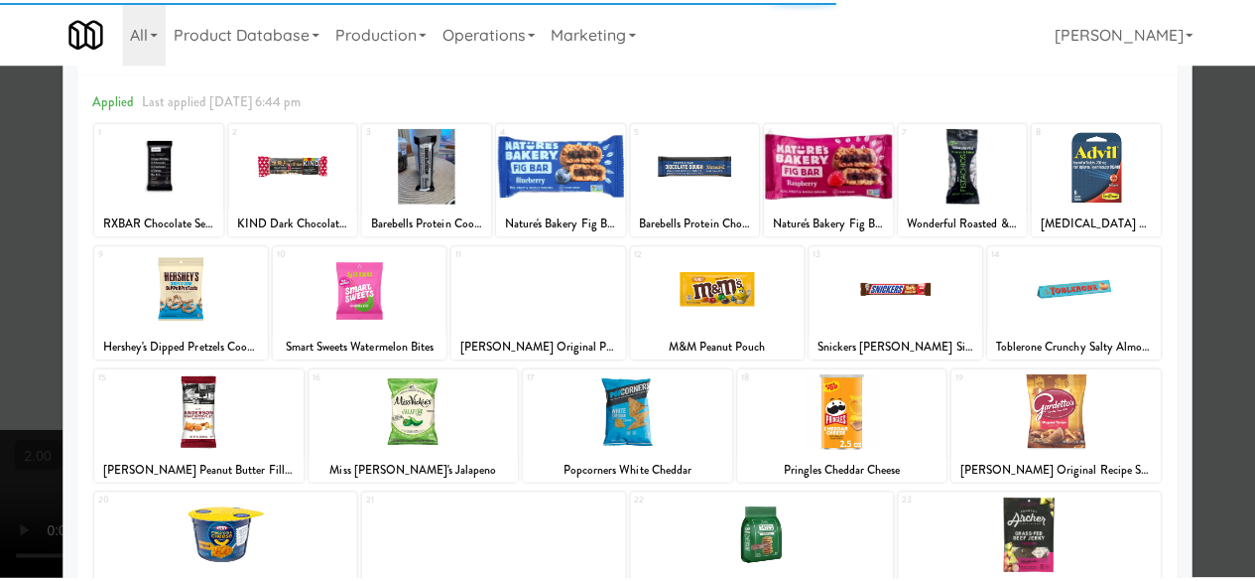
scroll to position [99, 0]
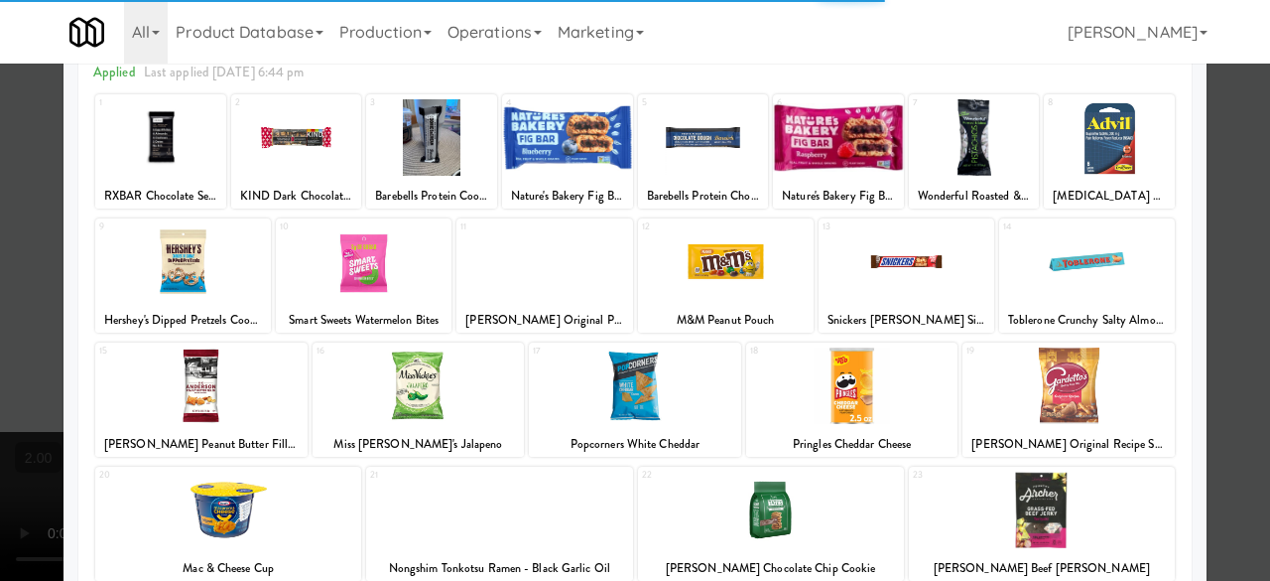
click at [554, 279] on div at bounding box center [545, 261] width 176 height 76
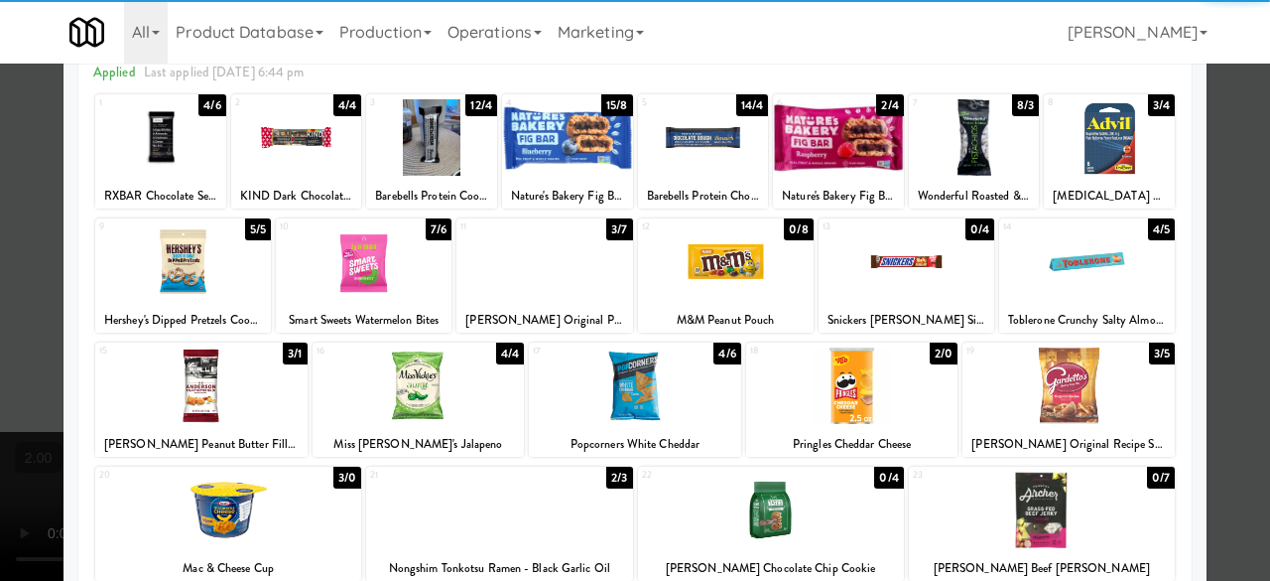
drag, startPoint x: 1080, startPoint y: 382, endPoint x: 1202, endPoint y: 368, distance: 122.9
click at [1081, 382] on div at bounding box center [1069, 385] width 212 height 76
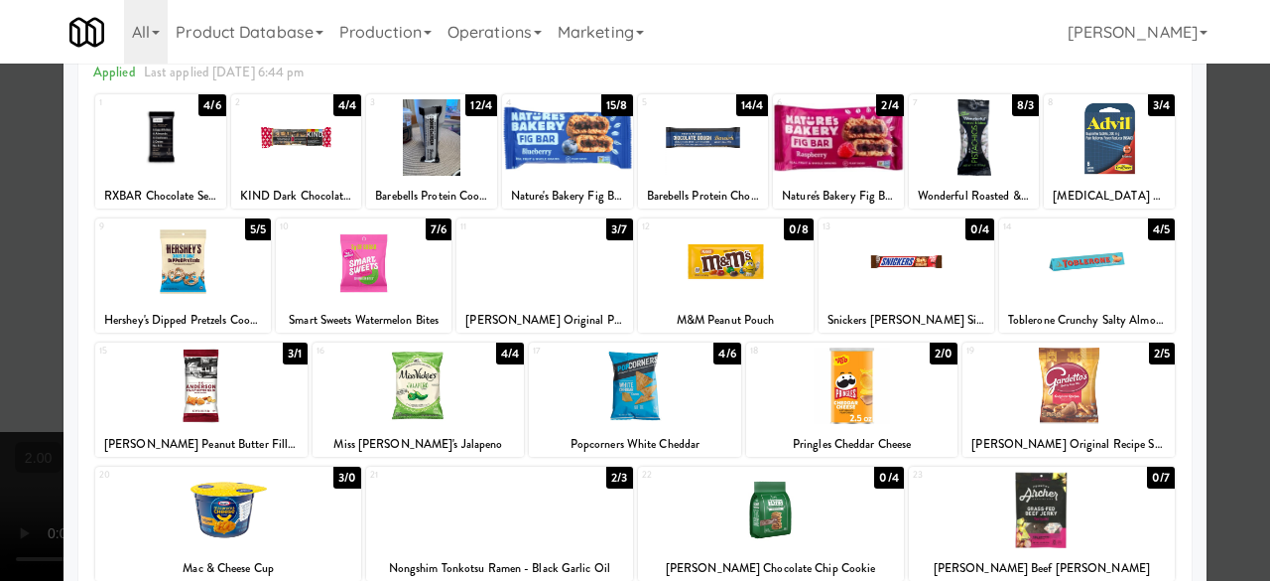
click at [529, 292] on div at bounding box center [545, 261] width 176 height 76
click at [1215, 189] on div at bounding box center [635, 290] width 1270 height 581
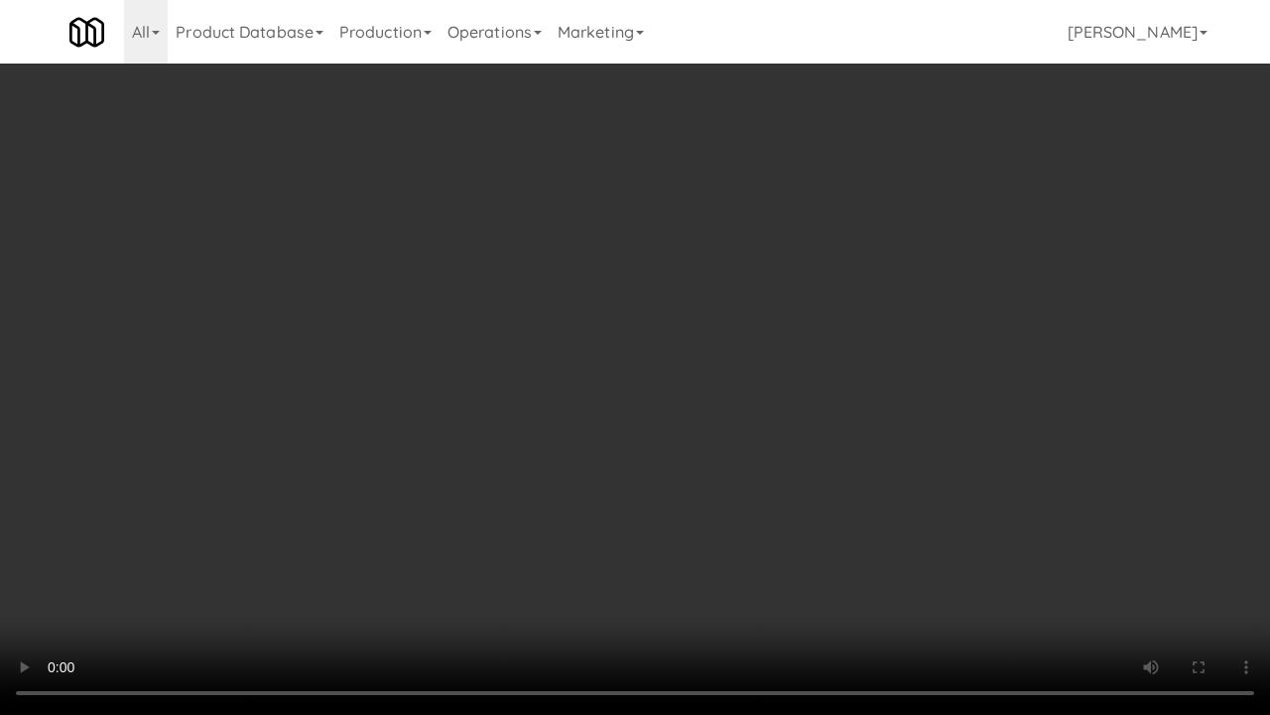
click at [685, 390] on video at bounding box center [635, 357] width 1270 height 715
click at [826, 405] on video at bounding box center [635, 357] width 1270 height 715
click at [943, 445] on video at bounding box center [635, 357] width 1270 height 715
click at [937, 423] on video at bounding box center [635, 357] width 1270 height 715
click at [935, 421] on video at bounding box center [635, 357] width 1270 height 715
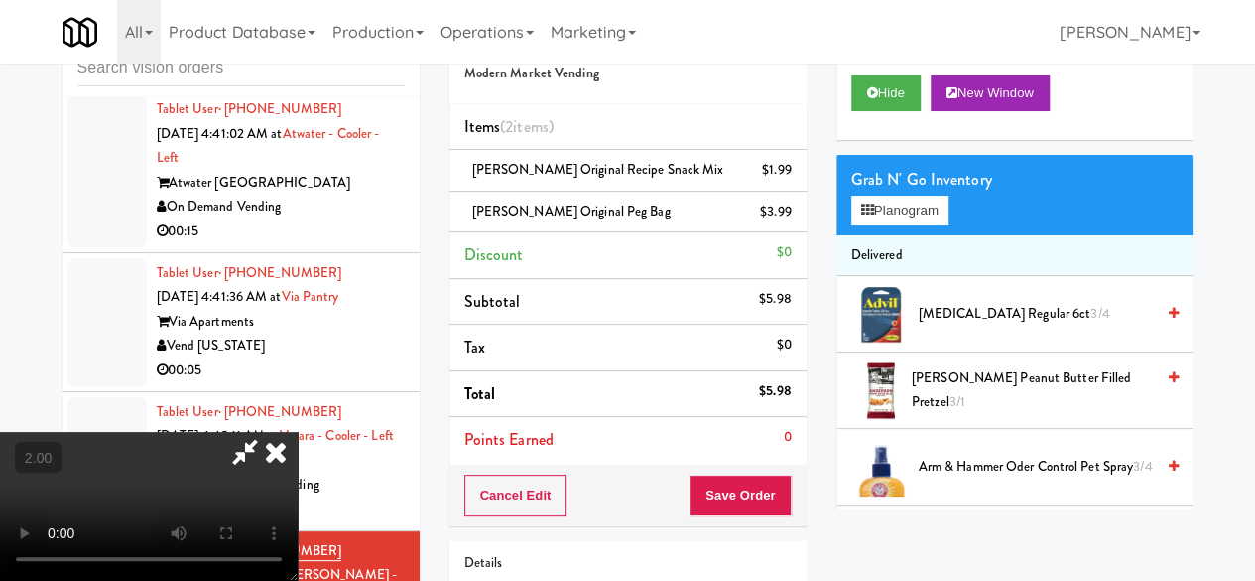
click at [268, 432] on icon at bounding box center [245, 452] width 46 height 40
click at [742, 452] on li "Points Earned 0" at bounding box center [628, 440] width 357 height 46
click at [751, 472] on div "Cancel Edit Save Order" at bounding box center [628, 495] width 357 height 62
click at [752, 474] on button "Save Order" at bounding box center [740, 495] width 101 height 42
click at [753, 478] on button "Save Order" at bounding box center [740, 495] width 101 height 42
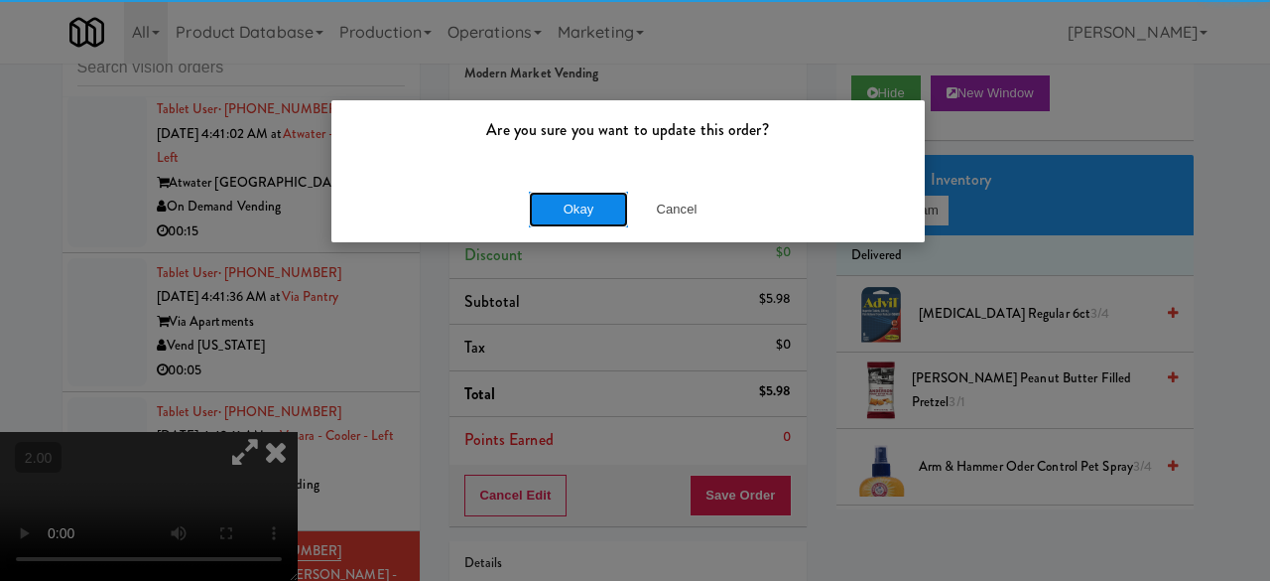
click at [532, 201] on button "Okay" at bounding box center [578, 210] width 99 height 36
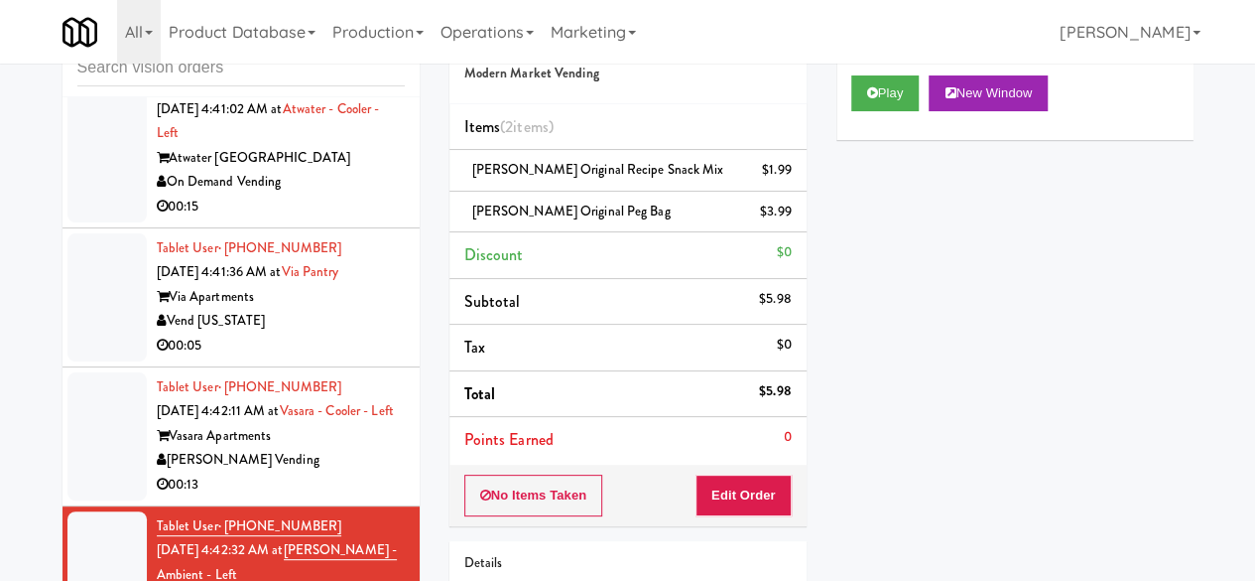
scroll to position [5289, 0]
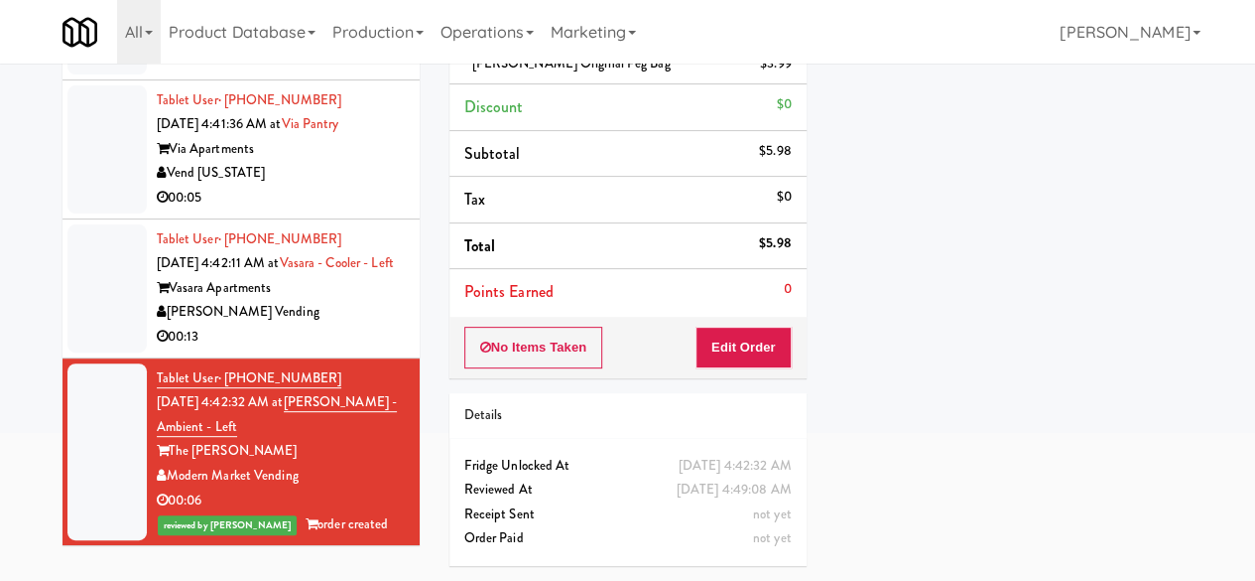
click at [333, 300] on div "[PERSON_NAME] Vending" at bounding box center [281, 312] width 248 height 25
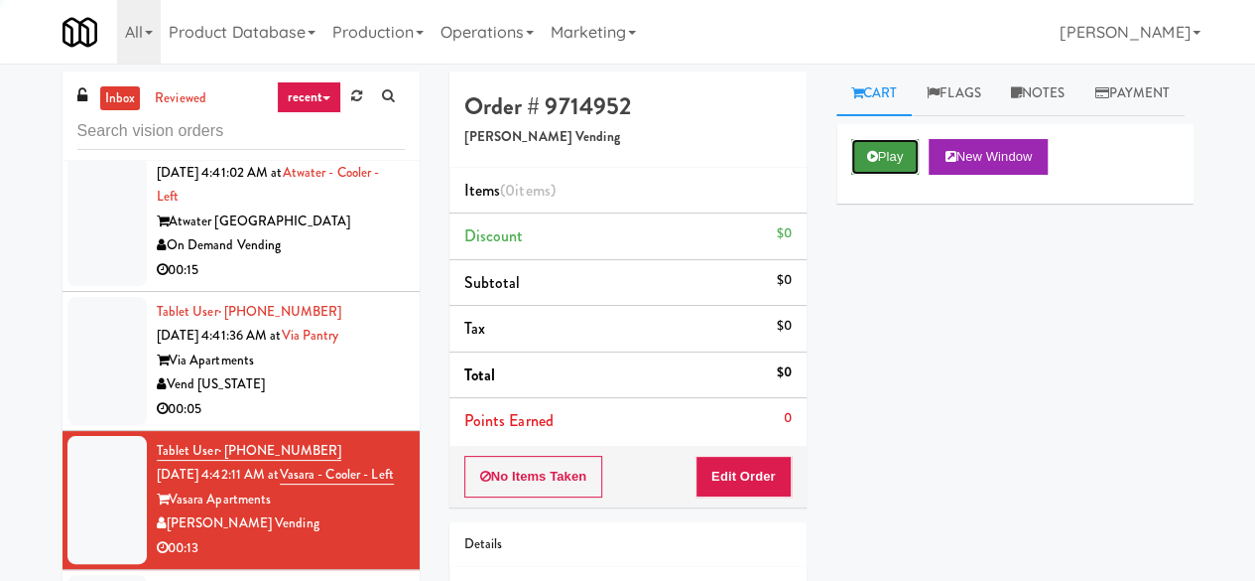
click at [906, 175] on button "Play" at bounding box center [885, 157] width 68 height 36
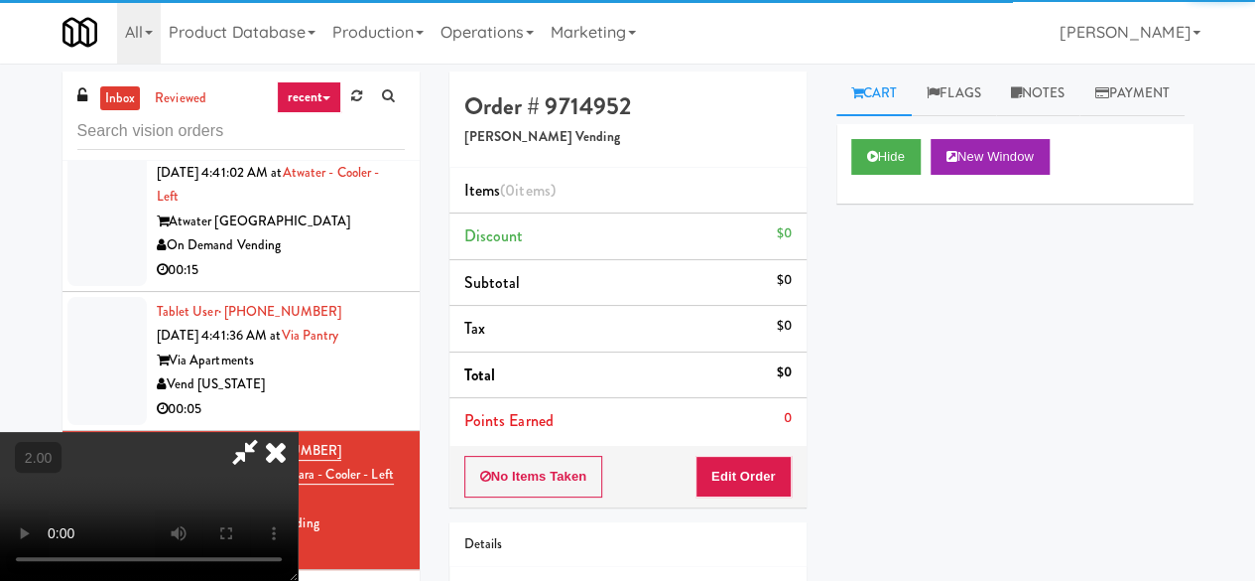
click at [751, 446] on div "No Items Taken Edit Order" at bounding box center [628, 477] width 357 height 62
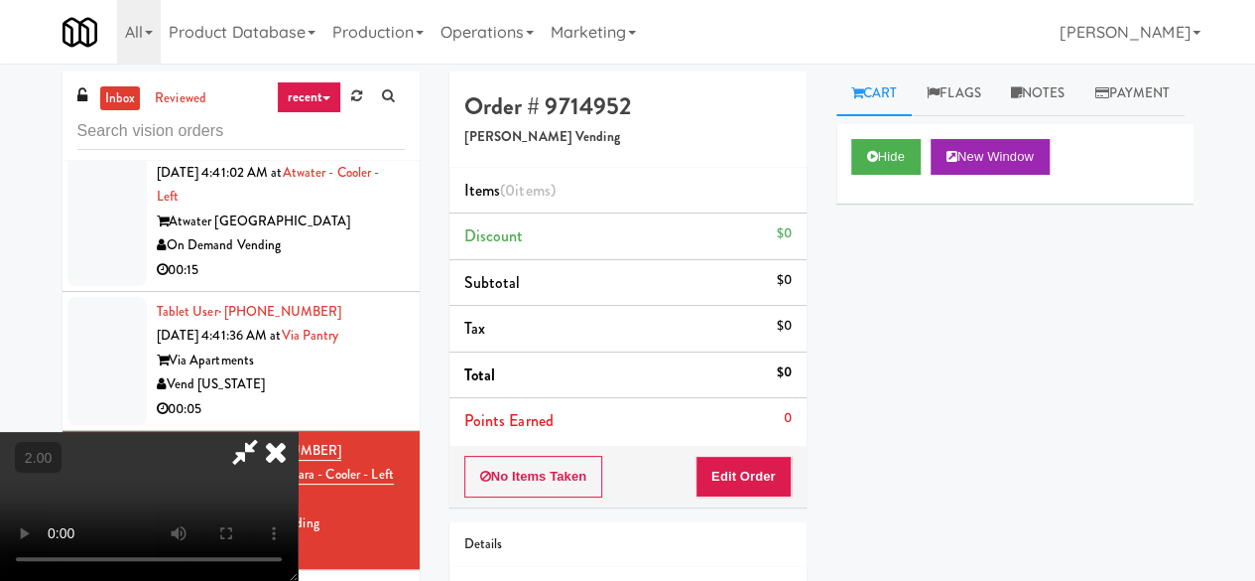
click at [754, 448] on div "No Items Taken Edit Order" at bounding box center [628, 477] width 357 height 62
click at [762, 457] on button "Edit Order" at bounding box center [744, 477] width 96 height 42
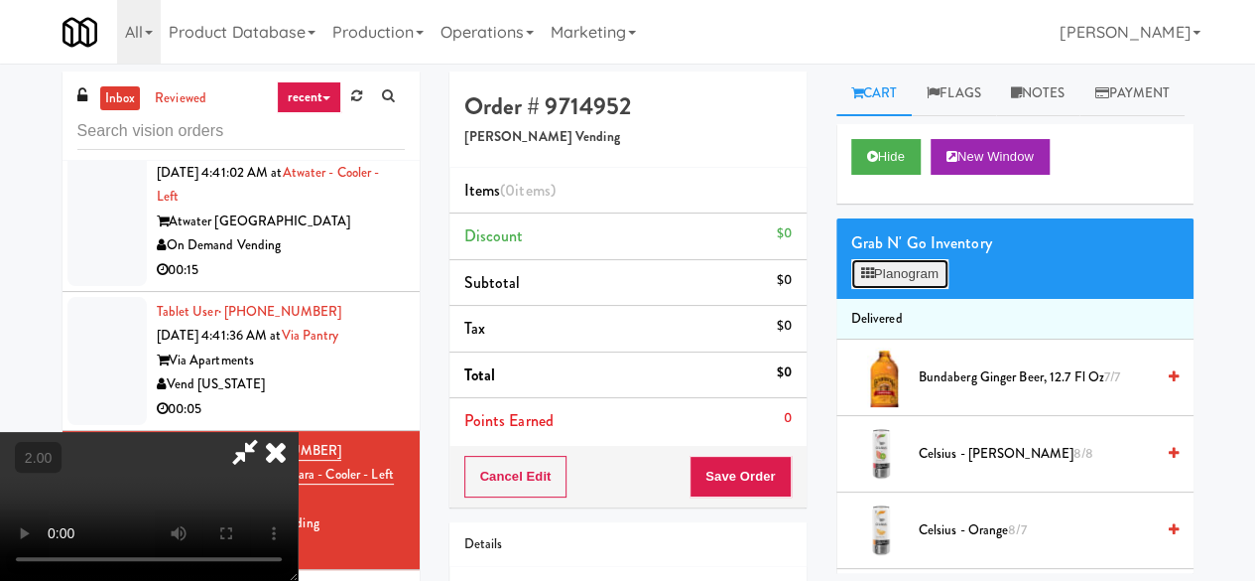
click at [883, 289] on button "Planogram" at bounding box center [899, 274] width 97 height 30
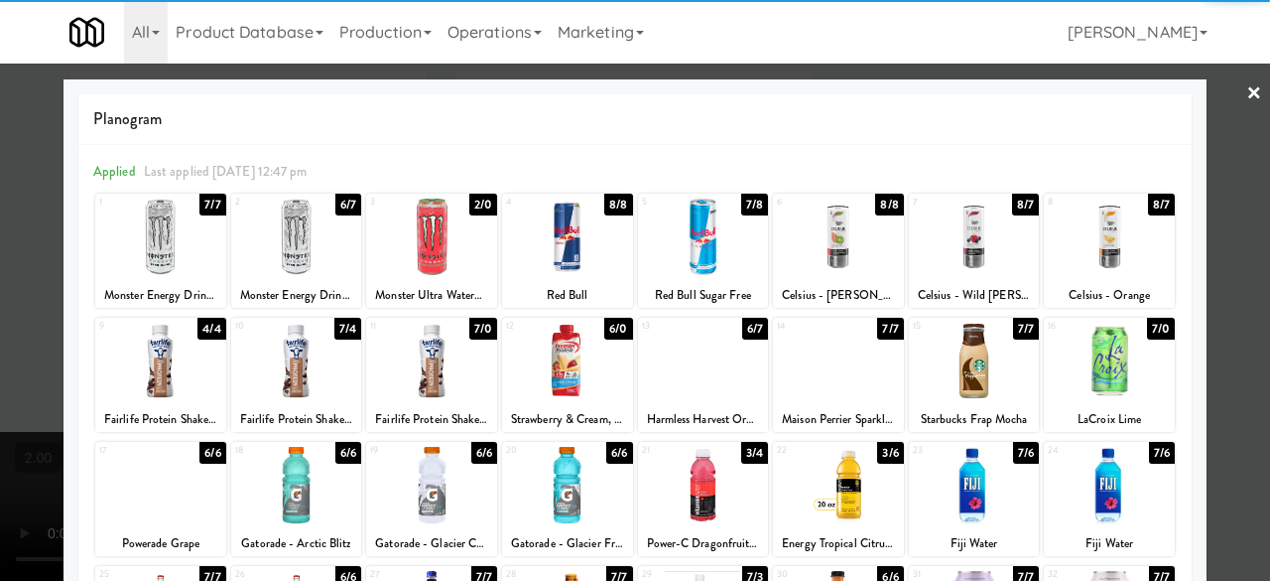
click at [695, 217] on div at bounding box center [703, 236] width 131 height 76
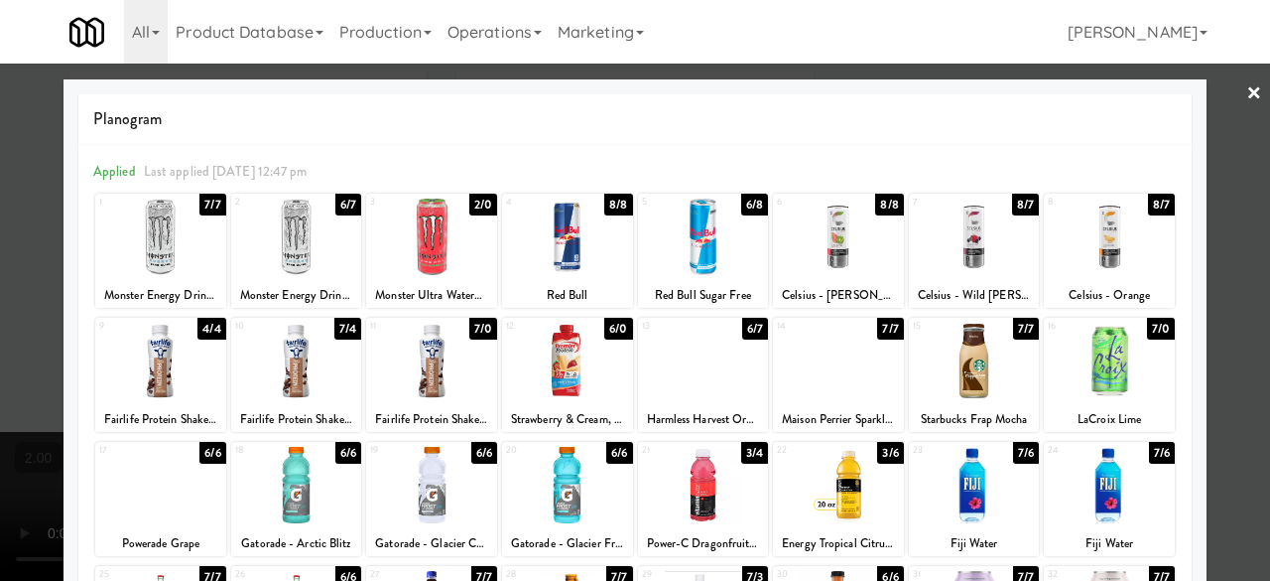
click at [1226, 82] on div at bounding box center [635, 290] width 1270 height 581
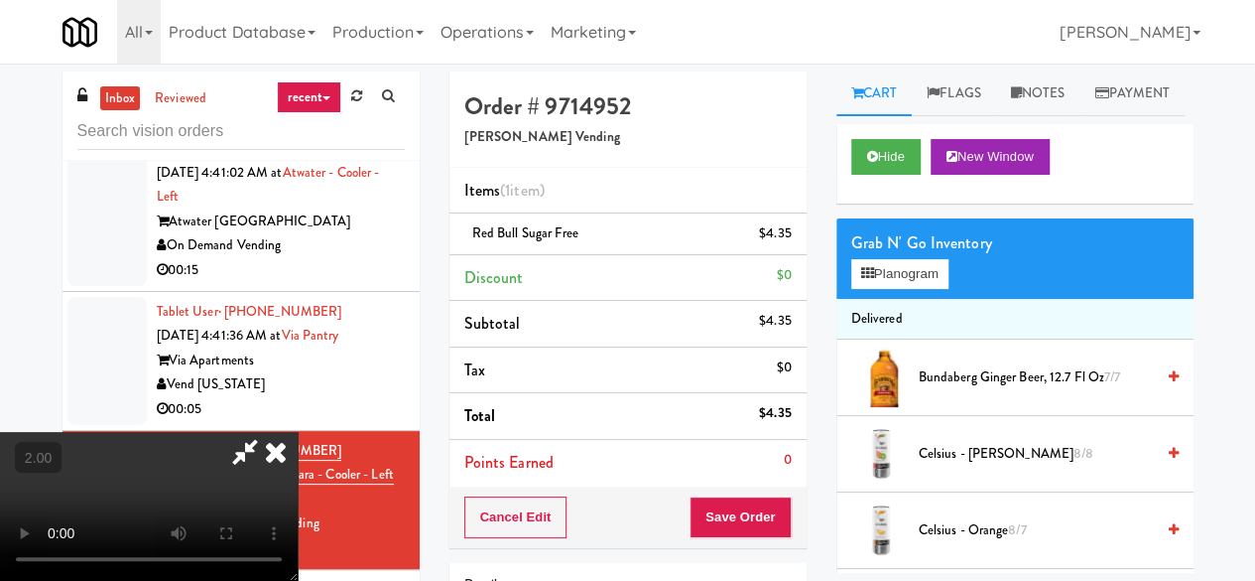
drag, startPoint x: 683, startPoint y: 174, endPoint x: 742, endPoint y: 346, distance: 182.7
click at [268, 432] on icon at bounding box center [245, 452] width 46 height 40
click at [758, 537] on div "Cancel Edit Save Order" at bounding box center [628, 517] width 357 height 62
click at [753, 518] on button "Save Order" at bounding box center [740, 517] width 101 height 42
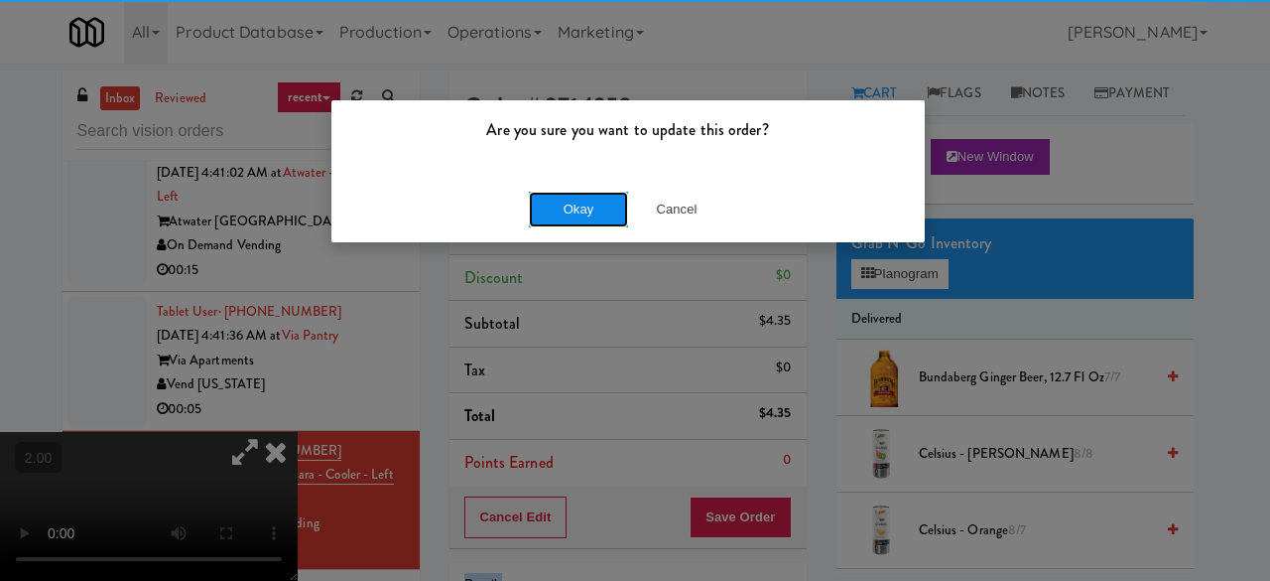
click at [593, 214] on button "Okay" at bounding box center [578, 210] width 99 height 36
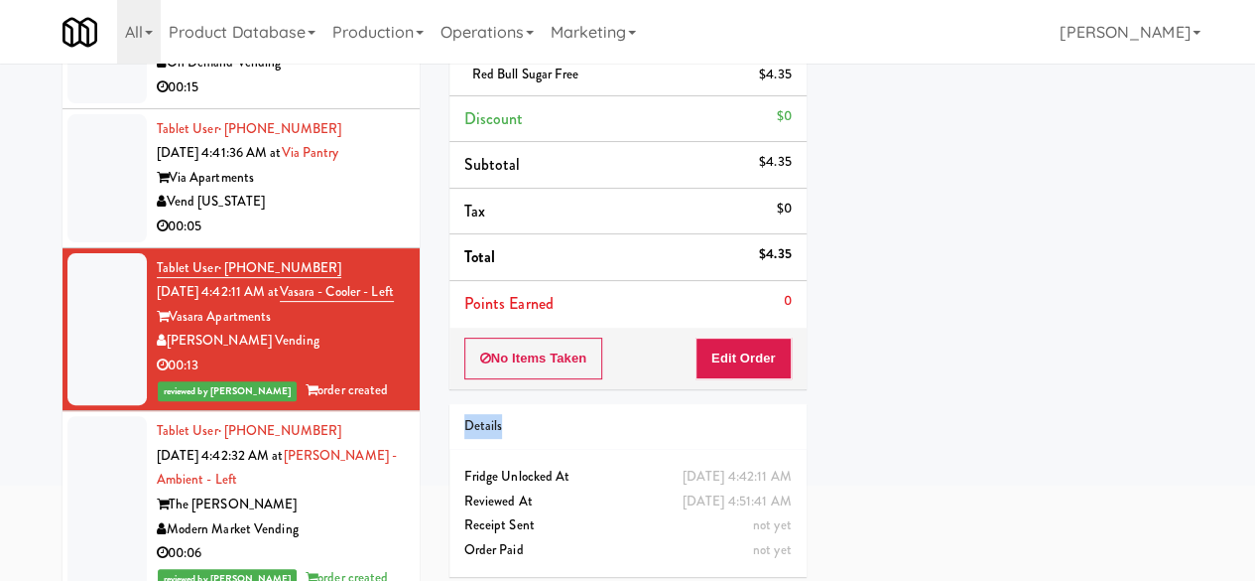
scroll to position [189, 0]
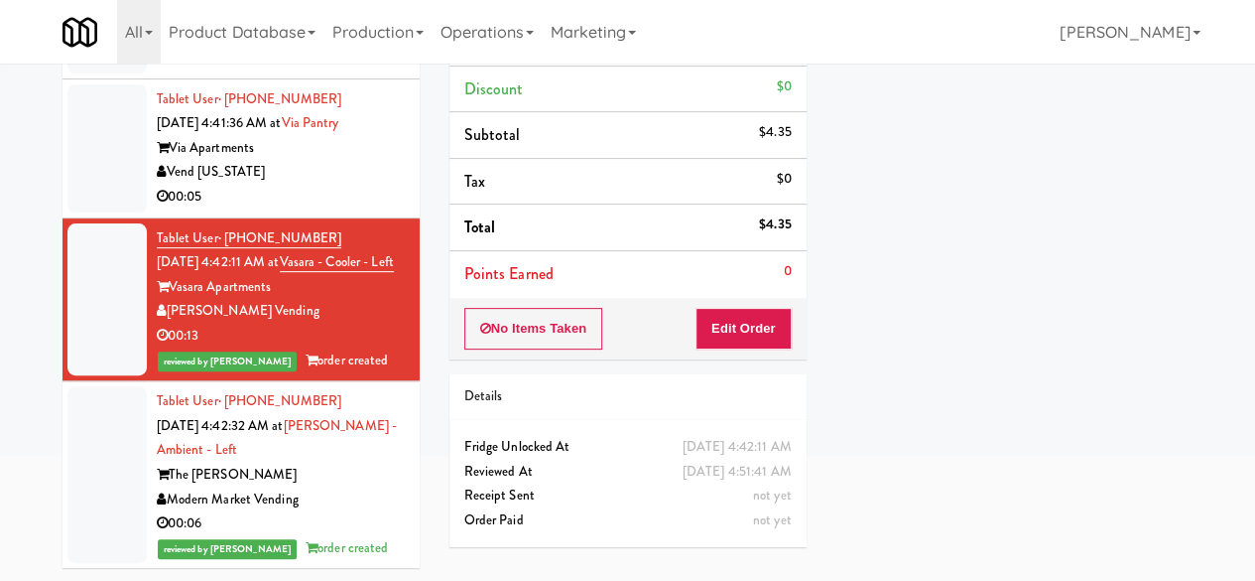
click at [303, 160] on div "Vend [US_STATE]" at bounding box center [281, 172] width 248 height 25
